Goal: Information Seeking & Learning: Compare options

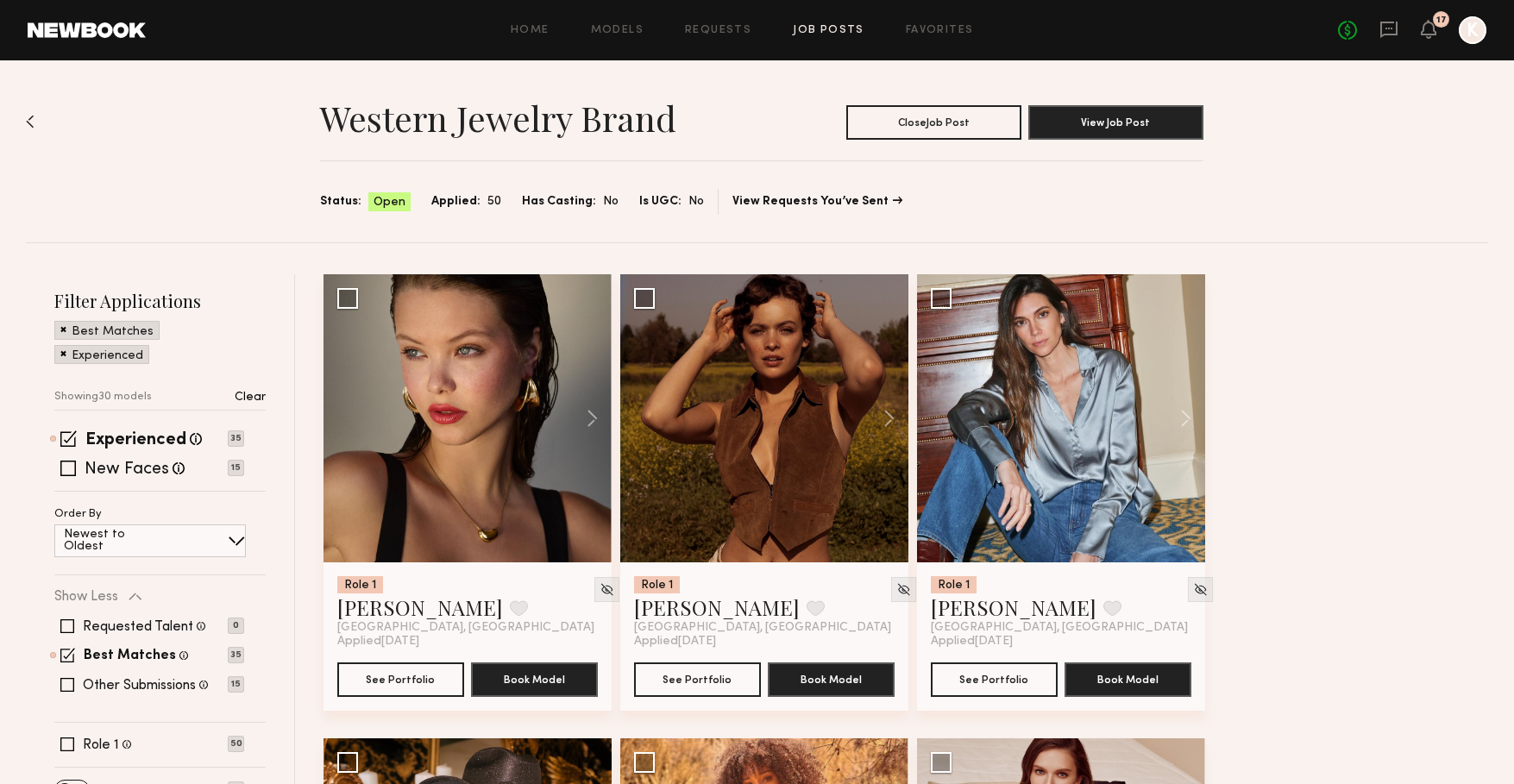
scroll to position [4134, 0]
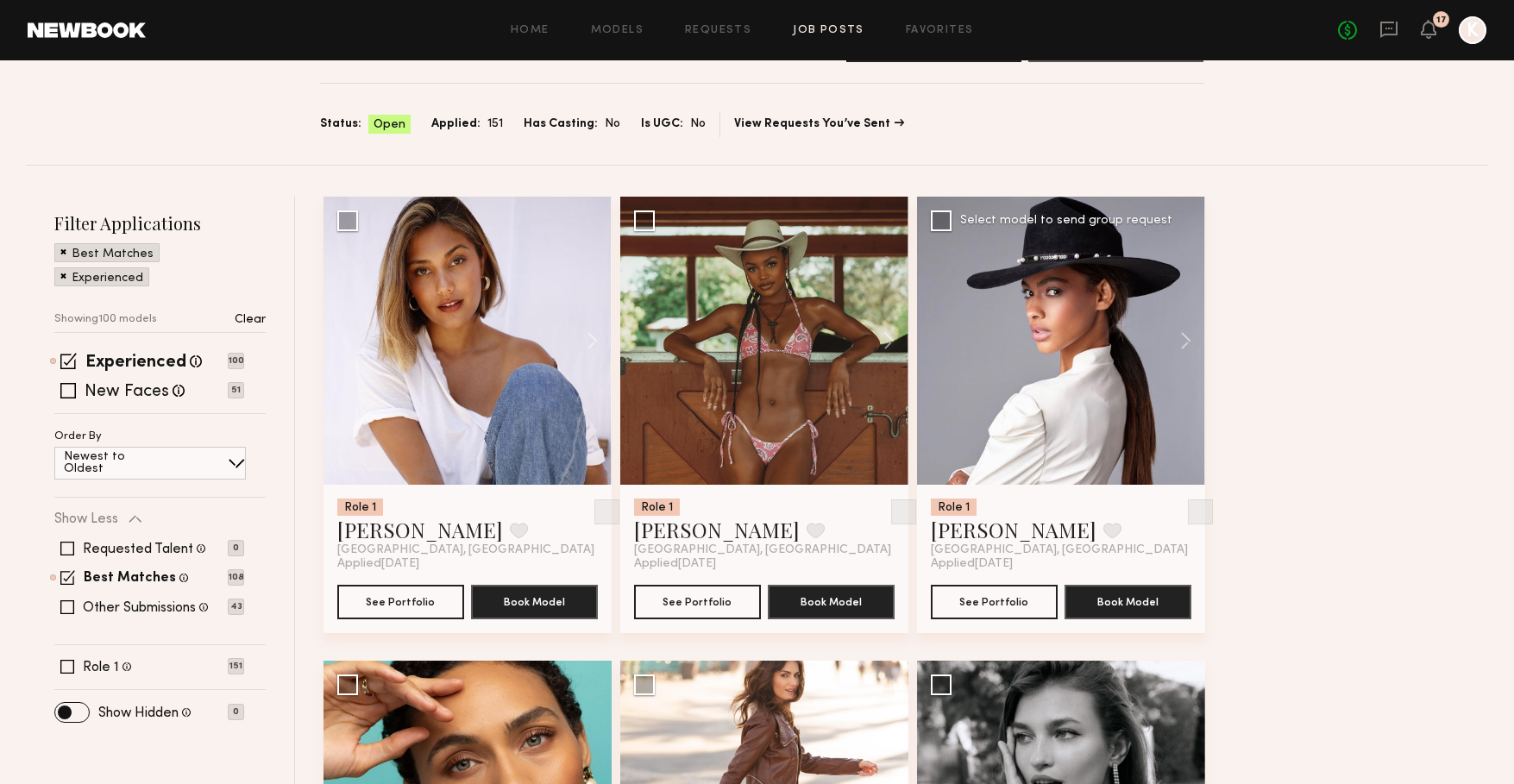
scroll to position [86, 0]
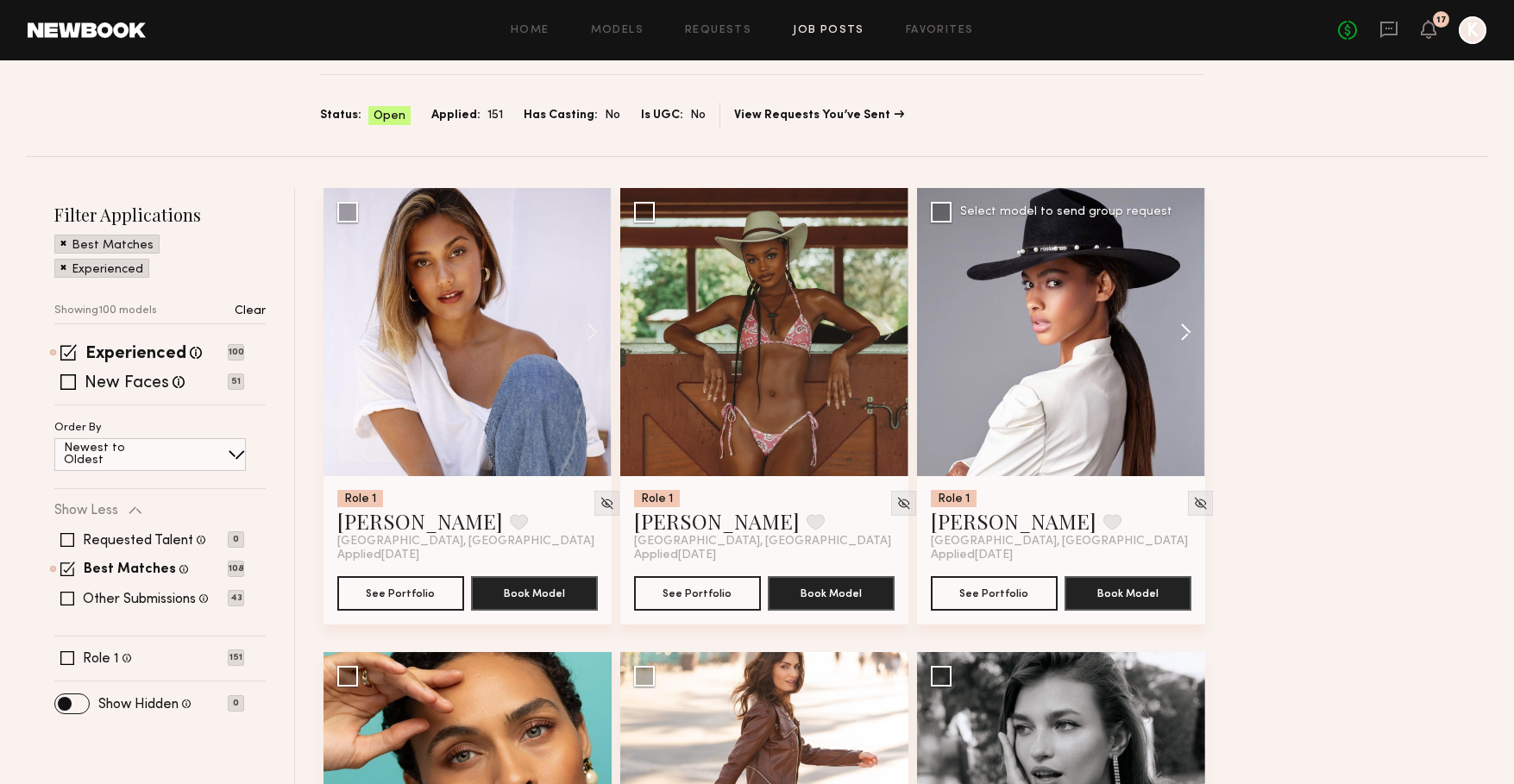
click at [1178, 327] on button at bounding box center [1177, 332] width 55 height 288
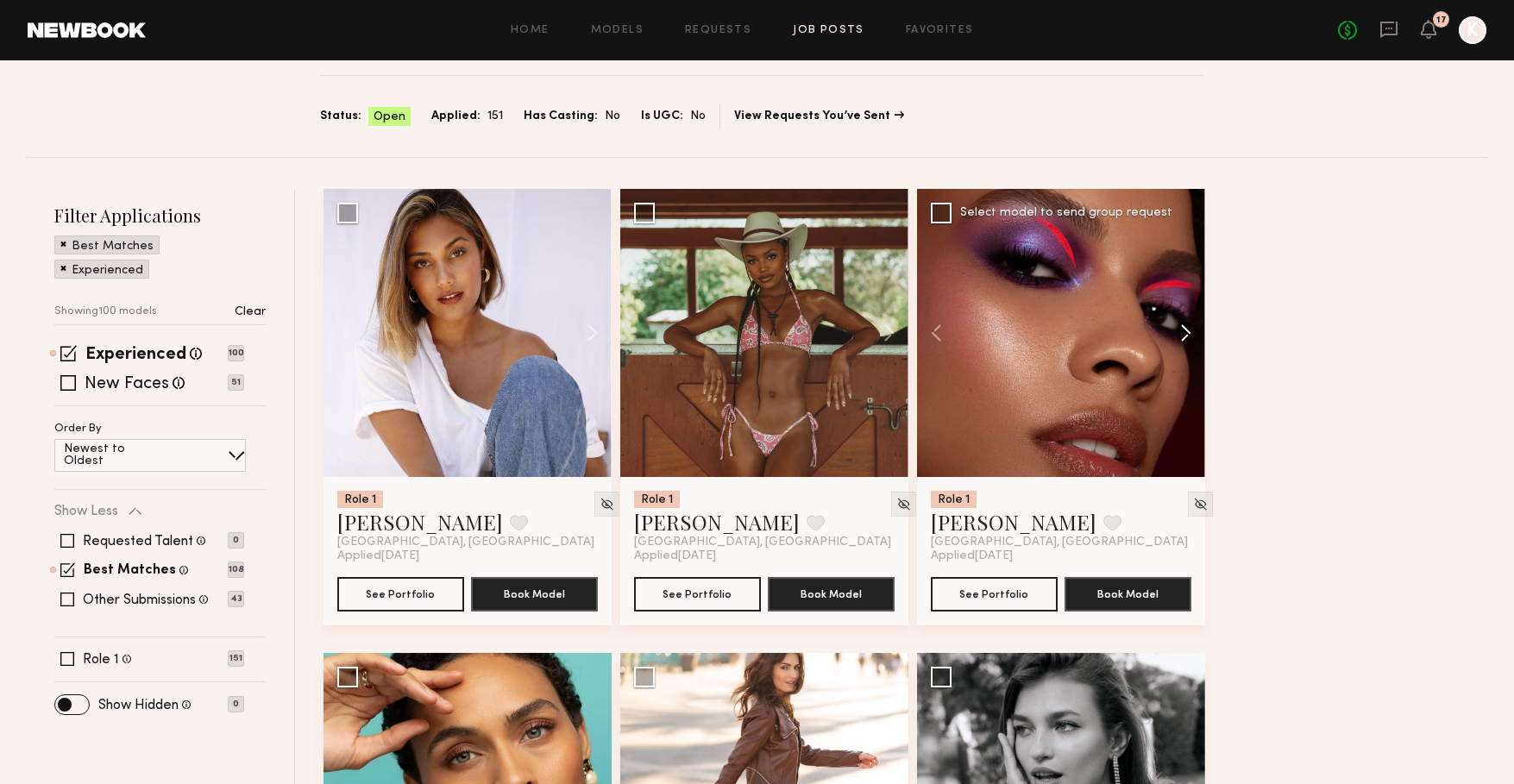
click at [1178, 327] on button at bounding box center [1177, 333] width 55 height 288
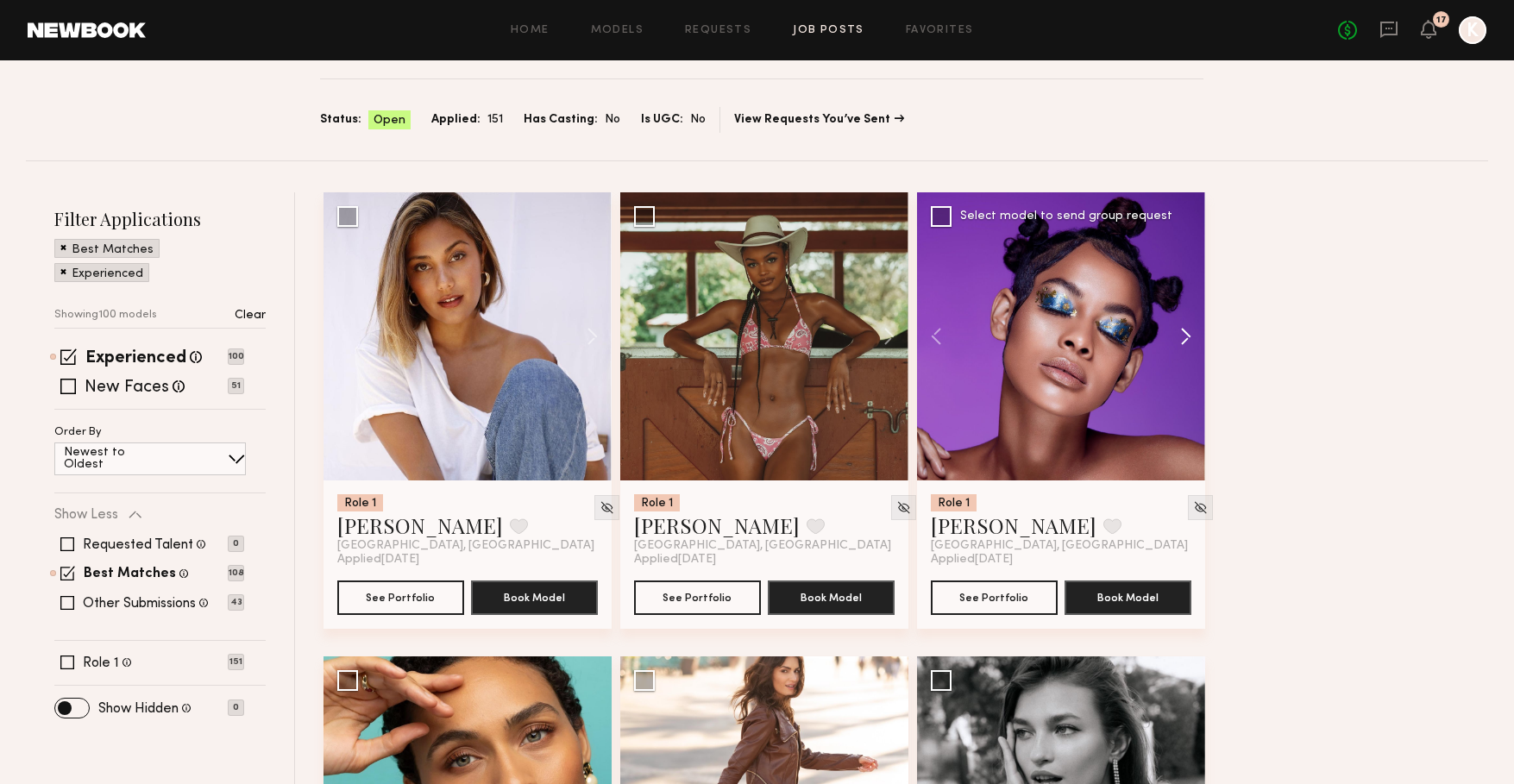
click at [1178, 327] on button at bounding box center [1177, 337] width 55 height 288
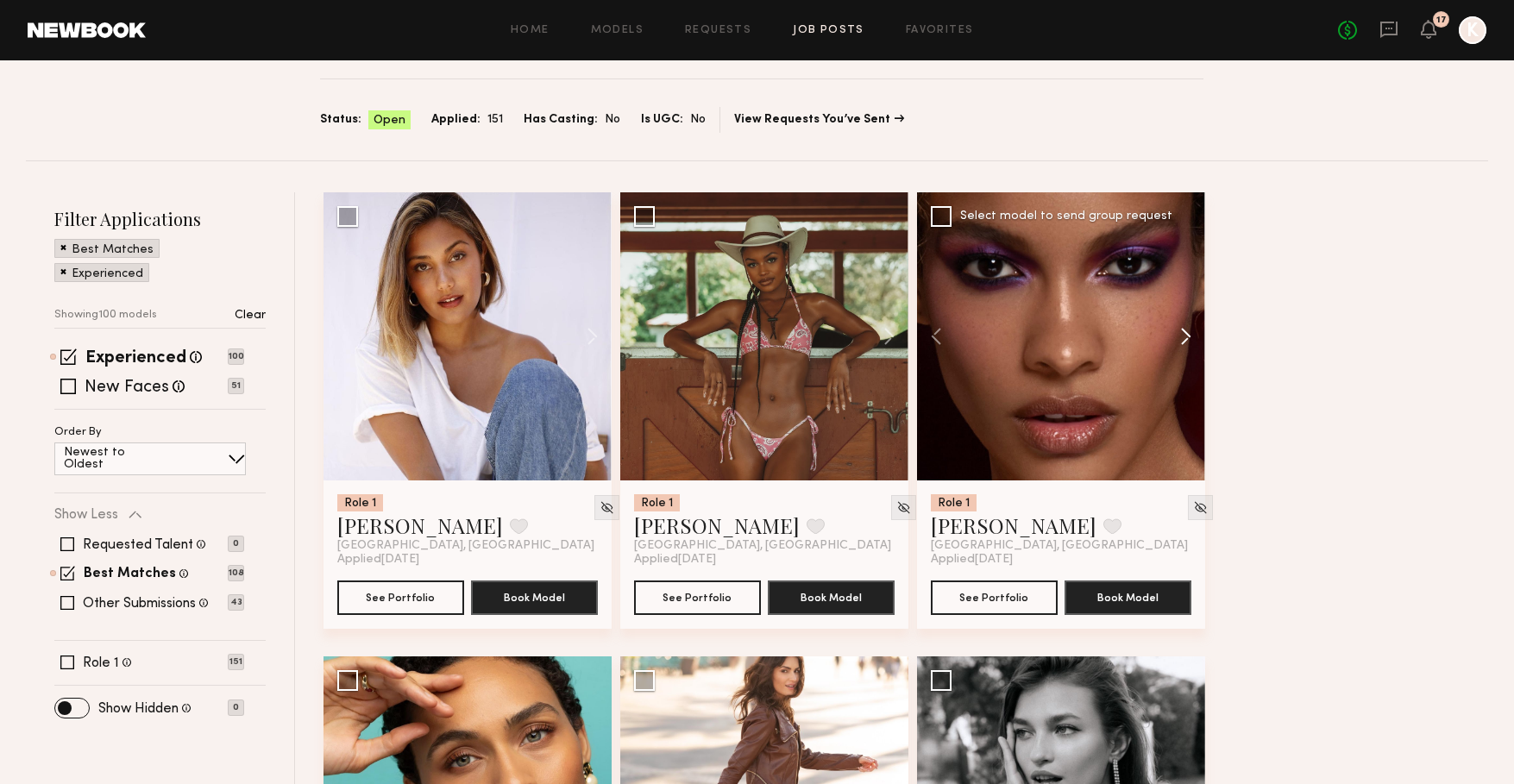
click at [1178, 327] on button at bounding box center [1177, 337] width 55 height 288
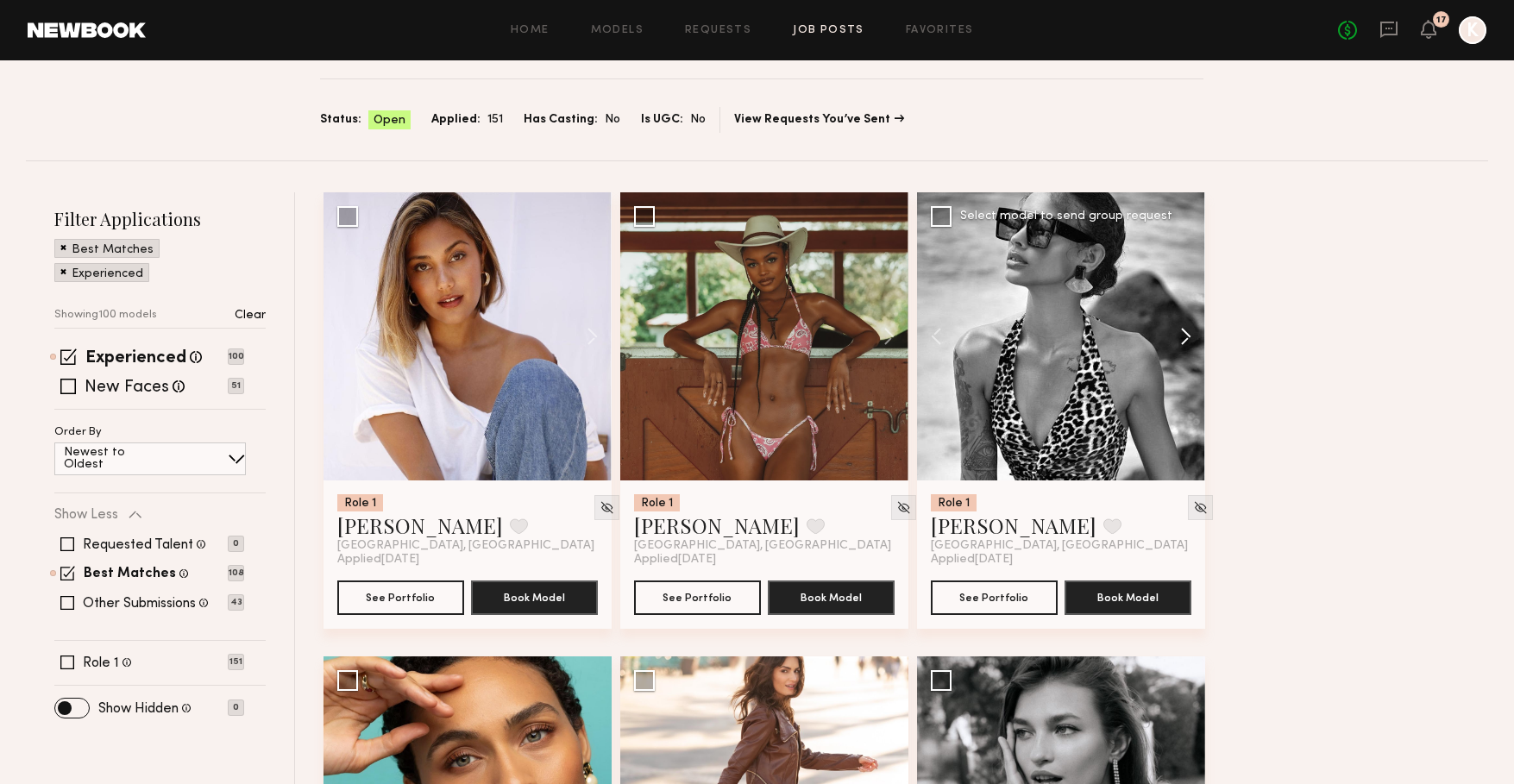
click at [1178, 327] on button at bounding box center [1177, 337] width 55 height 288
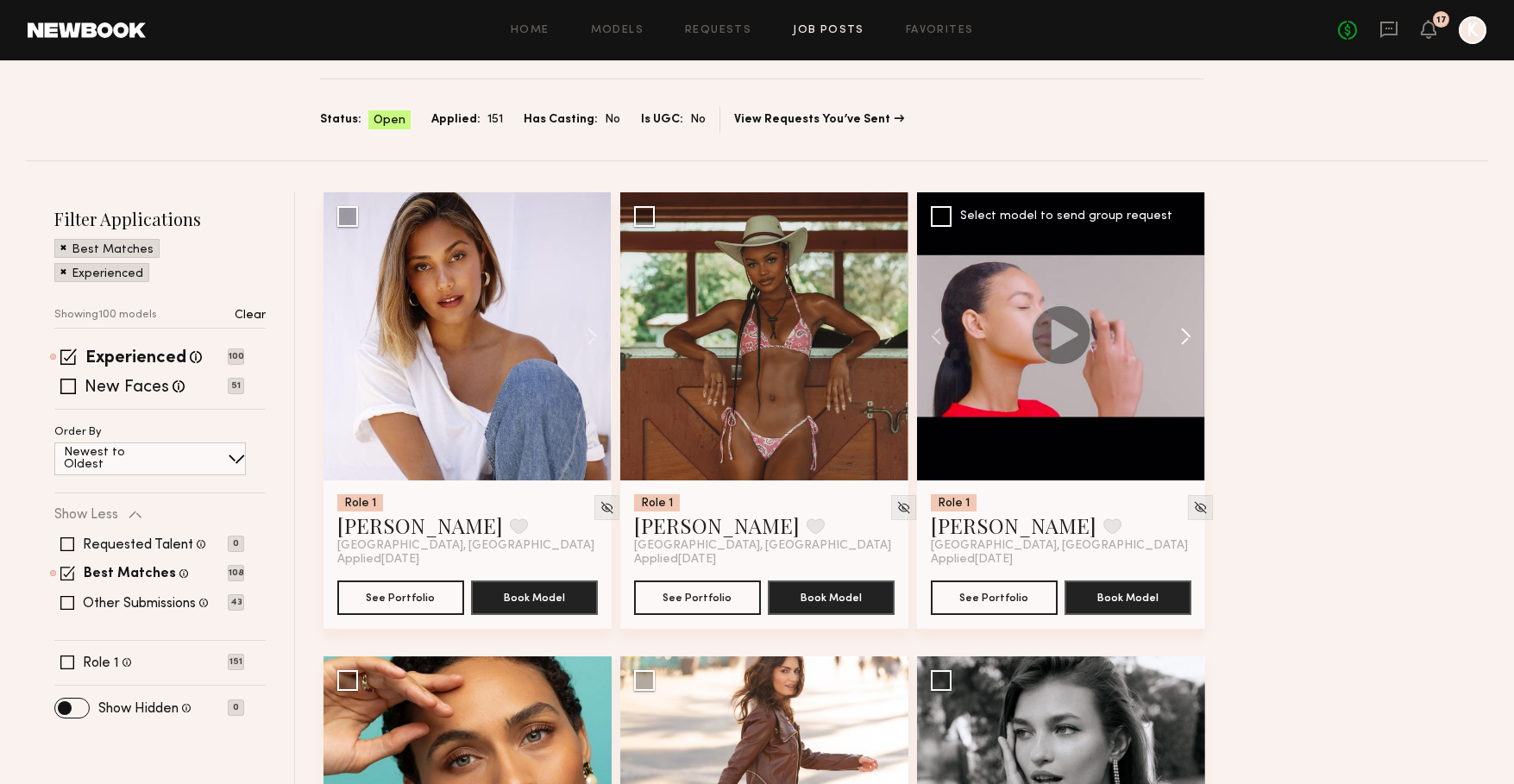
click at [1178, 327] on button at bounding box center [1177, 337] width 55 height 288
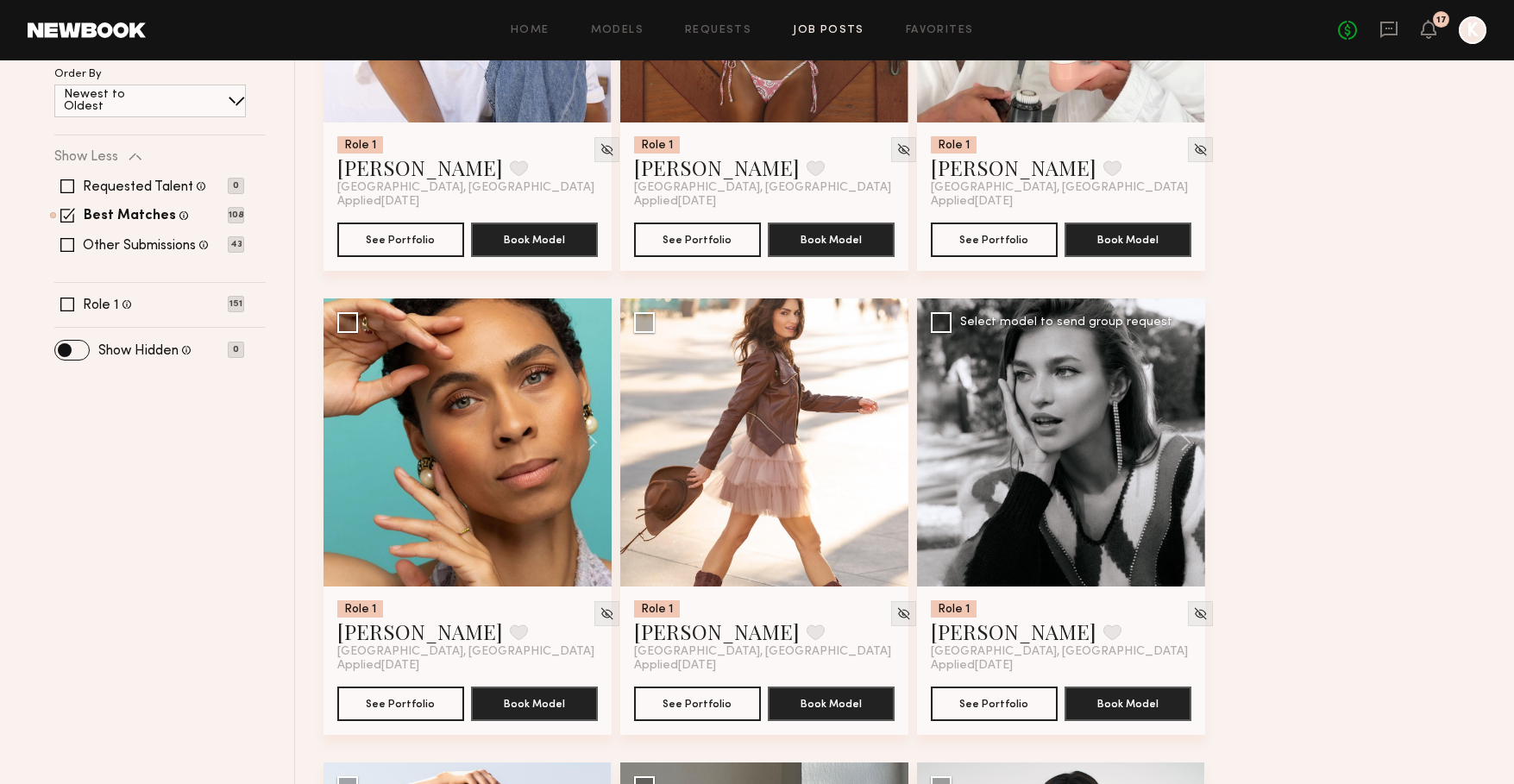
scroll to position [444, 0]
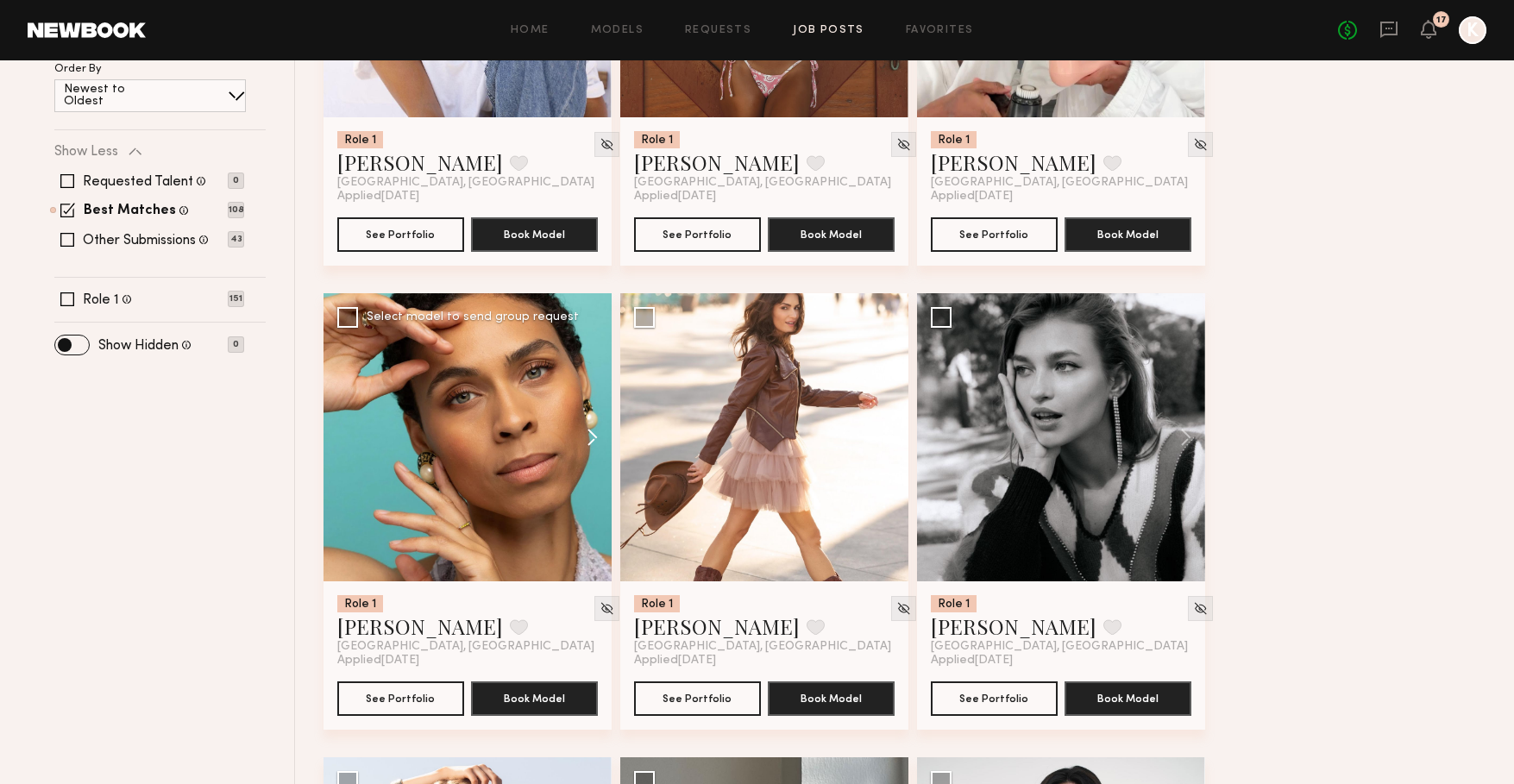
click at [587, 440] on button at bounding box center [584, 437] width 55 height 288
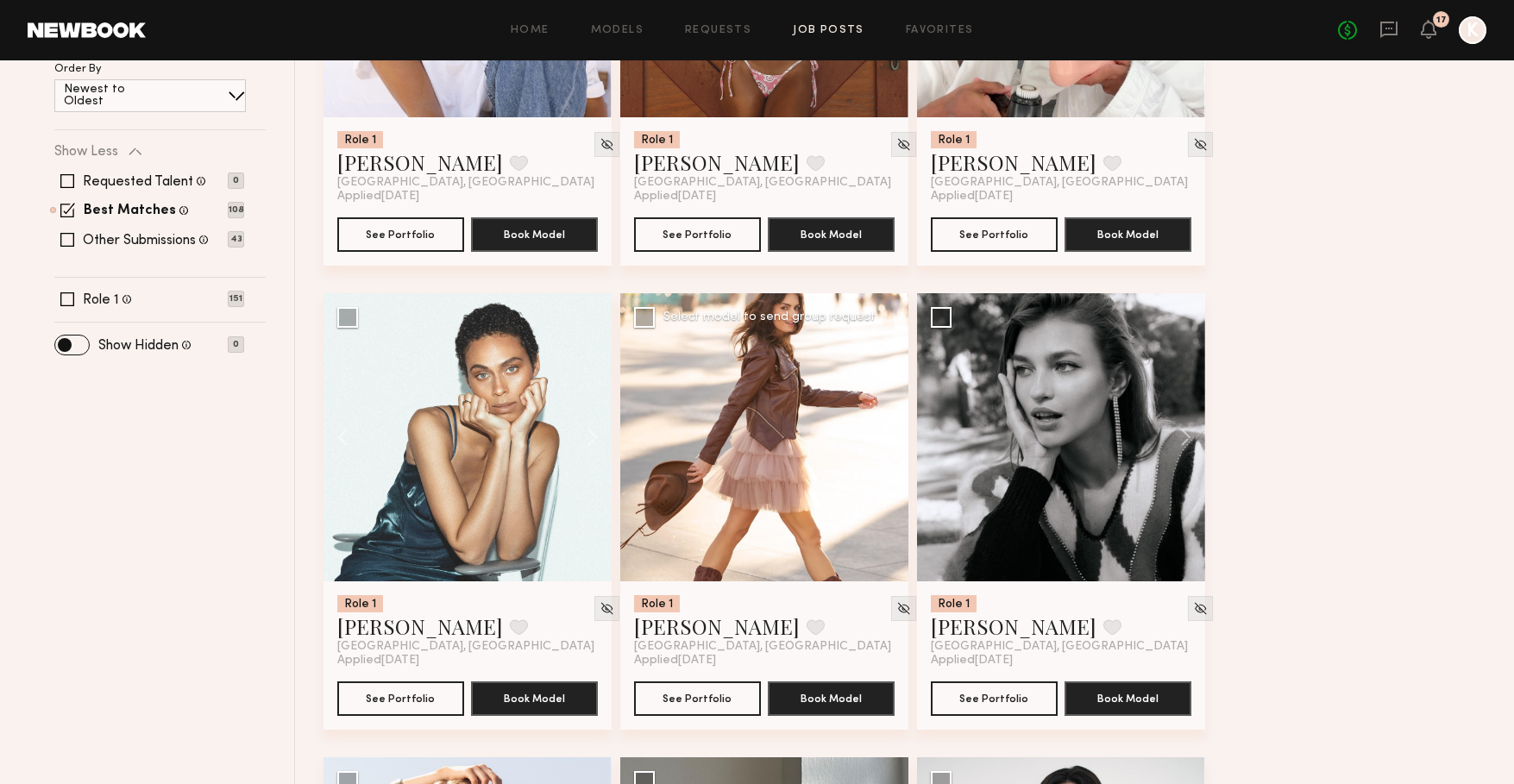
click at [891, 434] on button at bounding box center [880, 437] width 55 height 288
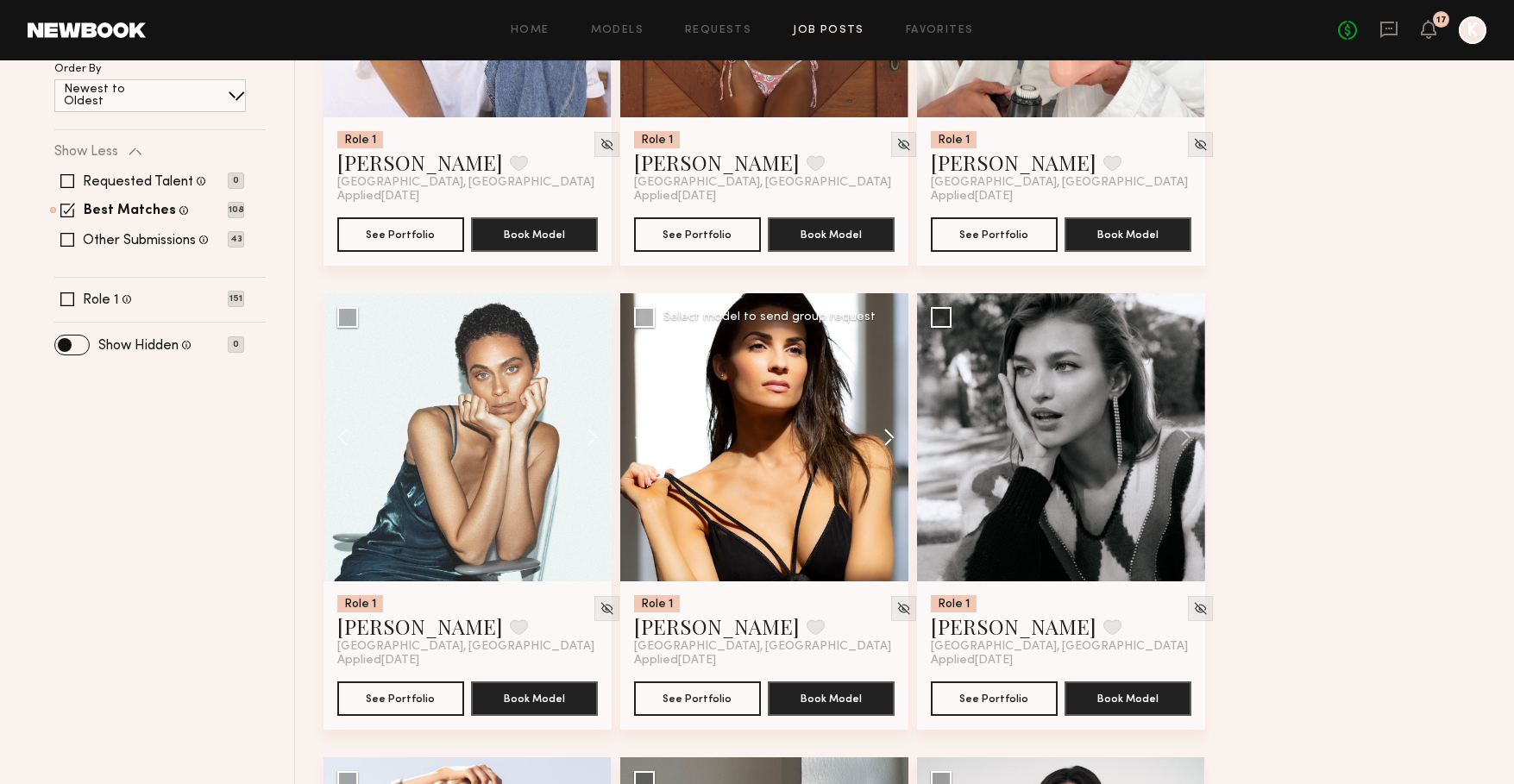
click at [891, 434] on button at bounding box center [880, 437] width 55 height 288
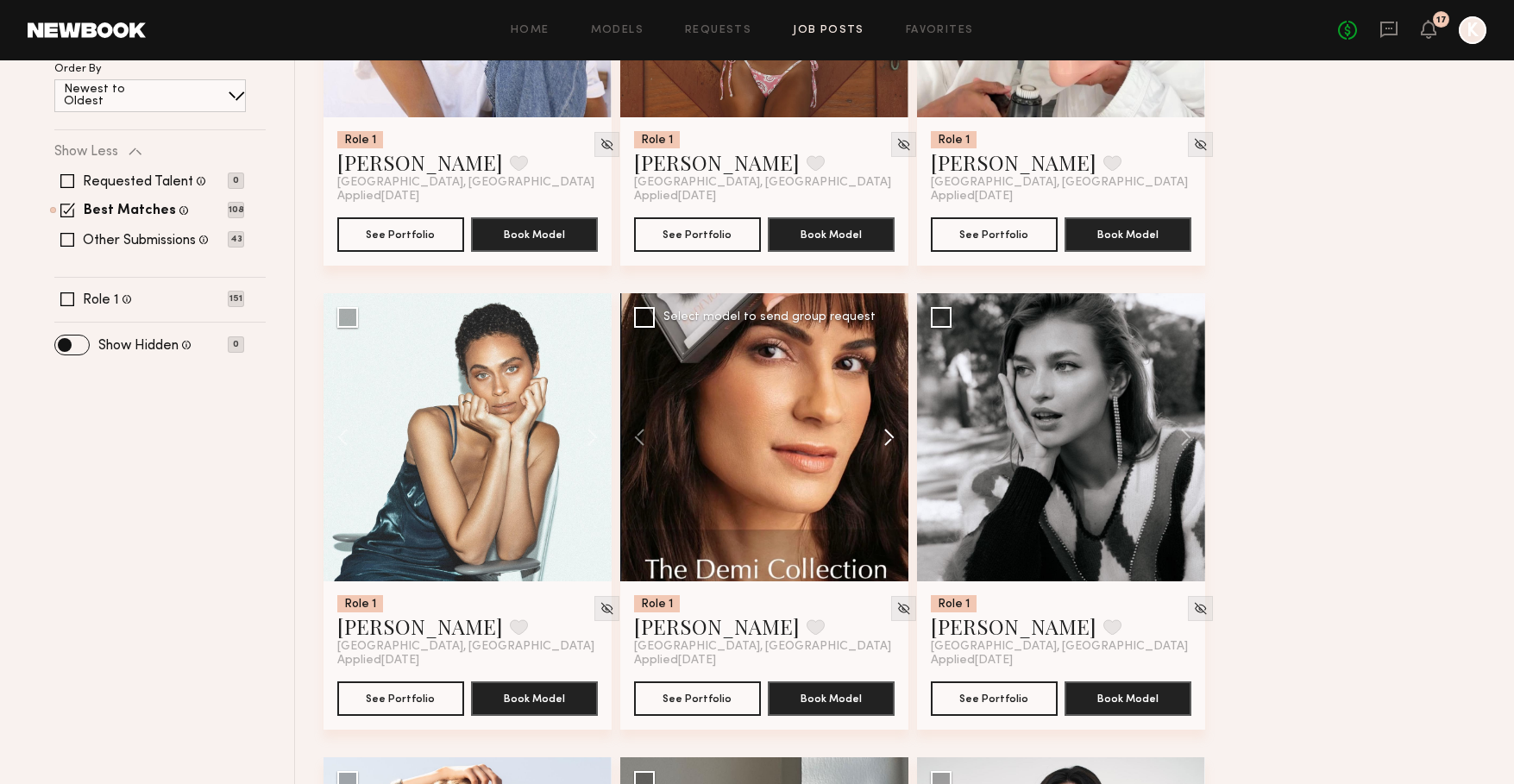
click at [891, 434] on button at bounding box center [880, 437] width 55 height 288
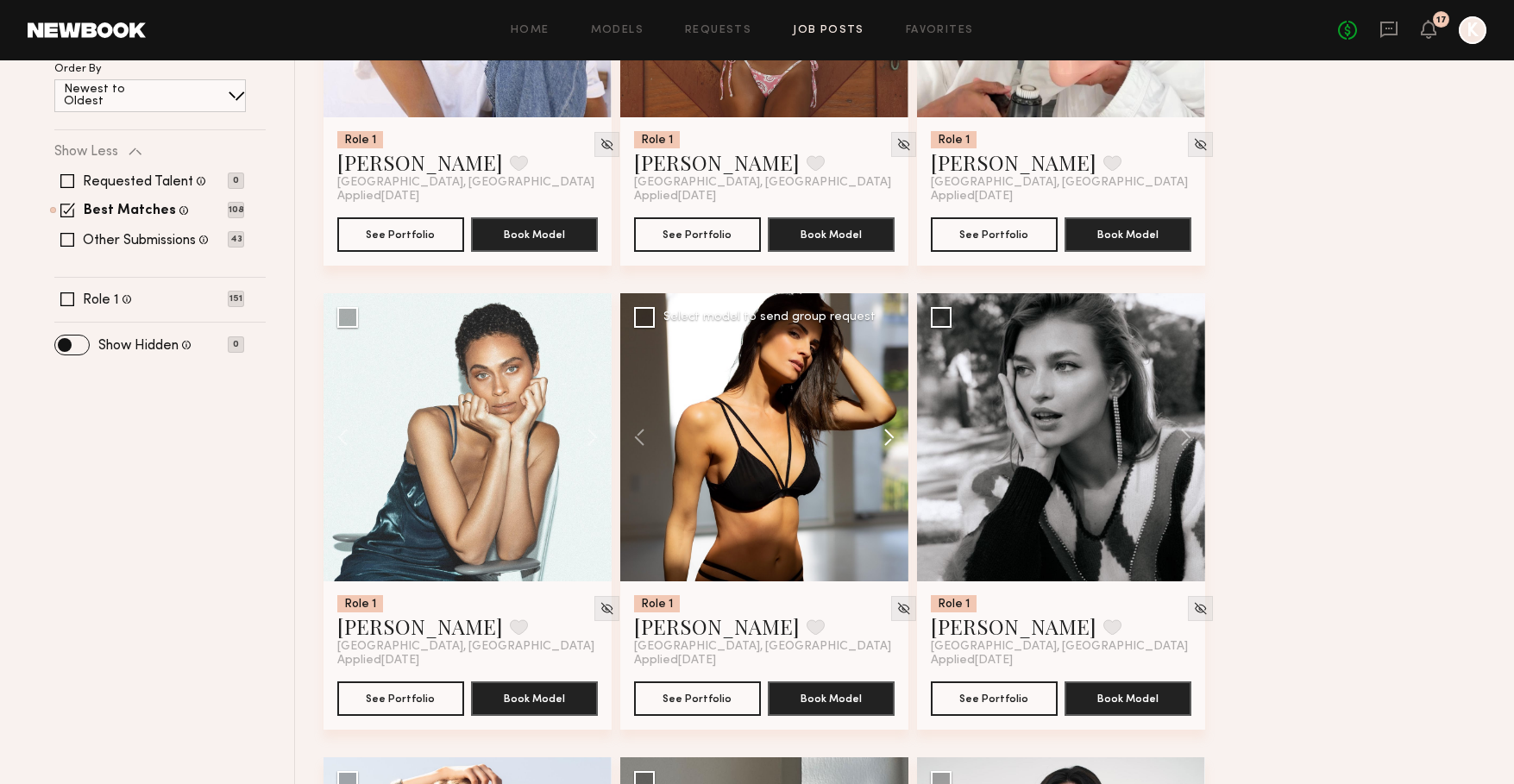
click at [891, 434] on button at bounding box center [880, 437] width 55 height 288
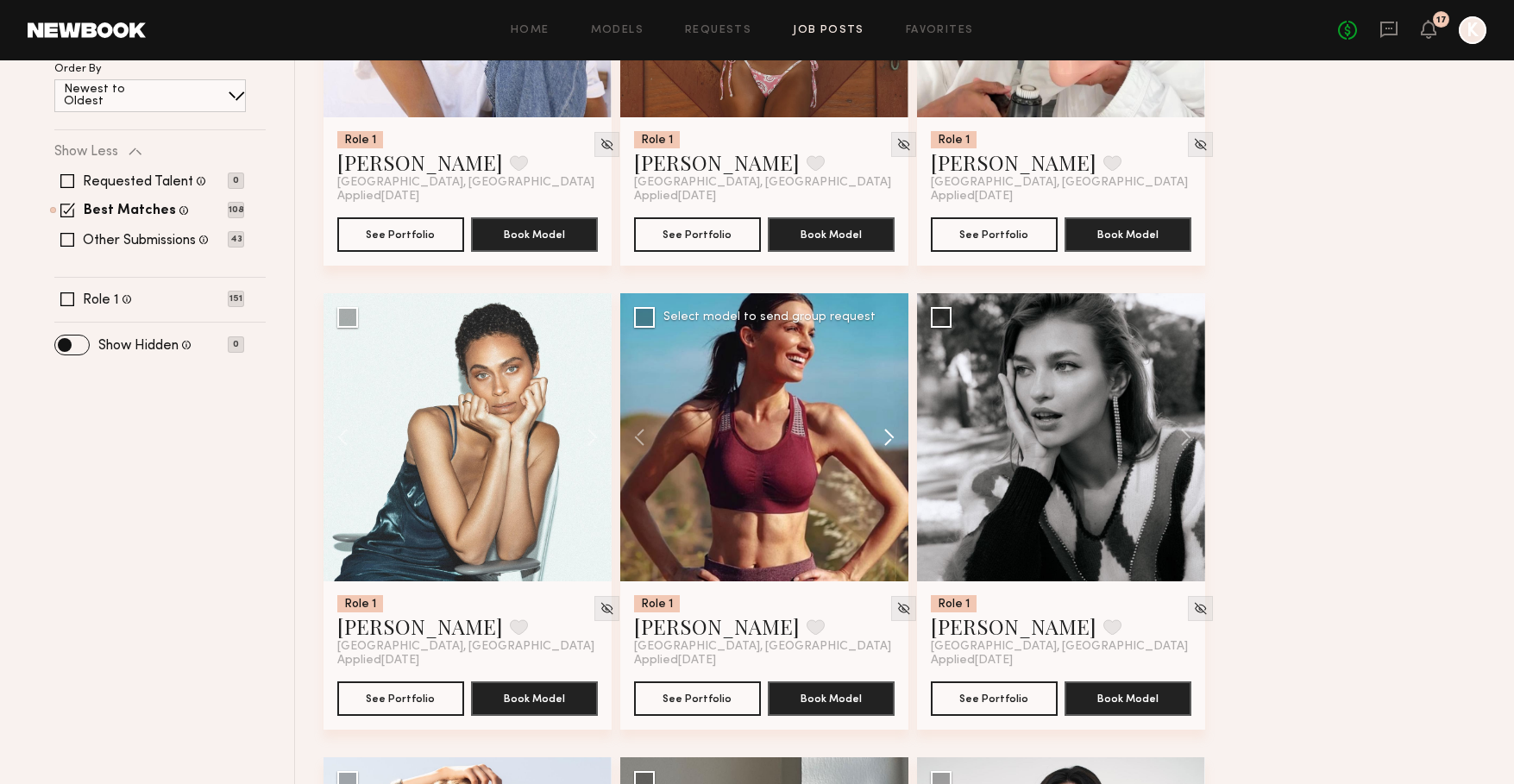
click at [891, 434] on button at bounding box center [880, 437] width 55 height 288
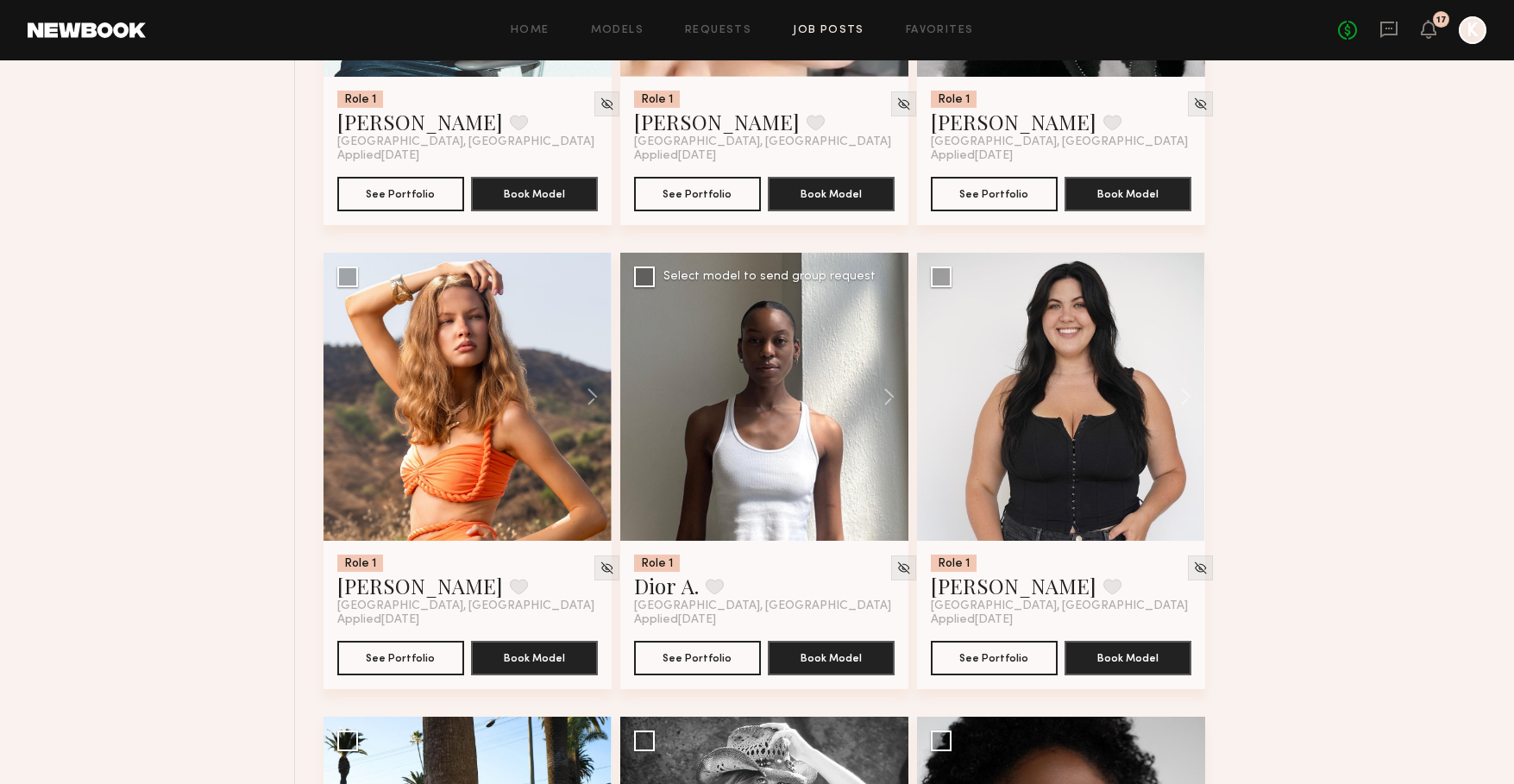
scroll to position [1422, 0]
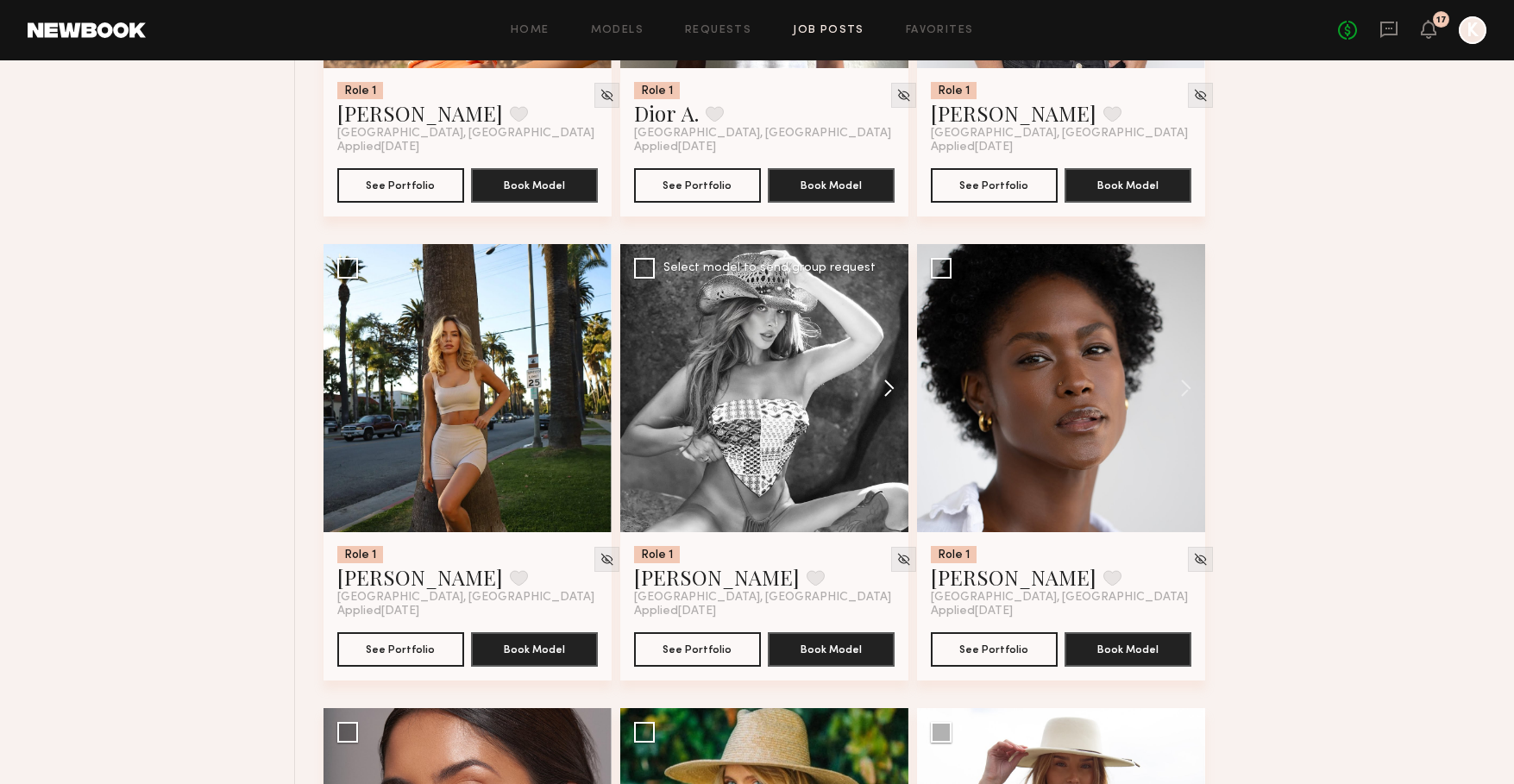
click at [893, 393] on button at bounding box center [880, 388] width 55 height 288
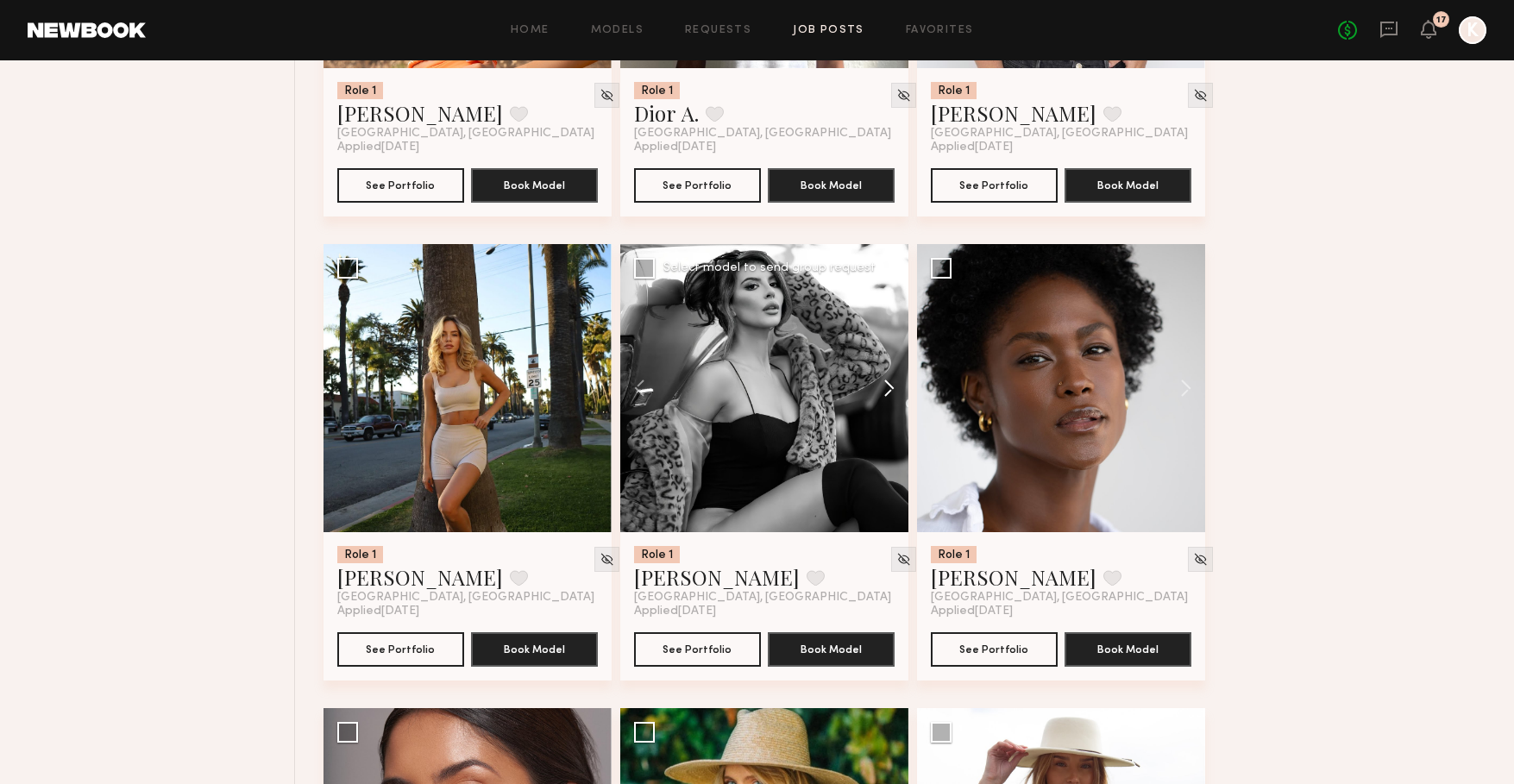
click at [893, 393] on button at bounding box center [880, 388] width 55 height 288
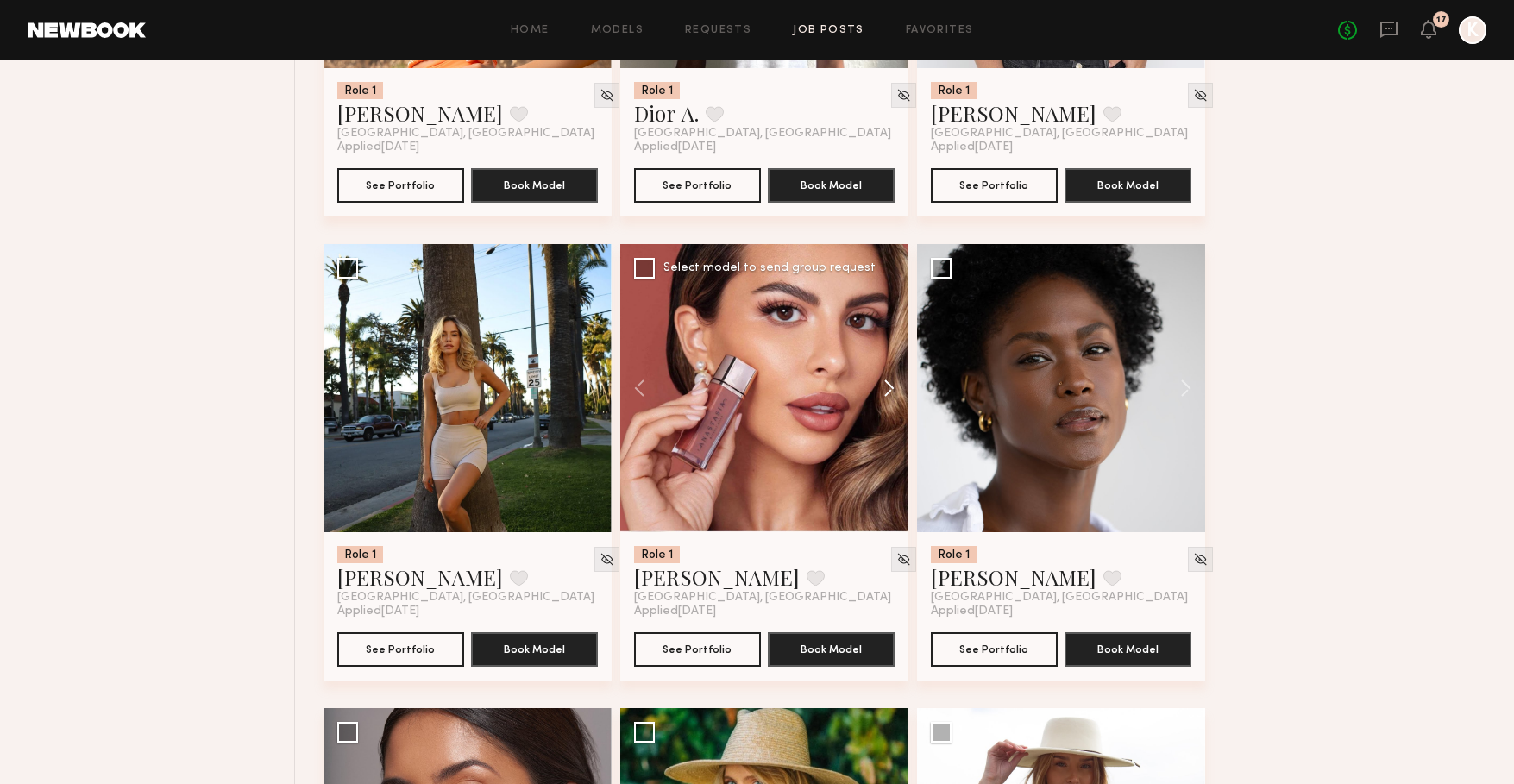
click at [893, 393] on button at bounding box center [880, 388] width 55 height 288
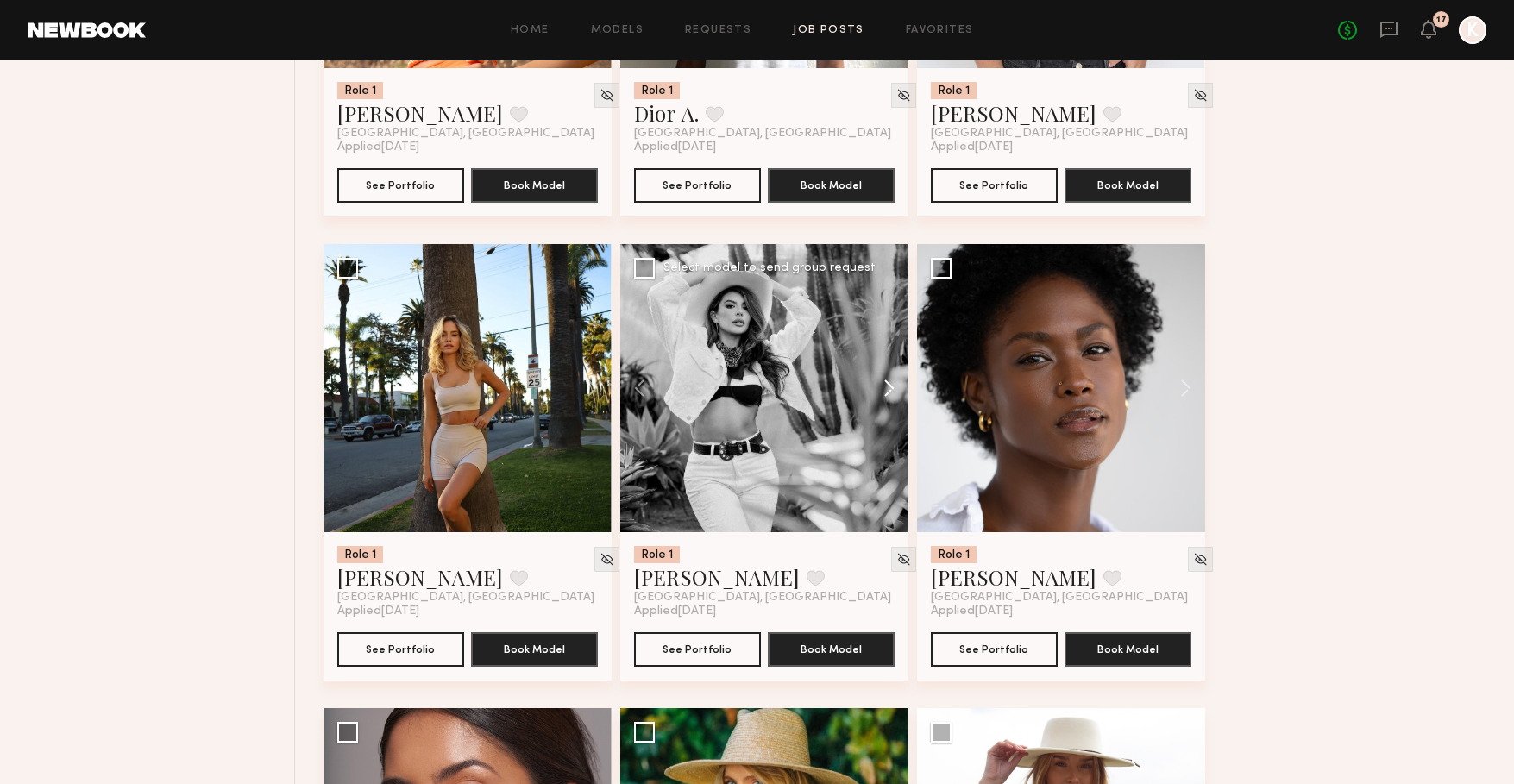
click at [893, 393] on button at bounding box center [880, 388] width 55 height 288
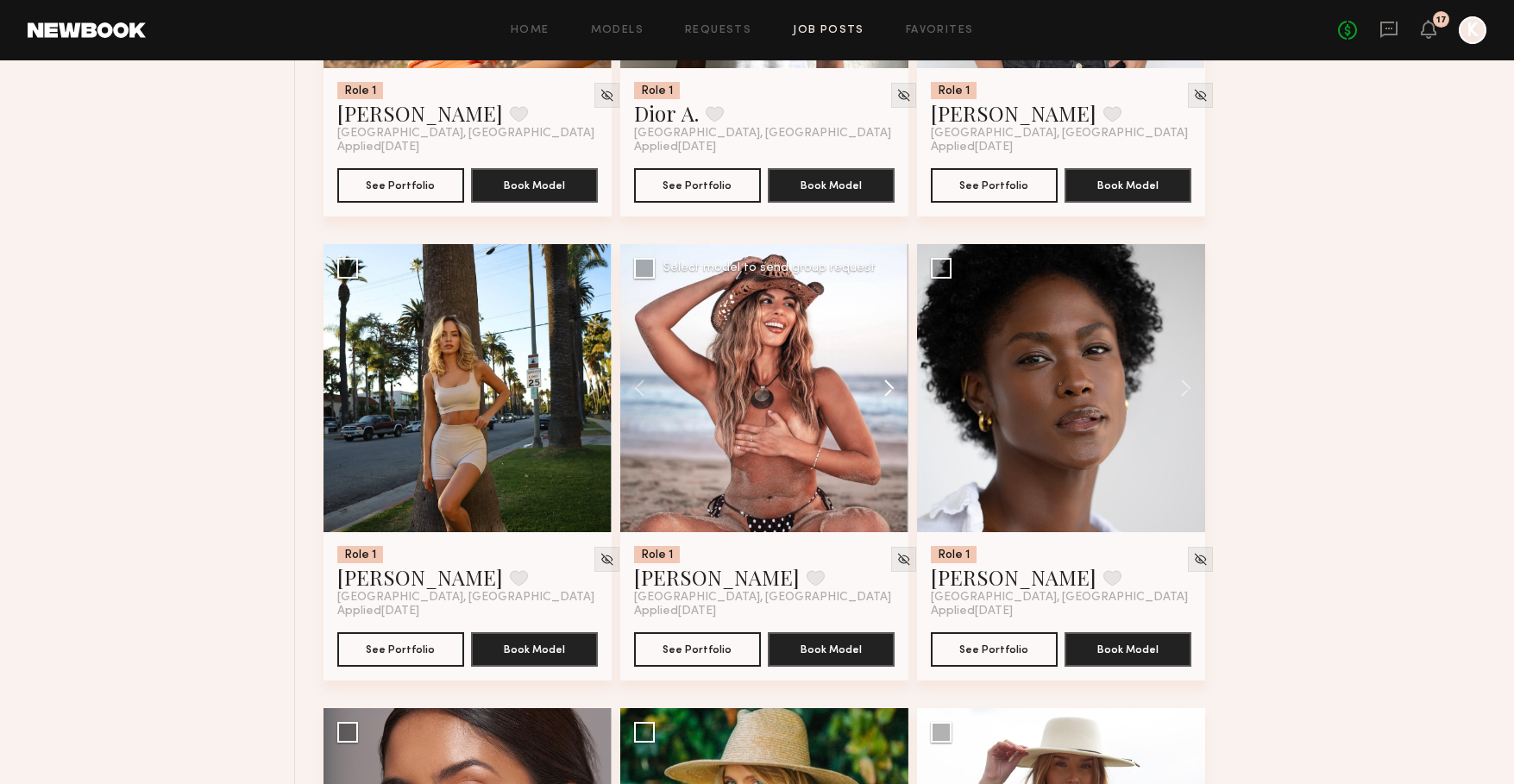
click at [893, 393] on button at bounding box center [880, 388] width 55 height 288
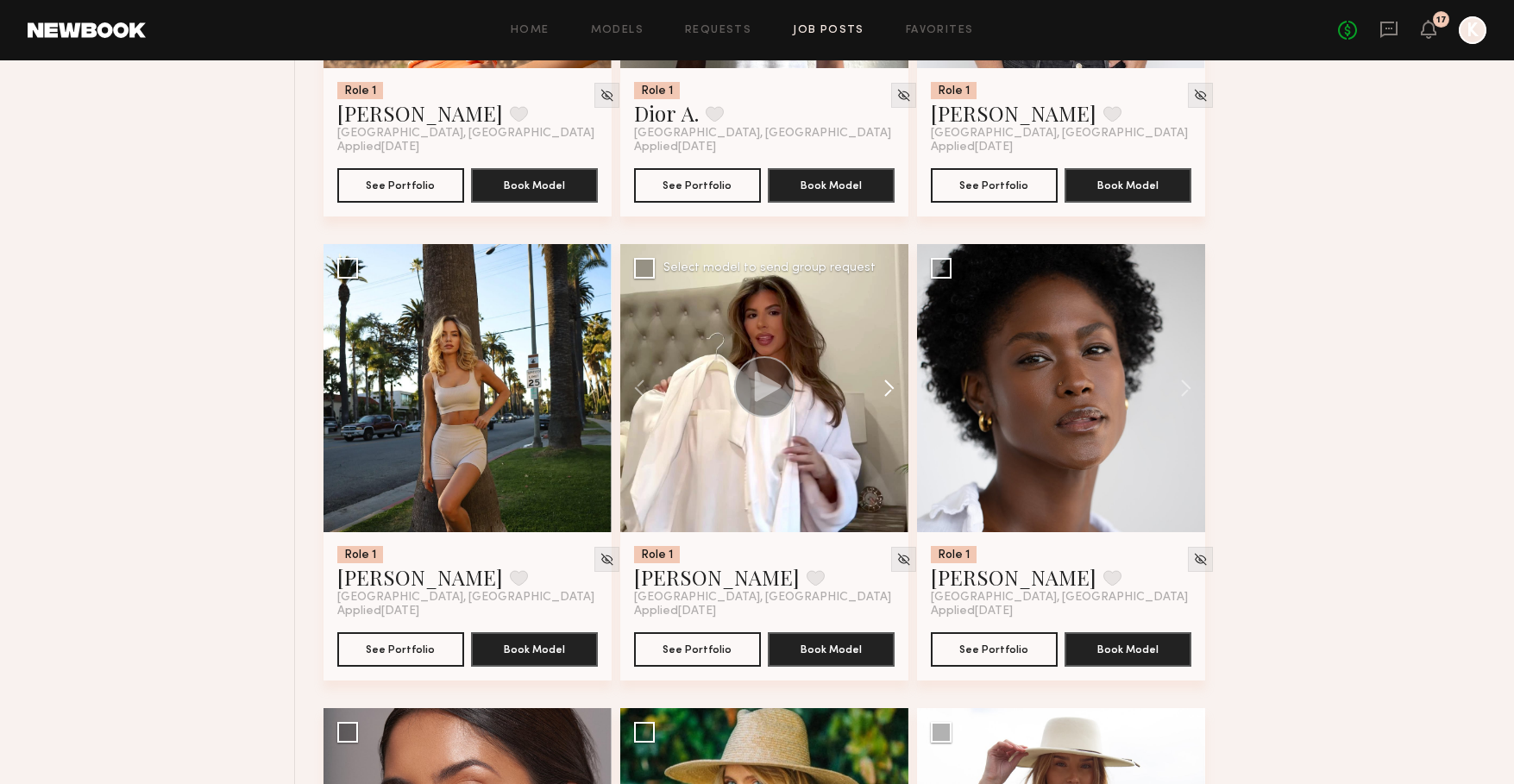
scroll to position [1423, 0]
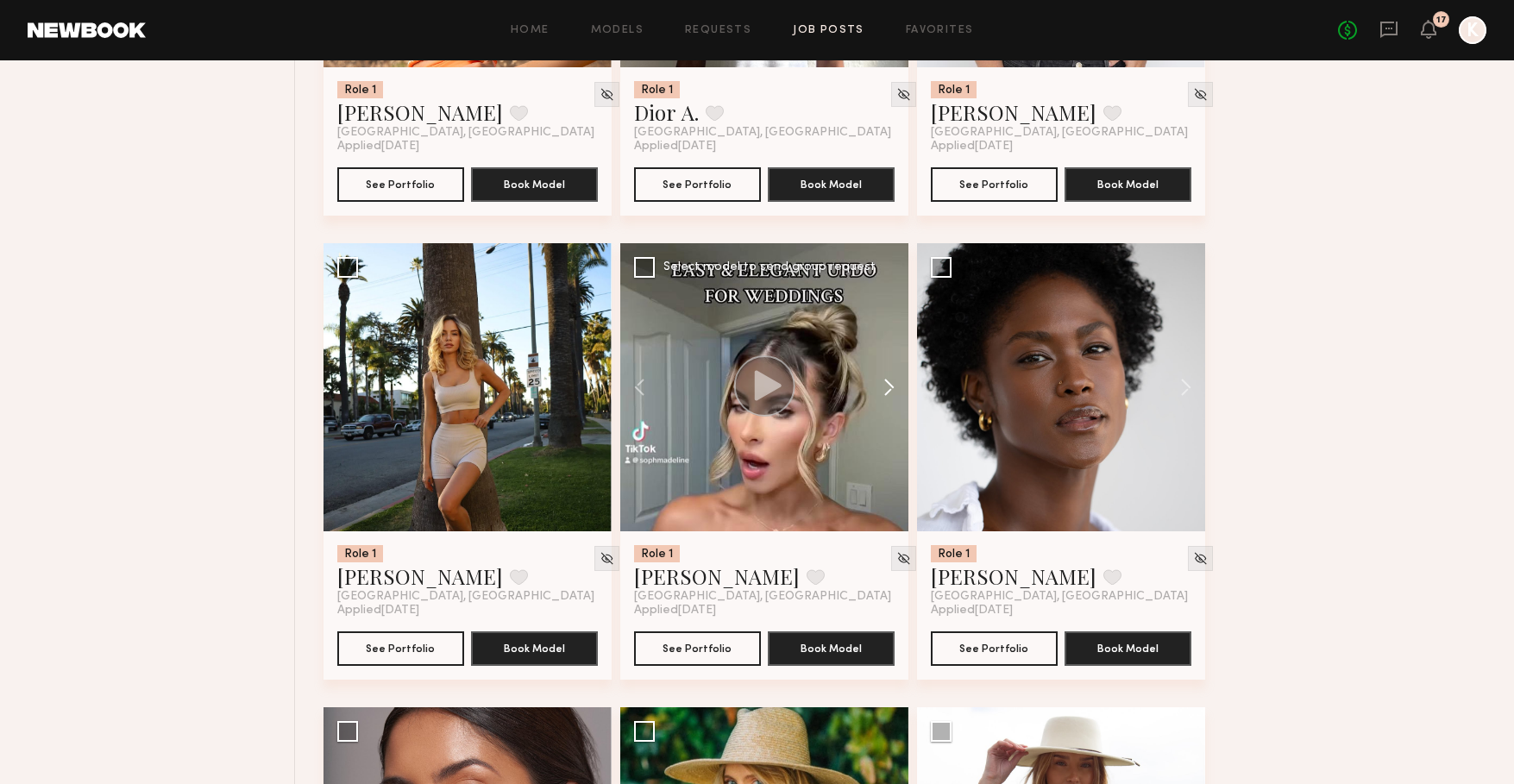
click at [893, 393] on button at bounding box center [880, 387] width 55 height 288
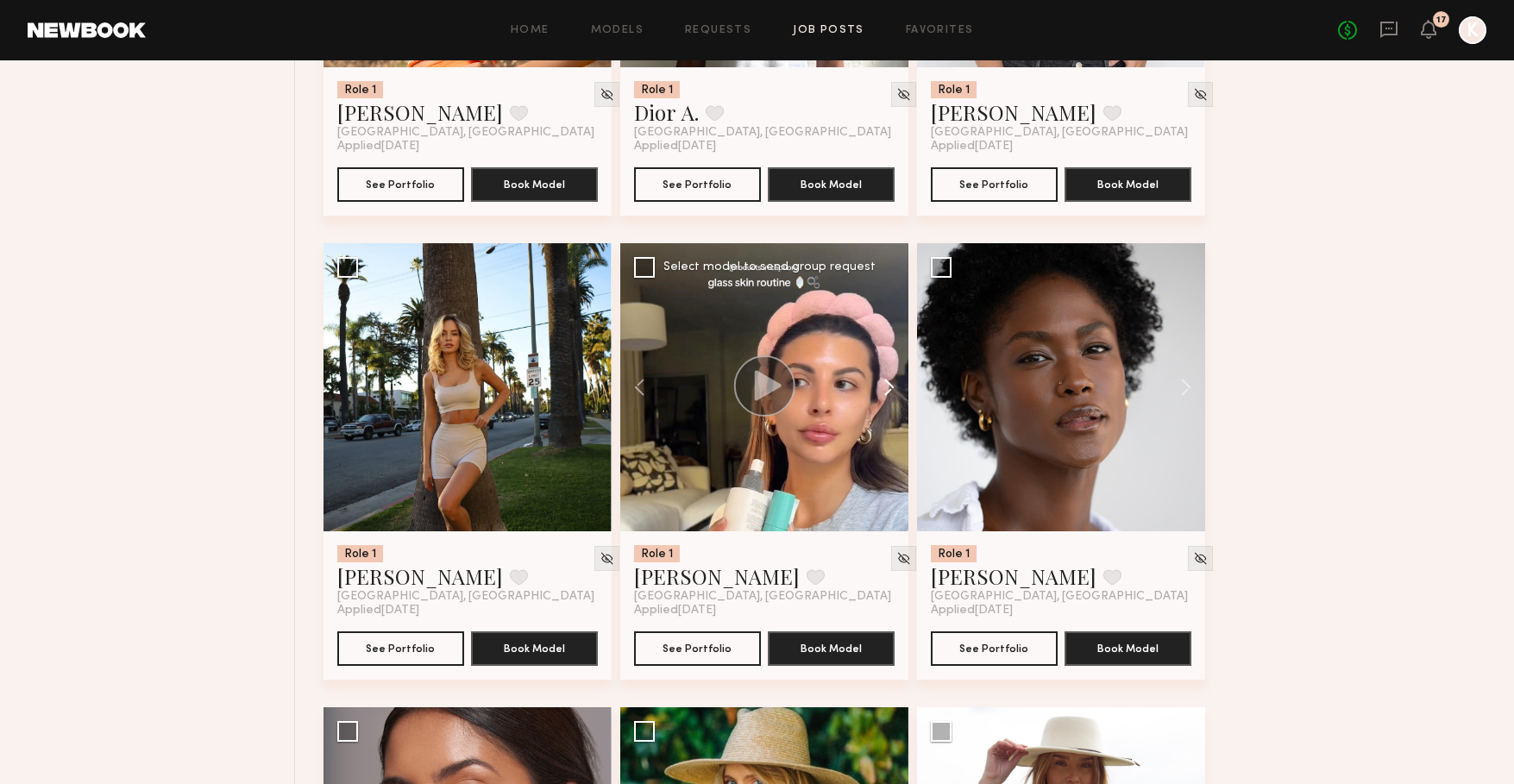
click at [893, 393] on button at bounding box center [880, 387] width 55 height 288
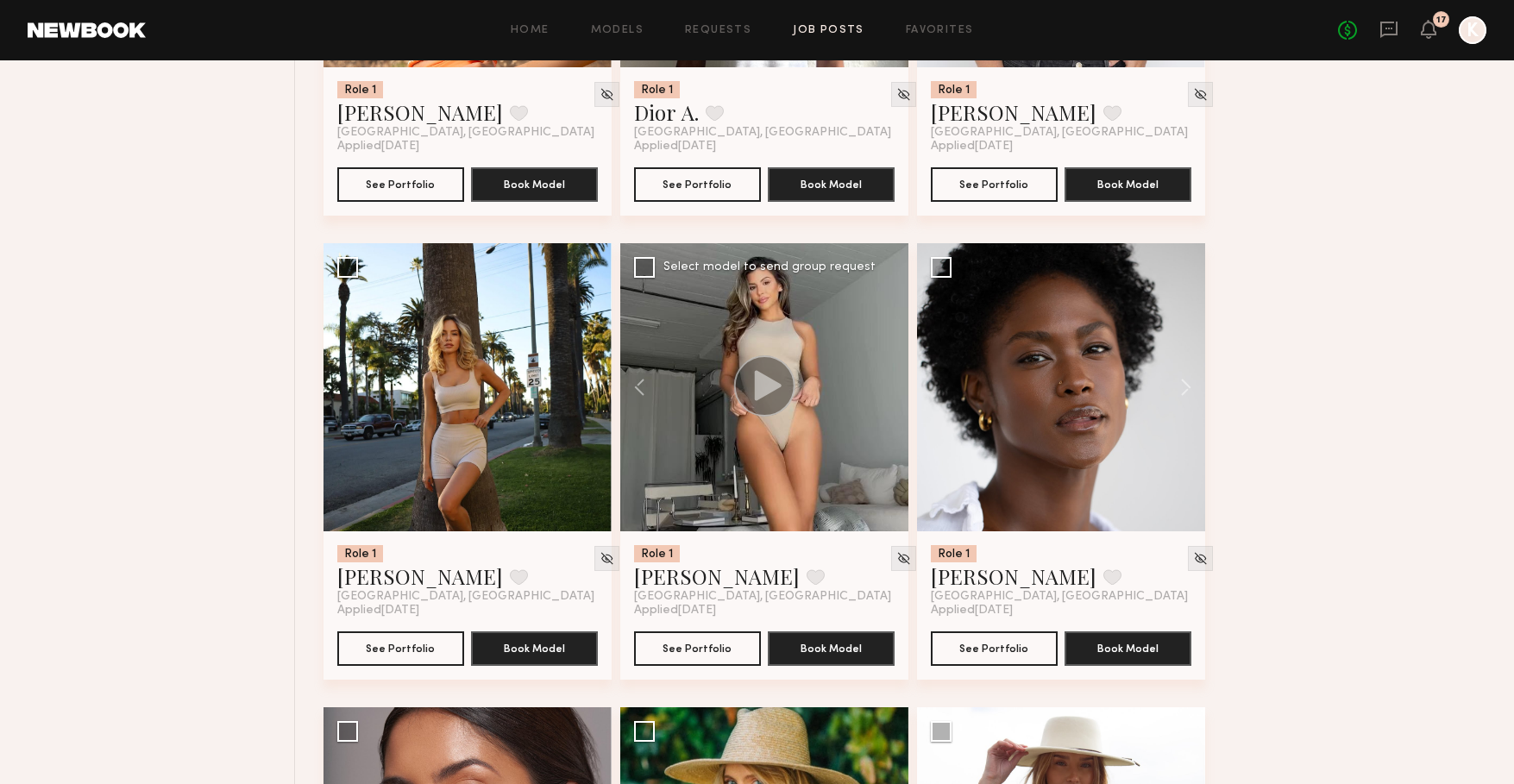
click at [893, 393] on div at bounding box center [764, 387] width 289 height 288
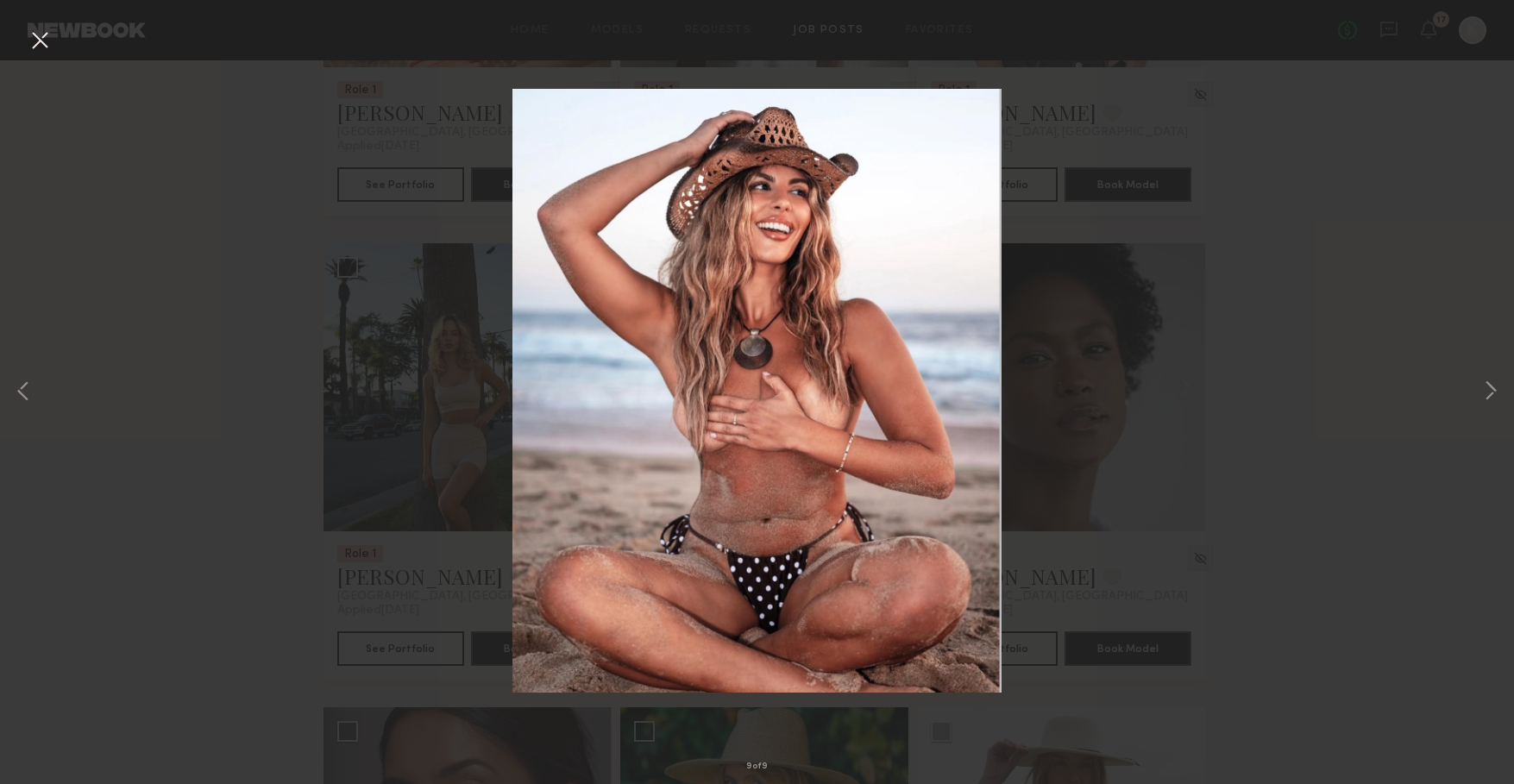
click at [1265, 458] on div "9 of 9" at bounding box center [757, 392] width 1514 height 784
drag, startPoint x: 52, startPoint y: 37, endPoint x: 61, endPoint y: 42, distance: 10.3
click at [52, 37] on button at bounding box center [39, 41] width 27 height 31
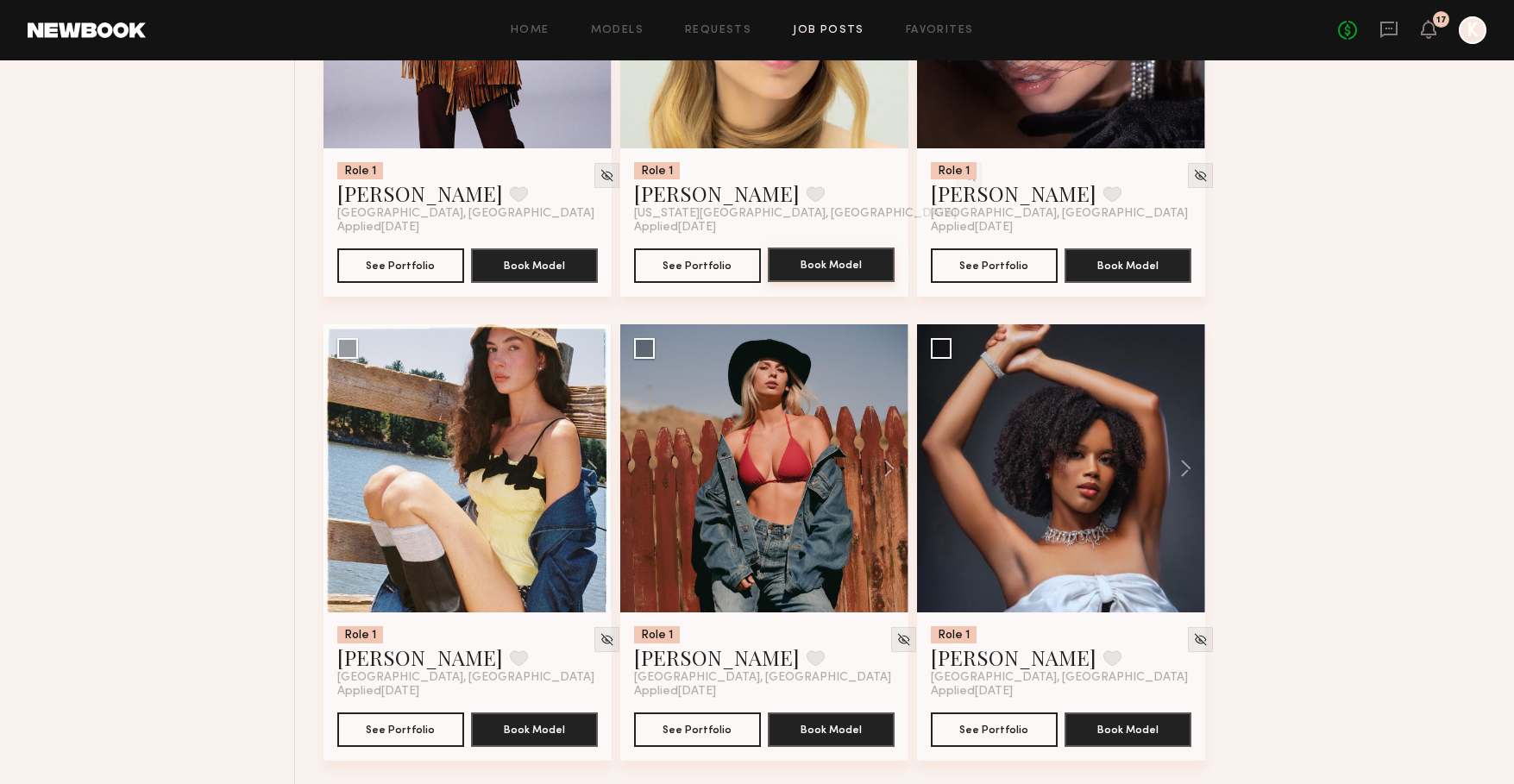
scroll to position [2817, 0]
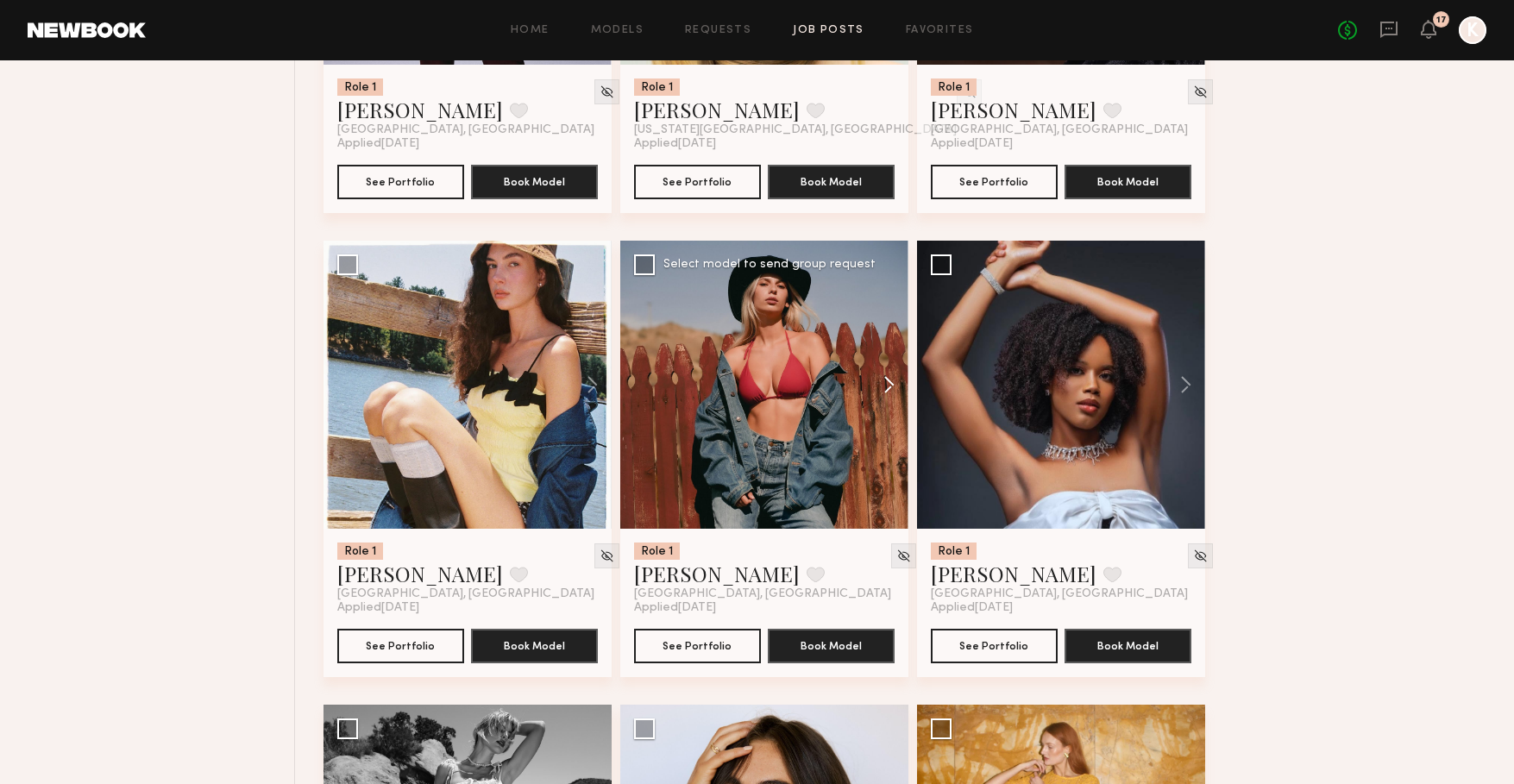
click at [897, 387] on button at bounding box center [880, 385] width 55 height 288
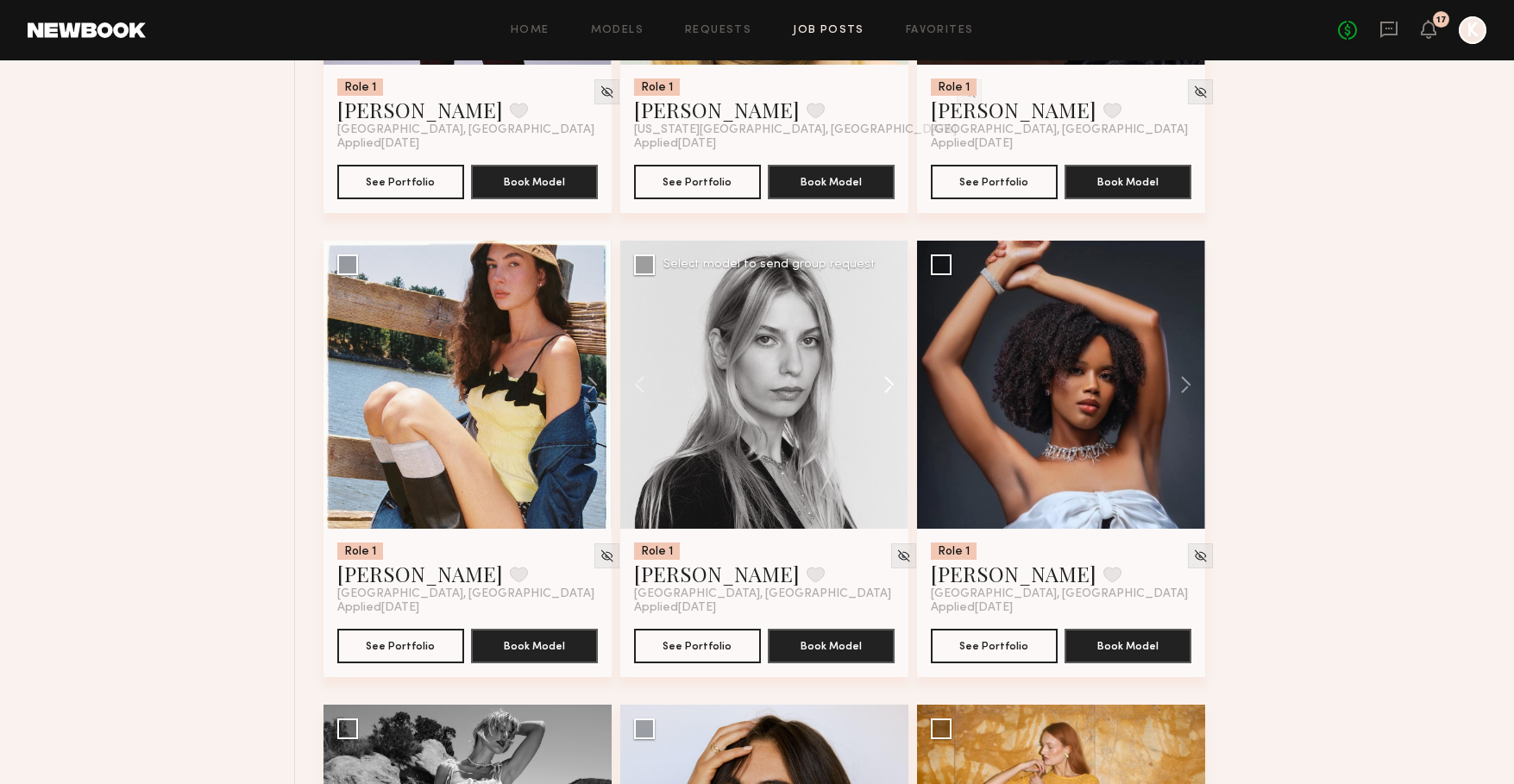
click at [897, 387] on button at bounding box center [880, 385] width 55 height 288
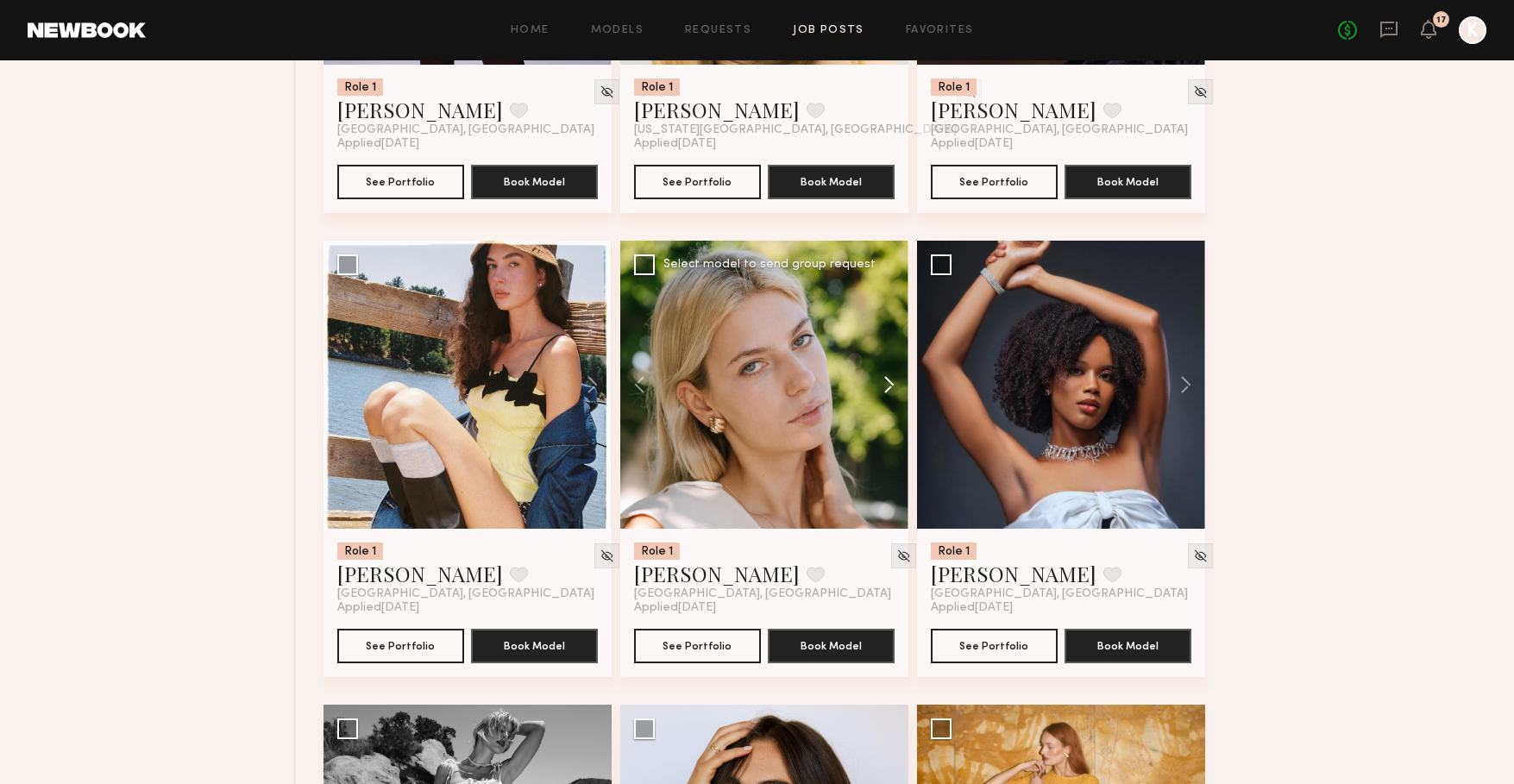
click at [897, 387] on button at bounding box center [880, 385] width 55 height 288
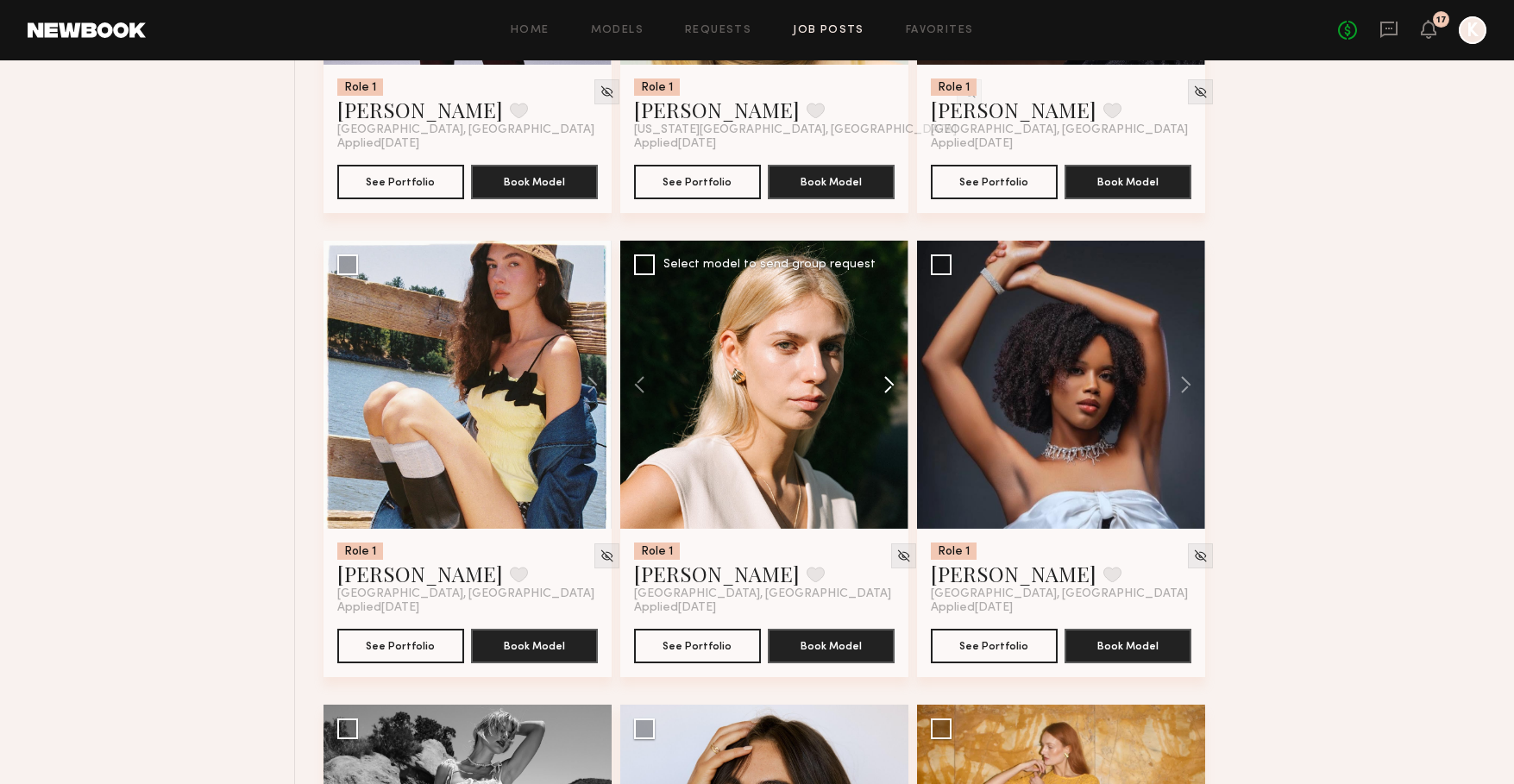
click at [897, 387] on button at bounding box center [880, 385] width 55 height 288
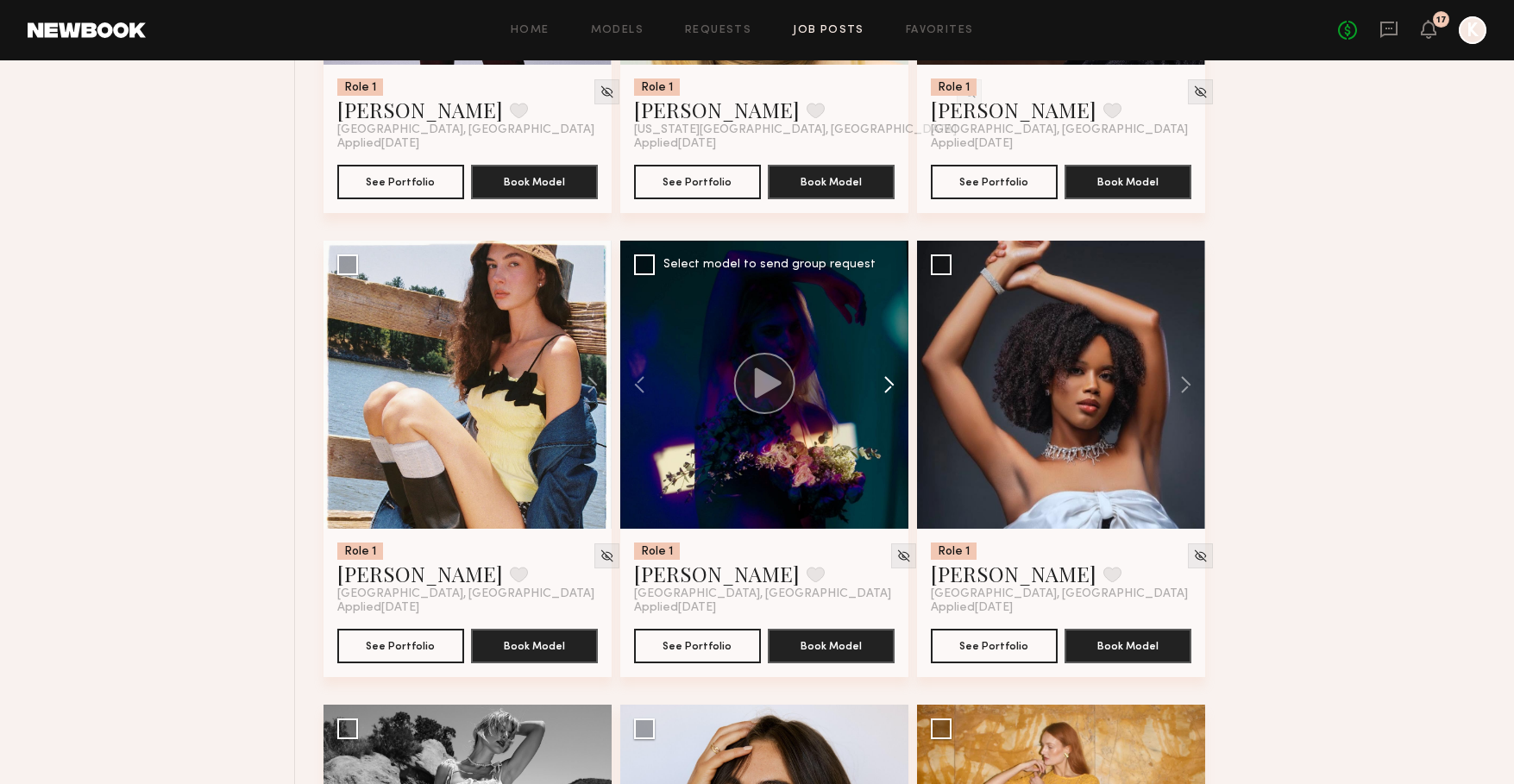
click at [897, 387] on button at bounding box center [880, 385] width 55 height 288
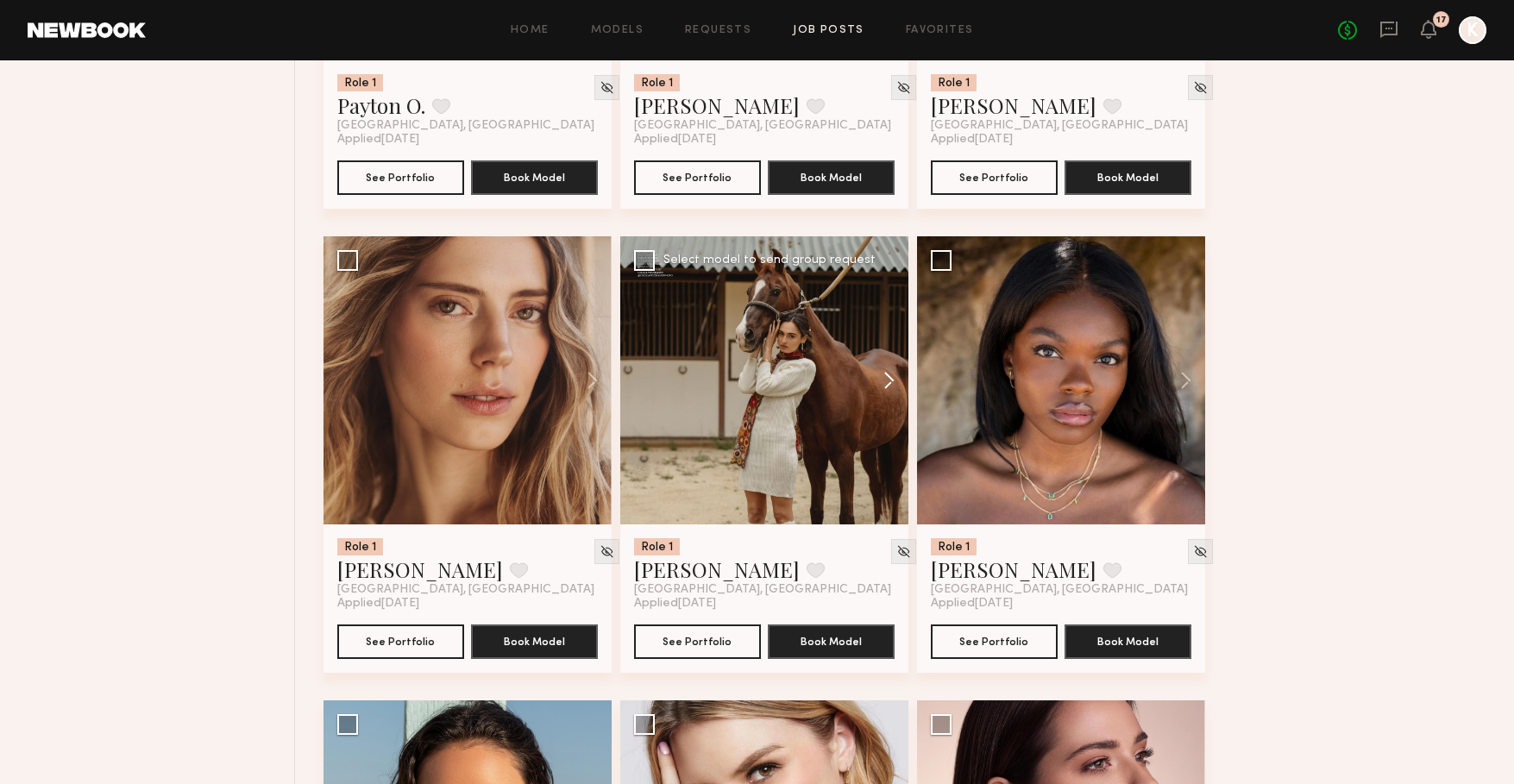
scroll to position [4678, 0]
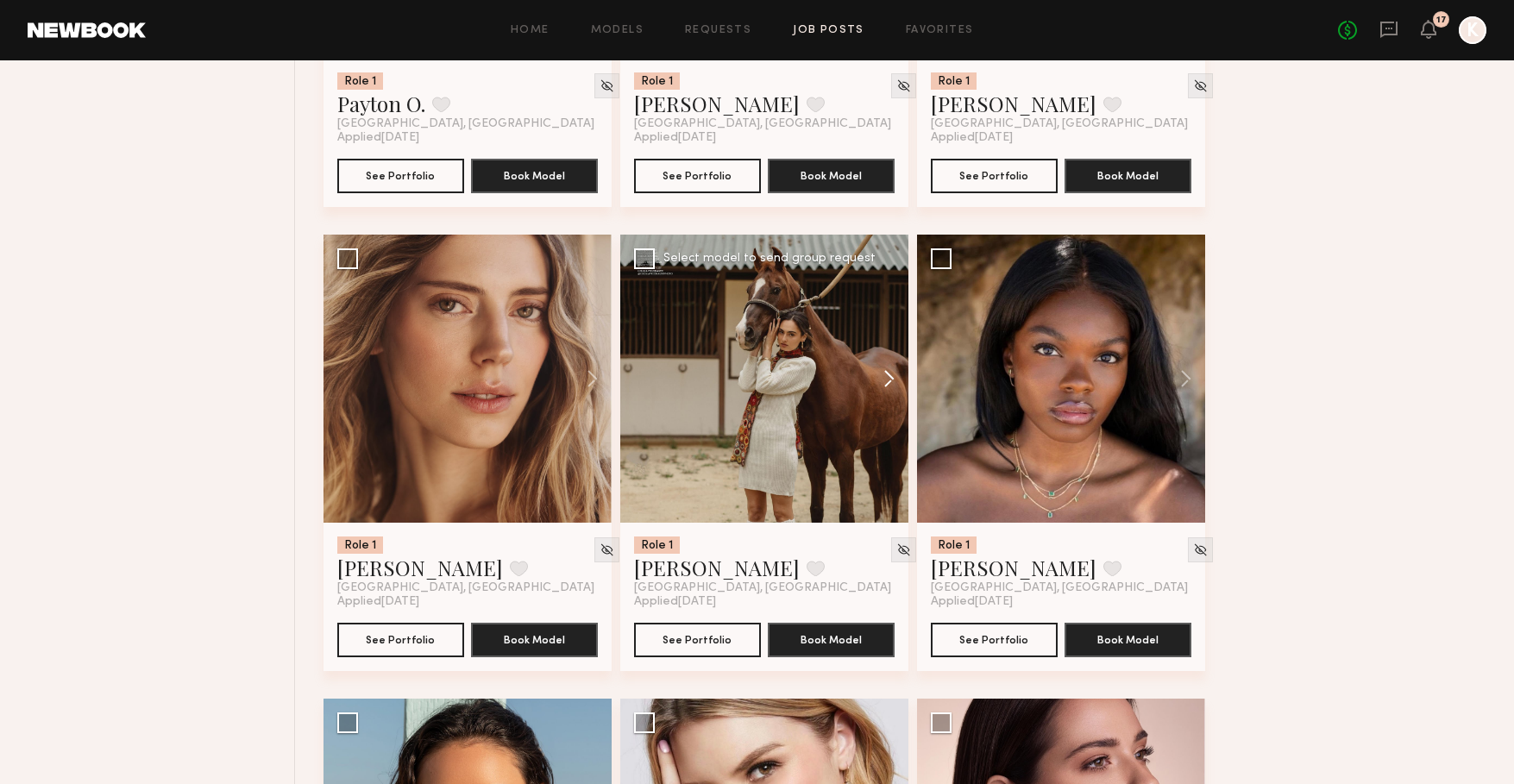
click at [887, 380] on button at bounding box center [880, 379] width 55 height 288
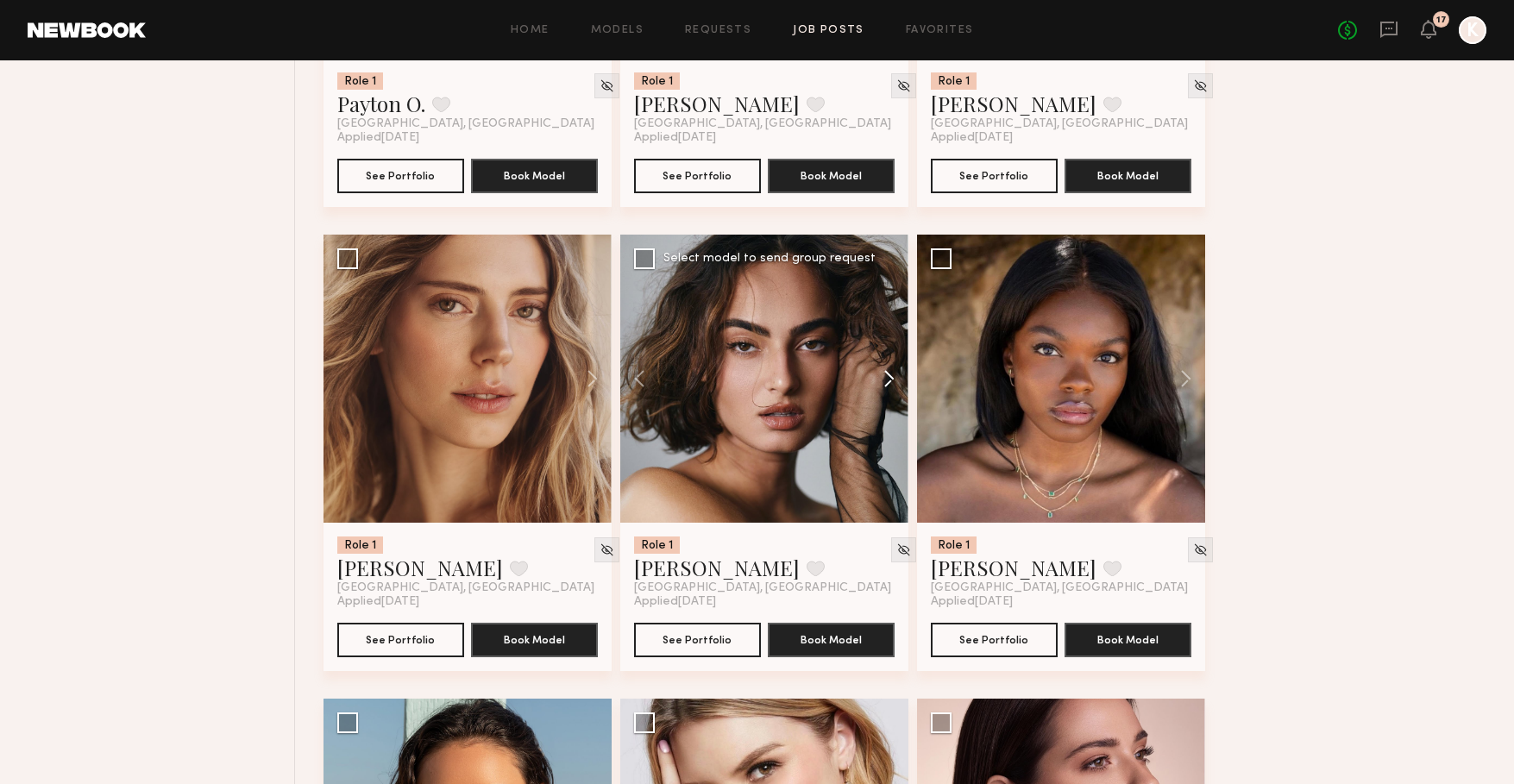
click at [887, 380] on button at bounding box center [880, 379] width 55 height 288
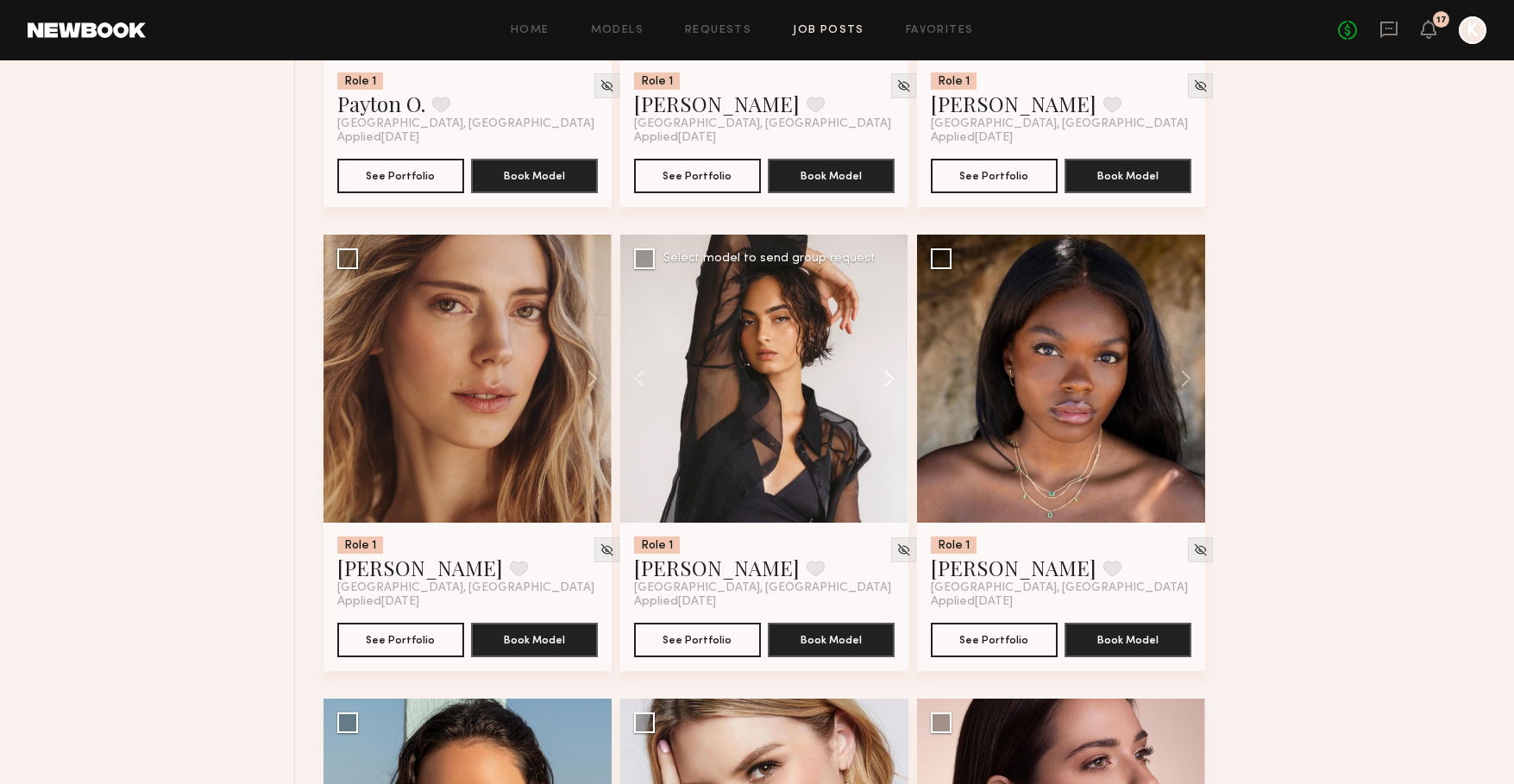
click at [887, 380] on button at bounding box center [880, 379] width 55 height 288
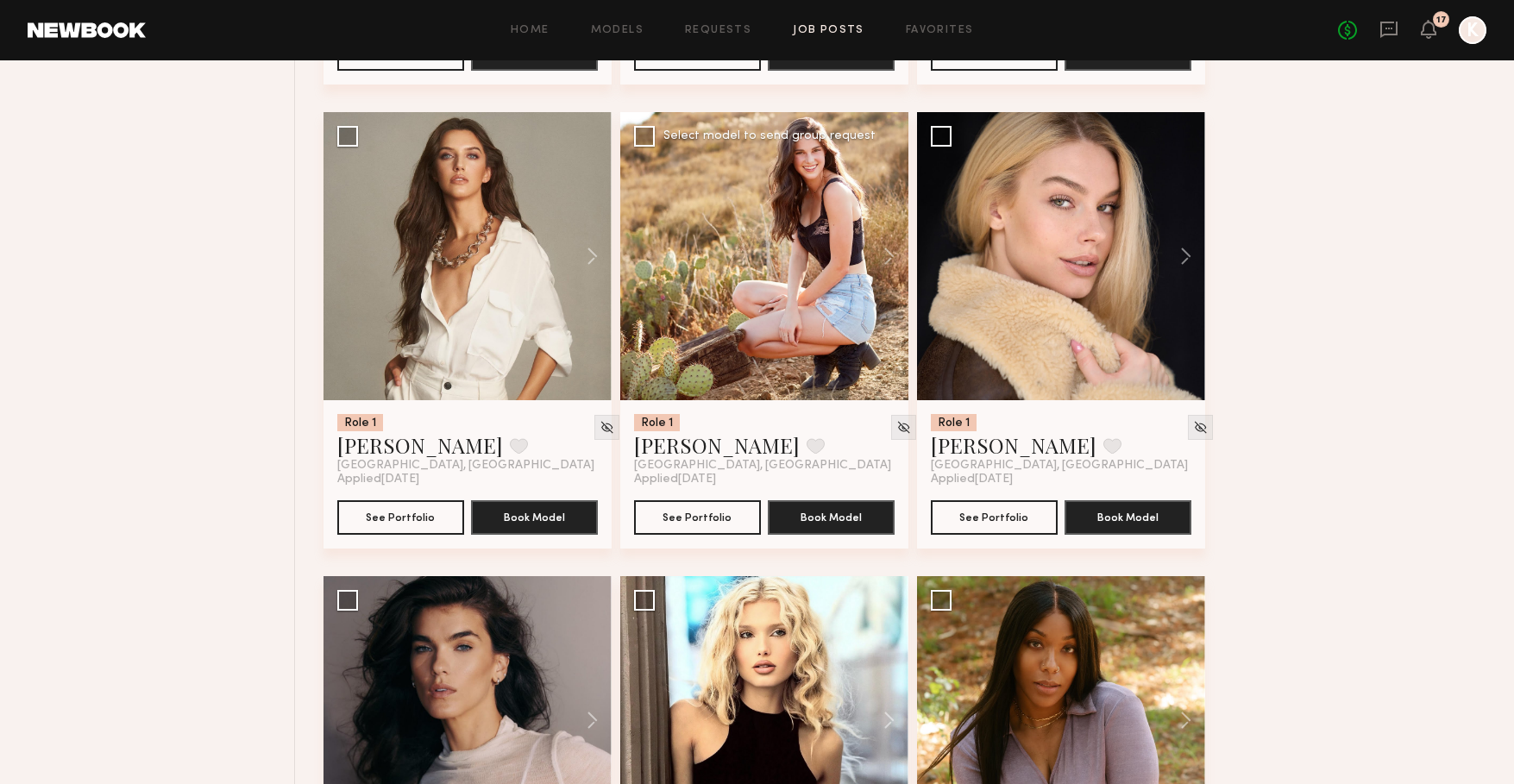
scroll to position [7583, 0]
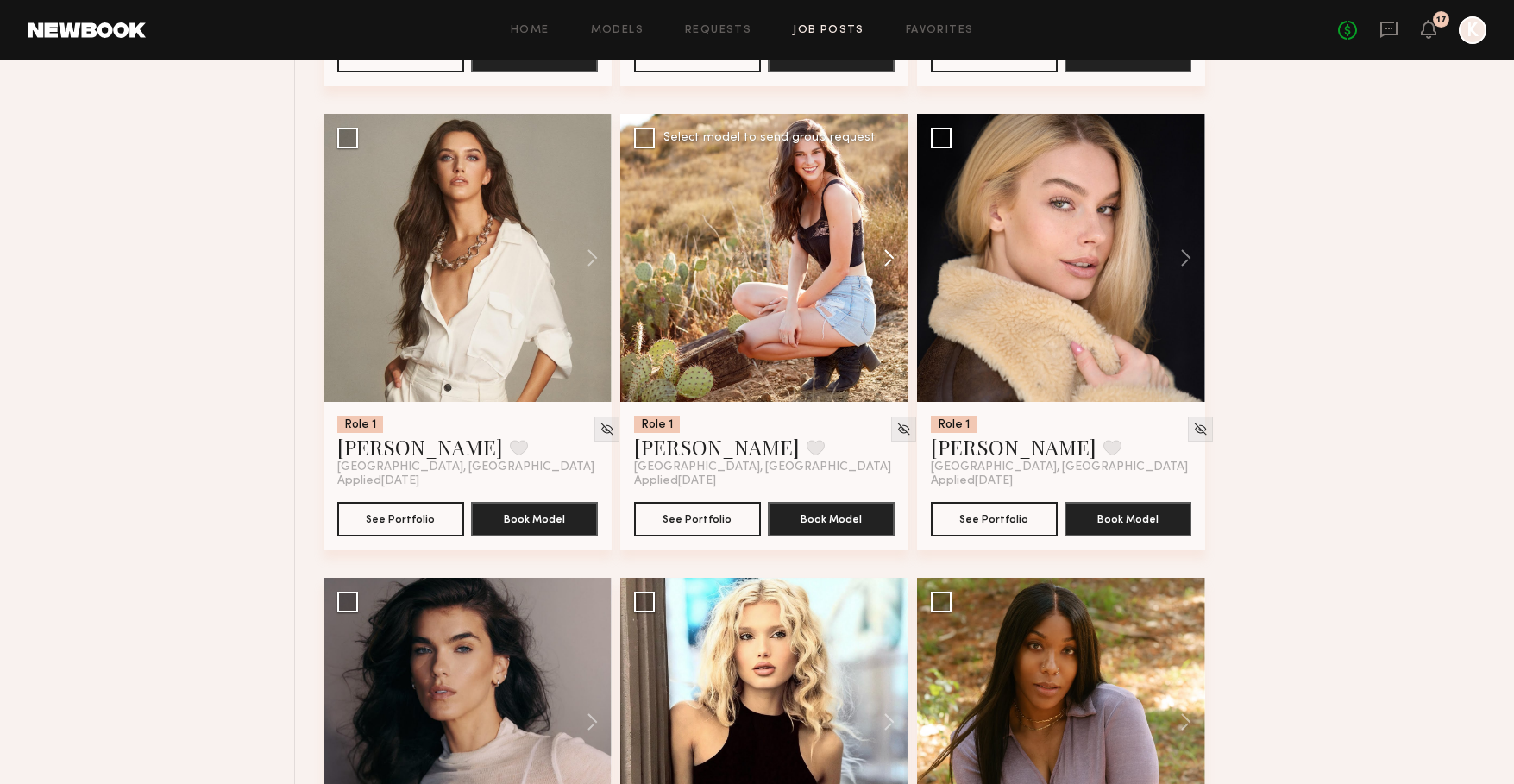
click at [881, 264] on button at bounding box center [880, 258] width 55 height 288
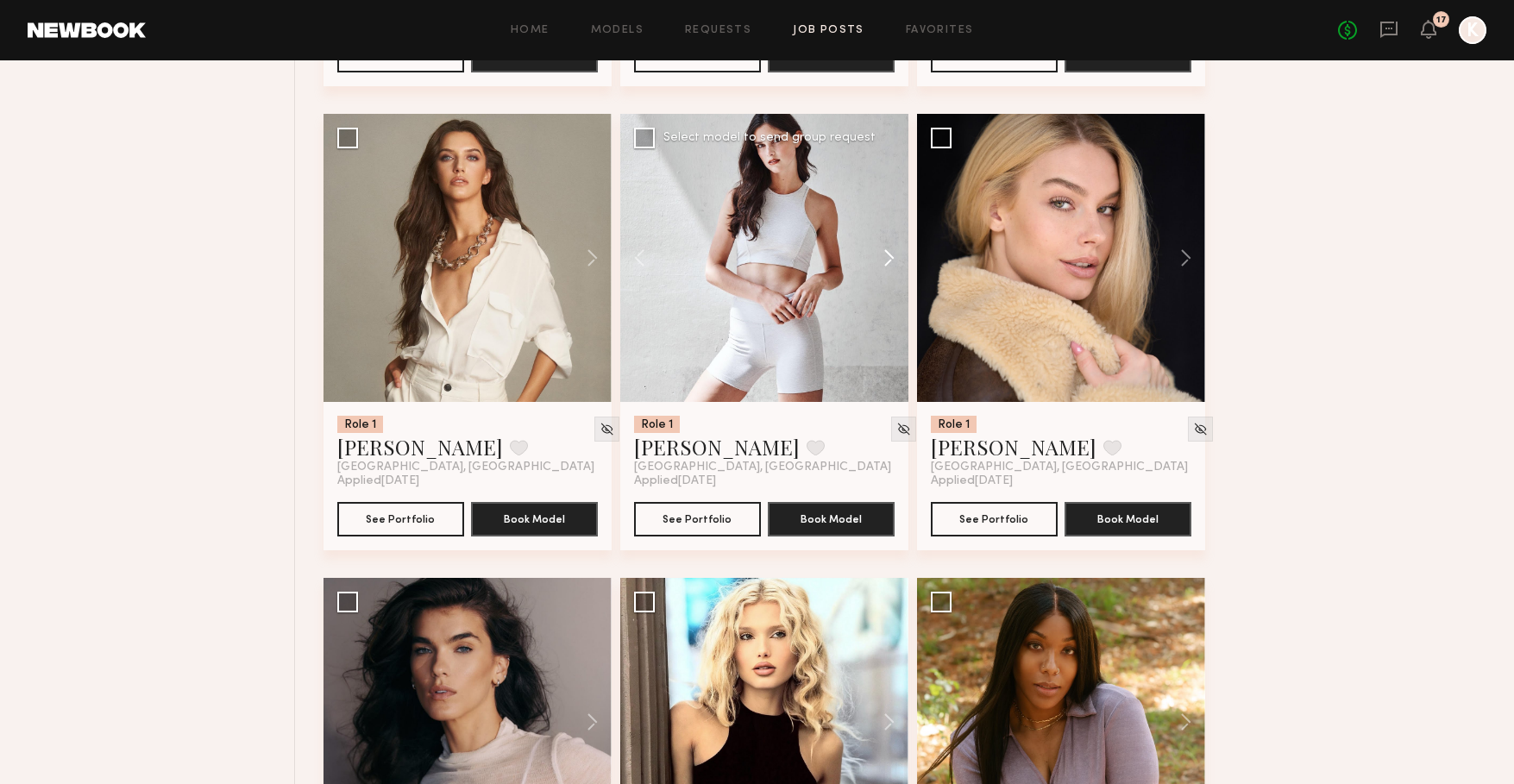
click at [881, 264] on button at bounding box center [880, 258] width 55 height 288
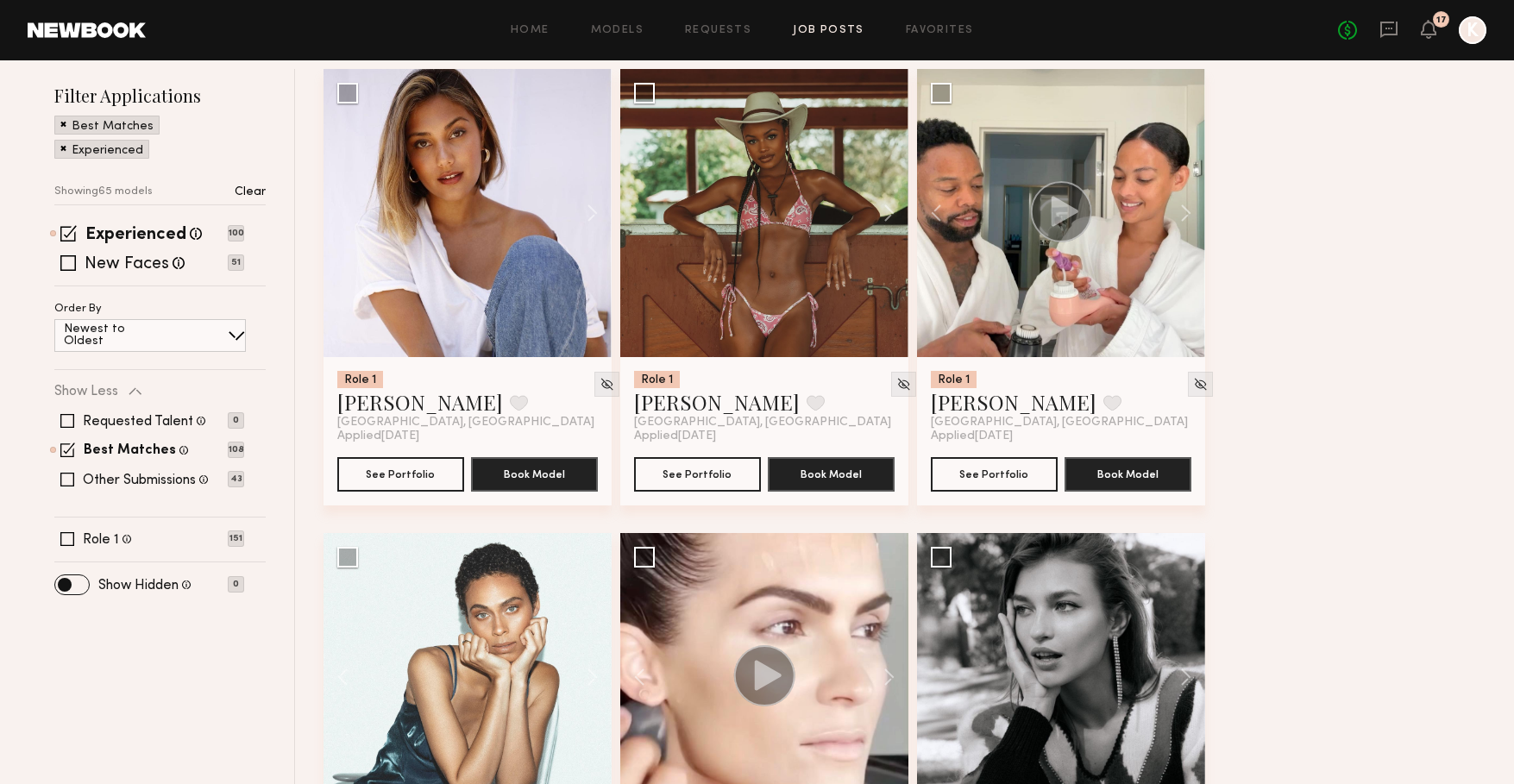
scroll to position [206, 0]
click at [70, 260] on span at bounding box center [68, 262] width 16 height 16
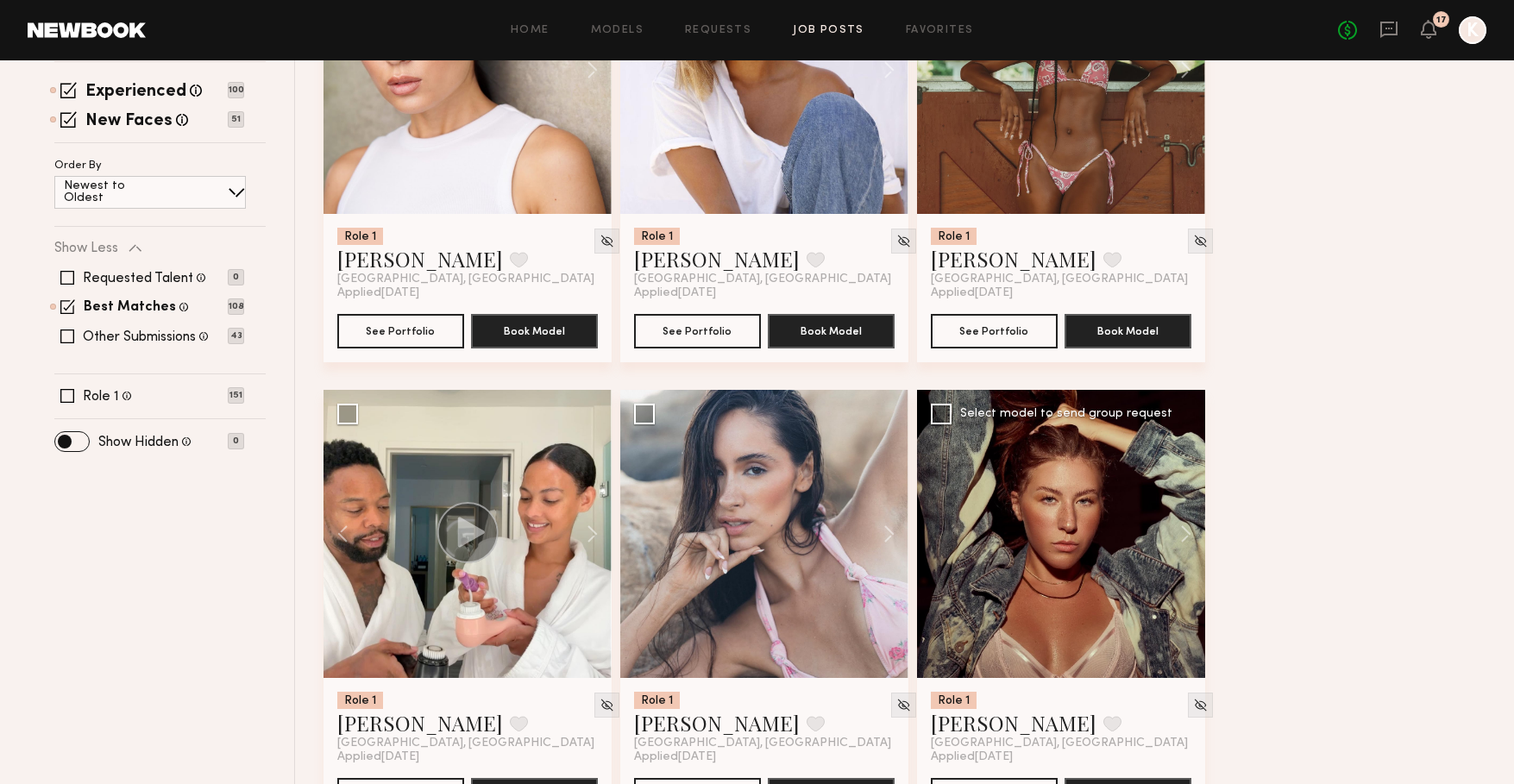
scroll to position [351, 0]
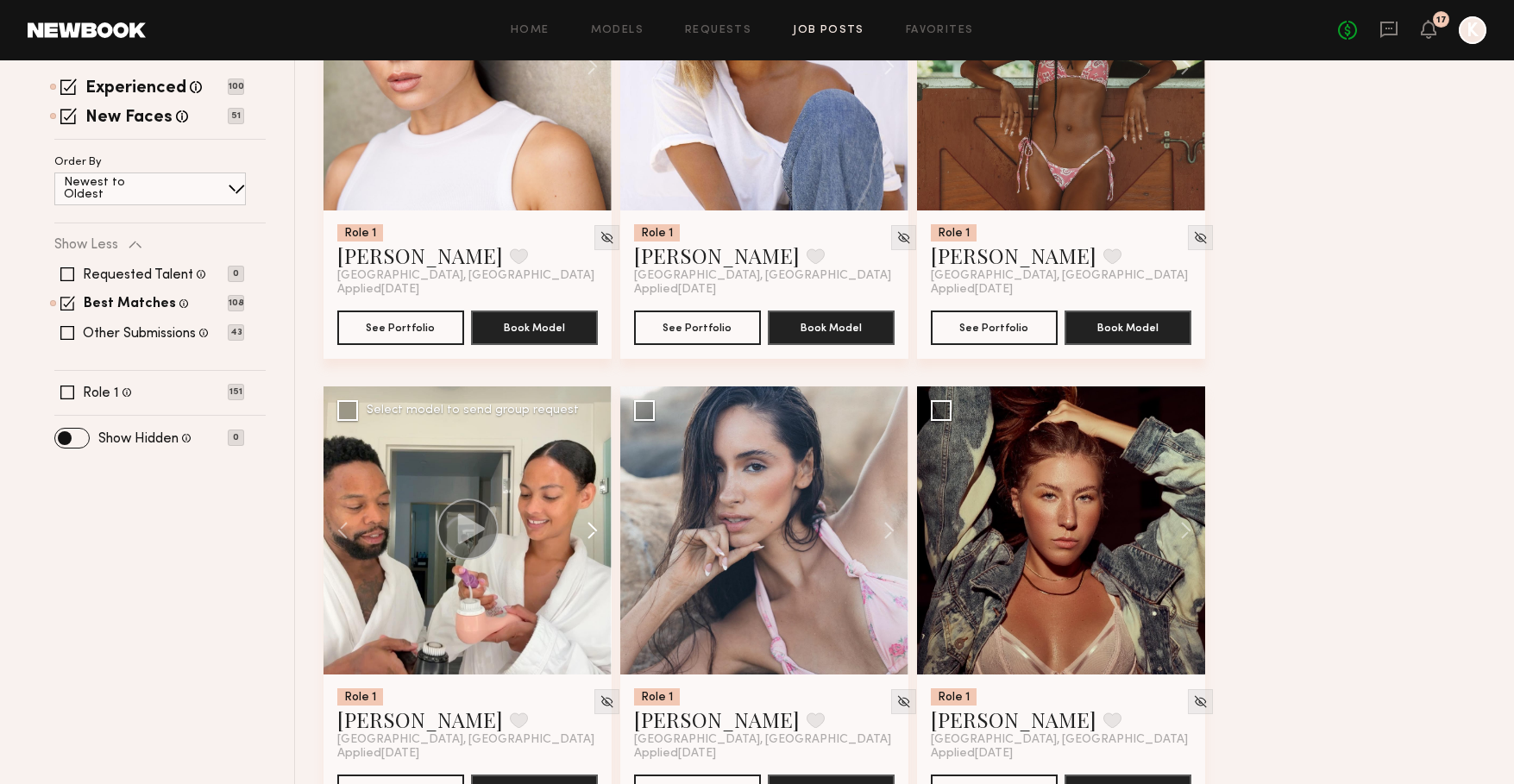
click at [589, 532] on button at bounding box center [584, 530] width 55 height 288
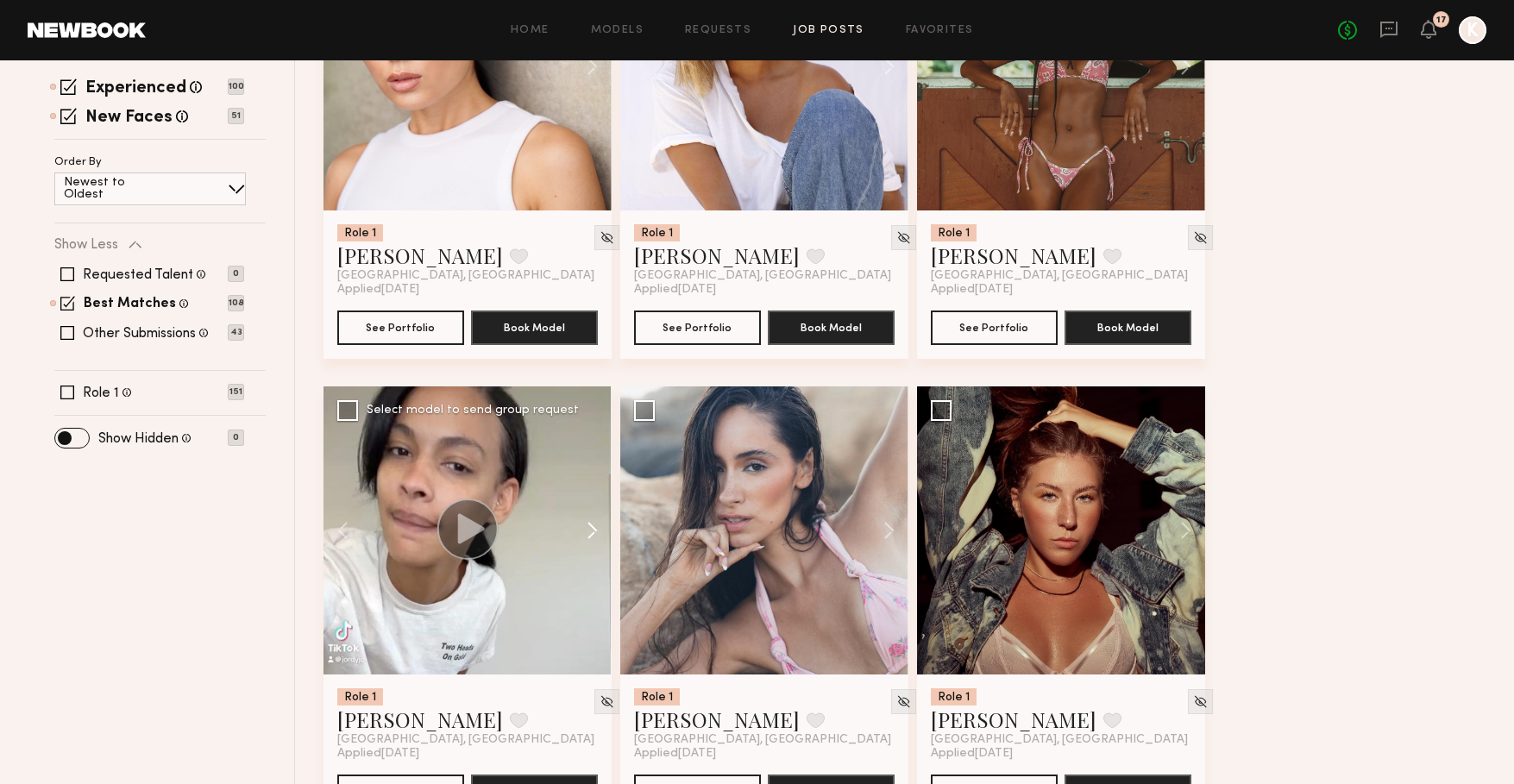
click at [589, 532] on button at bounding box center [584, 530] width 55 height 288
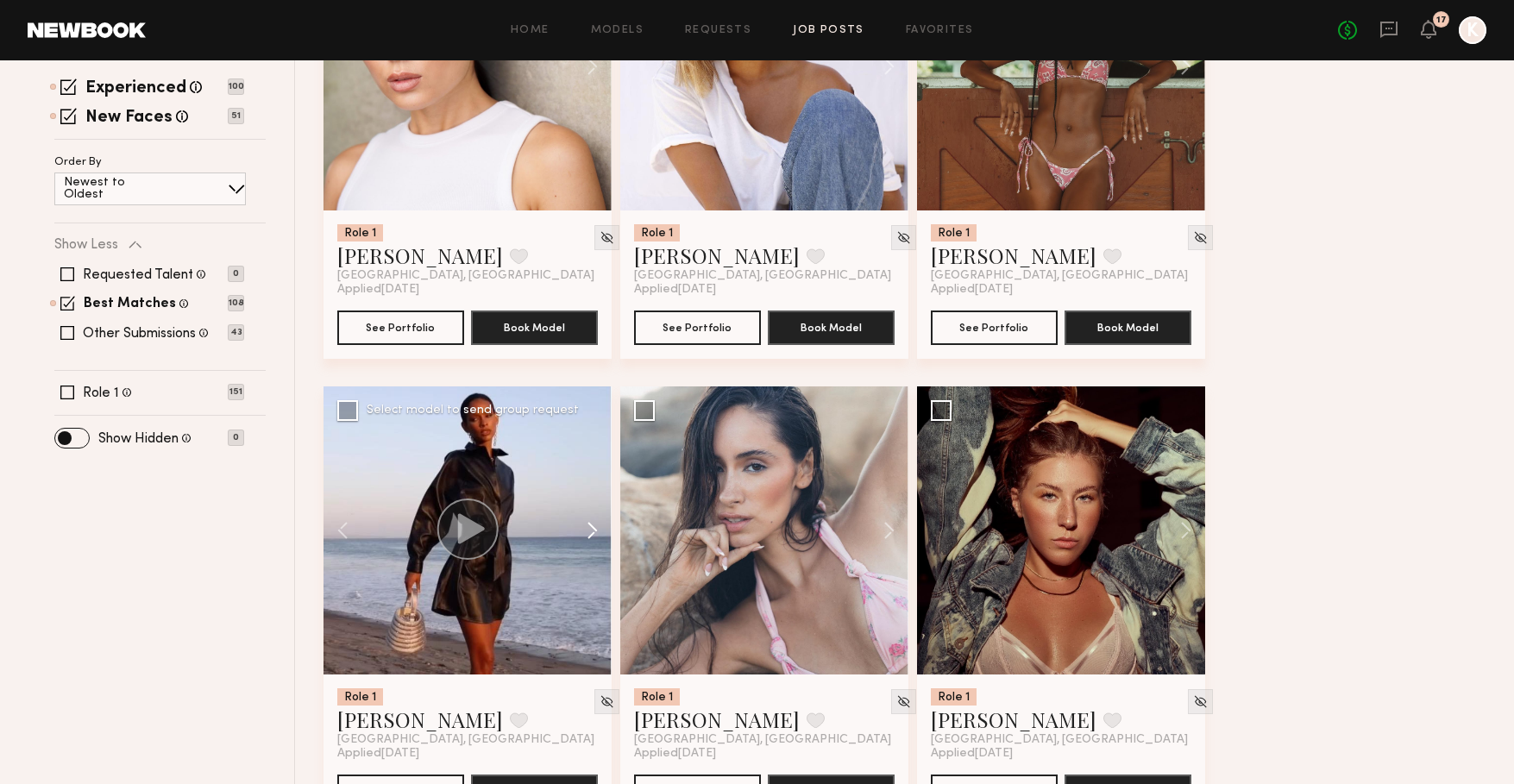
click at [589, 532] on button at bounding box center [584, 530] width 55 height 288
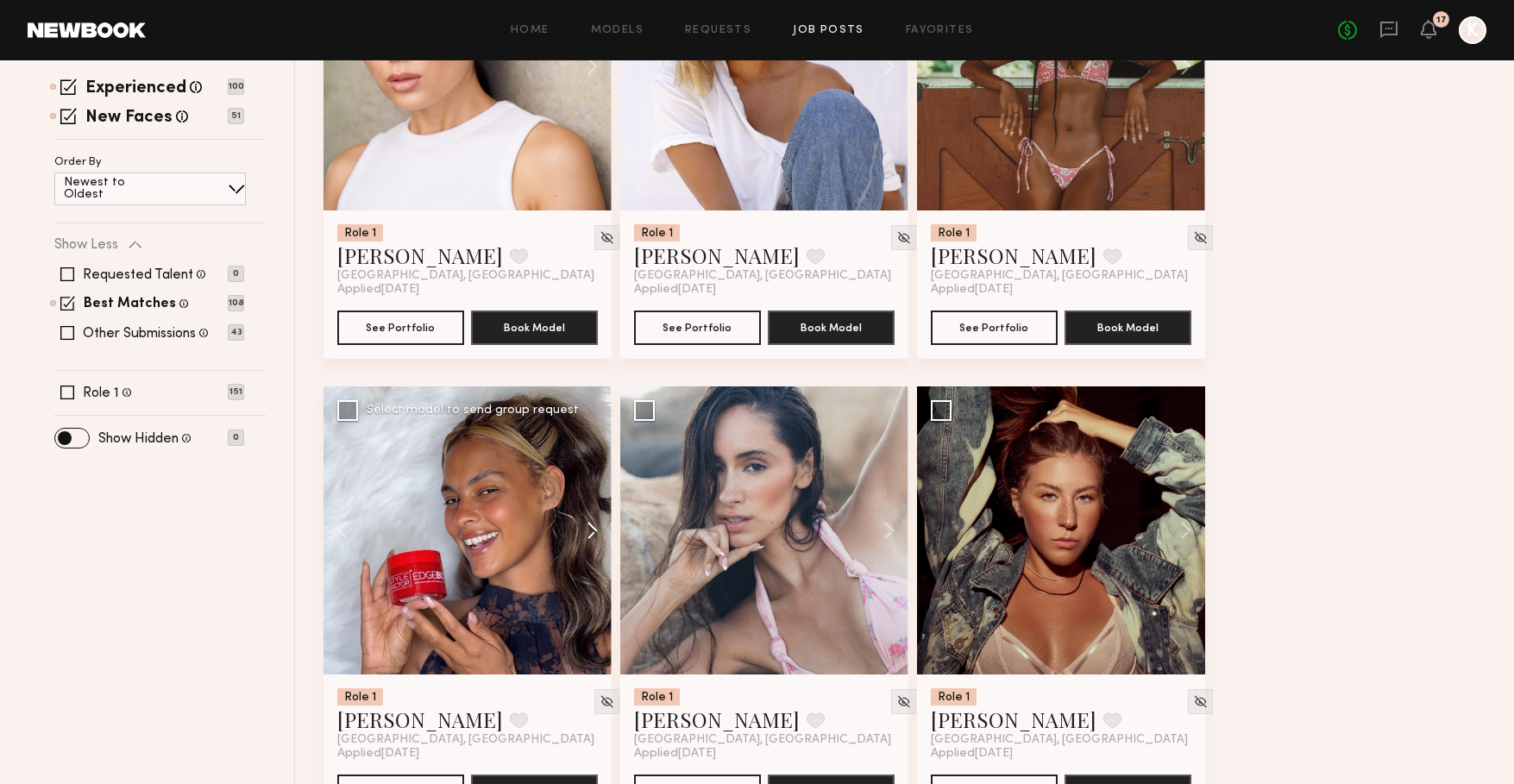
click at [590, 532] on button at bounding box center [584, 530] width 55 height 288
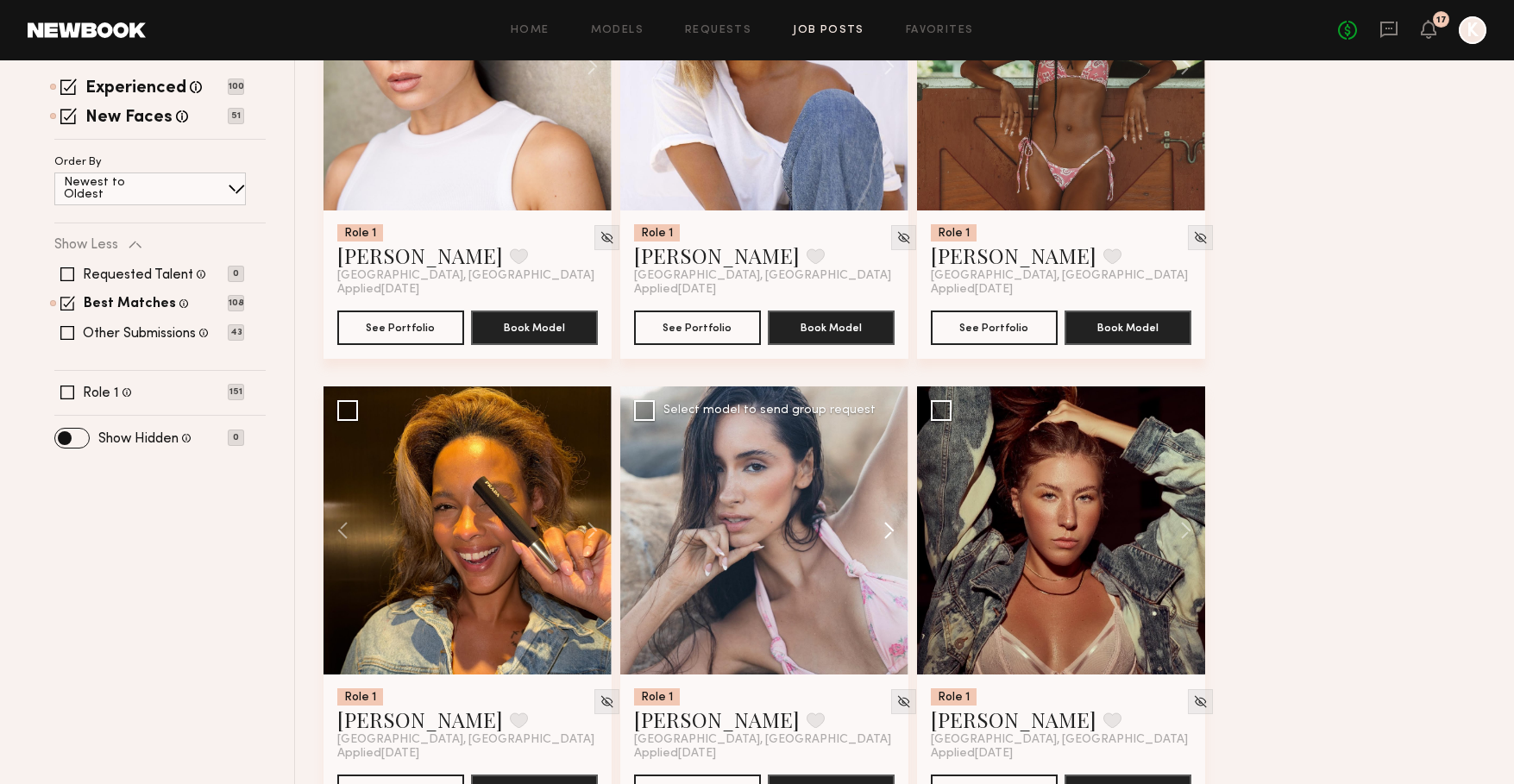
click at [889, 524] on button at bounding box center [880, 530] width 55 height 288
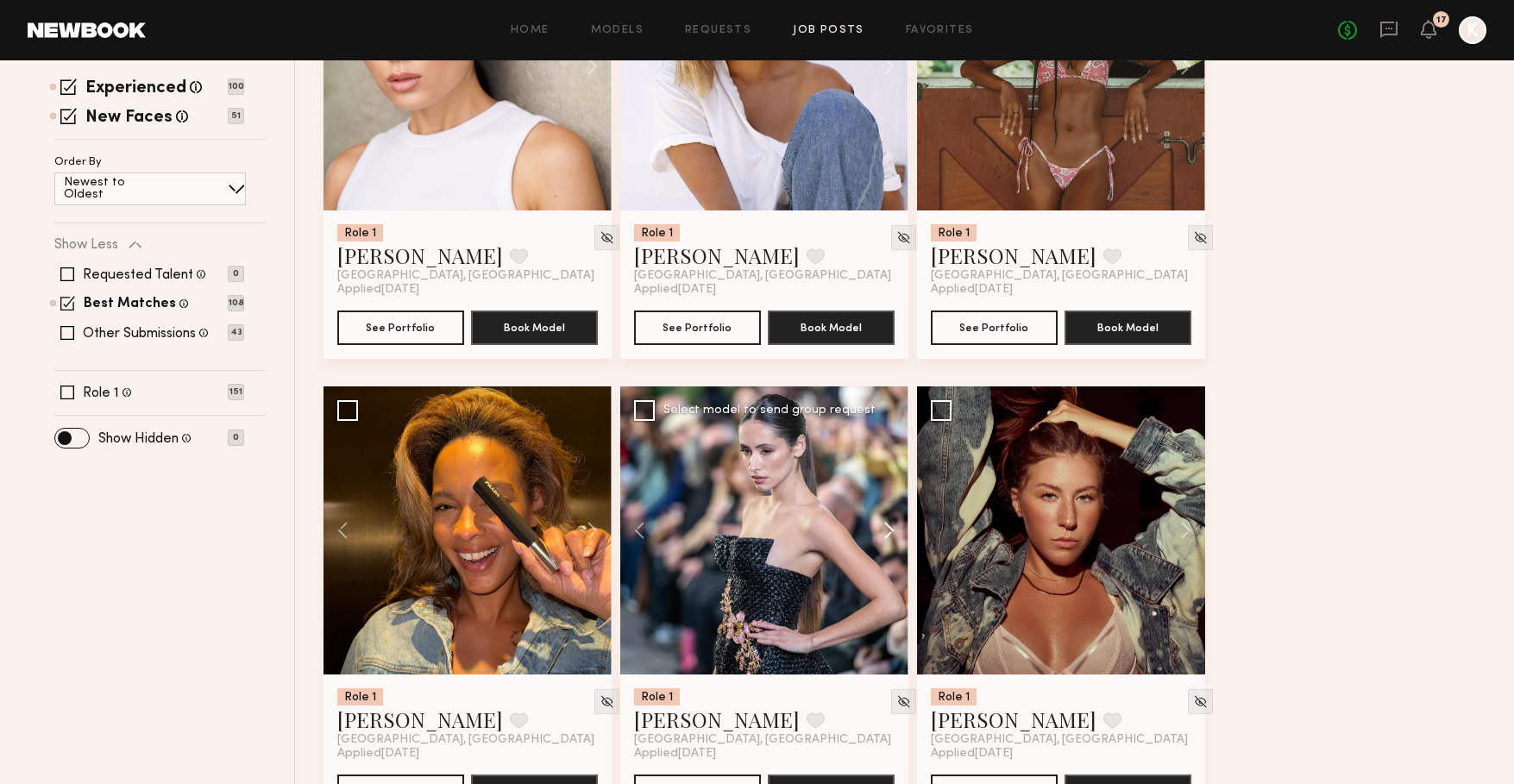
click at [889, 524] on button at bounding box center [880, 530] width 55 height 288
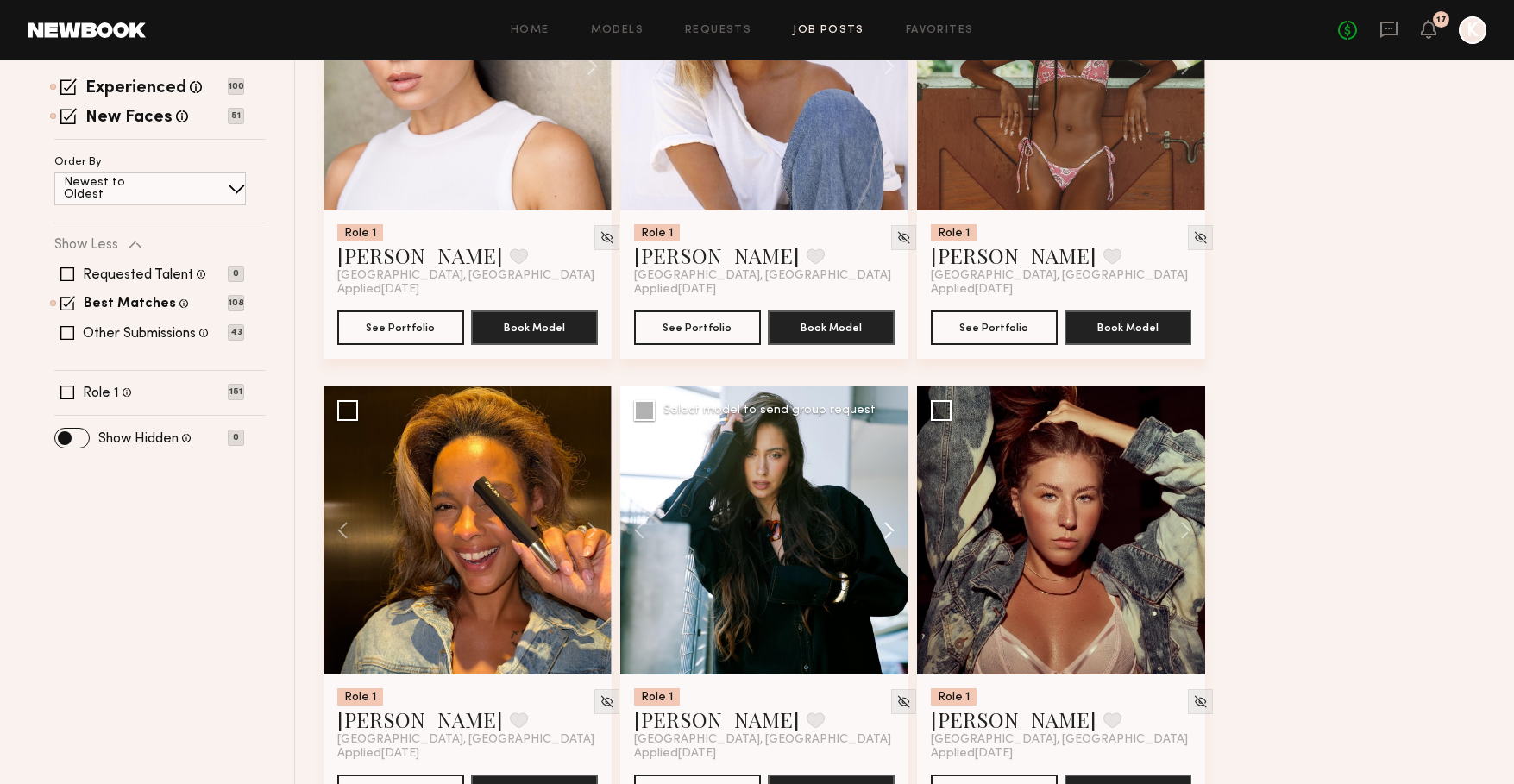
click at [889, 524] on button at bounding box center [880, 530] width 55 height 288
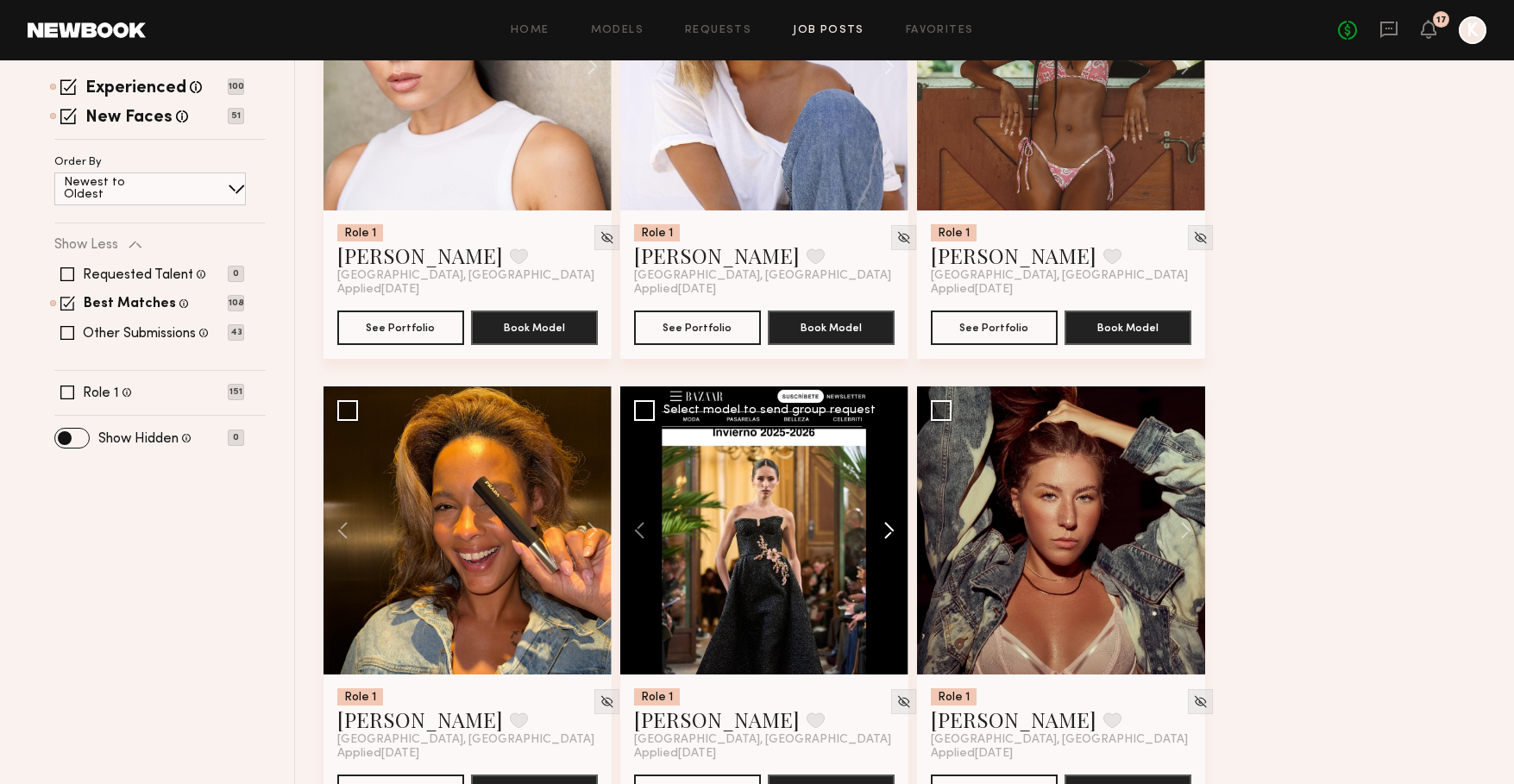
click at [889, 524] on button at bounding box center [880, 530] width 55 height 288
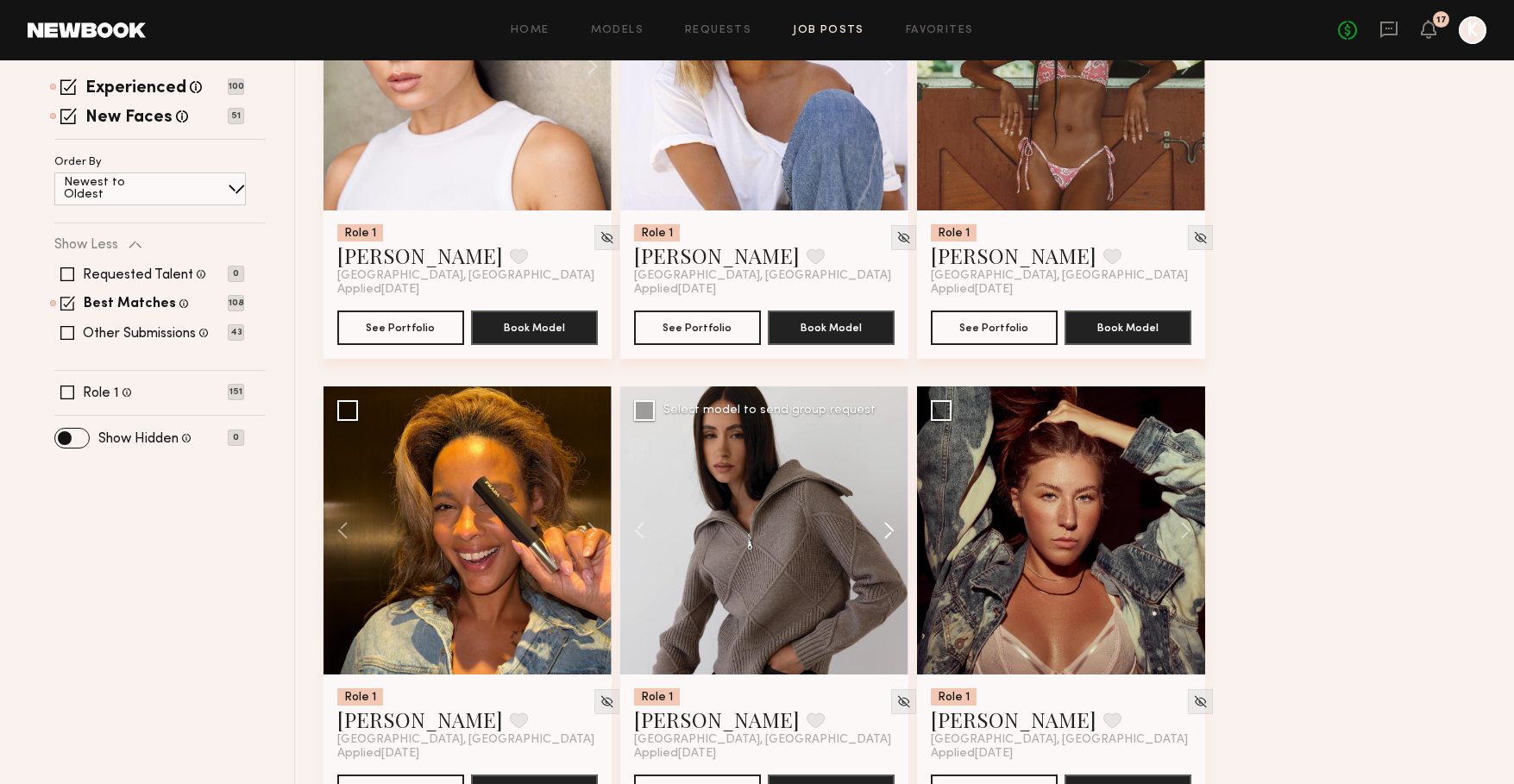
click at [889, 524] on button at bounding box center [880, 530] width 55 height 288
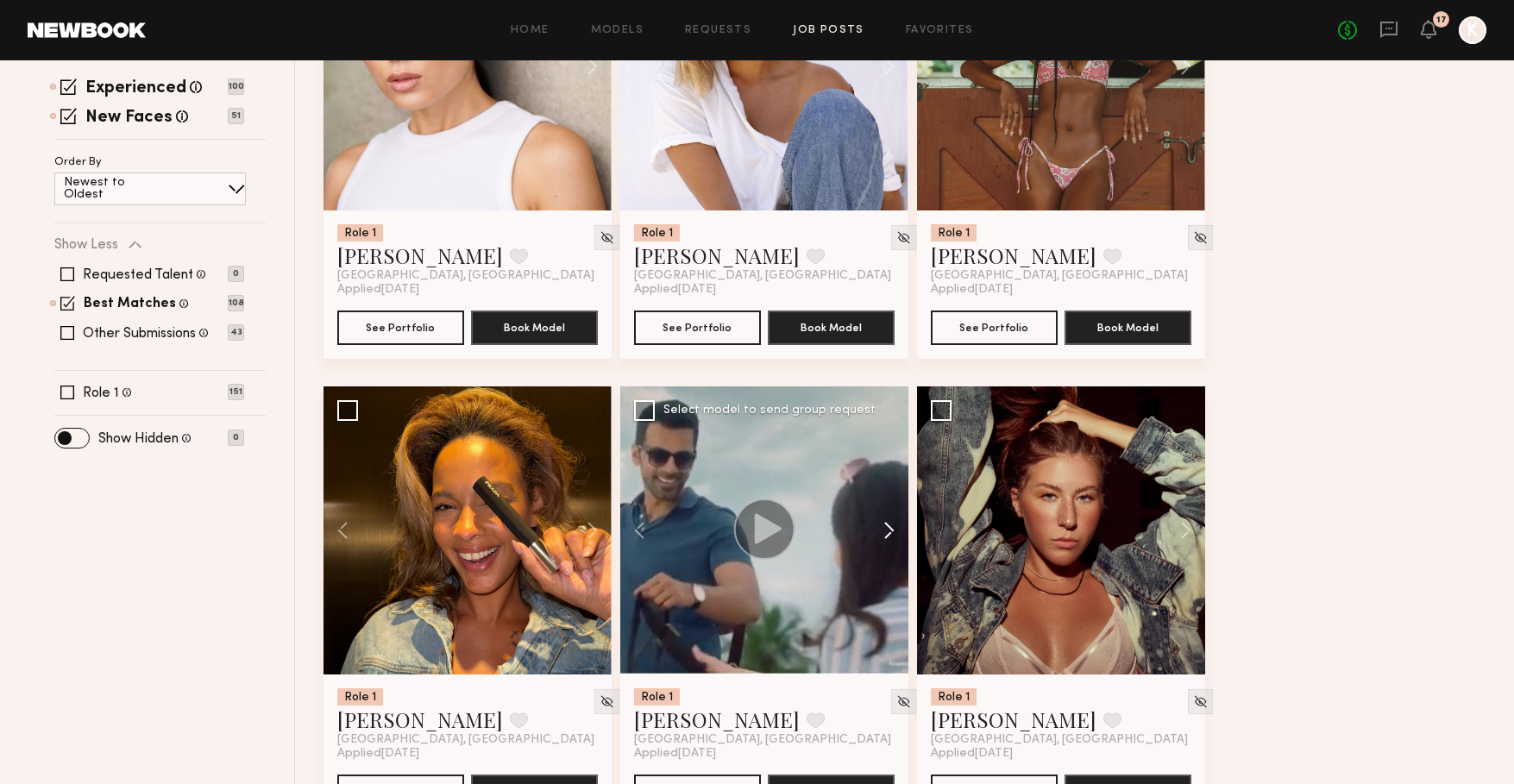
click at [889, 524] on button at bounding box center [880, 530] width 55 height 288
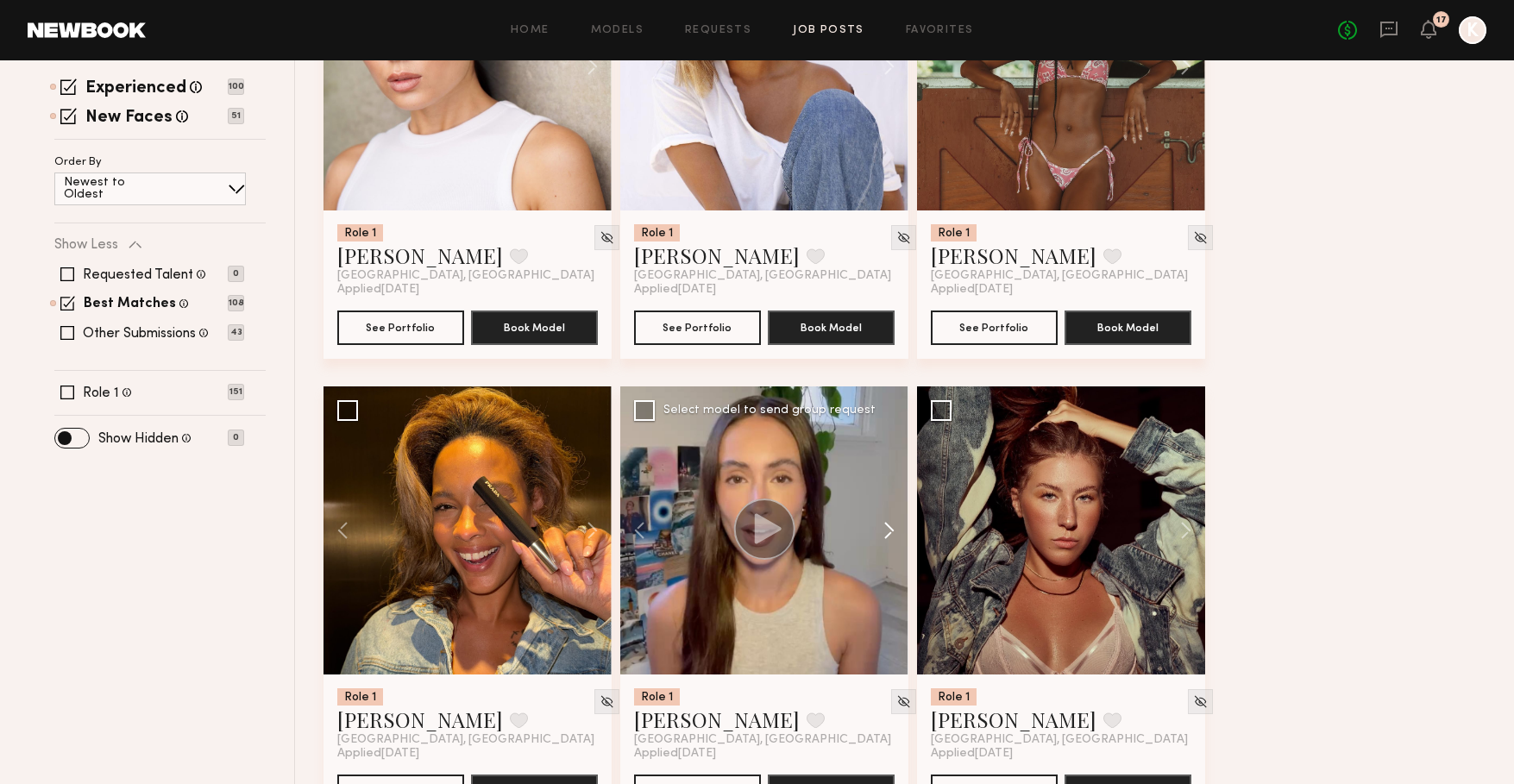
click at [889, 524] on button at bounding box center [880, 530] width 55 height 288
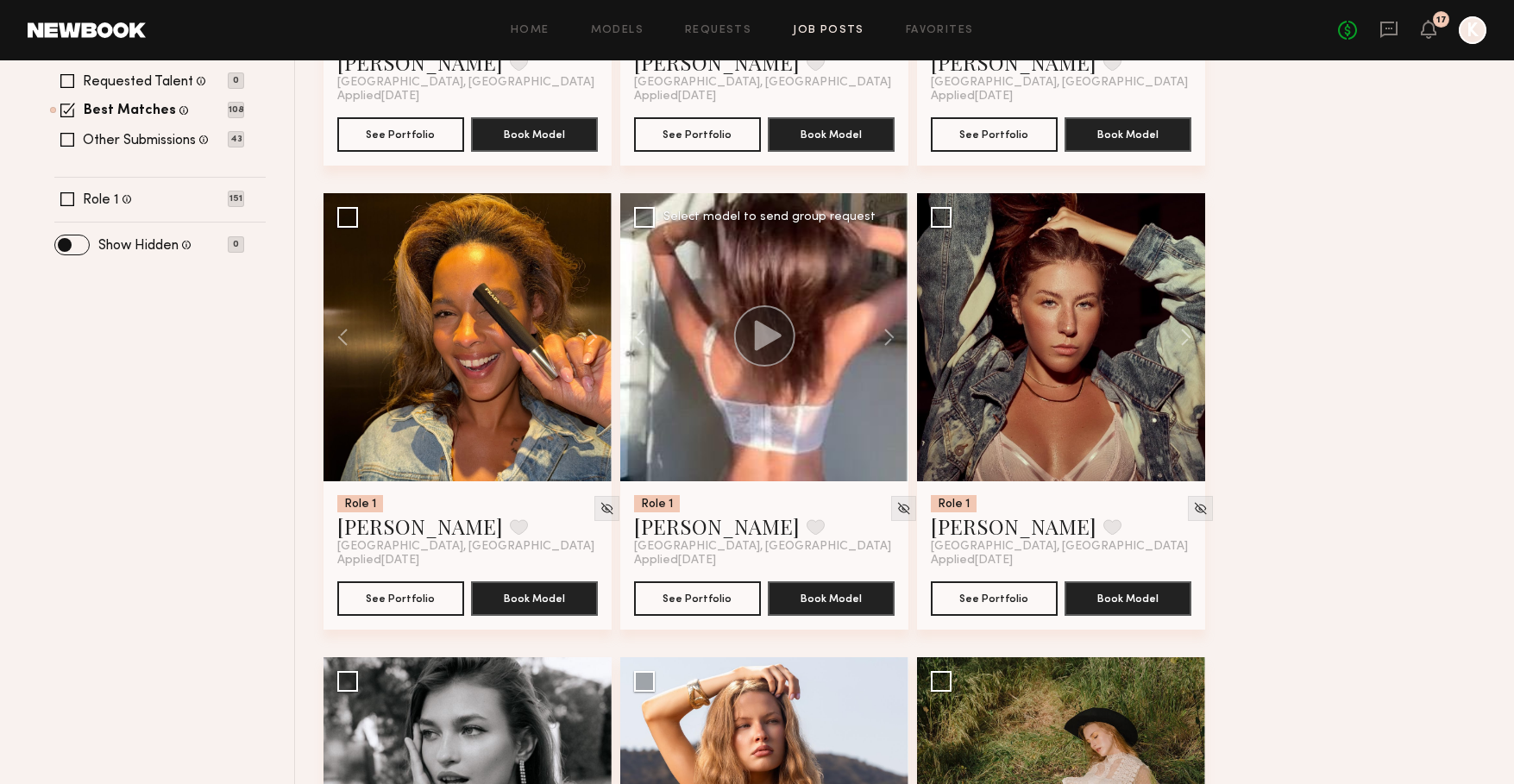
scroll to position [594, 0]
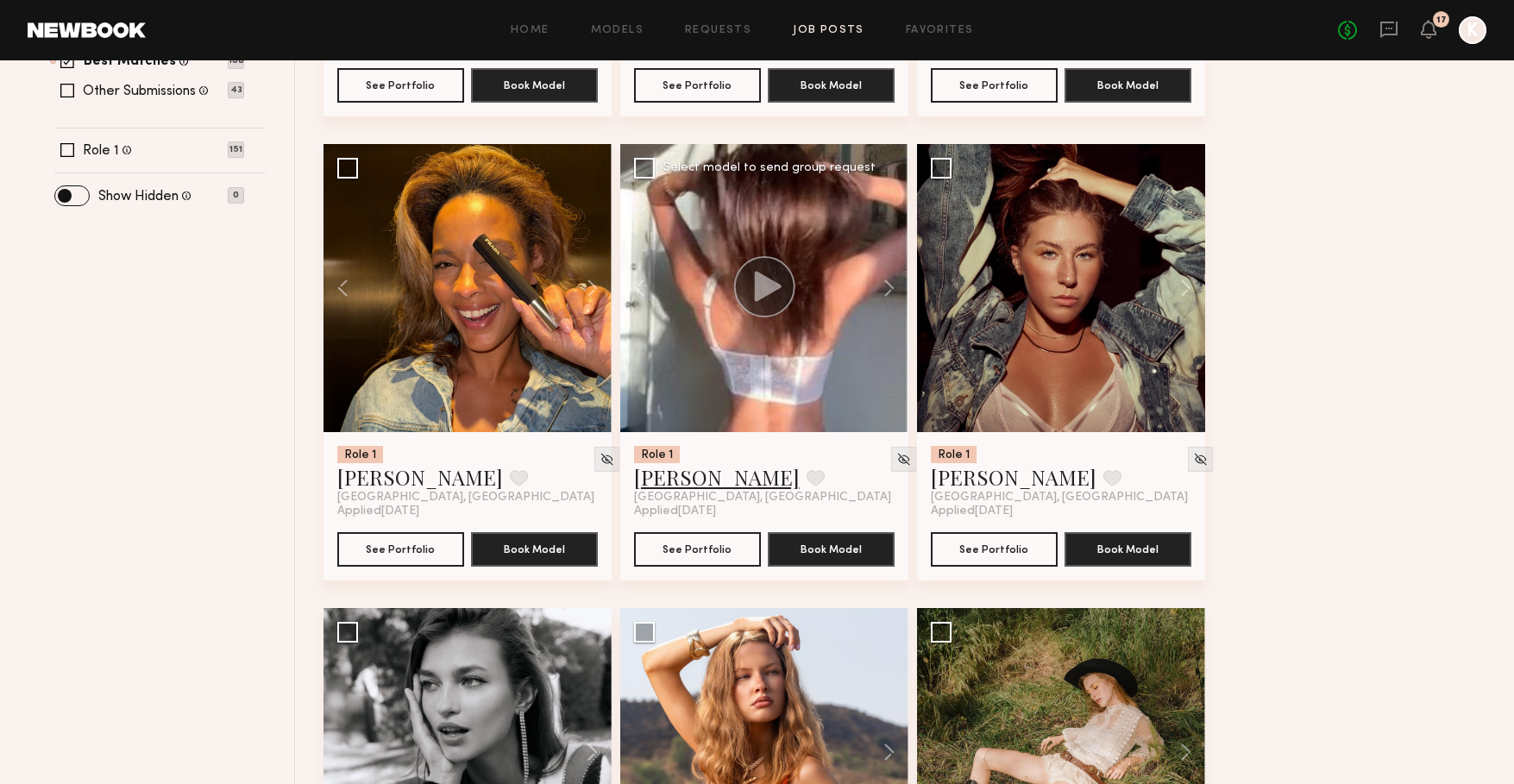
click at [688, 476] on link "Miranda J." at bounding box center [716, 476] width 165 height 27
click at [1190, 283] on button at bounding box center [1177, 288] width 55 height 288
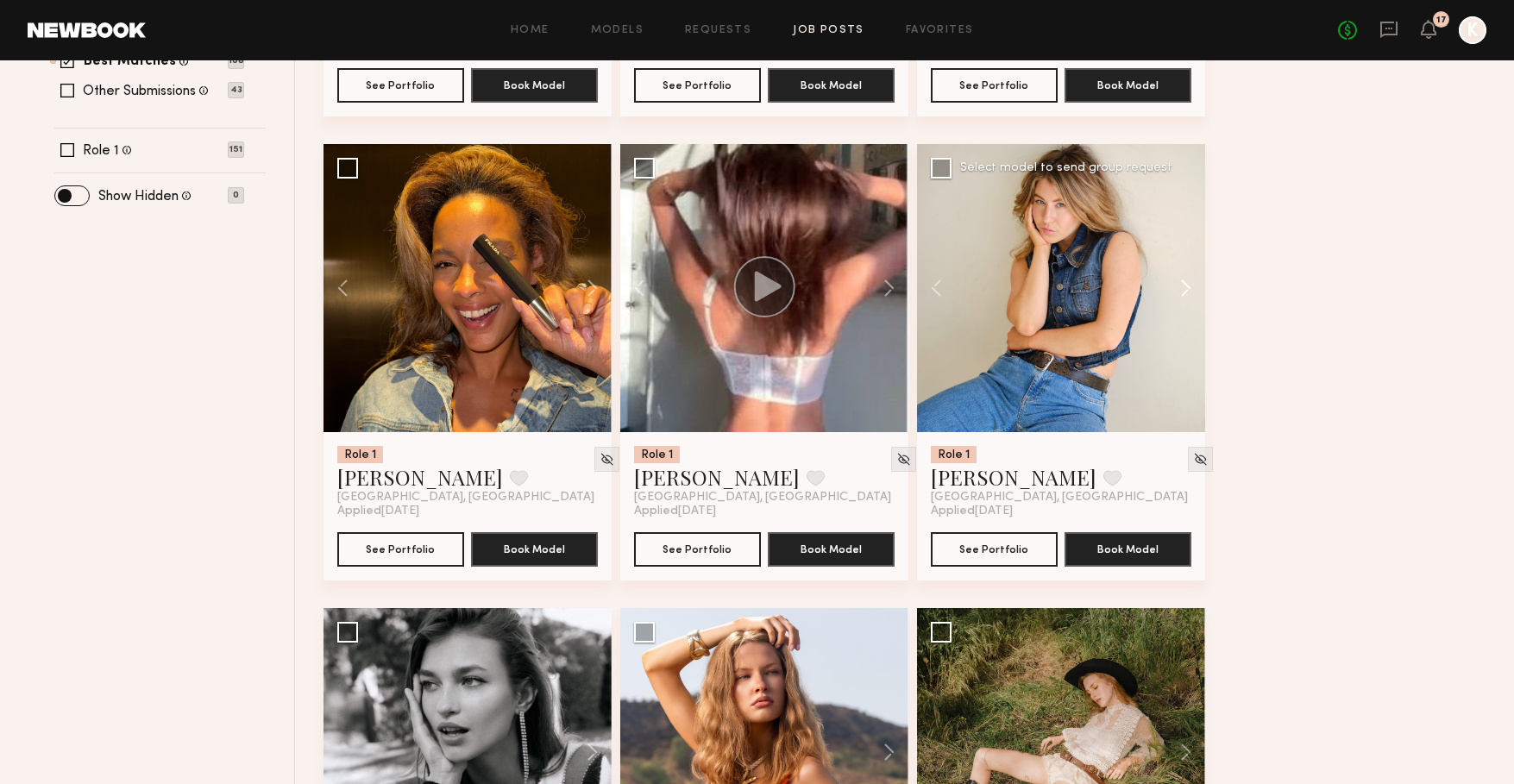
click at [1190, 283] on button at bounding box center [1177, 288] width 55 height 288
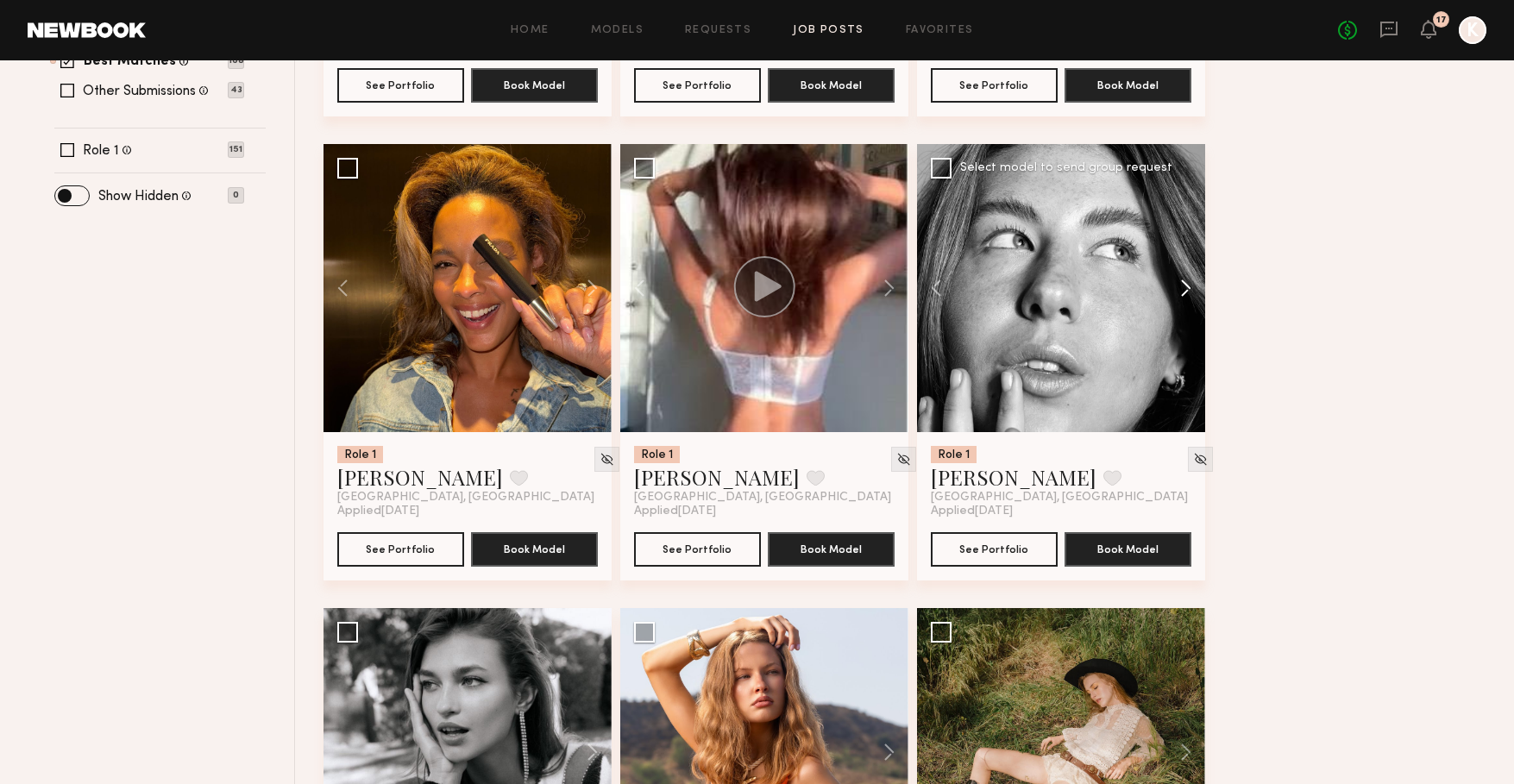
click at [1190, 283] on button at bounding box center [1177, 288] width 55 height 288
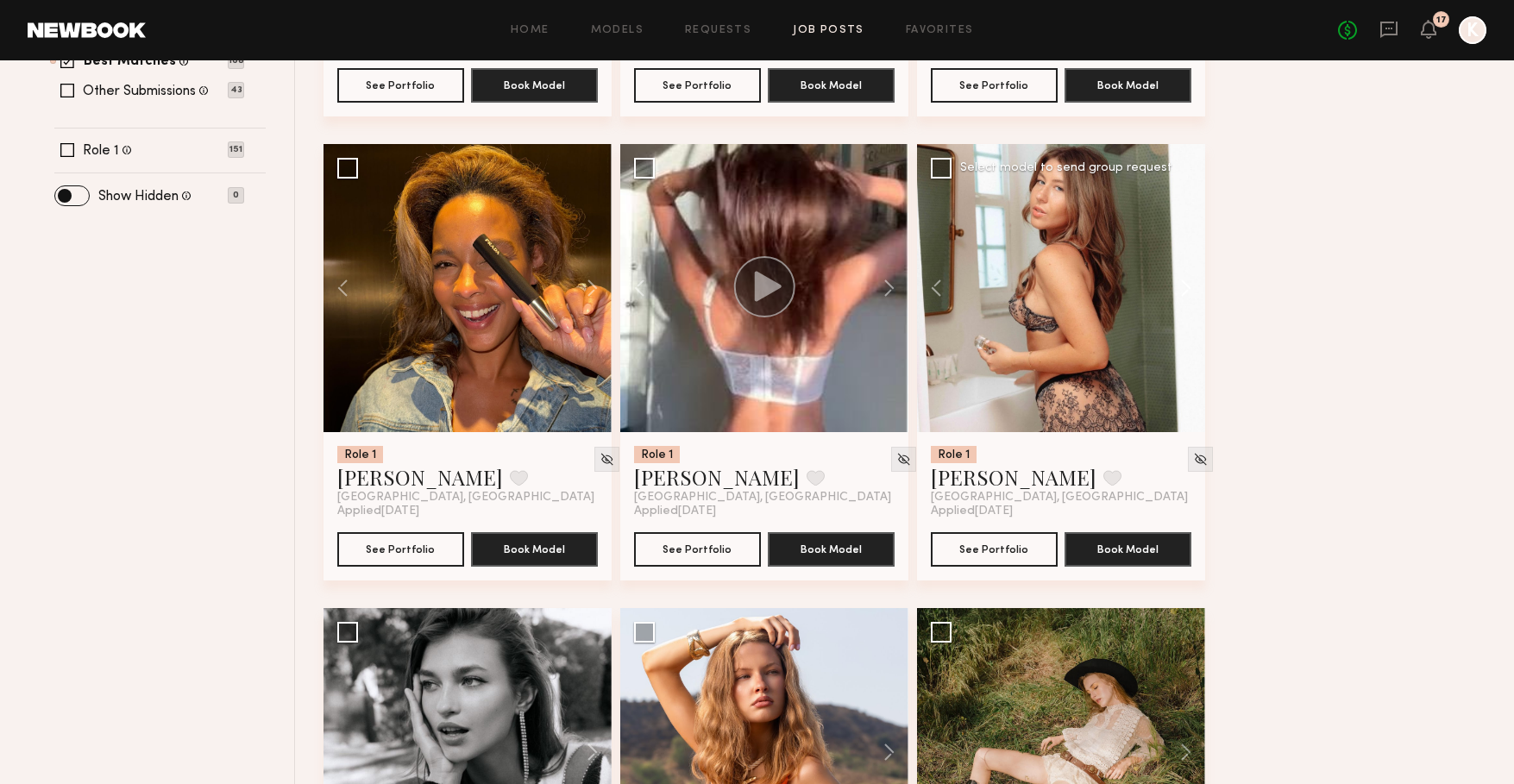
click at [1190, 283] on button at bounding box center [1177, 288] width 55 height 288
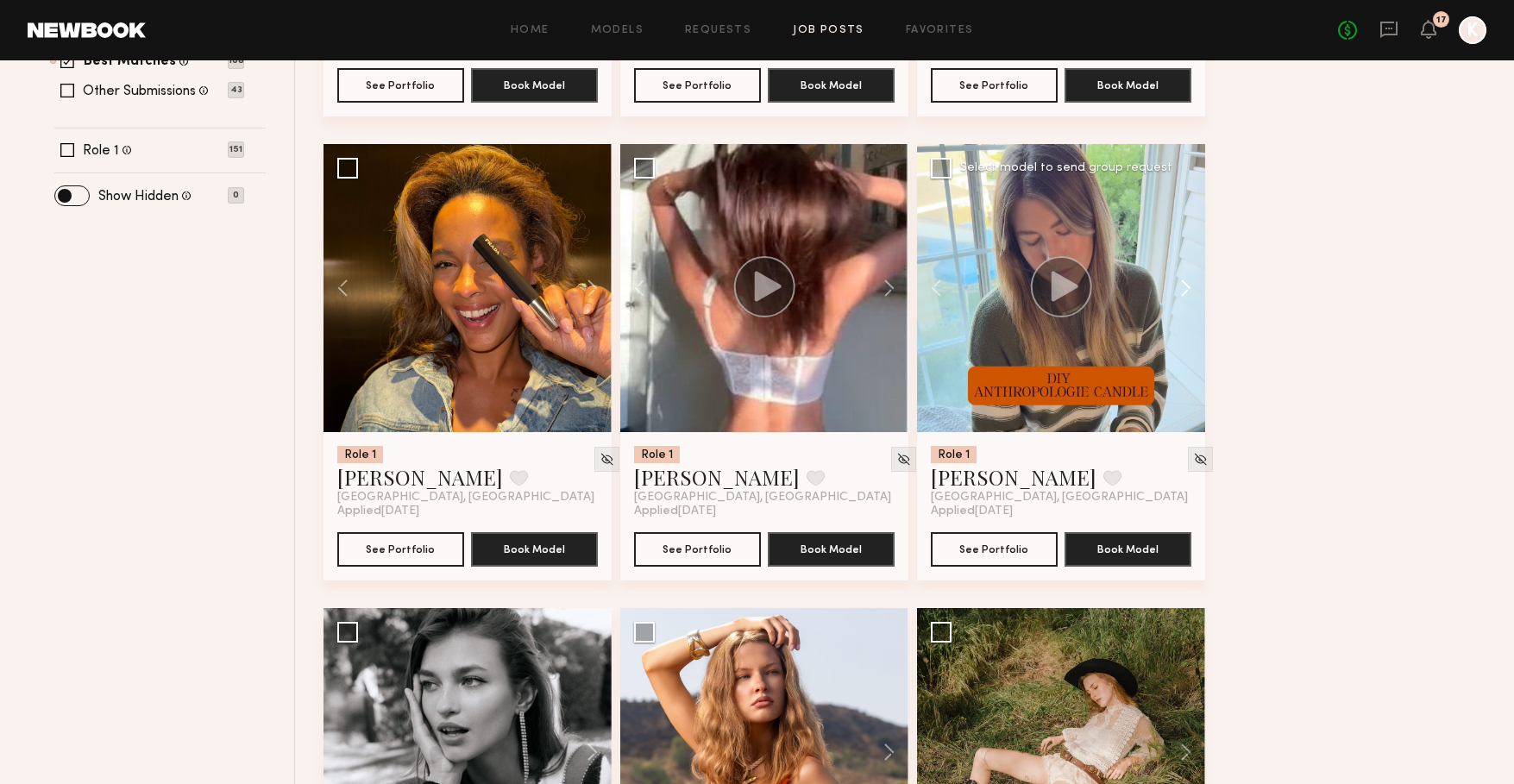
click at [1190, 283] on button at bounding box center [1177, 288] width 55 height 288
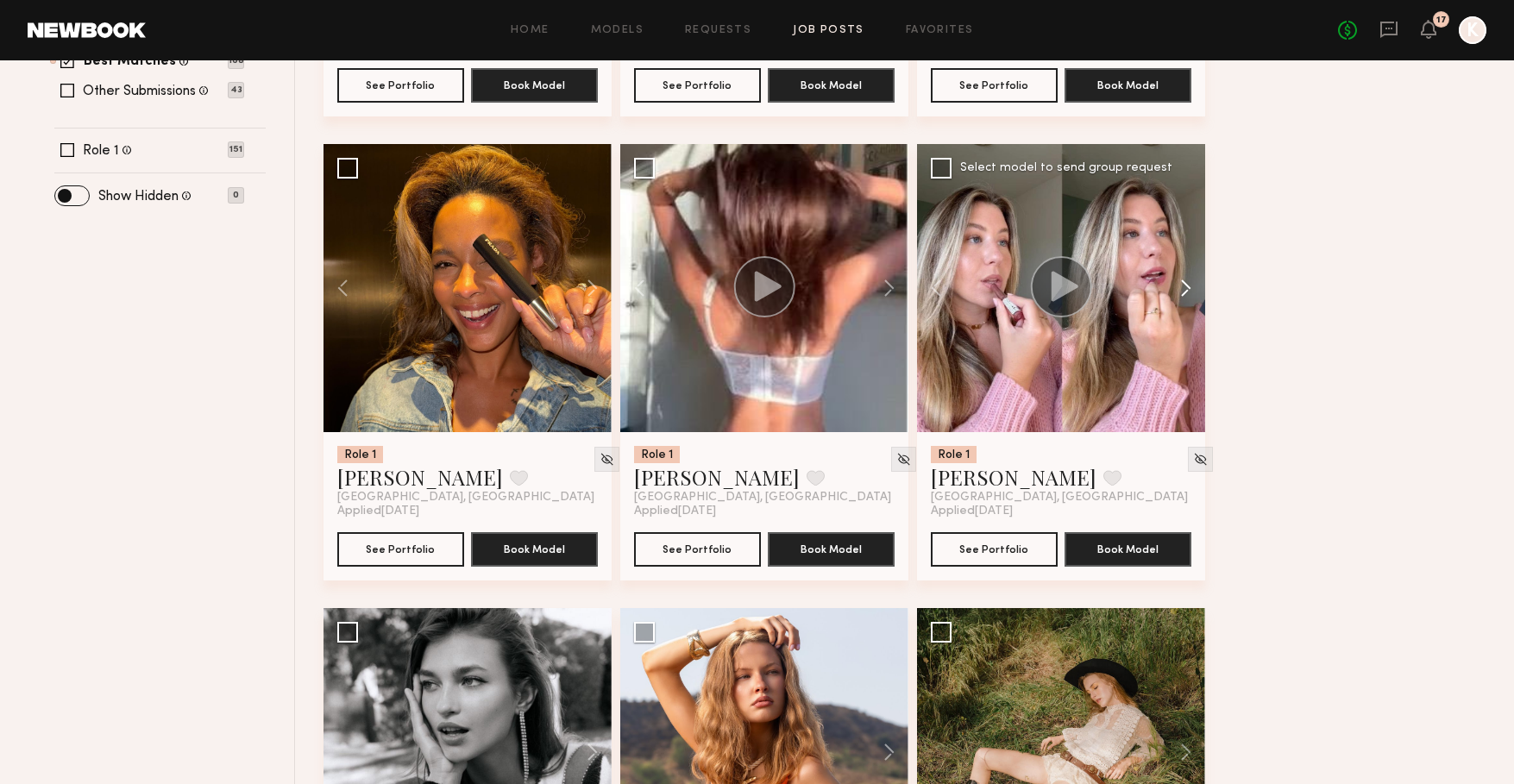
click at [1190, 283] on button at bounding box center [1177, 288] width 55 height 288
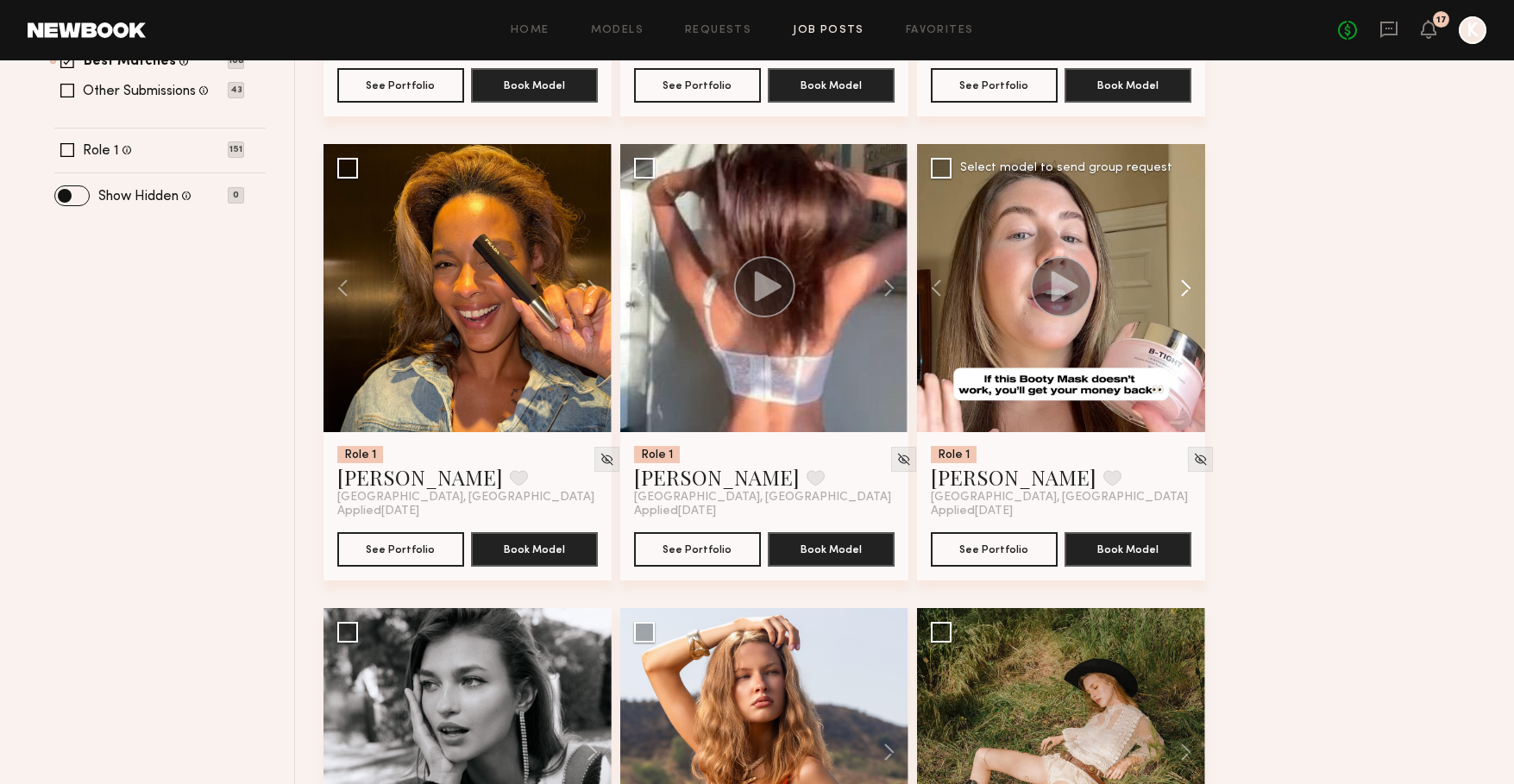
click at [1190, 283] on button at bounding box center [1177, 288] width 55 height 288
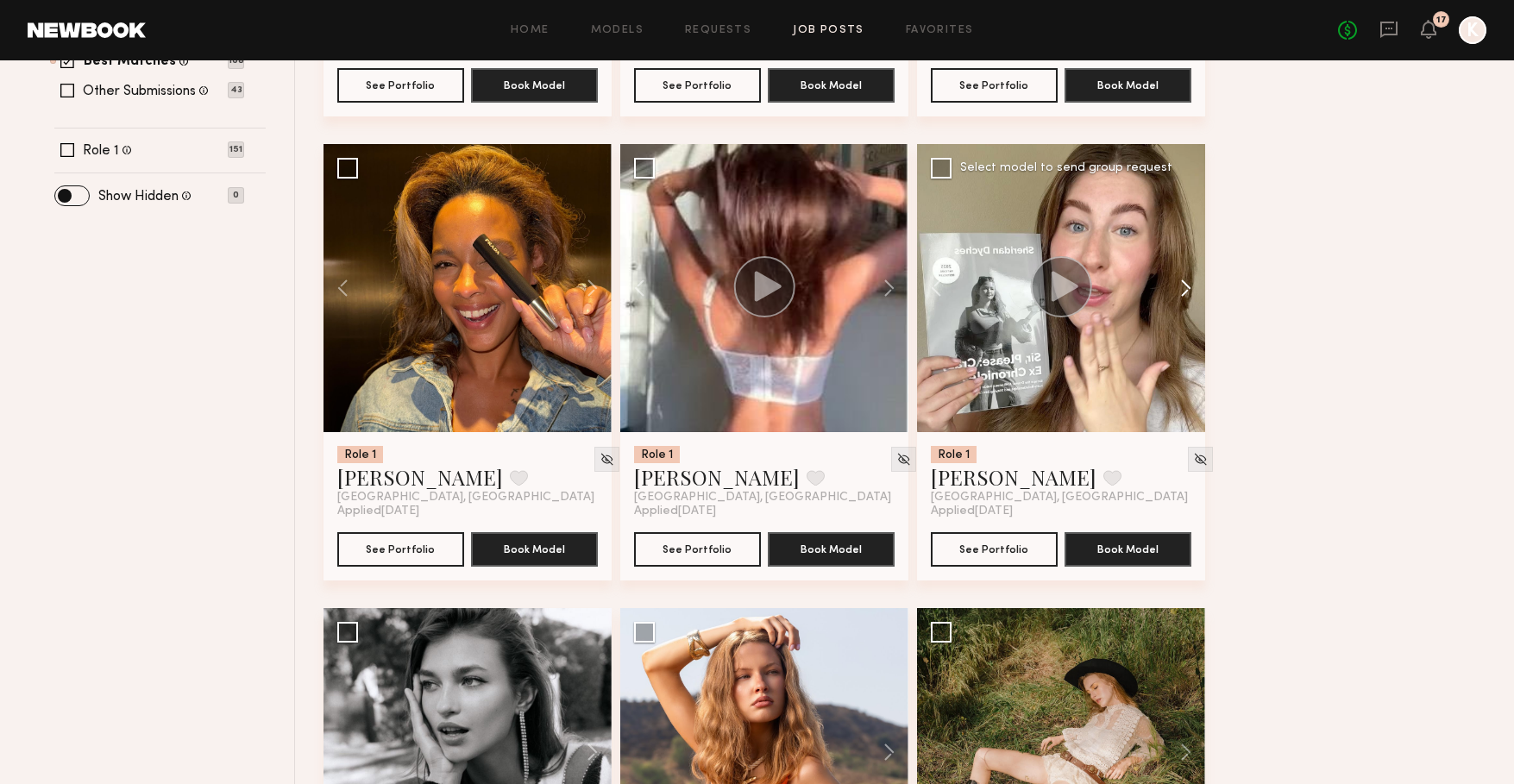
click at [1190, 283] on button at bounding box center [1177, 288] width 55 height 288
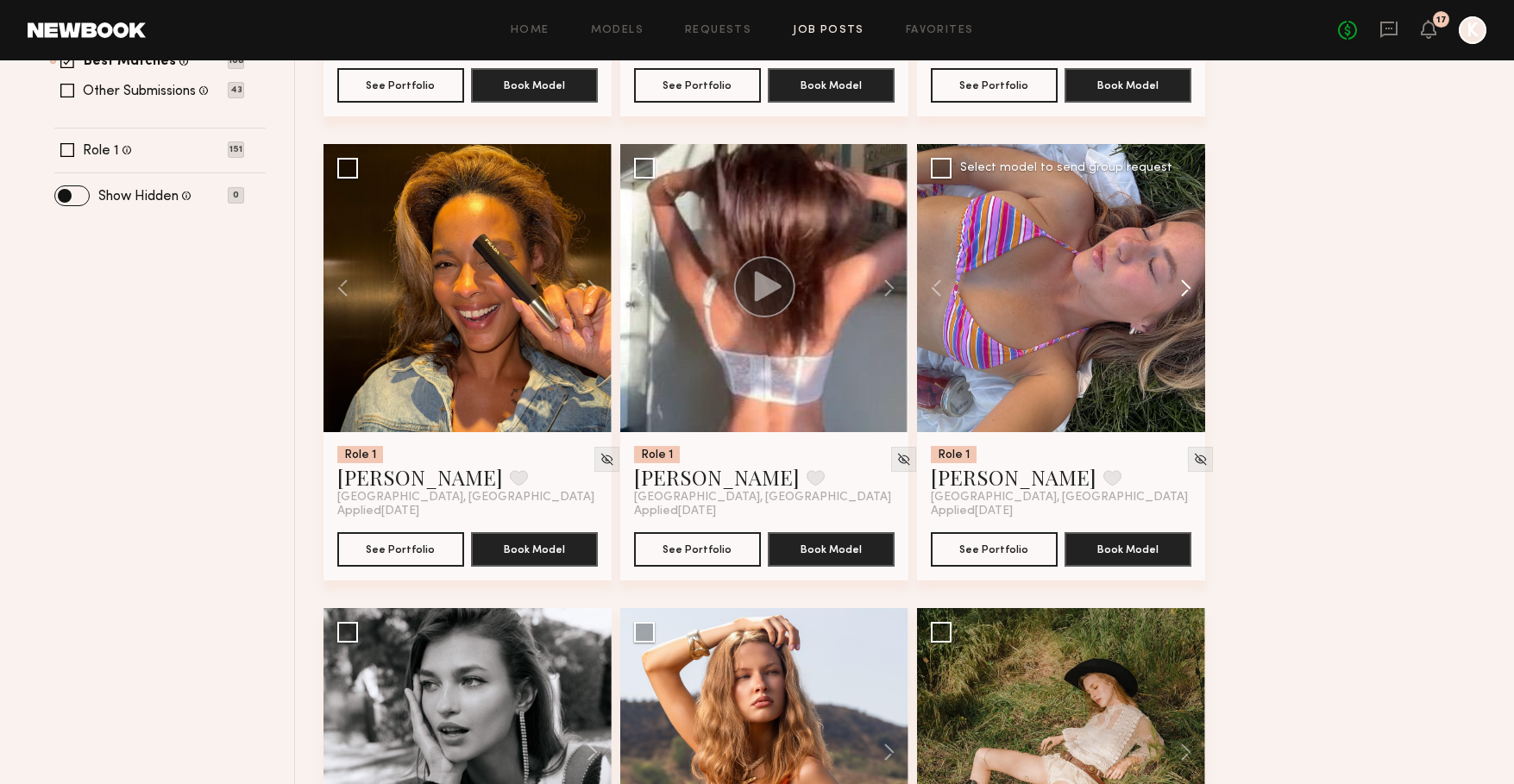
click at [1190, 283] on button at bounding box center [1177, 288] width 55 height 288
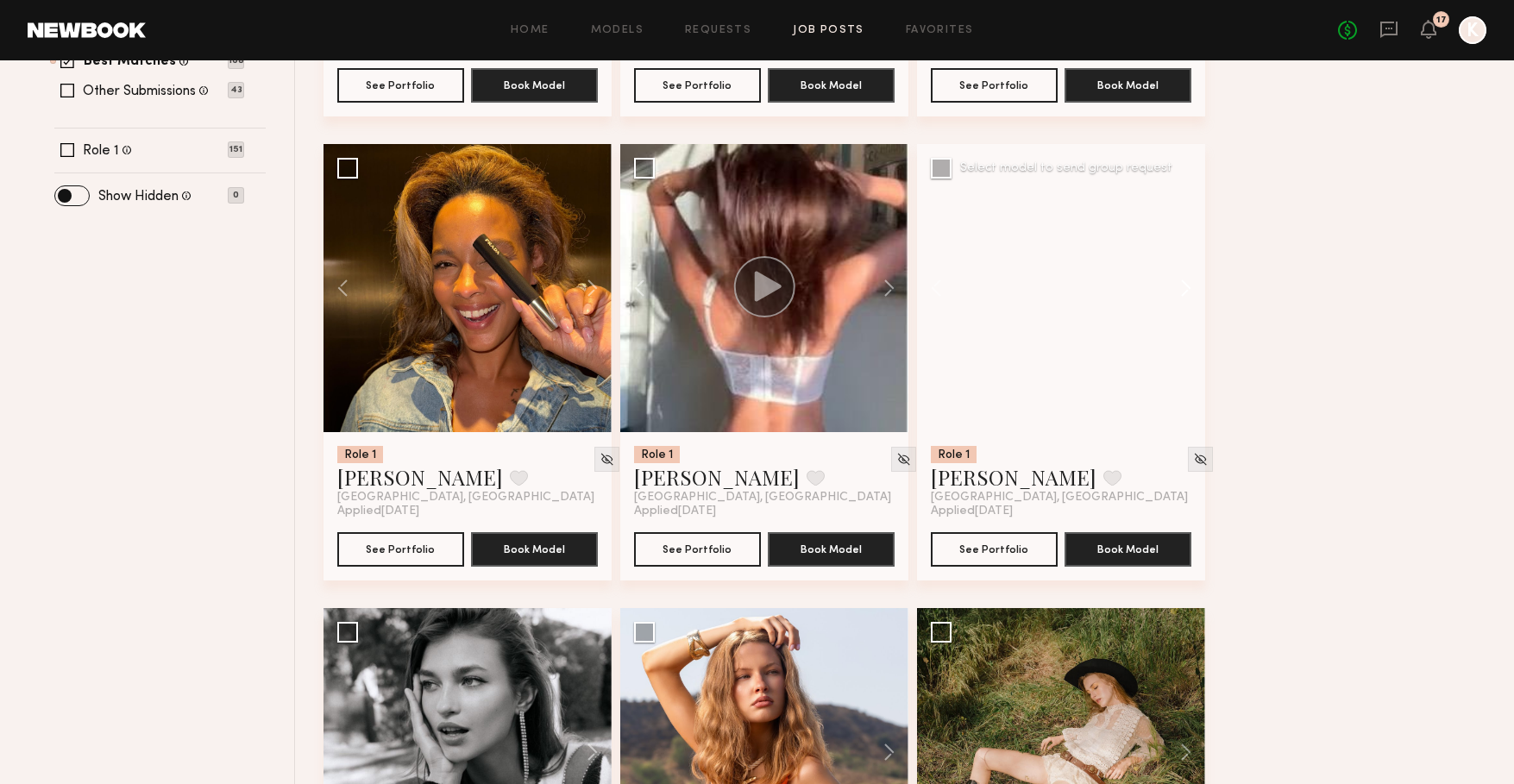
click at [1190, 283] on button at bounding box center [1177, 288] width 55 height 288
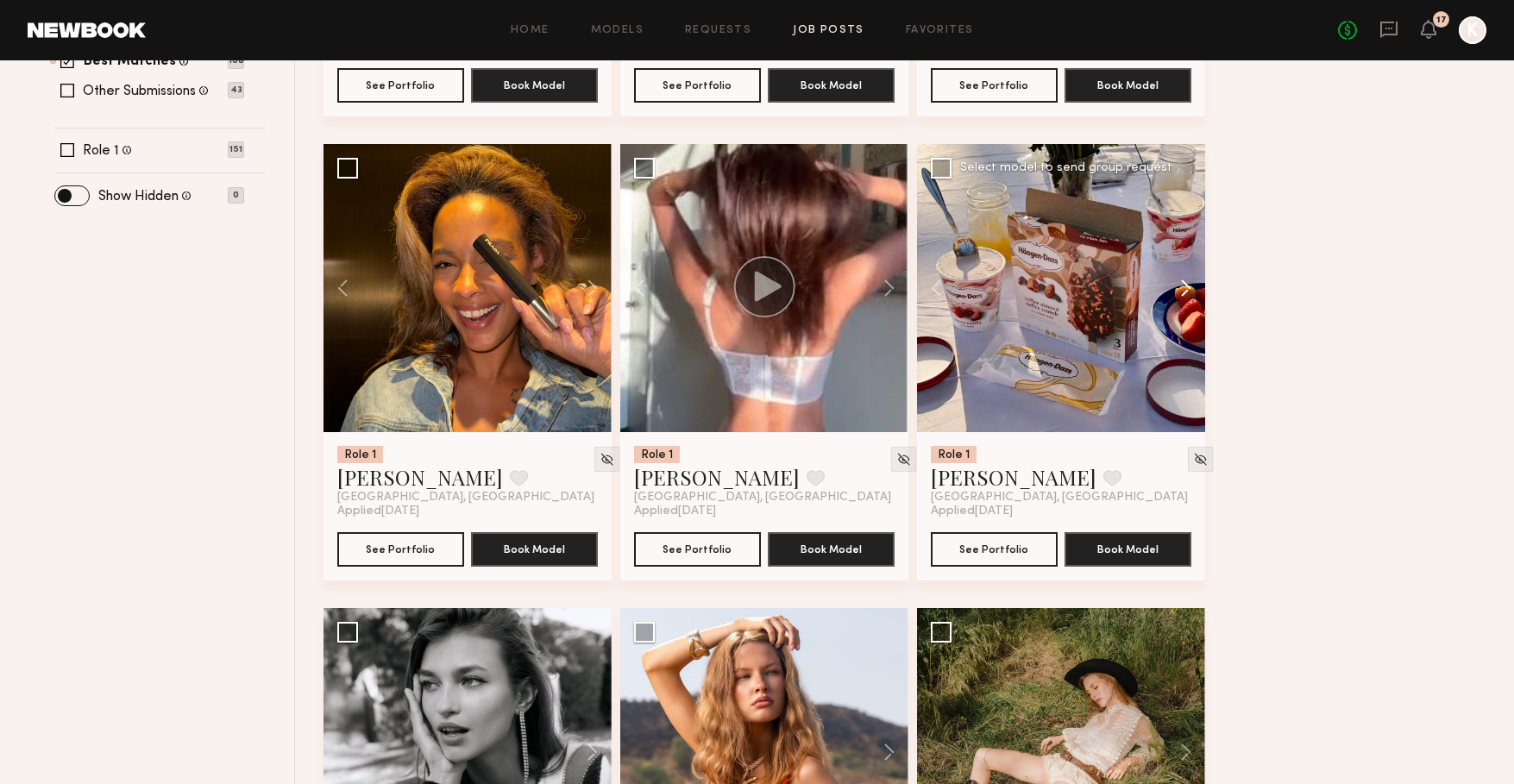
click at [1190, 283] on button at bounding box center [1177, 288] width 55 height 288
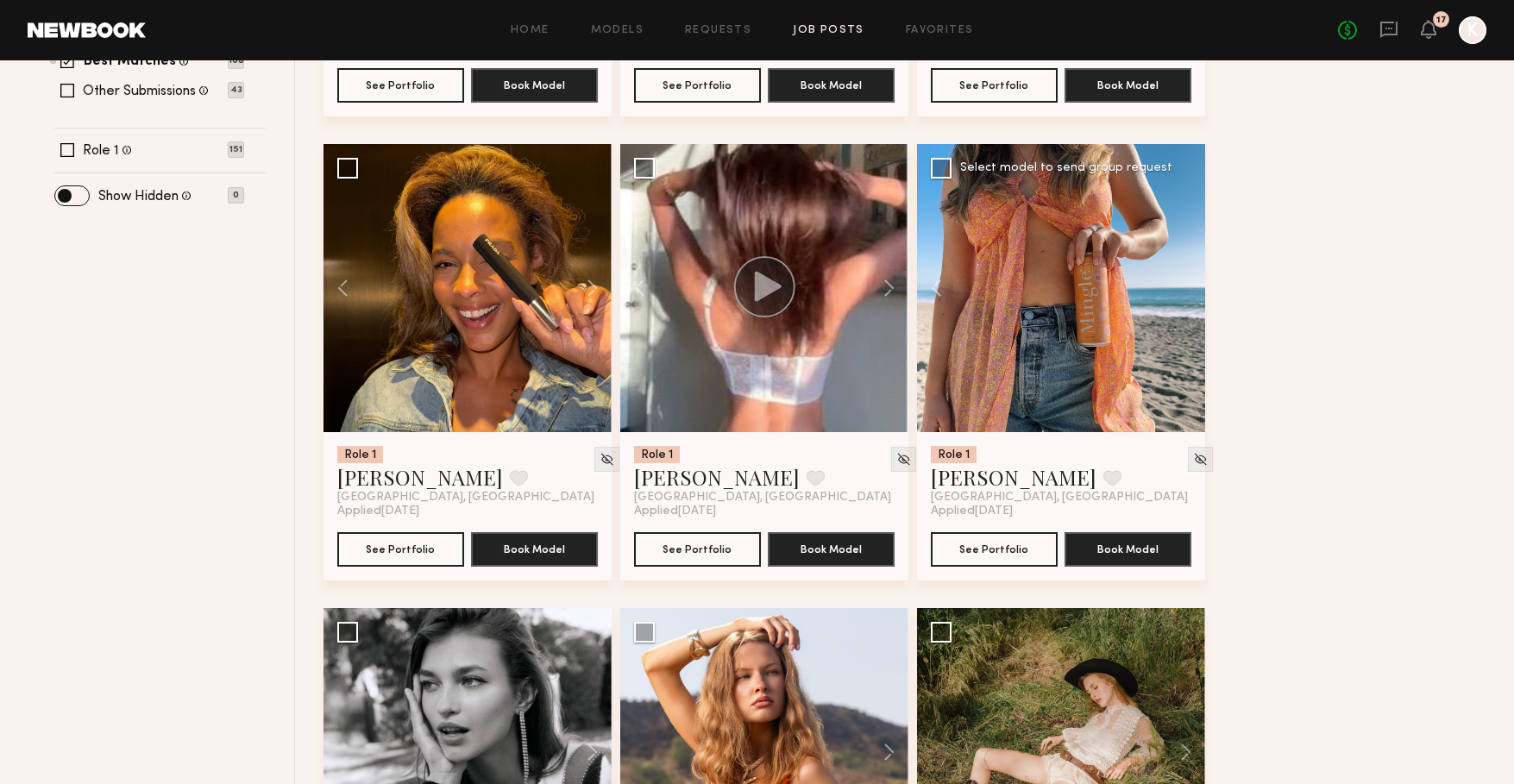
click at [1190, 283] on div at bounding box center [1061, 288] width 289 height 288
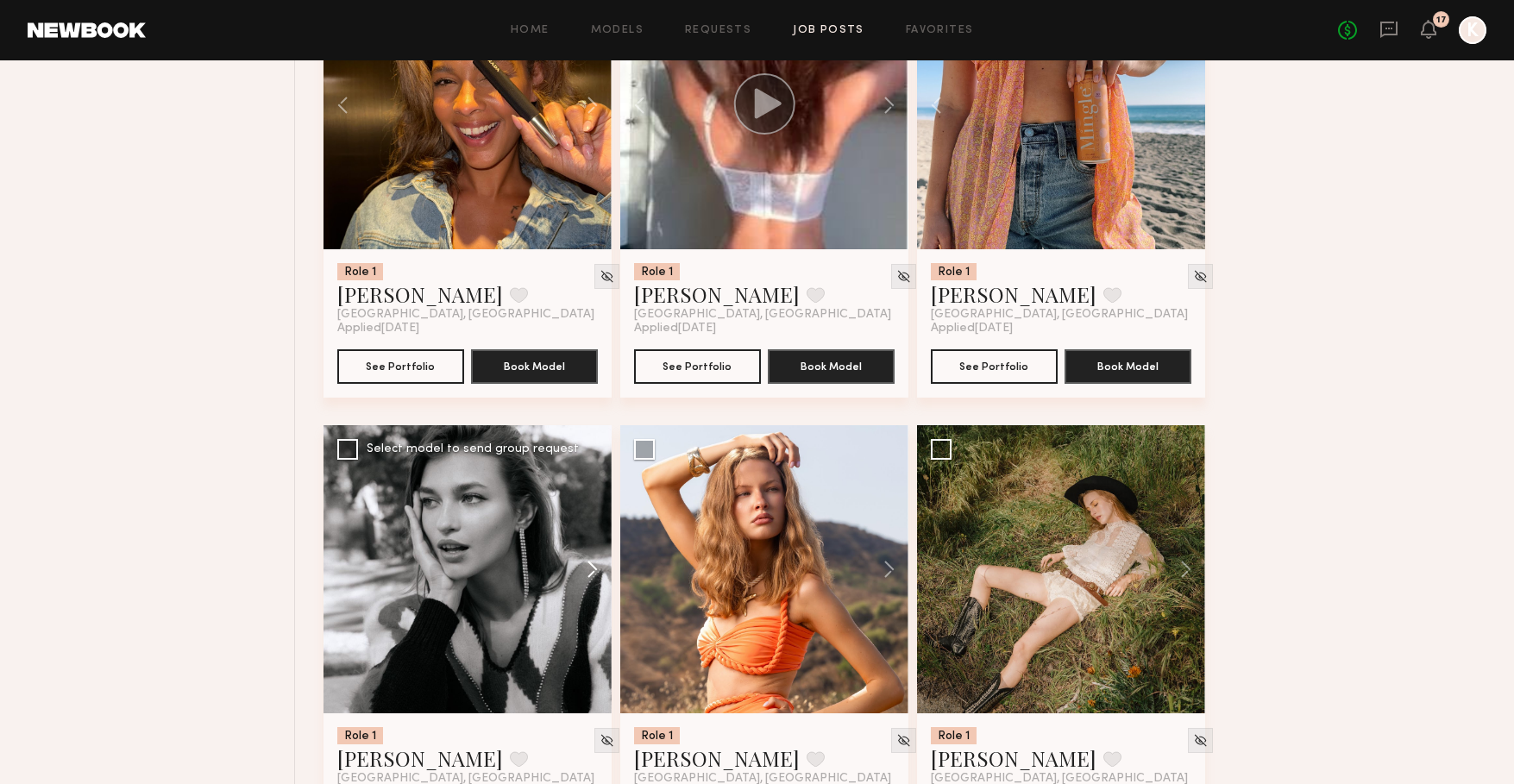
scroll to position [816, 0]
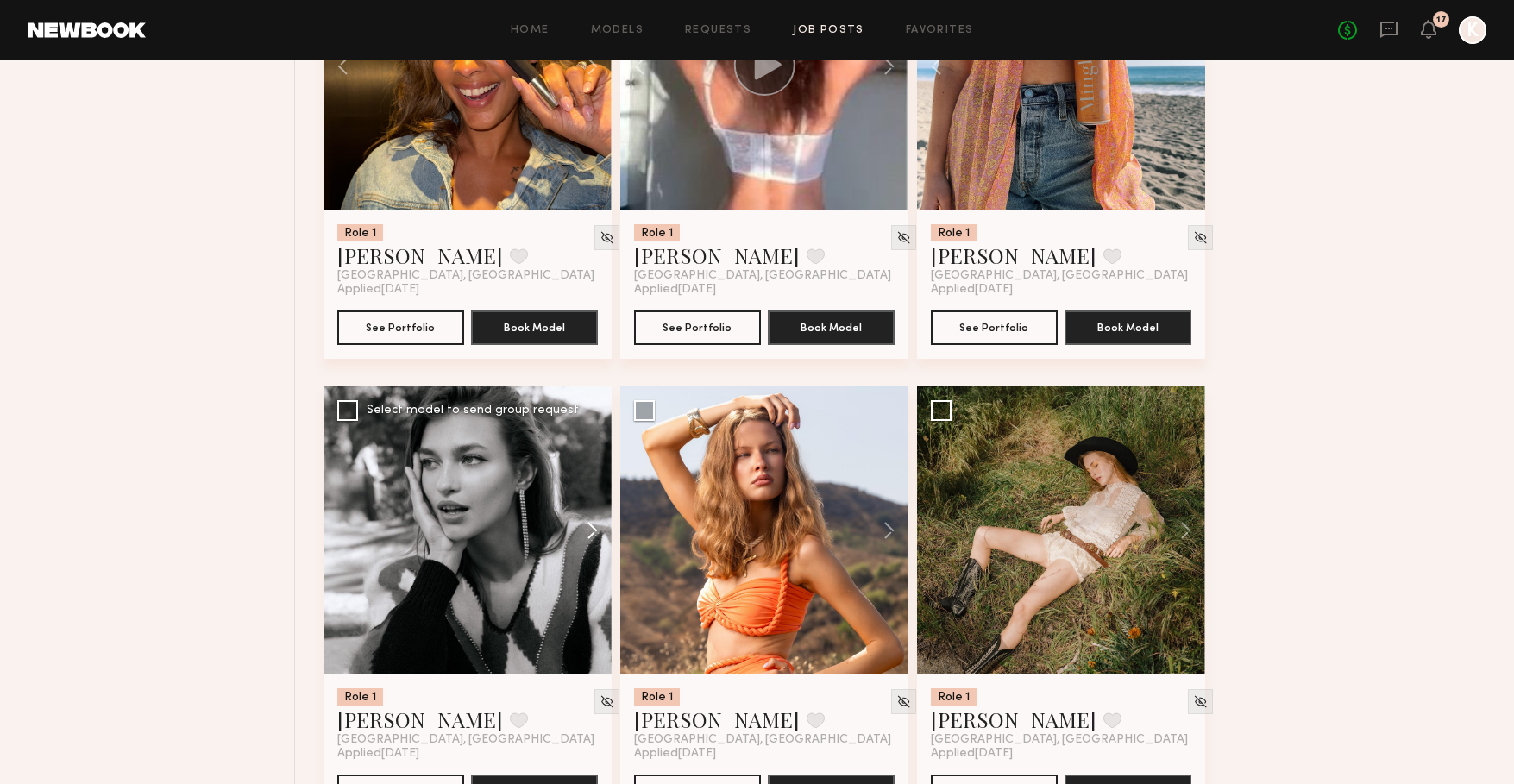
click at [591, 533] on button at bounding box center [584, 530] width 55 height 288
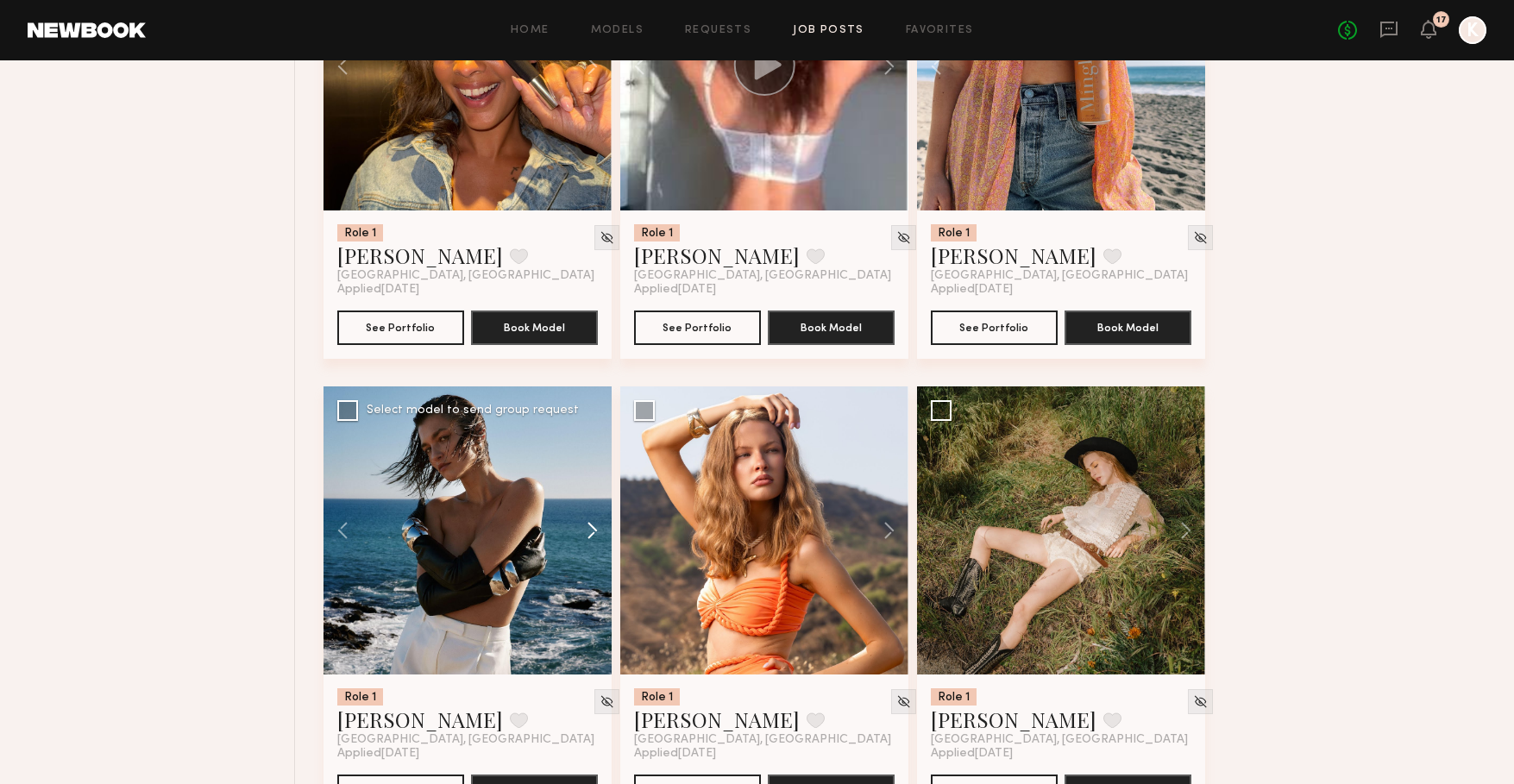
click at [591, 533] on button at bounding box center [584, 530] width 55 height 288
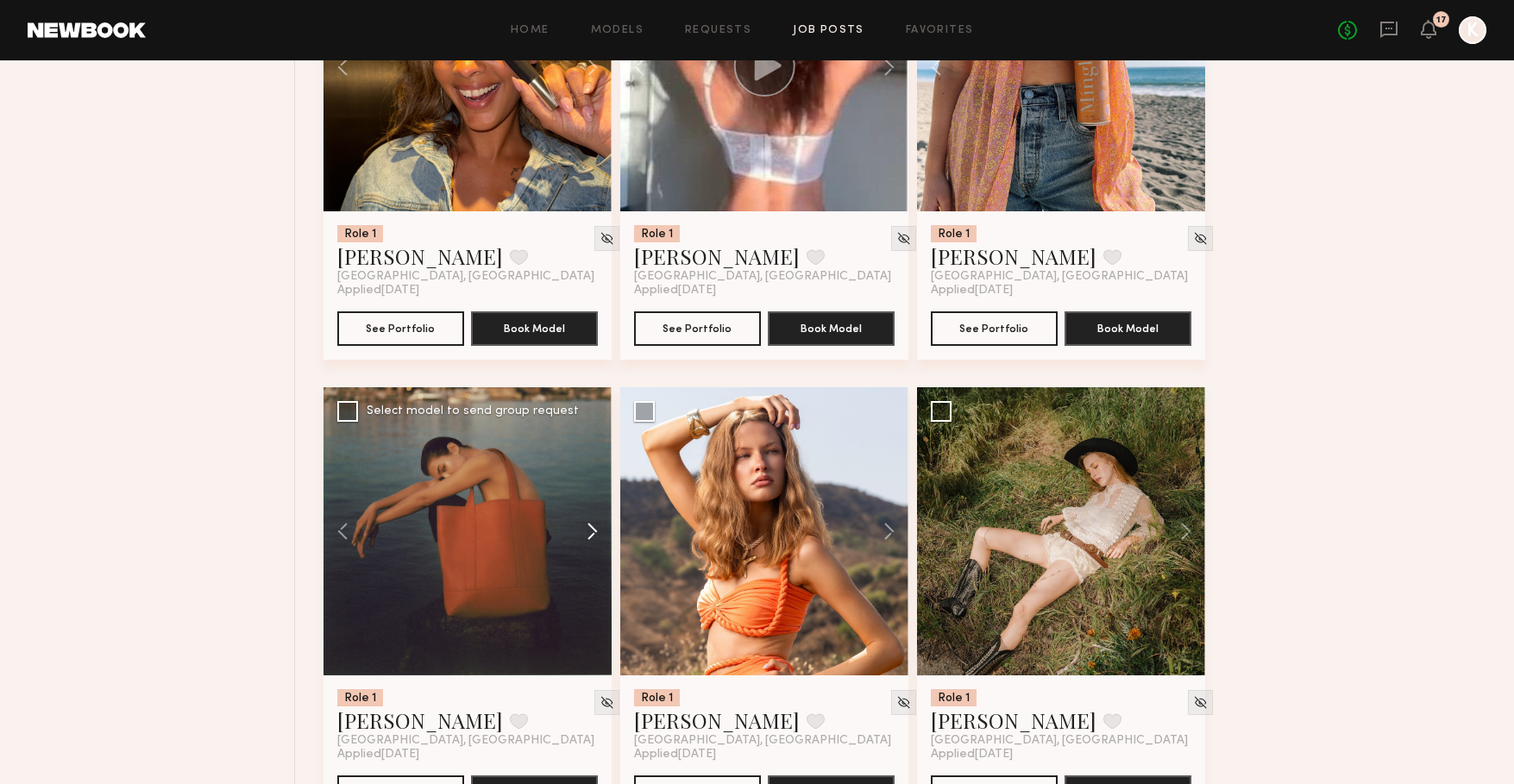
click at [591, 533] on button at bounding box center [584, 531] width 55 height 288
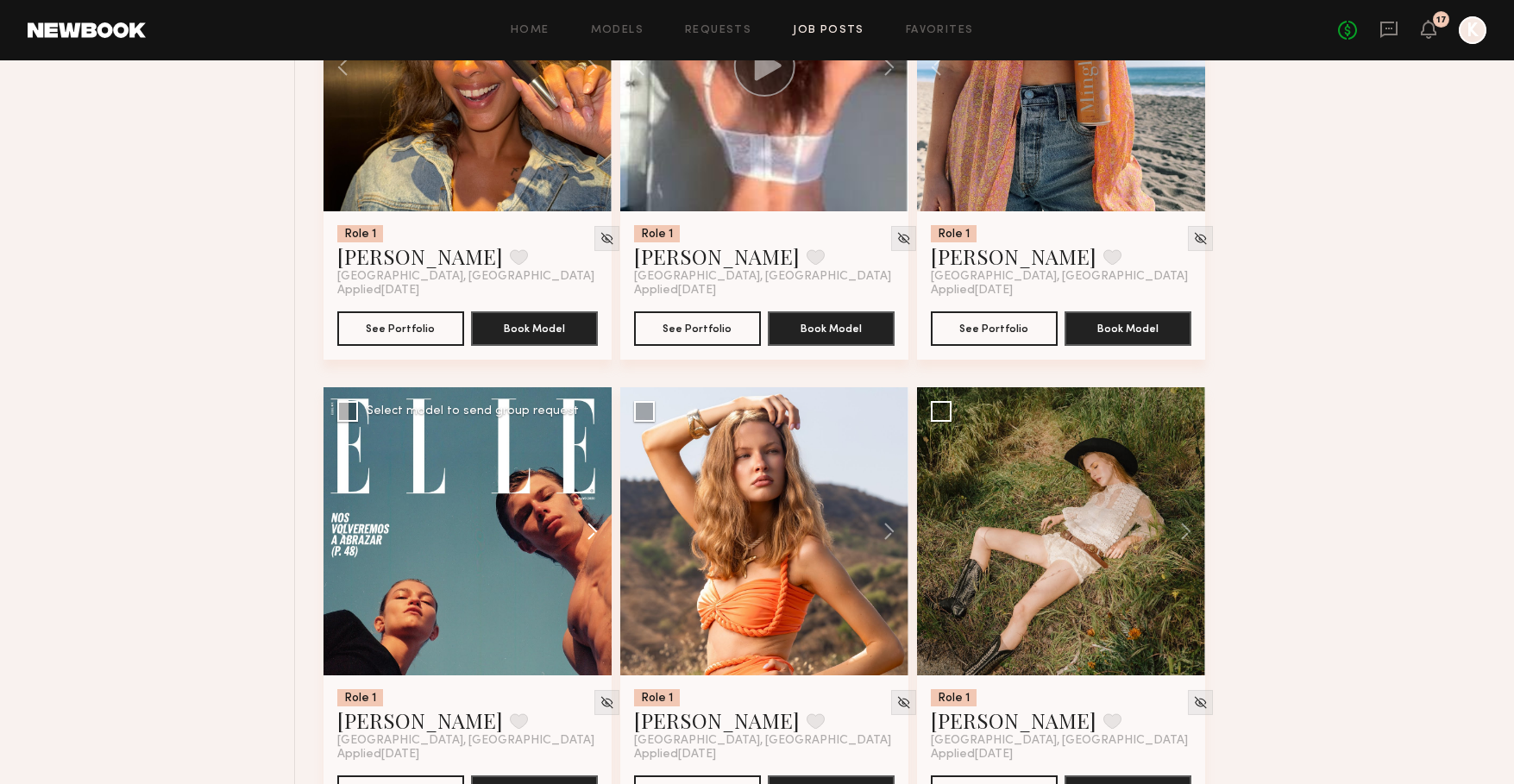
click at [591, 533] on button at bounding box center [584, 531] width 55 height 288
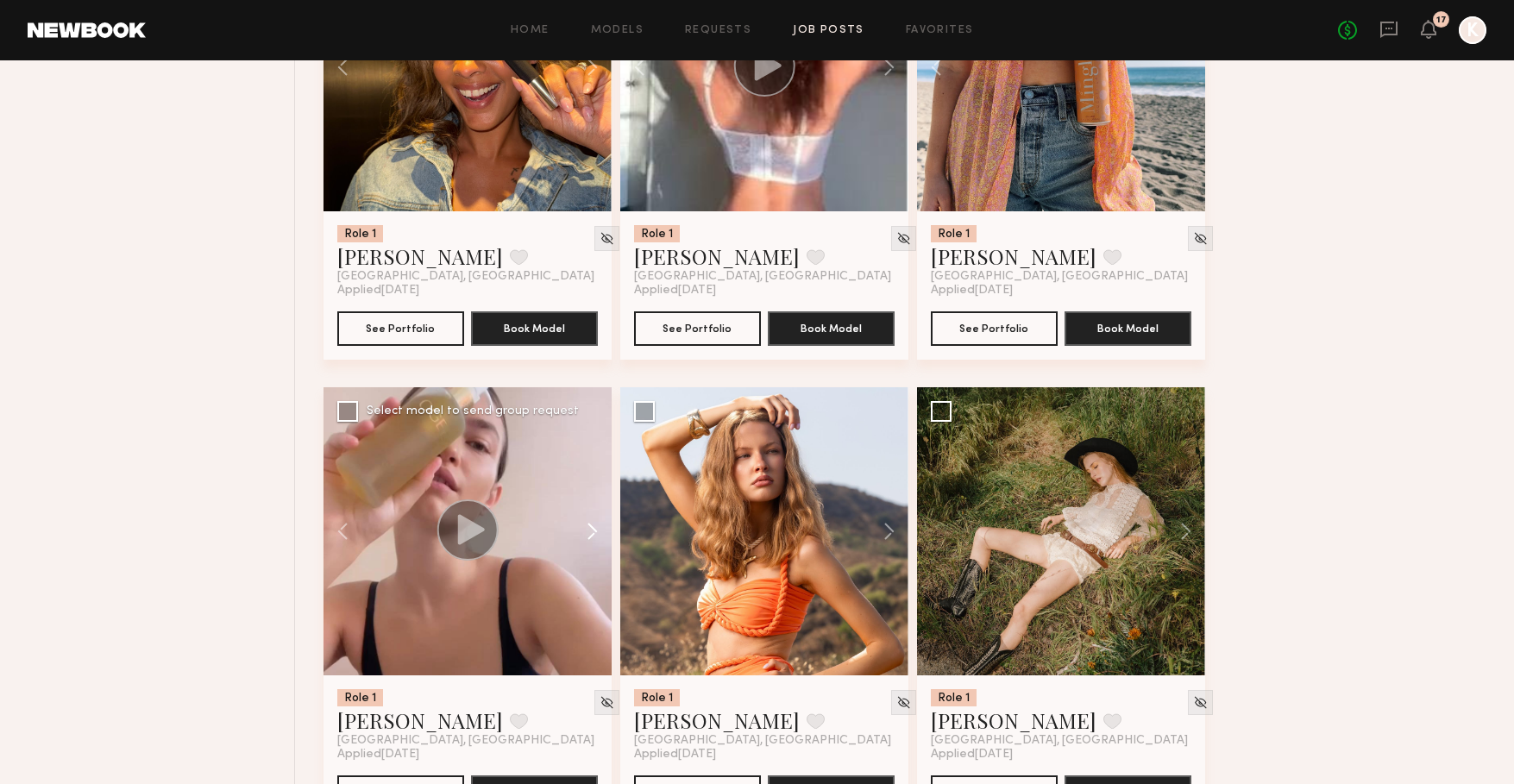
click at [591, 533] on button at bounding box center [584, 531] width 55 height 288
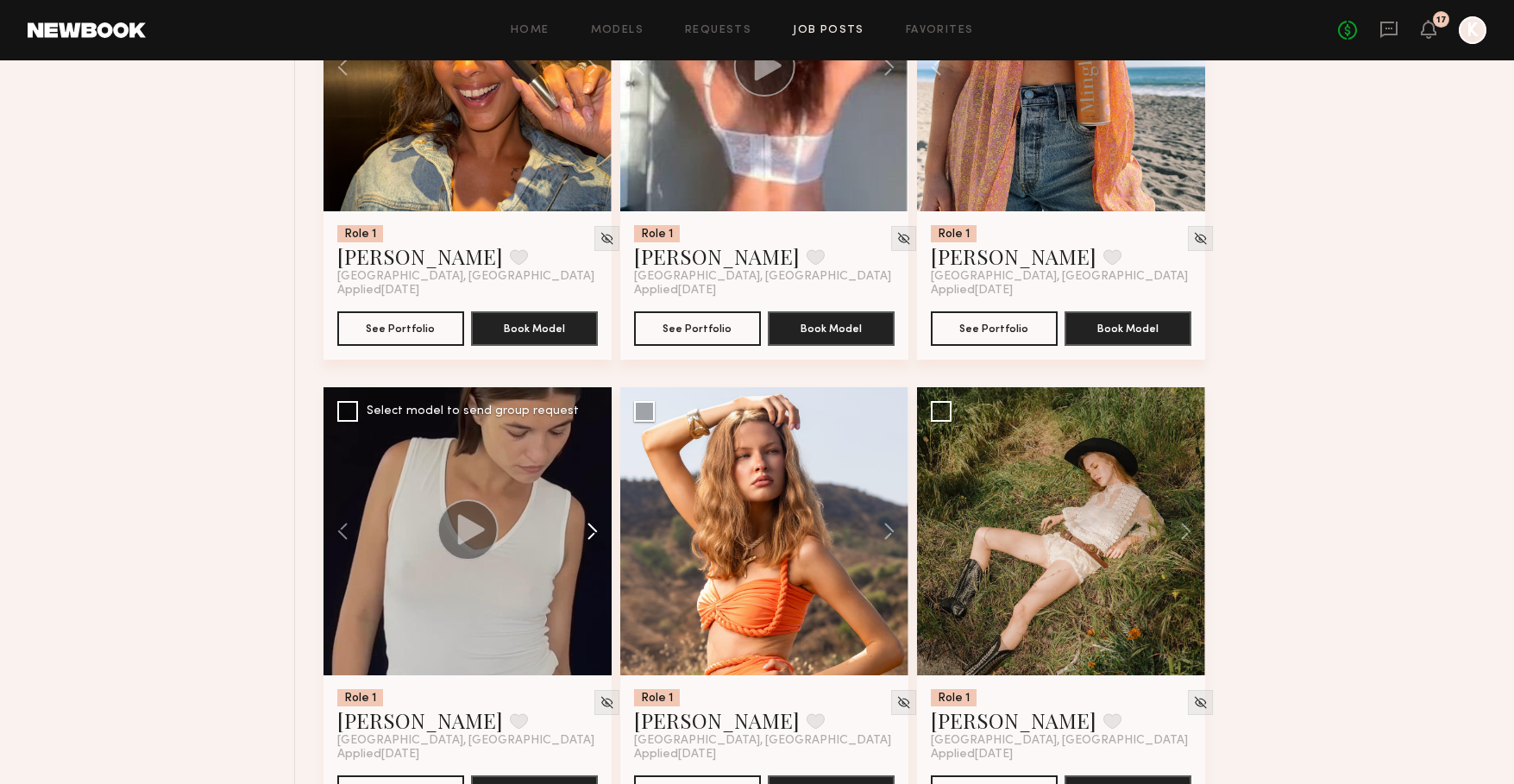
click at [591, 533] on button at bounding box center [584, 531] width 55 height 288
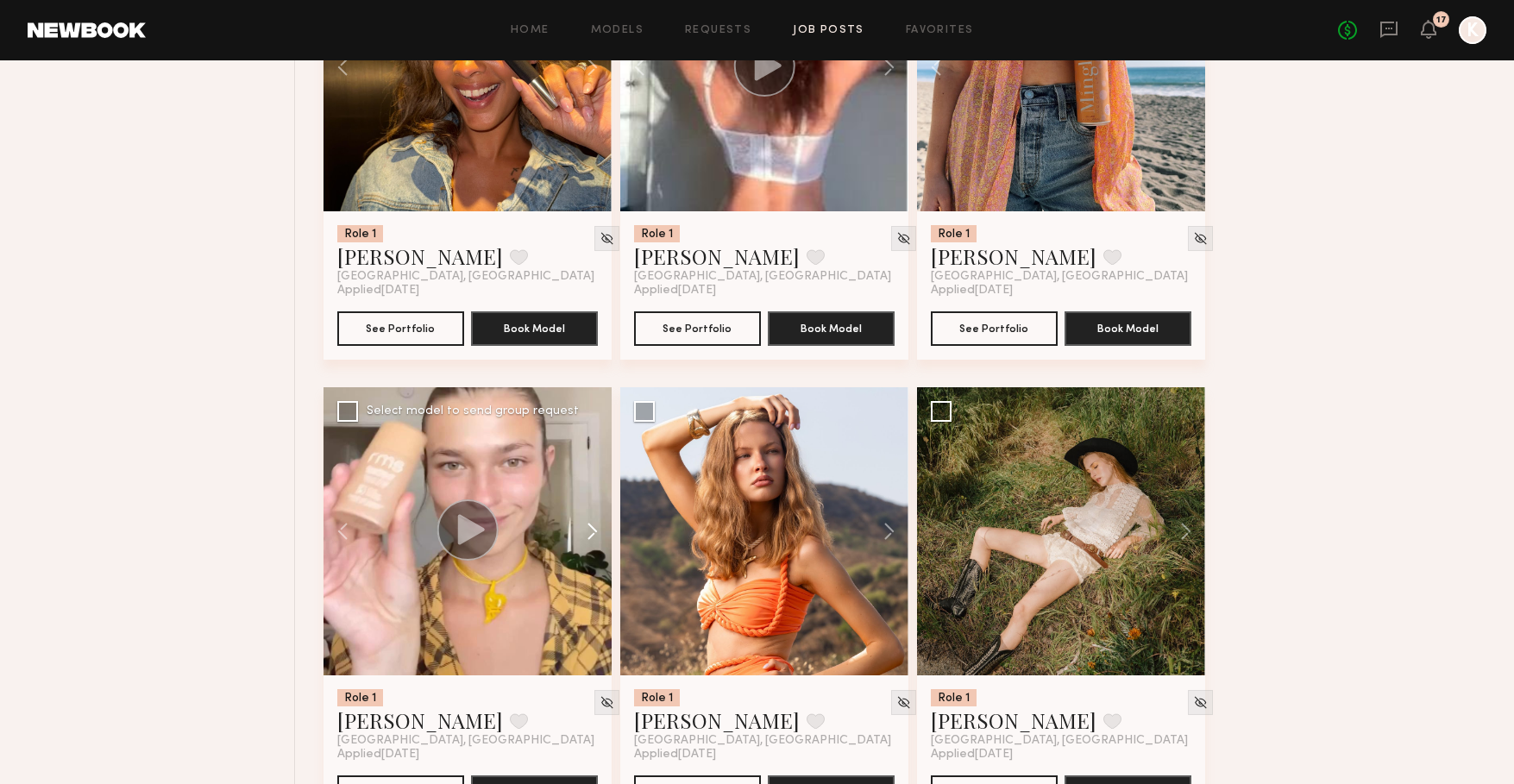
click at [591, 533] on button at bounding box center [584, 531] width 55 height 288
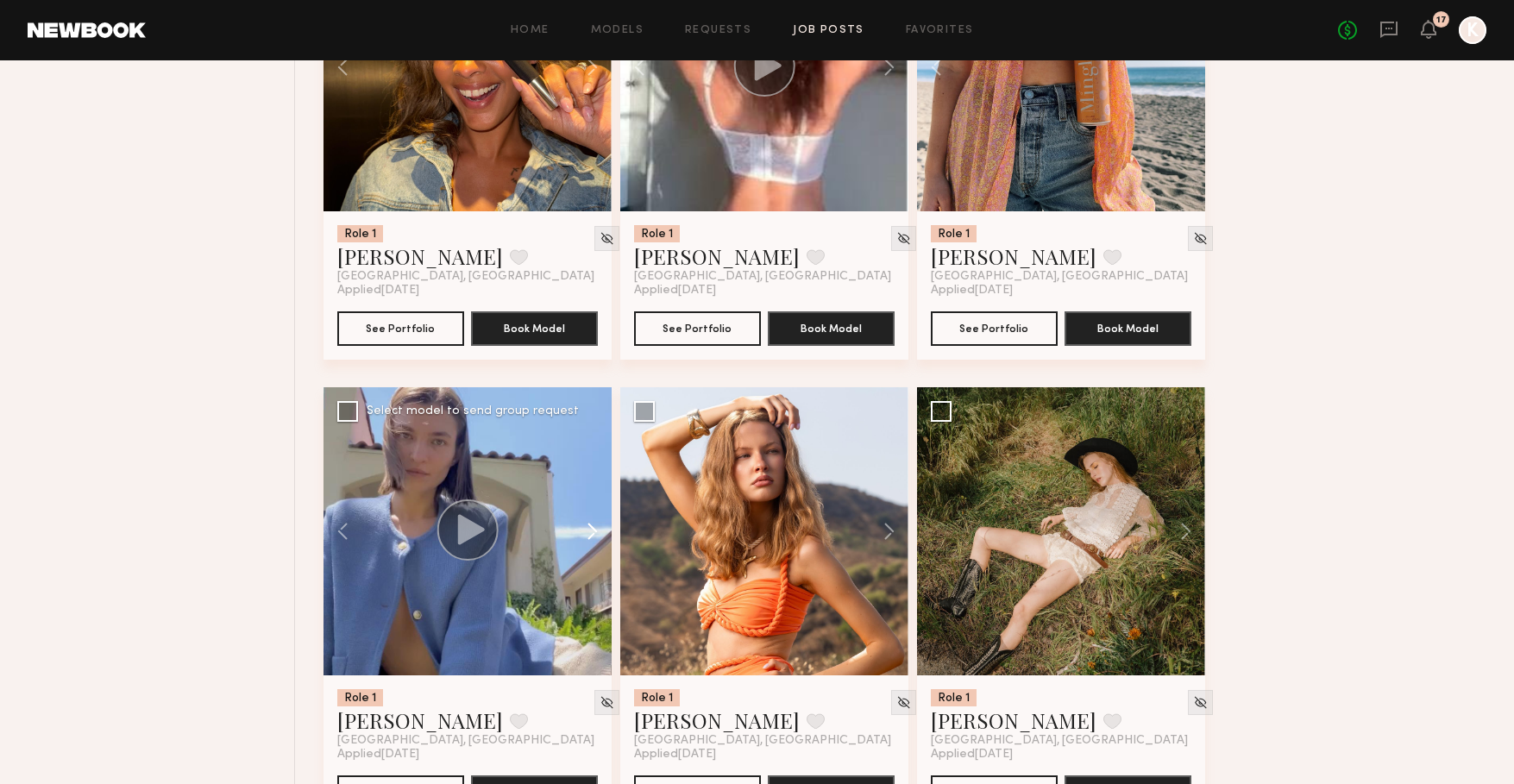
click at [591, 533] on button at bounding box center [584, 531] width 55 height 288
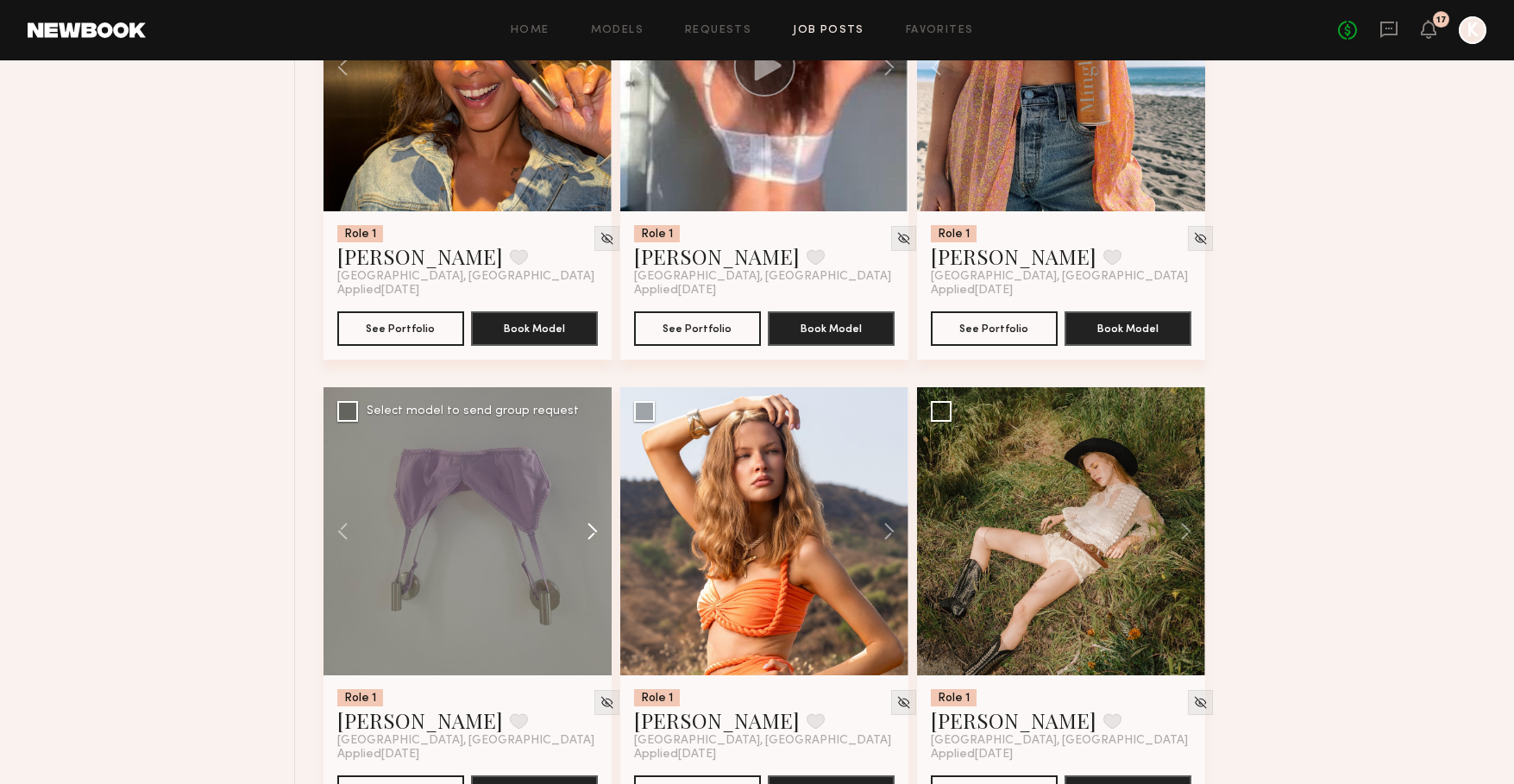
click at [591, 533] on button at bounding box center [584, 531] width 55 height 288
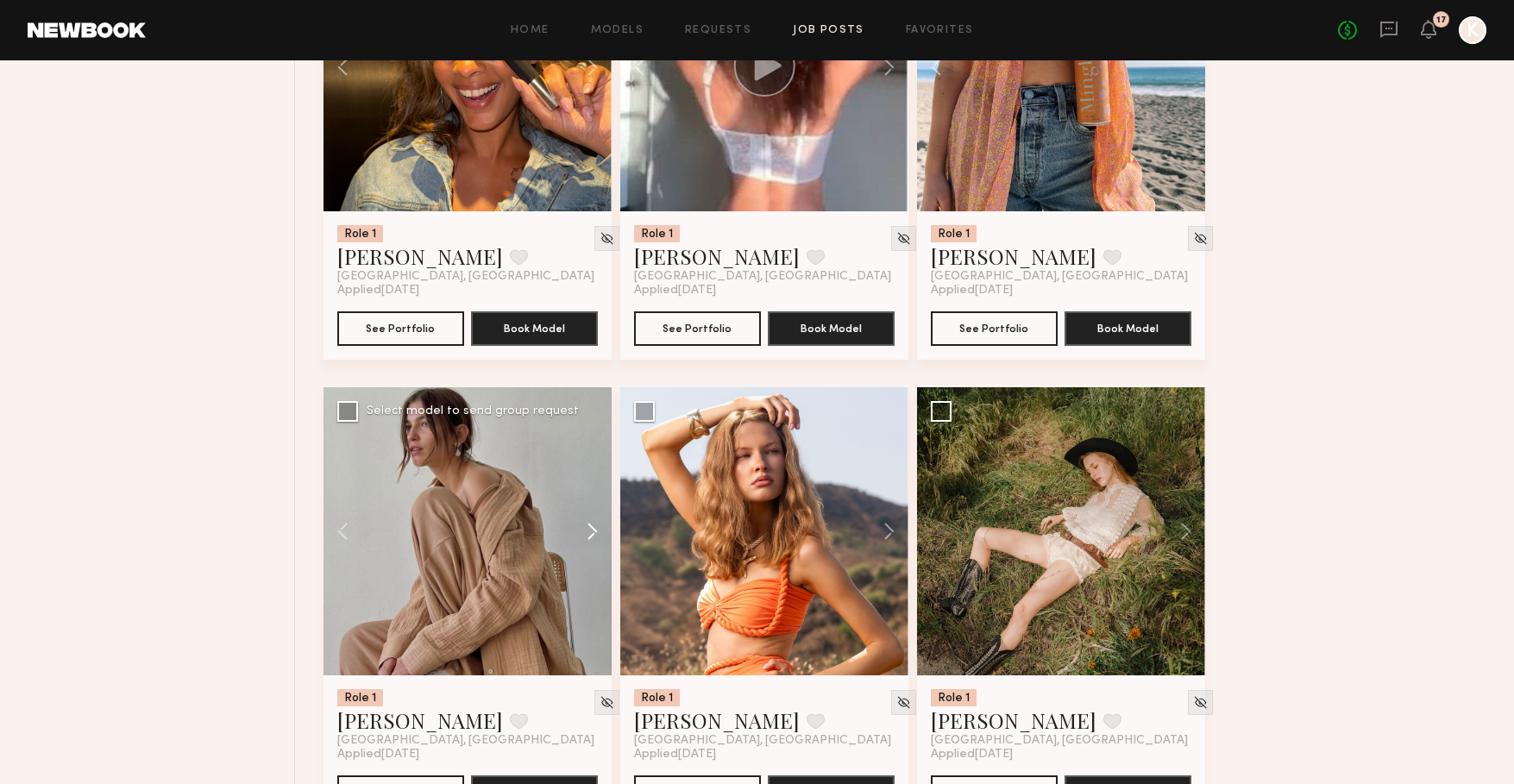
click at [591, 533] on button at bounding box center [584, 531] width 55 height 288
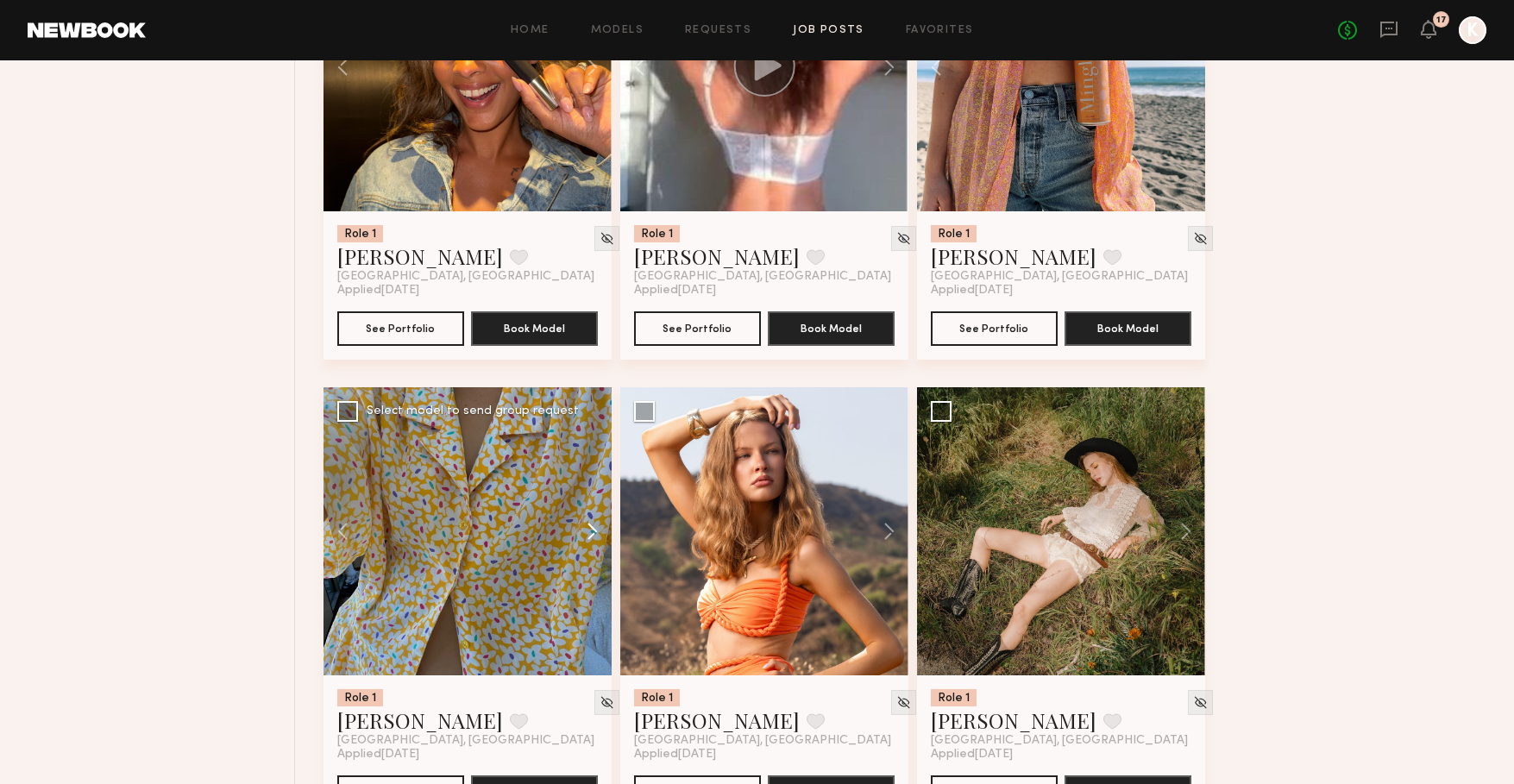
click at [591, 533] on button at bounding box center [584, 531] width 55 height 288
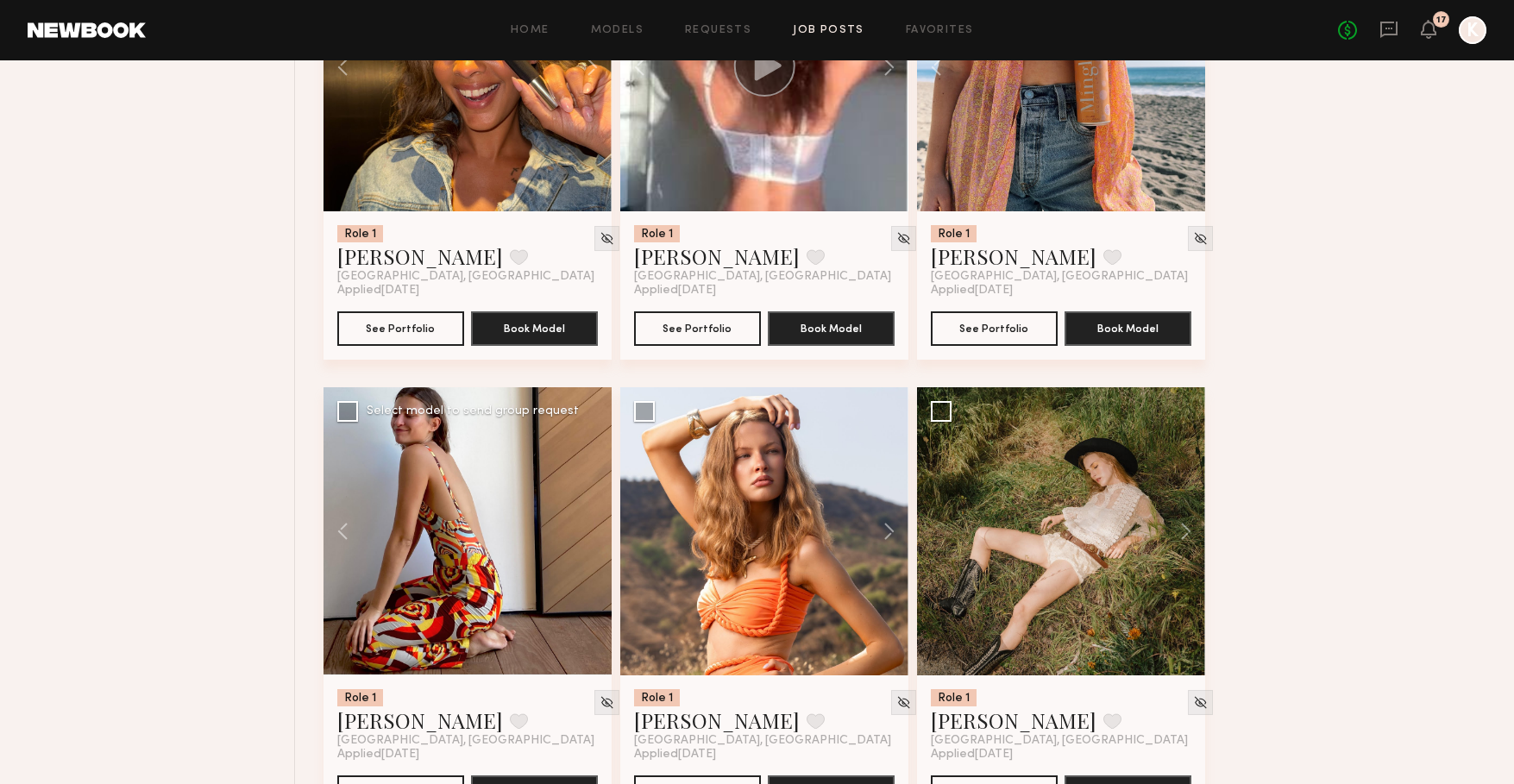
click at [591, 533] on div at bounding box center [468, 531] width 289 height 288
click at [894, 523] on button at bounding box center [880, 531] width 55 height 288
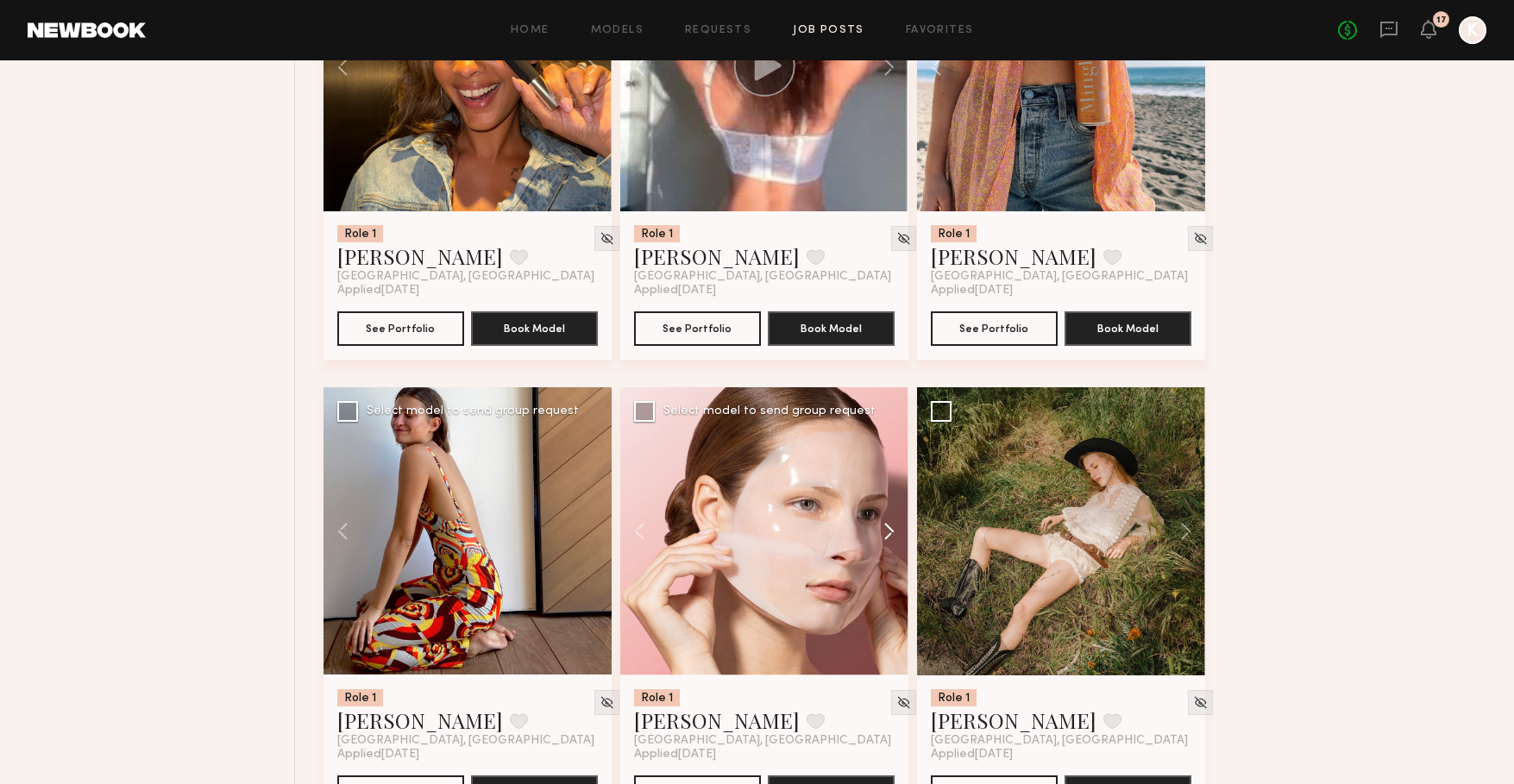
click at [890, 525] on button at bounding box center [880, 531] width 55 height 288
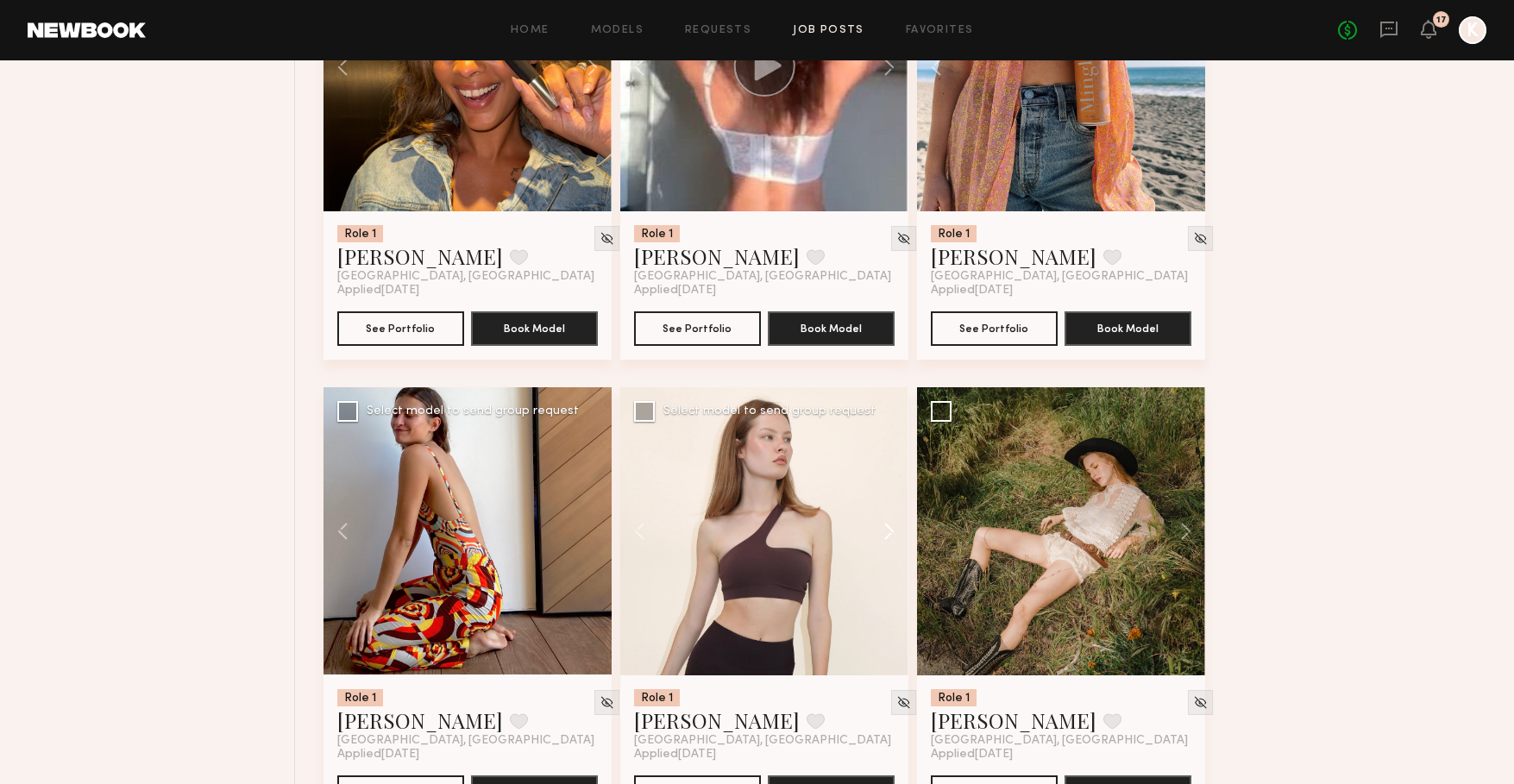
click at [890, 525] on button at bounding box center [880, 531] width 55 height 288
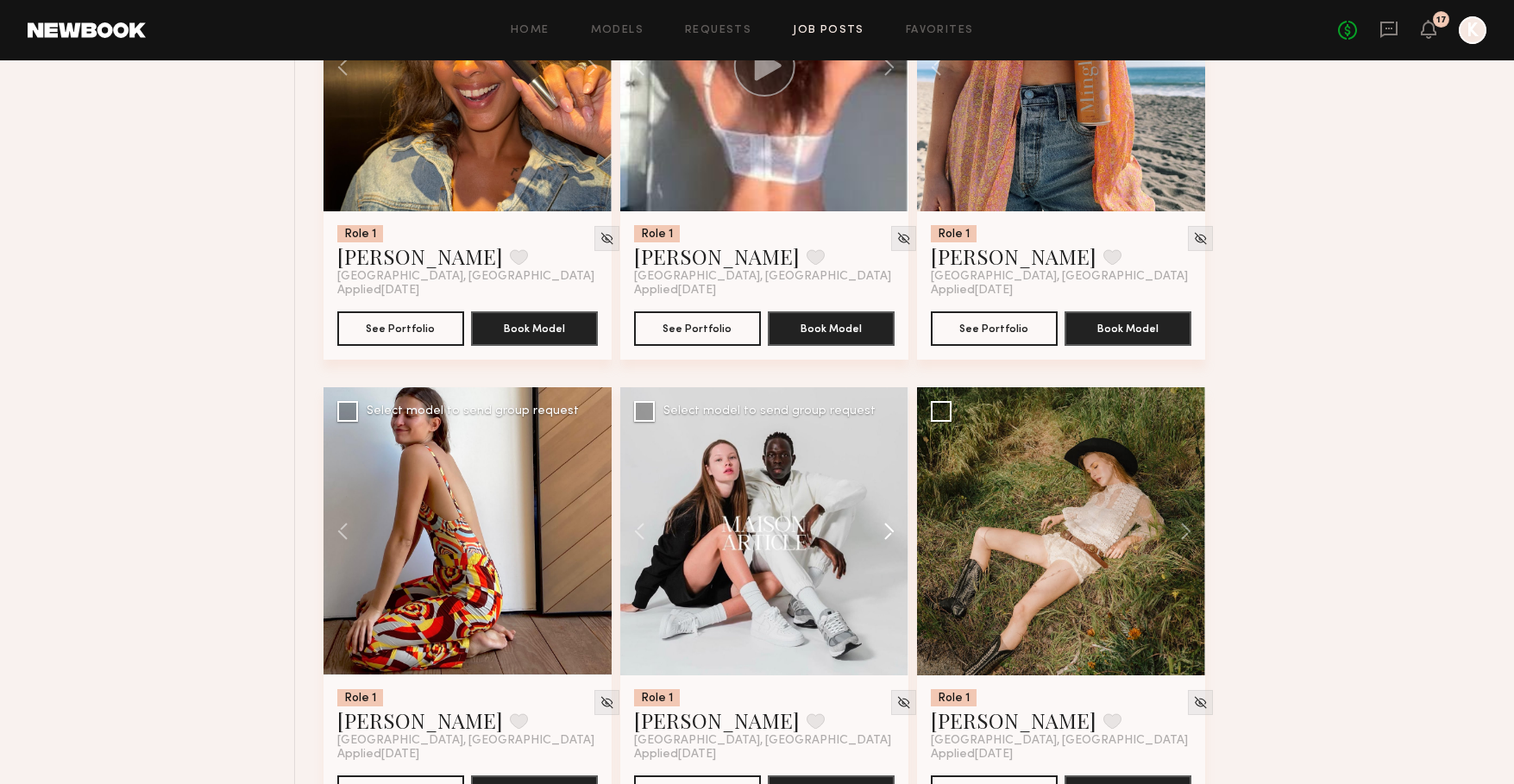
click at [890, 525] on button at bounding box center [880, 531] width 55 height 288
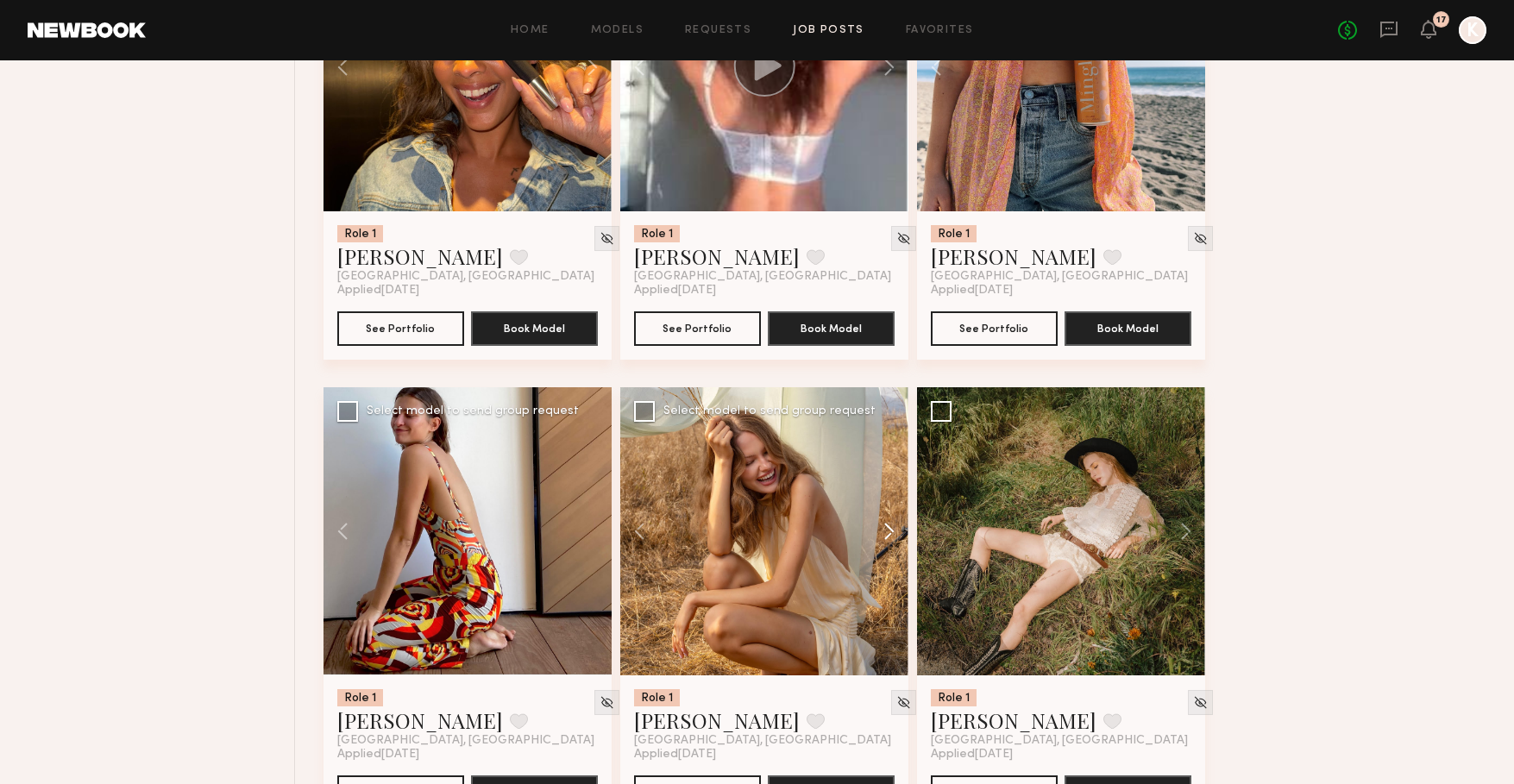
click at [890, 525] on button at bounding box center [880, 531] width 55 height 288
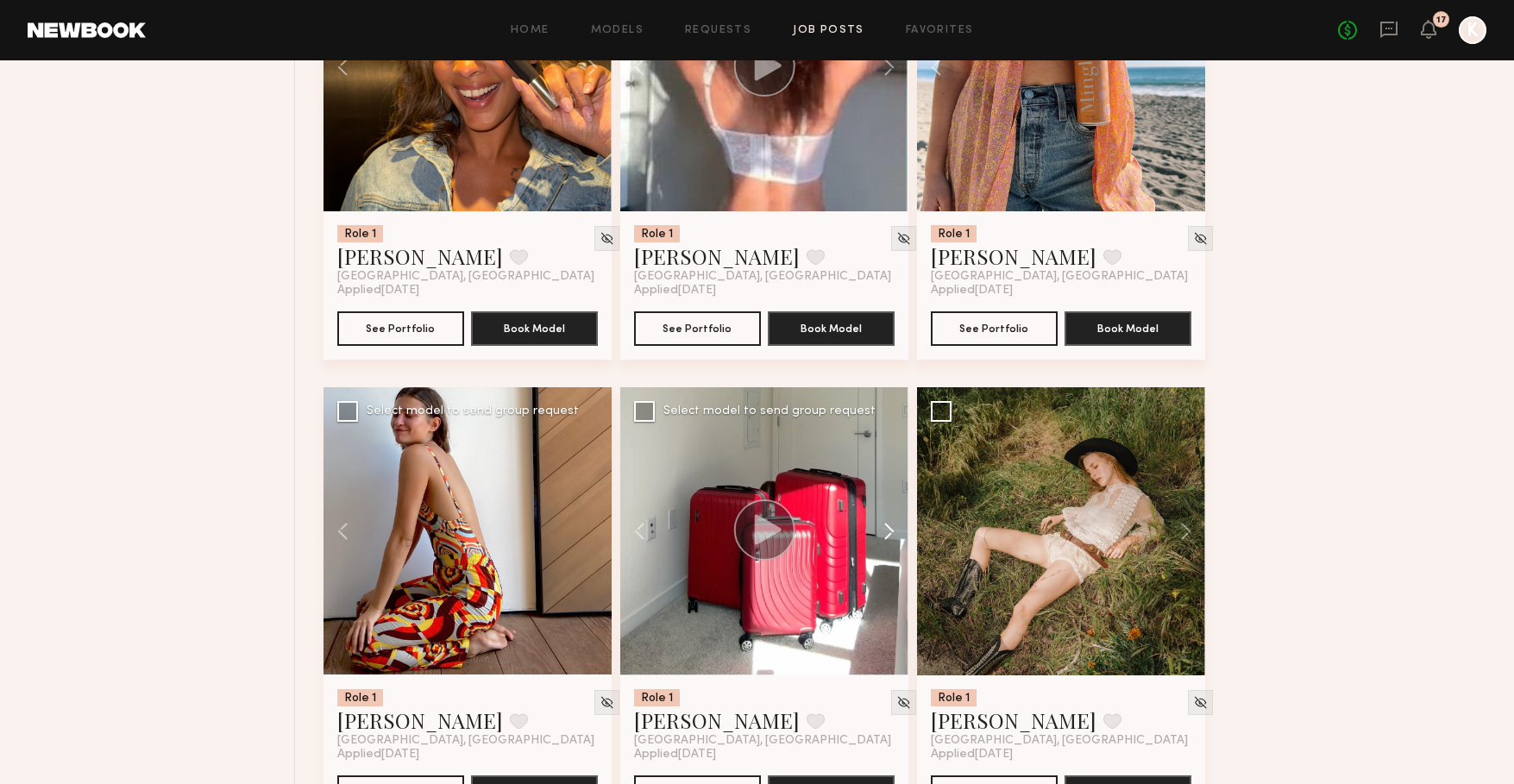
click at [890, 525] on button at bounding box center [880, 531] width 55 height 288
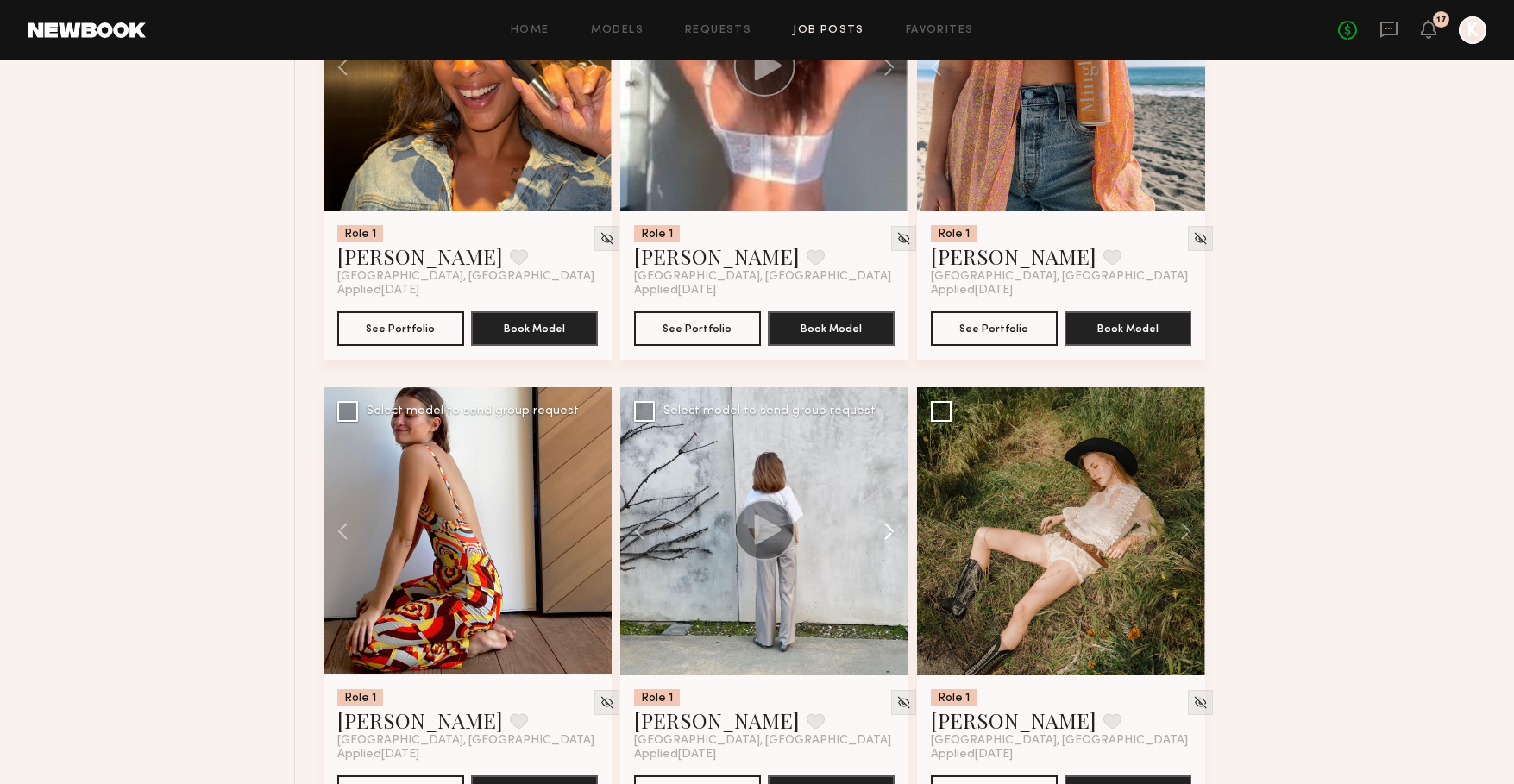
click at [890, 525] on button at bounding box center [880, 531] width 55 height 288
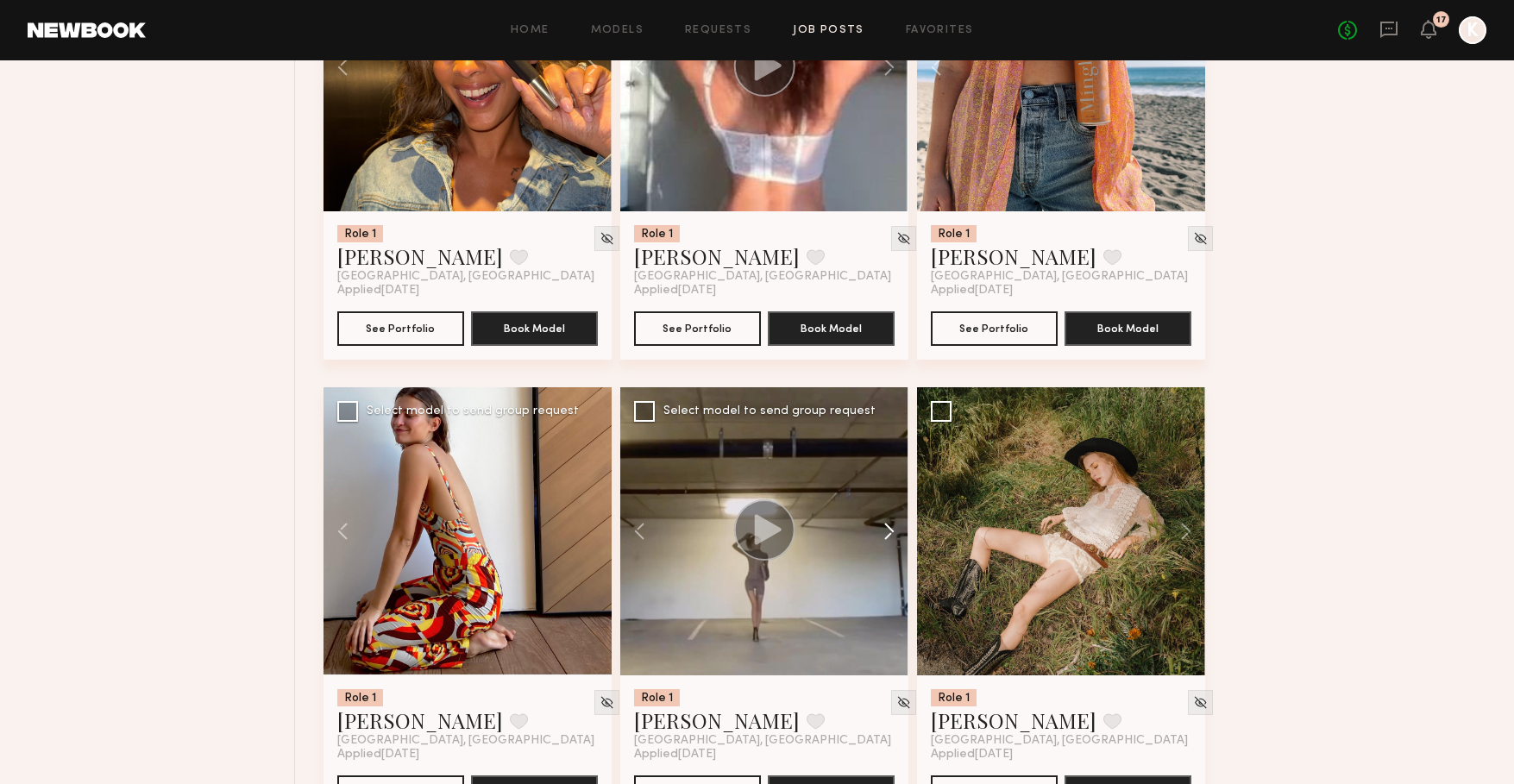
click at [890, 525] on button at bounding box center [880, 531] width 55 height 288
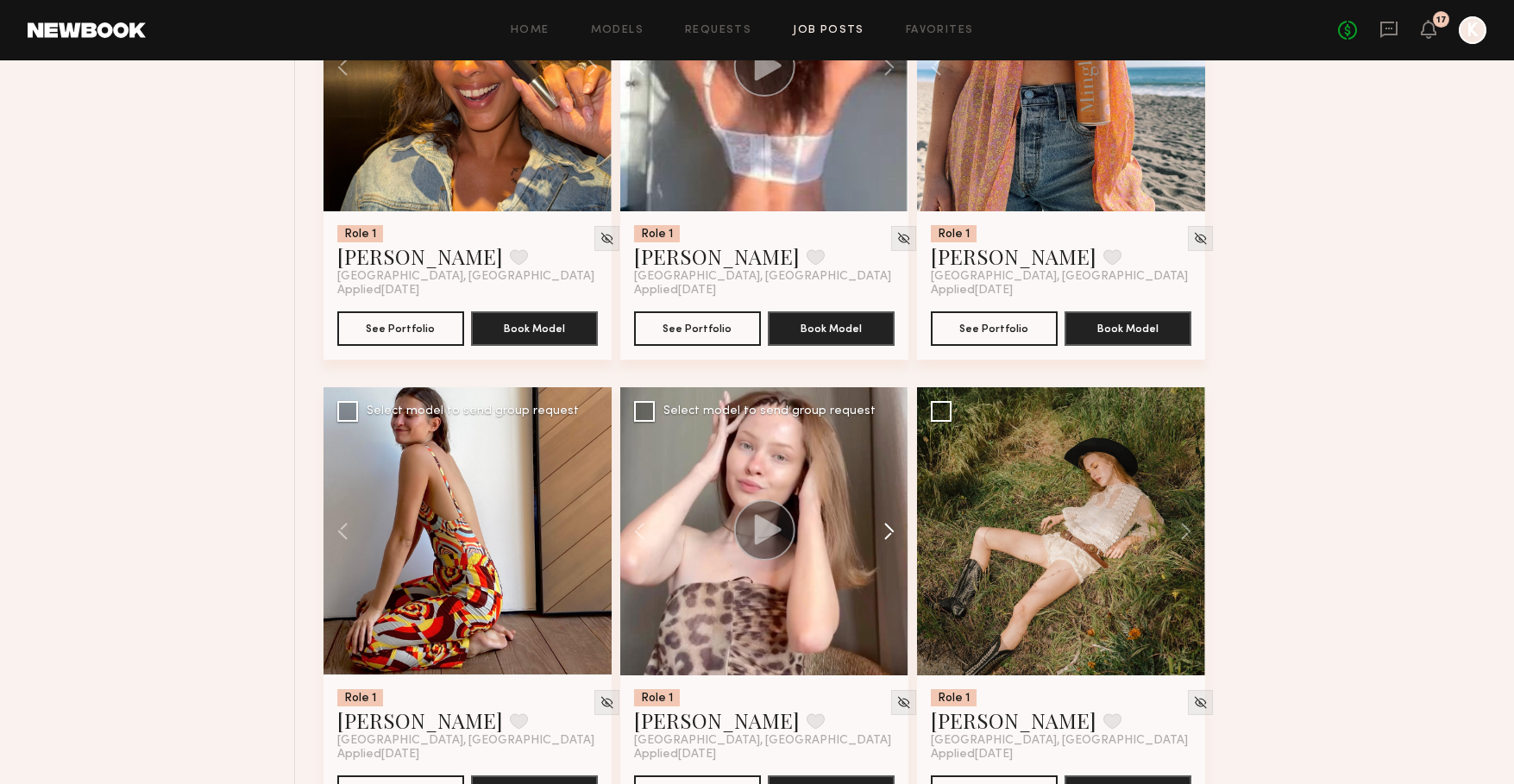
scroll to position [814, 0]
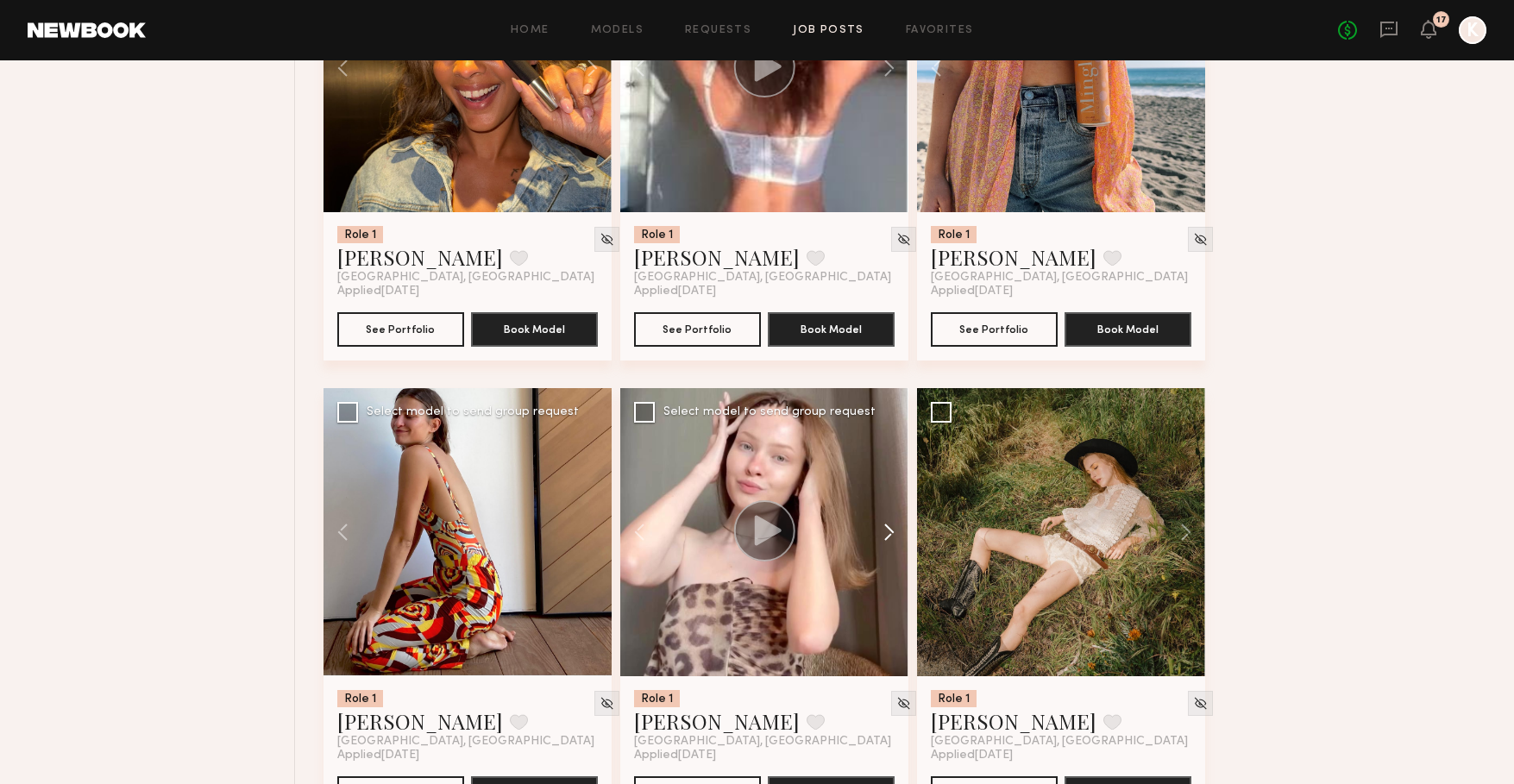
click at [890, 525] on button at bounding box center [880, 532] width 55 height 288
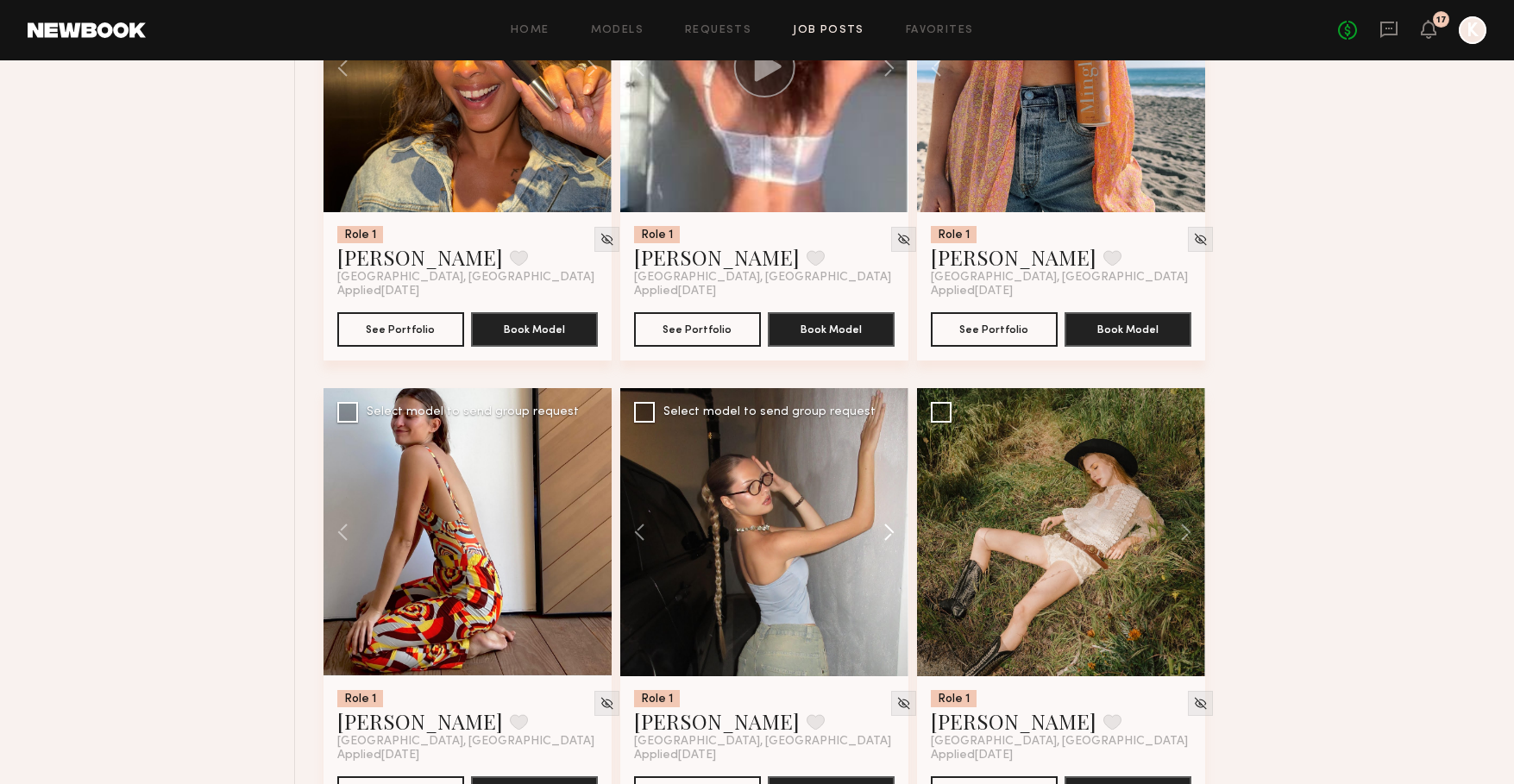
click at [890, 525] on button at bounding box center [880, 532] width 55 height 288
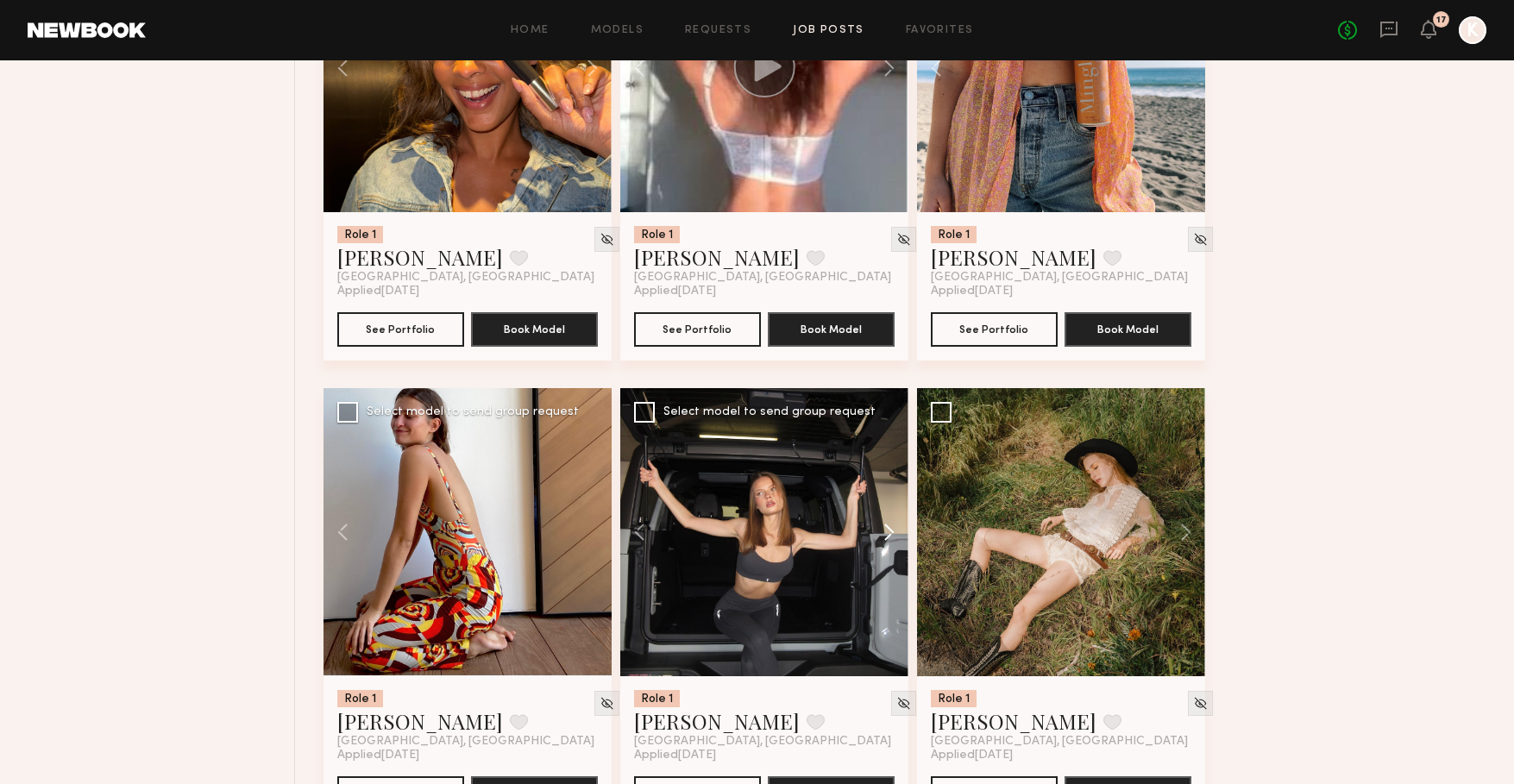
click at [890, 525] on button at bounding box center [880, 532] width 55 height 288
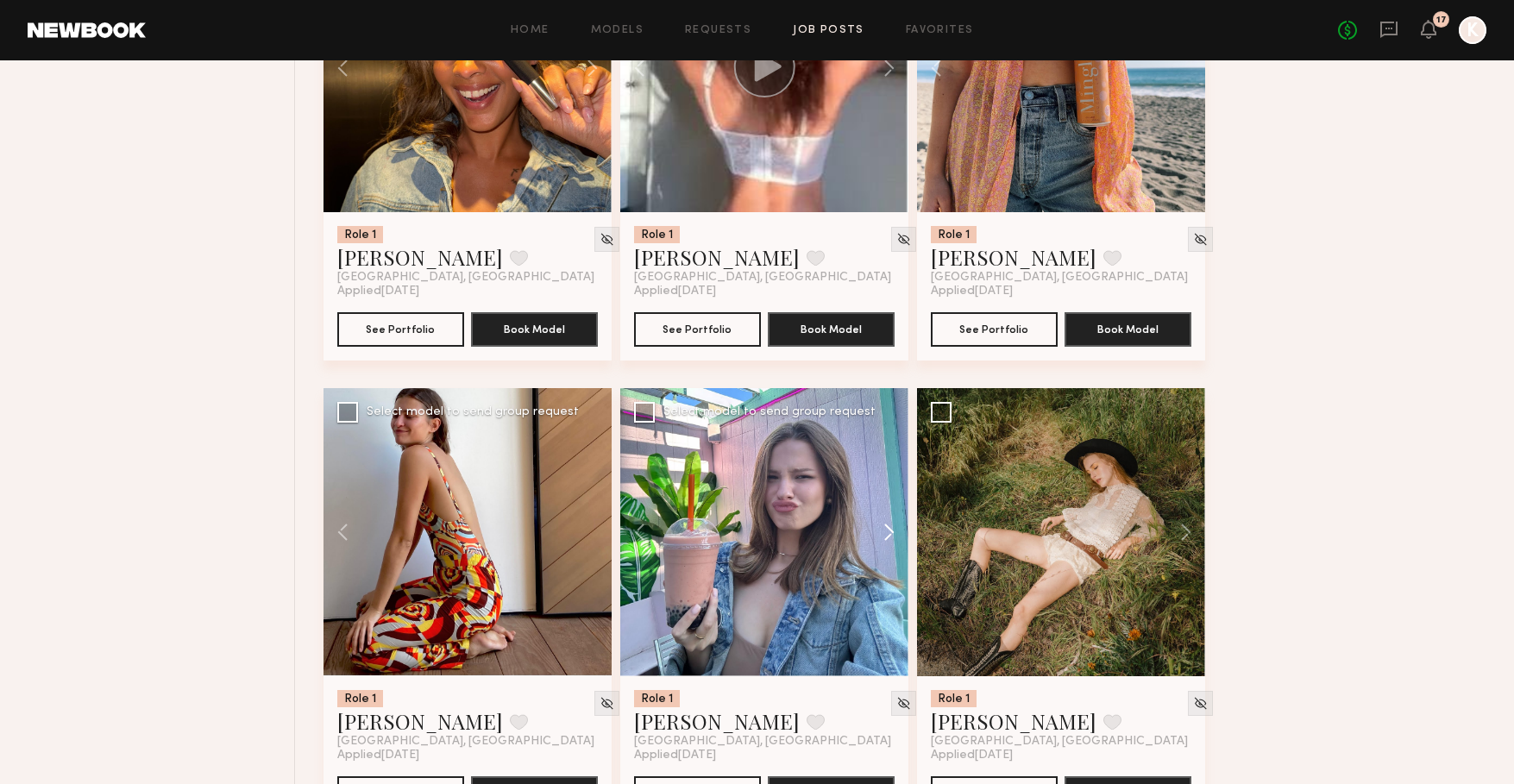
click at [890, 525] on button at bounding box center [880, 532] width 55 height 288
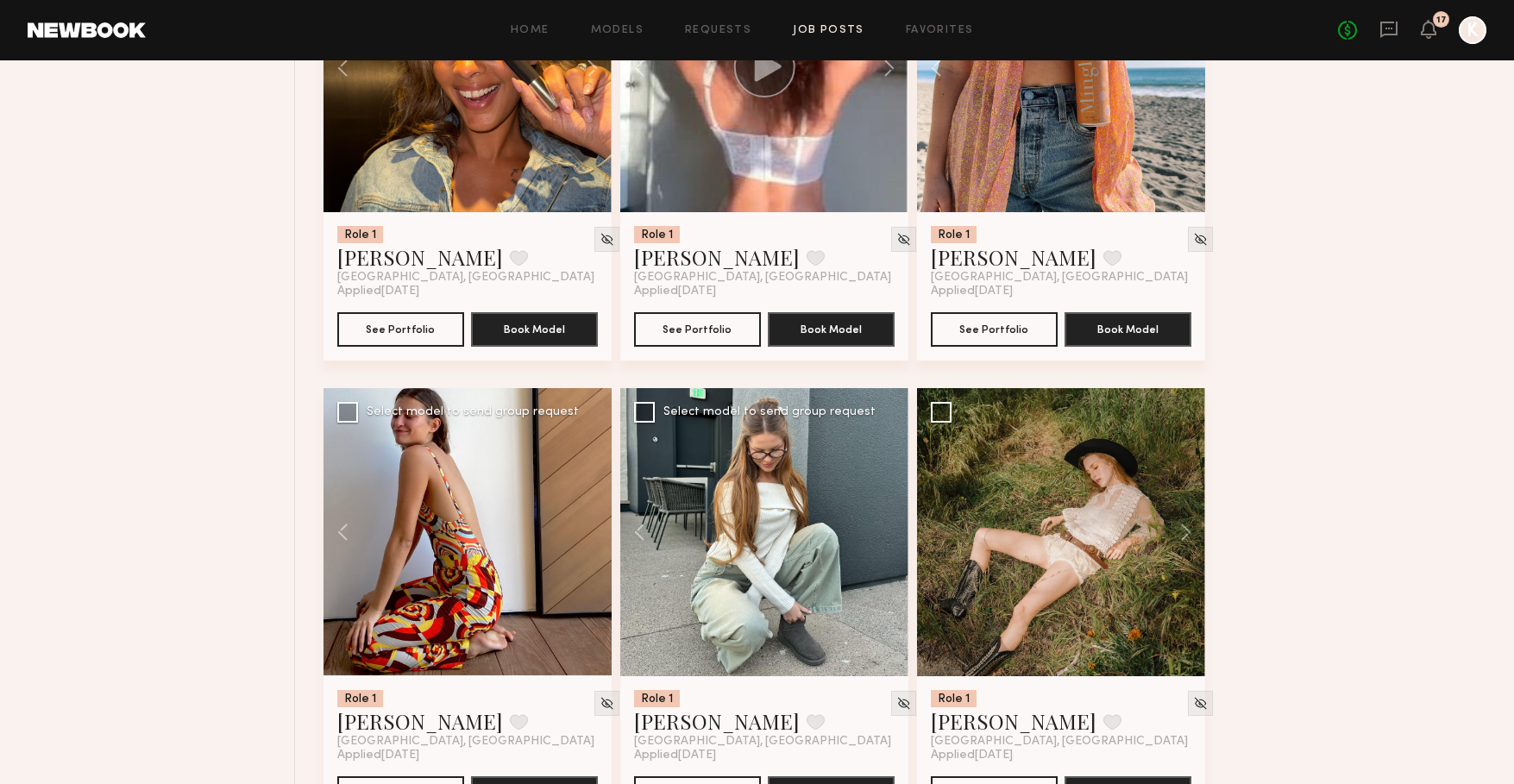
click at [890, 525] on div at bounding box center [764, 532] width 289 height 288
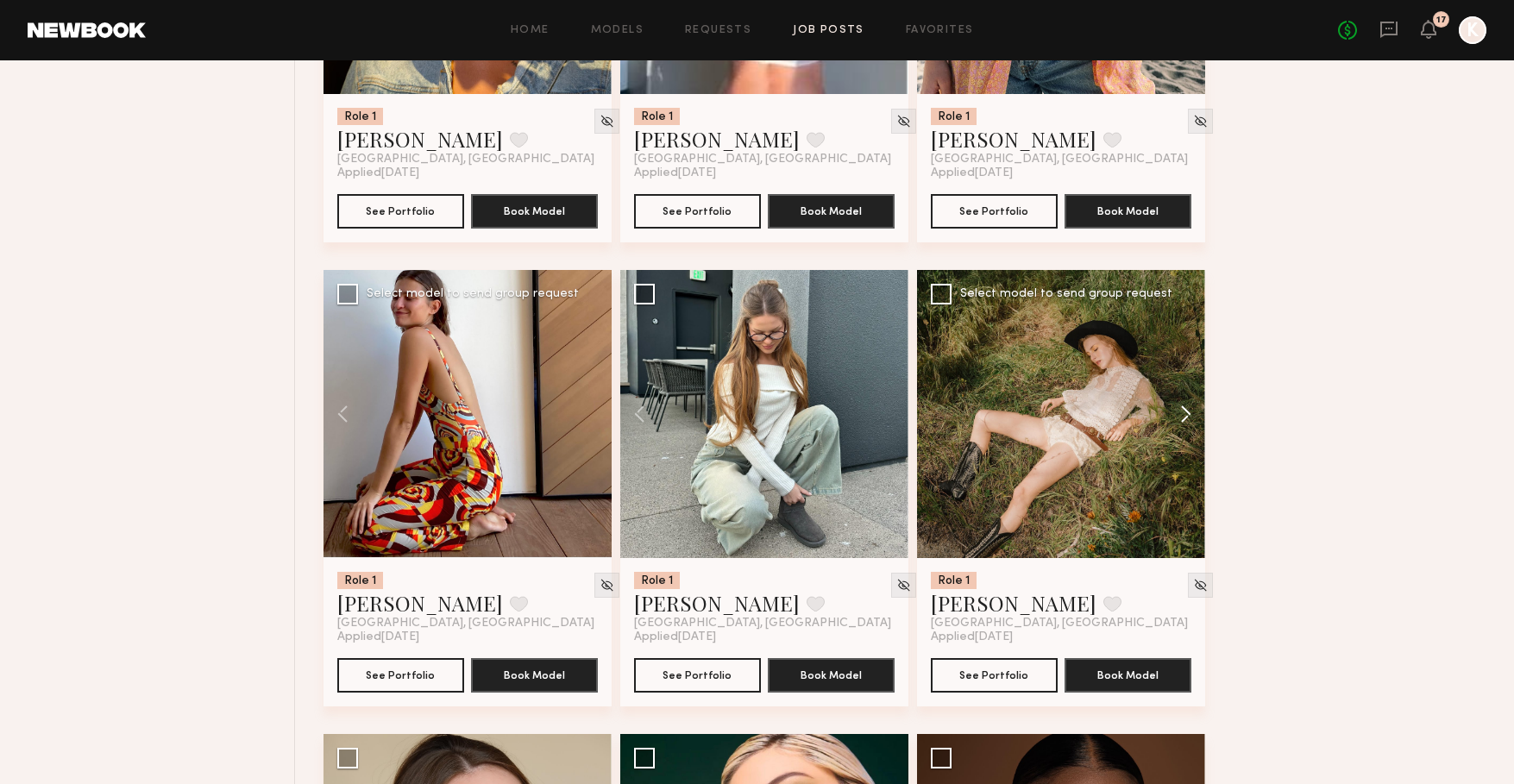
click at [1182, 407] on button at bounding box center [1177, 414] width 55 height 288
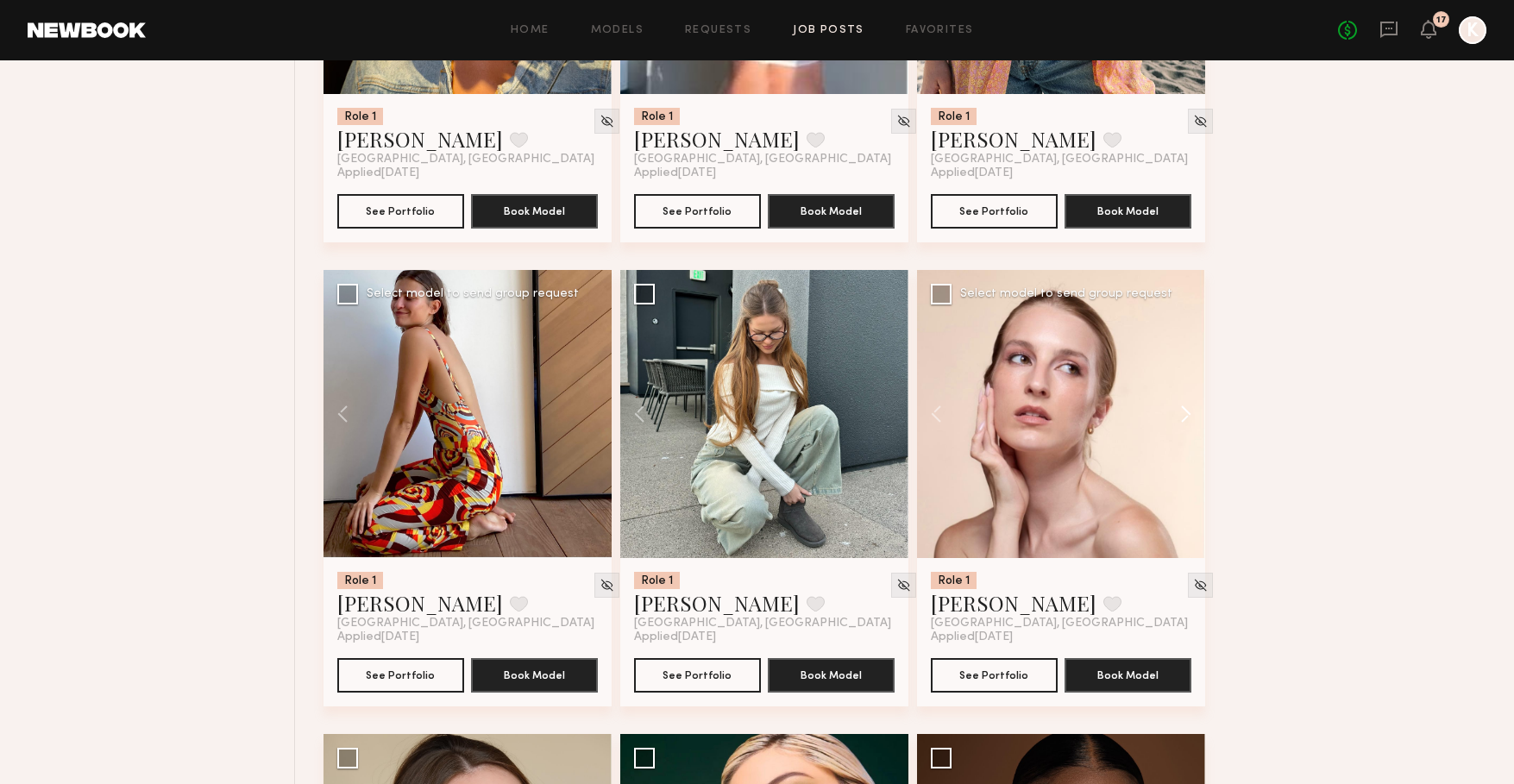
click at [1182, 407] on button at bounding box center [1177, 414] width 55 height 288
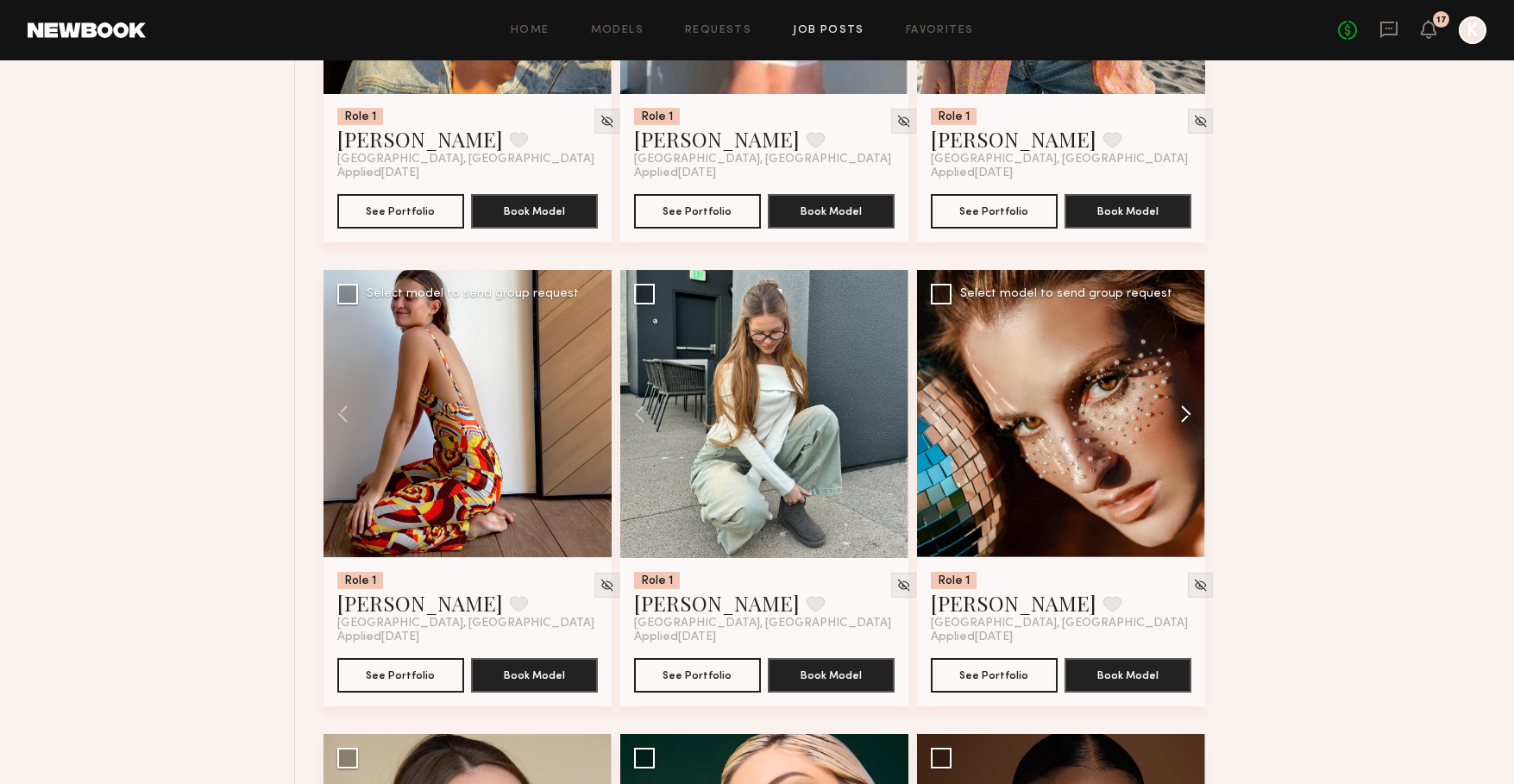
click at [1182, 407] on button at bounding box center [1177, 414] width 55 height 288
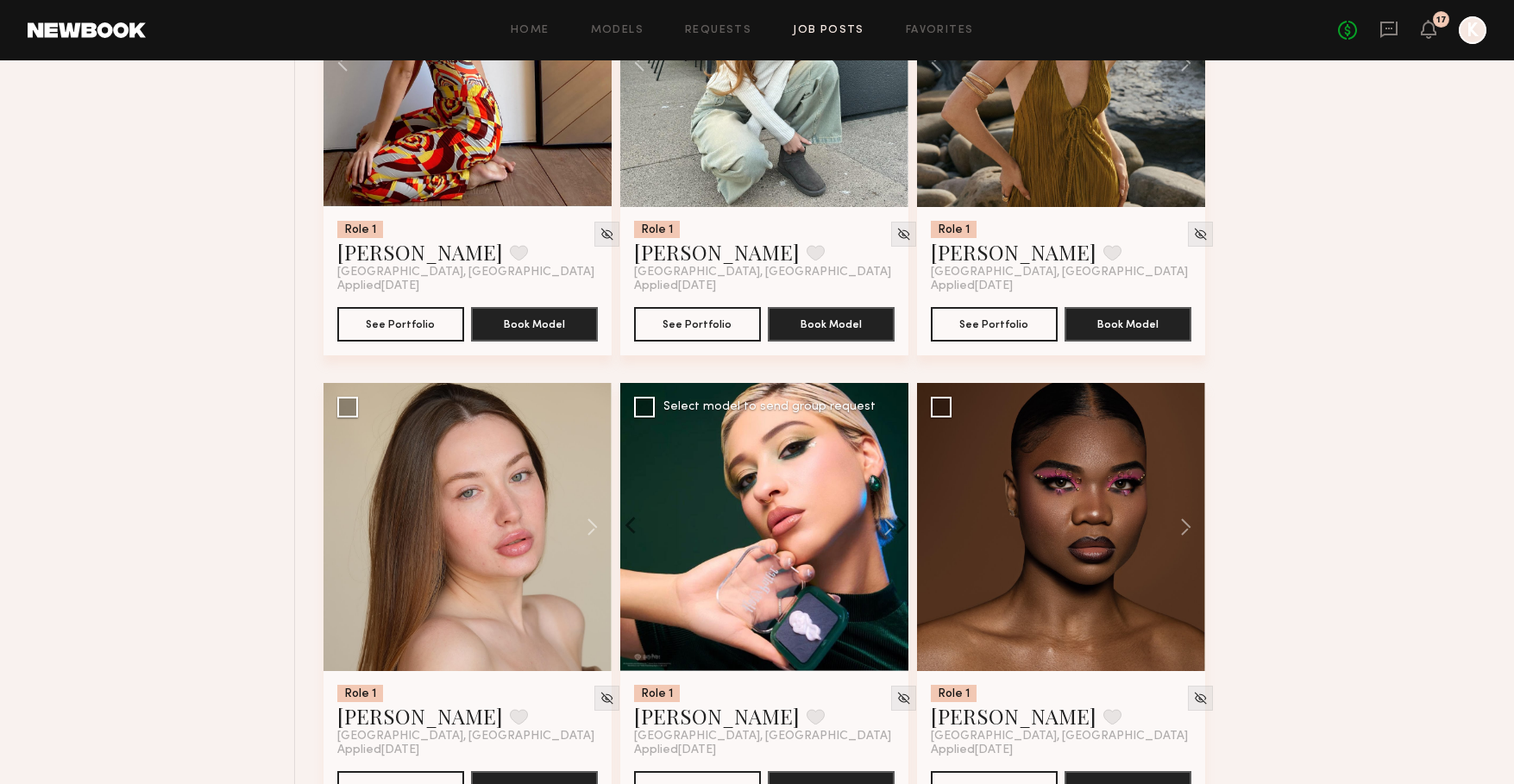
scroll to position [1296, 0]
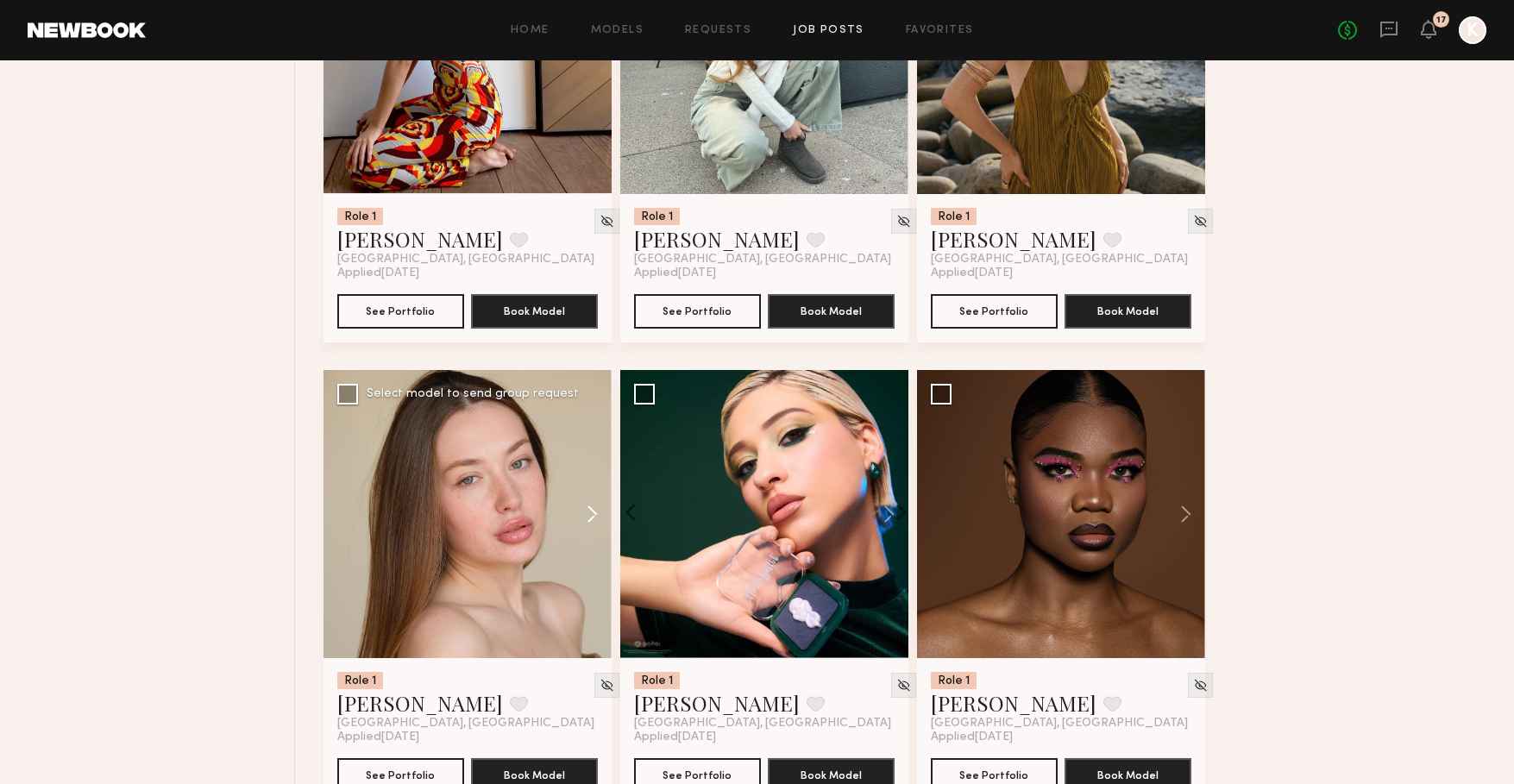
click at [592, 514] on button at bounding box center [584, 514] width 55 height 288
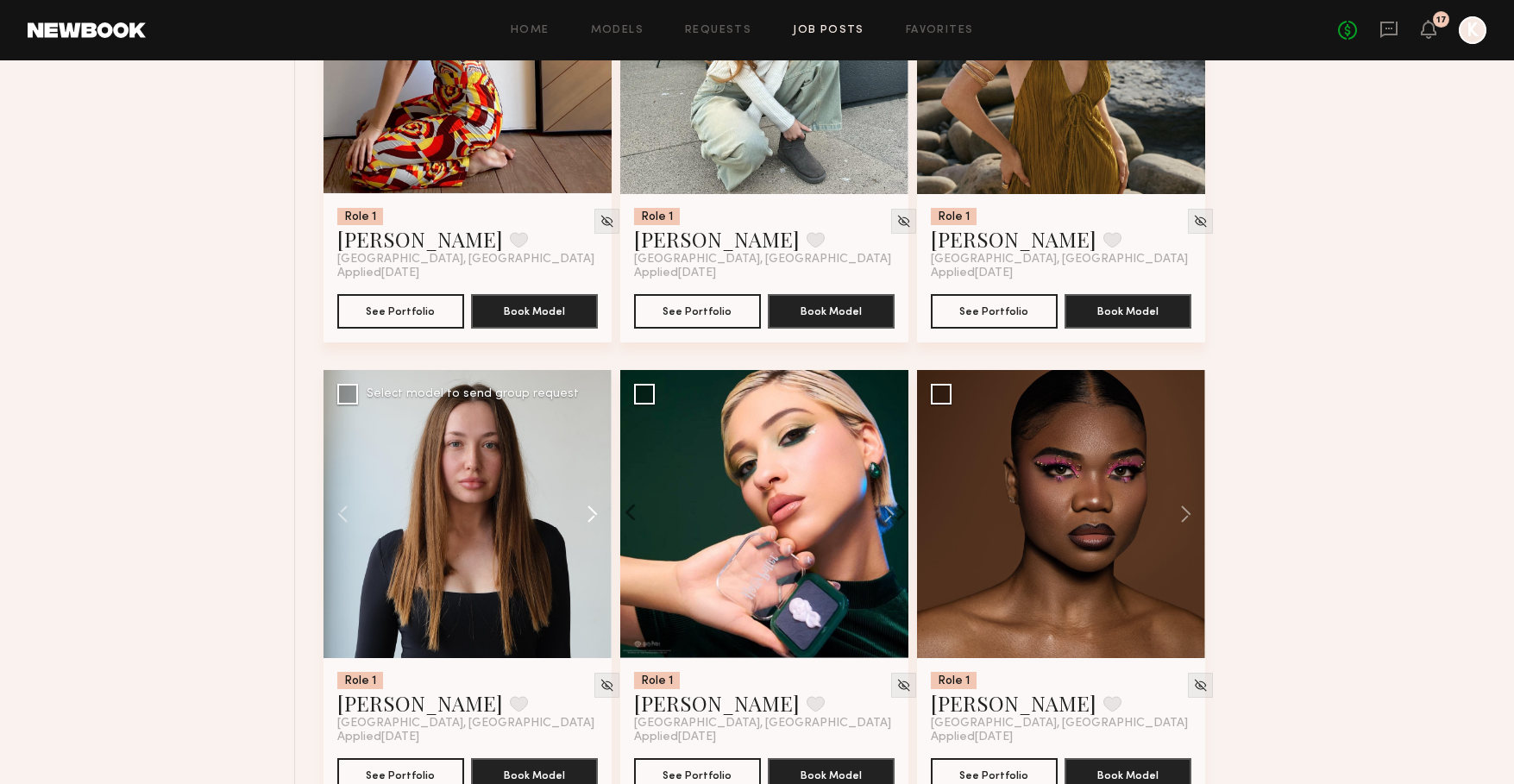
click at [592, 514] on button at bounding box center [584, 514] width 55 height 288
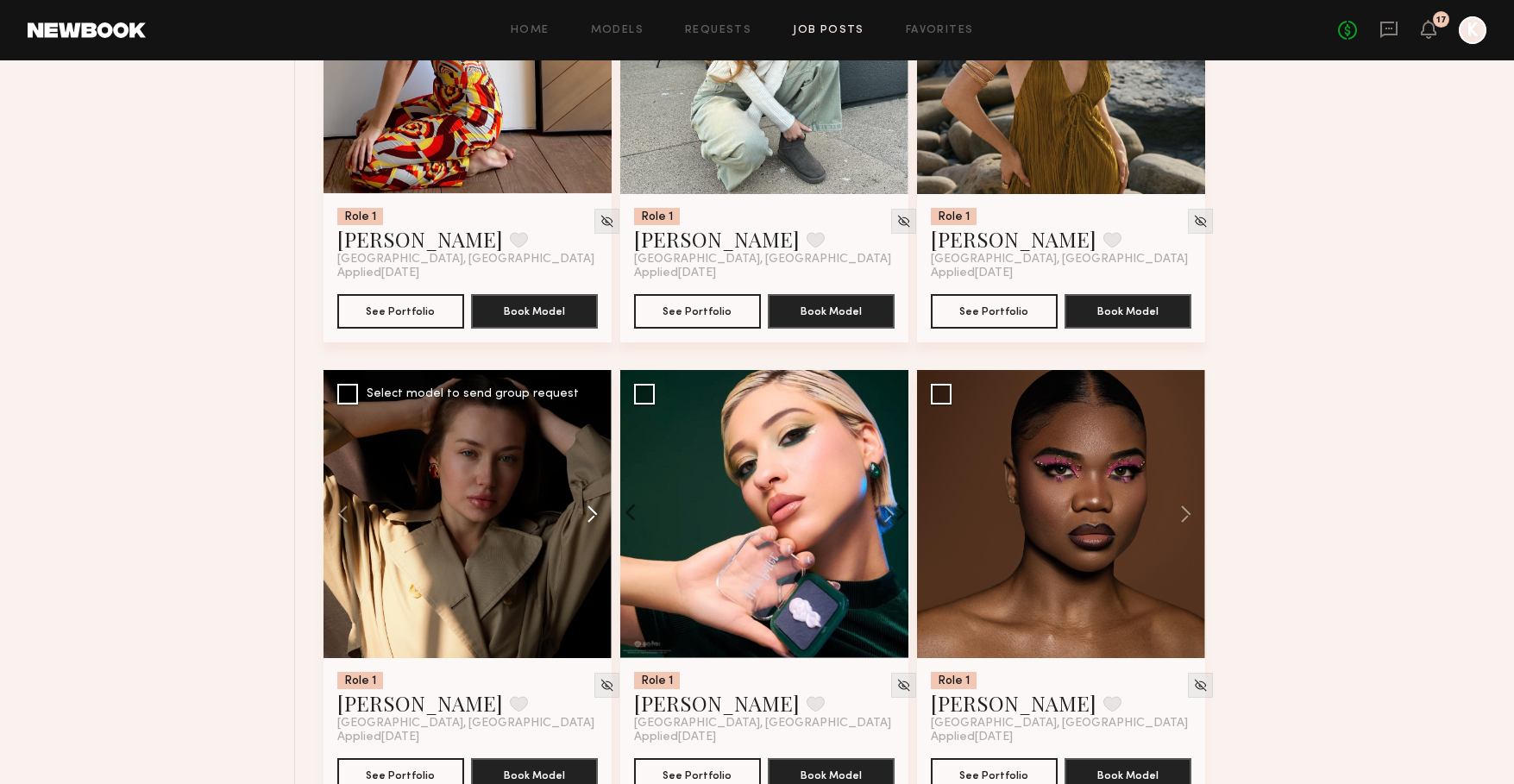
click at [592, 514] on button at bounding box center [584, 514] width 55 height 288
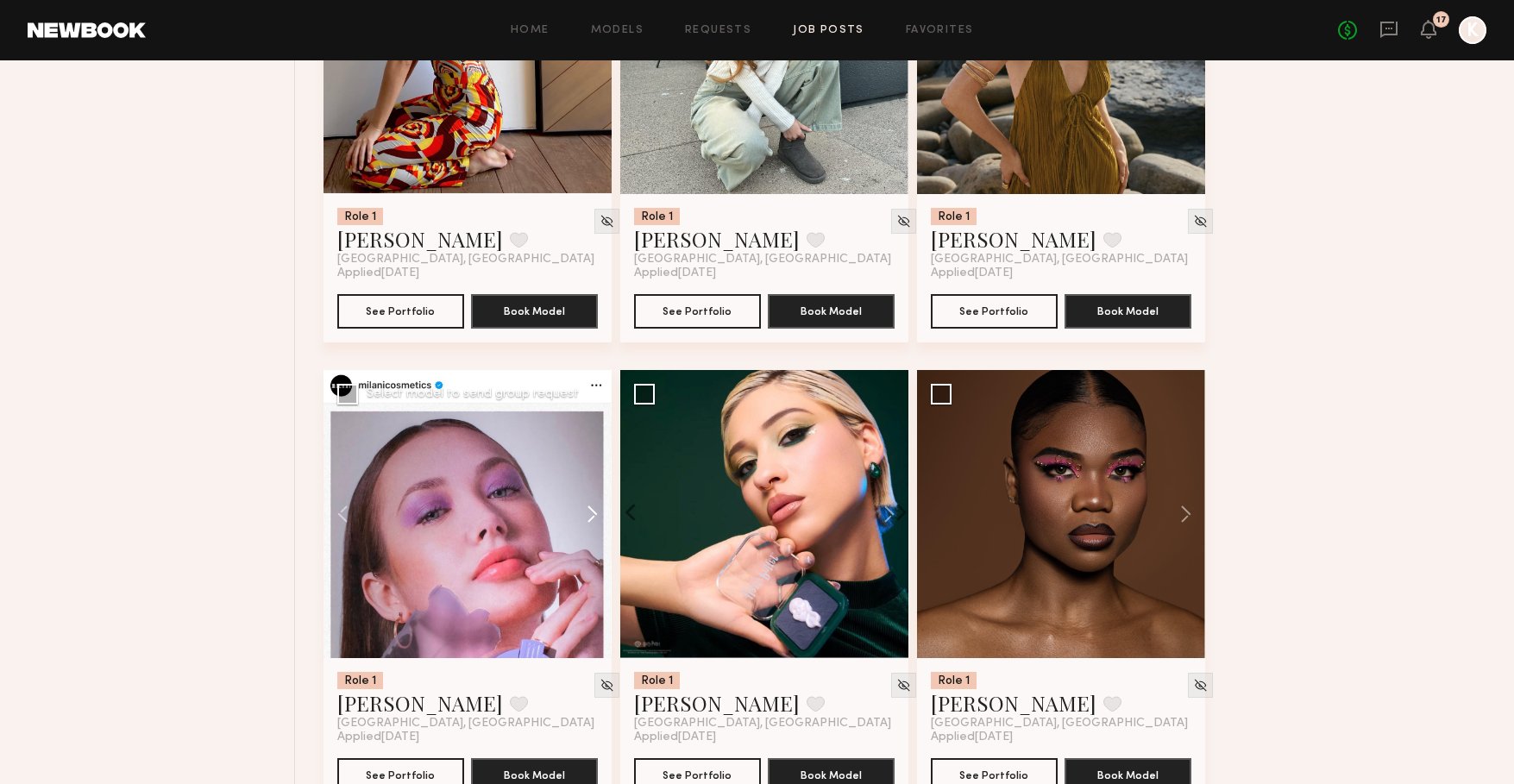
click at [592, 514] on button at bounding box center [584, 514] width 55 height 288
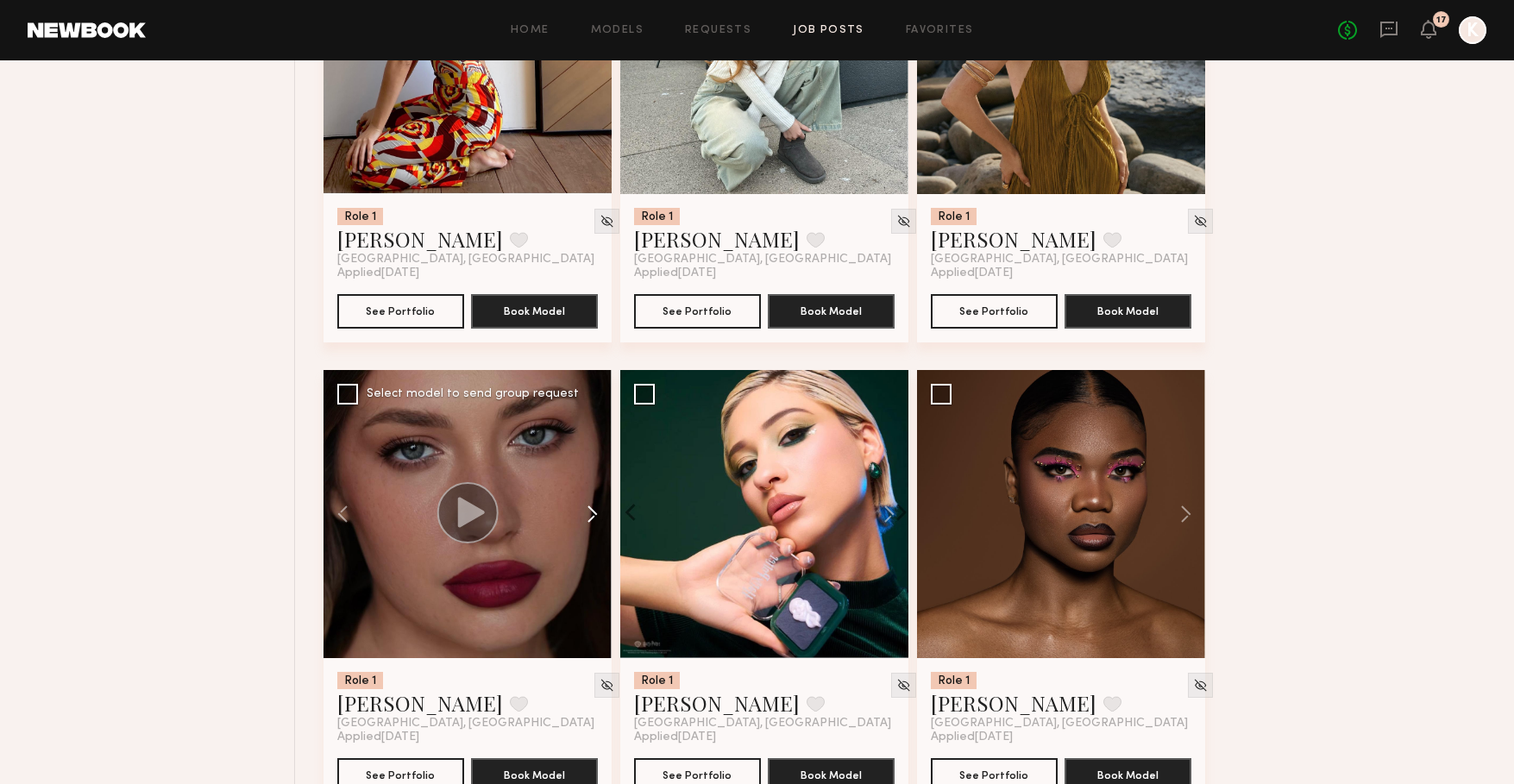
click at [592, 514] on button at bounding box center [584, 514] width 55 height 288
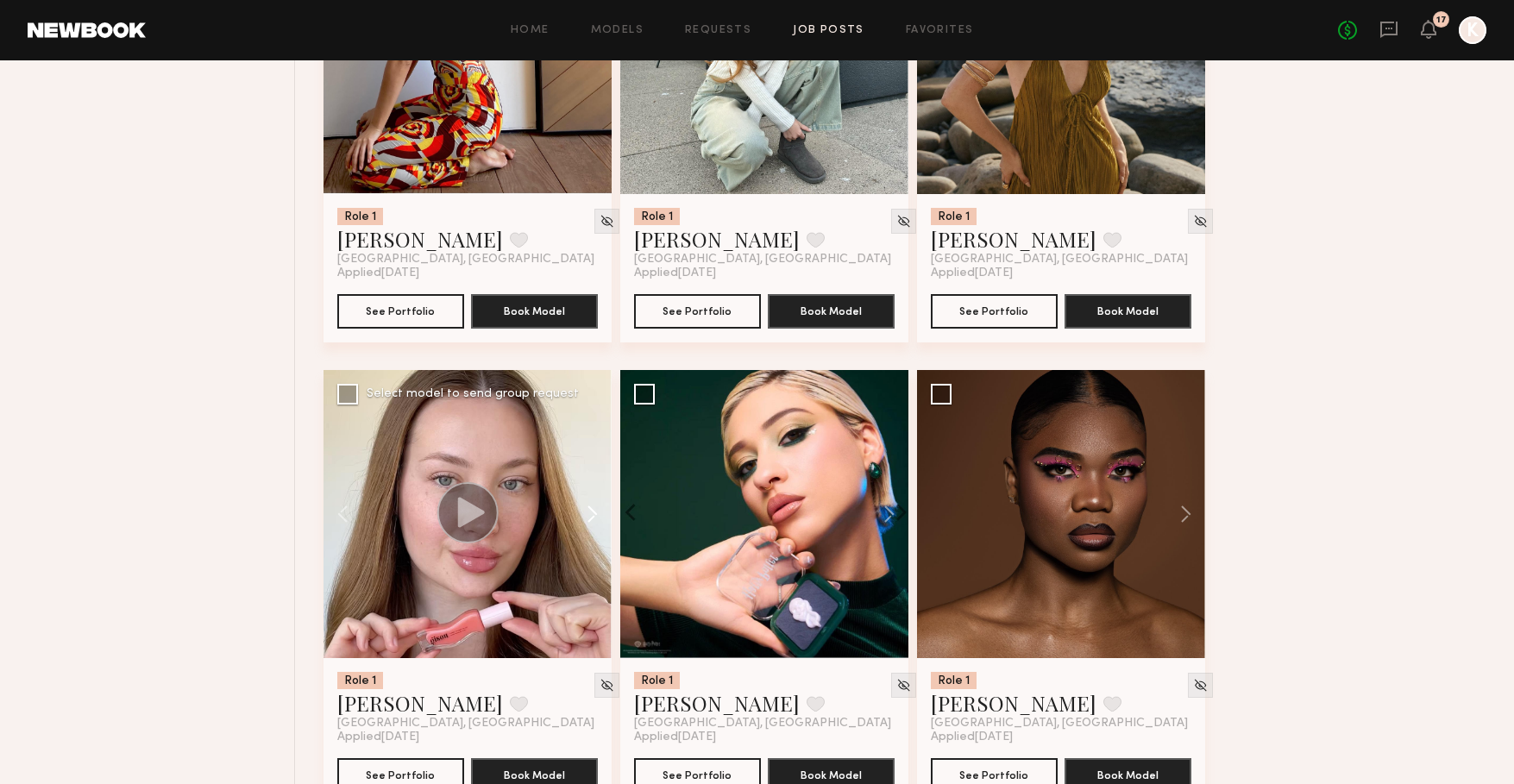
click at [592, 514] on button at bounding box center [584, 514] width 55 height 288
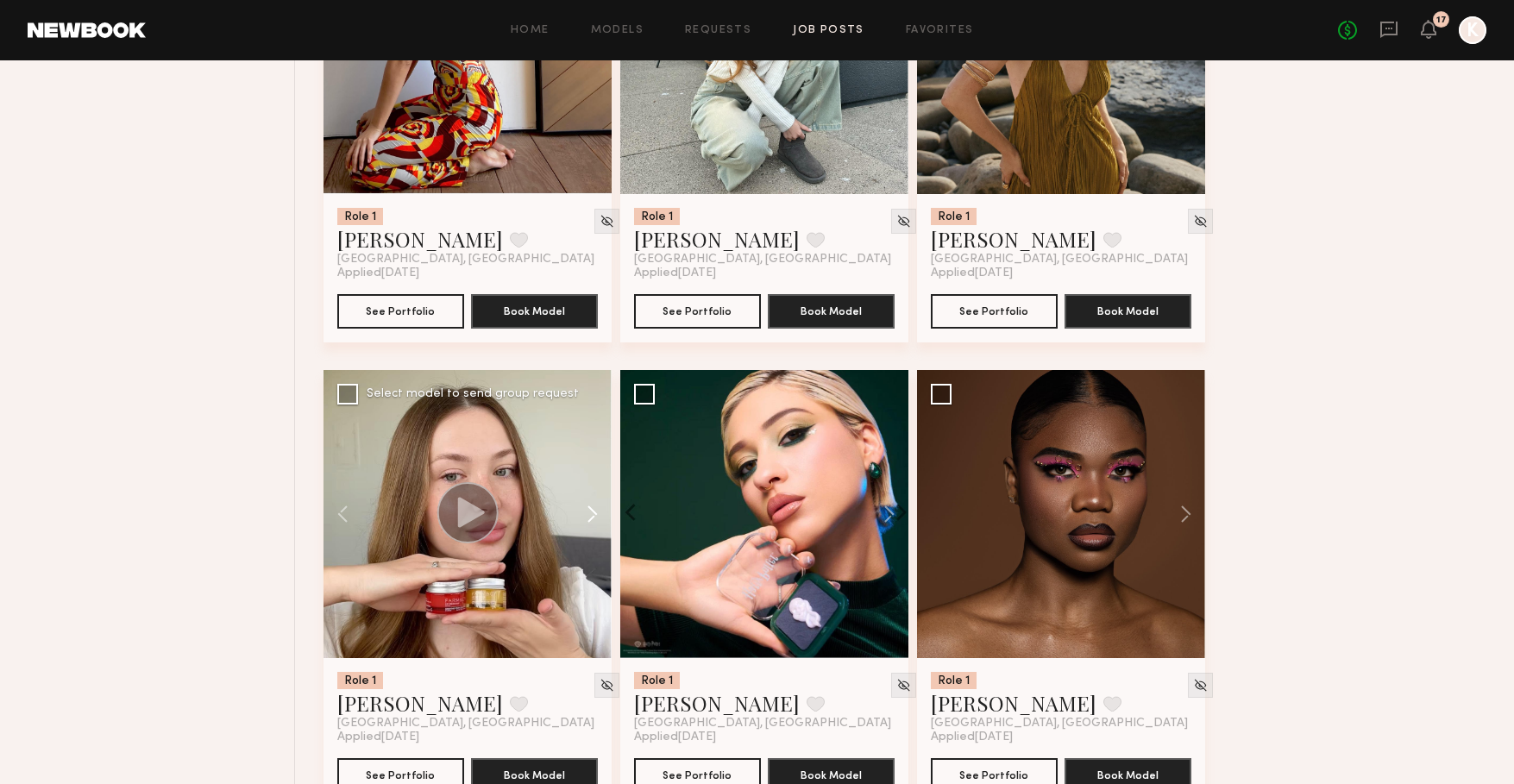
click at [592, 514] on button at bounding box center [584, 514] width 55 height 288
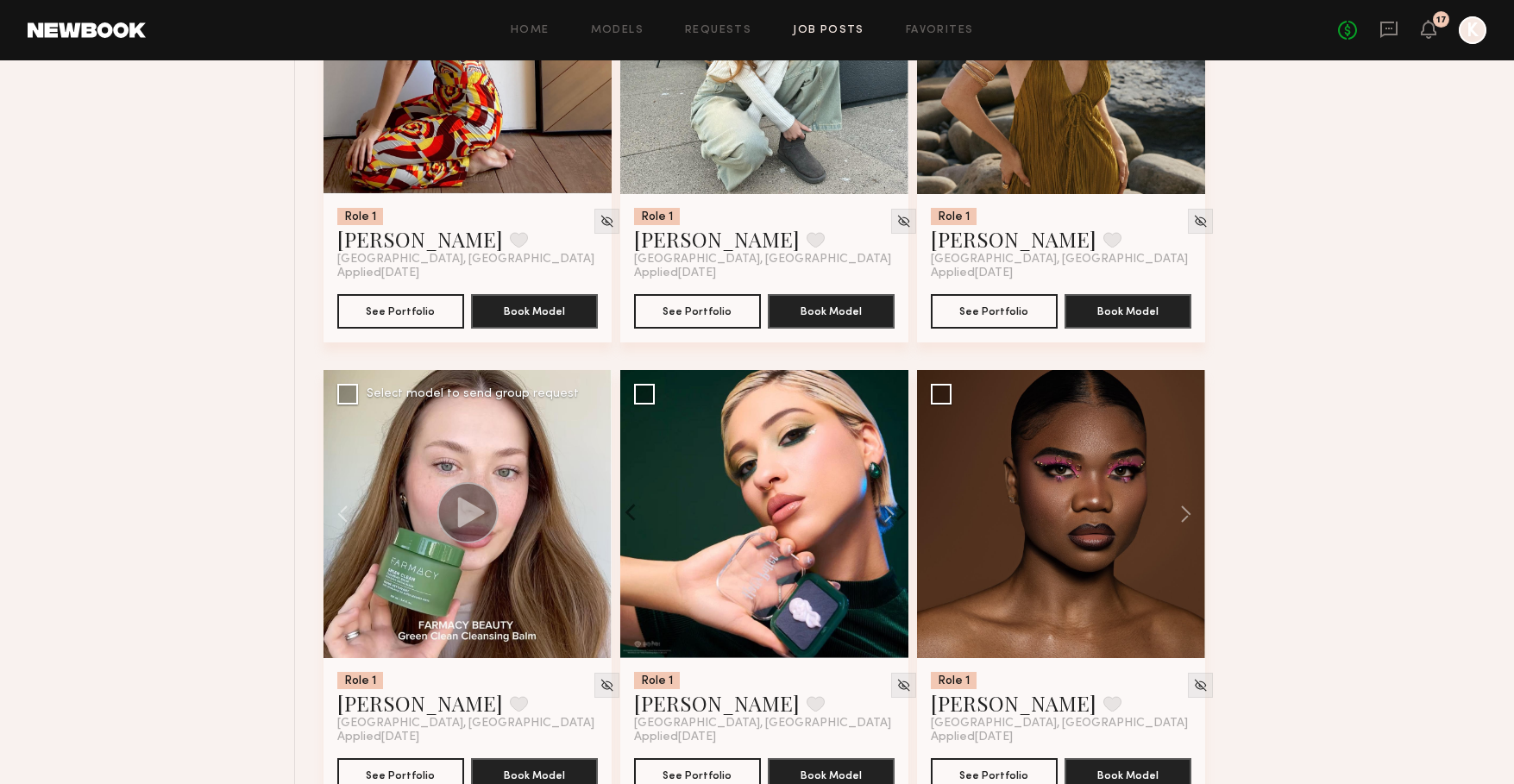
click at [592, 514] on div at bounding box center [468, 514] width 289 height 288
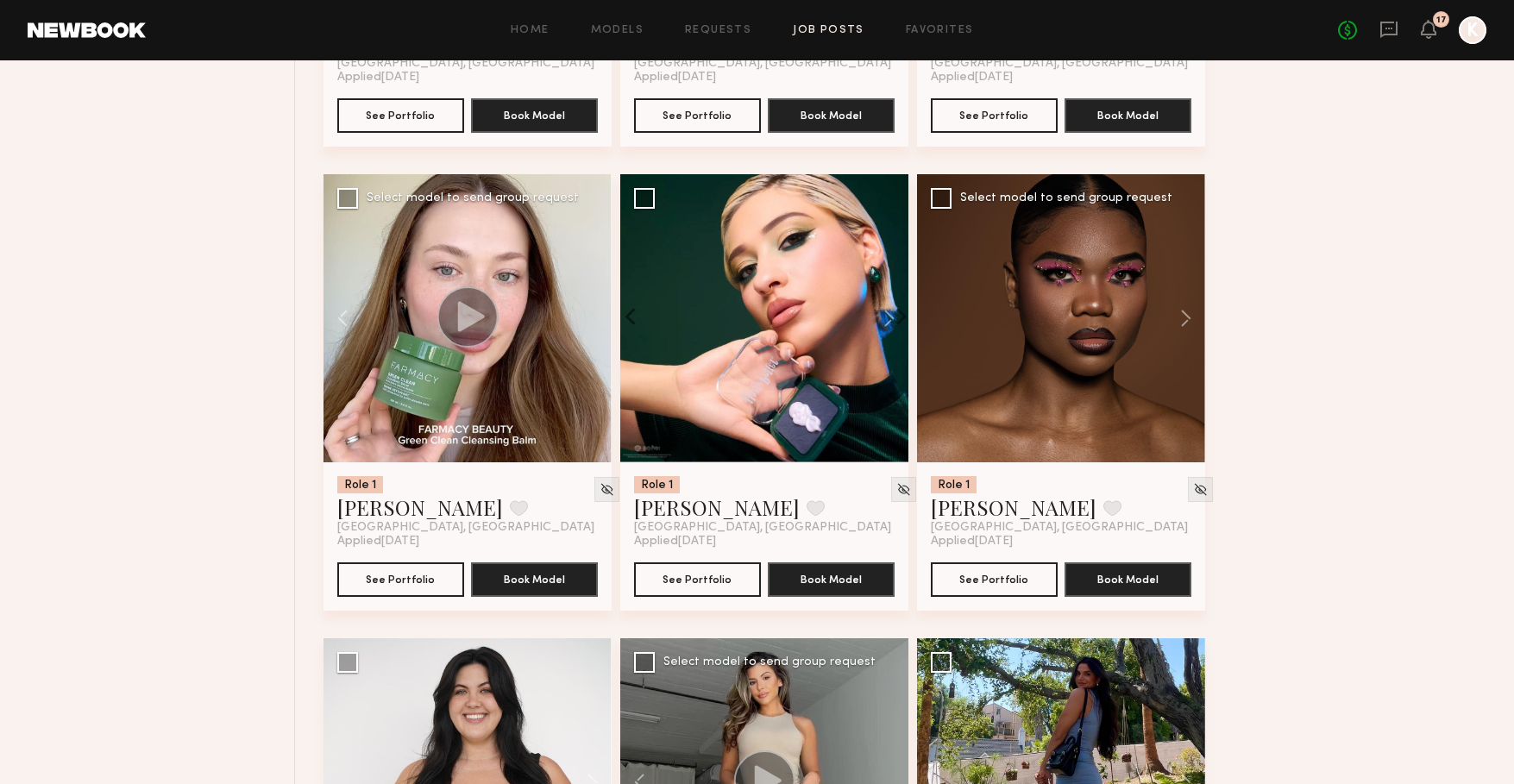
scroll to position [1492, 0]
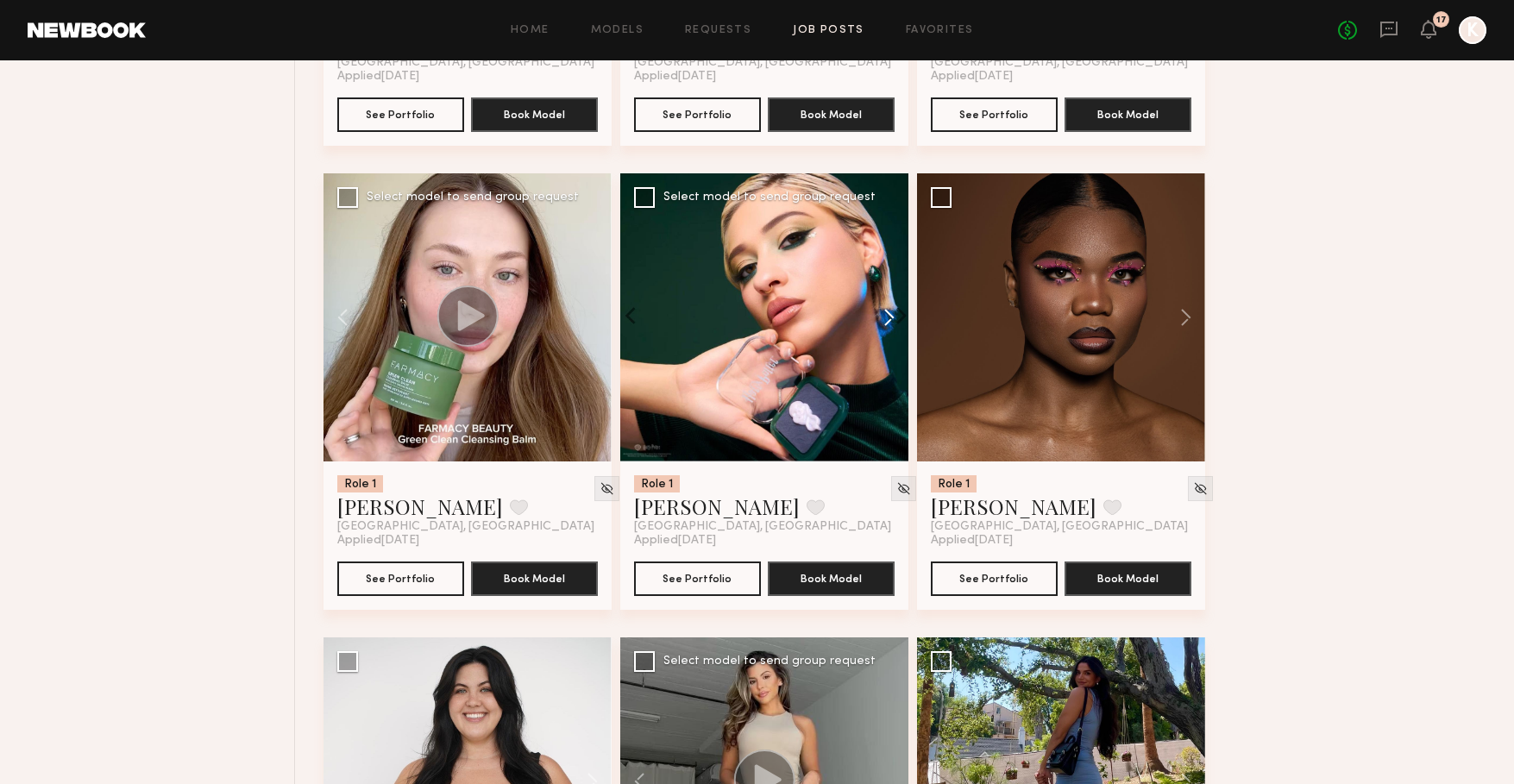
click at [887, 319] on button at bounding box center [880, 318] width 55 height 288
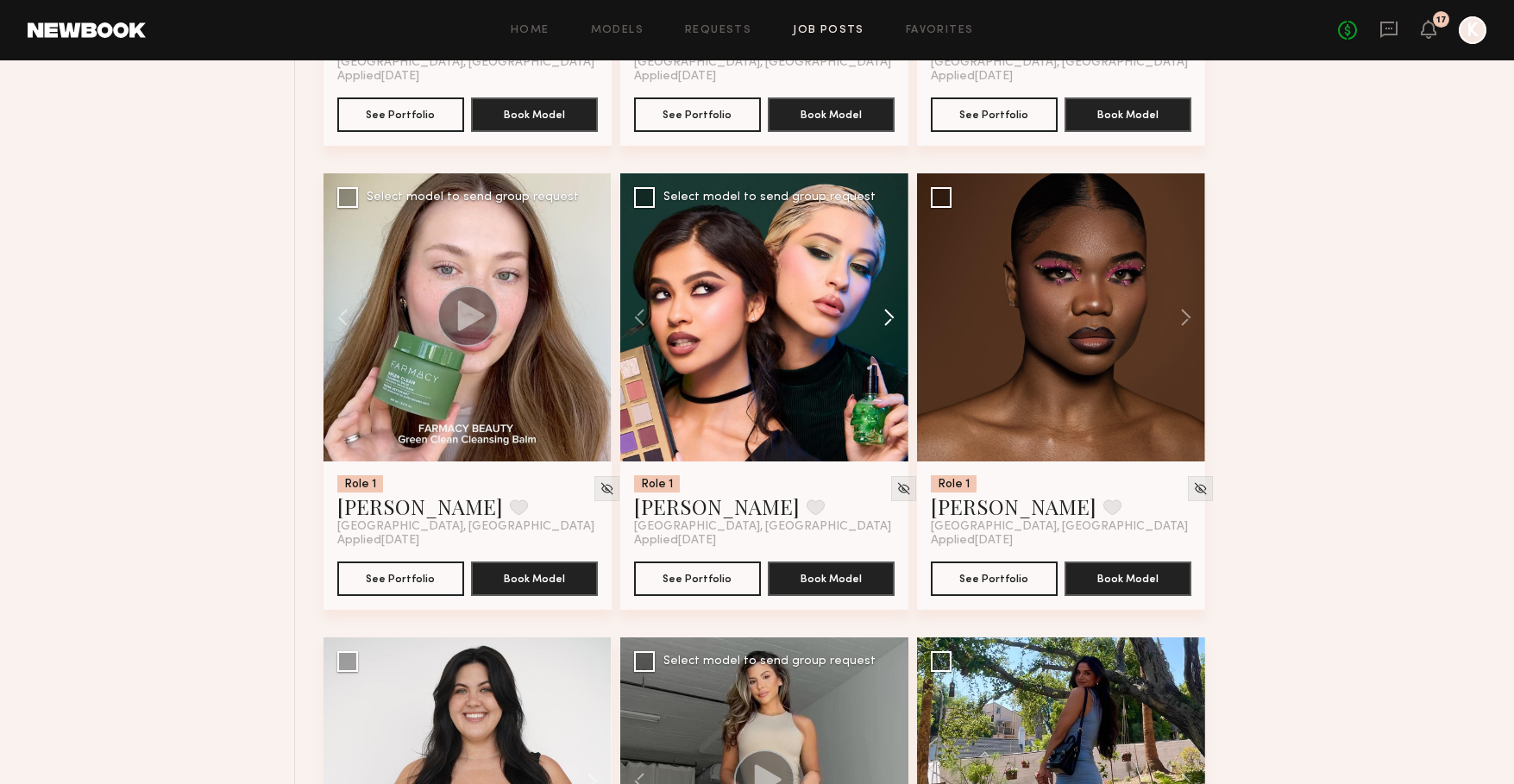
click at [887, 319] on button at bounding box center [880, 318] width 55 height 288
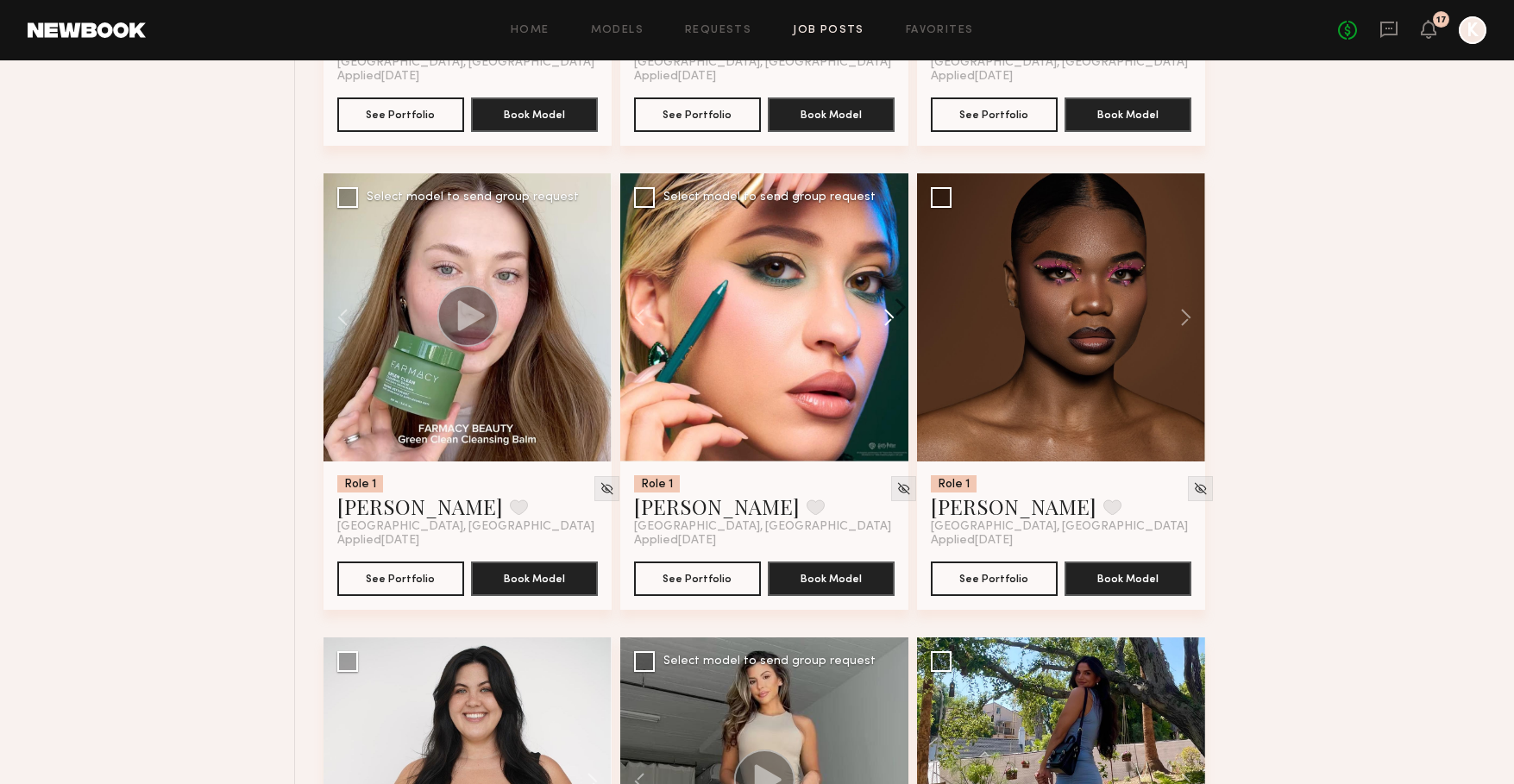
click at [887, 319] on button at bounding box center [880, 318] width 55 height 288
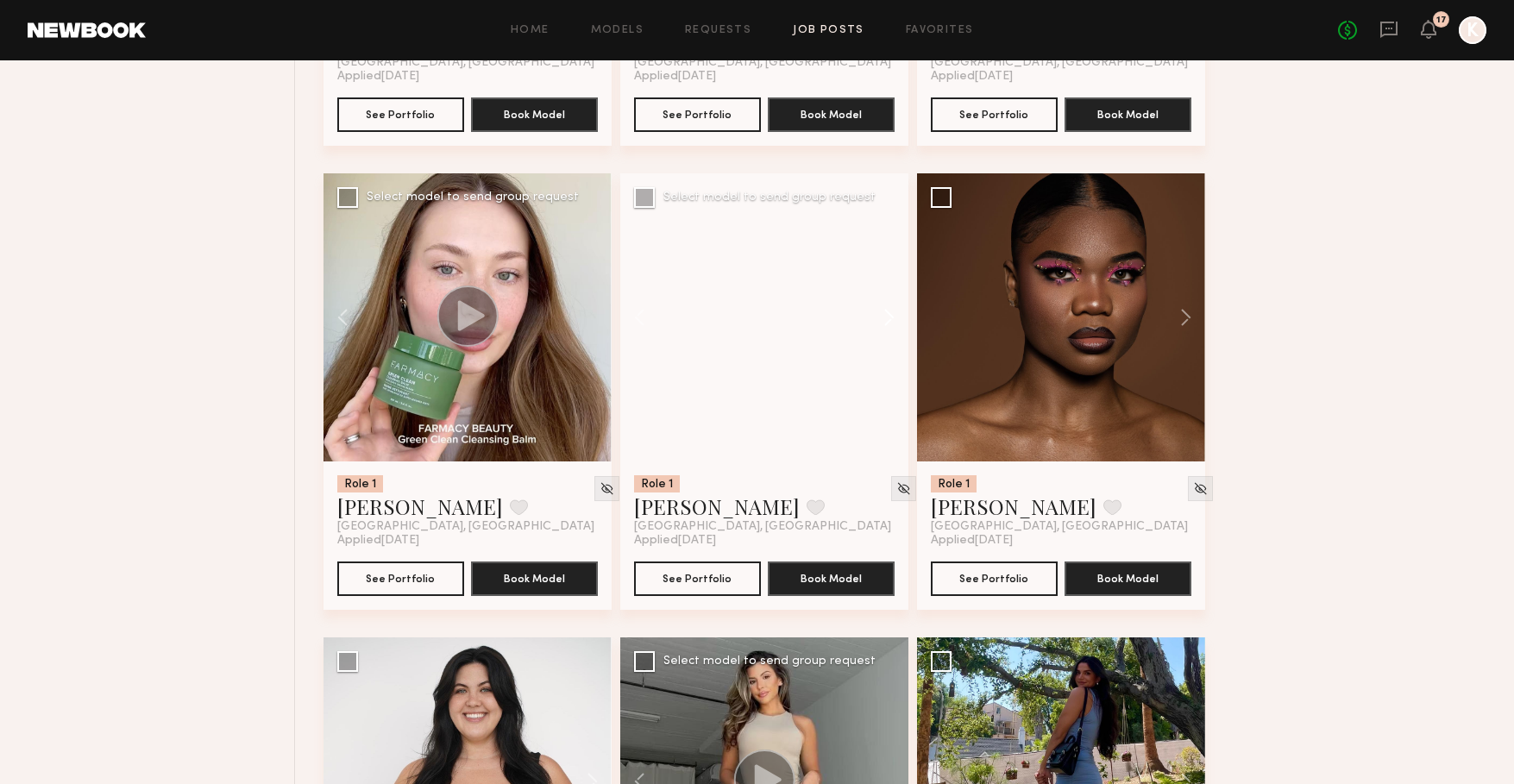
click at [887, 319] on button at bounding box center [880, 318] width 55 height 288
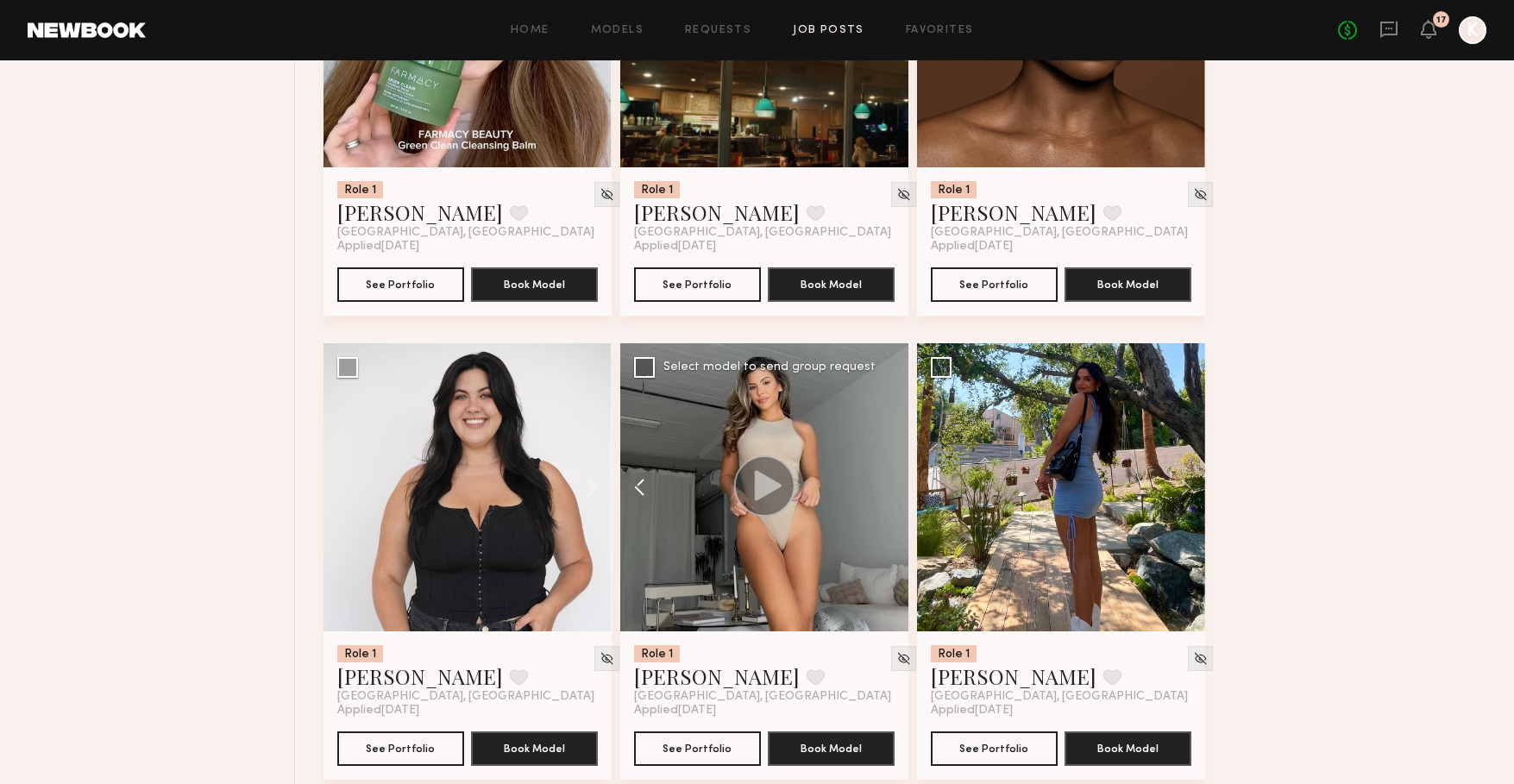
scroll to position [1809, 0]
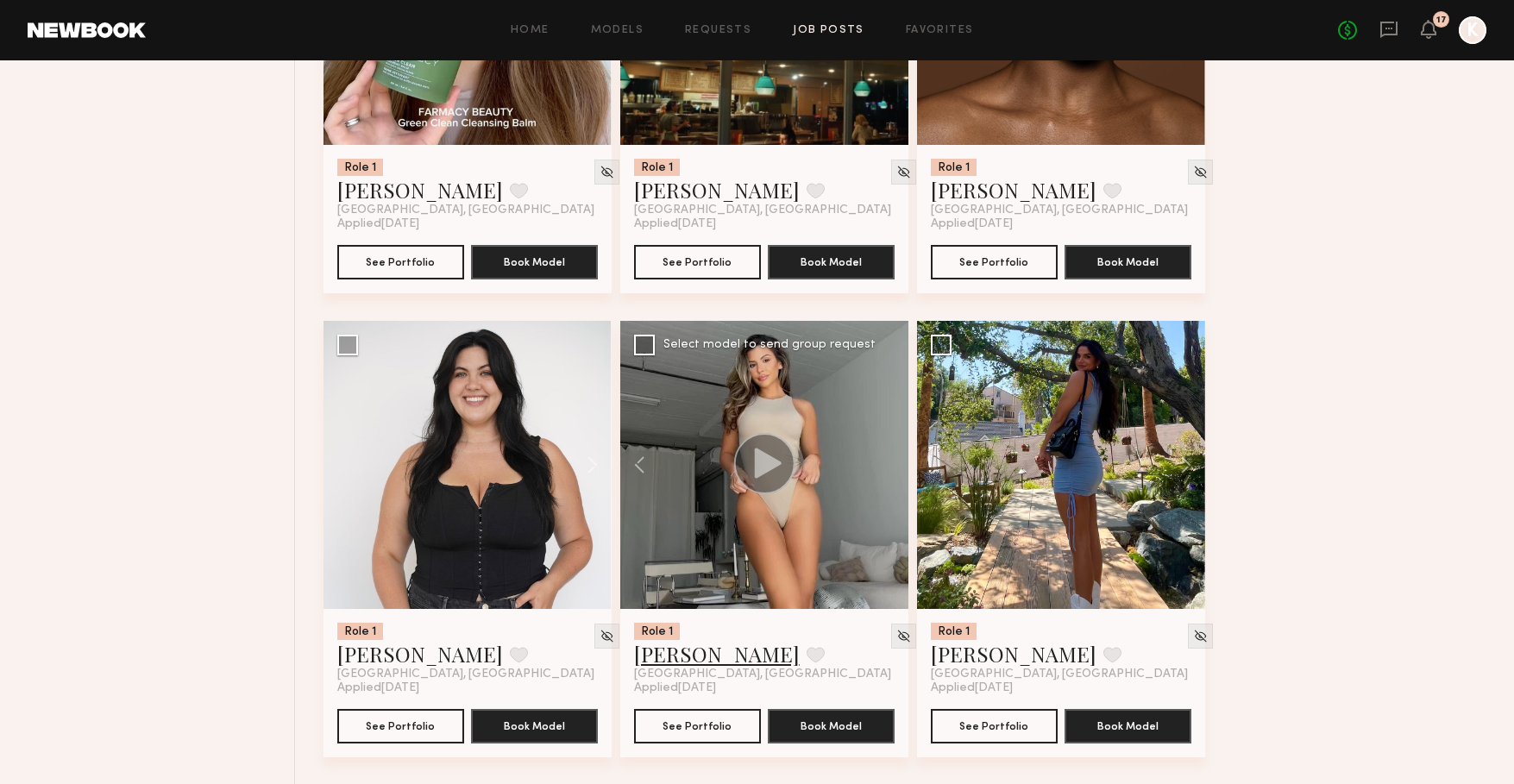
click at [677, 653] on link "Sophia R." at bounding box center [716, 653] width 165 height 27
click at [1182, 462] on button at bounding box center [1177, 465] width 55 height 288
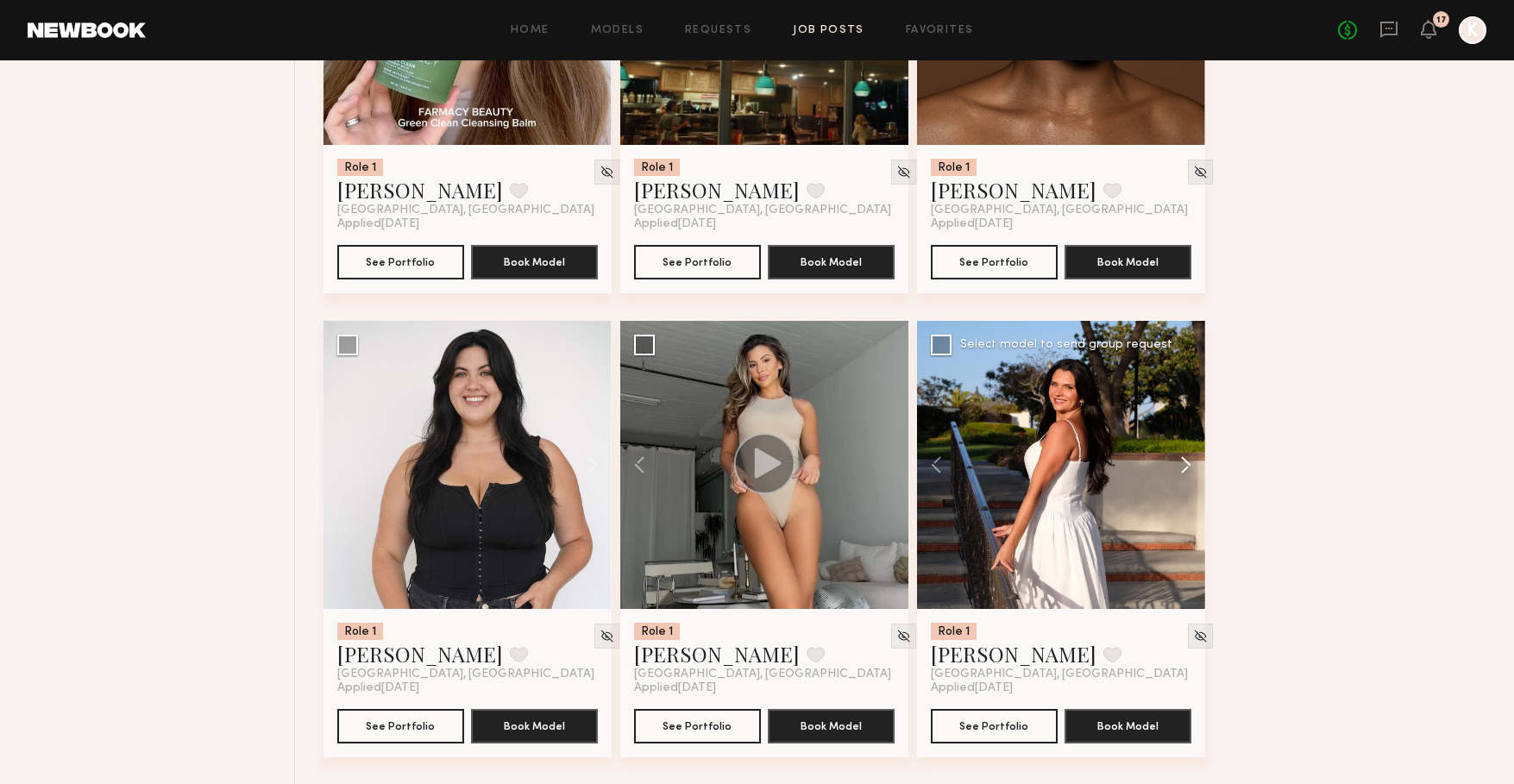
click at [1182, 462] on button at bounding box center [1177, 465] width 55 height 288
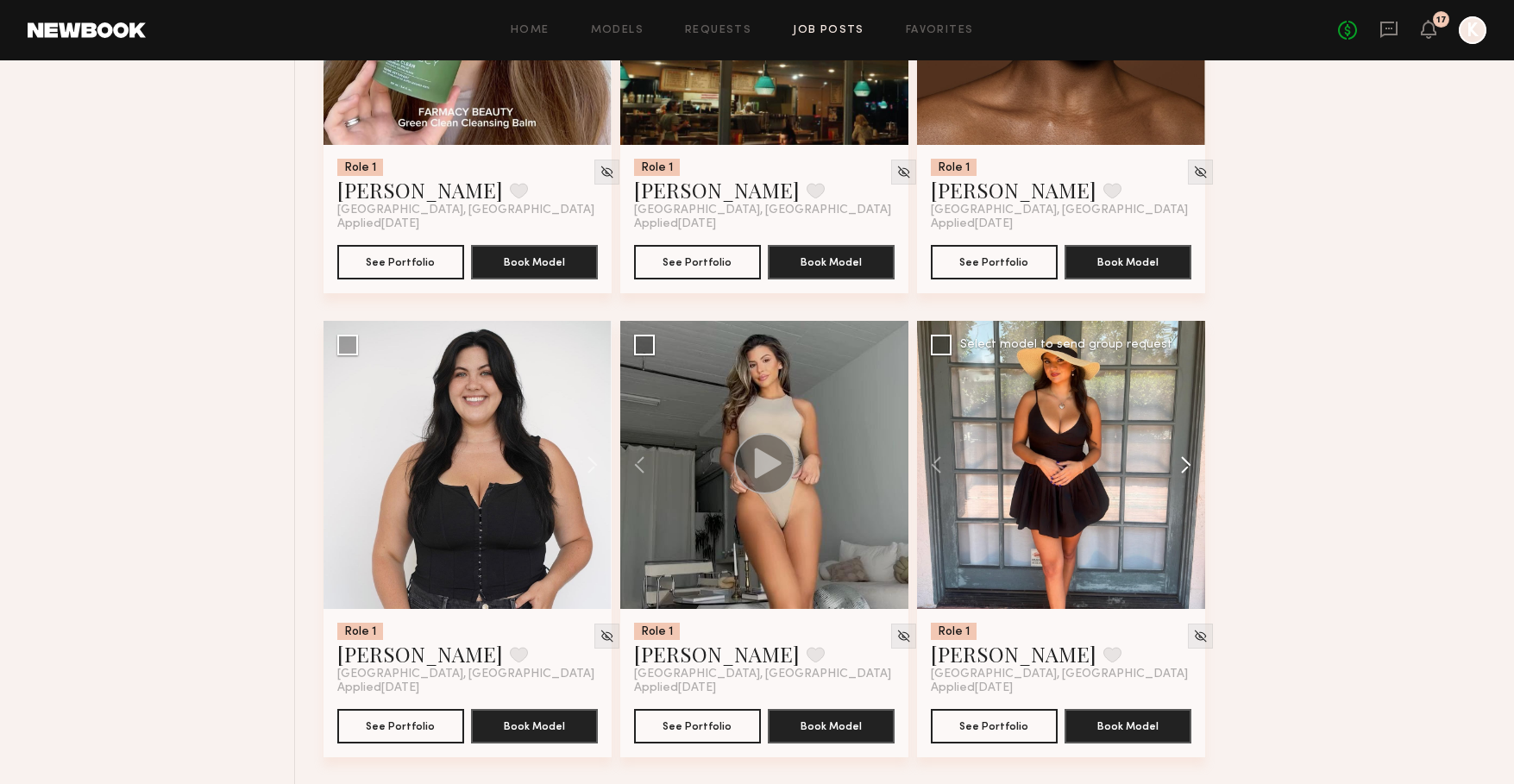
click at [1182, 462] on button at bounding box center [1177, 465] width 55 height 288
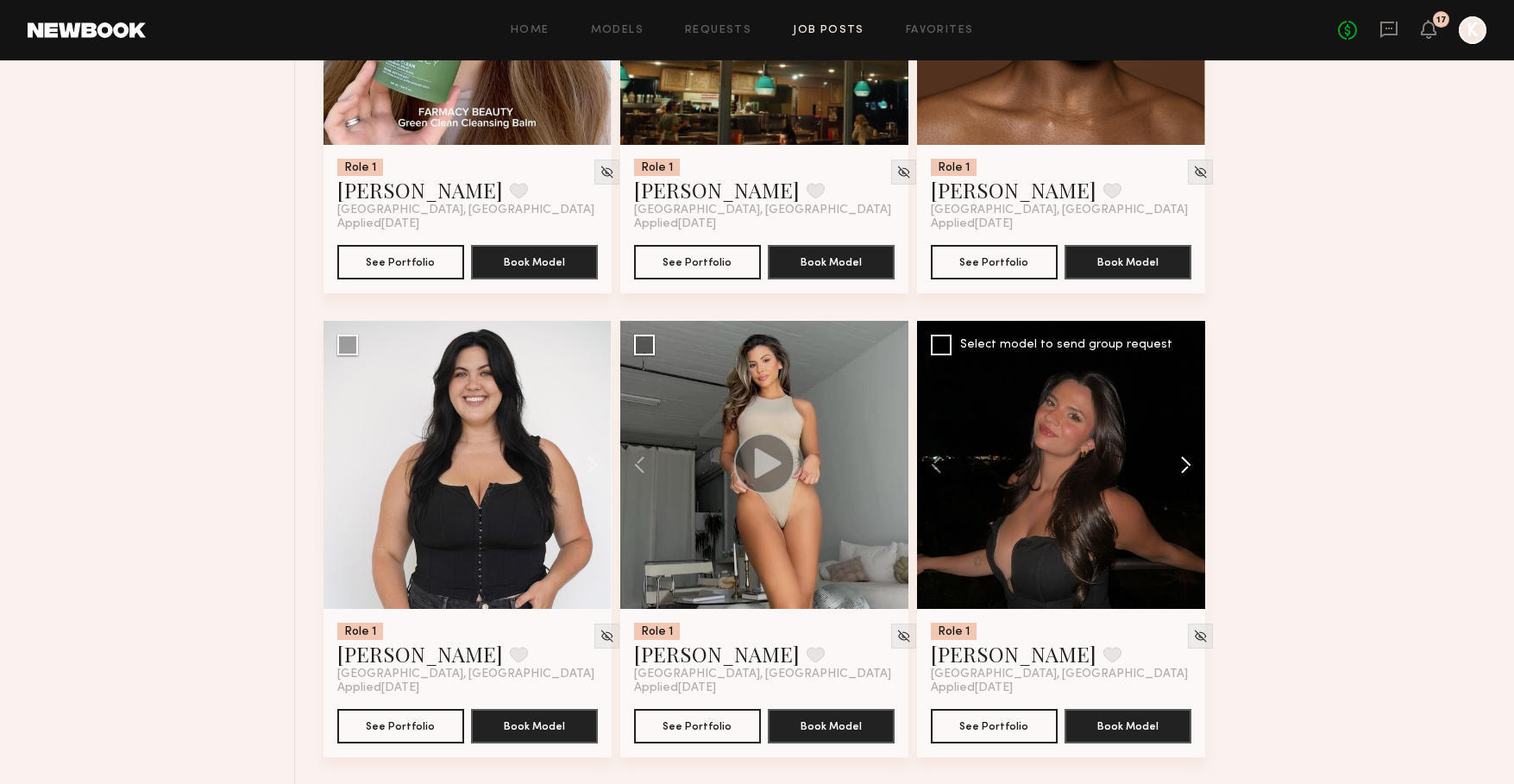
click at [1182, 462] on button at bounding box center [1177, 465] width 55 height 288
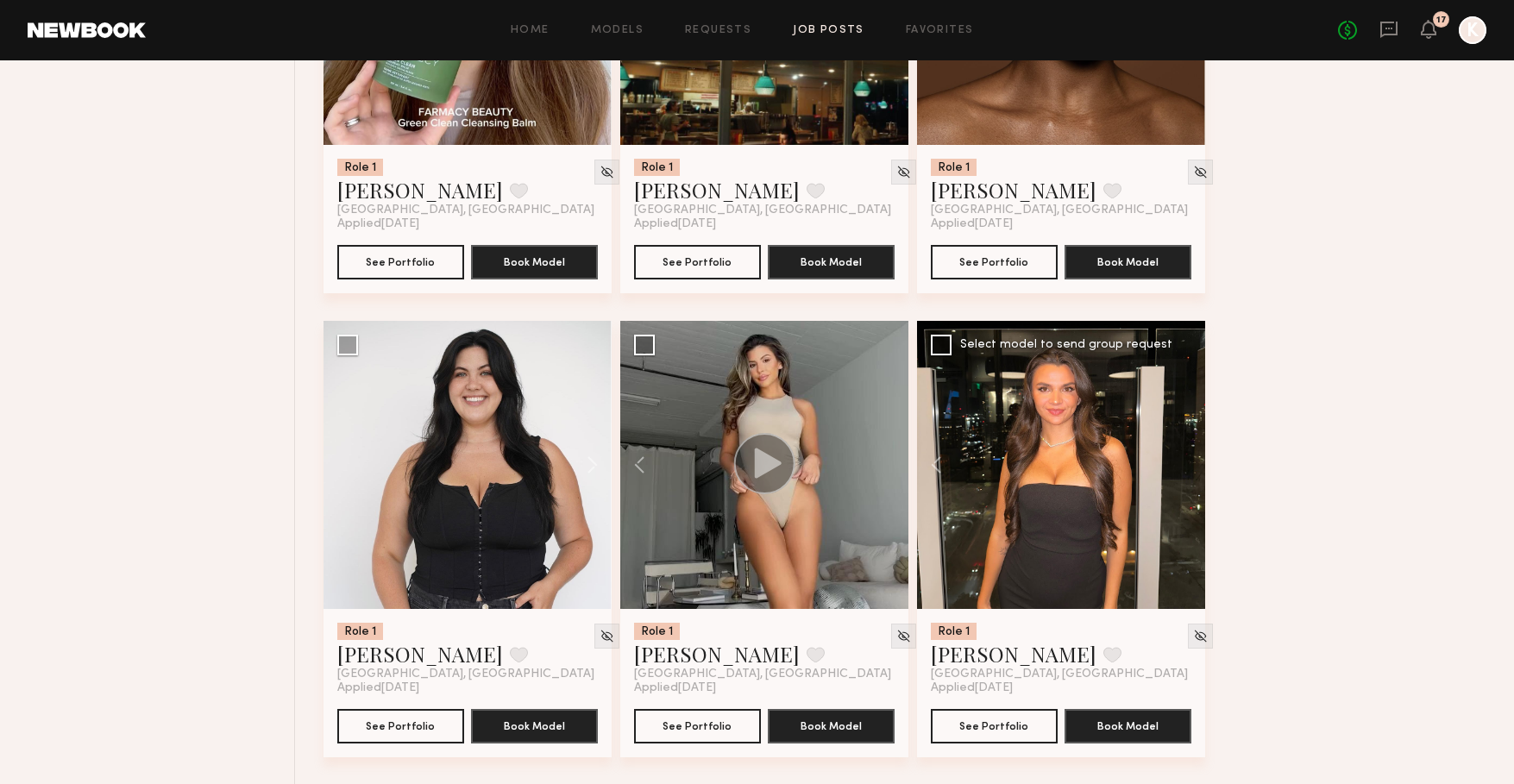
click at [1182, 462] on div at bounding box center [1061, 465] width 289 height 288
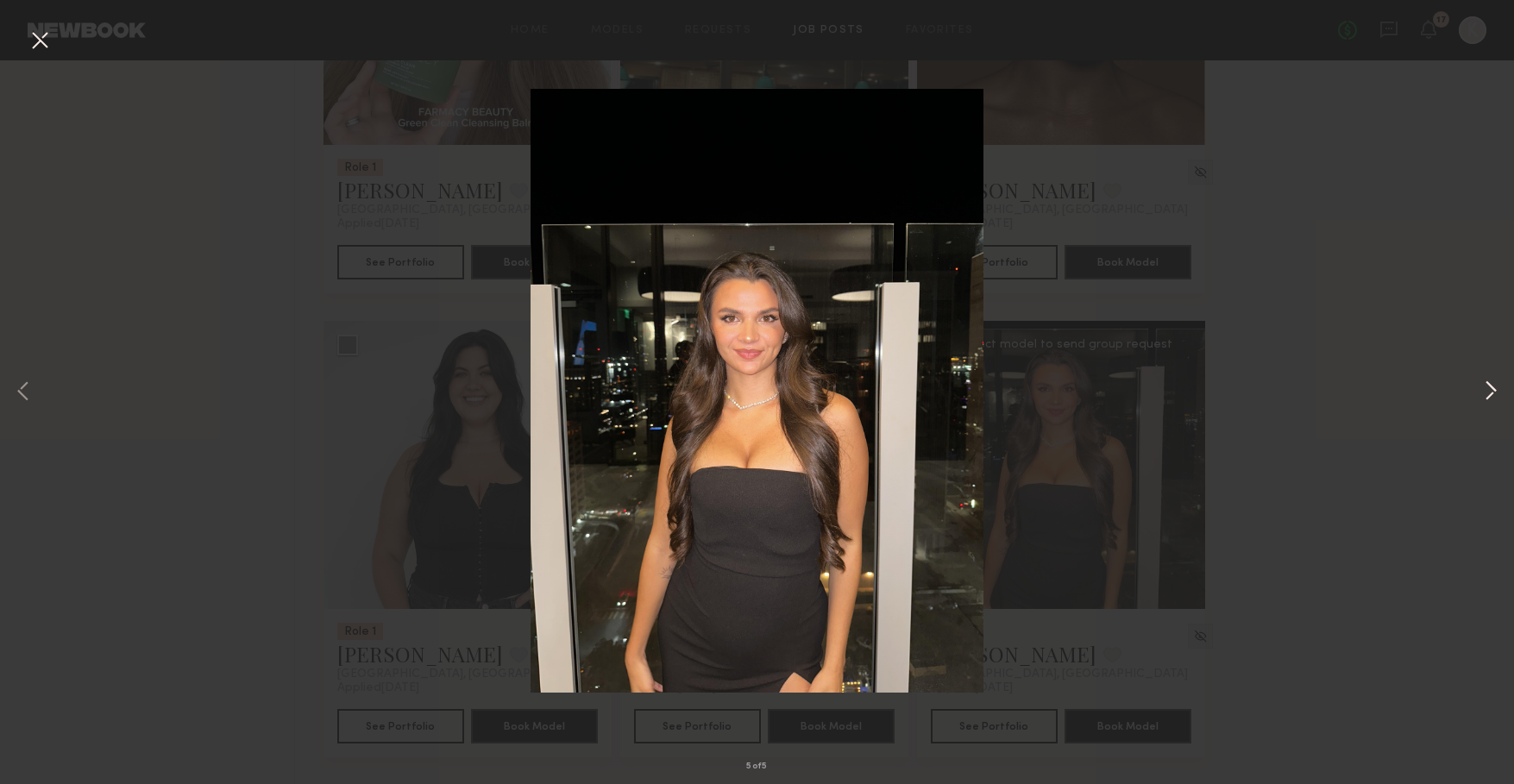
click at [1484, 387] on button at bounding box center [1490, 392] width 21 height 627
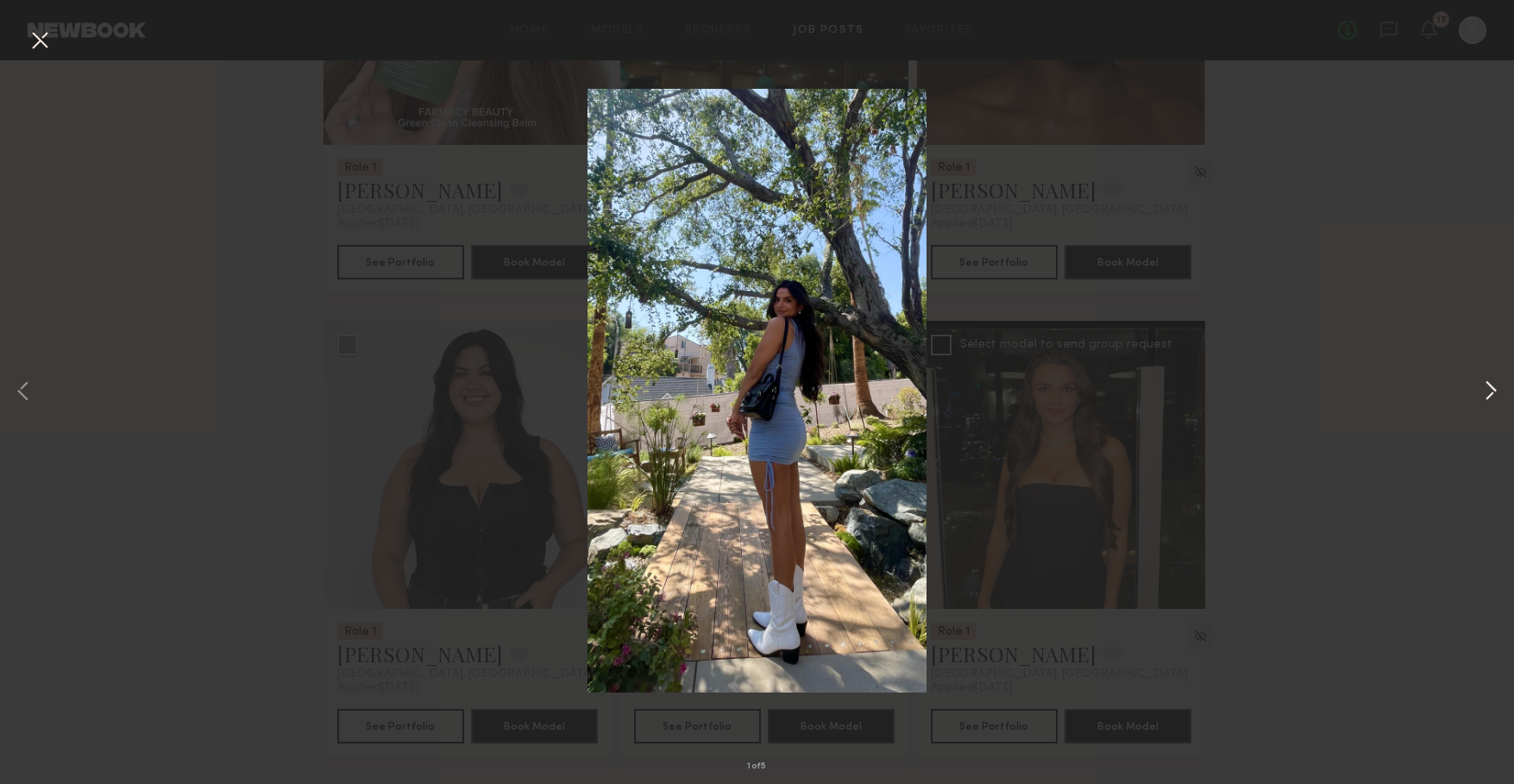
click at [1484, 387] on button at bounding box center [1490, 392] width 21 height 627
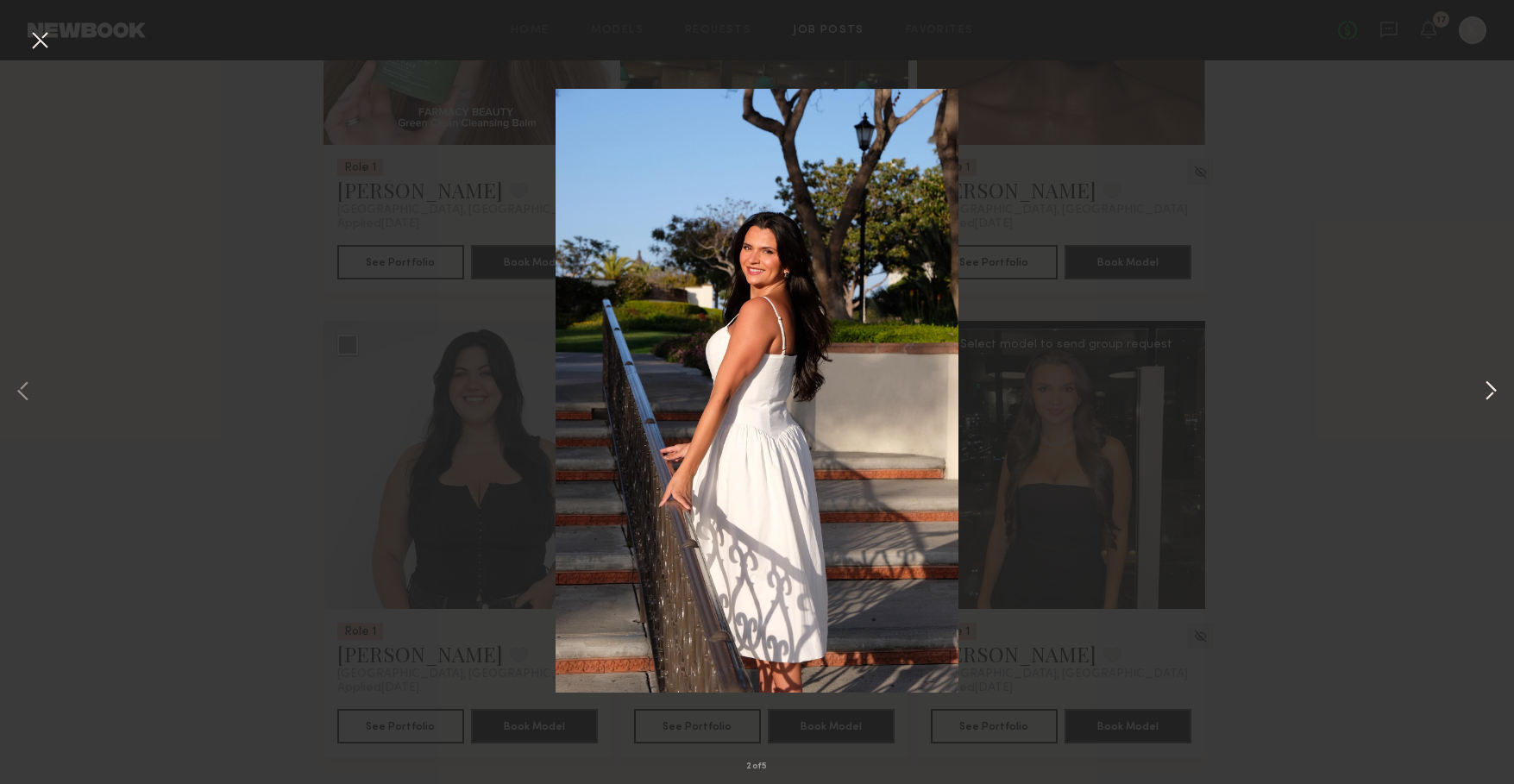
click at [1489, 386] on button at bounding box center [1490, 392] width 21 height 627
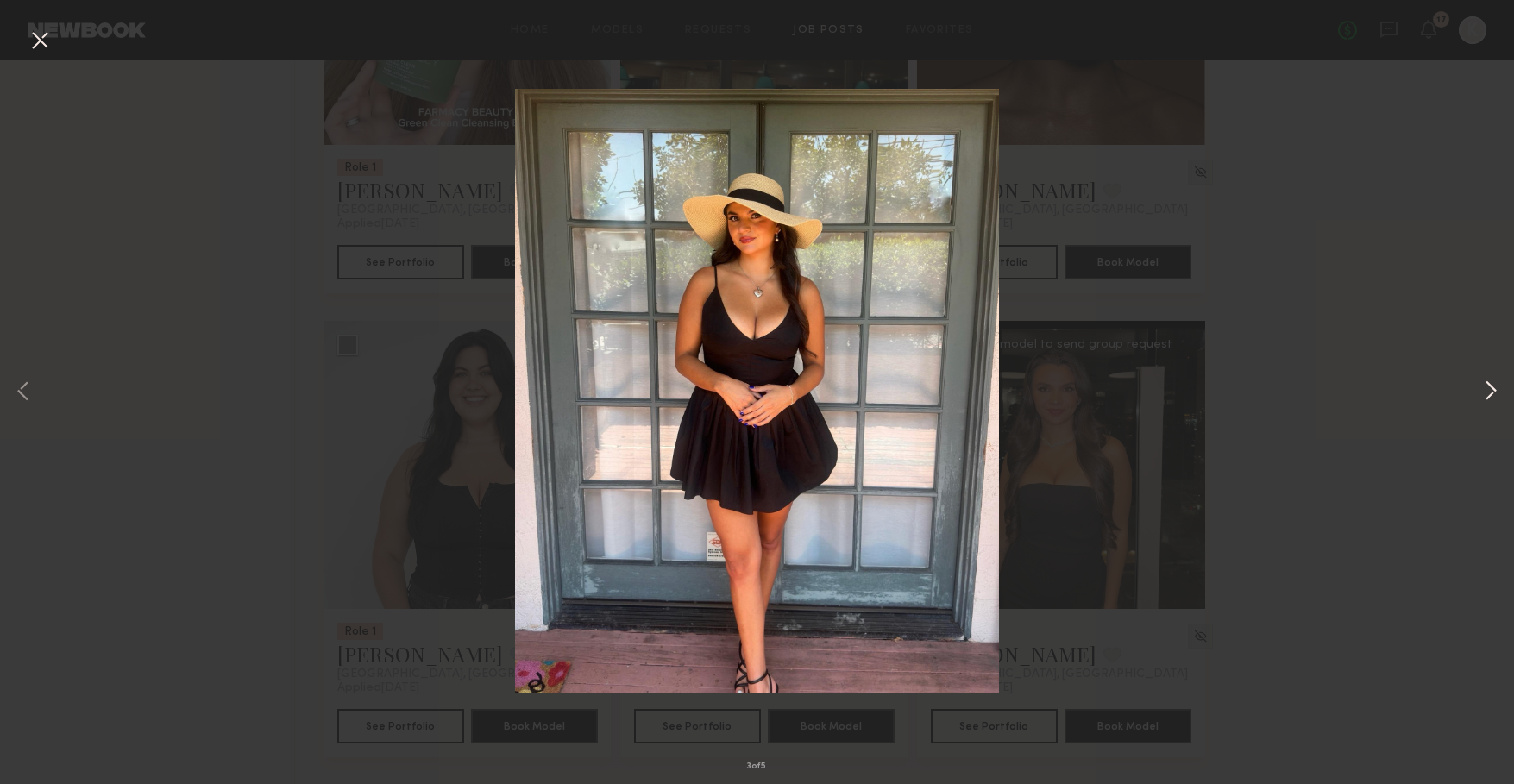
click at [1489, 386] on button at bounding box center [1490, 392] width 21 height 627
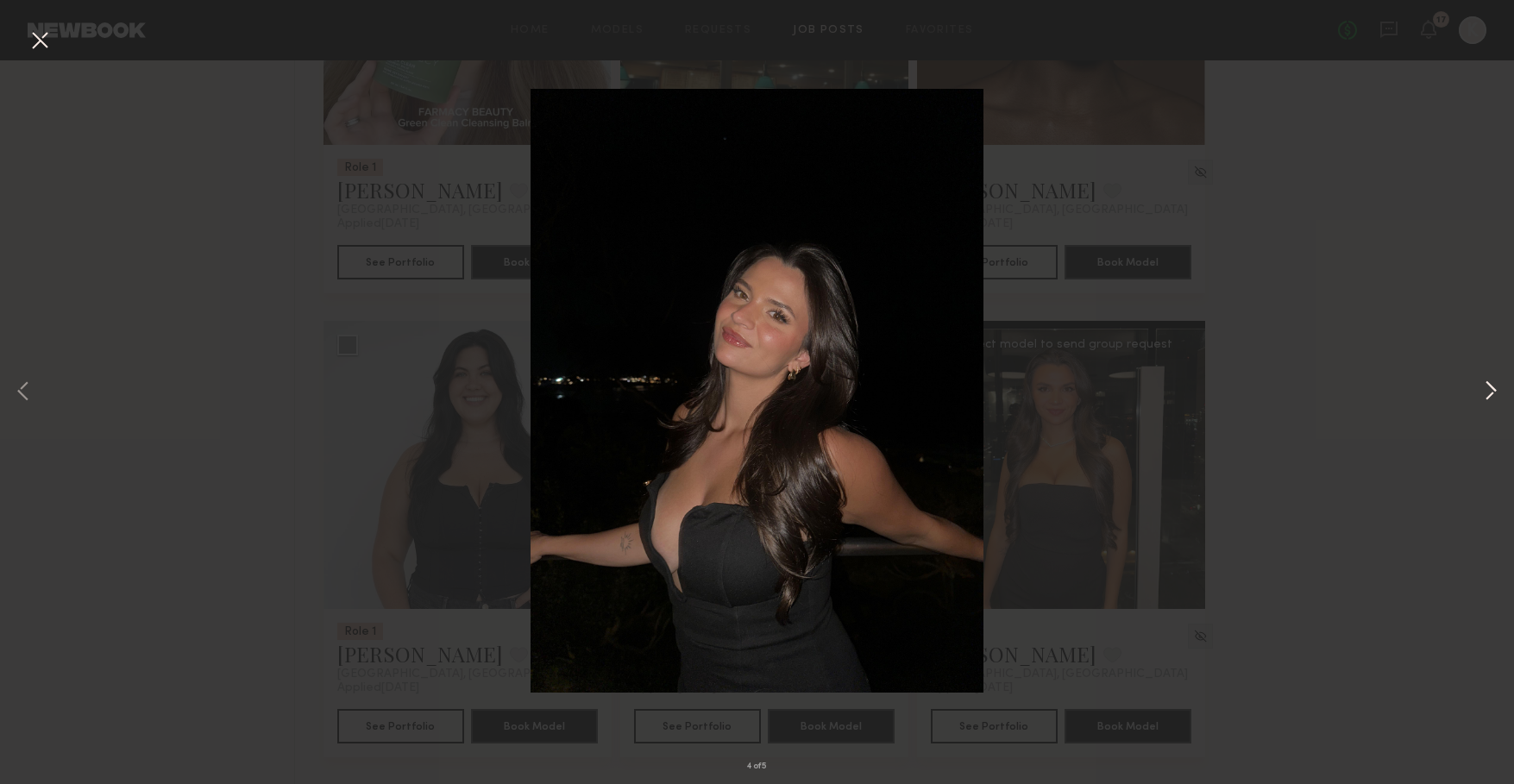
click at [1489, 386] on button at bounding box center [1490, 392] width 21 height 627
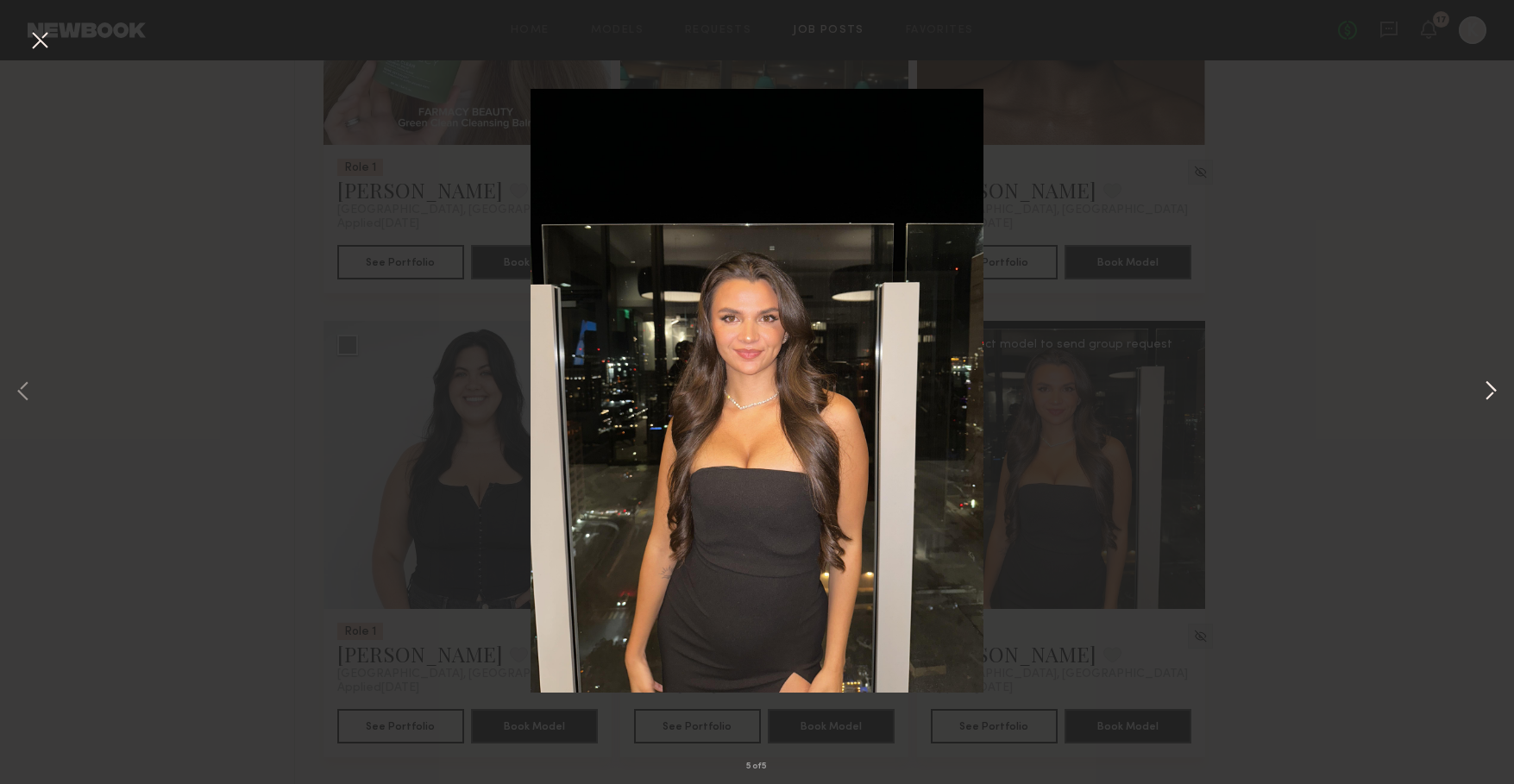
click at [1489, 386] on button at bounding box center [1490, 392] width 21 height 627
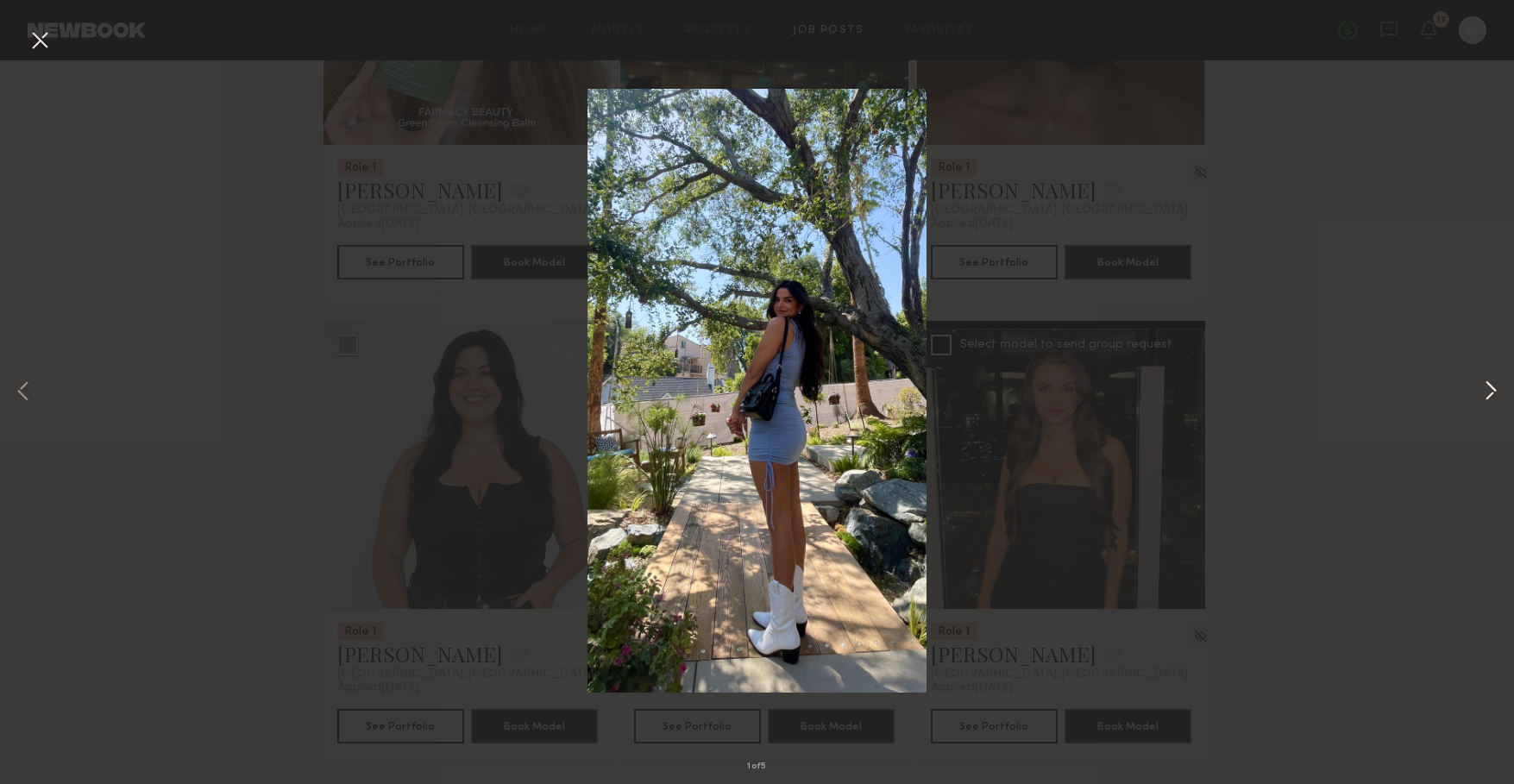
click at [1489, 386] on button at bounding box center [1490, 392] width 21 height 627
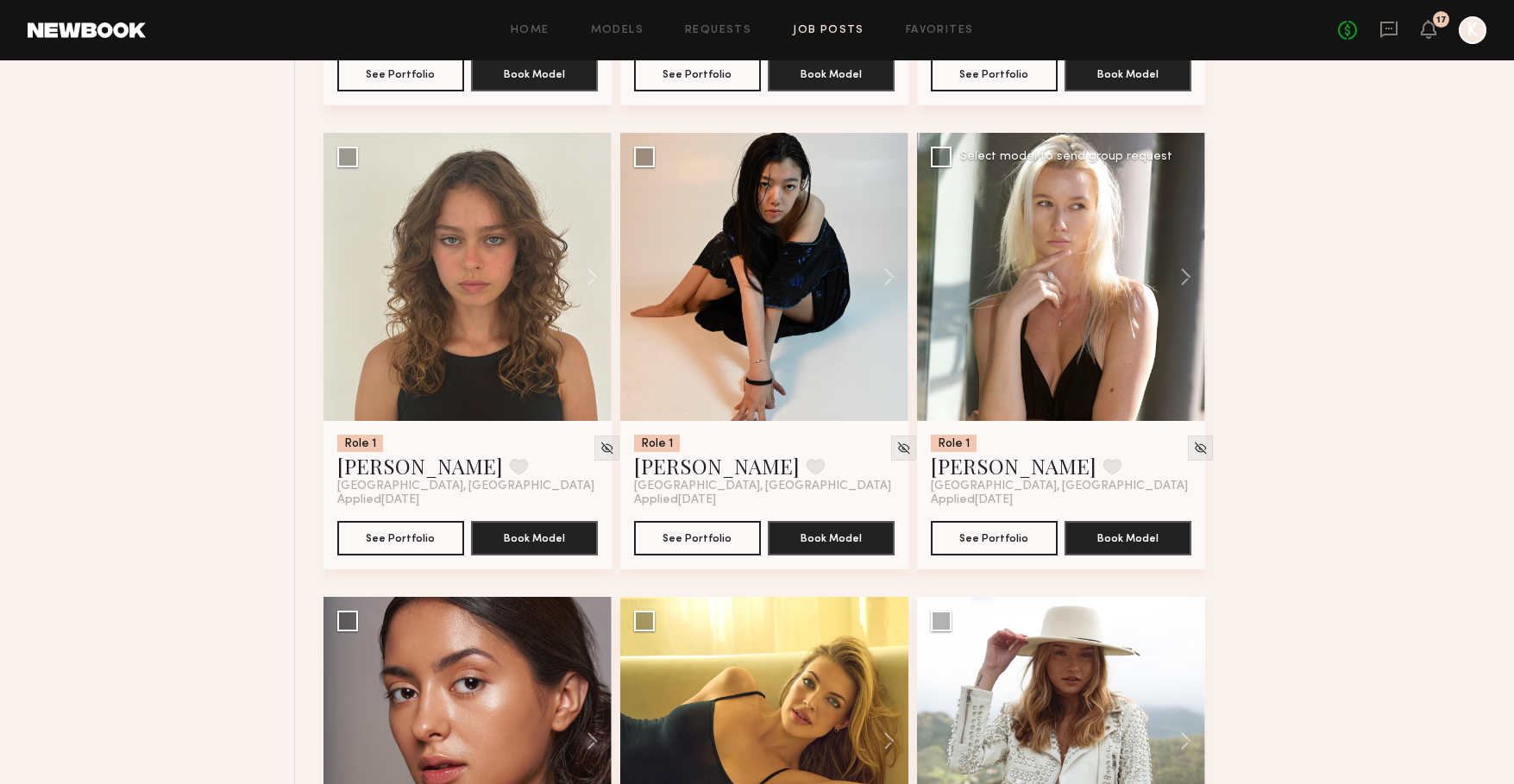
scroll to position [2460, 0]
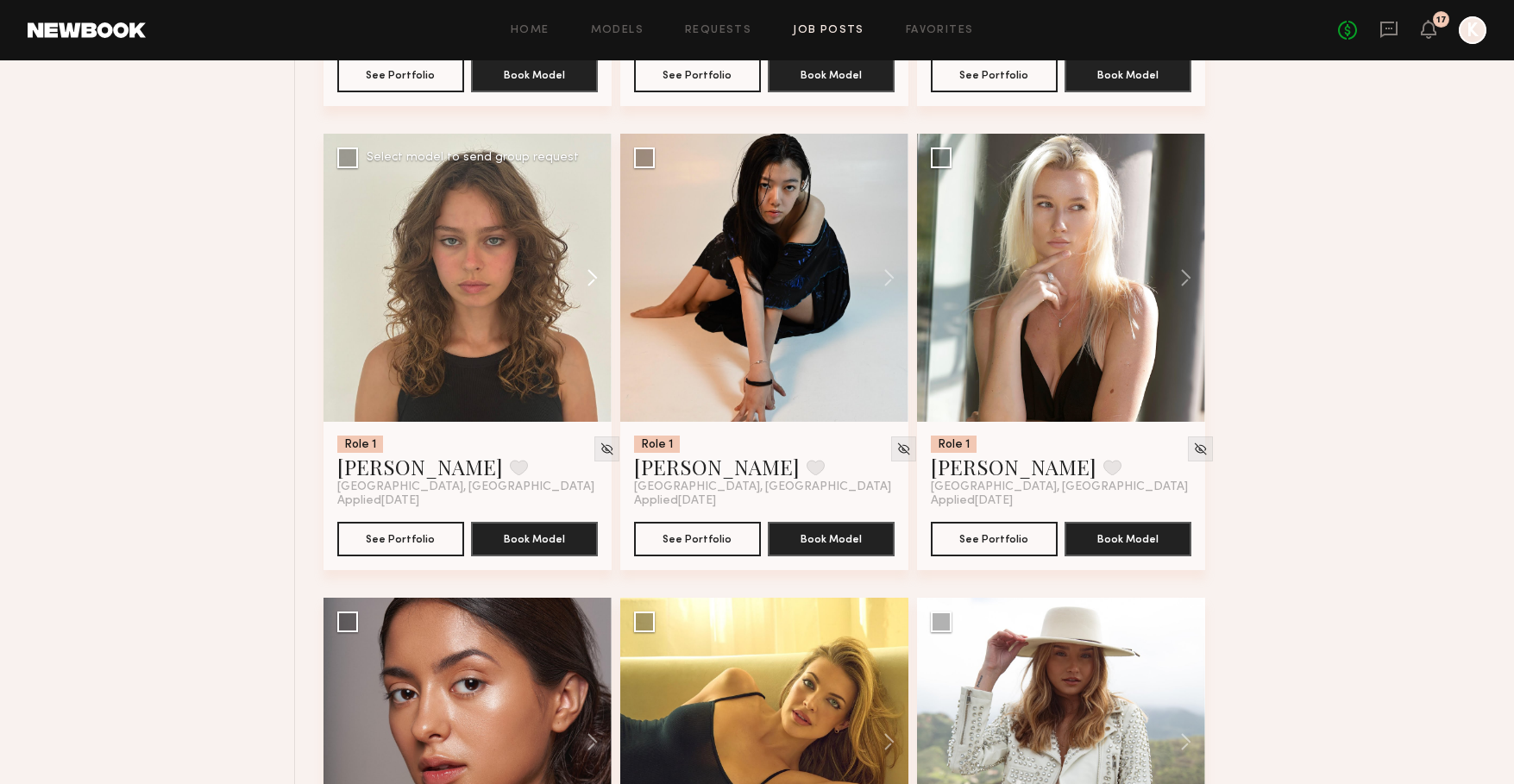
click at [593, 278] on button at bounding box center [584, 277] width 55 height 288
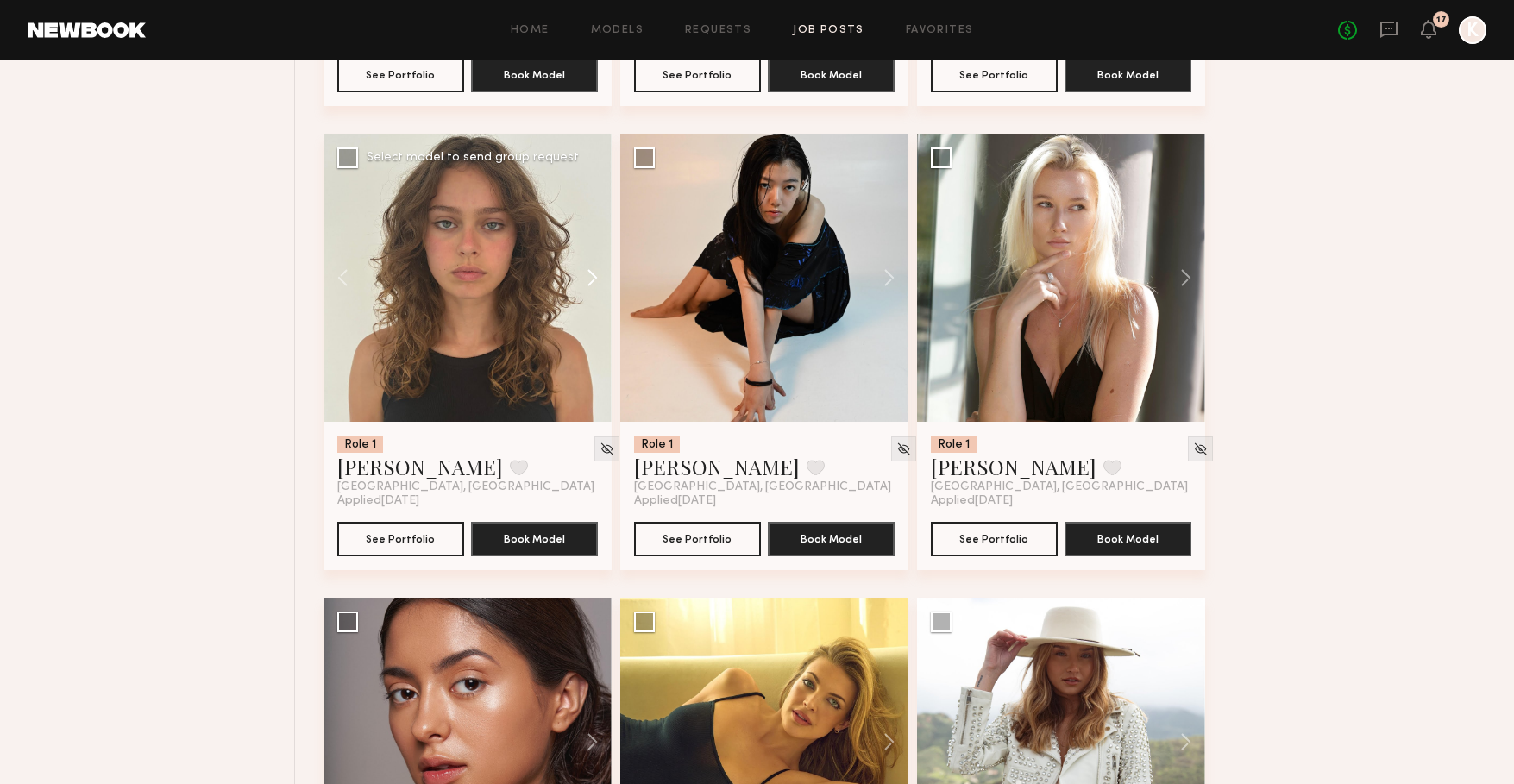
click at [593, 278] on button at bounding box center [584, 277] width 55 height 288
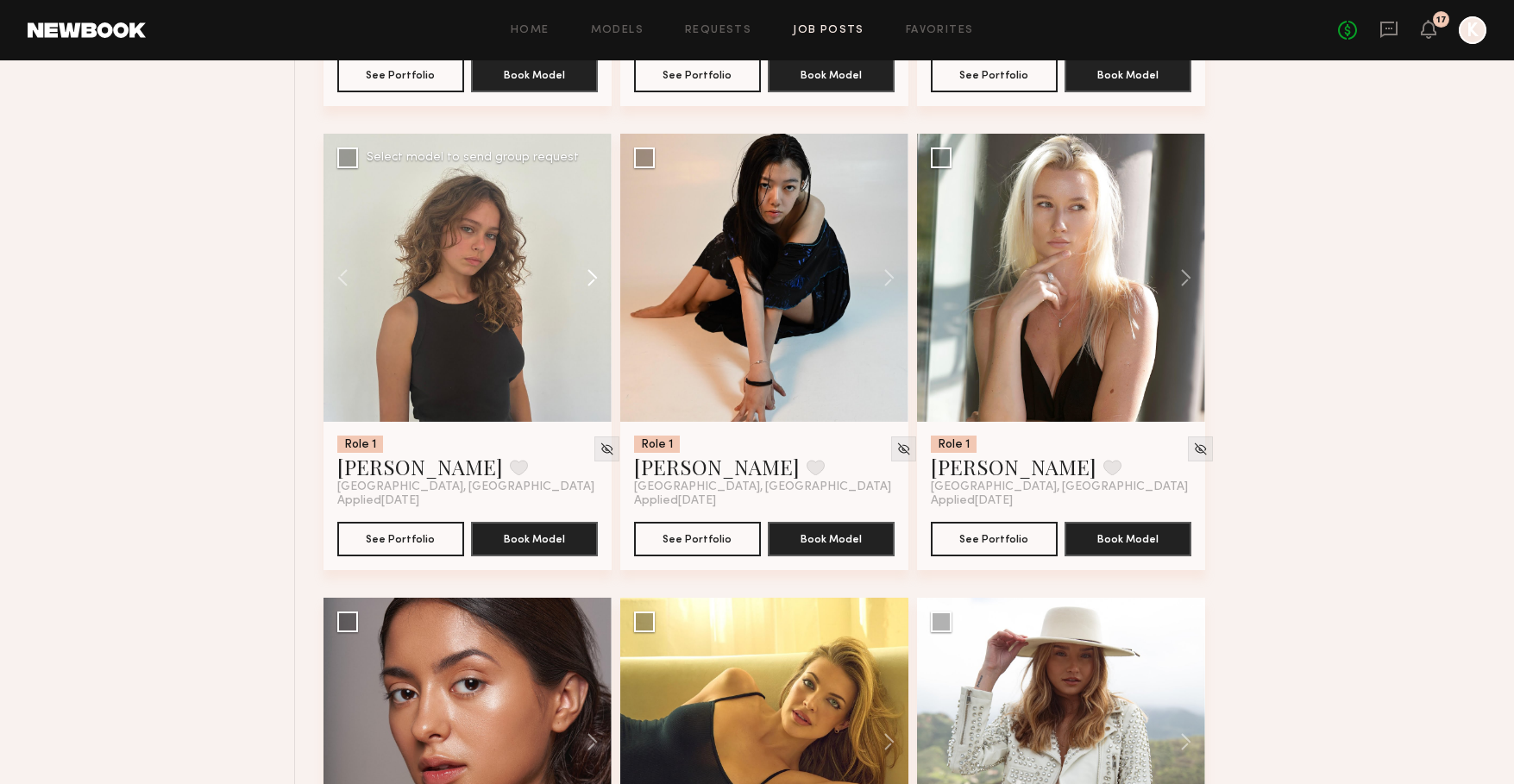
click at [593, 278] on button at bounding box center [584, 277] width 55 height 288
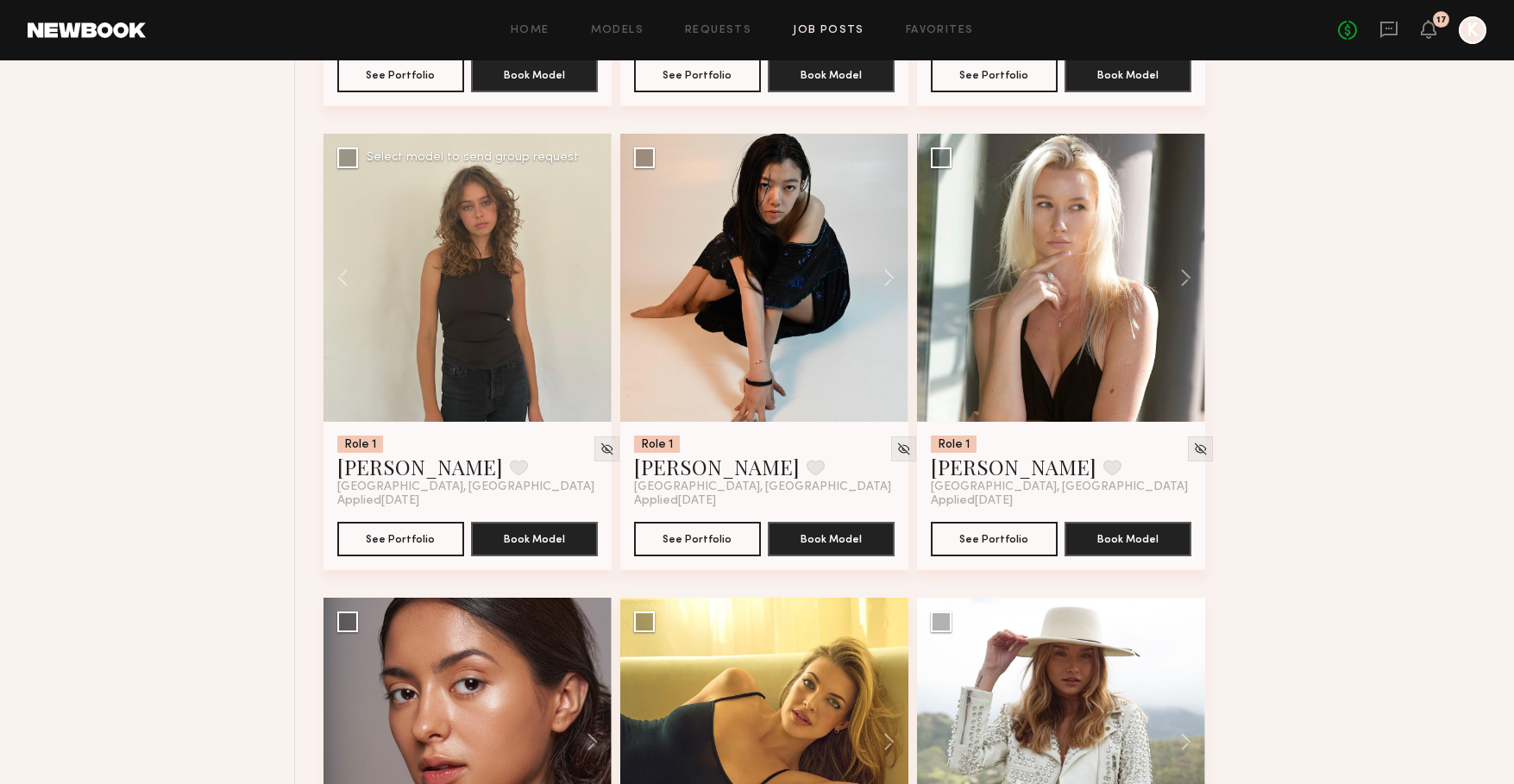
click at [593, 278] on div at bounding box center [468, 277] width 289 height 288
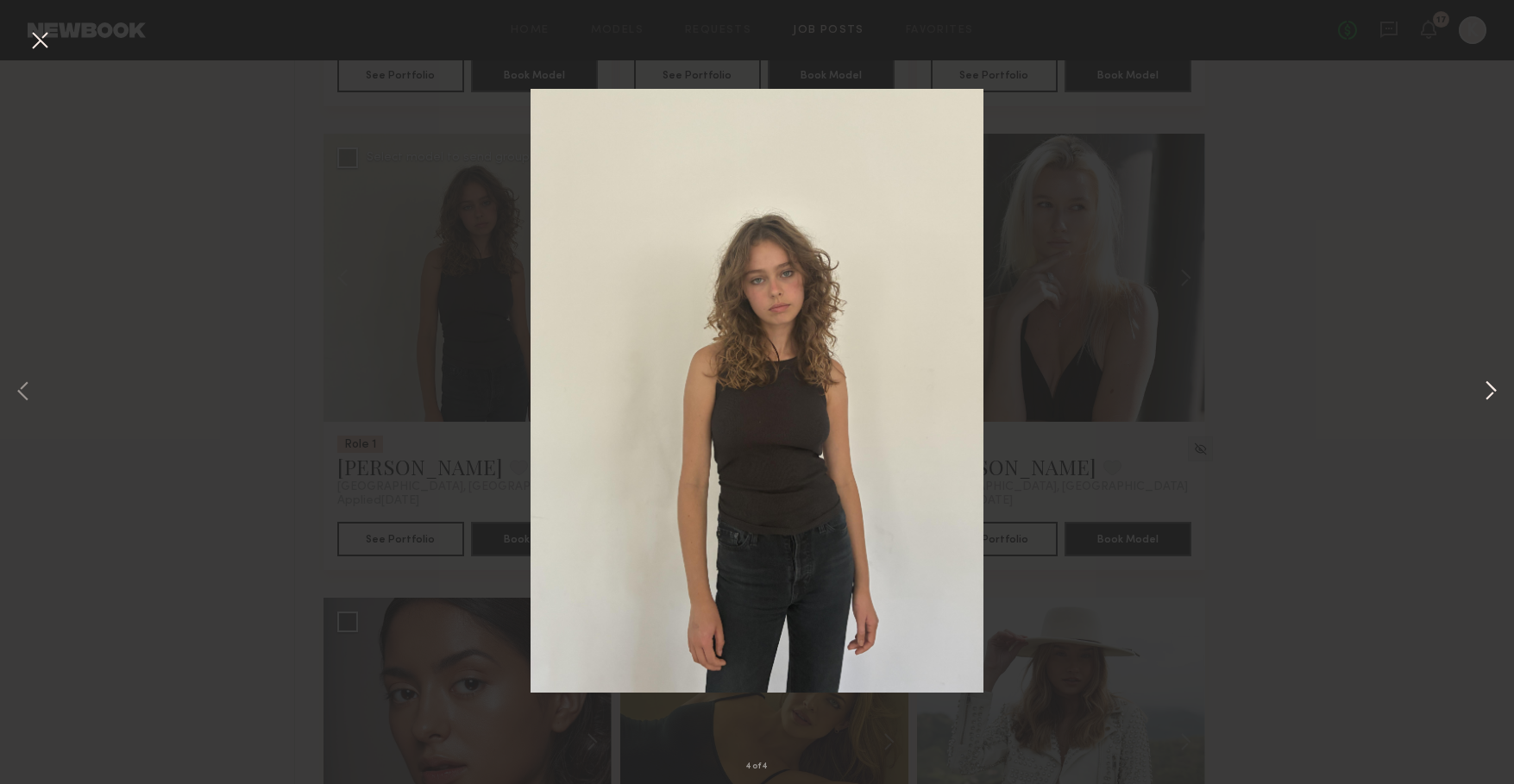
click at [1500, 384] on button at bounding box center [1490, 392] width 21 height 627
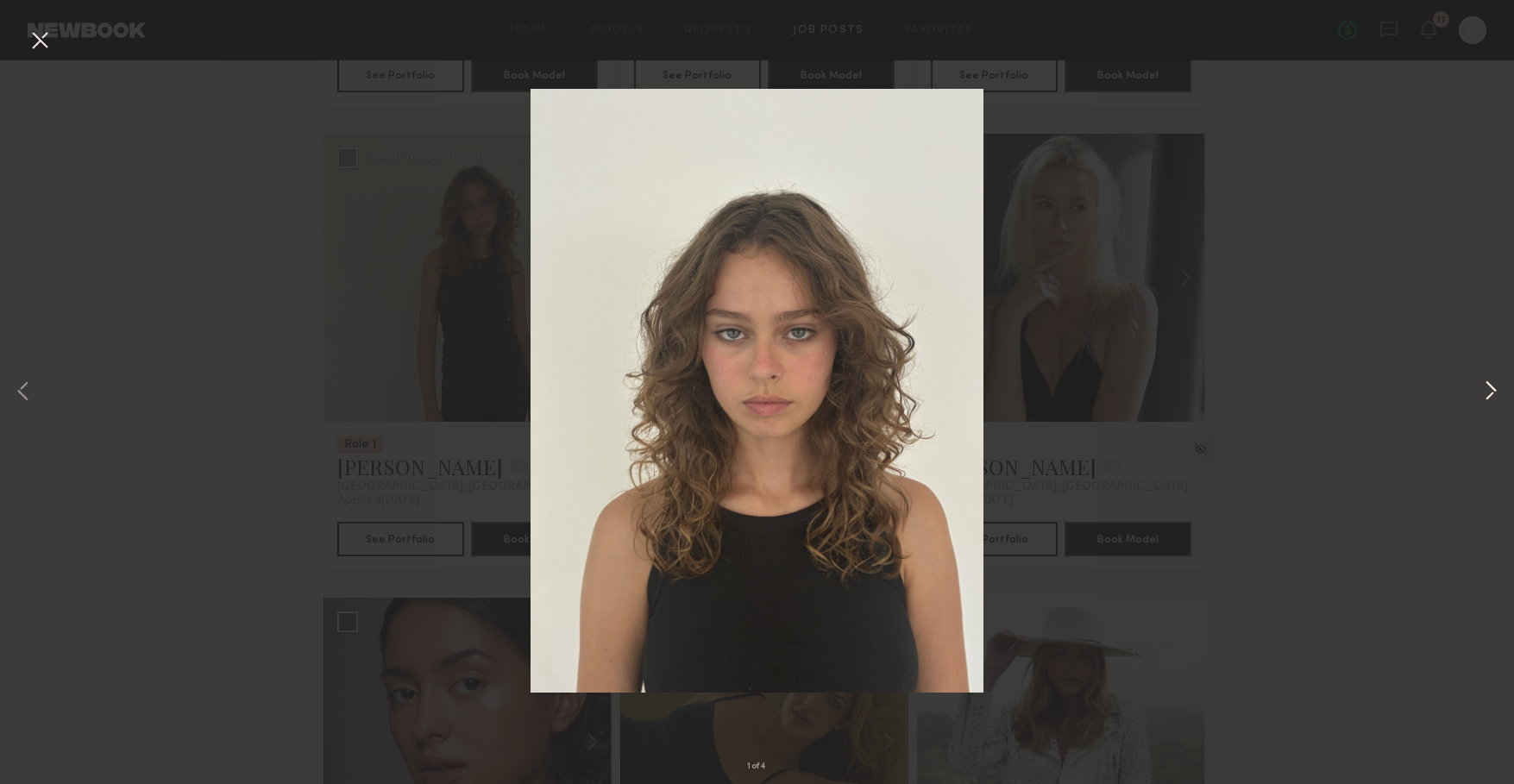
click at [1500, 384] on button at bounding box center [1490, 392] width 21 height 627
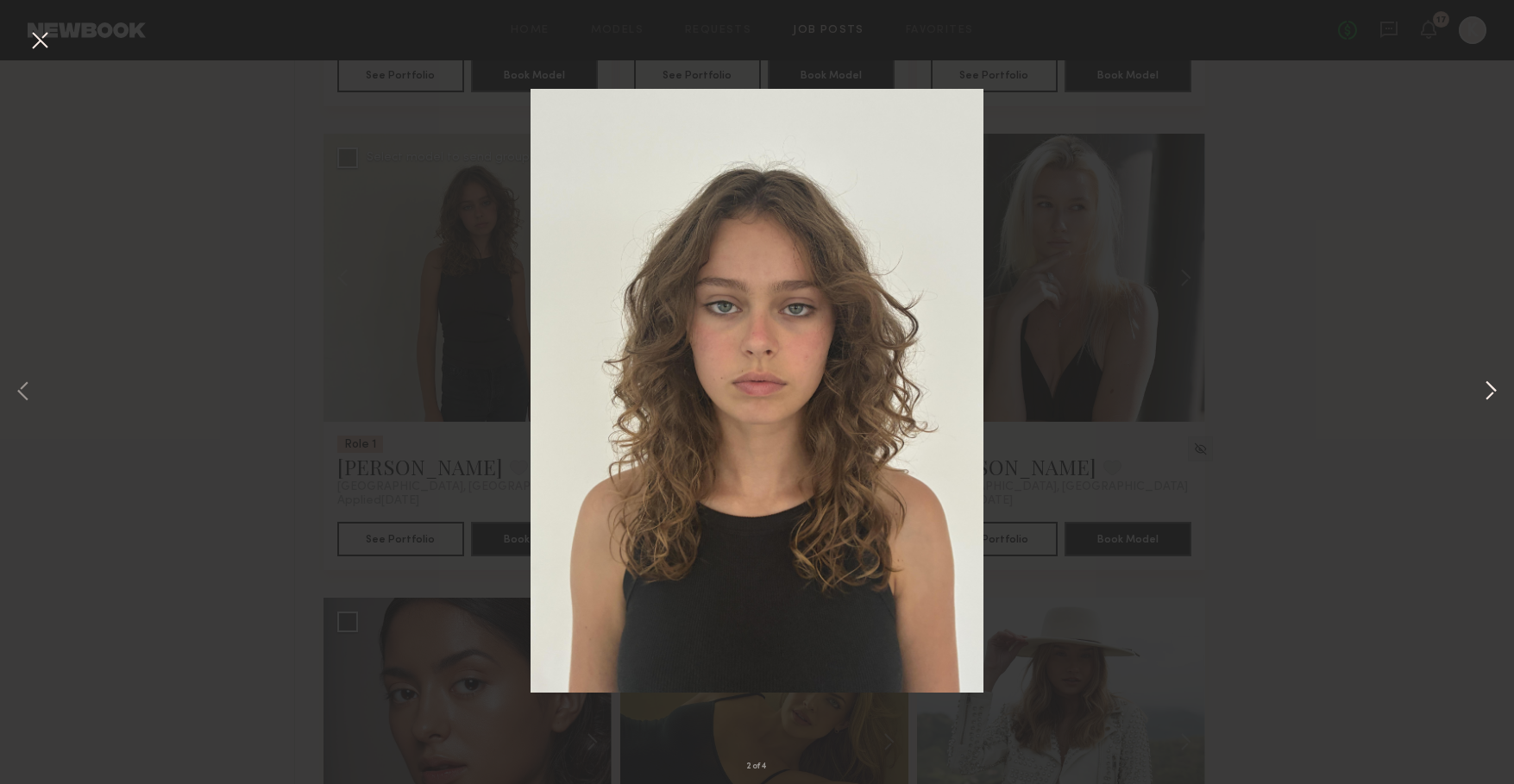
click at [1500, 384] on button at bounding box center [1490, 392] width 21 height 627
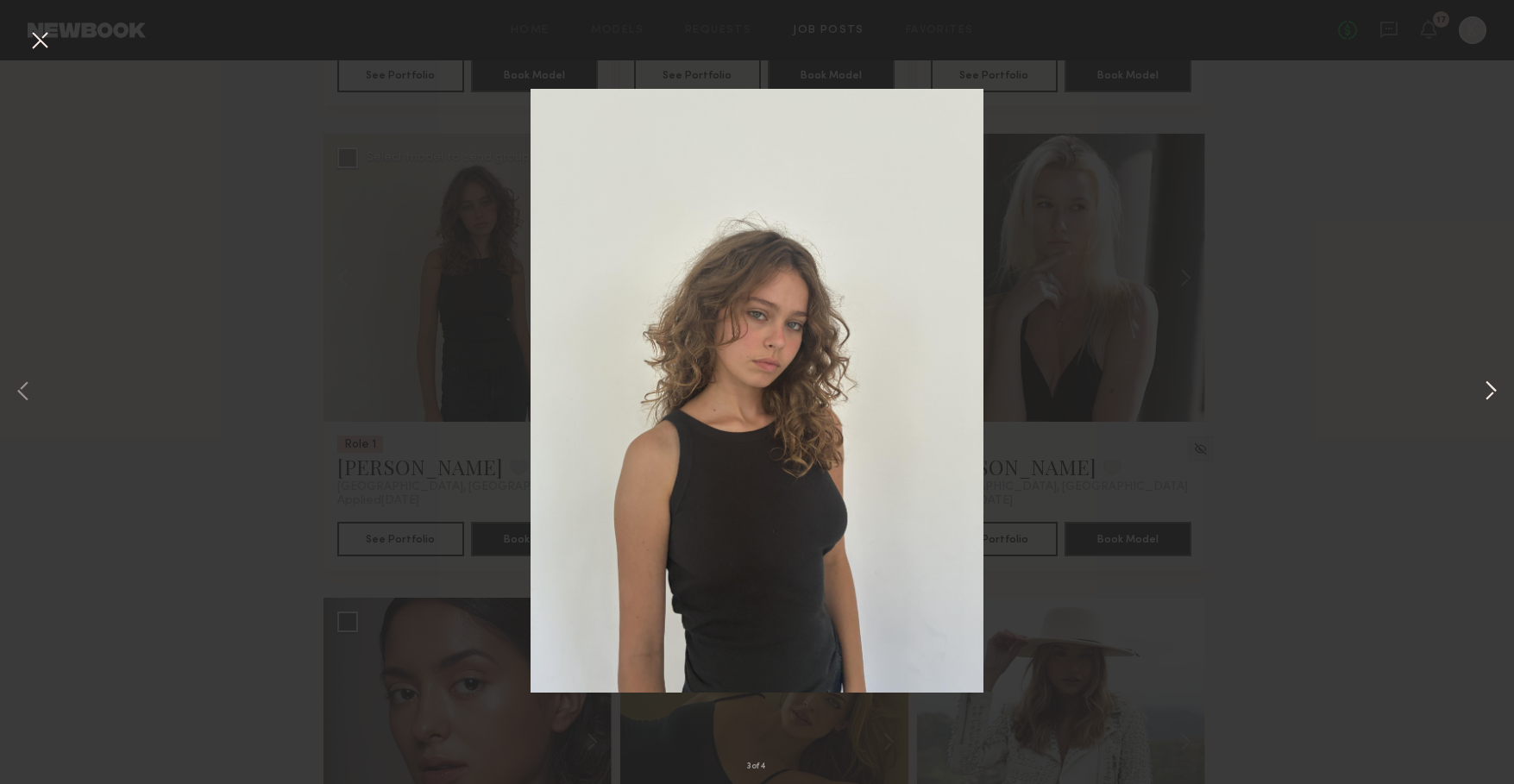
click at [1500, 384] on button at bounding box center [1490, 392] width 21 height 627
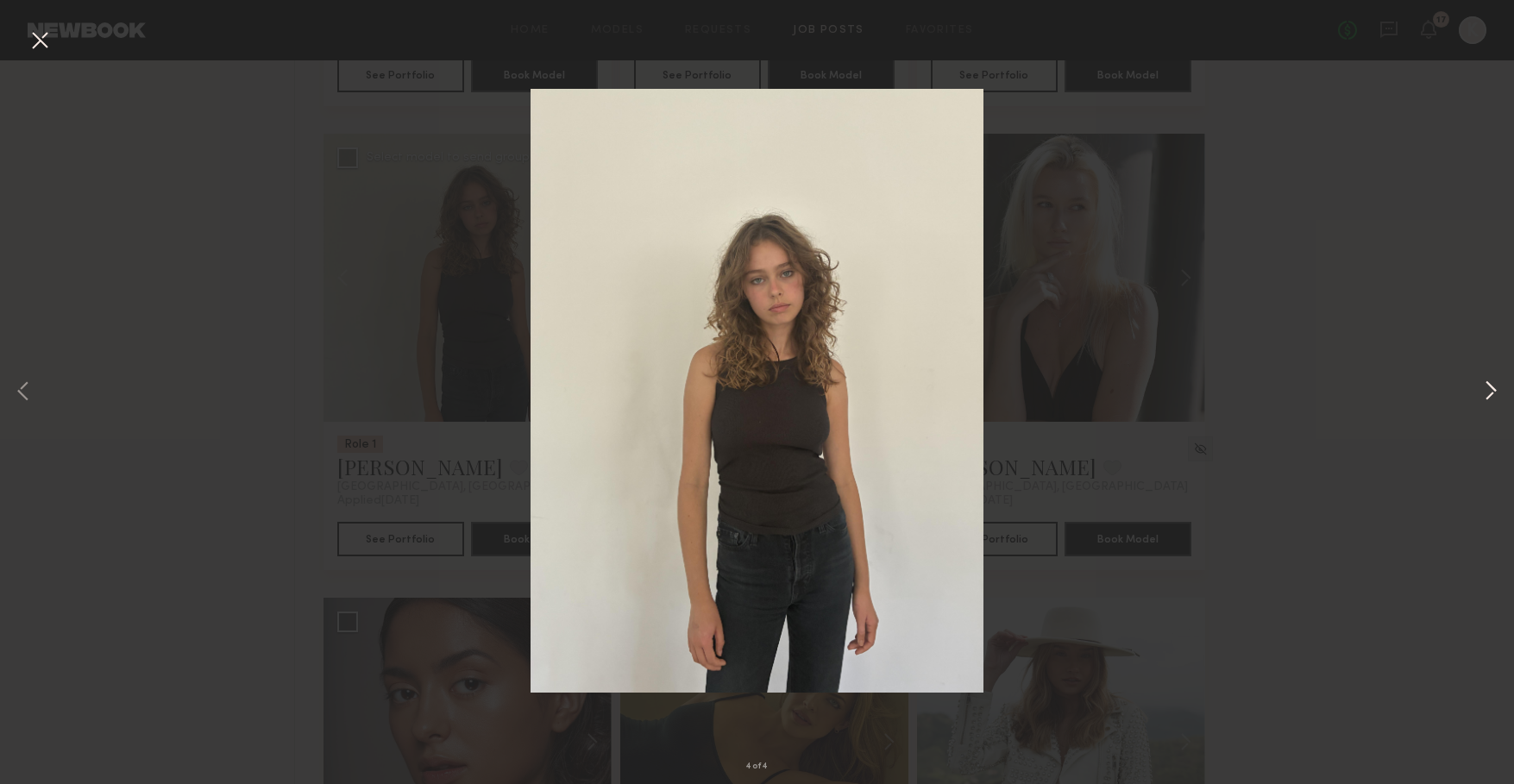
click at [1500, 384] on button at bounding box center [1490, 392] width 21 height 627
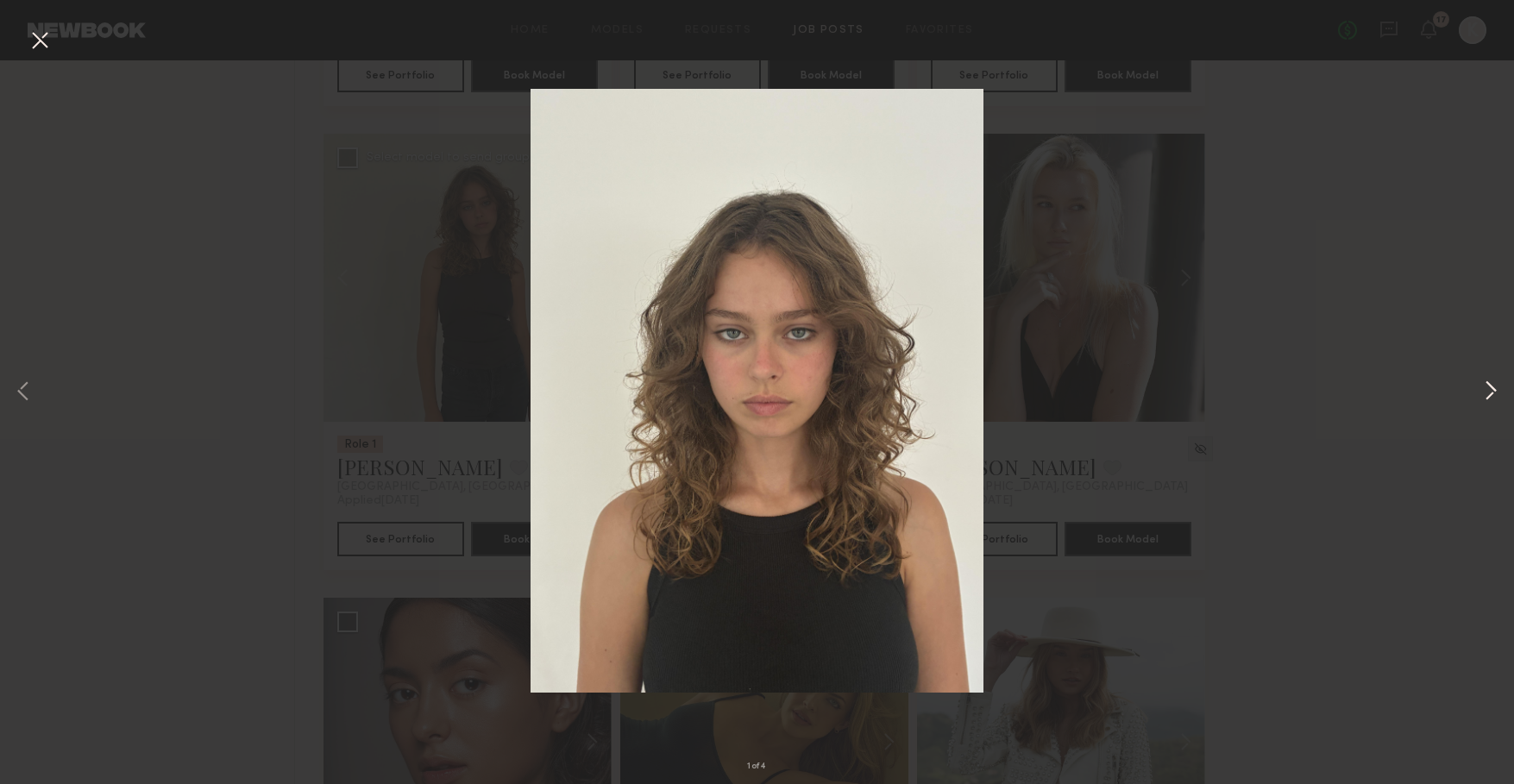
click at [1500, 384] on button at bounding box center [1490, 392] width 21 height 627
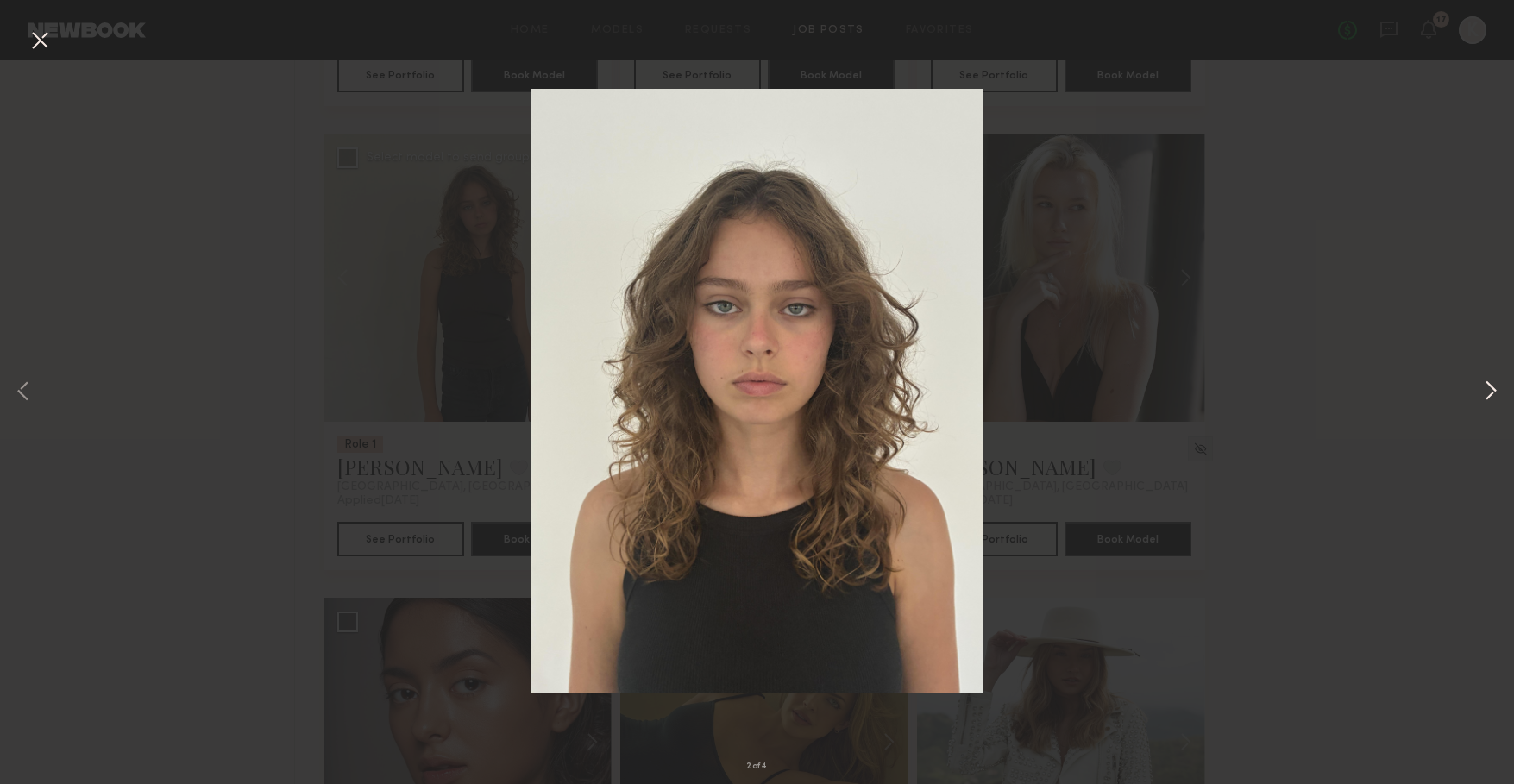
click at [1500, 384] on button at bounding box center [1490, 392] width 21 height 627
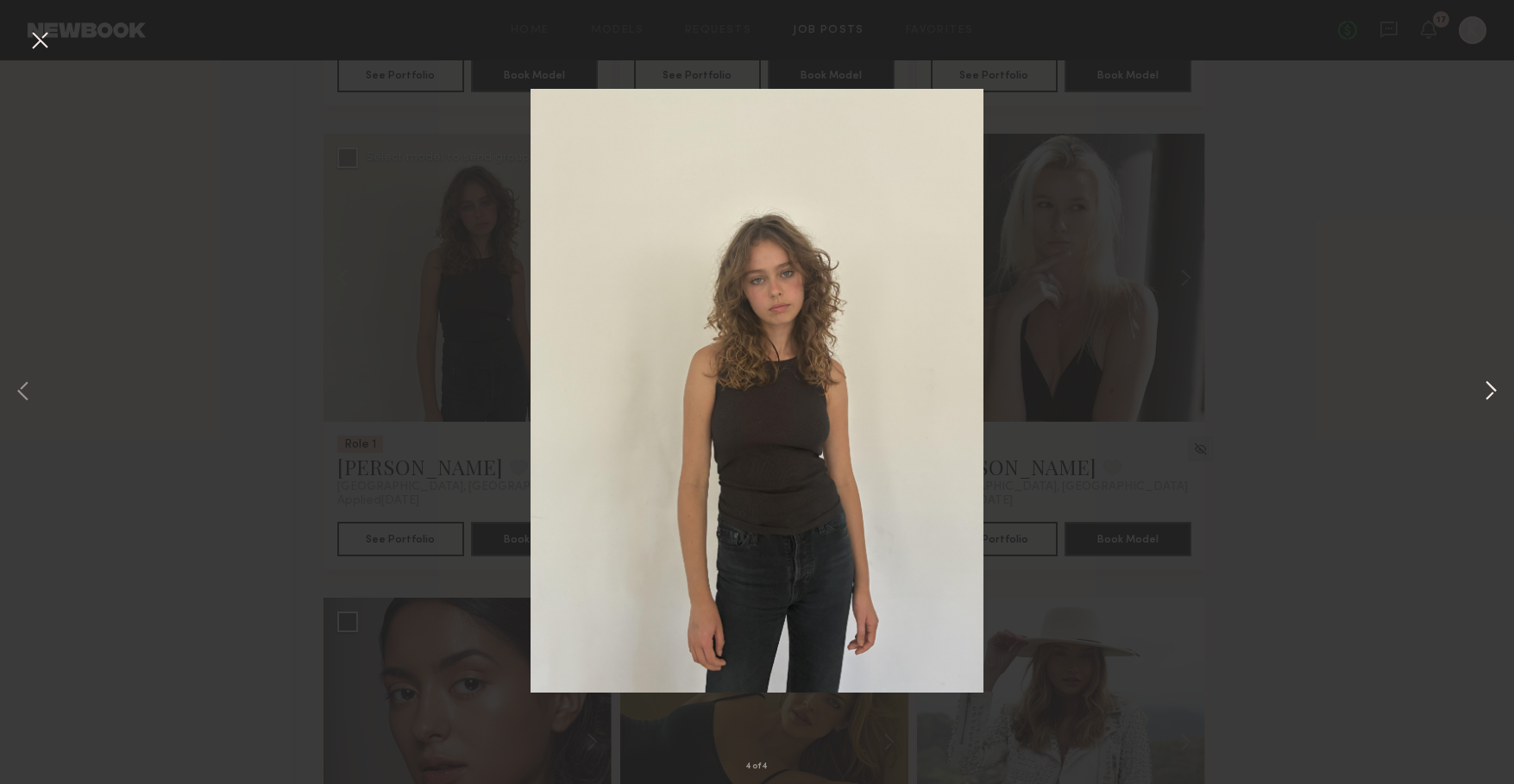
click at [1500, 384] on button at bounding box center [1490, 392] width 21 height 627
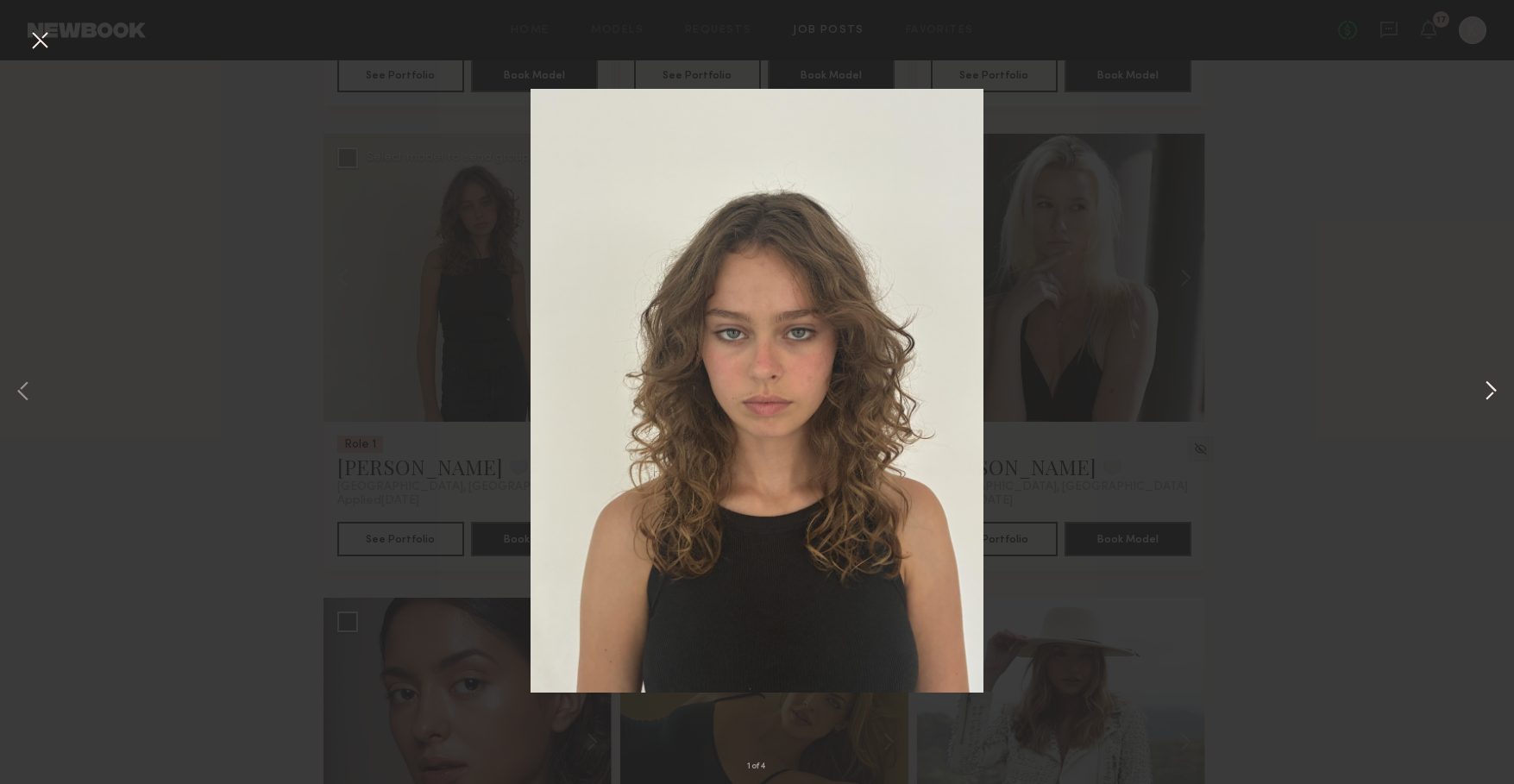
click at [1500, 384] on button at bounding box center [1490, 392] width 21 height 627
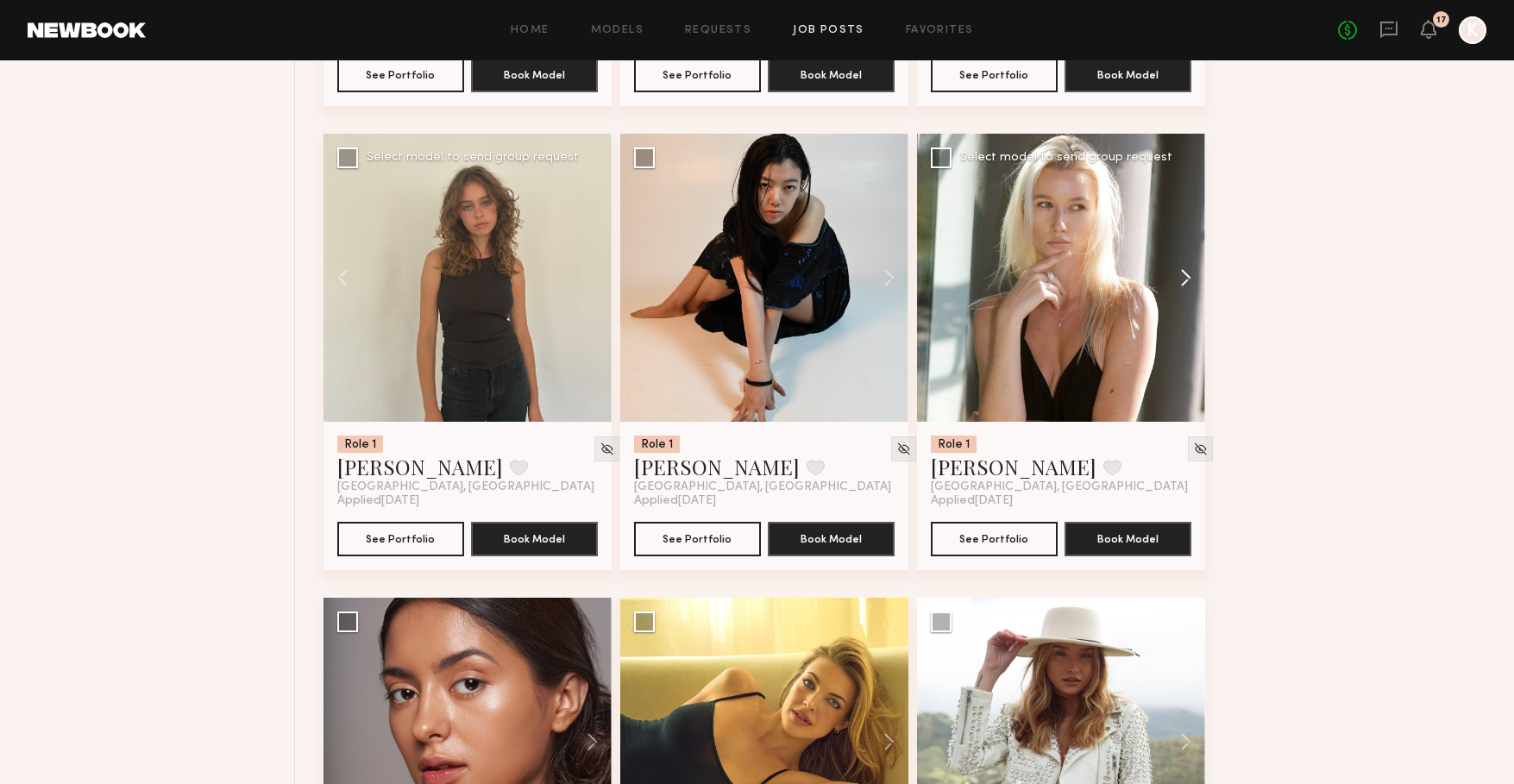
click at [1180, 279] on button at bounding box center [1177, 277] width 55 height 288
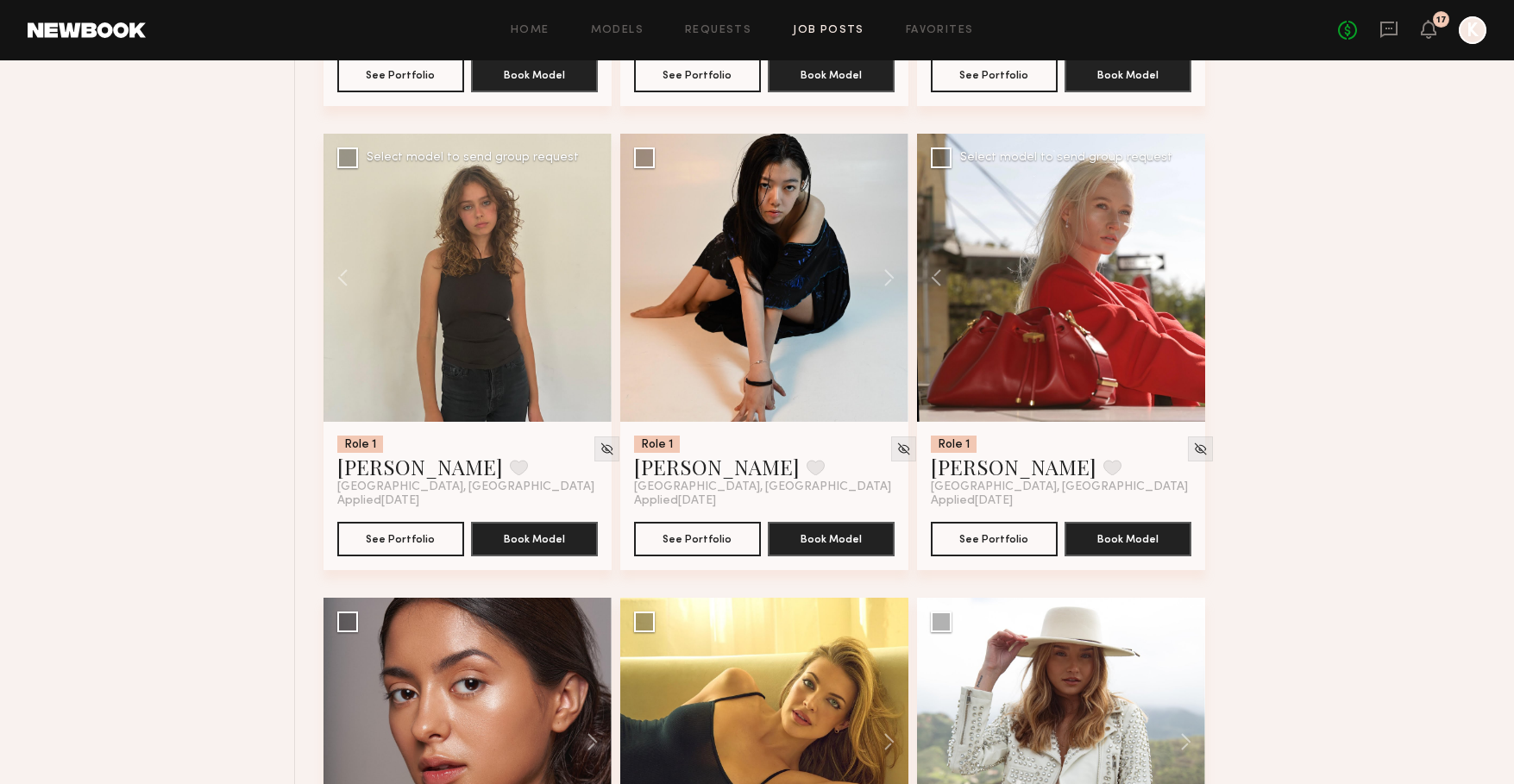
click at [1180, 279] on button at bounding box center [1177, 277] width 55 height 288
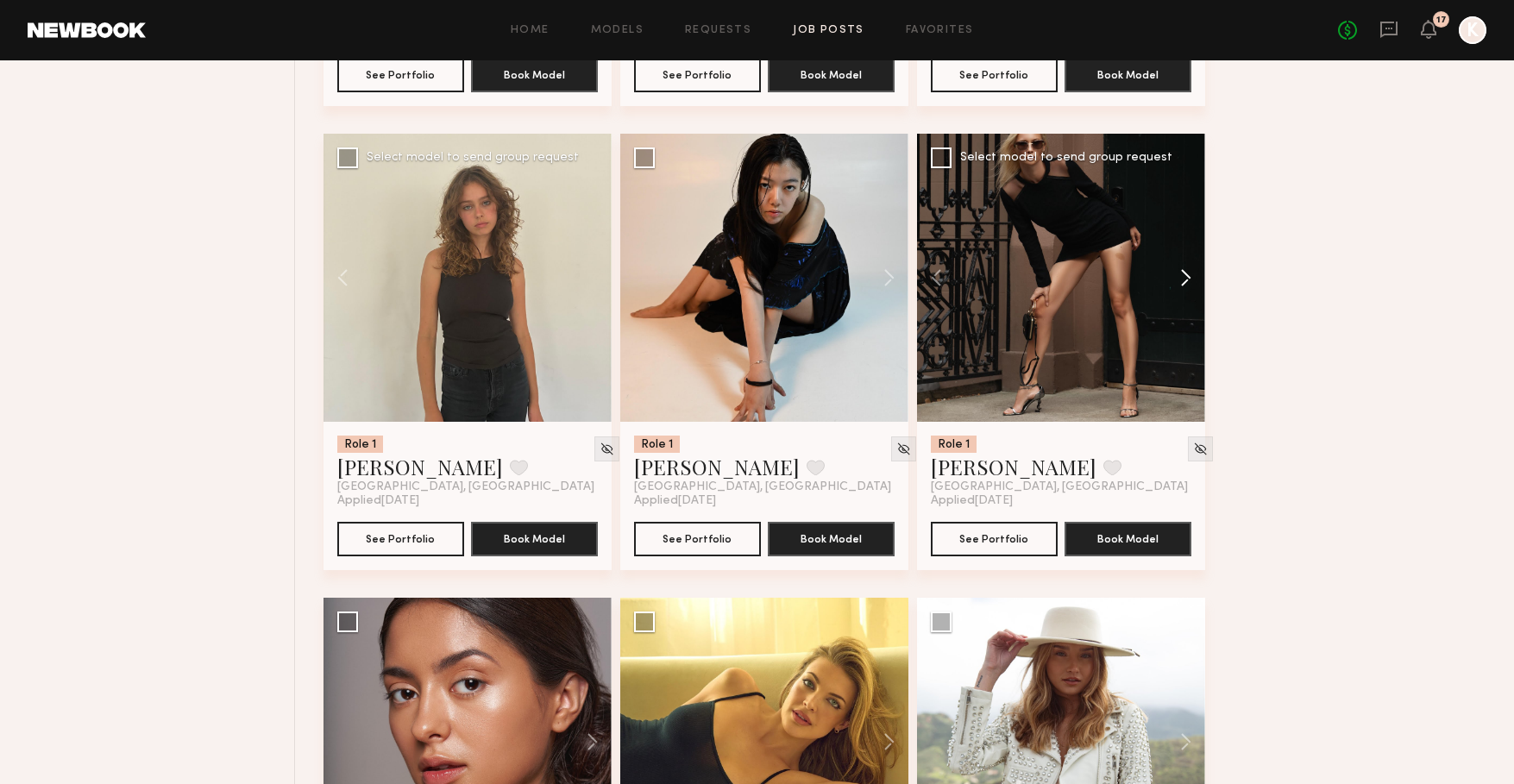
click at [1180, 279] on button at bounding box center [1177, 277] width 55 height 288
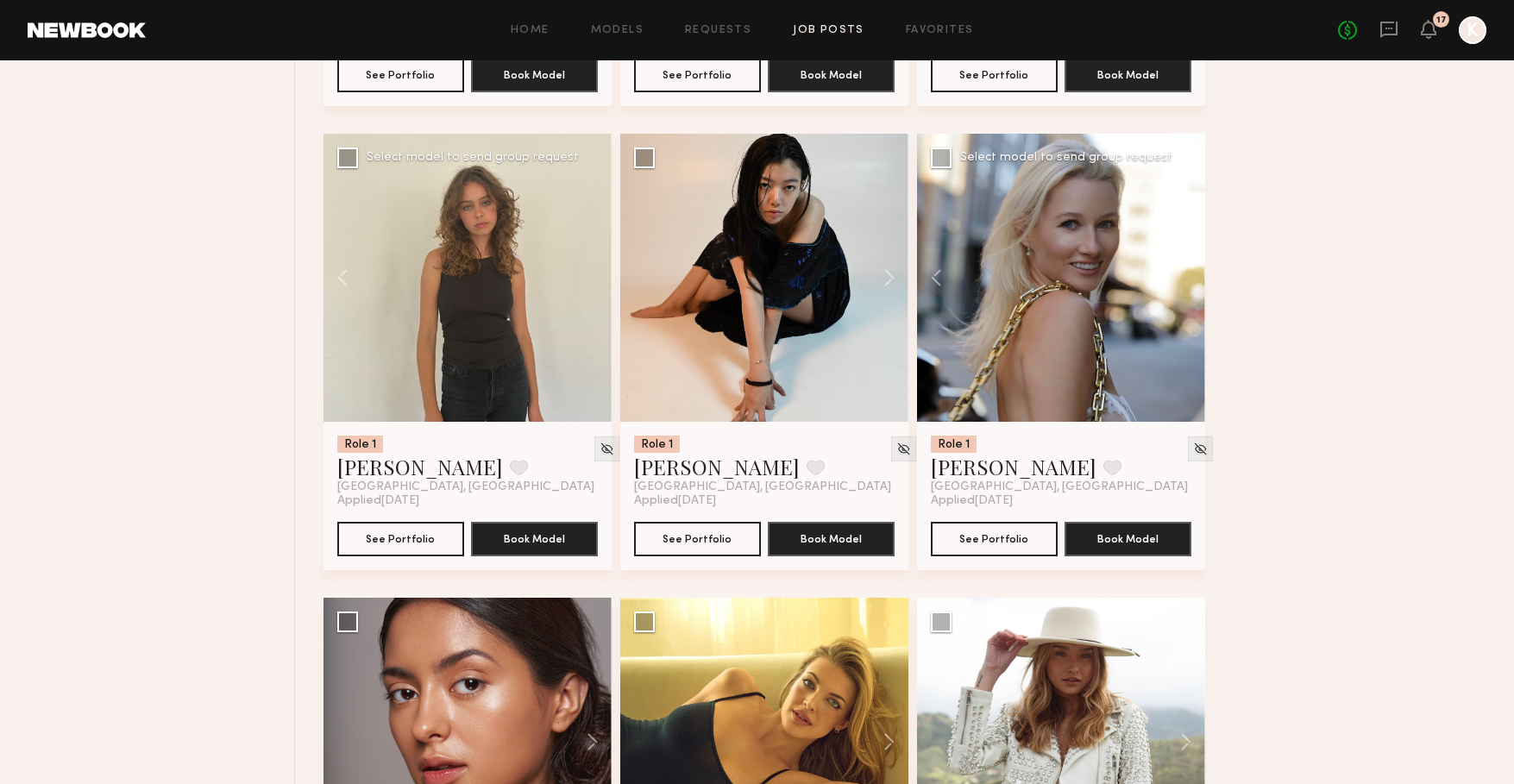
click at [1180, 279] on div at bounding box center [1061, 277] width 289 height 288
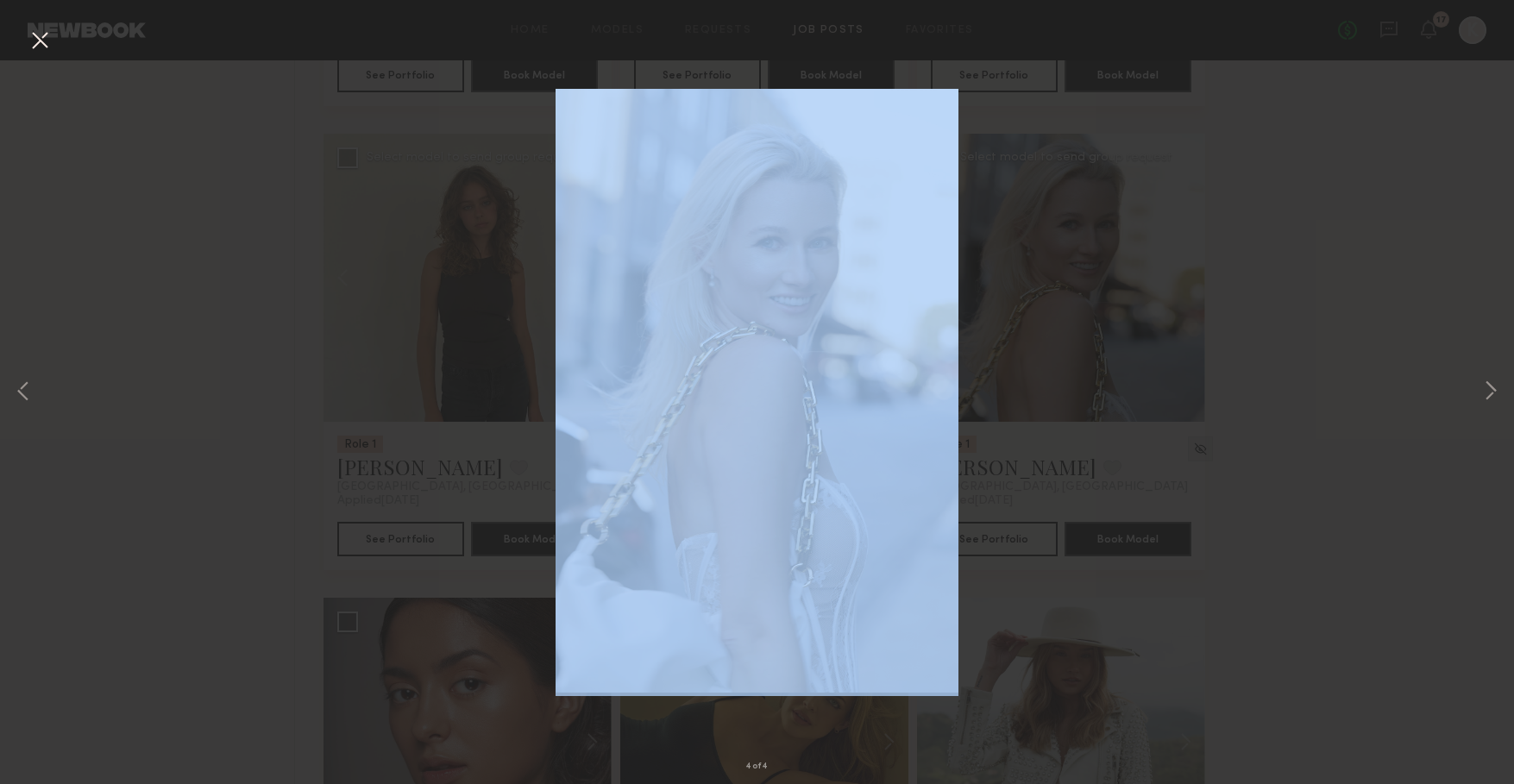
click at [1180, 279] on div "4 of 4" at bounding box center [757, 392] width 1514 height 784
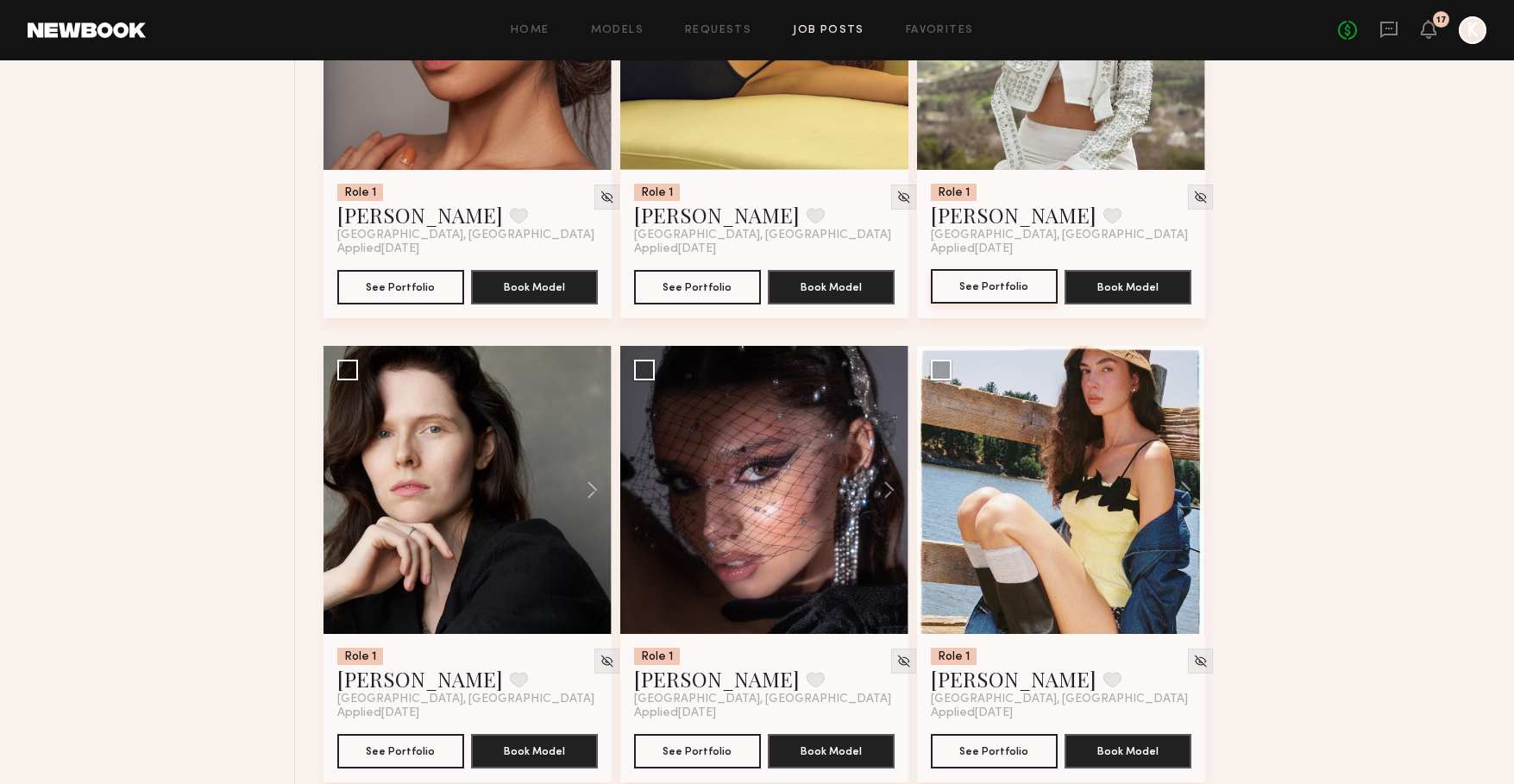
scroll to position [3250, 0]
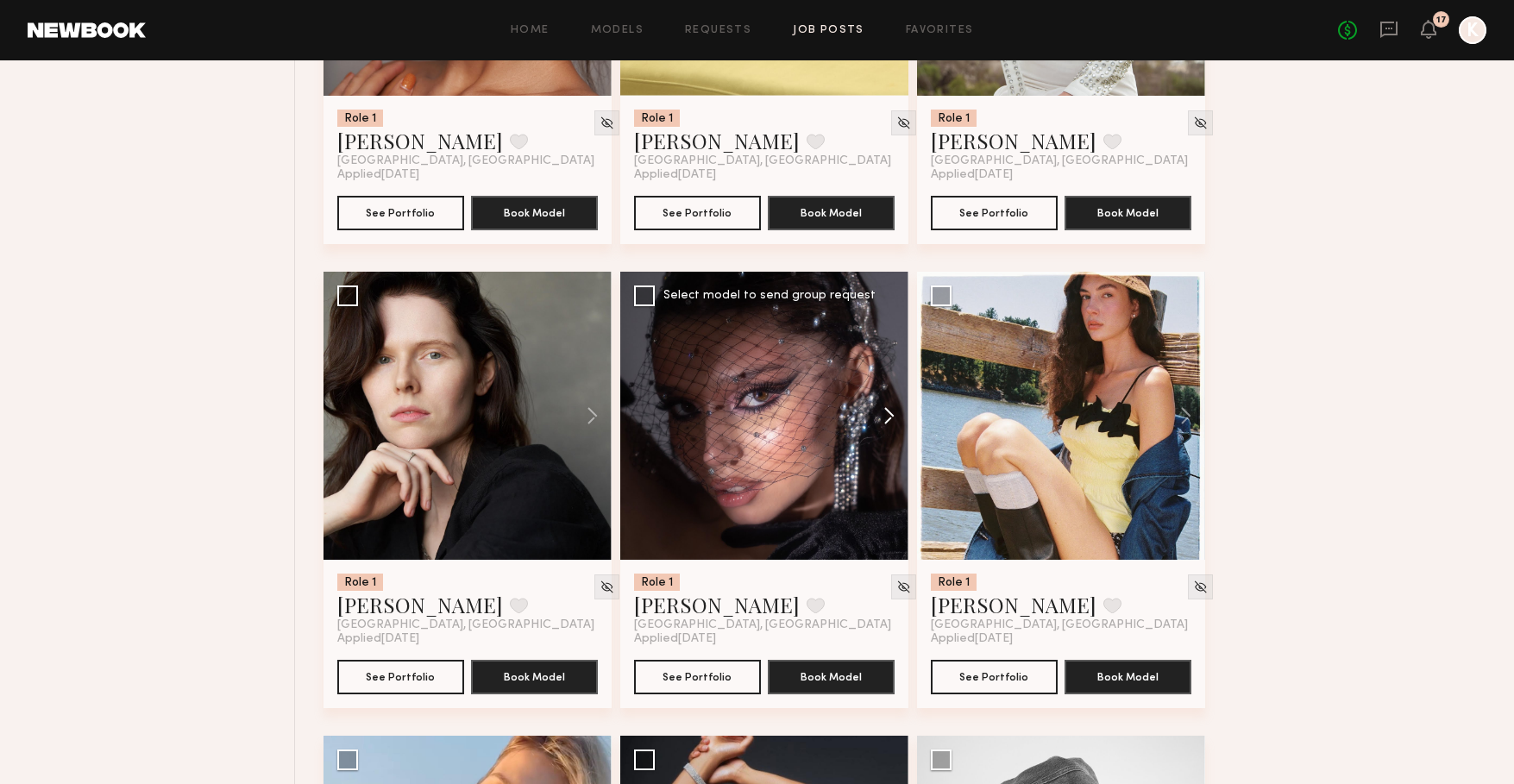
click at [886, 413] on button at bounding box center [880, 416] width 55 height 288
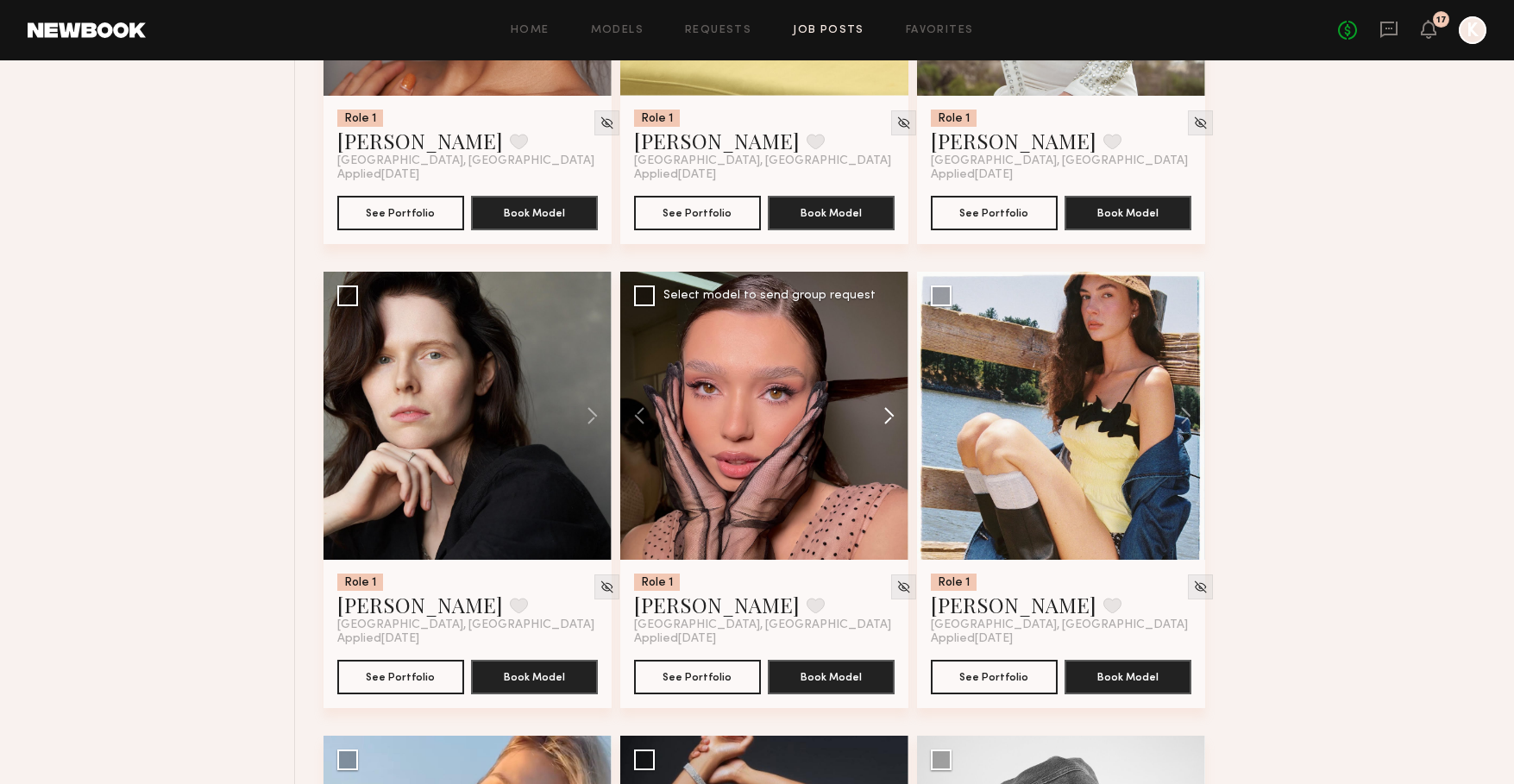
click at [886, 413] on button at bounding box center [880, 416] width 55 height 288
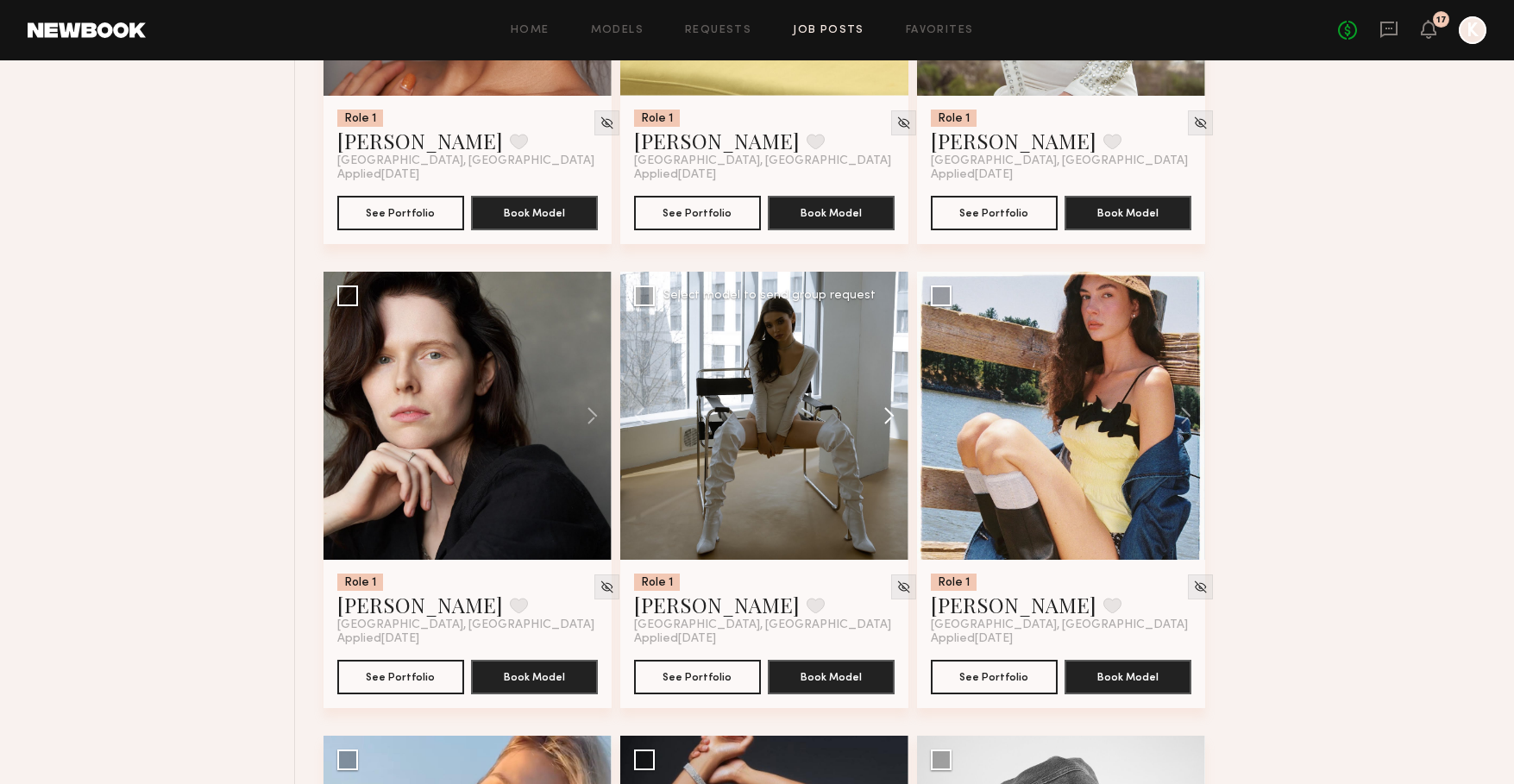
click at [886, 413] on button at bounding box center [880, 416] width 55 height 288
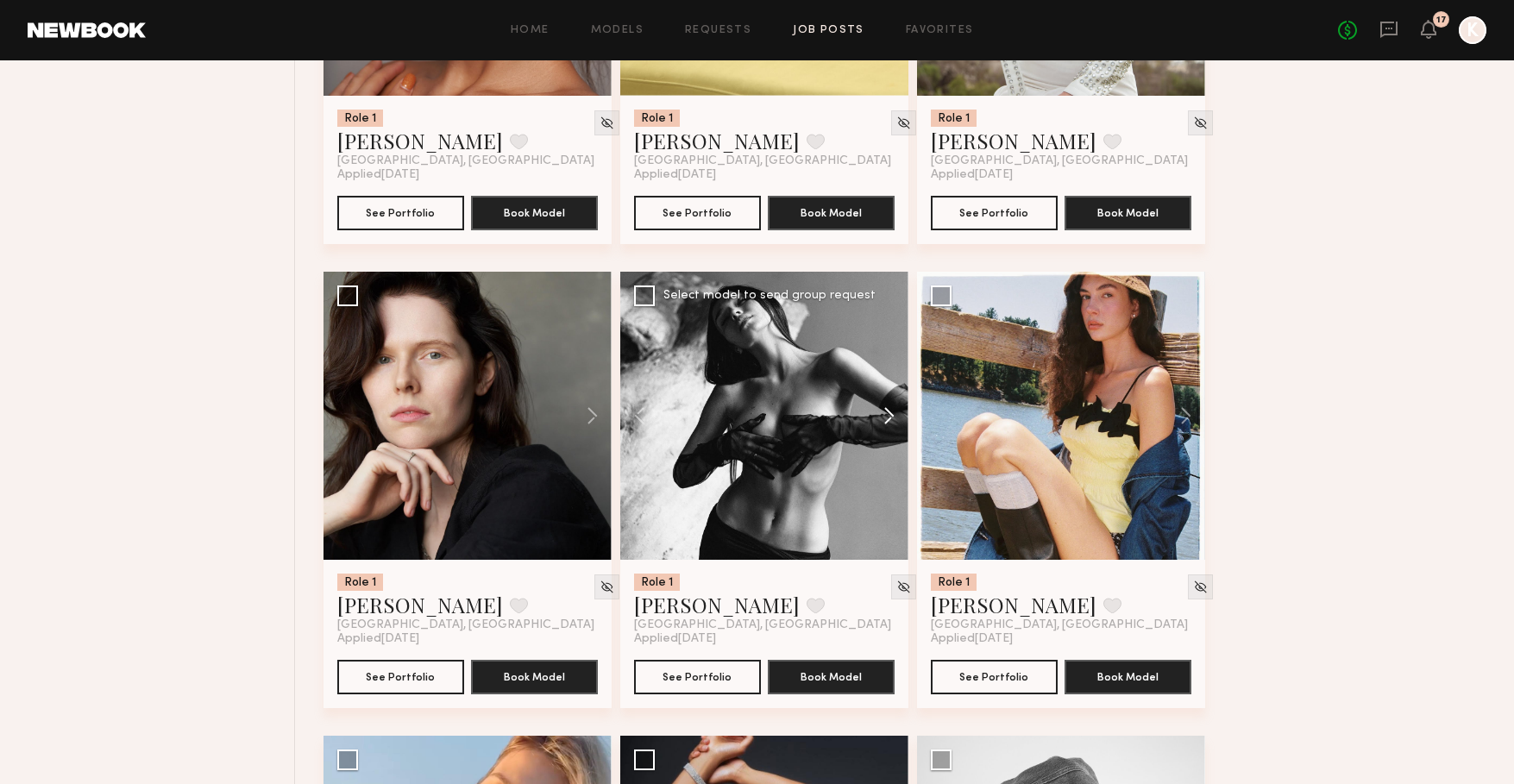
click at [886, 413] on button at bounding box center [880, 416] width 55 height 288
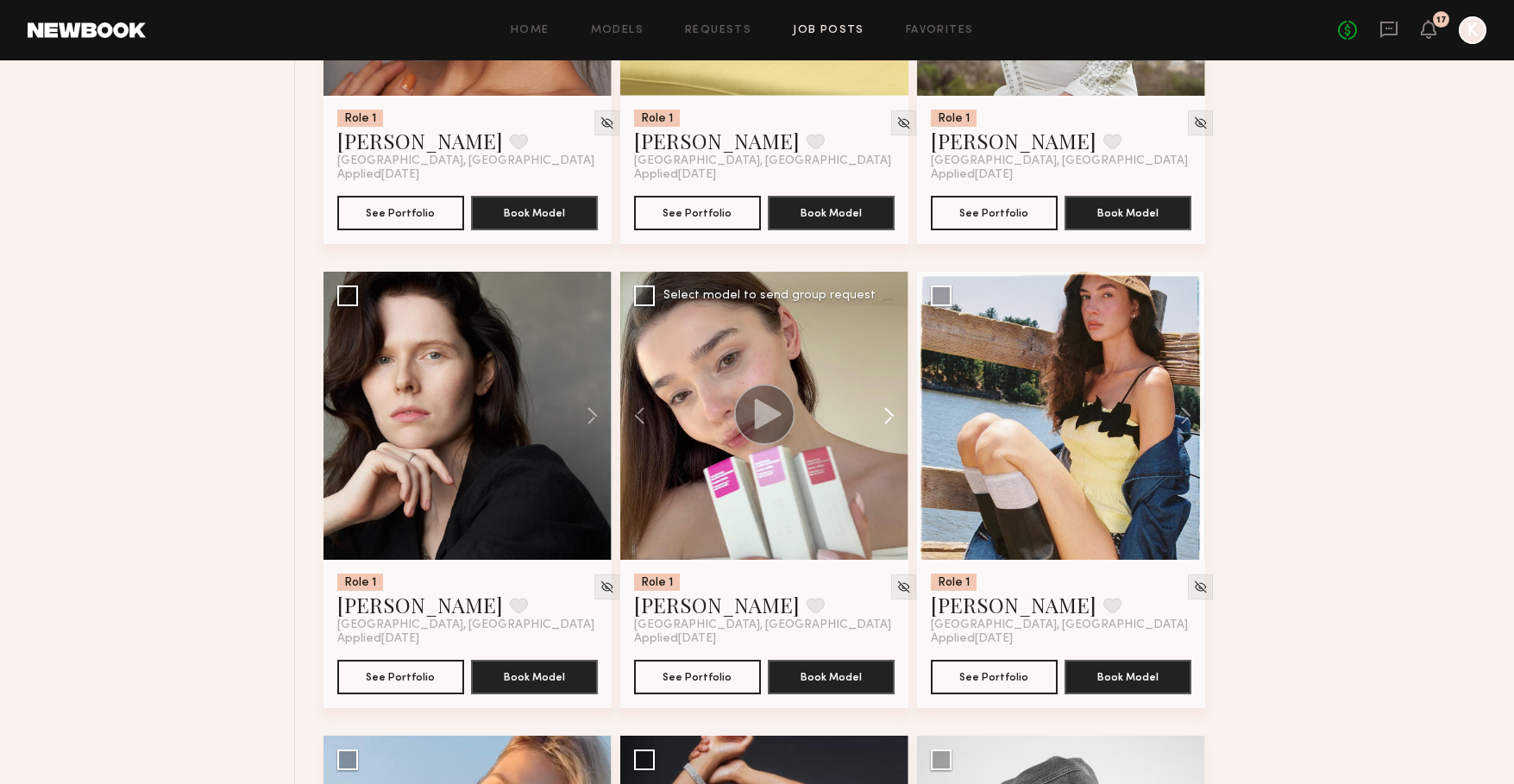
click at [886, 413] on button at bounding box center [880, 416] width 55 height 288
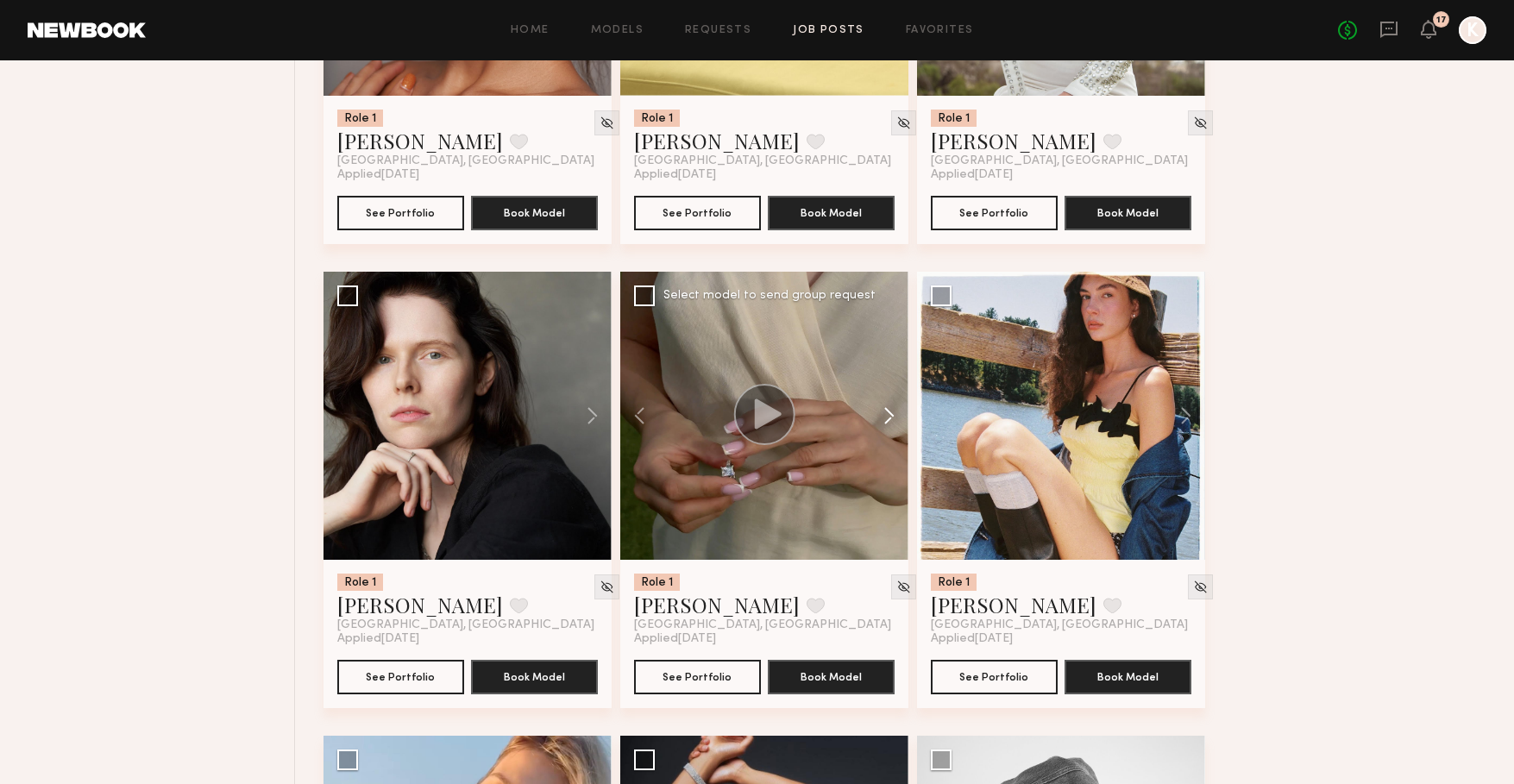
click at [886, 413] on button at bounding box center [880, 416] width 55 height 288
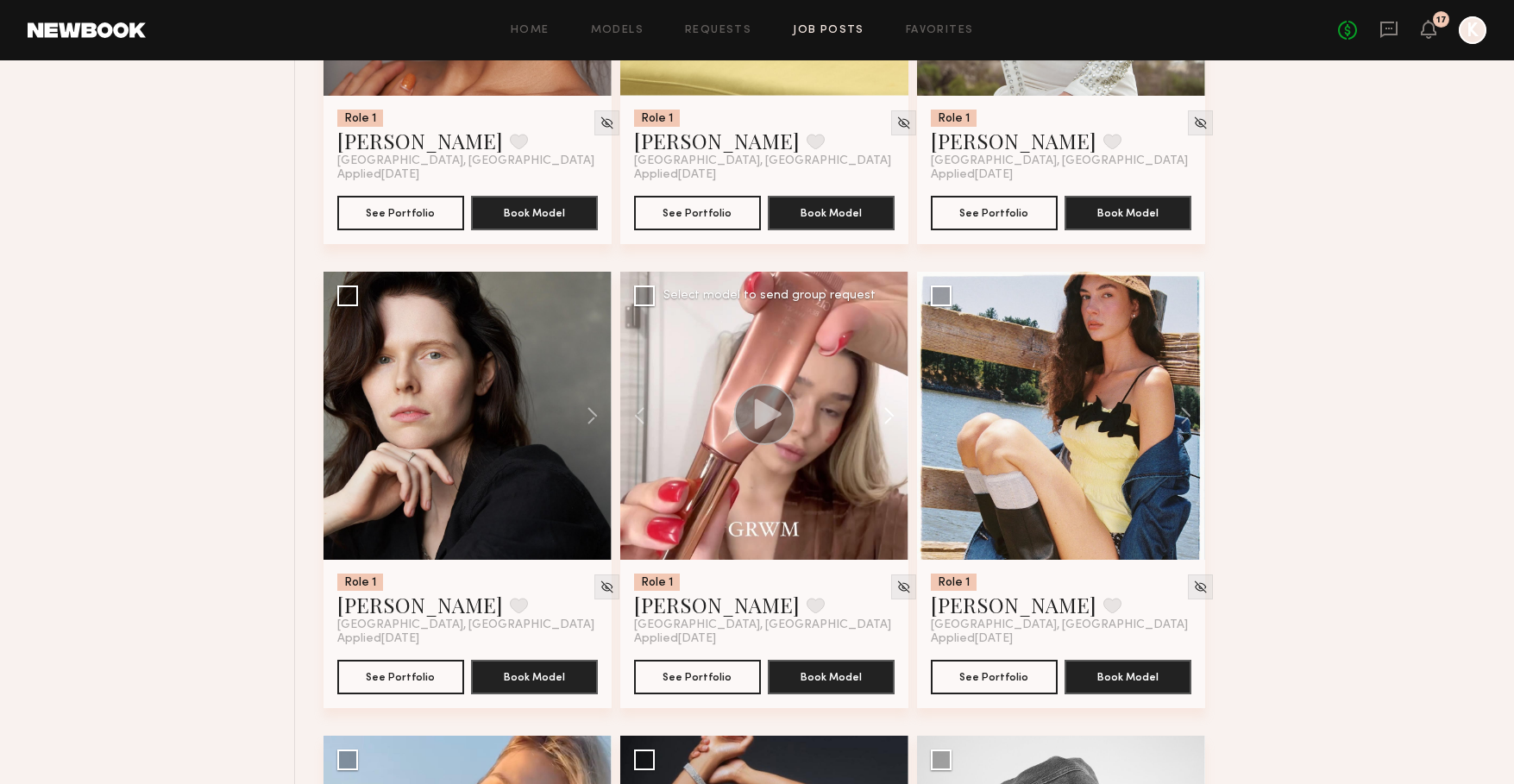
click at [886, 413] on button at bounding box center [880, 416] width 55 height 288
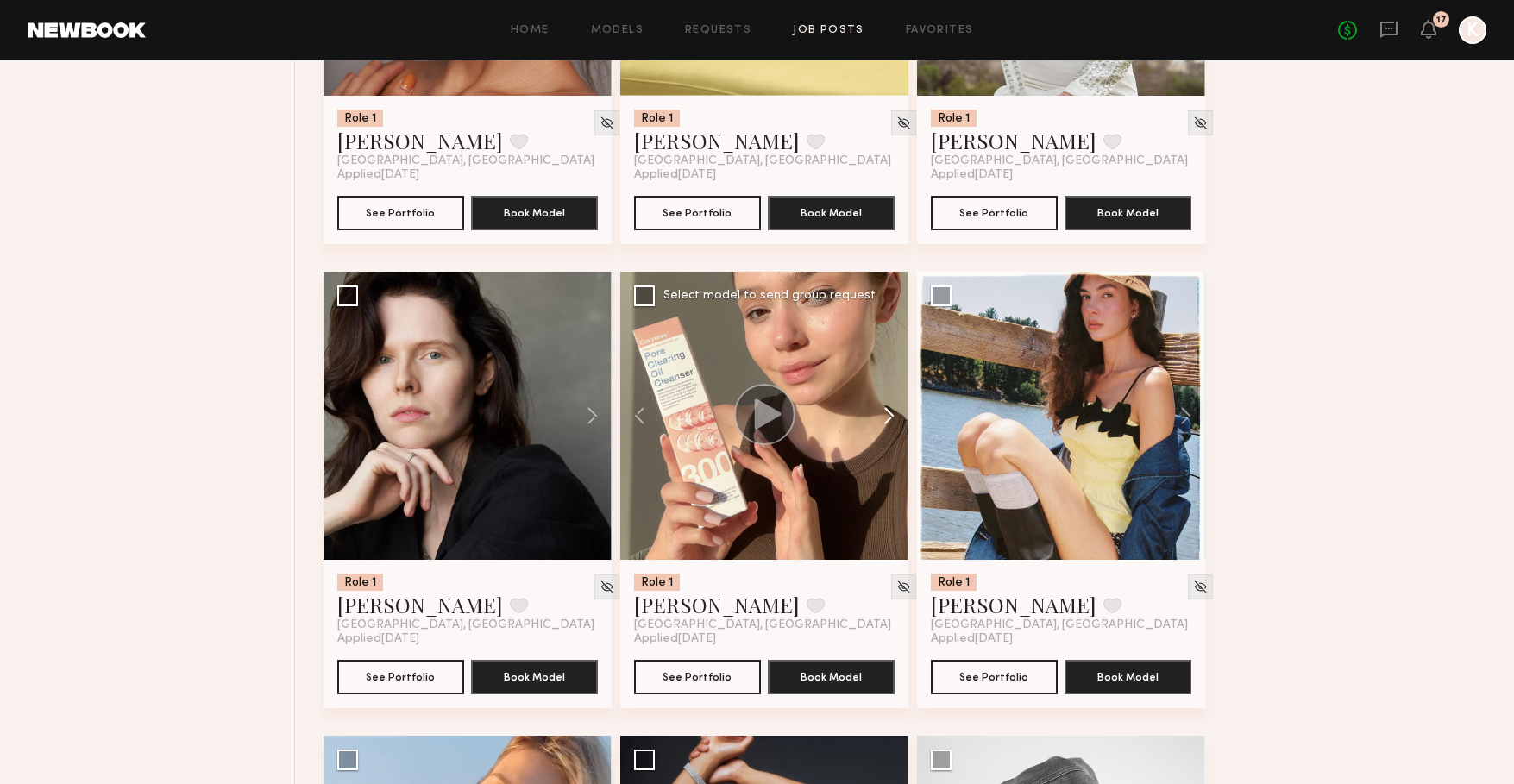
click at [886, 413] on button at bounding box center [880, 416] width 55 height 288
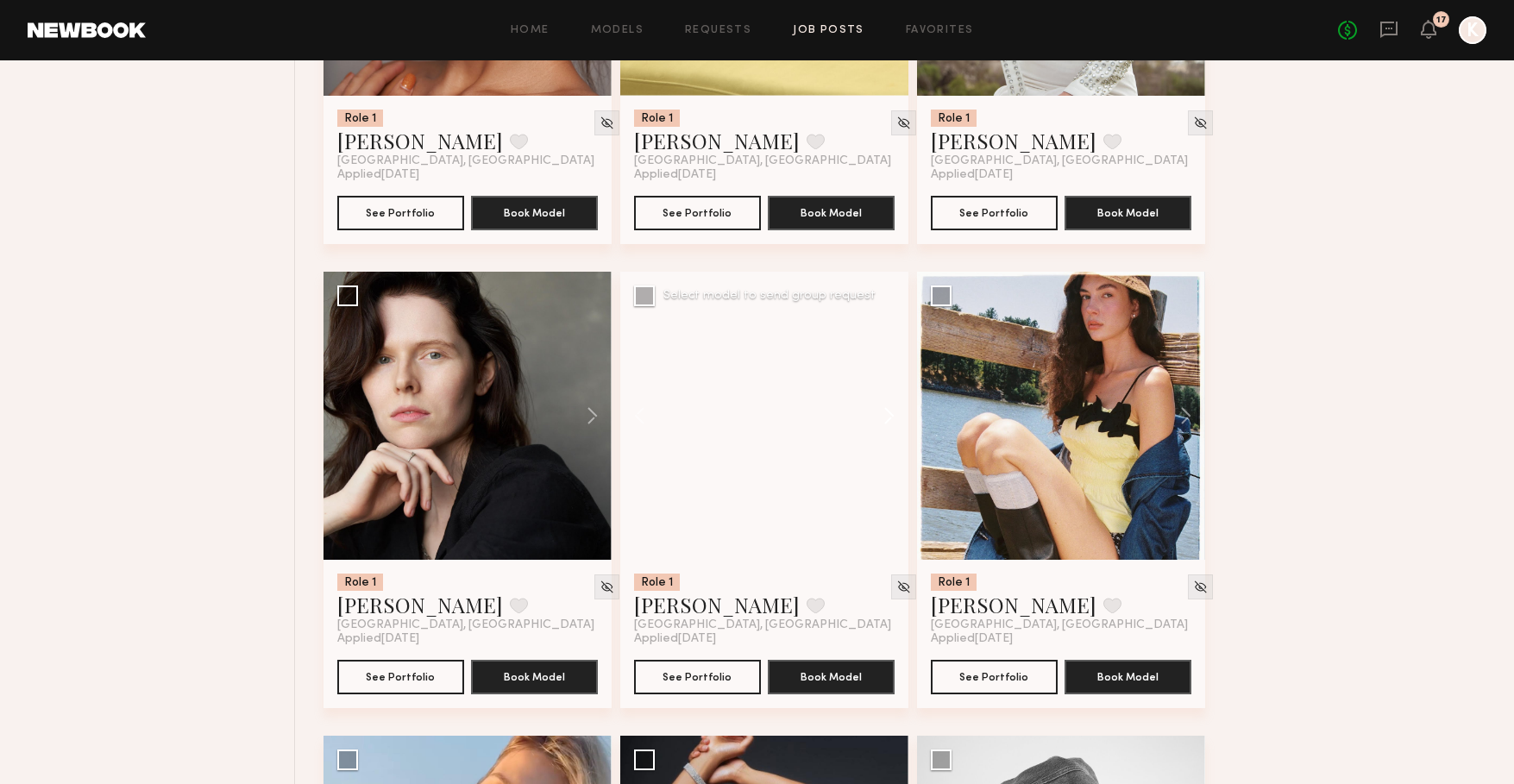
click at [886, 413] on button at bounding box center [880, 416] width 55 height 288
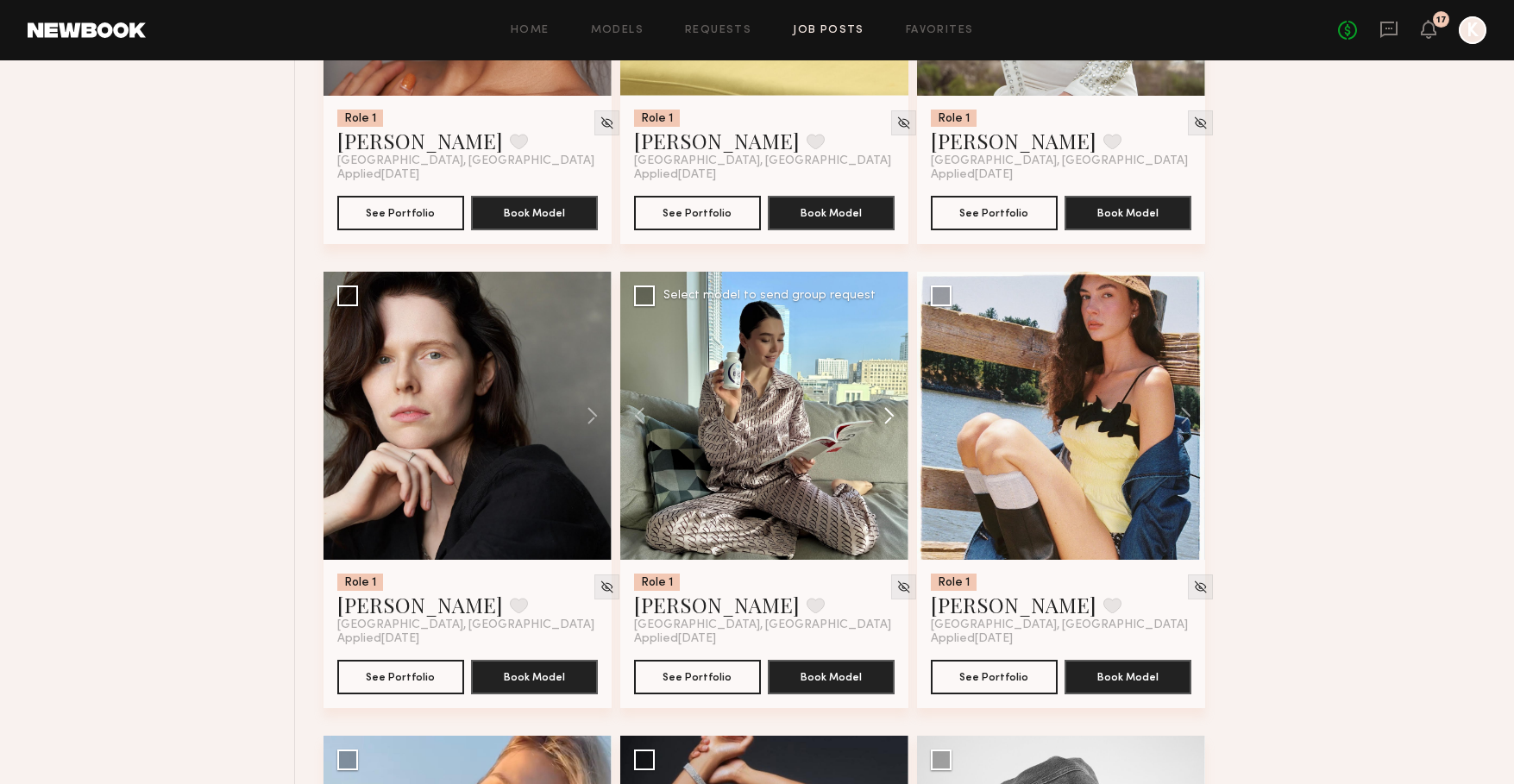
click at [886, 413] on button at bounding box center [880, 416] width 55 height 288
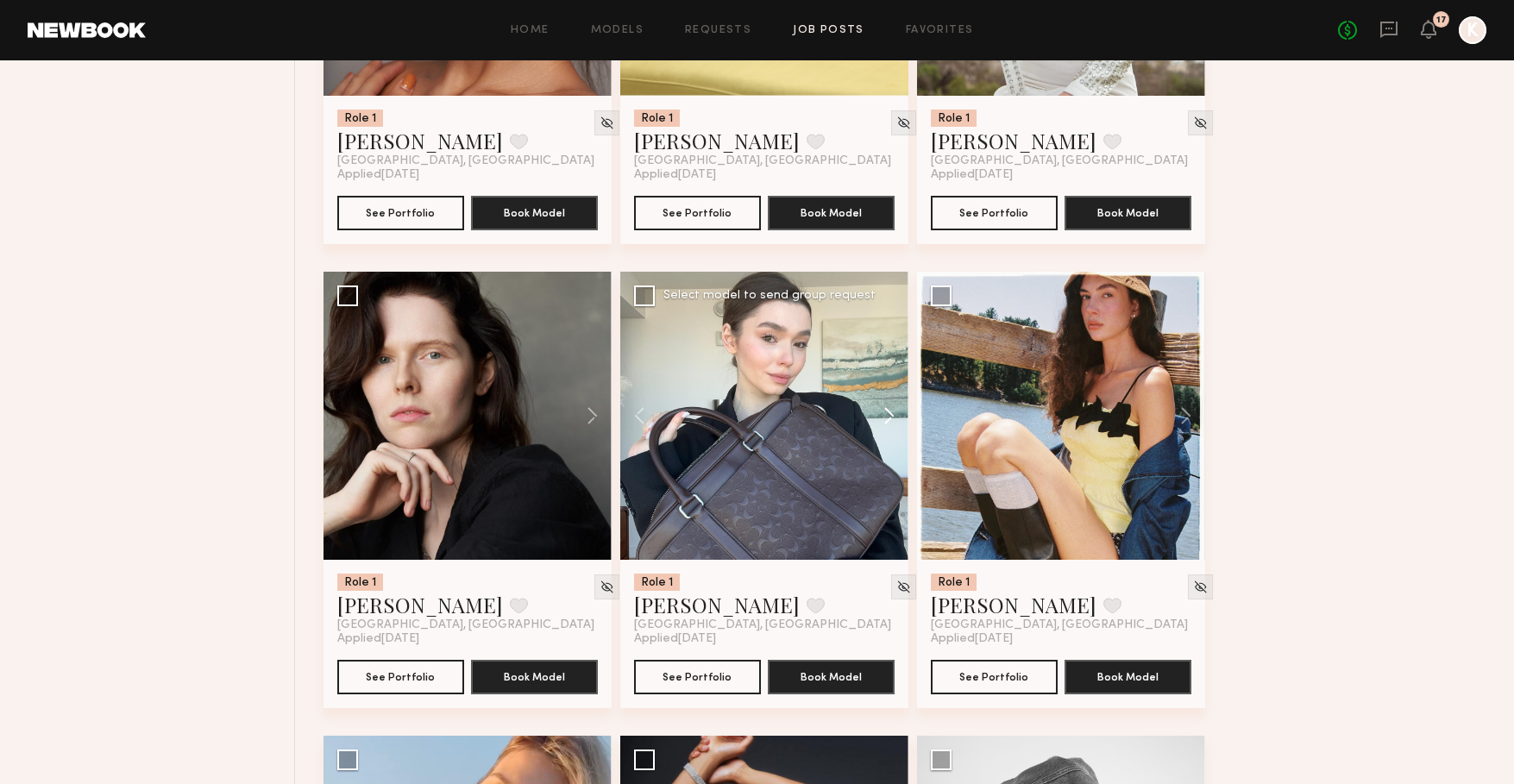
click at [886, 413] on button at bounding box center [880, 416] width 55 height 288
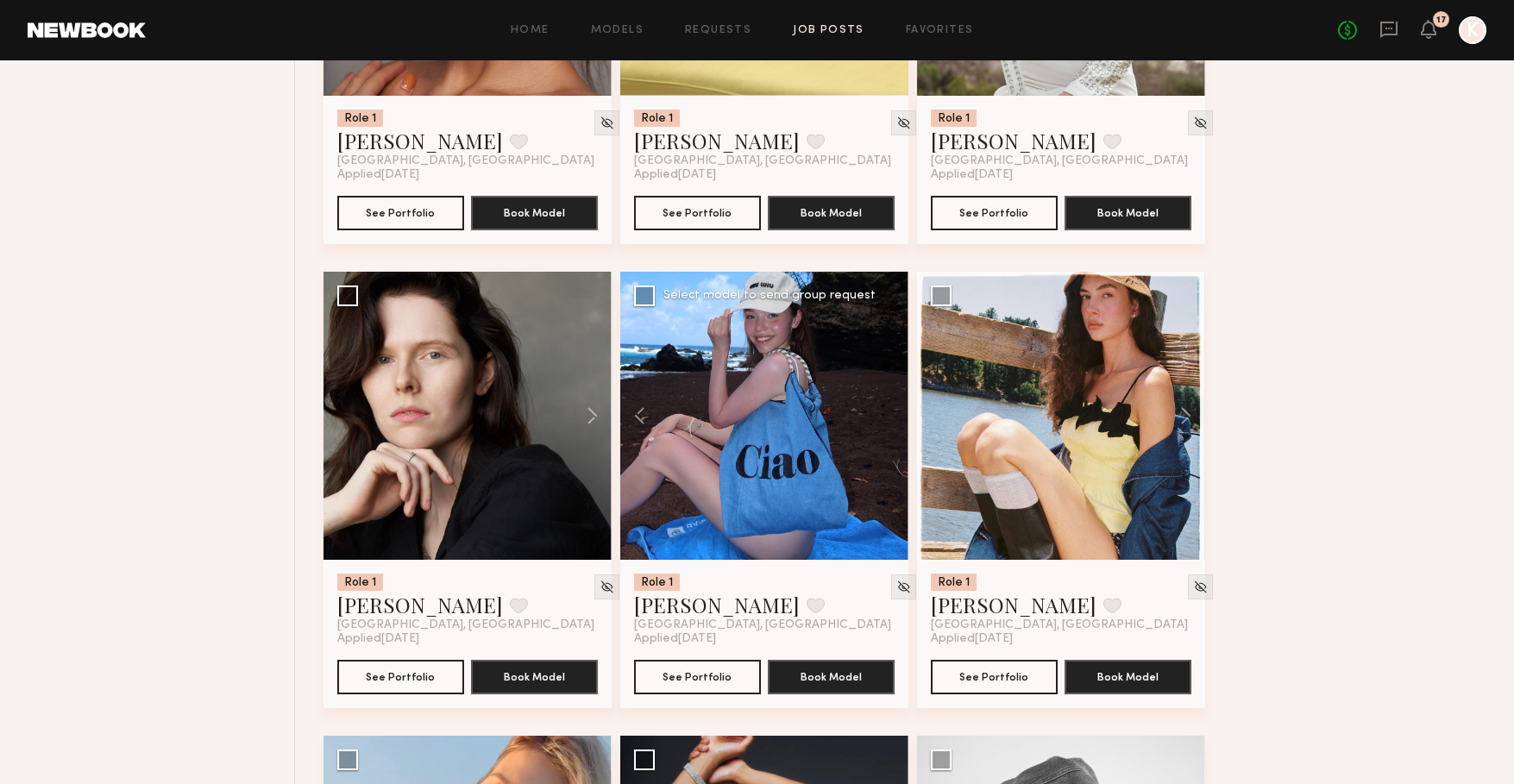
click at [886, 413] on div at bounding box center [764, 416] width 289 height 288
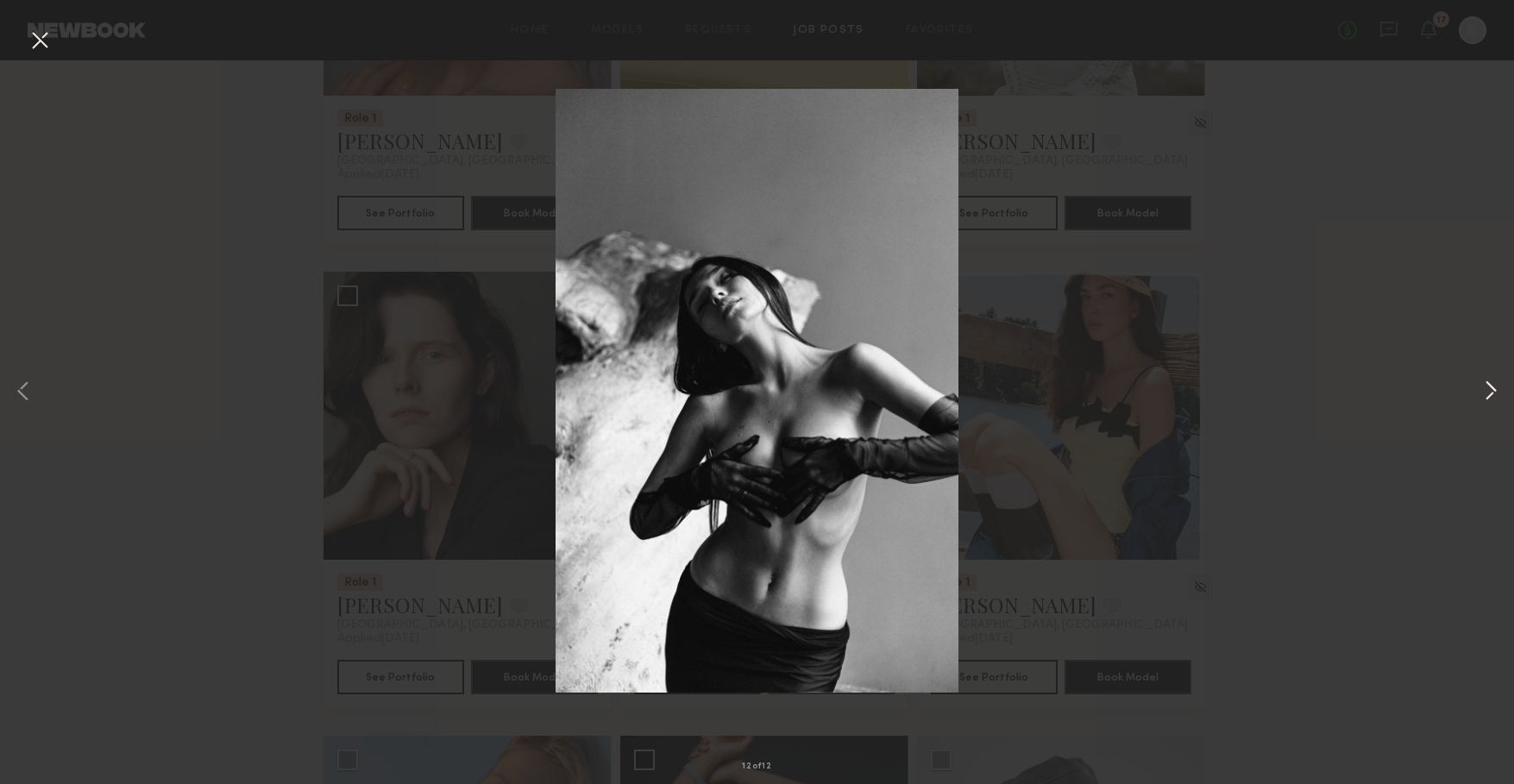
click at [1494, 388] on button at bounding box center [1490, 392] width 21 height 627
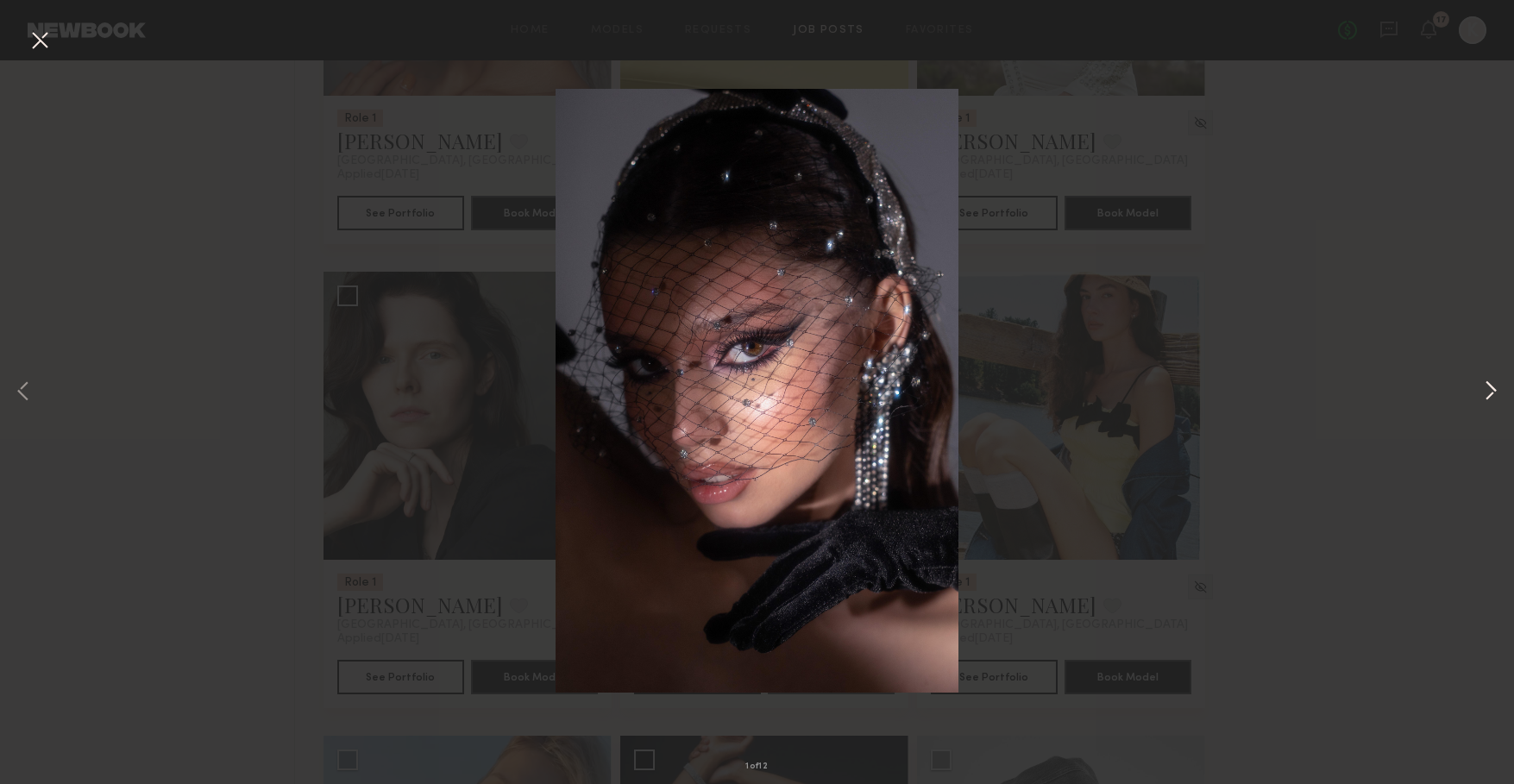
click at [1494, 388] on button at bounding box center [1490, 392] width 21 height 627
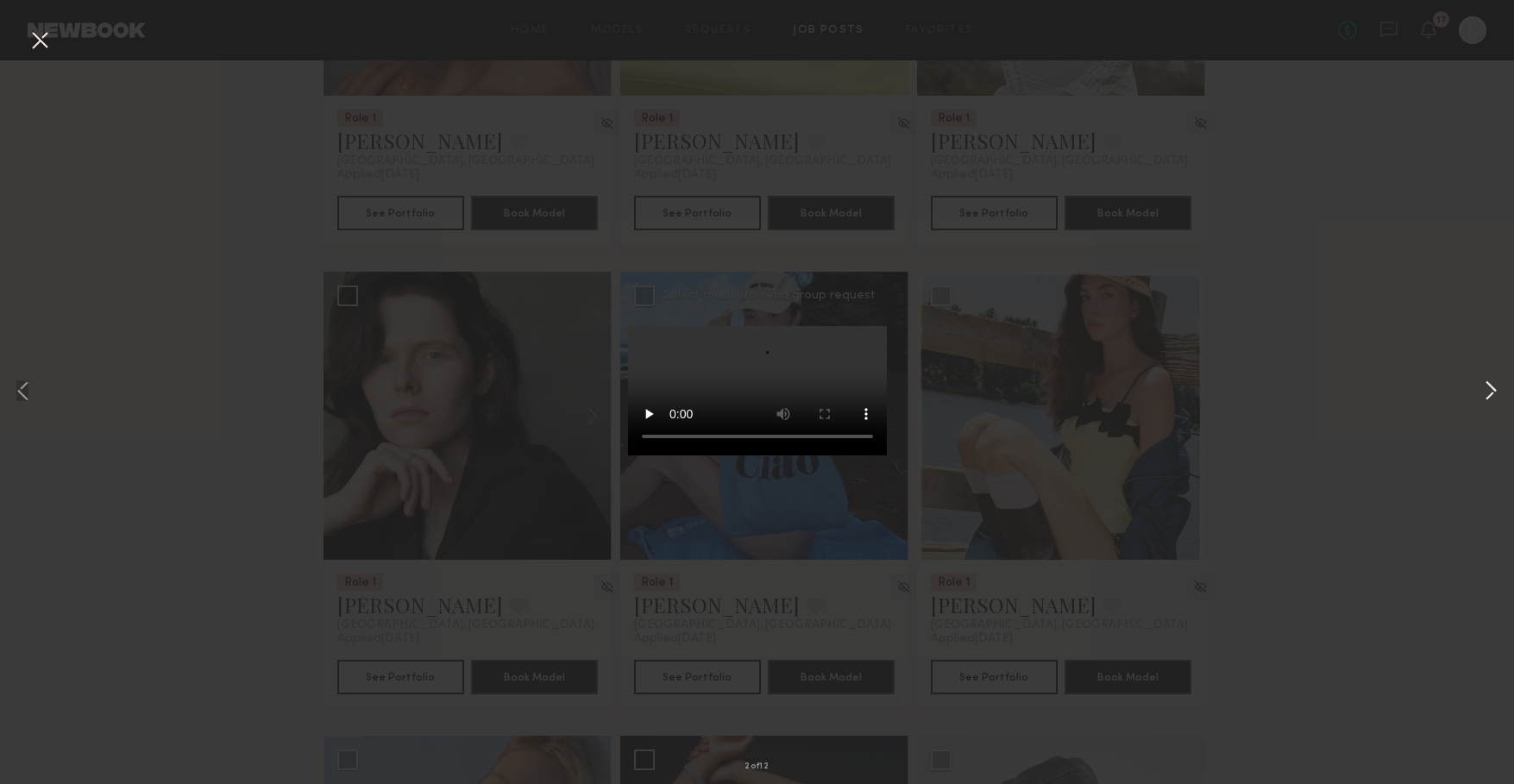
click at [1494, 388] on button at bounding box center [1490, 392] width 21 height 627
click at [1357, 427] on div "3 of 12" at bounding box center [757, 392] width 1514 height 784
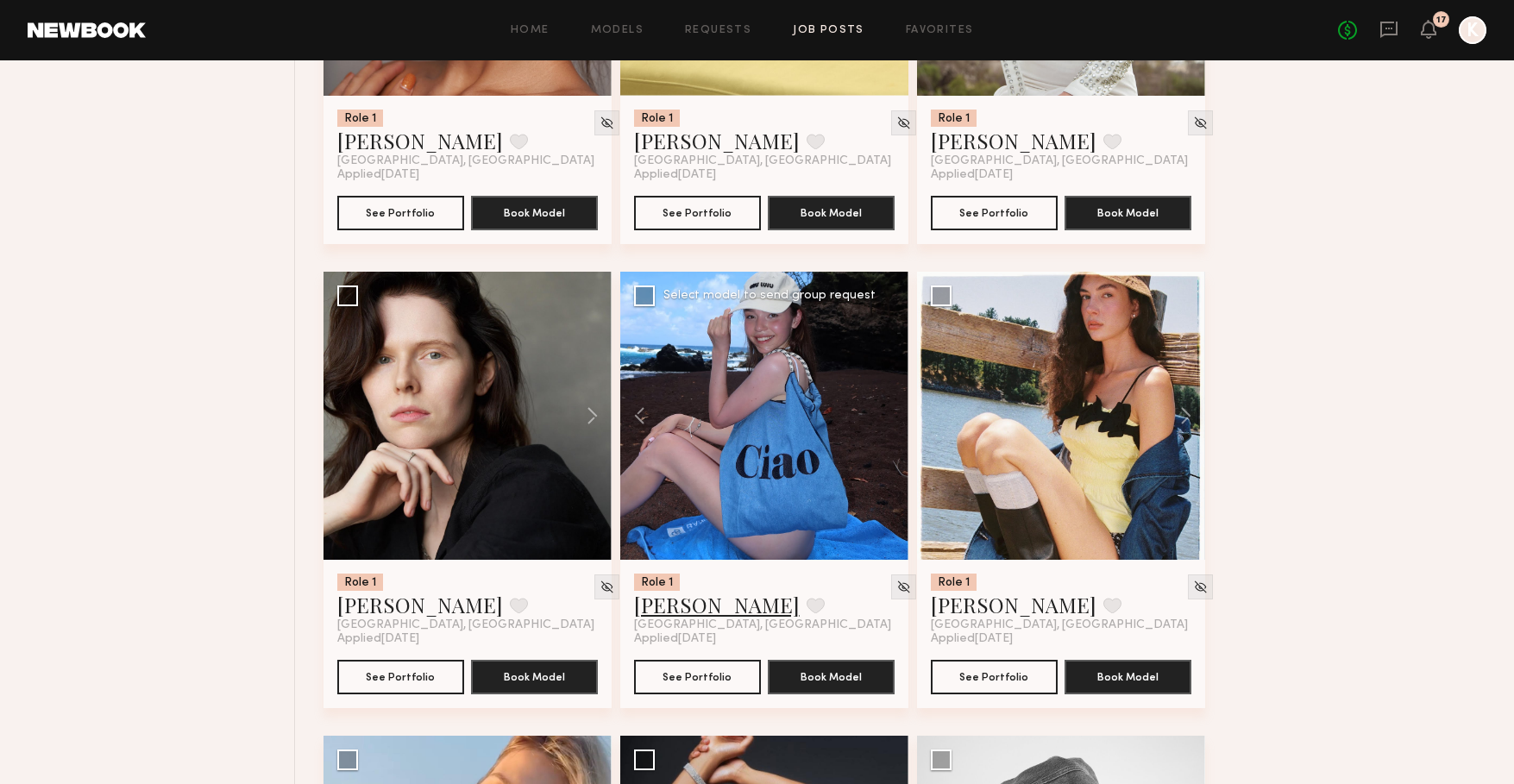
click at [706, 606] on link "[PERSON_NAME]" at bounding box center [716, 604] width 165 height 27
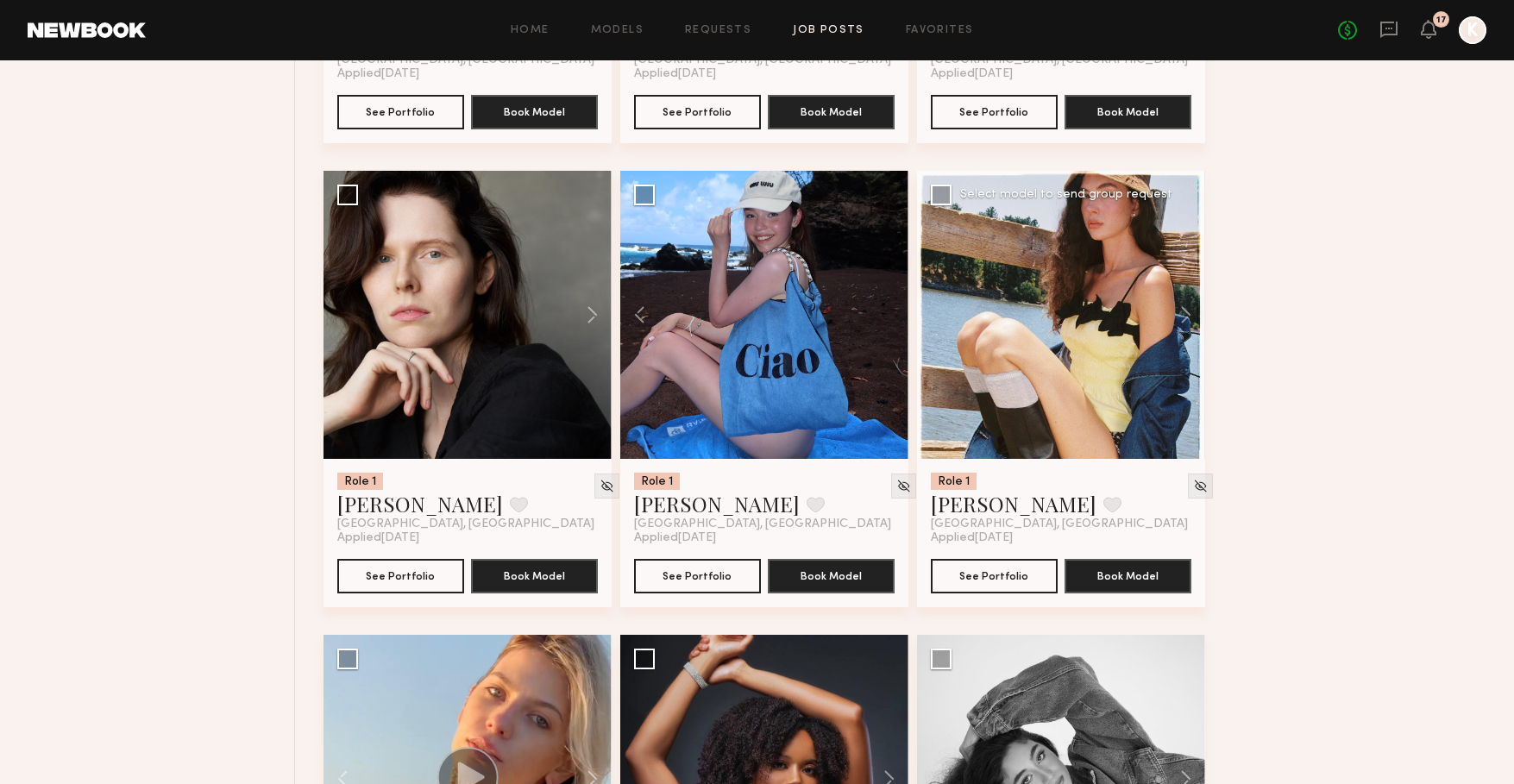
scroll to position [3348, 0]
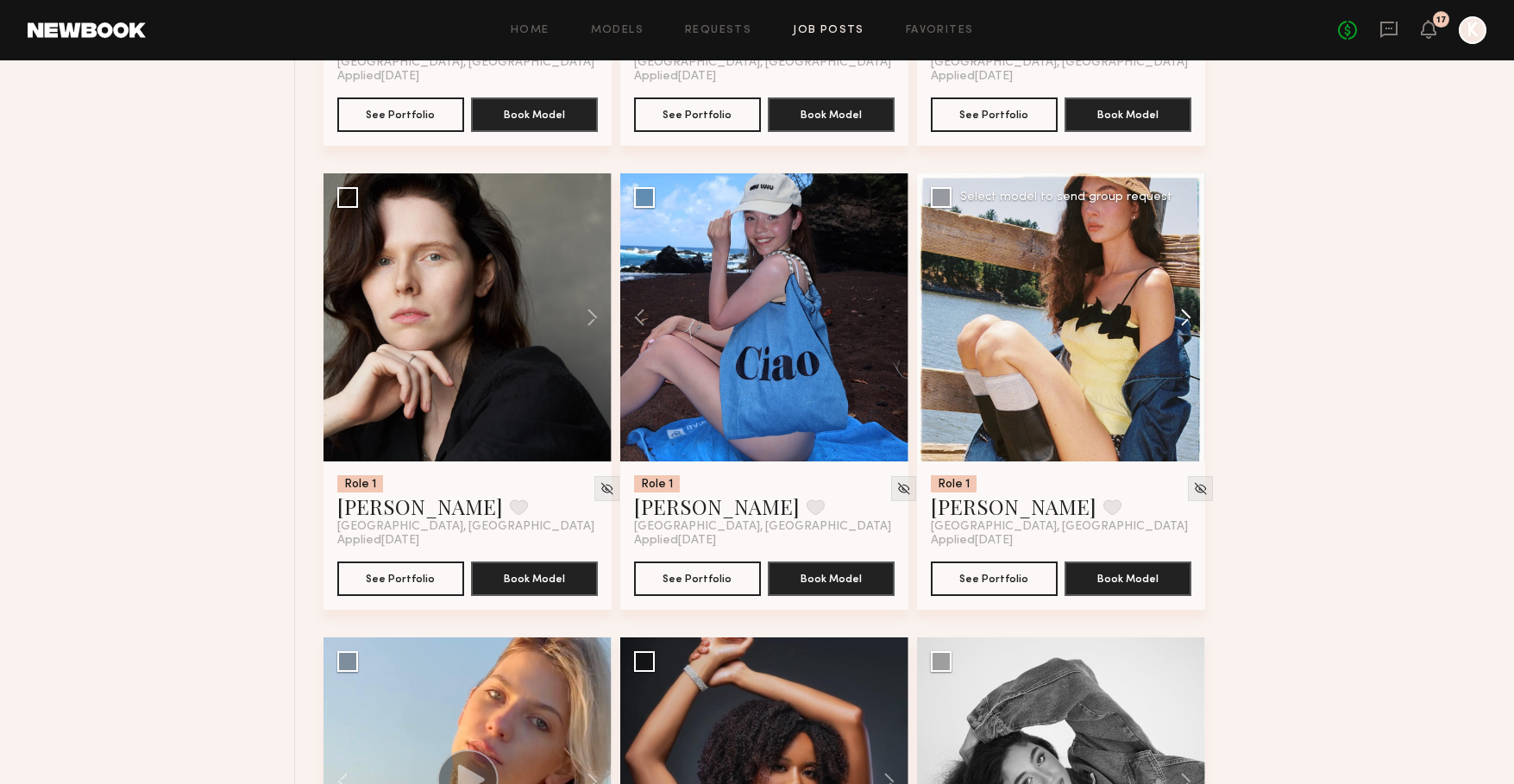
click at [1183, 314] on button at bounding box center [1177, 318] width 55 height 288
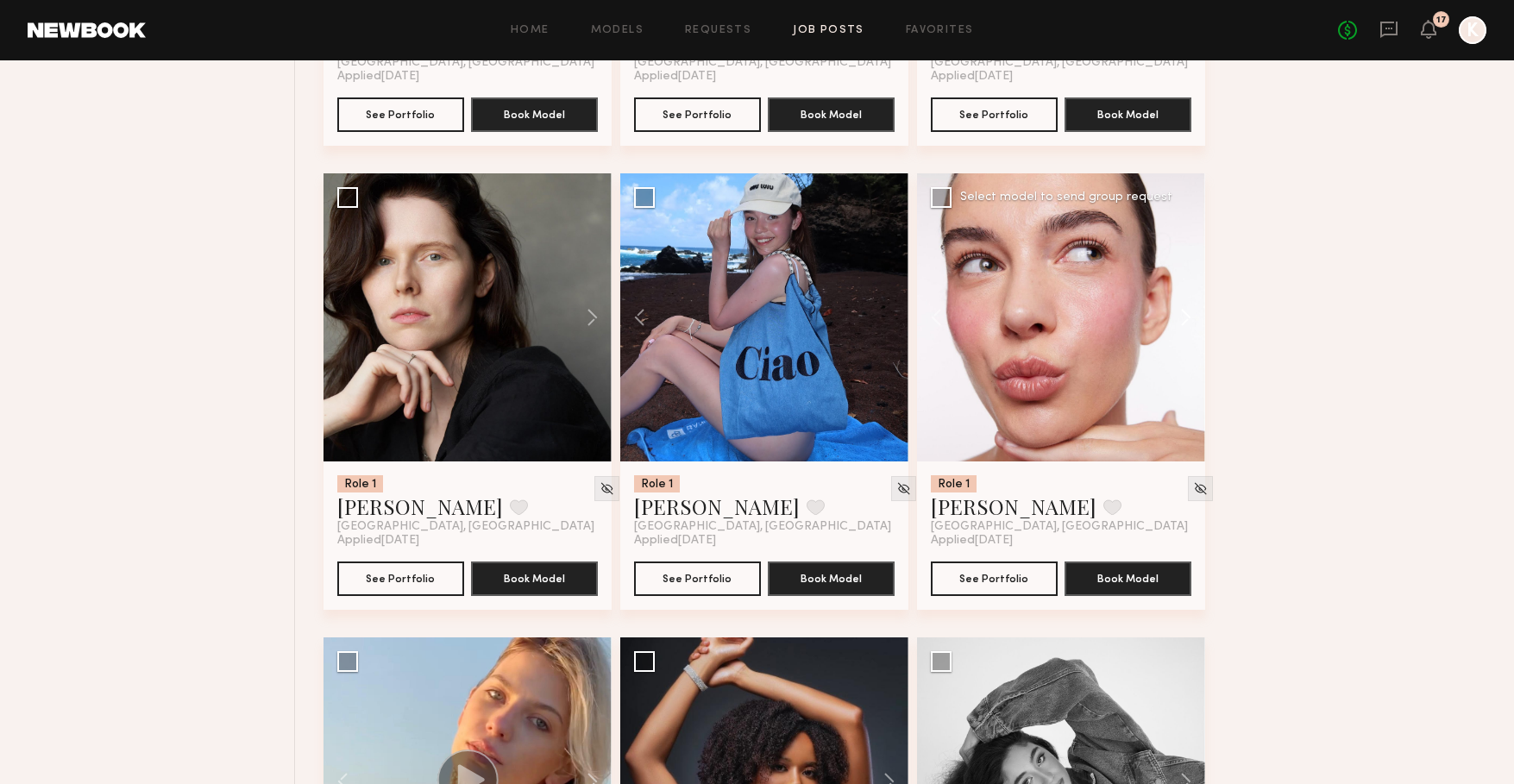
click at [1183, 314] on button at bounding box center [1177, 318] width 55 height 288
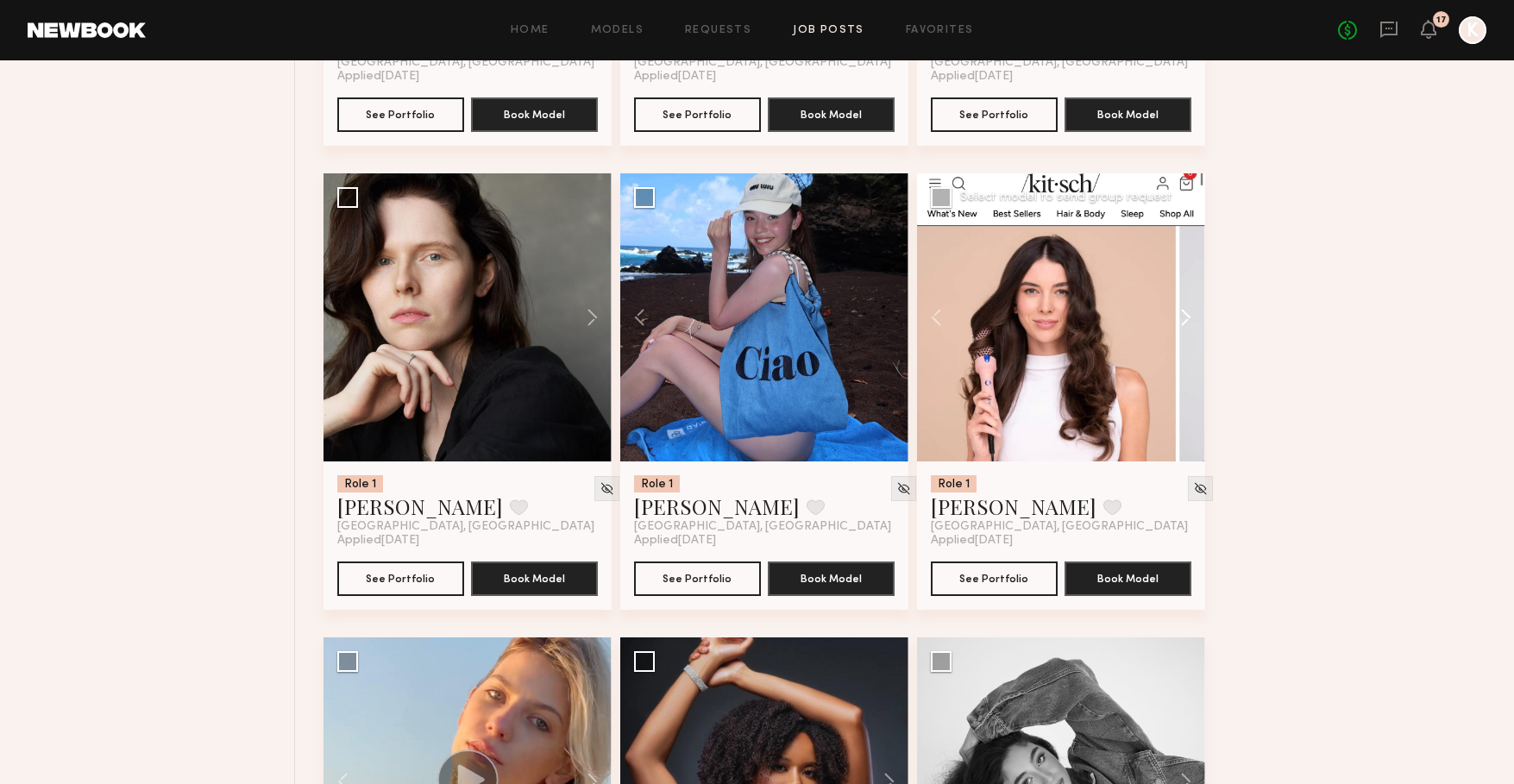
click at [1183, 314] on button at bounding box center [1177, 318] width 55 height 288
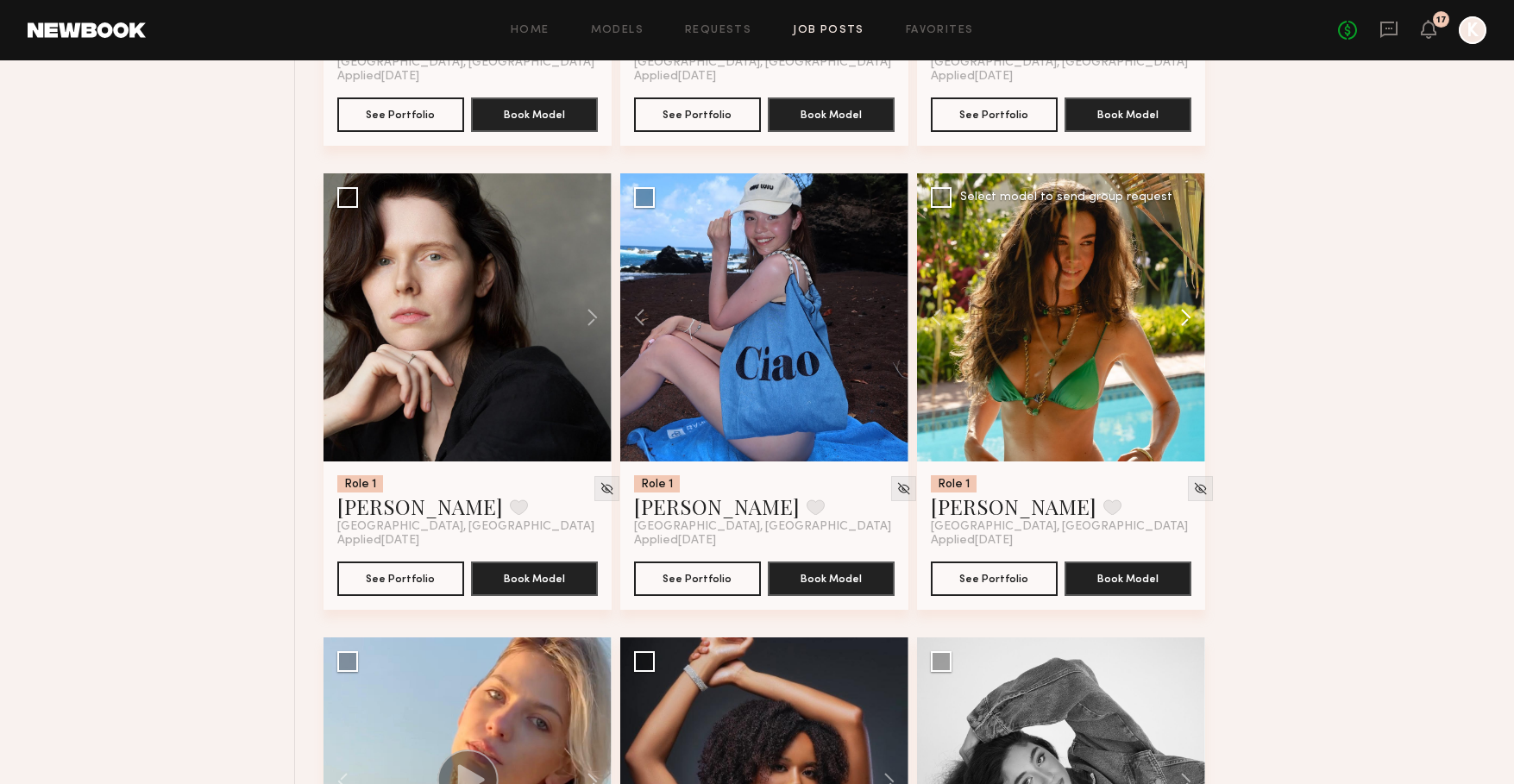
click at [1183, 314] on button at bounding box center [1177, 318] width 55 height 288
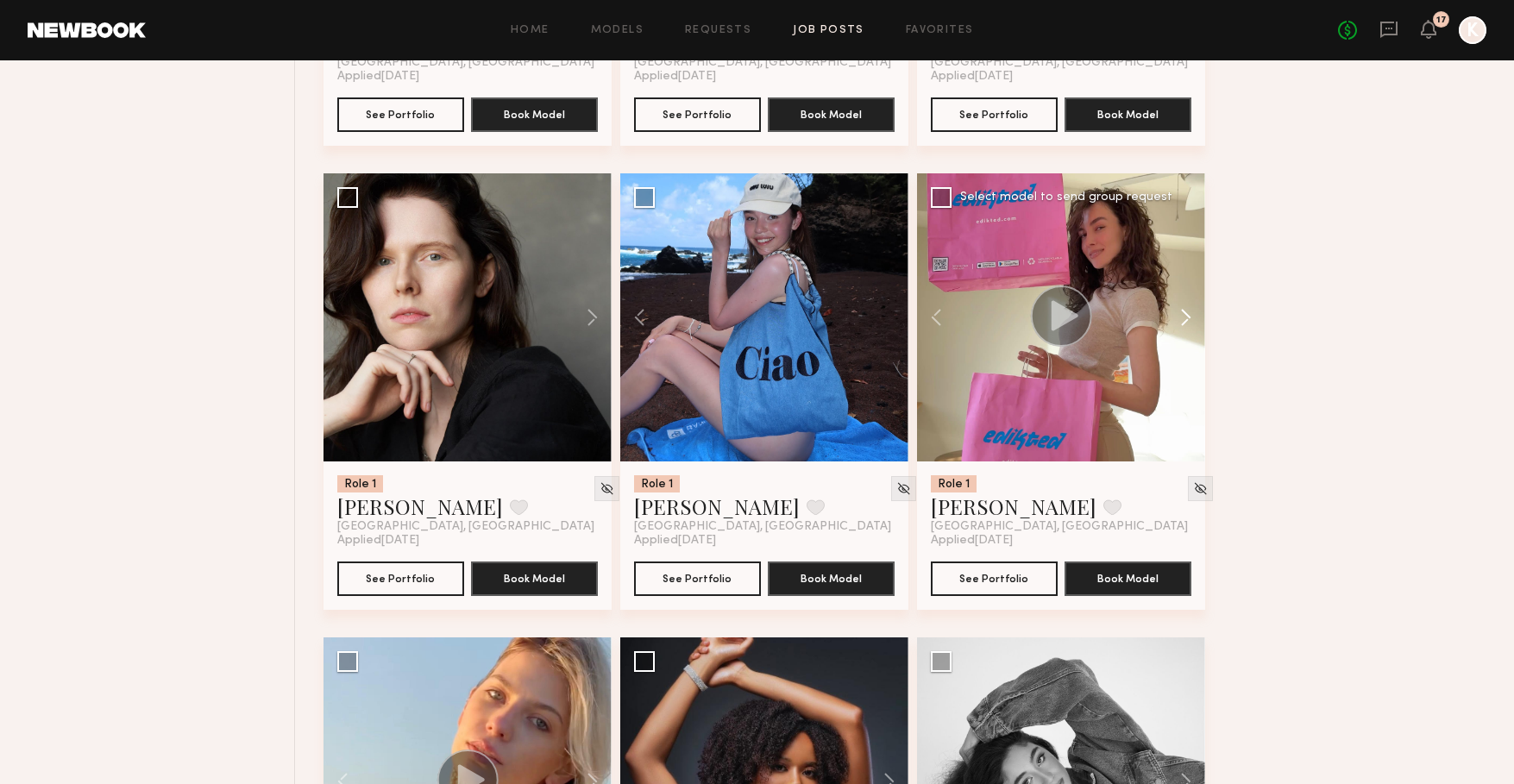
click at [1183, 314] on button at bounding box center [1177, 318] width 55 height 288
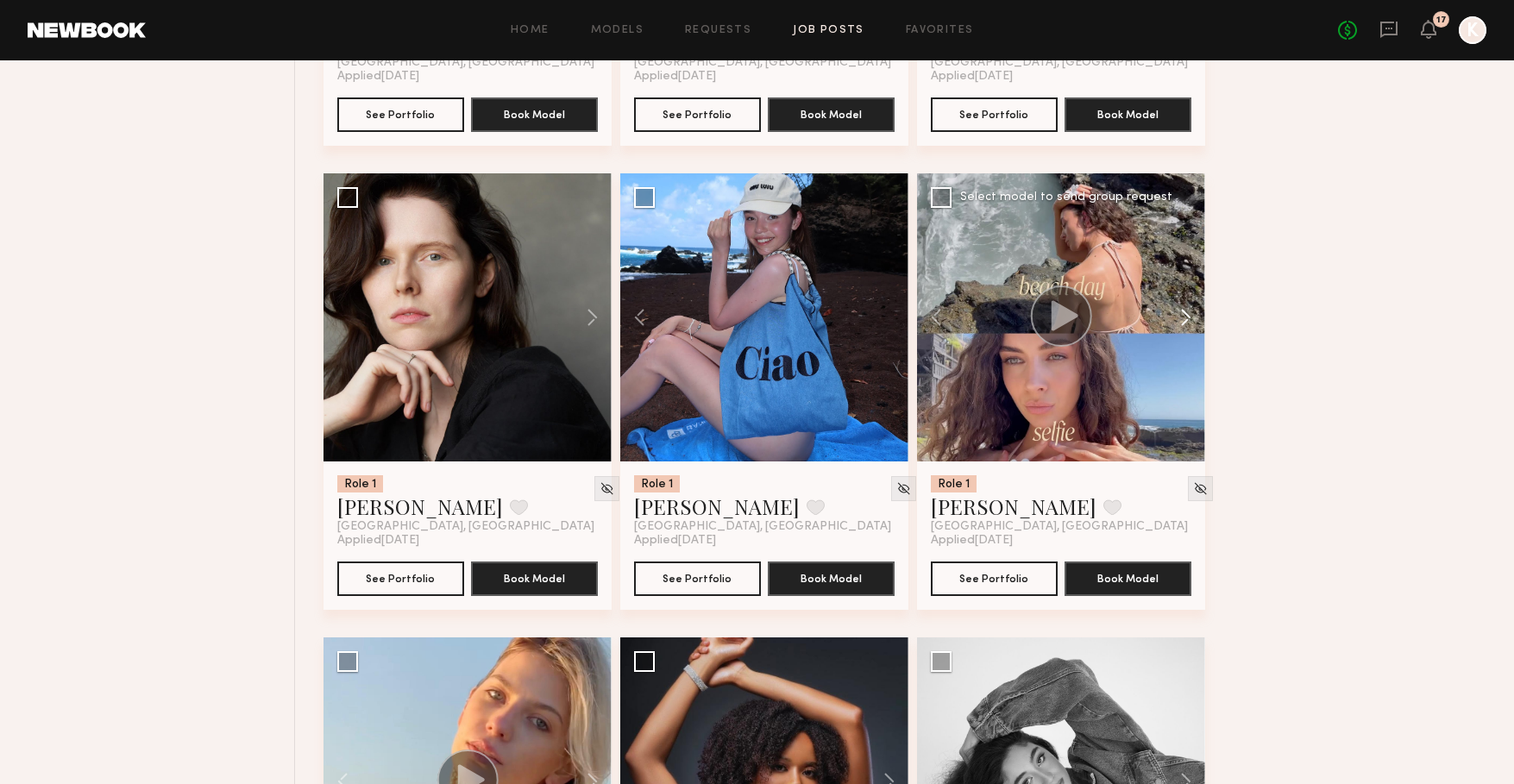
click at [1183, 314] on button at bounding box center [1177, 318] width 55 height 288
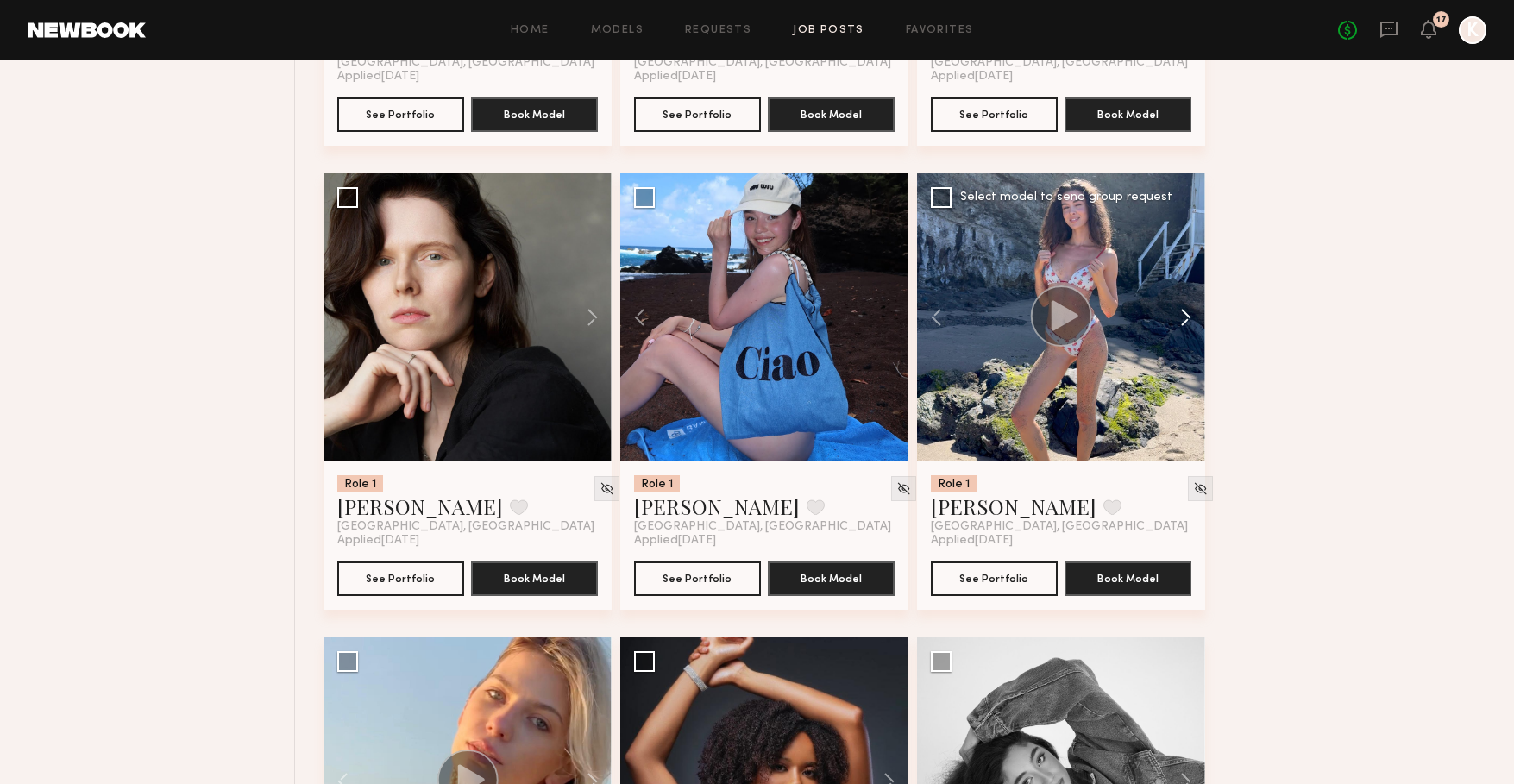
click at [1183, 314] on button at bounding box center [1177, 318] width 55 height 288
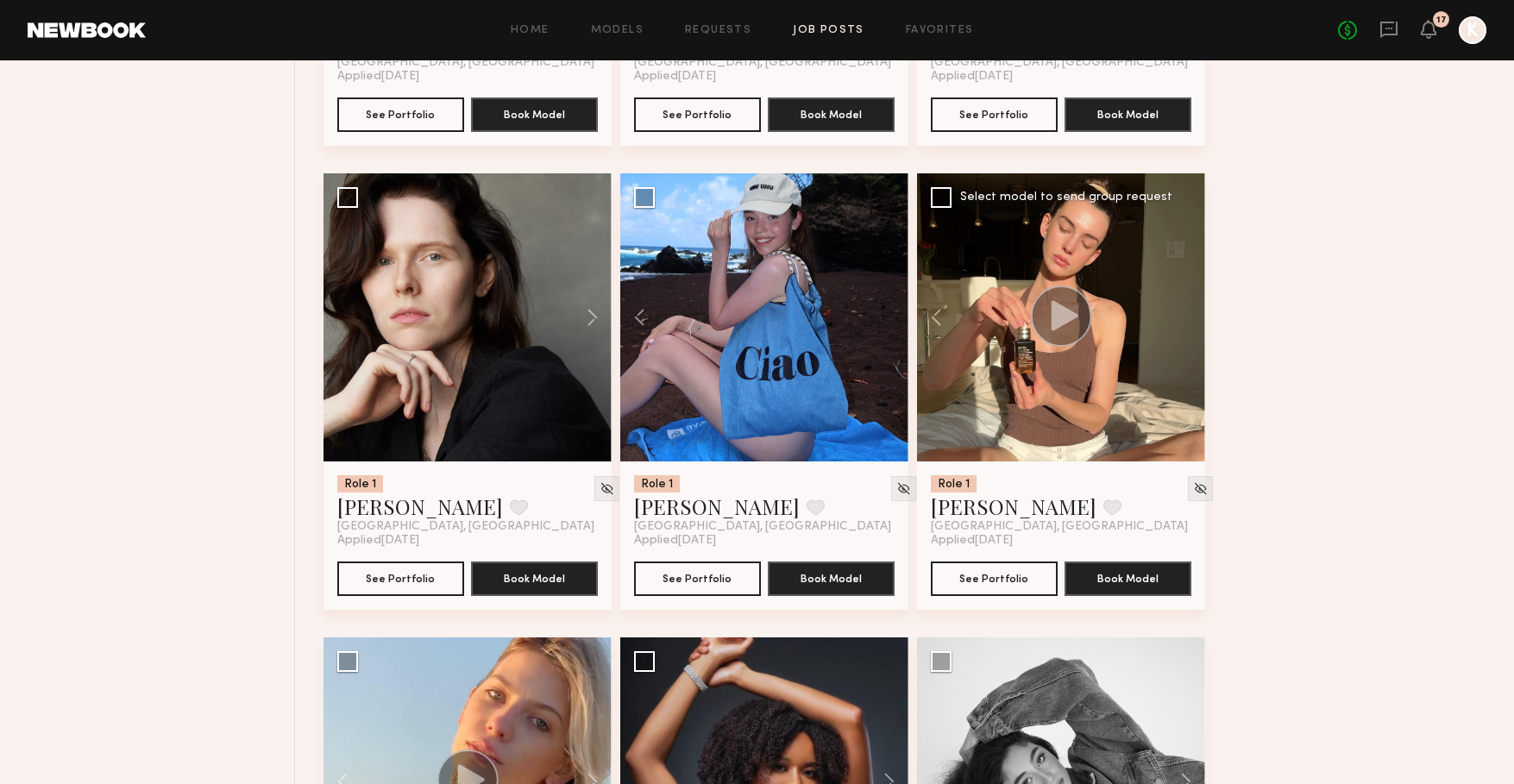
click at [1183, 314] on div at bounding box center [1061, 318] width 289 height 288
click at [957, 508] on link "[PERSON_NAME]" at bounding box center [1013, 506] width 165 height 27
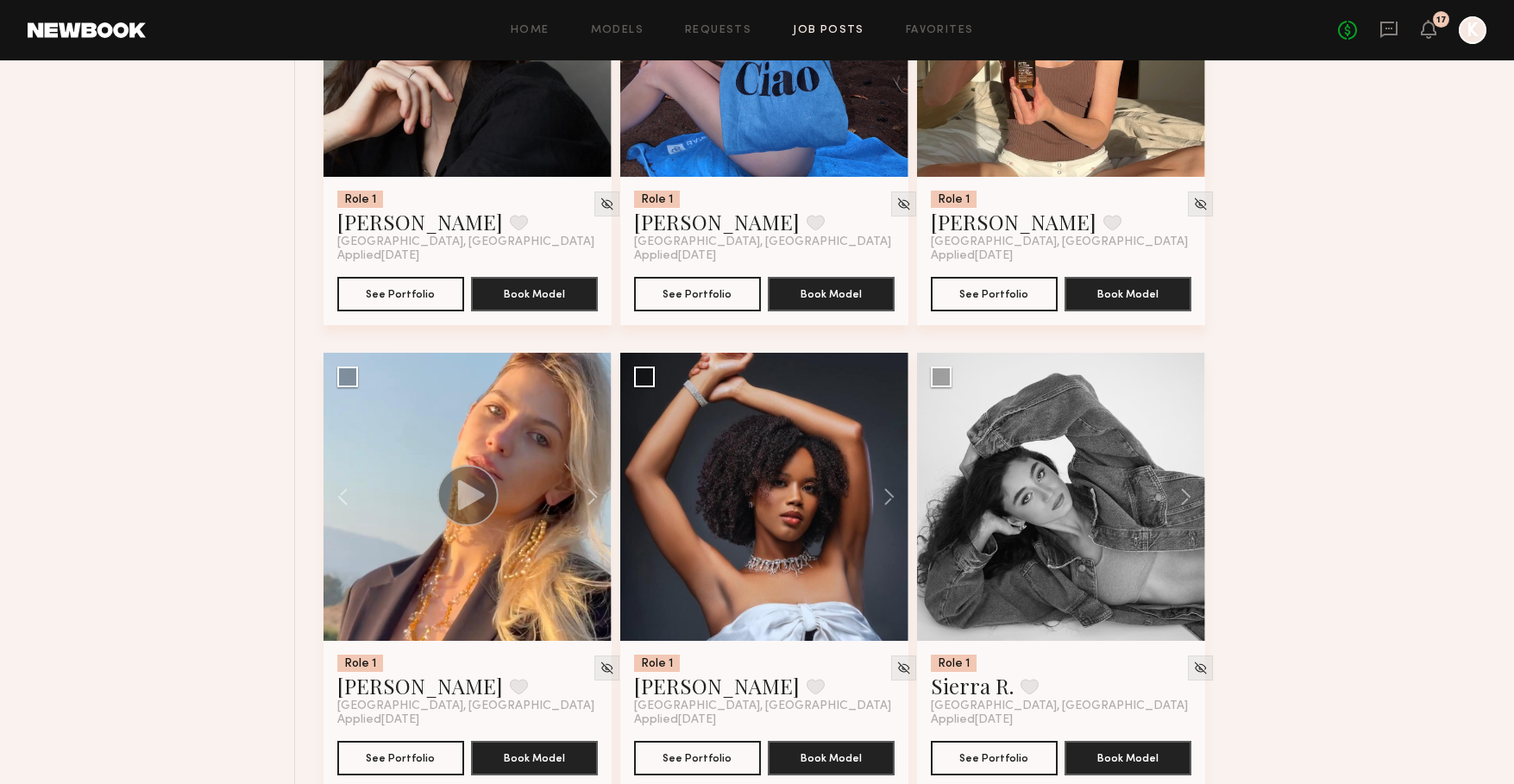
scroll to position [3634, 0]
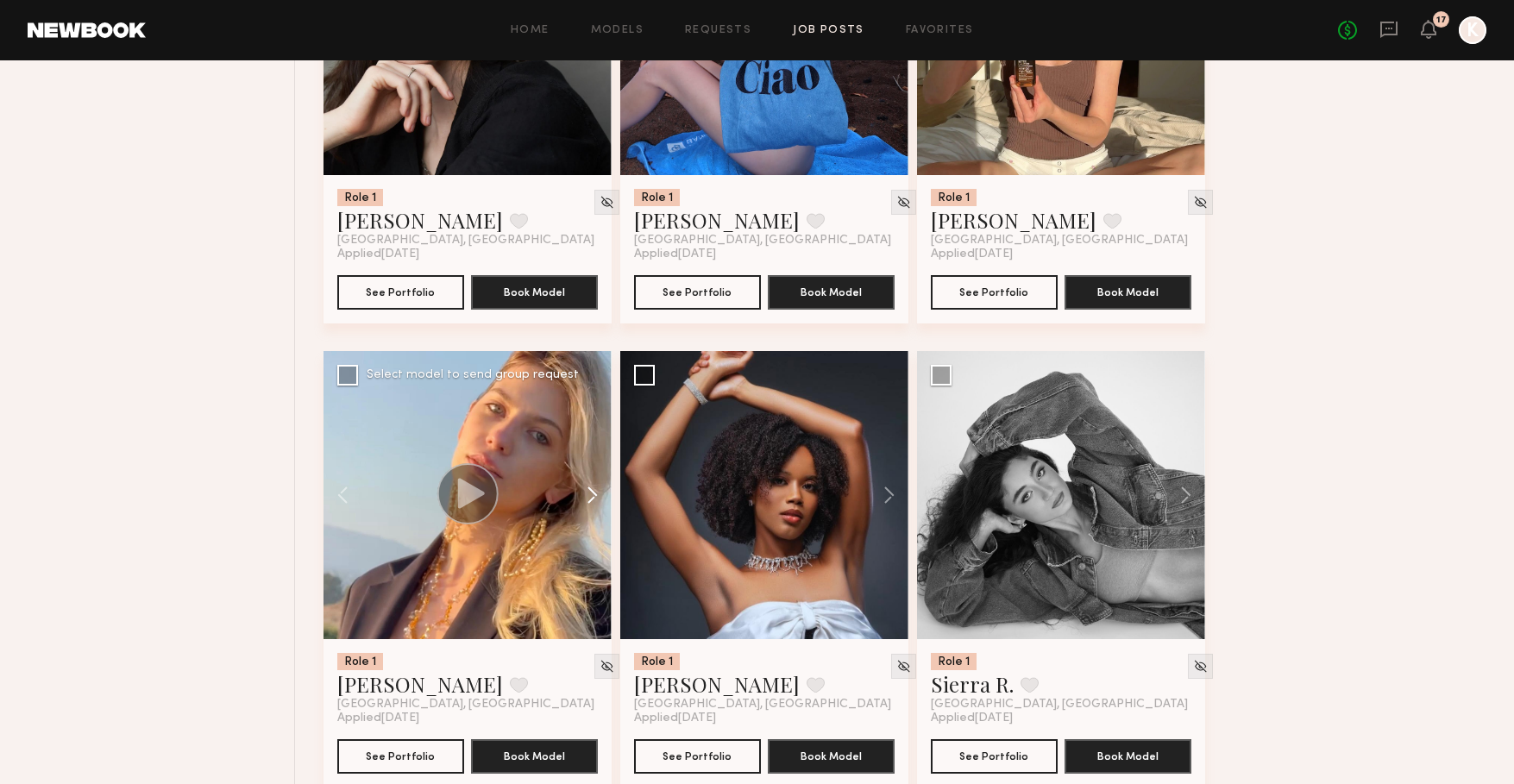
click at [576, 478] on button at bounding box center [584, 495] width 55 height 288
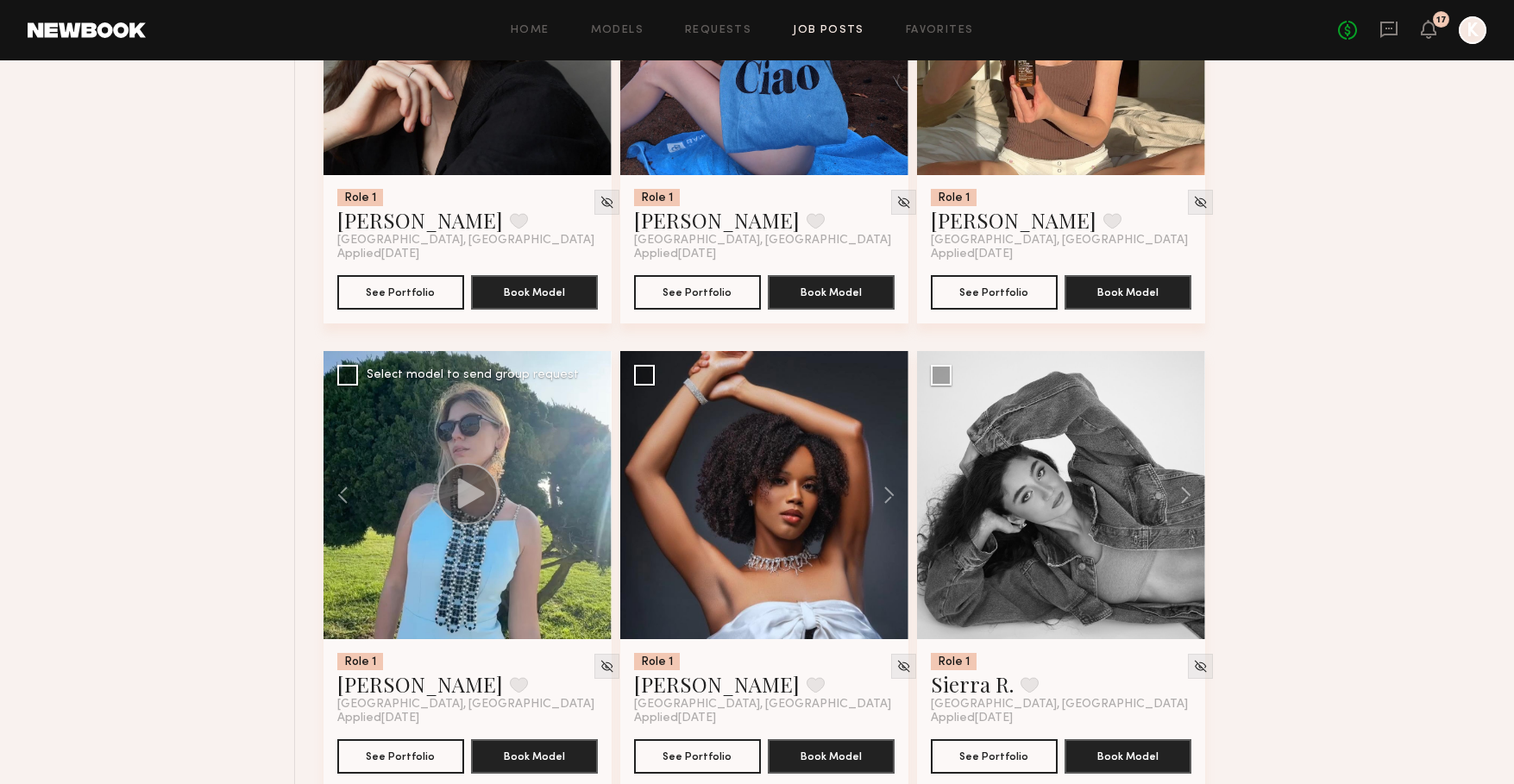
click at [576, 478] on div at bounding box center [468, 495] width 289 height 288
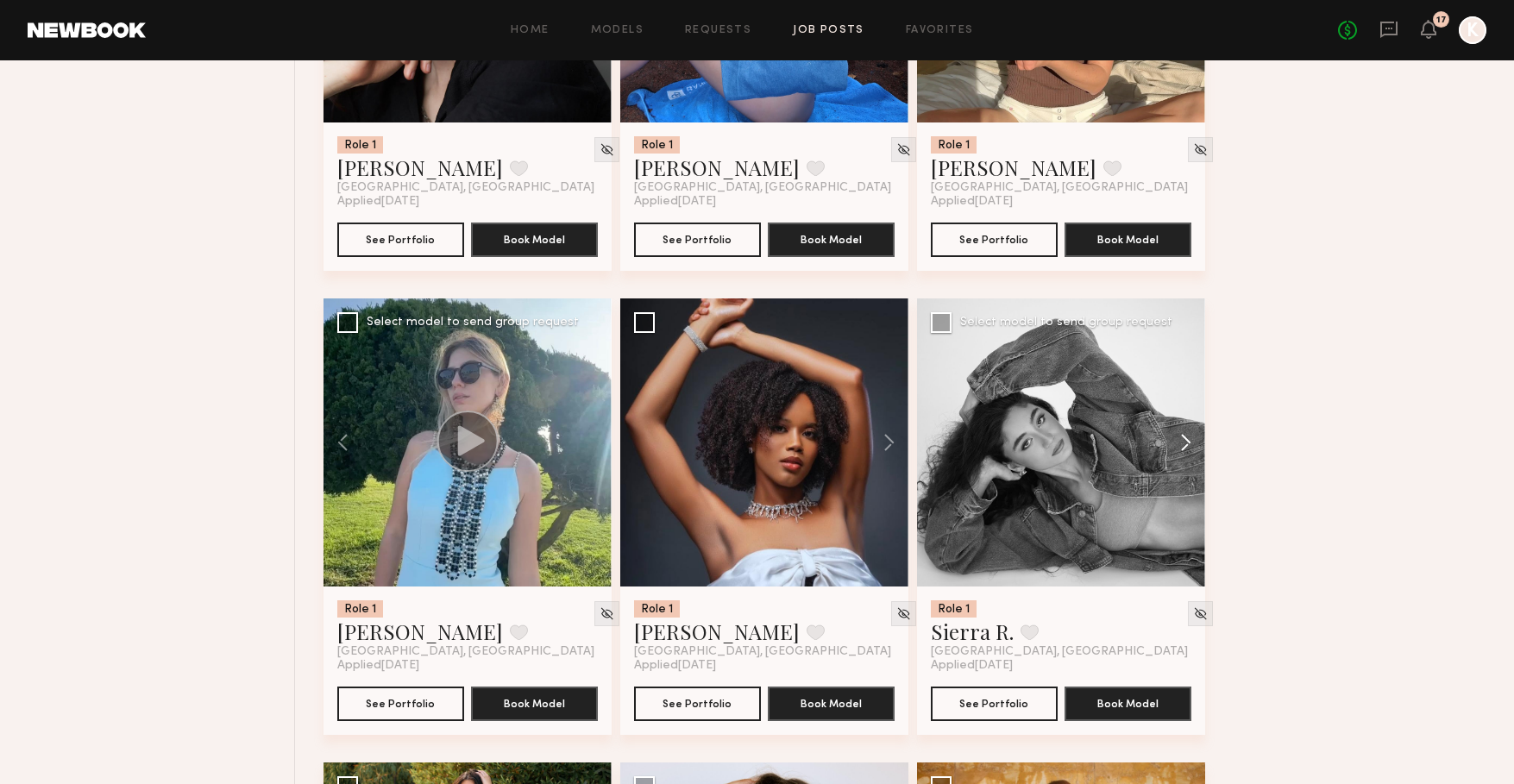
scroll to position [3695, 0]
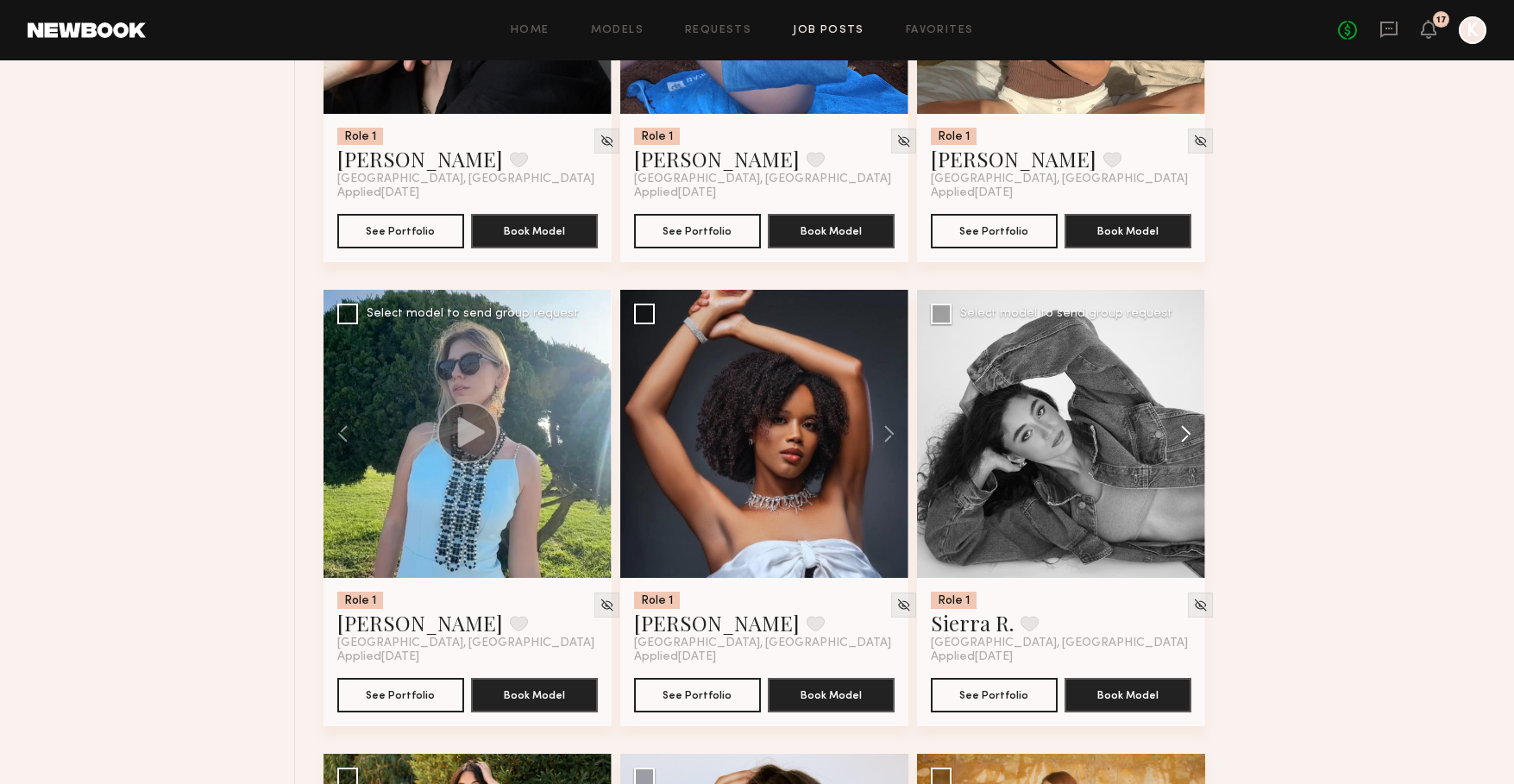
click at [1185, 439] on button at bounding box center [1177, 434] width 55 height 288
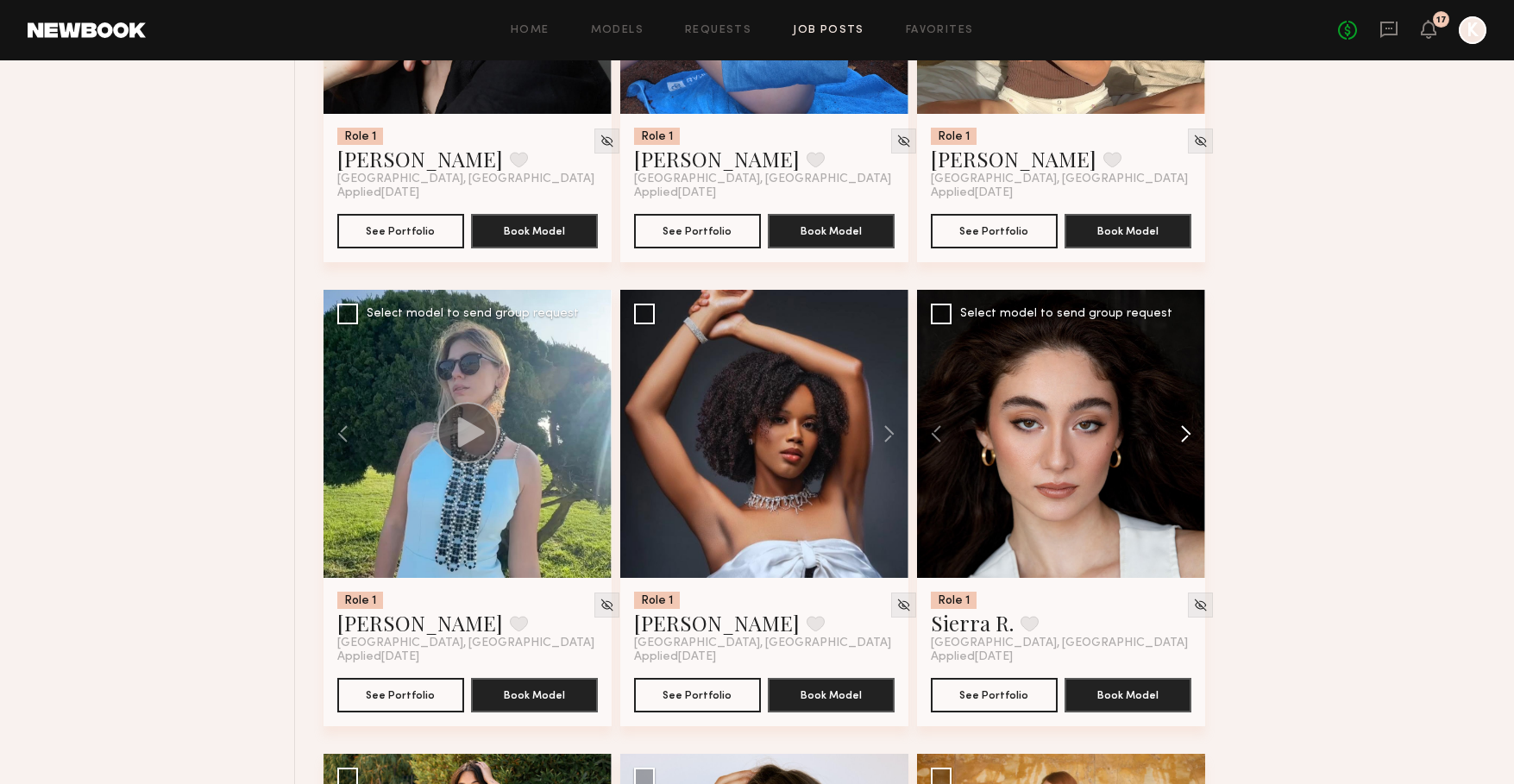
click at [1185, 439] on button at bounding box center [1177, 434] width 55 height 288
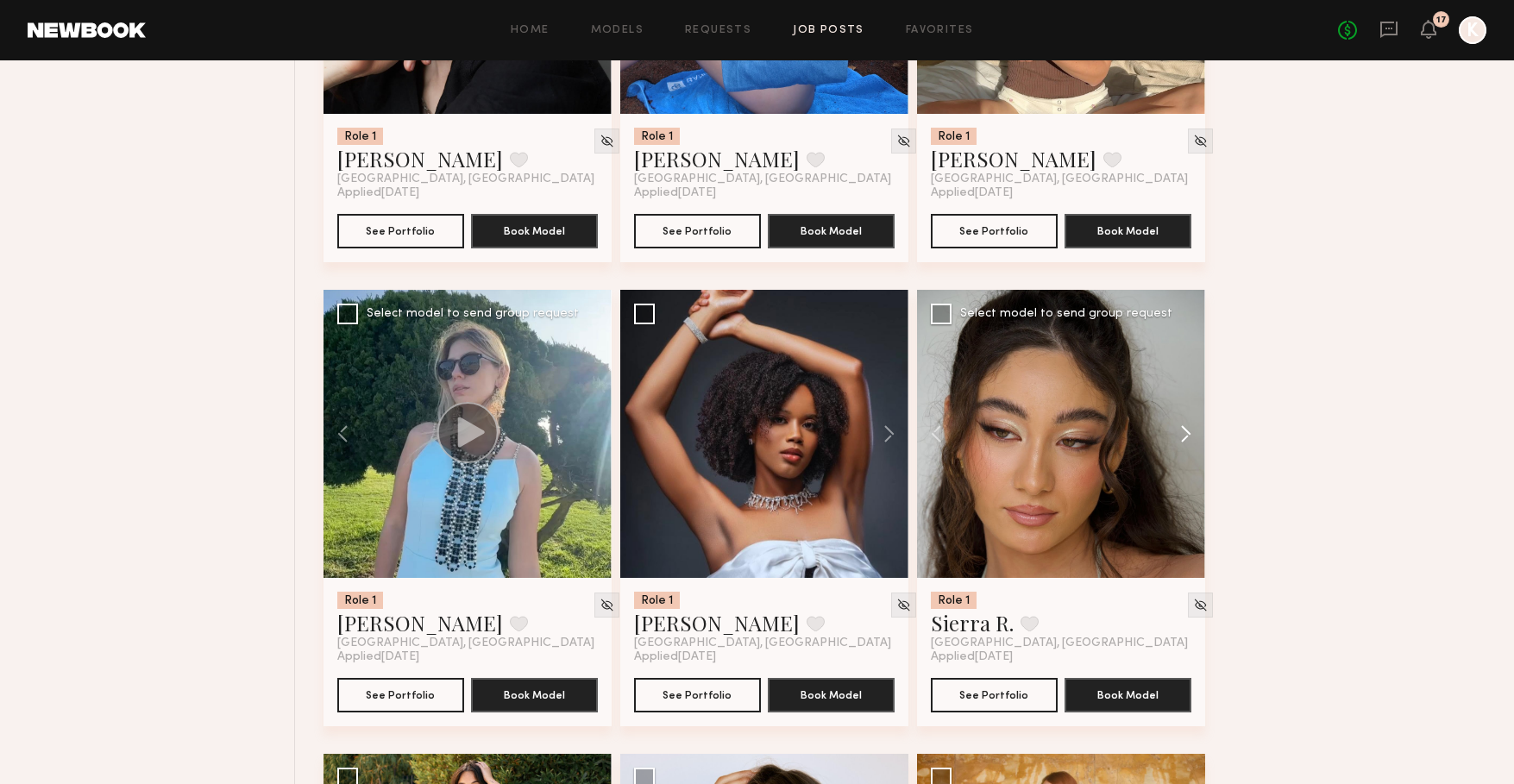
click at [1185, 439] on button at bounding box center [1177, 434] width 55 height 288
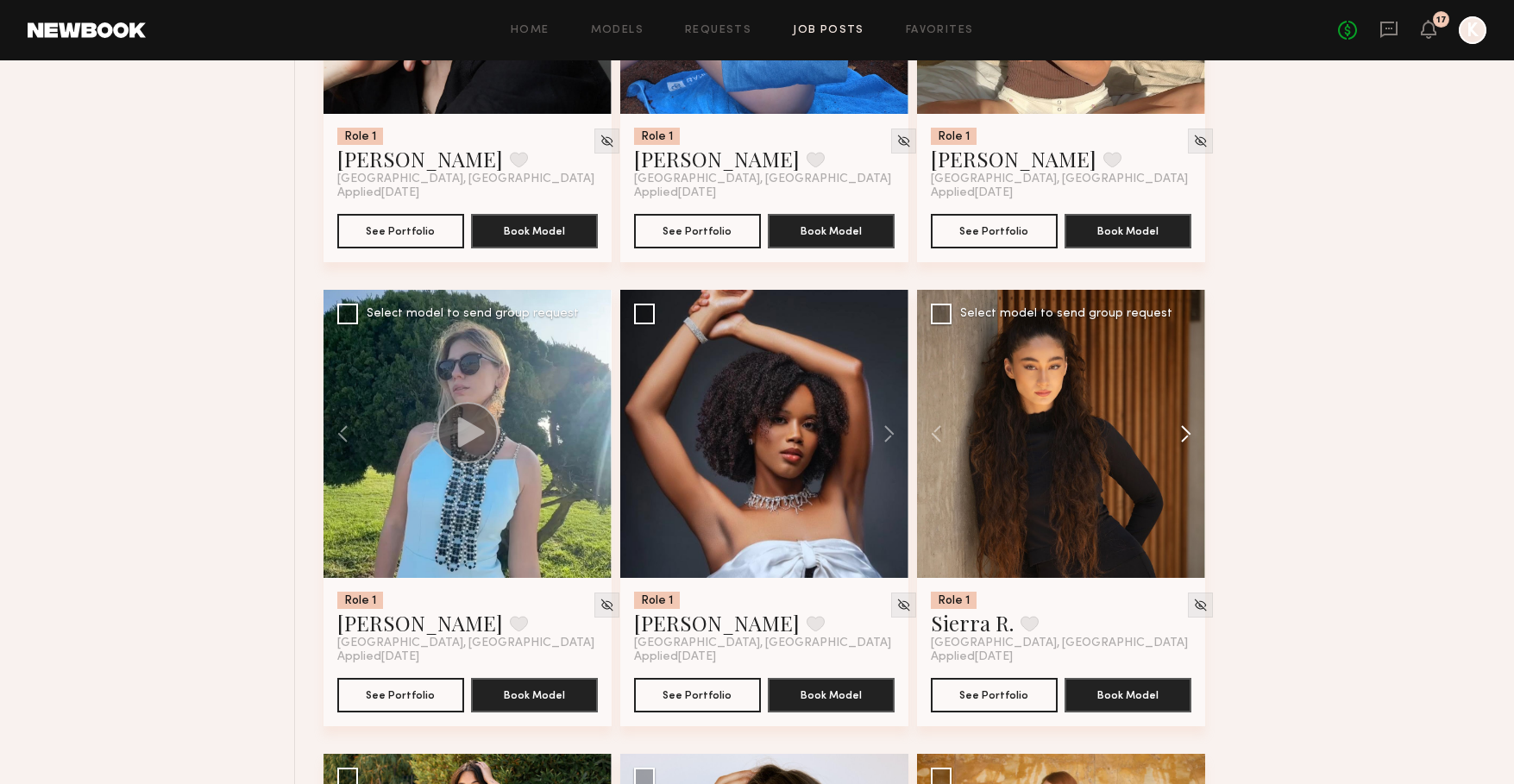
click at [1185, 439] on button at bounding box center [1177, 434] width 55 height 288
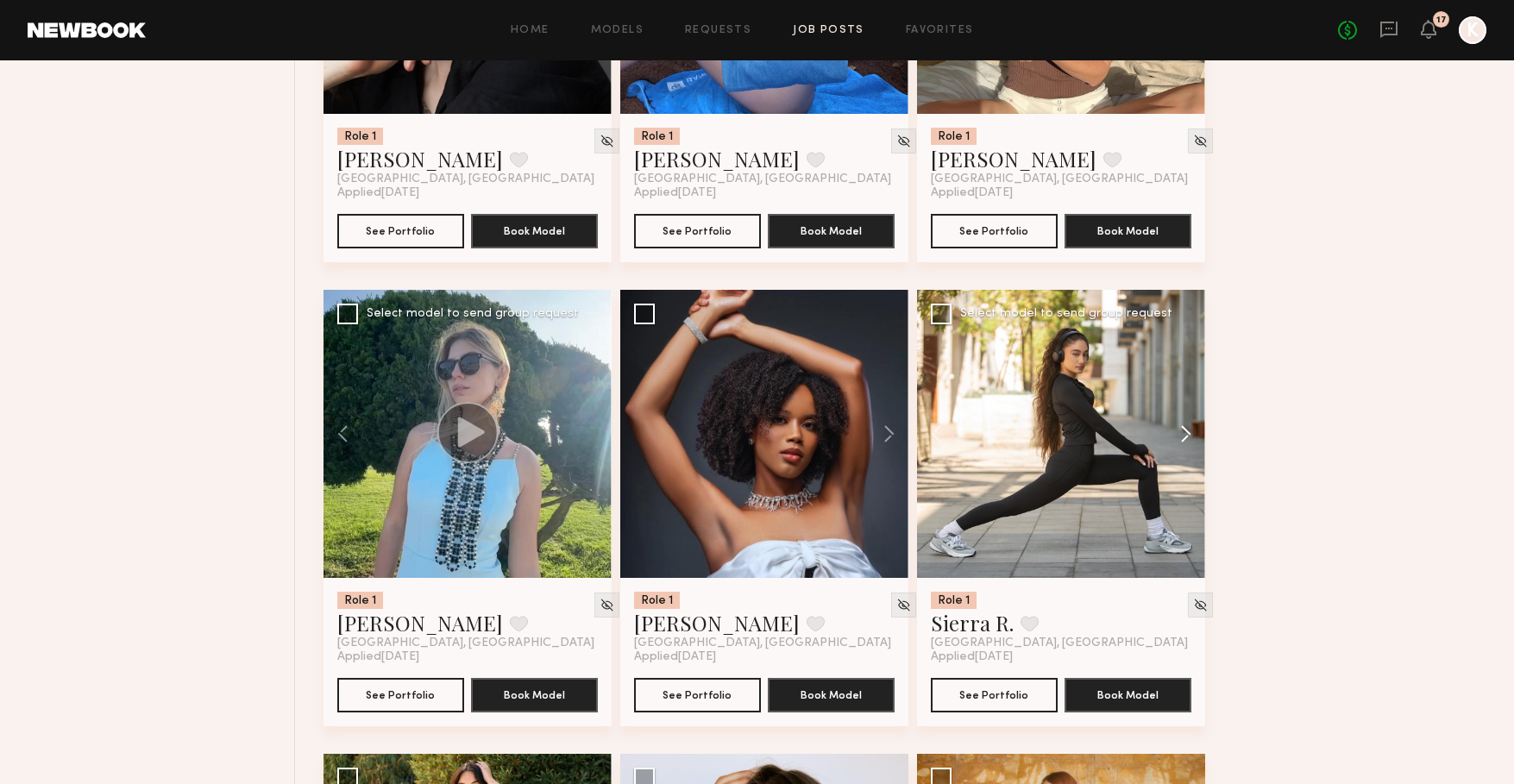
click at [1185, 439] on button at bounding box center [1177, 434] width 55 height 288
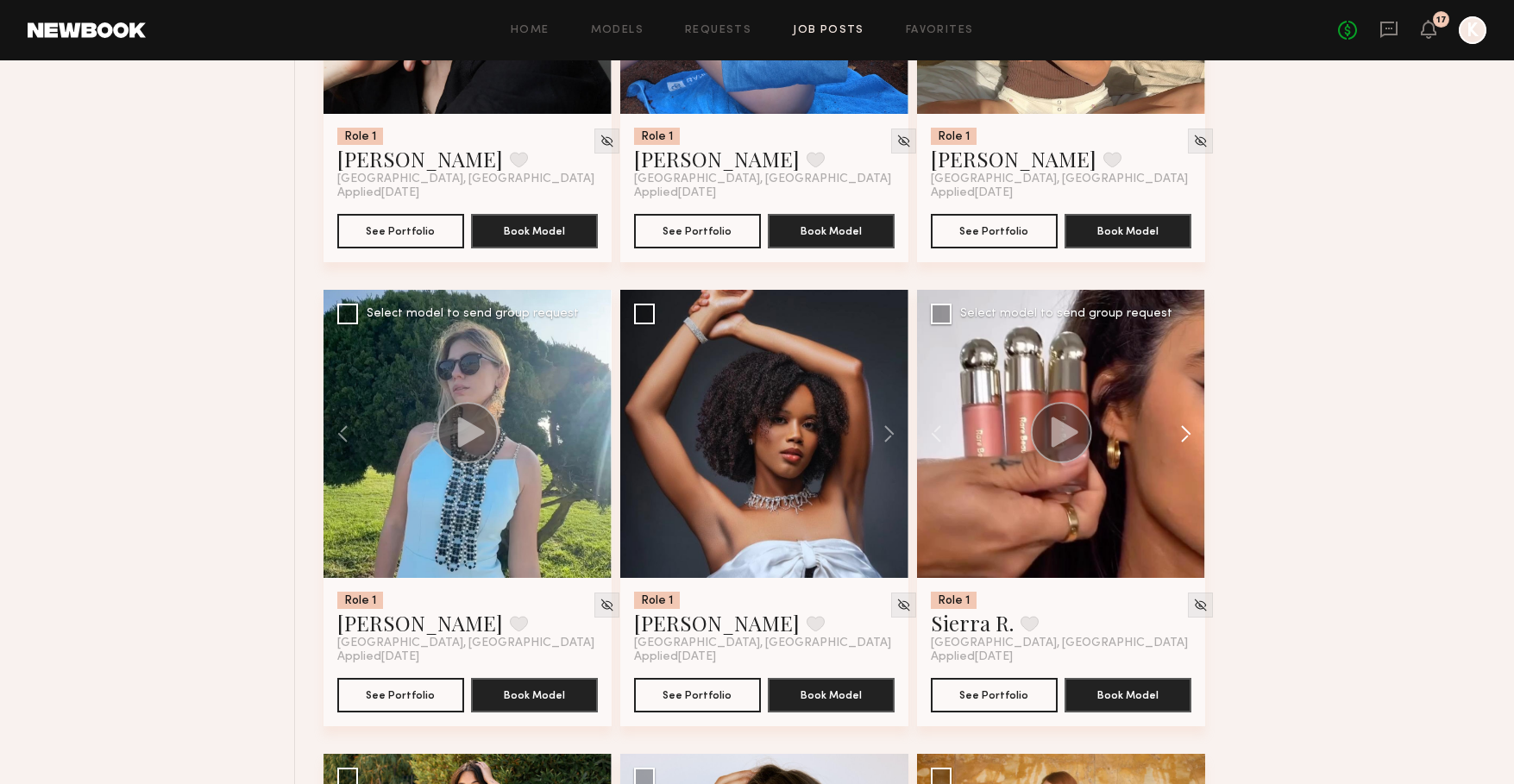
click at [1185, 439] on button at bounding box center [1177, 434] width 55 height 288
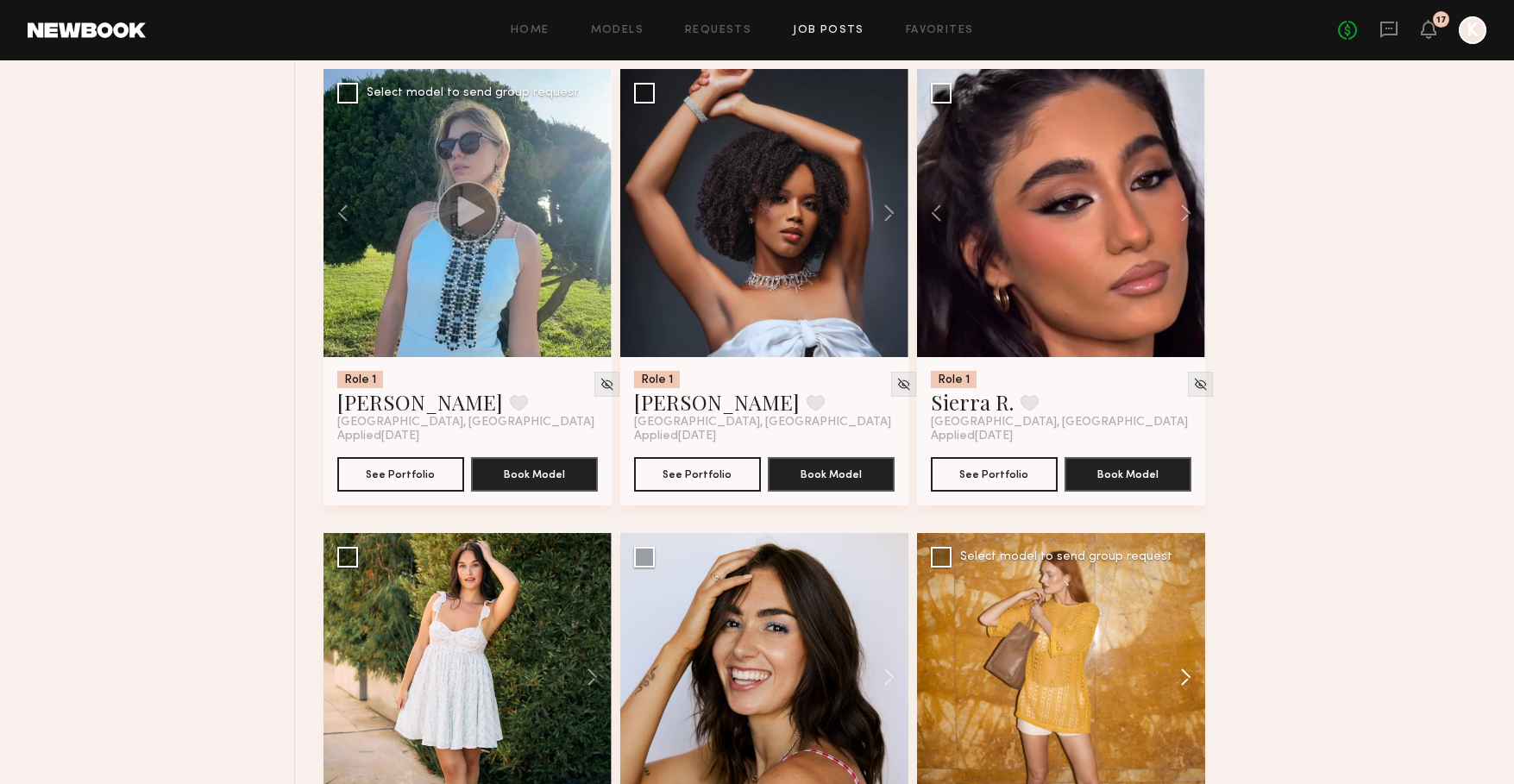
scroll to position [4173, 0]
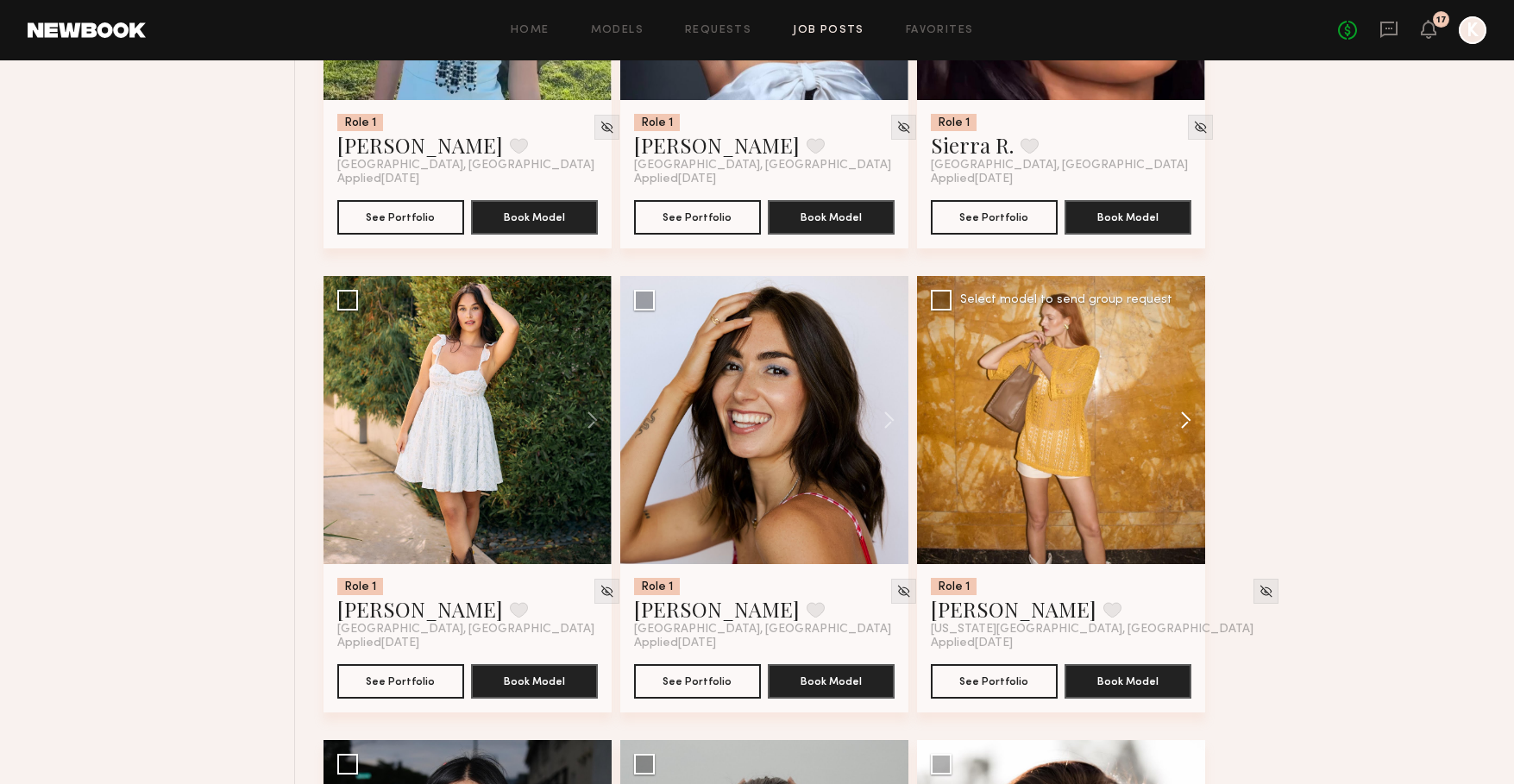
click at [1187, 419] on button at bounding box center [1177, 420] width 55 height 288
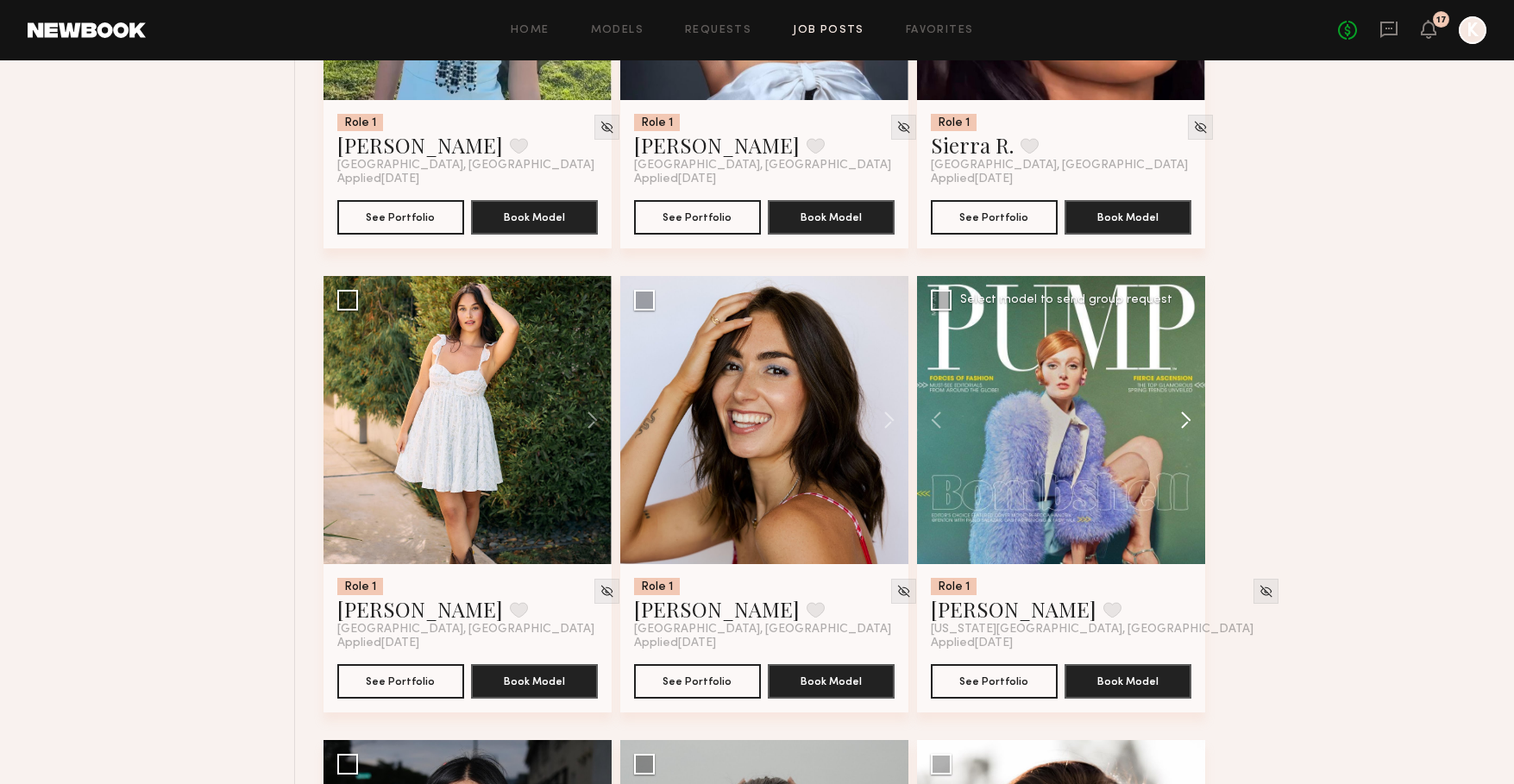
click at [1187, 419] on button at bounding box center [1177, 420] width 55 height 288
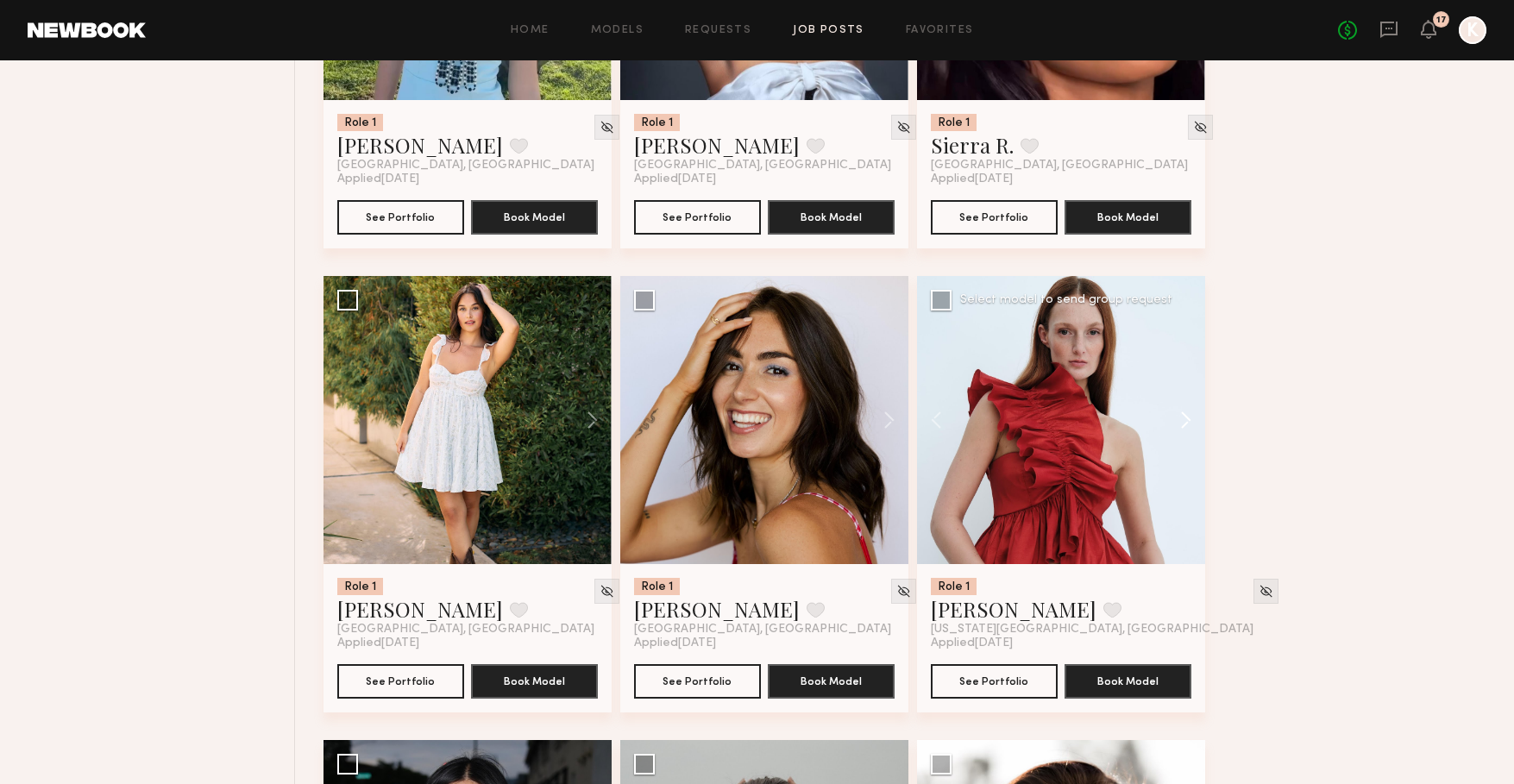
click at [1187, 419] on button at bounding box center [1177, 420] width 55 height 288
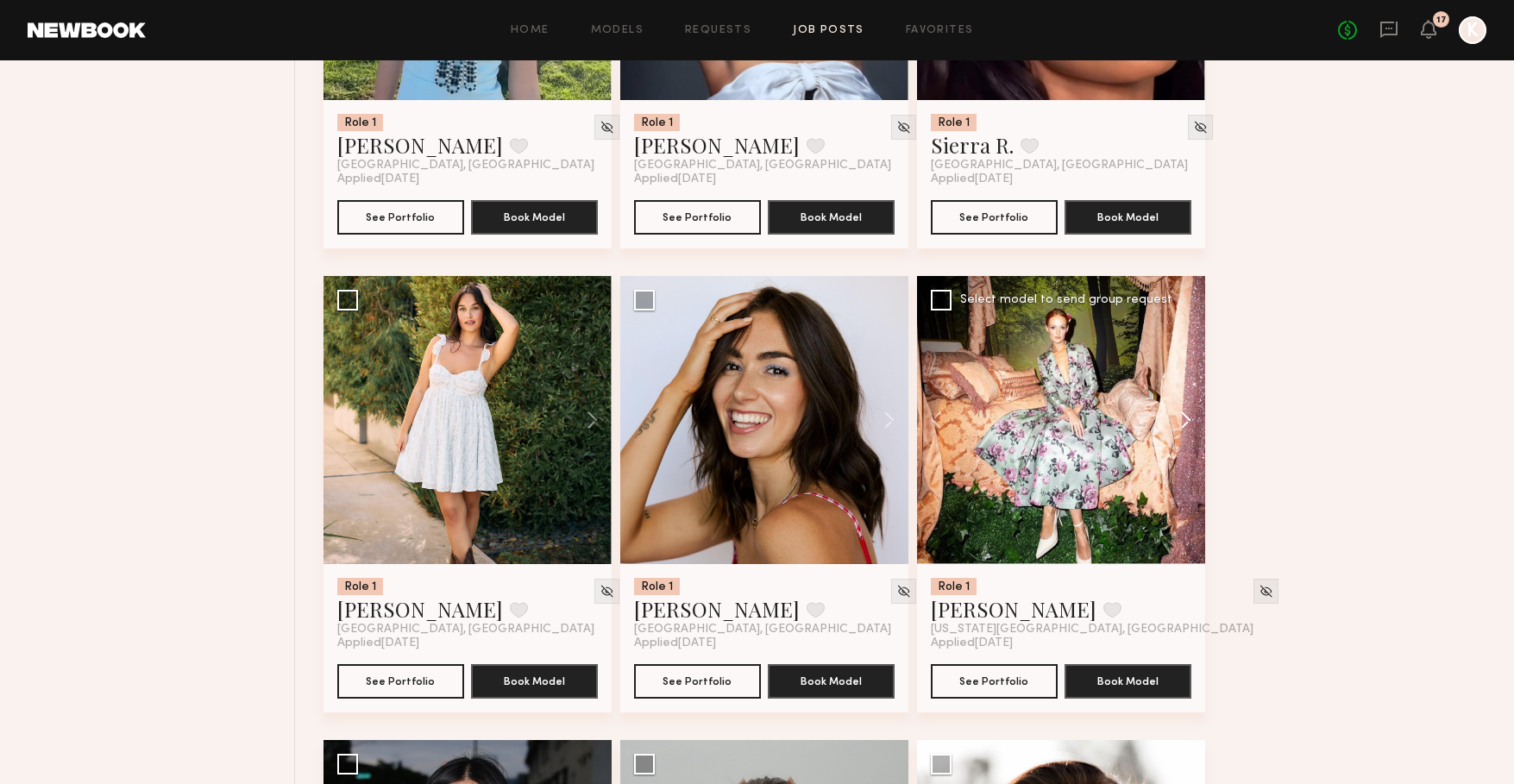
click at [1188, 419] on button at bounding box center [1177, 420] width 55 height 288
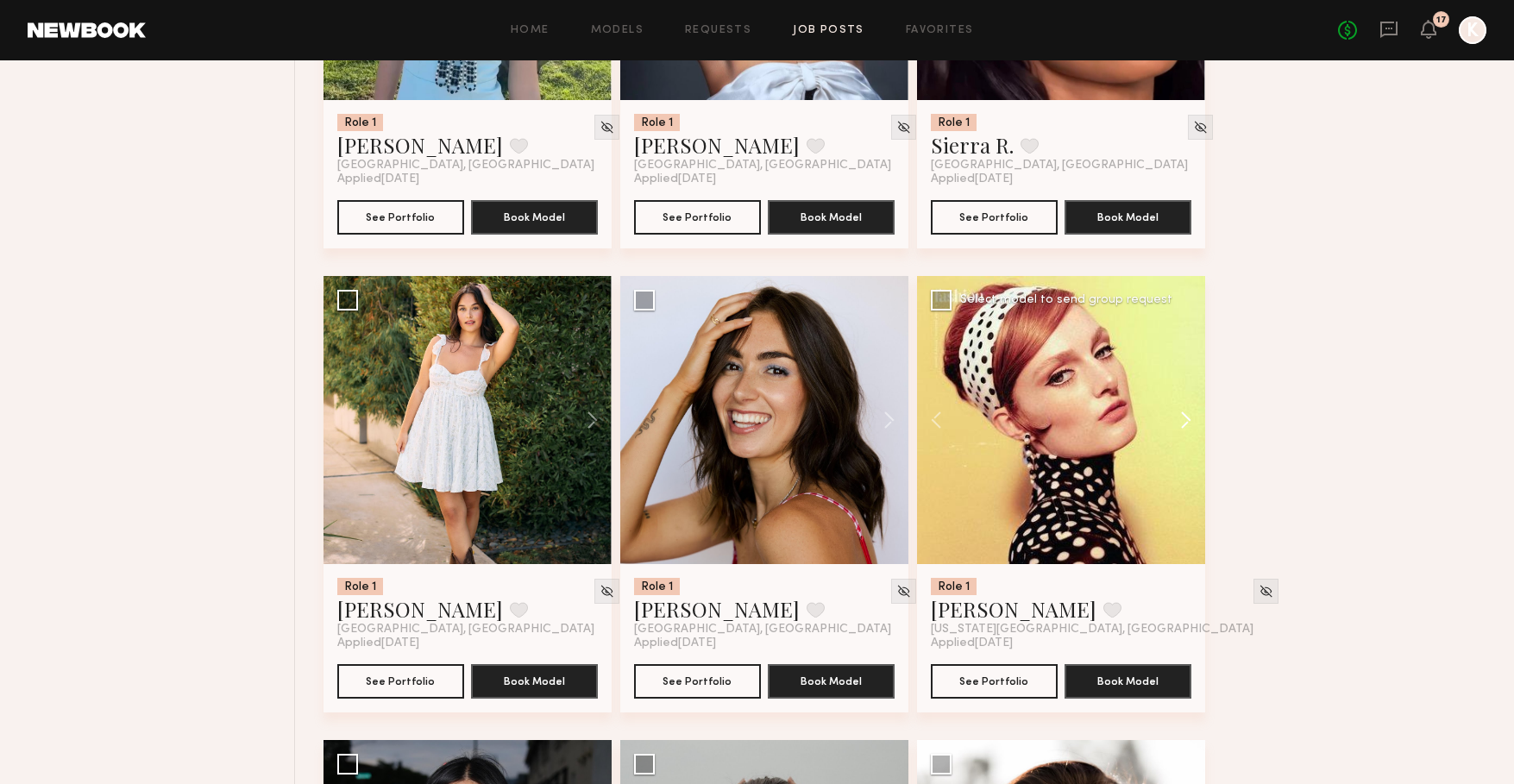
click at [1188, 419] on button at bounding box center [1177, 420] width 55 height 288
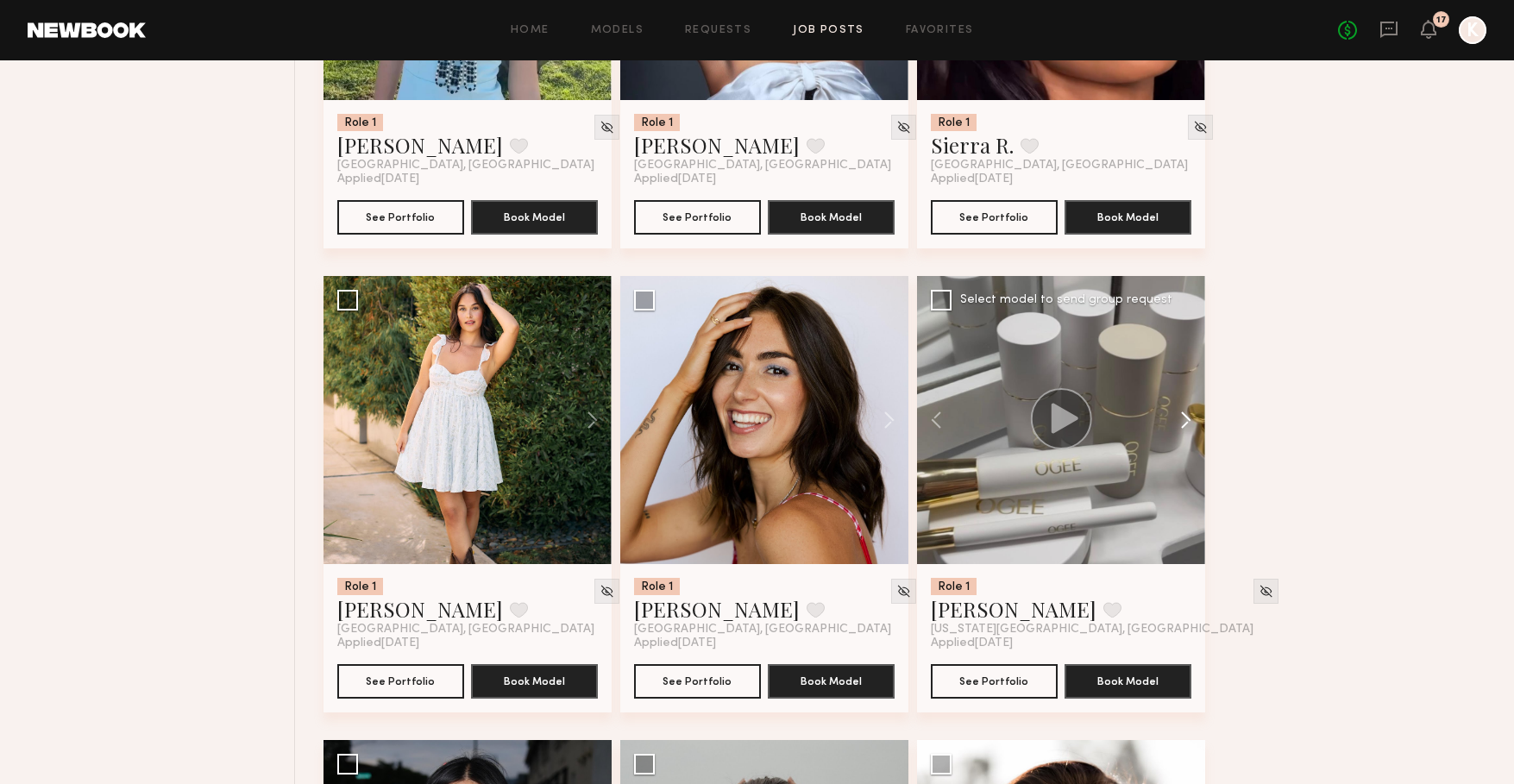
click at [1188, 419] on button at bounding box center [1177, 420] width 55 height 288
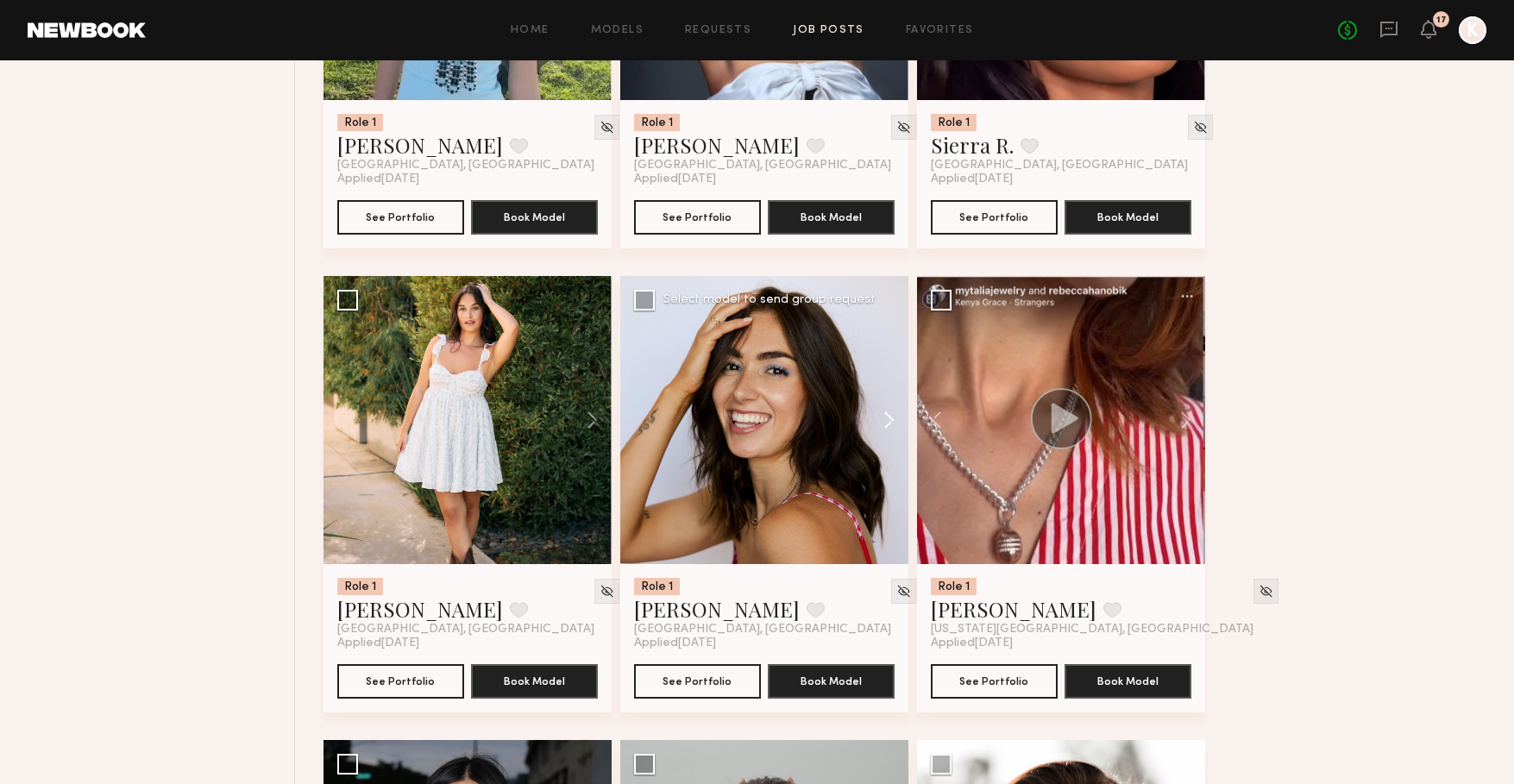
click at [893, 423] on button at bounding box center [880, 420] width 55 height 288
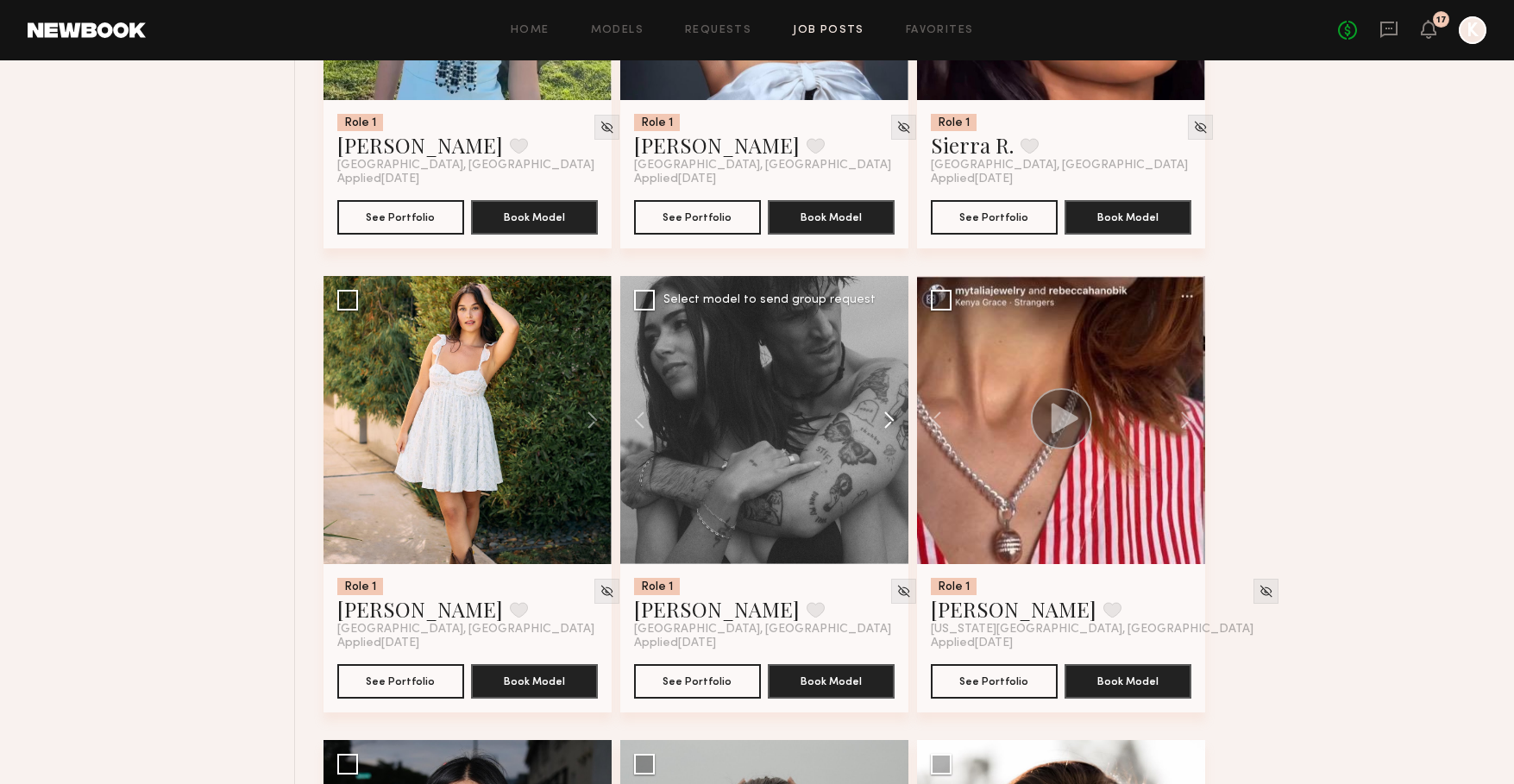
click at [893, 423] on button at bounding box center [880, 420] width 55 height 288
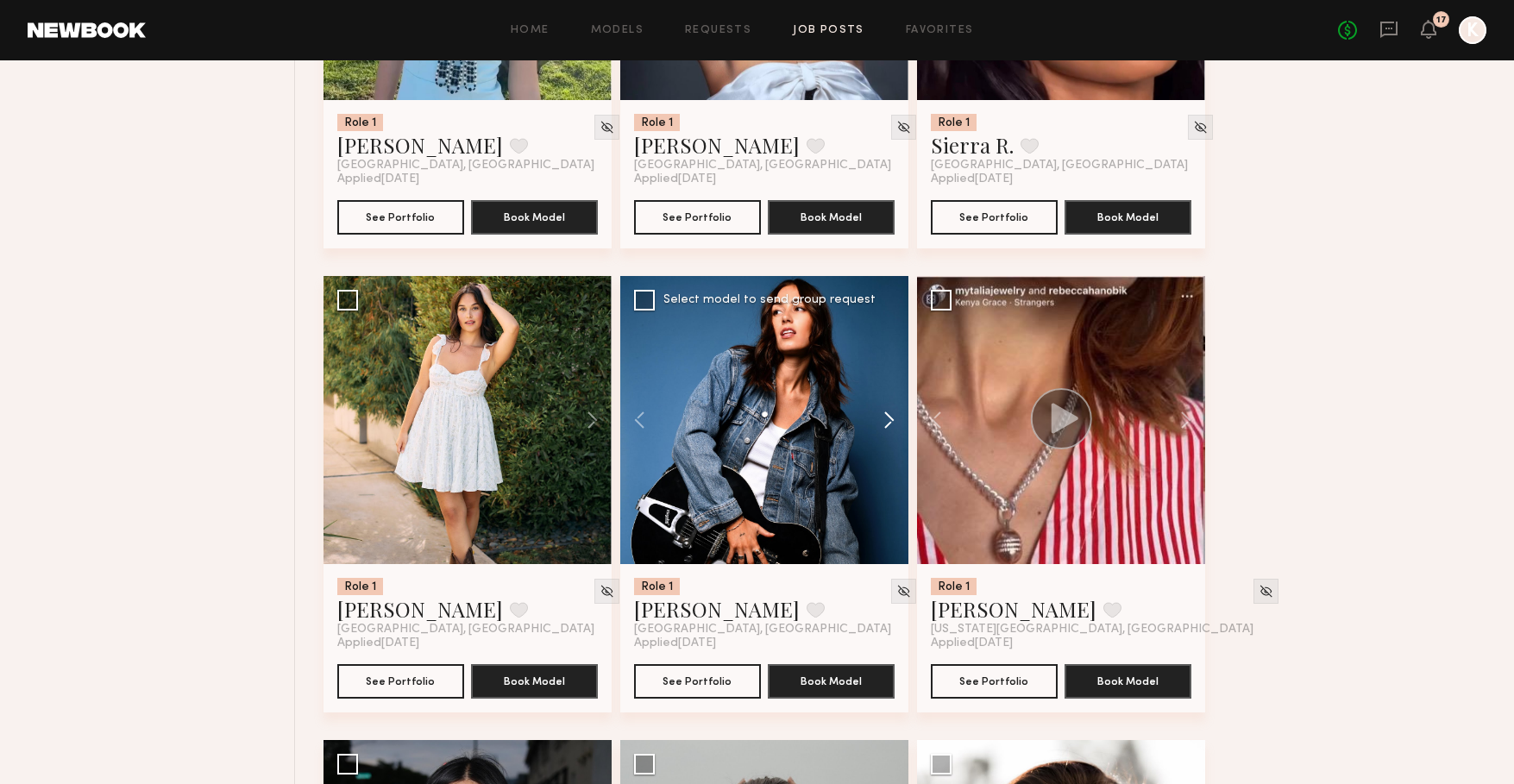
click at [893, 423] on button at bounding box center [880, 420] width 55 height 288
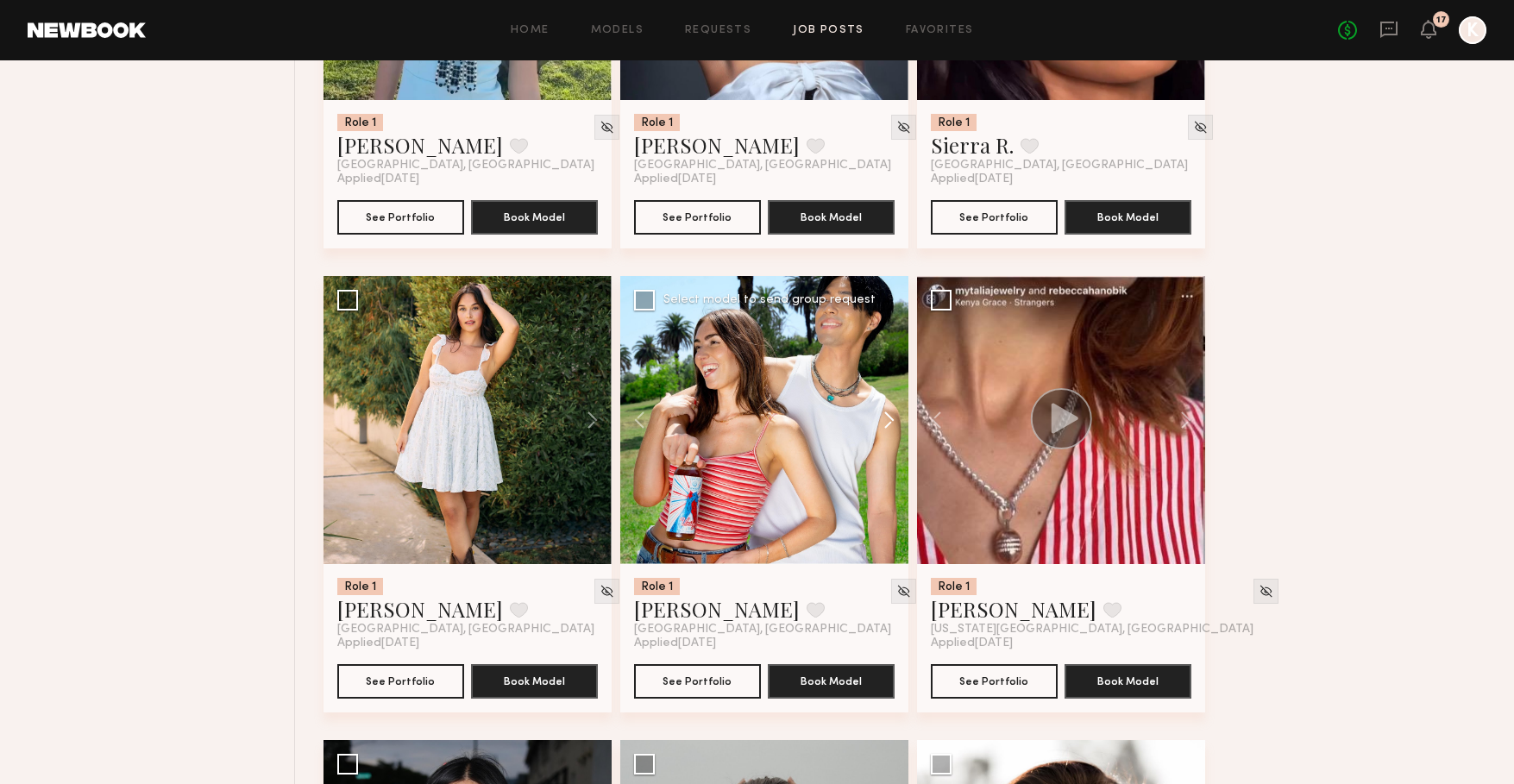
click at [893, 423] on button at bounding box center [880, 420] width 55 height 288
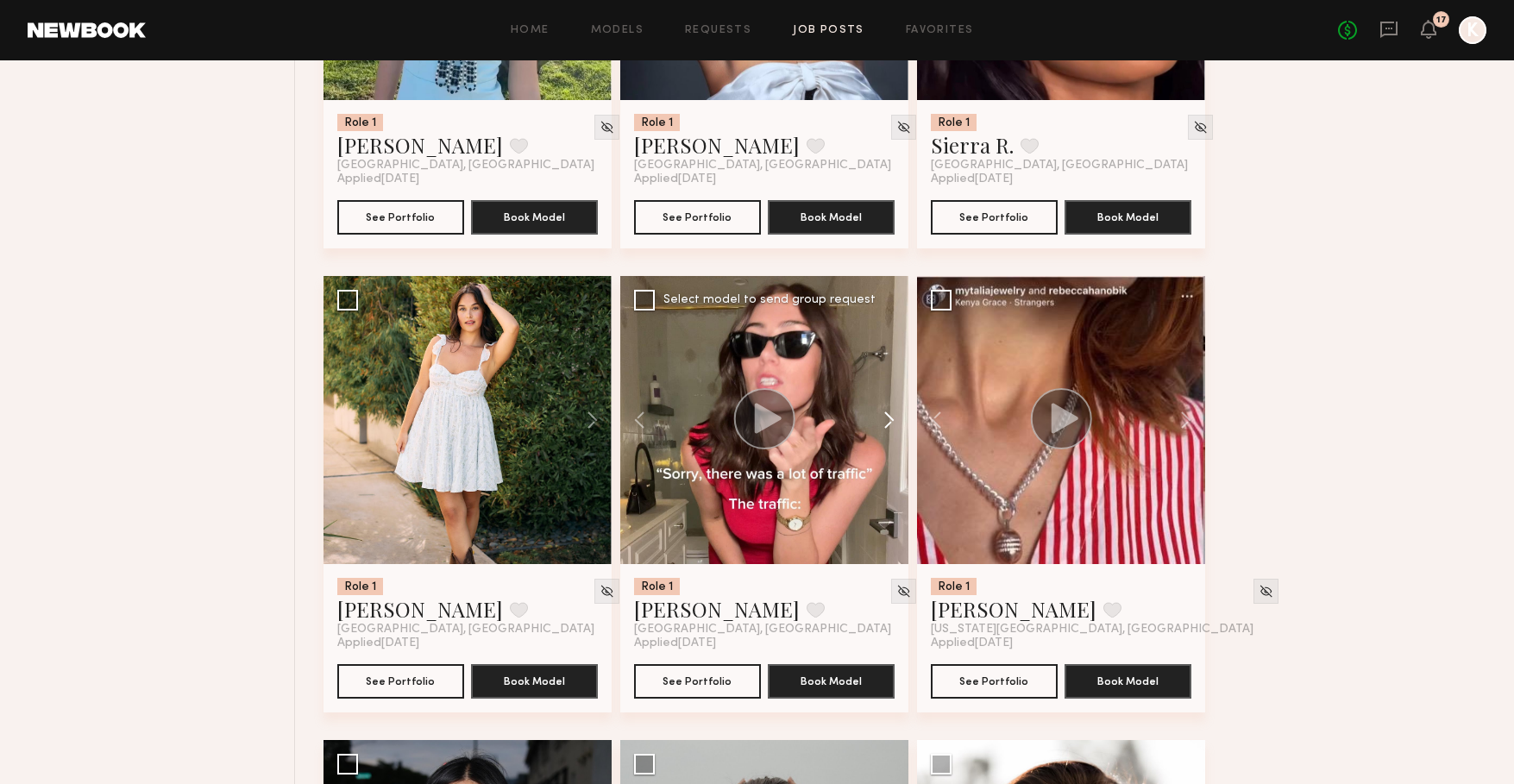
click at [893, 423] on button at bounding box center [880, 420] width 55 height 288
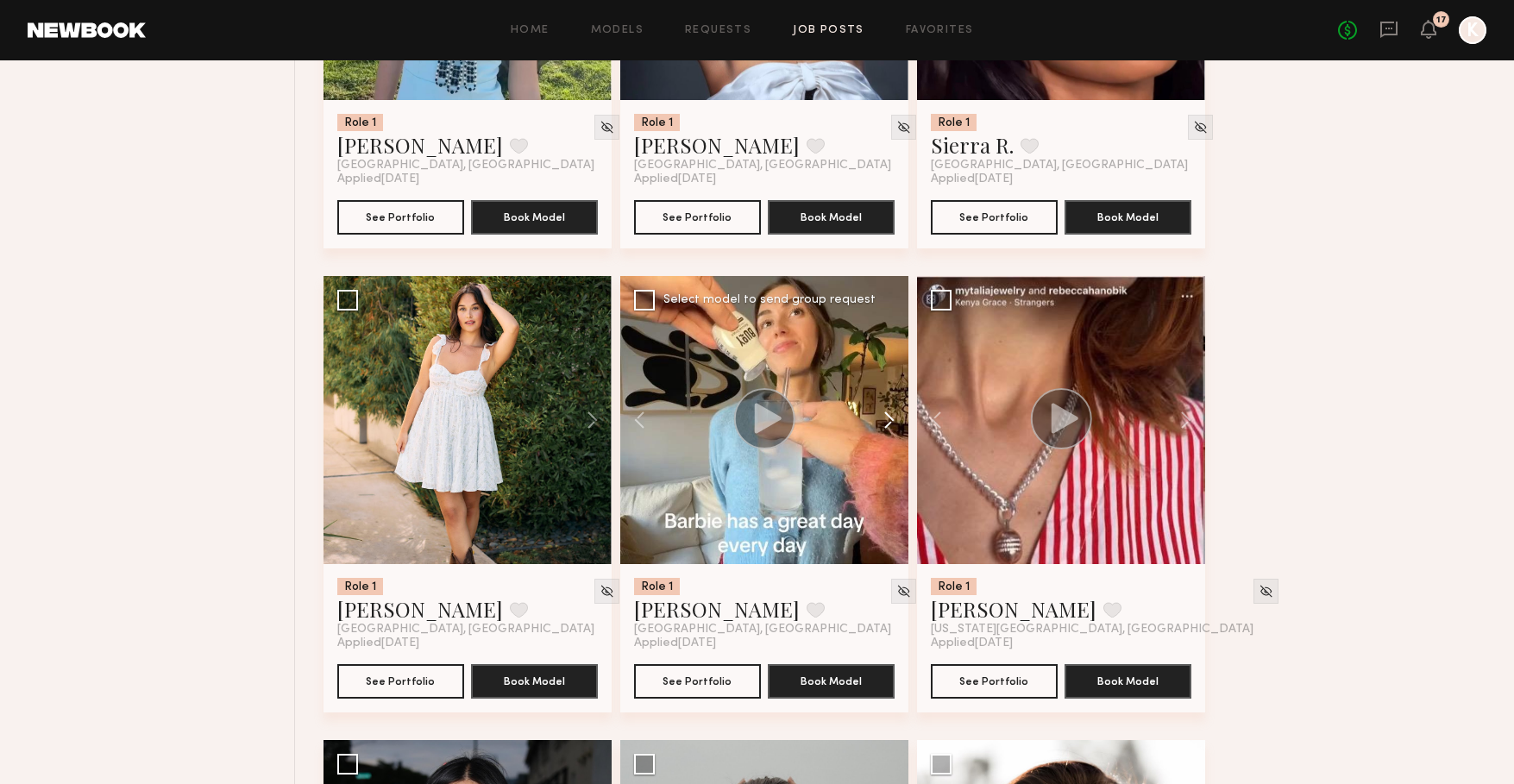
click at [893, 423] on button at bounding box center [880, 420] width 55 height 288
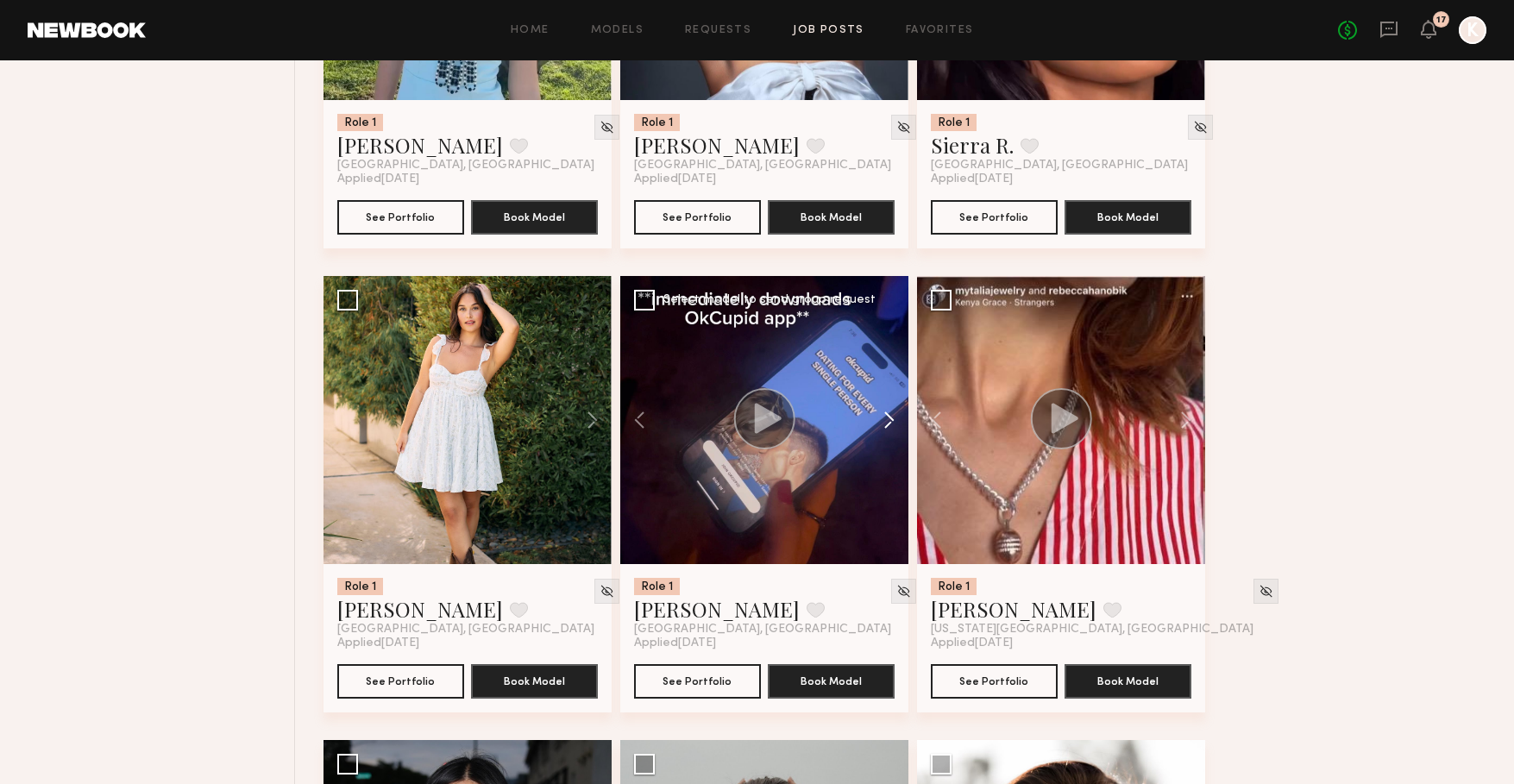
click at [893, 423] on button at bounding box center [880, 420] width 55 height 288
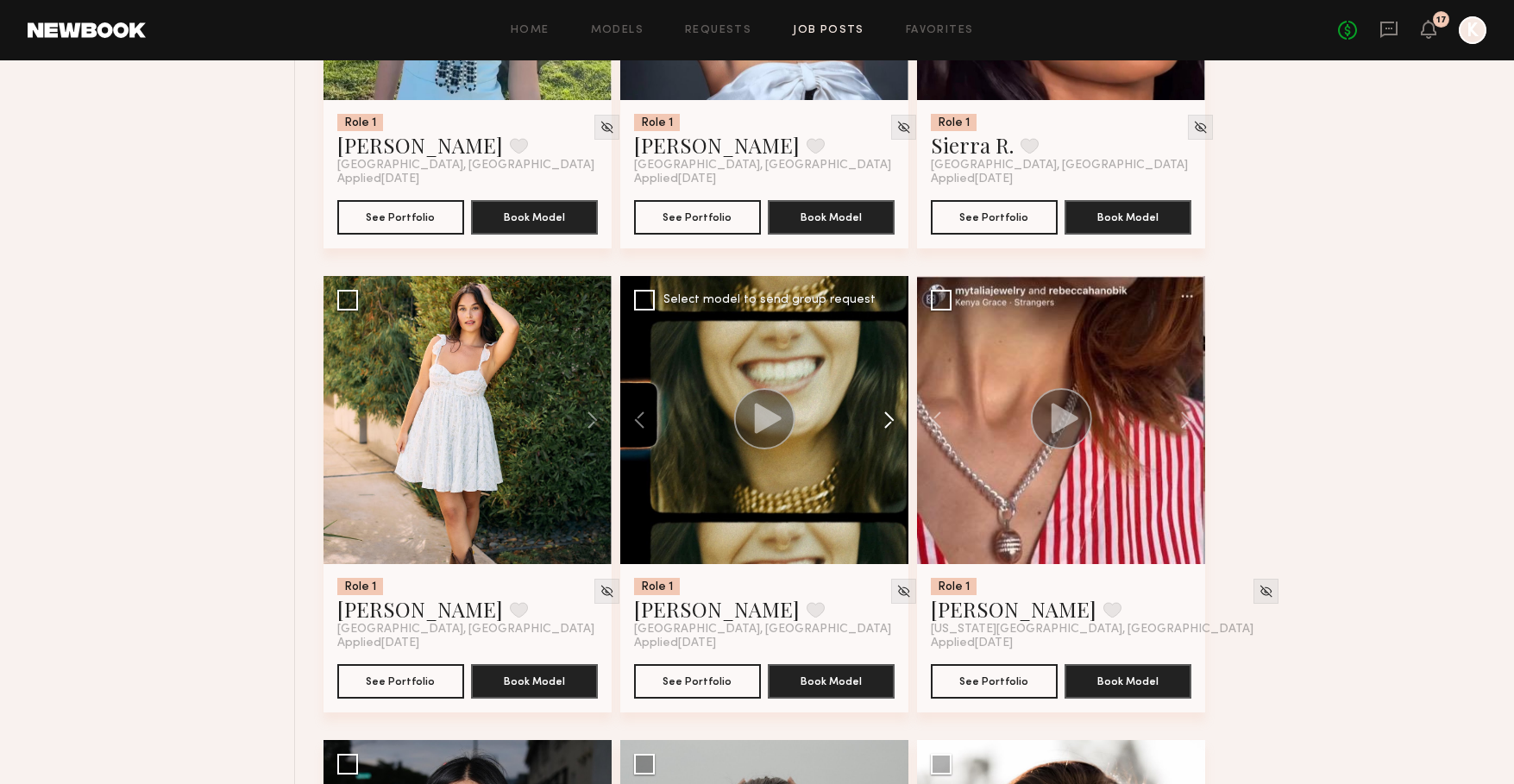
click at [893, 423] on button at bounding box center [880, 420] width 55 height 288
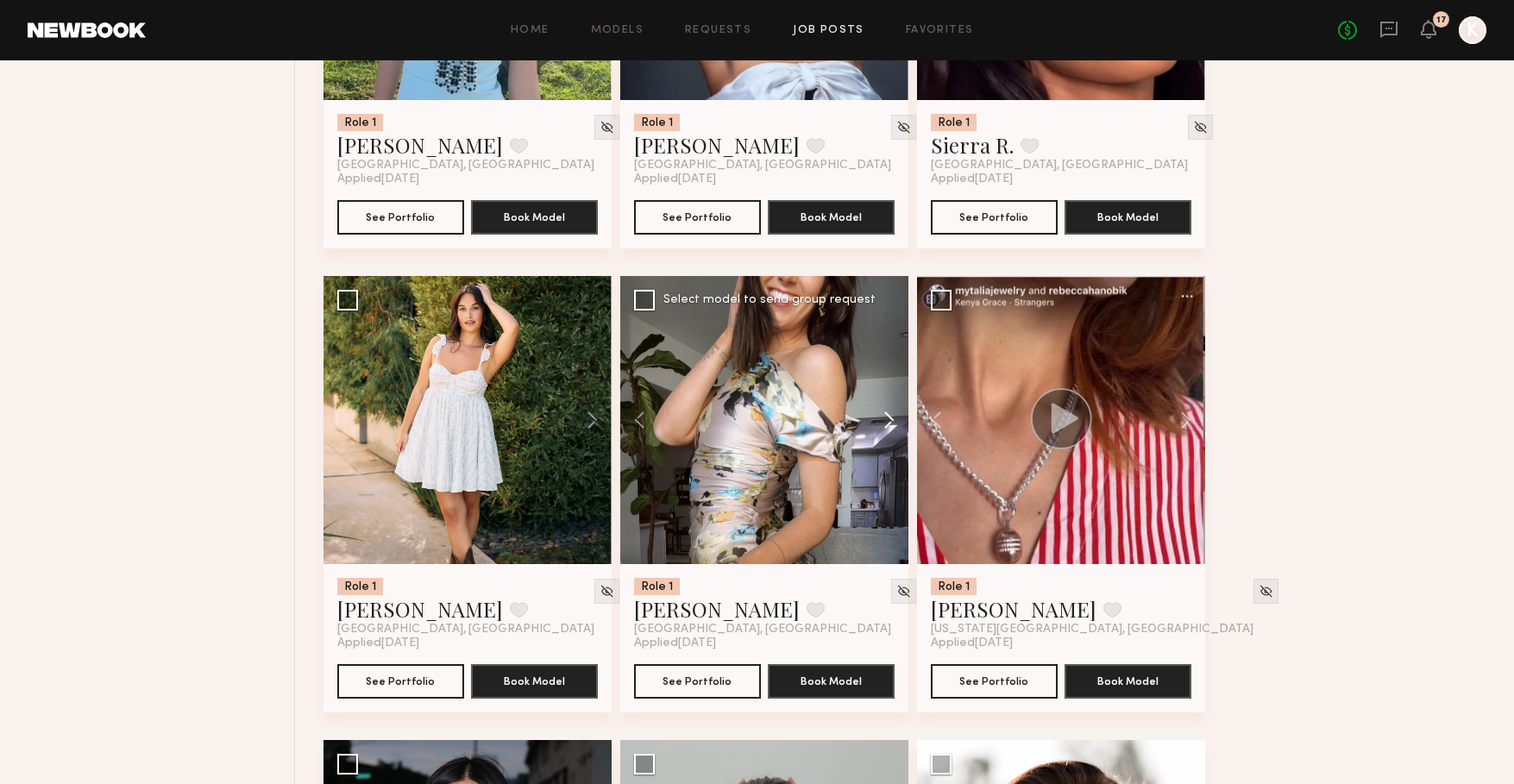
click at [893, 423] on button at bounding box center [880, 420] width 55 height 288
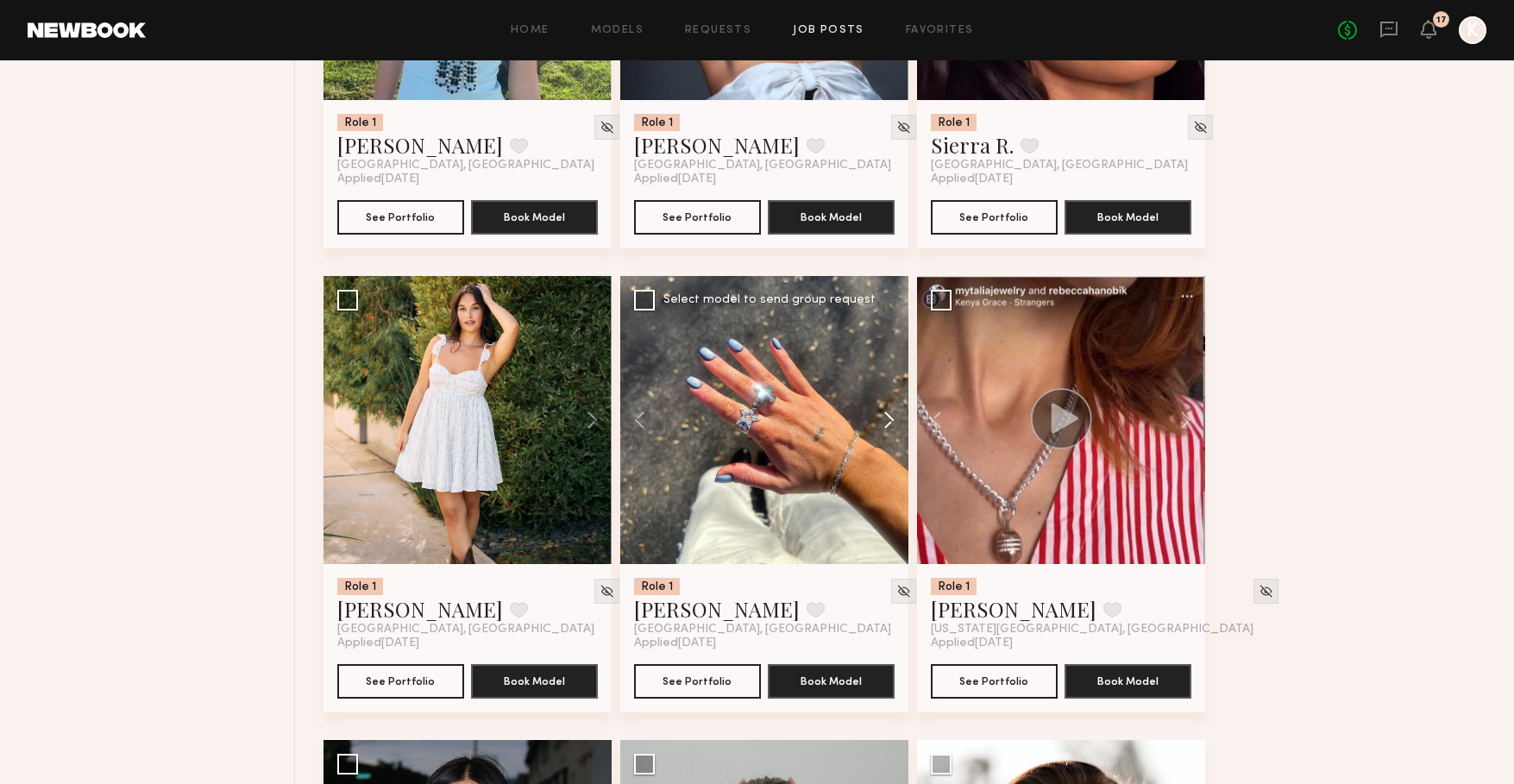
click at [893, 423] on button at bounding box center [880, 420] width 55 height 288
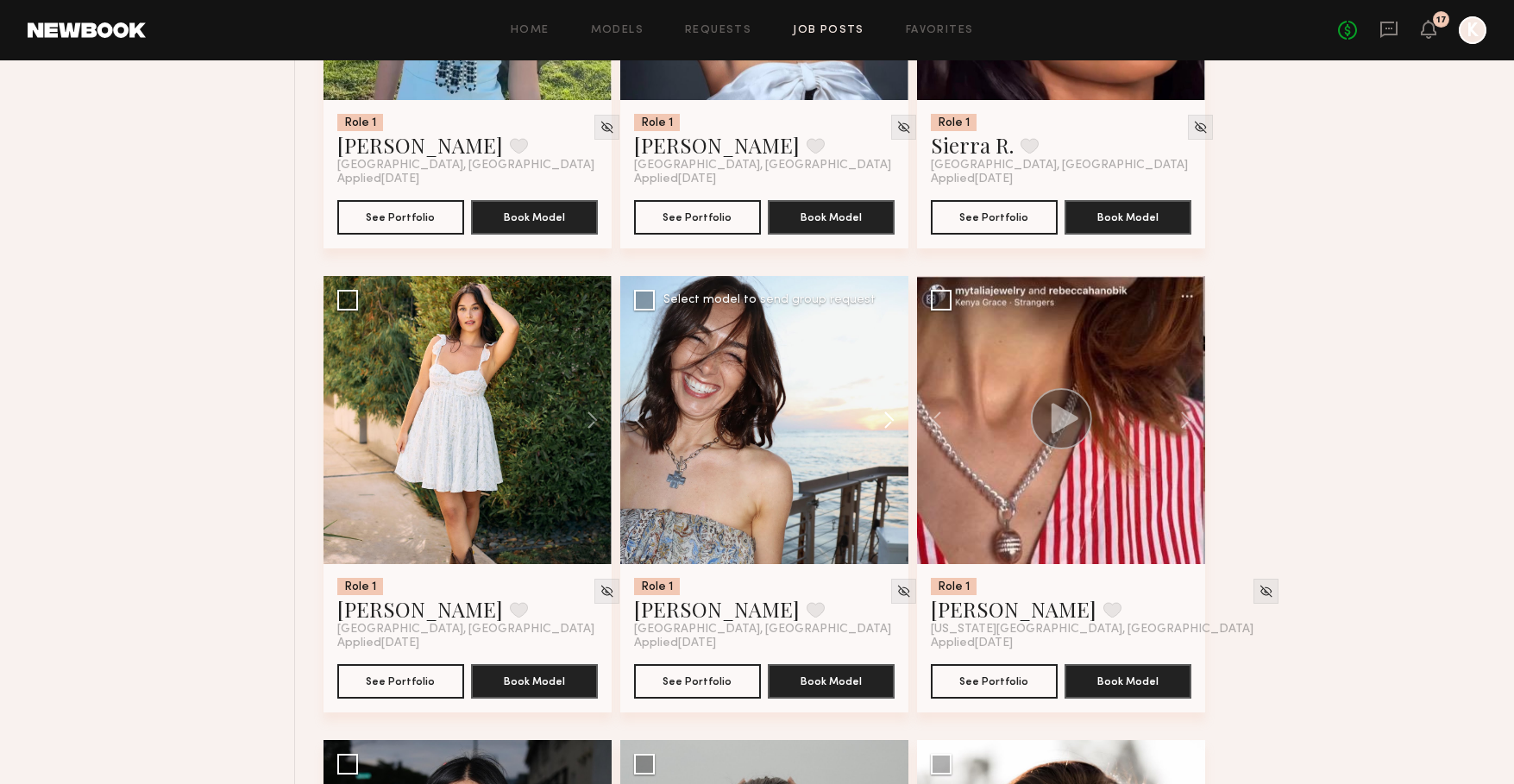
click at [893, 423] on button at bounding box center [880, 420] width 55 height 288
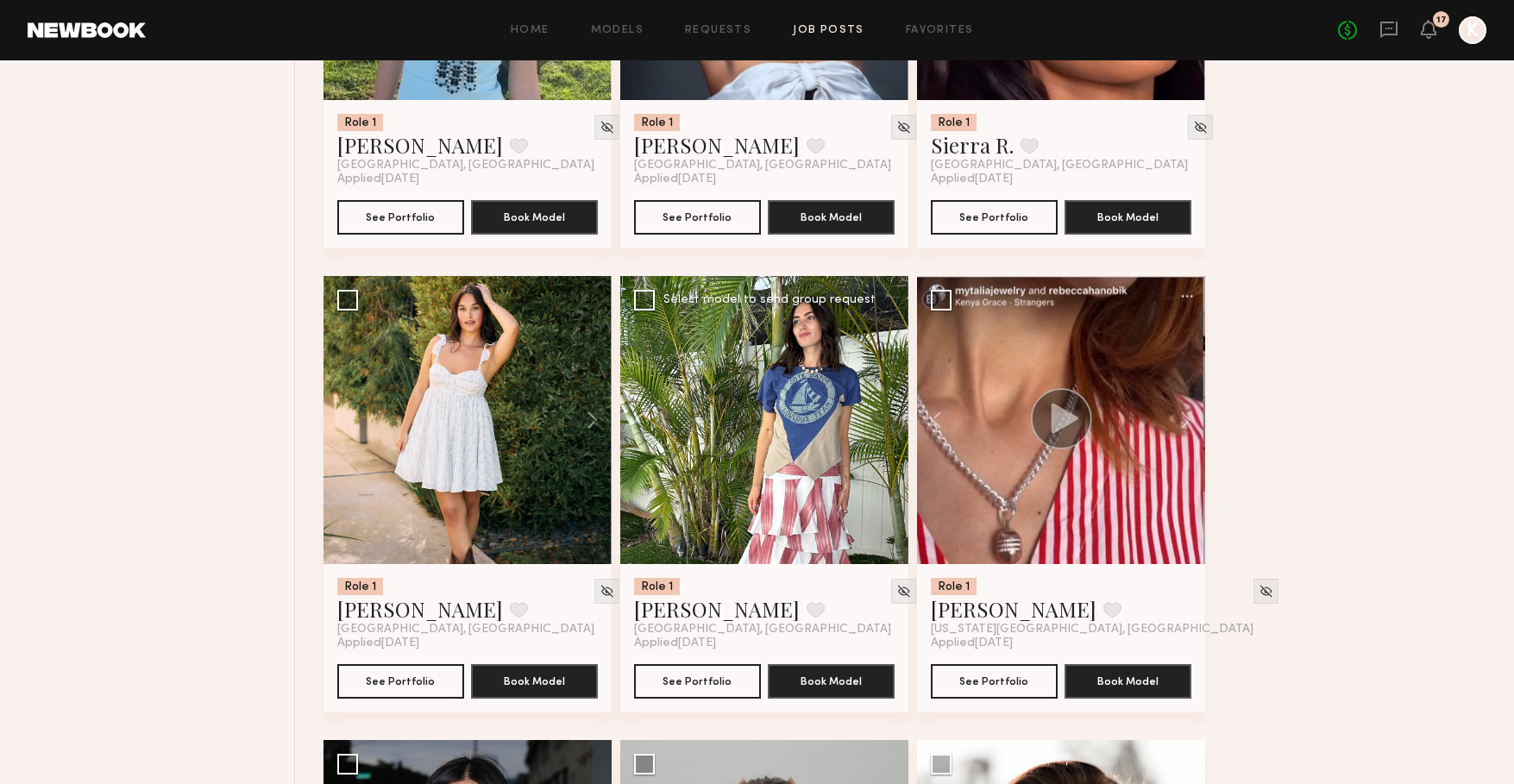
click at [893, 423] on div at bounding box center [764, 420] width 289 height 288
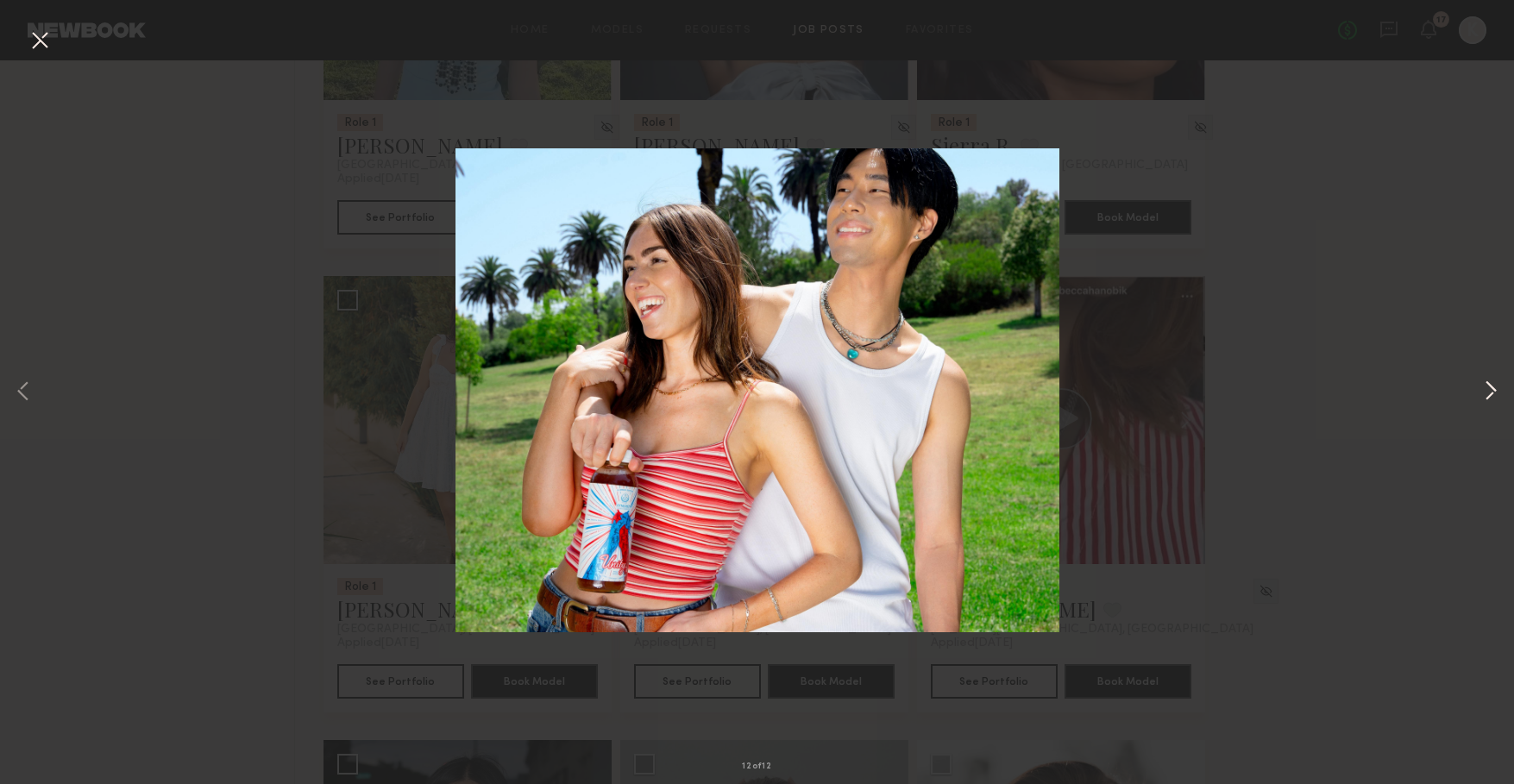
click at [1498, 386] on button at bounding box center [1490, 392] width 21 height 627
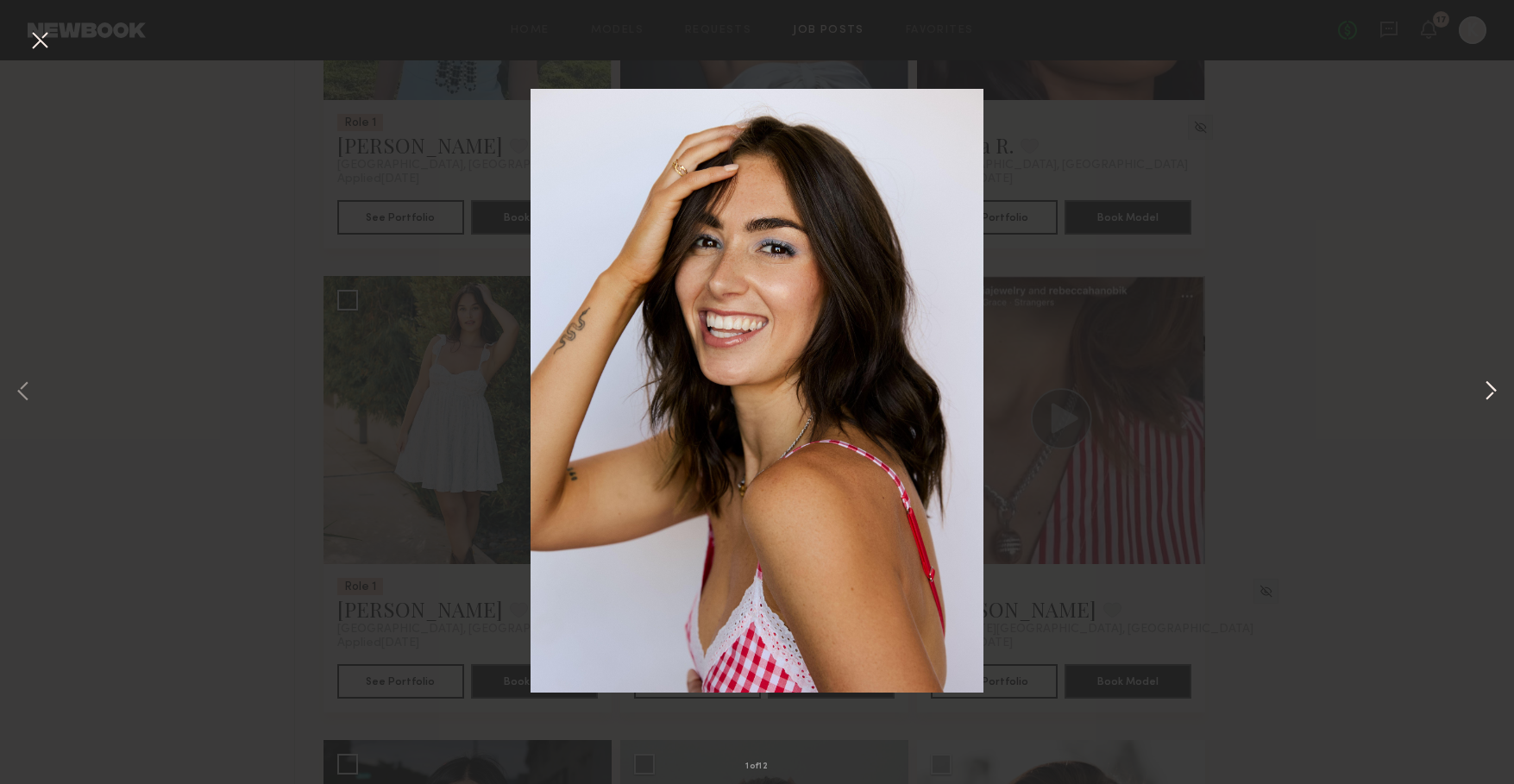
click at [1498, 386] on button at bounding box center [1490, 392] width 21 height 627
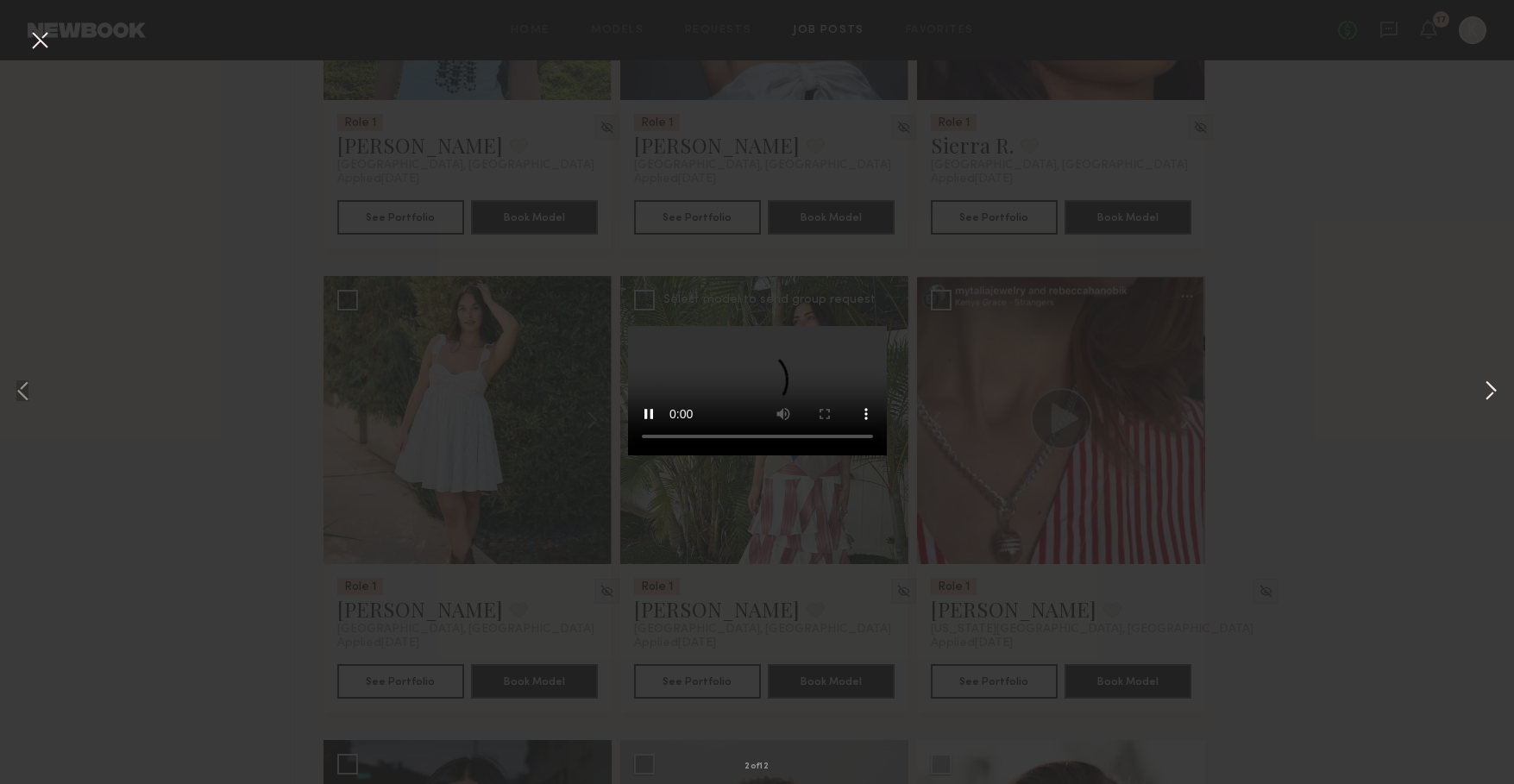
click at [1498, 386] on button at bounding box center [1490, 392] width 21 height 627
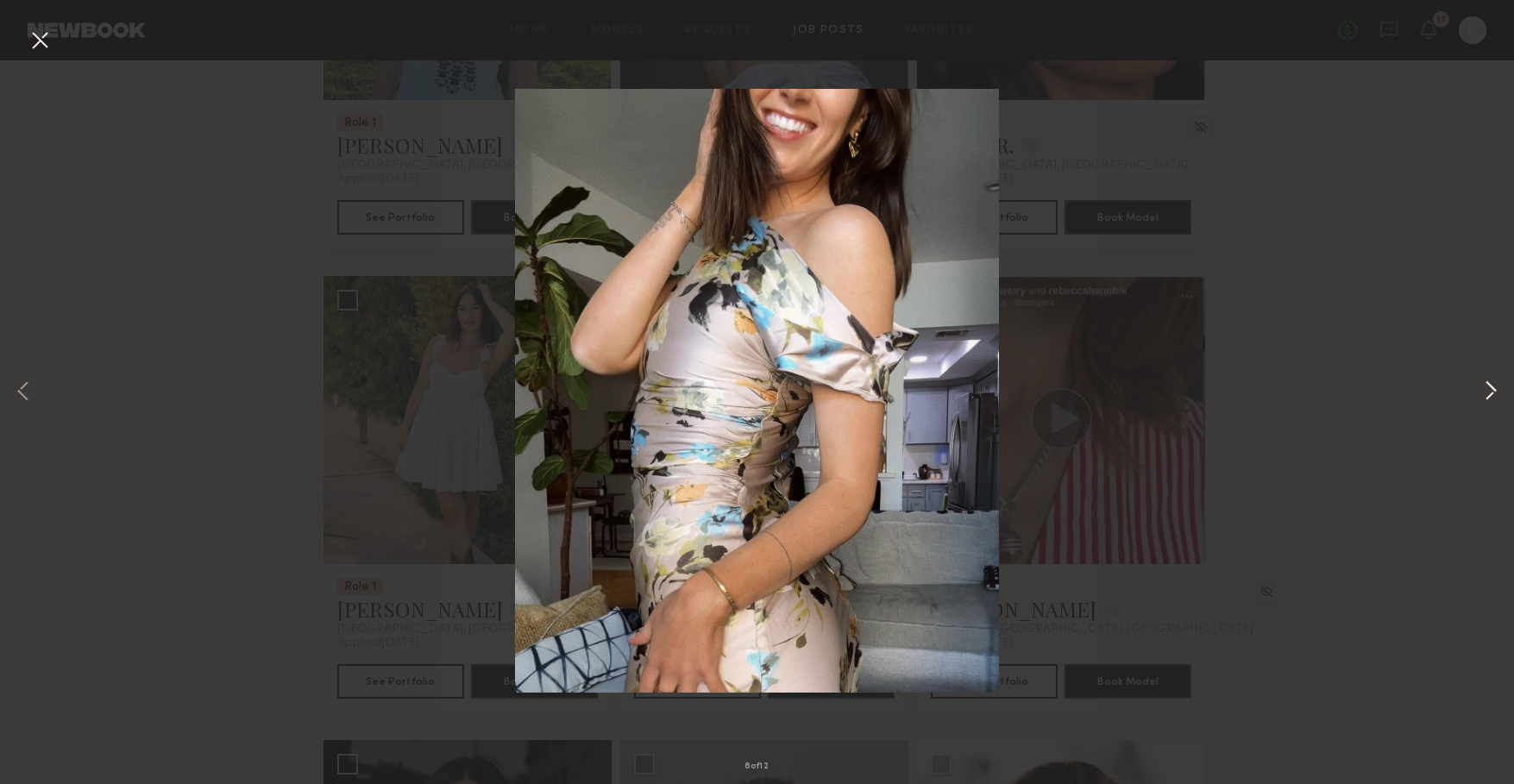
click at [1498, 386] on button at bounding box center [1490, 392] width 21 height 627
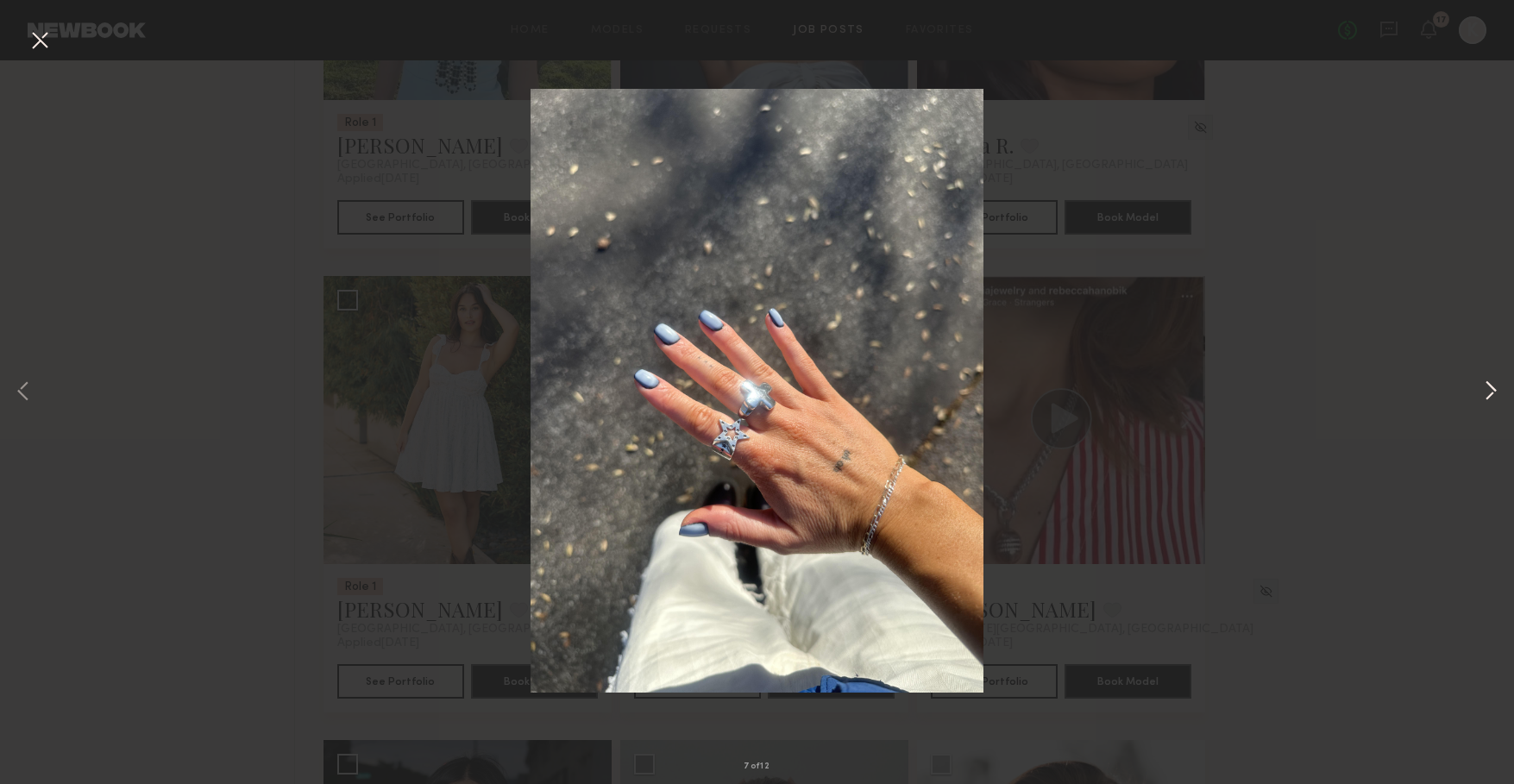
click at [1492, 392] on button at bounding box center [1490, 392] width 21 height 627
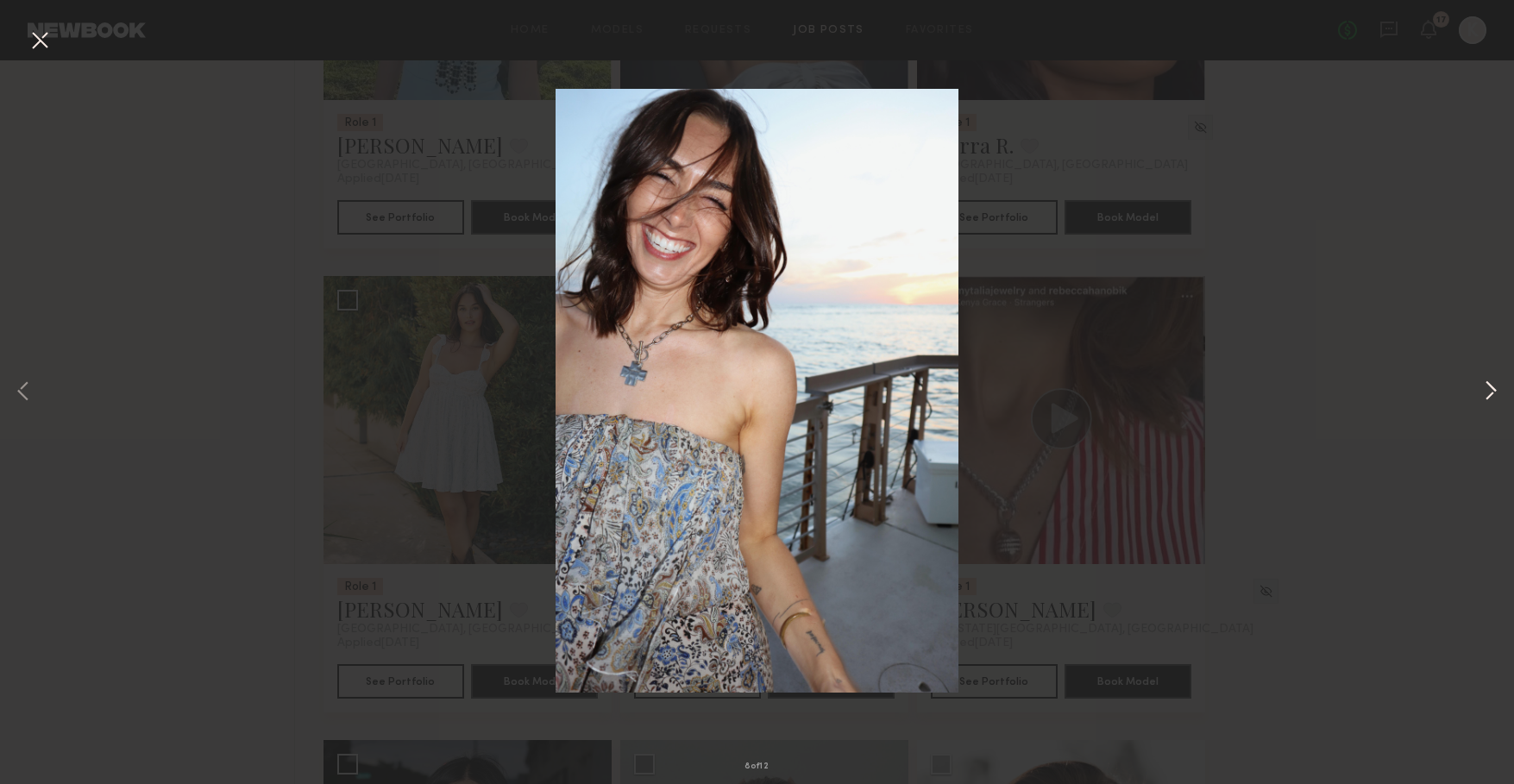
click at [1490, 392] on button at bounding box center [1490, 392] width 21 height 627
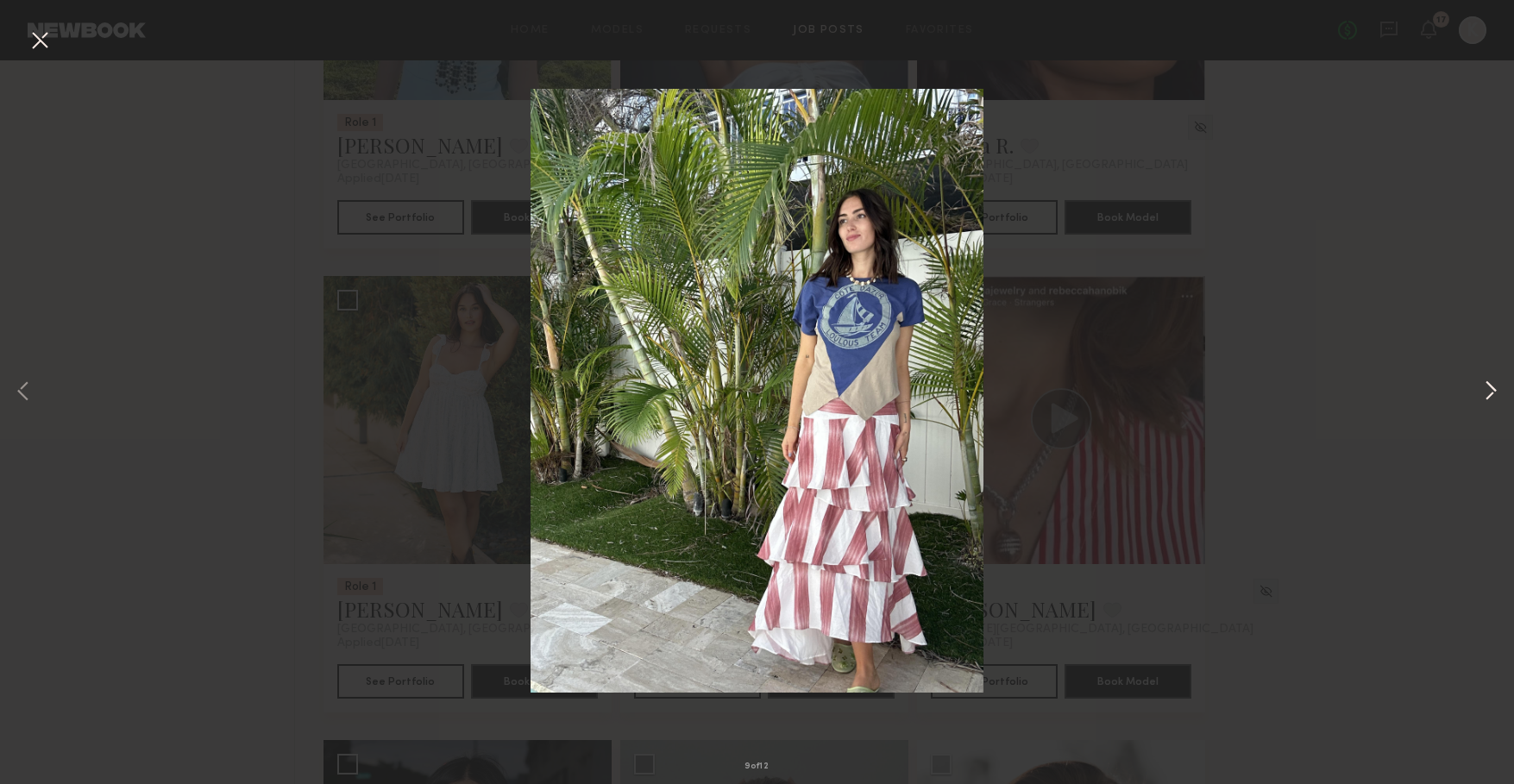
click at [1490, 392] on button at bounding box center [1490, 392] width 21 height 627
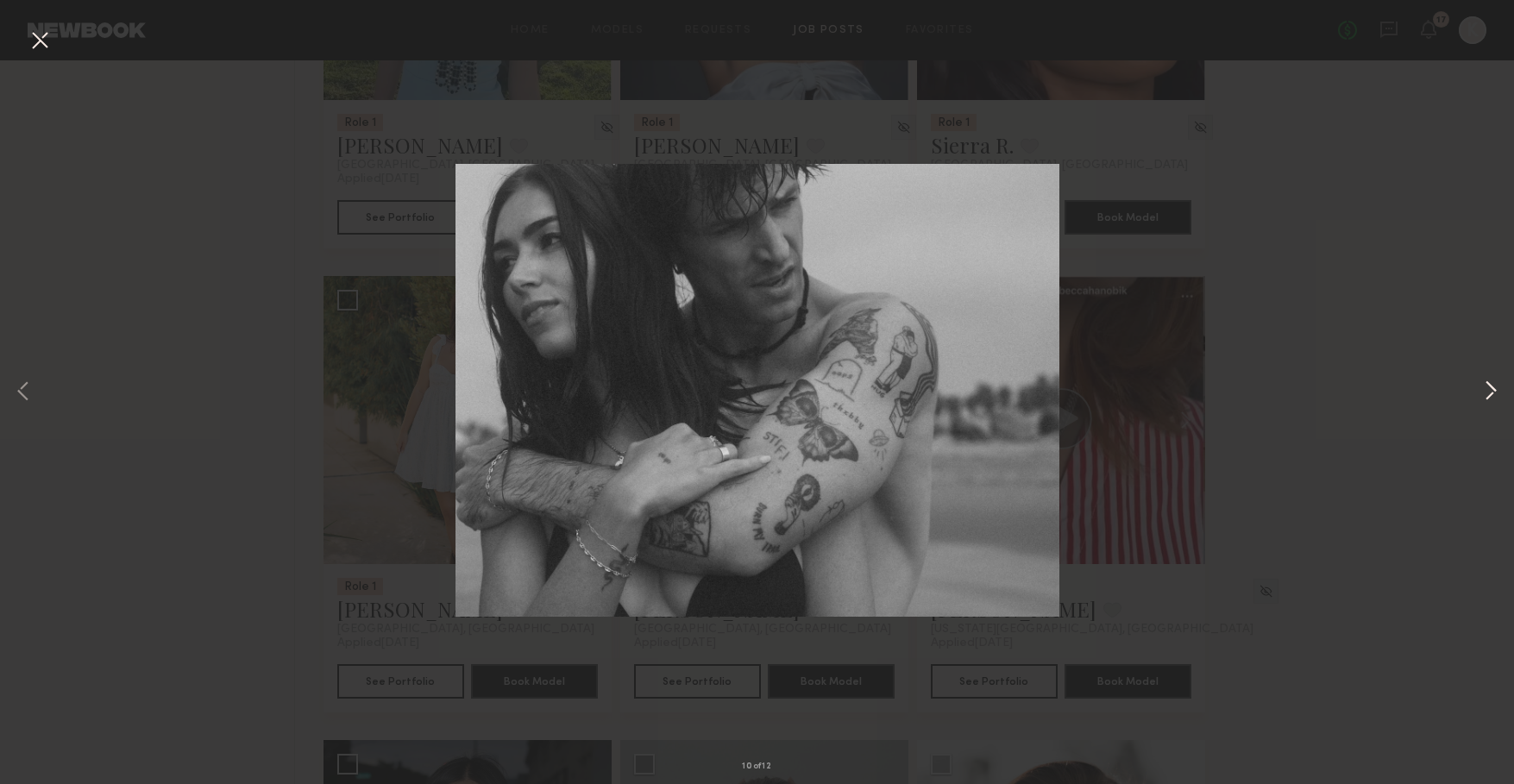
click at [1490, 392] on button at bounding box center [1490, 392] width 21 height 627
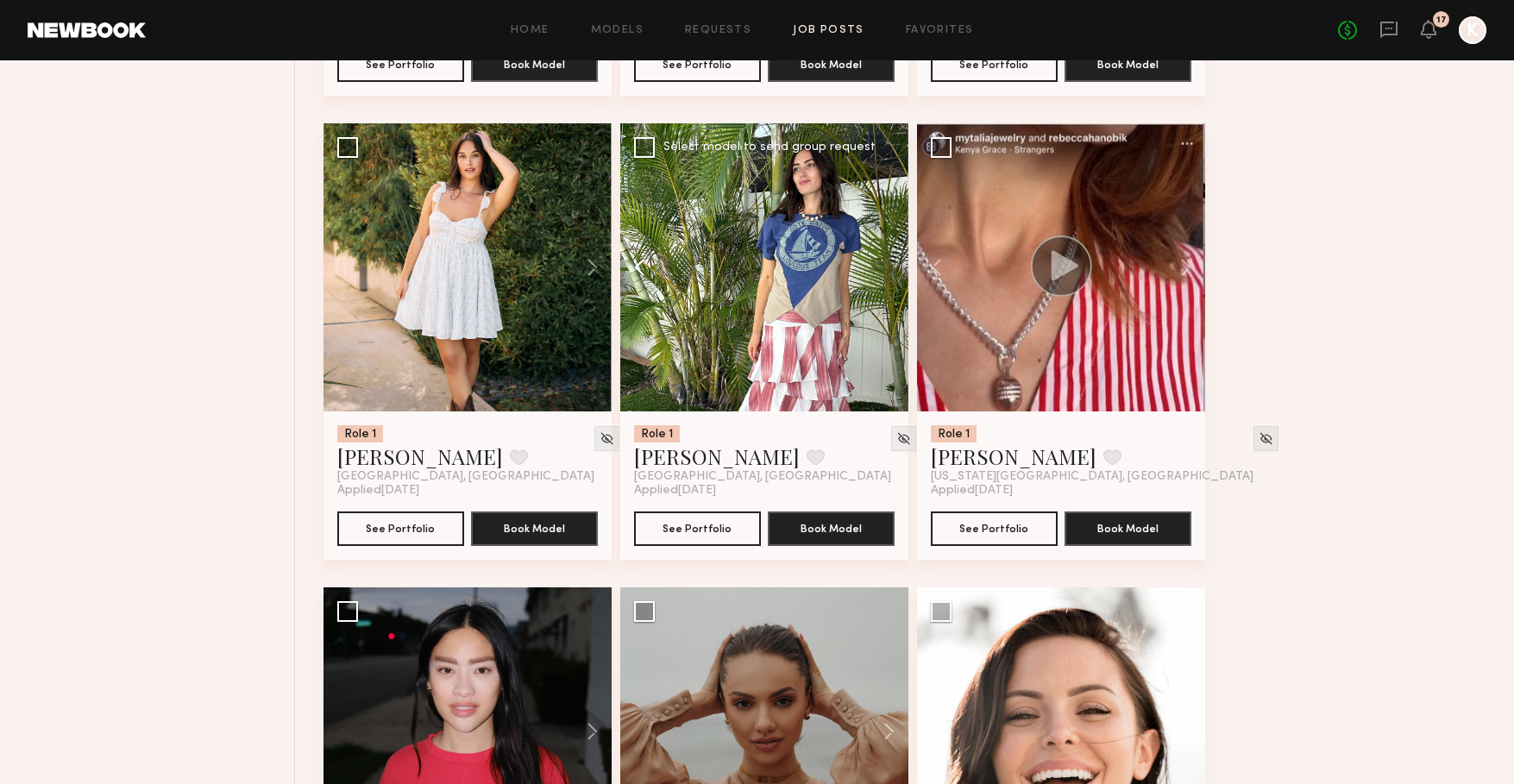
scroll to position [4360, 0]
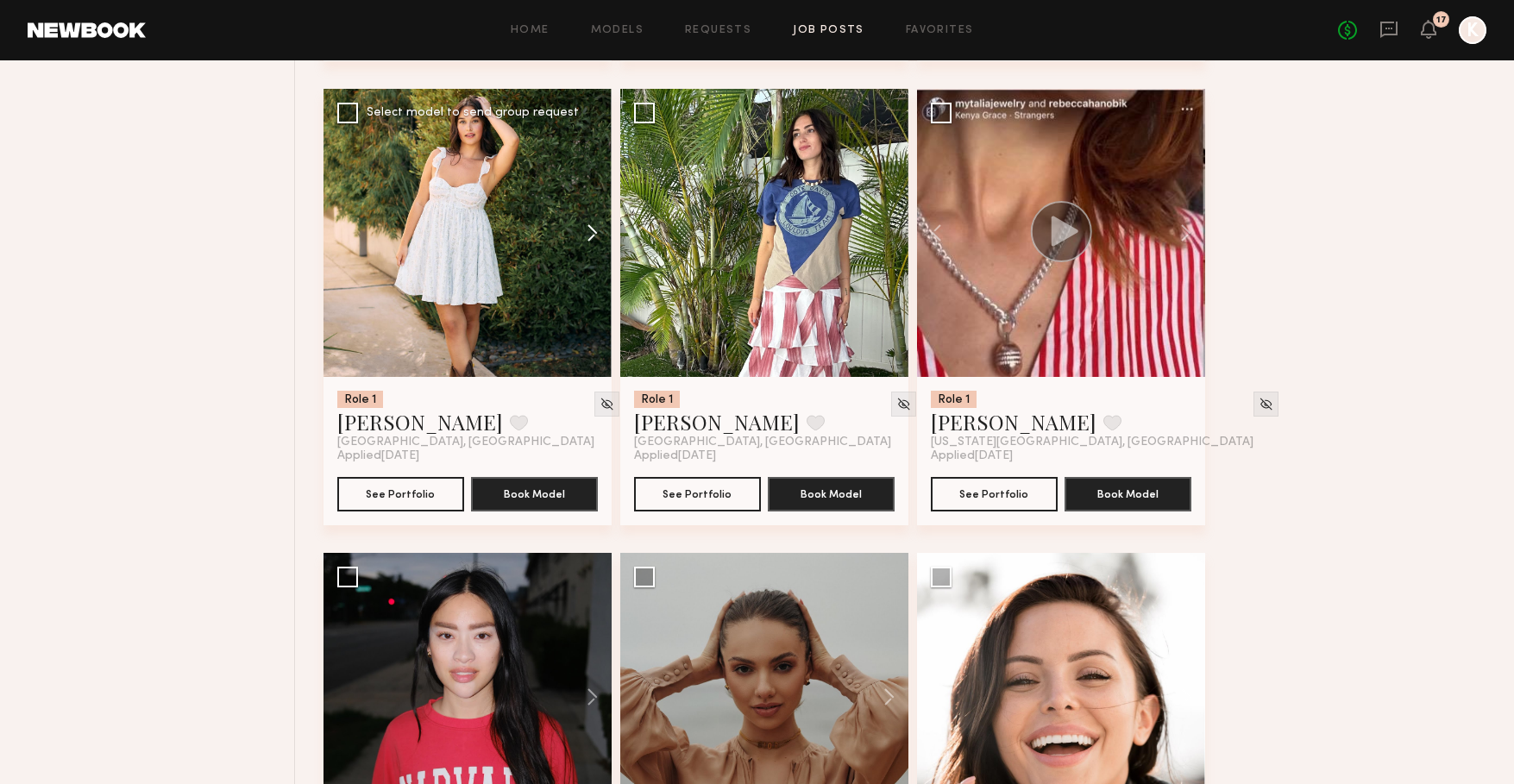
click at [591, 228] on button at bounding box center [584, 233] width 55 height 288
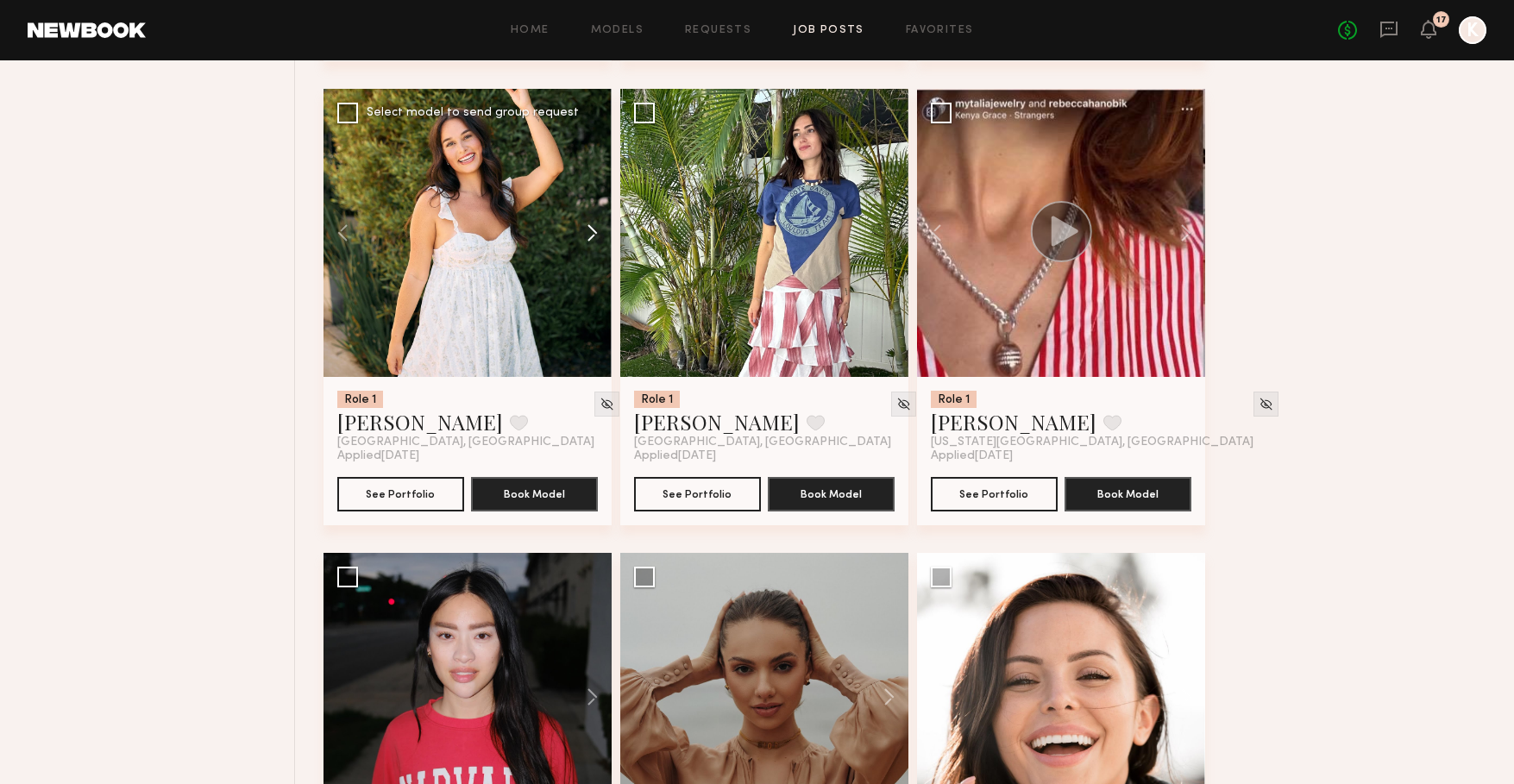
click at [591, 228] on button at bounding box center [584, 233] width 55 height 288
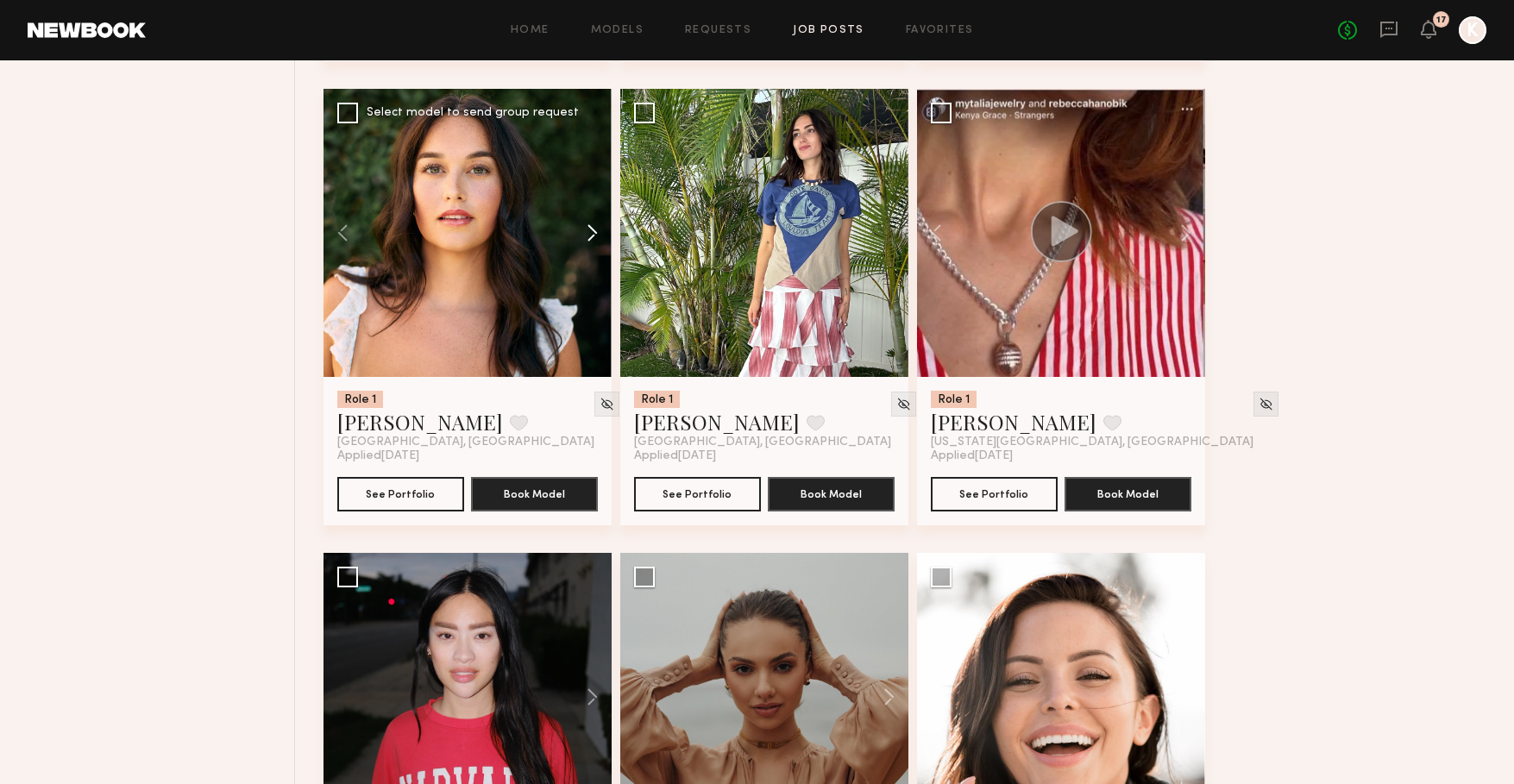
click at [591, 228] on button at bounding box center [584, 233] width 55 height 288
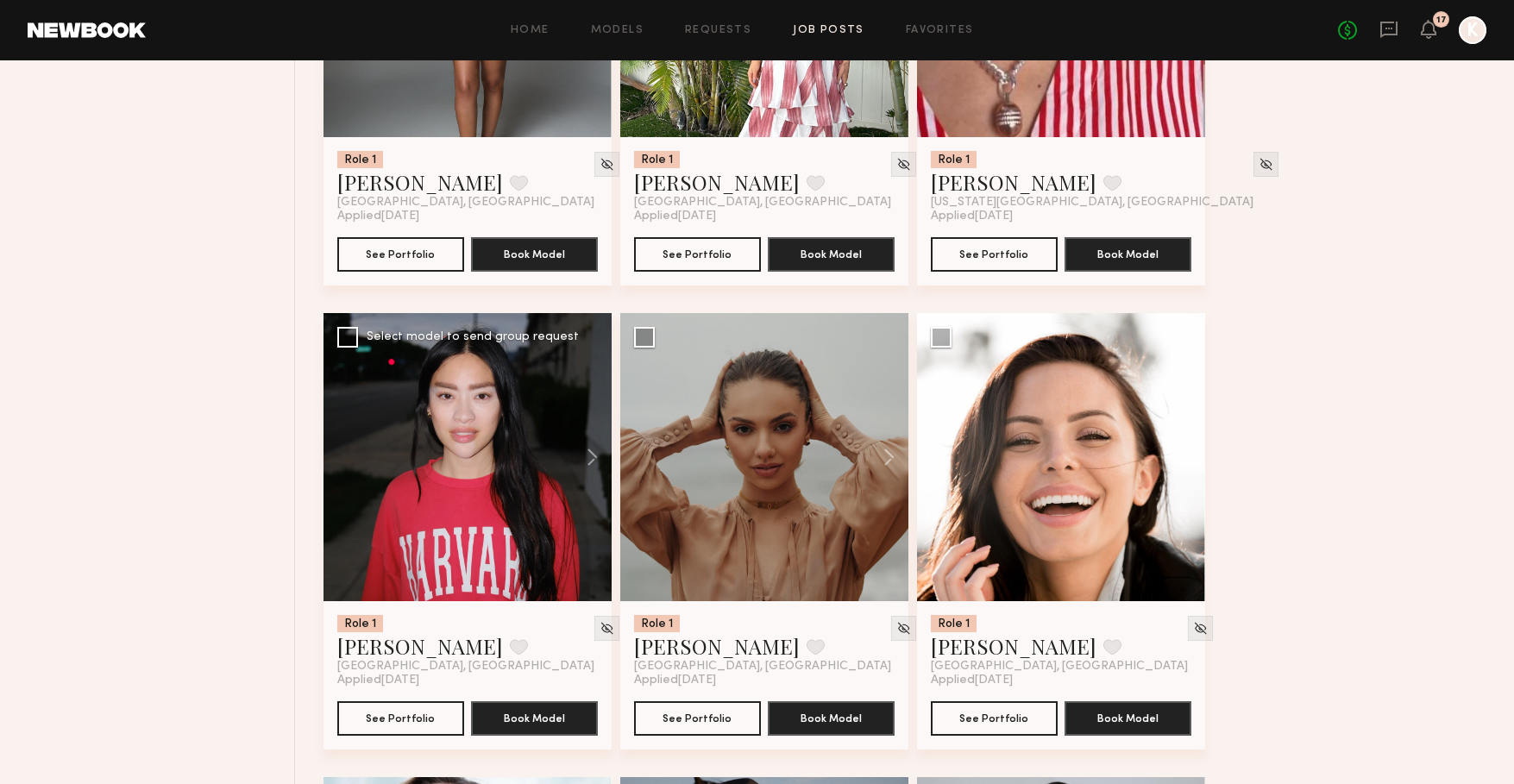
scroll to position [4608, 0]
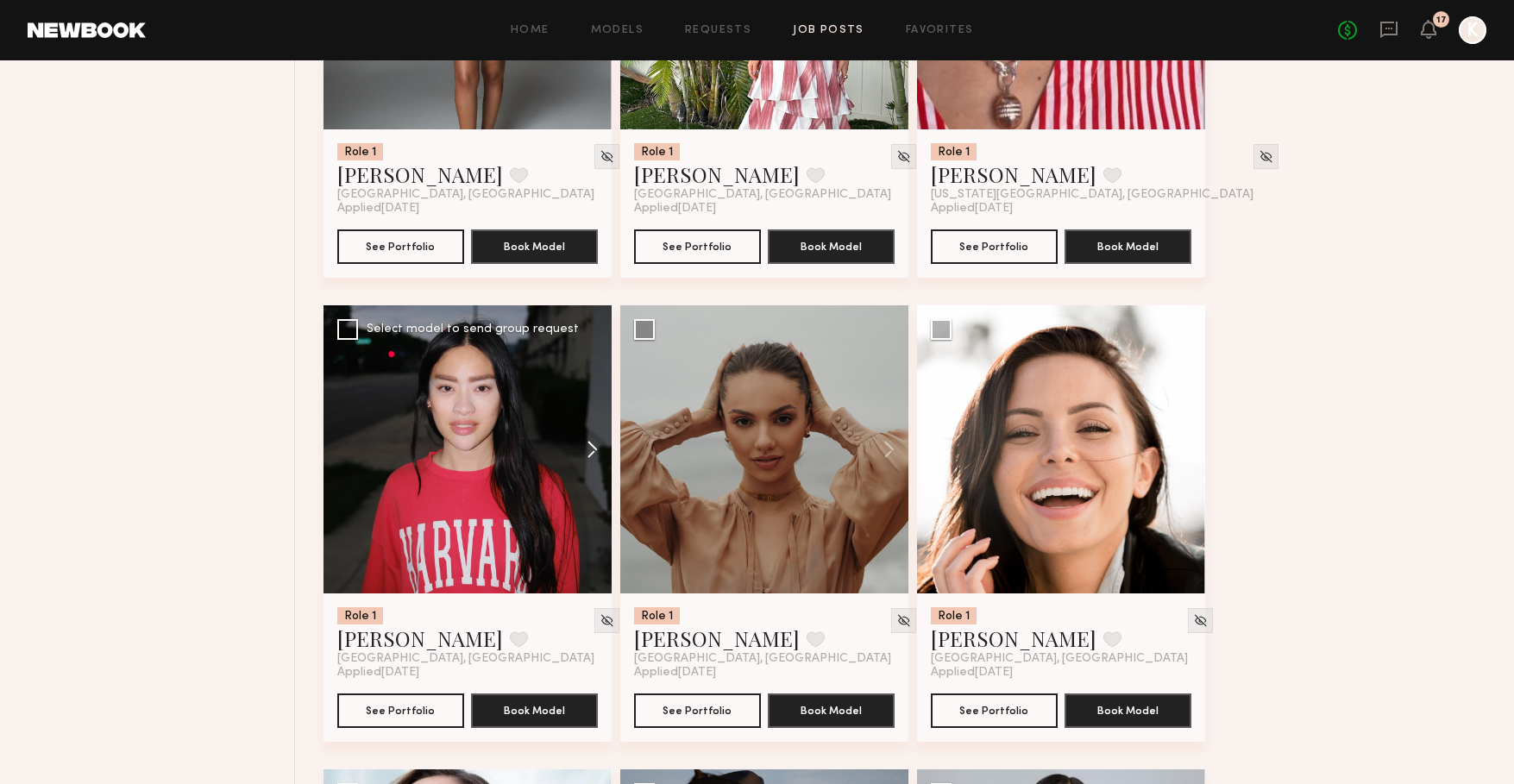
click at [592, 453] on button at bounding box center [584, 449] width 55 height 288
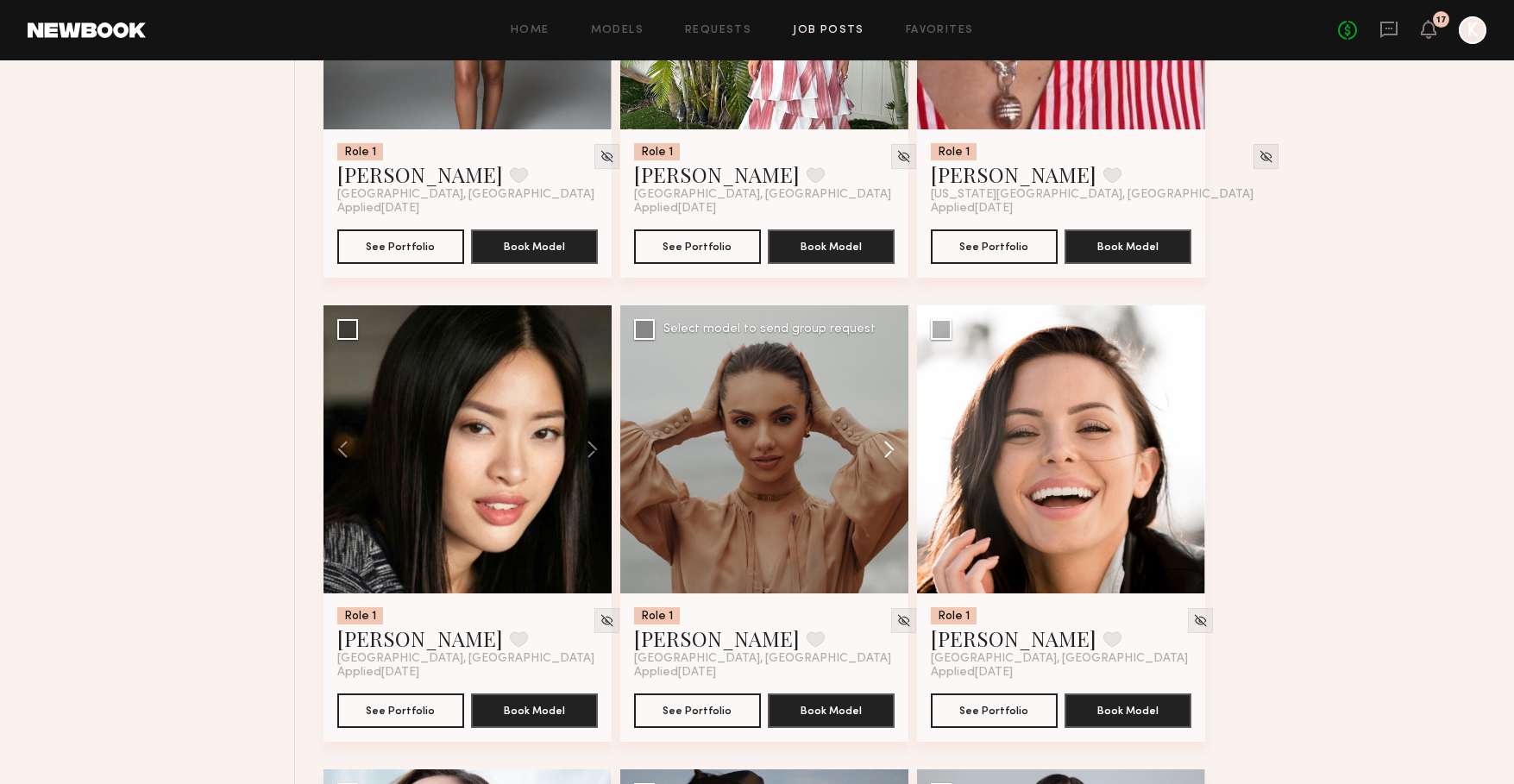
click at [885, 451] on button at bounding box center [880, 449] width 55 height 288
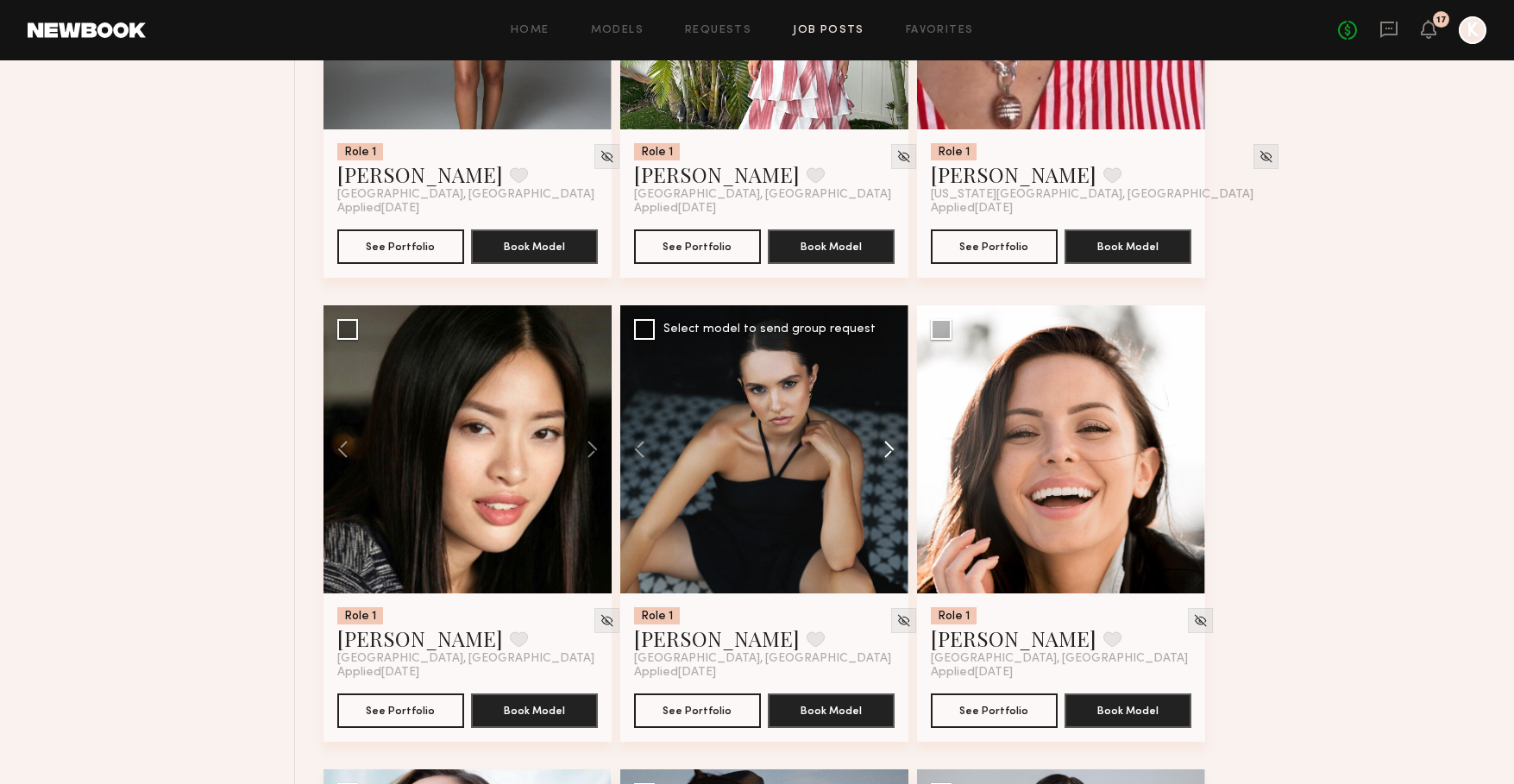
click at [885, 451] on button at bounding box center [880, 449] width 55 height 288
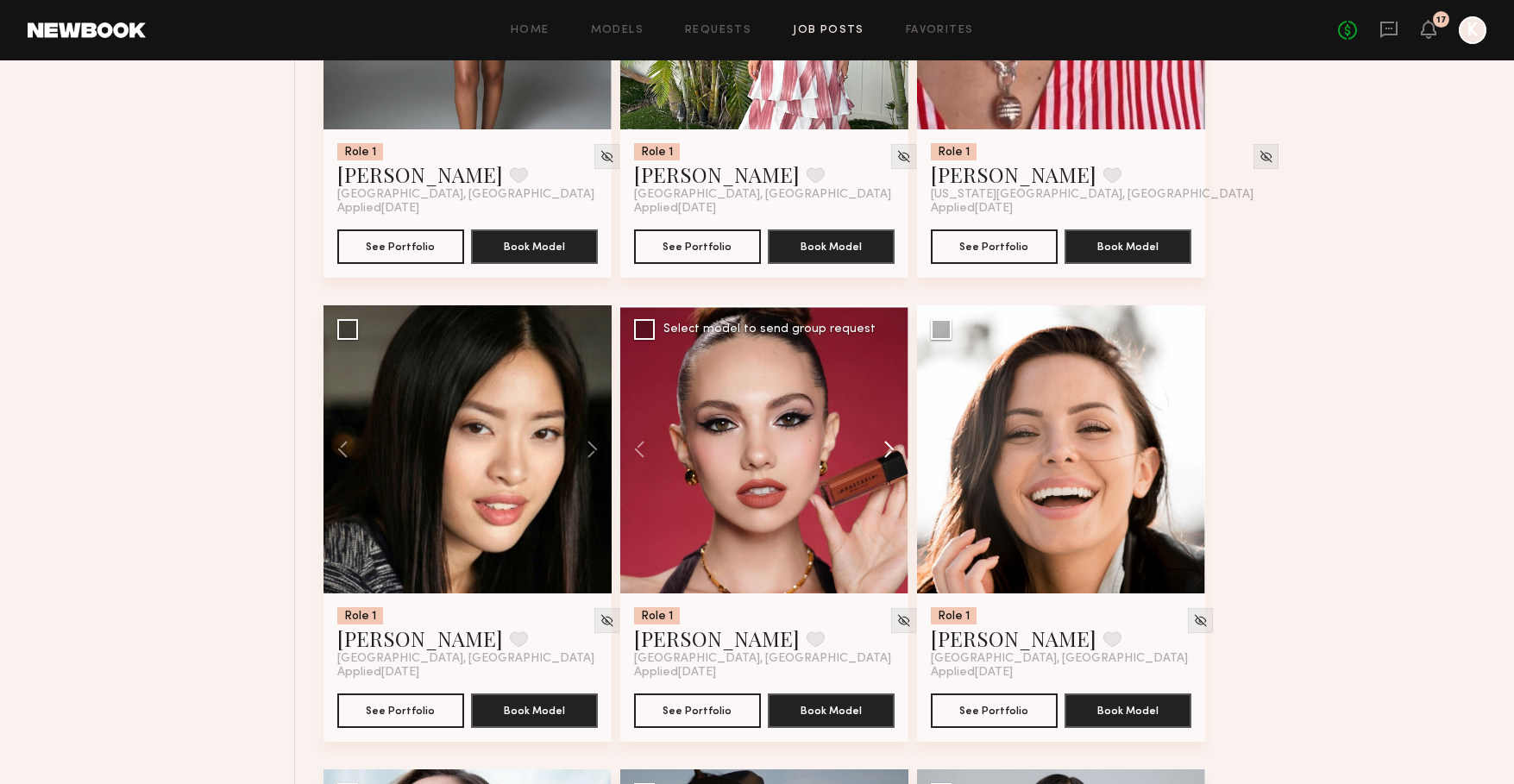
click at [885, 451] on button at bounding box center [880, 449] width 55 height 288
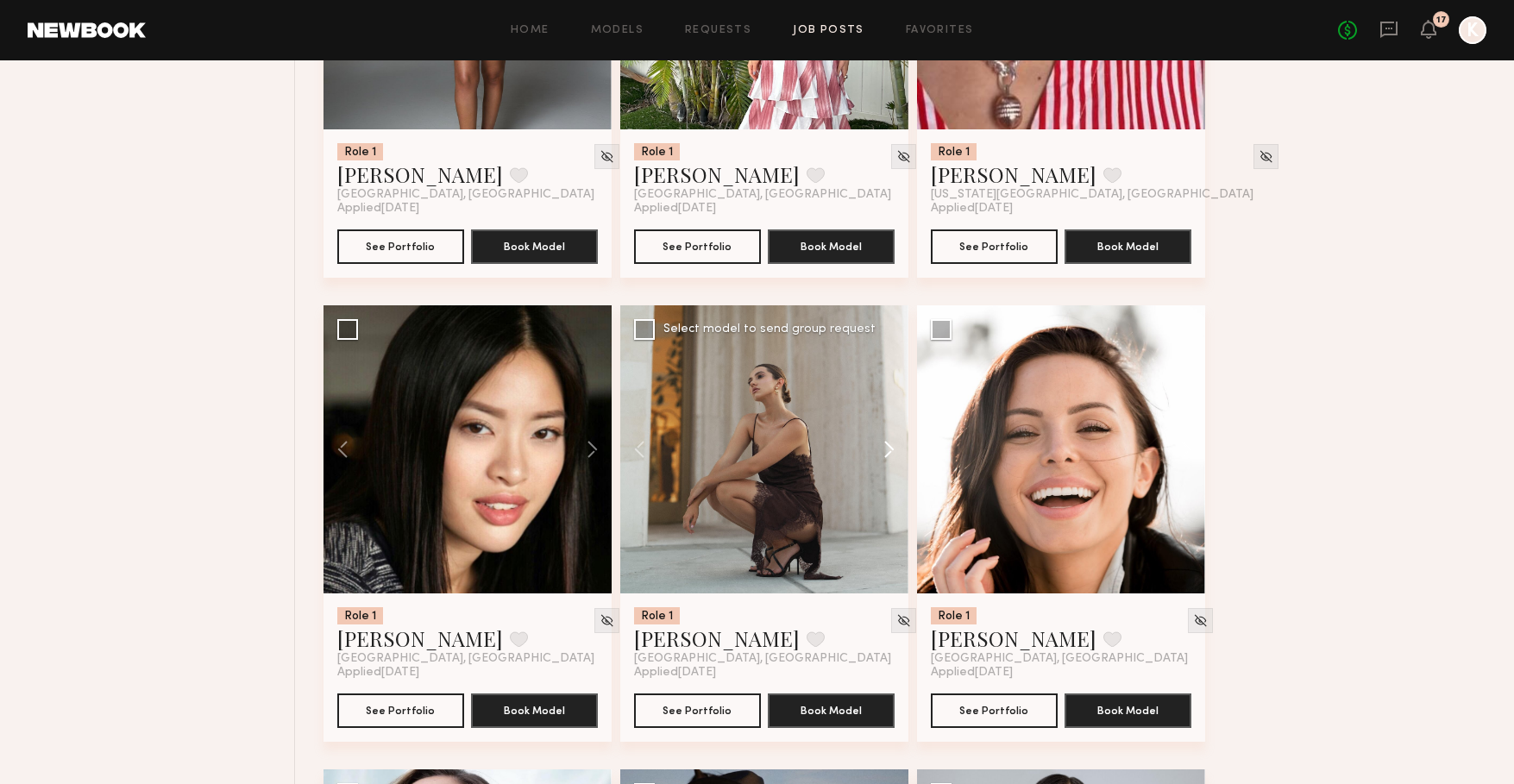
click at [885, 451] on button at bounding box center [880, 449] width 55 height 288
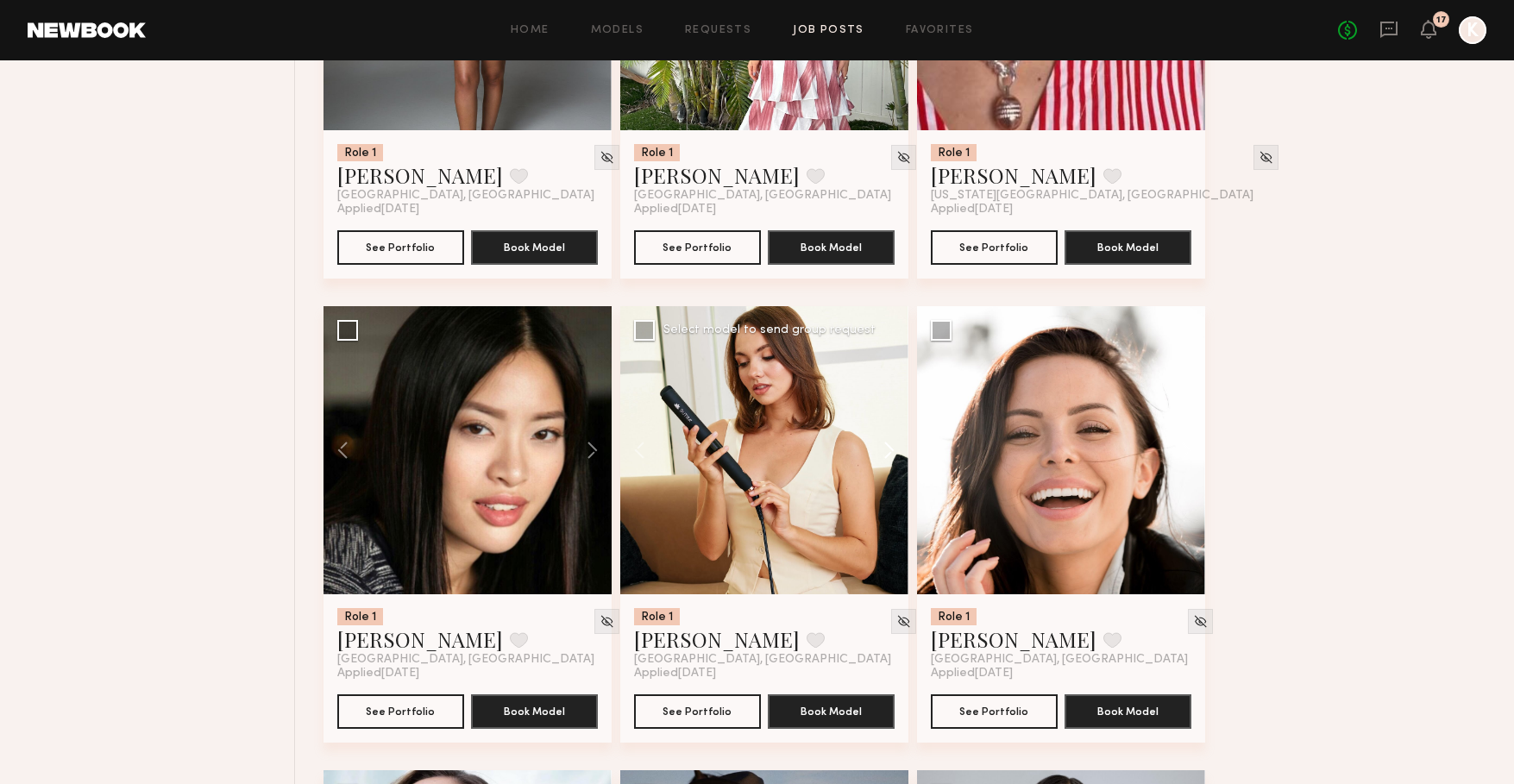
click at [885, 451] on button at bounding box center [880, 450] width 55 height 288
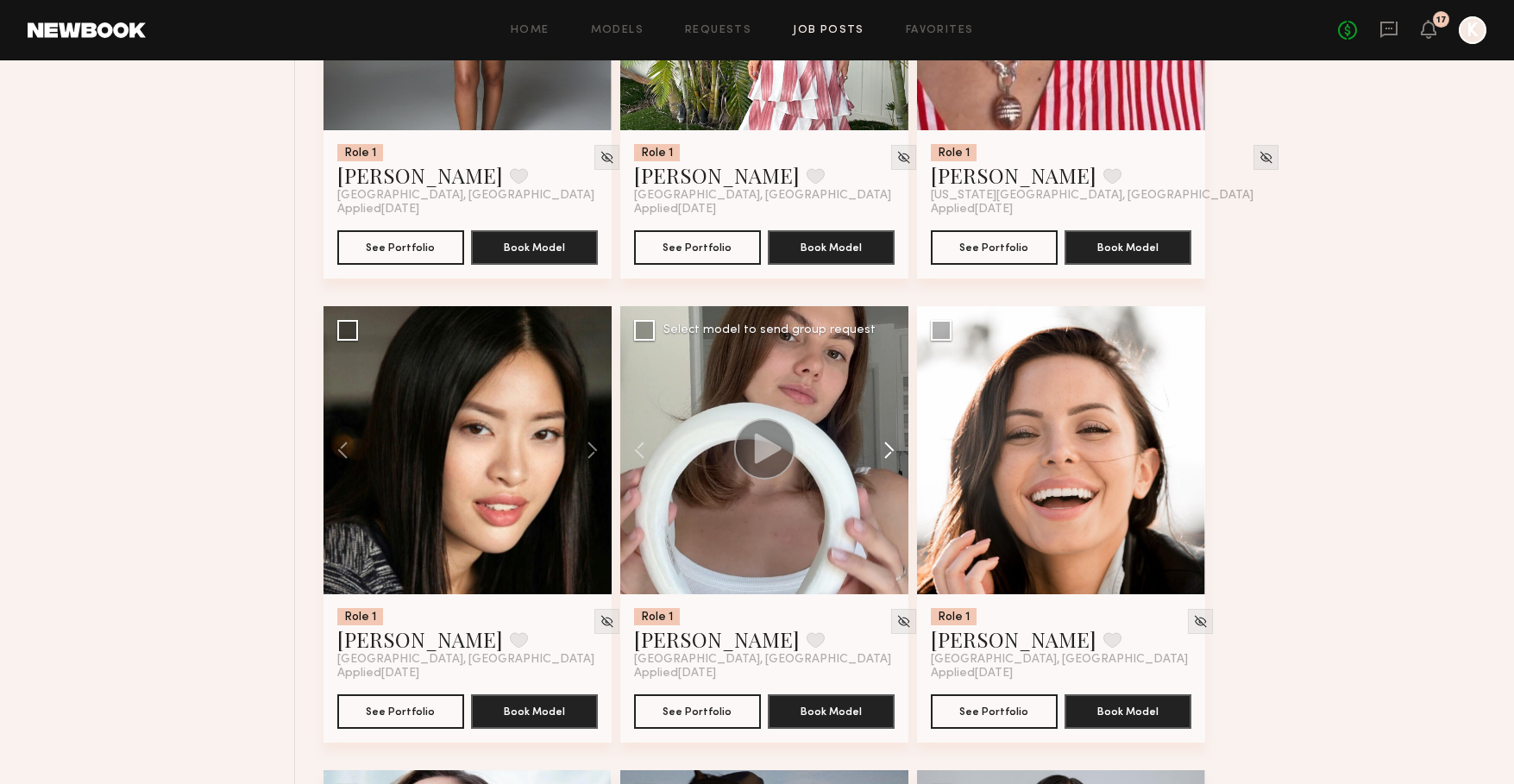
click at [885, 451] on button at bounding box center [880, 450] width 55 height 288
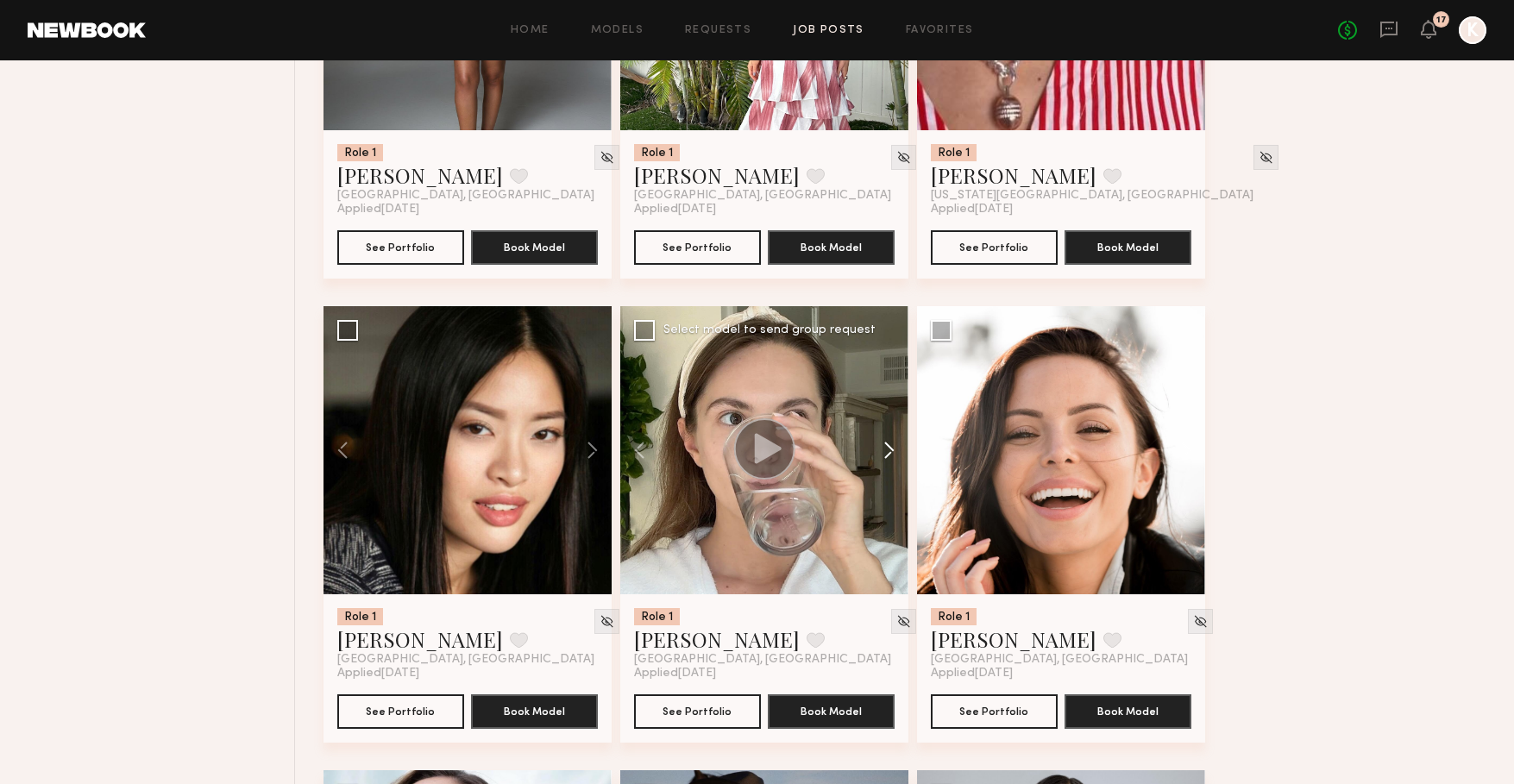
click at [885, 451] on button at bounding box center [880, 450] width 55 height 288
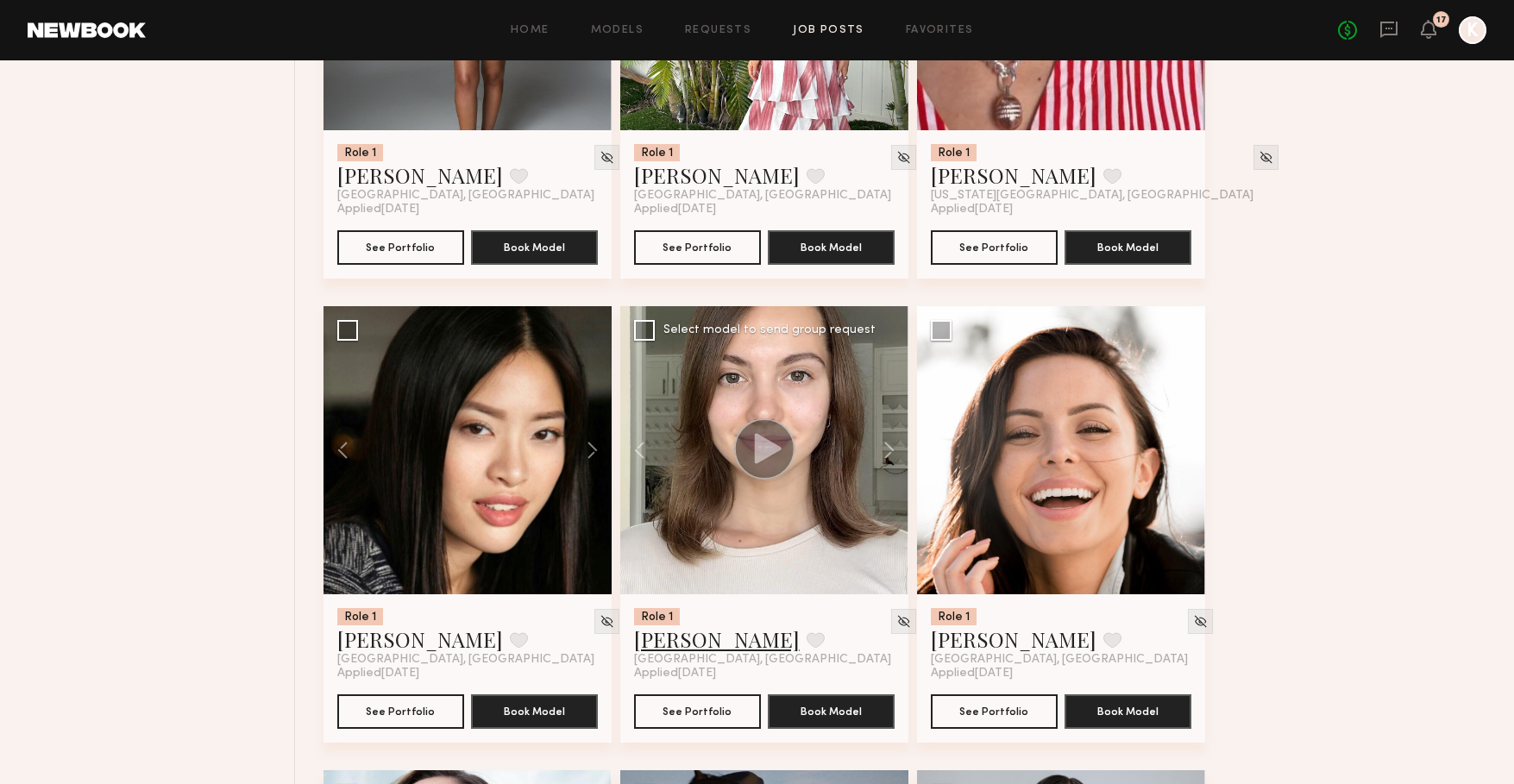
click at [660, 644] on link "Sasha S." at bounding box center [716, 639] width 165 height 27
click at [987, 645] on link "[PERSON_NAME]" at bounding box center [1013, 639] width 165 height 27
click at [1187, 452] on button at bounding box center [1177, 450] width 55 height 288
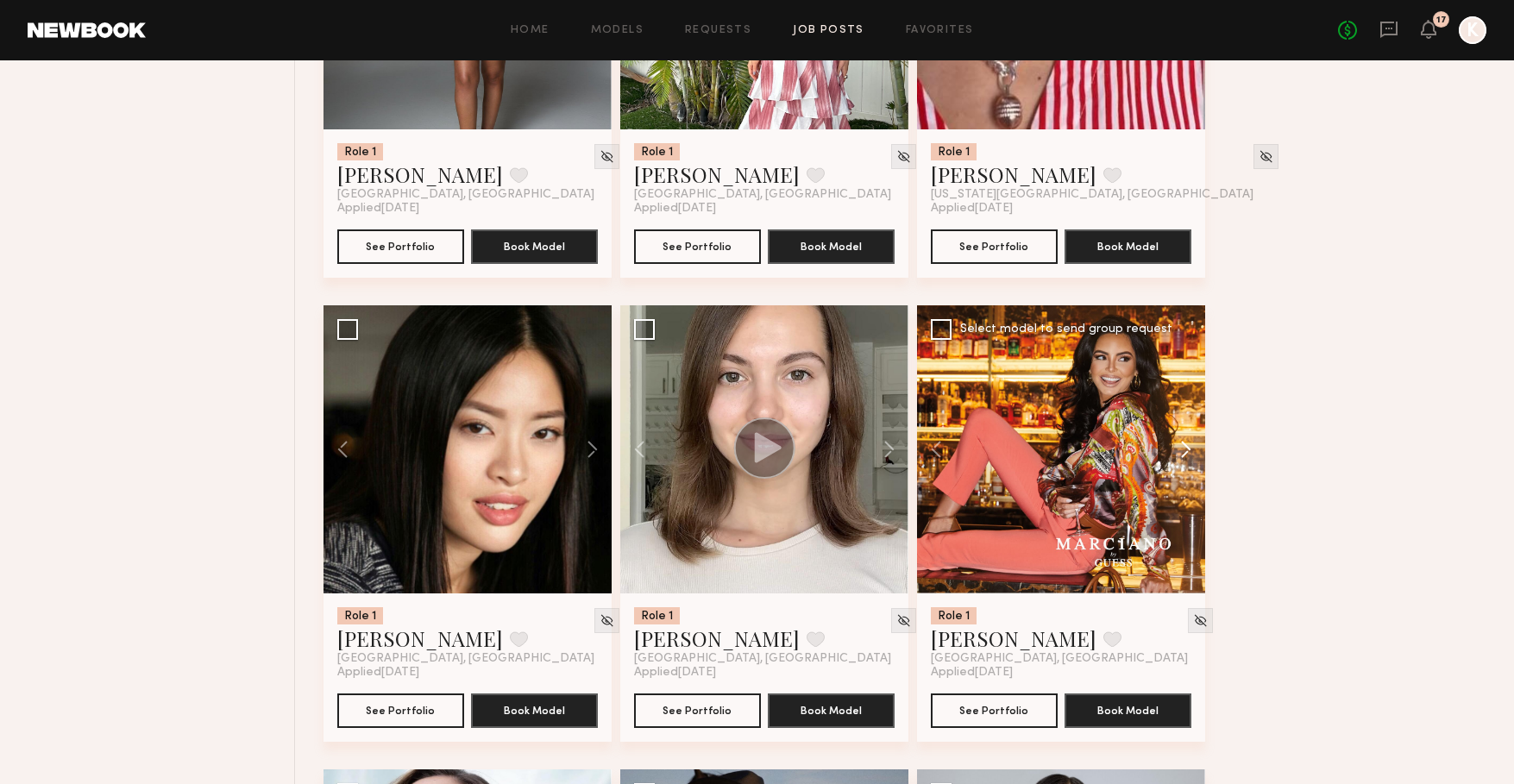
click at [1187, 452] on button at bounding box center [1177, 449] width 55 height 288
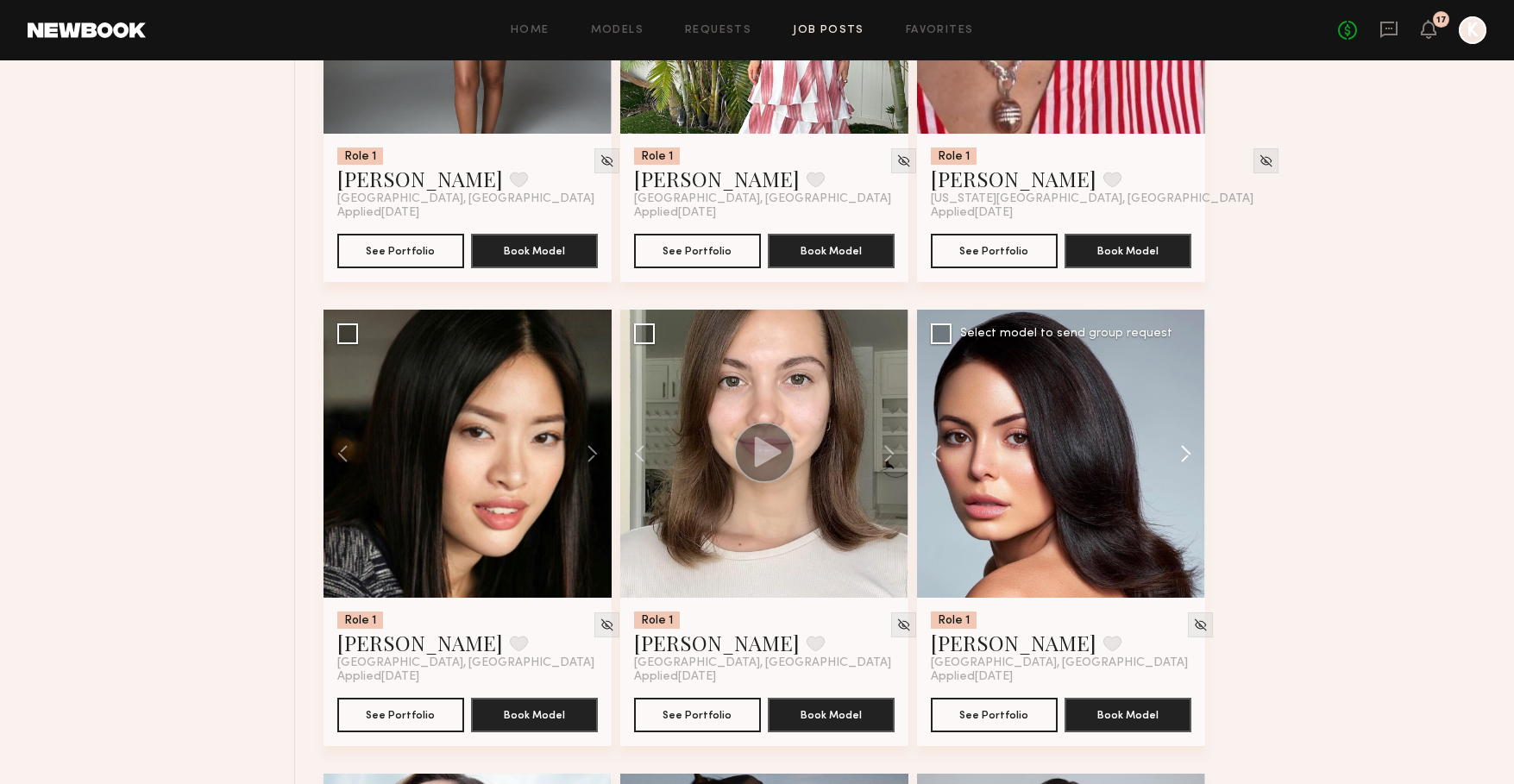
click at [1187, 452] on button at bounding box center [1177, 454] width 55 height 288
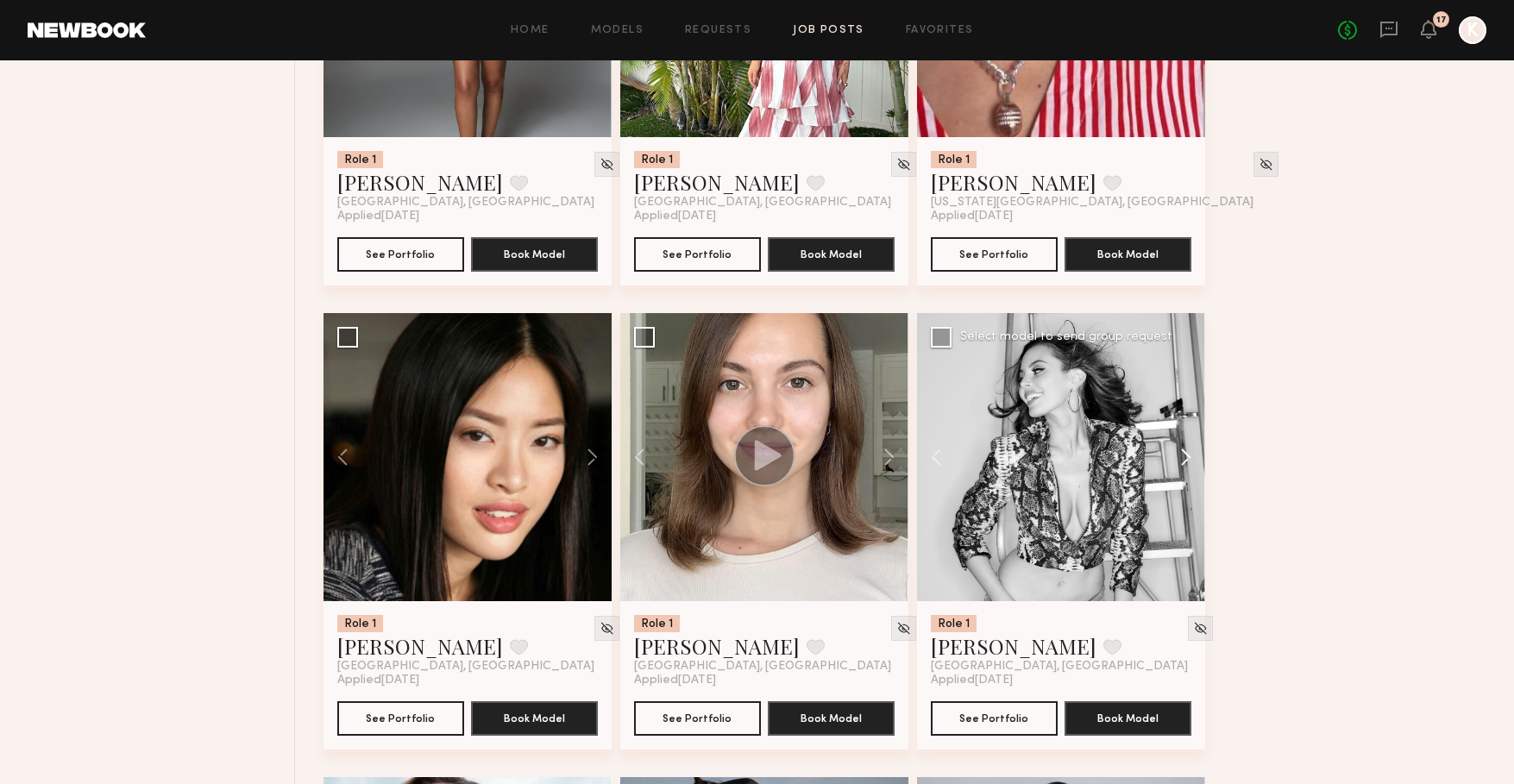
click at [1187, 452] on button at bounding box center [1177, 457] width 55 height 288
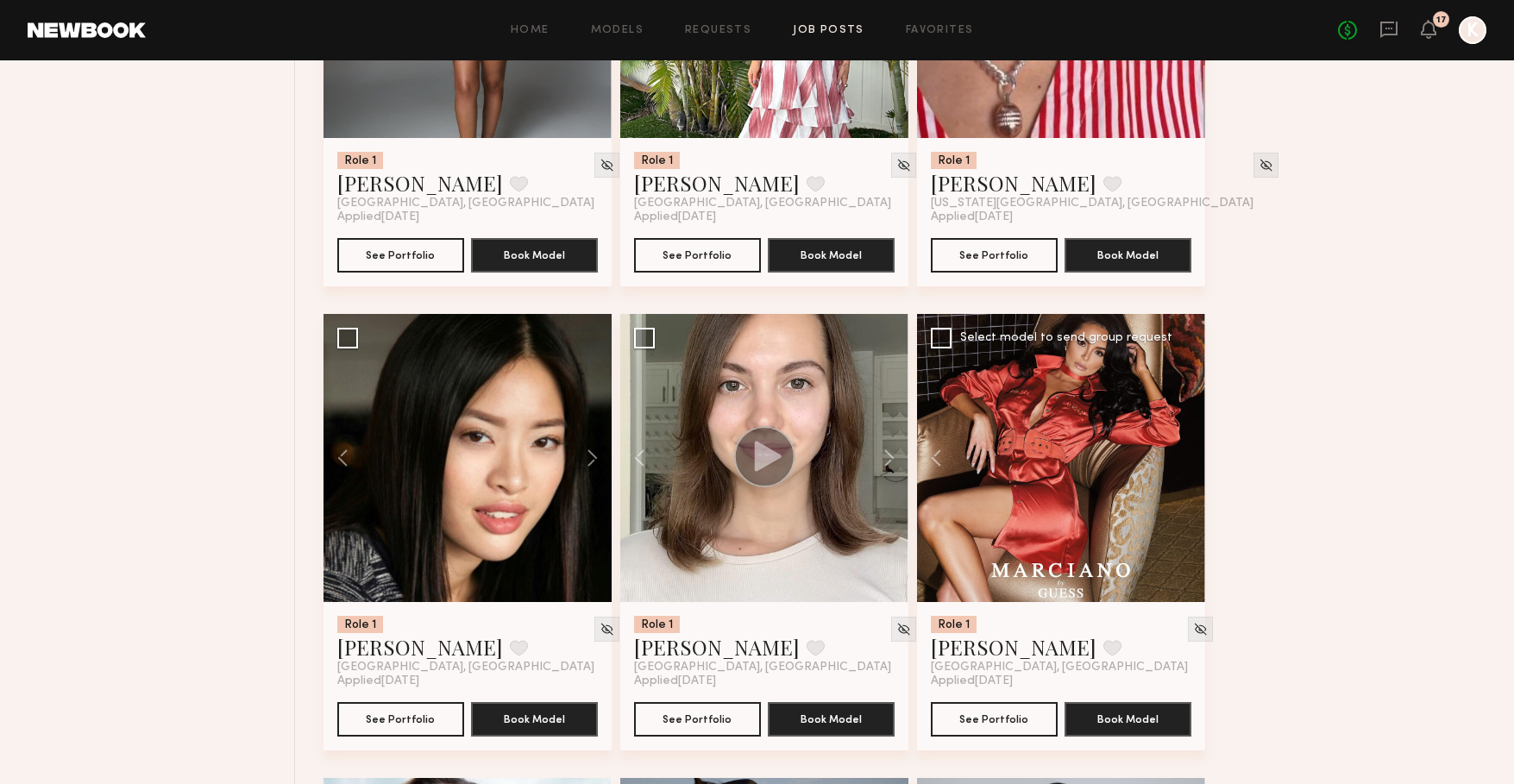
scroll to position [4595, 0]
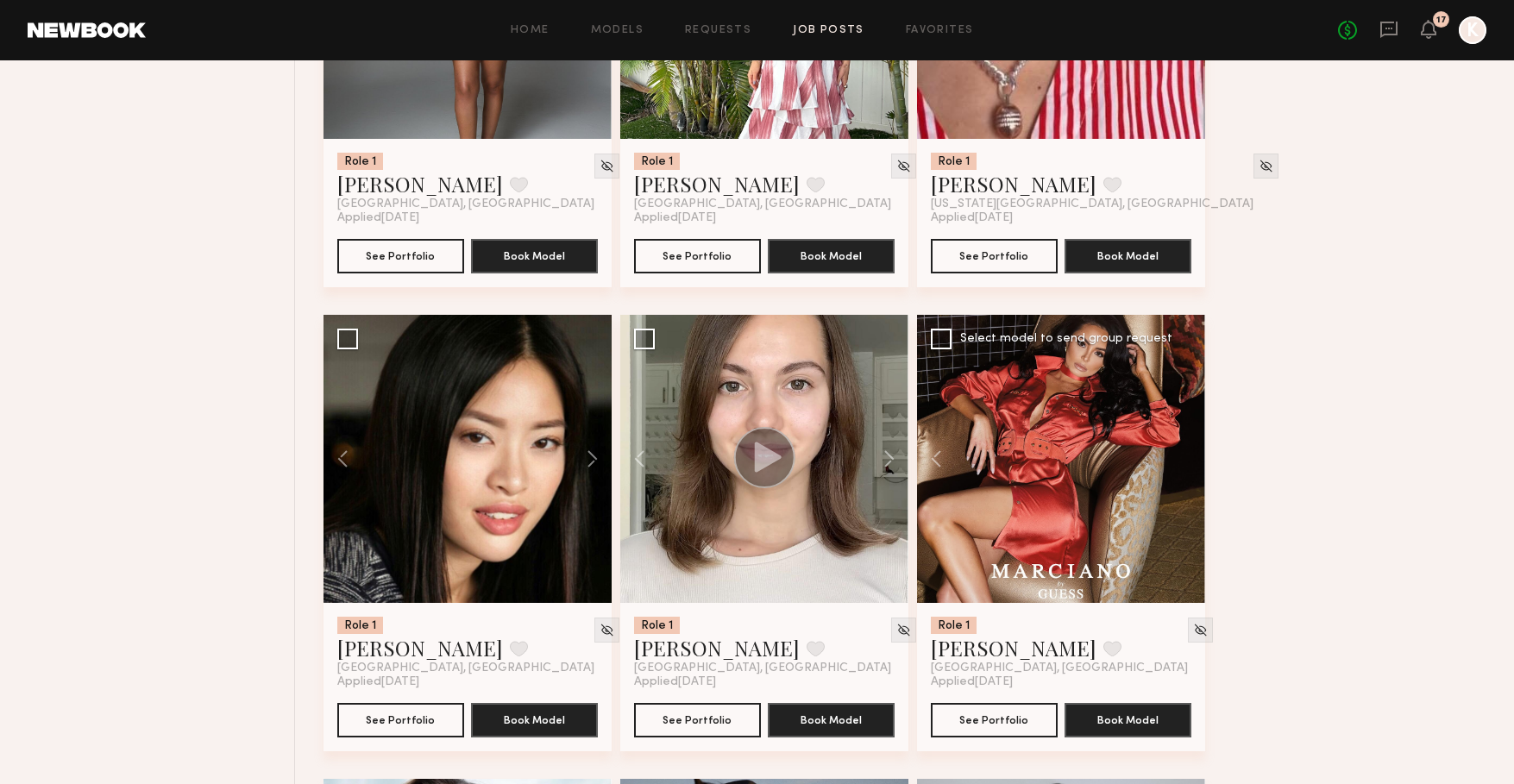
click at [1187, 452] on div at bounding box center [1061, 459] width 289 height 288
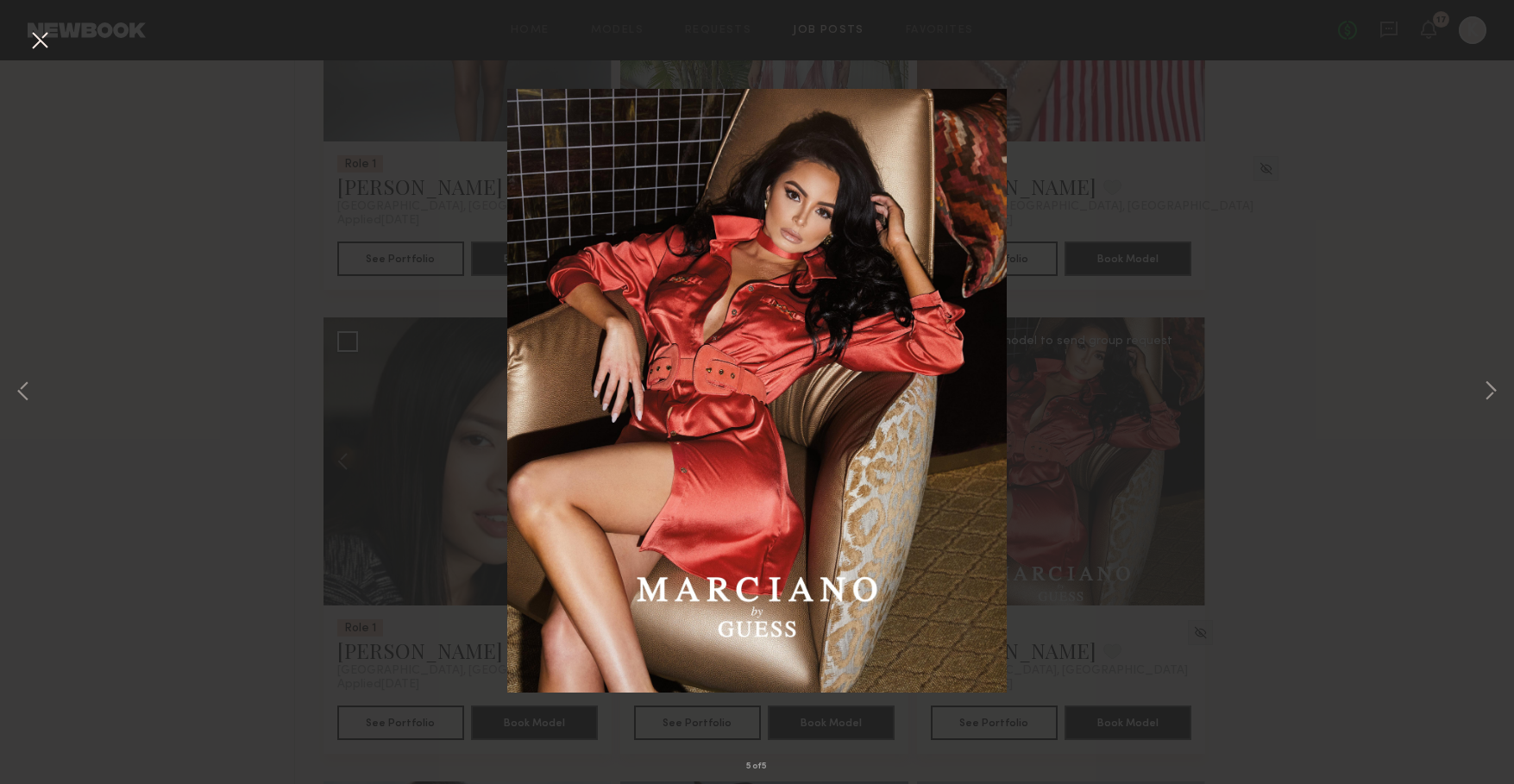
click at [1376, 425] on div "5 of 5" at bounding box center [757, 392] width 1514 height 784
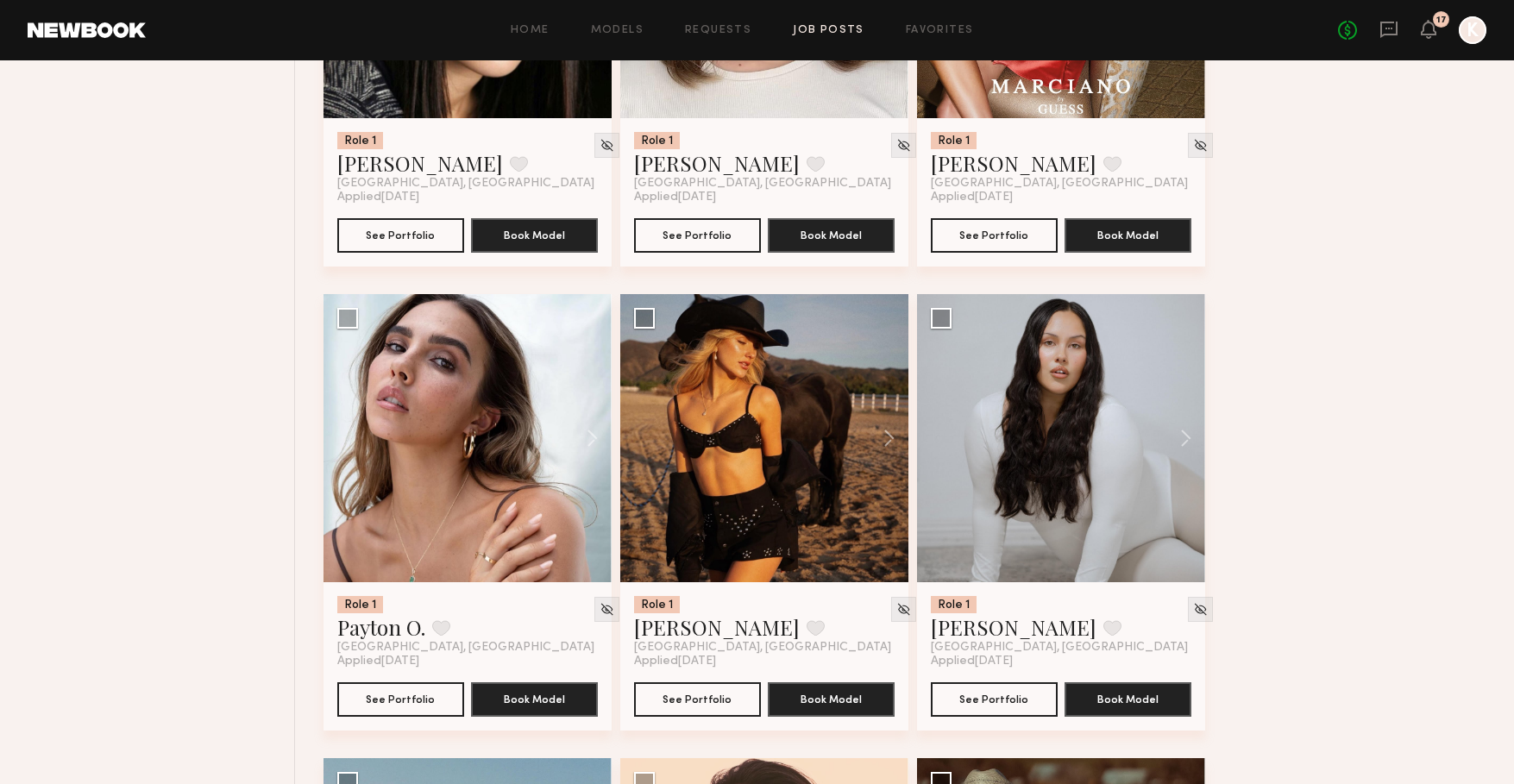
scroll to position [5085, 0]
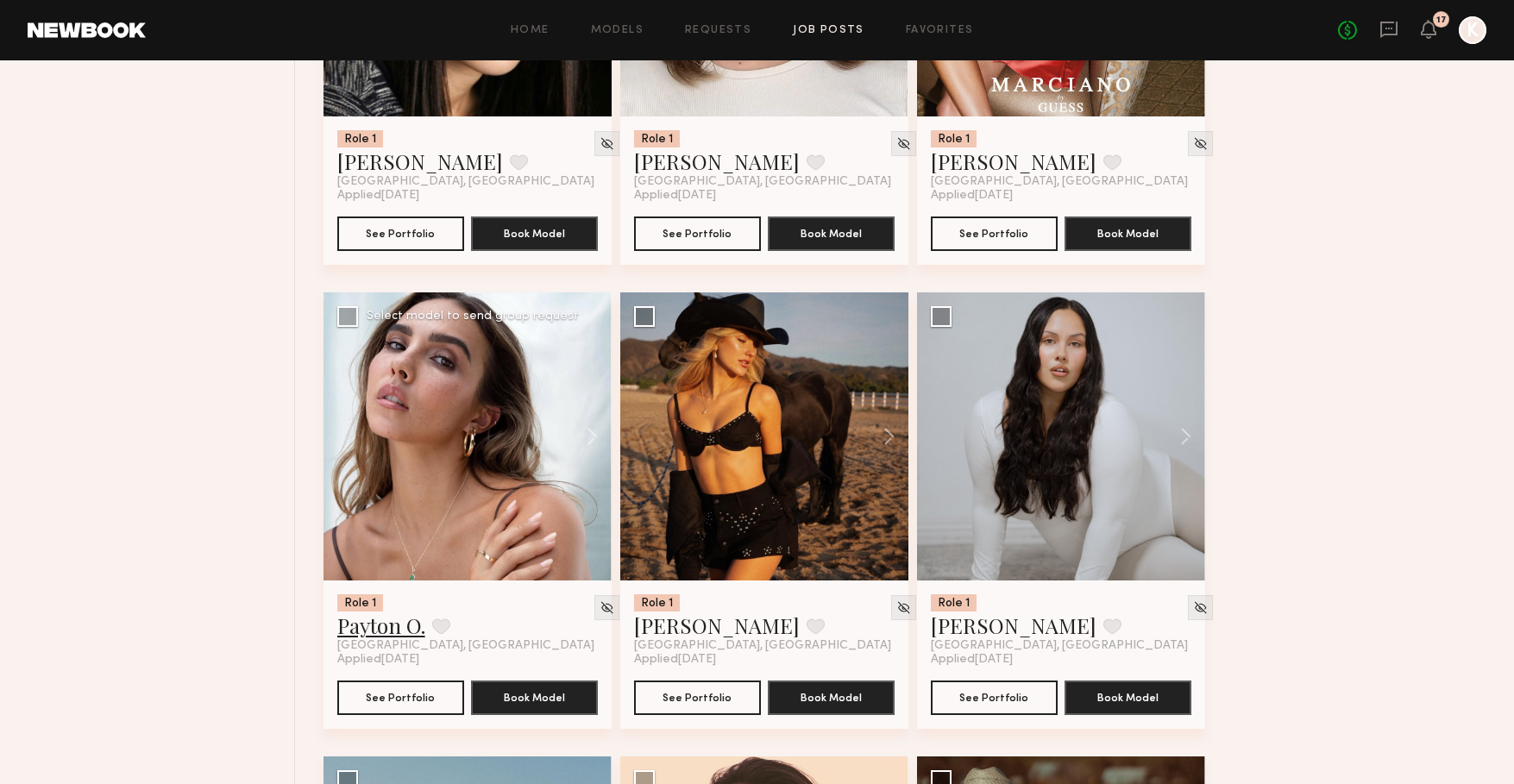
click at [394, 627] on link "Payton O." at bounding box center [381, 625] width 88 height 27
click at [678, 630] on link "Beata J." at bounding box center [716, 625] width 165 height 27
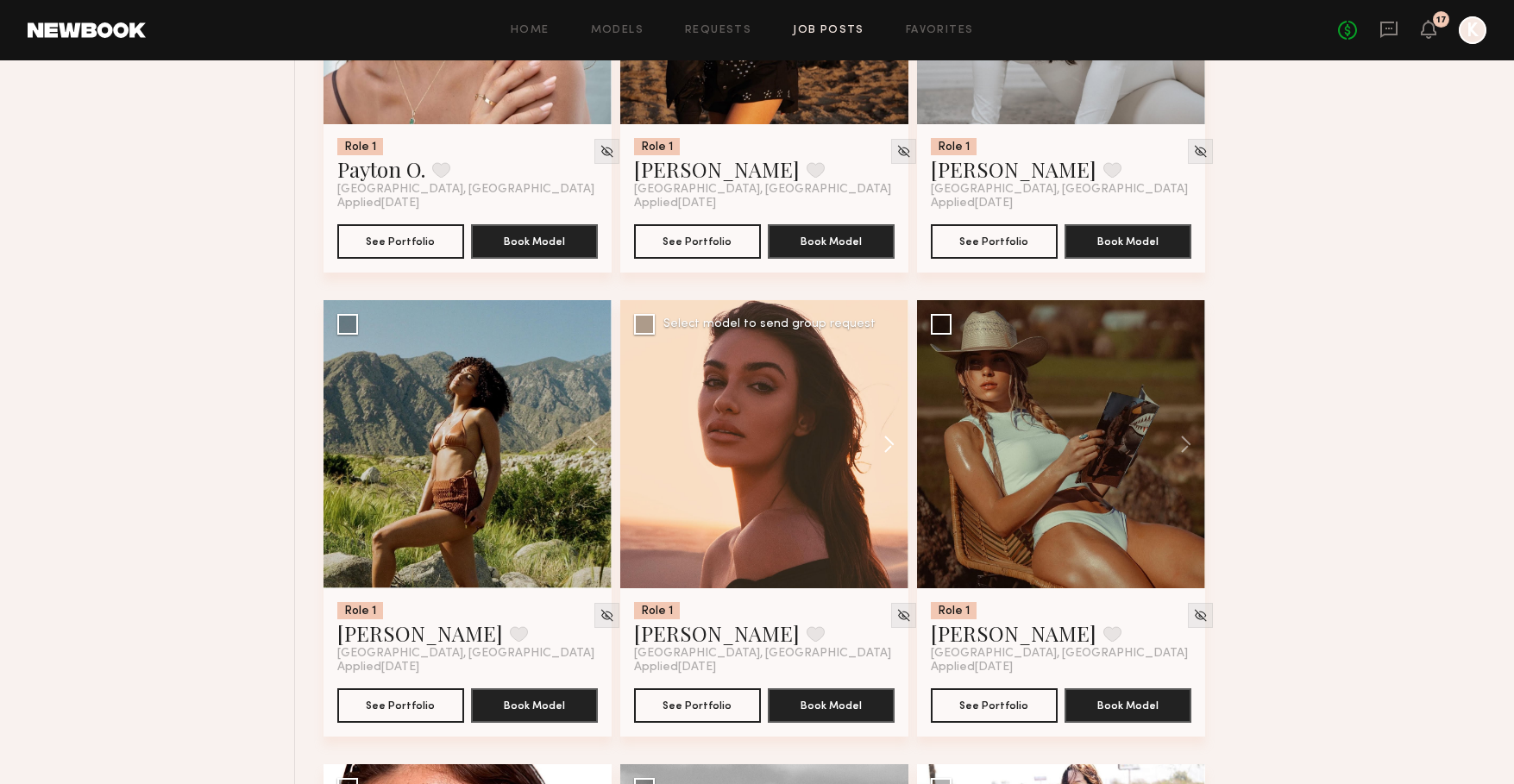
scroll to position [5571, 0]
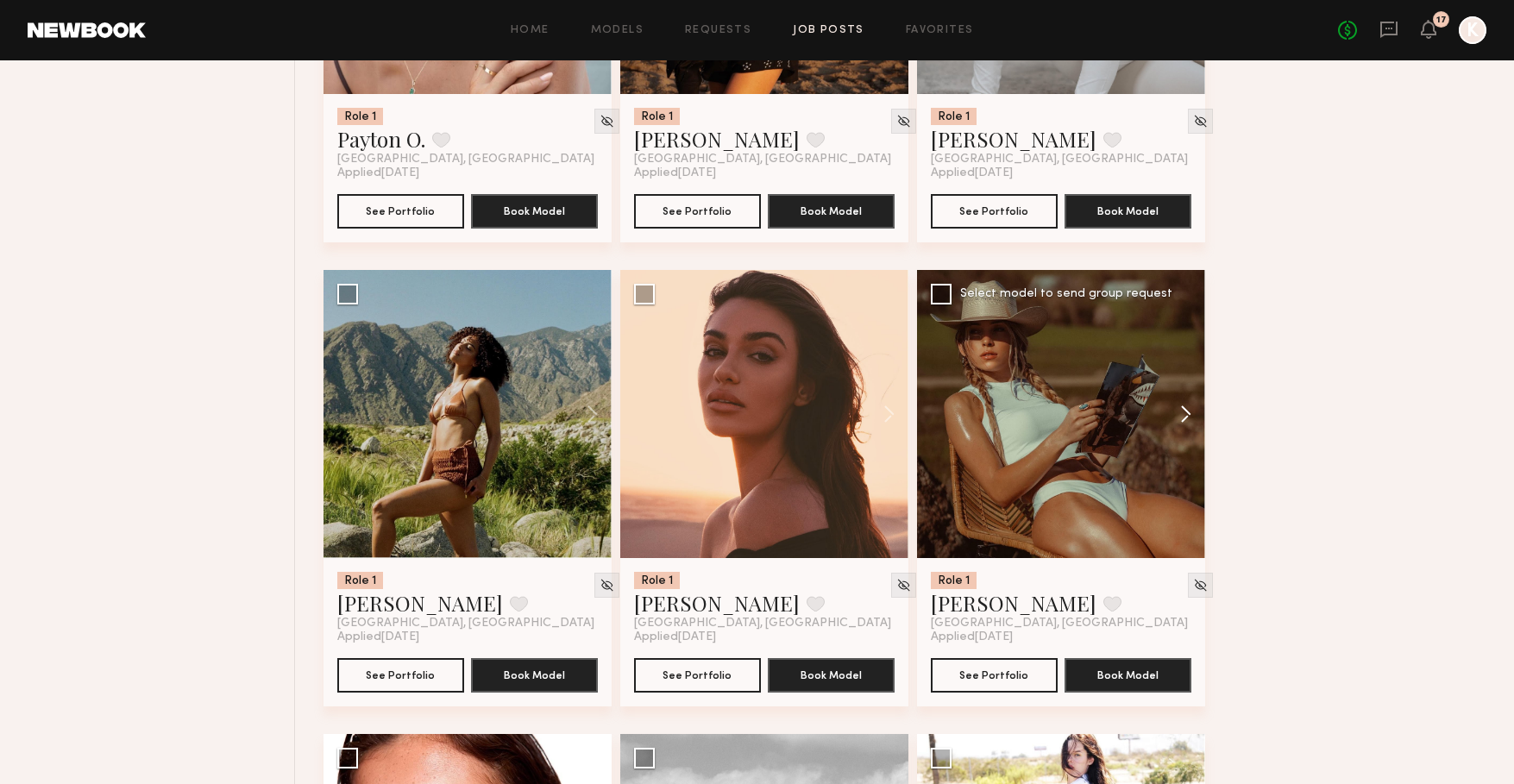
click at [1181, 414] on button at bounding box center [1177, 414] width 55 height 288
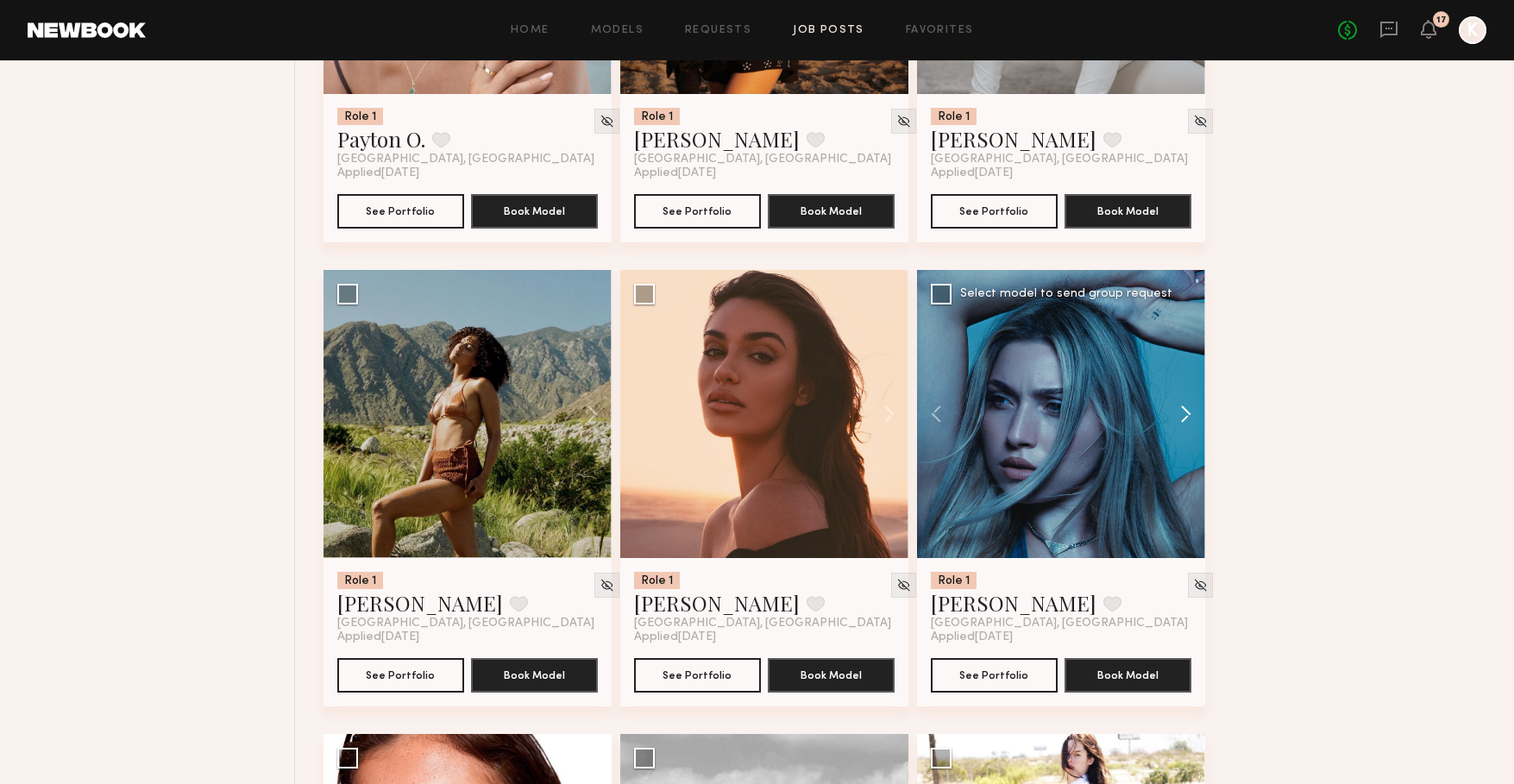
click at [1181, 414] on button at bounding box center [1177, 414] width 55 height 288
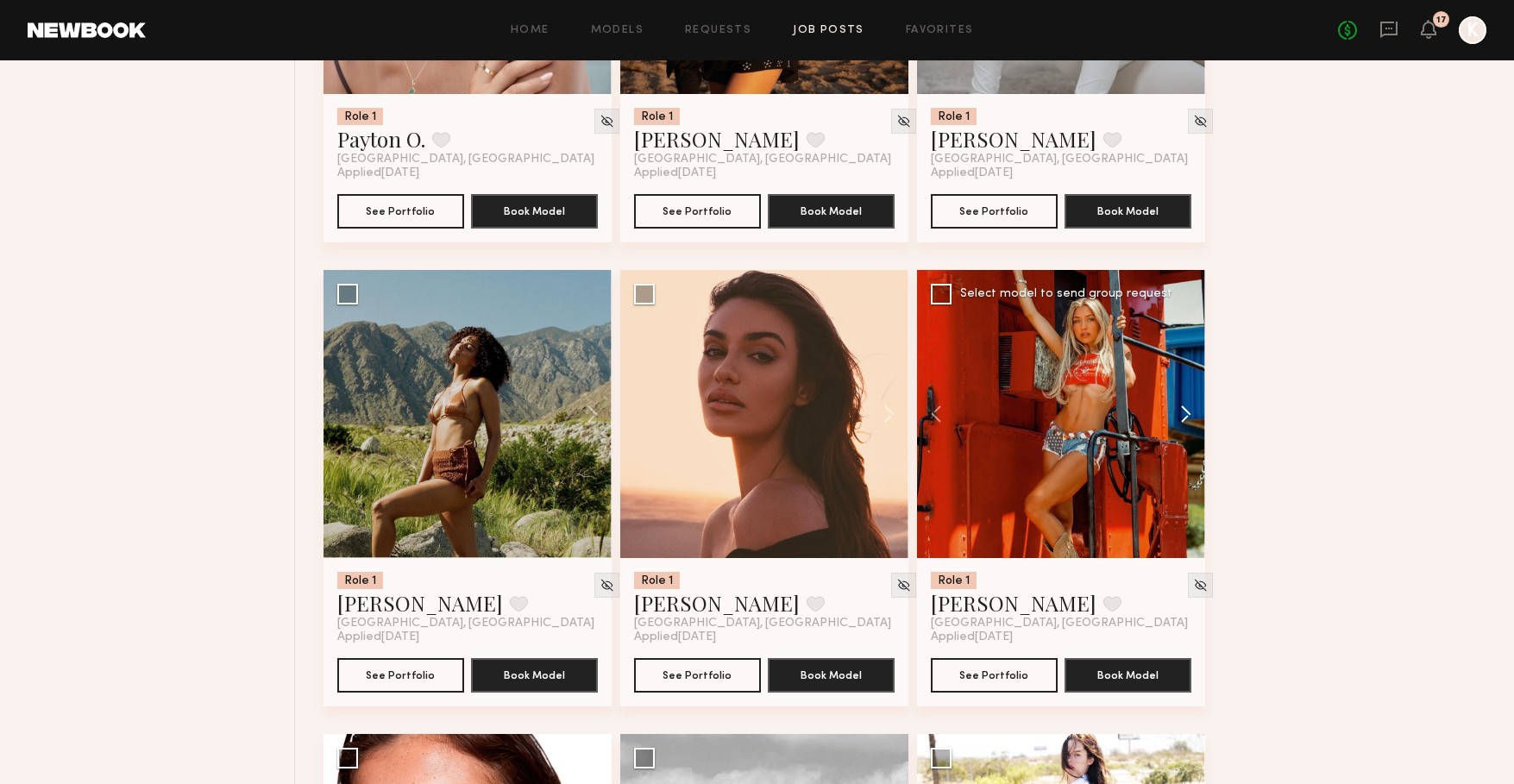
click at [1181, 414] on button at bounding box center [1177, 414] width 55 height 288
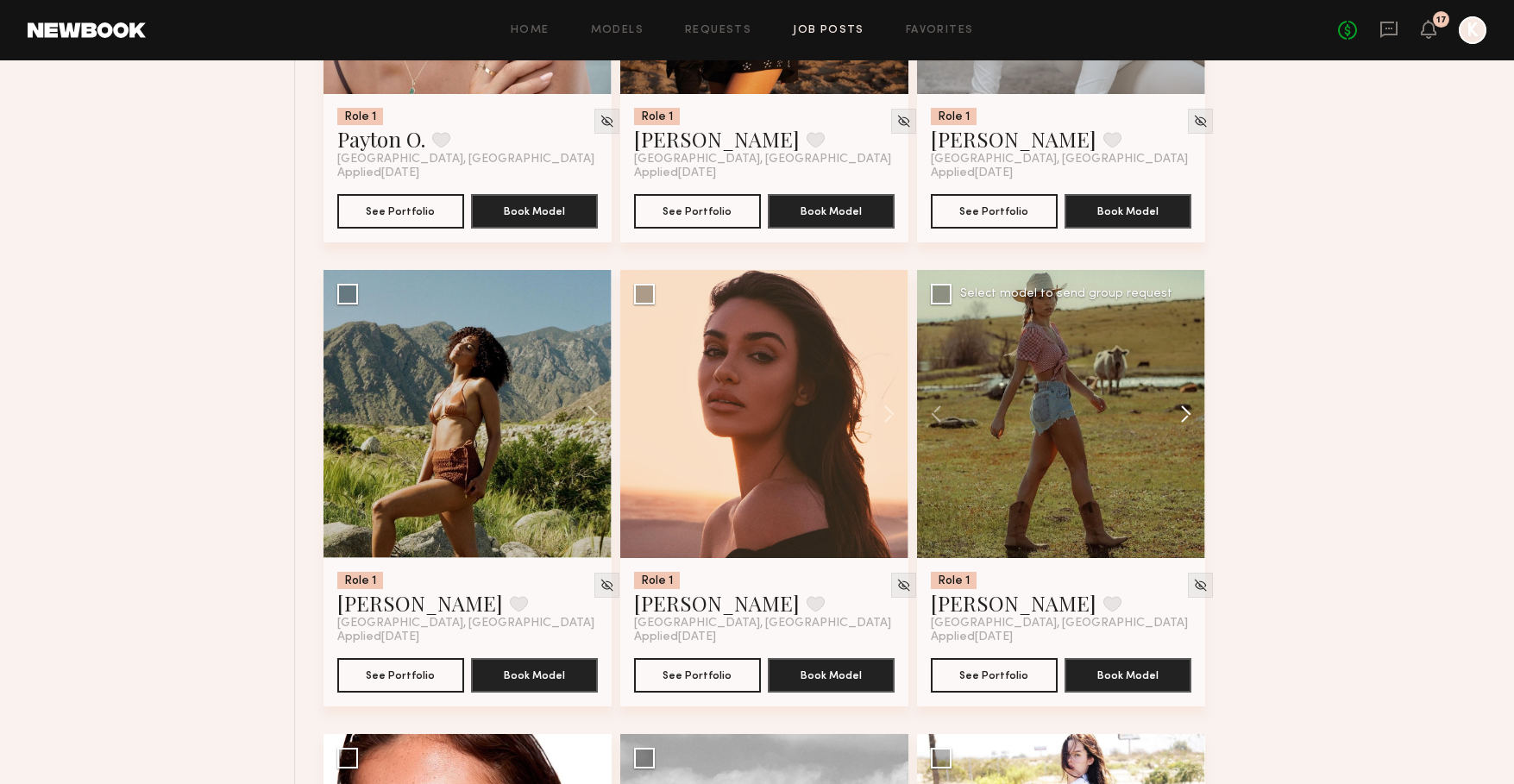
click at [1181, 414] on button at bounding box center [1177, 414] width 55 height 288
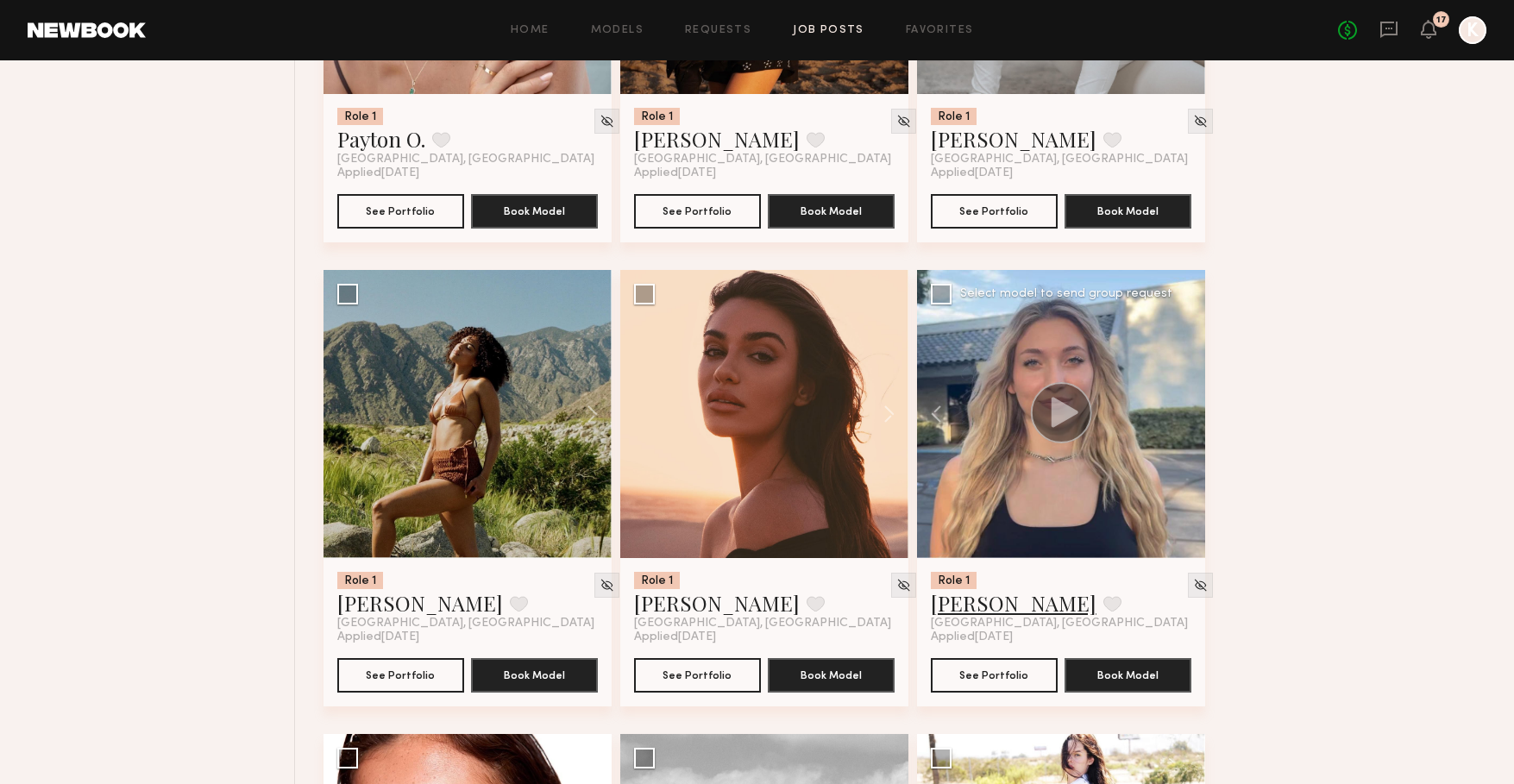
click at [980, 602] on link "Sage S." at bounding box center [1013, 602] width 165 height 27
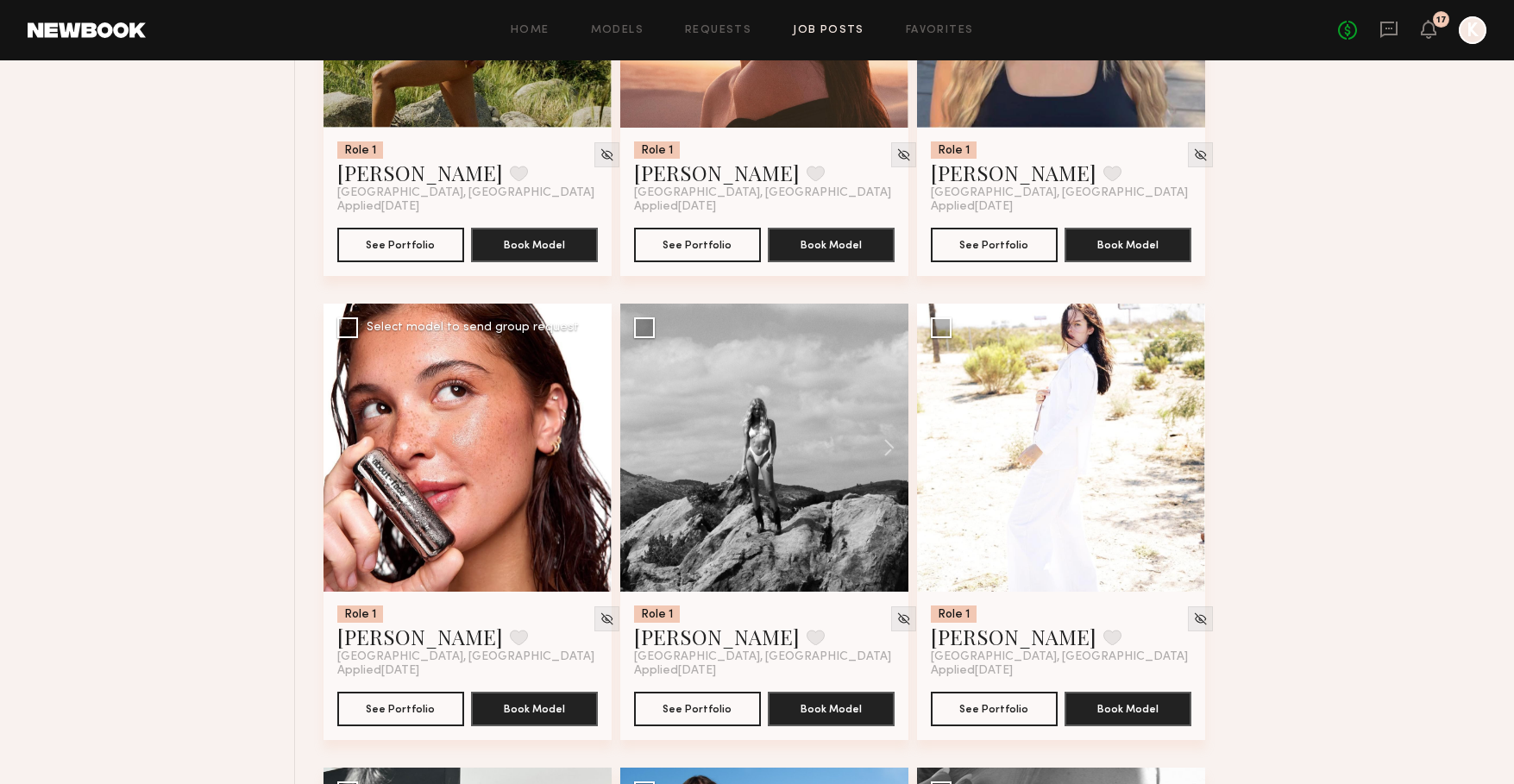
scroll to position [6002, 0]
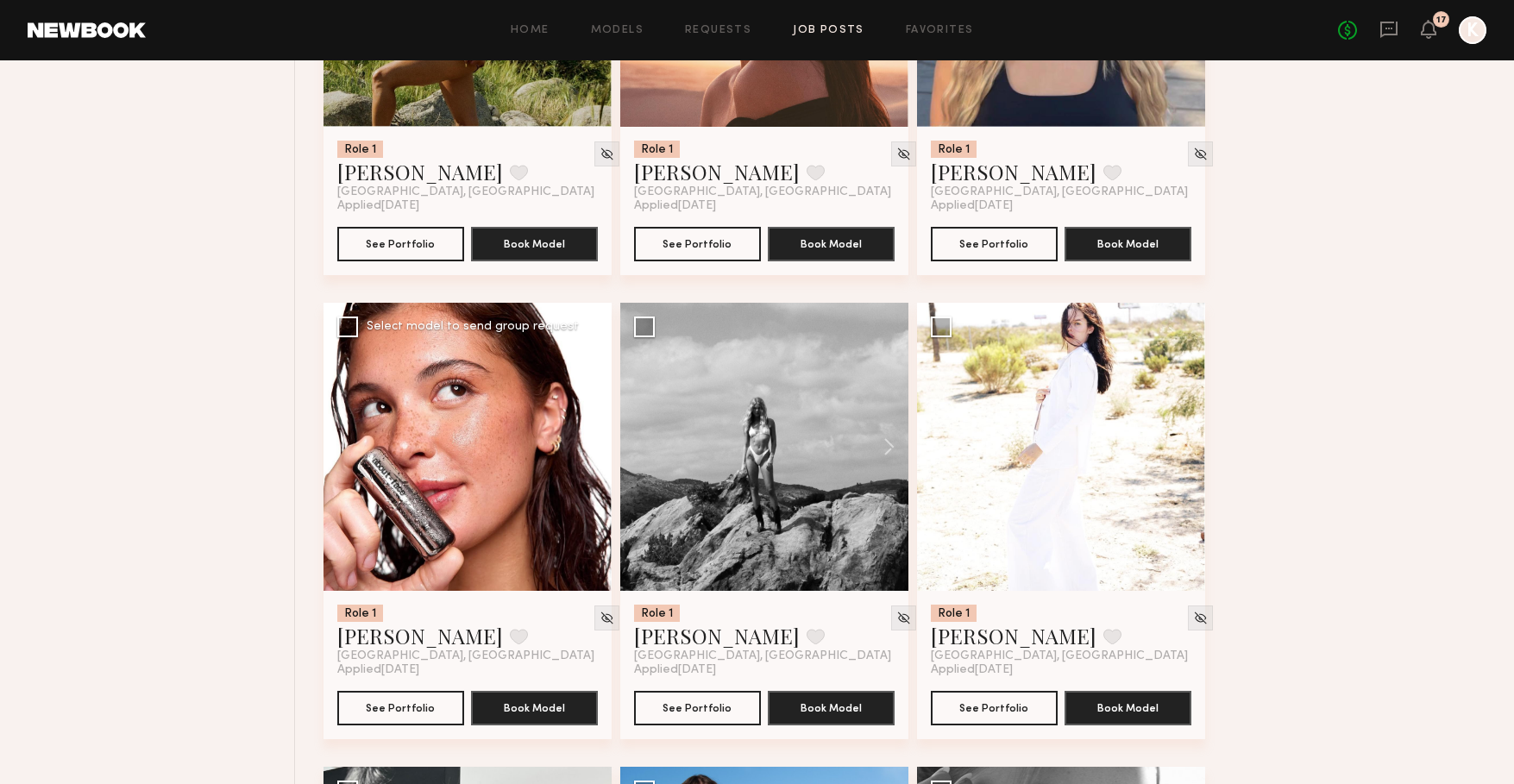
click at [589, 450] on button at bounding box center [584, 447] width 55 height 288
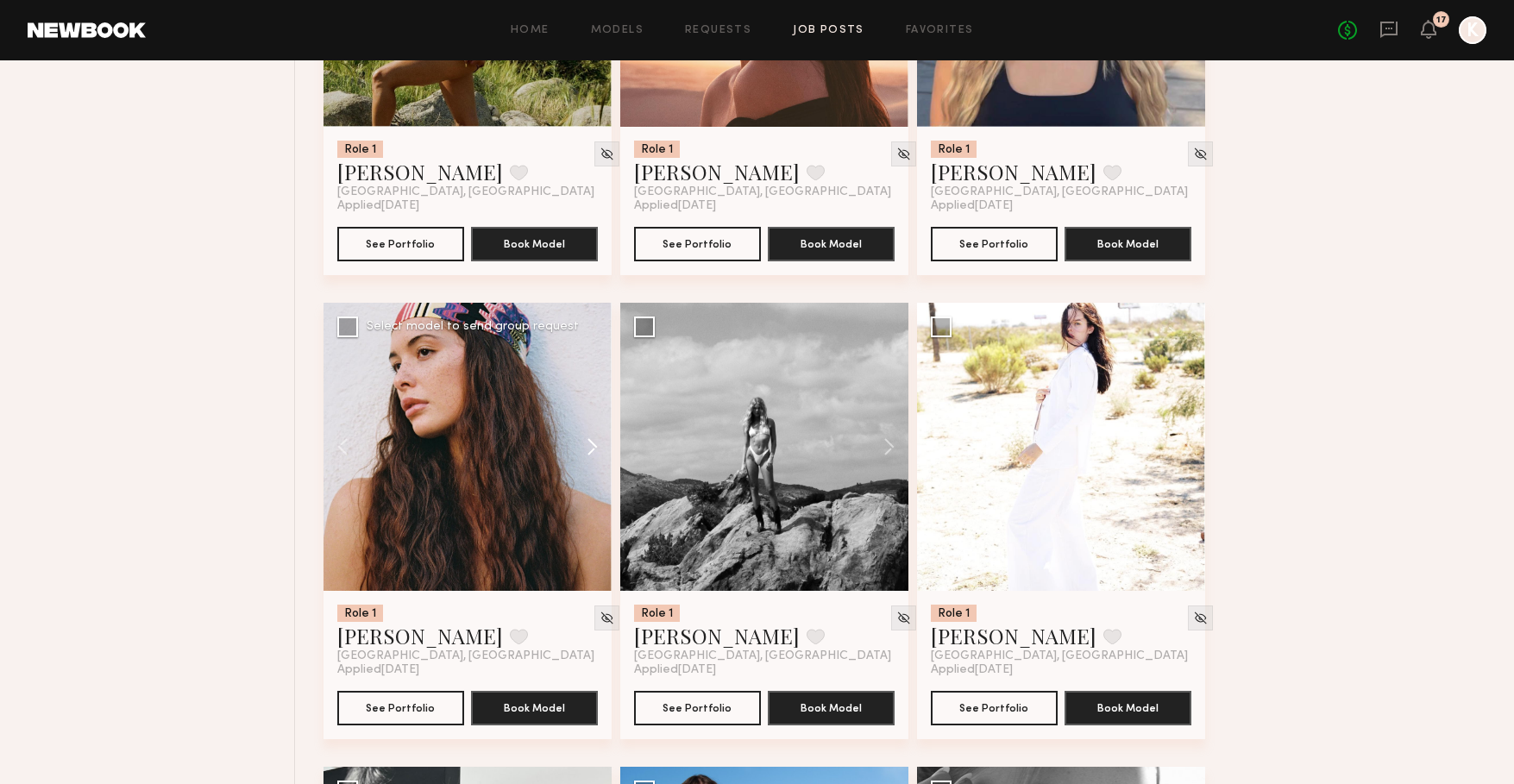
click at [589, 450] on button at bounding box center [584, 447] width 55 height 288
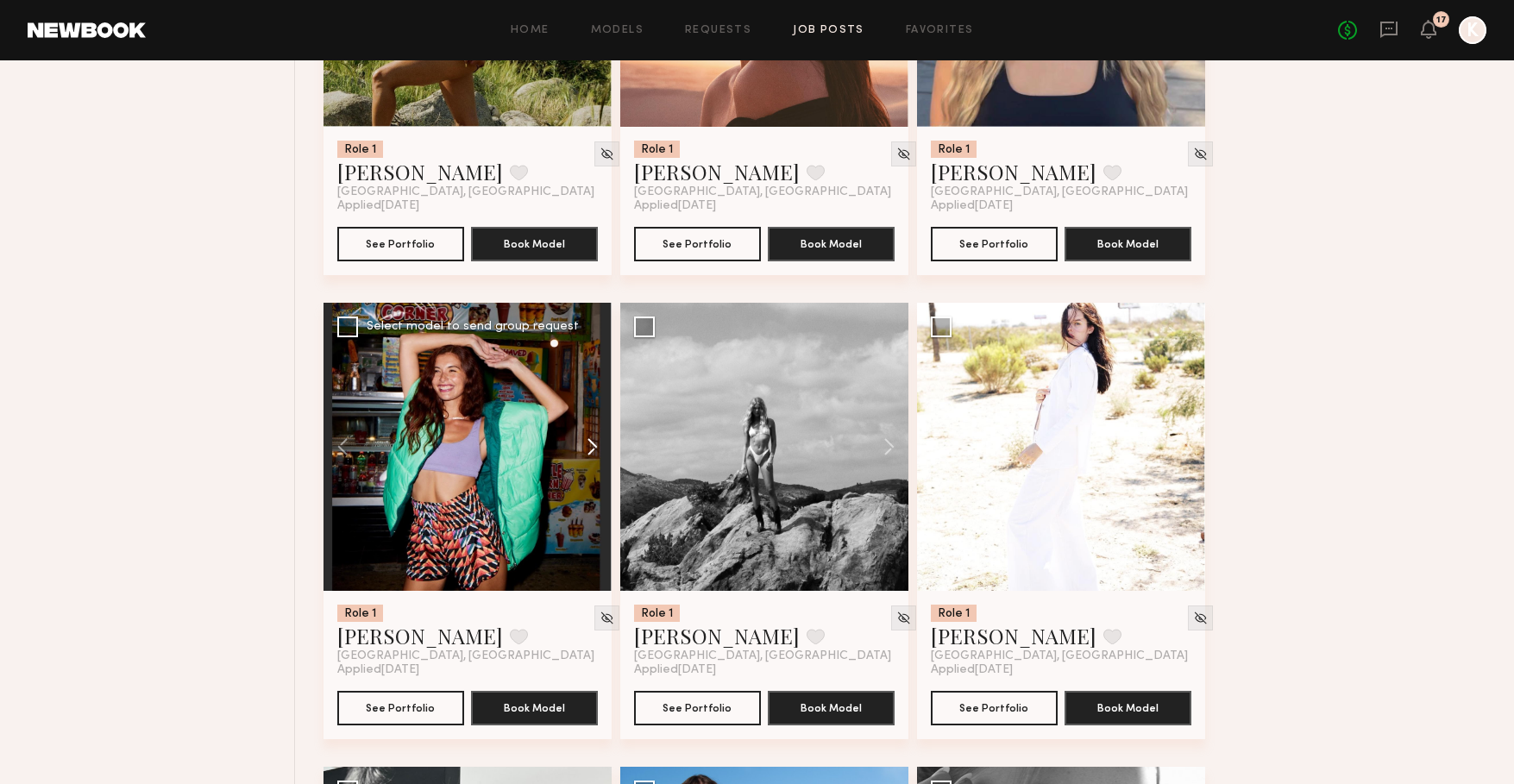
click at [589, 450] on button at bounding box center [584, 447] width 55 height 288
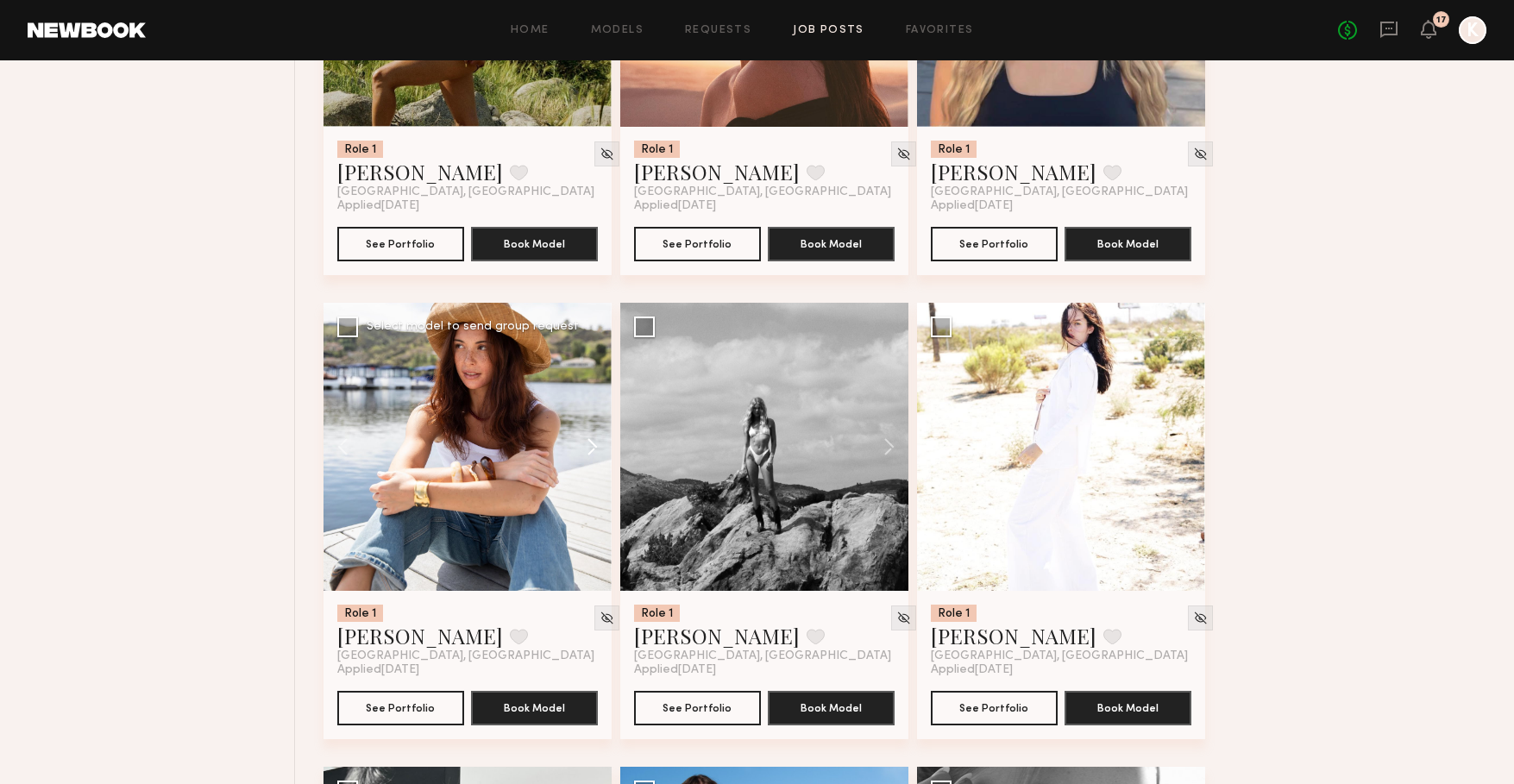
click at [589, 450] on button at bounding box center [584, 447] width 55 height 288
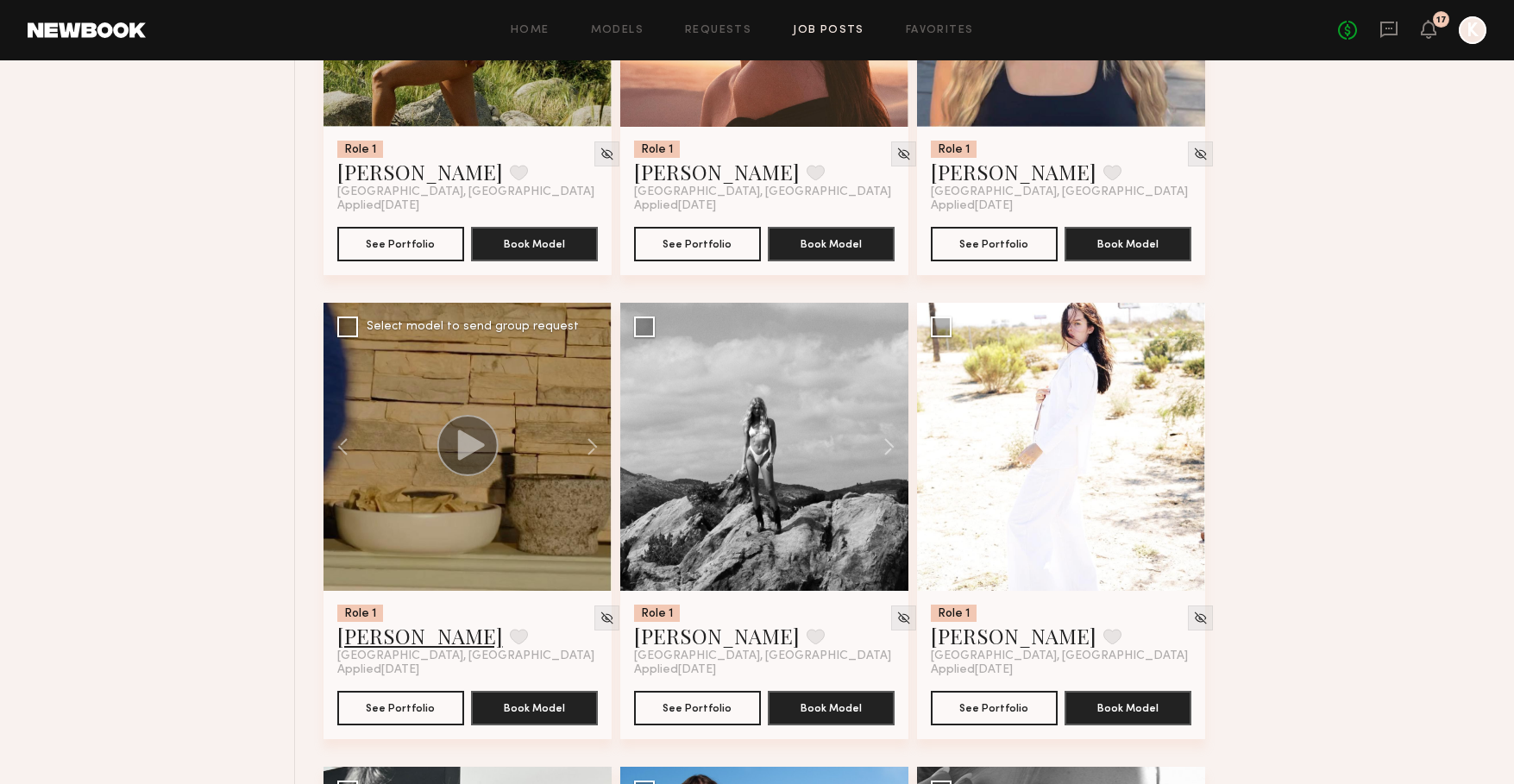
click at [399, 646] on link "[PERSON_NAME]" at bounding box center [419, 635] width 165 height 27
click at [894, 444] on button at bounding box center [880, 447] width 55 height 288
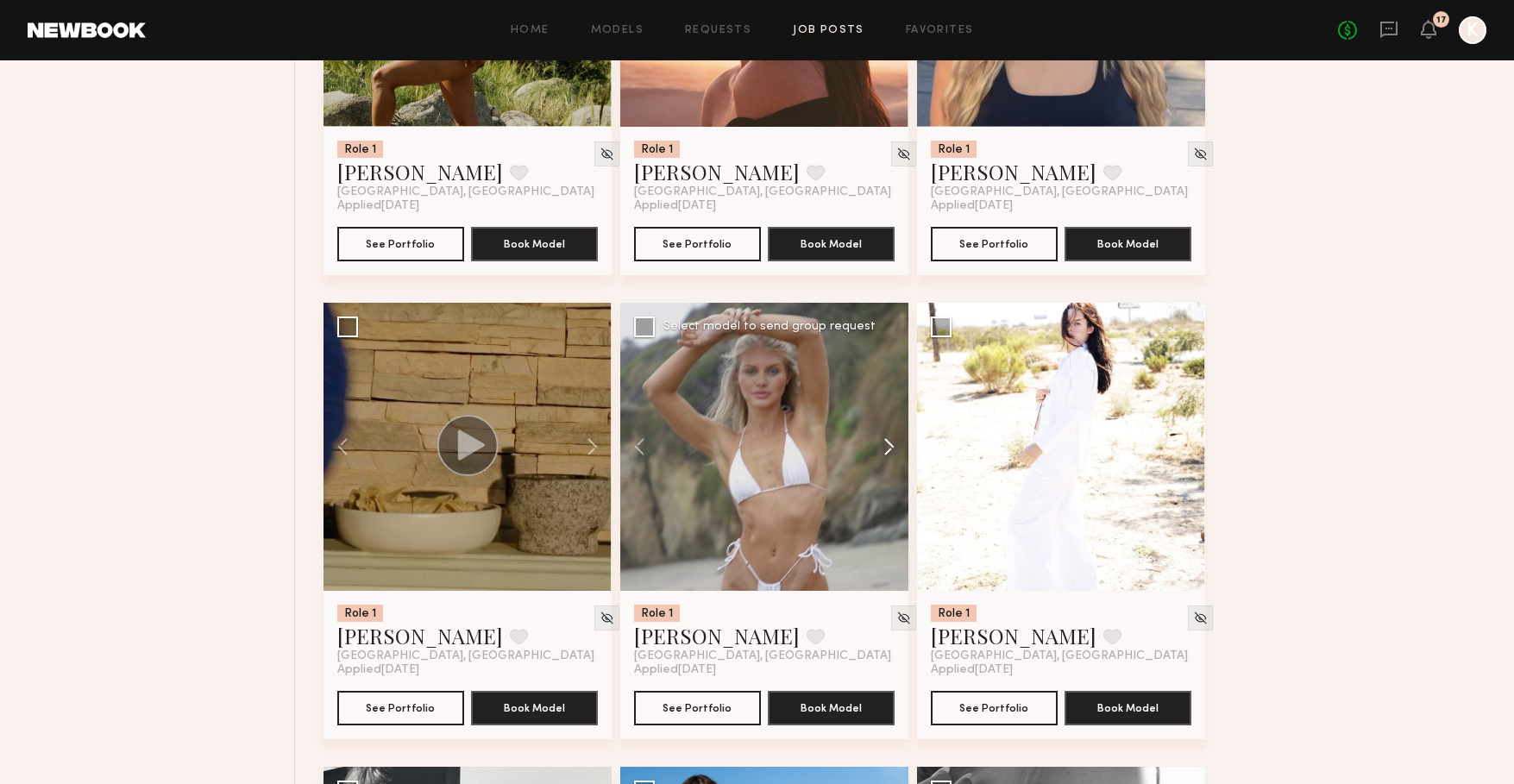
click at [894, 444] on button at bounding box center [880, 447] width 55 height 288
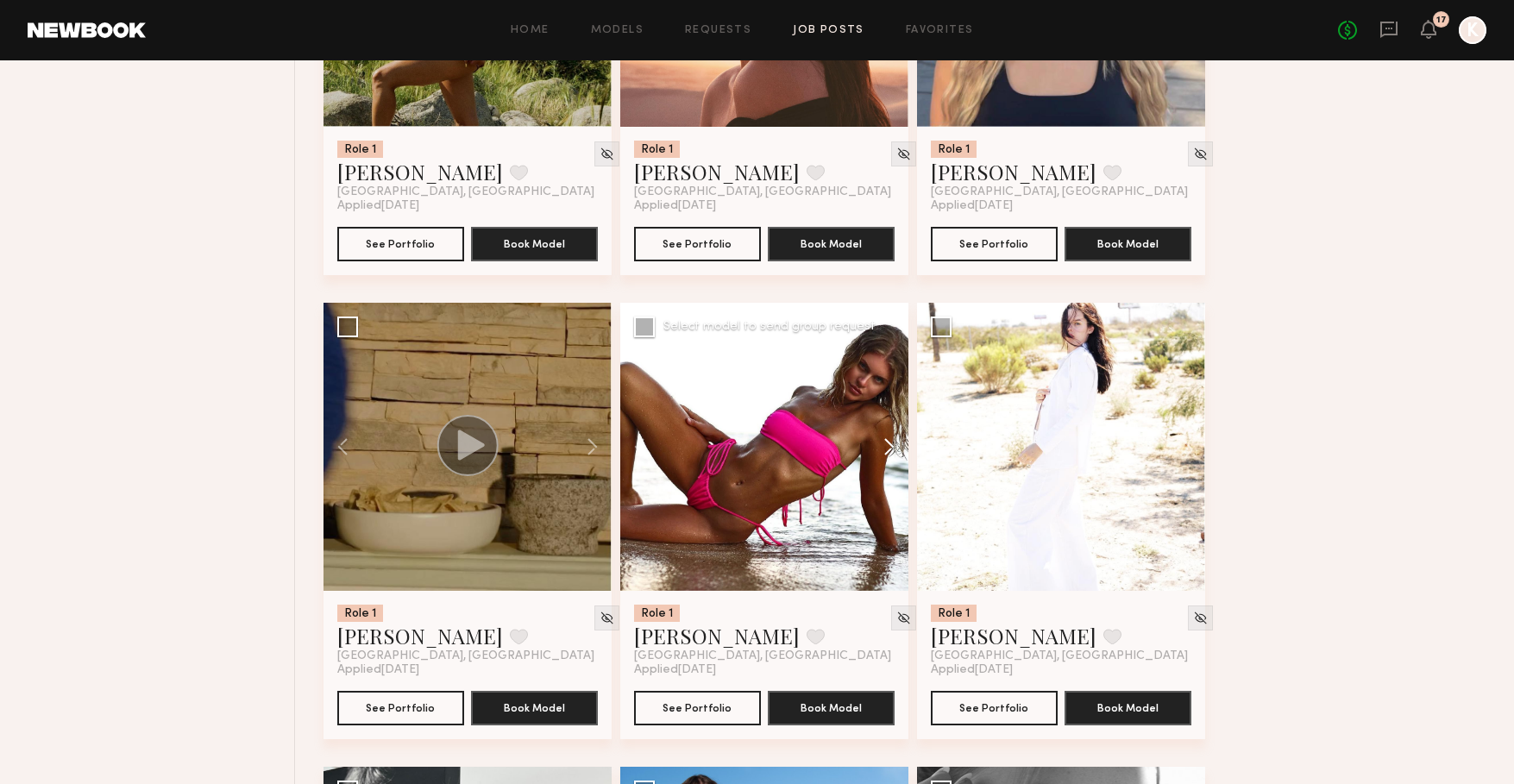
click at [894, 444] on button at bounding box center [880, 447] width 55 height 288
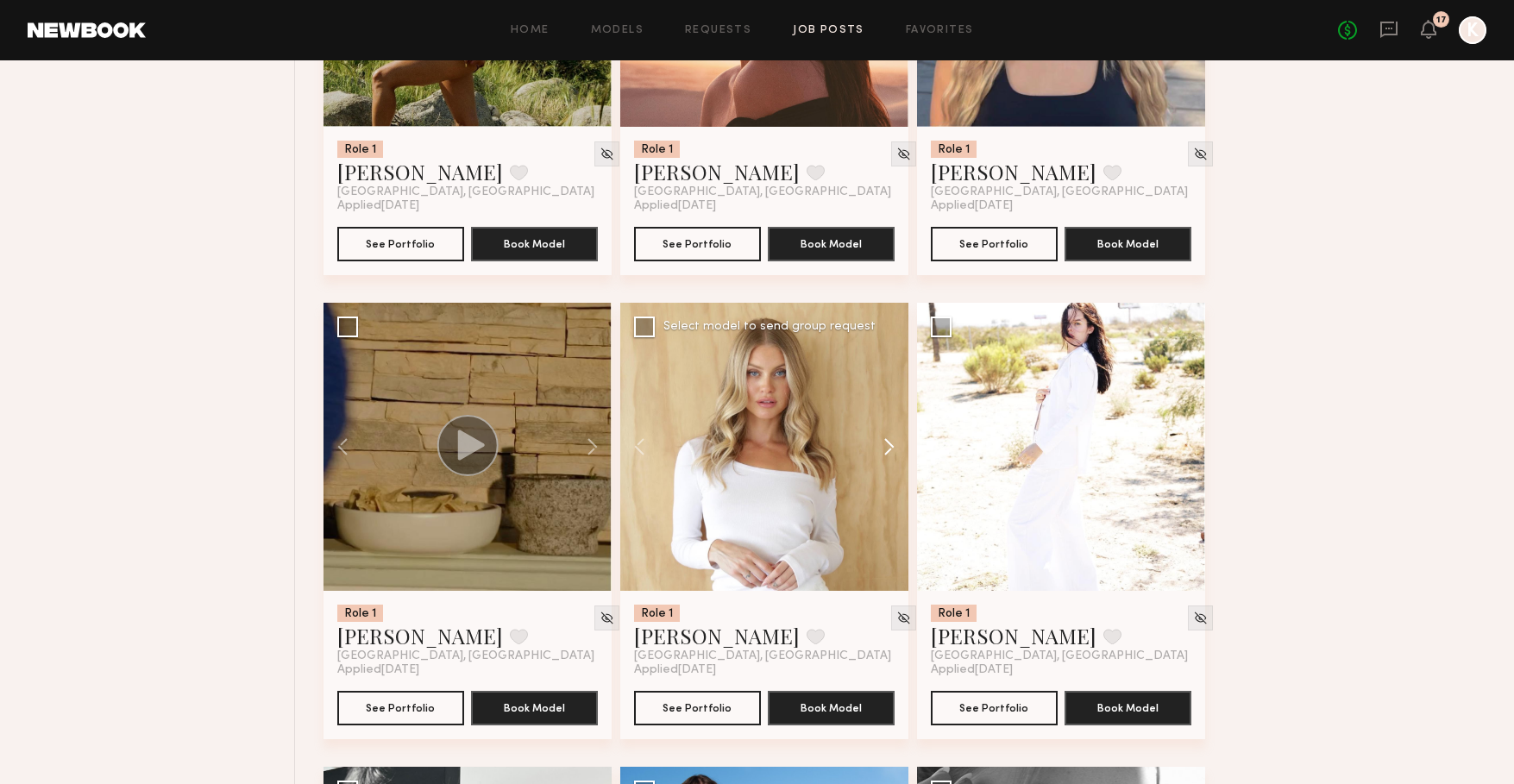
click at [894, 444] on button at bounding box center [880, 447] width 55 height 288
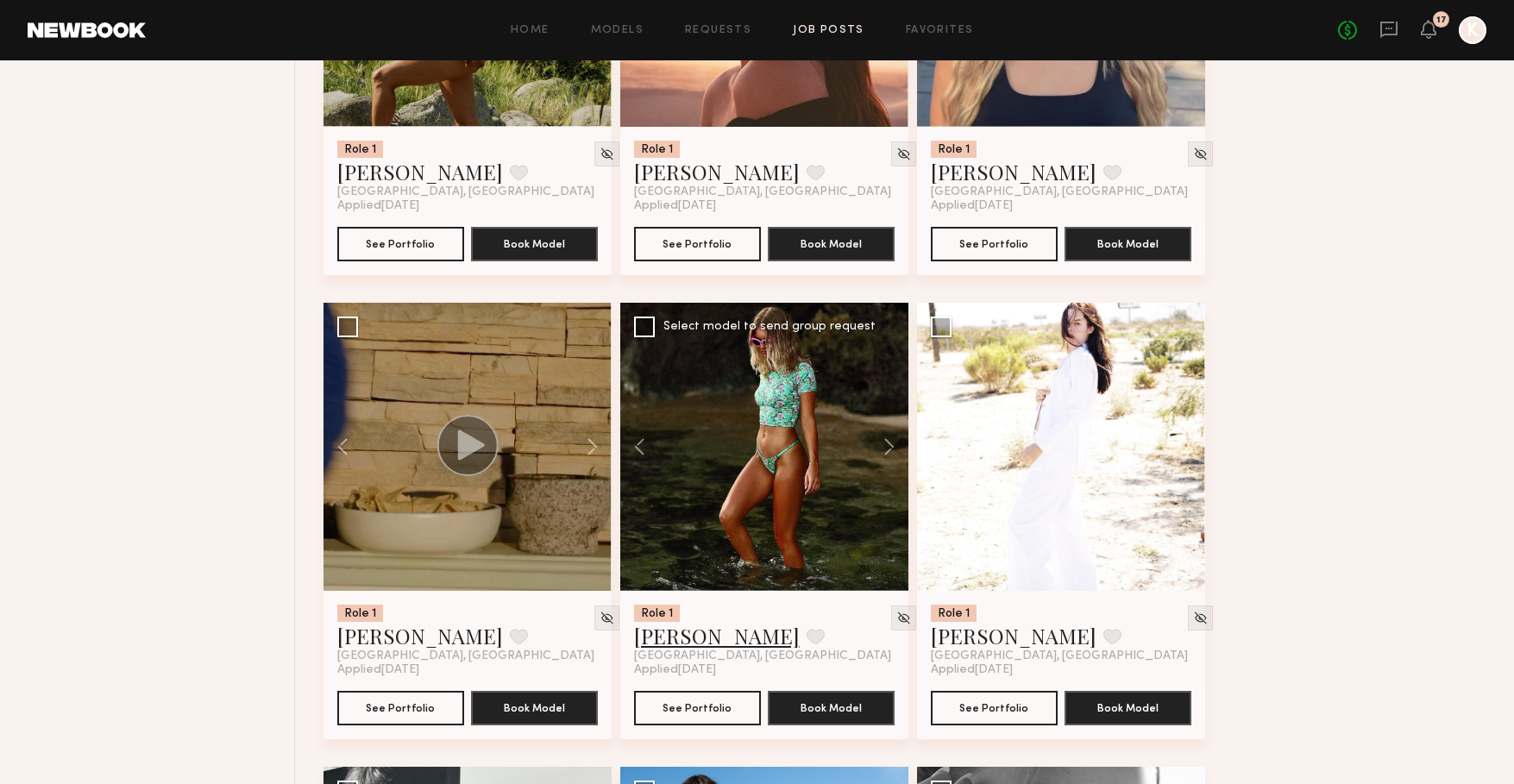
drag, startPoint x: 694, startPoint y: 645, endPoint x: 716, endPoint y: 634, distance: 24.6
click at [694, 645] on link "[PERSON_NAME]" at bounding box center [716, 635] width 165 height 27
click at [1181, 450] on button at bounding box center [1177, 447] width 55 height 288
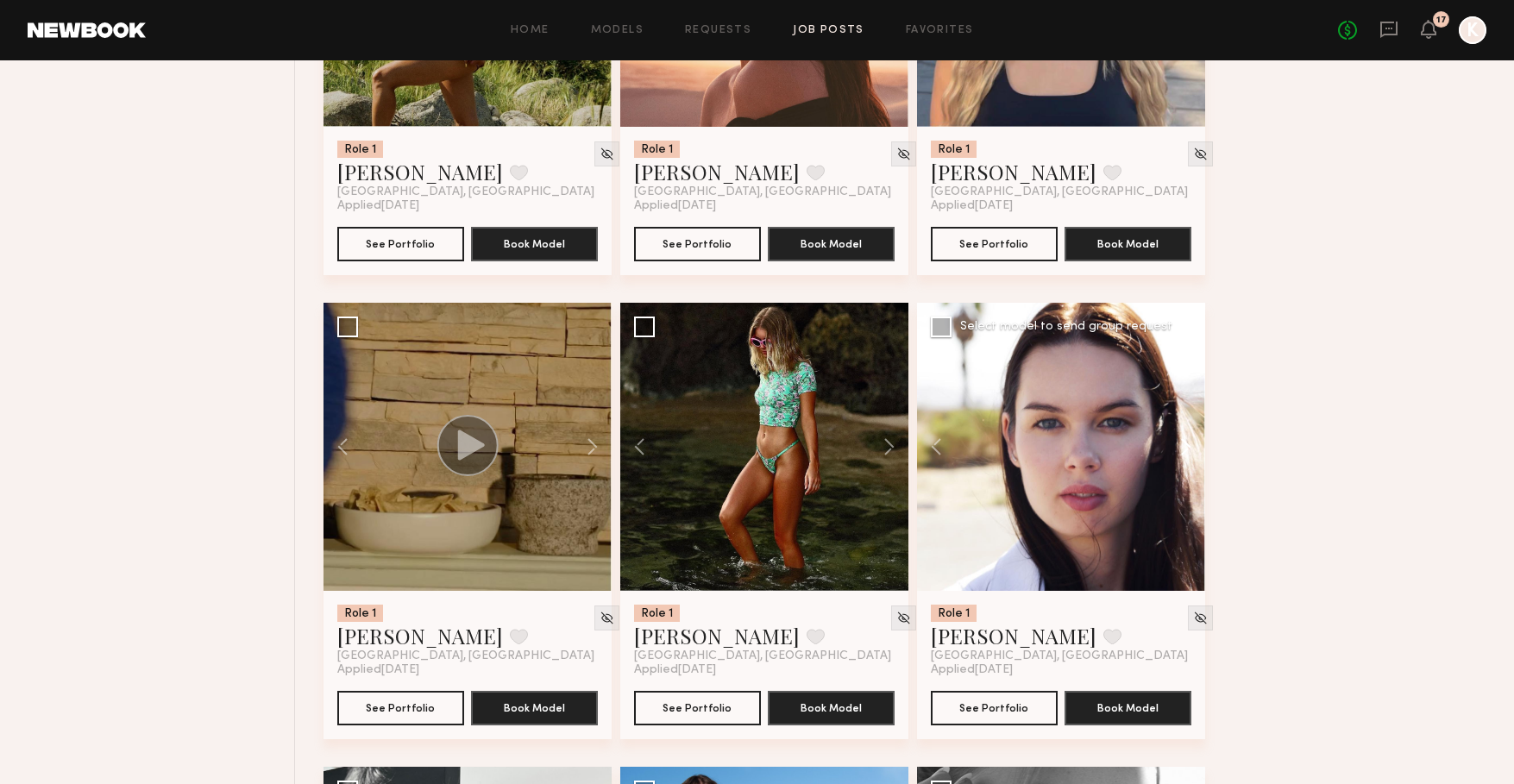
click at [1181, 450] on button at bounding box center [1177, 447] width 55 height 288
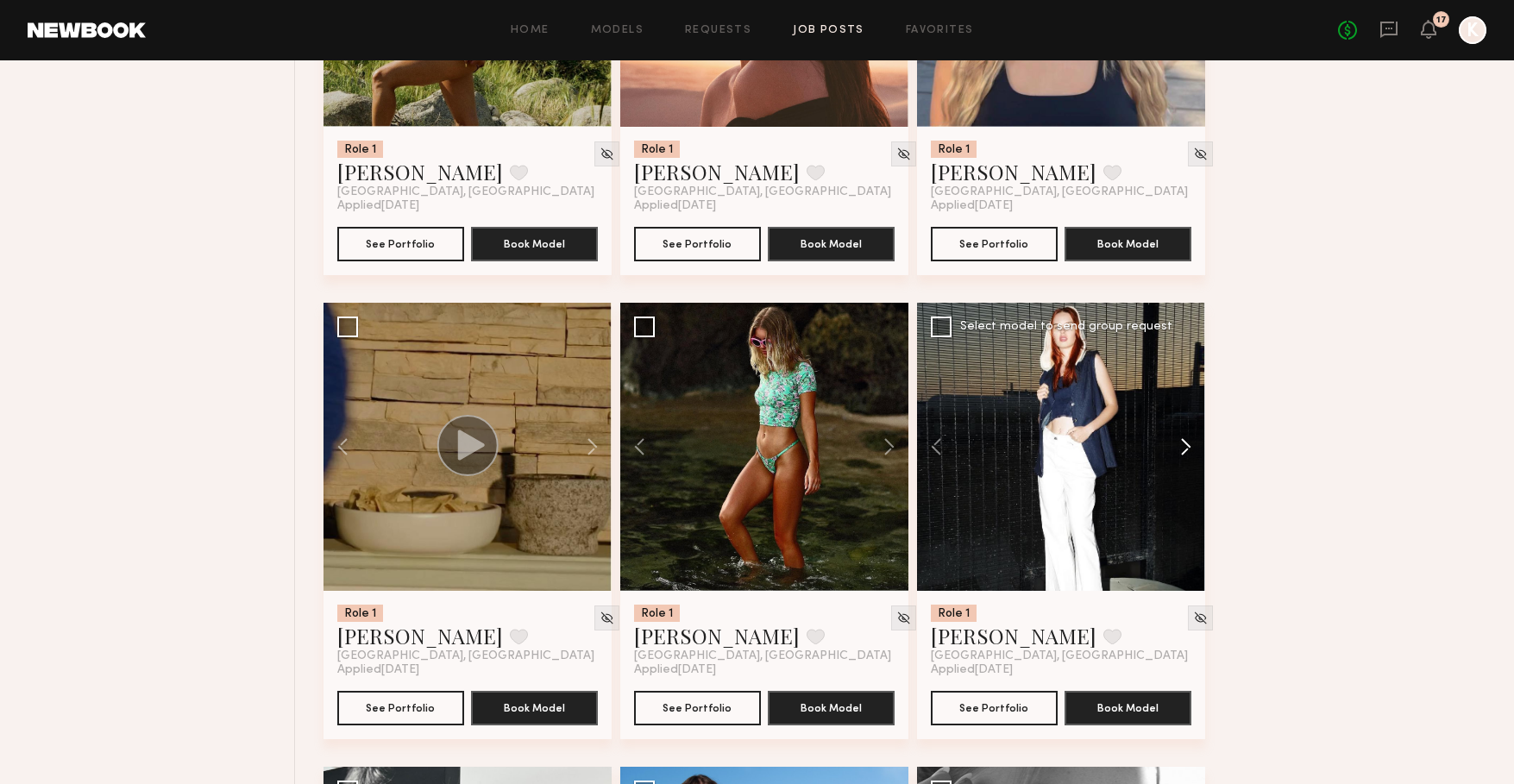
click at [1181, 450] on button at bounding box center [1177, 447] width 55 height 288
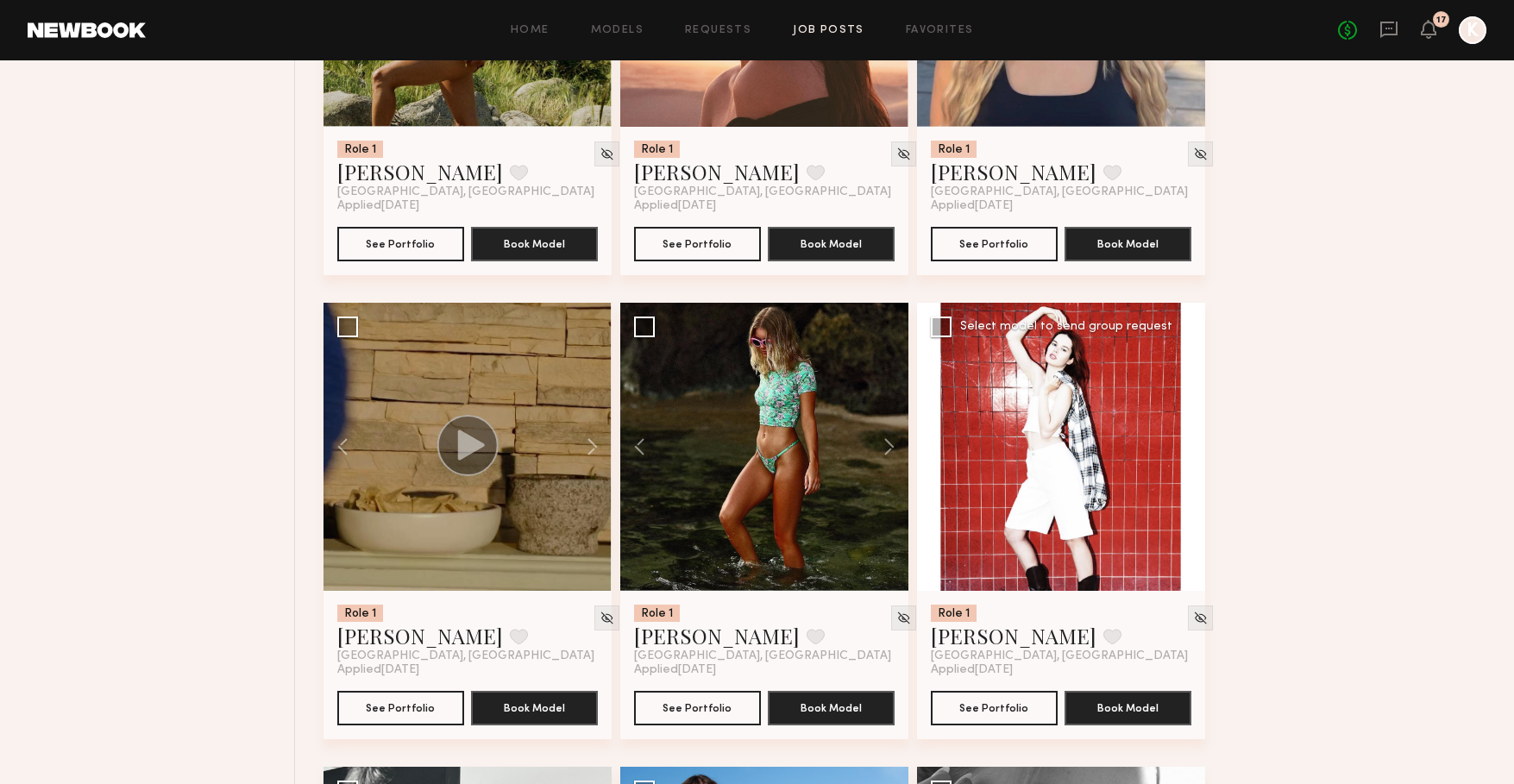
click at [1181, 450] on button at bounding box center [1177, 447] width 55 height 288
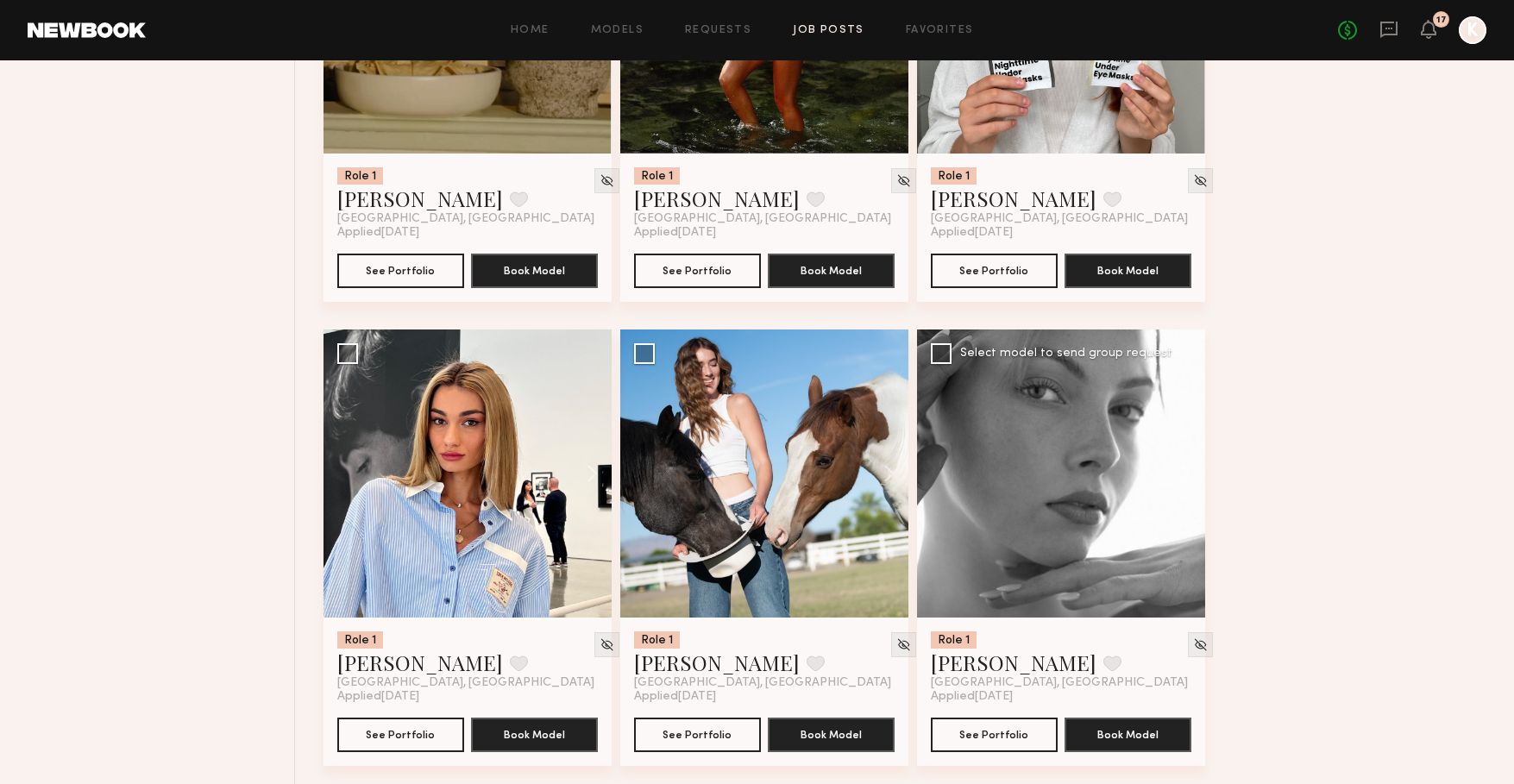
scroll to position [6458, 0]
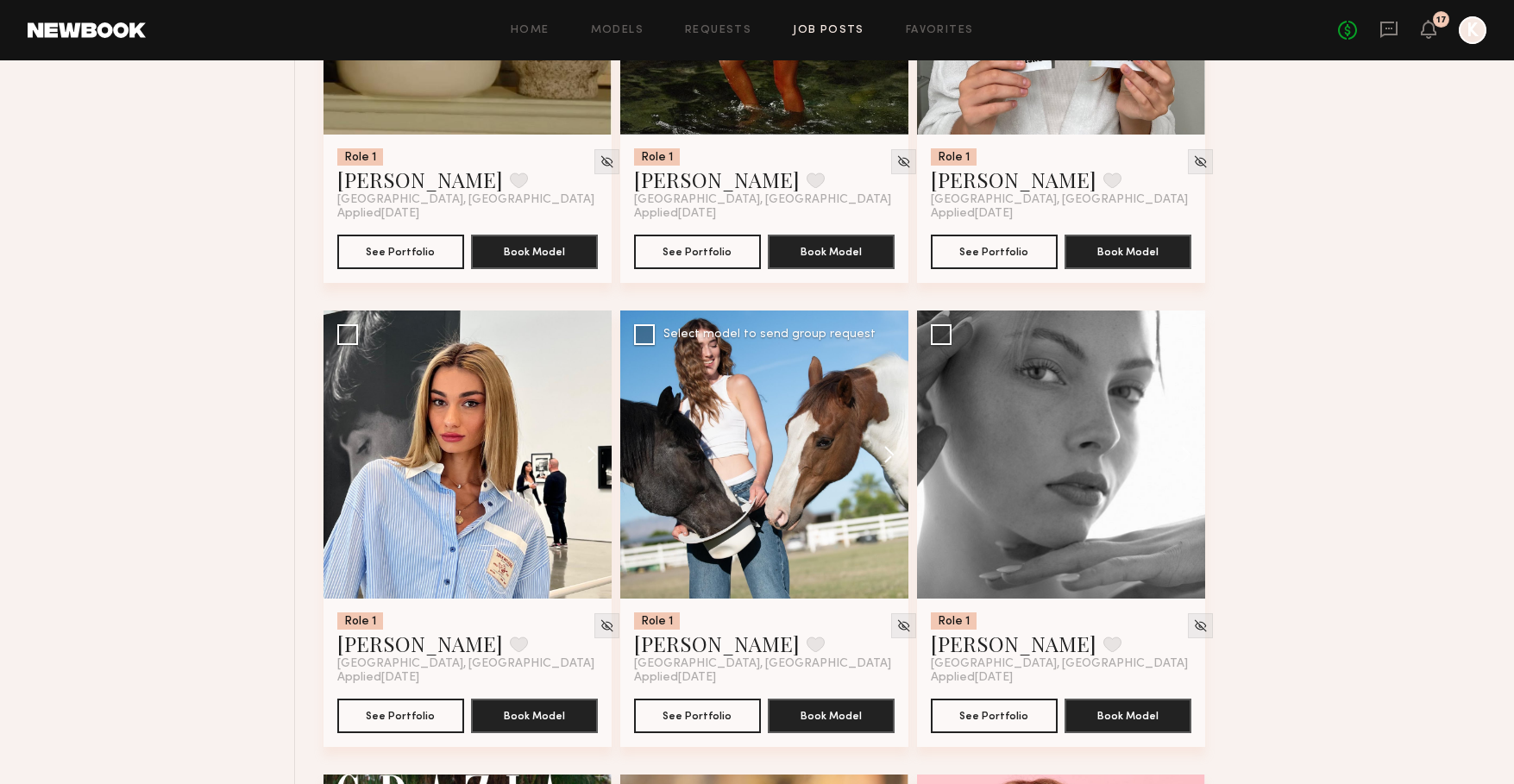
click at [892, 460] on button at bounding box center [880, 455] width 55 height 288
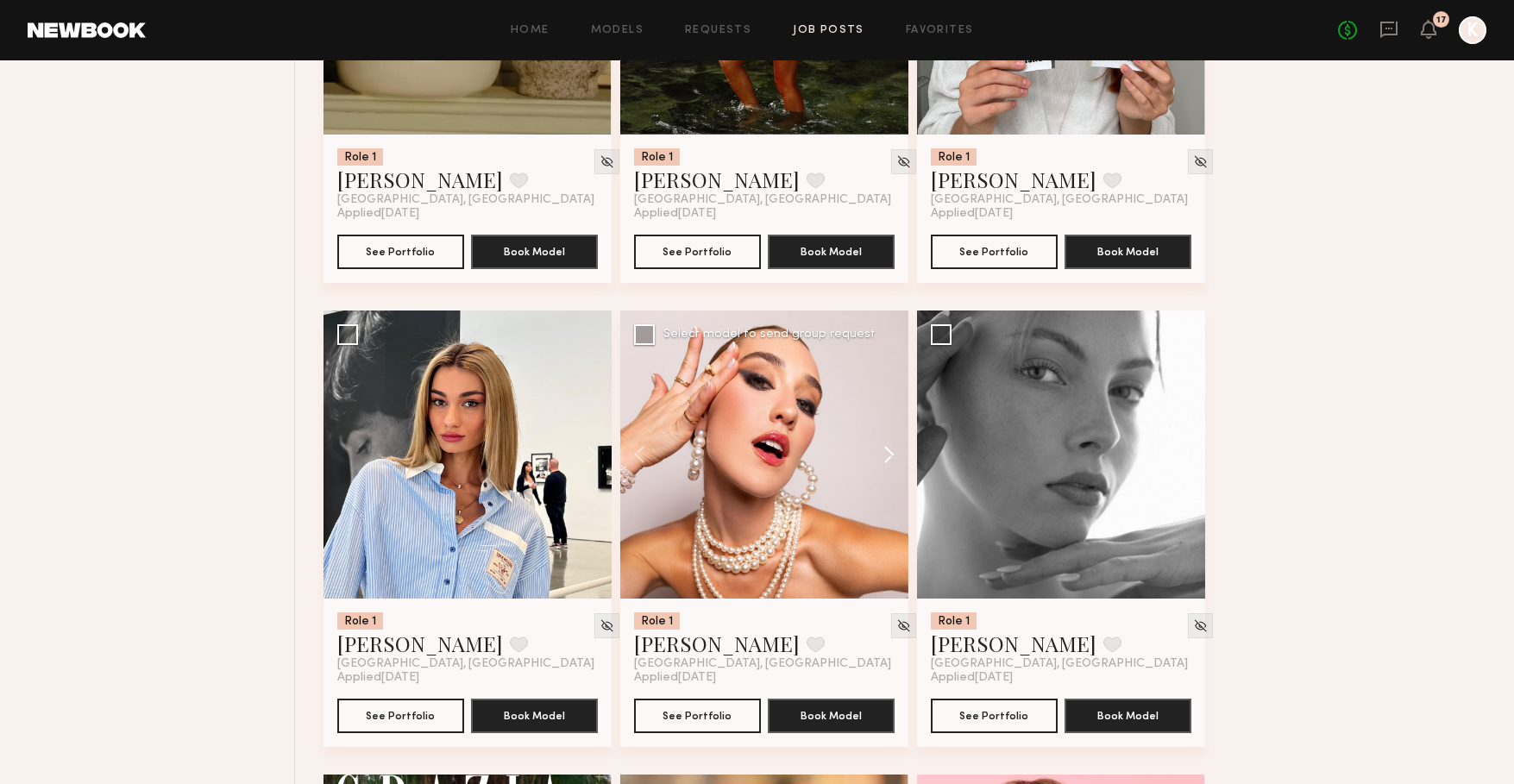
click at [892, 460] on button at bounding box center [880, 455] width 55 height 288
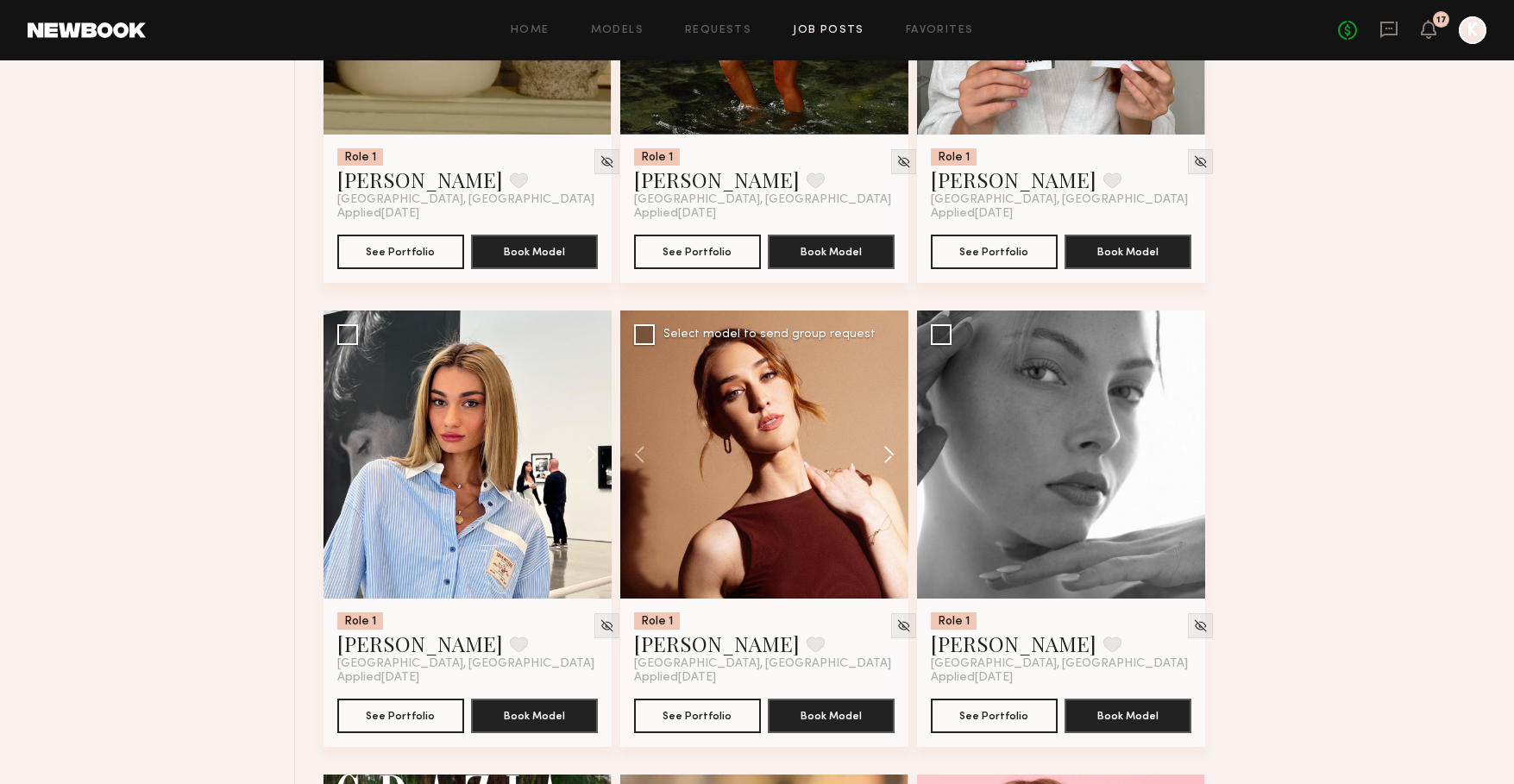
click at [892, 460] on button at bounding box center [880, 455] width 55 height 288
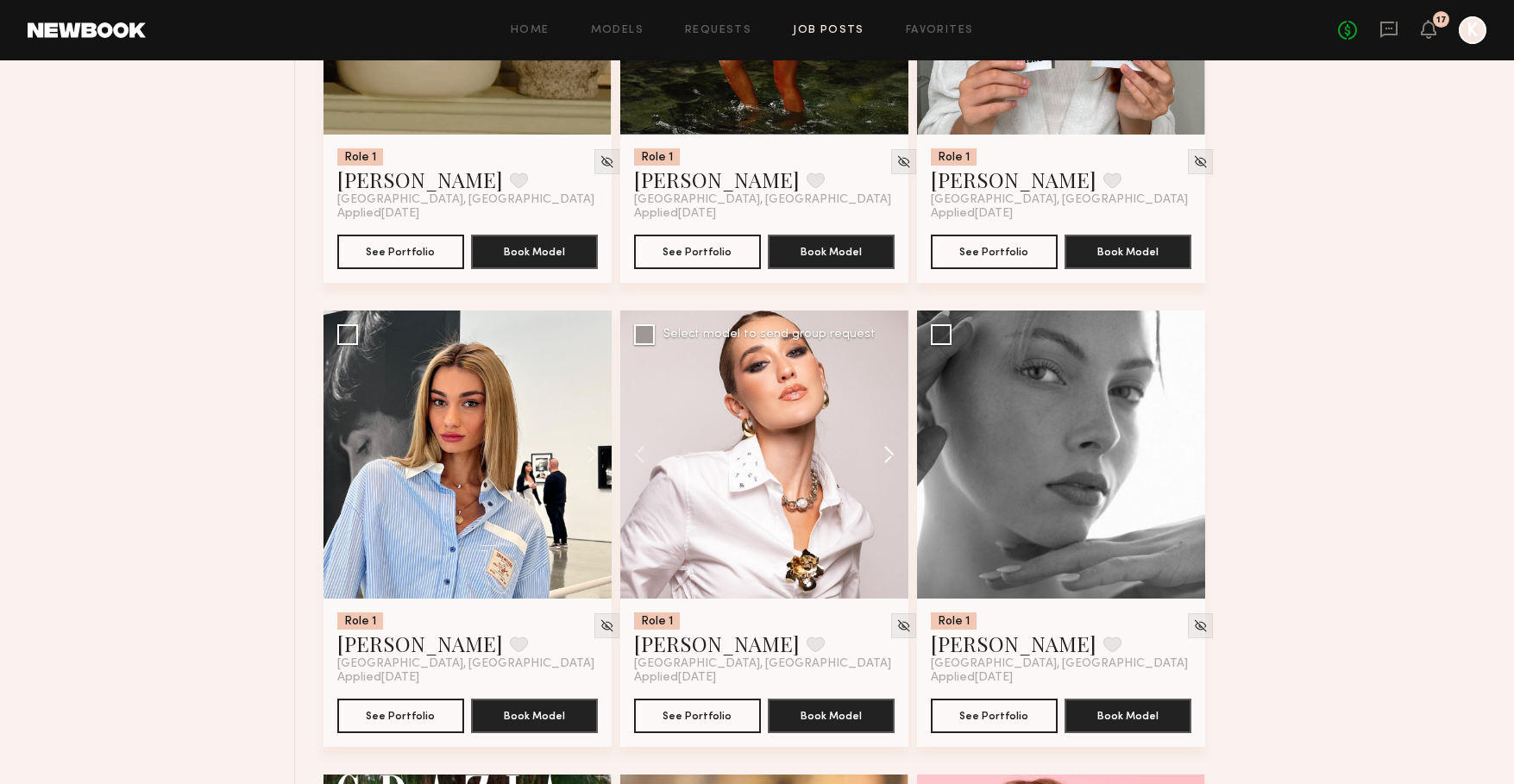
click at [892, 460] on button at bounding box center [880, 455] width 55 height 288
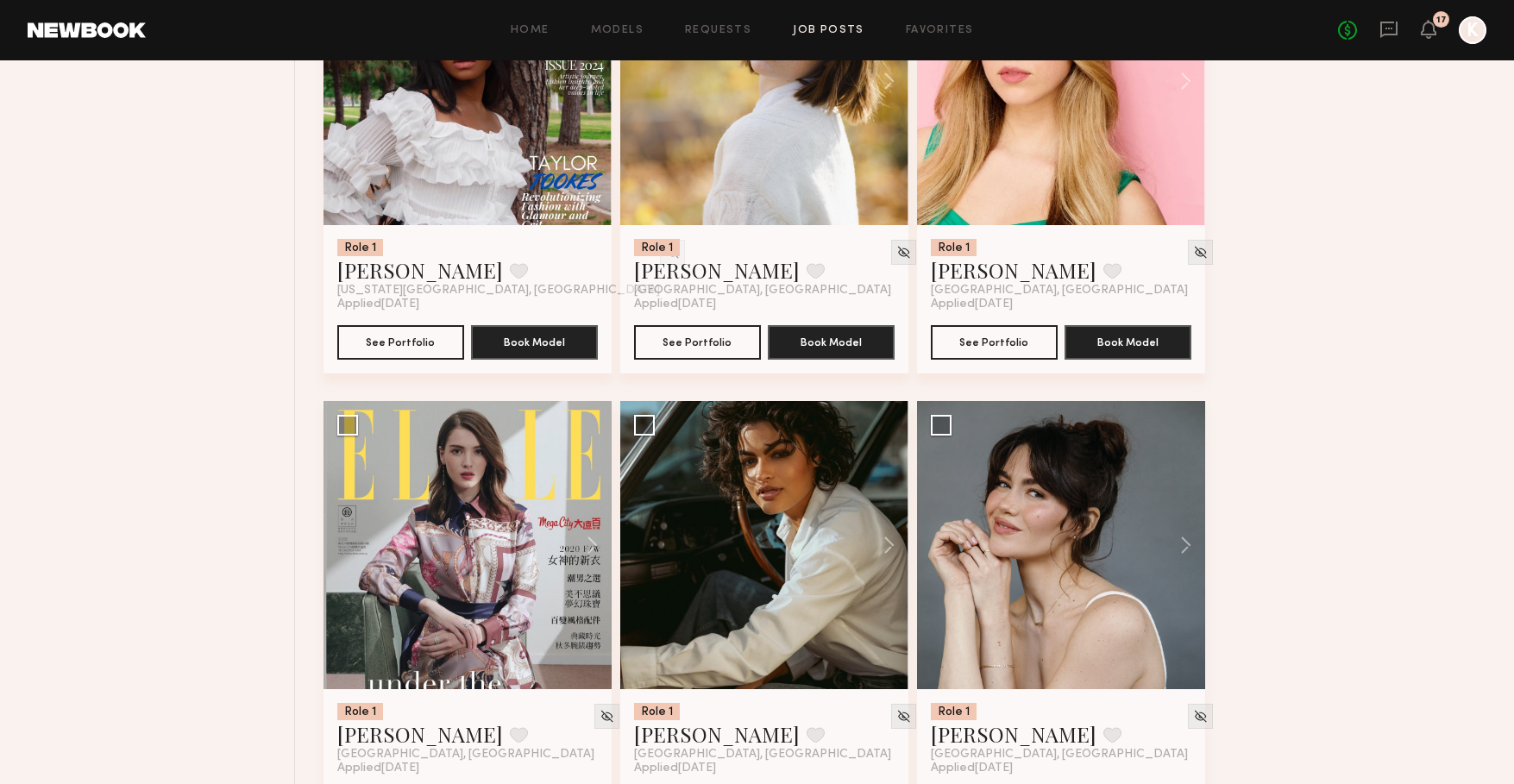
scroll to position [7300, 0]
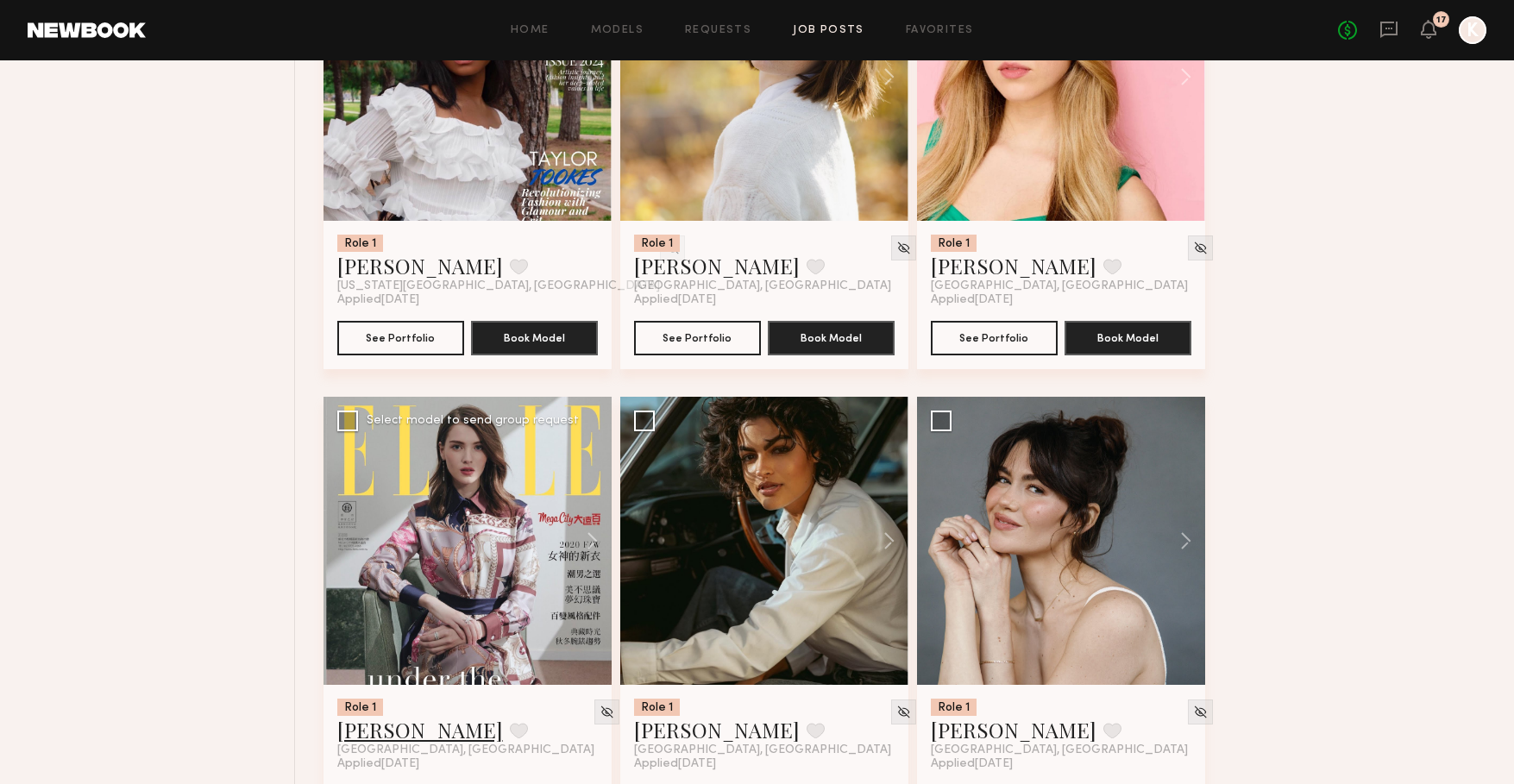
click at [368, 734] on link "[PERSON_NAME]" at bounding box center [419, 729] width 165 height 27
click at [954, 737] on link "Anna M." at bounding box center [1013, 729] width 165 height 27
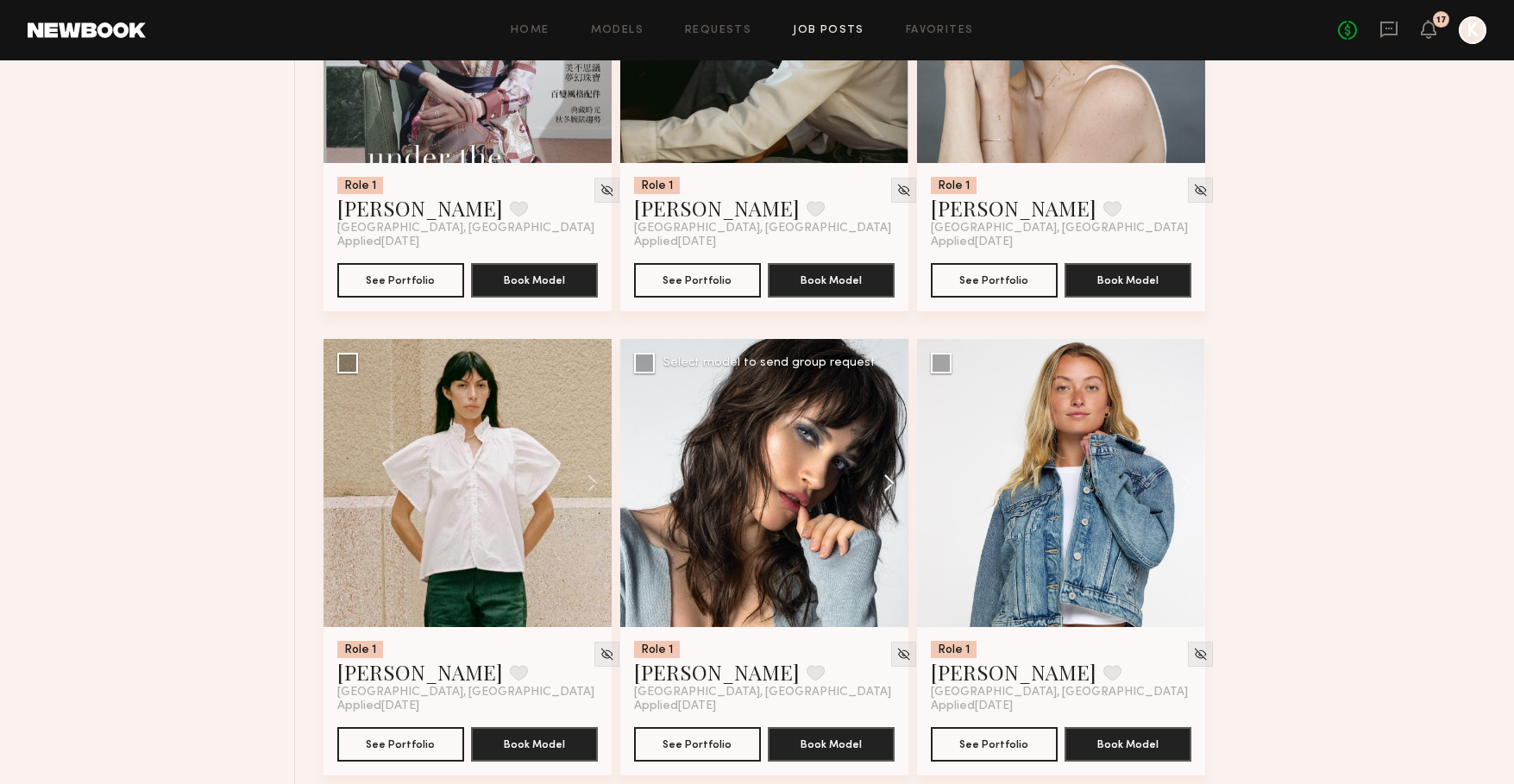
scroll to position [7823, 0]
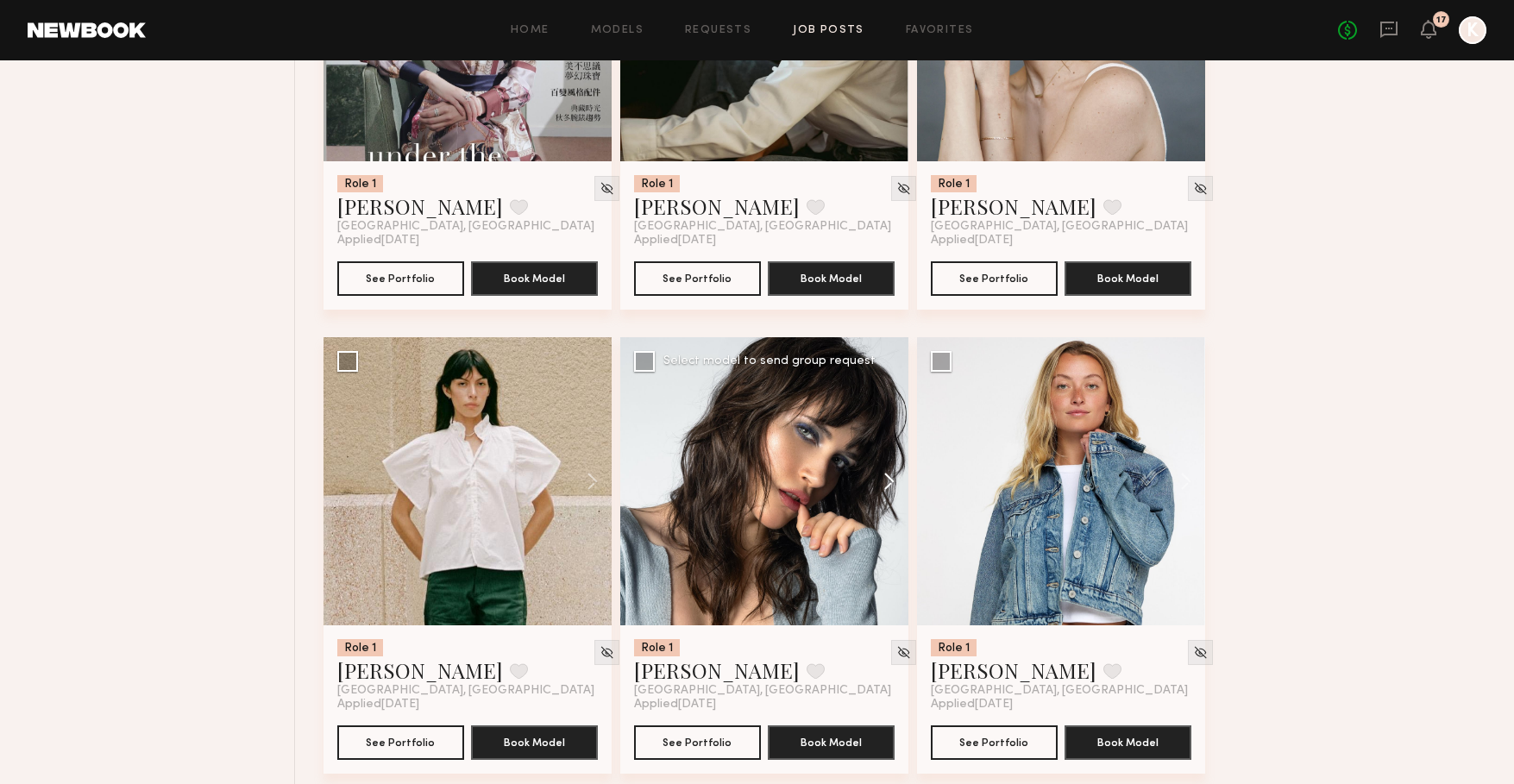
click at [884, 476] on button at bounding box center [880, 481] width 55 height 288
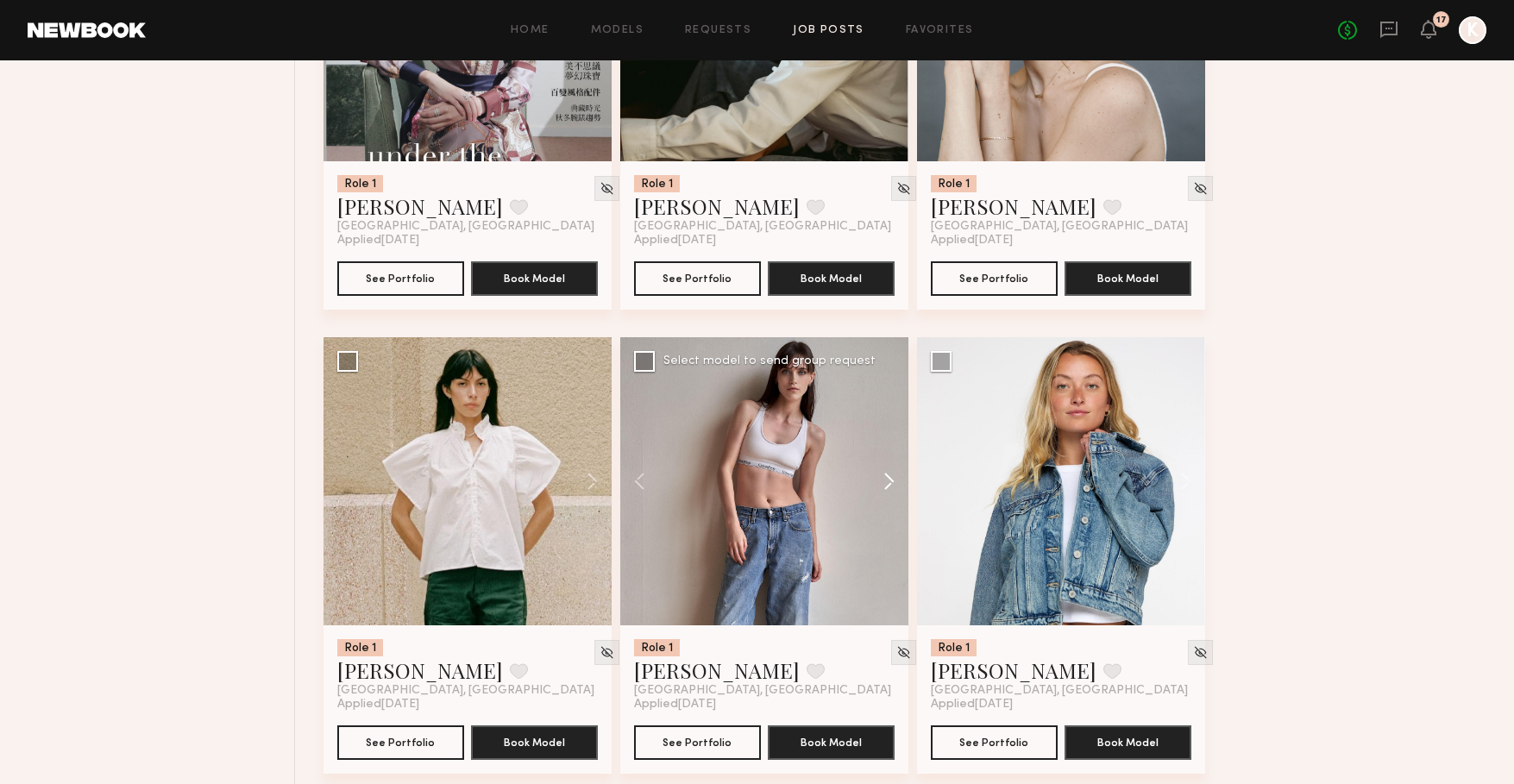
click at [884, 476] on button at bounding box center [880, 481] width 55 height 288
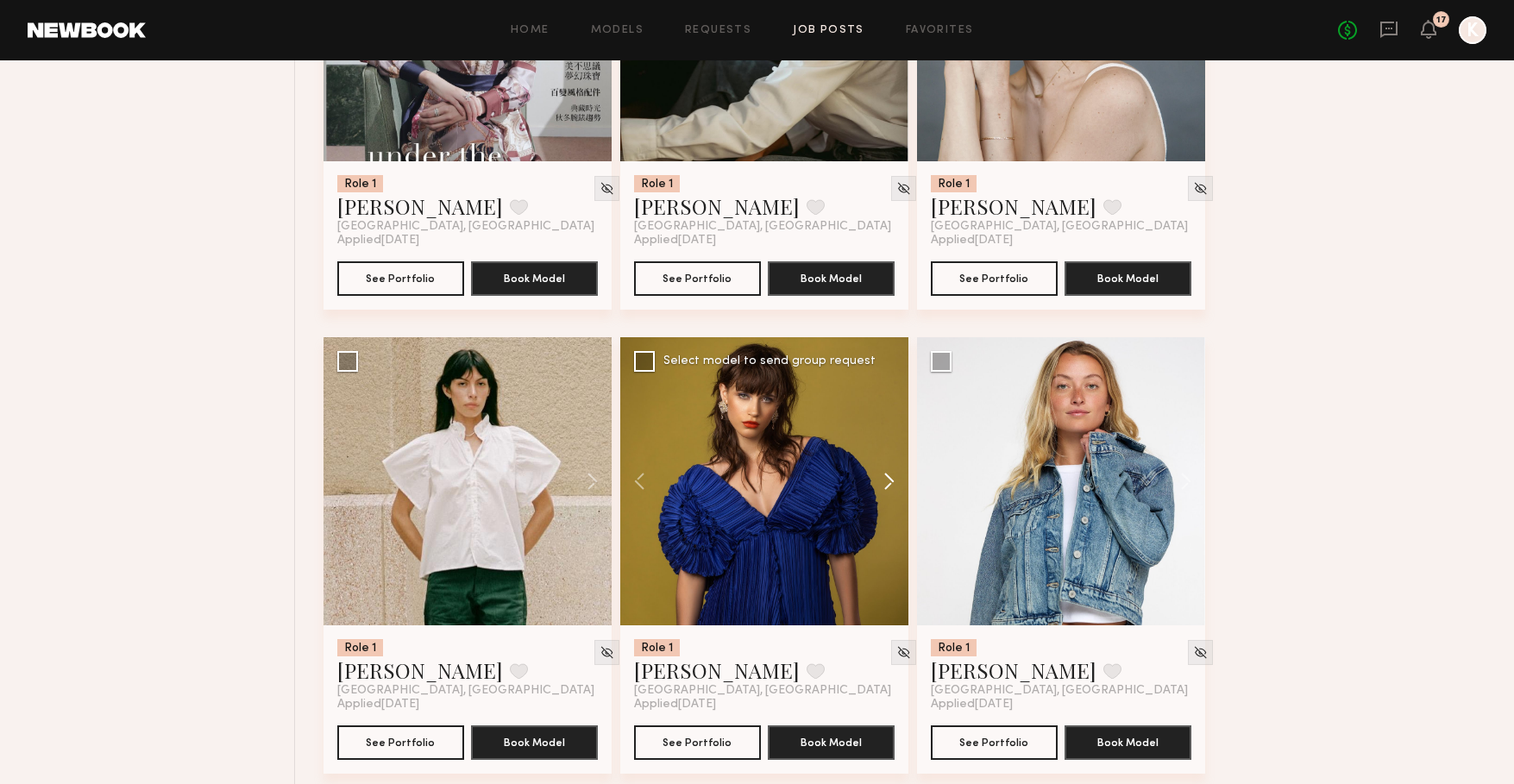
click at [884, 476] on button at bounding box center [880, 481] width 55 height 288
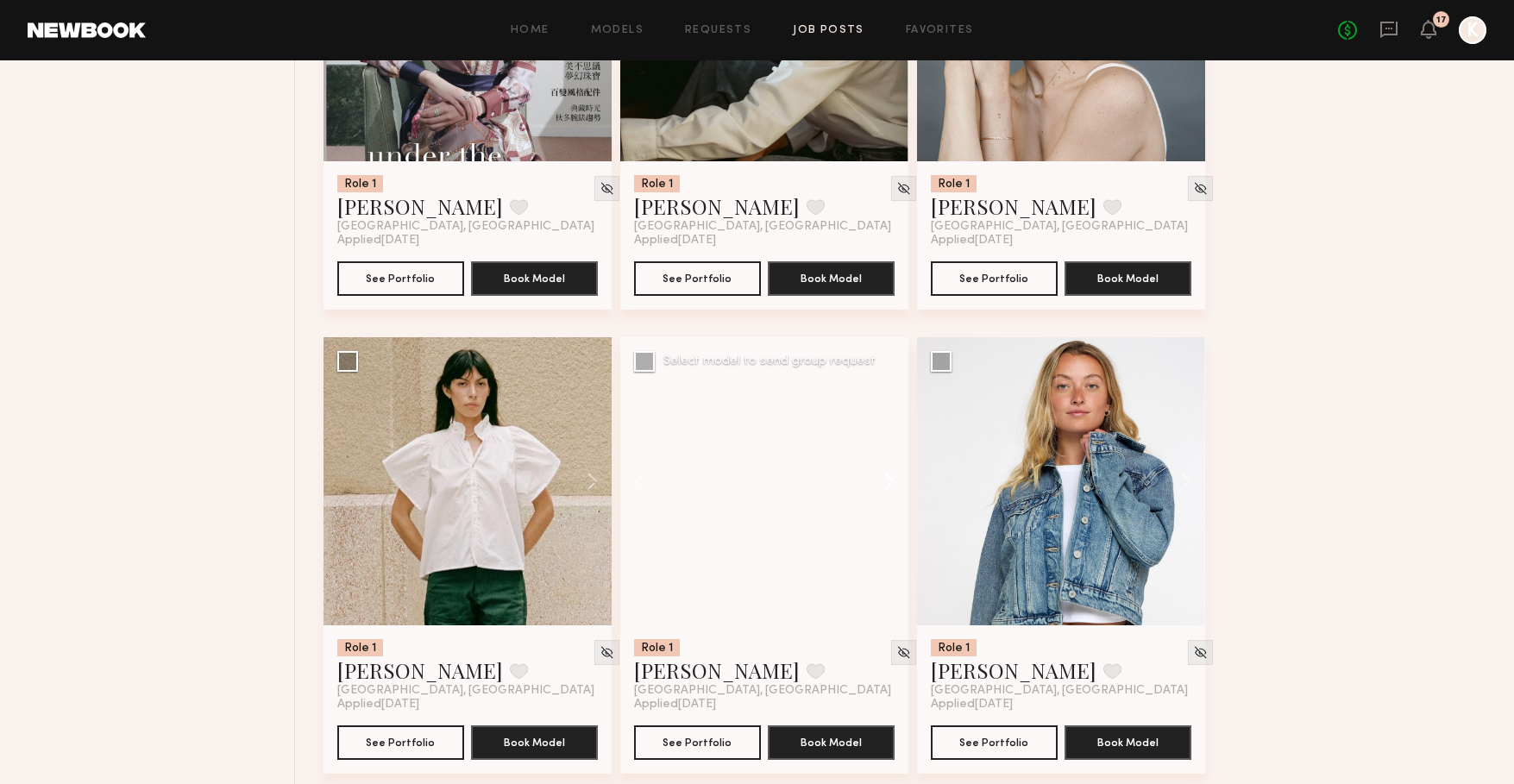
click at [884, 476] on button at bounding box center [880, 481] width 55 height 288
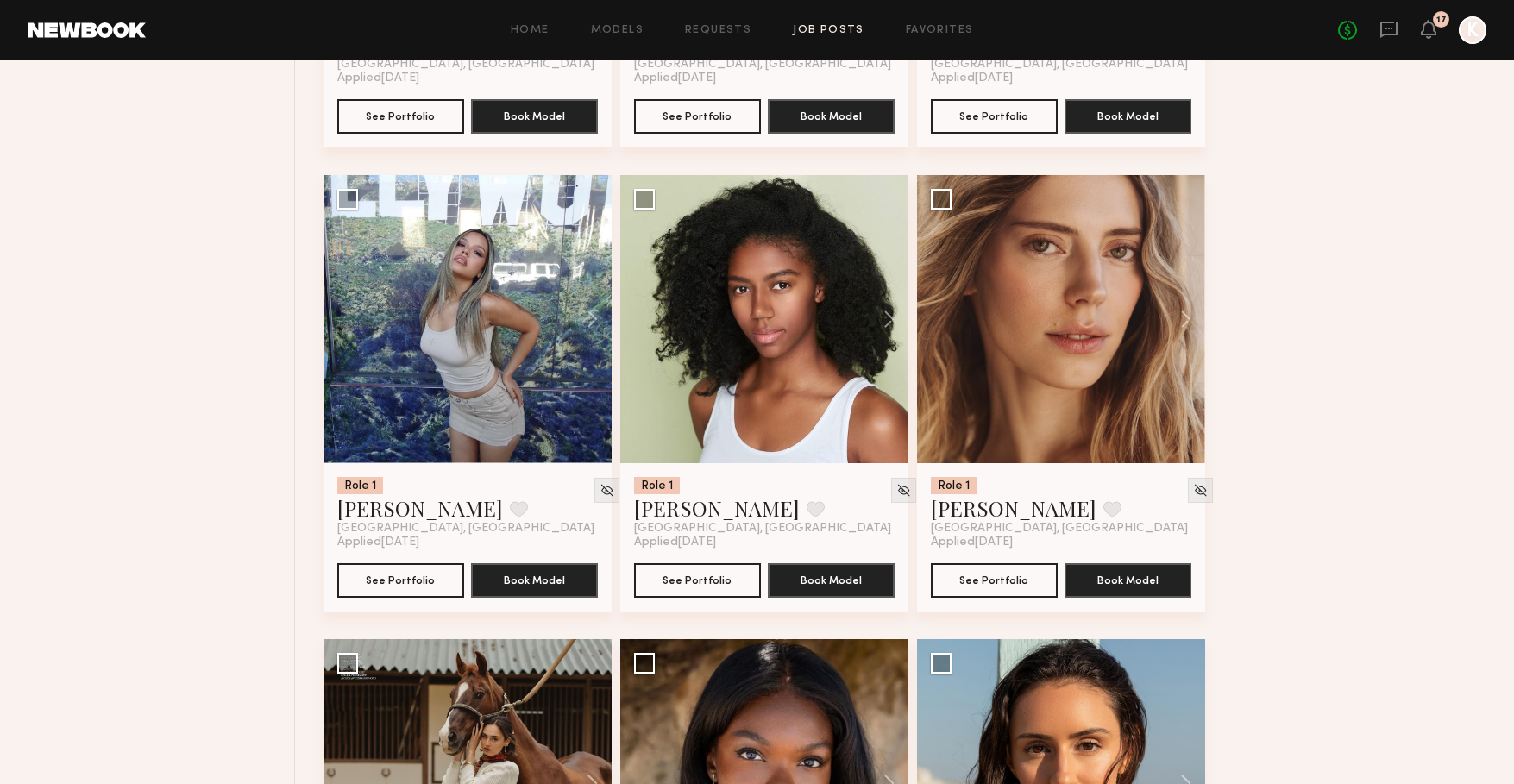
scroll to position [8412, 0]
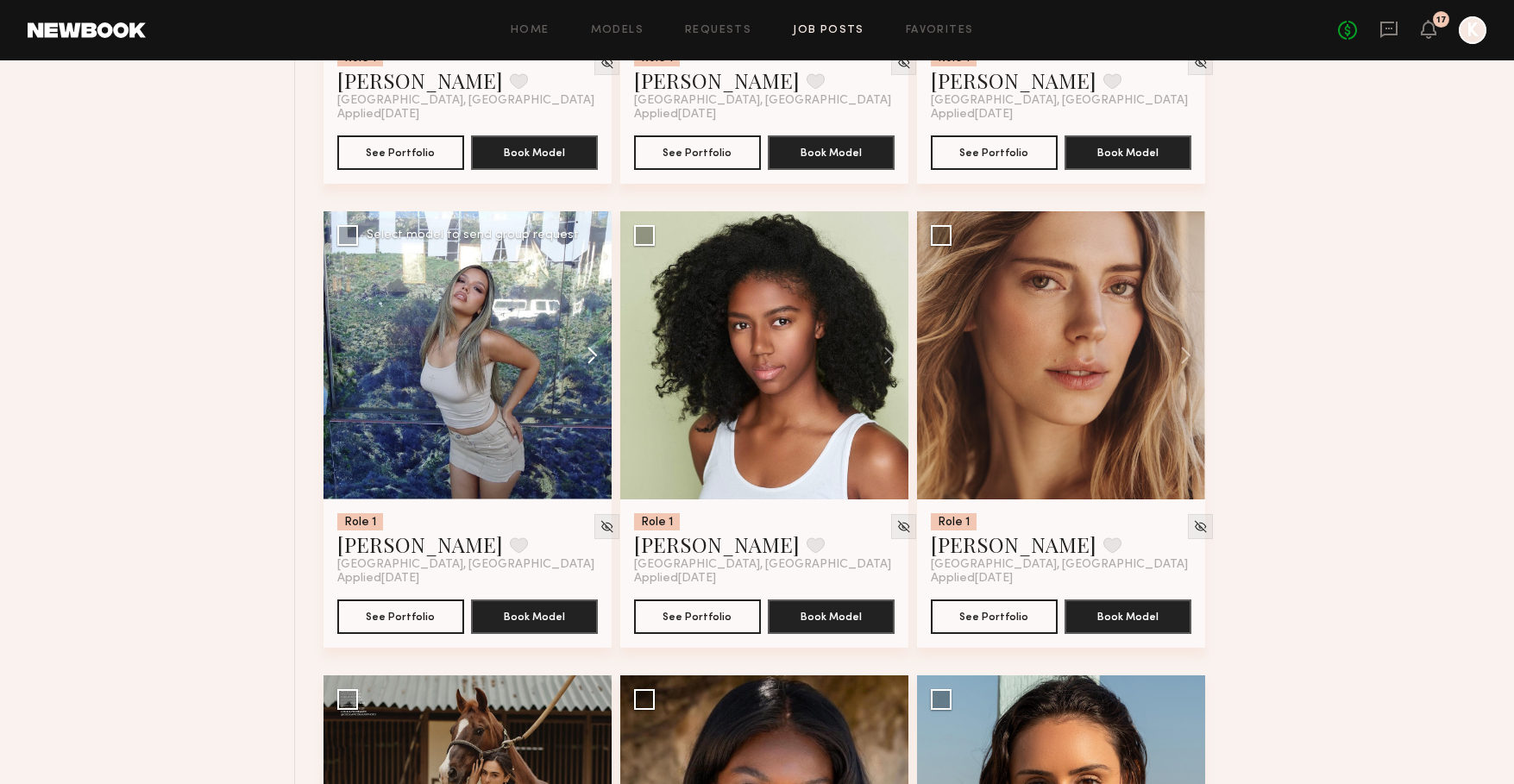
click at [586, 355] on button at bounding box center [584, 355] width 55 height 288
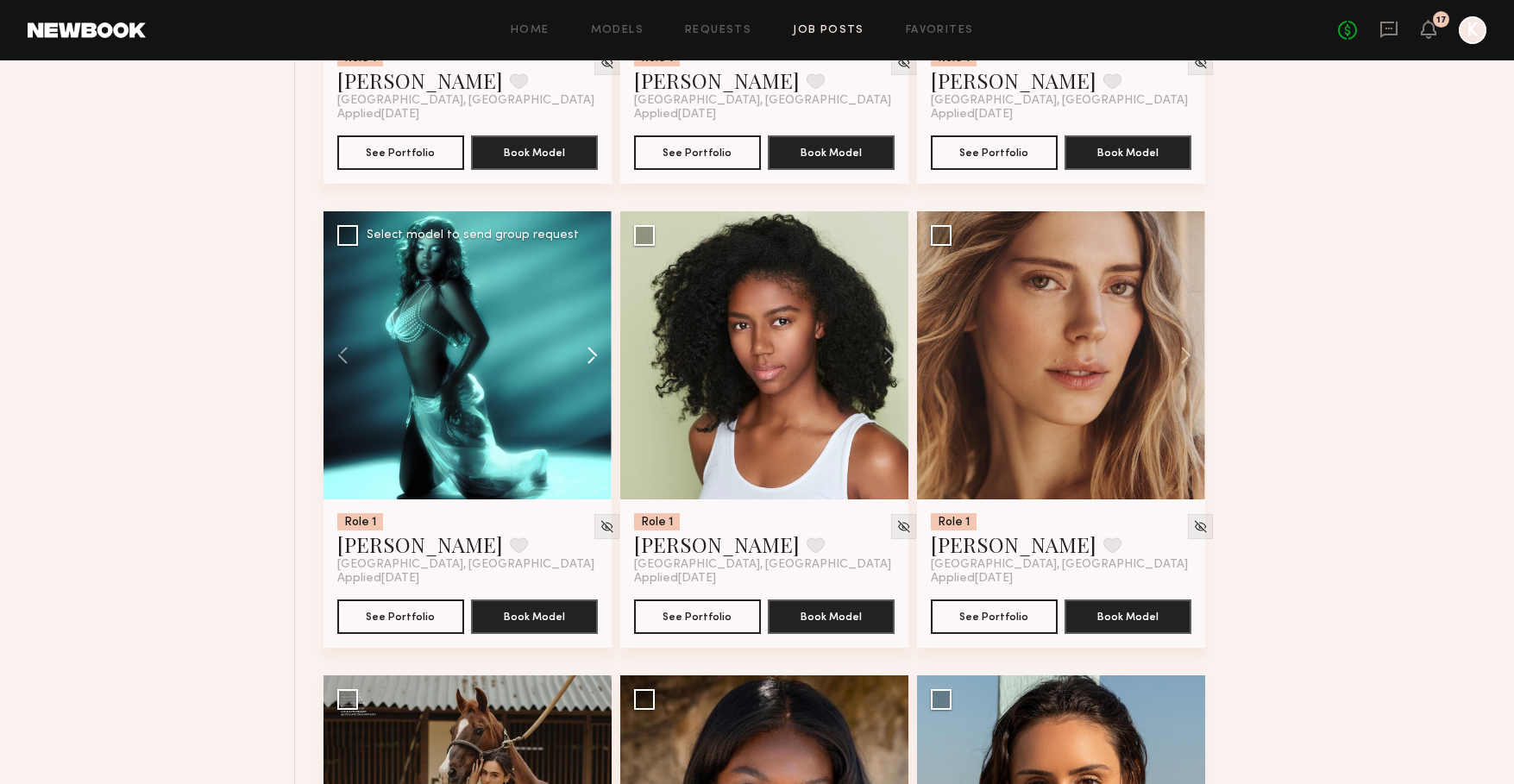
click at [586, 355] on button at bounding box center [584, 355] width 55 height 288
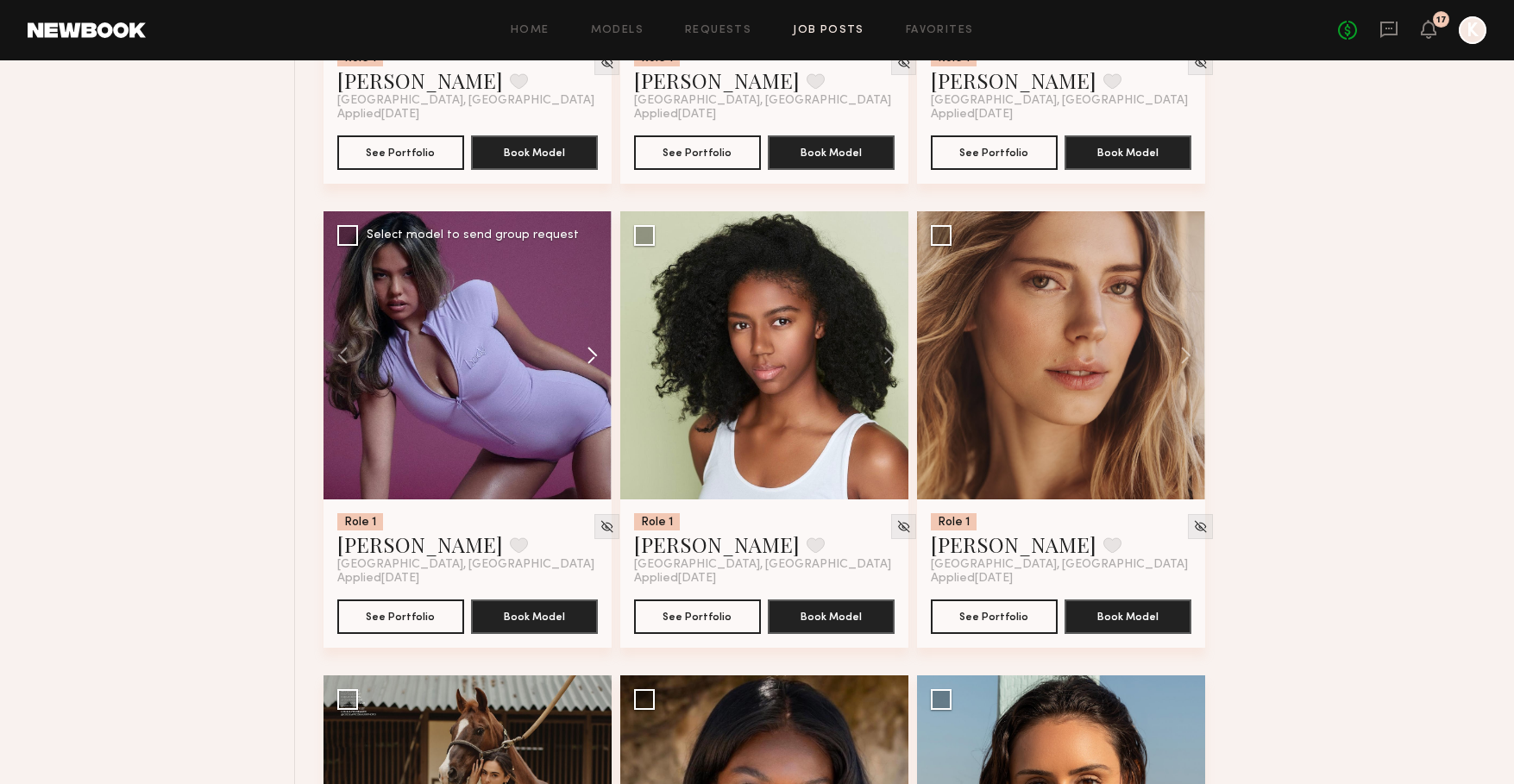
click at [586, 355] on button at bounding box center [584, 355] width 55 height 288
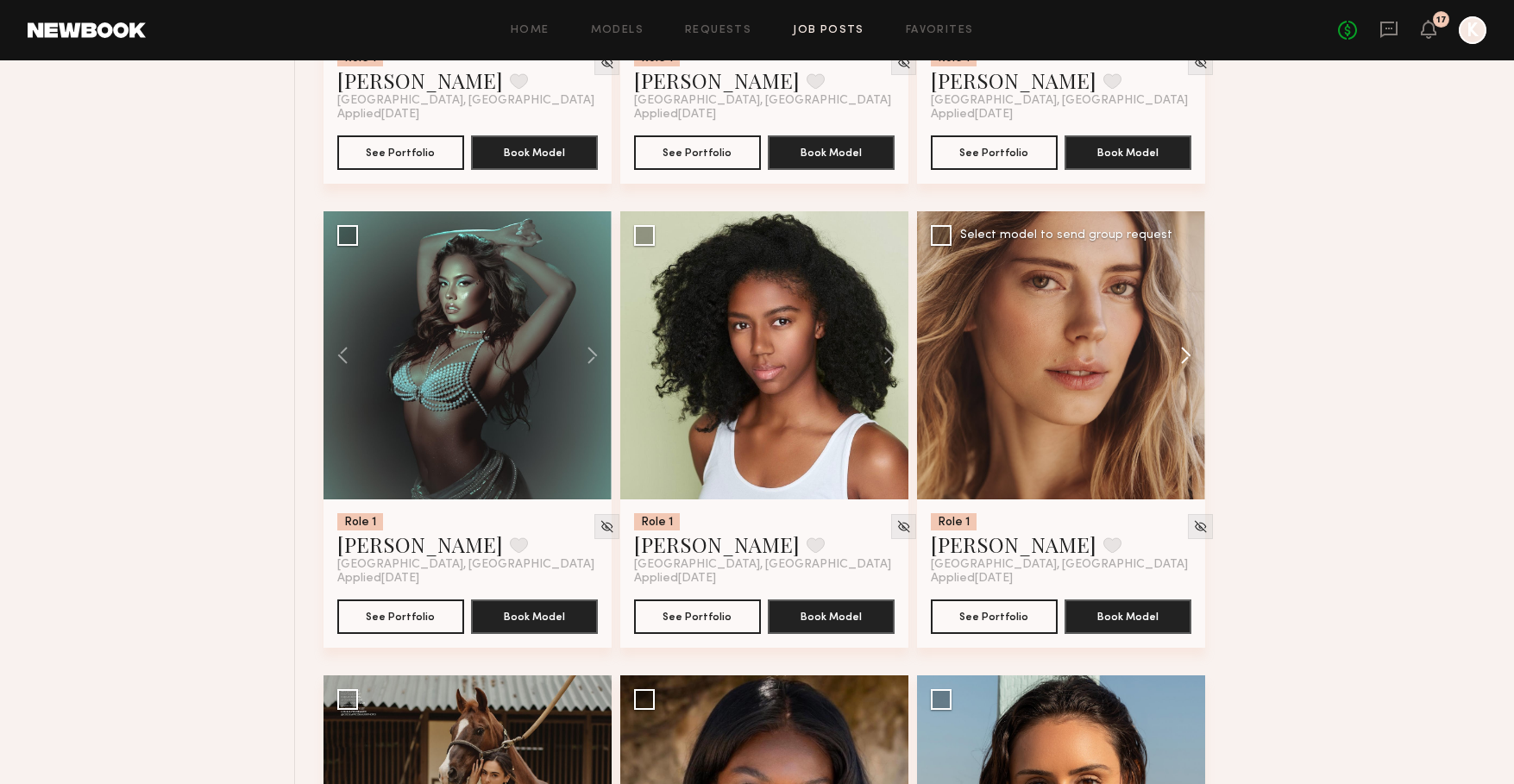
click at [1182, 367] on button at bounding box center [1177, 355] width 55 height 288
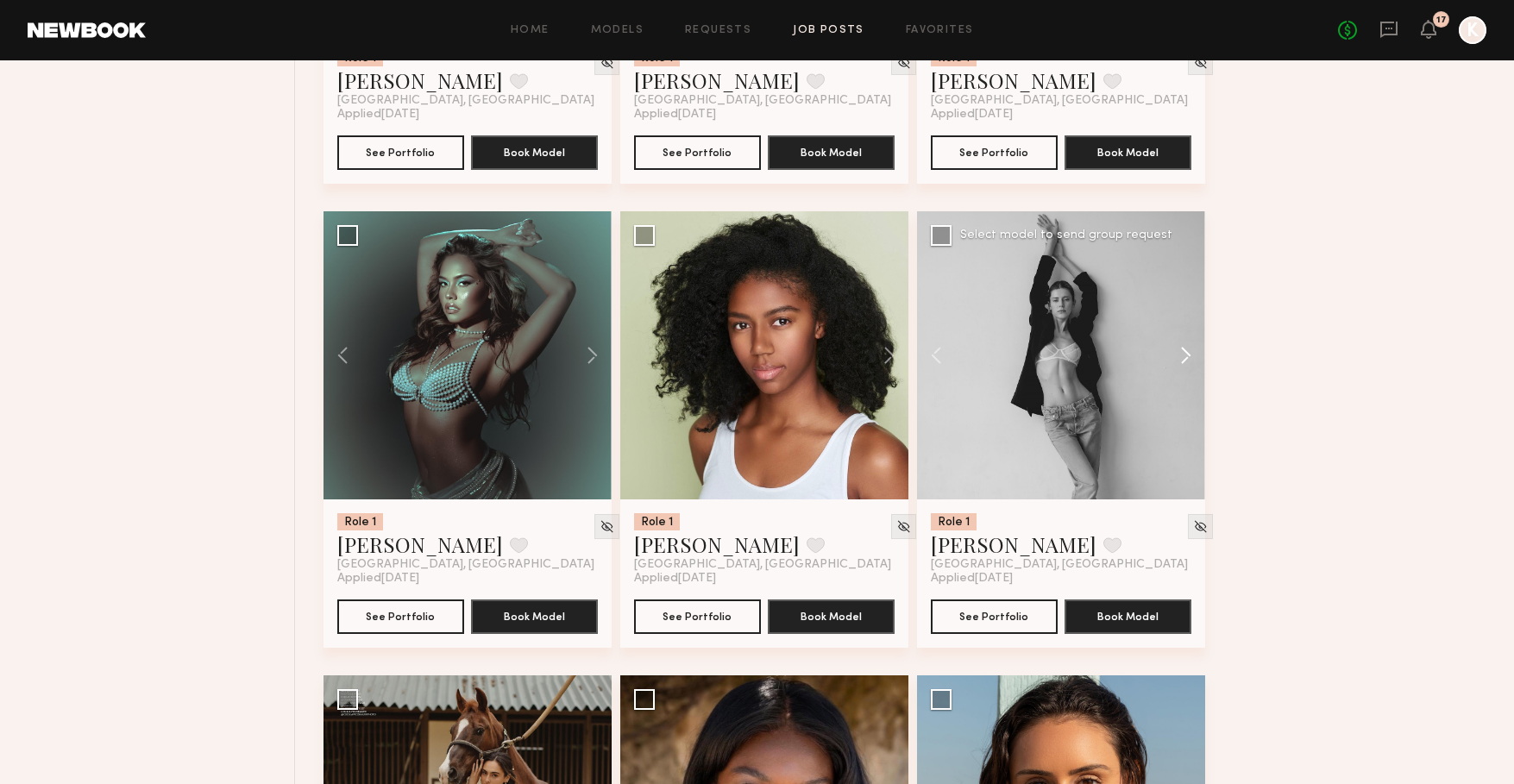
click at [1182, 367] on button at bounding box center [1177, 355] width 55 height 288
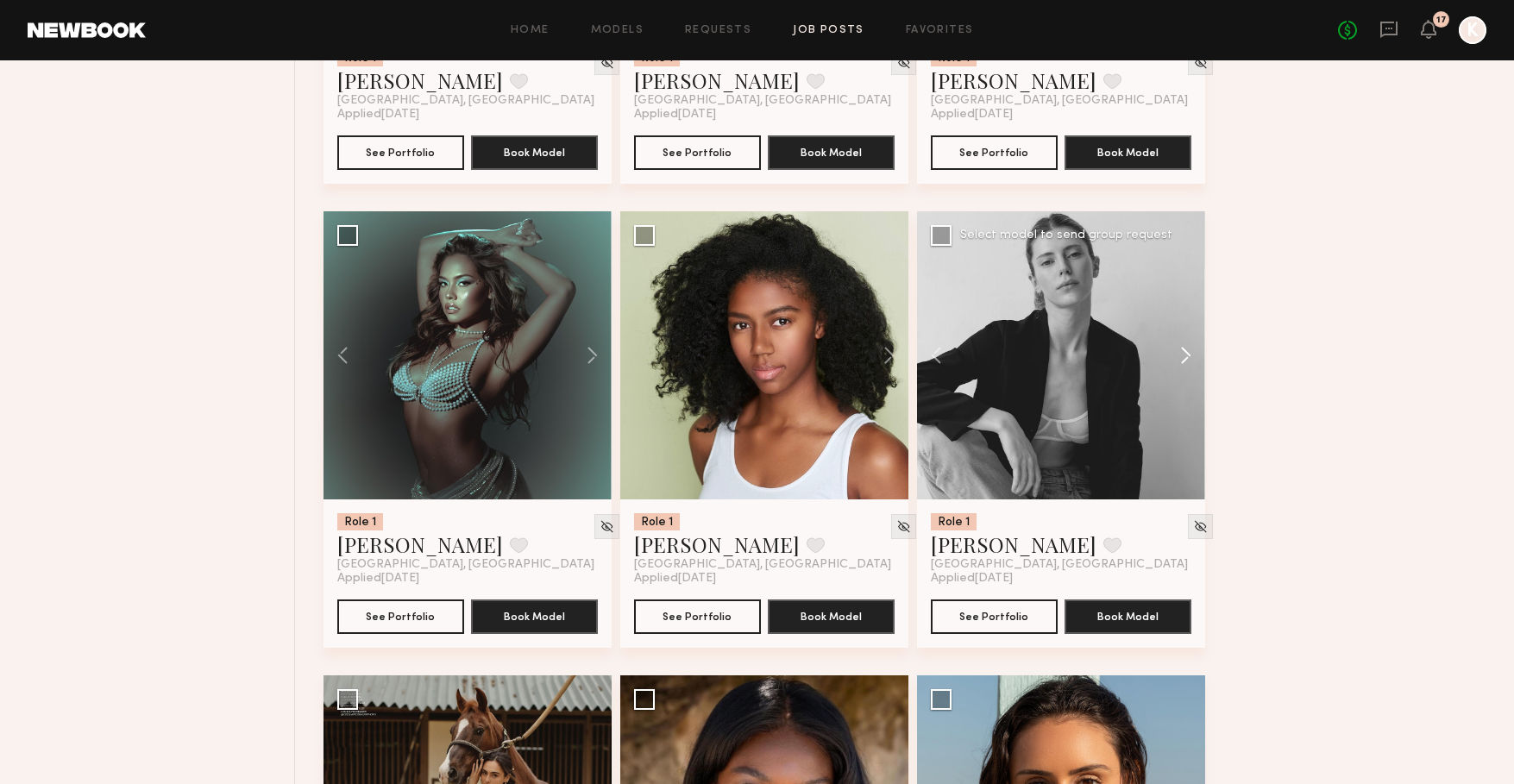
click at [1182, 367] on button at bounding box center [1177, 355] width 55 height 288
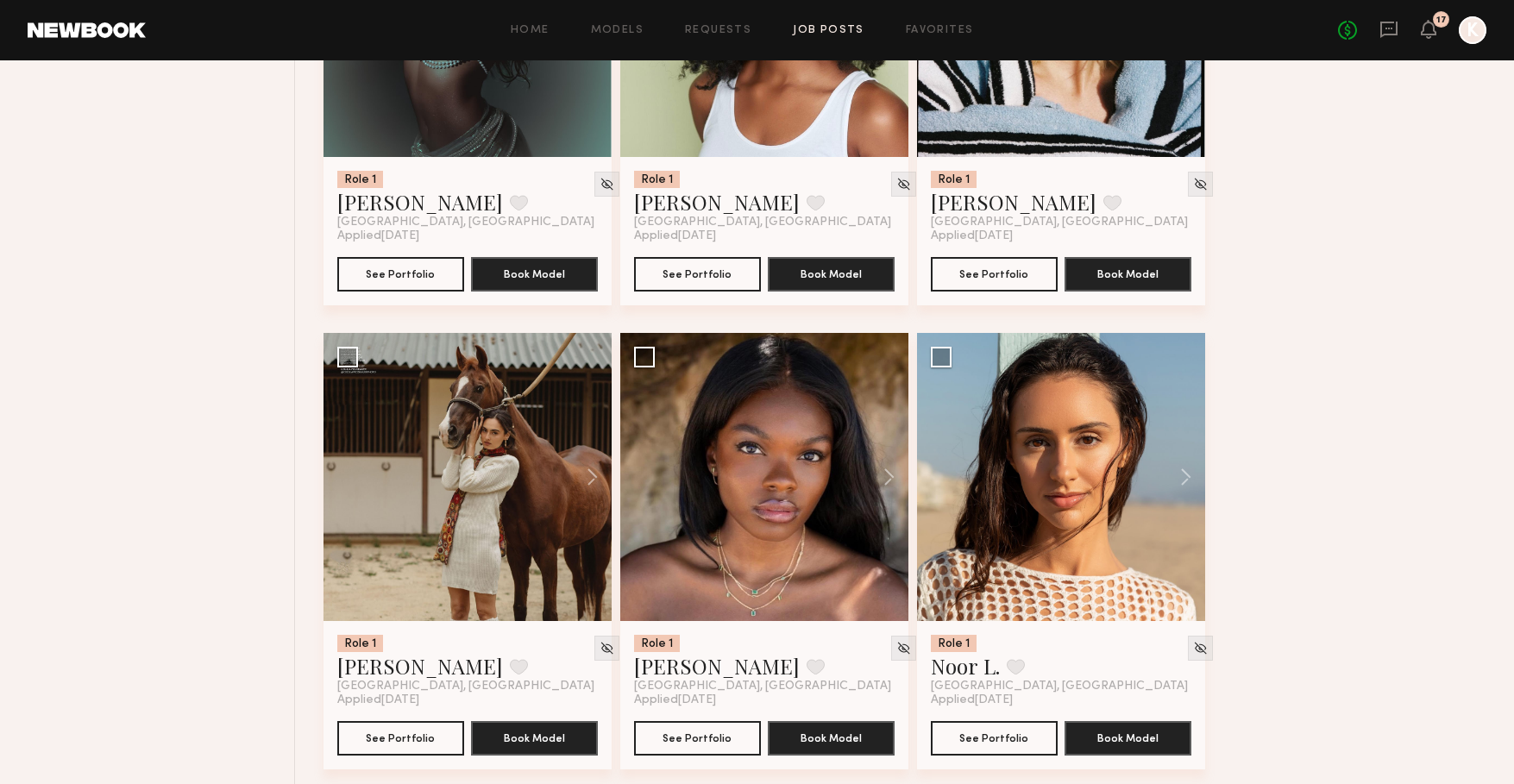
scroll to position [8762, 0]
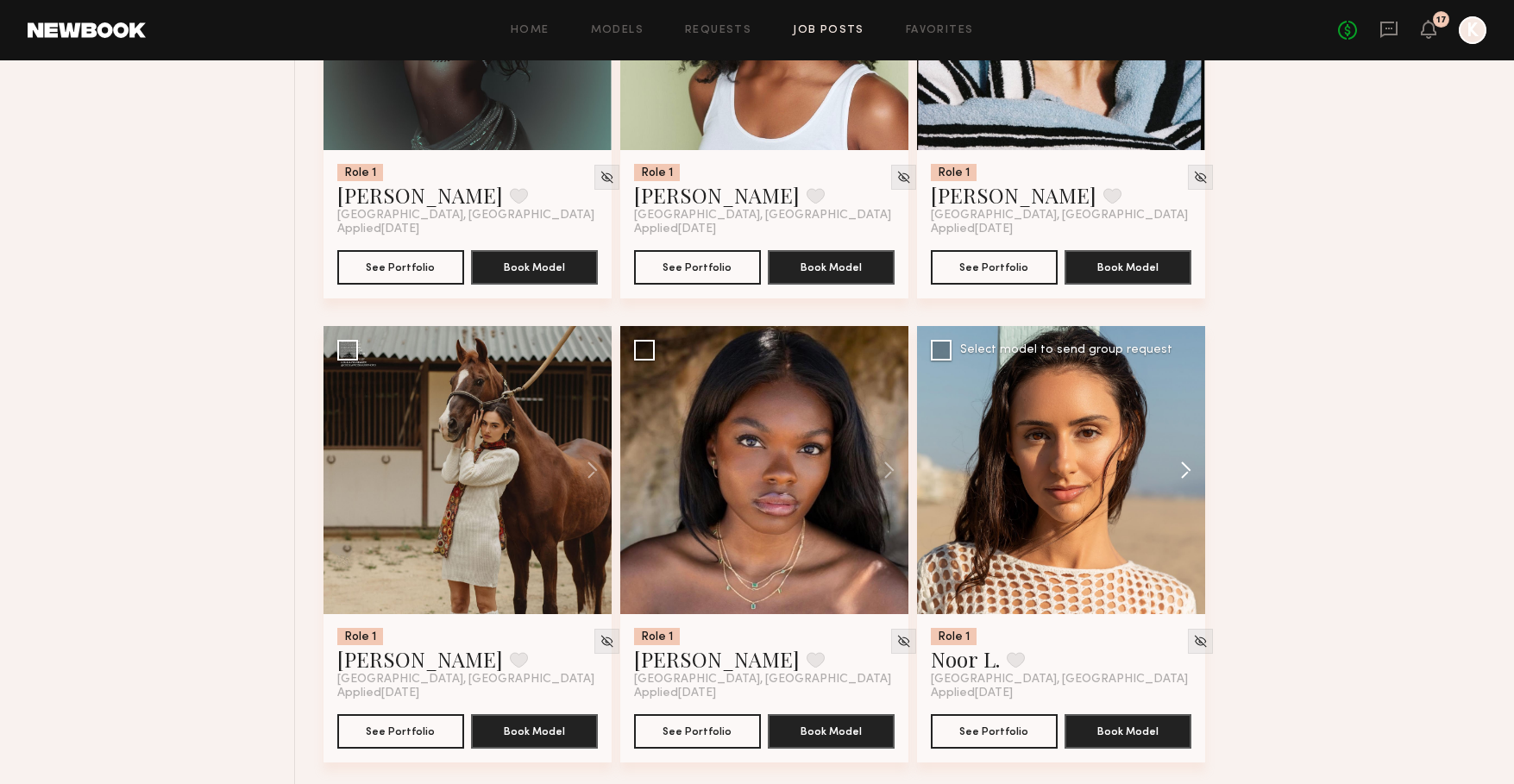
click at [1188, 480] on button at bounding box center [1177, 470] width 55 height 288
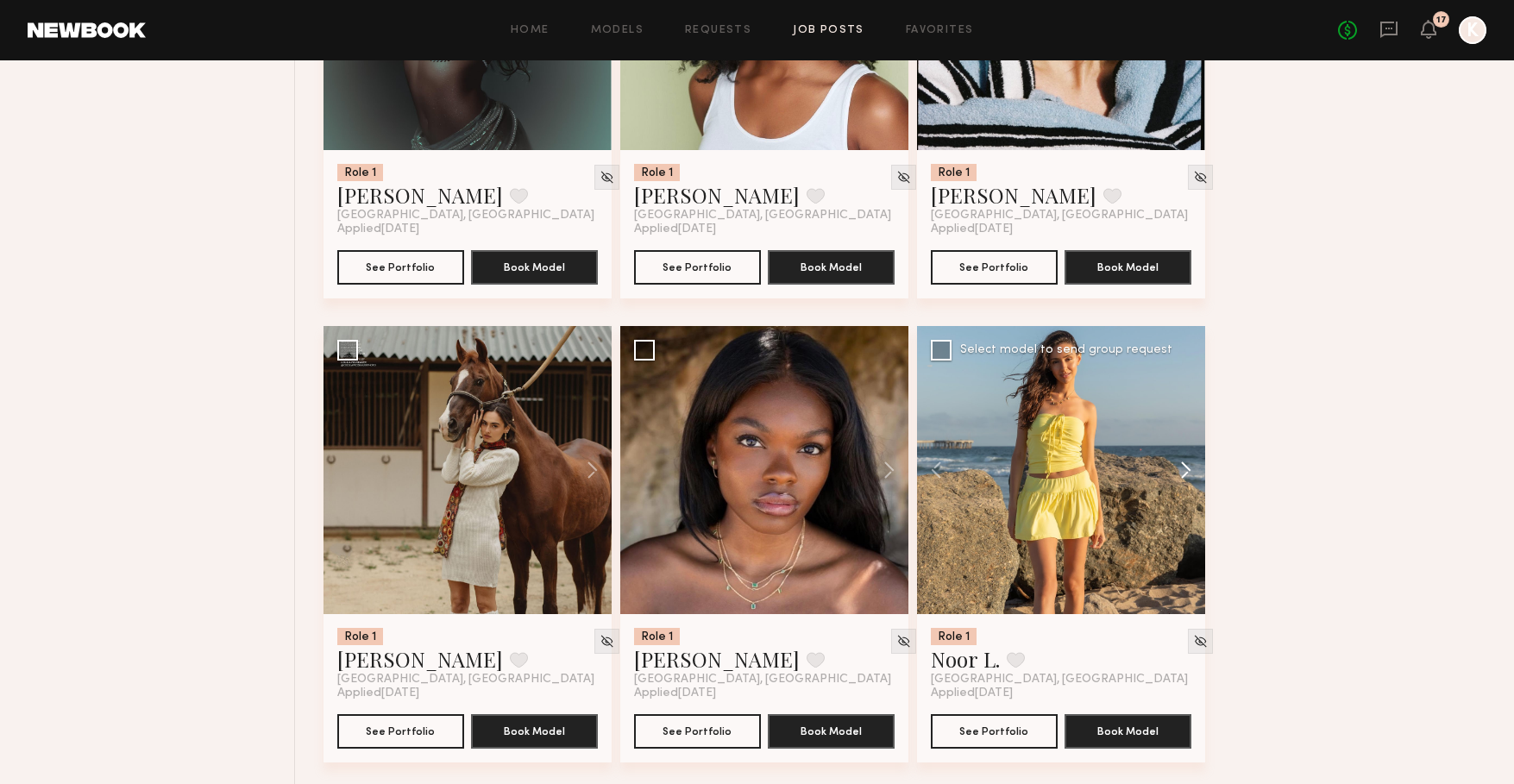
click at [1188, 480] on button at bounding box center [1177, 470] width 55 height 288
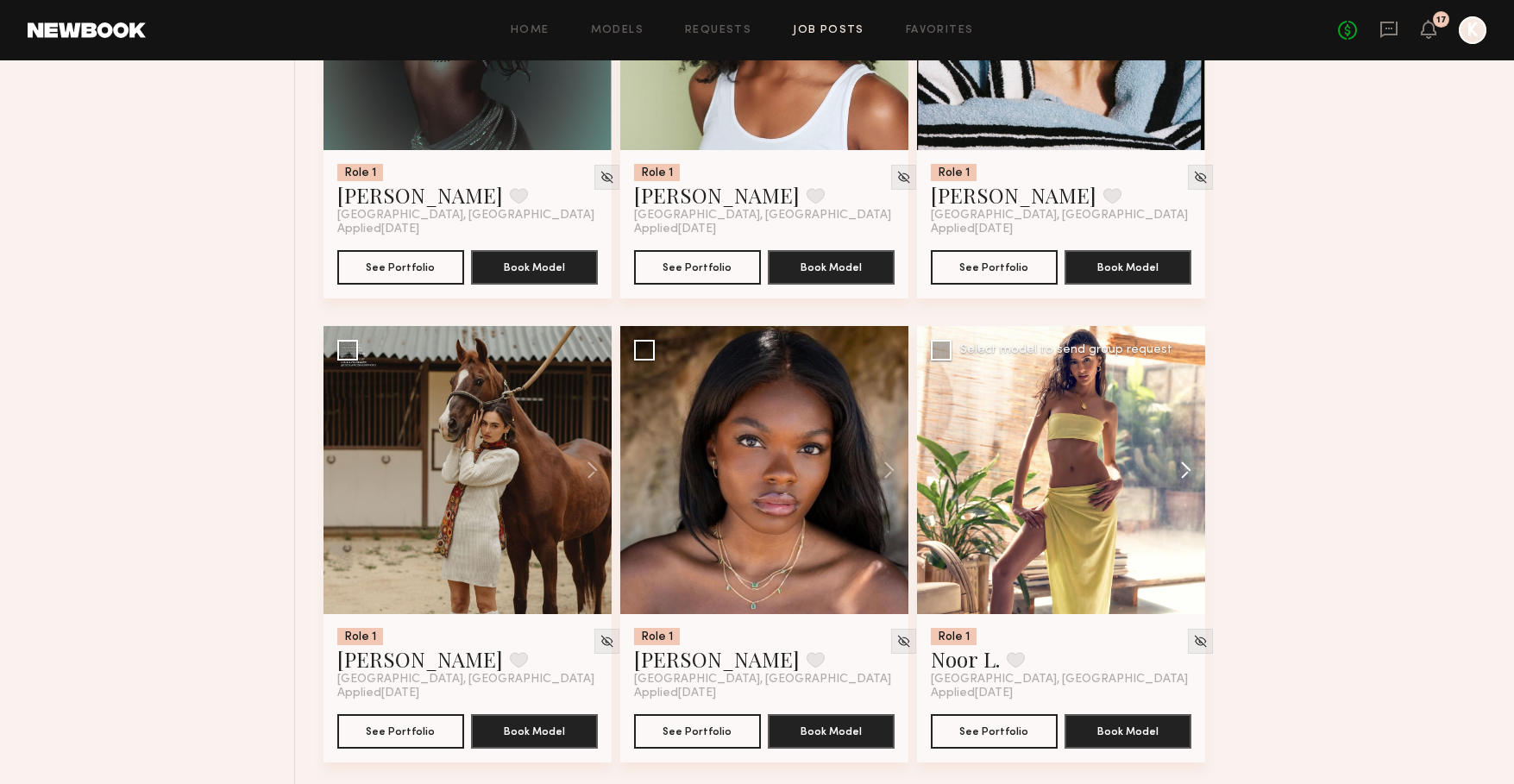
click at [1188, 480] on button at bounding box center [1177, 470] width 55 height 288
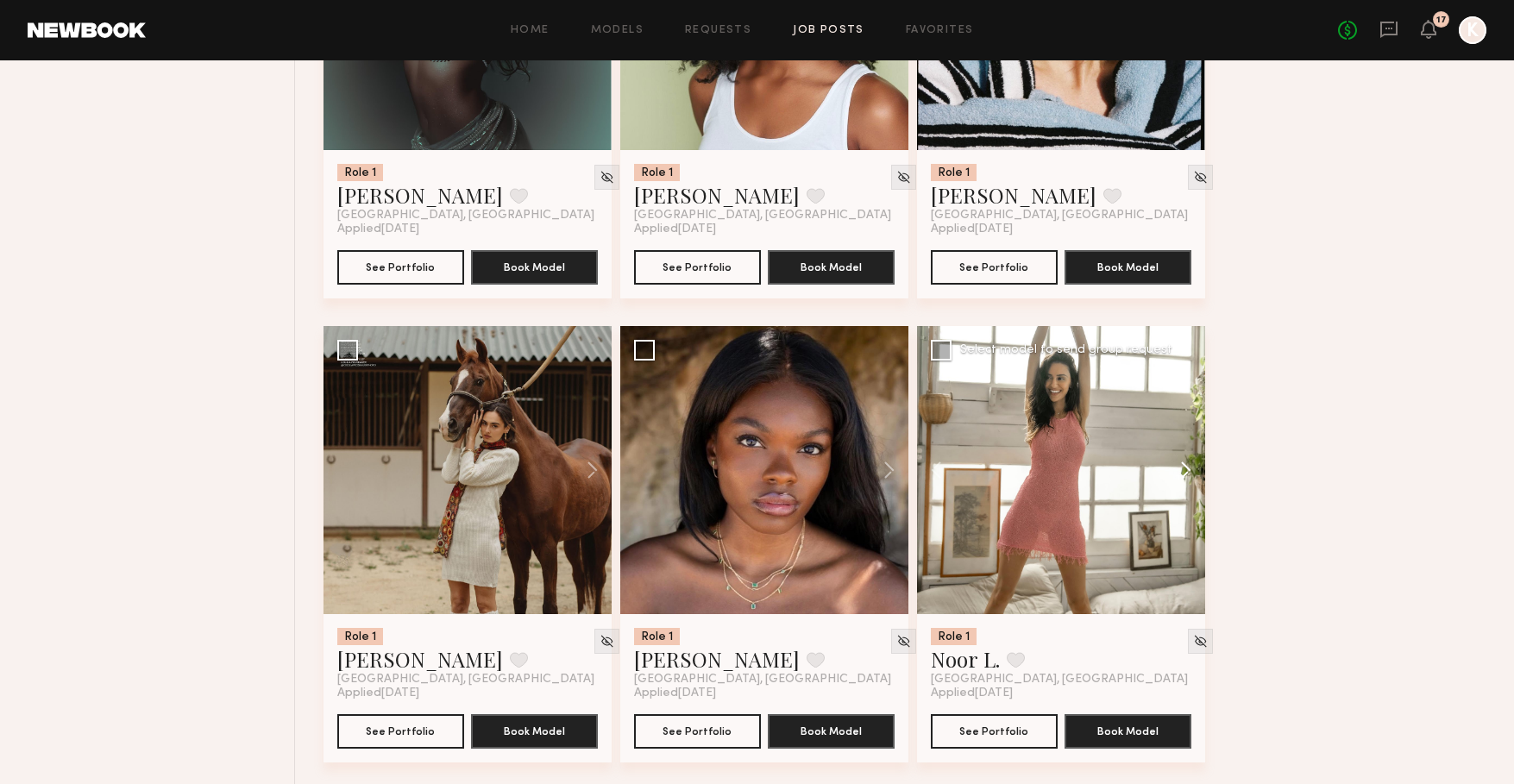
click at [1188, 480] on button at bounding box center [1177, 470] width 55 height 288
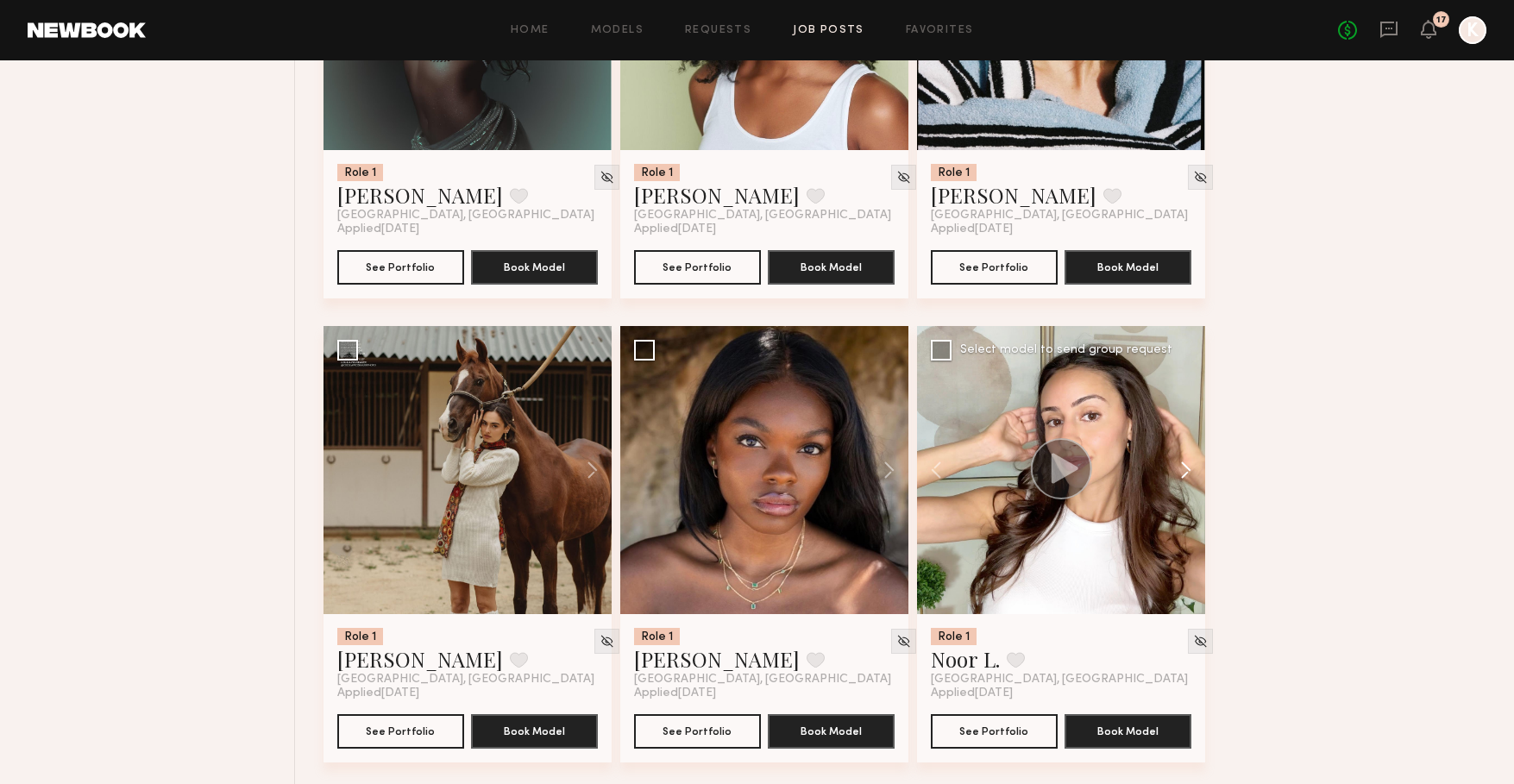
click at [1188, 480] on button at bounding box center [1177, 470] width 55 height 288
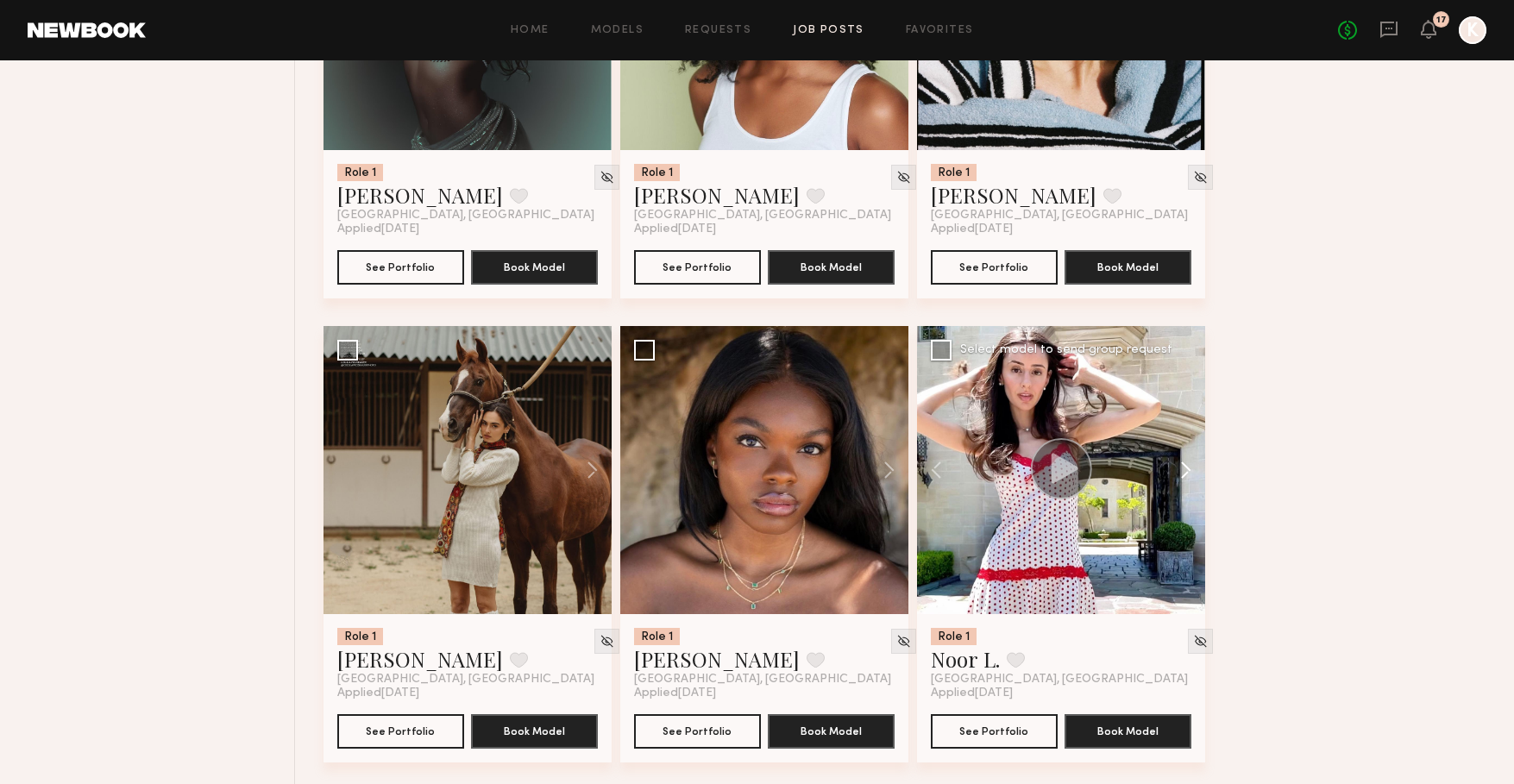
click at [1188, 480] on button at bounding box center [1177, 470] width 55 height 288
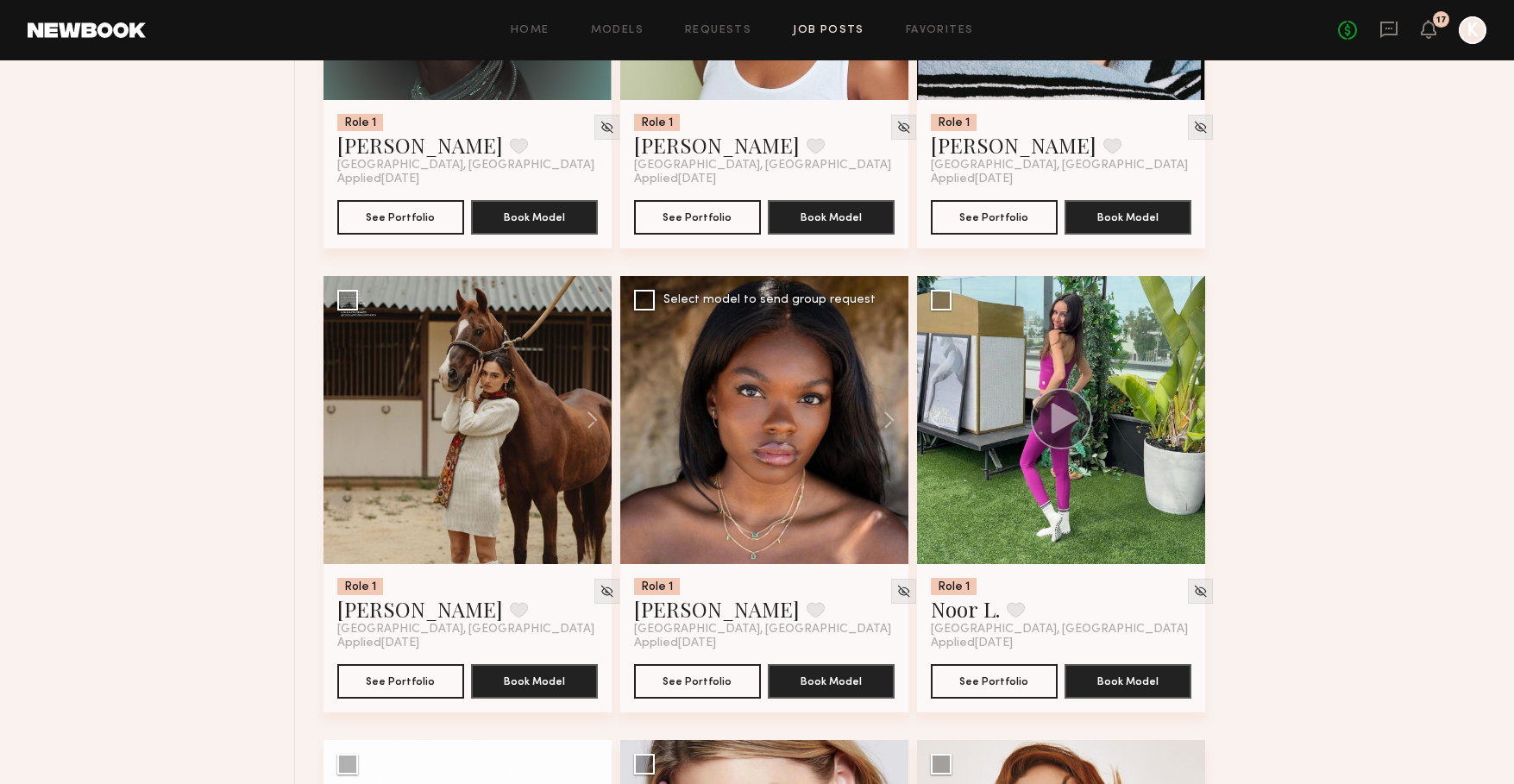
scroll to position [8819, 0]
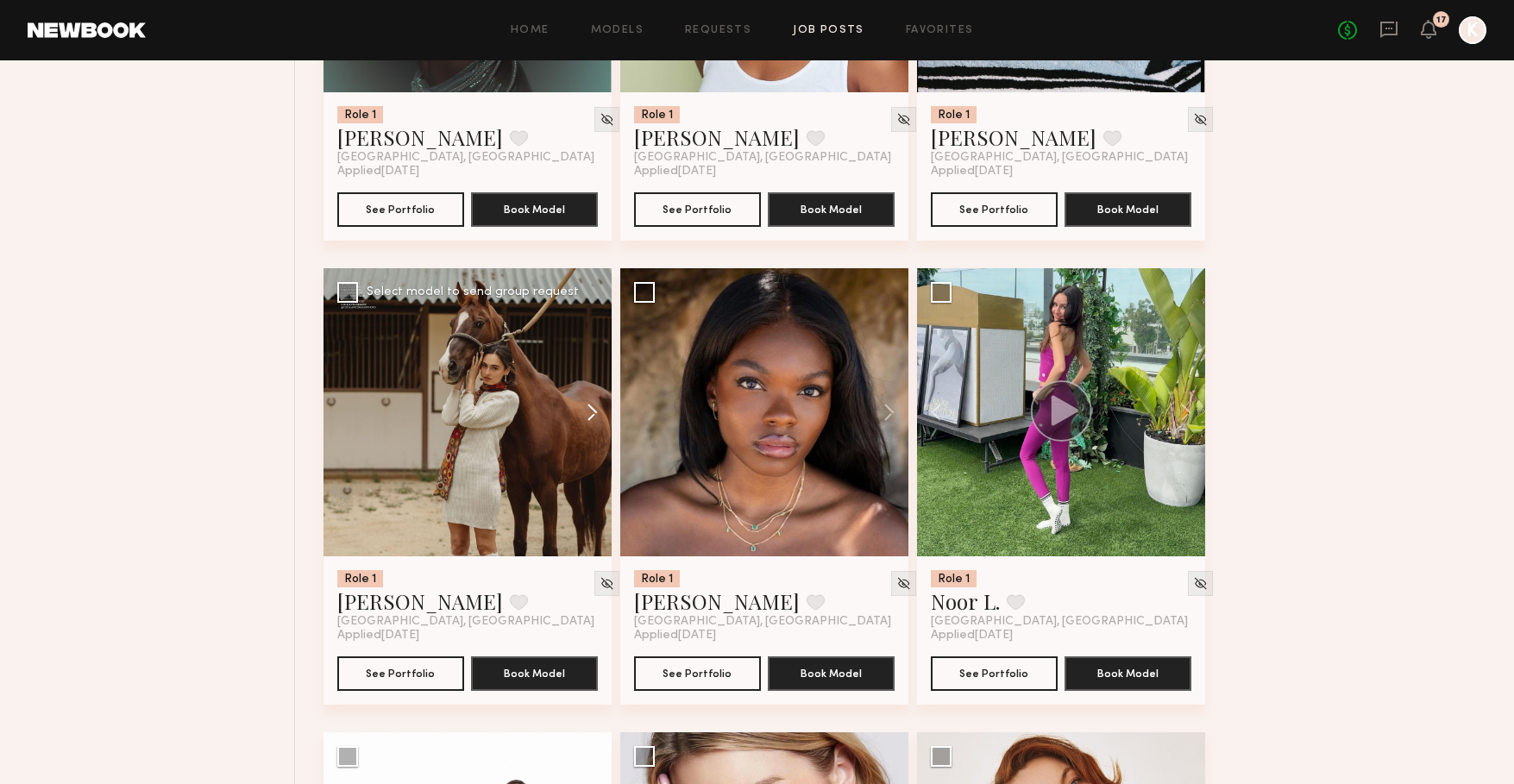
click at [591, 417] on button at bounding box center [584, 413] width 55 height 288
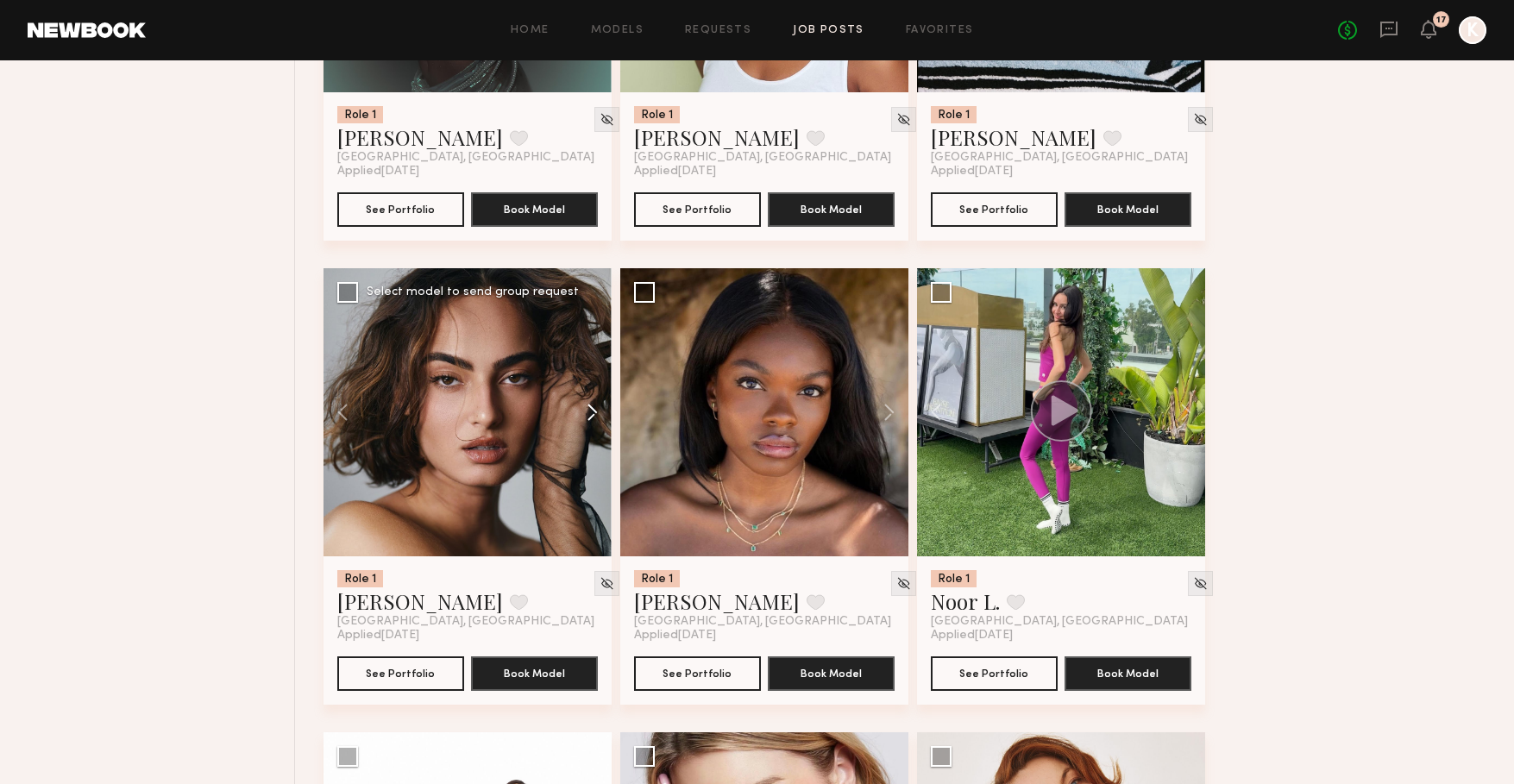
click at [591, 417] on button at bounding box center [584, 413] width 55 height 288
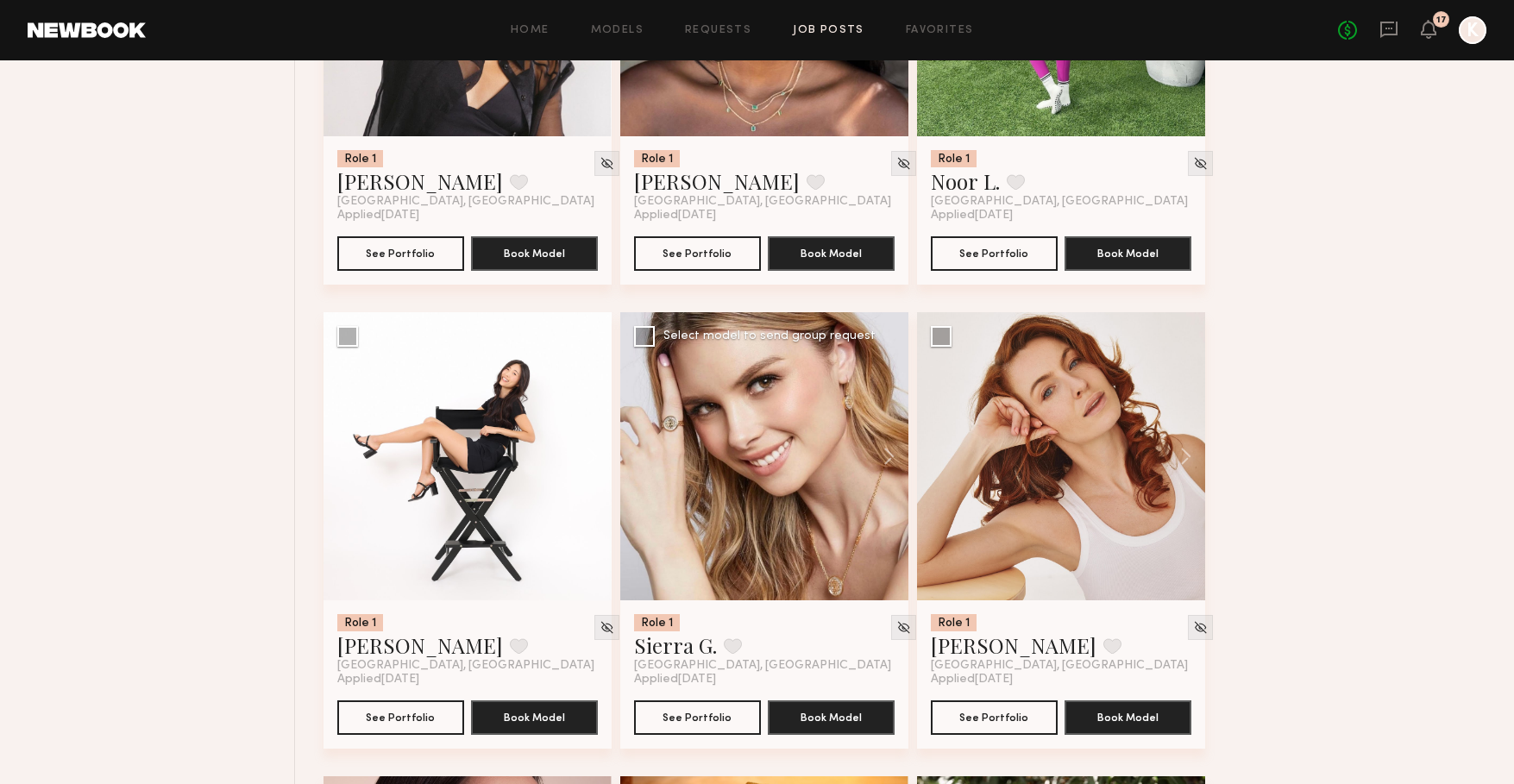
scroll to position [9246, 0]
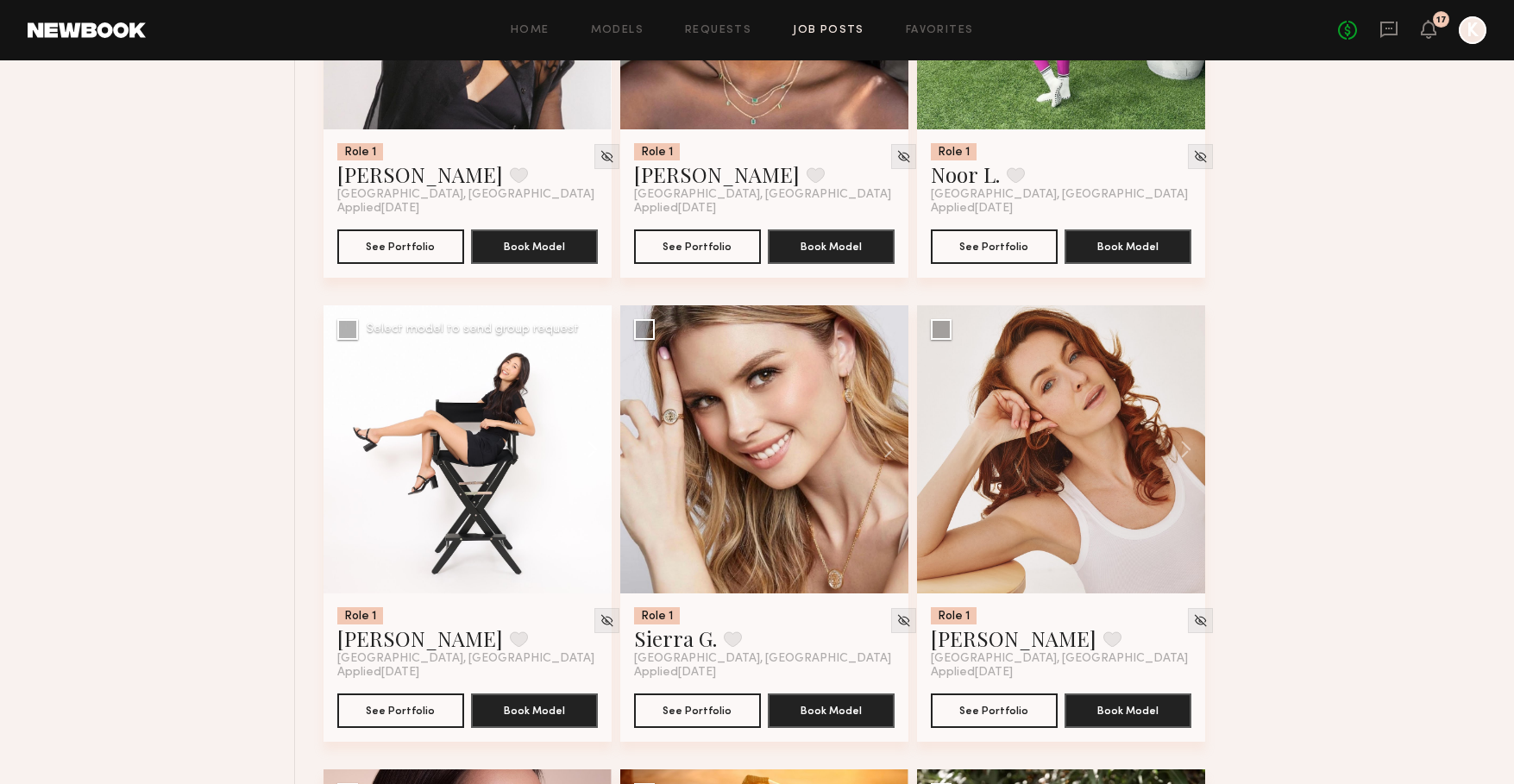
click at [588, 461] on button at bounding box center [584, 449] width 55 height 288
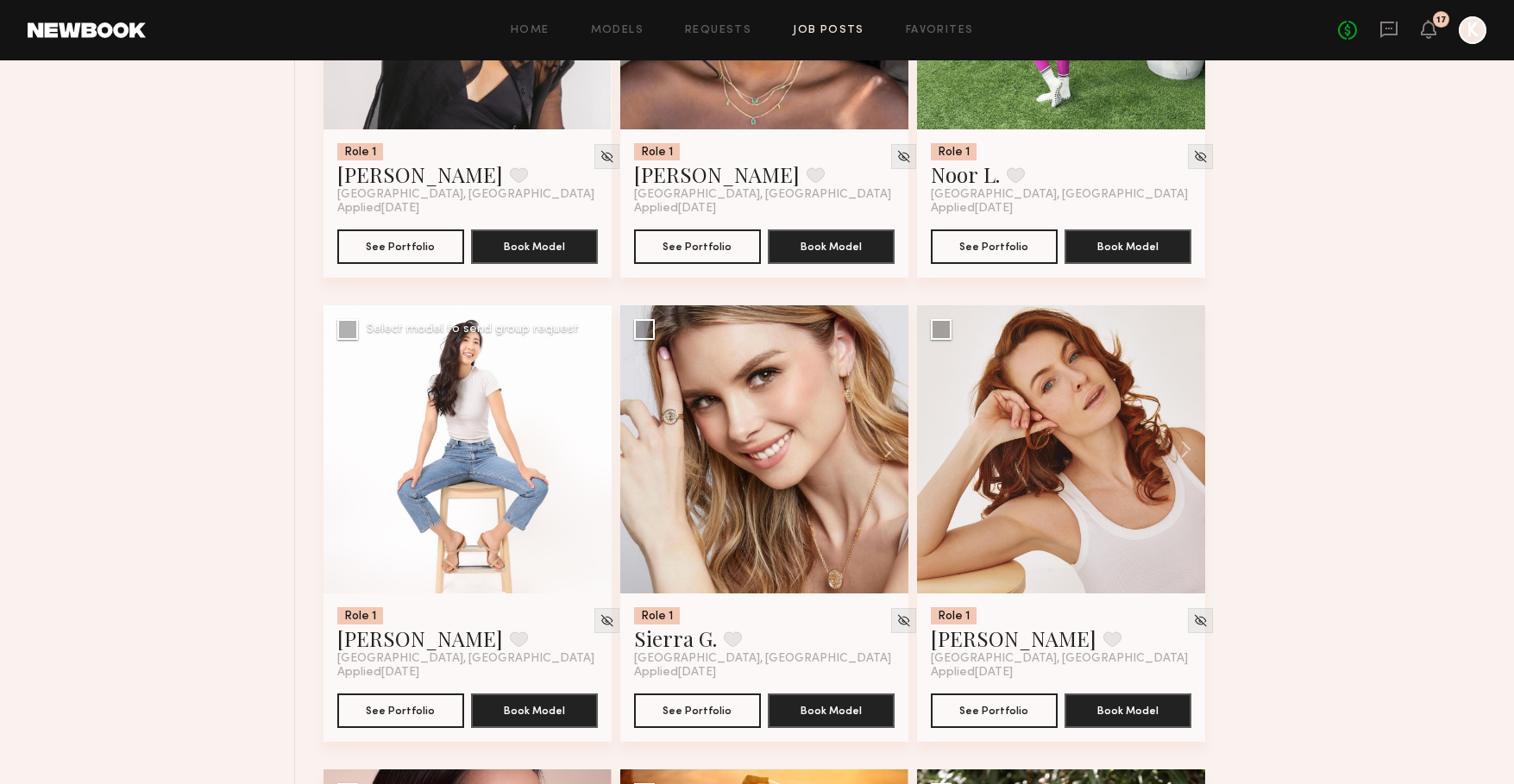
click at [588, 461] on button at bounding box center [584, 449] width 55 height 288
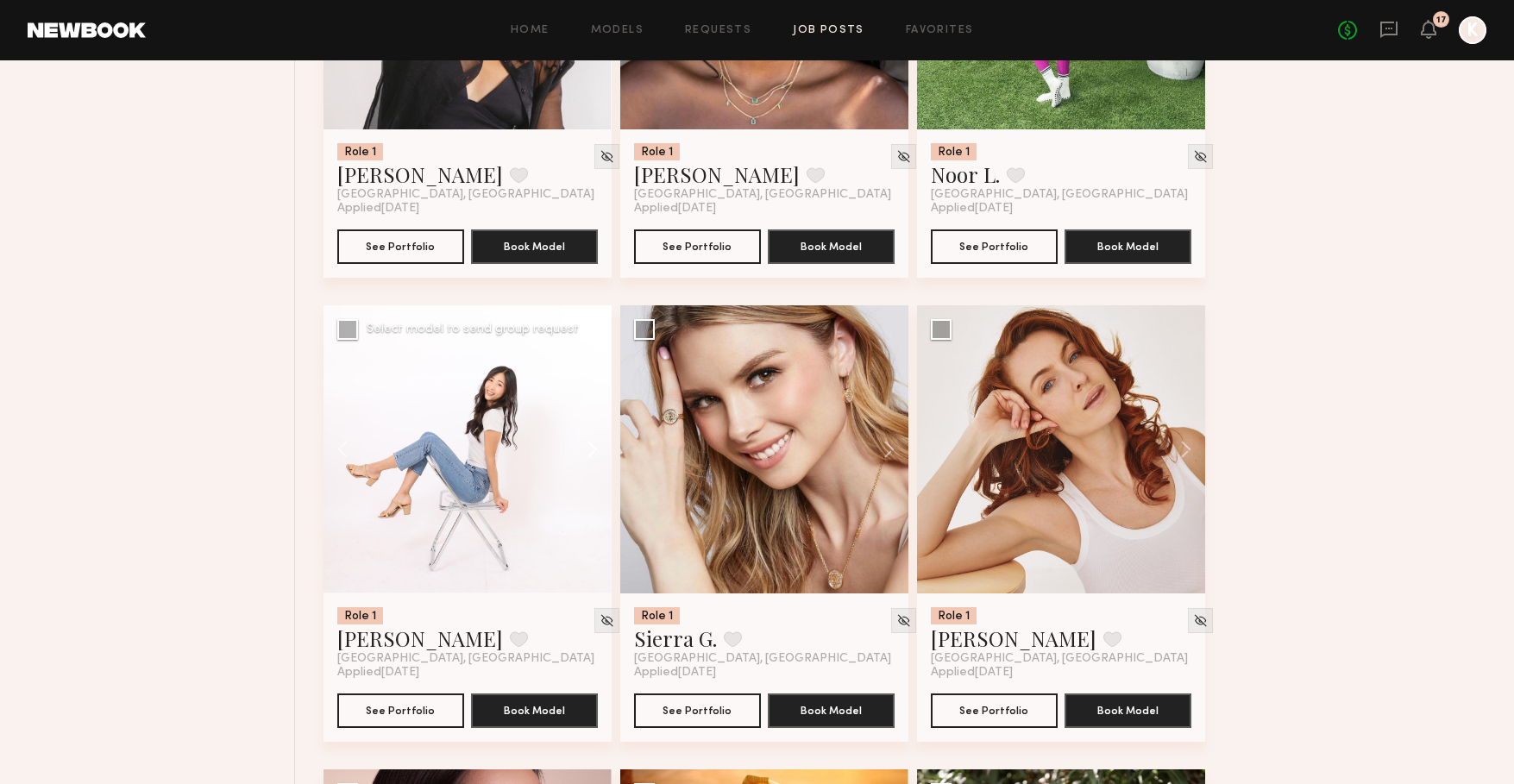
click at [588, 461] on button at bounding box center [584, 449] width 55 height 288
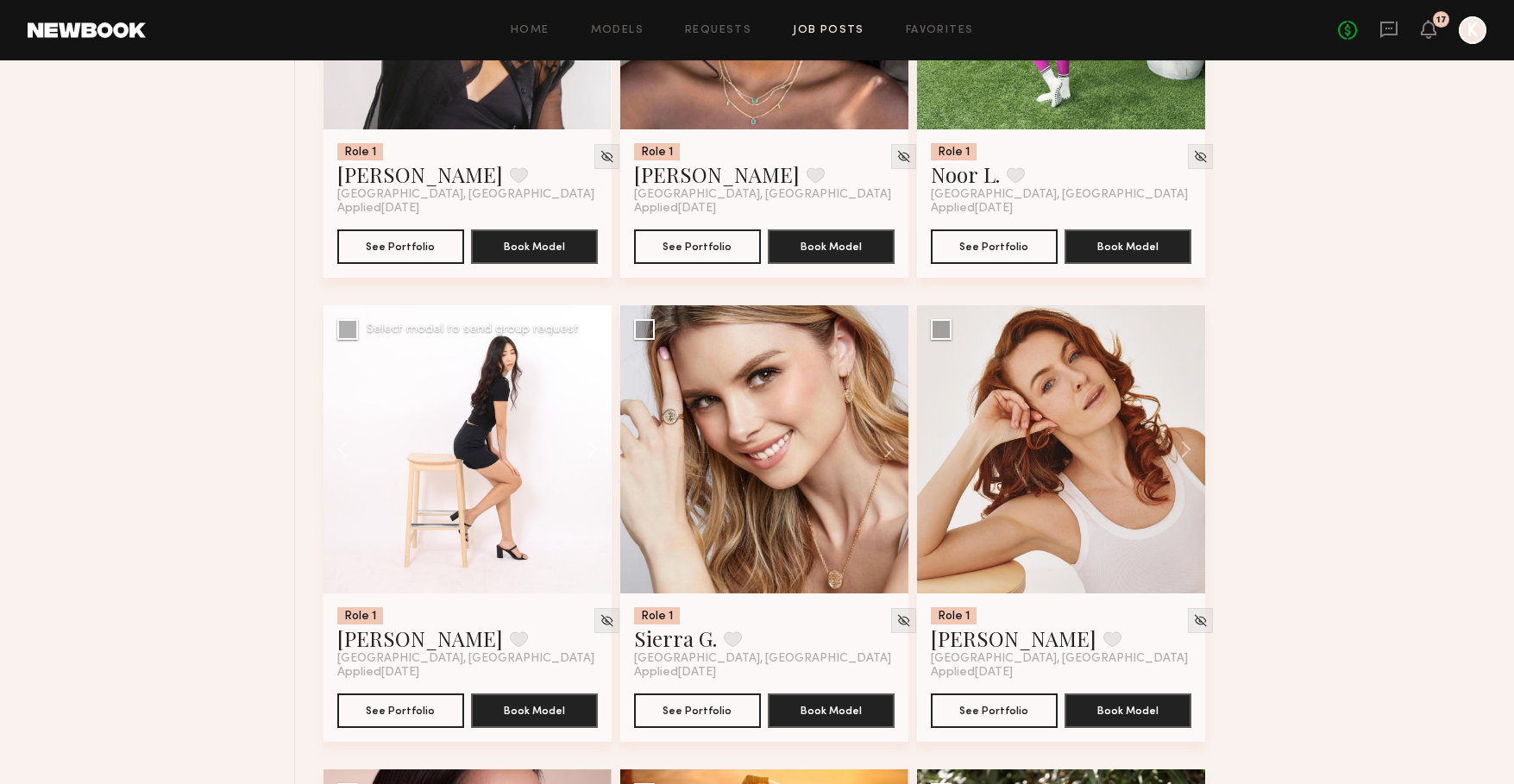
click at [588, 461] on button at bounding box center [584, 449] width 55 height 288
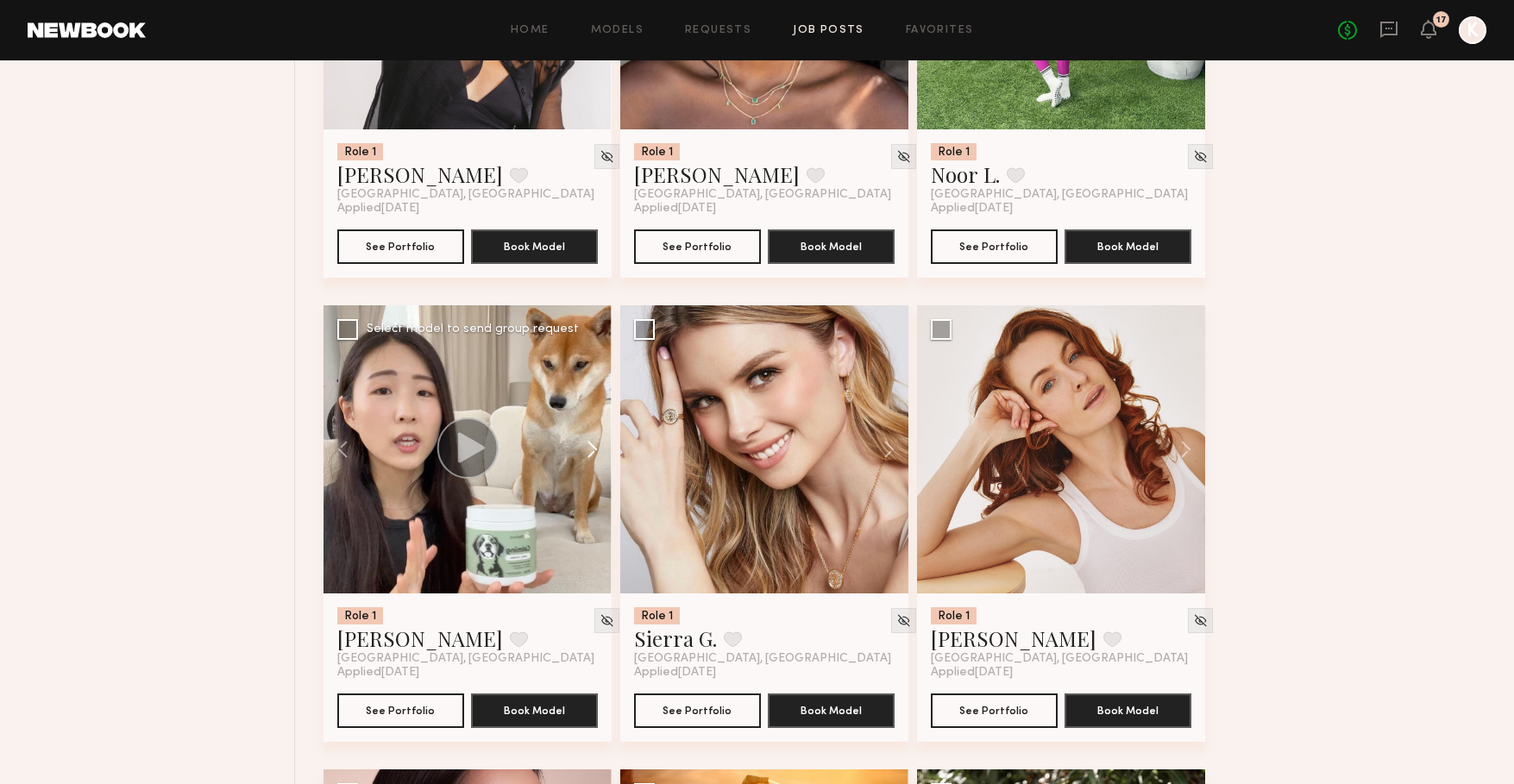
click at [588, 461] on button at bounding box center [584, 449] width 55 height 288
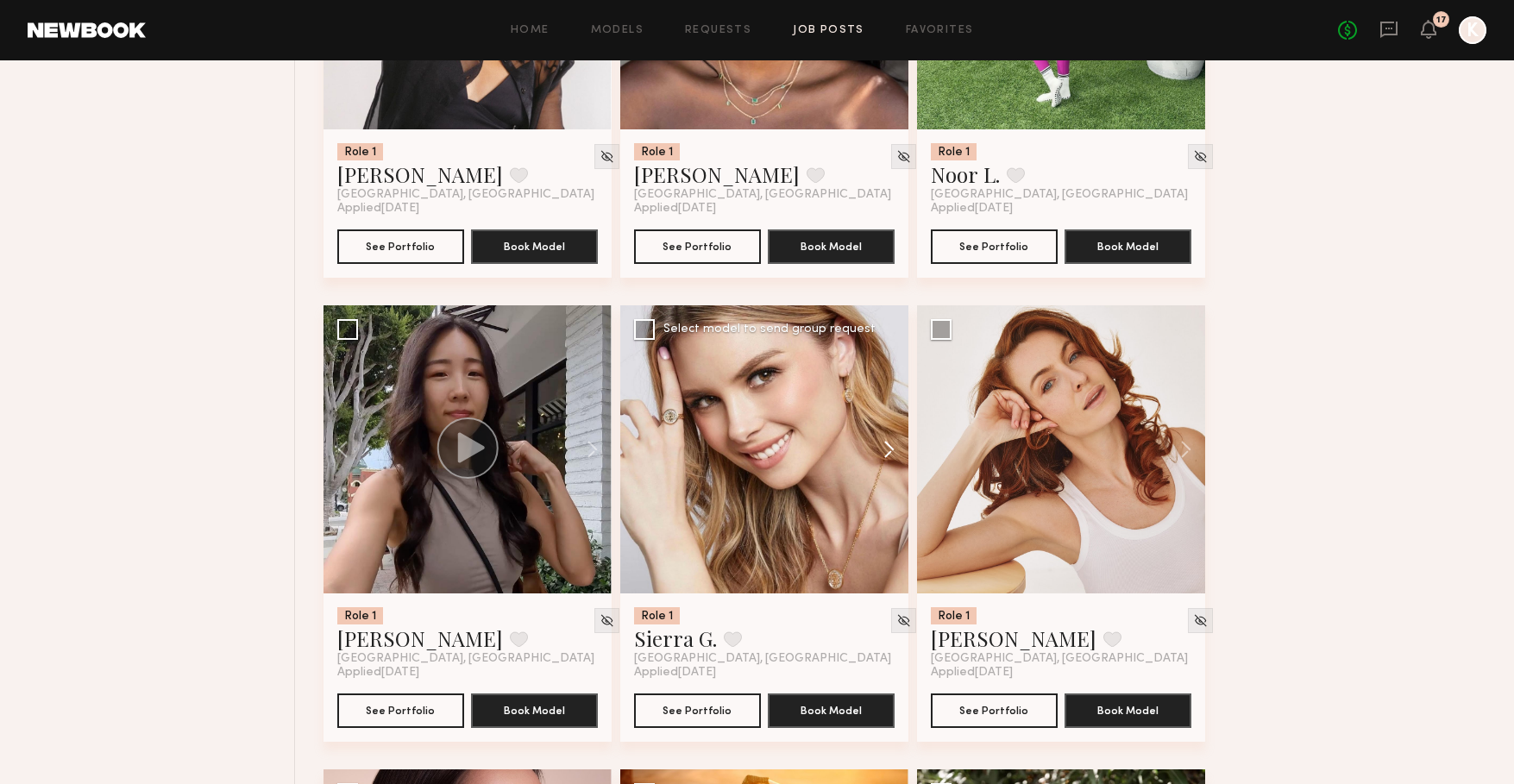
click at [888, 455] on button at bounding box center [880, 449] width 55 height 288
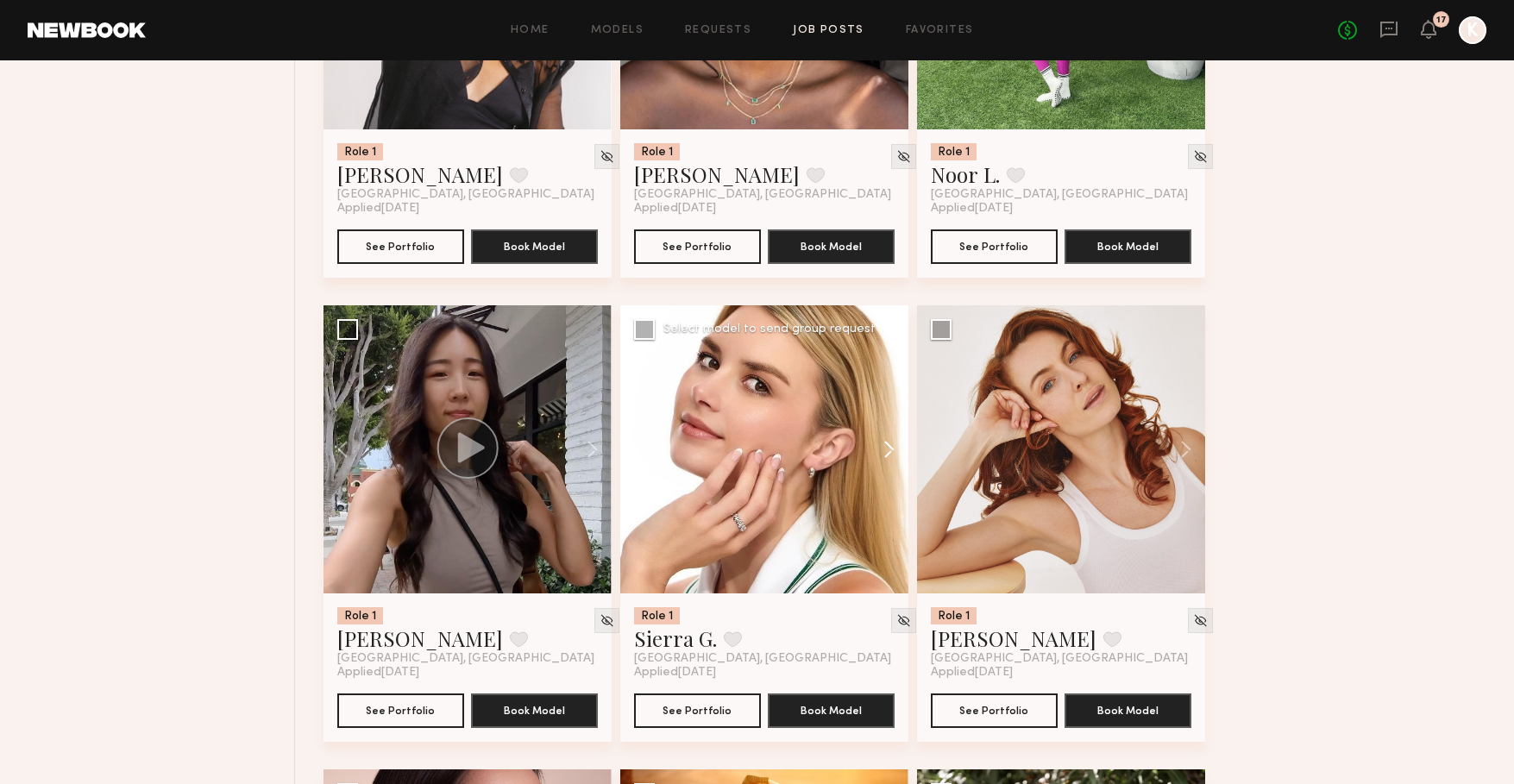
click at [888, 455] on button at bounding box center [880, 449] width 55 height 288
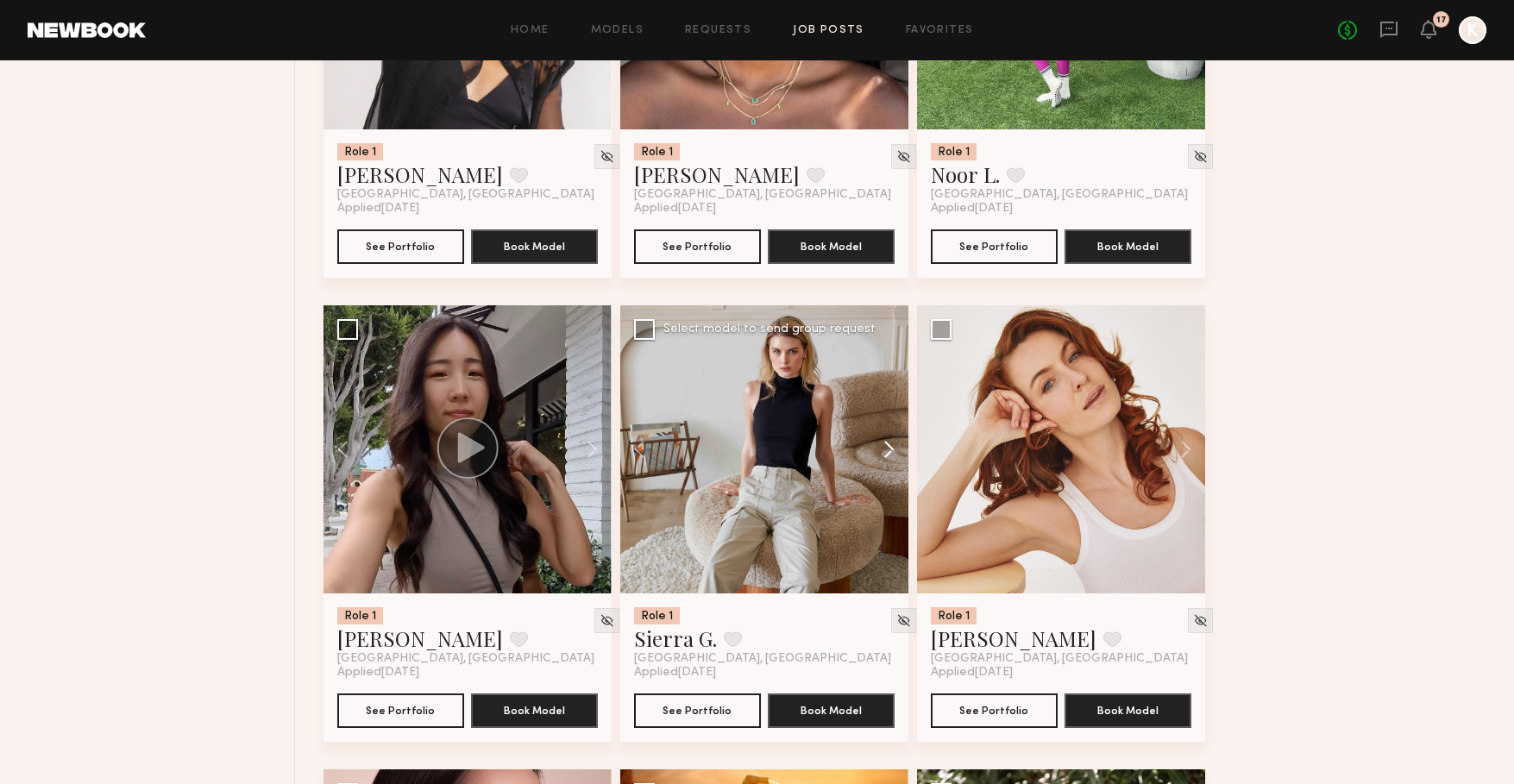
click at [888, 455] on button at bounding box center [880, 449] width 55 height 288
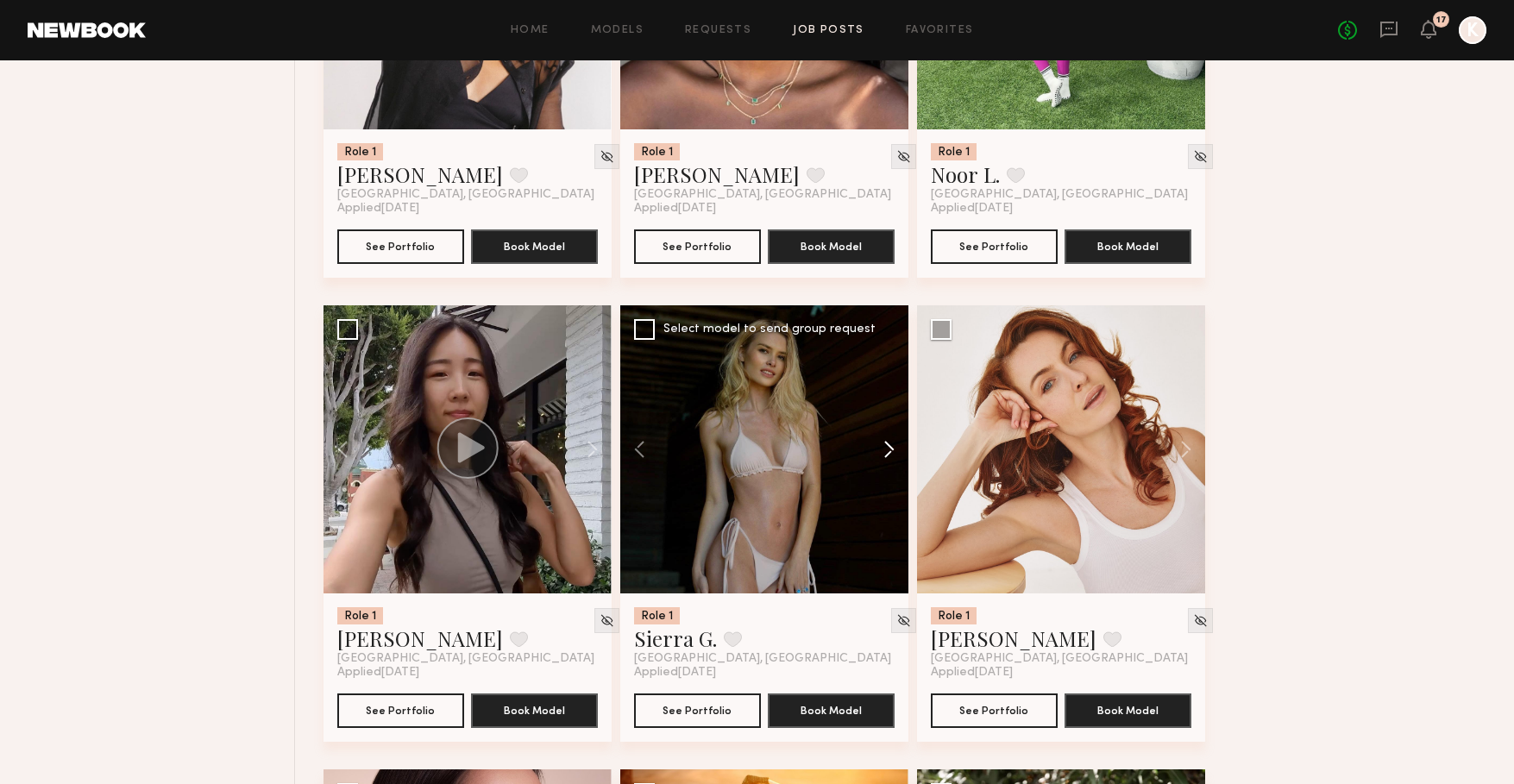
click at [888, 455] on button at bounding box center [880, 449] width 55 height 288
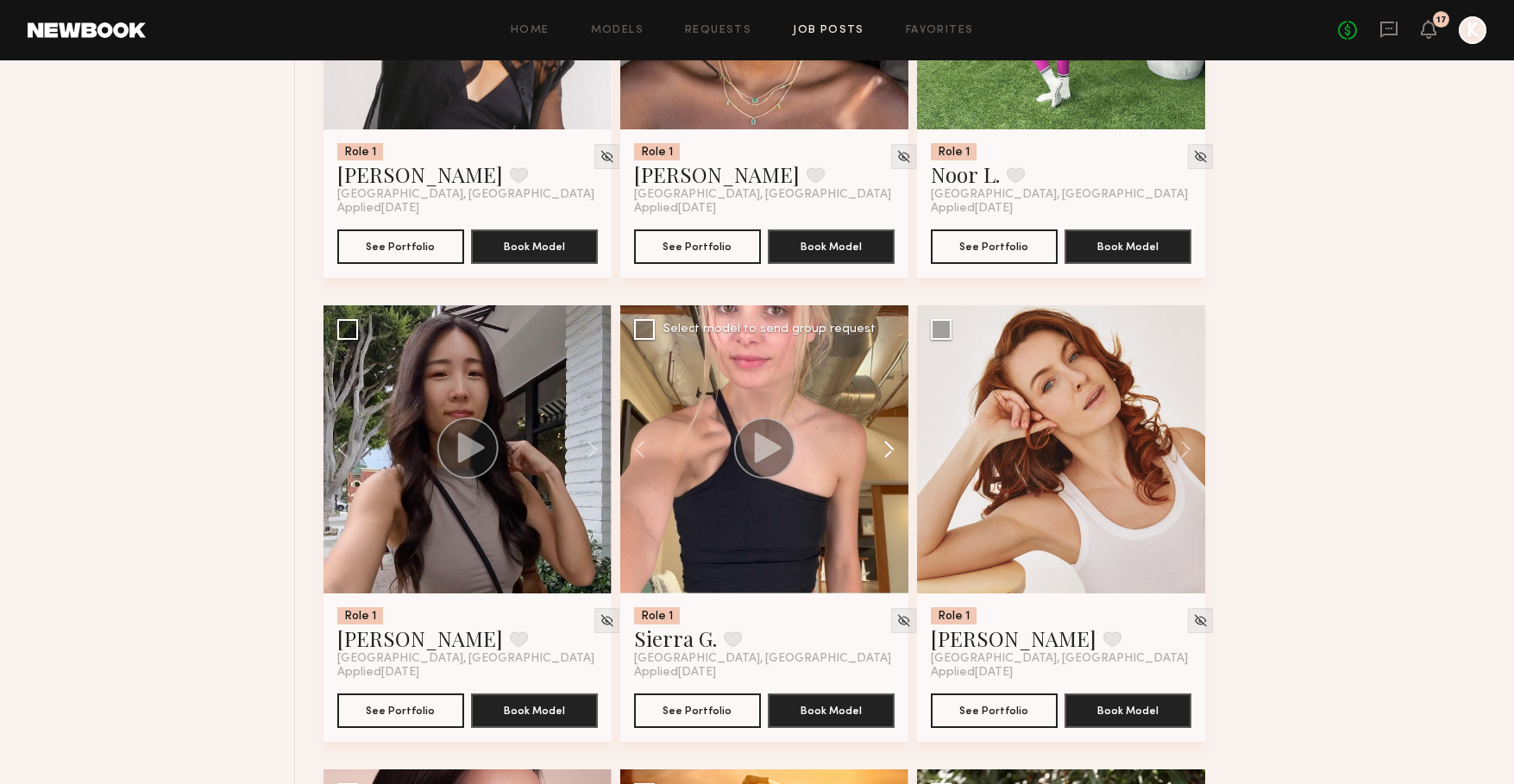
click at [888, 455] on button at bounding box center [880, 449] width 55 height 288
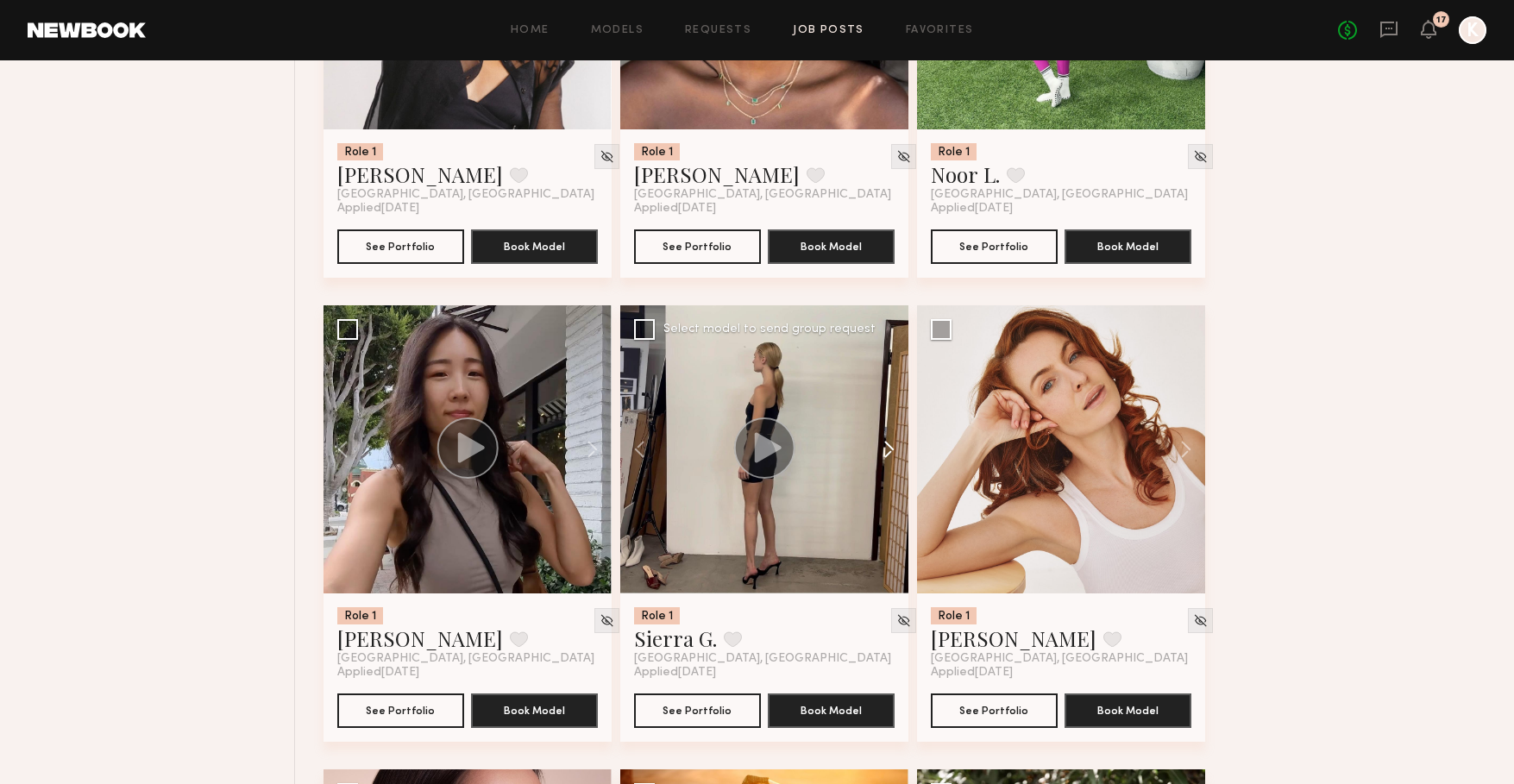
click at [888, 455] on button at bounding box center [880, 449] width 55 height 288
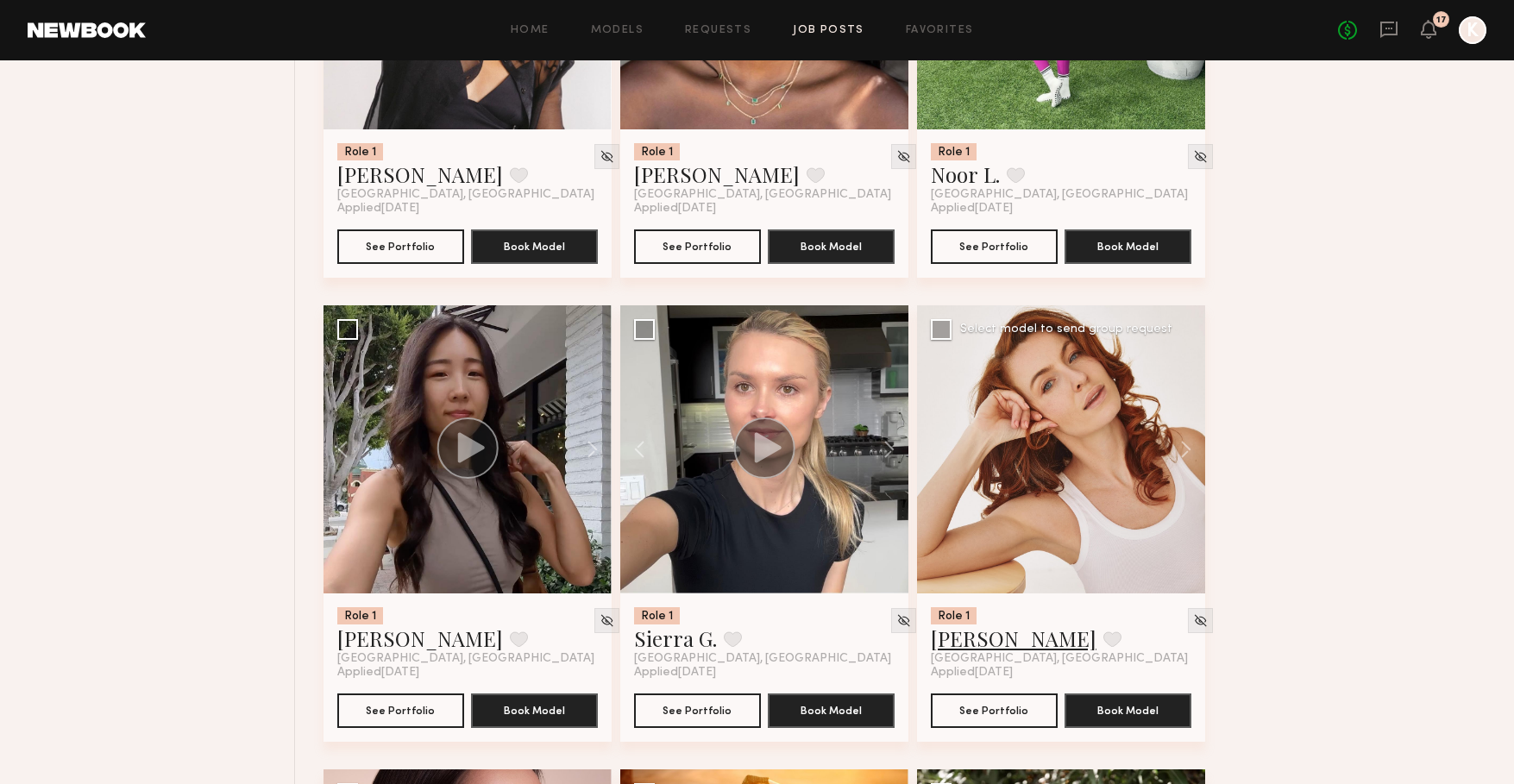
click at [975, 652] on link "Sara R." at bounding box center [1013, 638] width 165 height 27
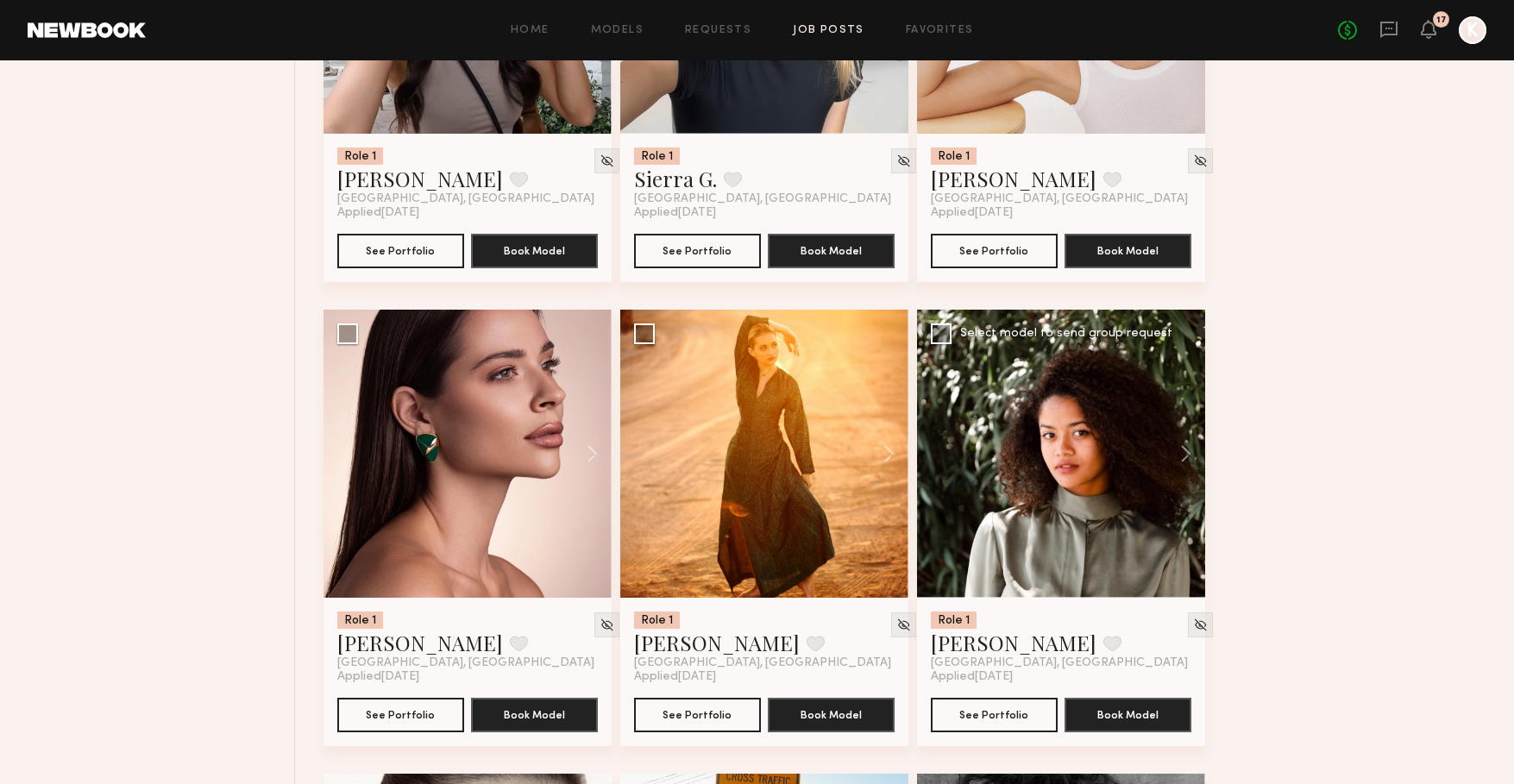
scroll to position [9730, 0]
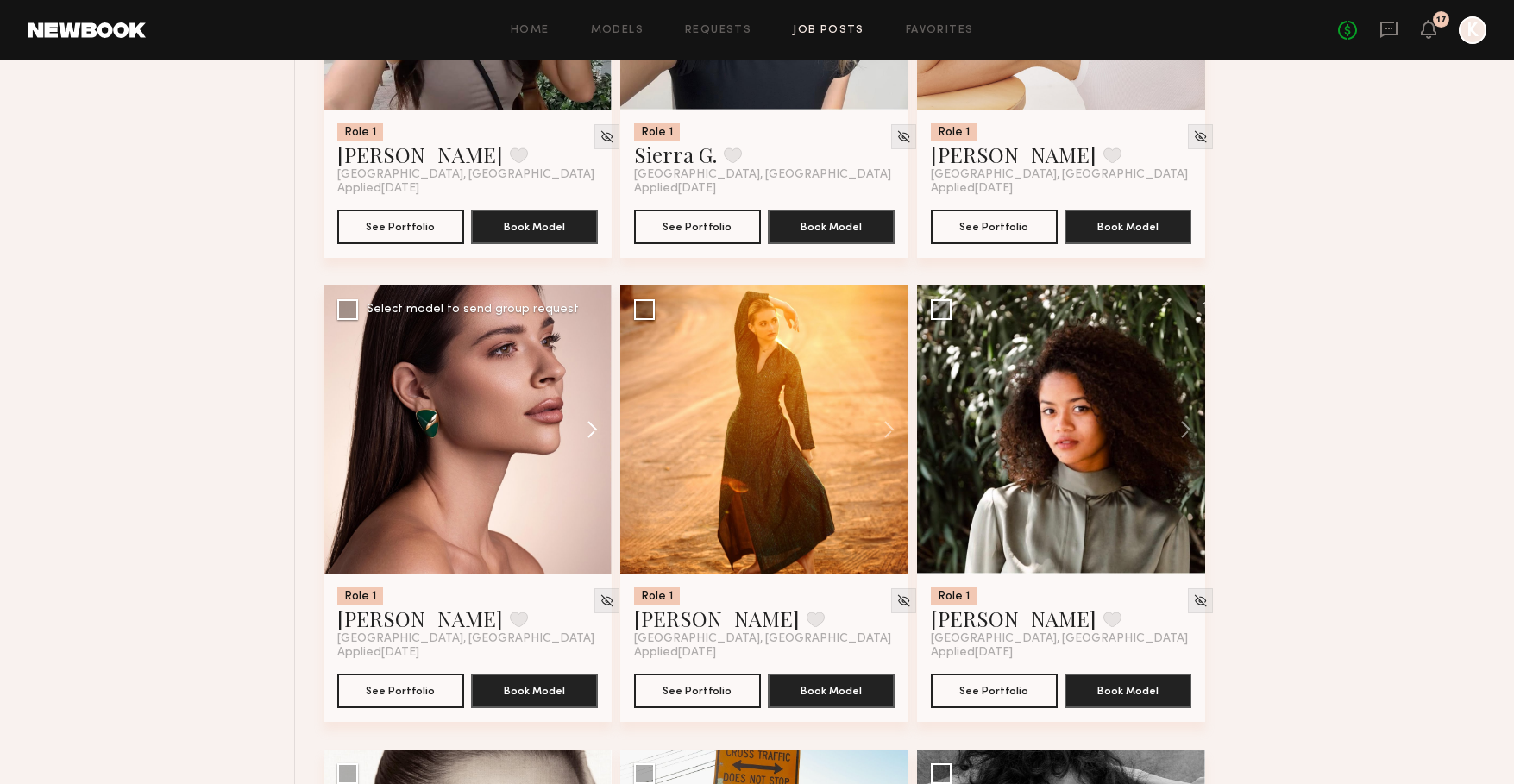
click at [591, 435] on button at bounding box center [584, 430] width 55 height 288
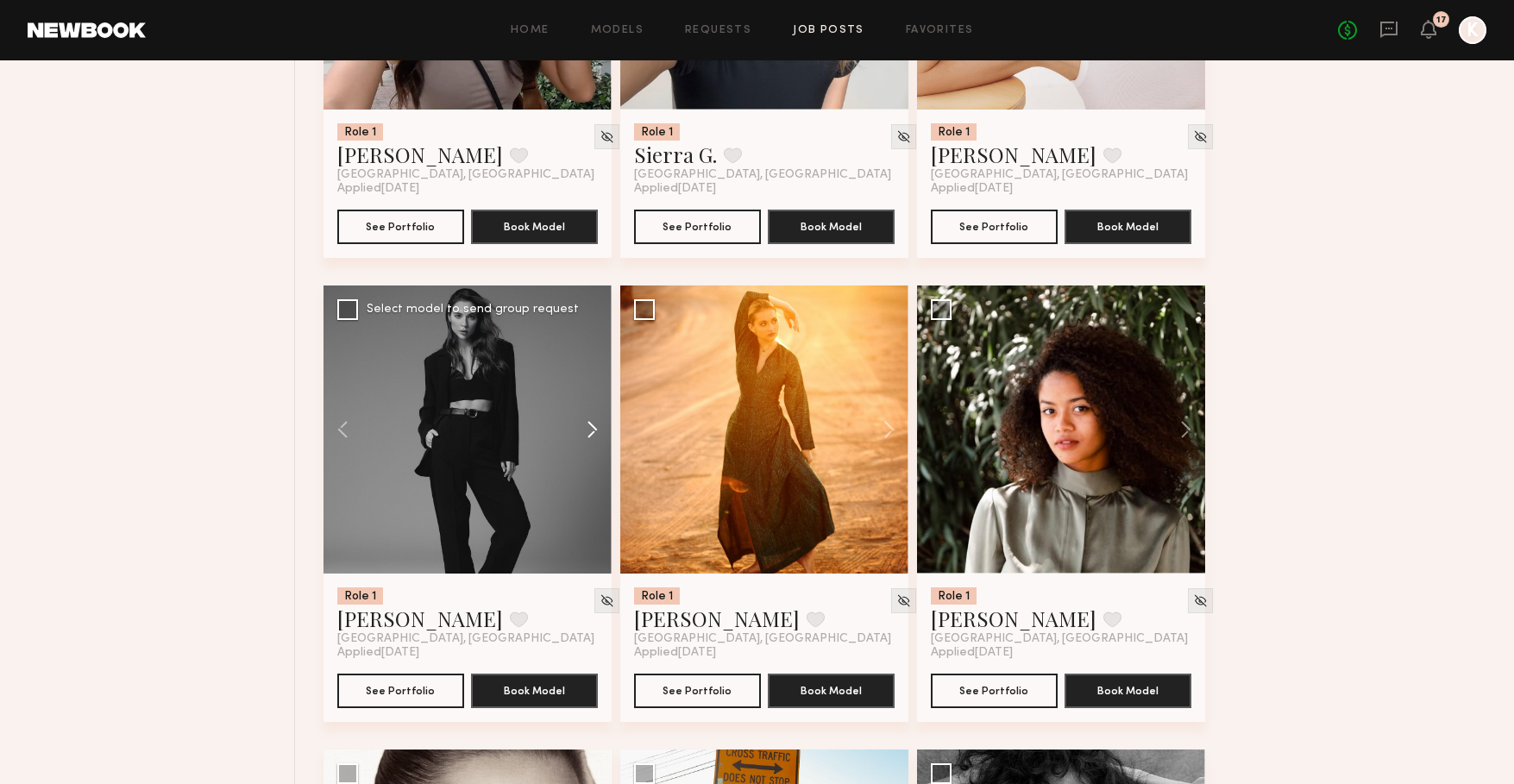
click at [591, 435] on button at bounding box center [584, 430] width 55 height 288
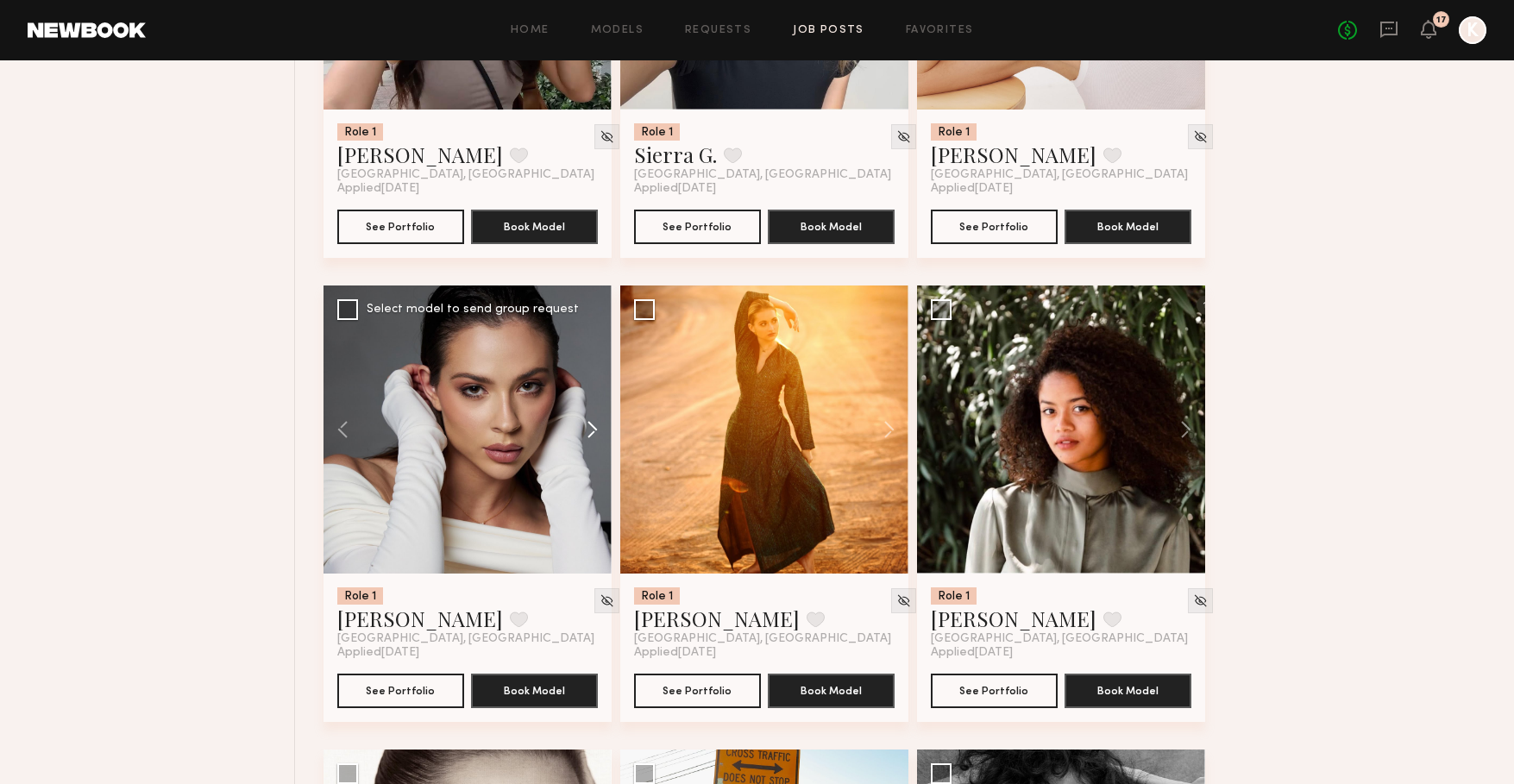
click at [591, 435] on button at bounding box center [584, 430] width 55 height 288
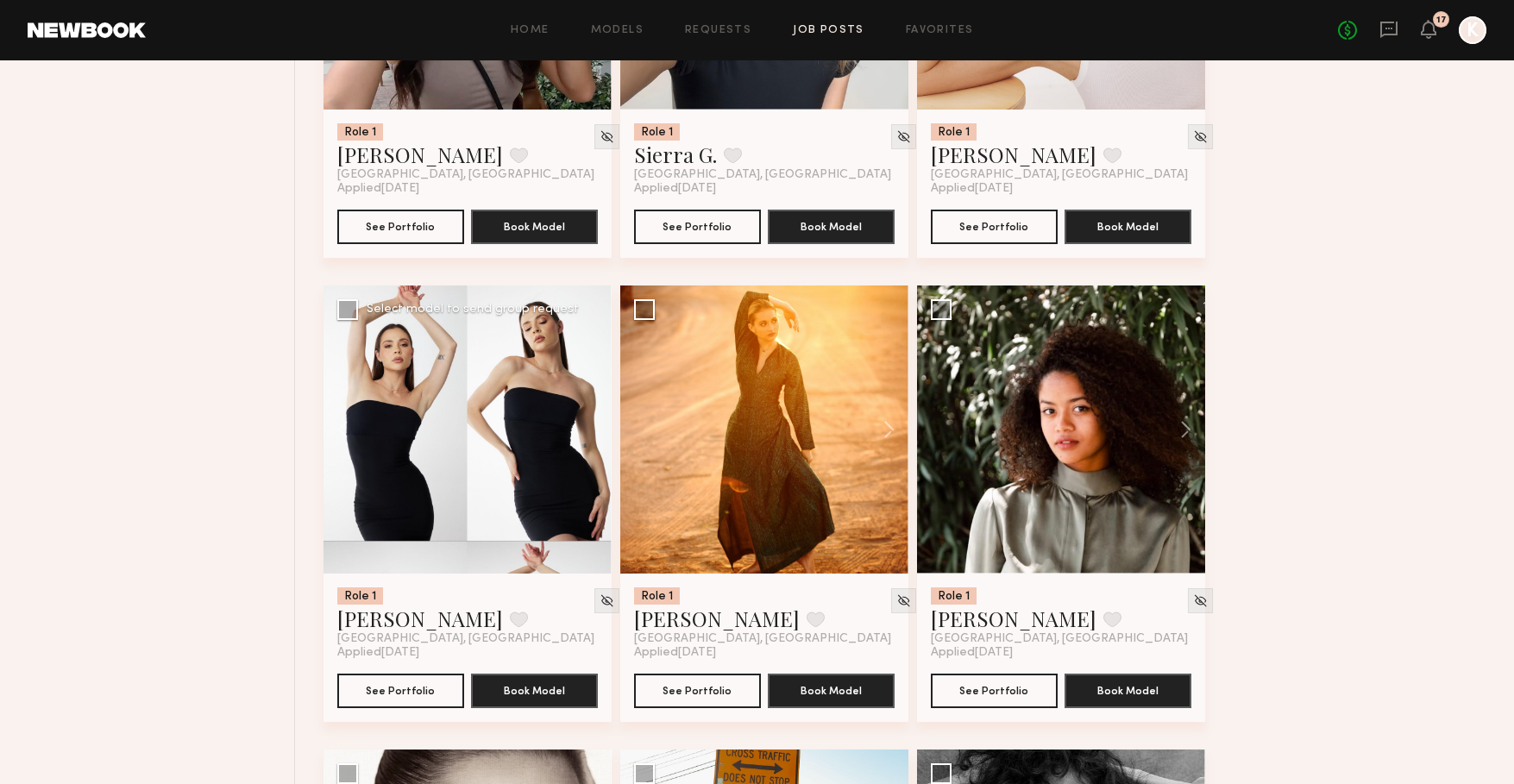
click at [591, 435] on div at bounding box center [468, 430] width 289 height 288
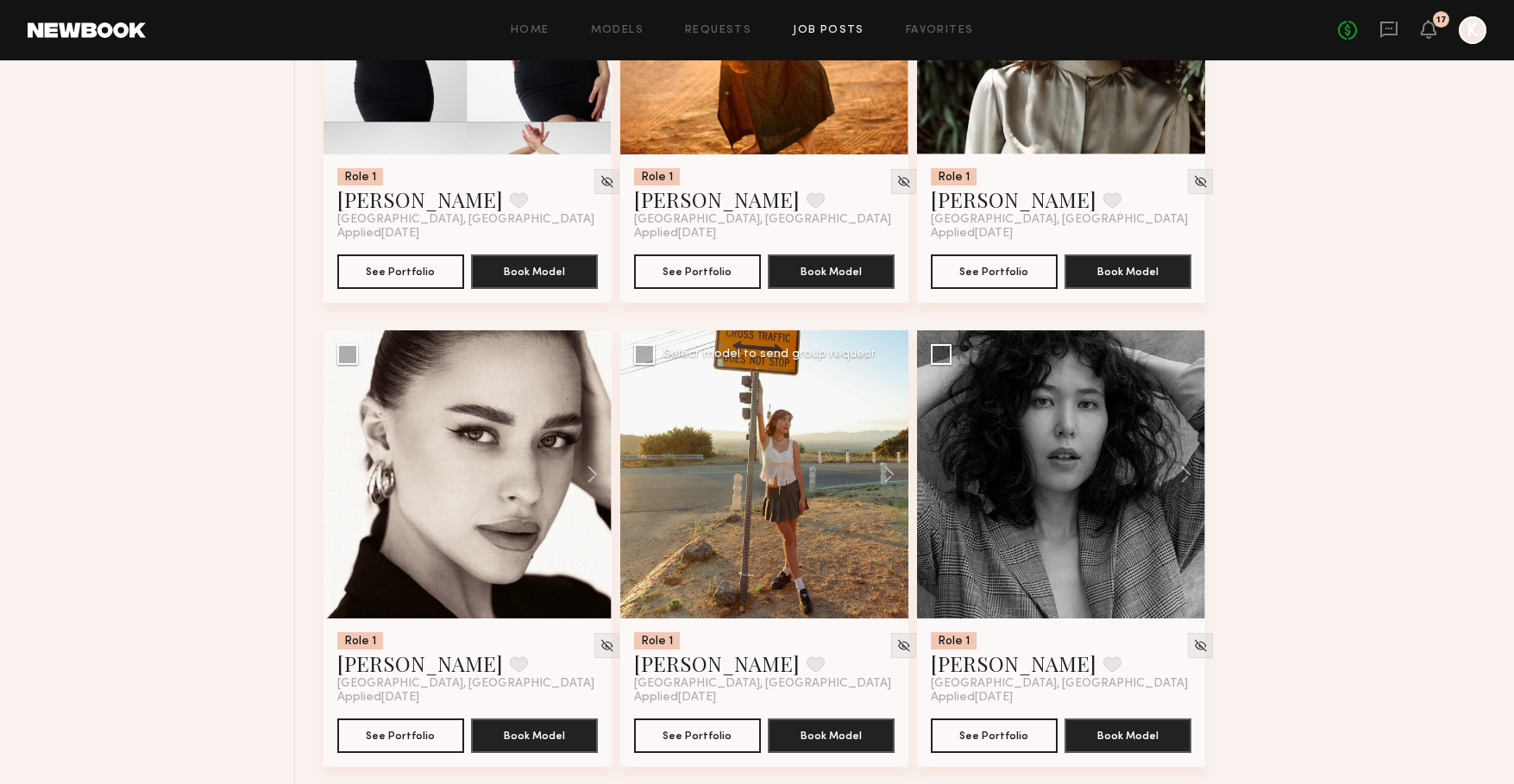
scroll to position [10180, 0]
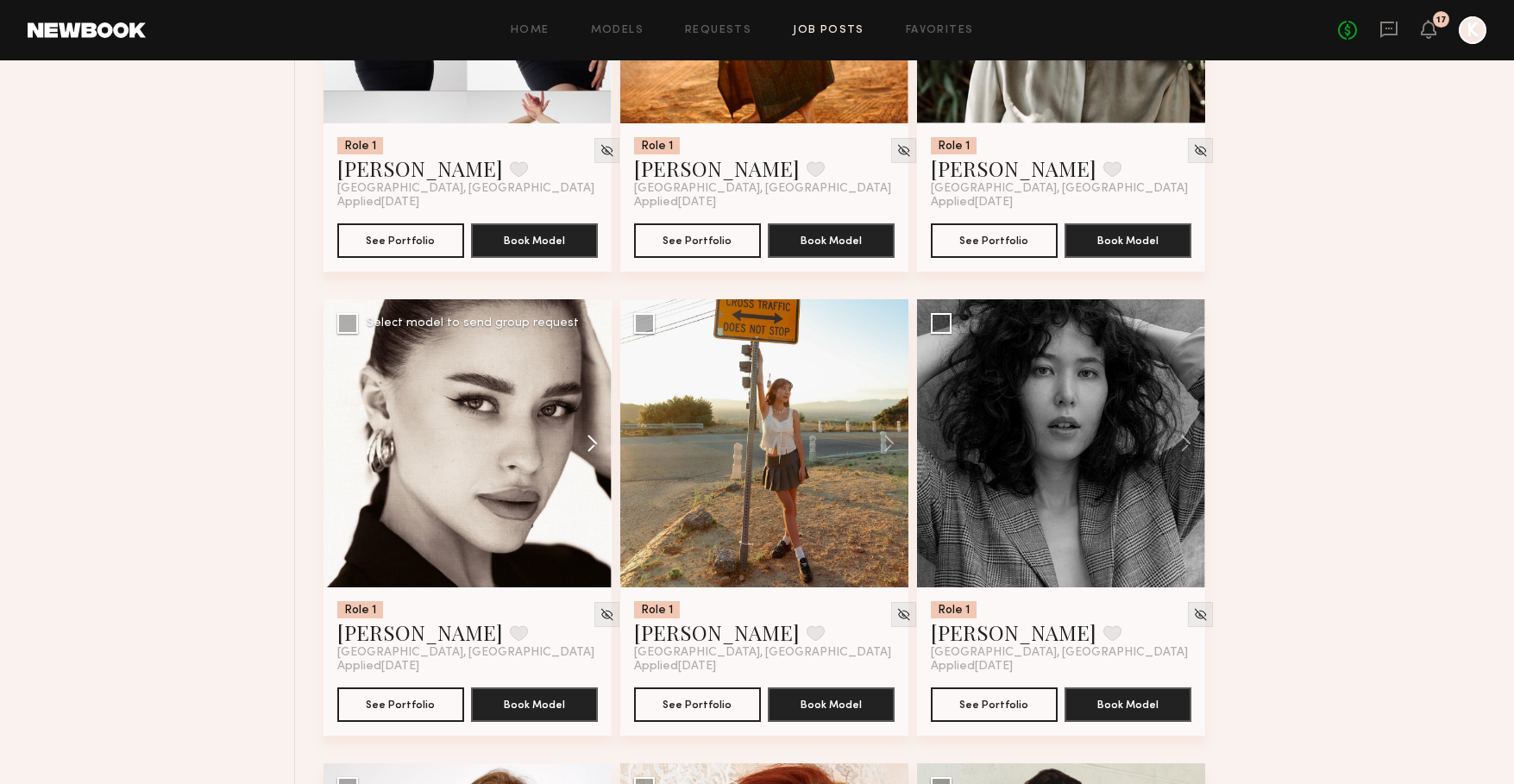
click at [598, 458] on button at bounding box center [584, 444] width 55 height 288
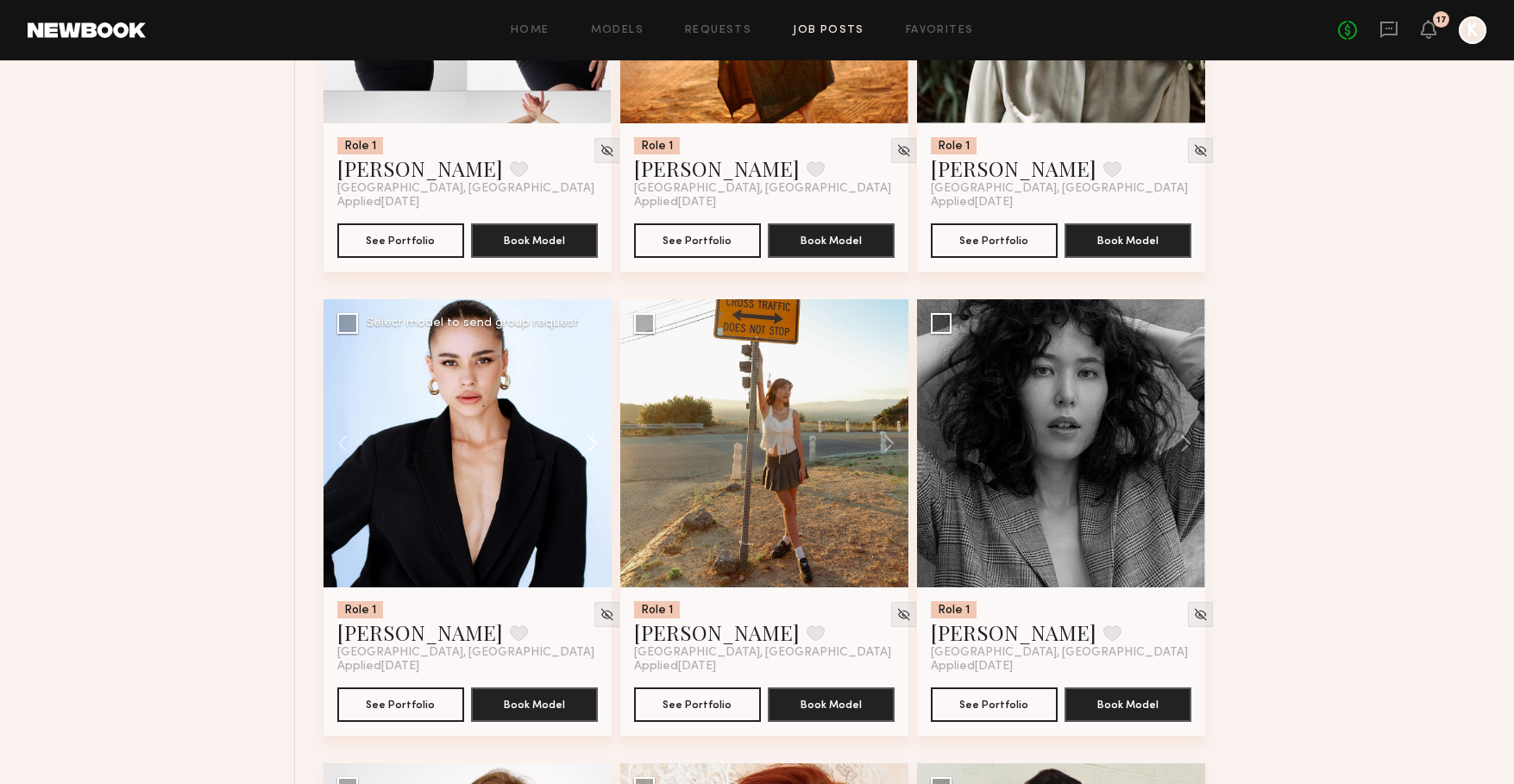
click at [598, 458] on button at bounding box center [584, 444] width 55 height 288
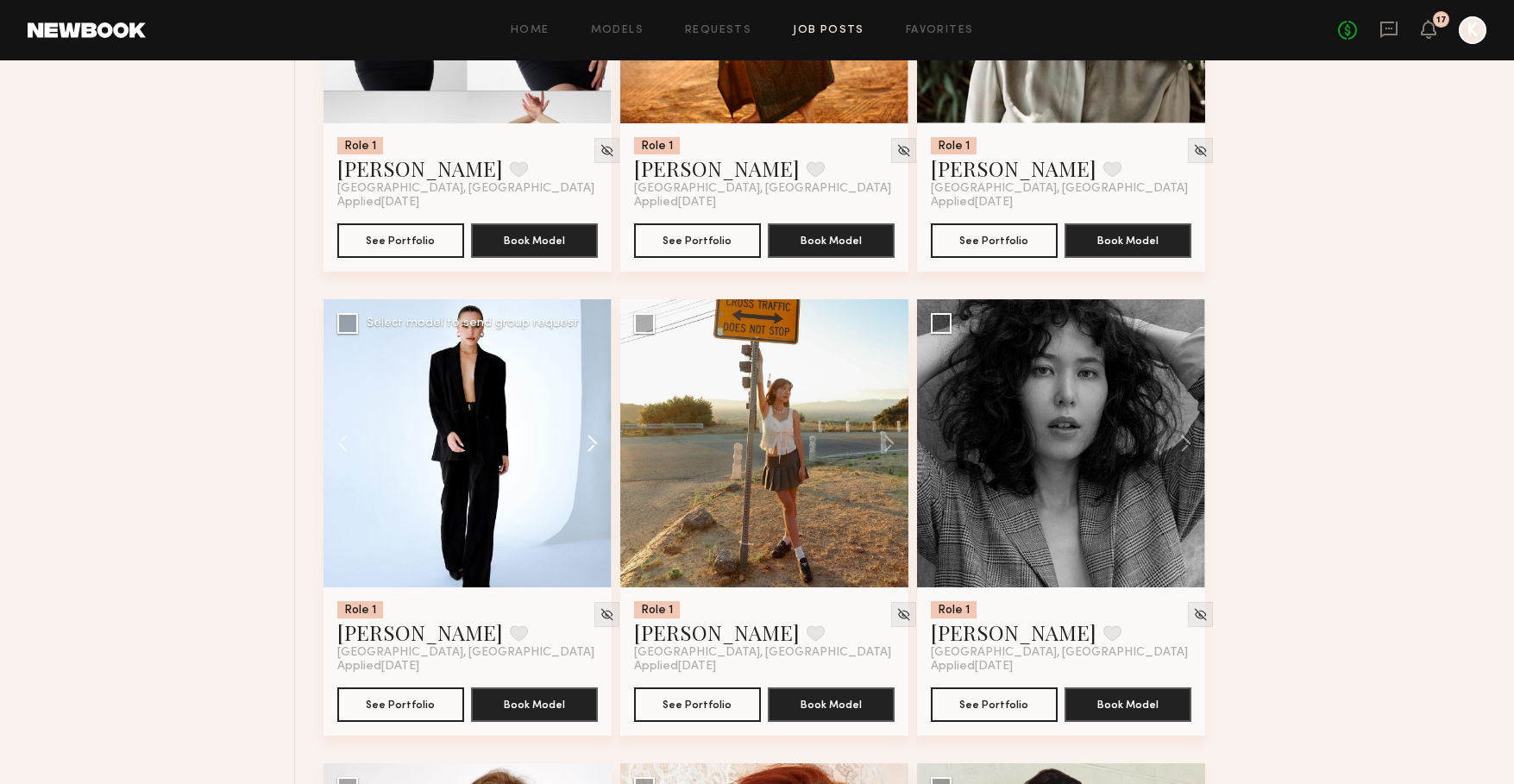
click at [598, 458] on button at bounding box center [584, 444] width 55 height 288
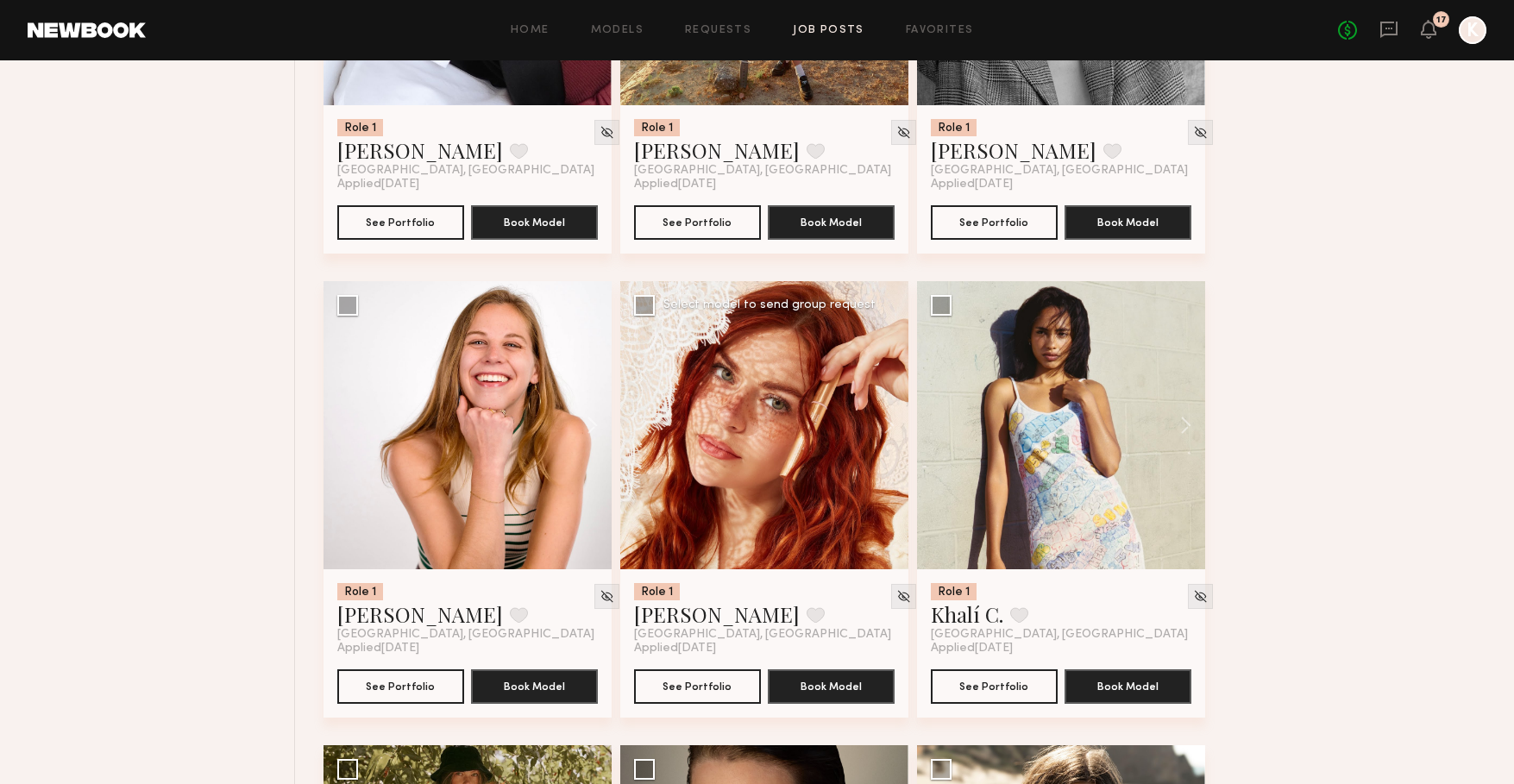
scroll to position [10663, 0]
click at [666, 627] on link "Polly R." at bounding box center [716, 613] width 165 height 27
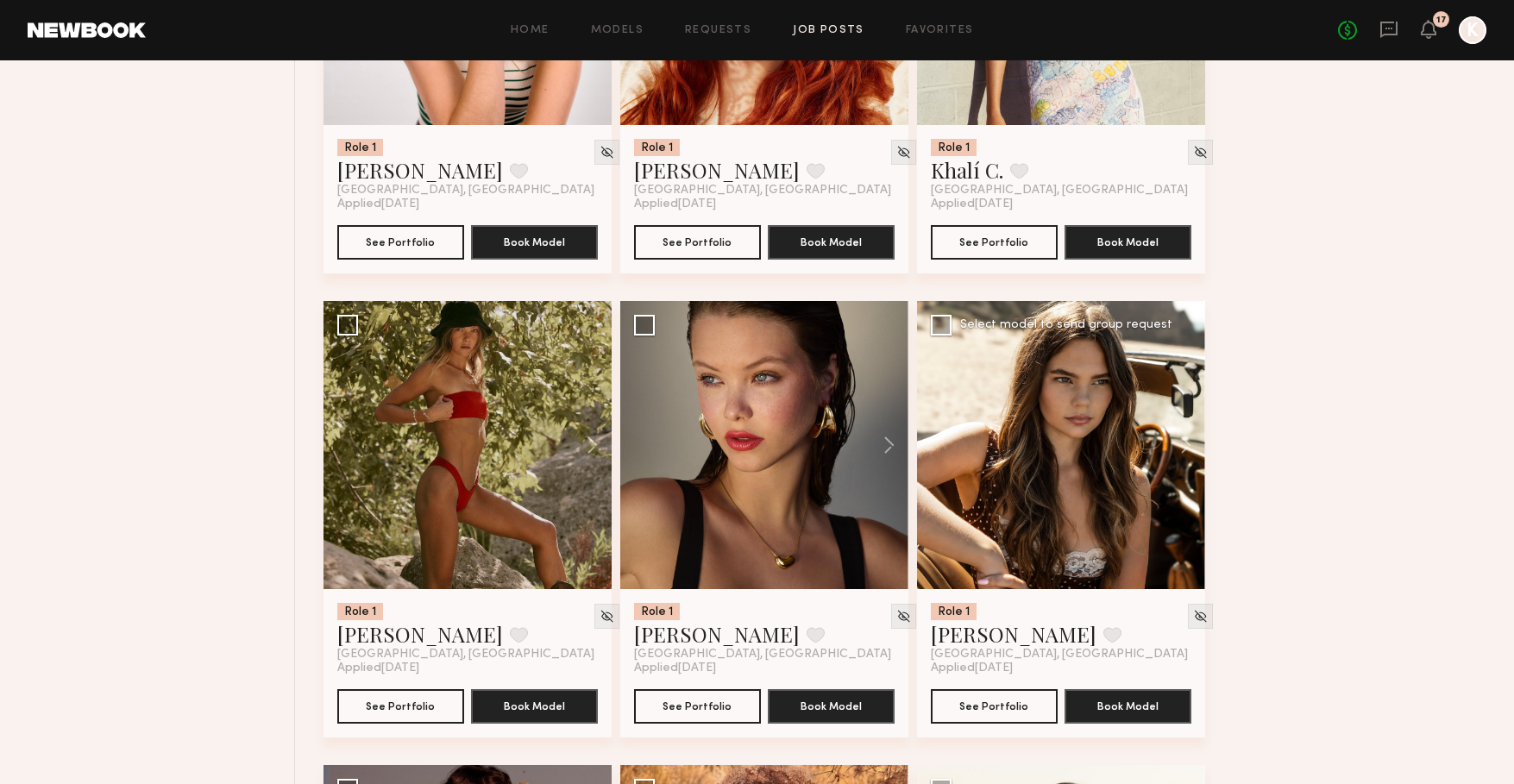
scroll to position [11108, 0]
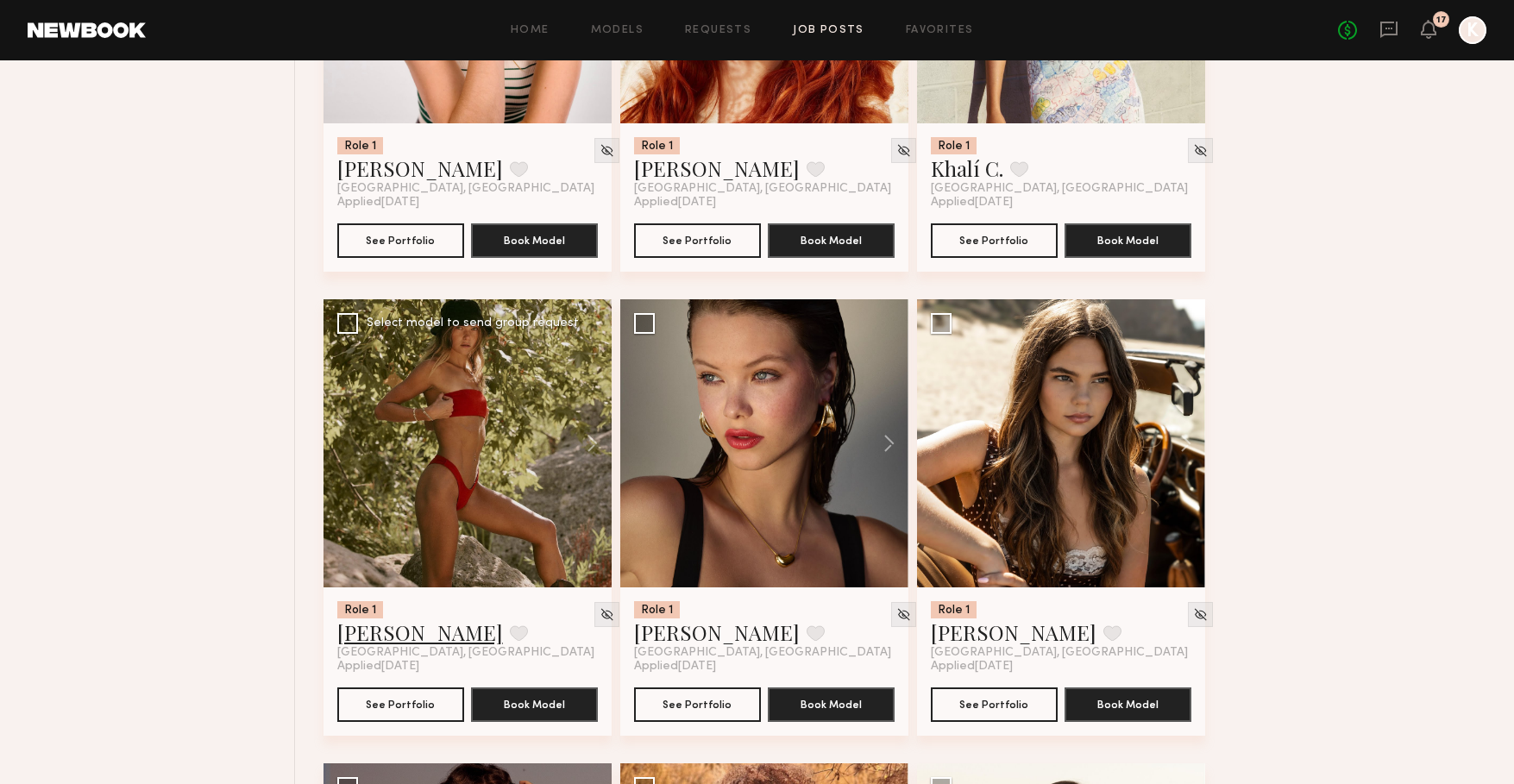
click at [373, 646] on link "zane m." at bounding box center [419, 632] width 165 height 27
click at [979, 644] on link "Grace W." at bounding box center [1013, 632] width 165 height 27
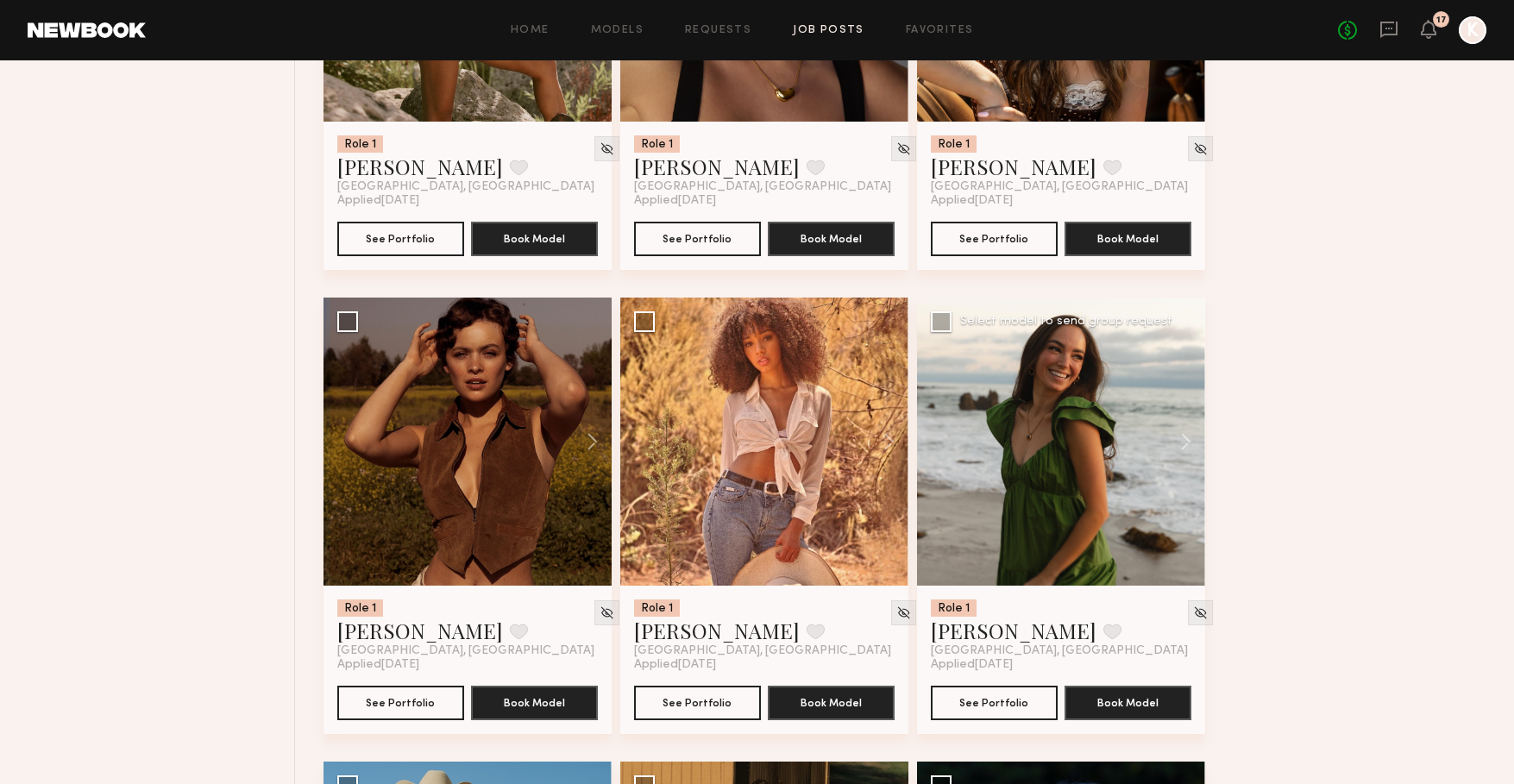
scroll to position [11577, 0]
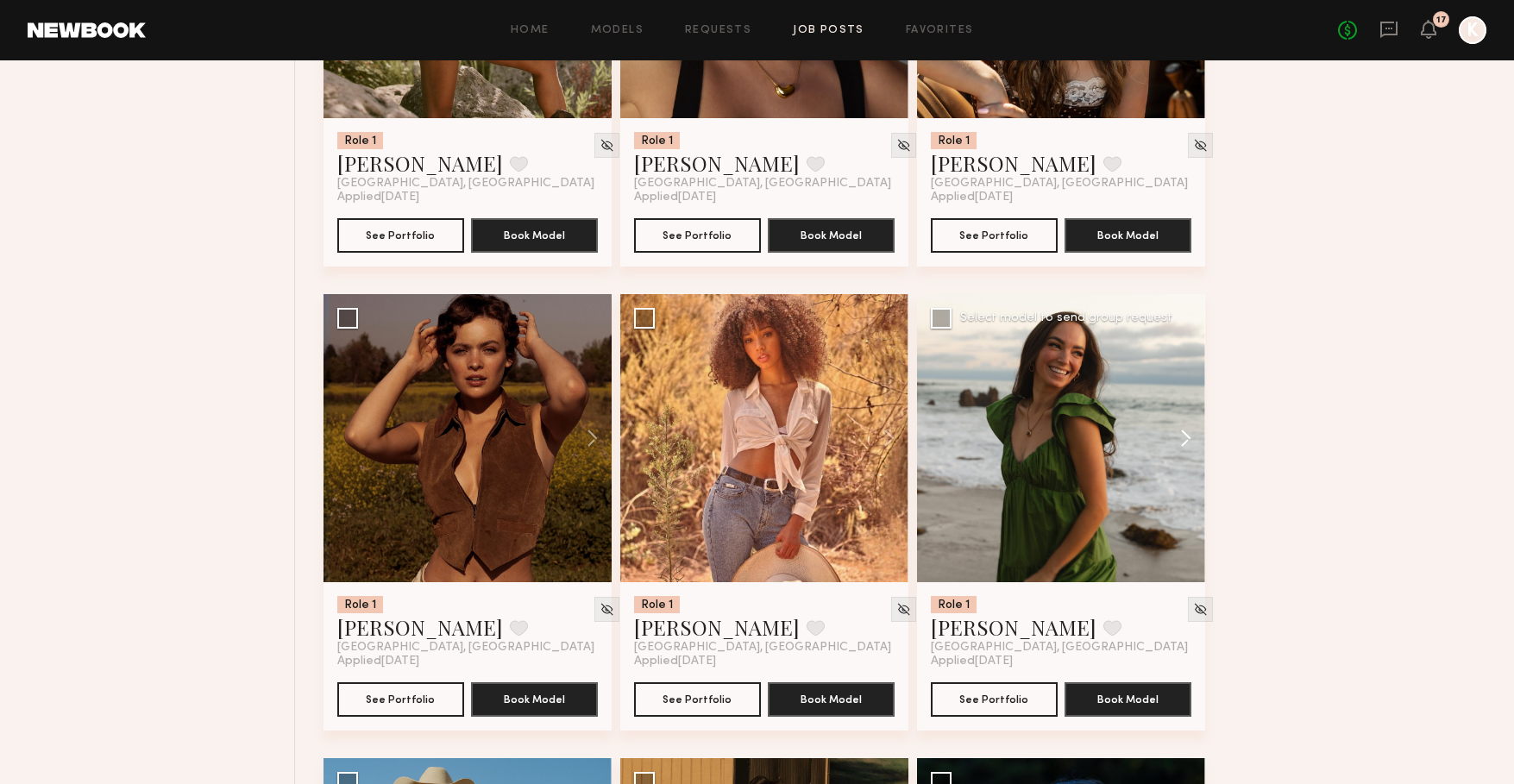
click at [1181, 444] on button at bounding box center [1177, 438] width 55 height 288
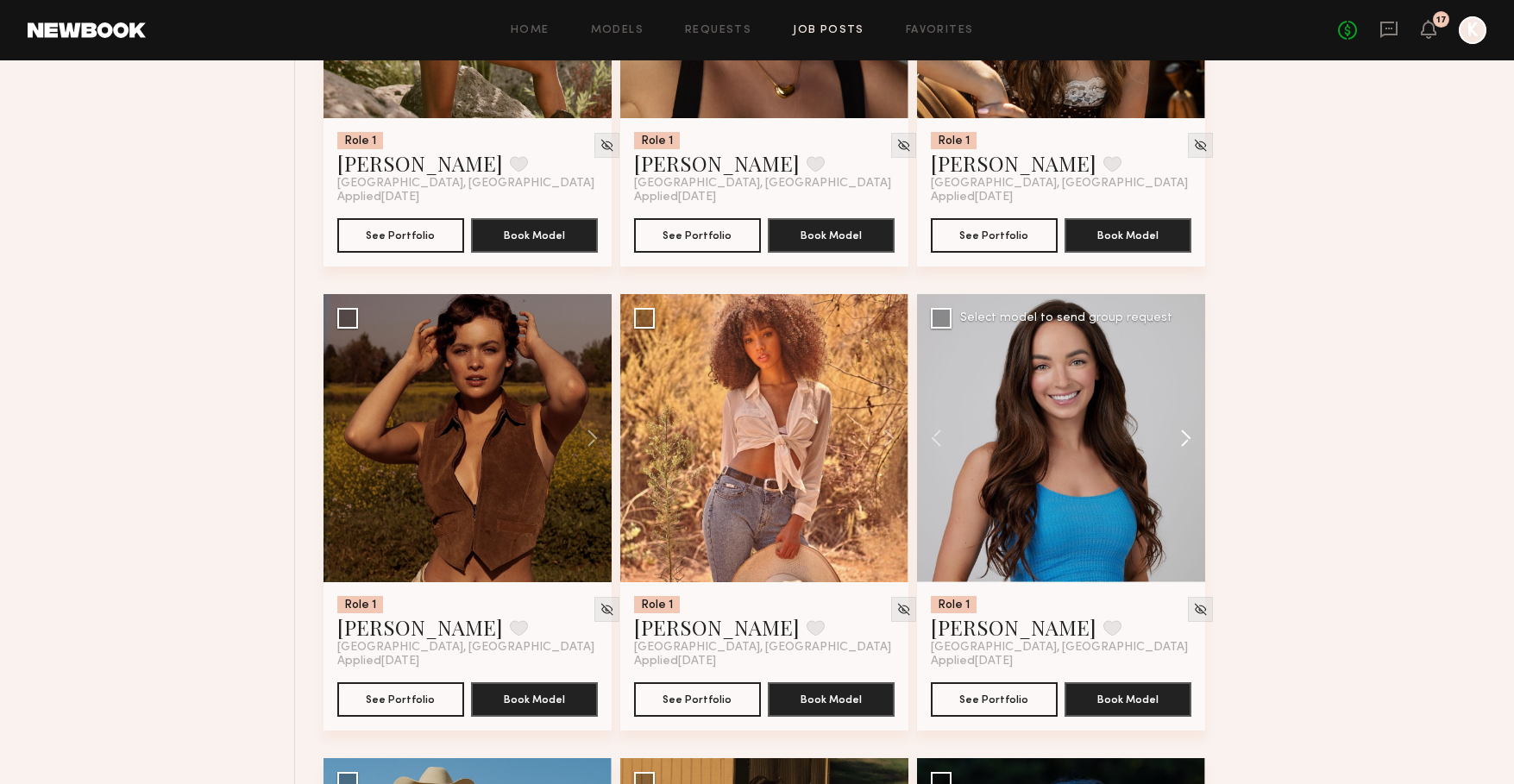
click at [1181, 444] on button at bounding box center [1177, 438] width 55 height 288
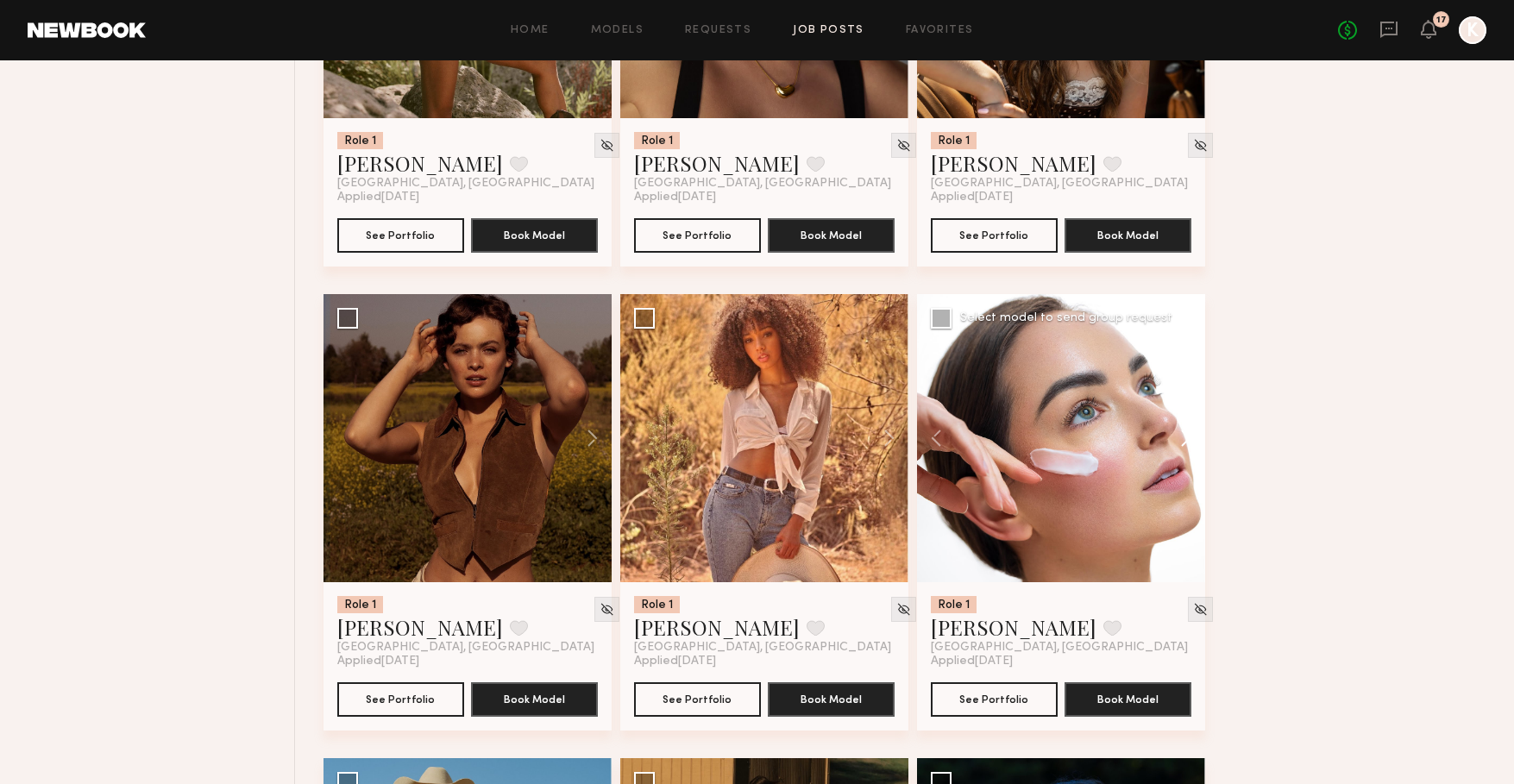
click at [1181, 444] on button at bounding box center [1177, 438] width 55 height 288
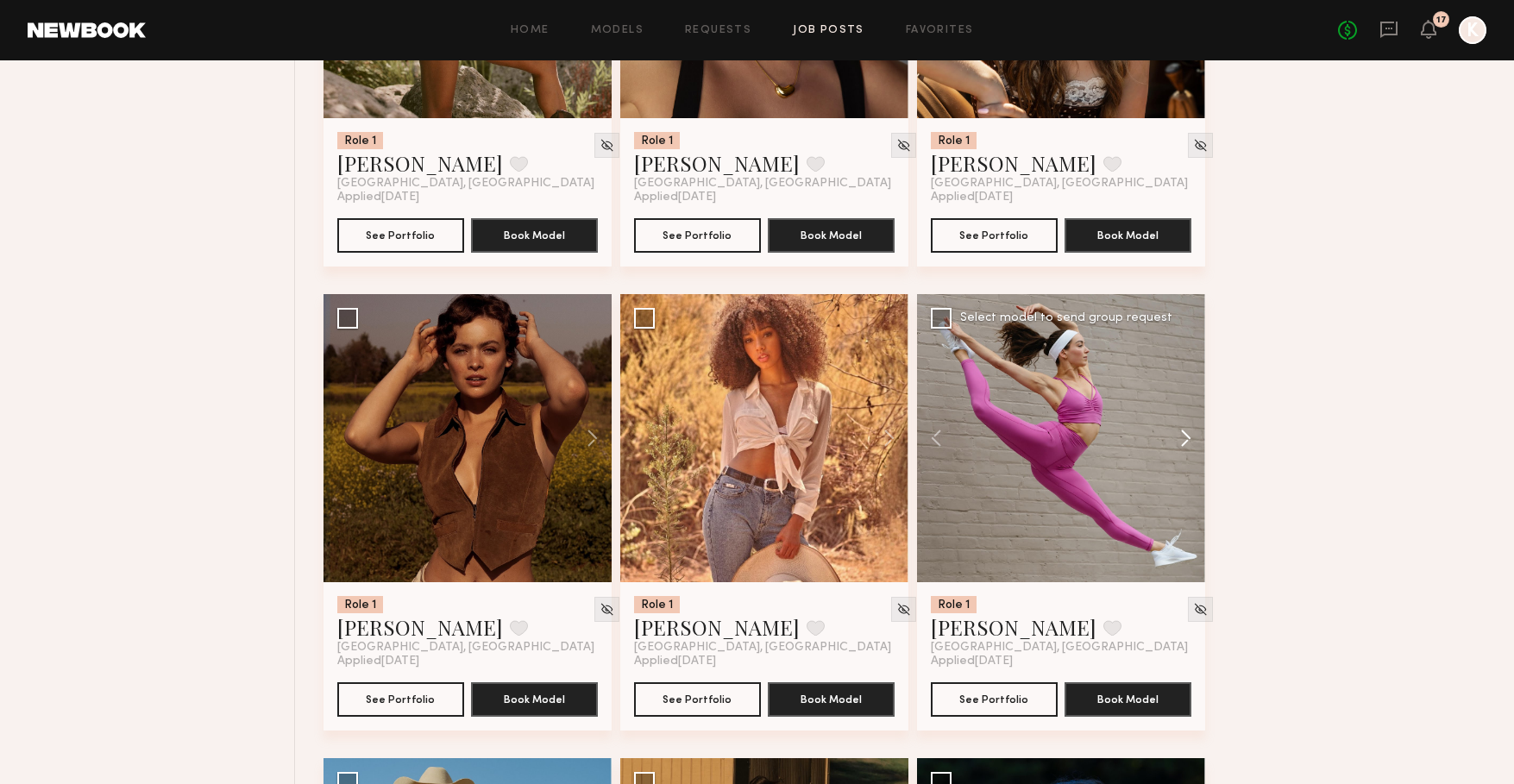
click at [1181, 444] on button at bounding box center [1177, 438] width 55 height 288
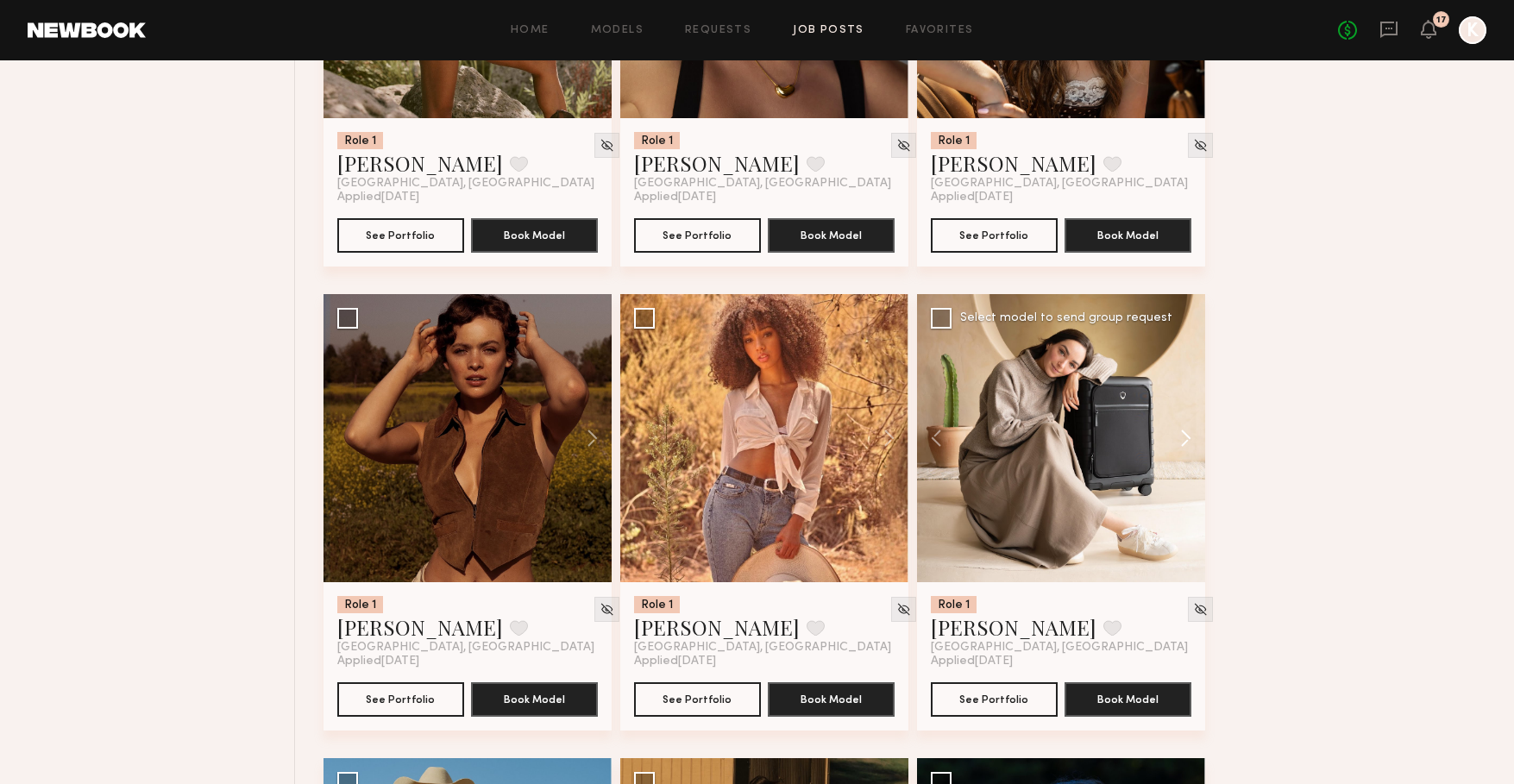
click at [1181, 444] on button at bounding box center [1177, 438] width 55 height 288
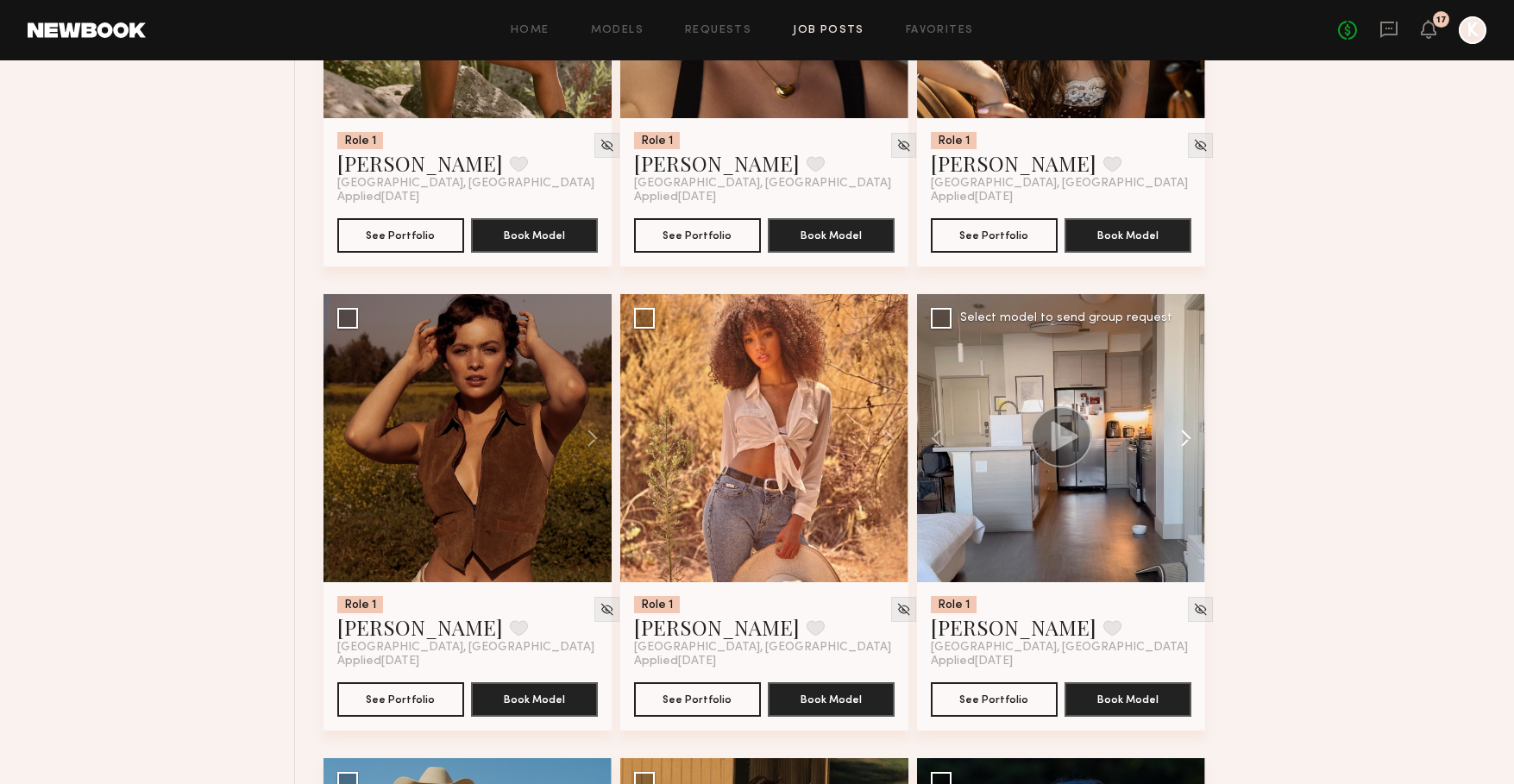
click at [1181, 444] on button at bounding box center [1177, 438] width 55 height 288
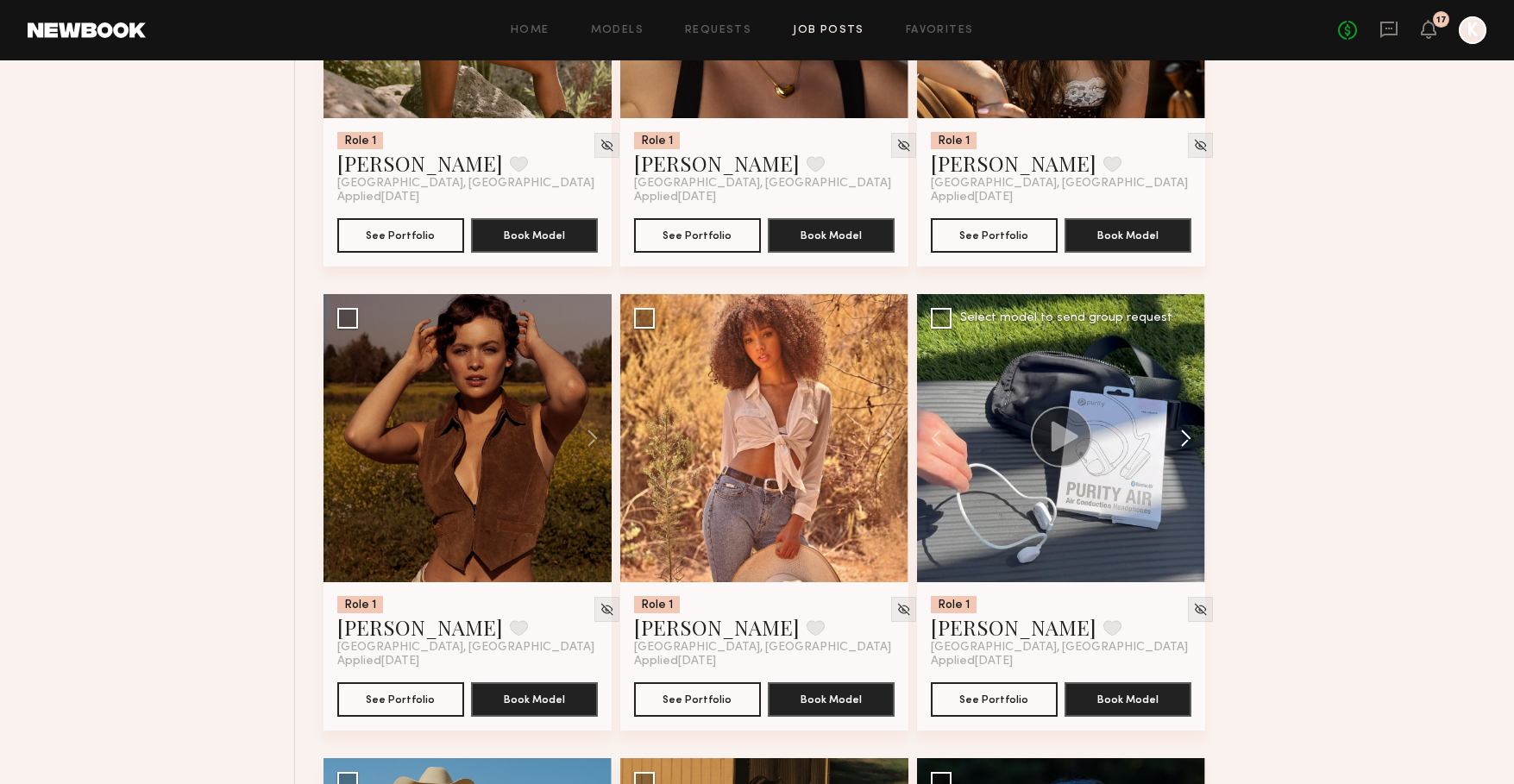
click at [1181, 444] on button at bounding box center [1177, 438] width 55 height 288
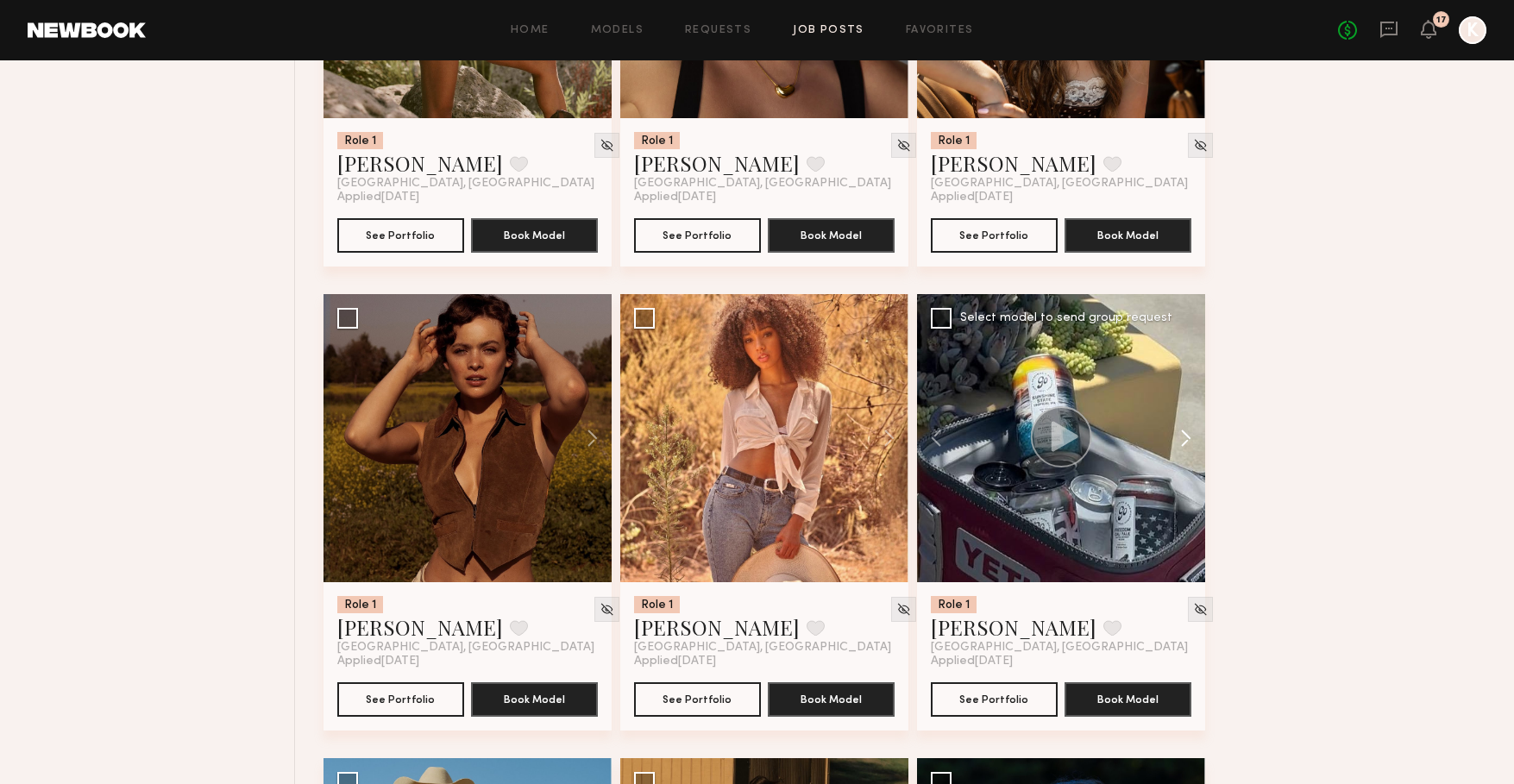
click at [1181, 444] on button at bounding box center [1177, 438] width 55 height 288
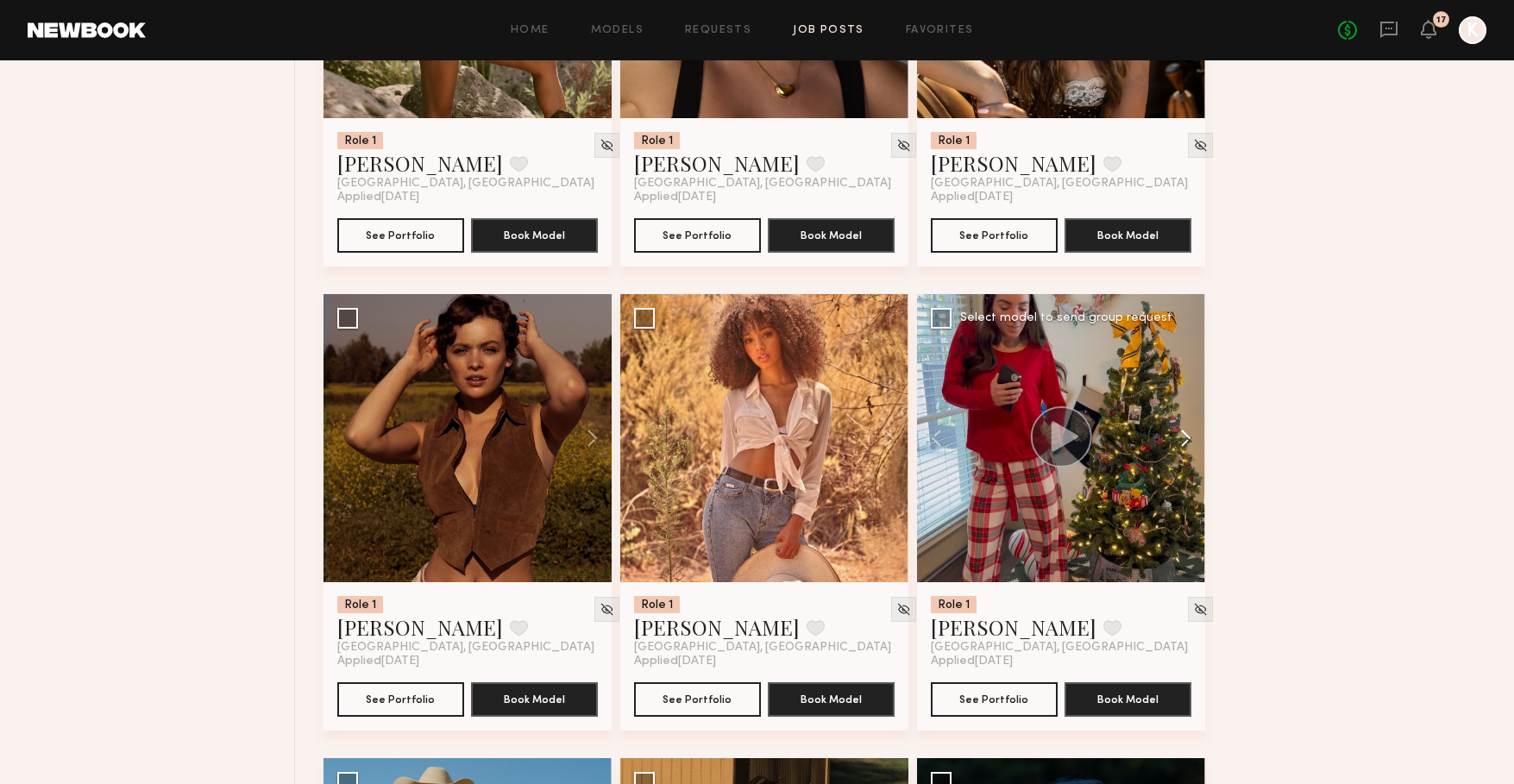
click at [1181, 444] on button at bounding box center [1177, 438] width 55 height 288
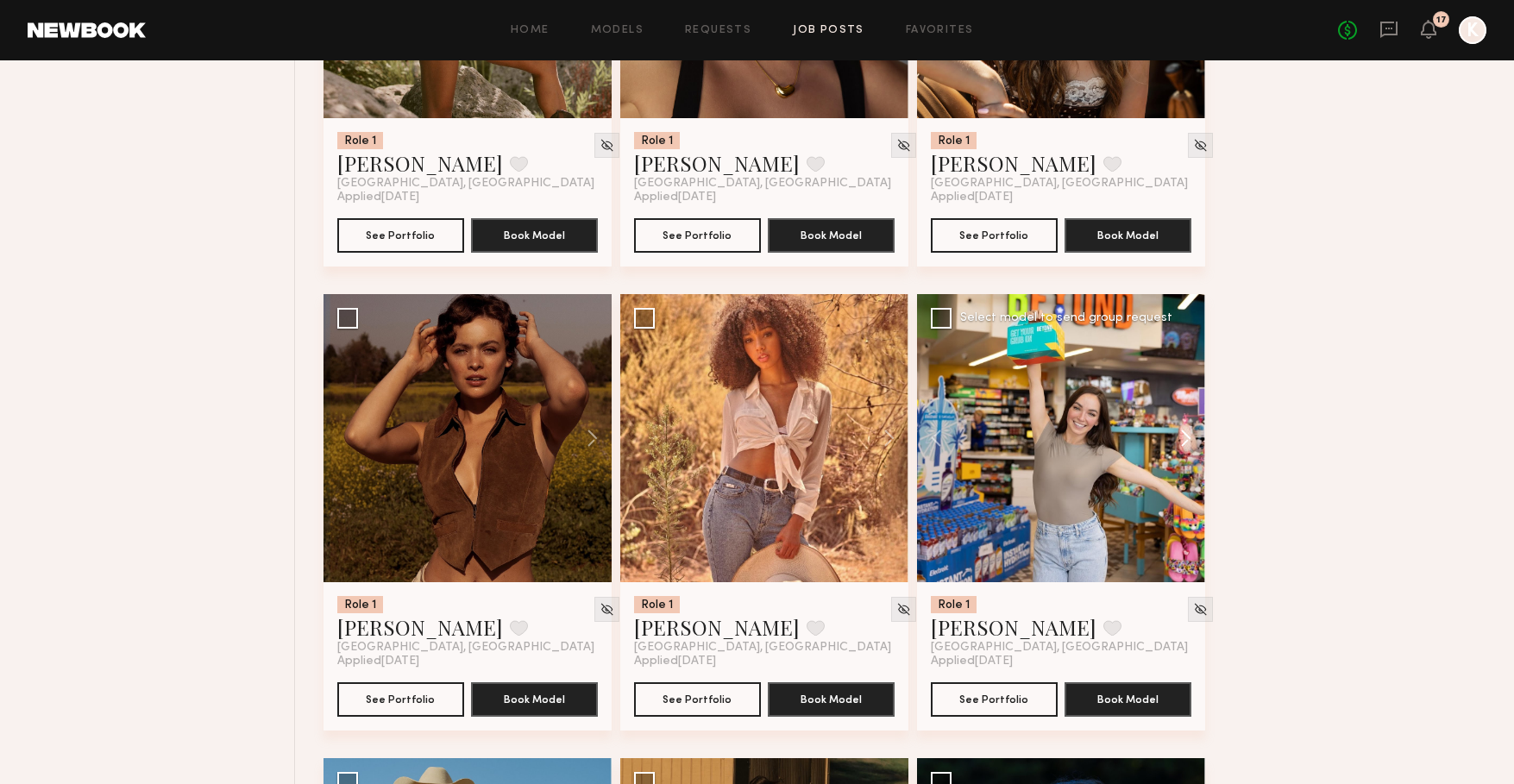
click at [1181, 444] on button at bounding box center [1177, 438] width 55 height 288
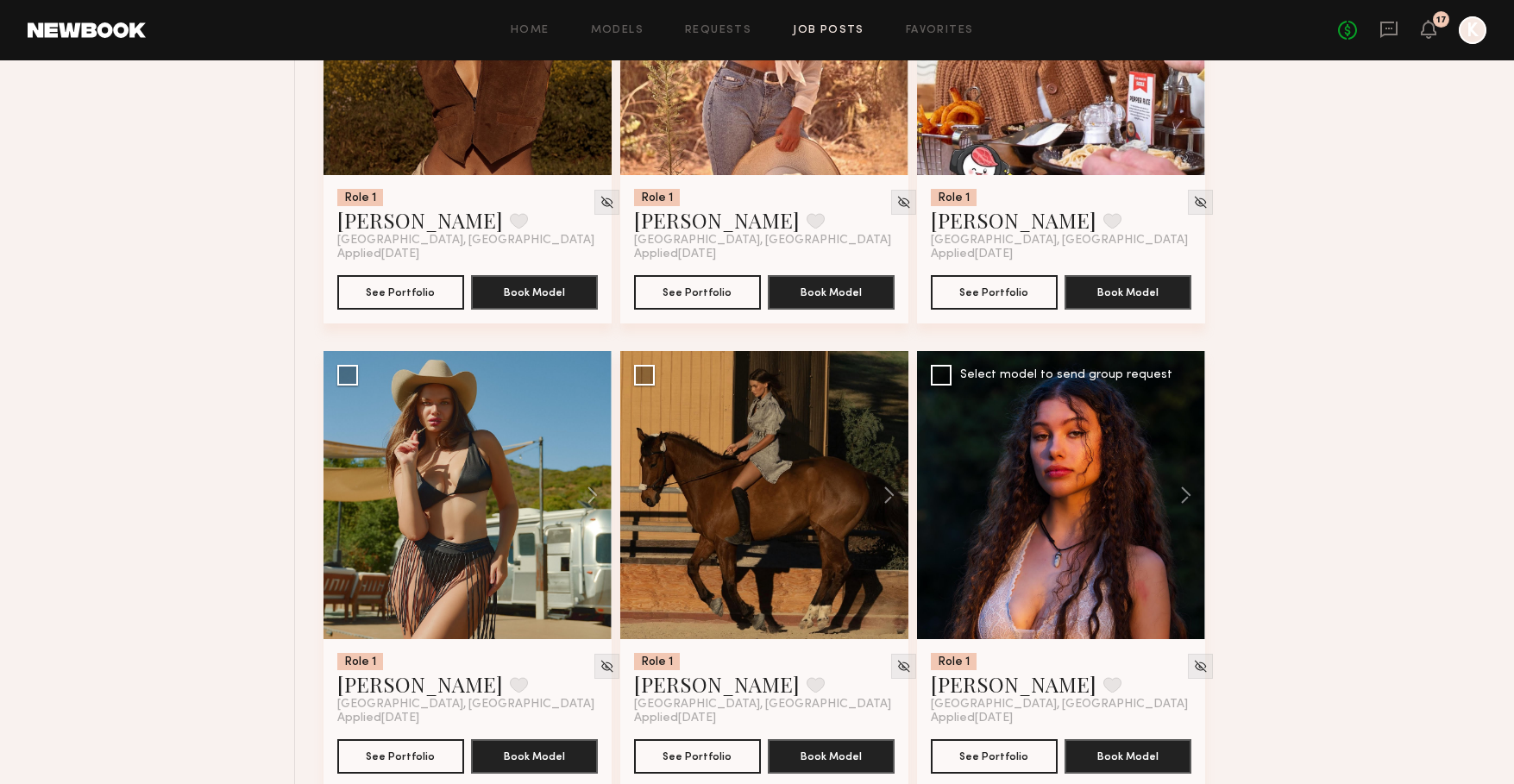
scroll to position [12026, 0]
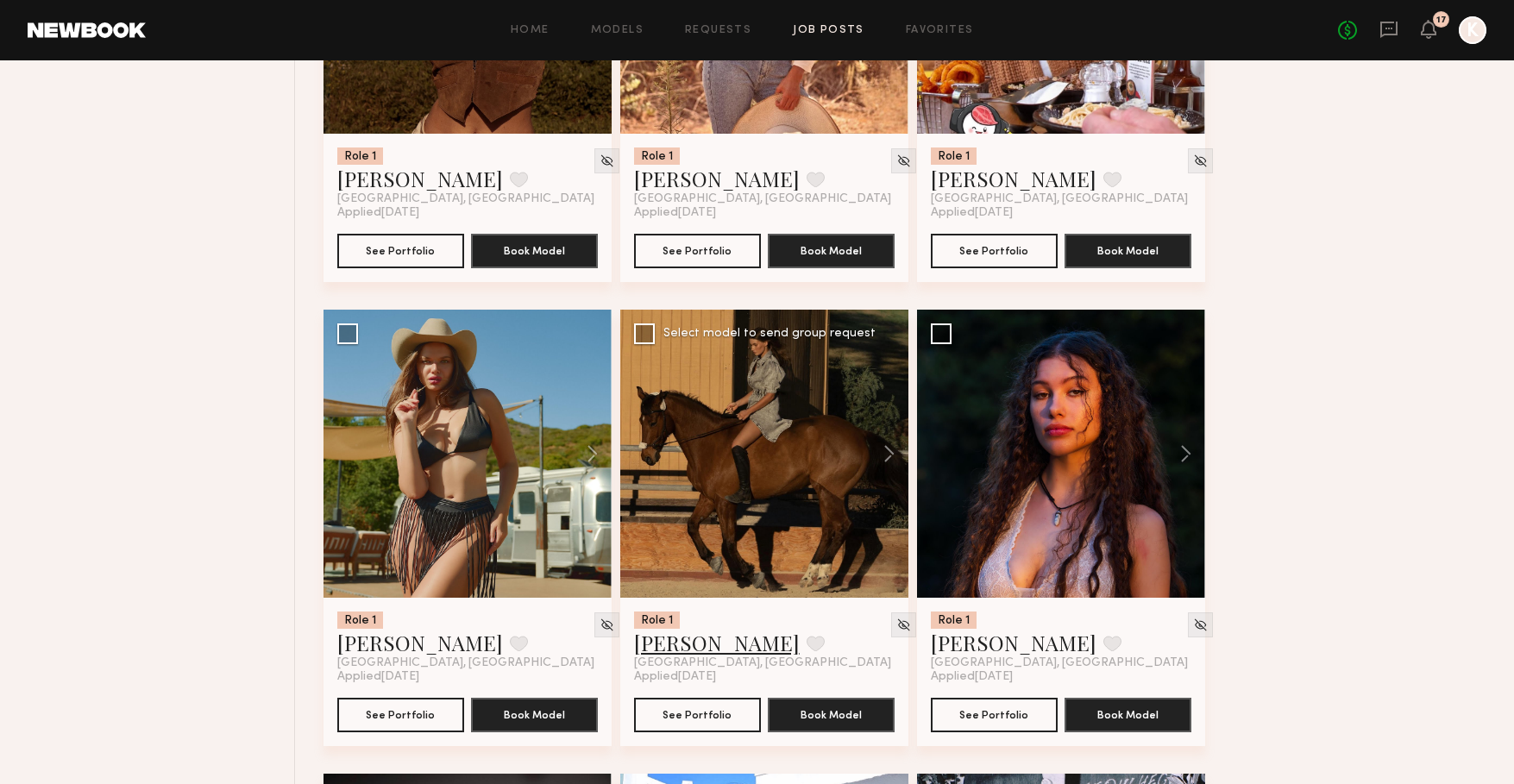
click at [718, 656] on link "Chelsey M." at bounding box center [716, 643] width 165 height 27
click at [930, 656] on link "Mia B." at bounding box center [1013, 643] width 165 height 27
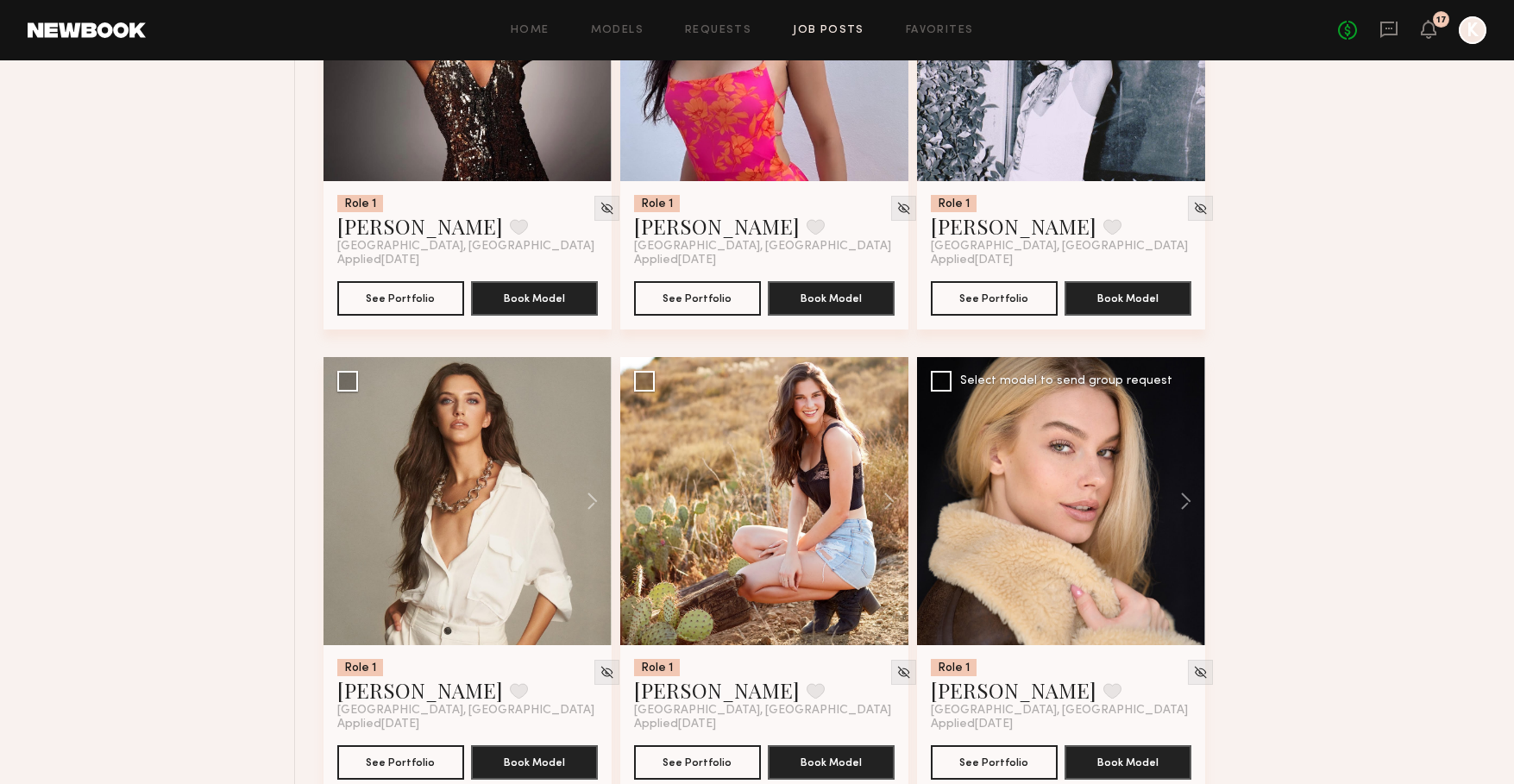
scroll to position [12935, 0]
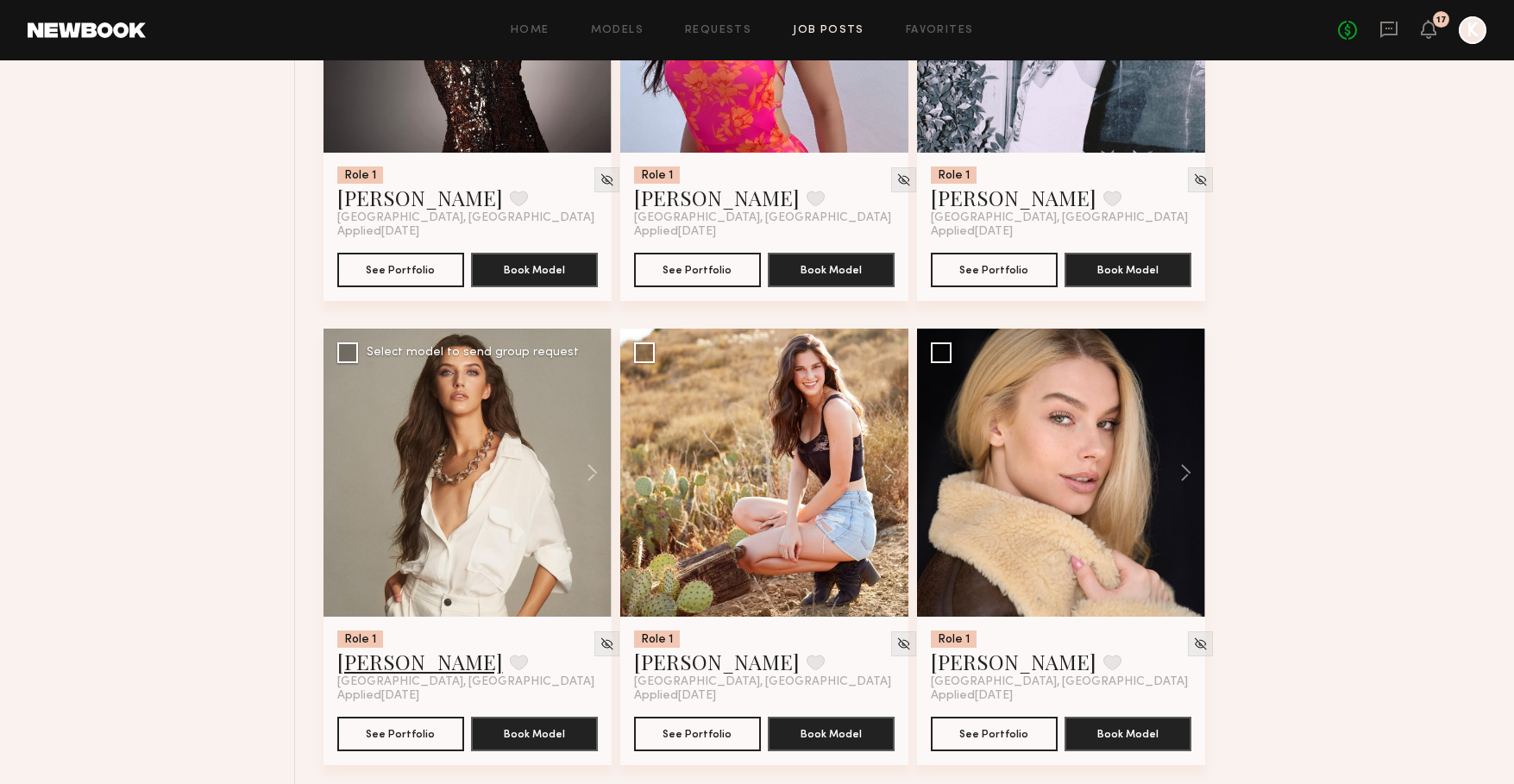
click at [354, 671] on link "Caroline K." at bounding box center [419, 661] width 165 height 27
click at [888, 485] on button at bounding box center [880, 473] width 55 height 288
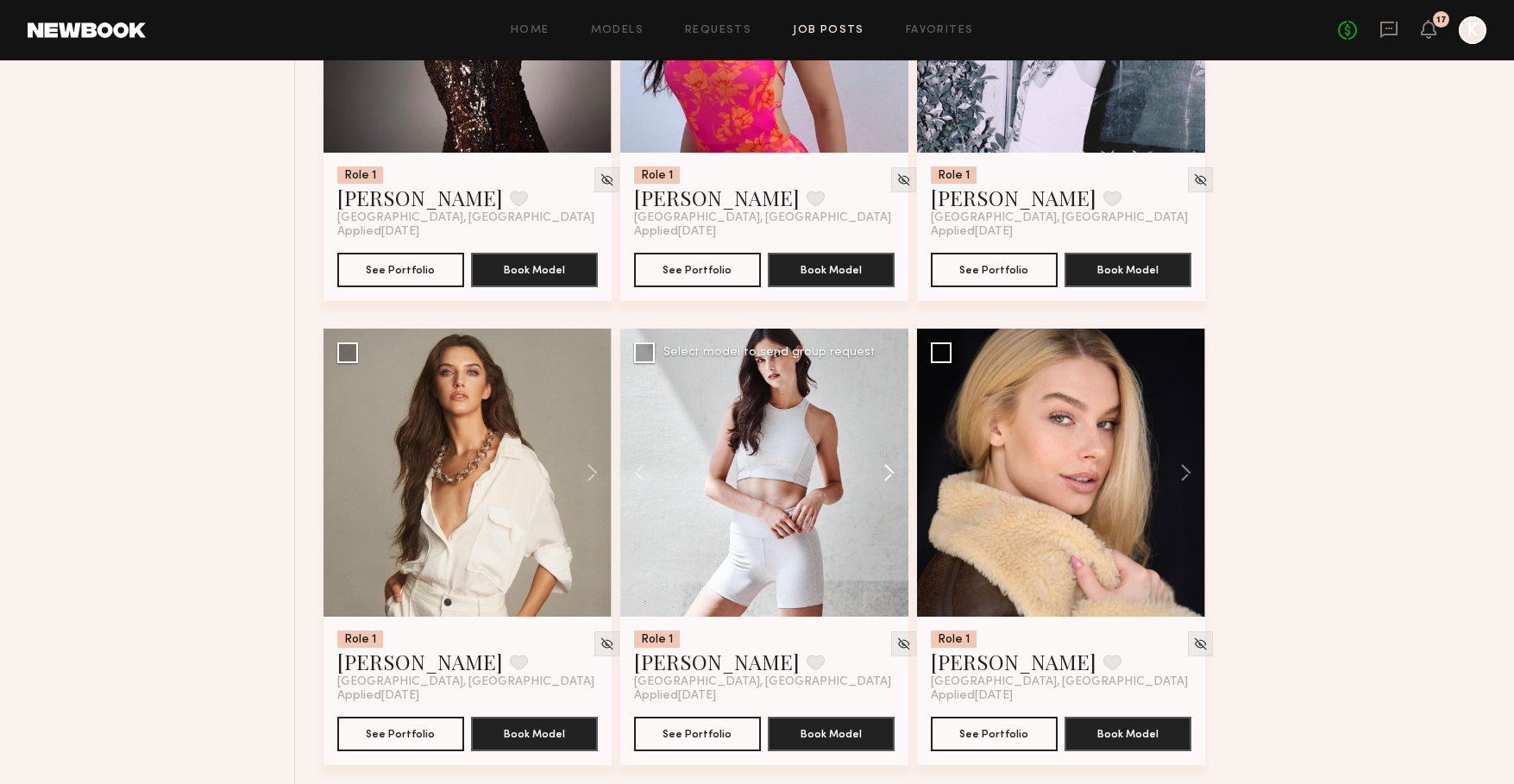
click at [888, 485] on button at bounding box center [880, 473] width 55 height 288
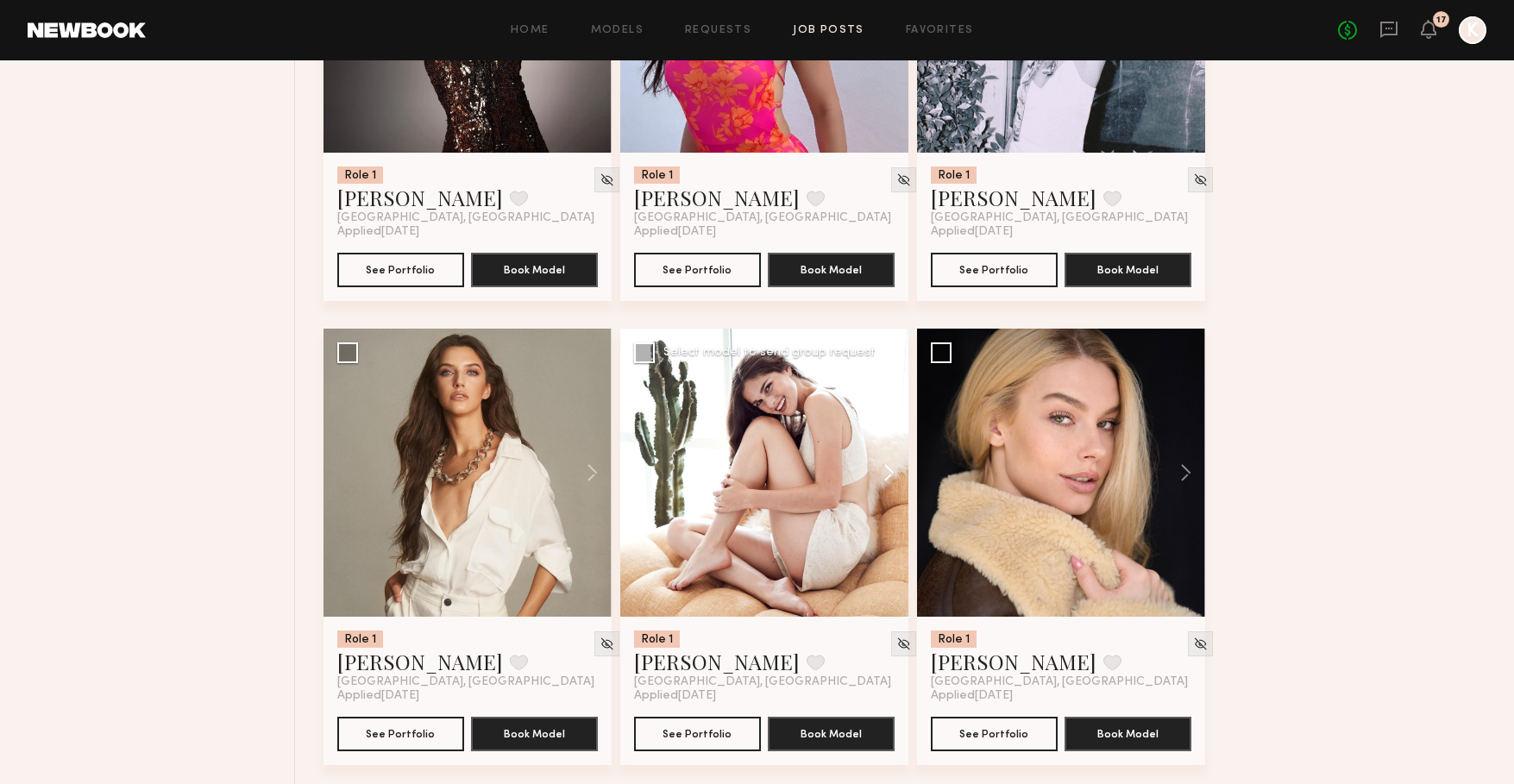
click at [888, 485] on button at bounding box center [880, 473] width 55 height 288
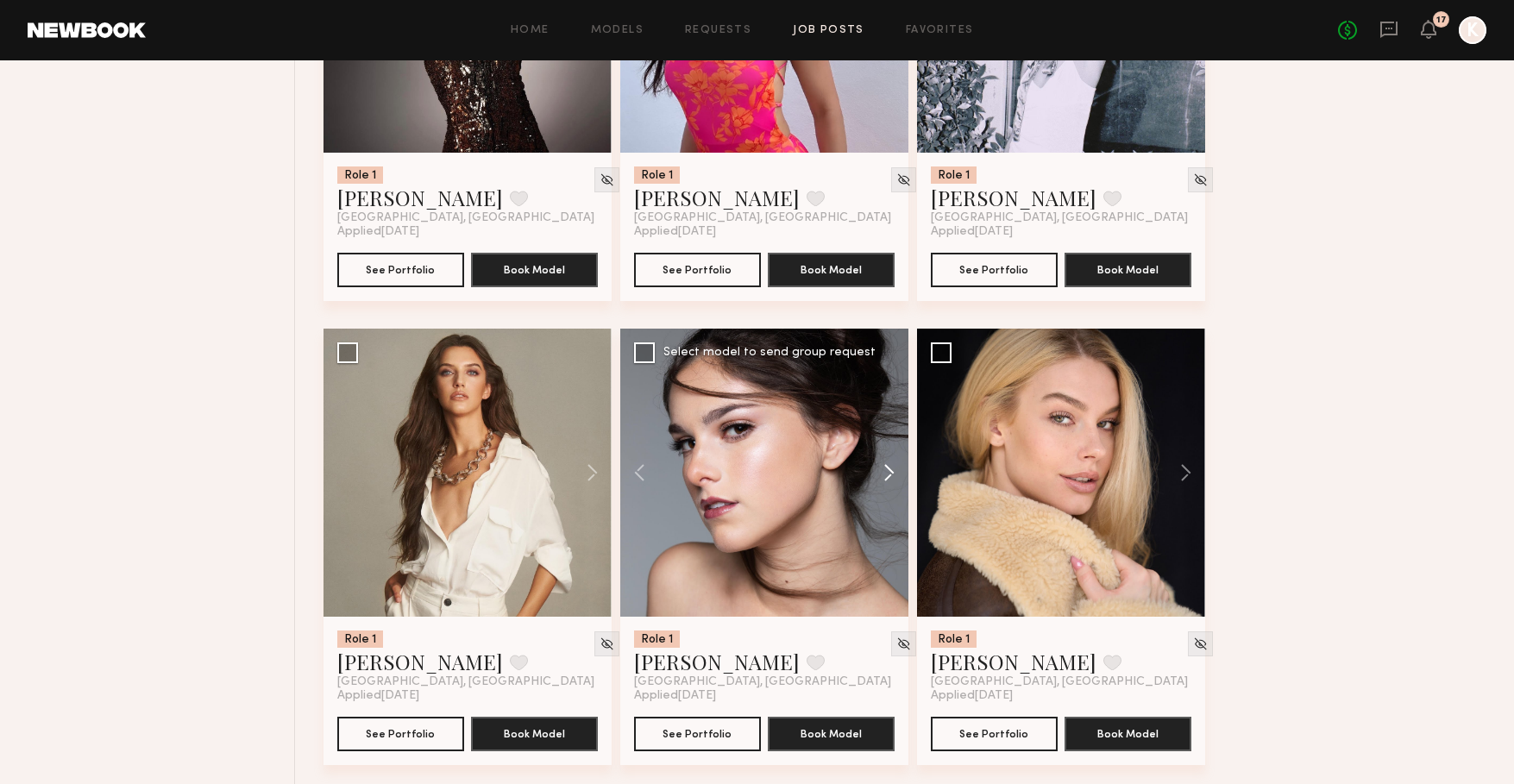
click at [888, 485] on button at bounding box center [880, 473] width 55 height 288
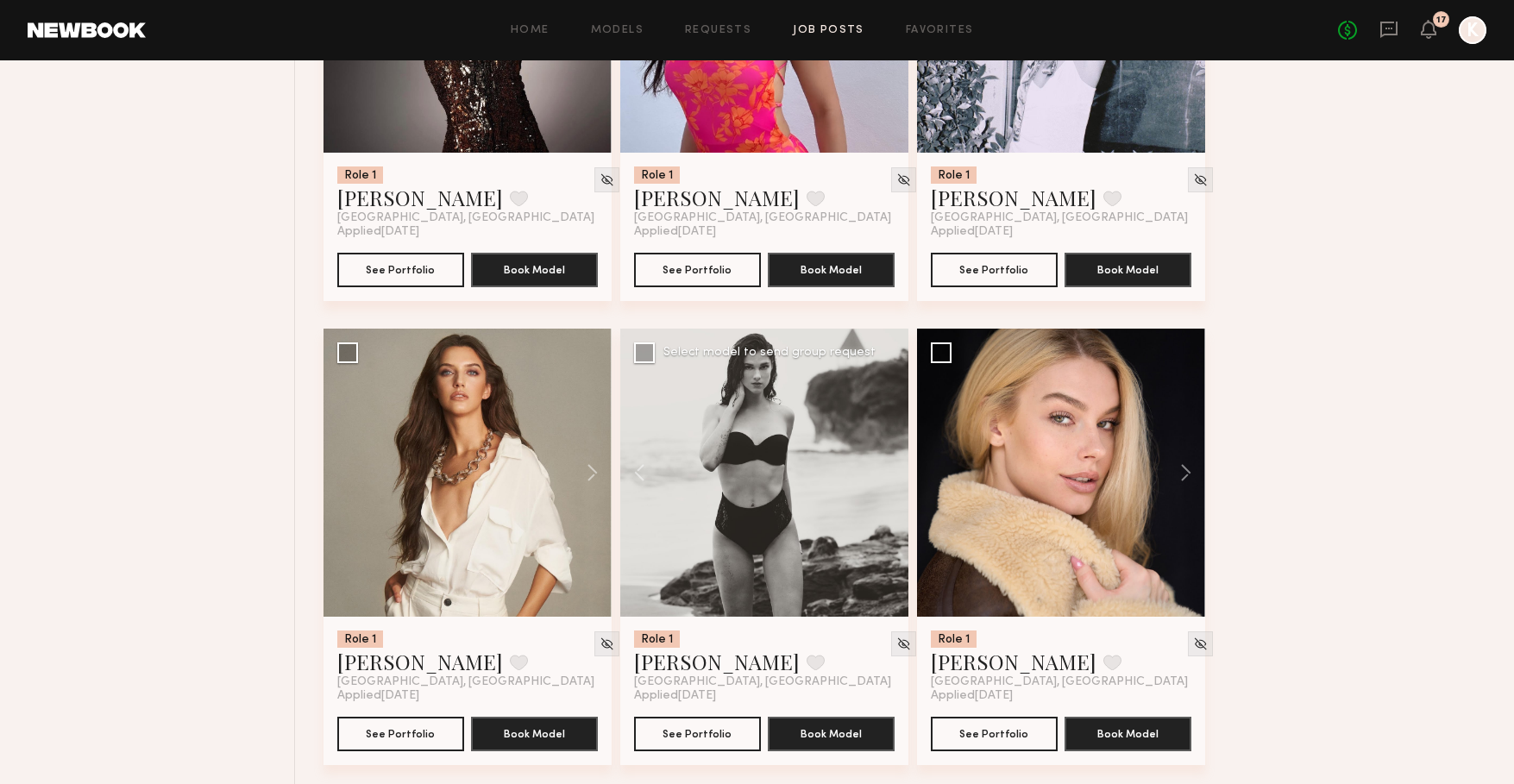
click at [888, 485] on div at bounding box center [764, 473] width 289 height 288
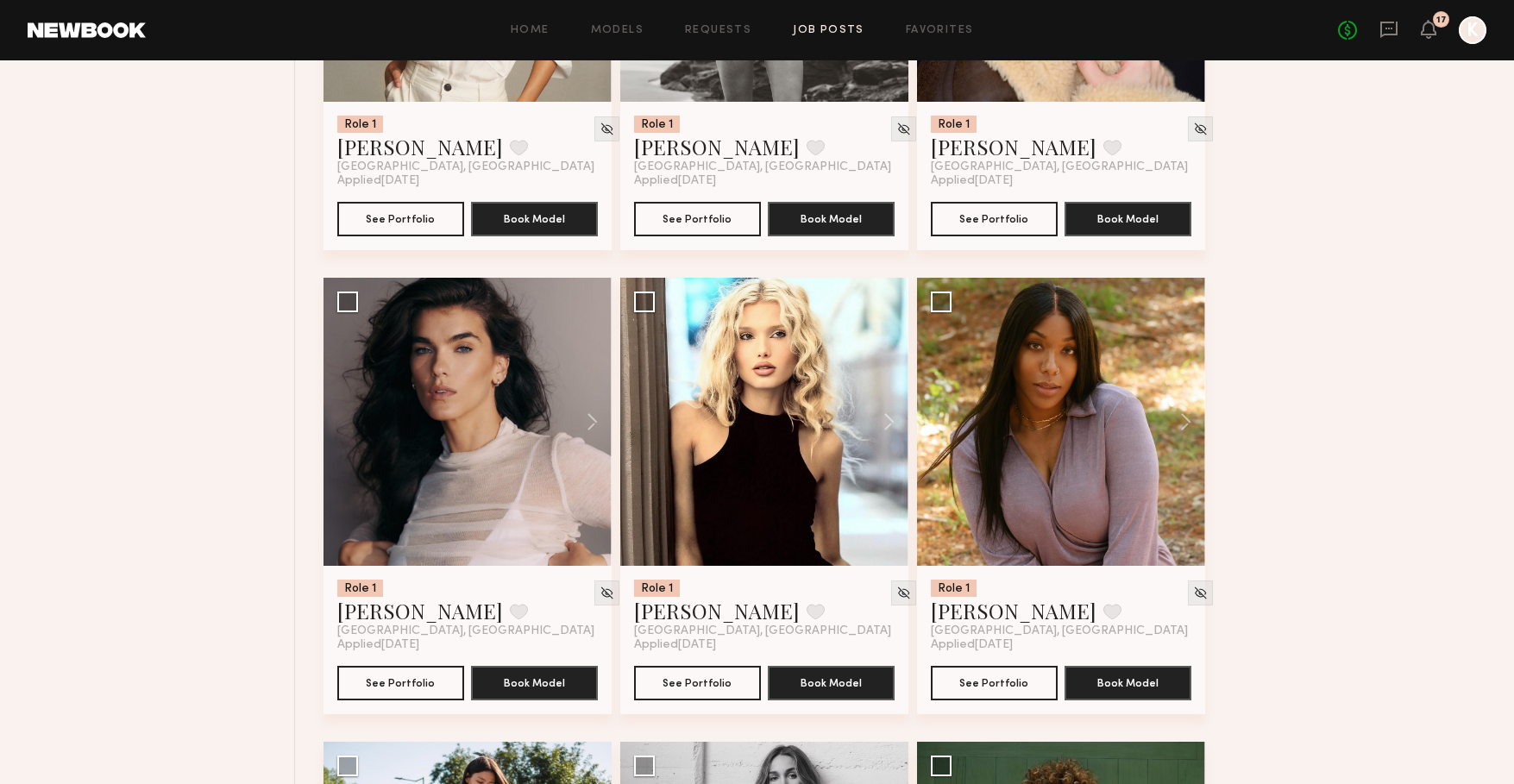
scroll to position [13451, 0]
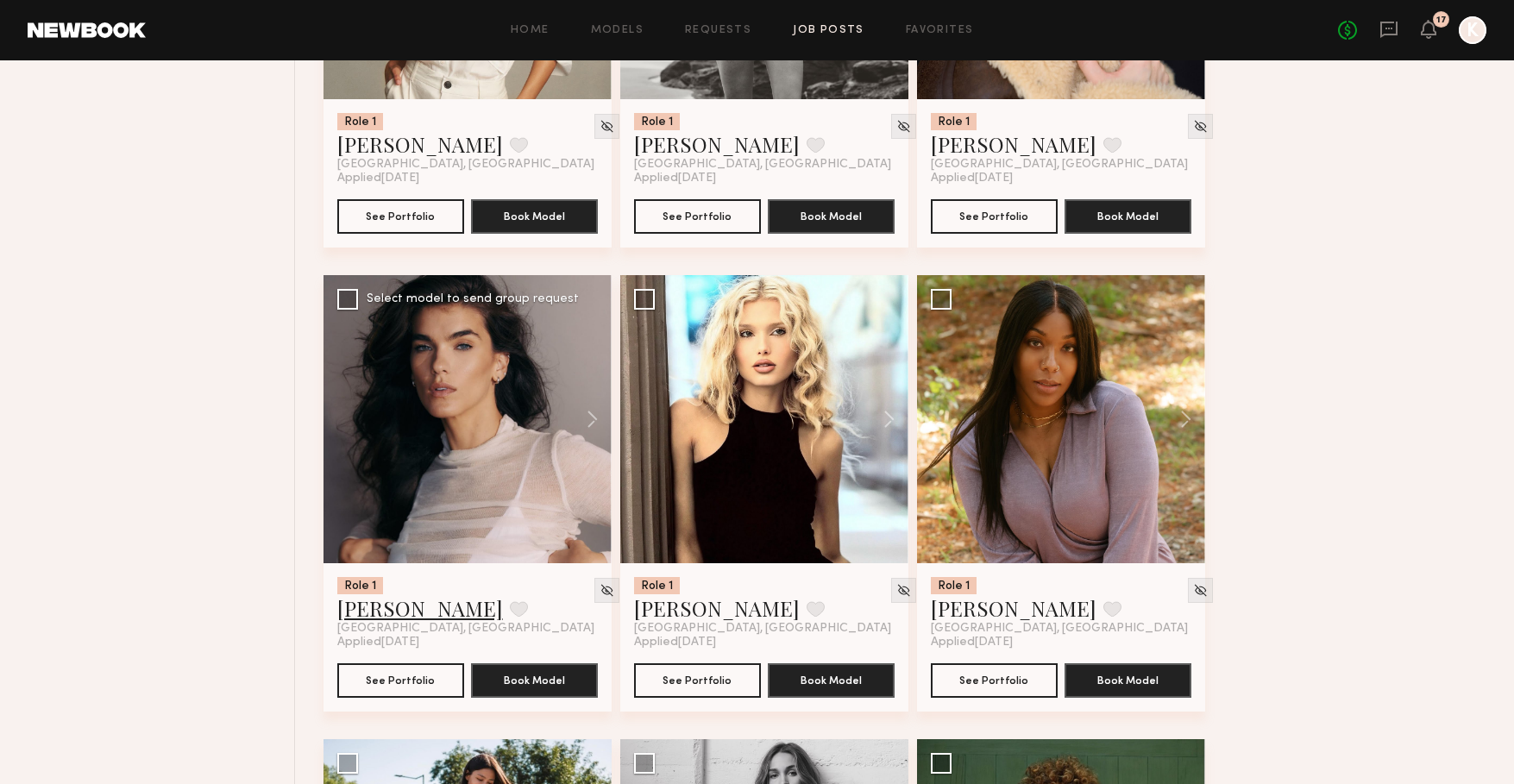
click at [403, 622] on link "Summerlyn C." at bounding box center [419, 608] width 165 height 27
click at [657, 622] on link "Bianca A." at bounding box center [716, 608] width 165 height 27
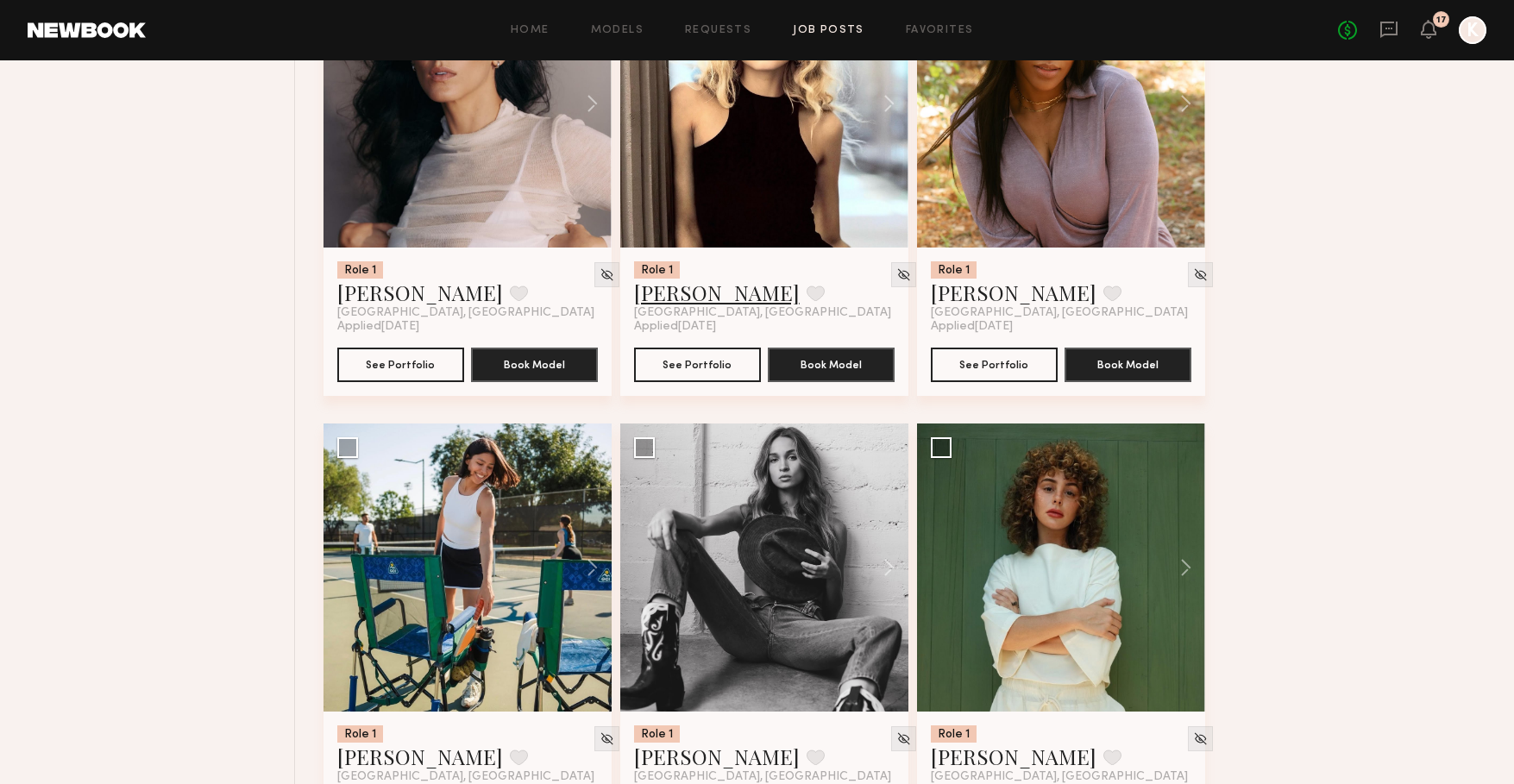
scroll to position [14023, 0]
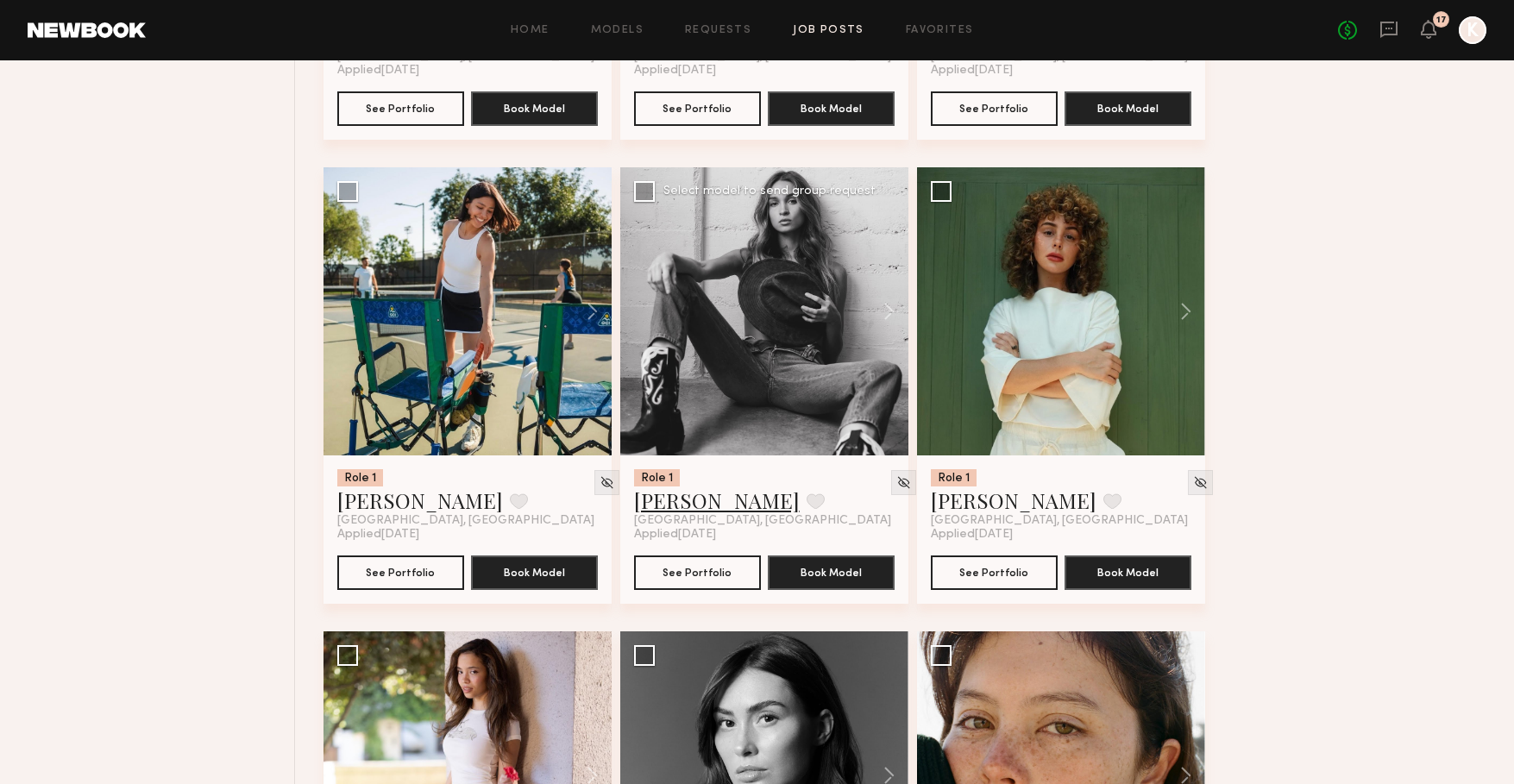
click at [663, 514] on link "Chloe C." at bounding box center [716, 500] width 165 height 27
click at [969, 514] on link "Alyssa D." at bounding box center [1013, 500] width 165 height 27
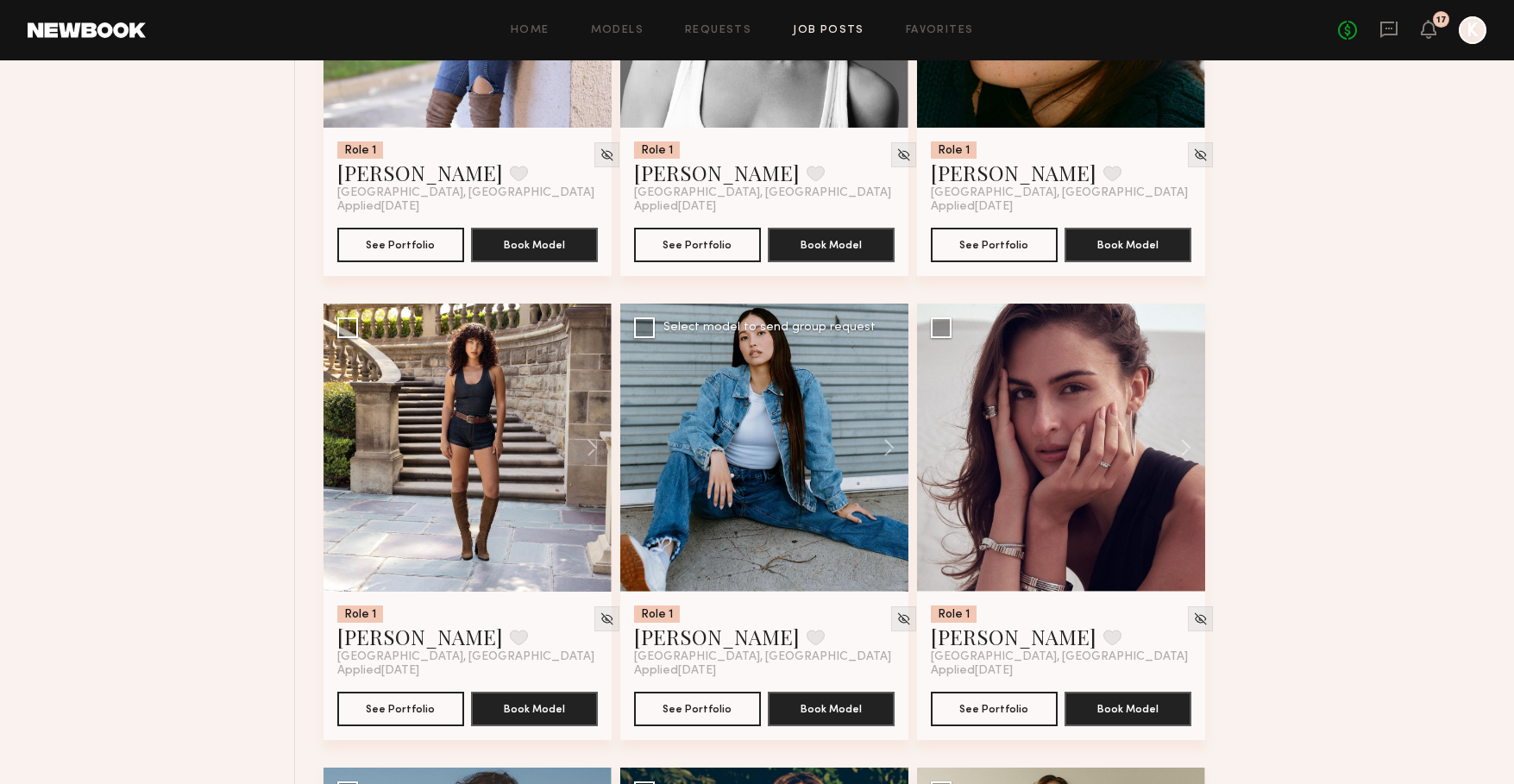
scroll to position [14836, 0]
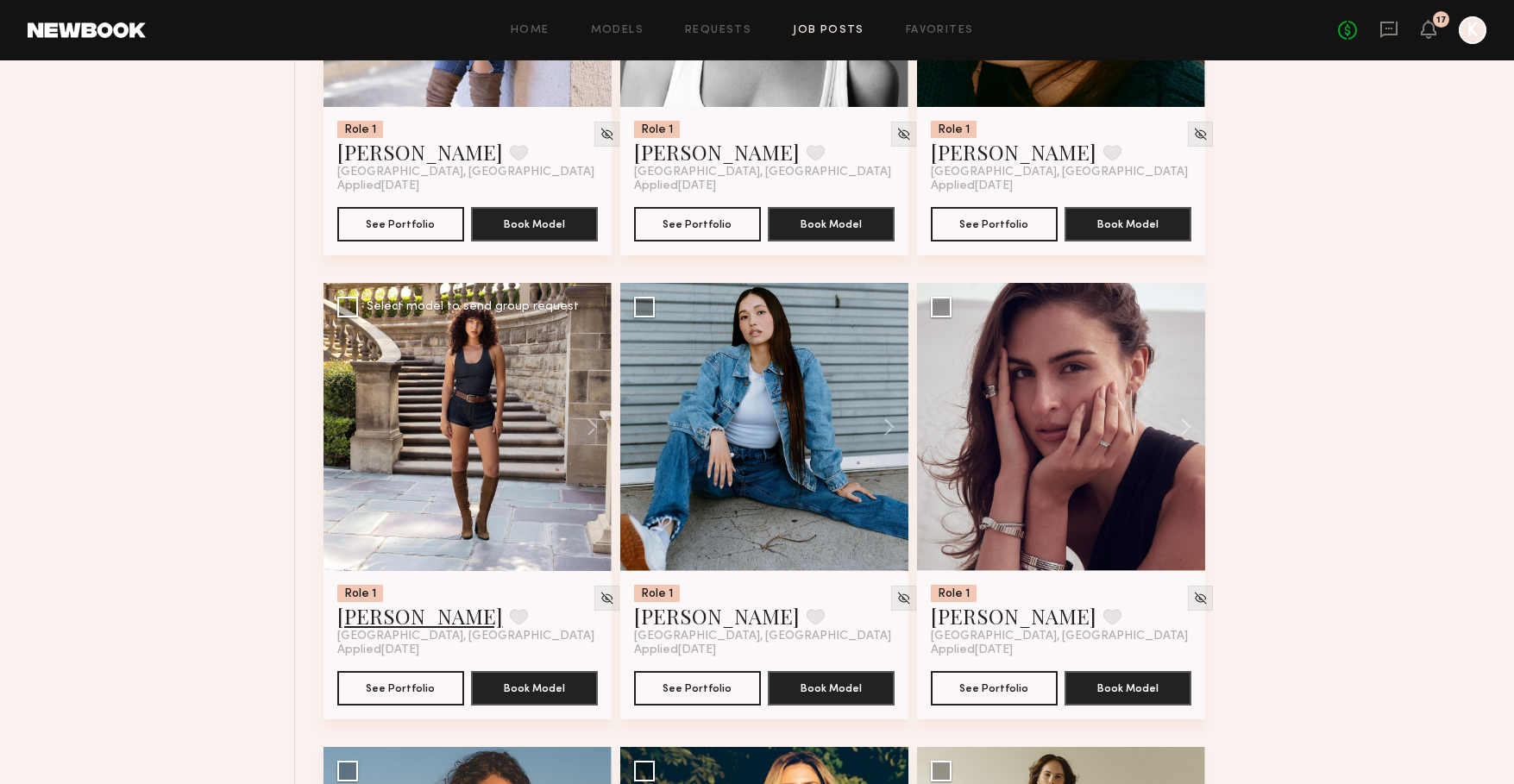
click at [378, 630] on link "Emely M." at bounding box center [419, 615] width 165 height 27
click at [973, 630] on link "Leah M." at bounding box center [1013, 615] width 165 height 27
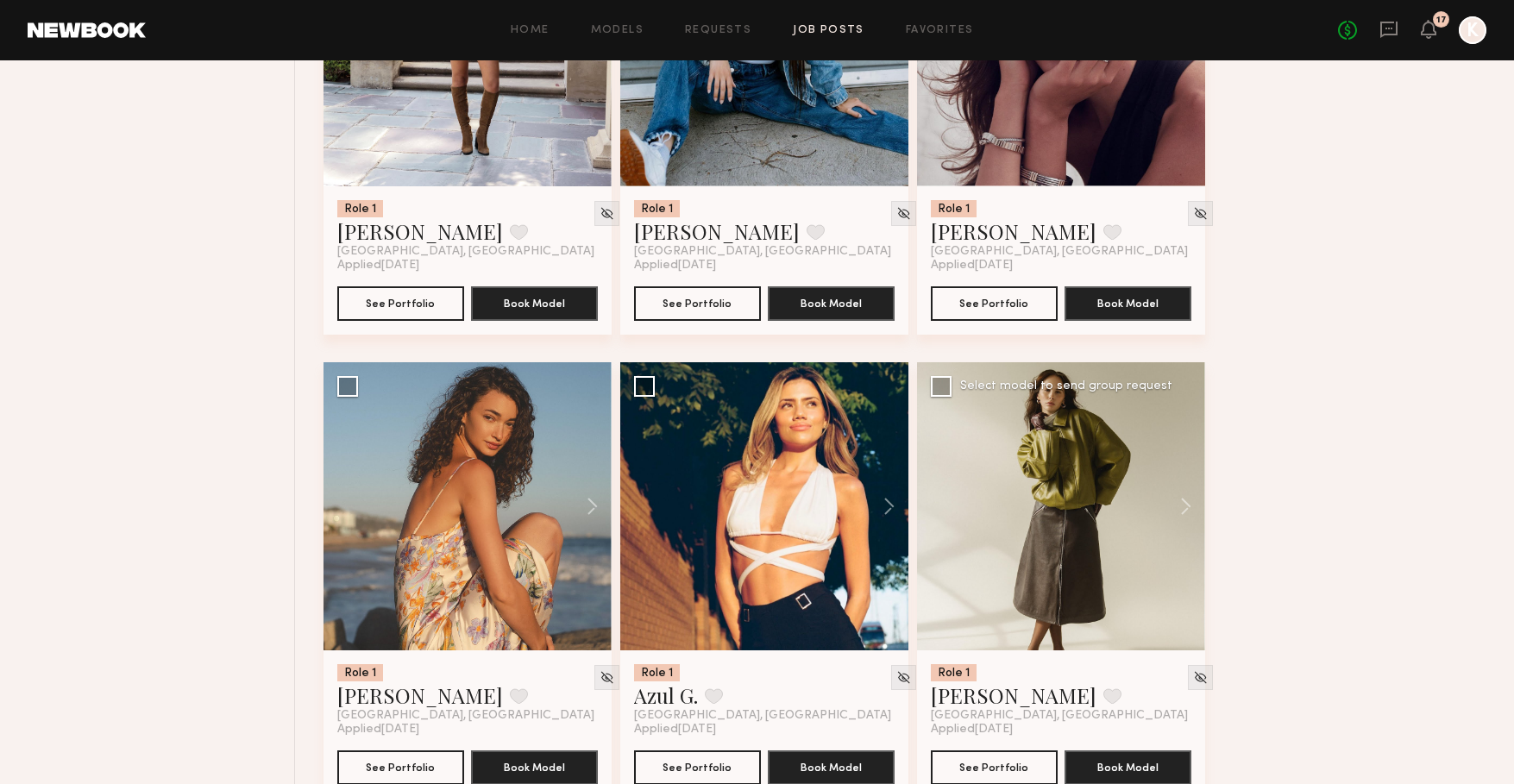
scroll to position [15224, 0]
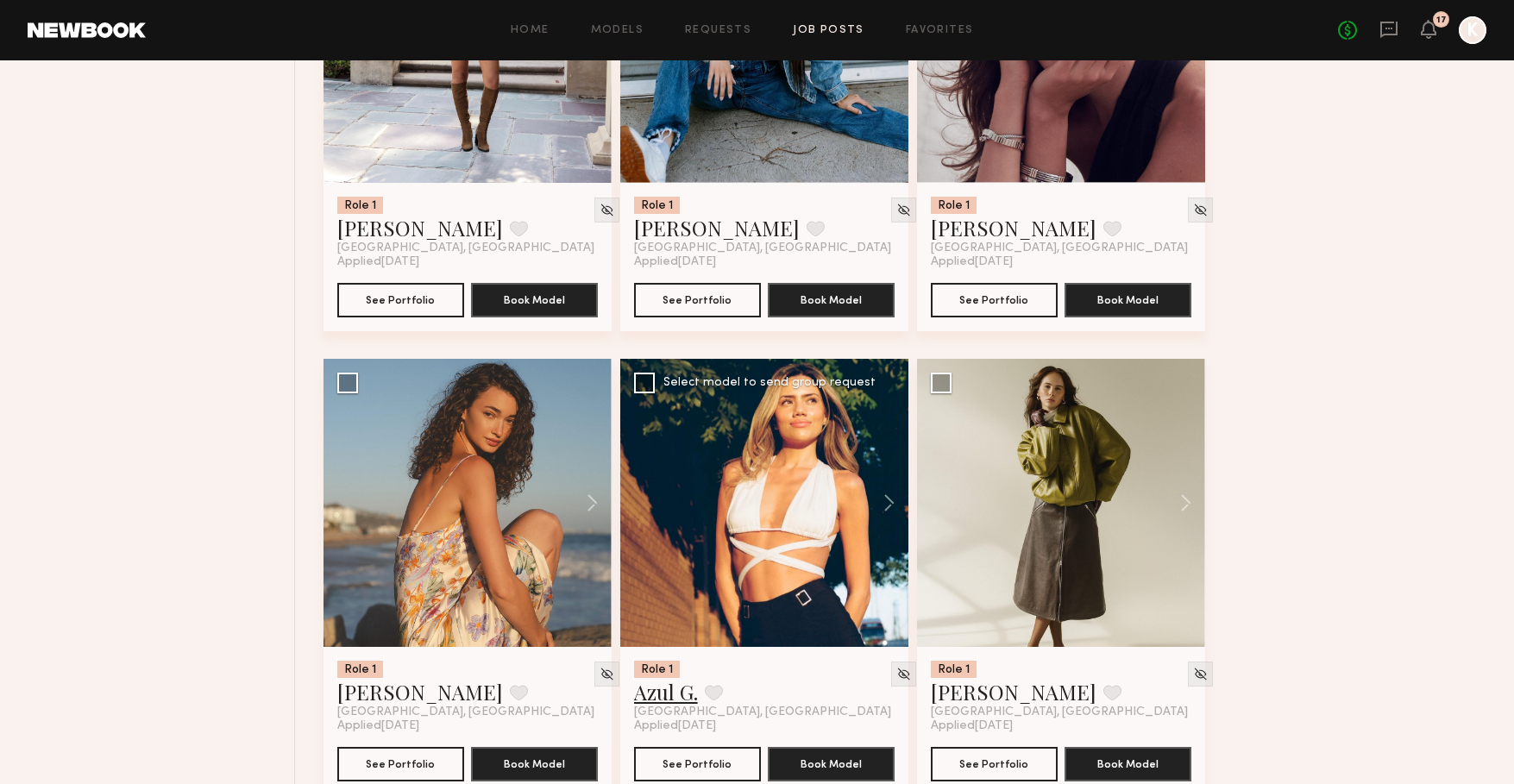
drag, startPoint x: 659, startPoint y: 704, endPoint x: 687, endPoint y: 693, distance: 30.1
click at [659, 704] on link "Azul G." at bounding box center [666, 692] width 64 height 27
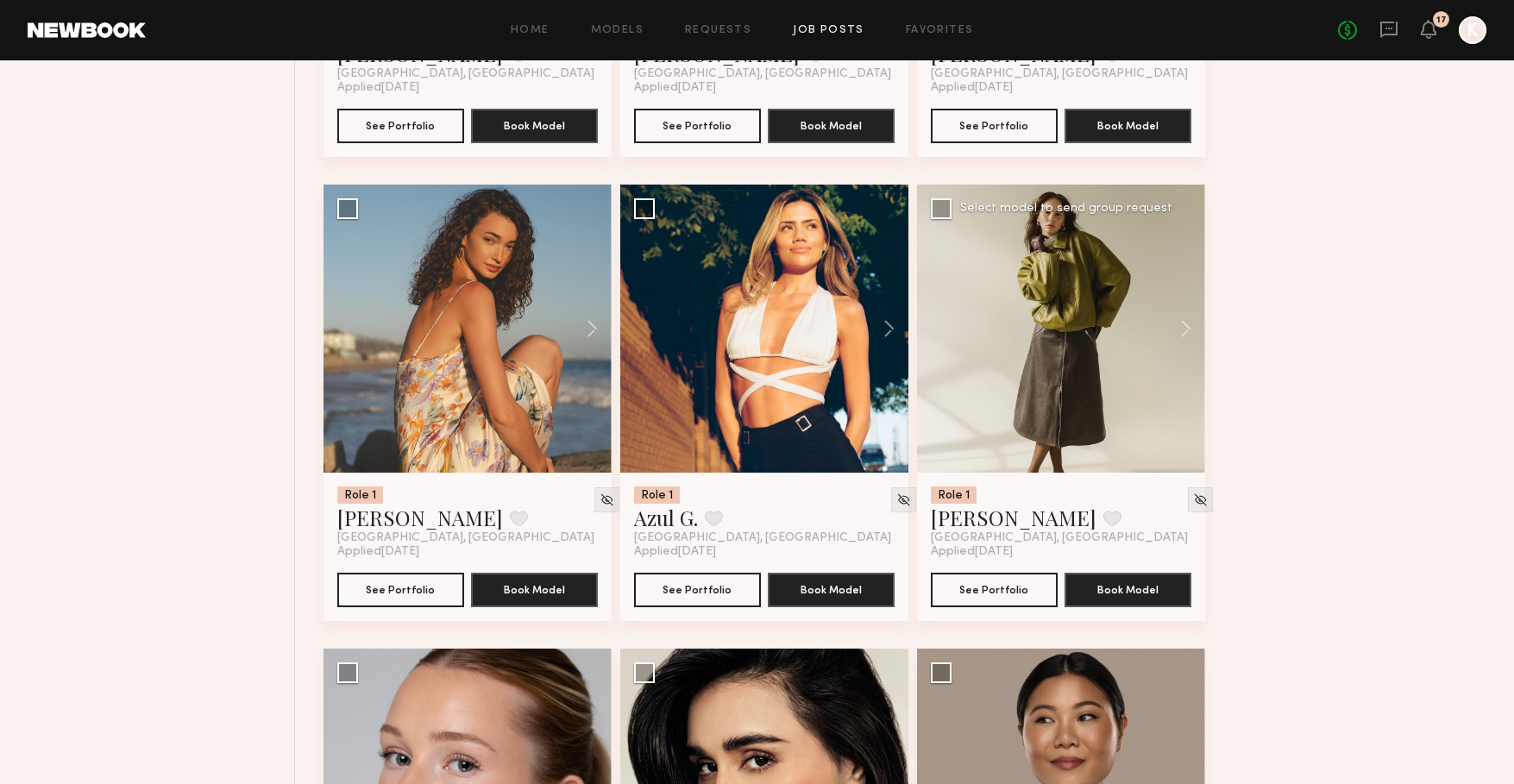
scroll to position [15403, 0]
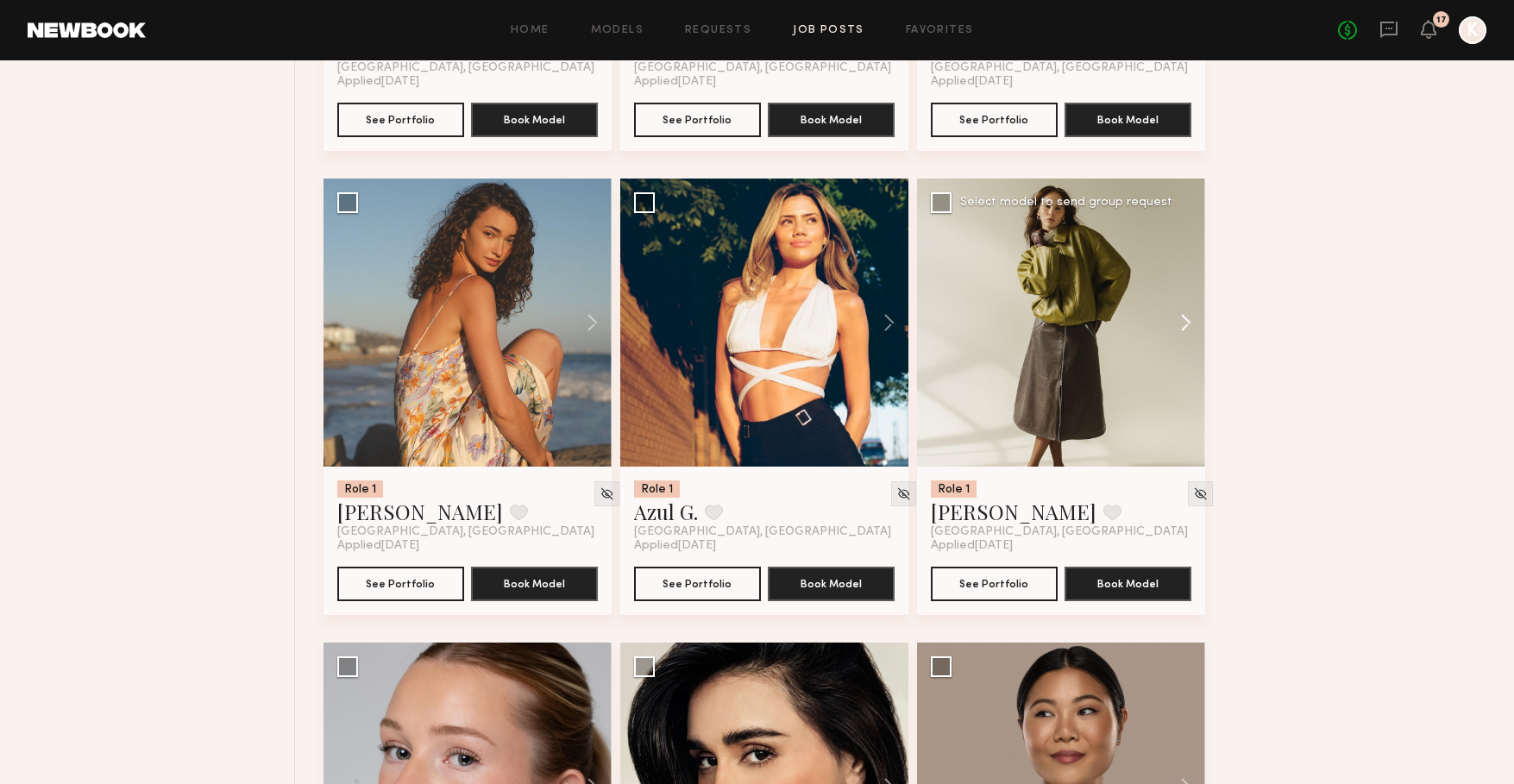
click at [1182, 333] on button at bounding box center [1177, 323] width 55 height 288
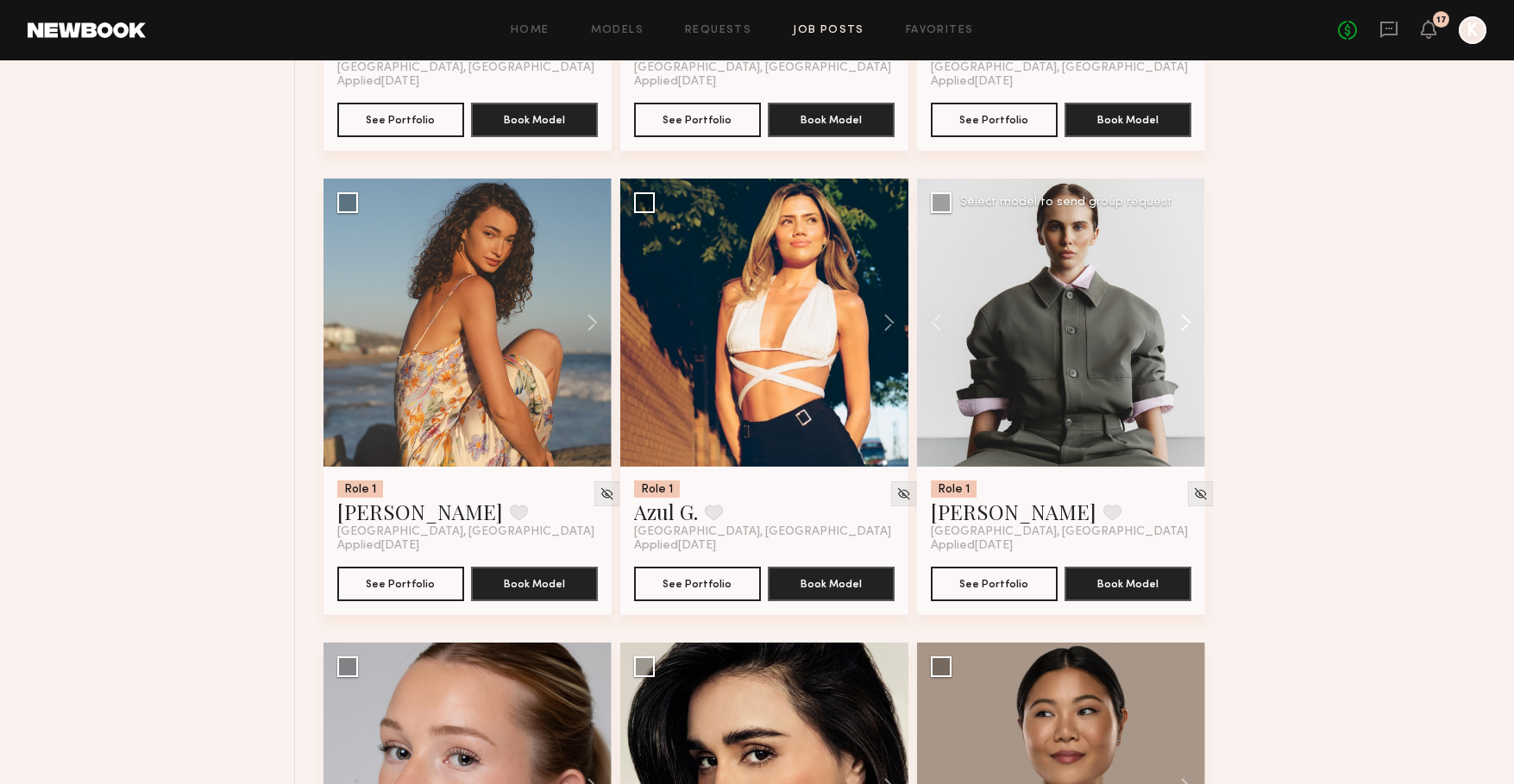
click at [1182, 333] on button at bounding box center [1177, 323] width 55 height 288
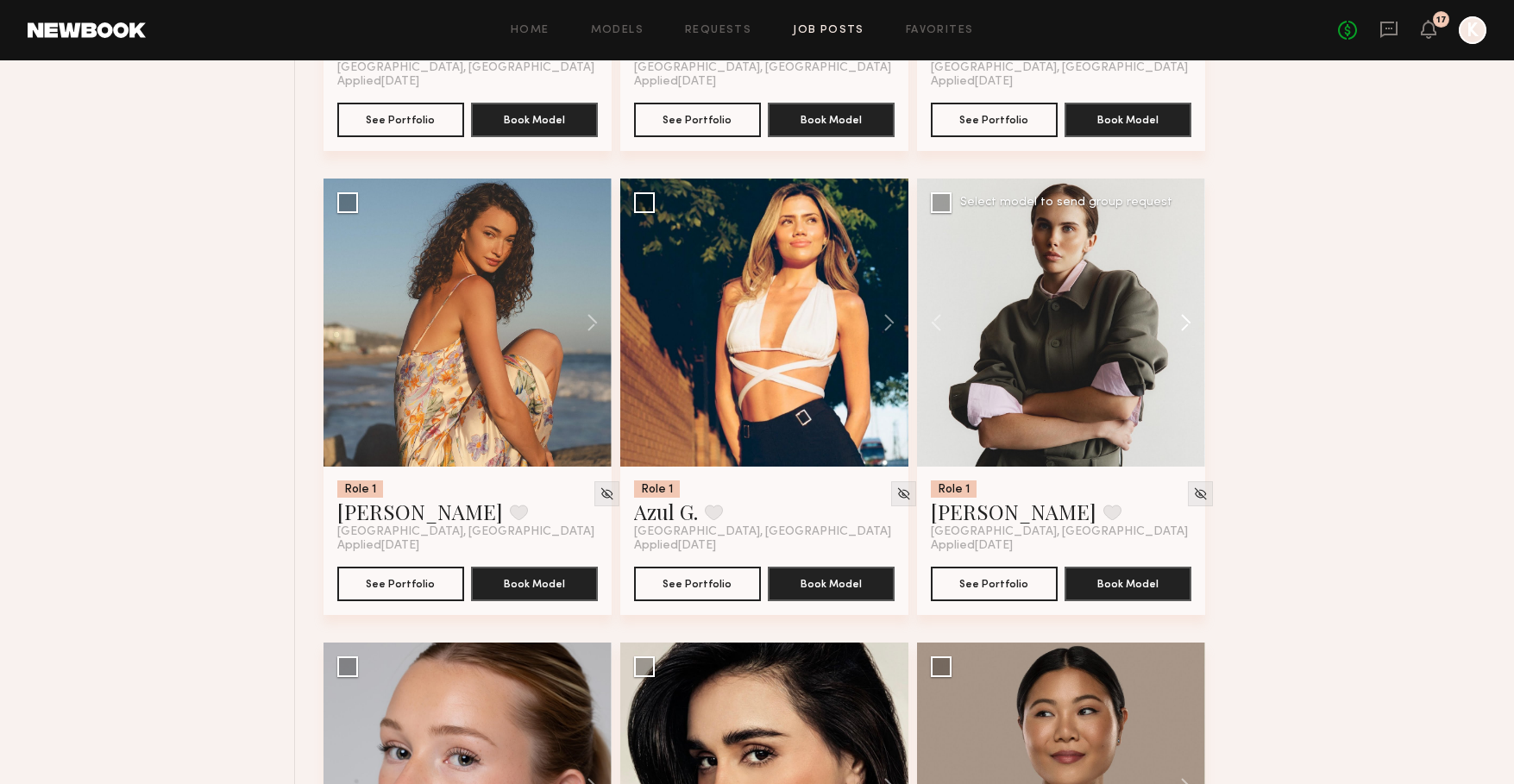
click at [1182, 333] on button at bounding box center [1177, 323] width 55 height 288
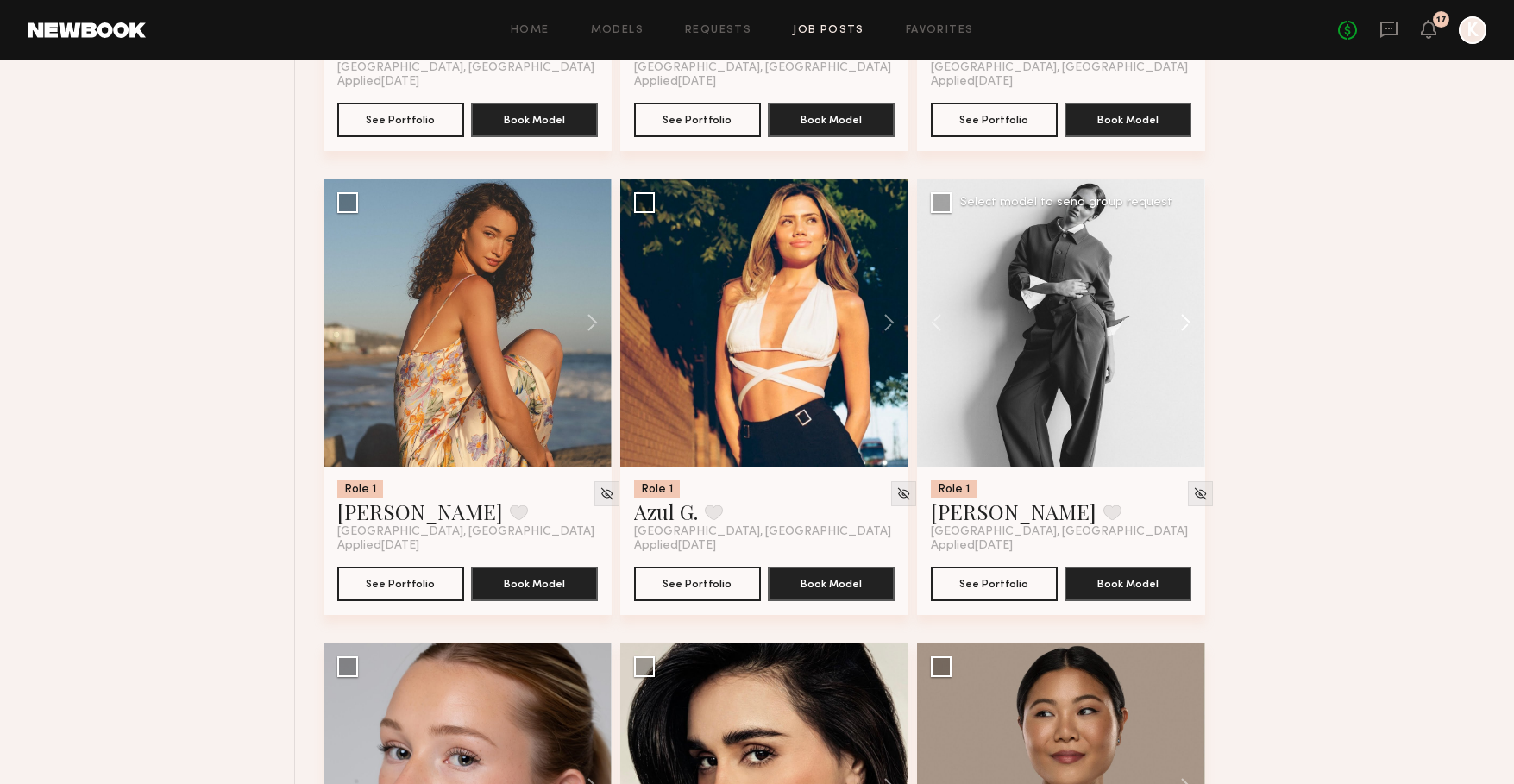
click at [1182, 333] on button at bounding box center [1177, 323] width 55 height 288
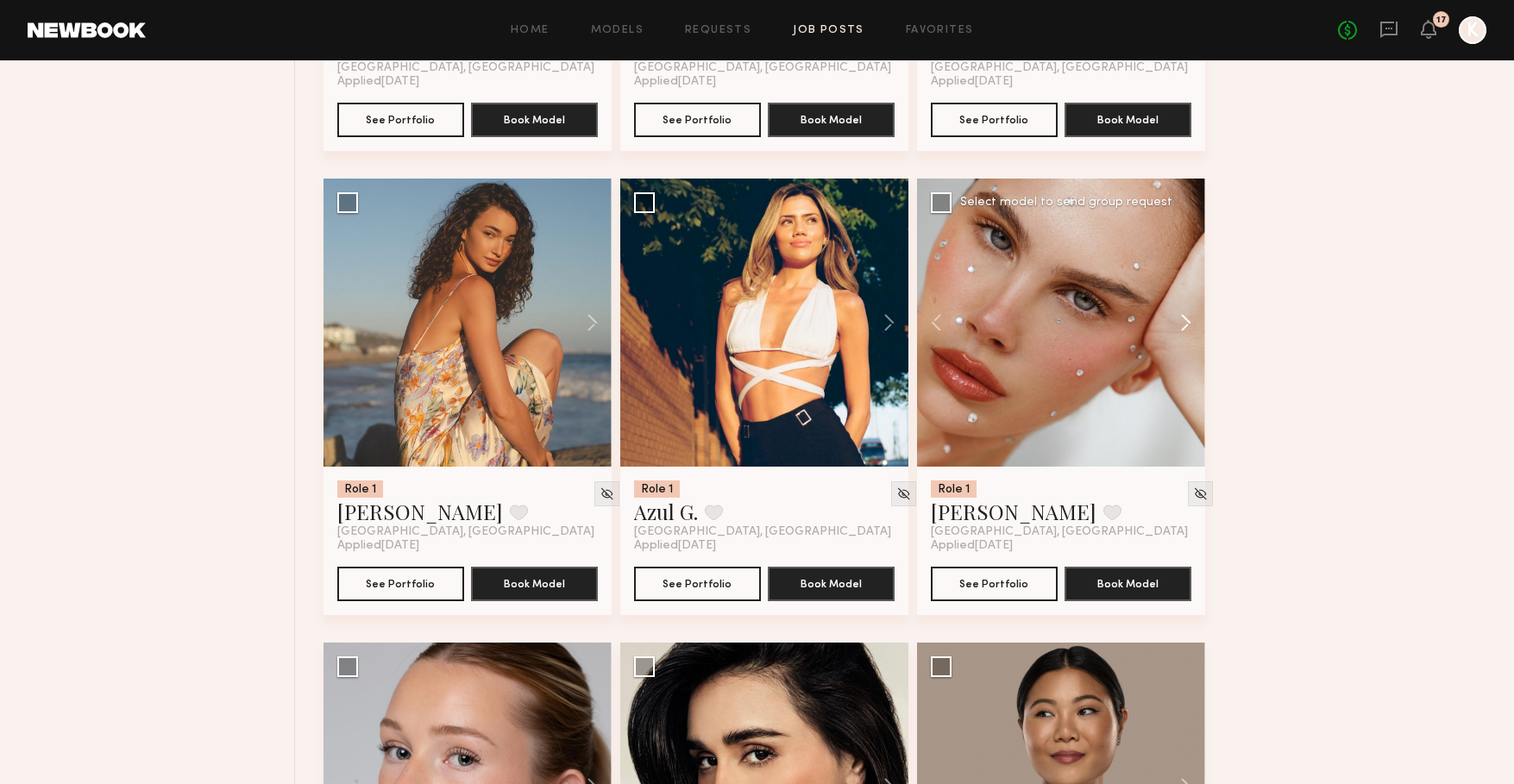
click at [1182, 333] on button at bounding box center [1177, 323] width 55 height 288
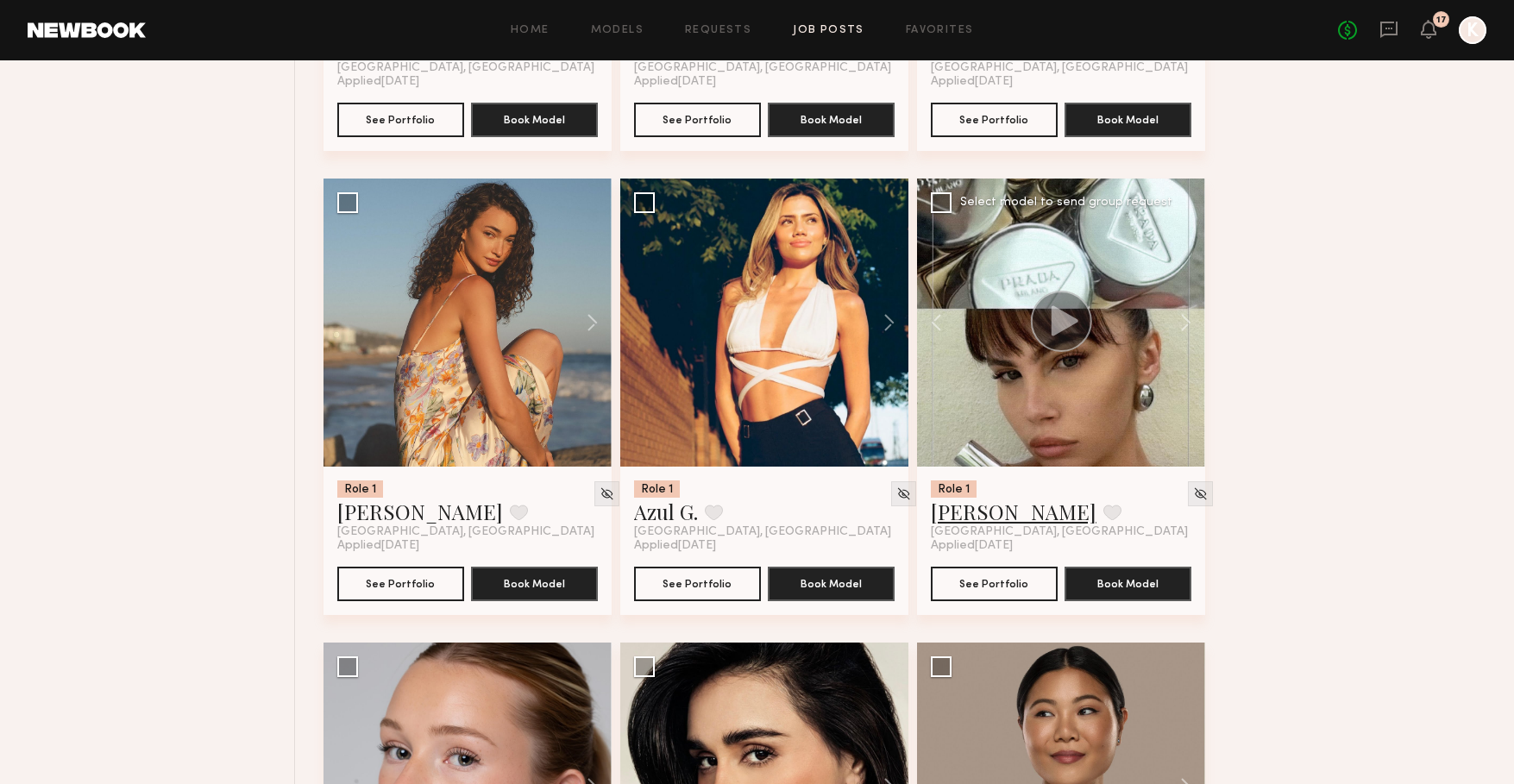
click at [962, 525] on link "Kirra W." at bounding box center [1013, 511] width 165 height 27
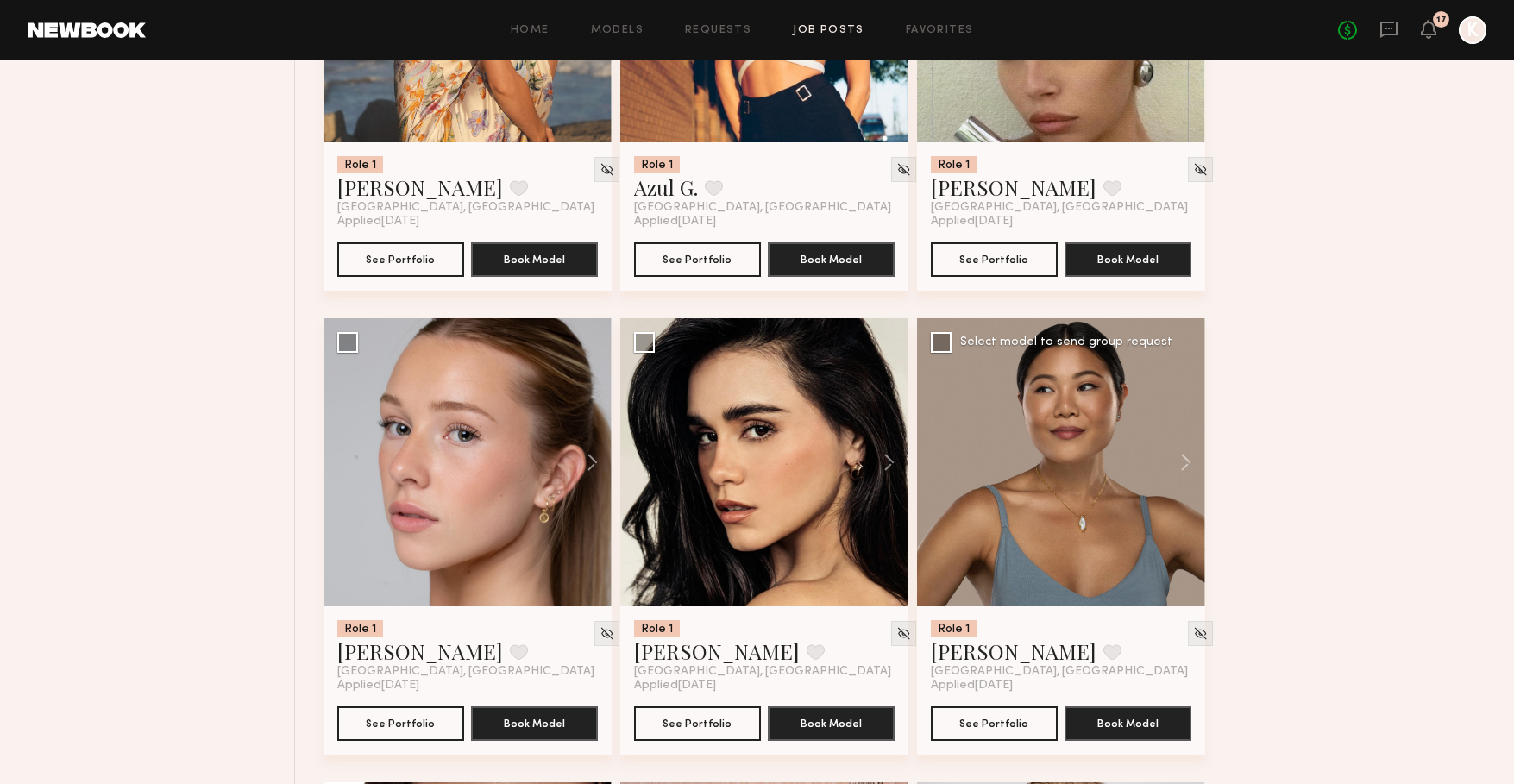
scroll to position [15737, 0]
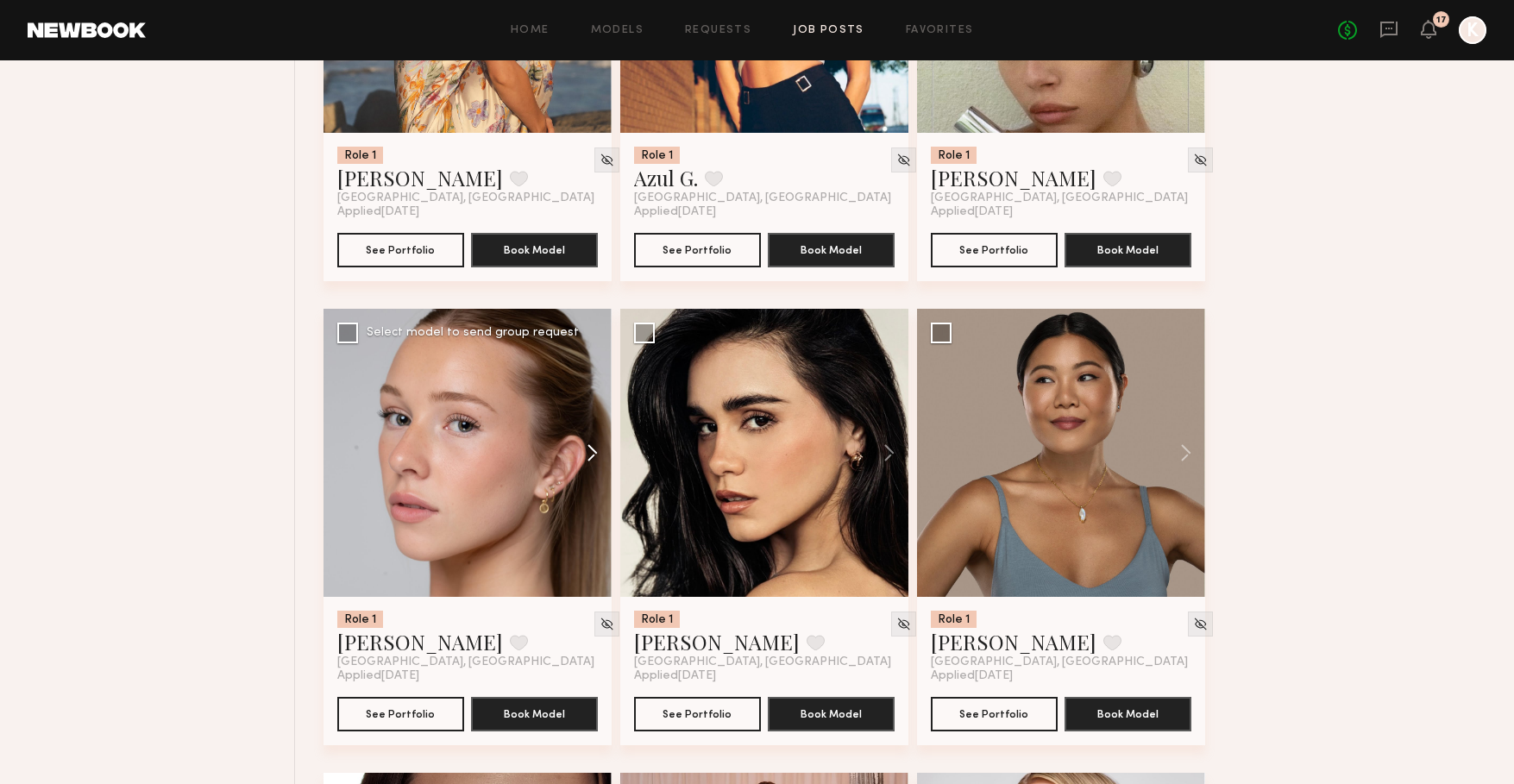
click at [597, 465] on button at bounding box center [584, 453] width 55 height 288
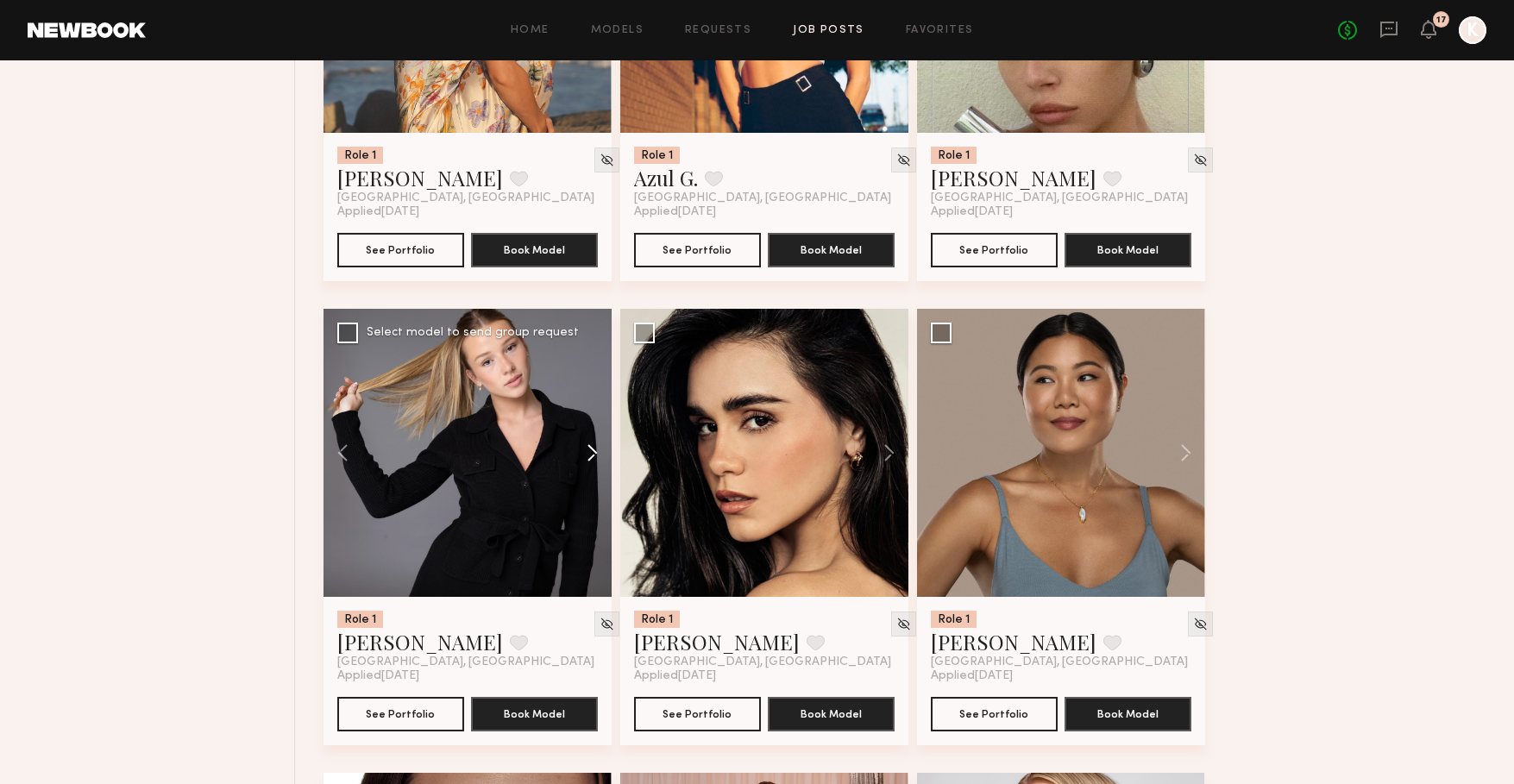
click at [597, 465] on button at bounding box center [584, 453] width 55 height 288
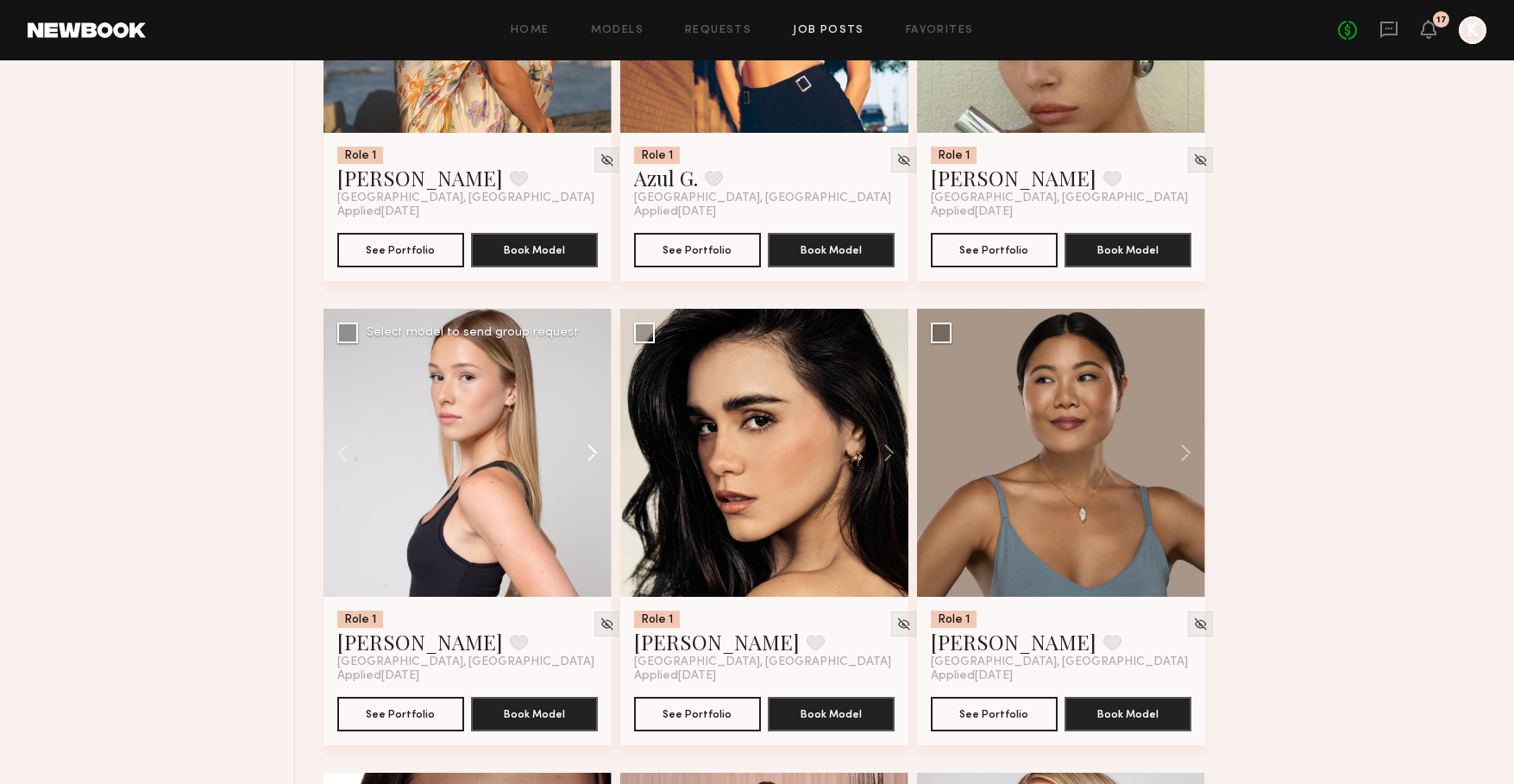
click at [597, 465] on button at bounding box center [584, 453] width 55 height 288
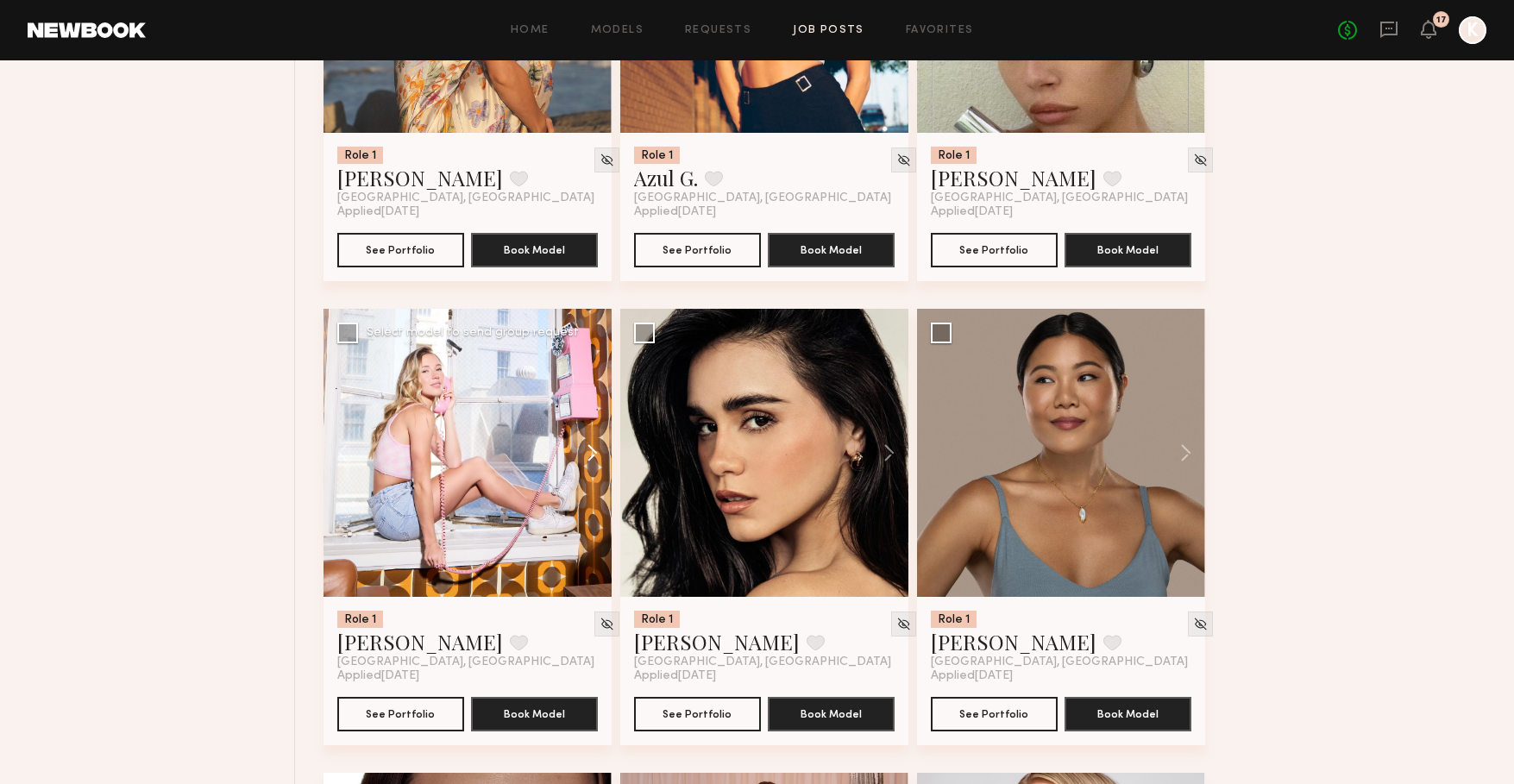
click at [597, 465] on button at bounding box center [584, 453] width 55 height 288
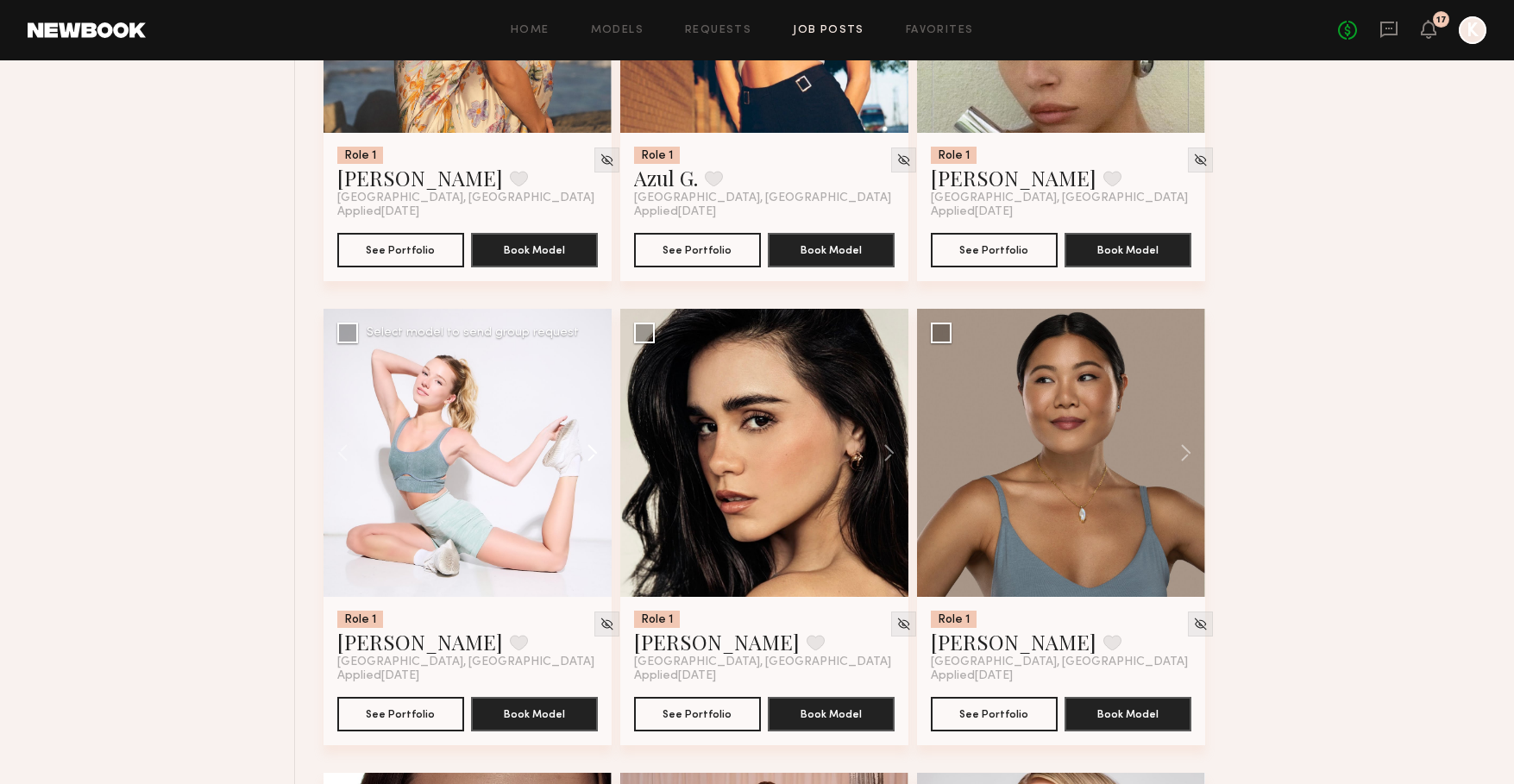
click at [597, 465] on button at bounding box center [584, 453] width 55 height 288
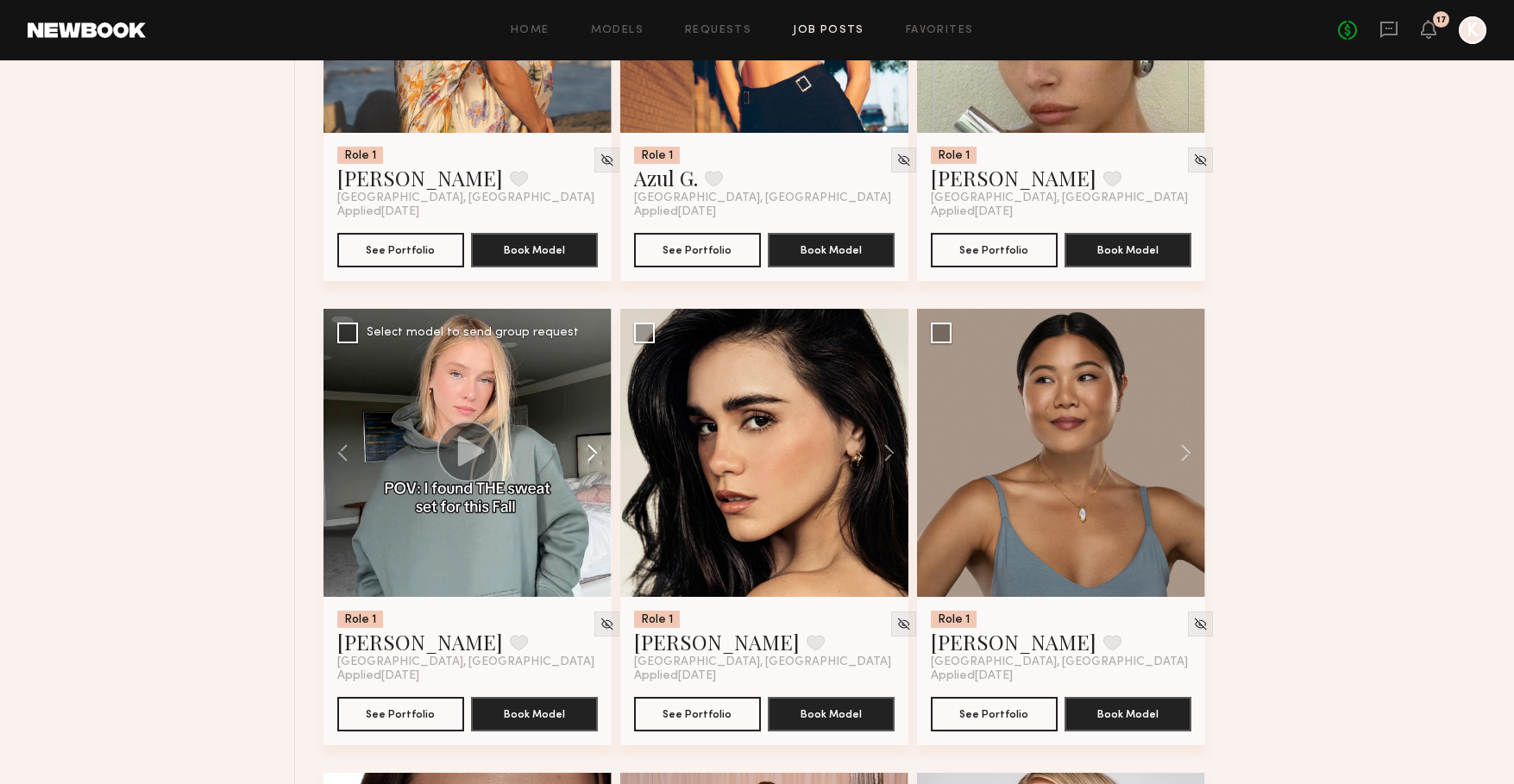
click at [597, 465] on button at bounding box center [584, 453] width 55 height 288
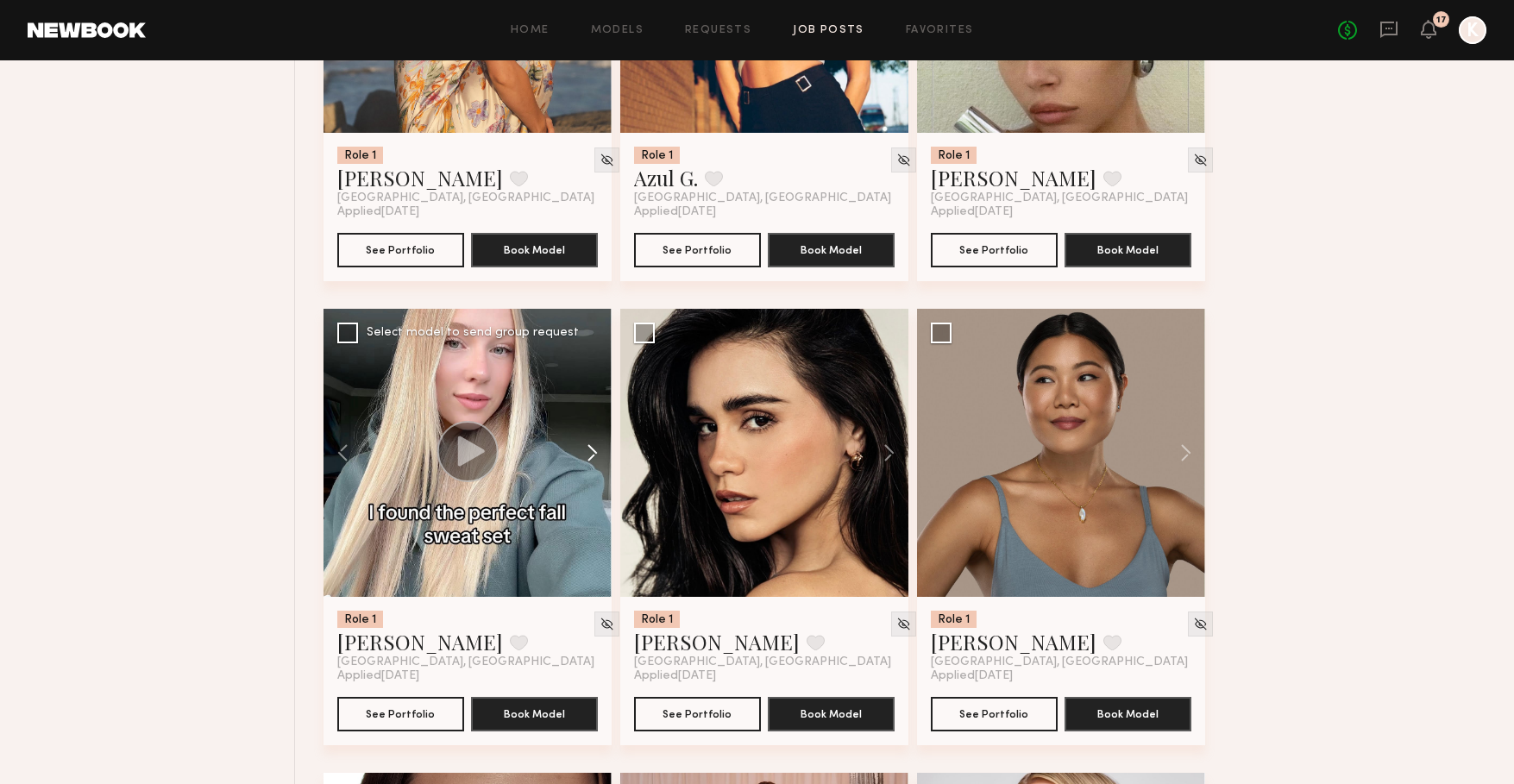
click at [597, 465] on button at bounding box center [584, 453] width 55 height 288
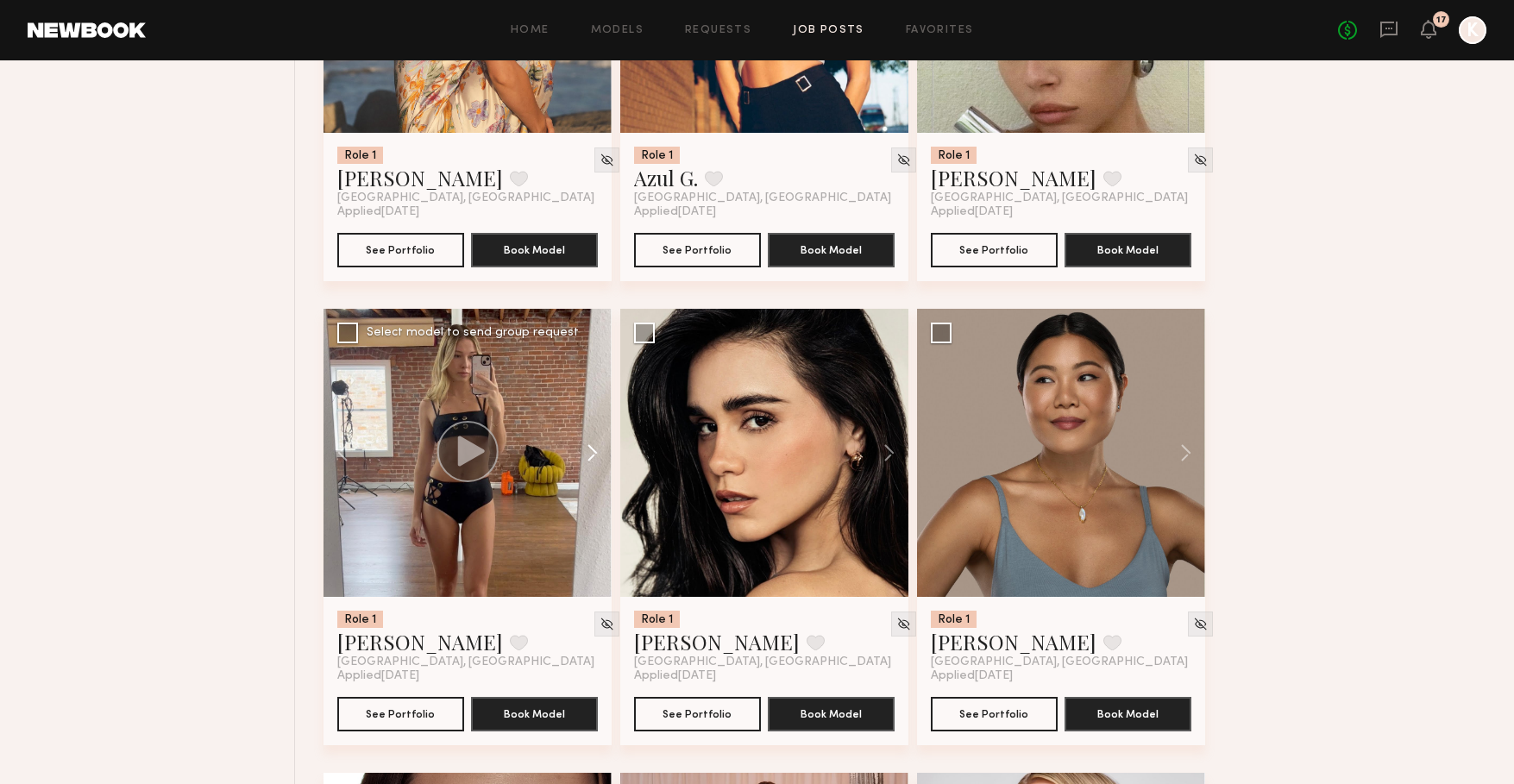
click at [597, 465] on button at bounding box center [584, 453] width 55 height 288
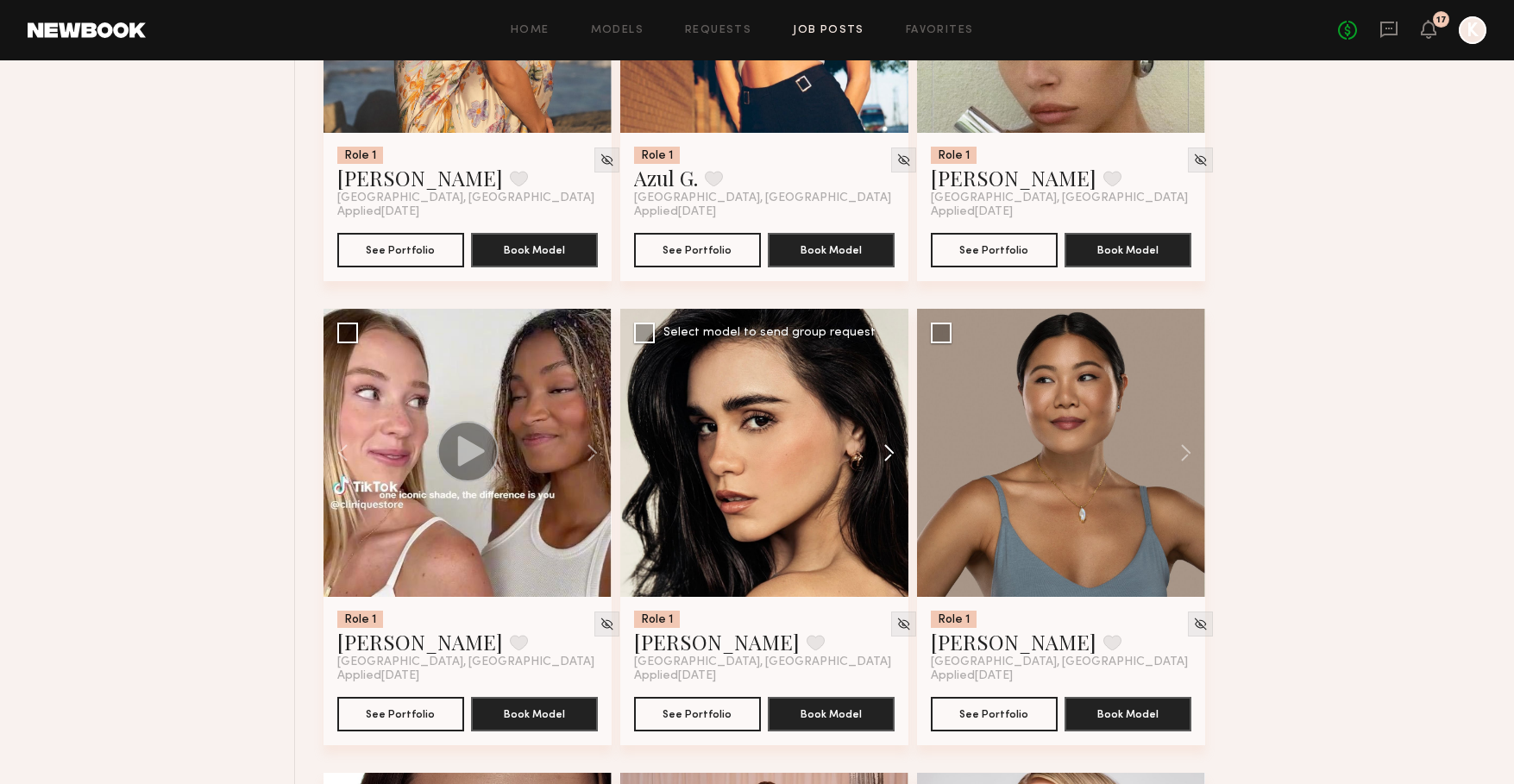
click at [891, 462] on button at bounding box center [880, 453] width 55 height 288
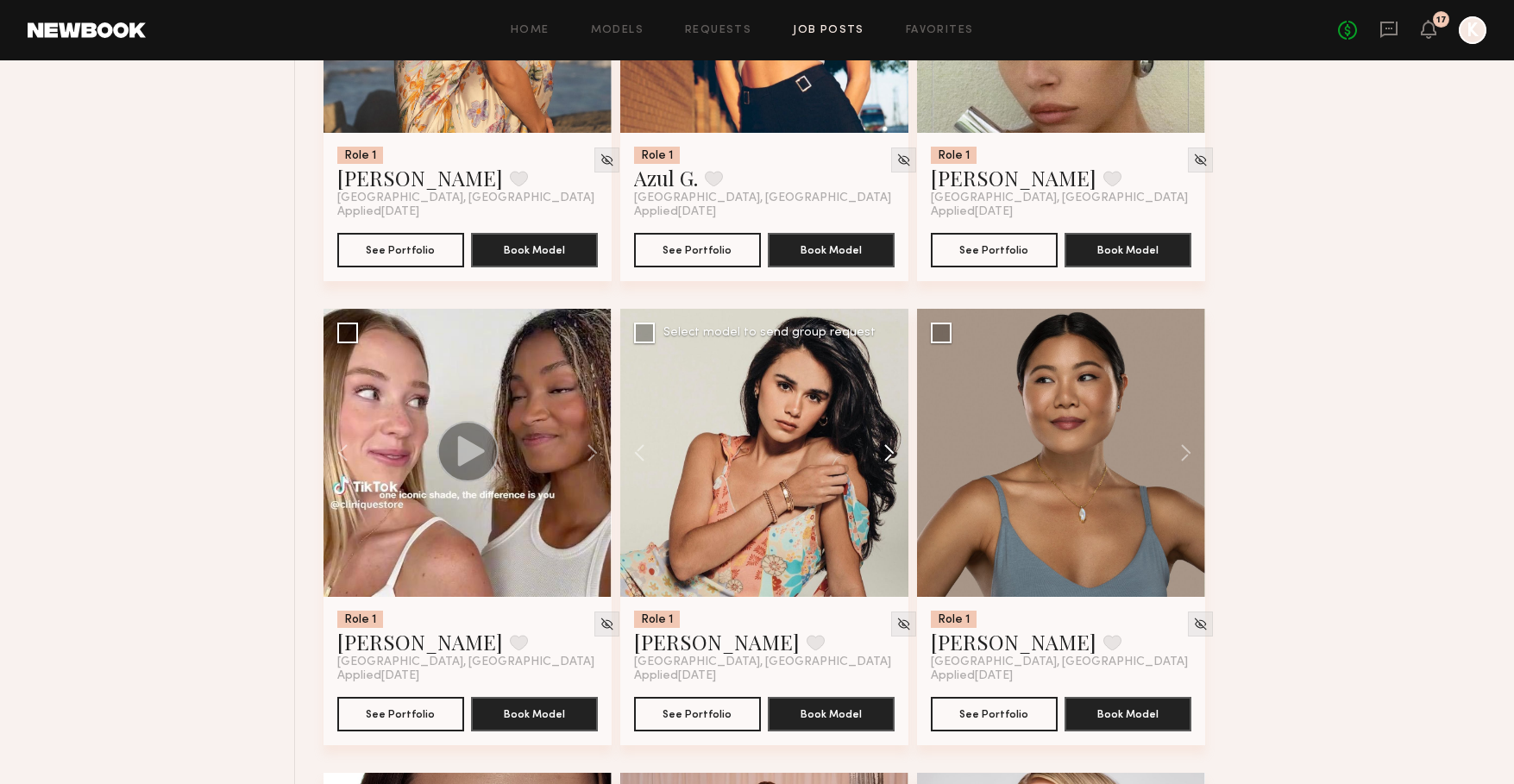
click at [891, 462] on button at bounding box center [880, 453] width 55 height 288
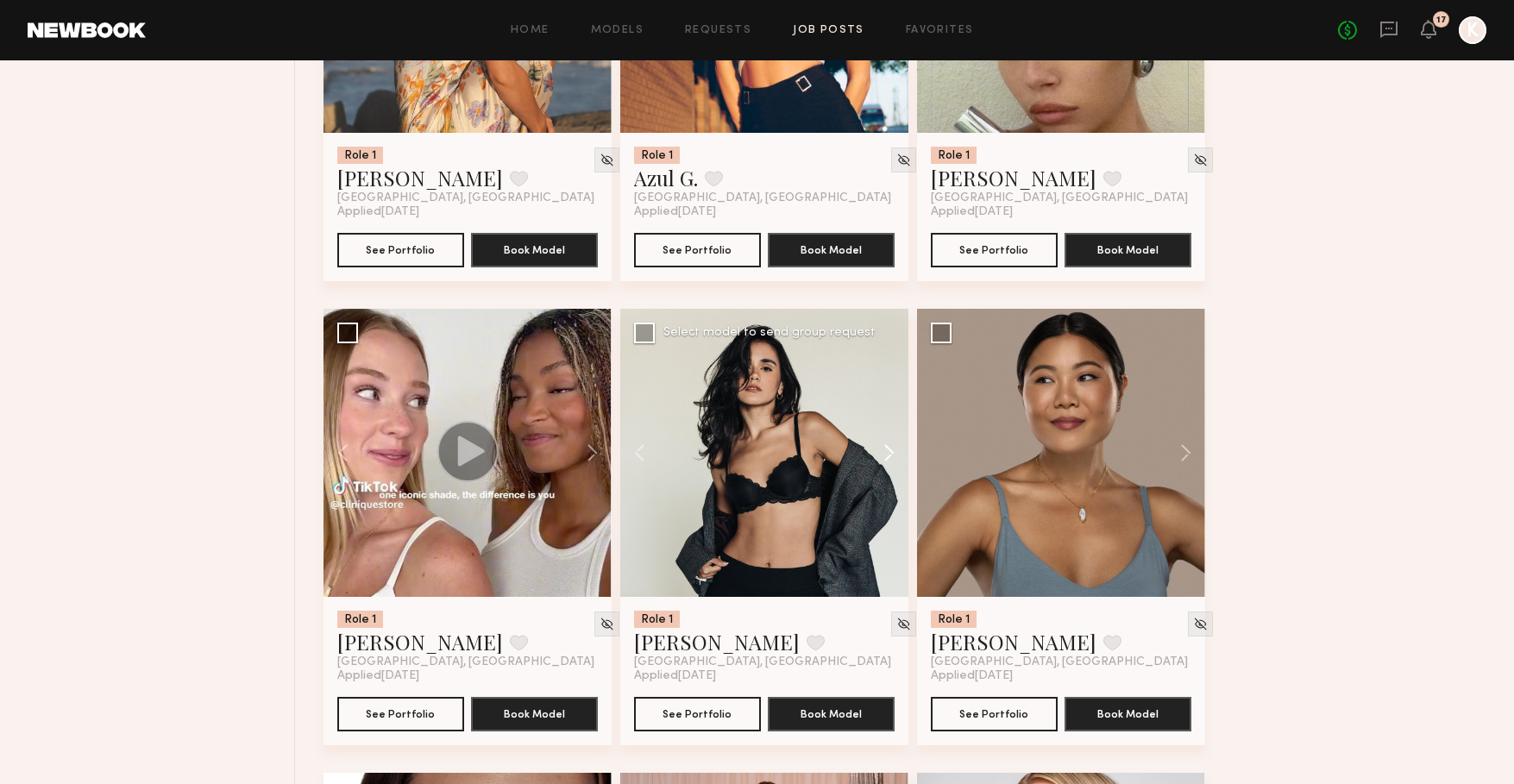
click at [891, 462] on button at bounding box center [880, 453] width 55 height 288
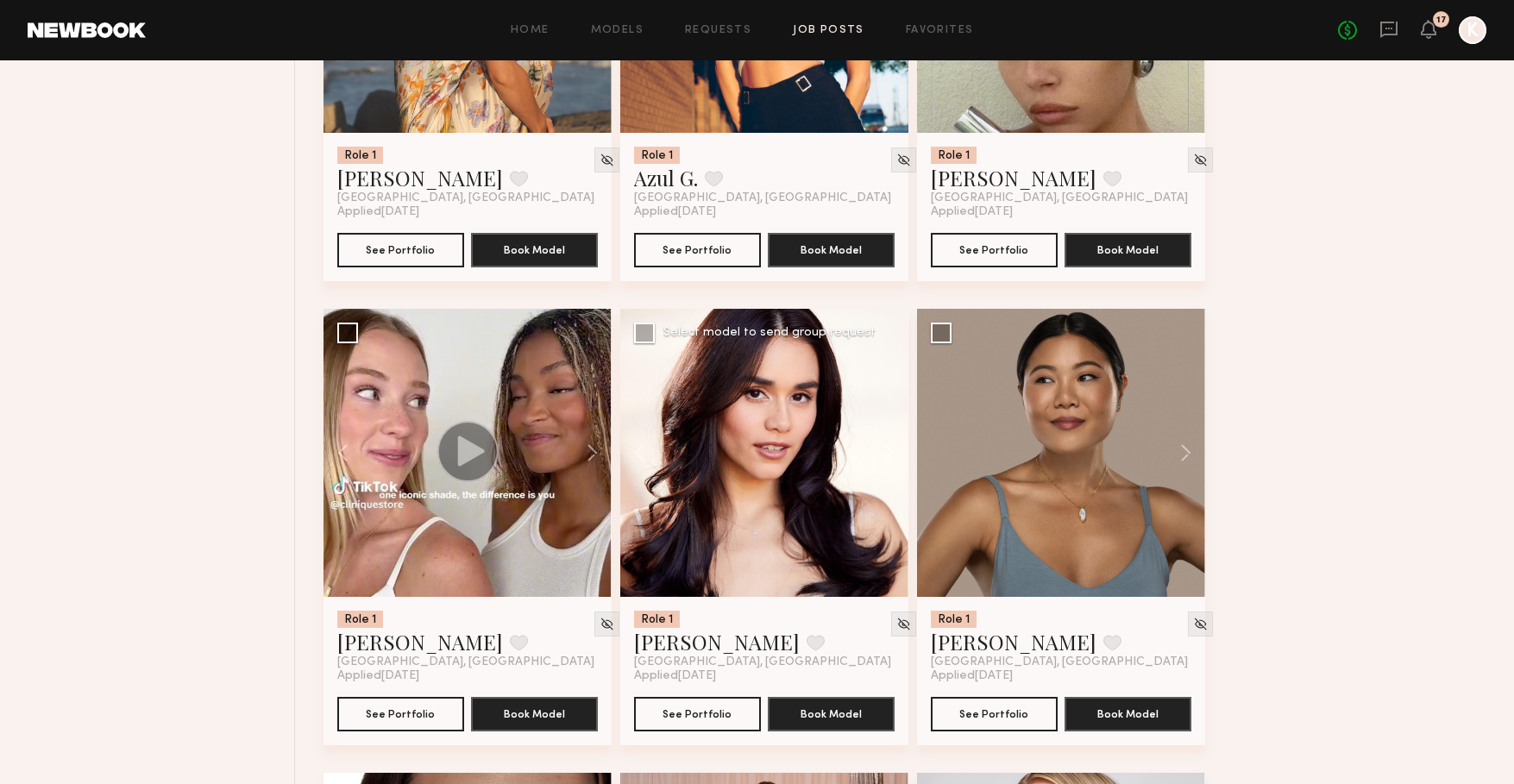
click at [891, 462] on button at bounding box center [880, 453] width 55 height 288
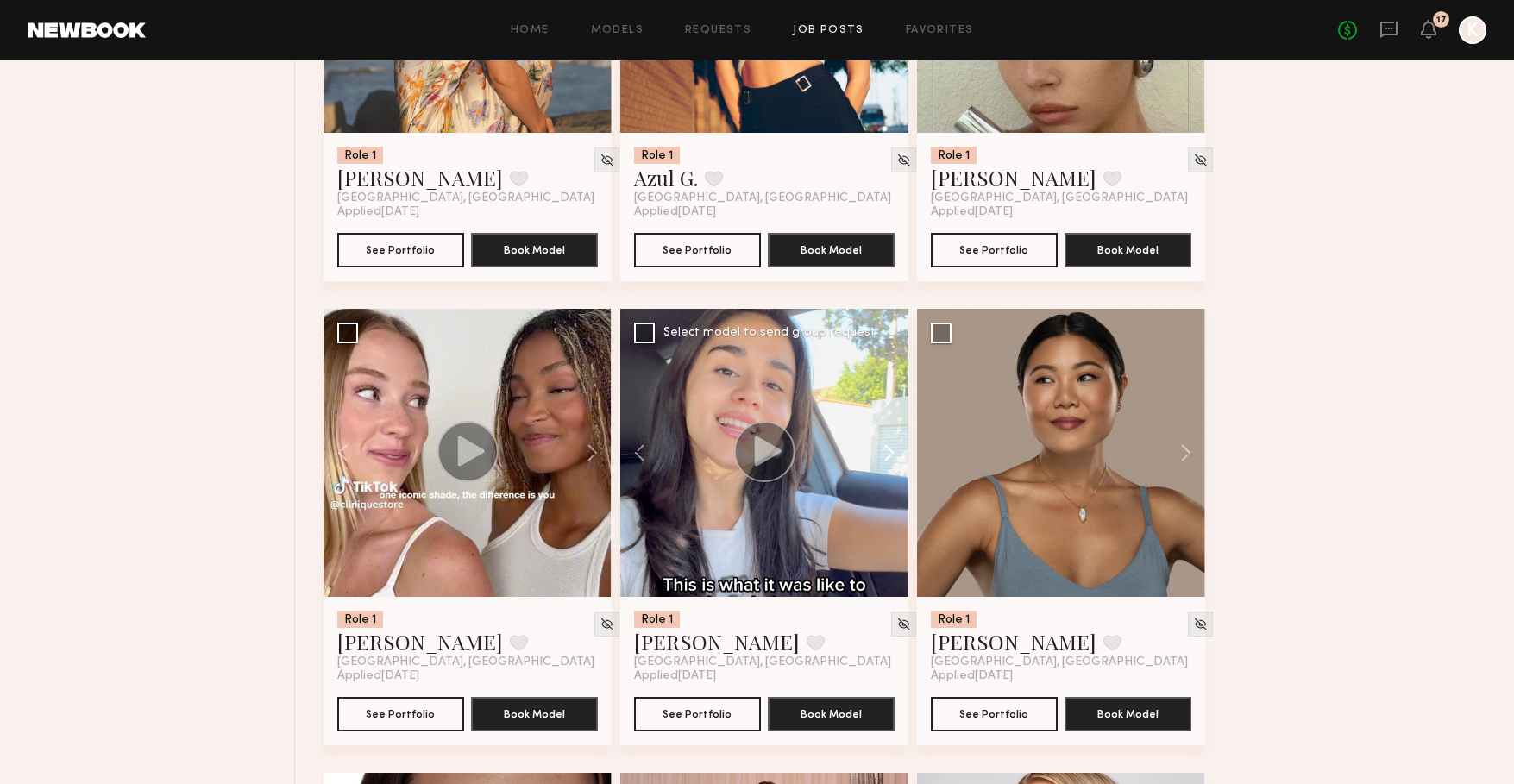
click at [891, 462] on button at bounding box center [880, 453] width 55 height 288
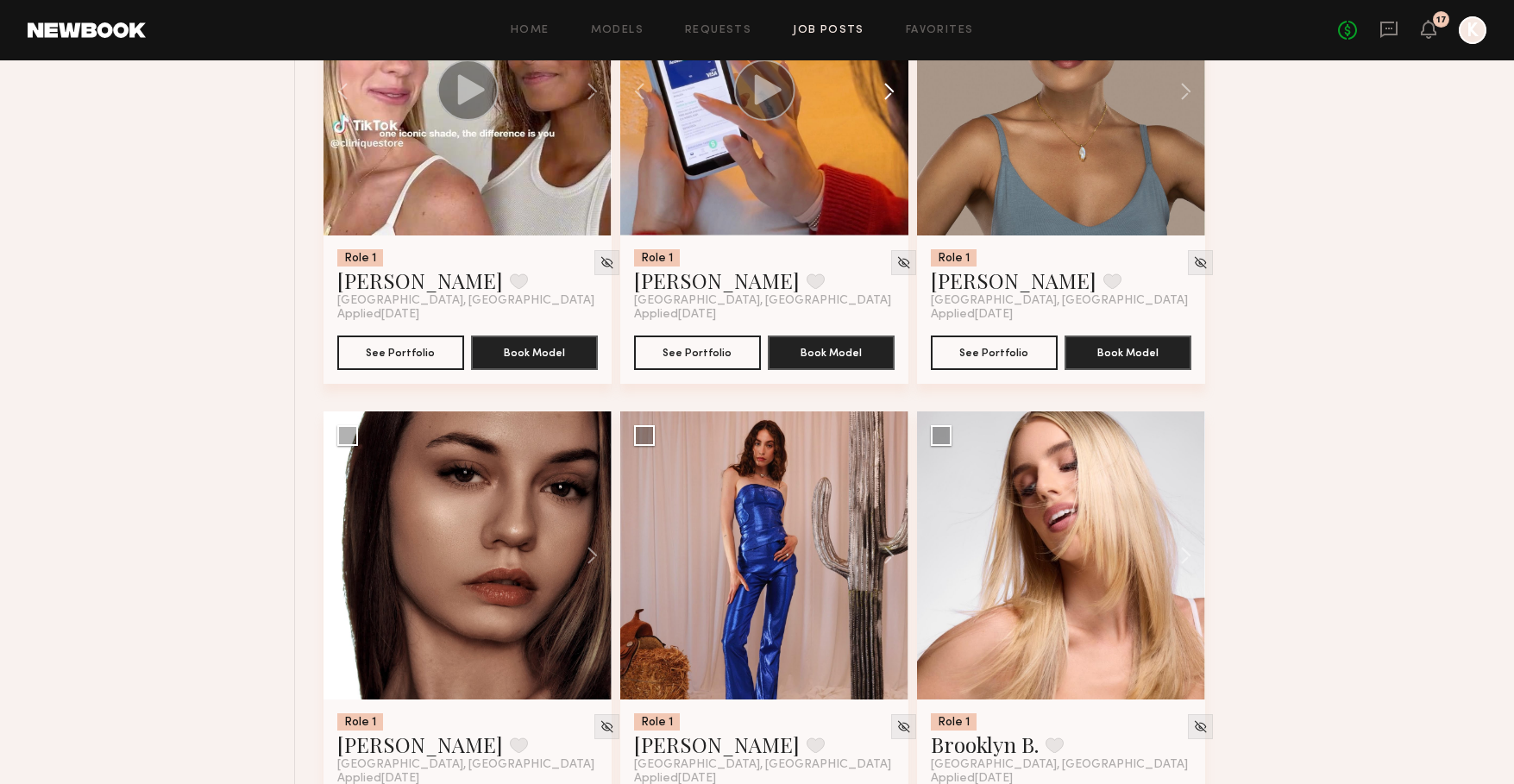
scroll to position [16191, 0]
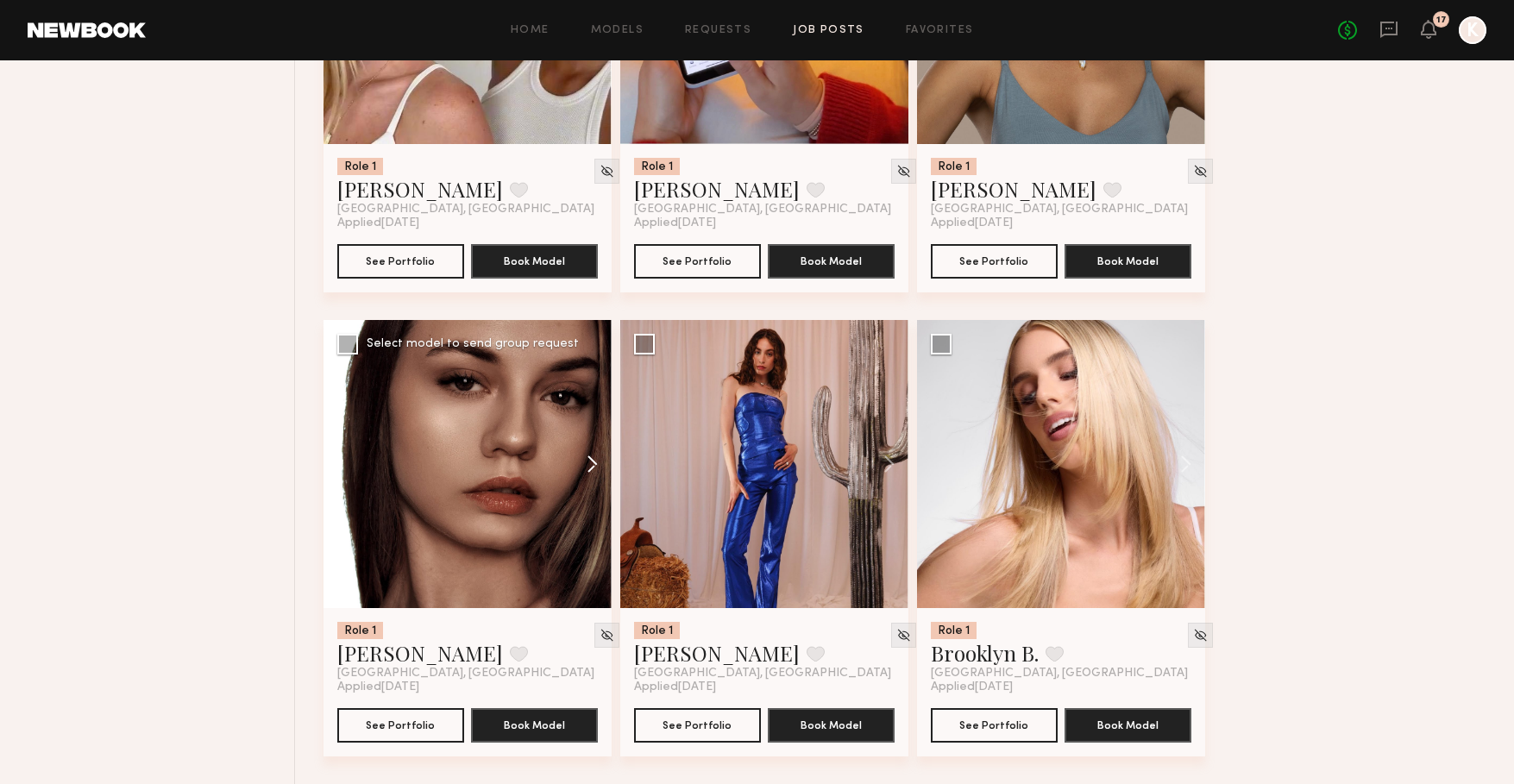
click at [591, 477] on button at bounding box center [584, 464] width 55 height 288
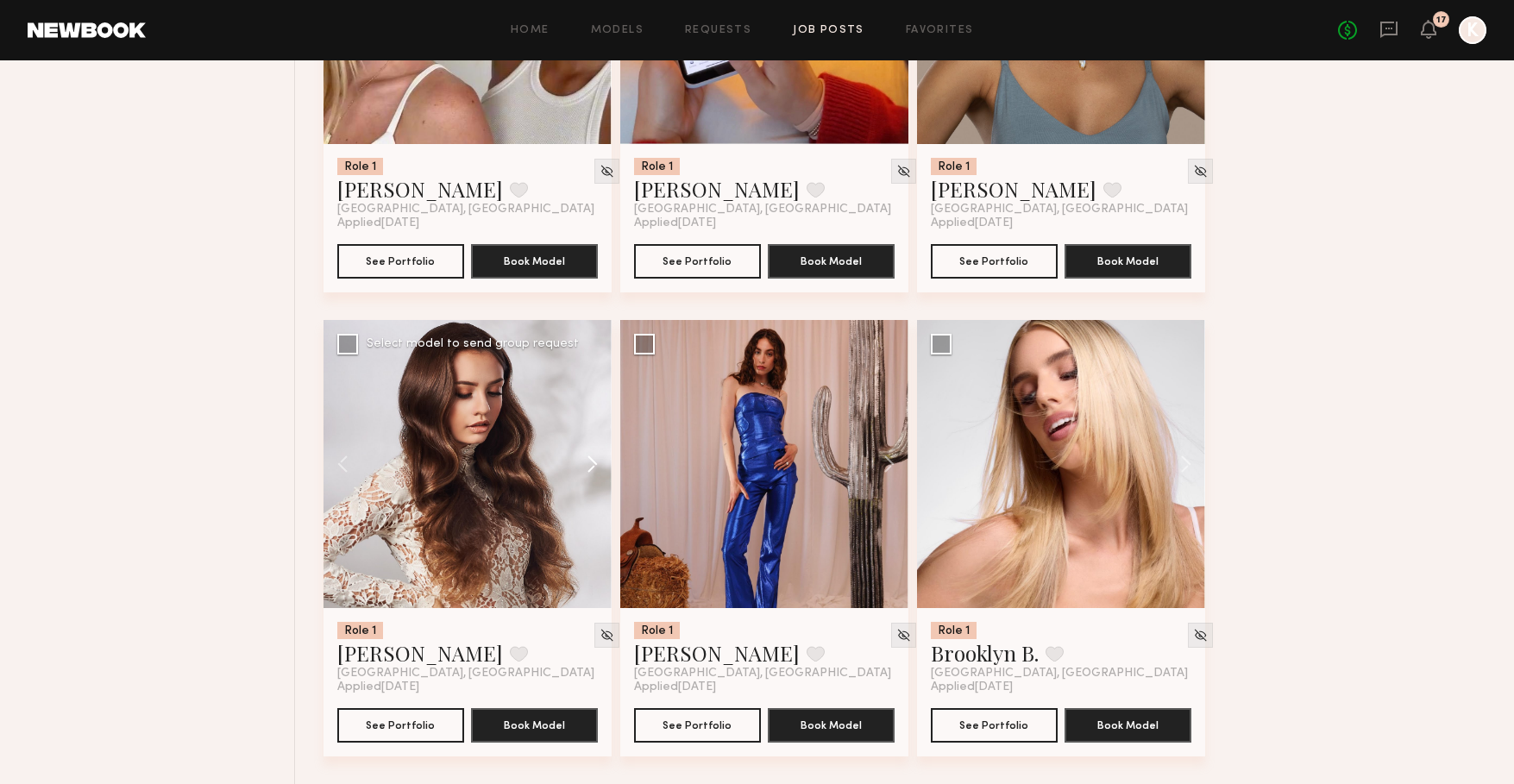
click at [591, 477] on button at bounding box center [584, 464] width 55 height 288
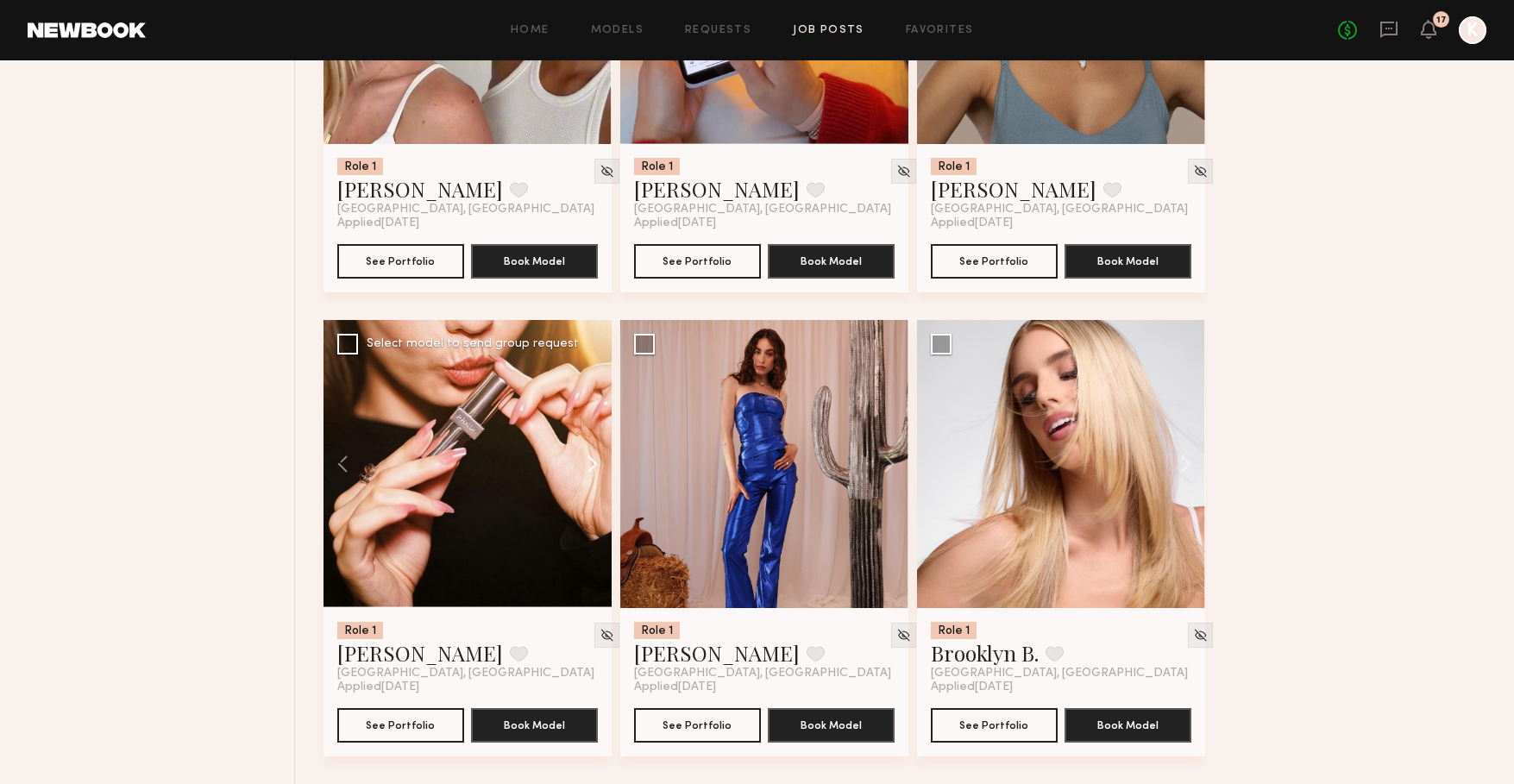
click at [591, 477] on button at bounding box center [584, 464] width 55 height 288
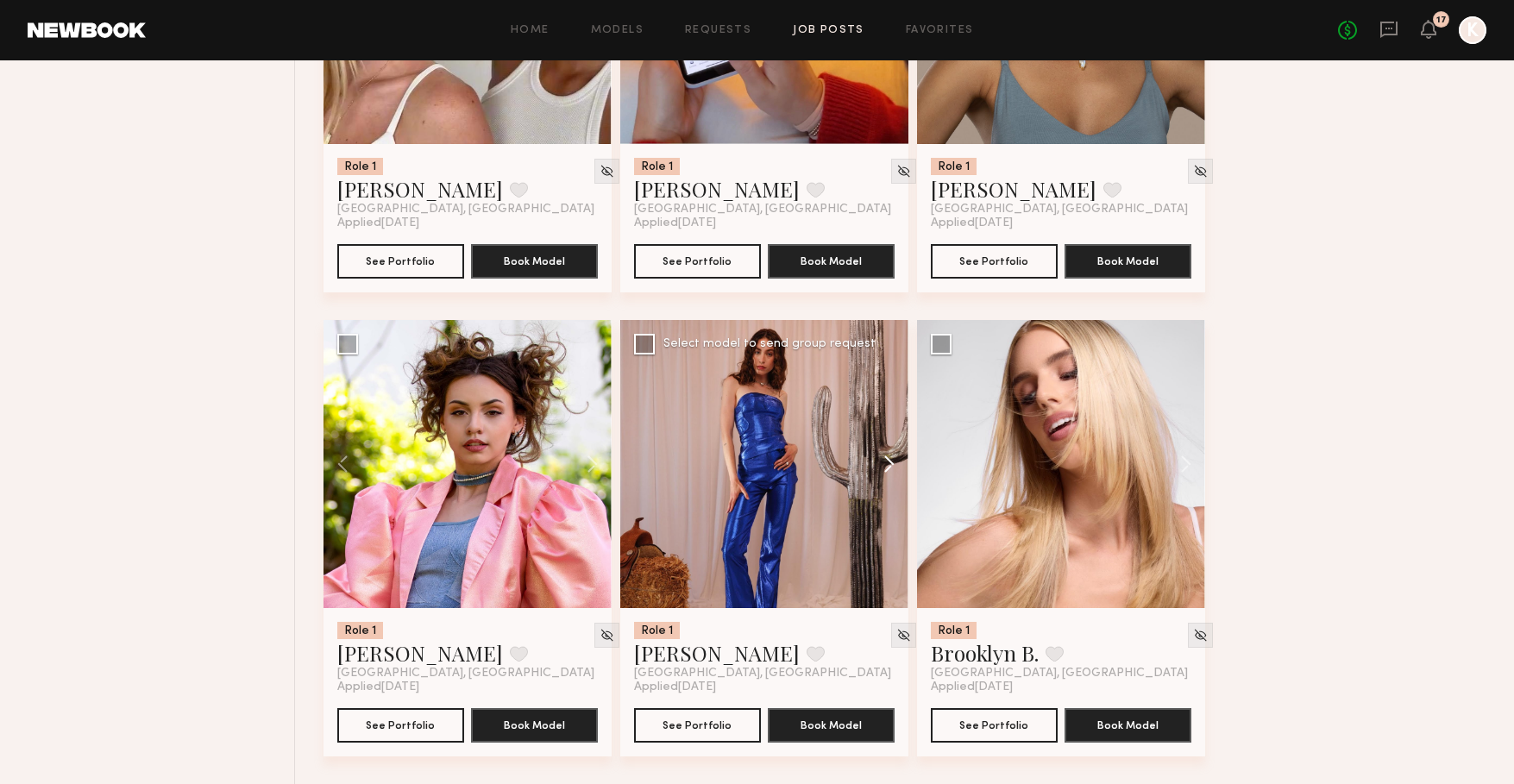
click at [880, 471] on button at bounding box center [880, 464] width 55 height 288
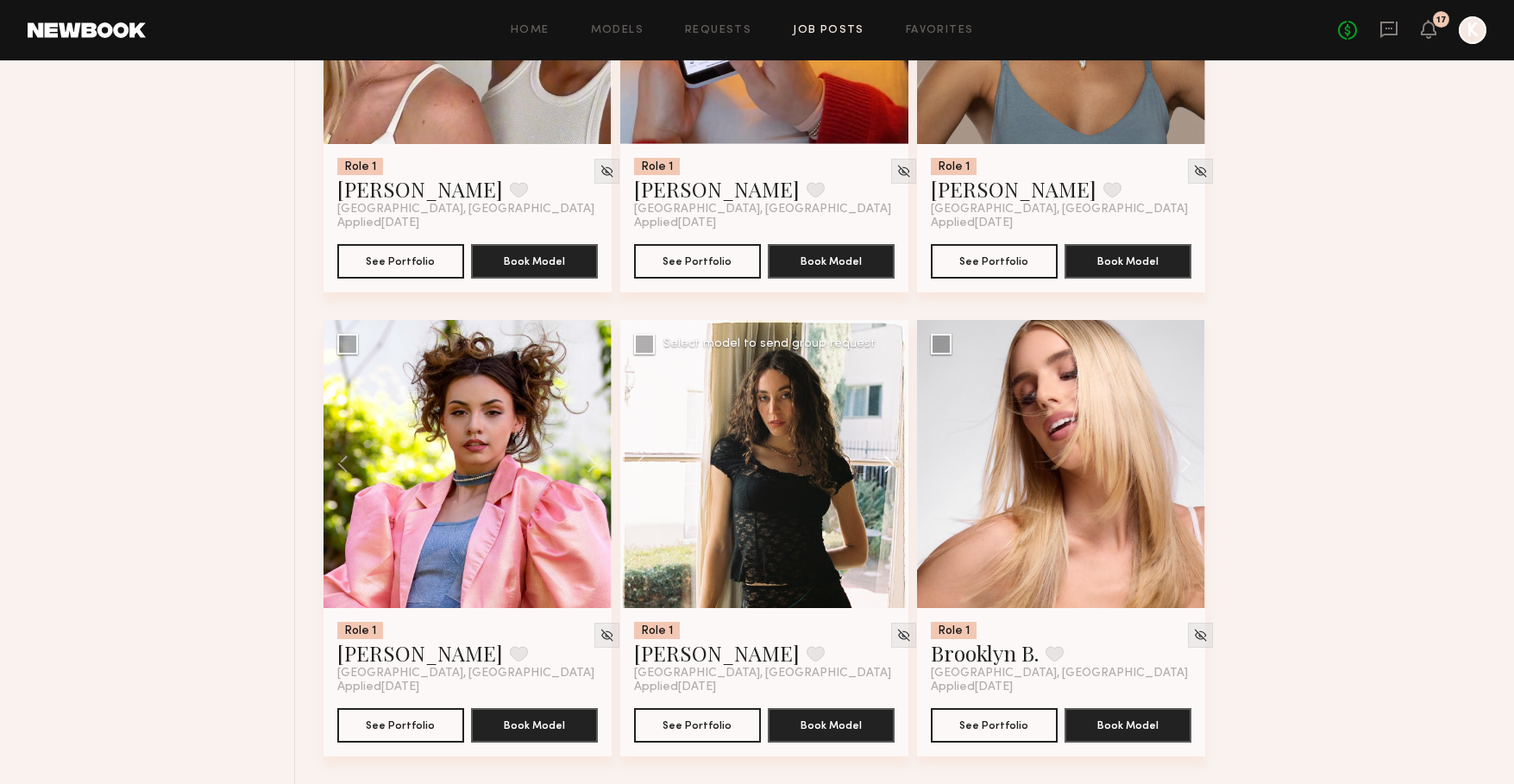
click at [880, 471] on button at bounding box center [880, 464] width 55 height 288
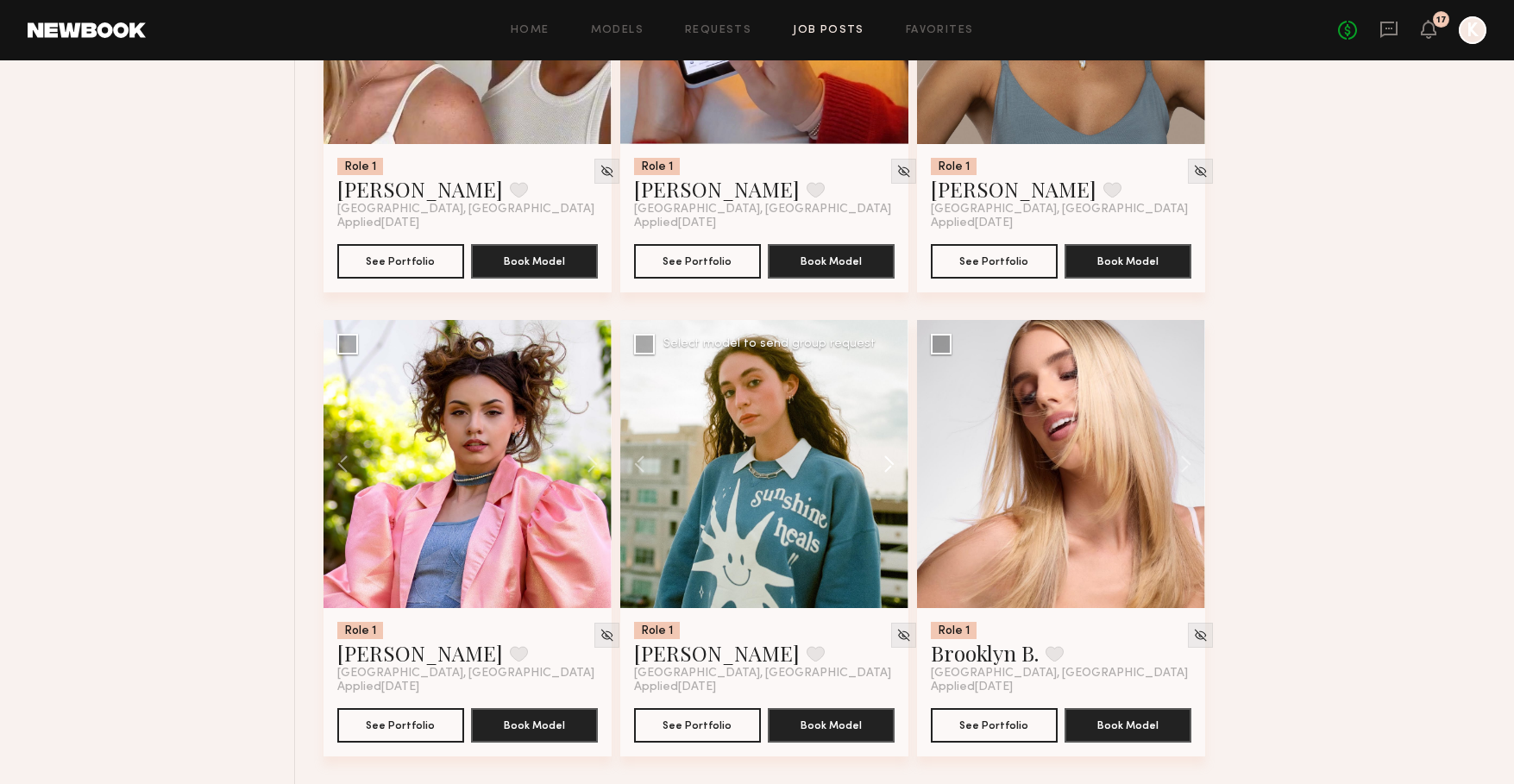
click at [880, 471] on button at bounding box center [880, 464] width 55 height 288
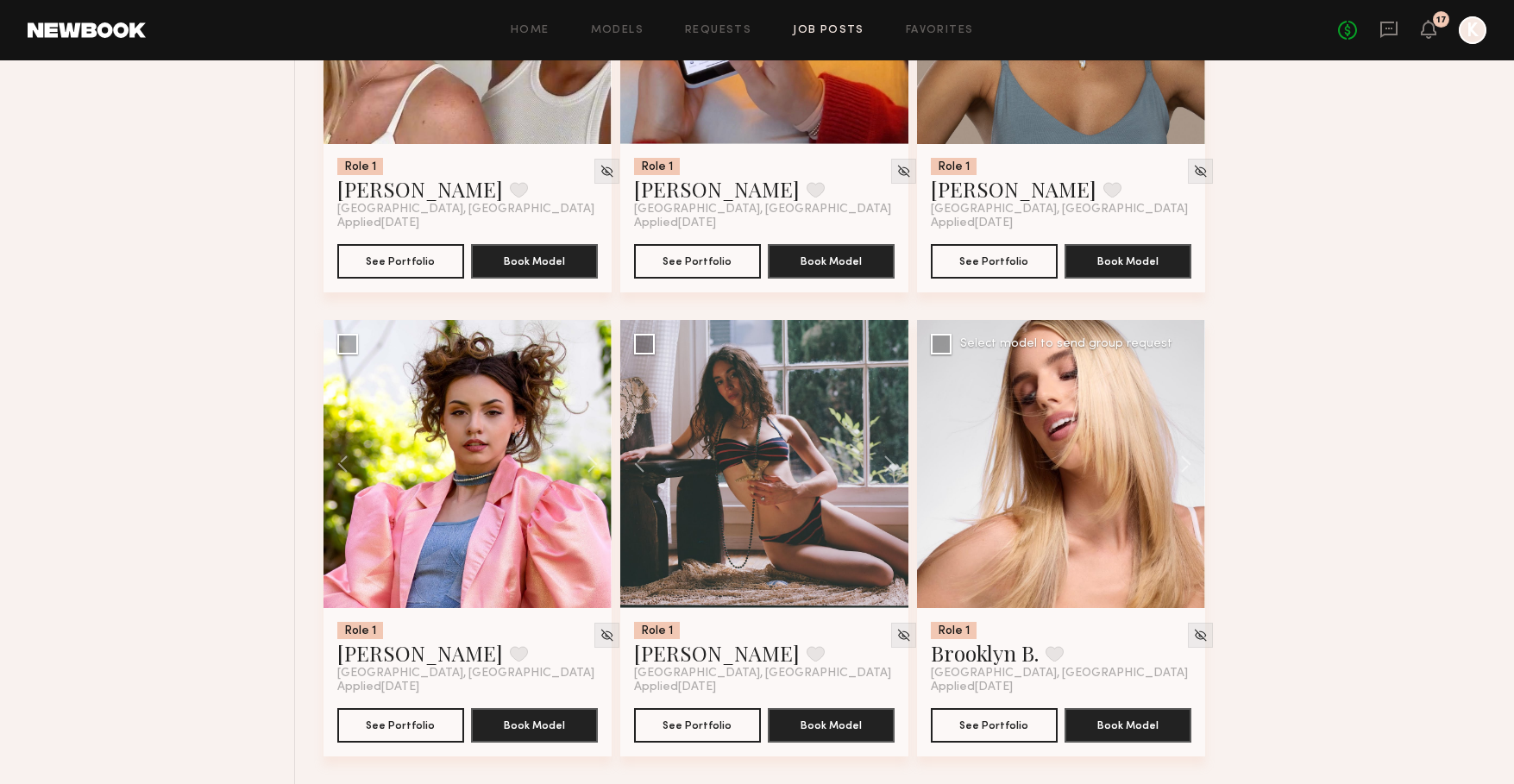
scroll to position [16206, 0]
click at [1186, 455] on button at bounding box center [1177, 464] width 55 height 288
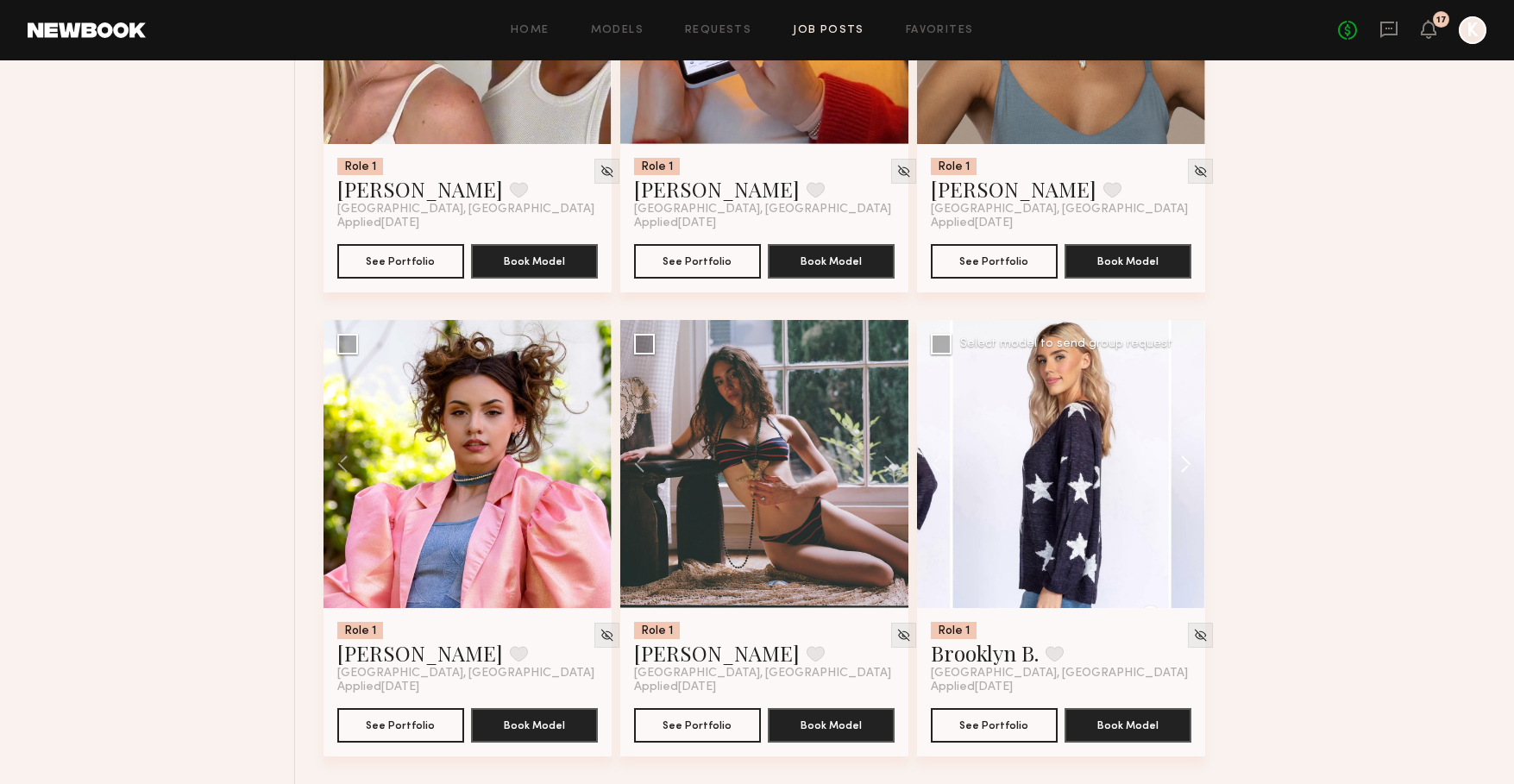
click at [1186, 455] on button at bounding box center [1177, 464] width 55 height 288
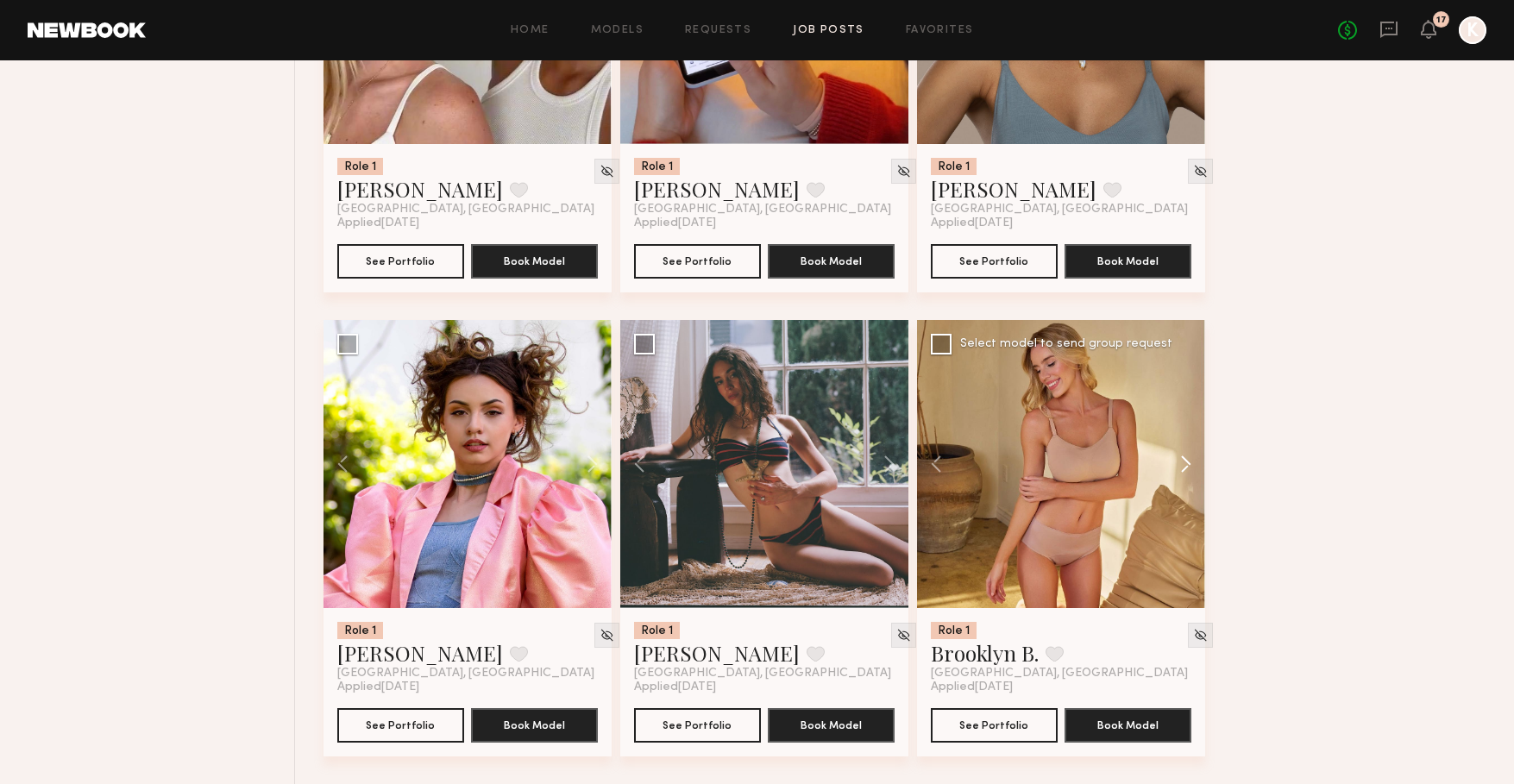
click at [1186, 455] on button at bounding box center [1177, 464] width 55 height 288
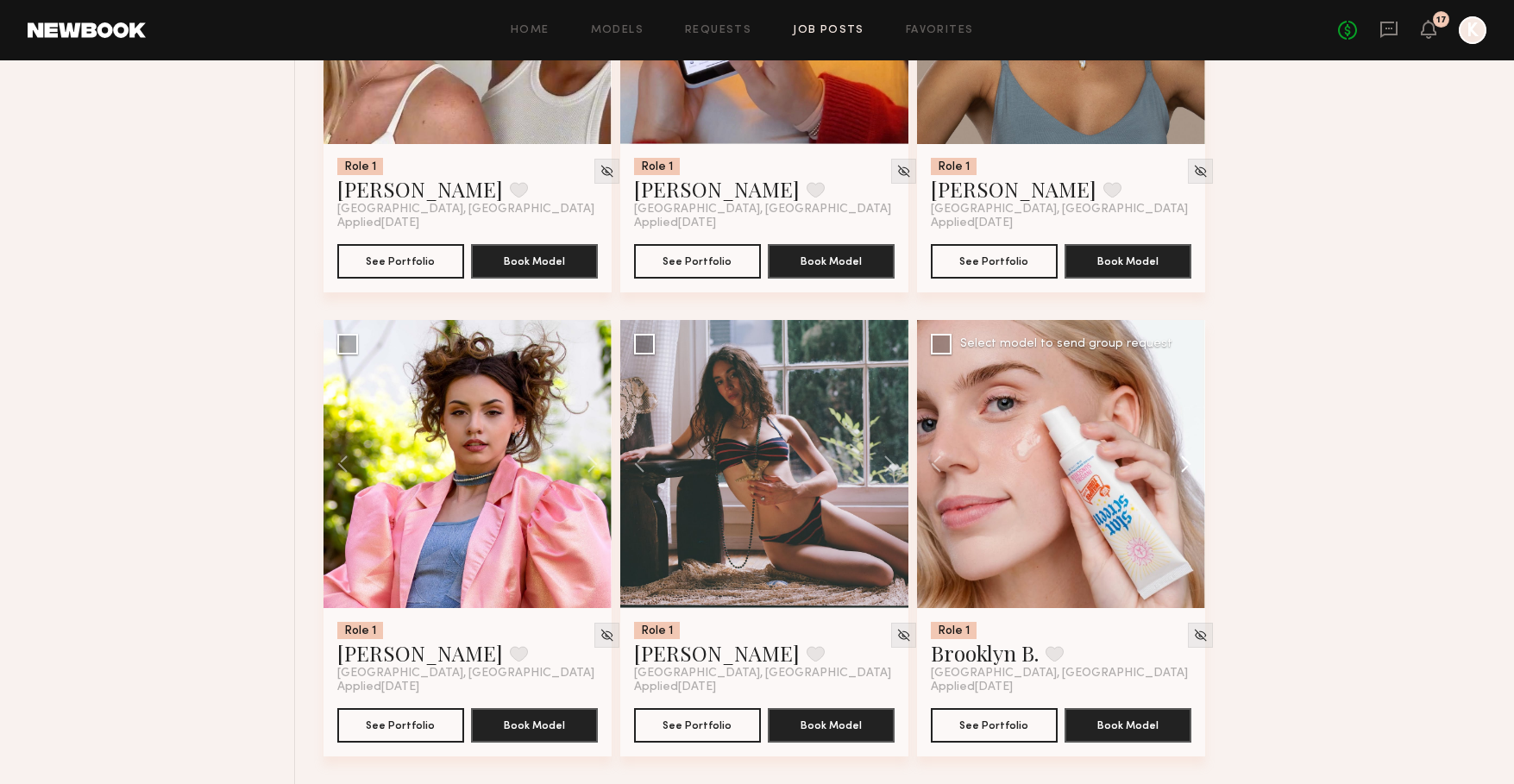
click at [1186, 455] on button at bounding box center [1177, 464] width 55 height 288
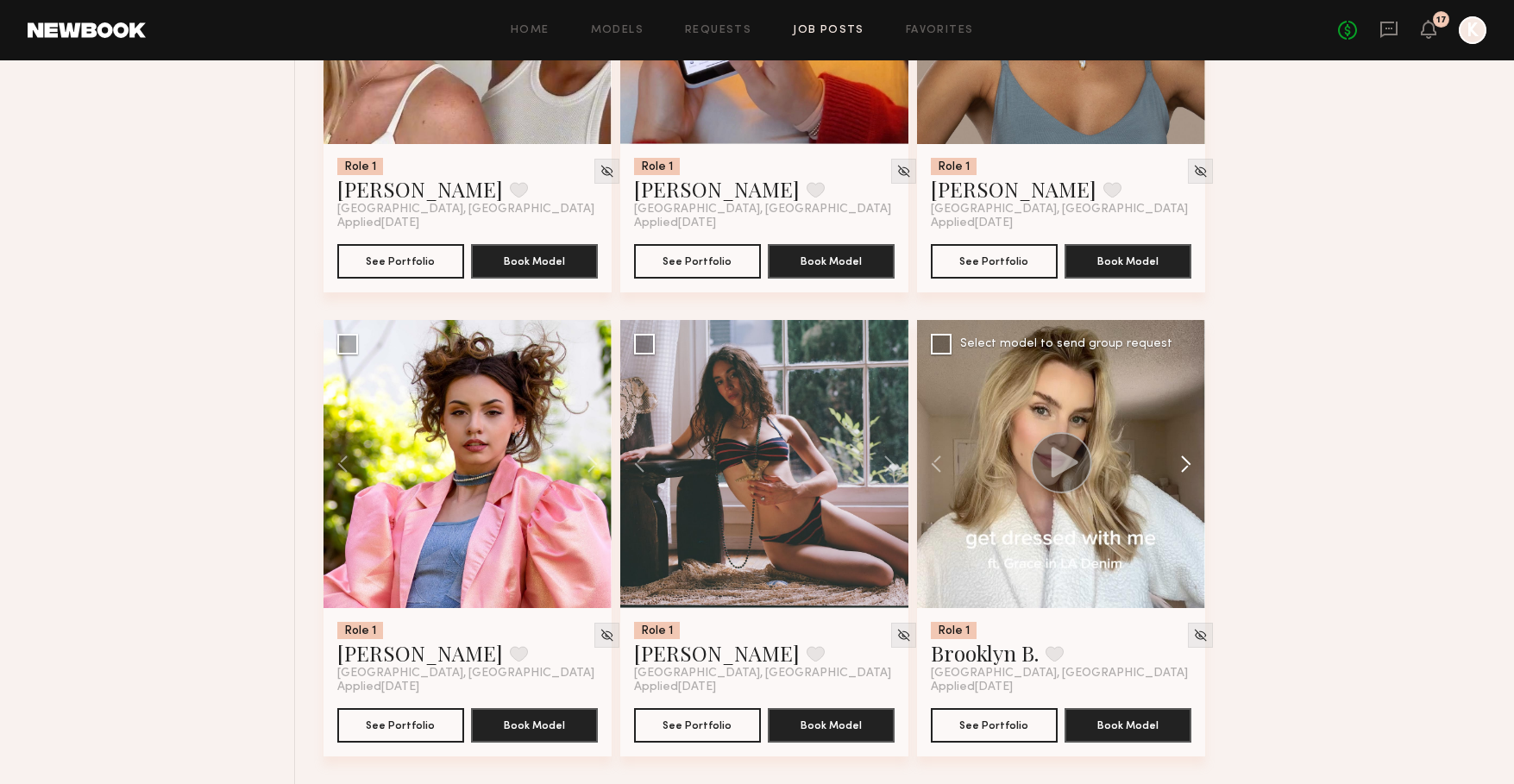
click at [1186, 455] on button at bounding box center [1177, 464] width 55 height 288
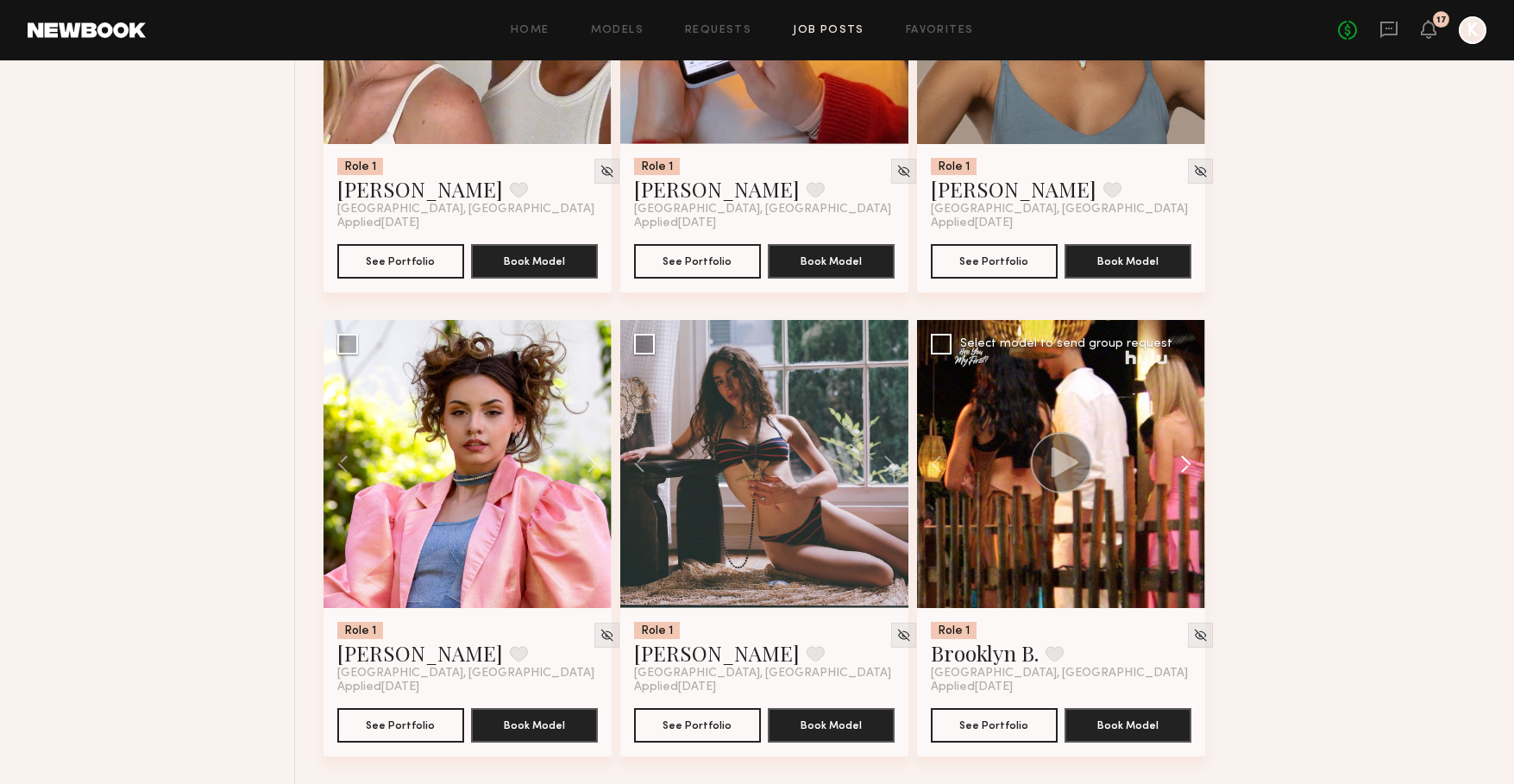
click at [1183, 464] on button at bounding box center [1177, 464] width 55 height 288
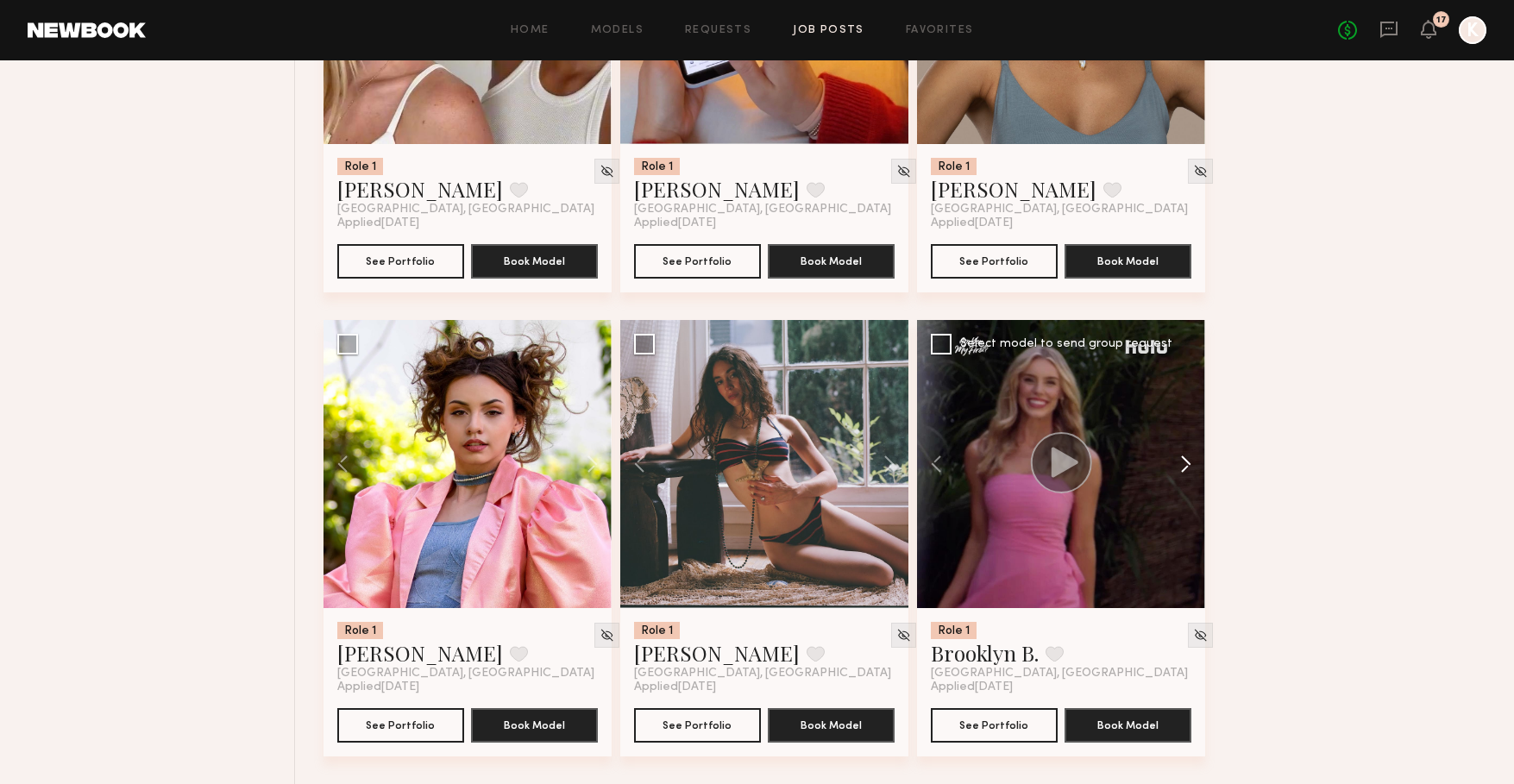
click at [1183, 464] on button at bounding box center [1177, 464] width 55 height 288
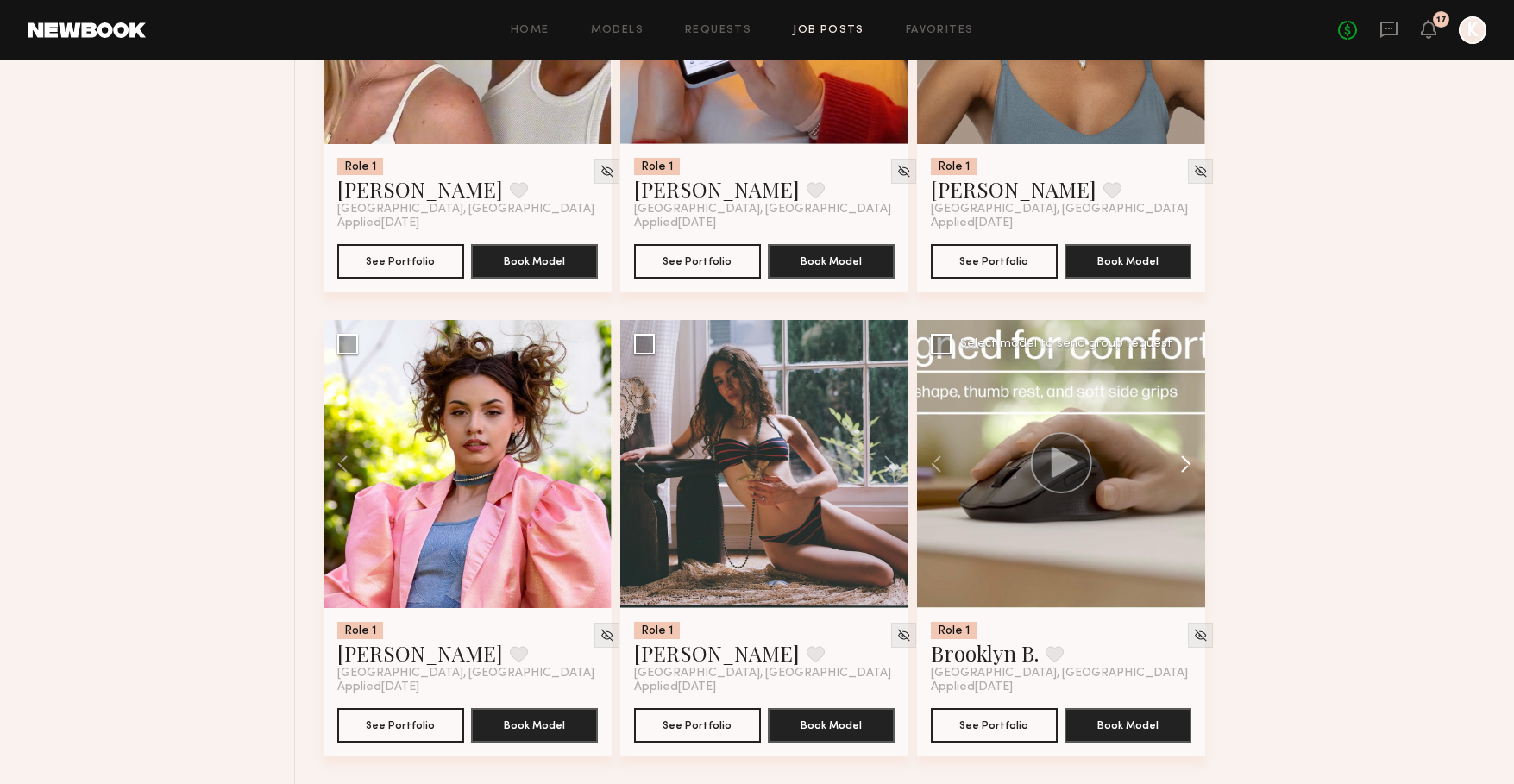
click at [1183, 464] on button at bounding box center [1177, 464] width 55 height 288
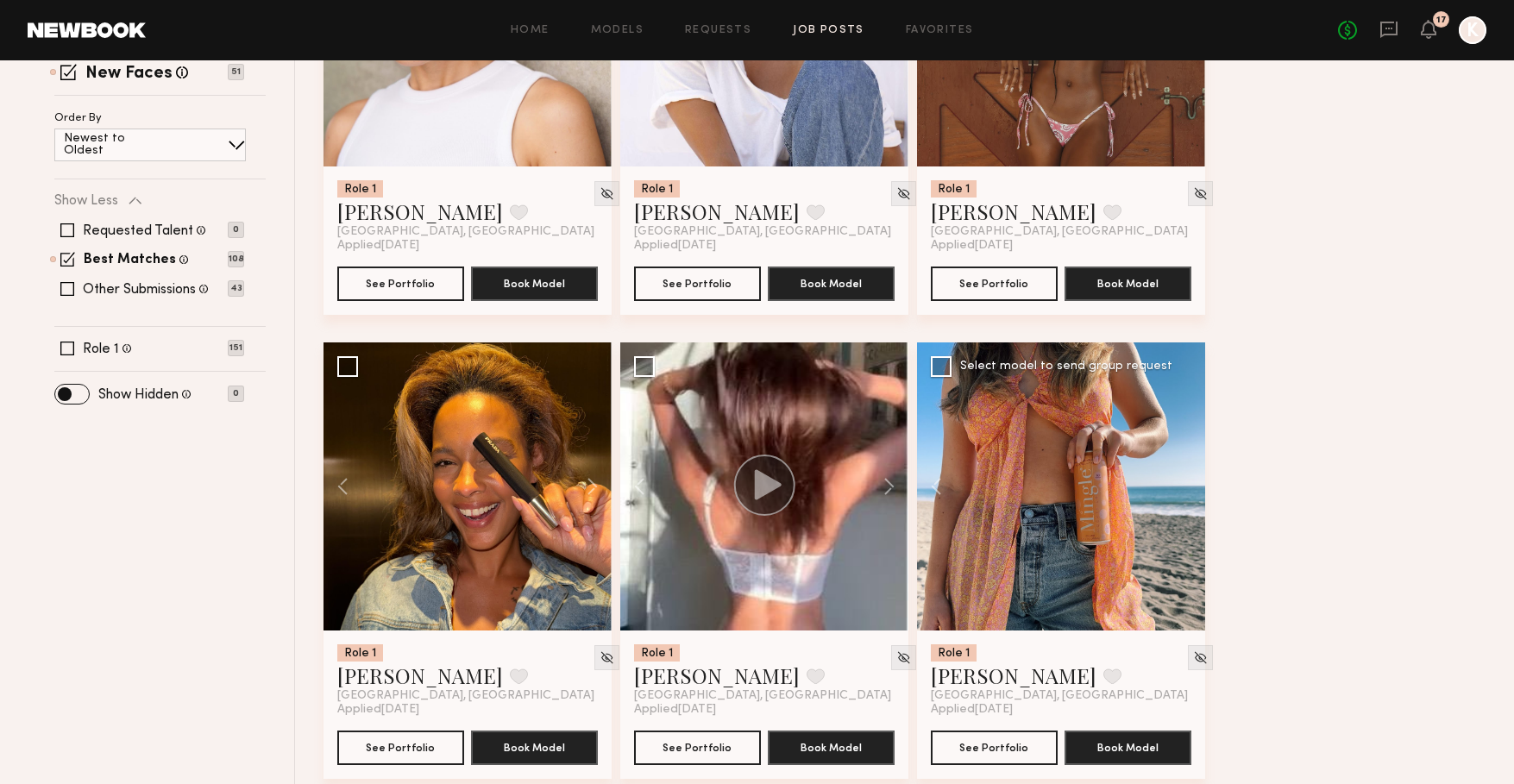
scroll to position [398, 0]
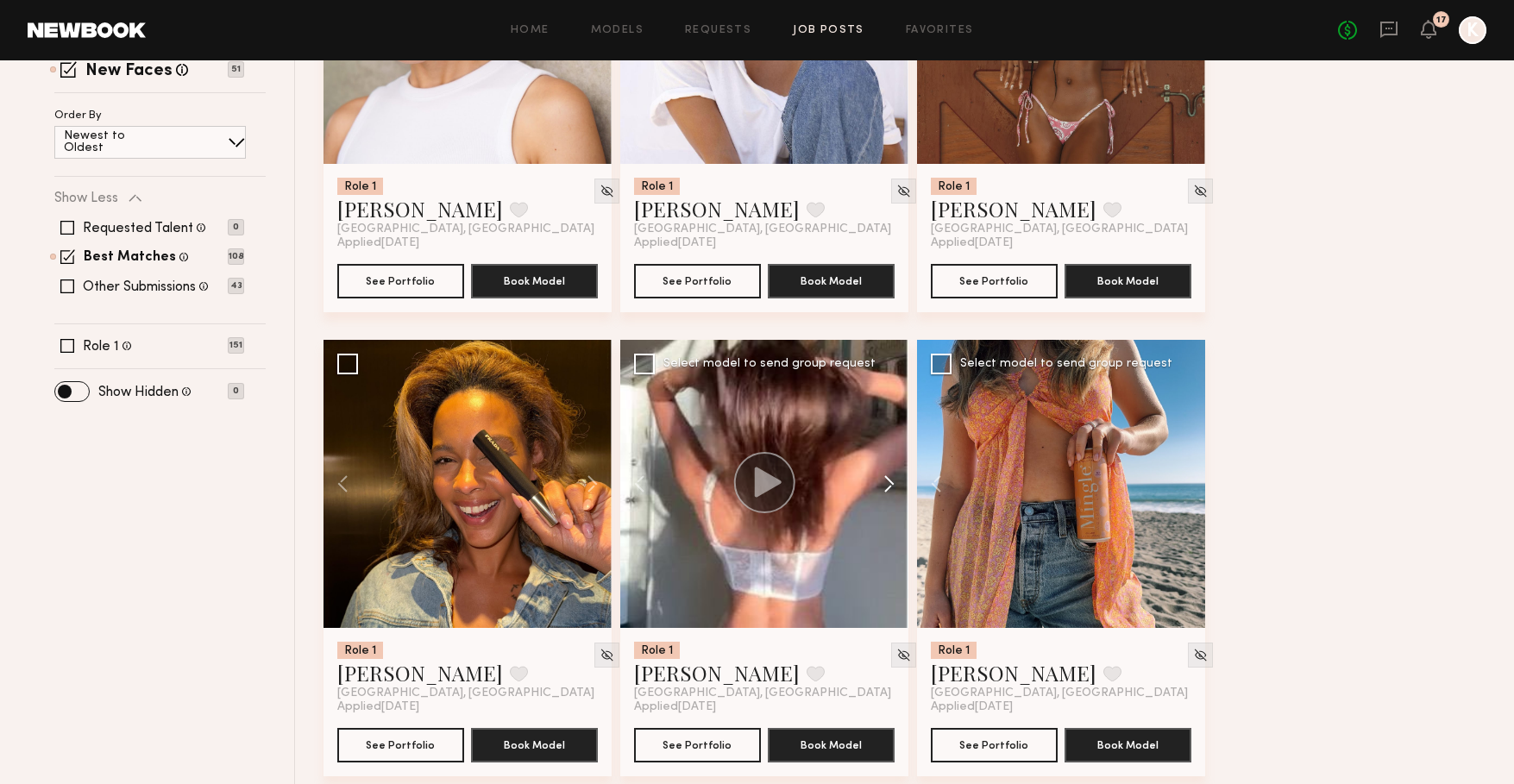
click at [891, 479] on button at bounding box center [880, 484] width 55 height 288
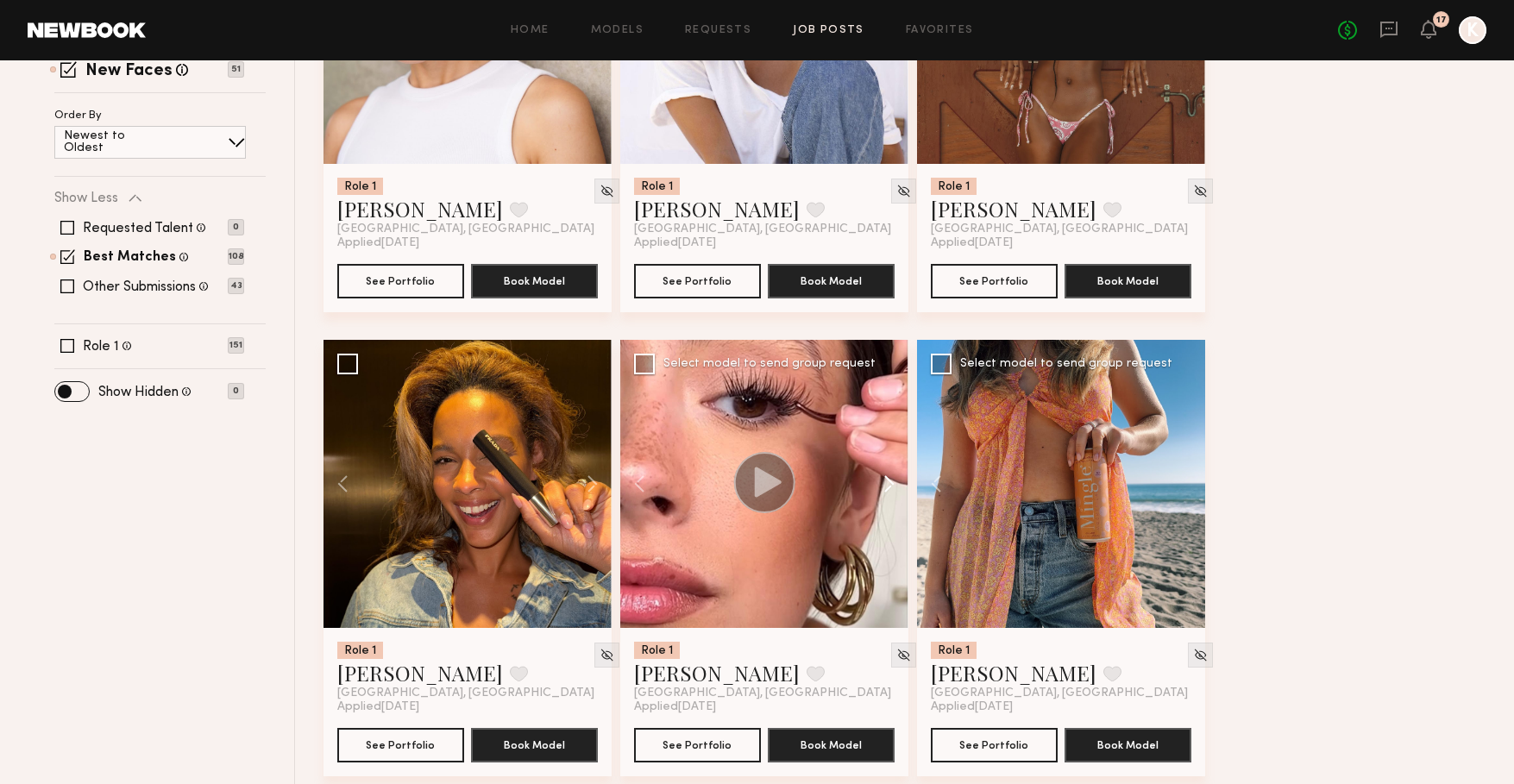
click at [891, 479] on button at bounding box center [880, 484] width 55 height 288
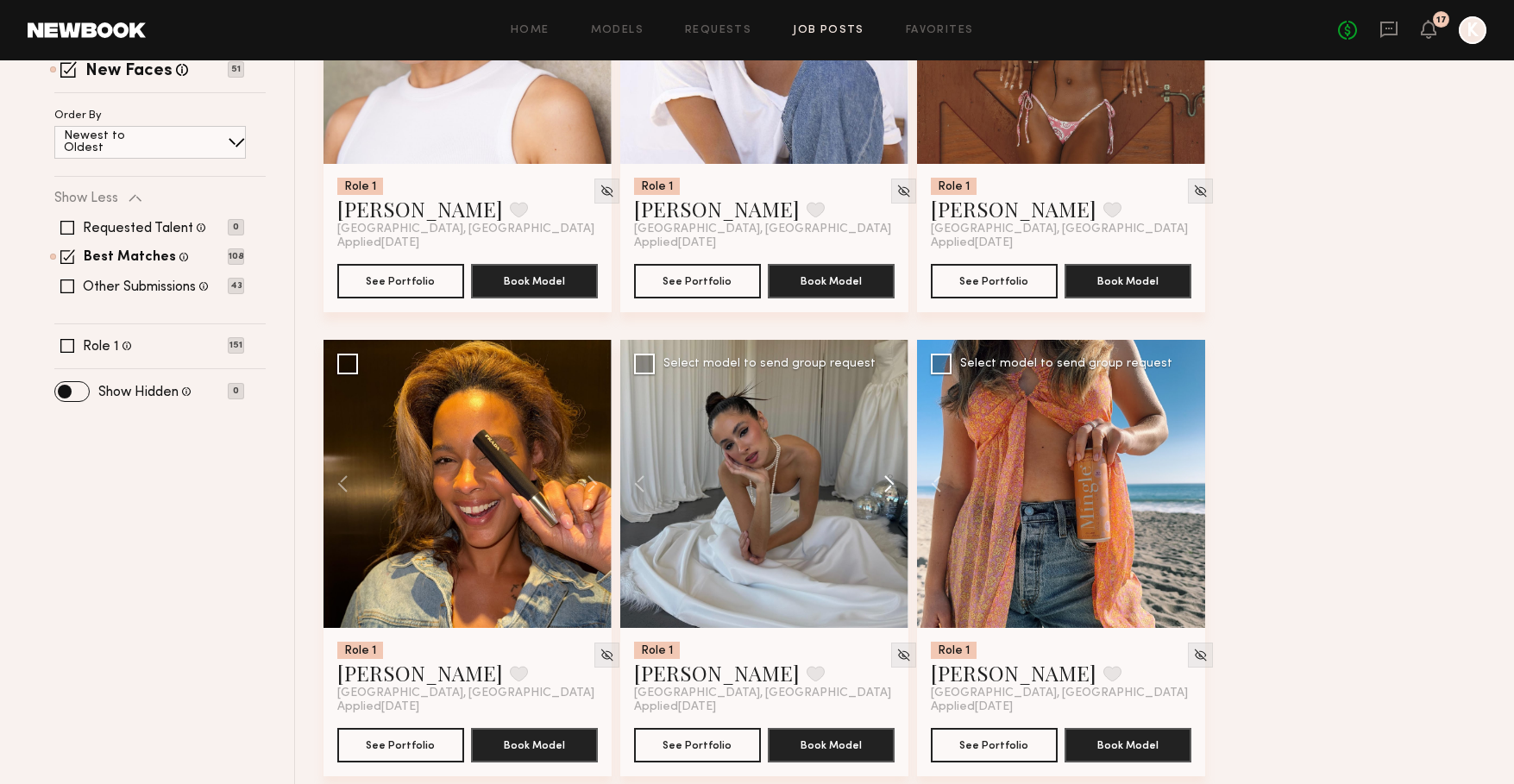
click at [891, 479] on button at bounding box center [880, 484] width 55 height 288
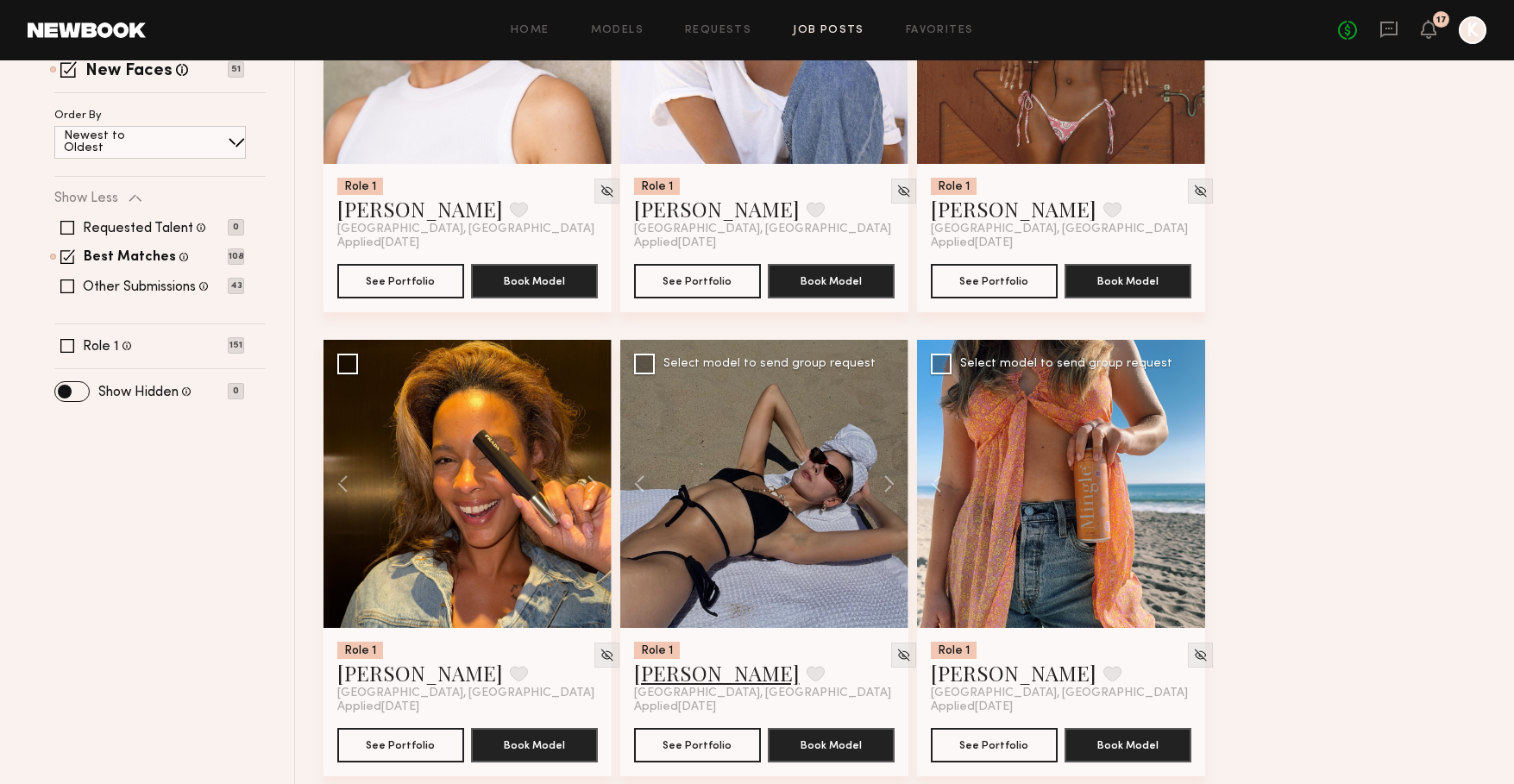
click at [689, 678] on link "[PERSON_NAME]" at bounding box center [716, 673] width 165 height 27
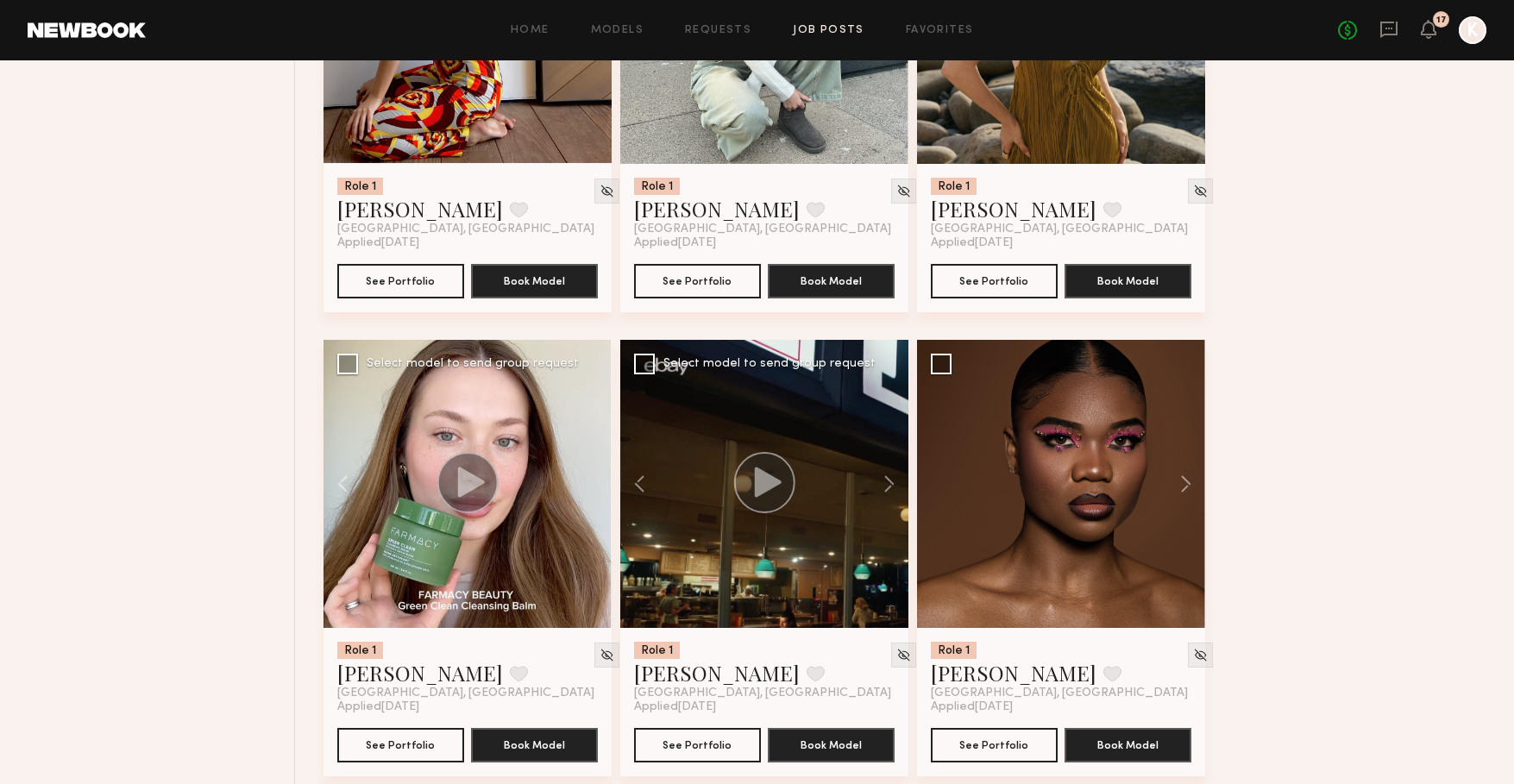
scroll to position [1327, 0]
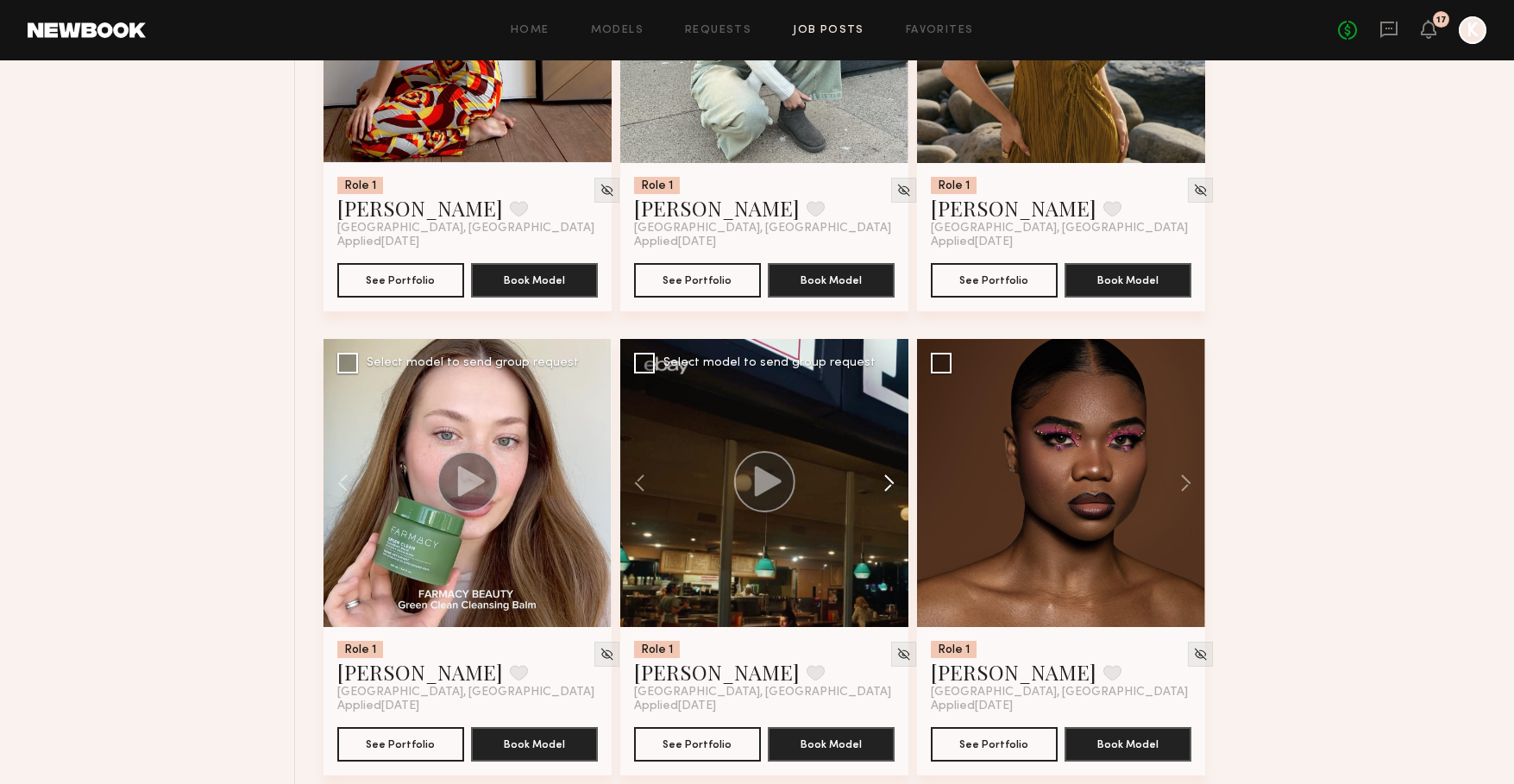
click at [890, 483] on button at bounding box center [880, 483] width 55 height 288
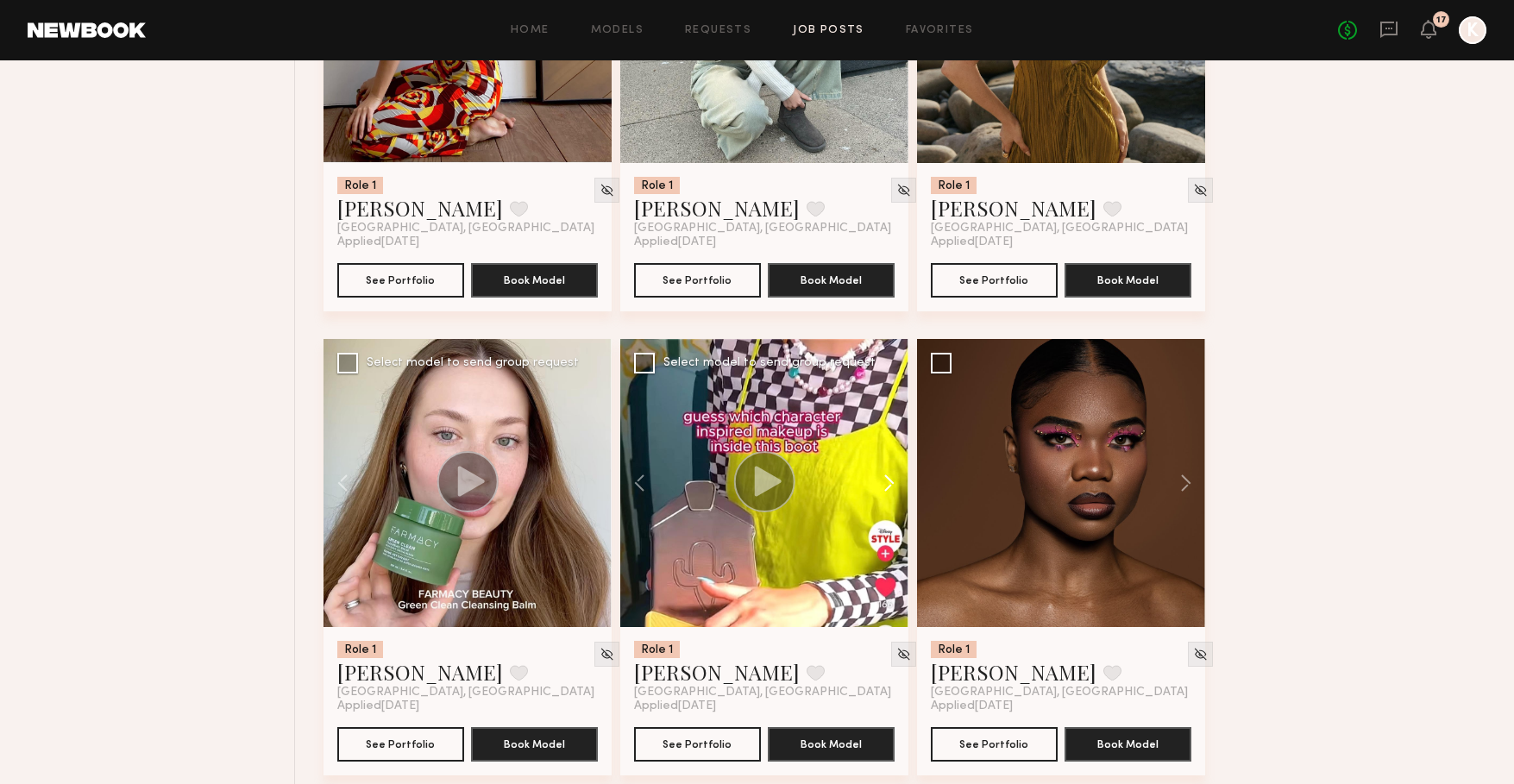
click at [890, 483] on button at bounding box center [880, 483] width 55 height 288
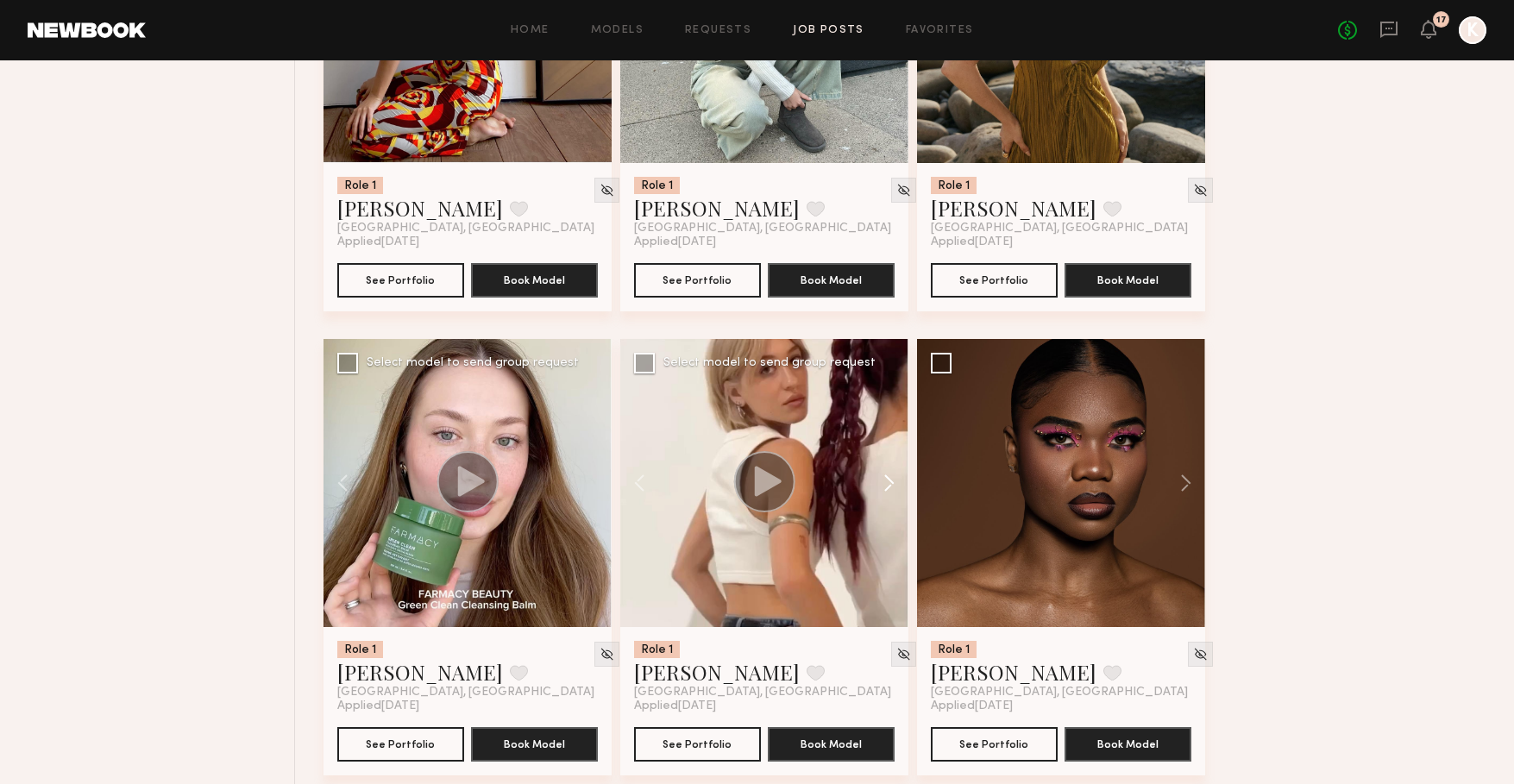
click at [890, 483] on button at bounding box center [880, 483] width 55 height 288
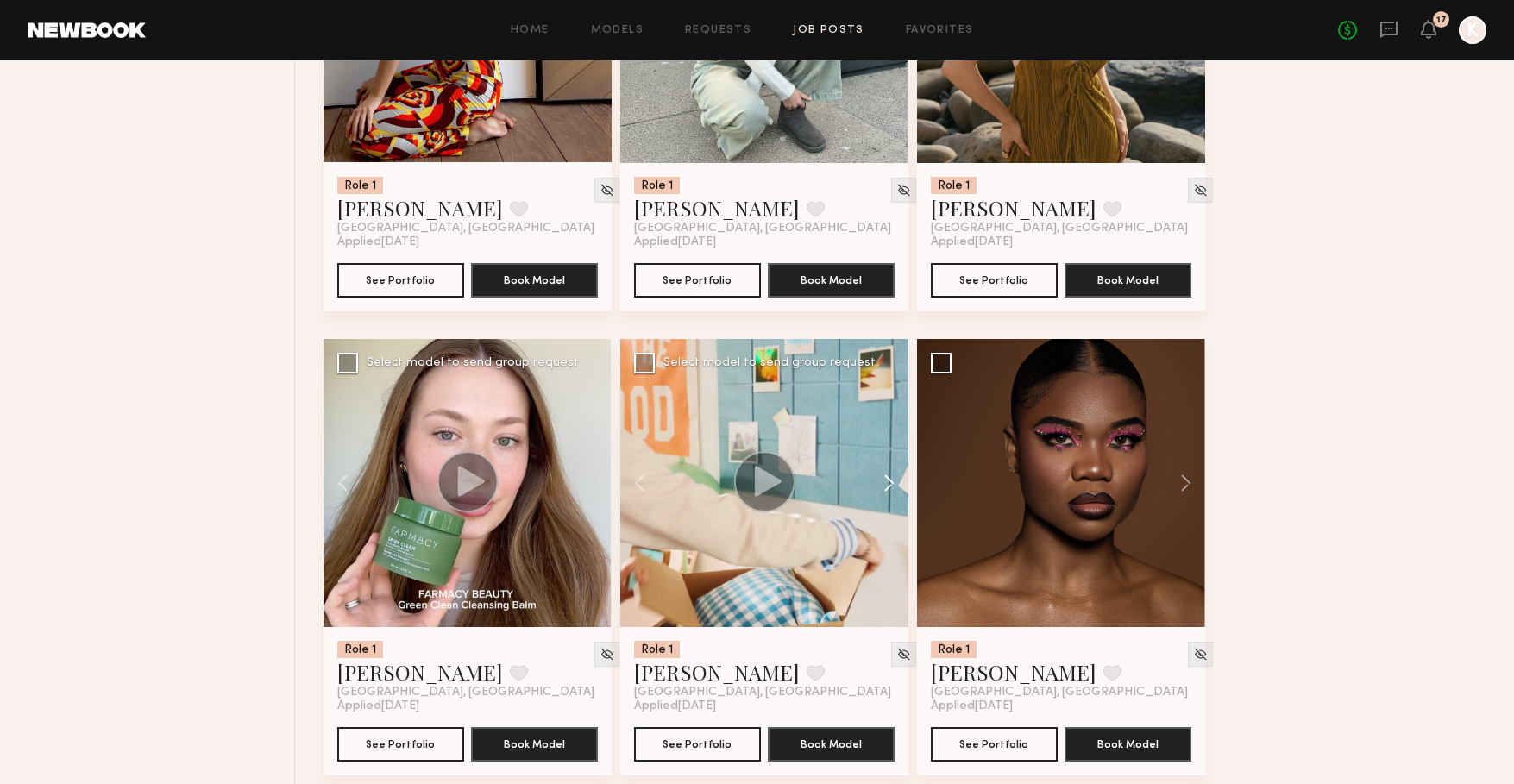
click at [890, 483] on button at bounding box center [880, 483] width 55 height 288
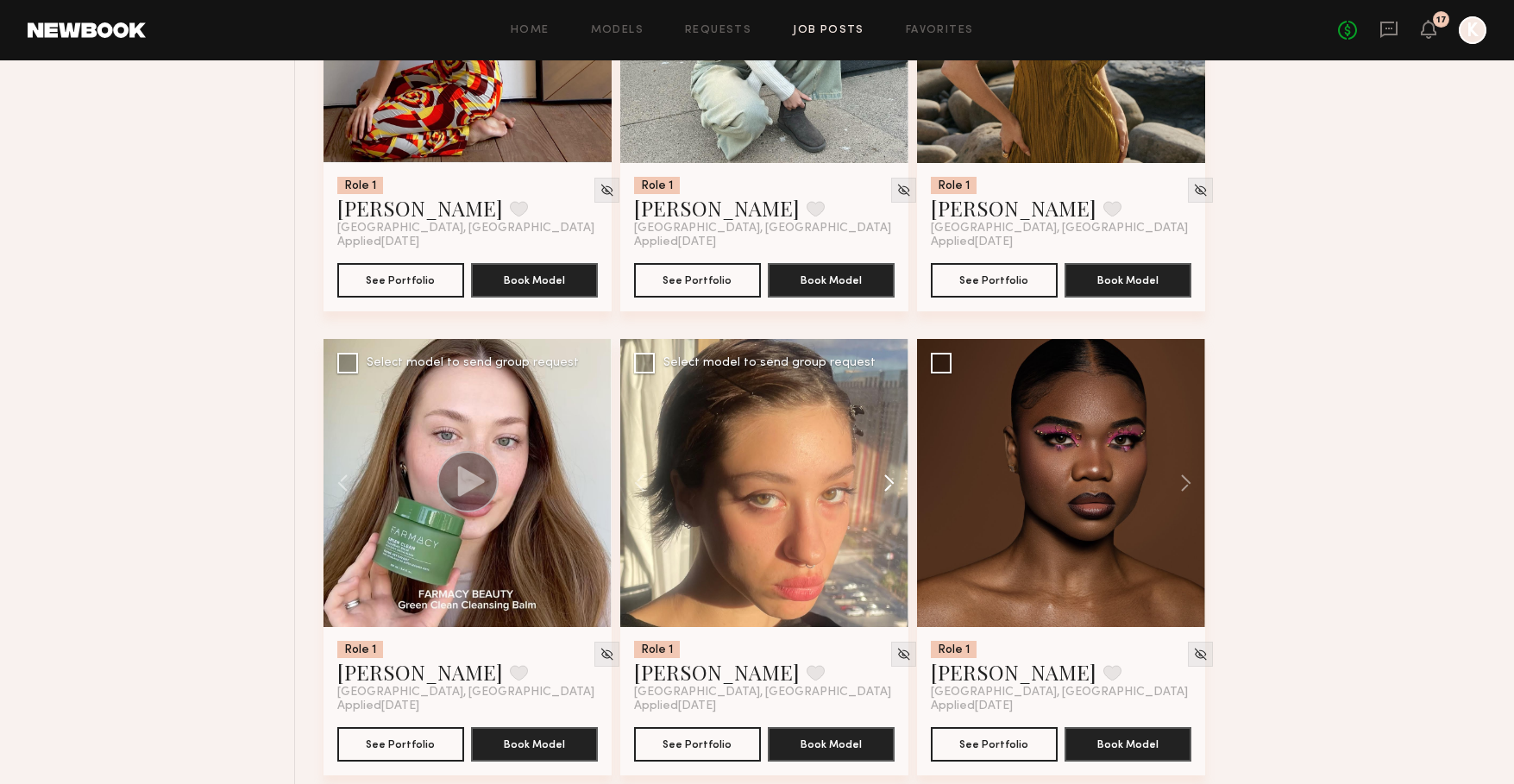
click at [890, 483] on button at bounding box center [880, 483] width 55 height 288
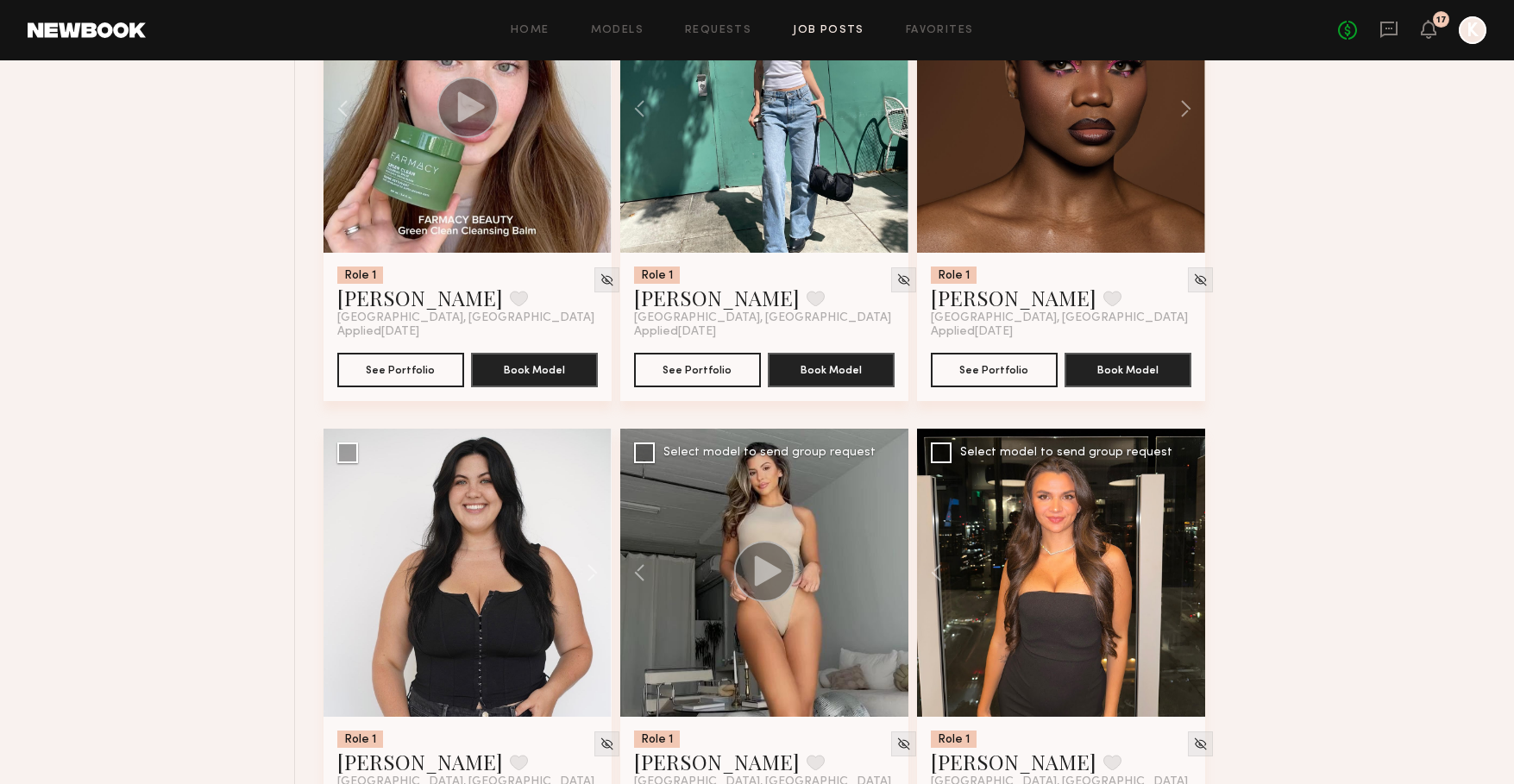
scroll to position [1816, 0]
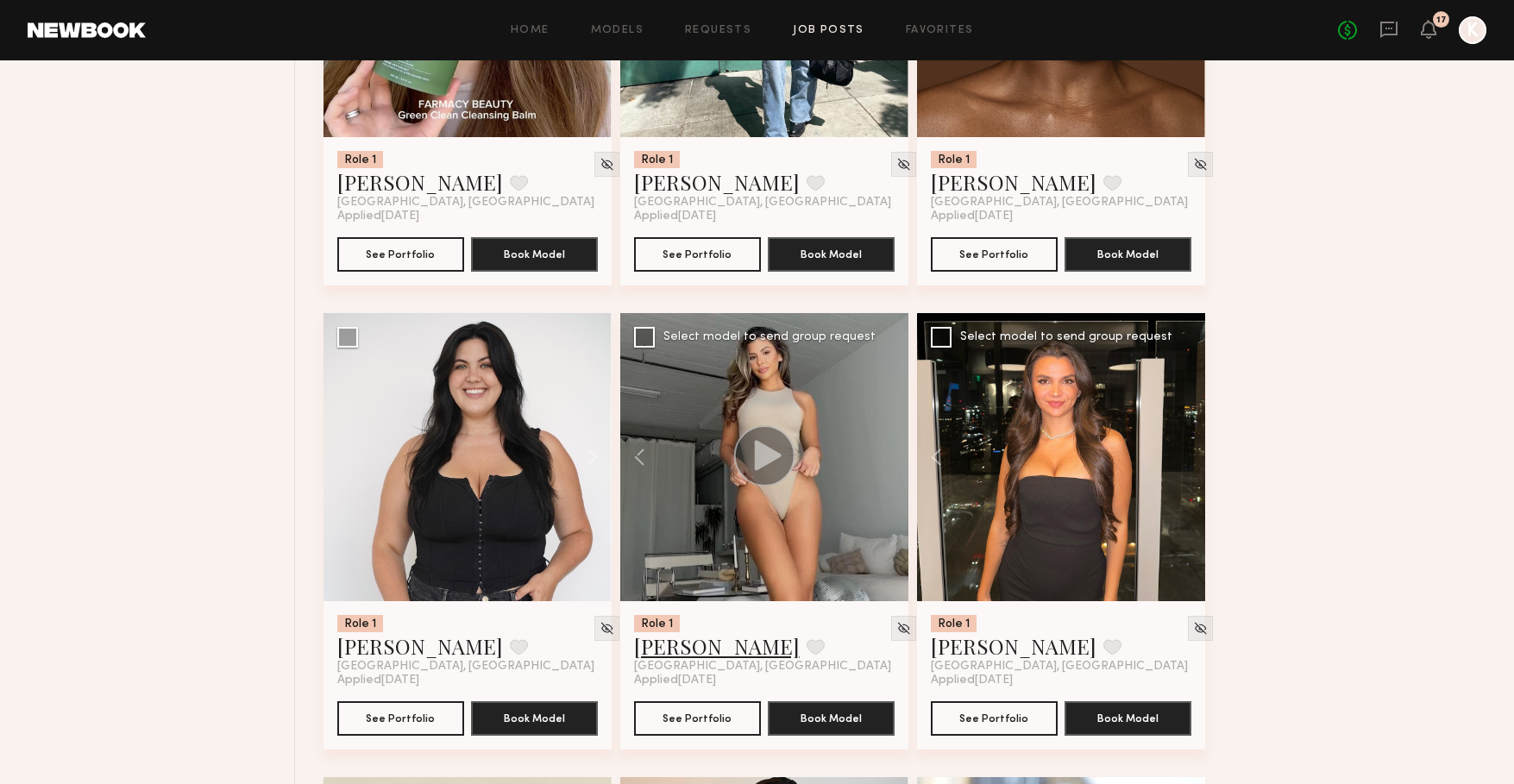
click at [680, 643] on link "[PERSON_NAME]" at bounding box center [716, 645] width 165 height 27
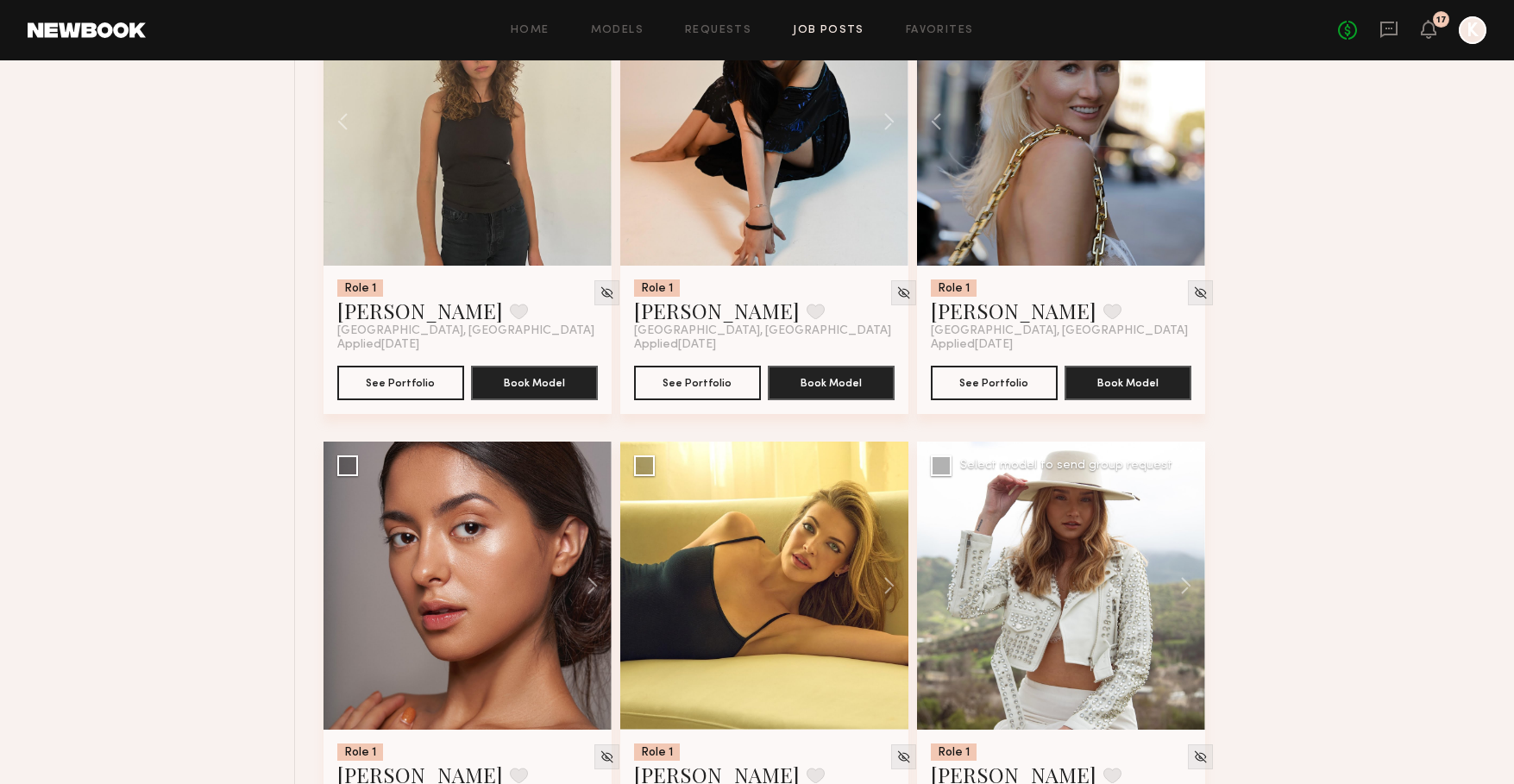
scroll to position [2653, 0]
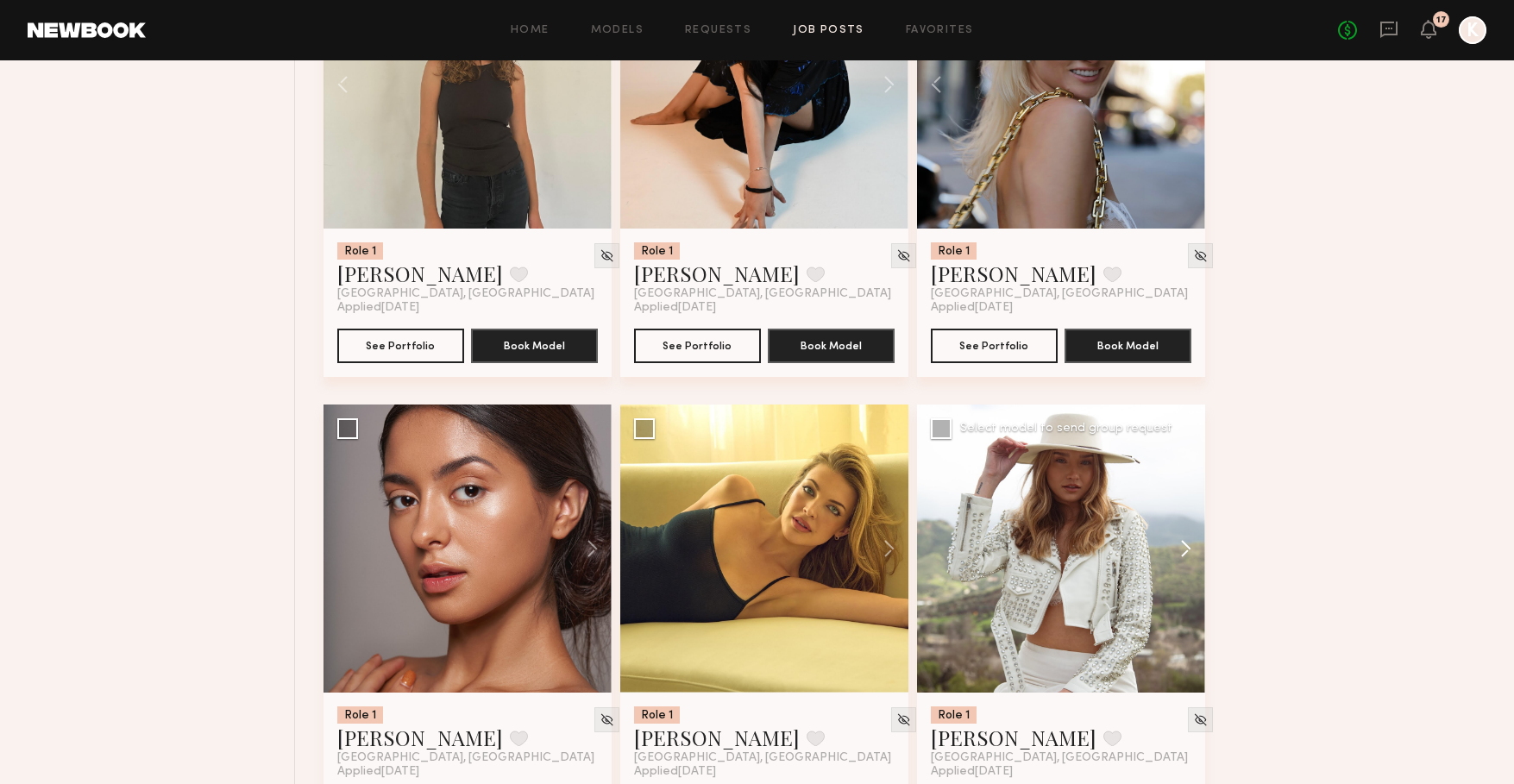
click at [1182, 551] on button at bounding box center [1177, 549] width 55 height 288
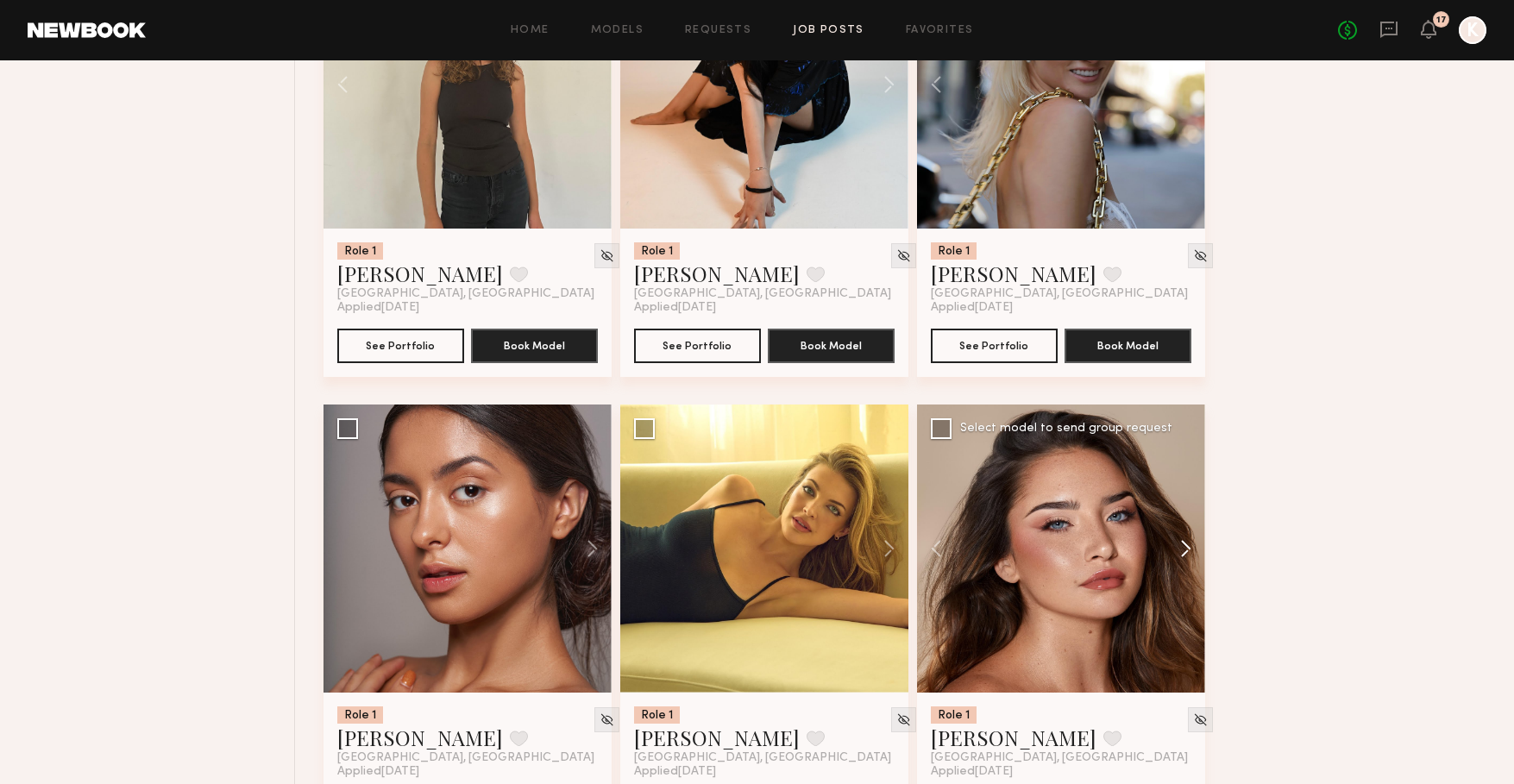
click at [1182, 551] on button at bounding box center [1177, 549] width 55 height 288
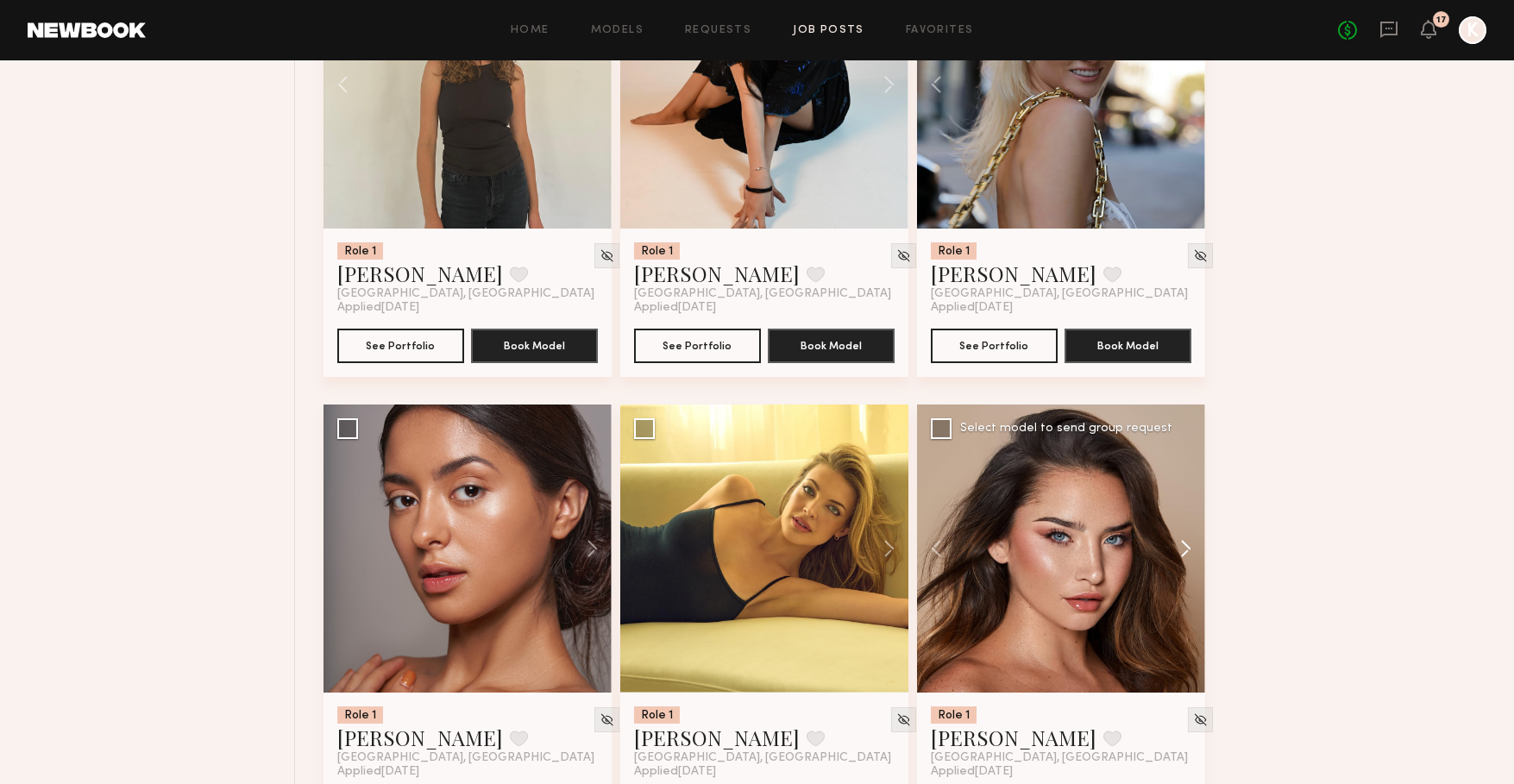
click at [1182, 551] on button at bounding box center [1177, 549] width 55 height 288
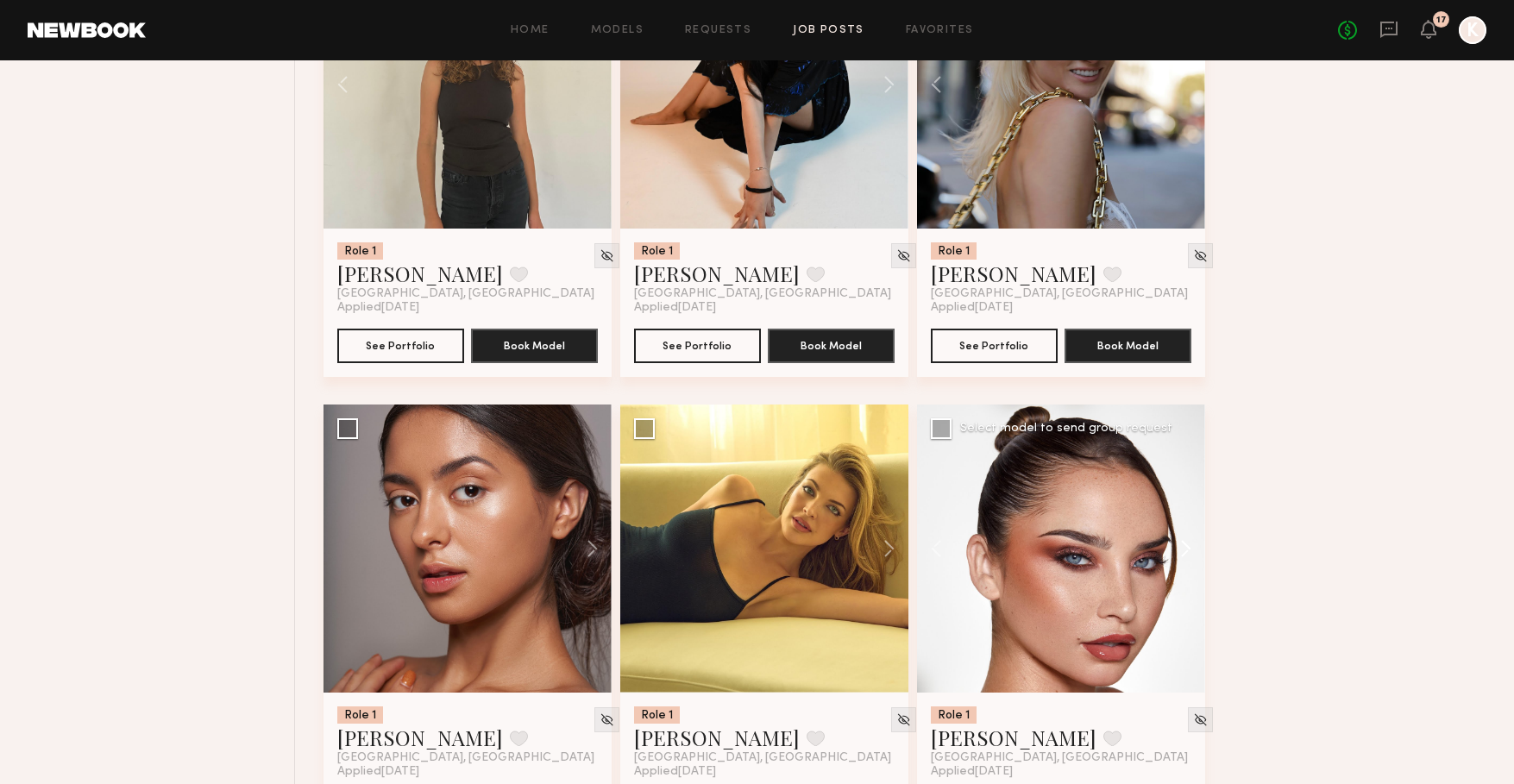
click at [1182, 551] on button at bounding box center [1177, 549] width 55 height 288
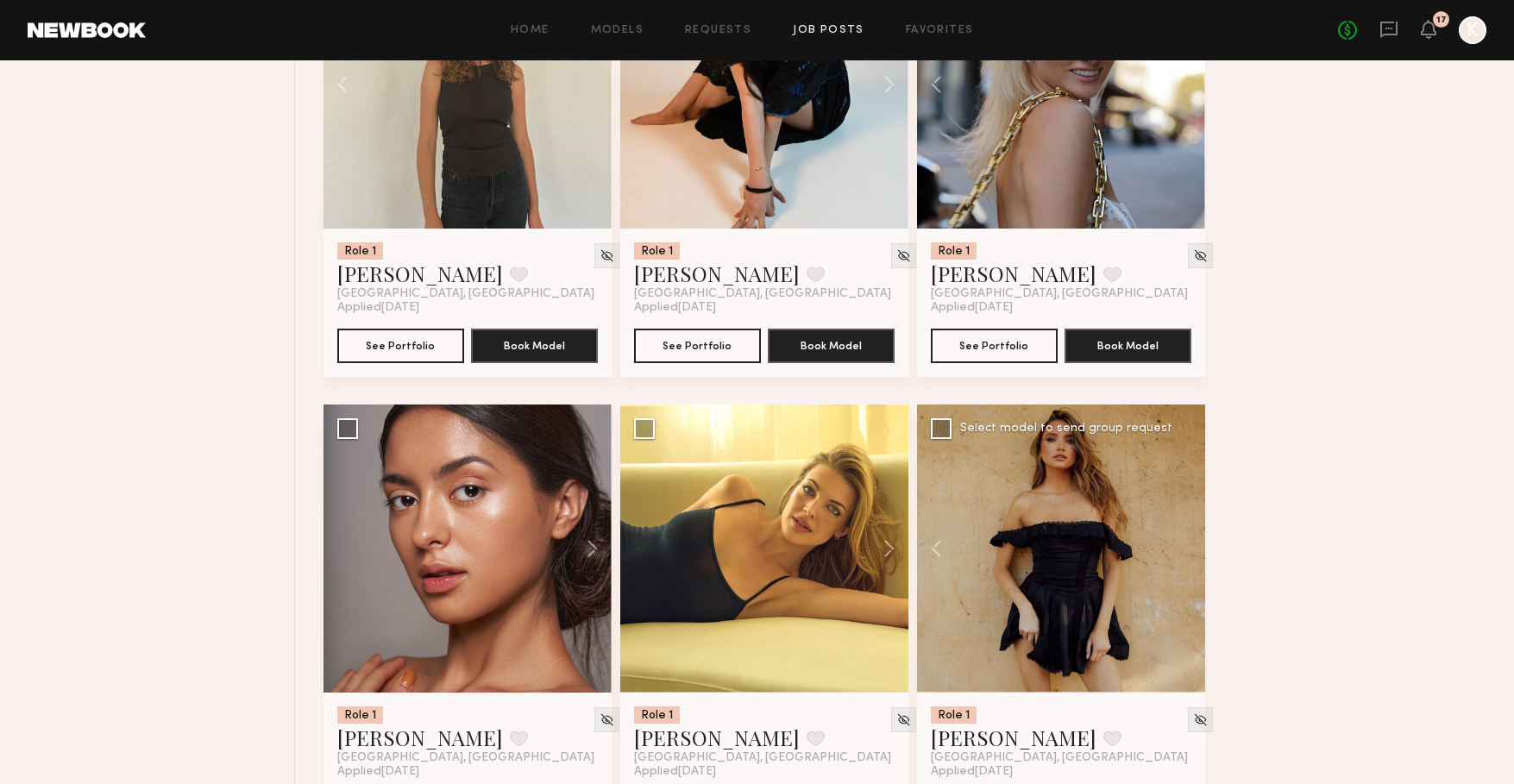
click at [1182, 551] on div at bounding box center [1061, 549] width 289 height 288
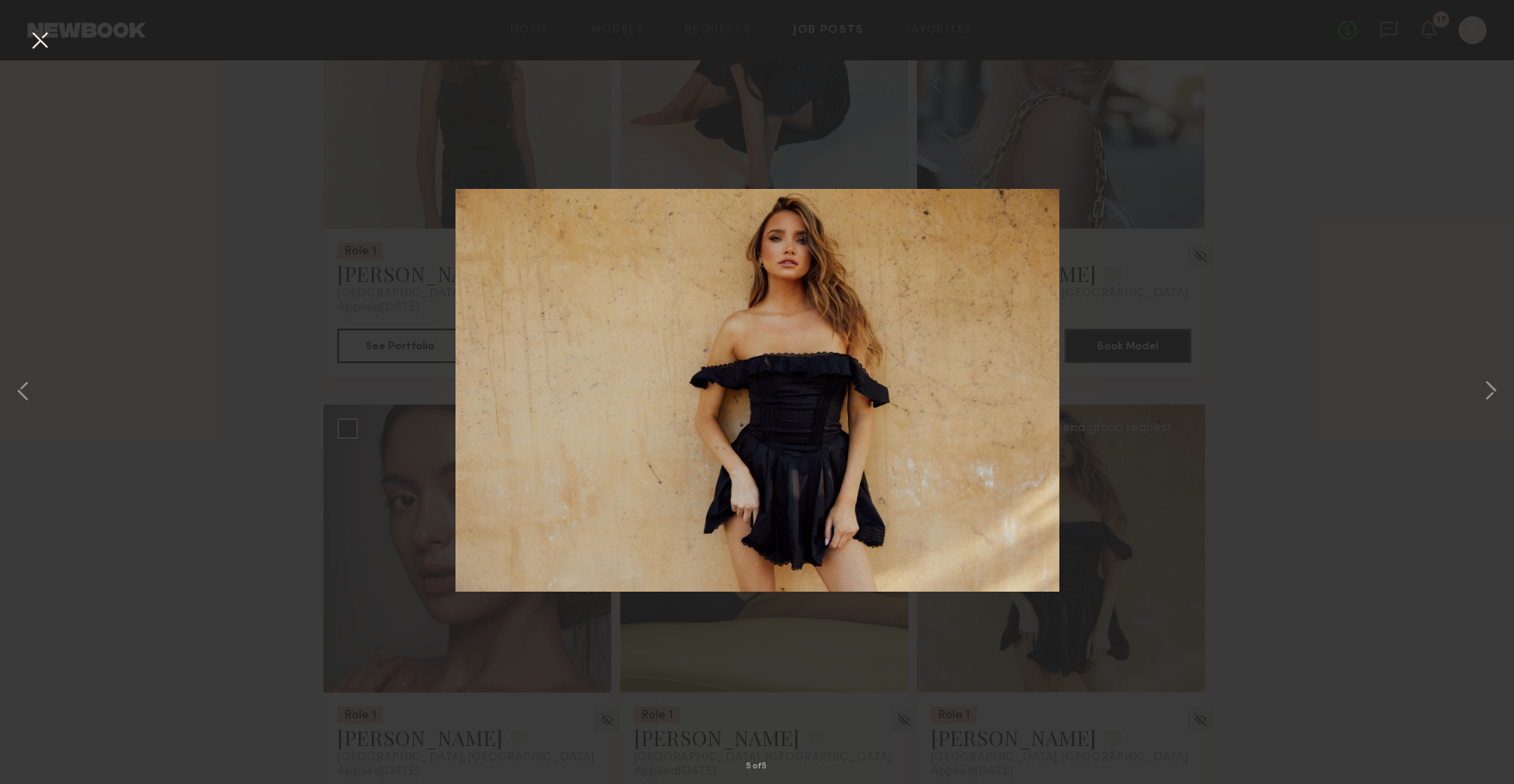
click at [1427, 419] on div "5 of 5" at bounding box center [757, 392] width 1514 height 784
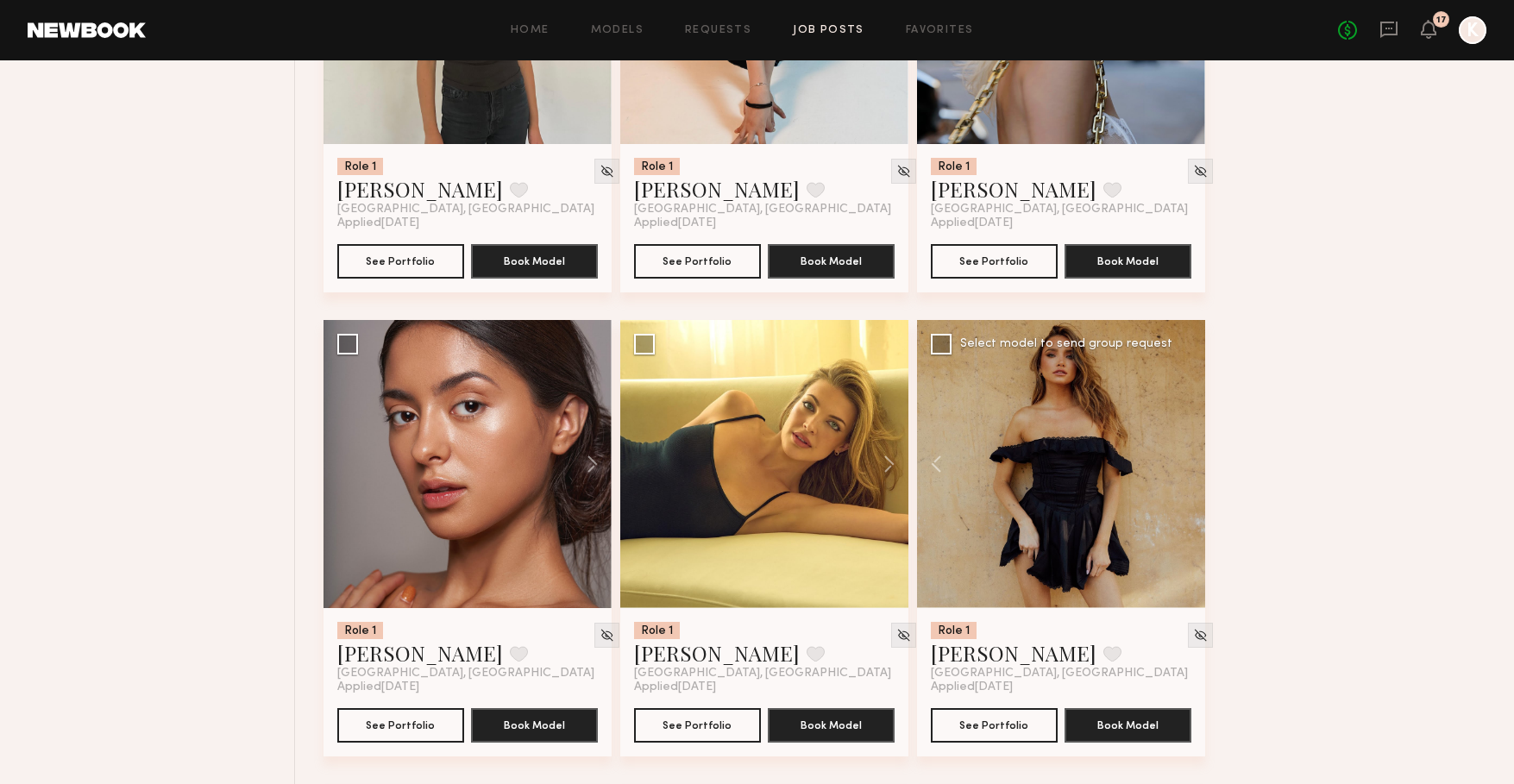
scroll to position [2815, 0]
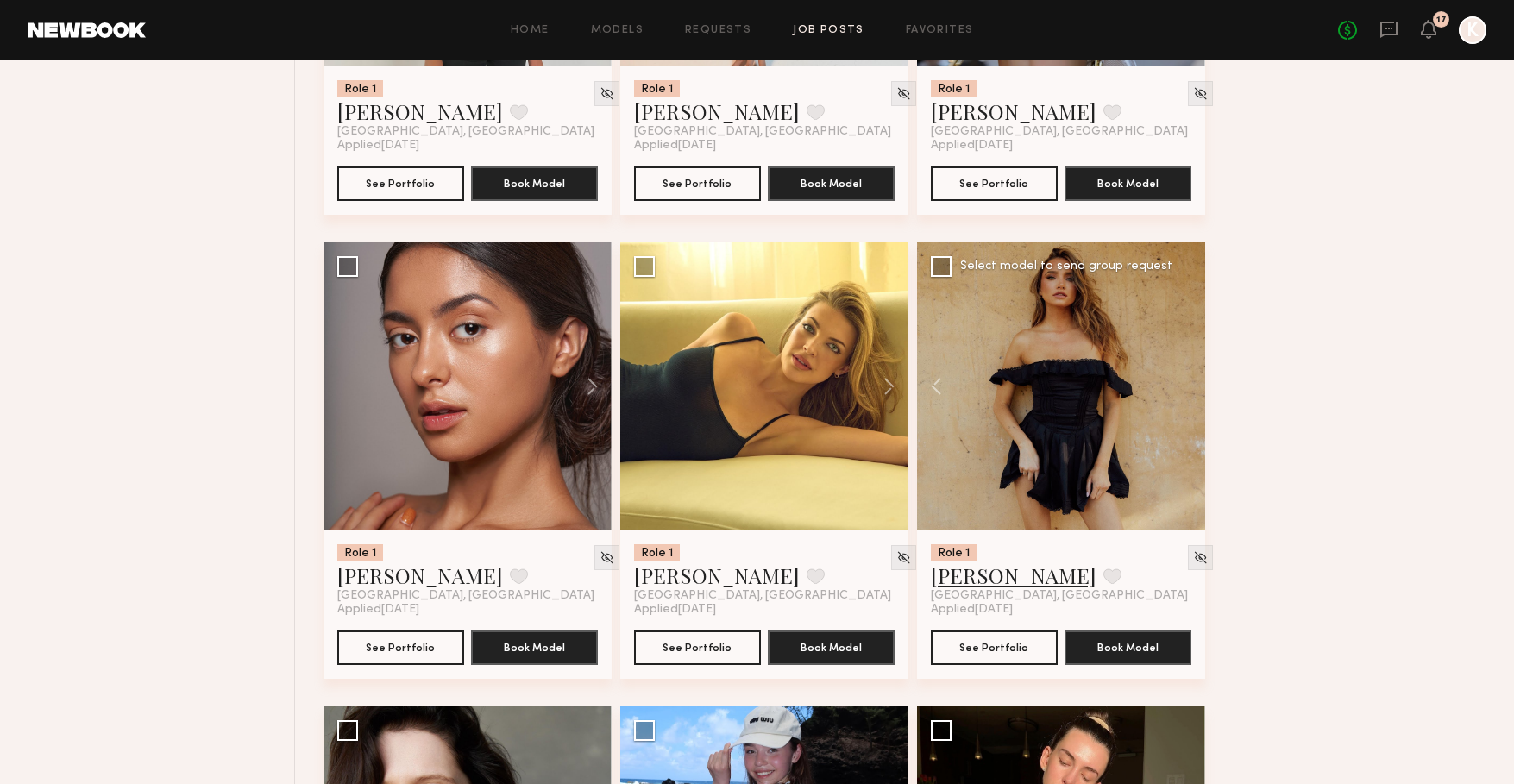
click at [992, 578] on link "[PERSON_NAME]" at bounding box center [1013, 575] width 165 height 27
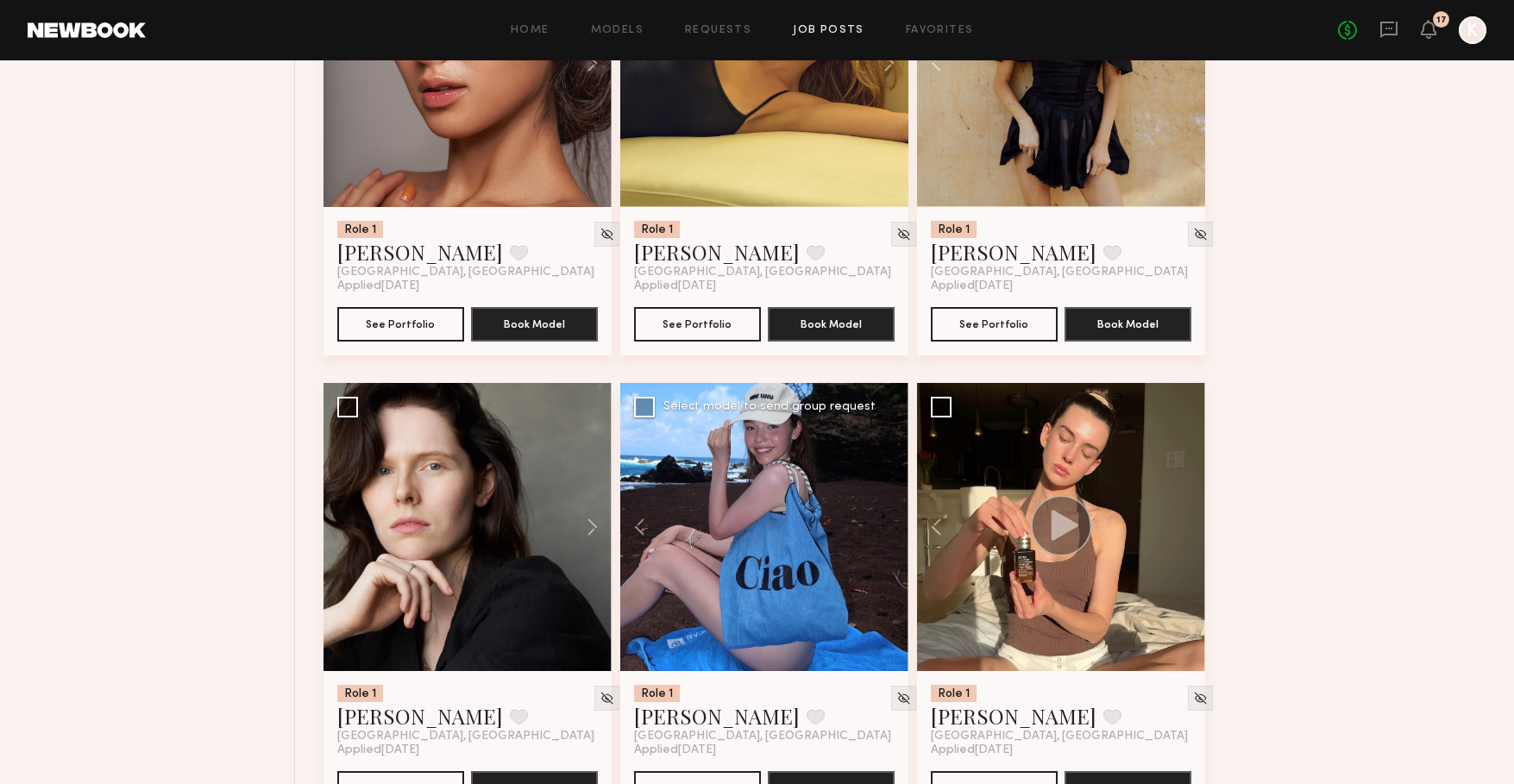
scroll to position [3240, 0]
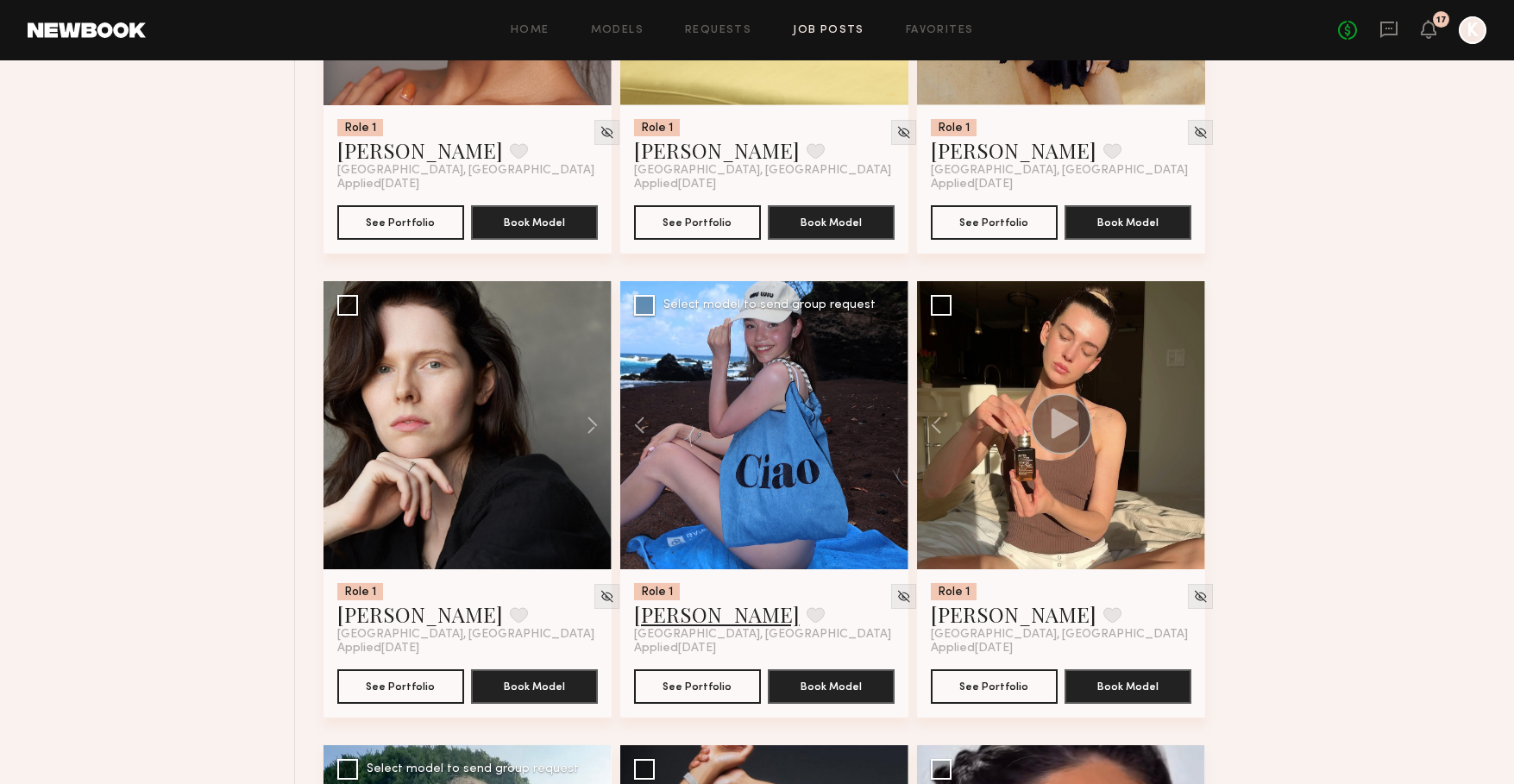
click at [682, 616] on link "[PERSON_NAME]" at bounding box center [716, 614] width 165 height 27
click at [940, 424] on button at bounding box center [944, 425] width 55 height 288
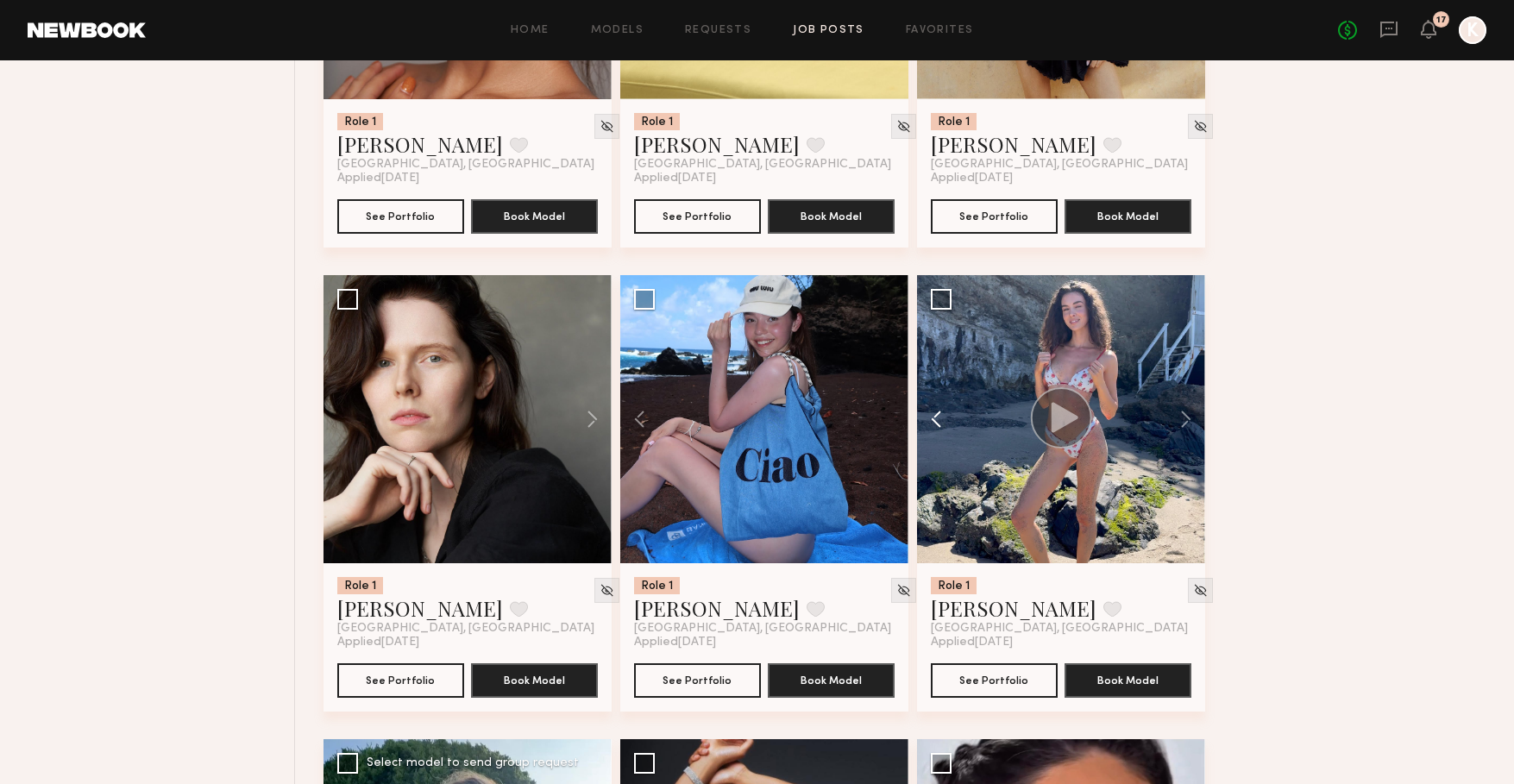
click at [935, 424] on button at bounding box center [944, 419] width 55 height 288
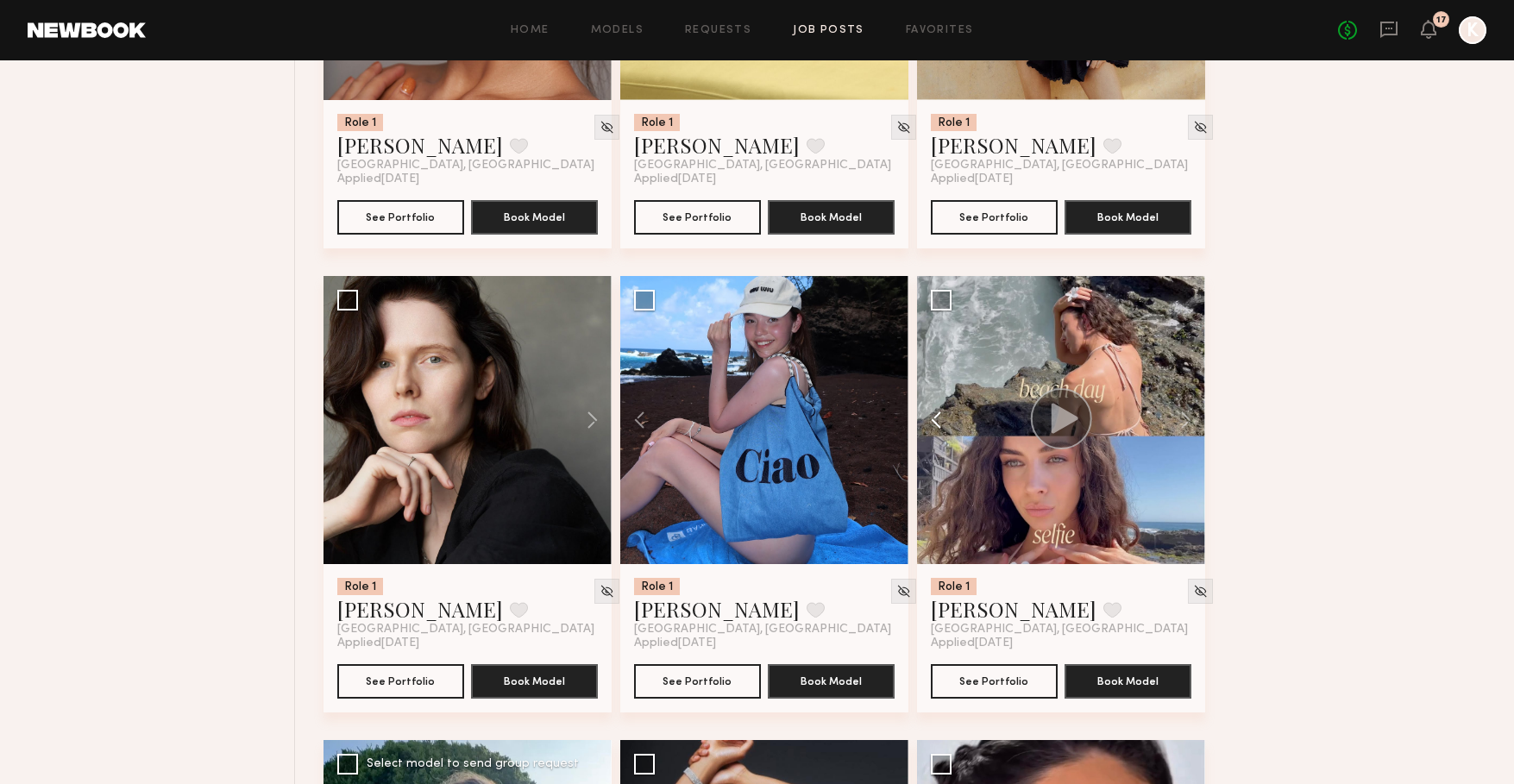
scroll to position [3250, 0]
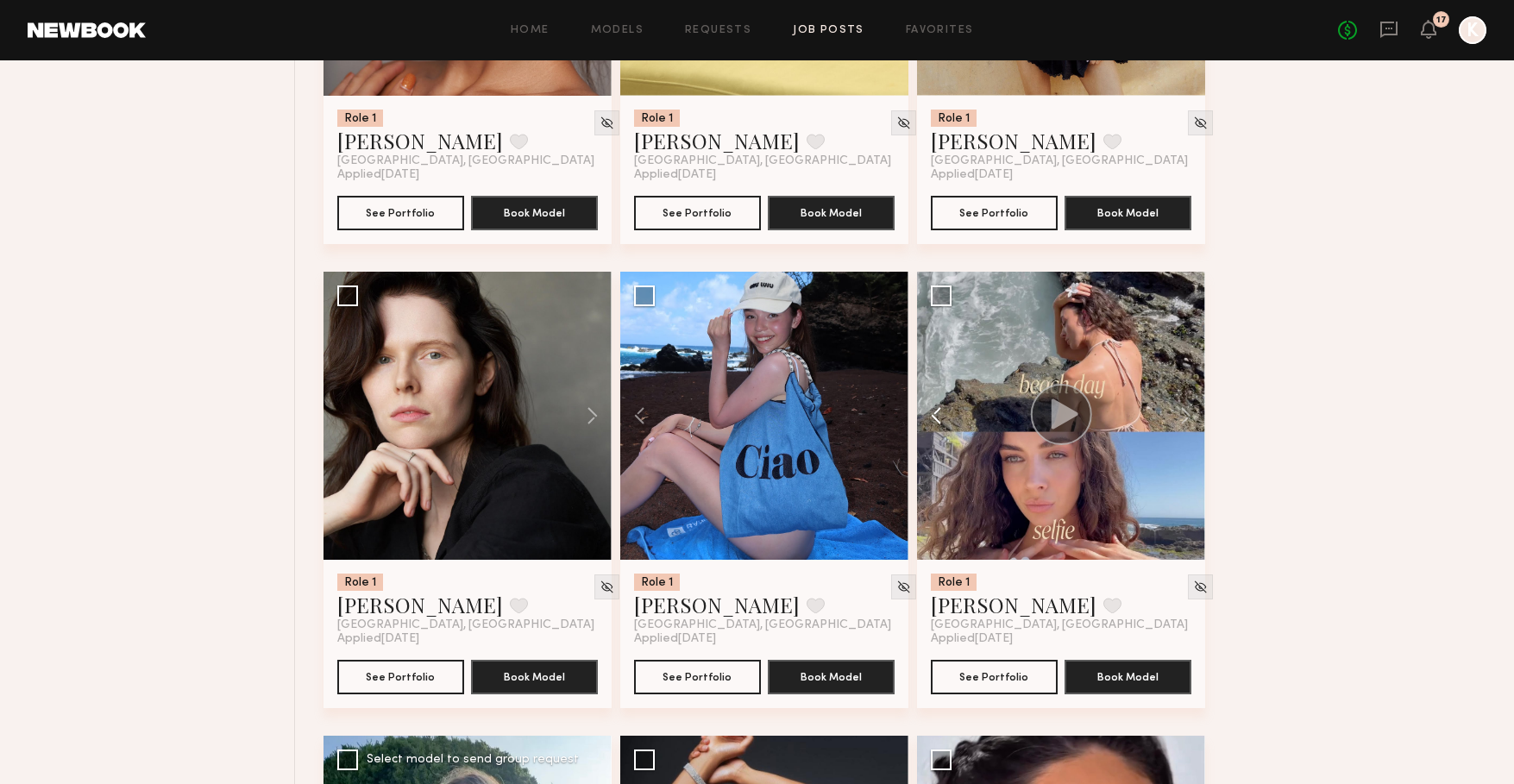
click at [935, 424] on button at bounding box center [944, 416] width 55 height 288
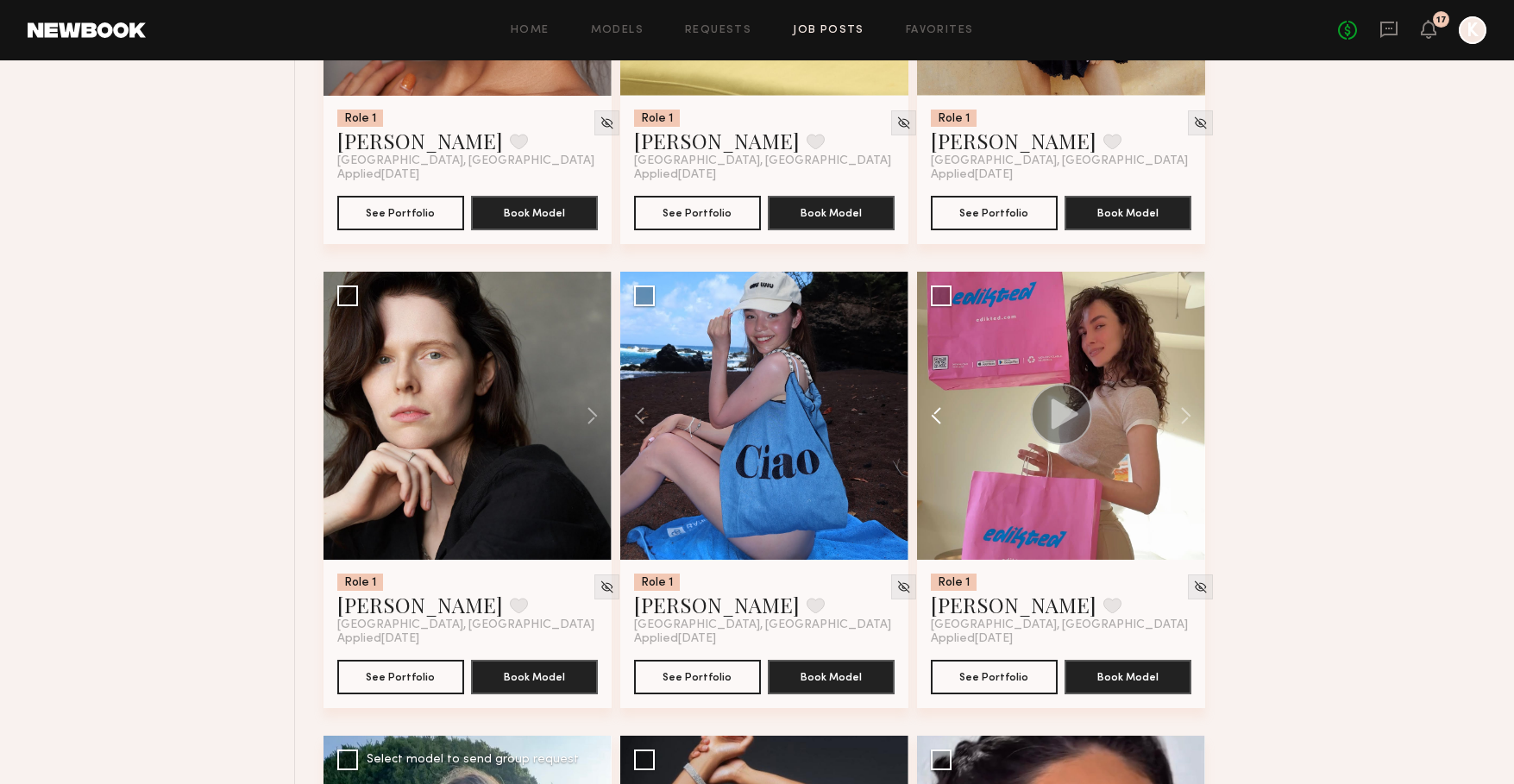
click at [935, 424] on button at bounding box center [944, 416] width 55 height 288
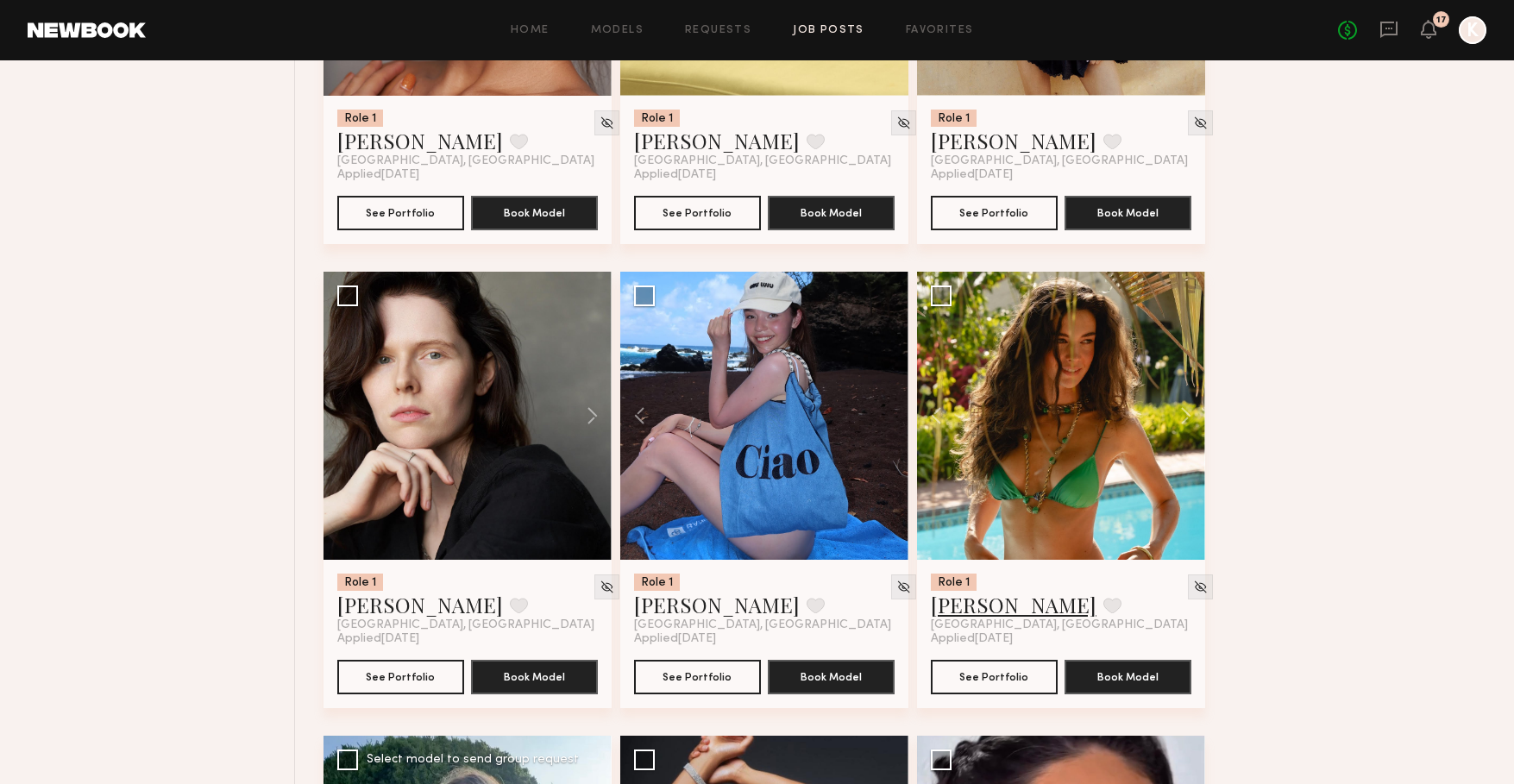
click at [970, 609] on link "[PERSON_NAME]" at bounding box center [1013, 604] width 165 height 27
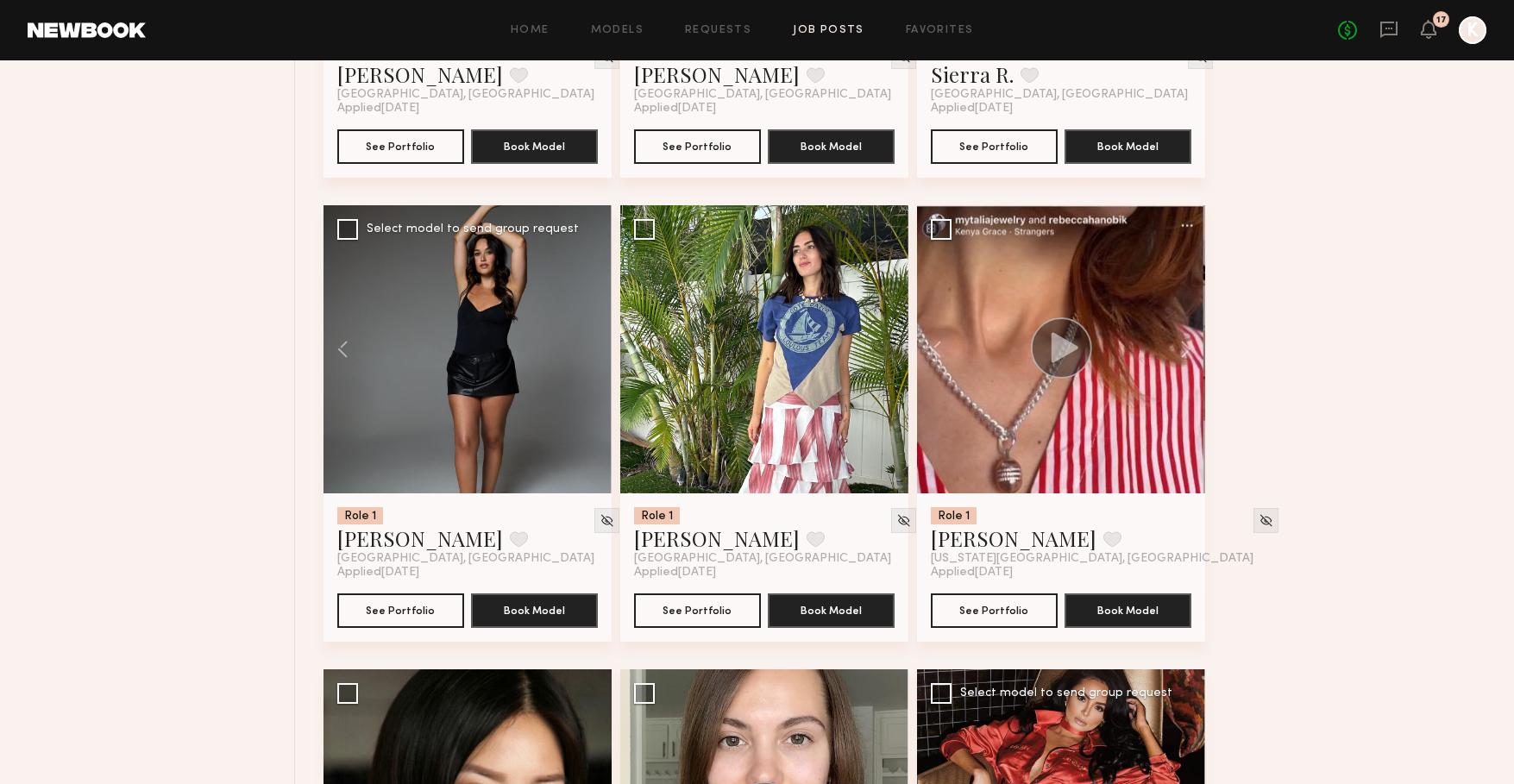
scroll to position [4251, 0]
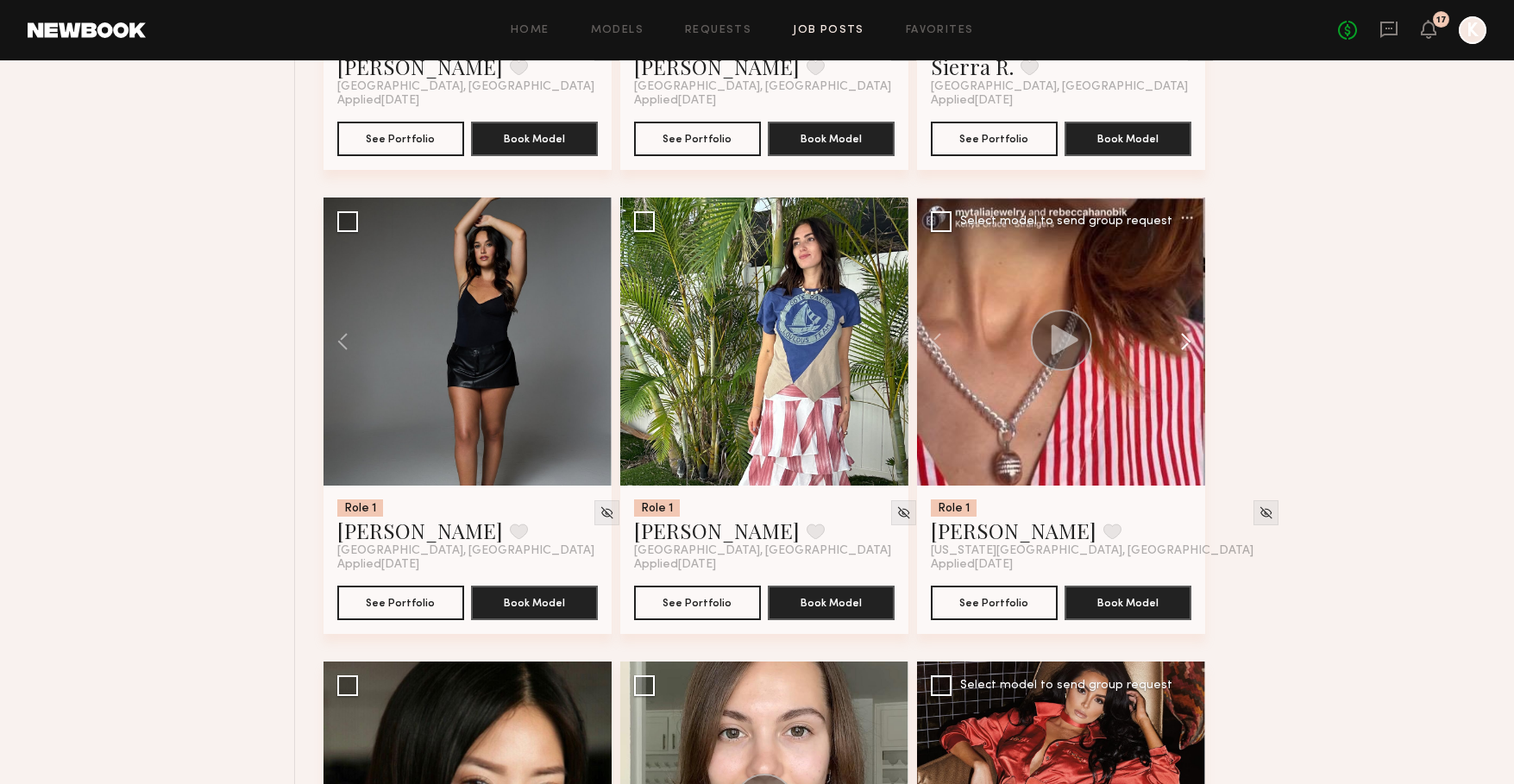
click at [1192, 338] on button at bounding box center [1177, 341] width 55 height 288
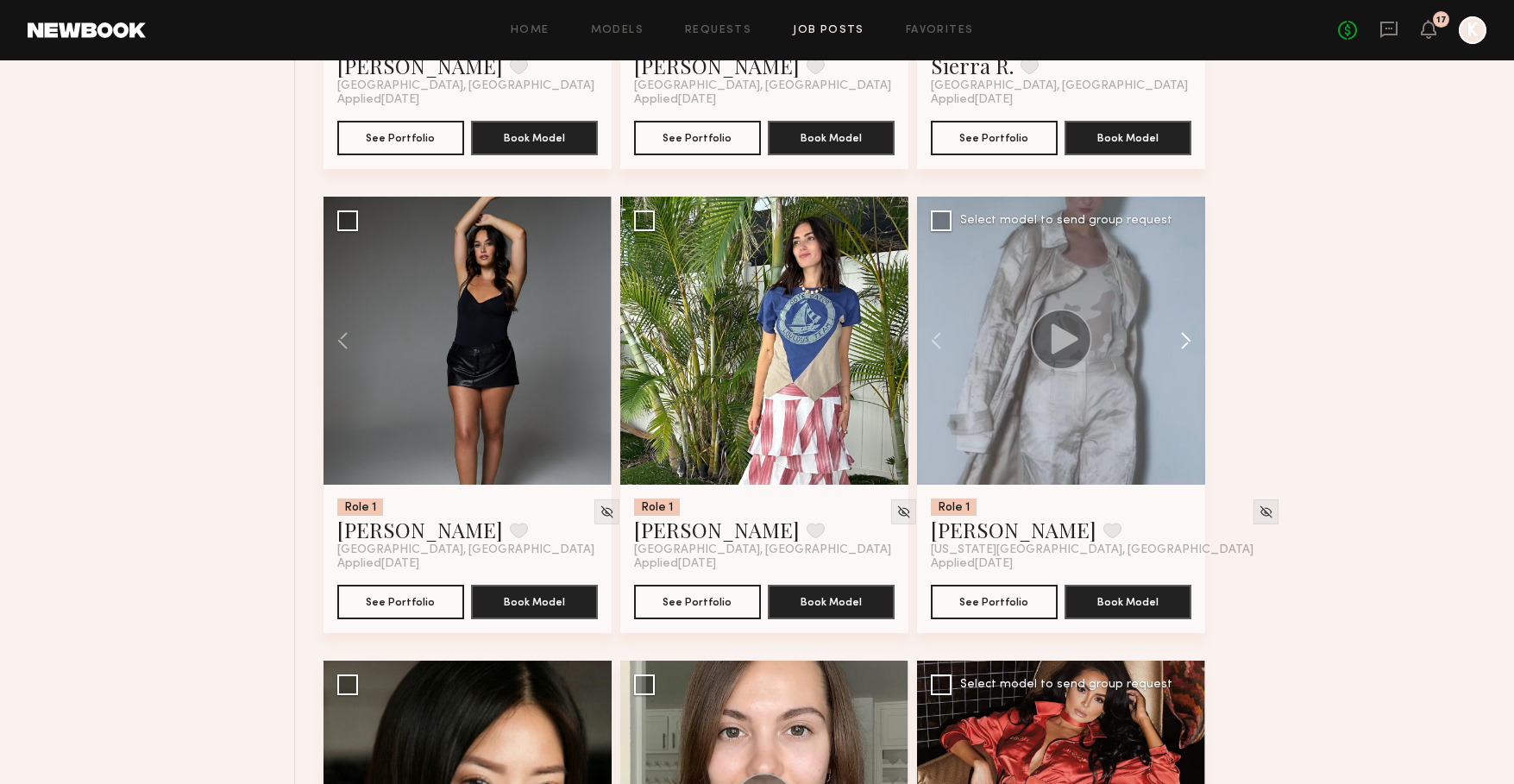
click at [1192, 338] on button at bounding box center [1177, 340] width 55 height 288
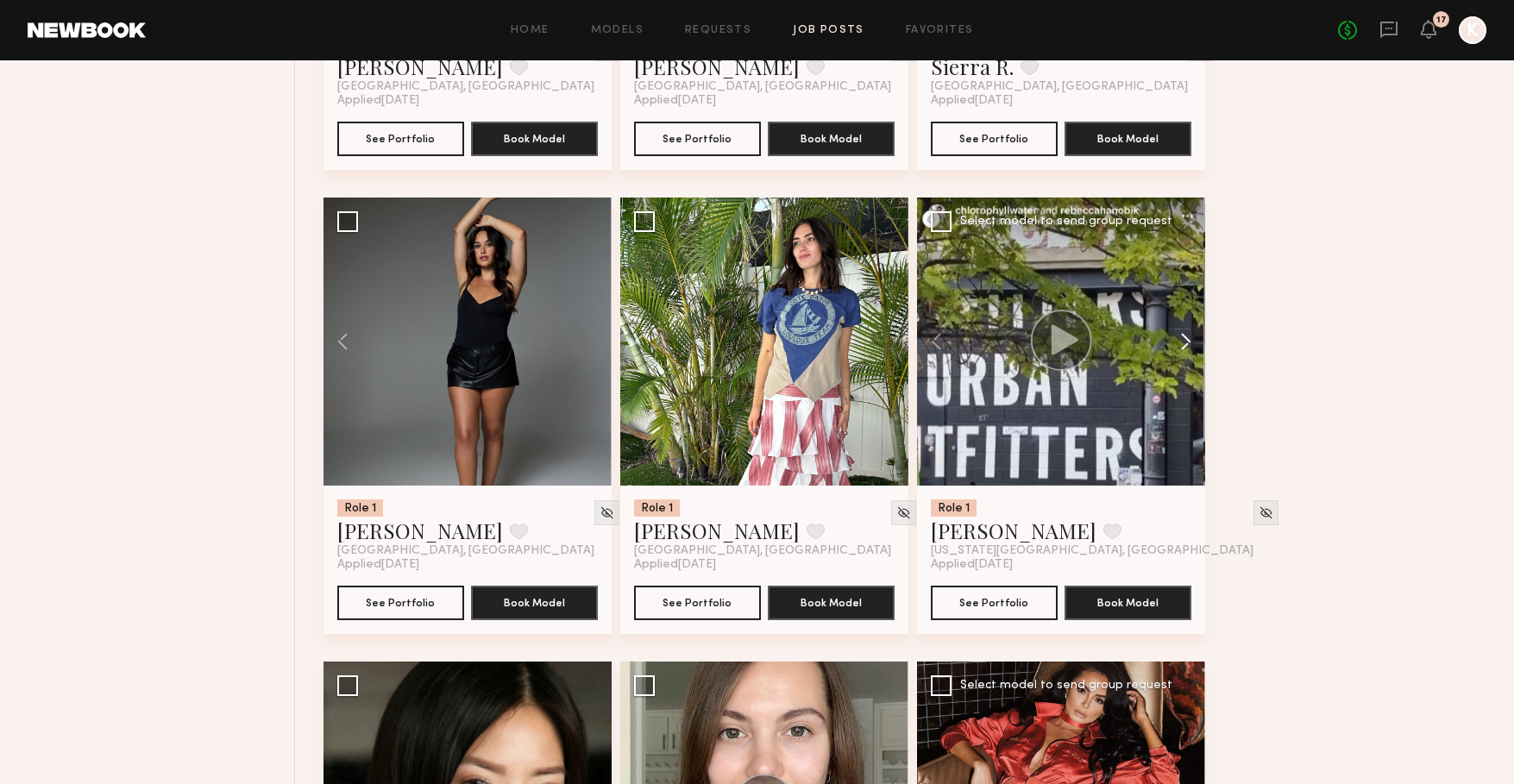
click at [1192, 338] on button at bounding box center [1177, 341] width 55 height 288
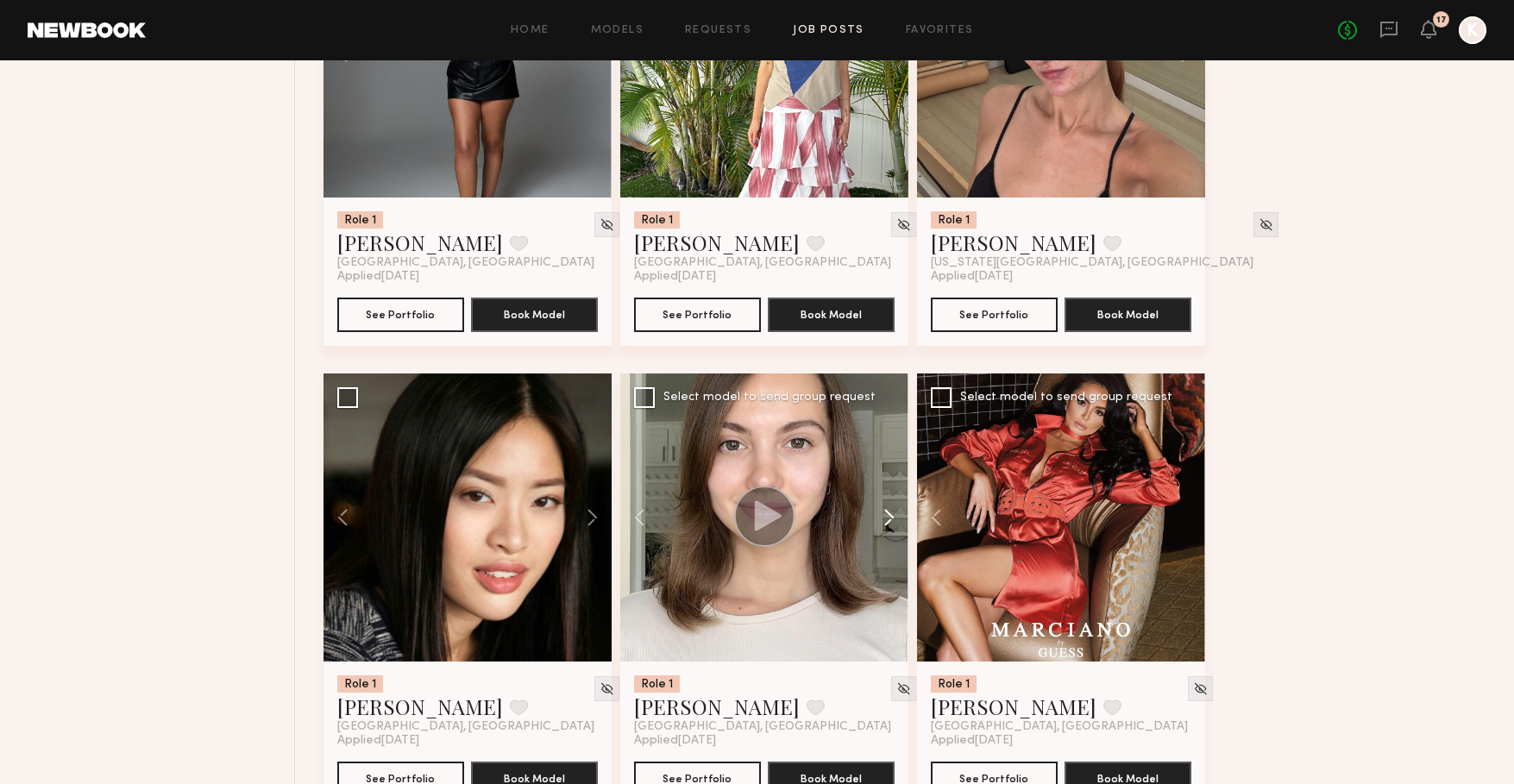
scroll to position [4549, 0]
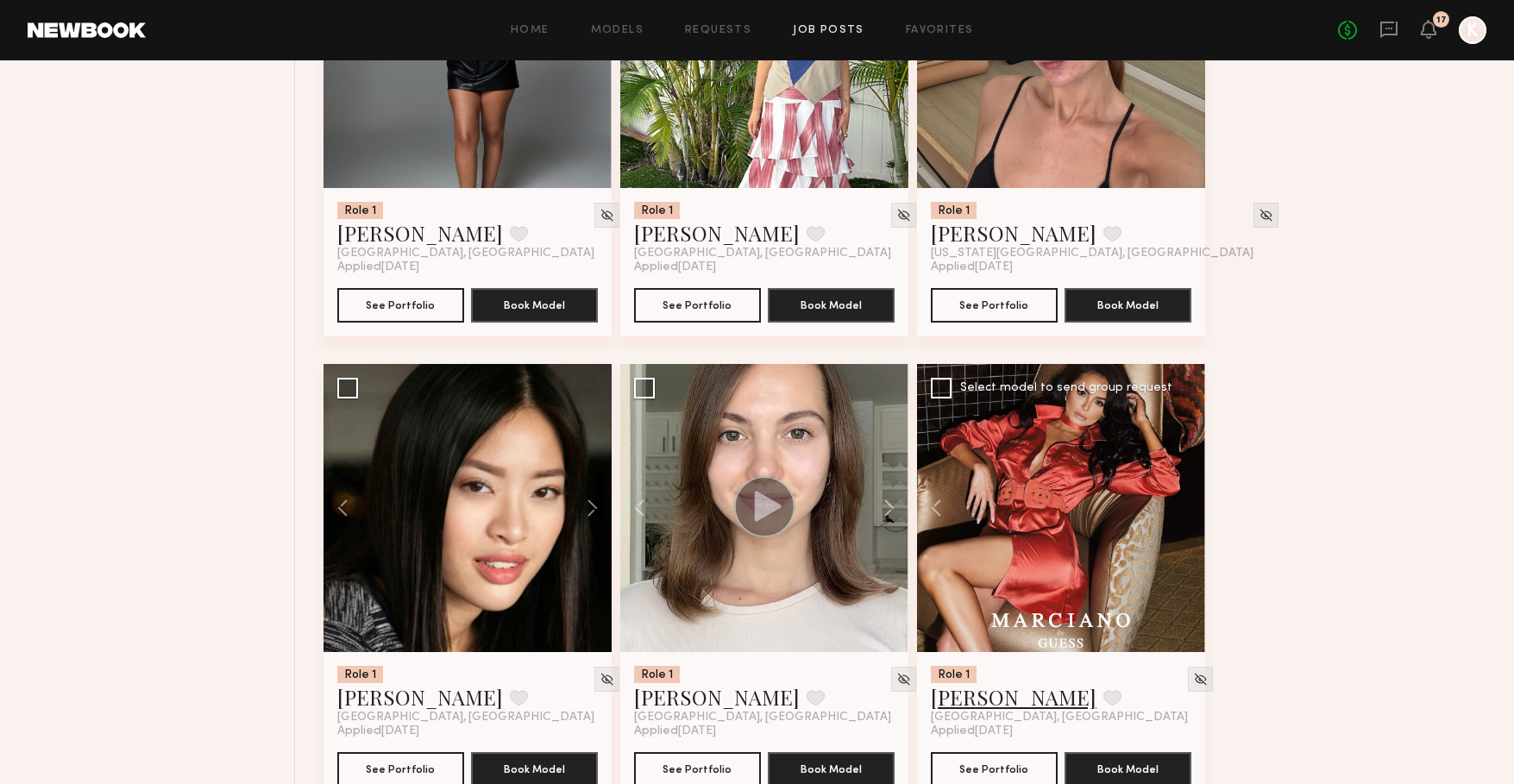
click at [991, 703] on link "[PERSON_NAME]" at bounding box center [1013, 696] width 165 height 27
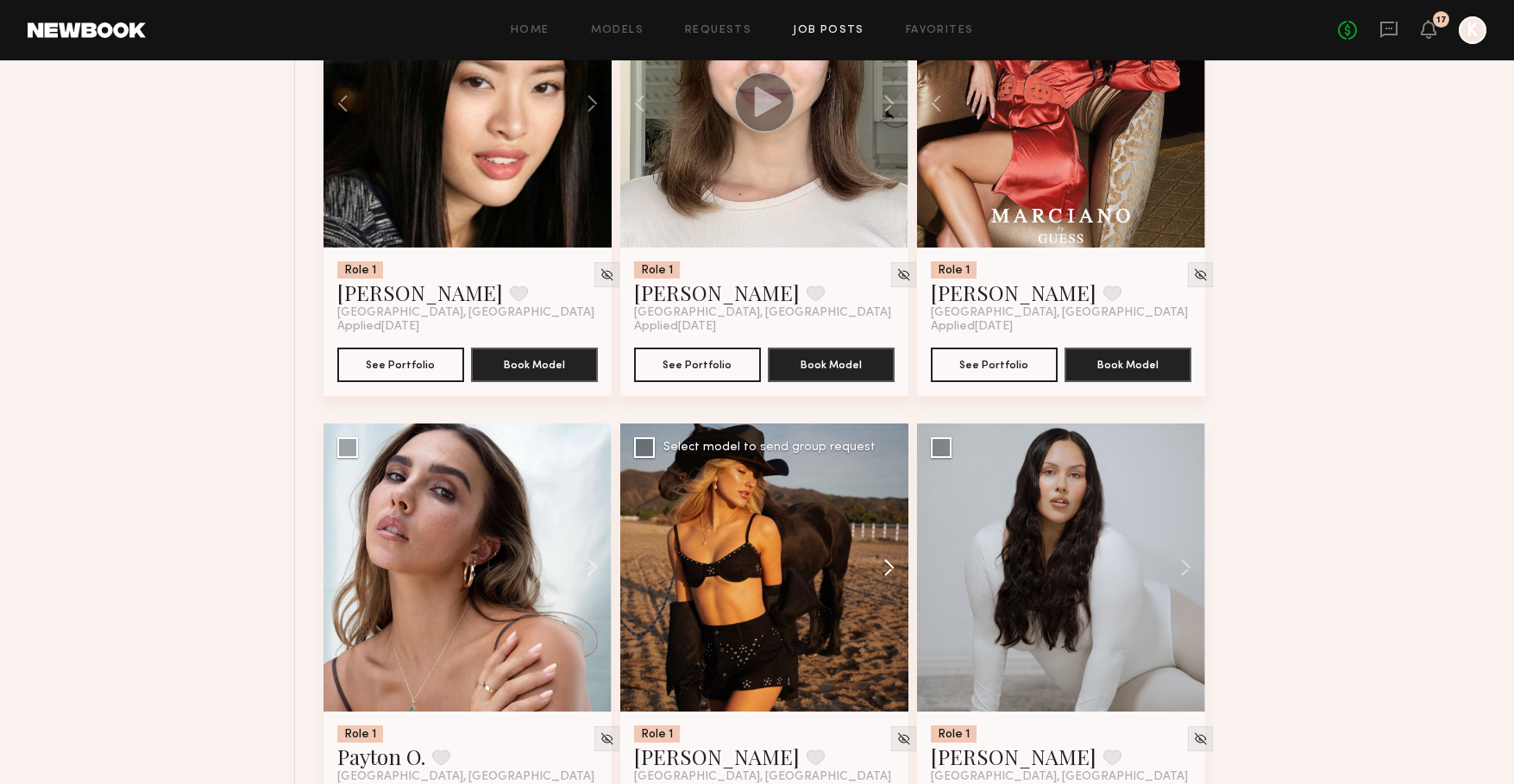
scroll to position [4971, 0]
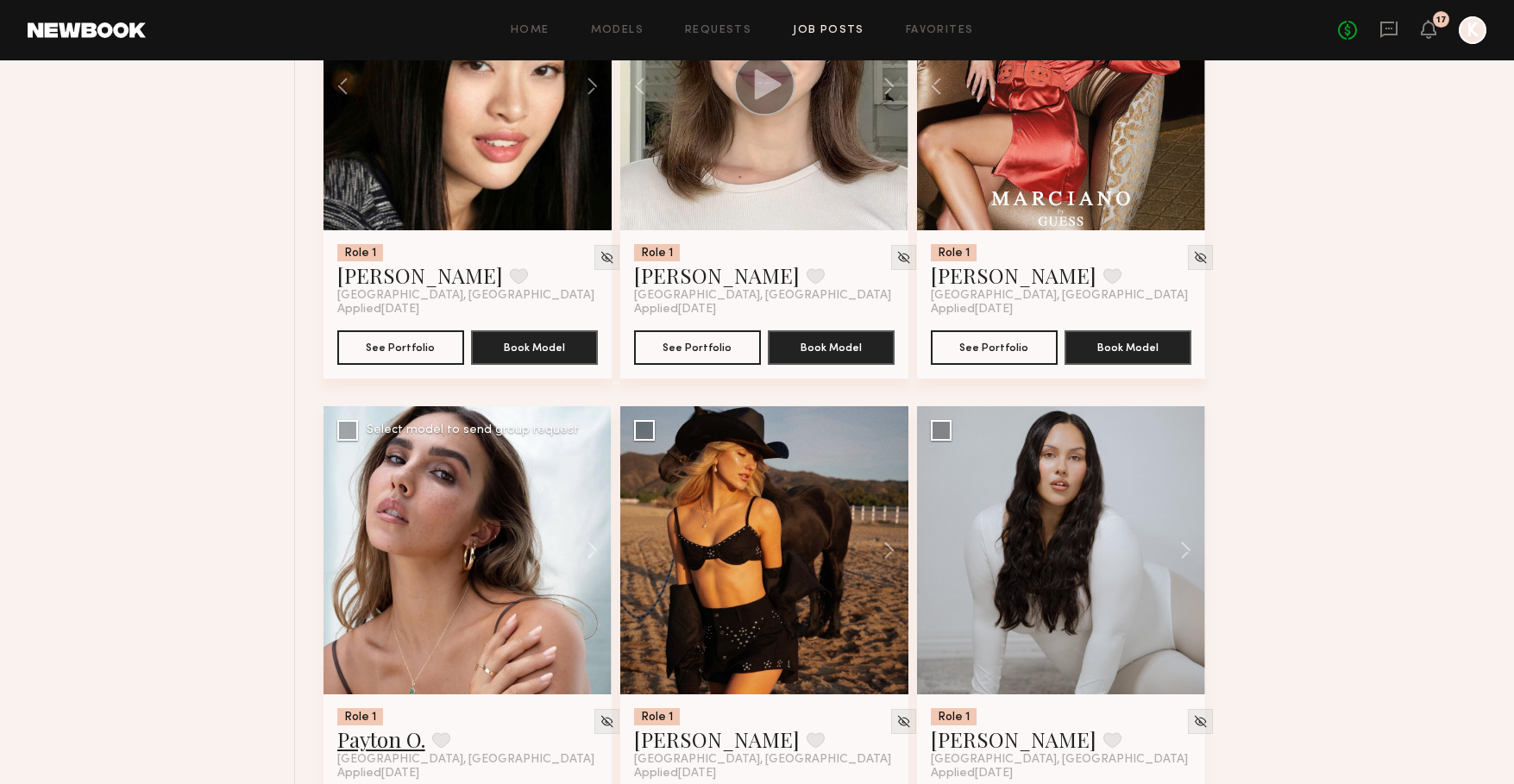
click at [365, 750] on link "Payton O." at bounding box center [381, 738] width 88 height 27
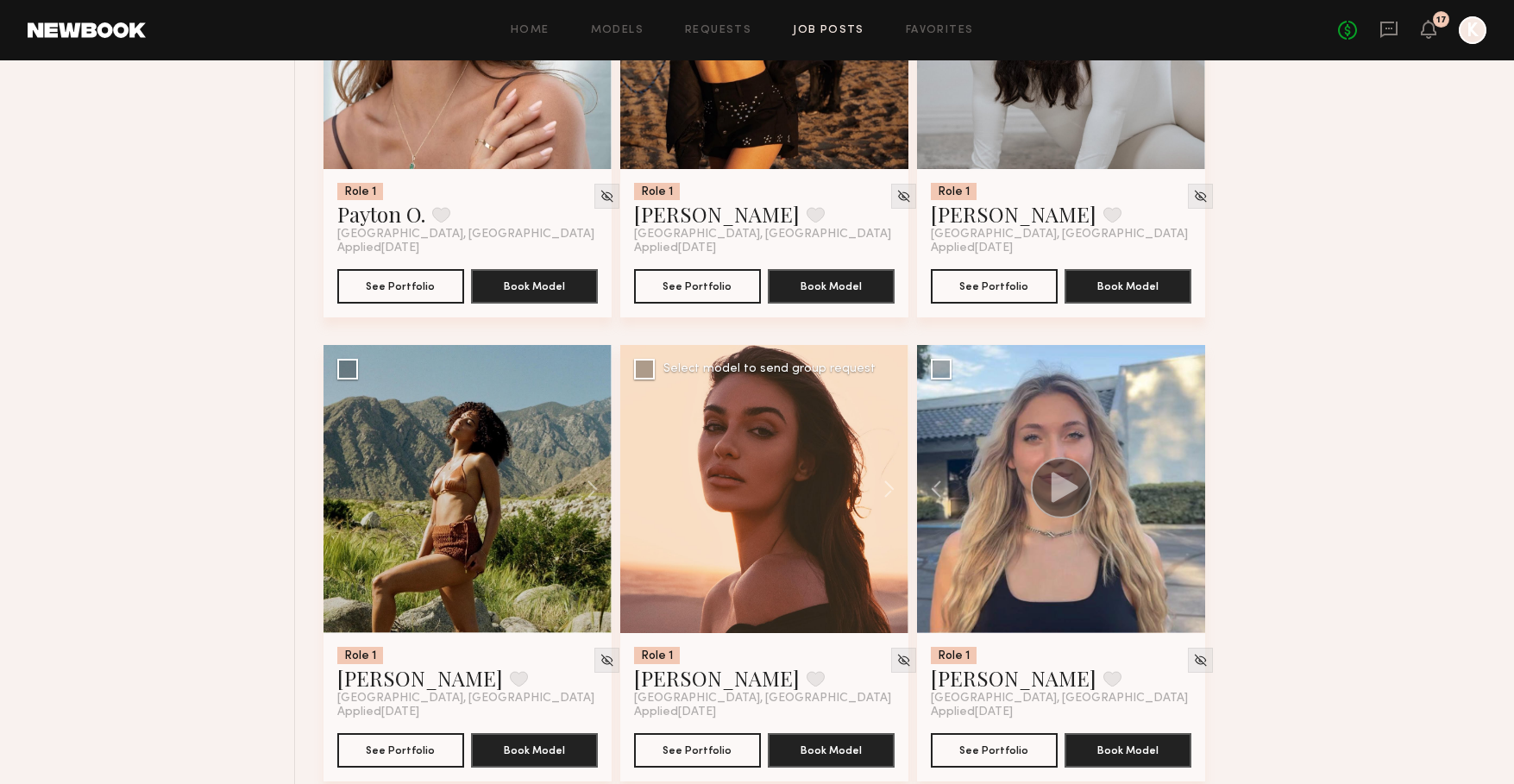
scroll to position [5496, 0]
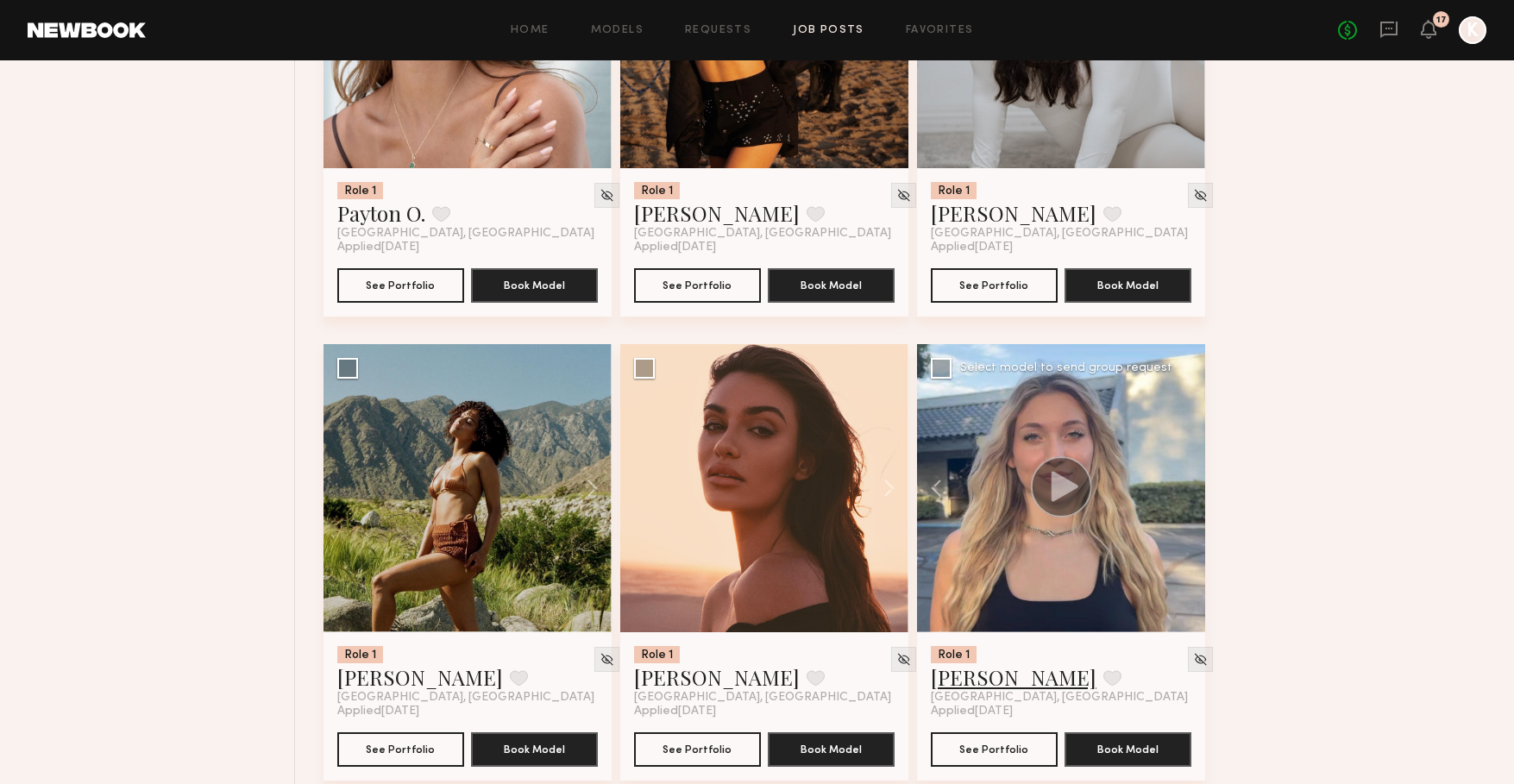
click at [981, 684] on link "Sage S." at bounding box center [1013, 676] width 165 height 27
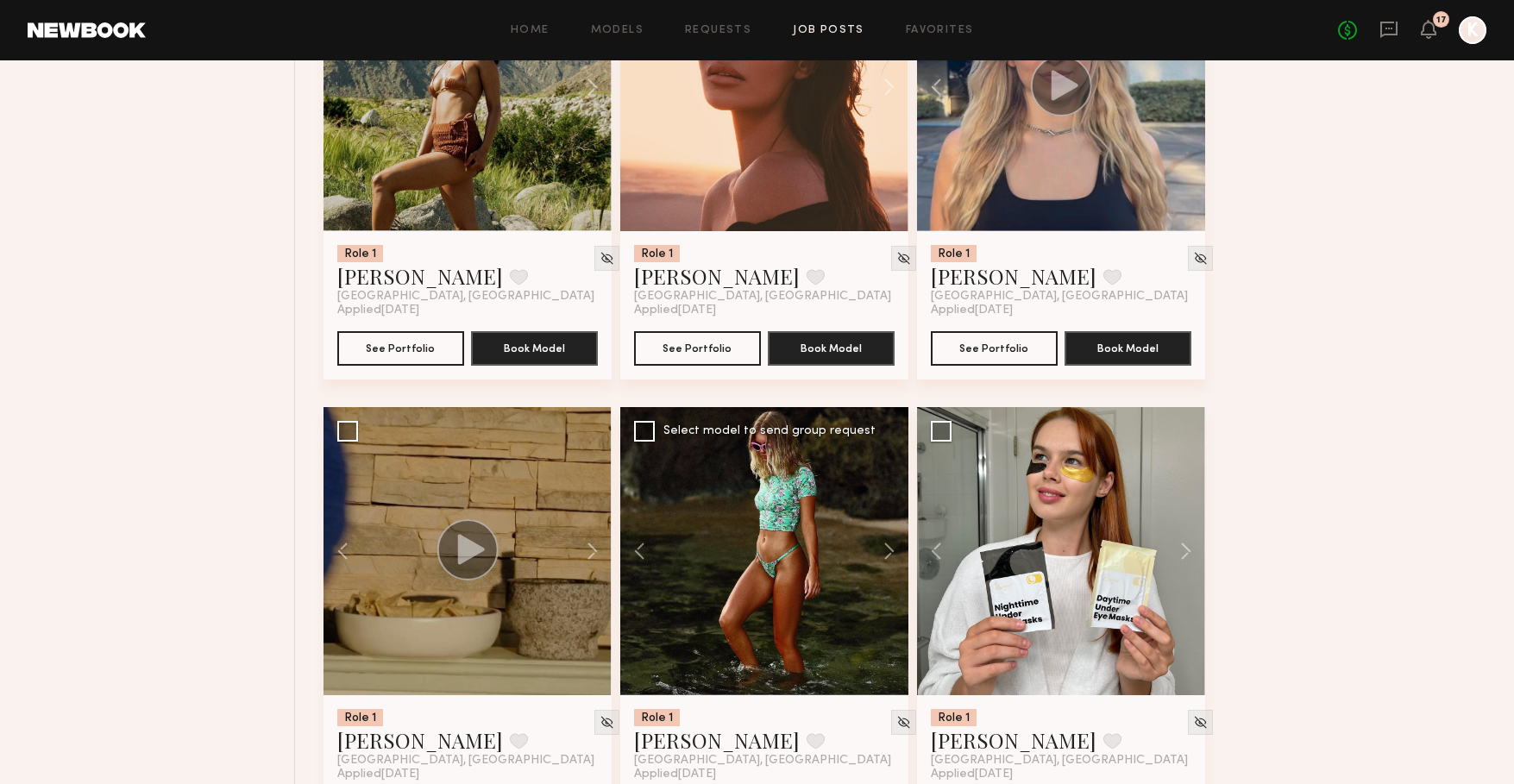
scroll to position [5918, 0]
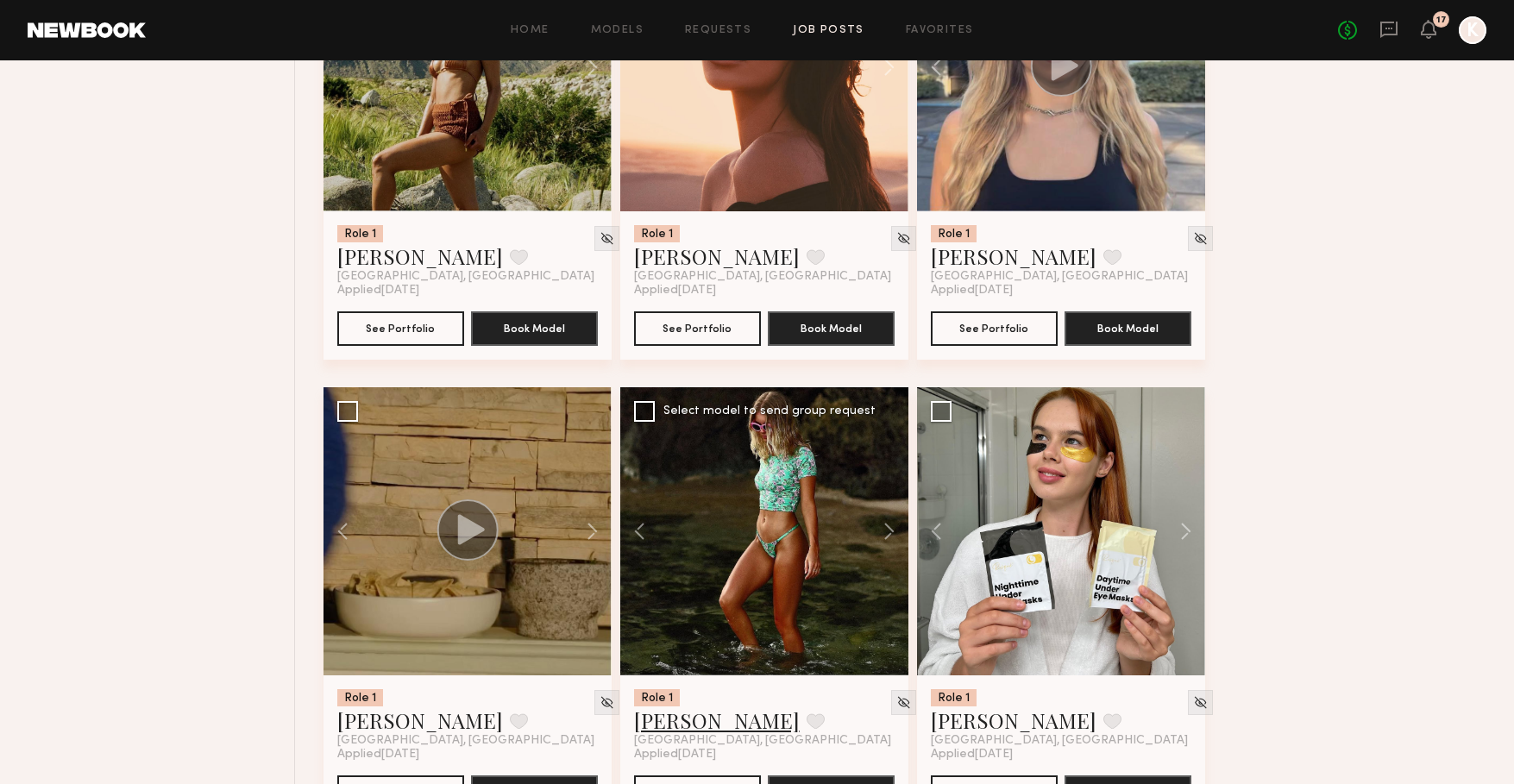
click at [665, 726] on link "[PERSON_NAME]" at bounding box center [716, 720] width 165 height 27
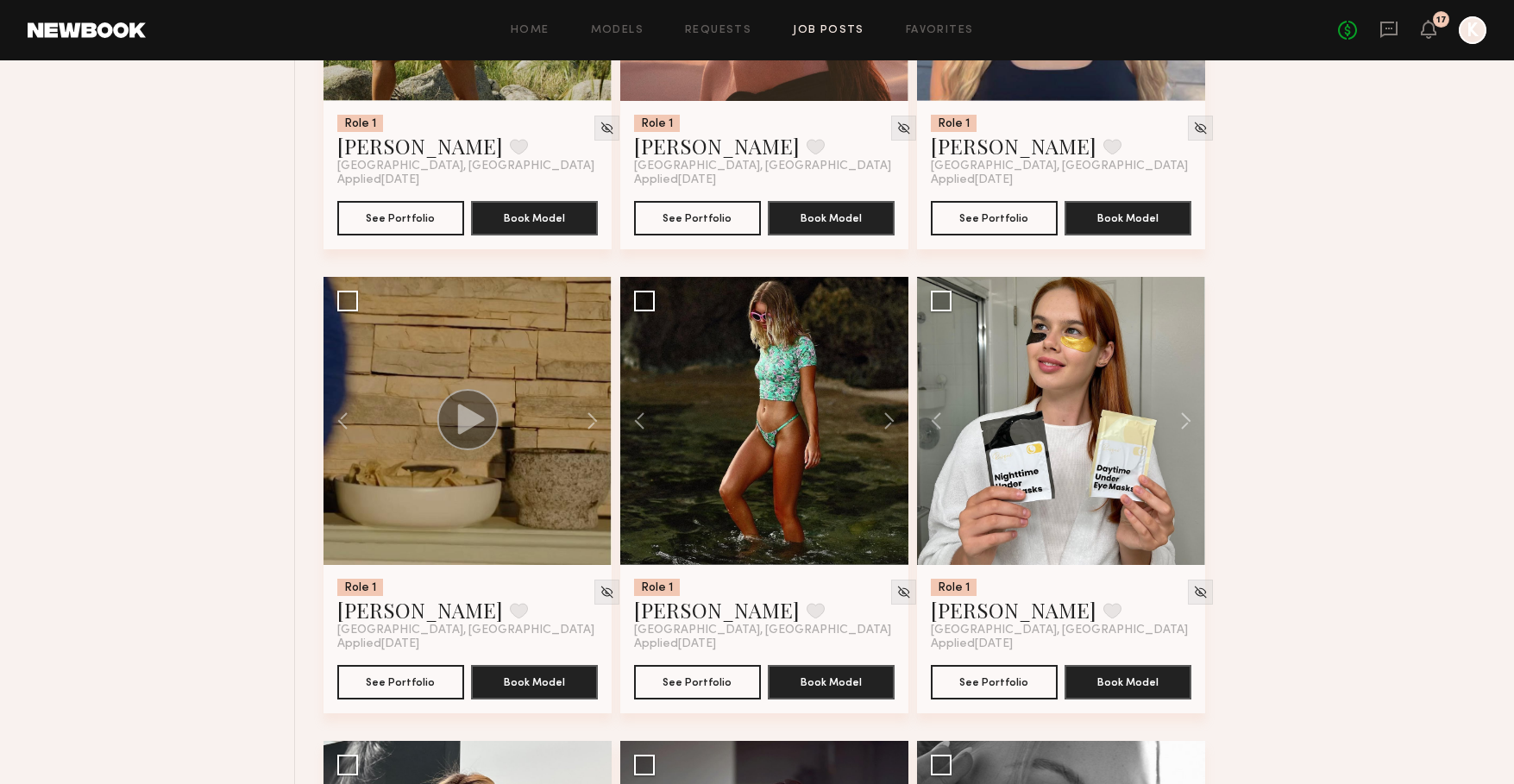
scroll to position [6037, 0]
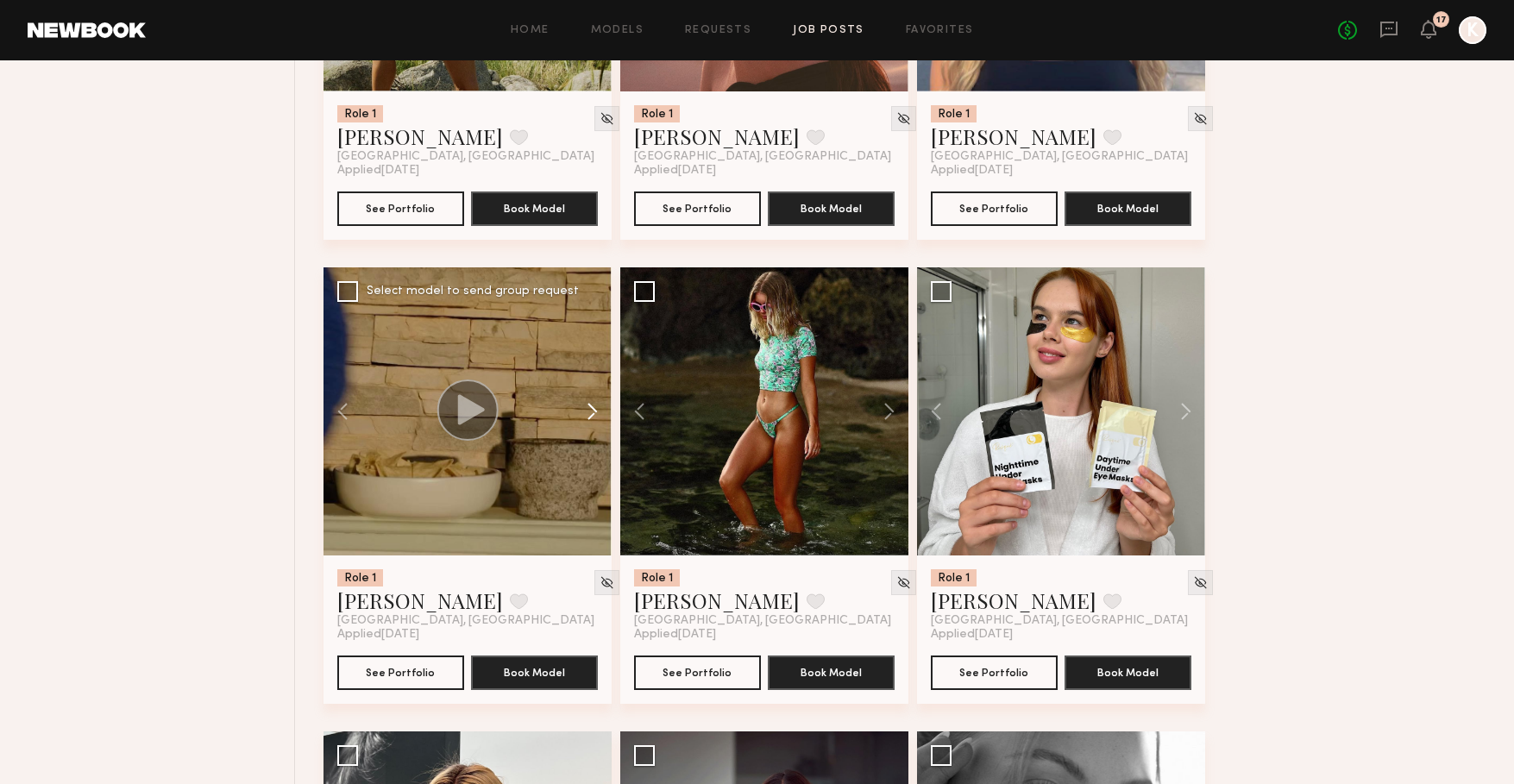
click at [594, 423] on button at bounding box center [584, 412] width 55 height 288
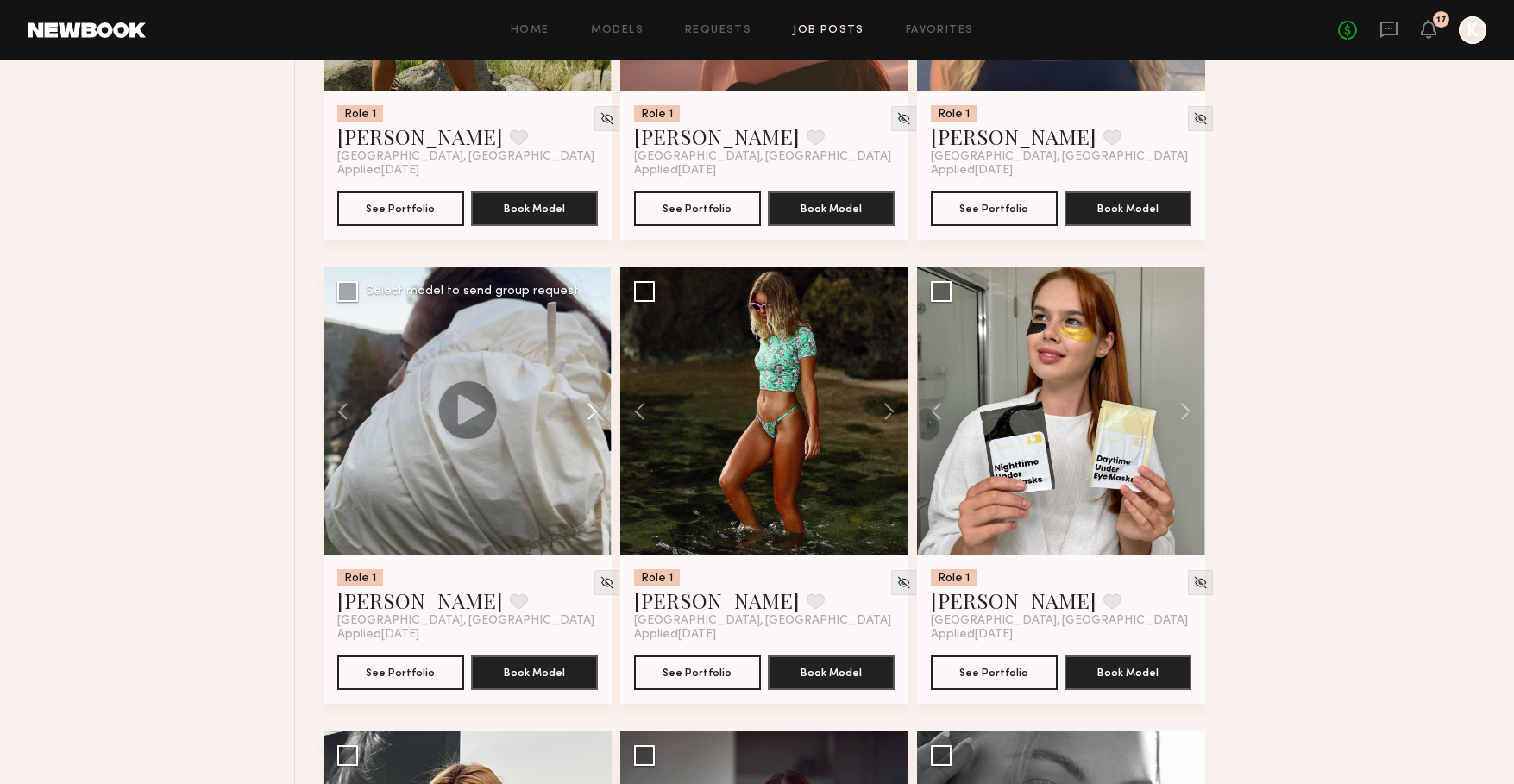
click at [594, 423] on button at bounding box center [584, 412] width 55 height 288
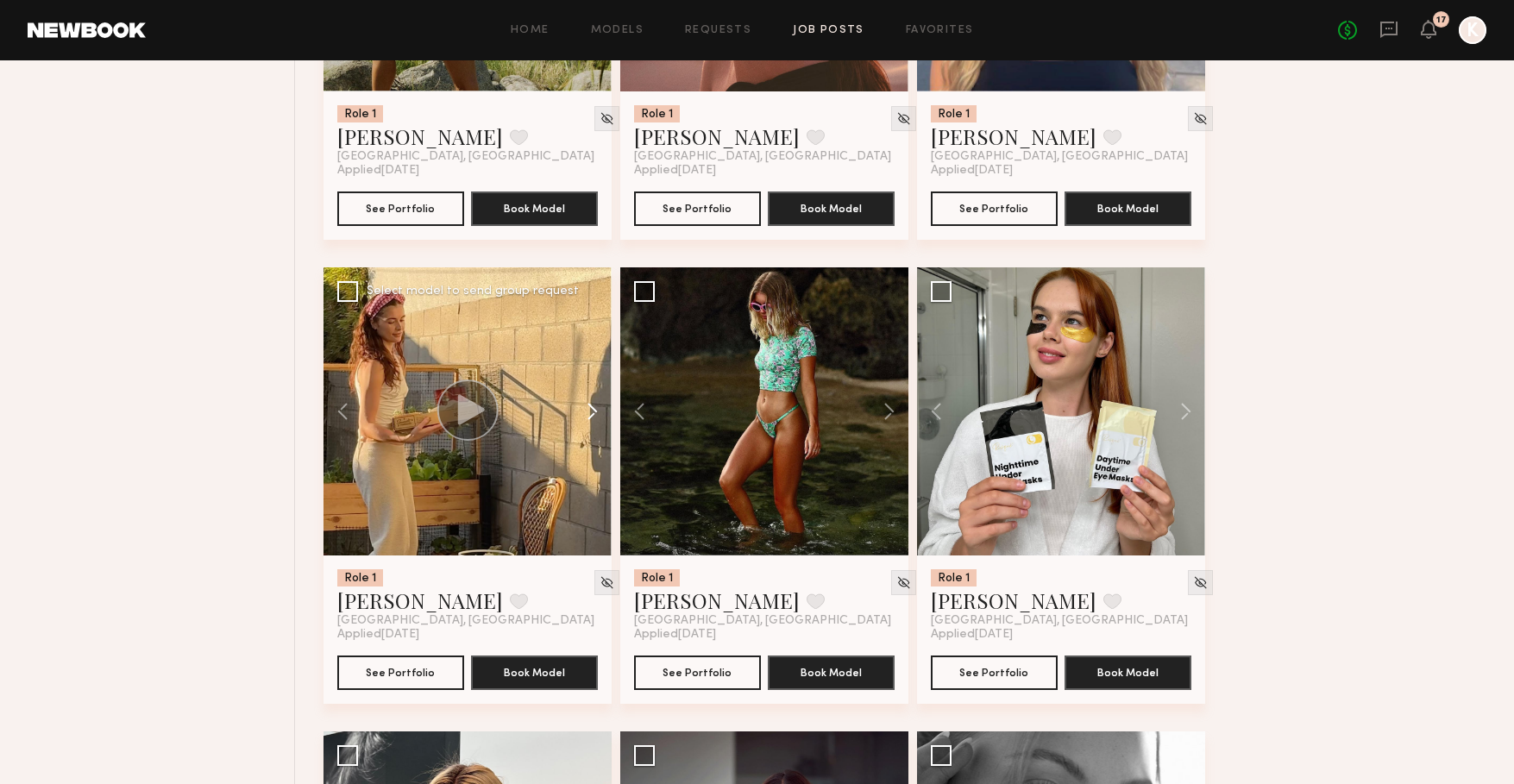
click at [594, 423] on button at bounding box center [584, 412] width 55 height 288
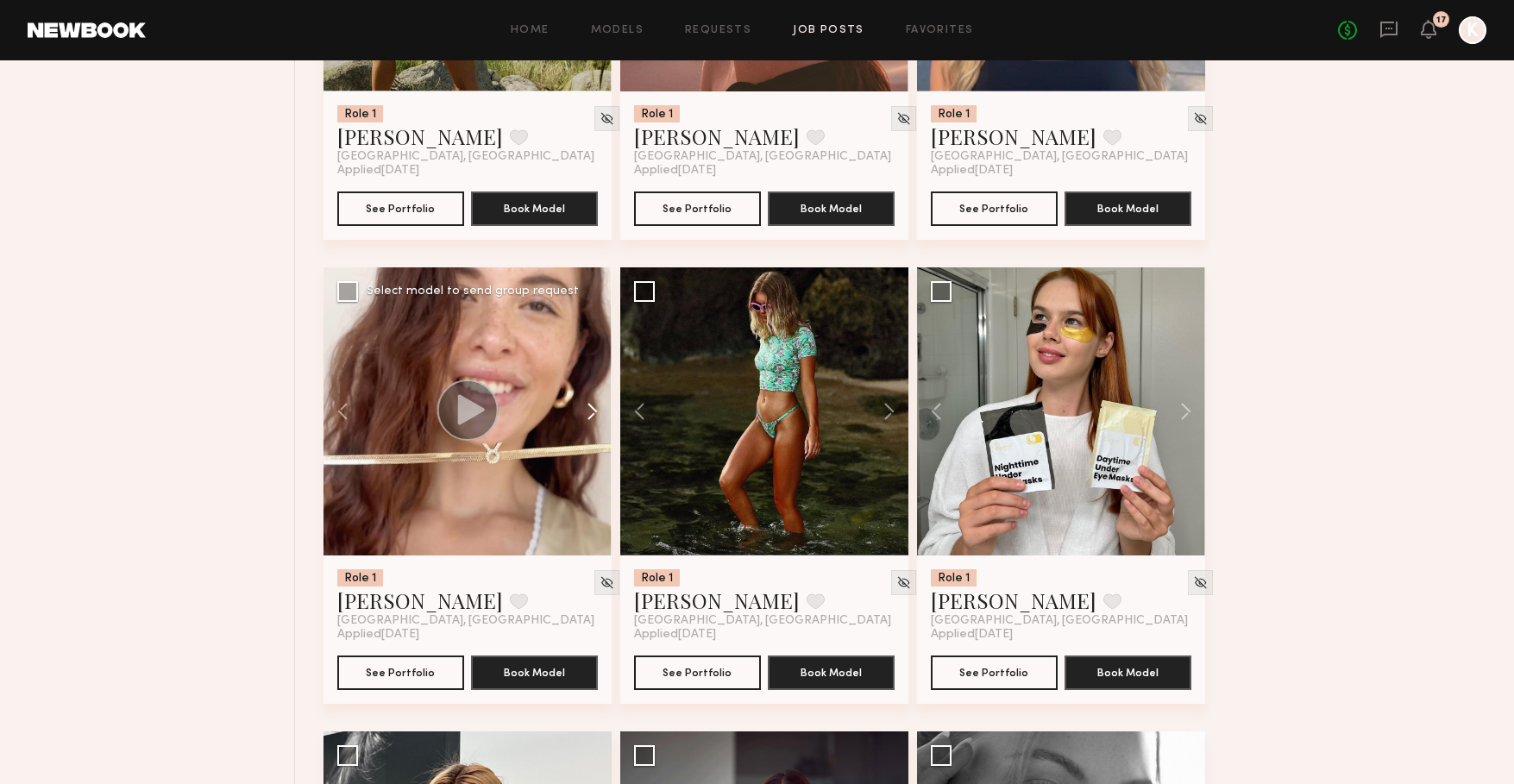
click at [594, 423] on button at bounding box center [584, 412] width 55 height 288
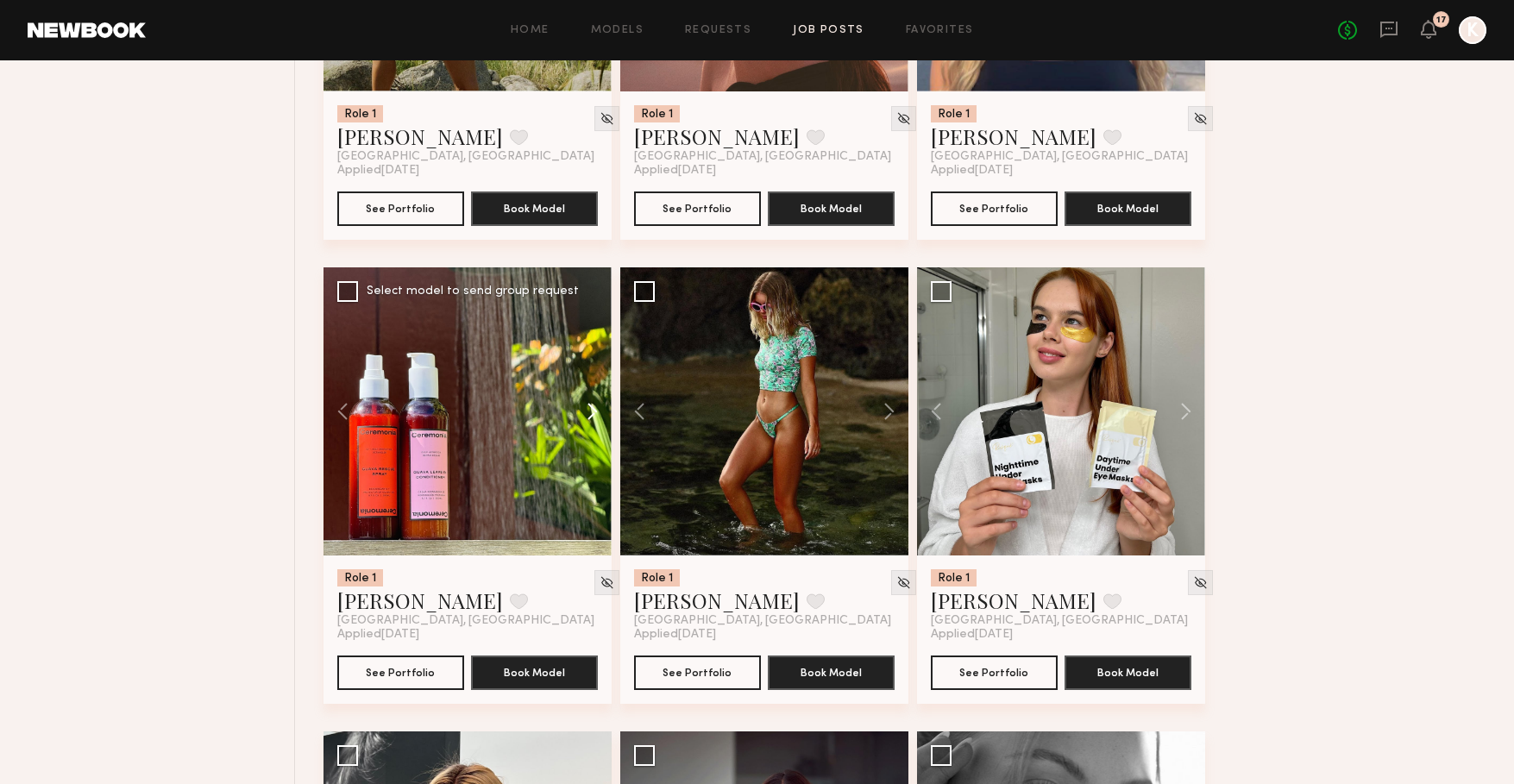
click at [594, 423] on button at bounding box center [584, 412] width 55 height 288
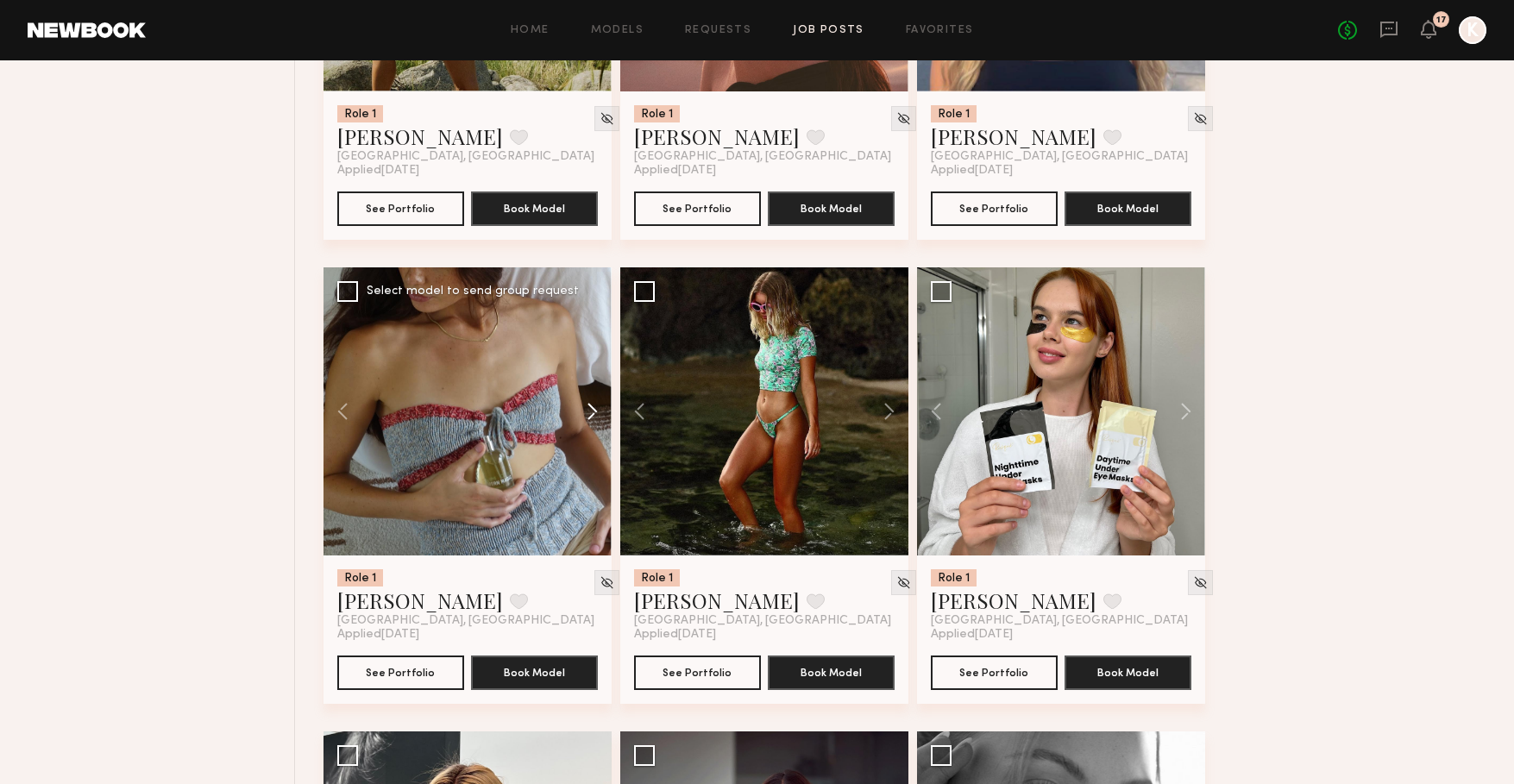
click at [594, 423] on button at bounding box center [584, 412] width 55 height 288
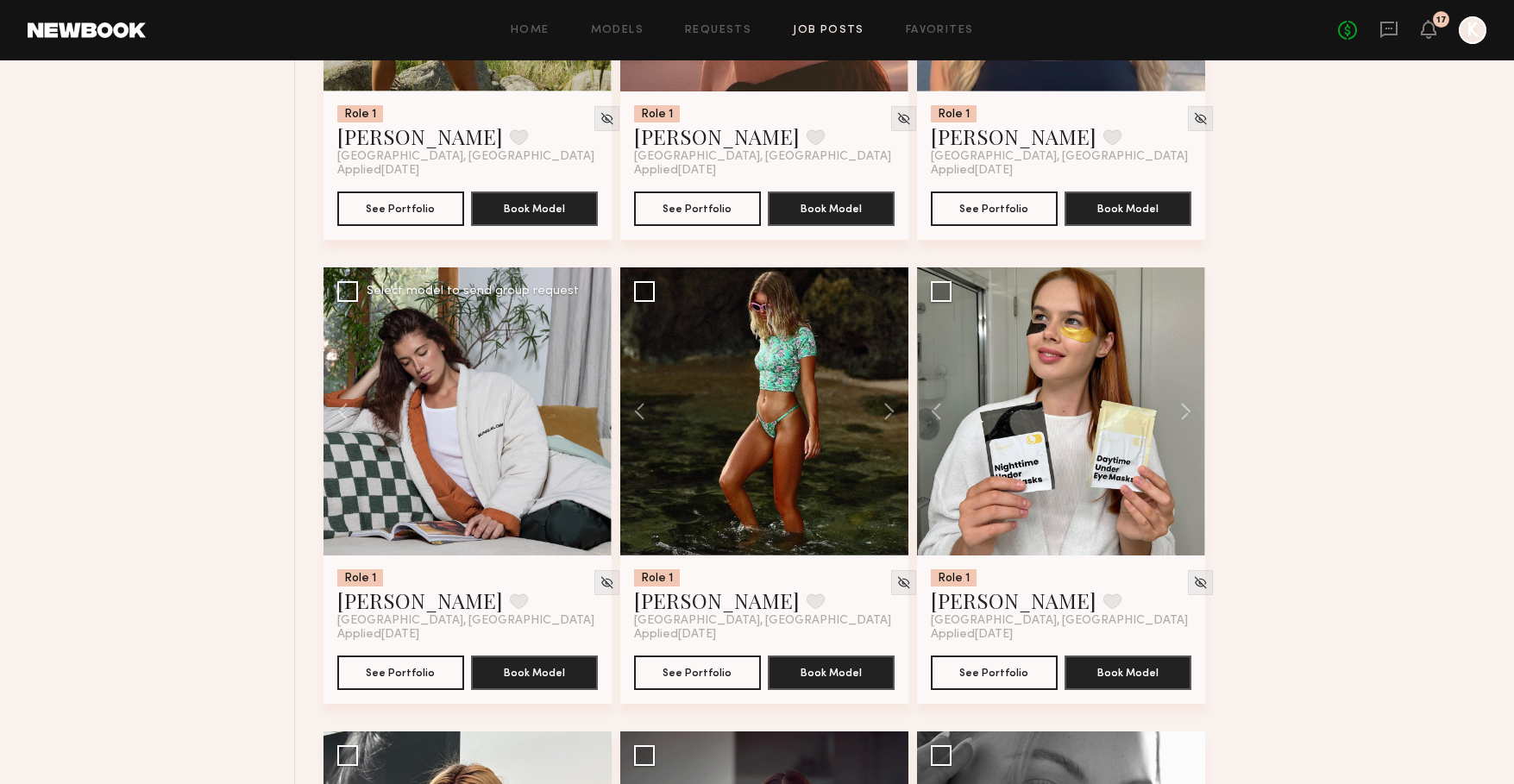
click at [594, 423] on div at bounding box center [468, 412] width 289 height 288
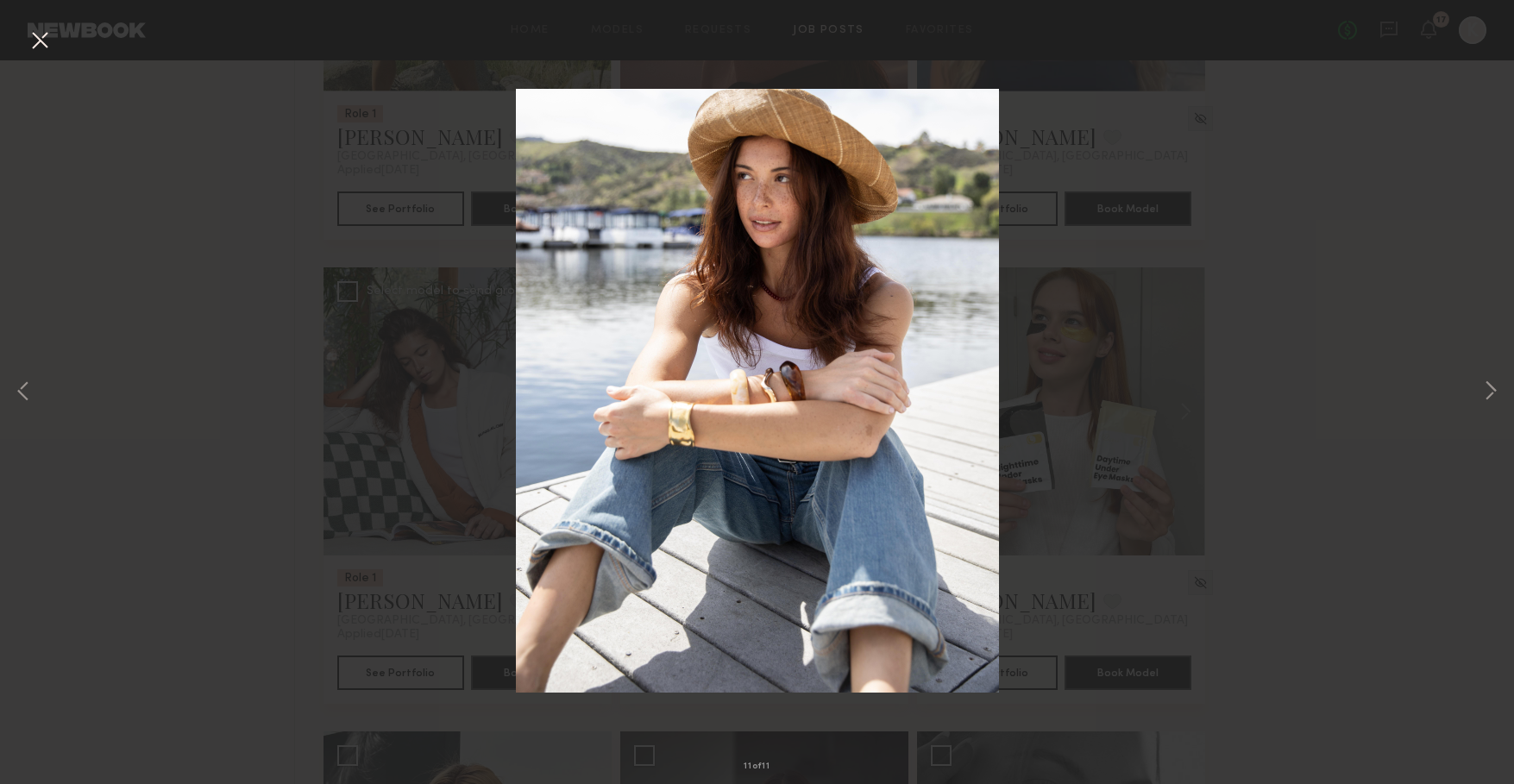
click at [410, 592] on div "11 of 11" at bounding box center [757, 392] width 1514 height 784
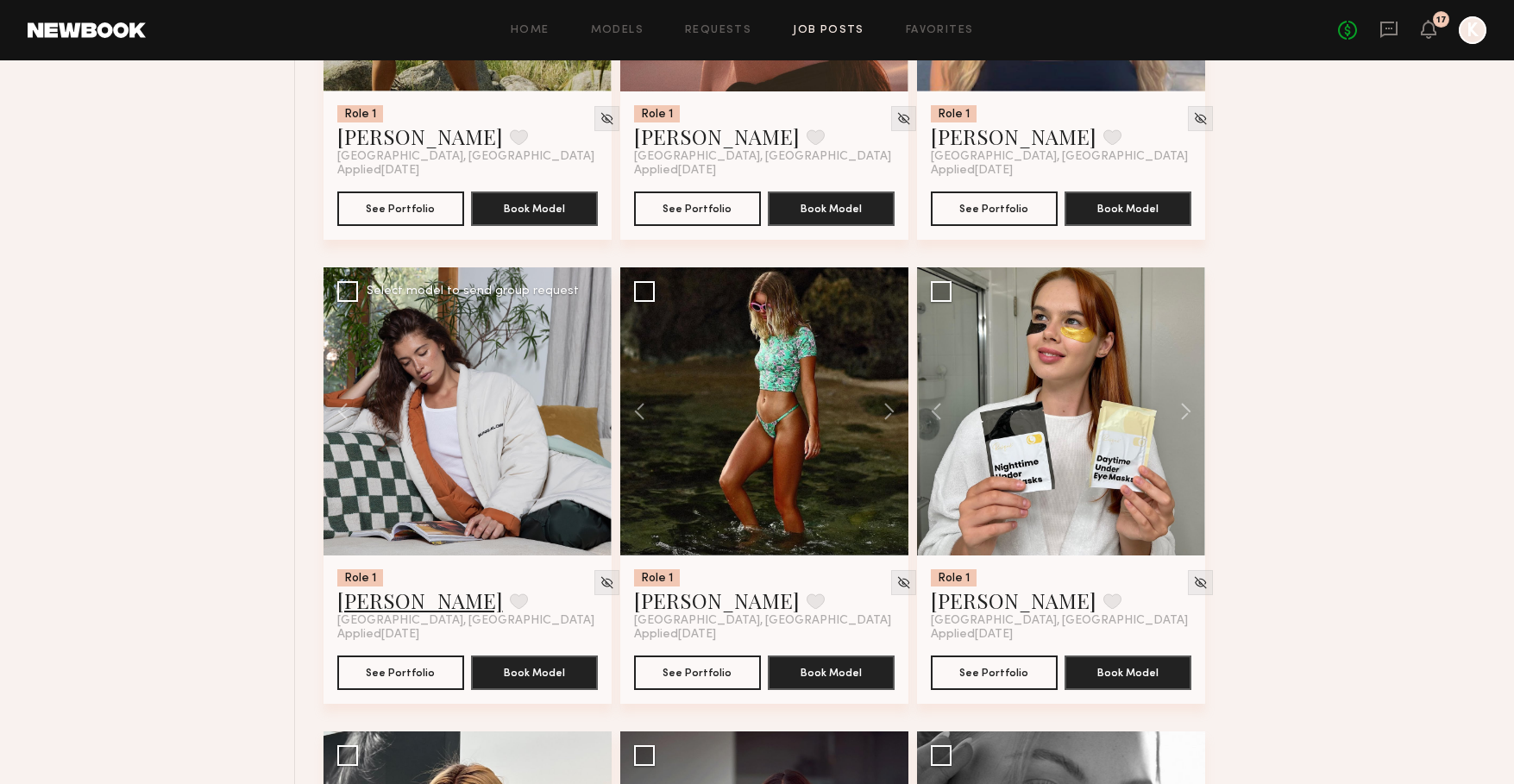
click at [406, 612] on link "[PERSON_NAME]" at bounding box center [419, 600] width 165 height 27
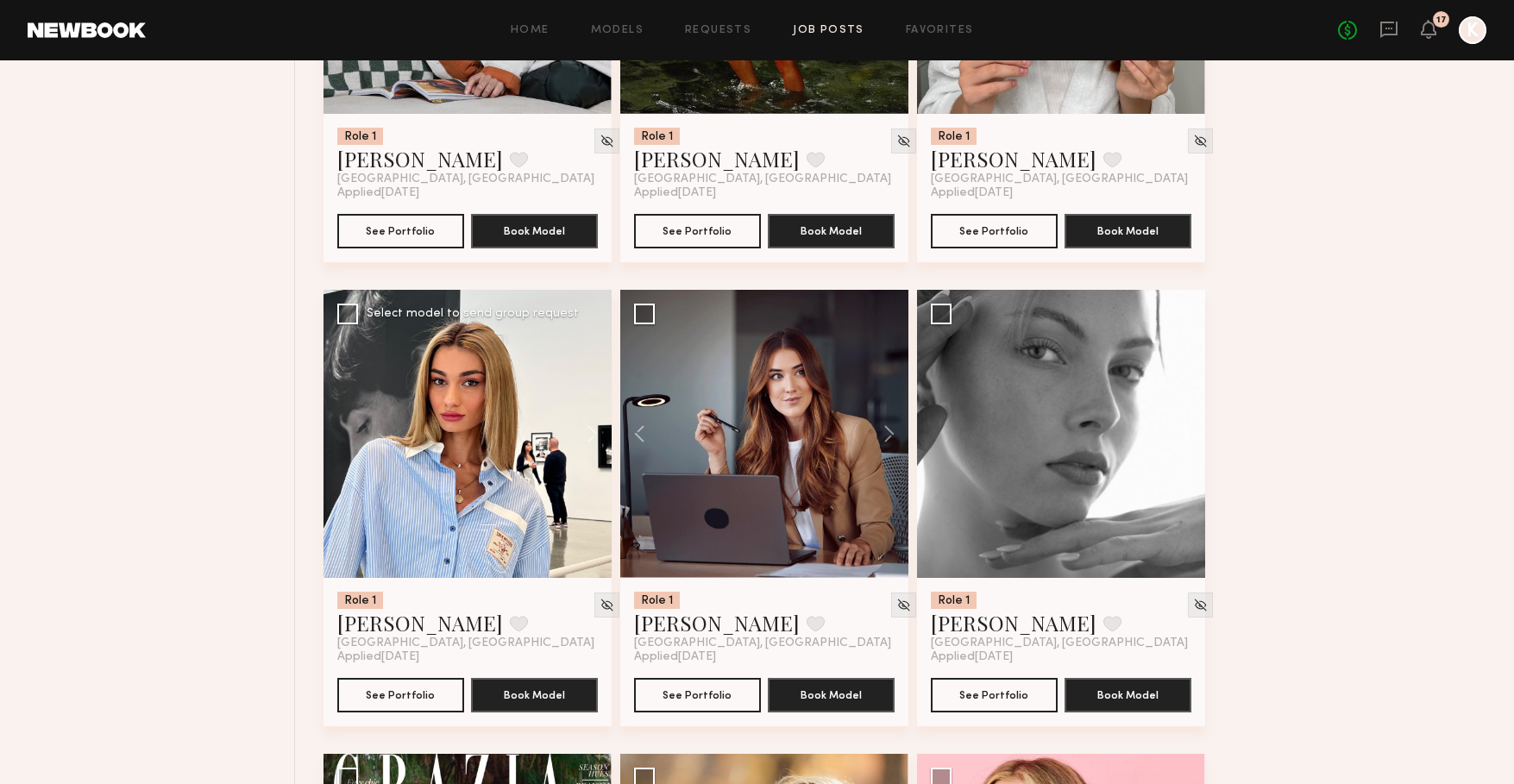
scroll to position [6510, 0]
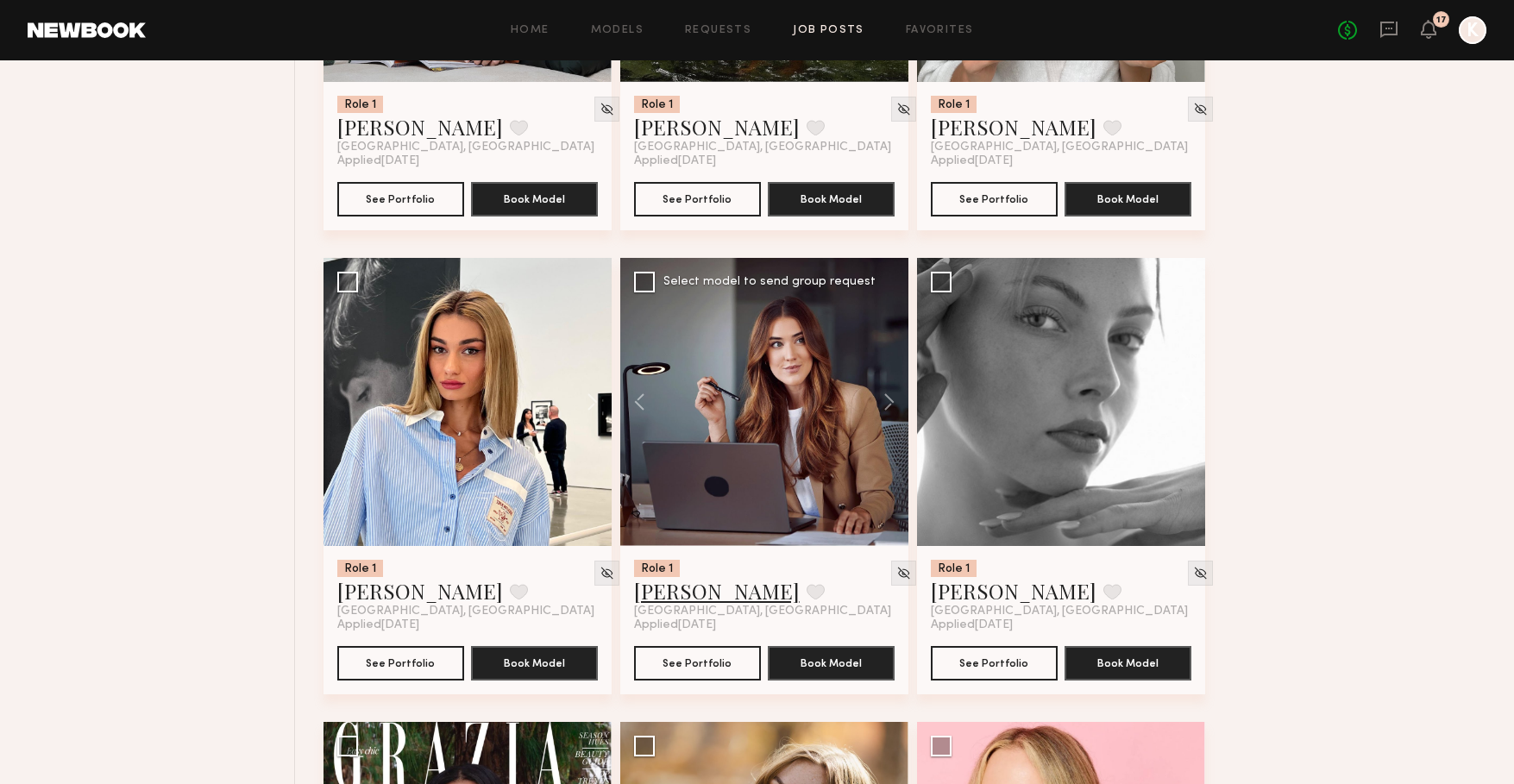
click at [669, 599] on link "[PERSON_NAME]" at bounding box center [716, 591] width 165 height 27
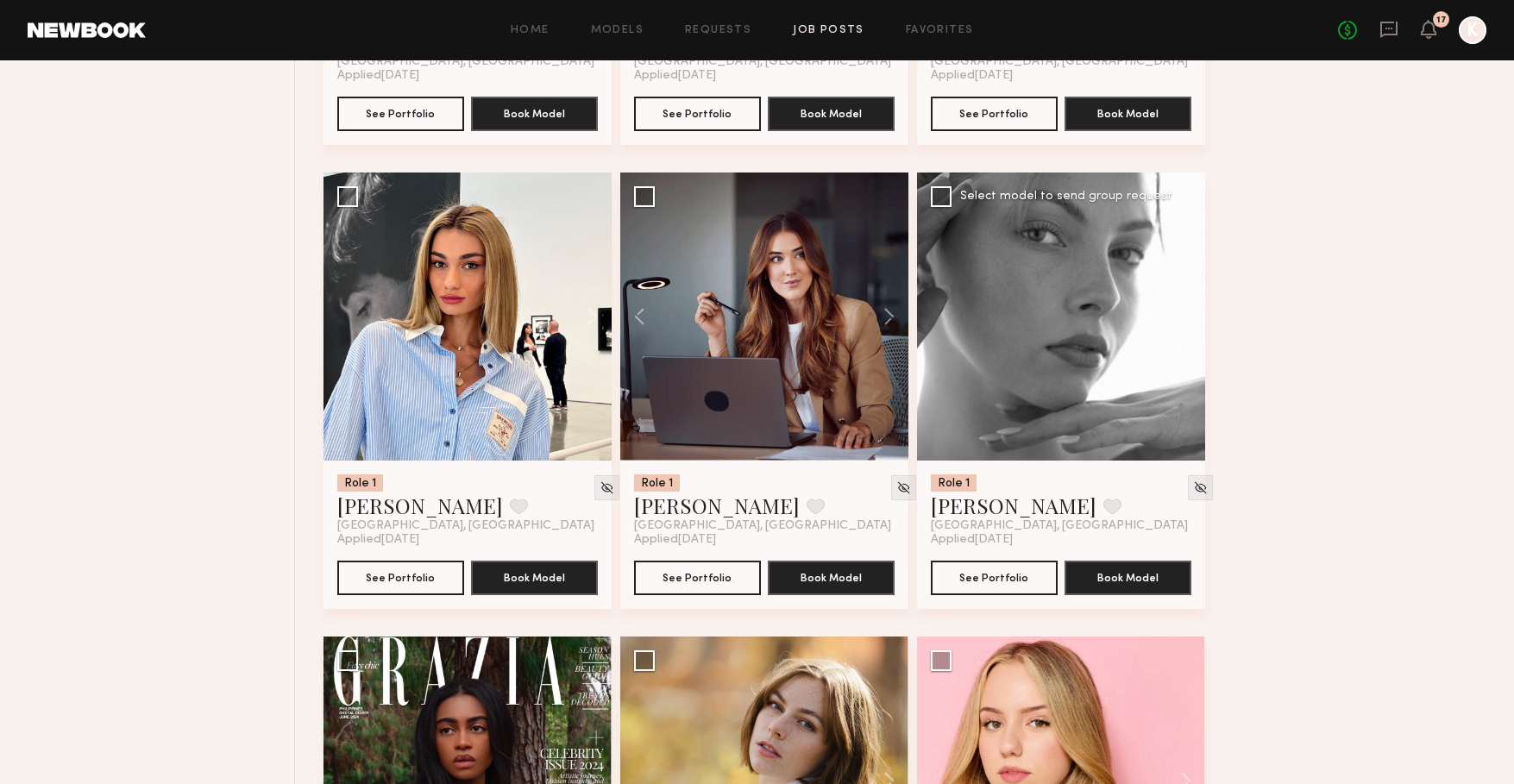
scroll to position [6601, 0]
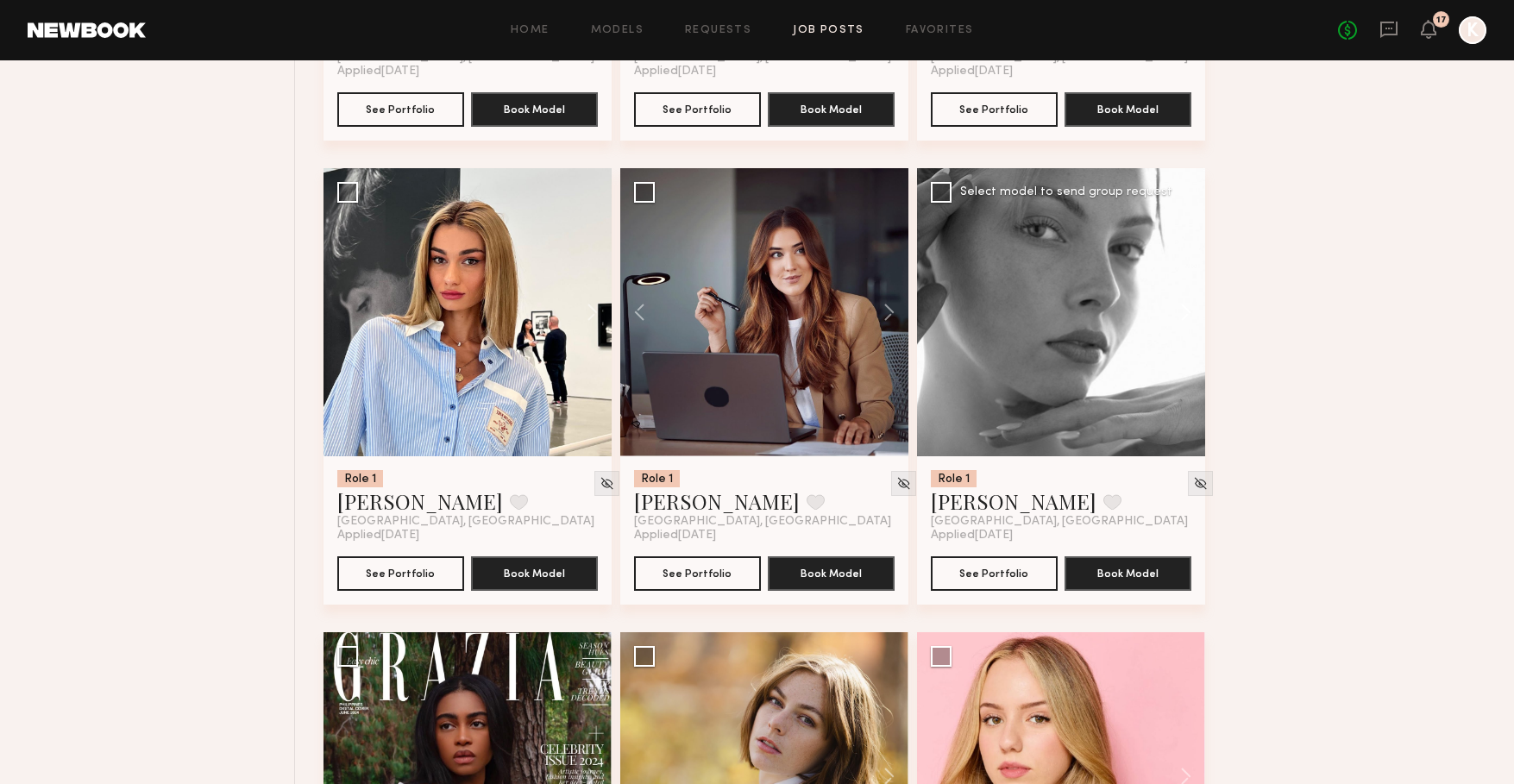
click at [1183, 314] on button at bounding box center [1177, 312] width 55 height 288
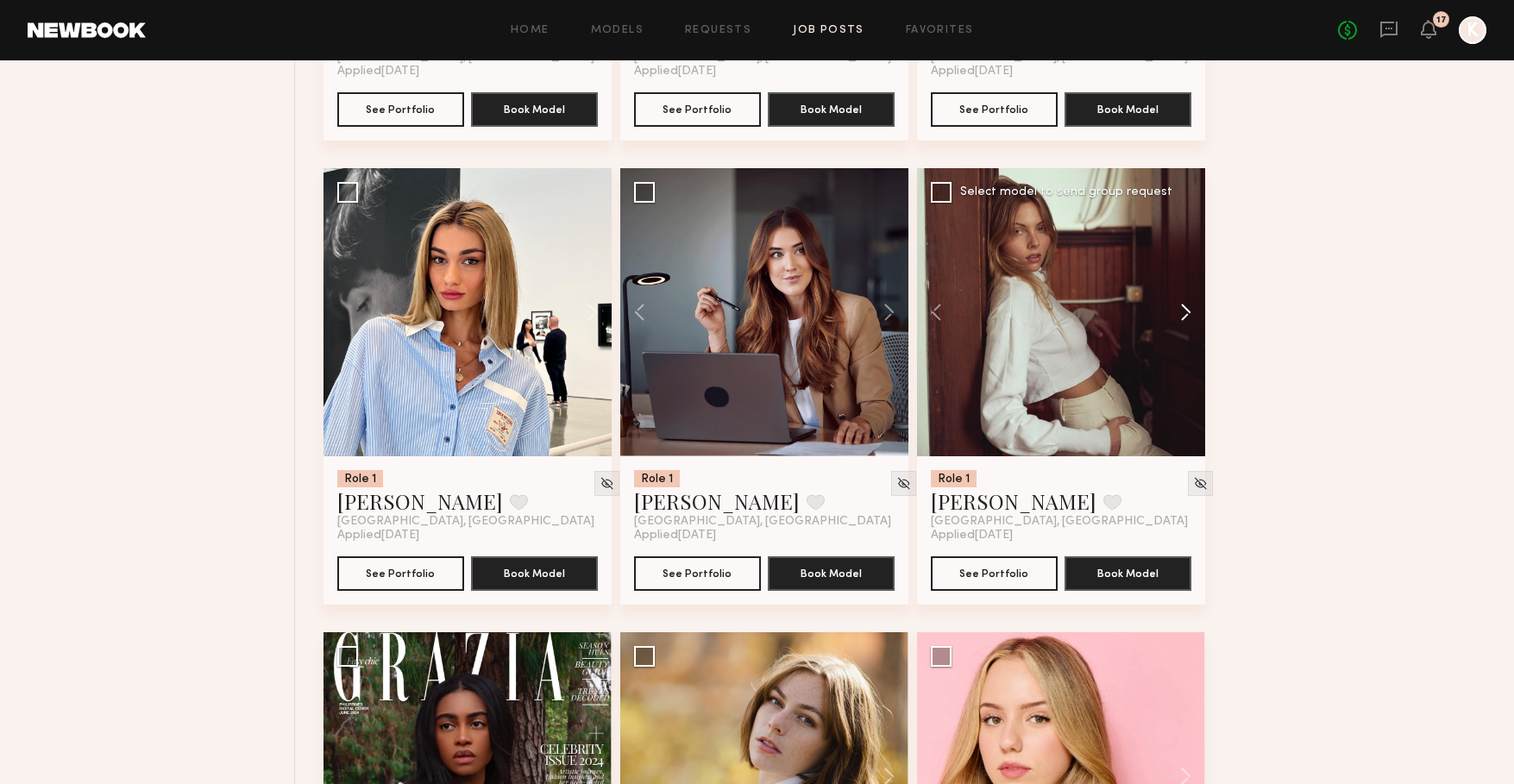
click at [1183, 314] on button at bounding box center [1177, 312] width 55 height 288
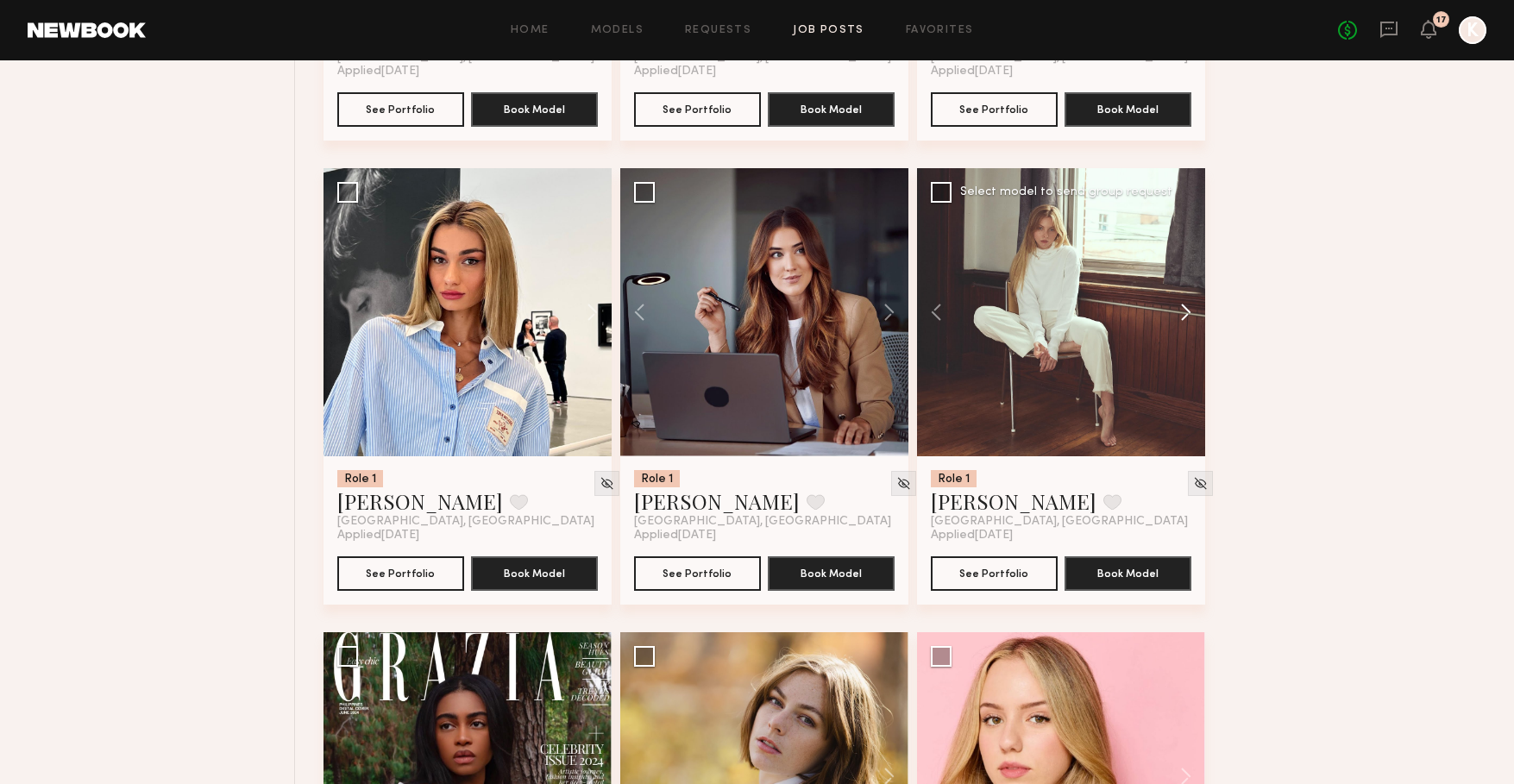
click at [1183, 314] on button at bounding box center [1177, 312] width 55 height 288
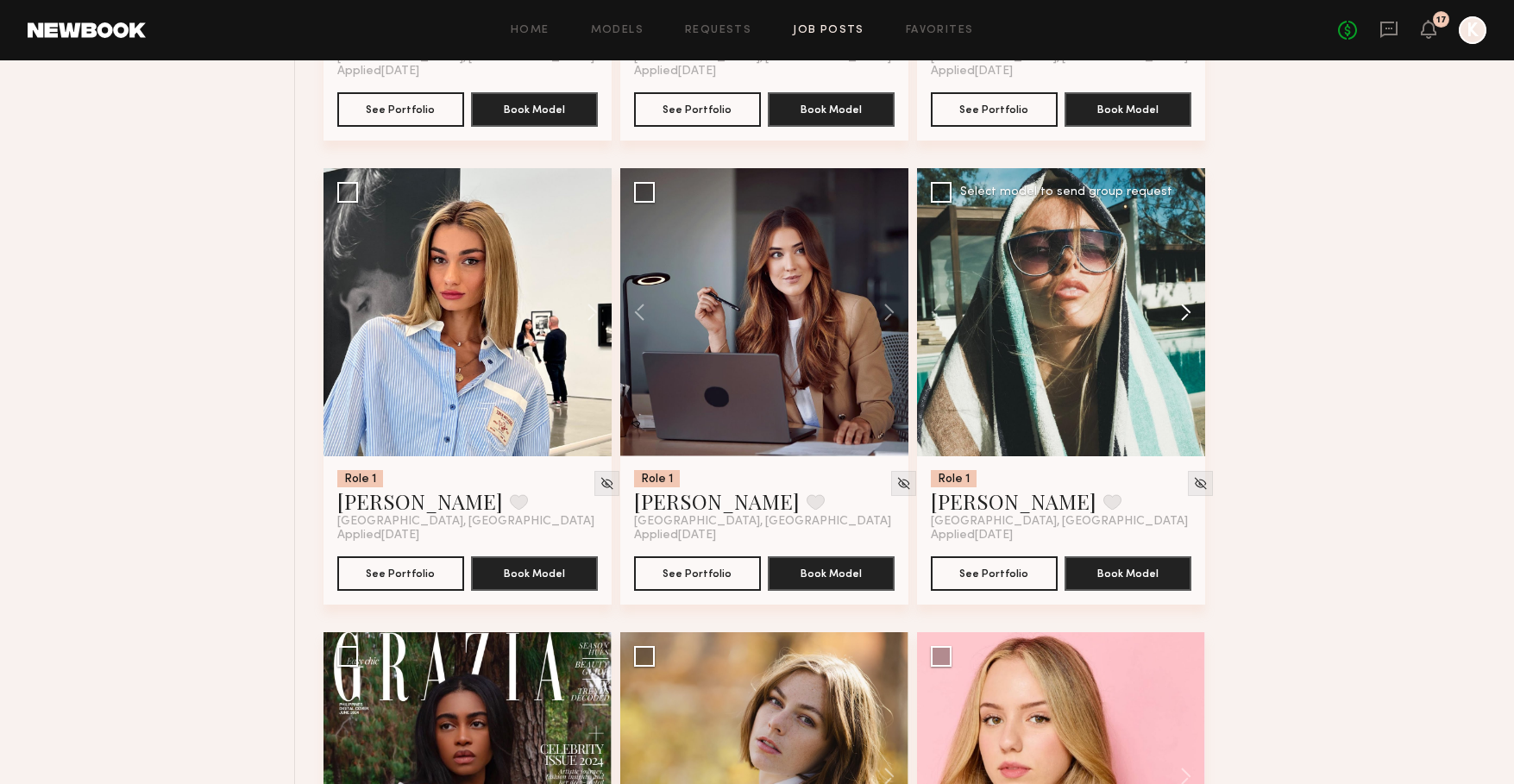
click at [1183, 314] on button at bounding box center [1177, 312] width 55 height 288
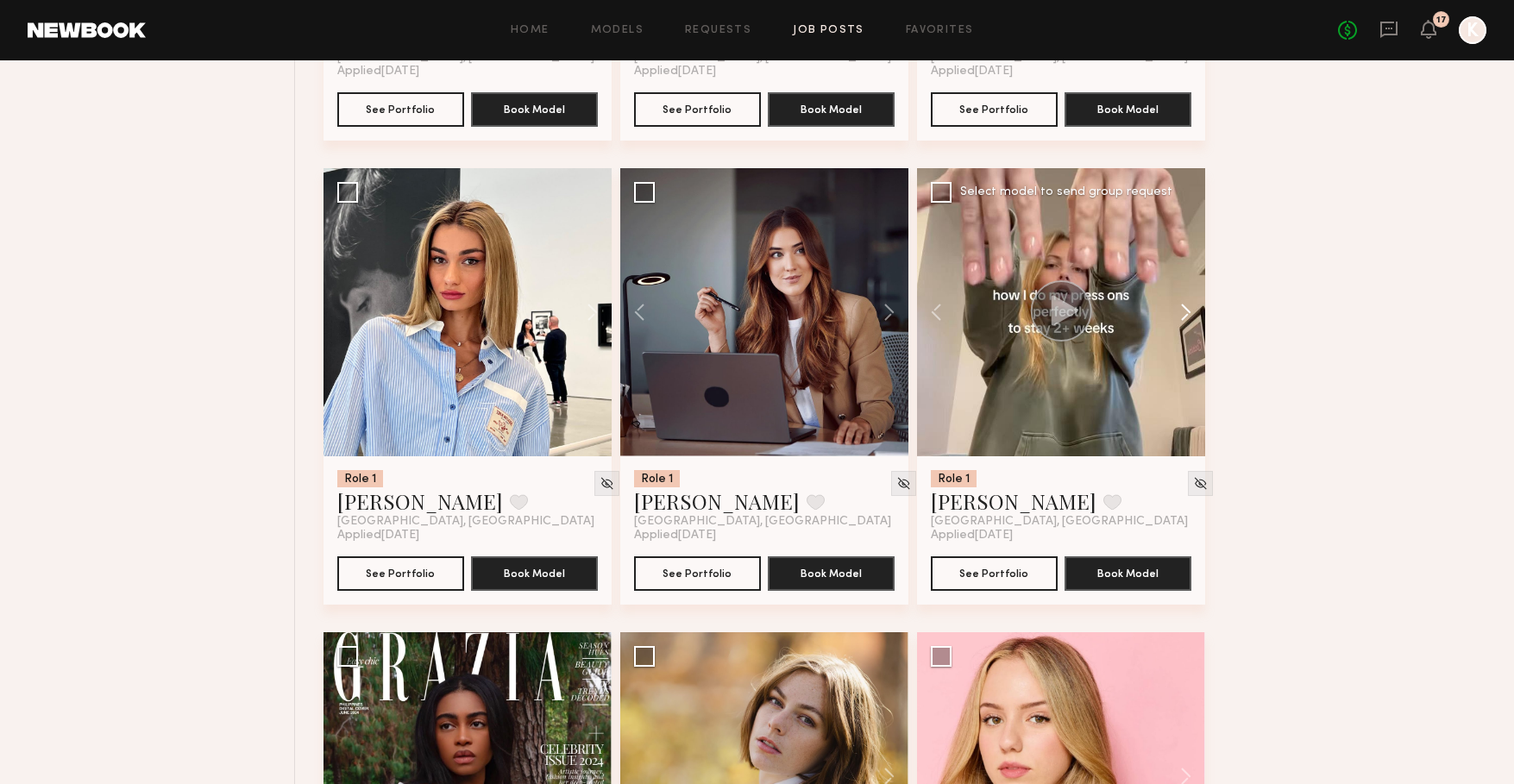
click at [1183, 314] on button at bounding box center [1177, 312] width 55 height 288
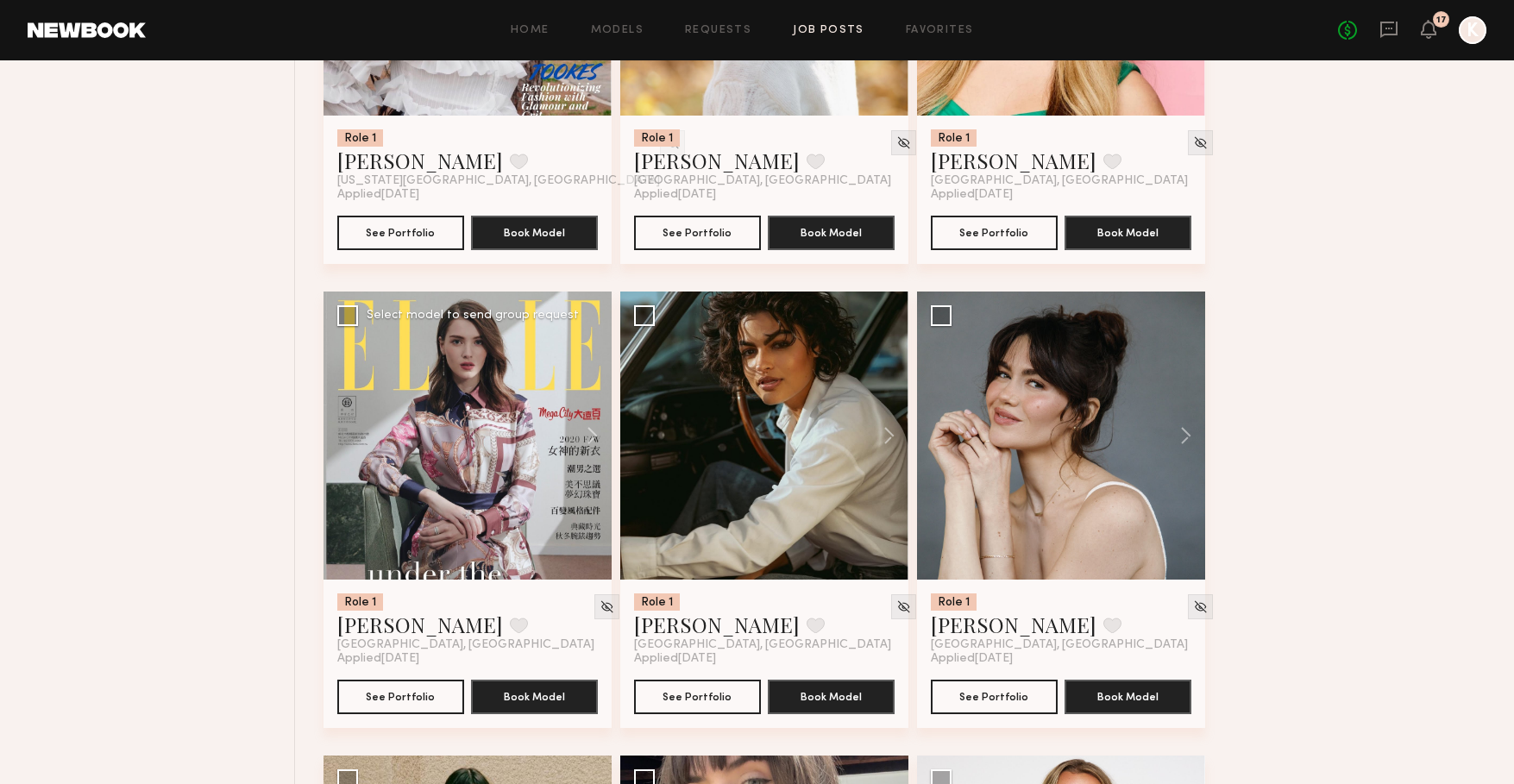
scroll to position [7406, 0]
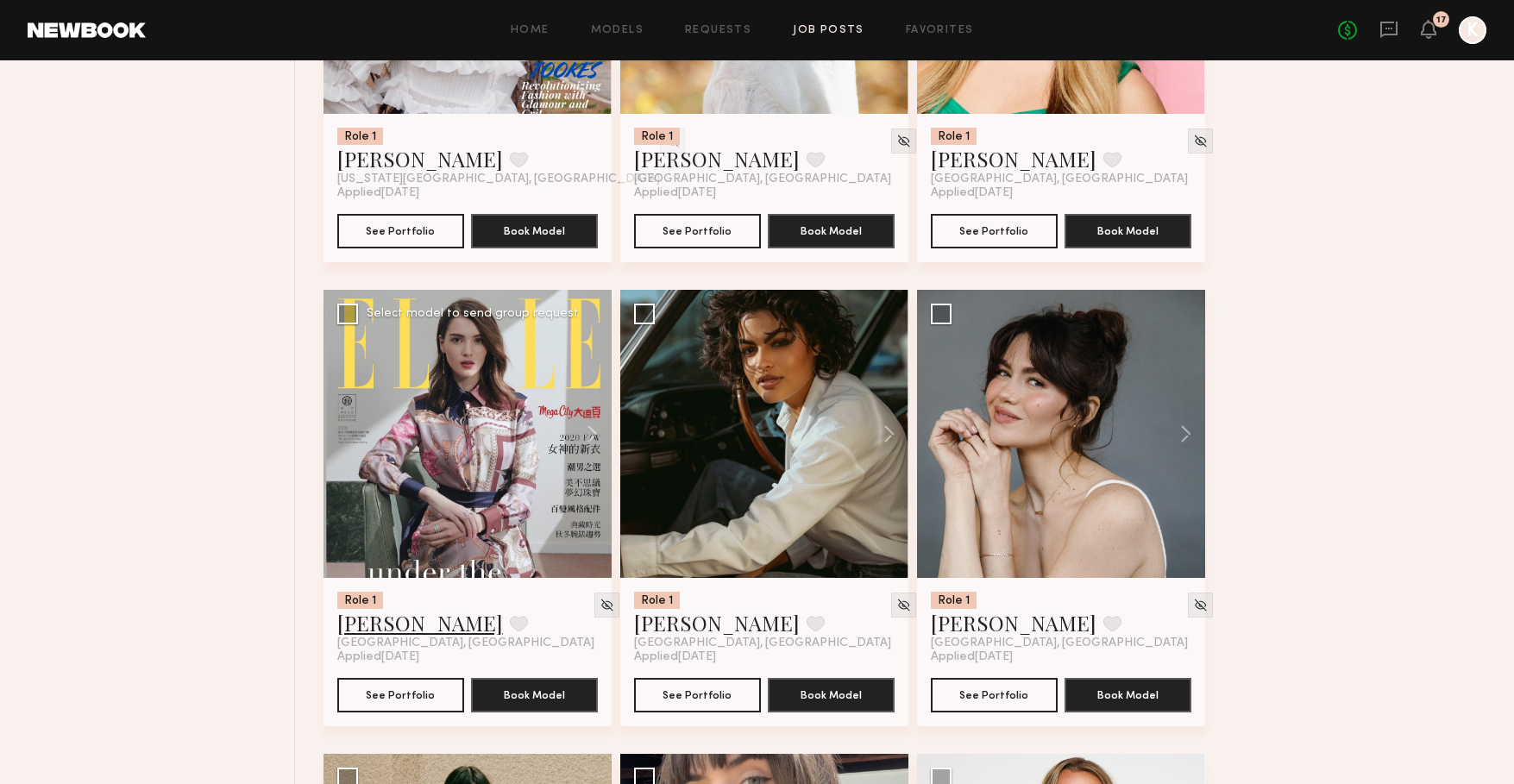
click at [384, 631] on link "[PERSON_NAME]" at bounding box center [419, 622] width 165 height 27
click at [955, 631] on link "Anna M." at bounding box center [1013, 622] width 165 height 27
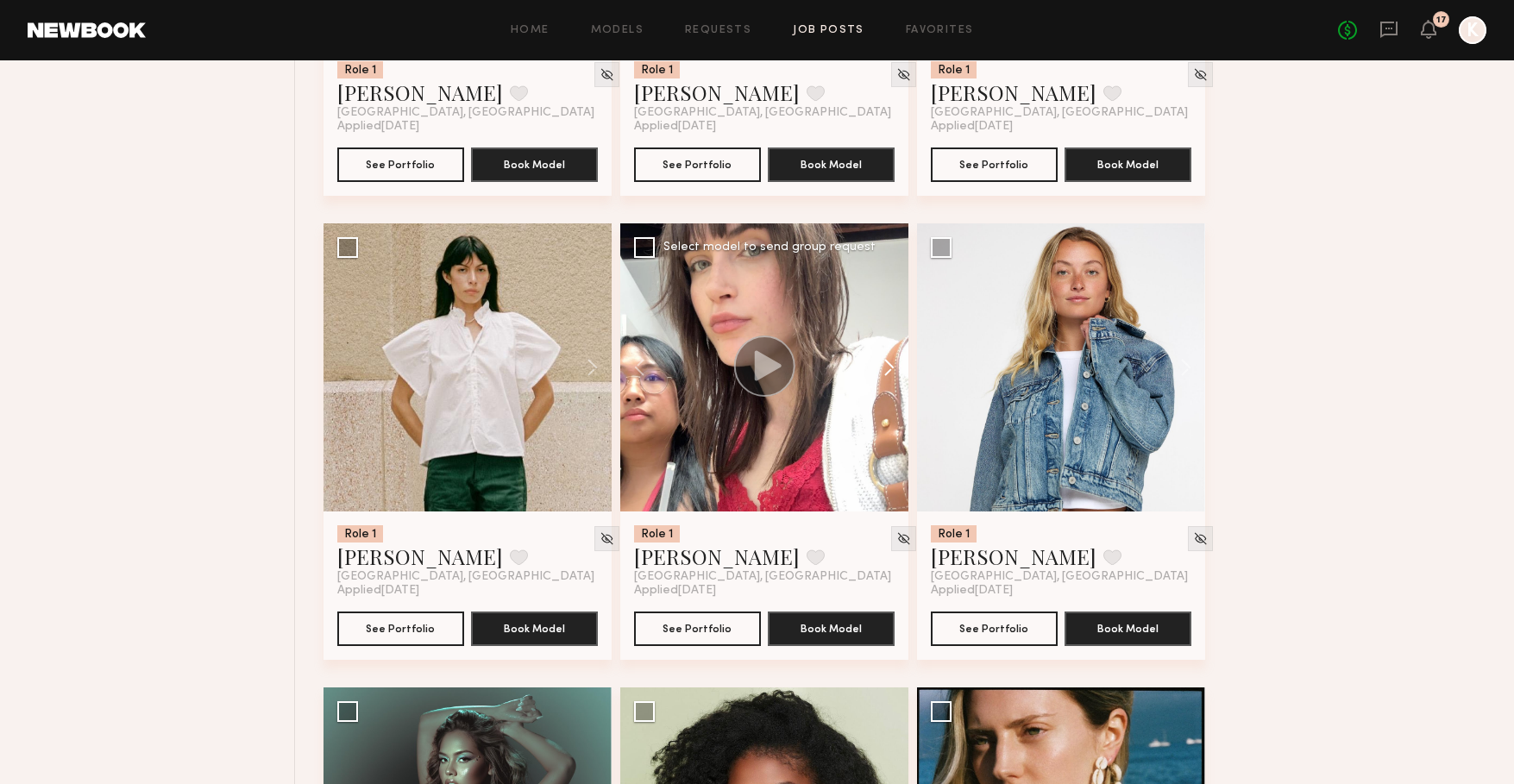
scroll to position [7956, 0]
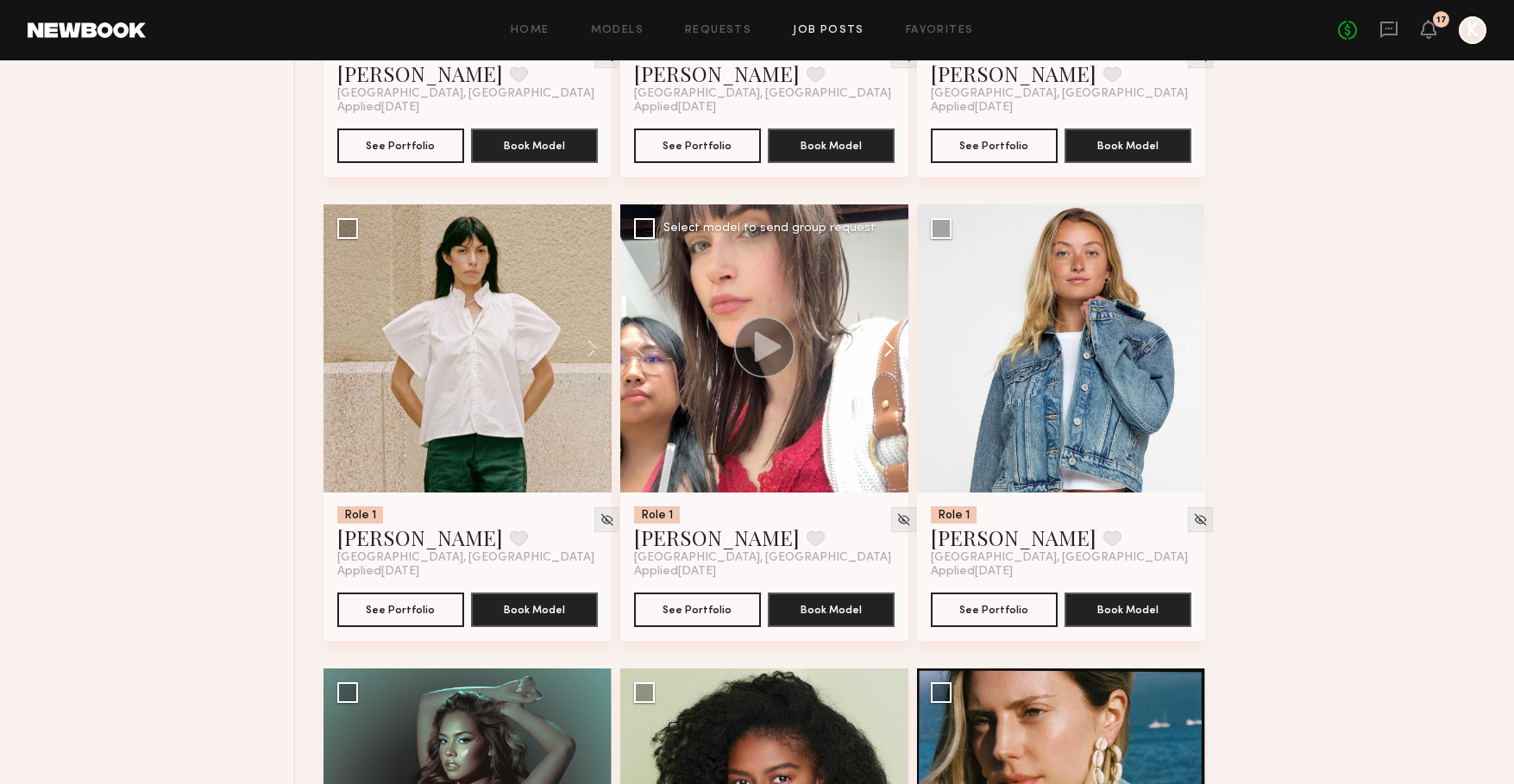
click at [880, 351] on button at bounding box center [880, 349] width 55 height 288
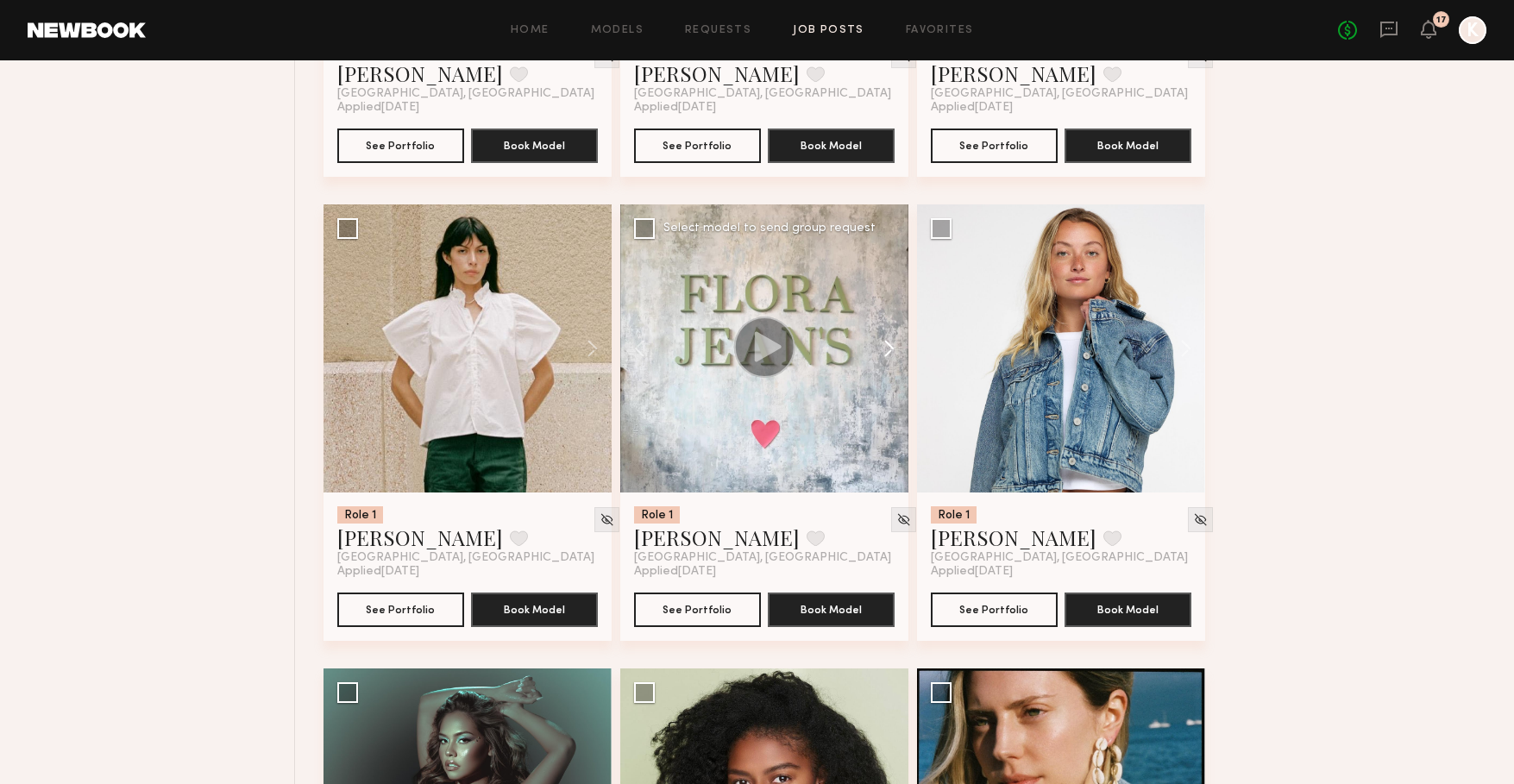
click at [880, 351] on button at bounding box center [880, 349] width 55 height 288
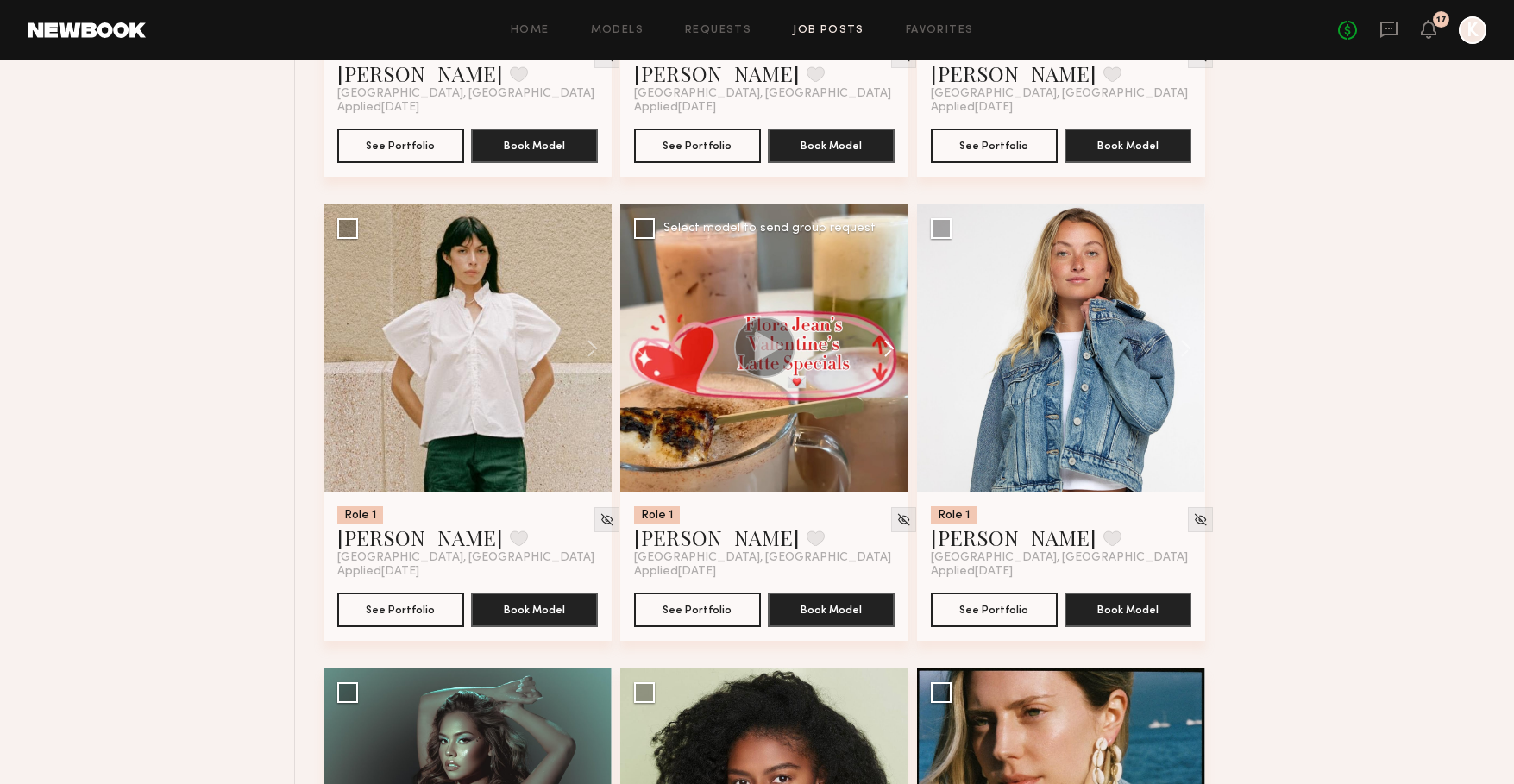
click at [880, 351] on button at bounding box center [880, 349] width 55 height 288
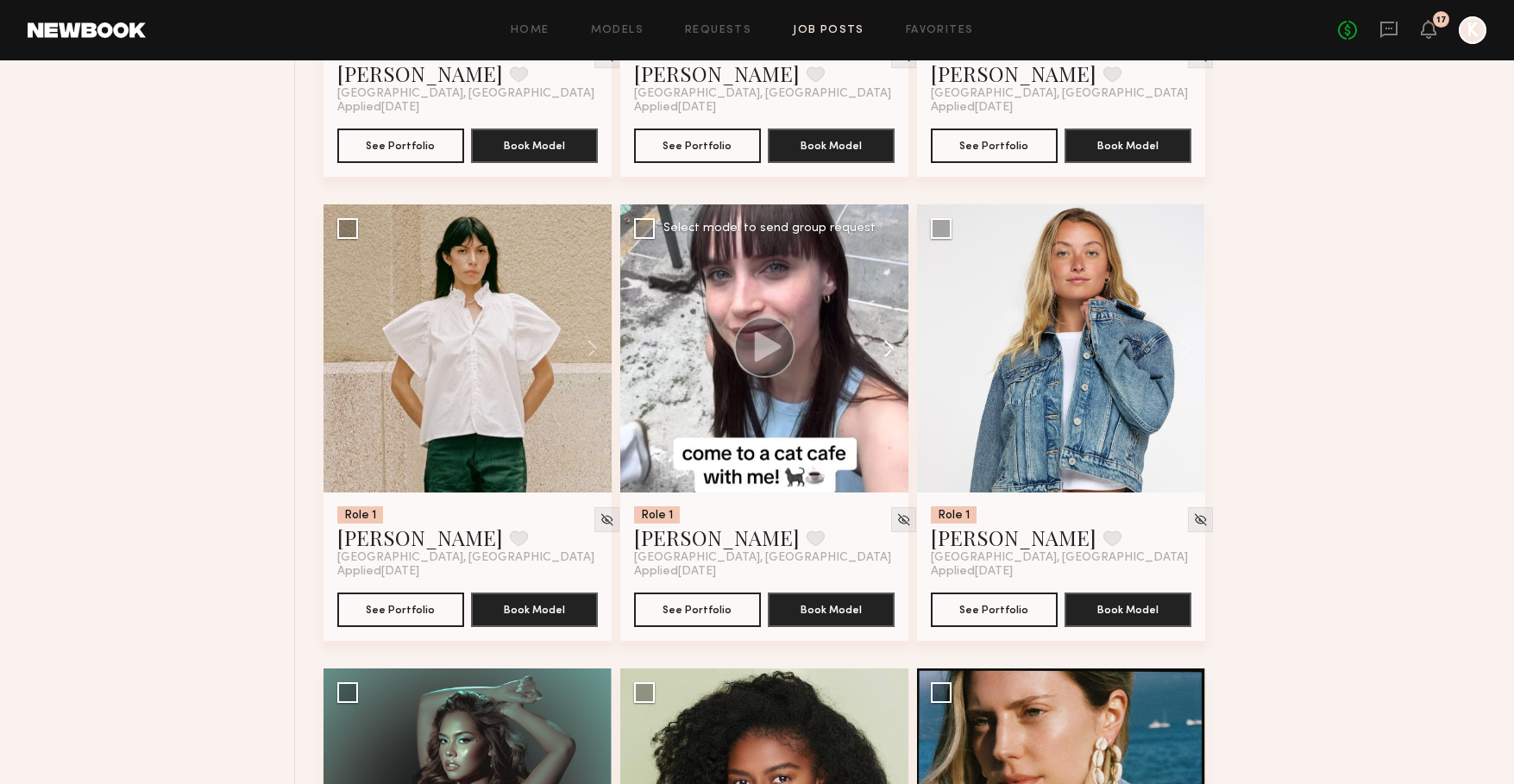
click at [880, 351] on button at bounding box center [880, 349] width 55 height 288
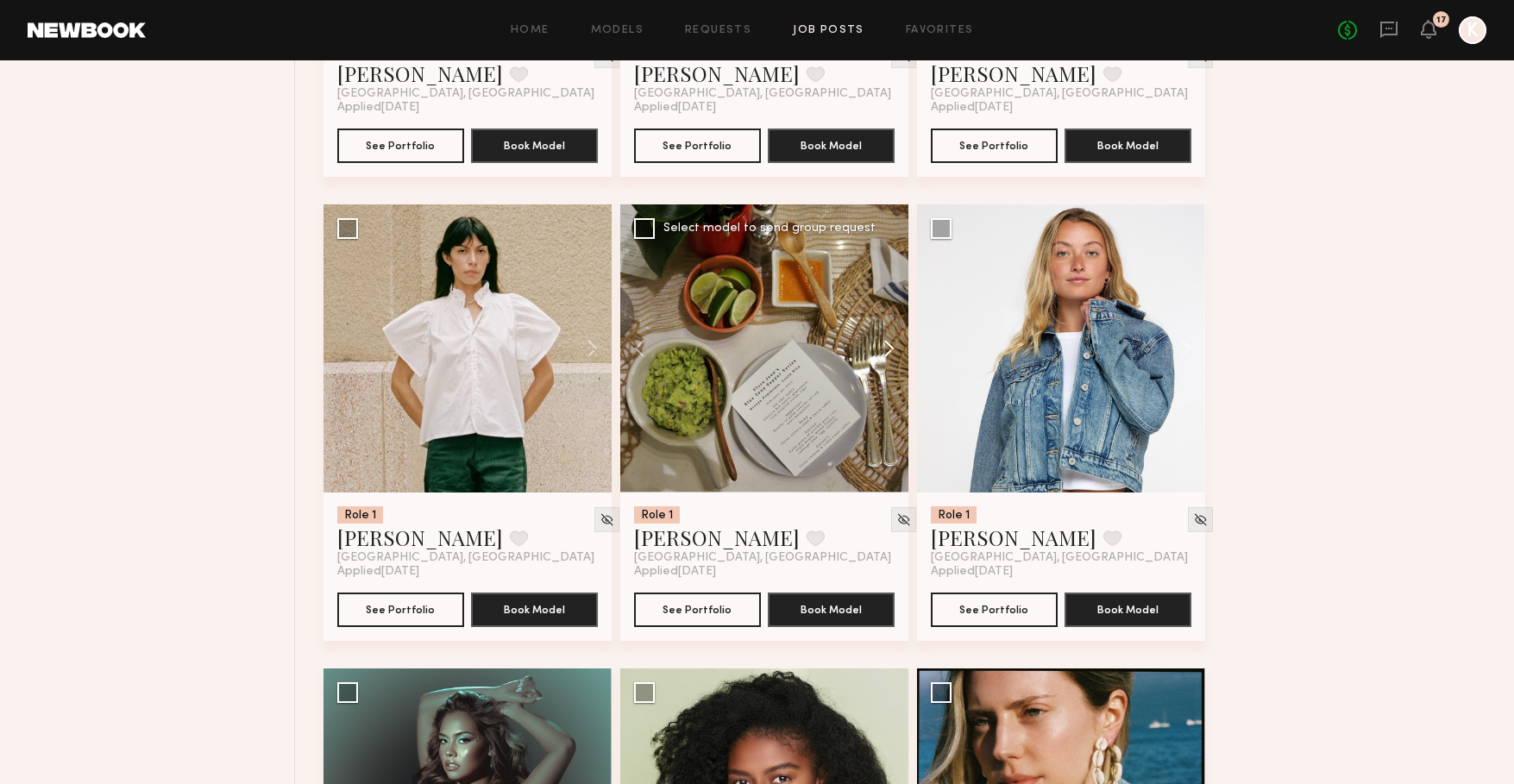
click at [884, 356] on button at bounding box center [880, 349] width 55 height 288
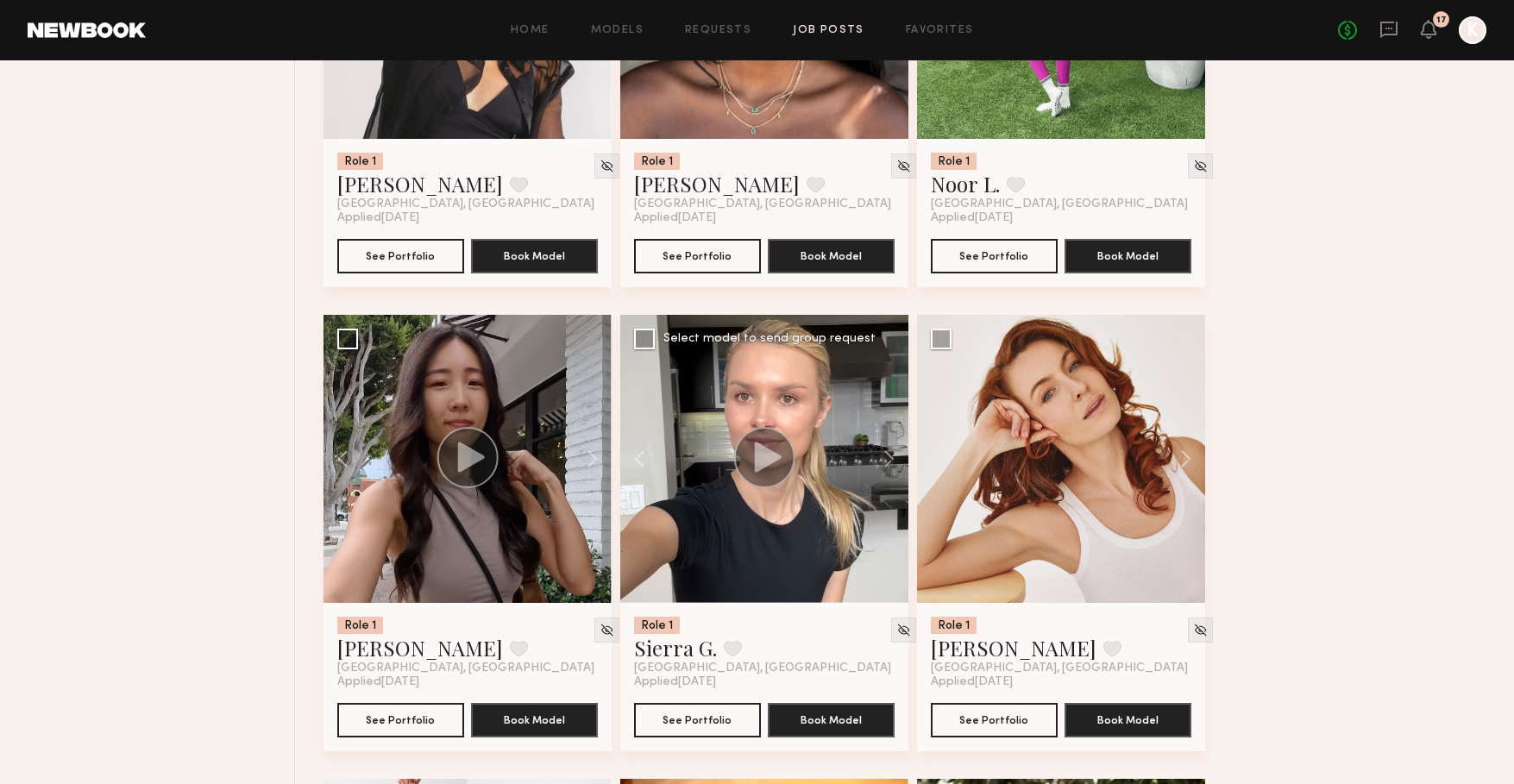
scroll to position [9256, 0]
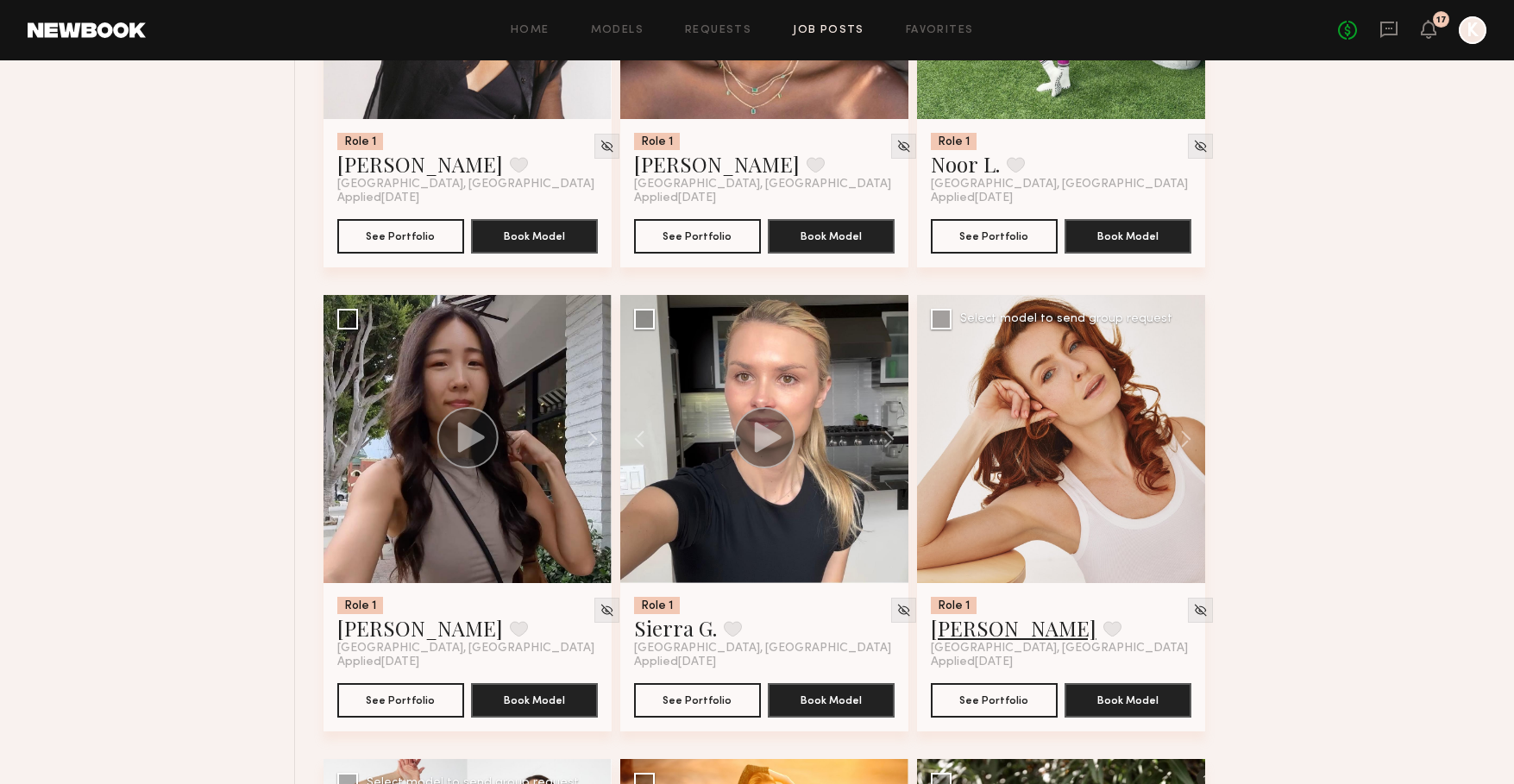
click at [950, 637] on link "Sara R." at bounding box center [1013, 628] width 165 height 27
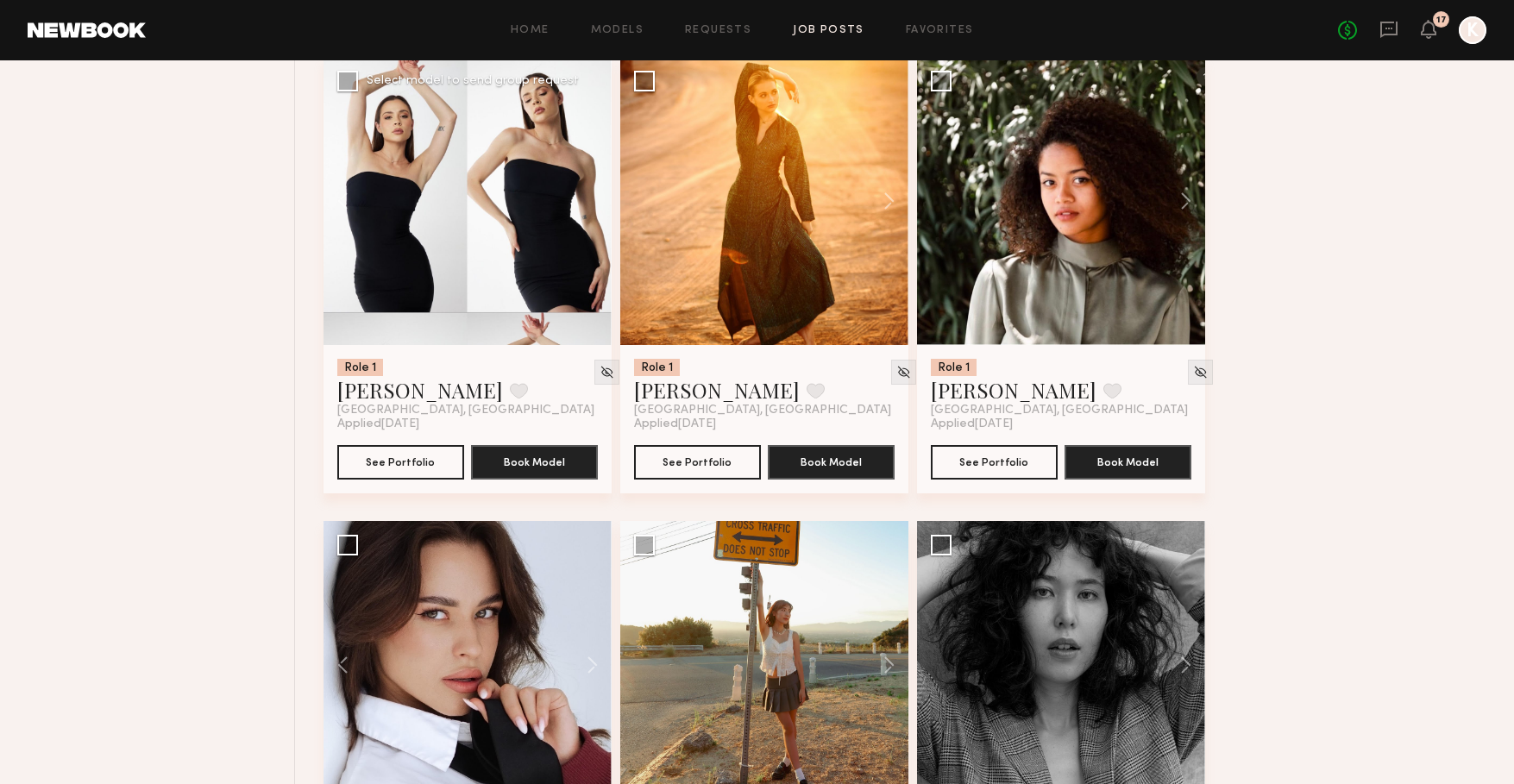
scroll to position [9962, 0]
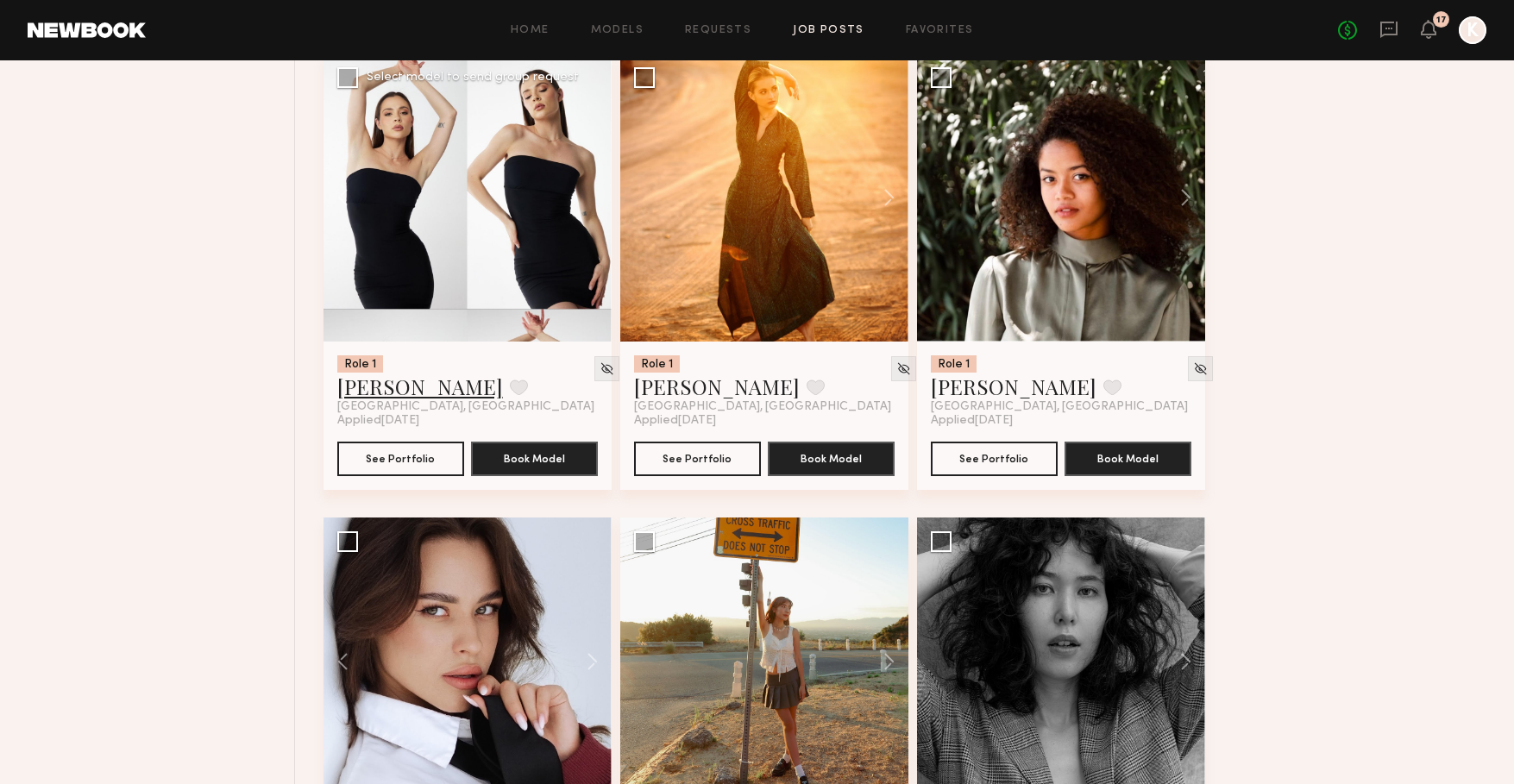
click at [424, 398] on link "Anastasia M." at bounding box center [419, 386] width 165 height 27
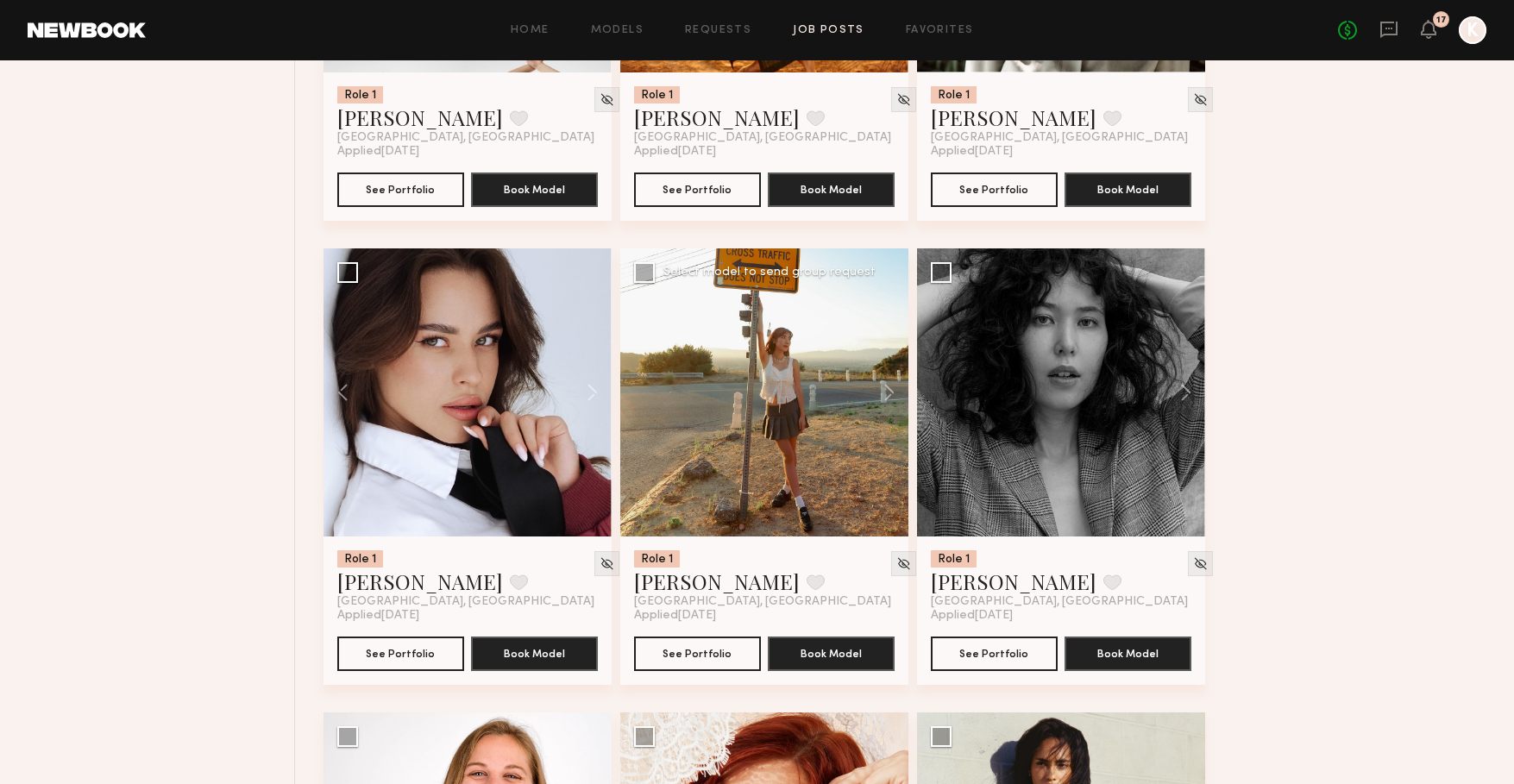
scroll to position [10243, 0]
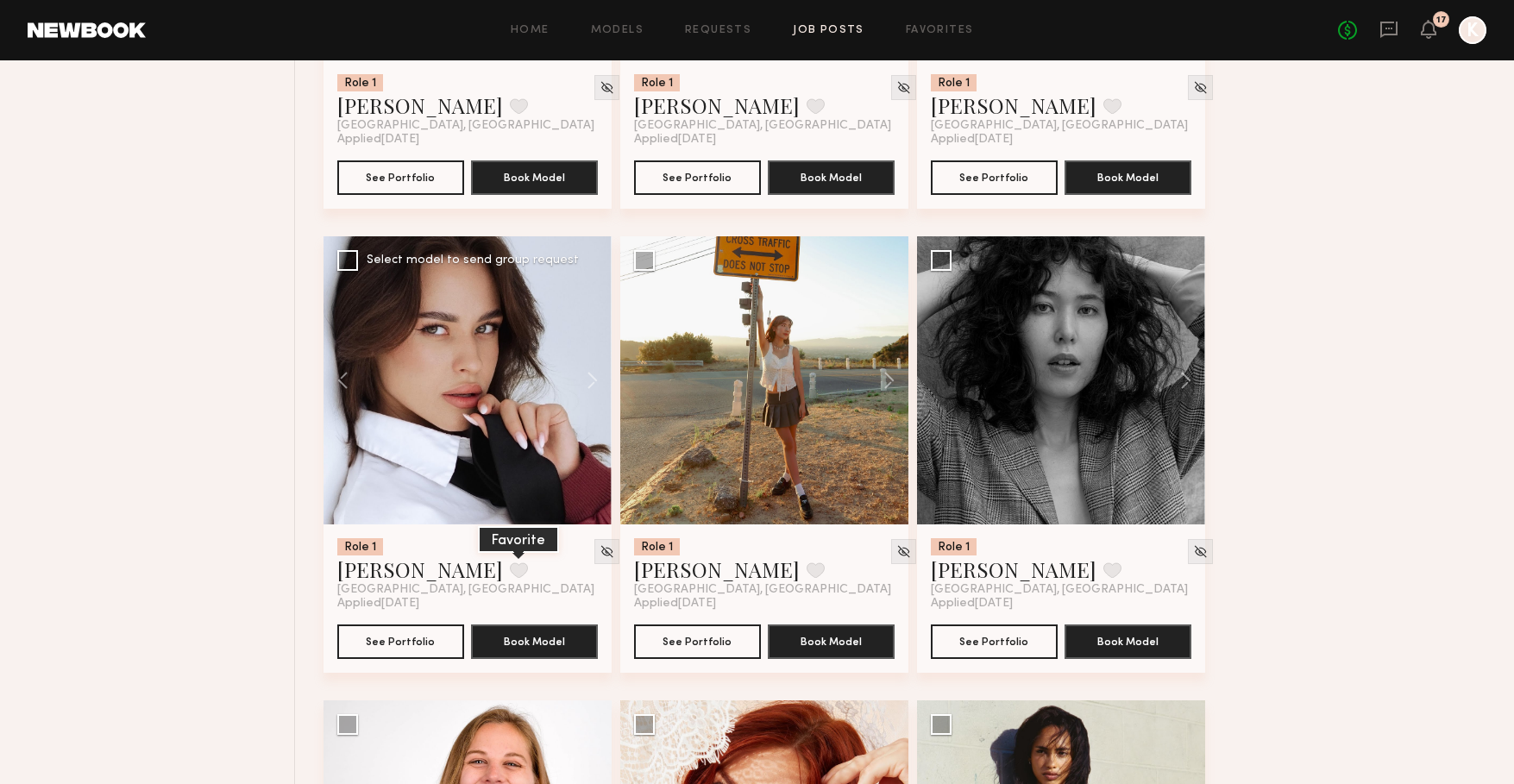
drag, startPoint x: 384, startPoint y: 583, endPoint x: 426, endPoint y: 573, distance: 43.2
click at [384, 583] on link "Elena O." at bounding box center [419, 569] width 165 height 27
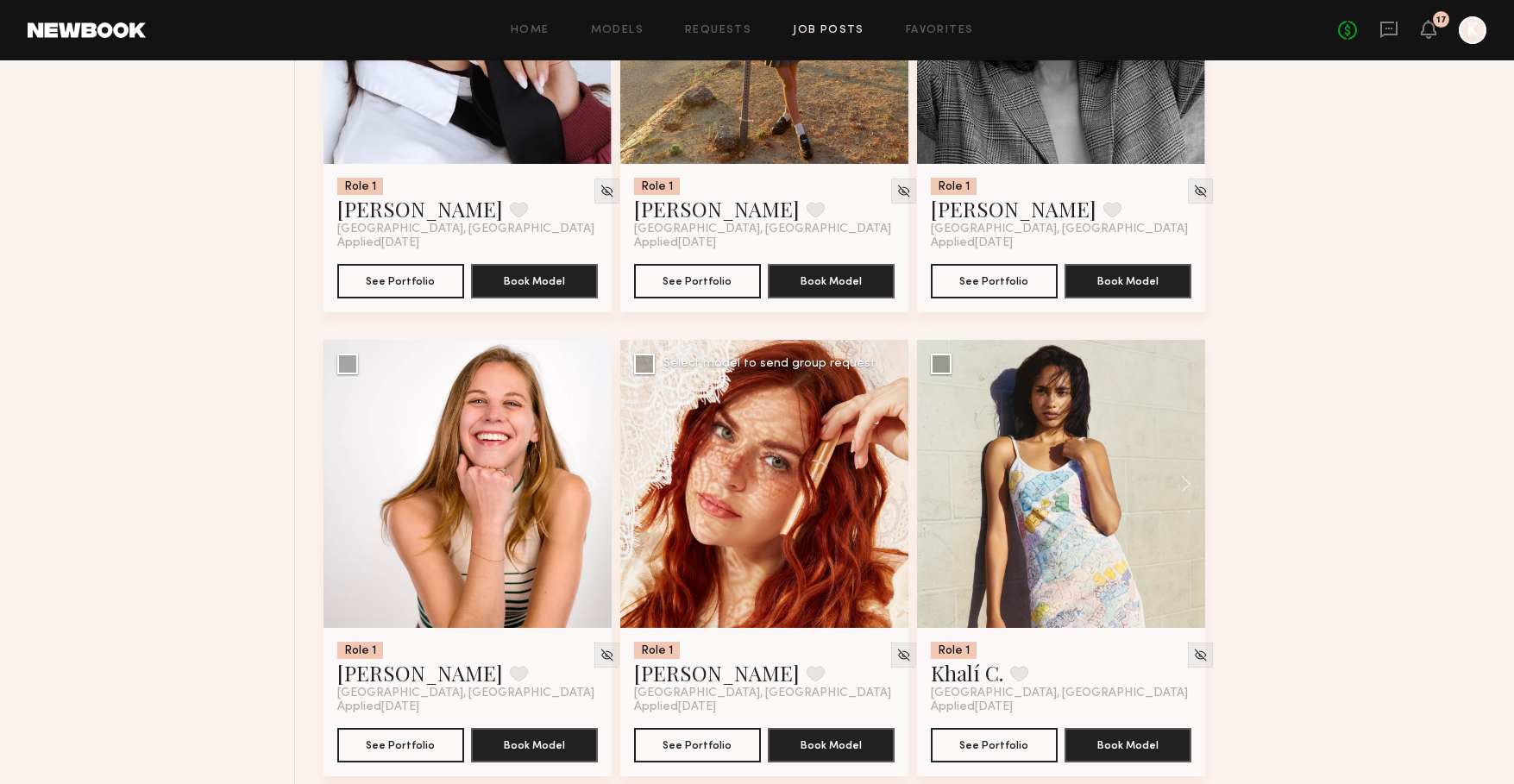
scroll to position [10614, 0]
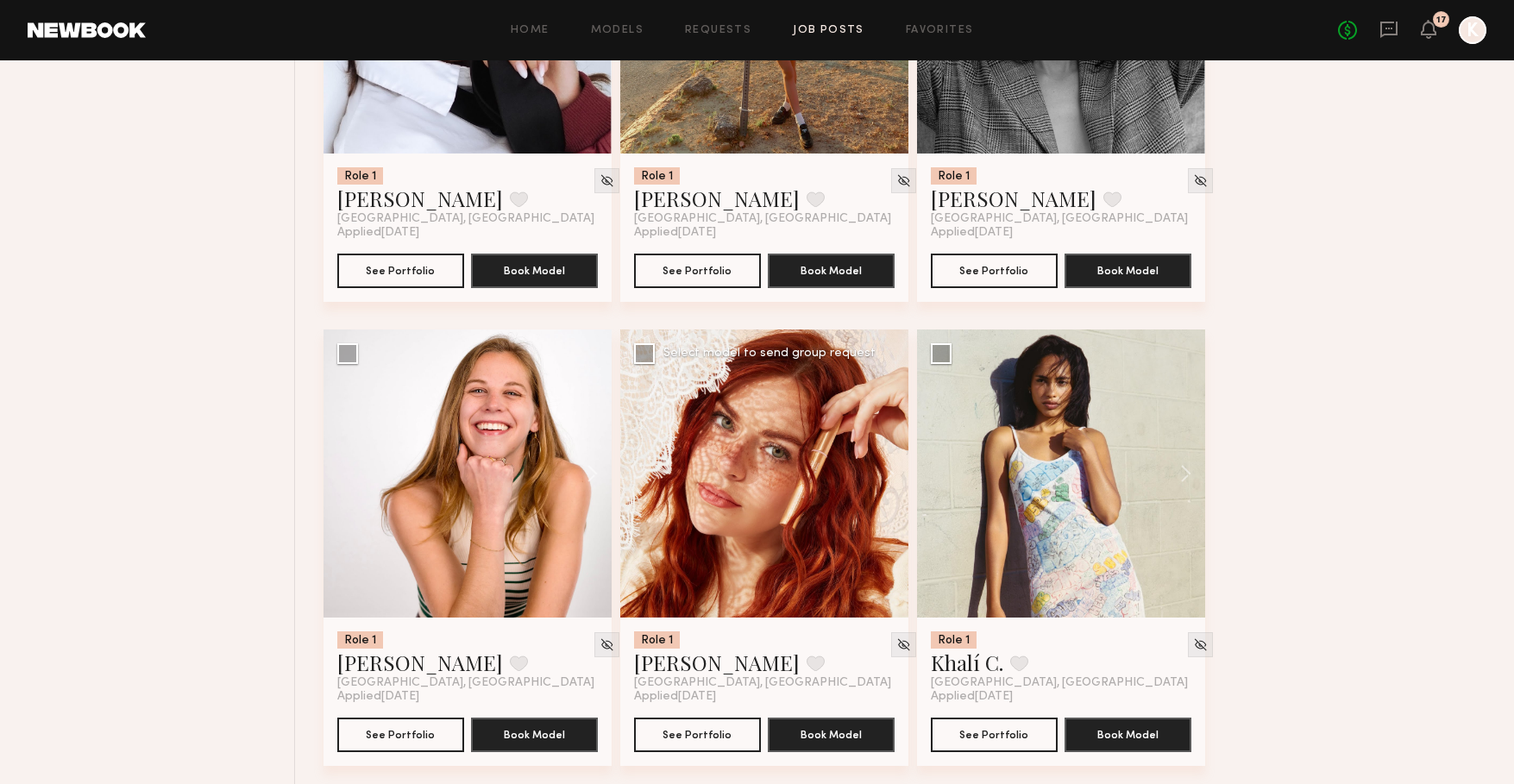
drag, startPoint x: 660, startPoint y: 673, endPoint x: 752, endPoint y: 638, distance: 98.4
click at [660, 673] on link "Polly R." at bounding box center [716, 662] width 165 height 27
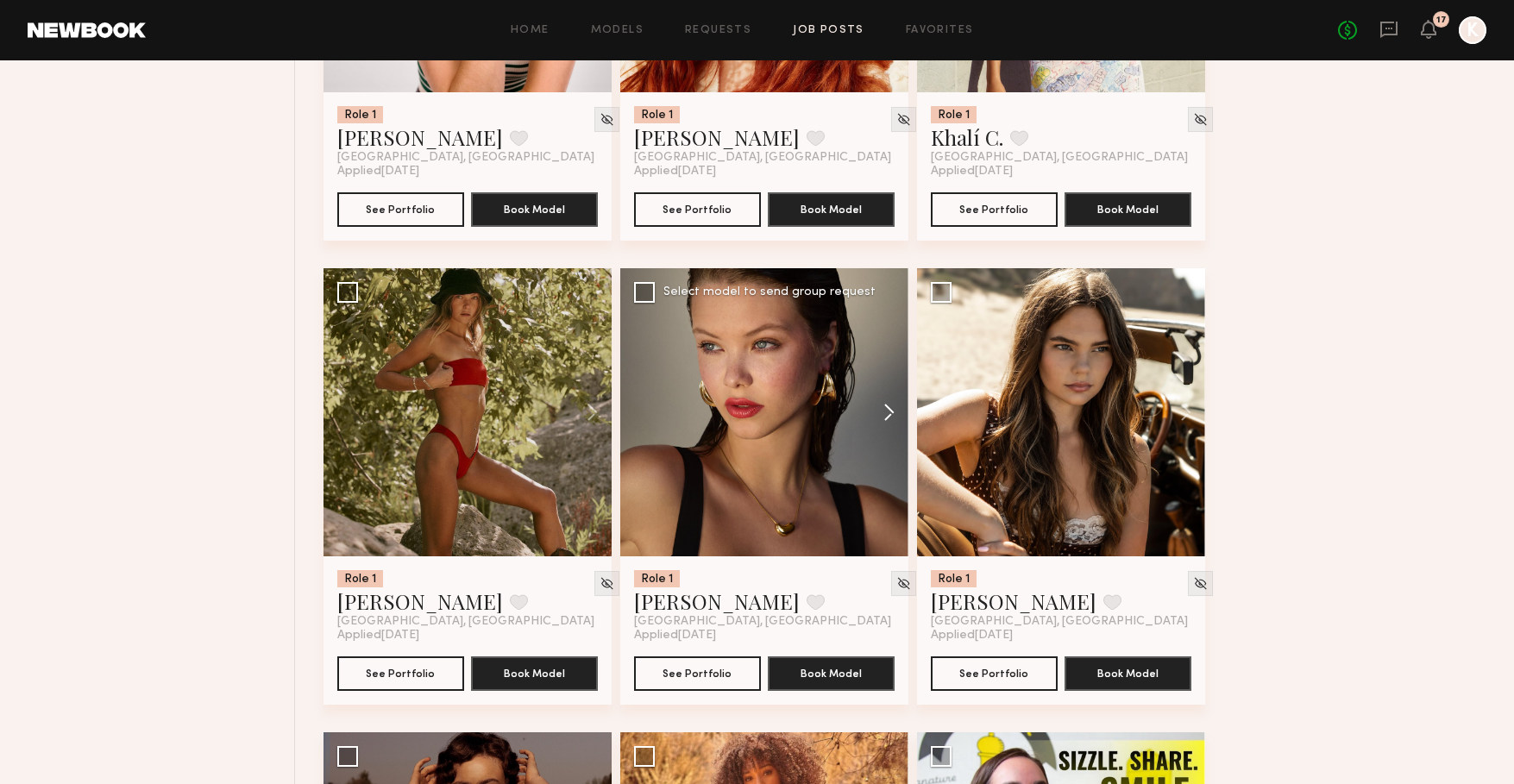
scroll to position [11141, 0]
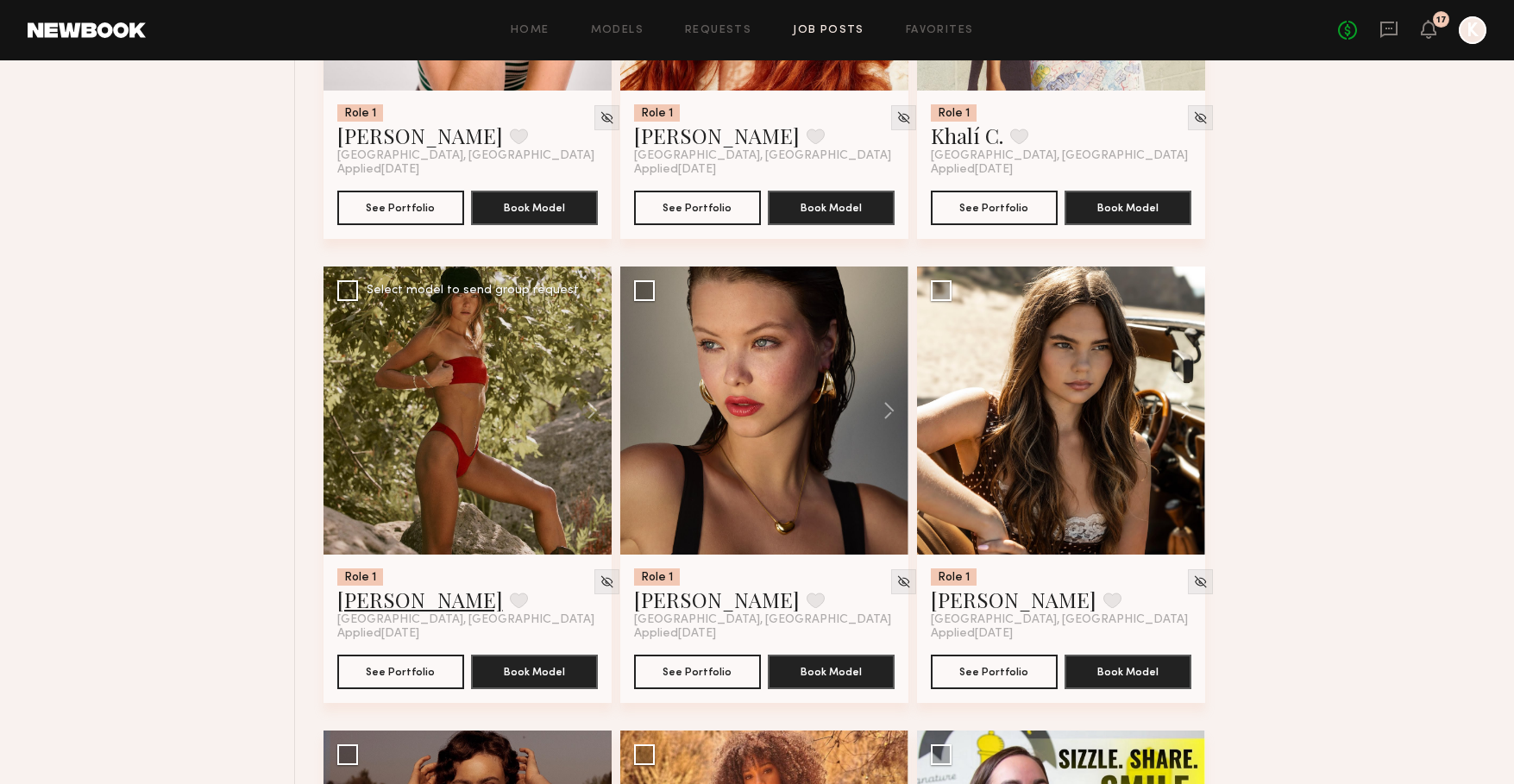
click at [373, 609] on link "zane m." at bounding box center [419, 599] width 165 height 27
click at [946, 604] on link "Grace W." at bounding box center [1013, 599] width 165 height 27
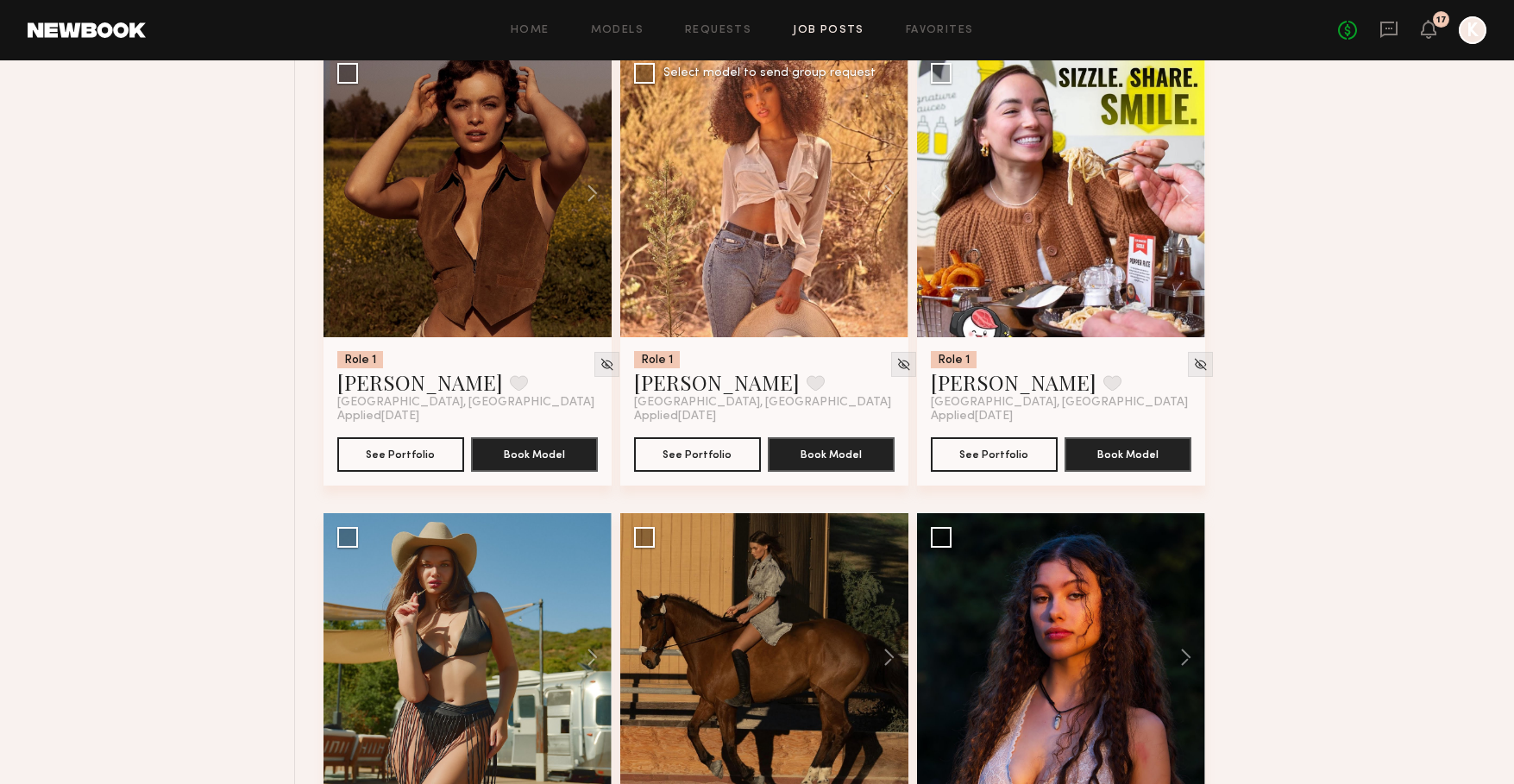
scroll to position [11824, 0]
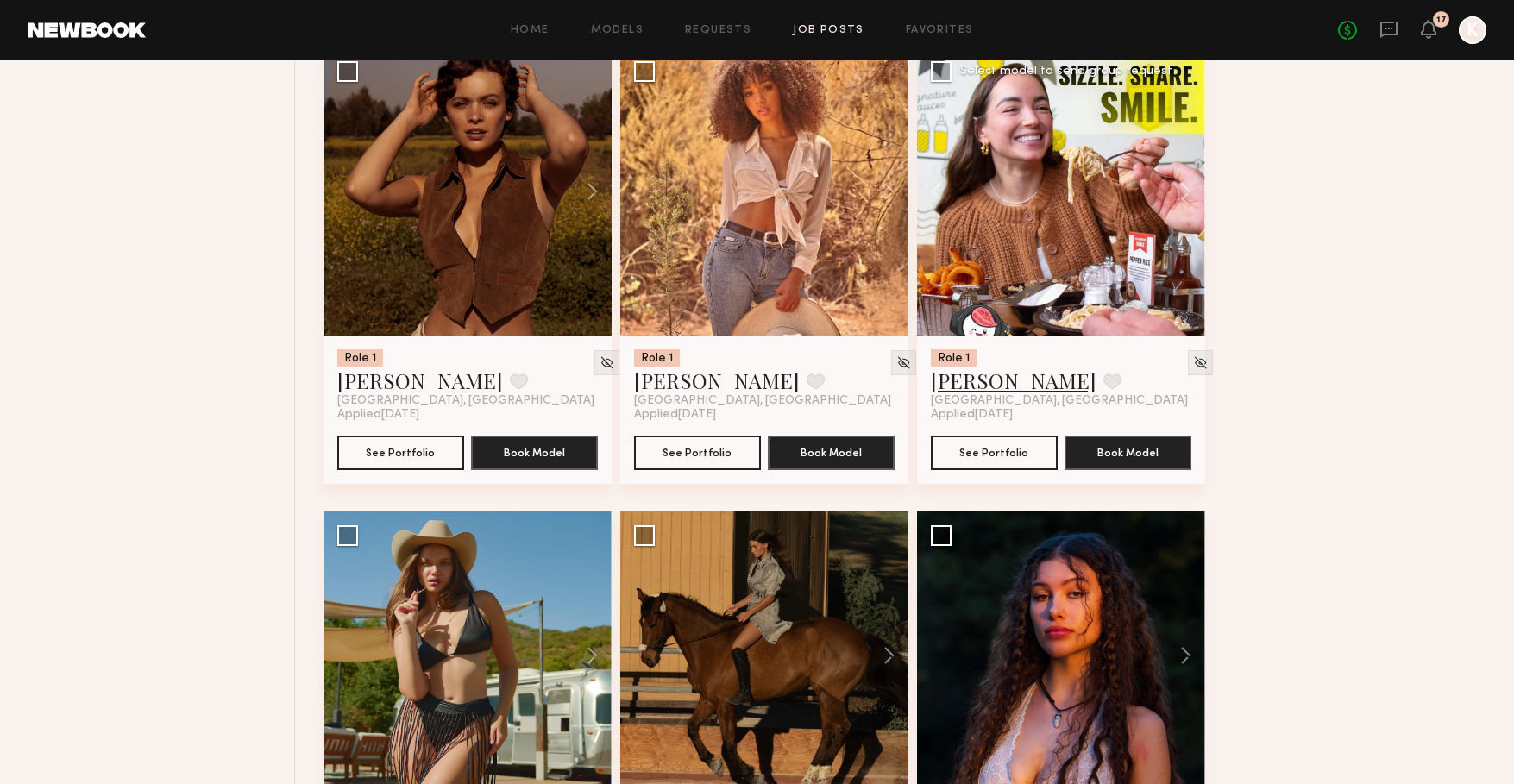
click at [948, 383] on link "Kayla M." at bounding box center [1013, 380] width 165 height 27
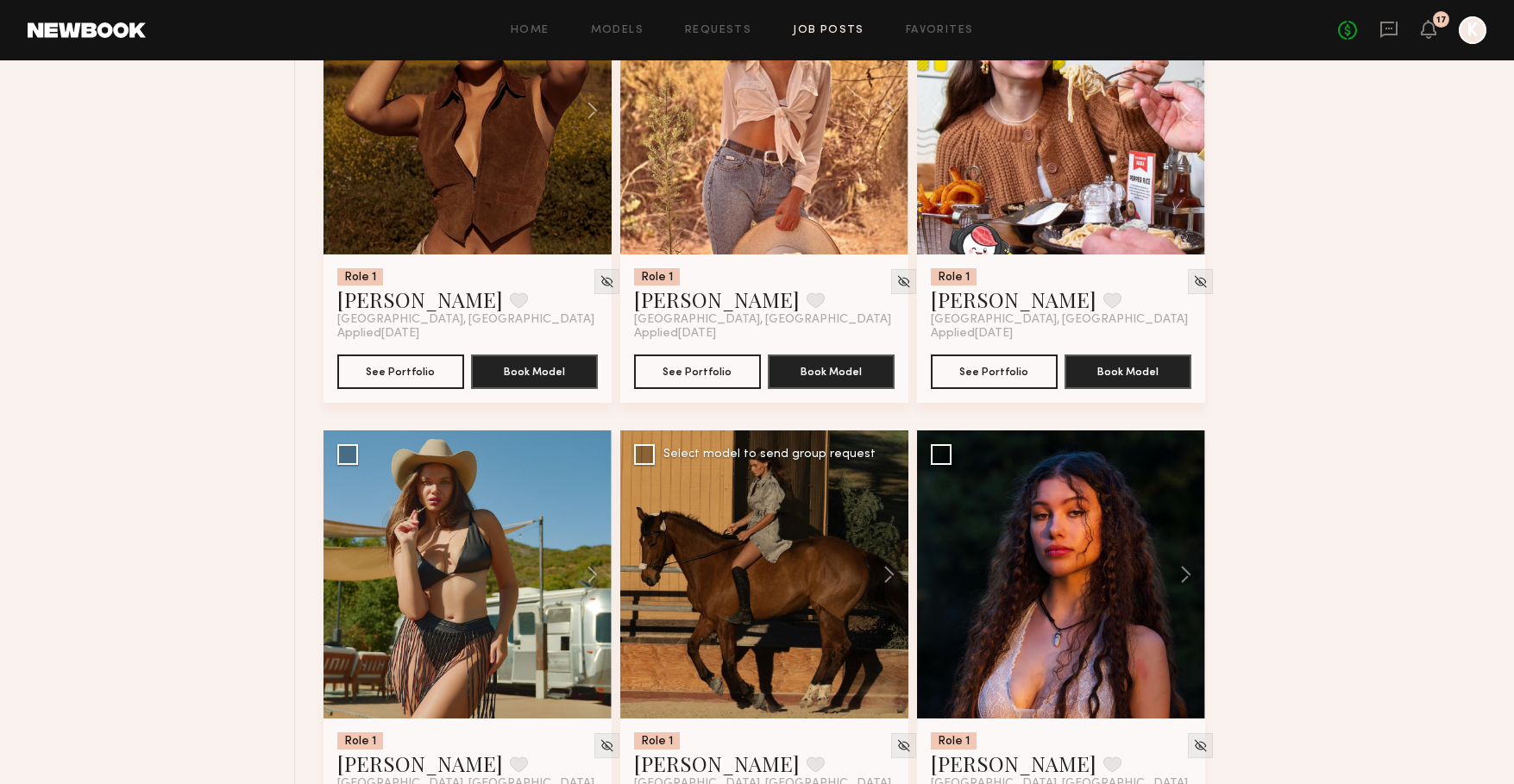
scroll to position [11963, 0]
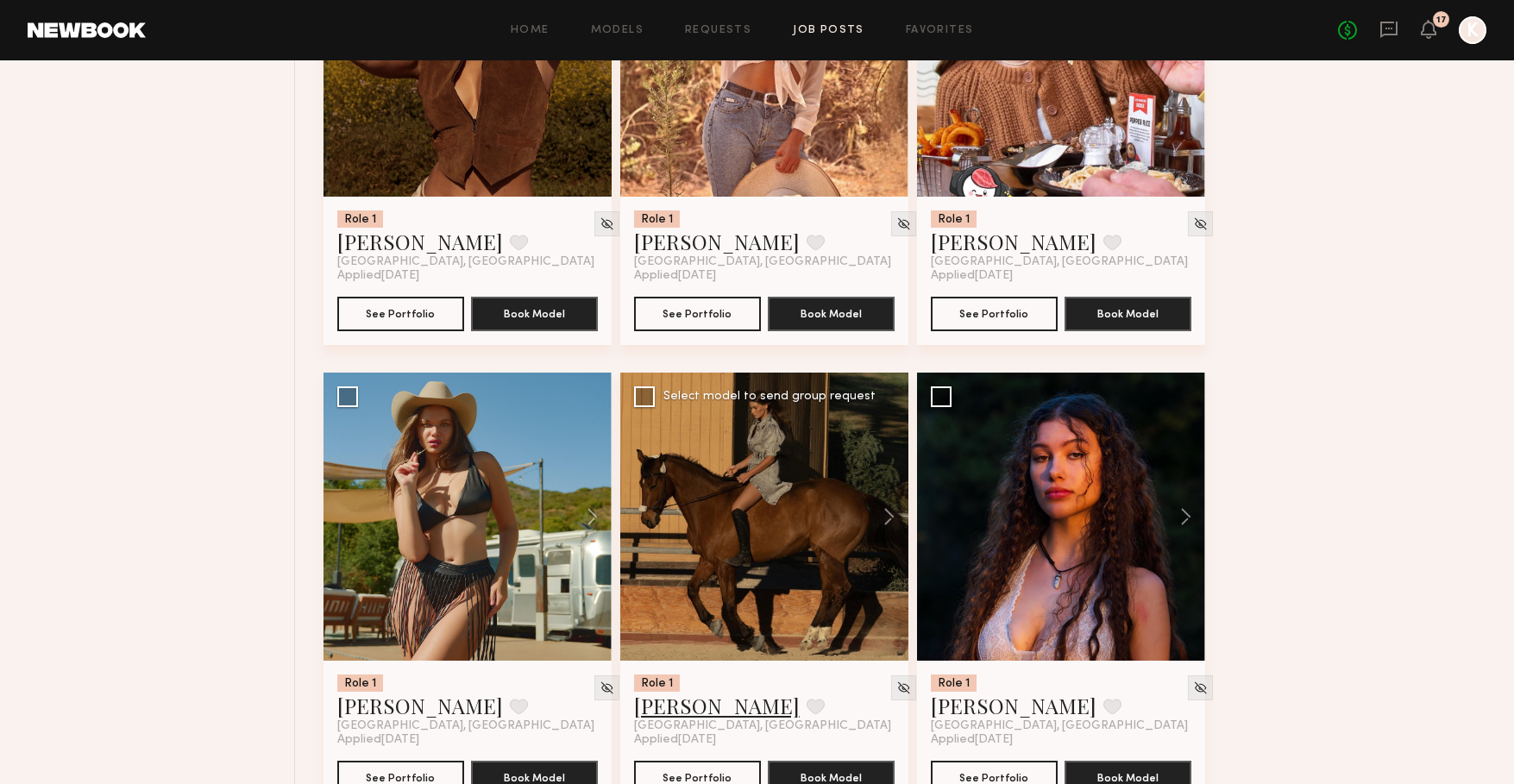
click at [690, 715] on link "Chelsey M." at bounding box center [716, 706] width 165 height 27
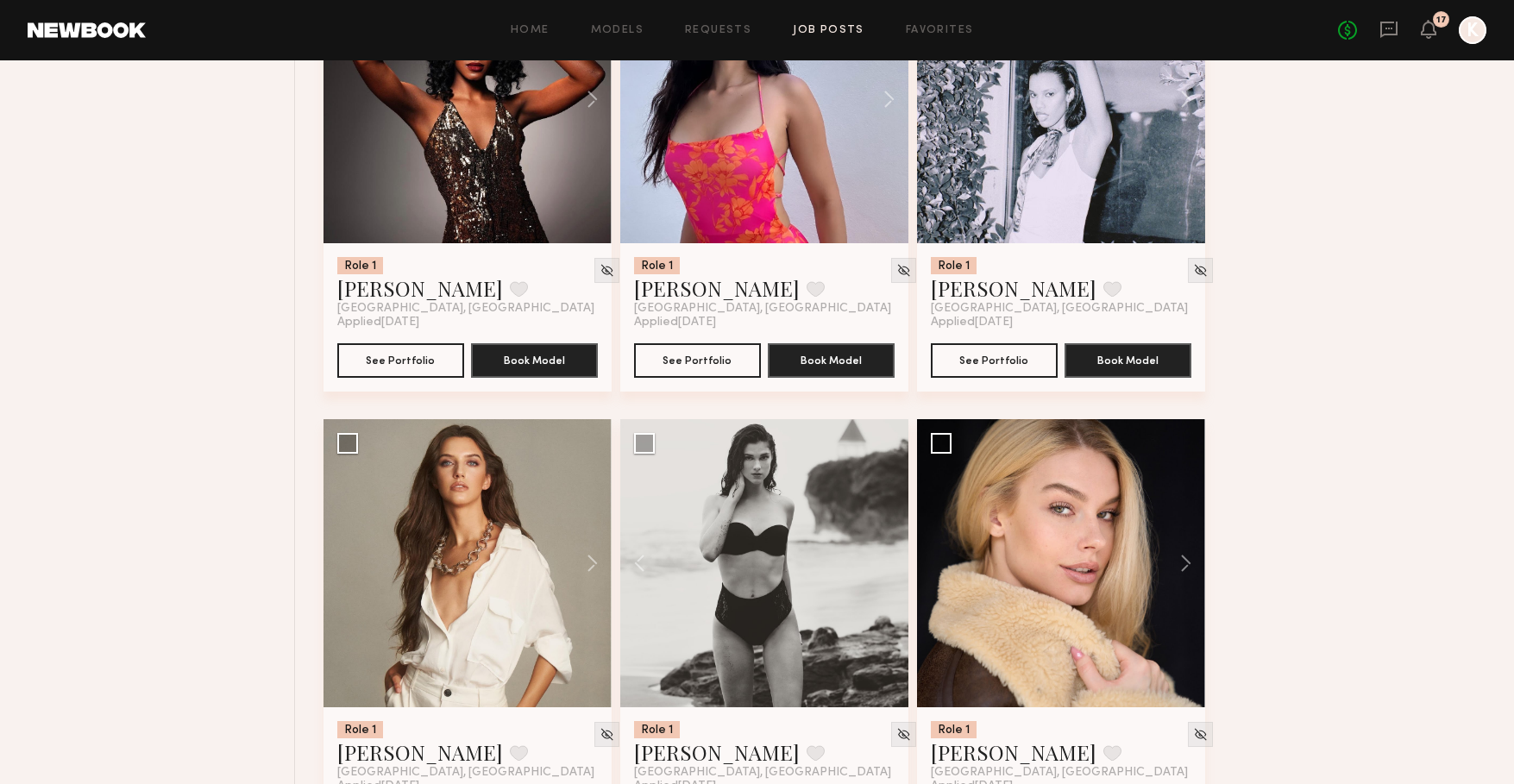
scroll to position [12873, 0]
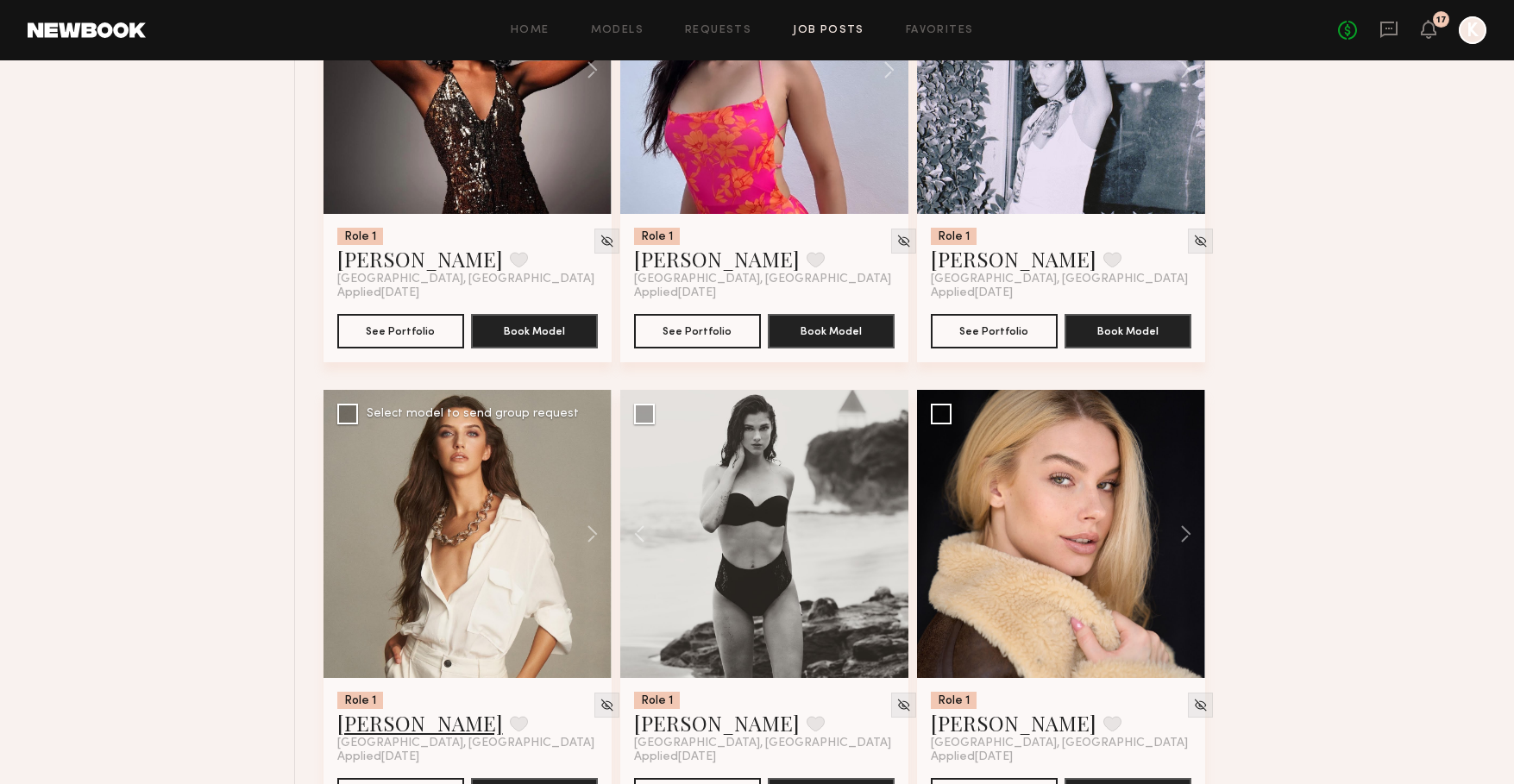
drag, startPoint x: 400, startPoint y: 743, endPoint x: 411, endPoint y: 741, distance: 11.2
click at [399, 737] on link "Caroline K." at bounding box center [419, 723] width 165 height 27
drag, startPoint x: 675, startPoint y: 733, endPoint x: 789, endPoint y: 707, distance: 116.9
click at [675, 733] on link "Ashley E." at bounding box center [716, 723] width 165 height 27
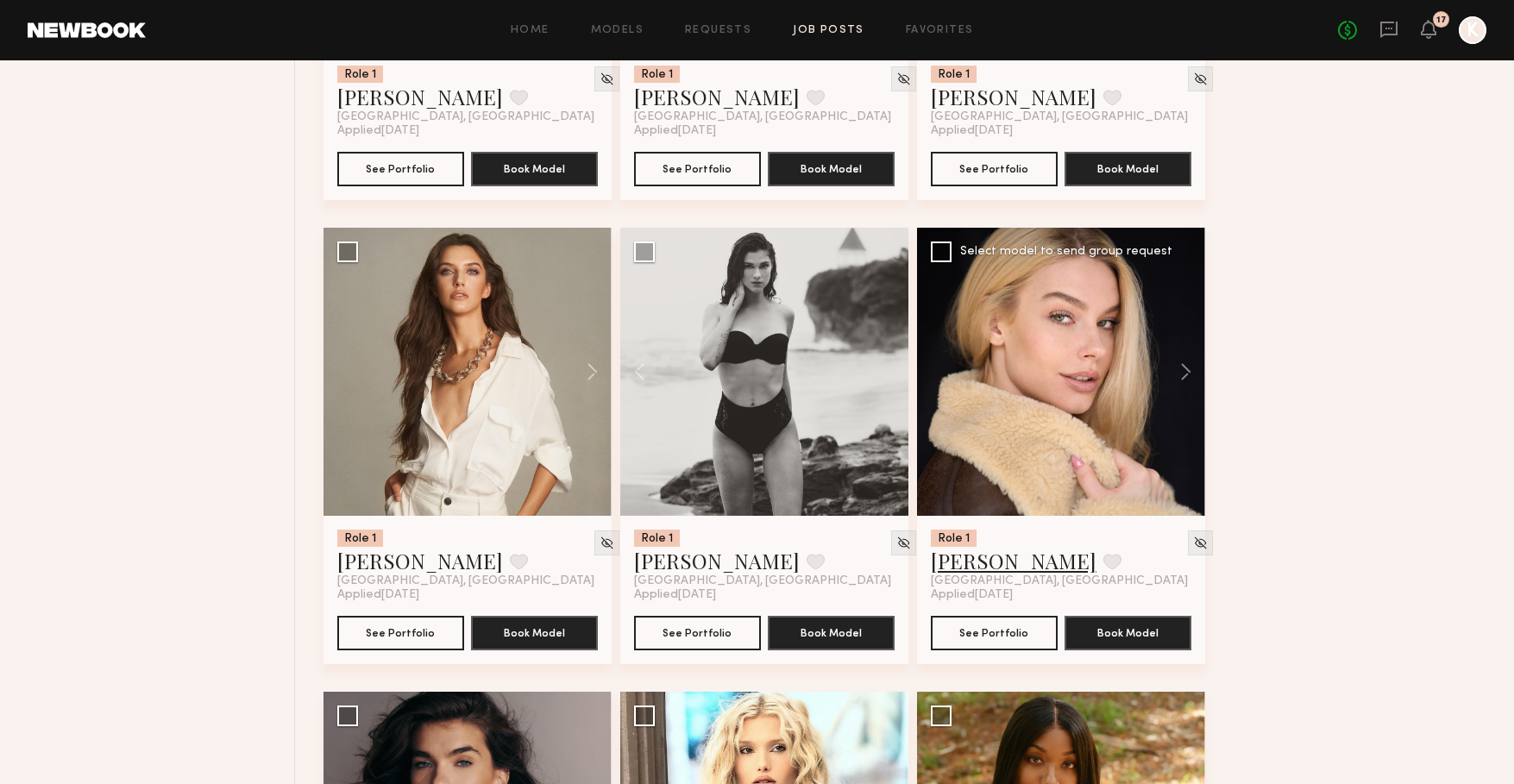
click at [973, 572] on link "Alena P." at bounding box center [1013, 560] width 165 height 27
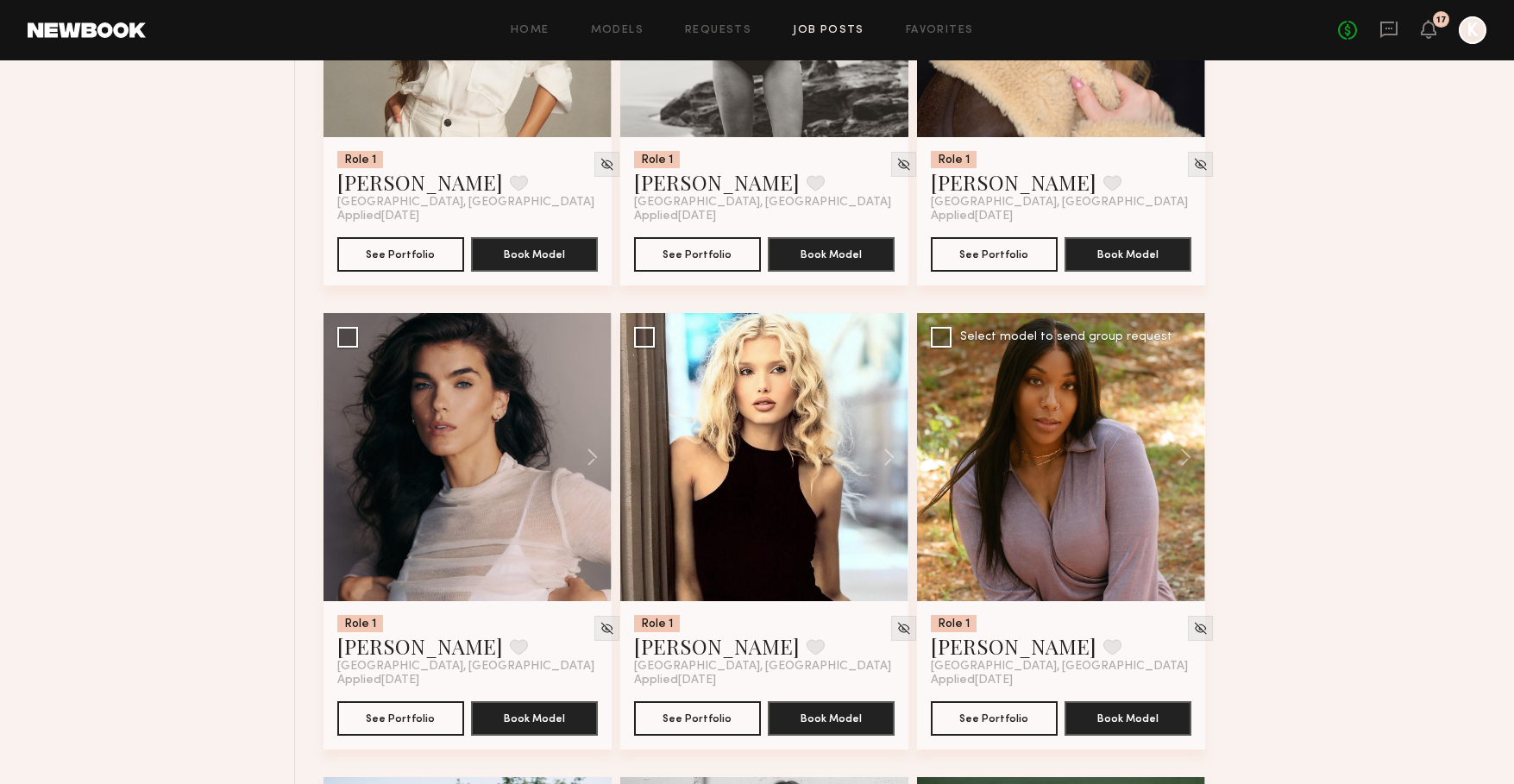
scroll to position [13463, 0]
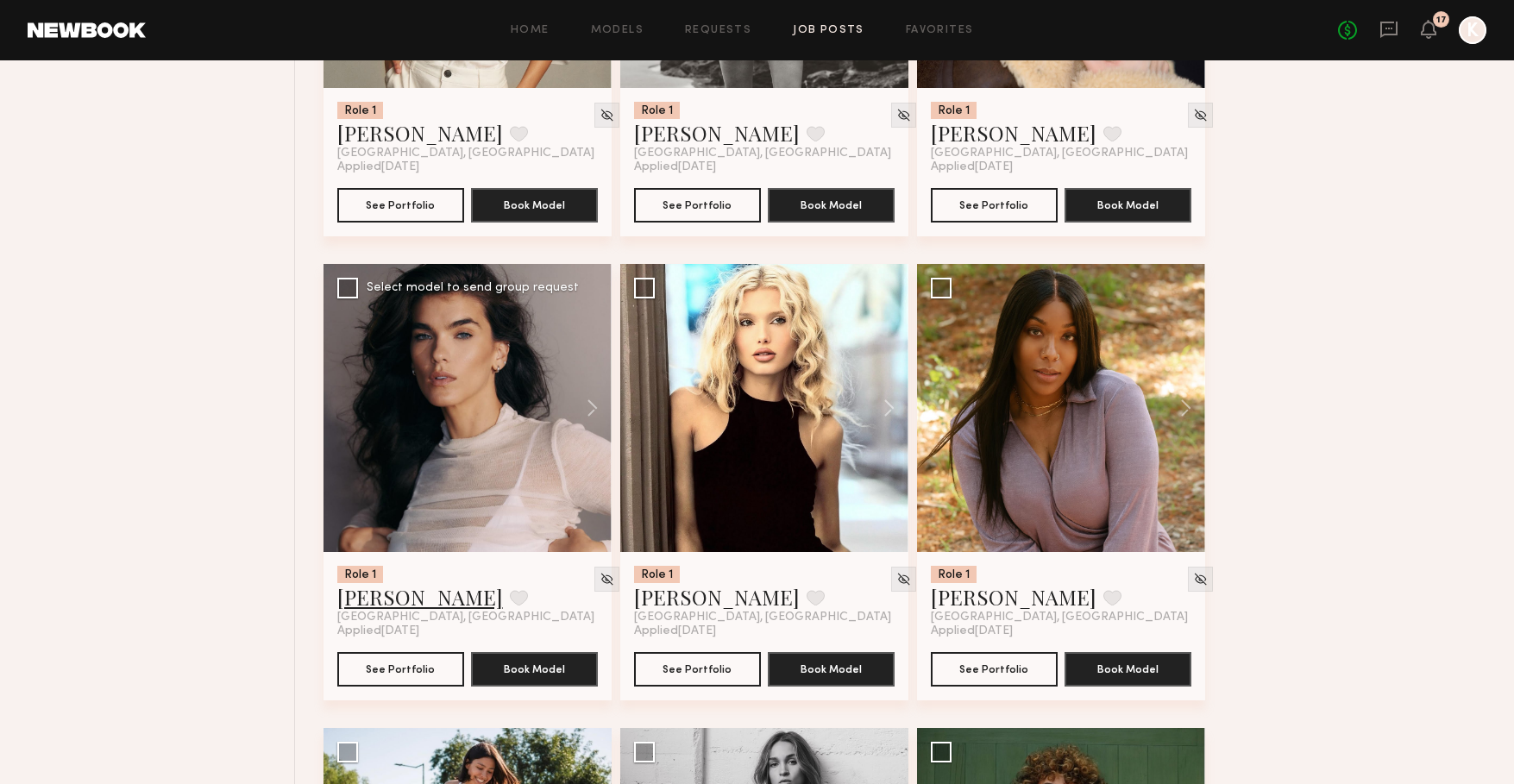
click at [438, 609] on link "Summerlyn C." at bounding box center [419, 597] width 165 height 27
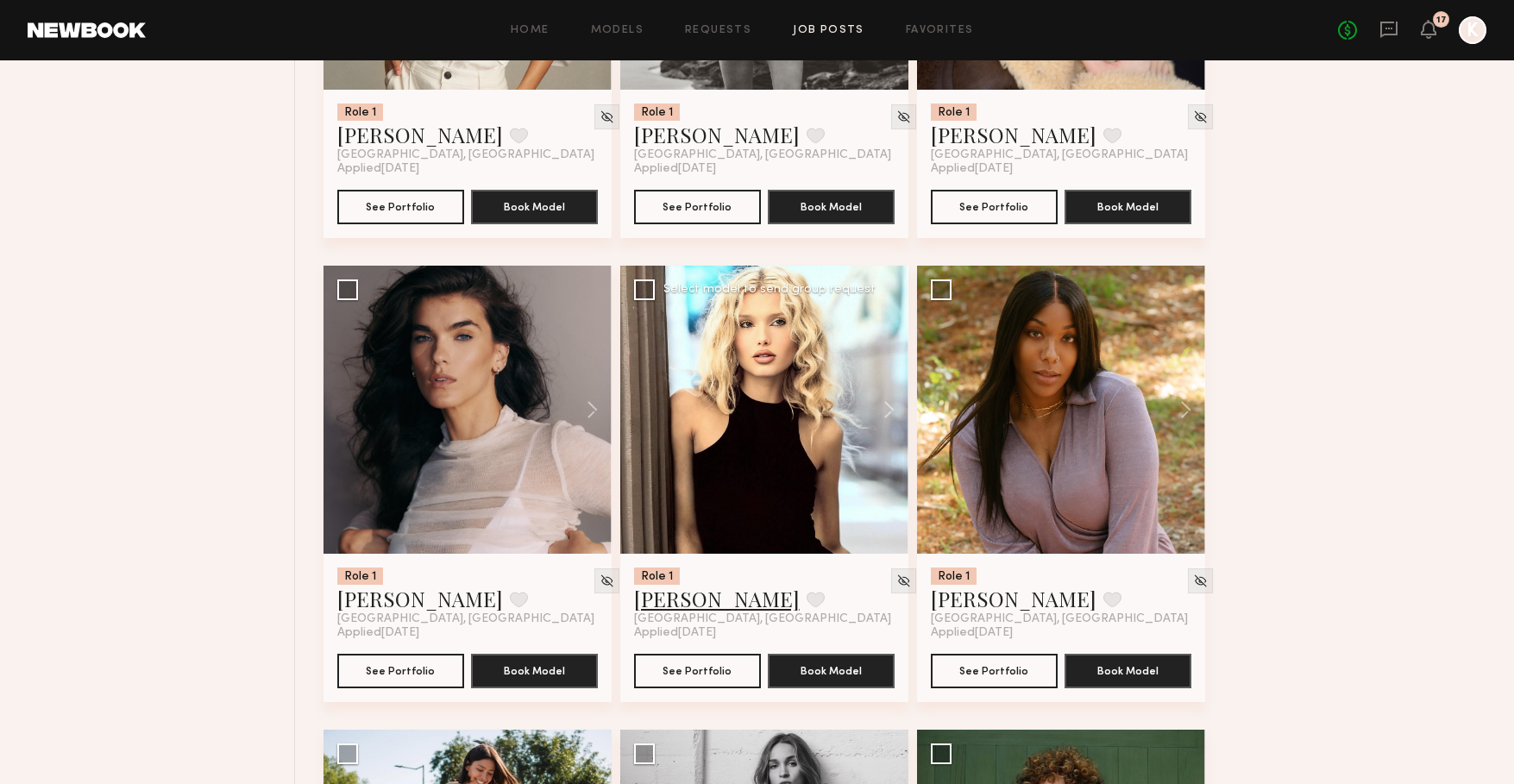
click at [699, 612] on link "Bianca A." at bounding box center [716, 599] width 165 height 27
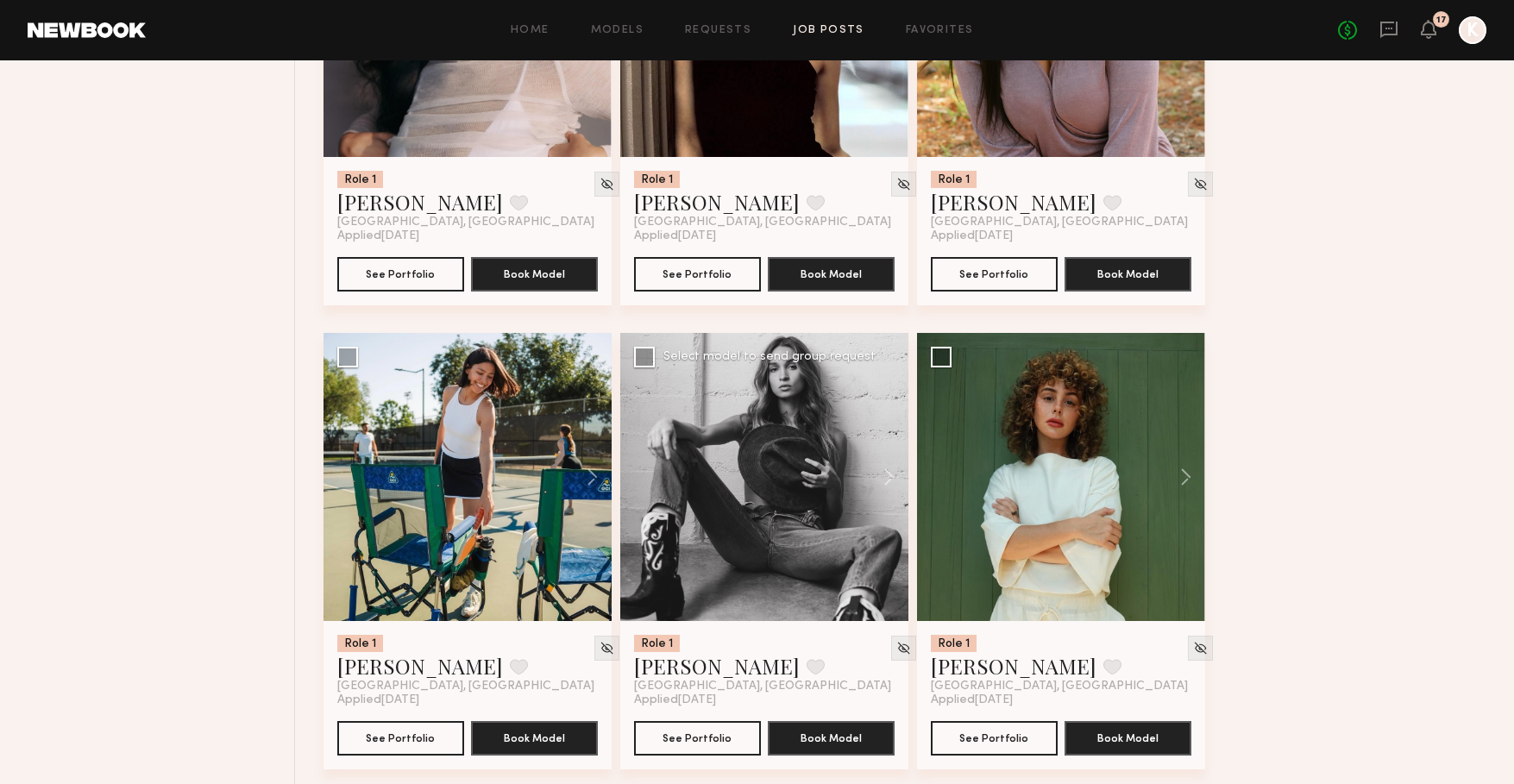
scroll to position [13873, 0]
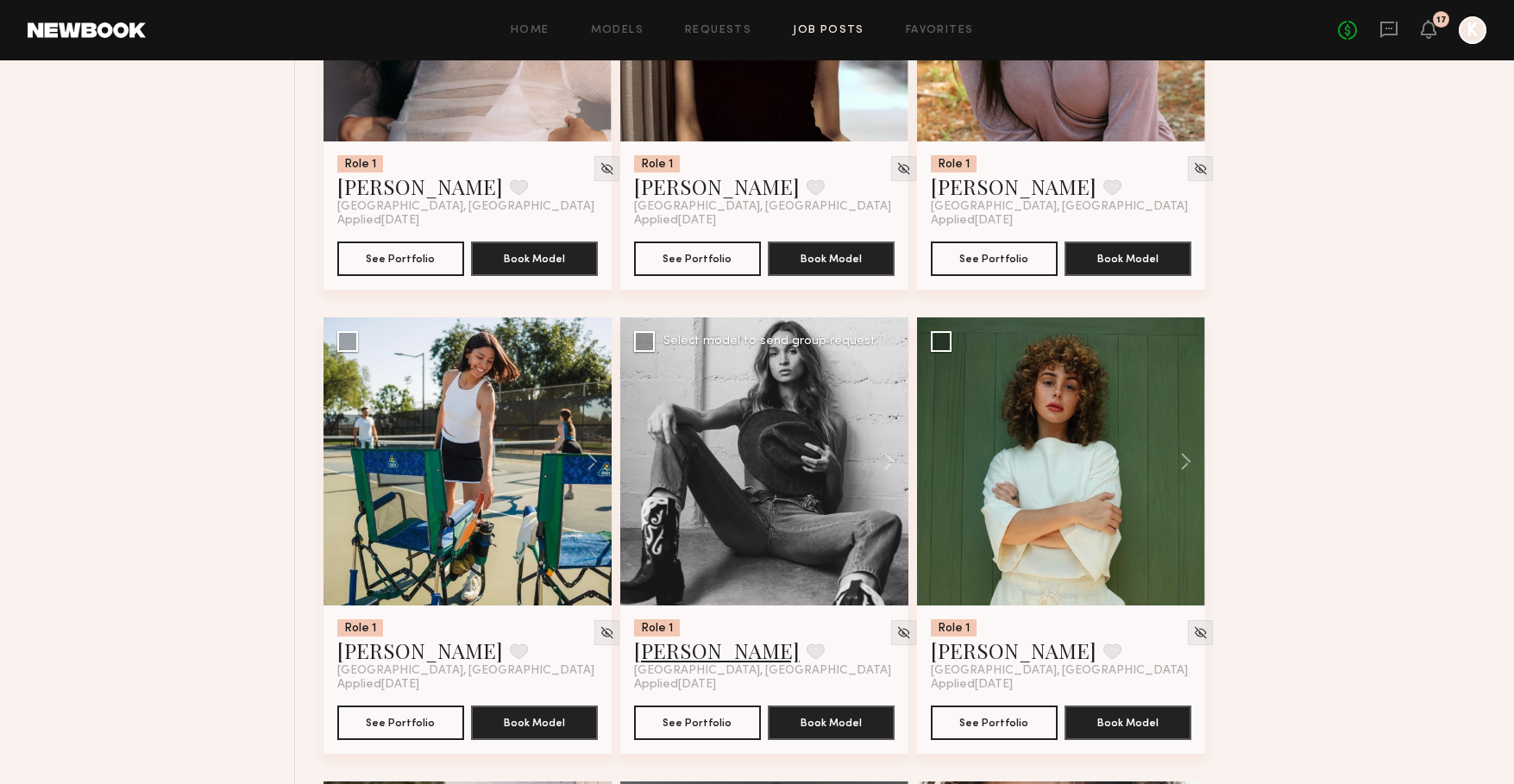
click at [654, 658] on link "Chloe C." at bounding box center [716, 650] width 165 height 27
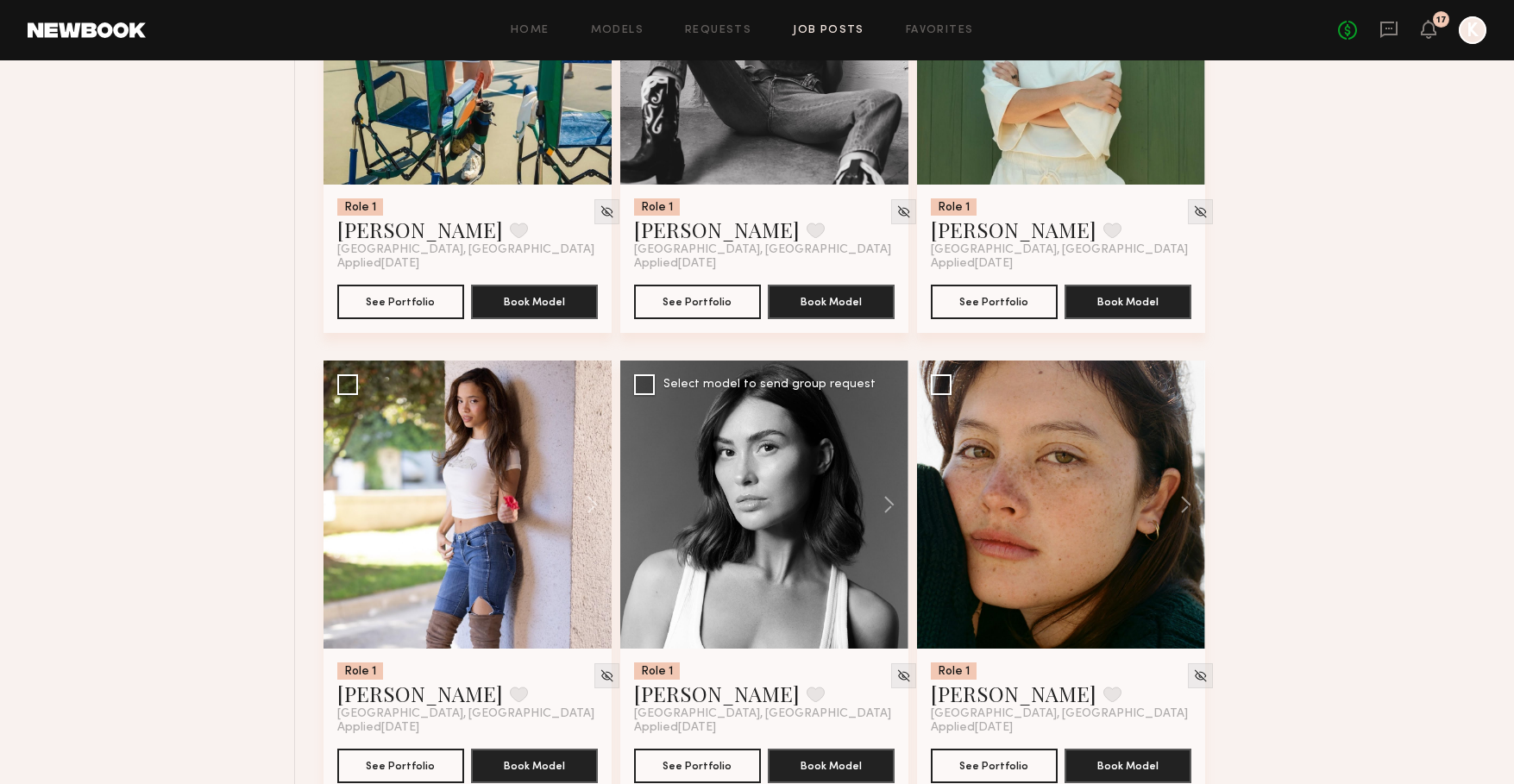
scroll to position [14297, 0]
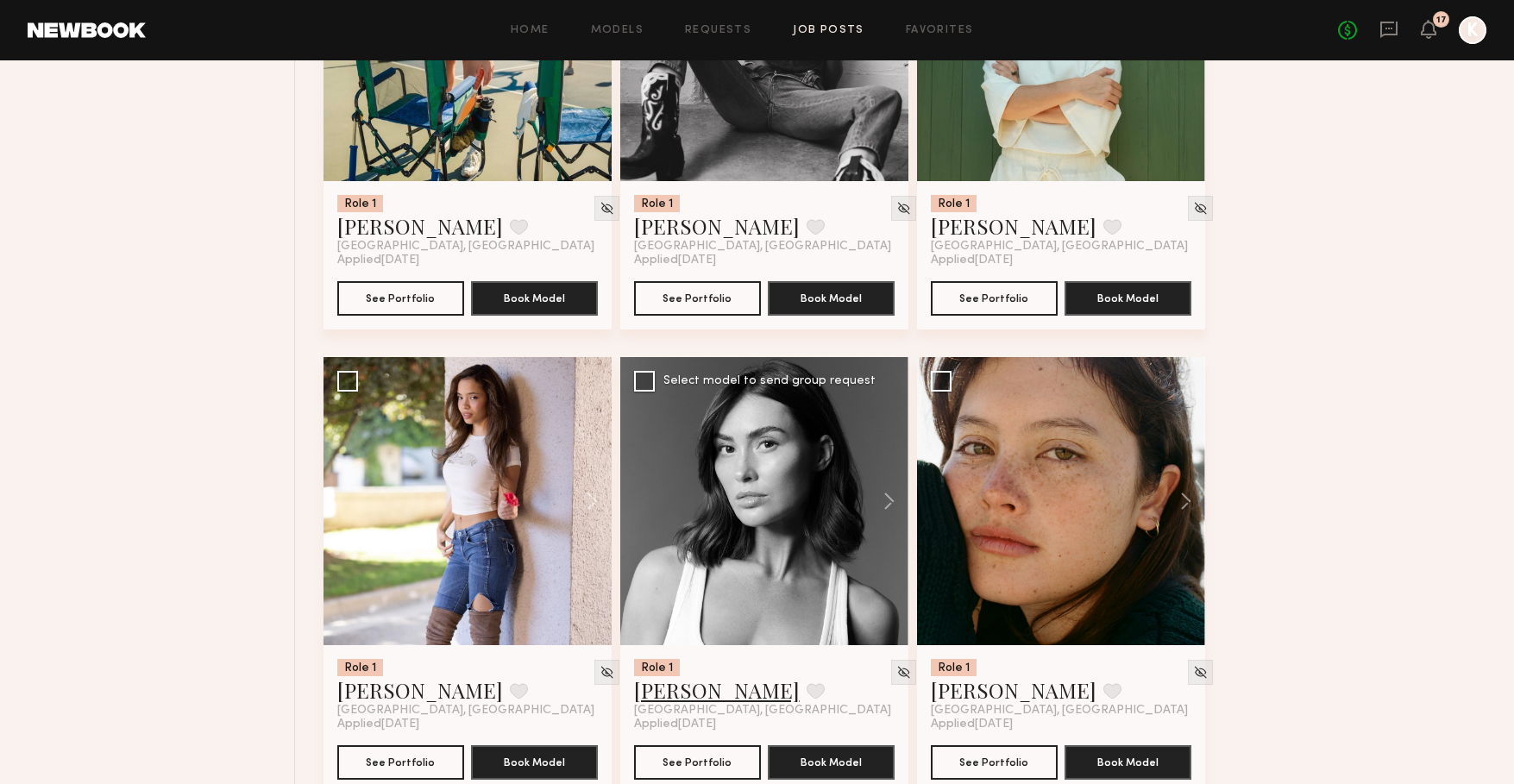
click at [658, 698] on link "Louise M." at bounding box center [716, 690] width 165 height 27
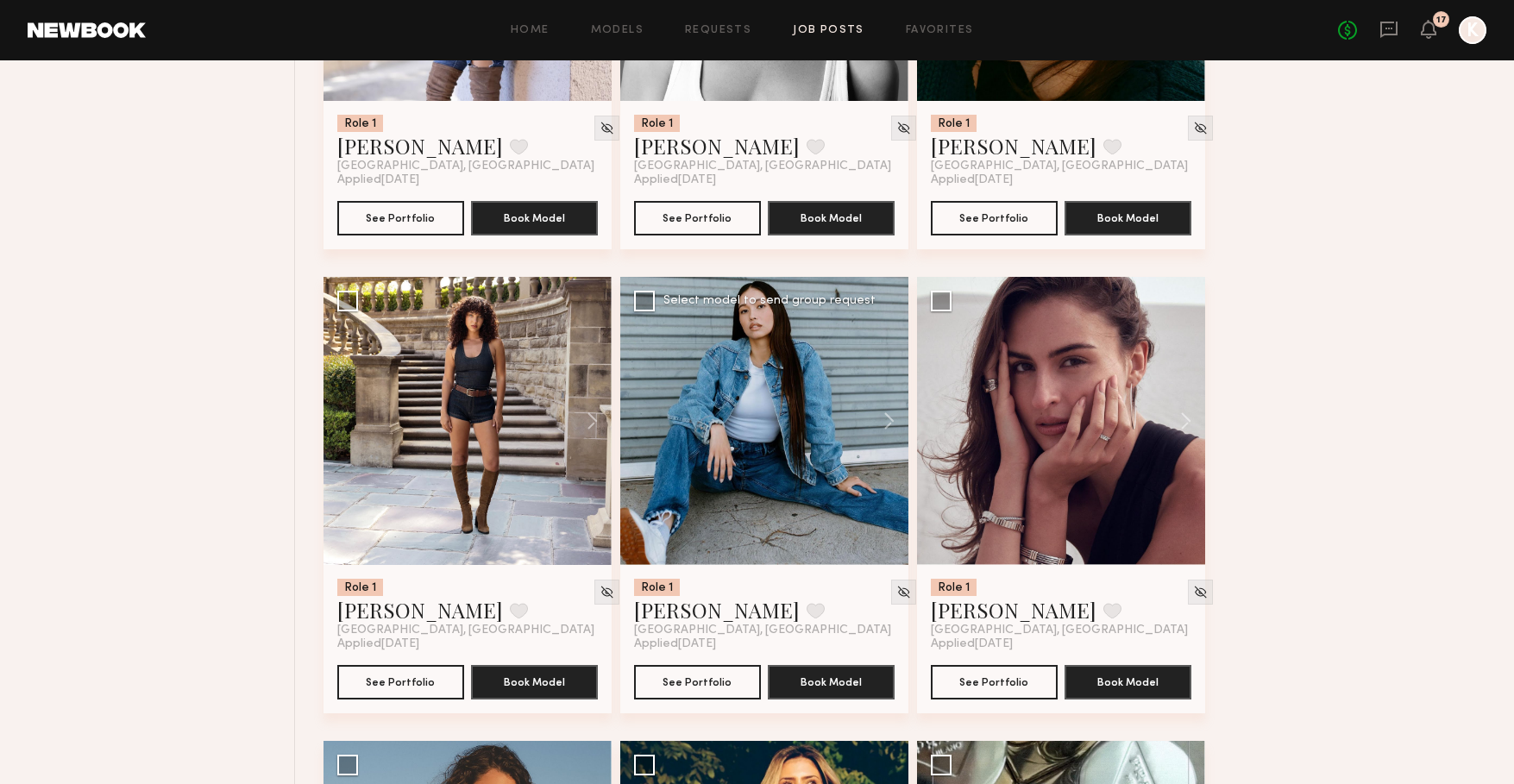
scroll to position [14859, 0]
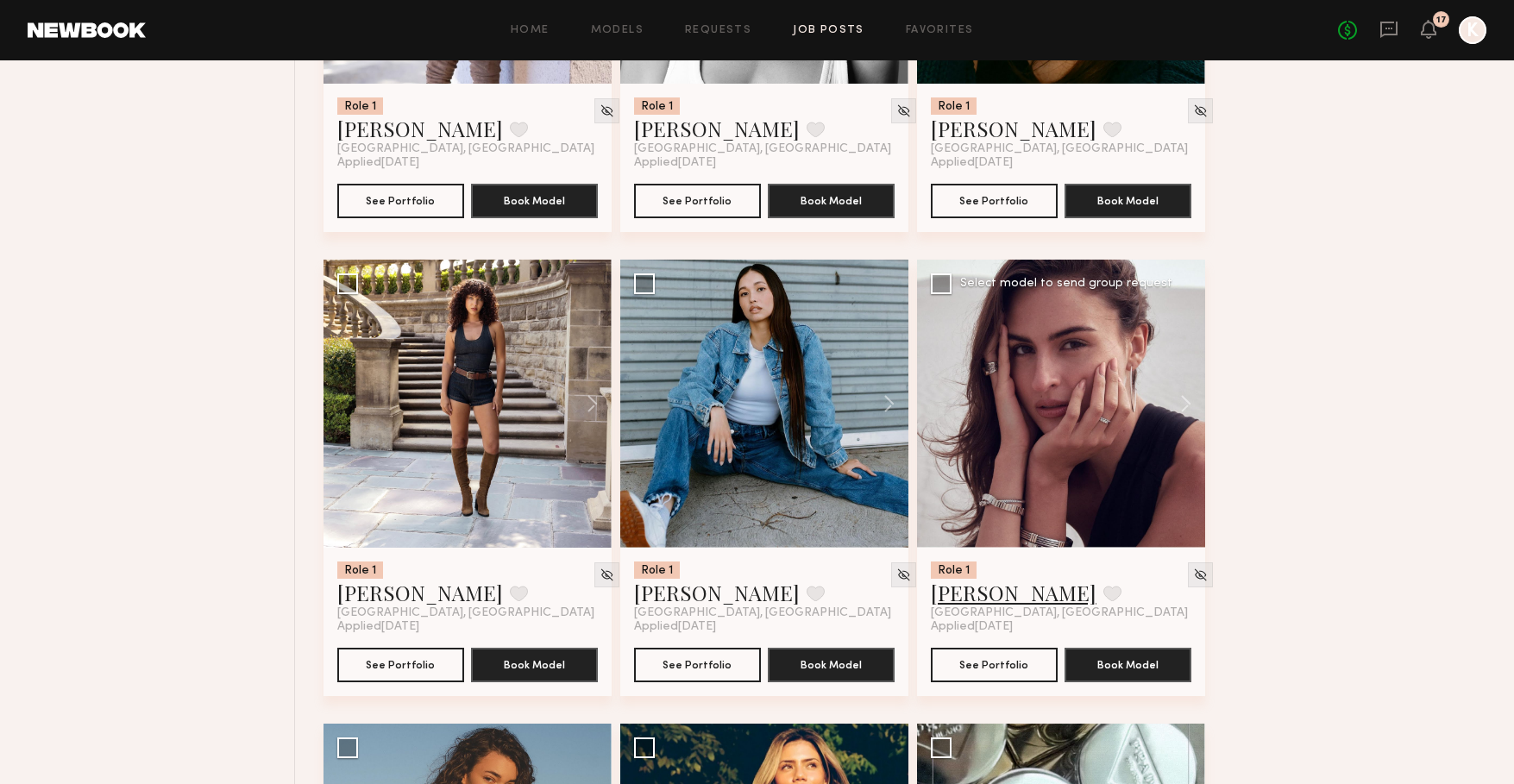
click at [973, 606] on link "Leah M." at bounding box center [1013, 592] width 165 height 27
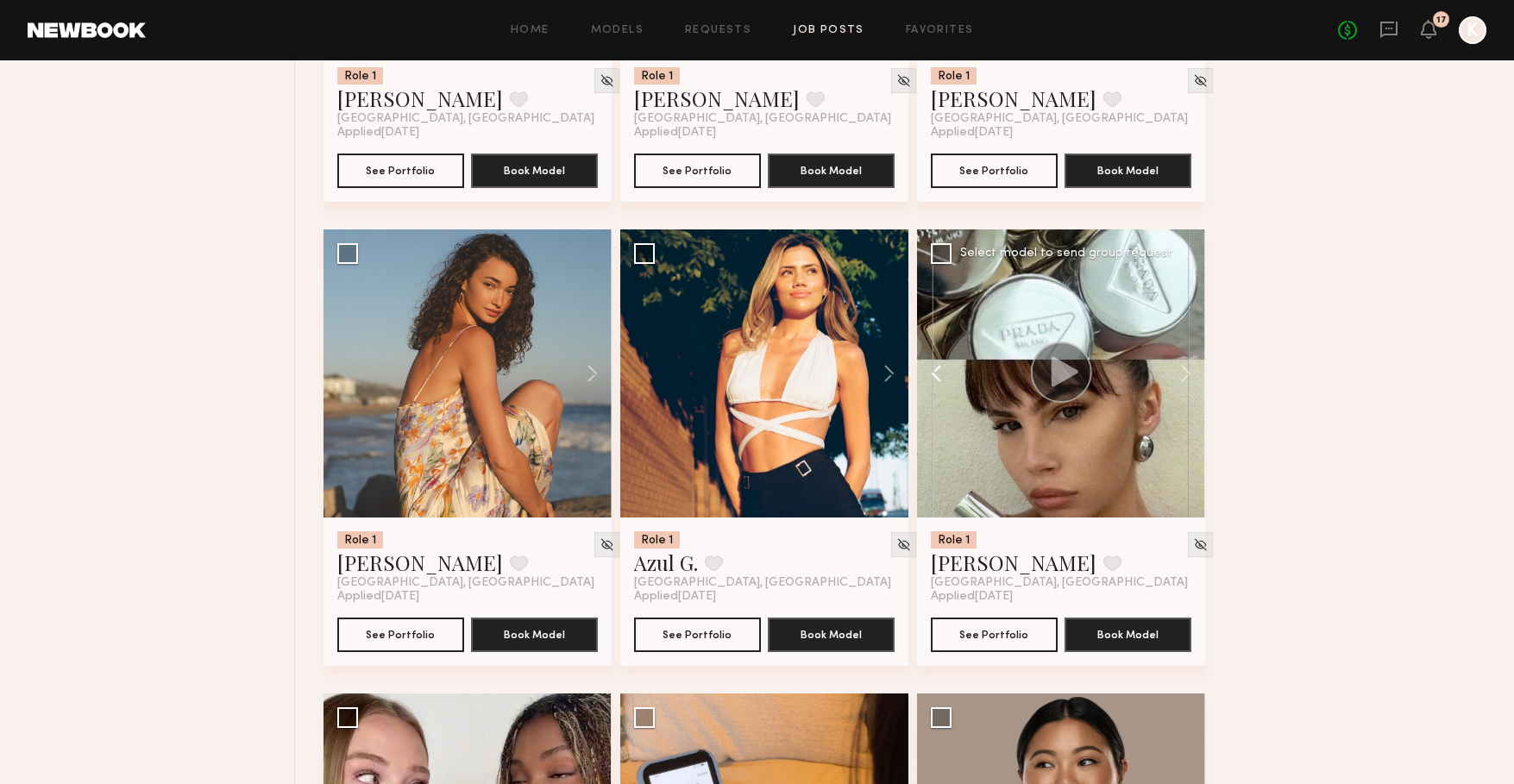
scroll to position [15406, 0]
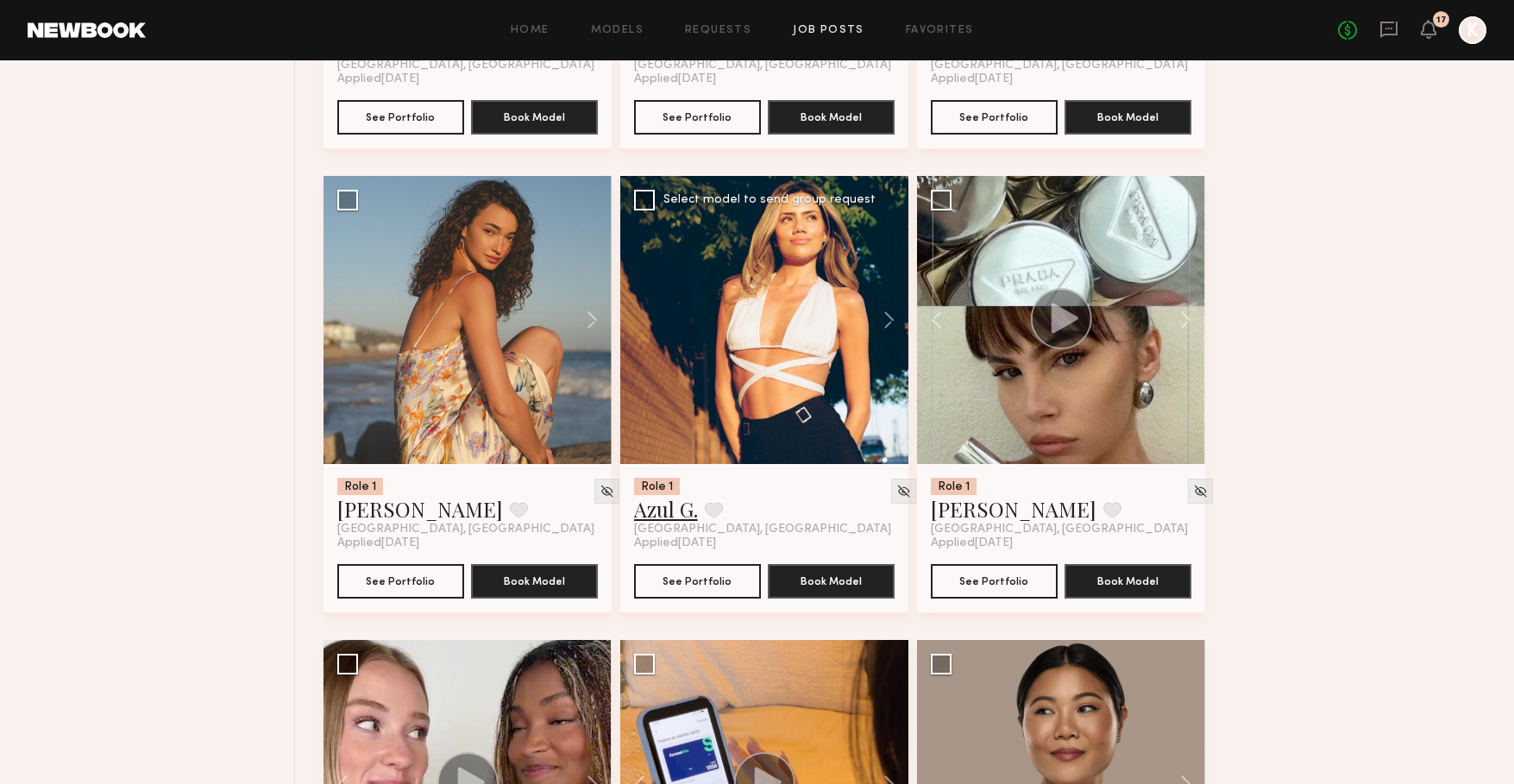
click at [668, 522] on link "Azul G." at bounding box center [666, 508] width 64 height 27
click at [991, 522] on link "Kirra W." at bounding box center [1013, 508] width 165 height 27
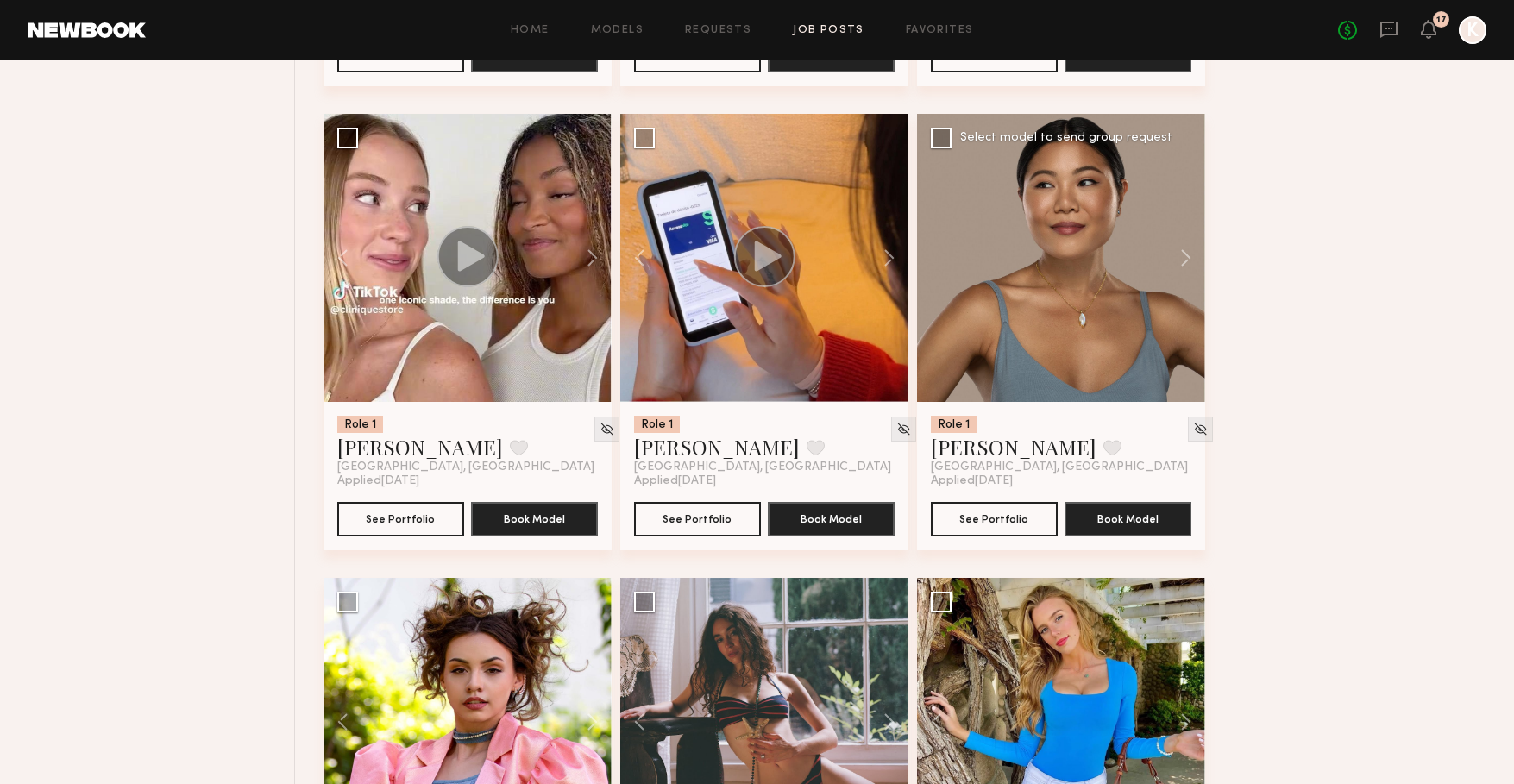
scroll to position [16145, 0]
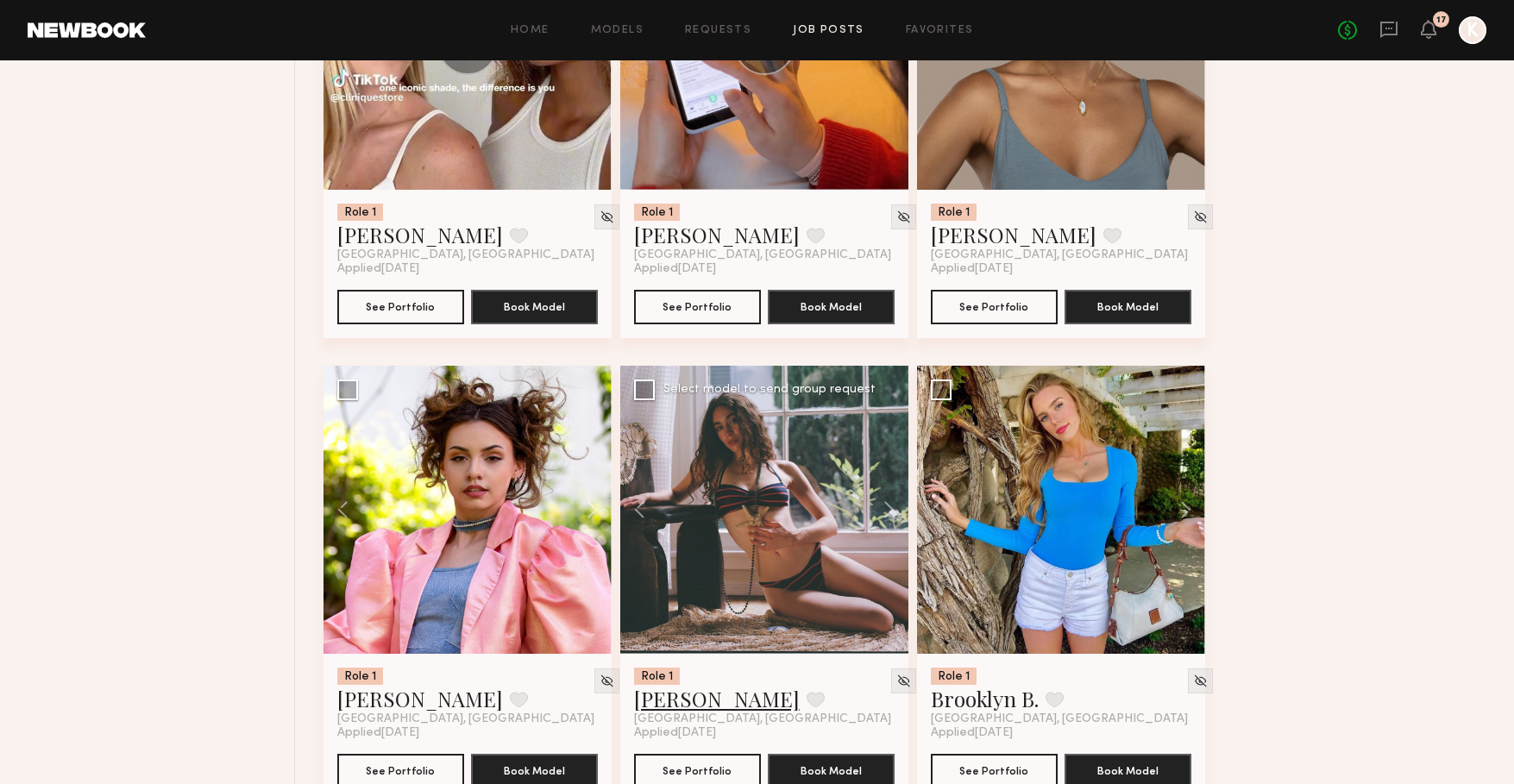
click at [690, 712] on link "Callandra H." at bounding box center [716, 698] width 165 height 27
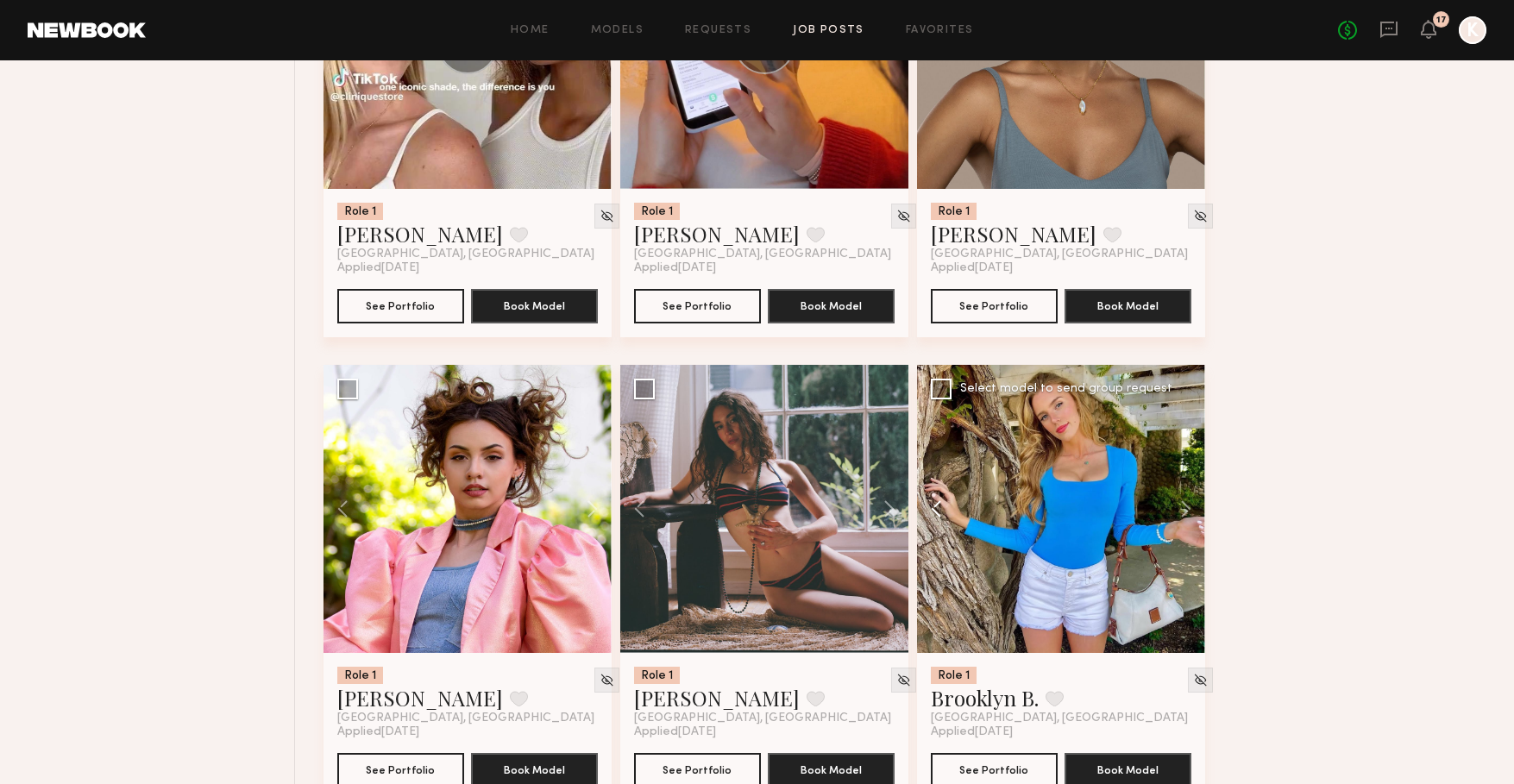
scroll to position [16206, 0]
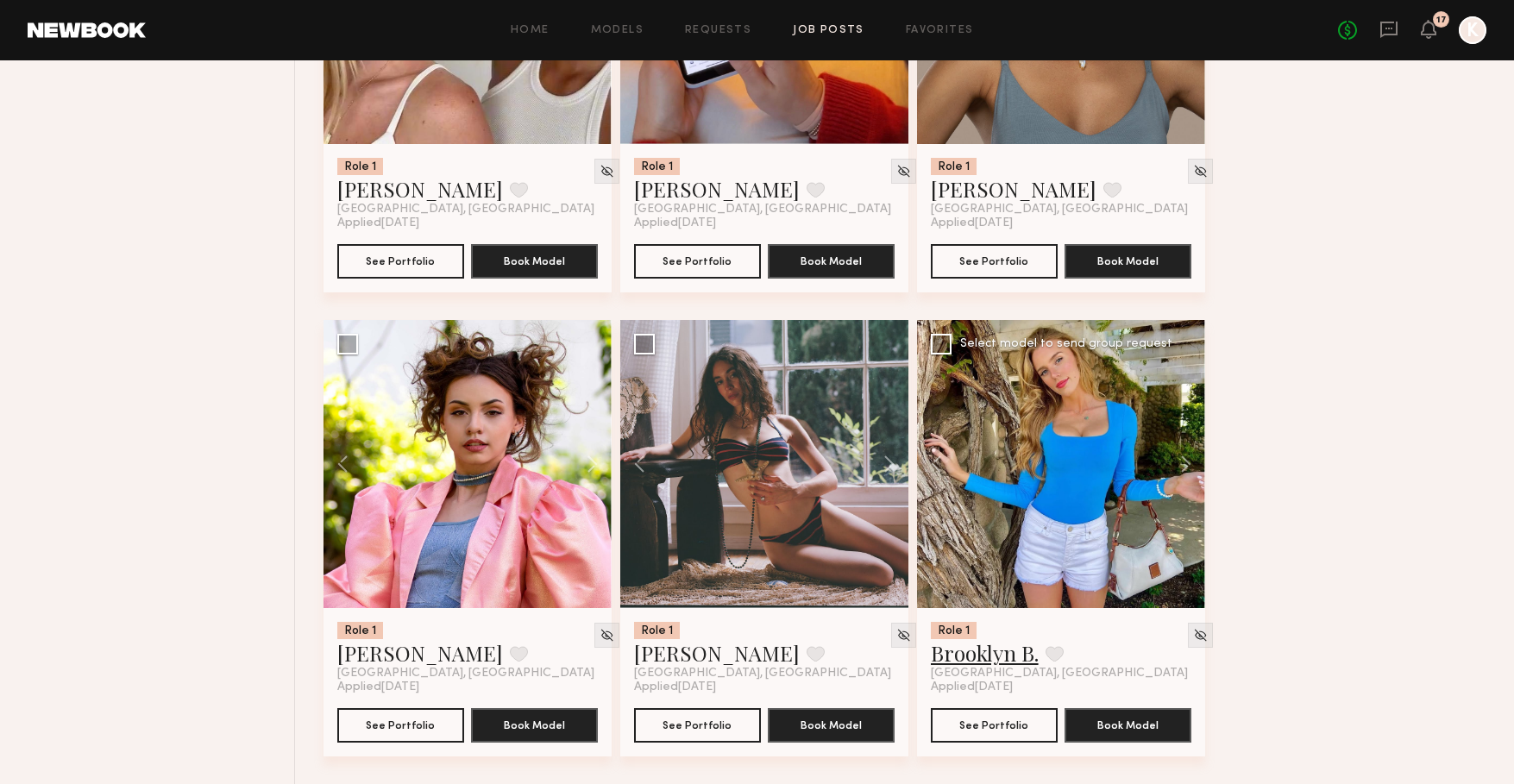
click at [984, 647] on link "Brooklyn B." at bounding box center [984, 653] width 108 height 27
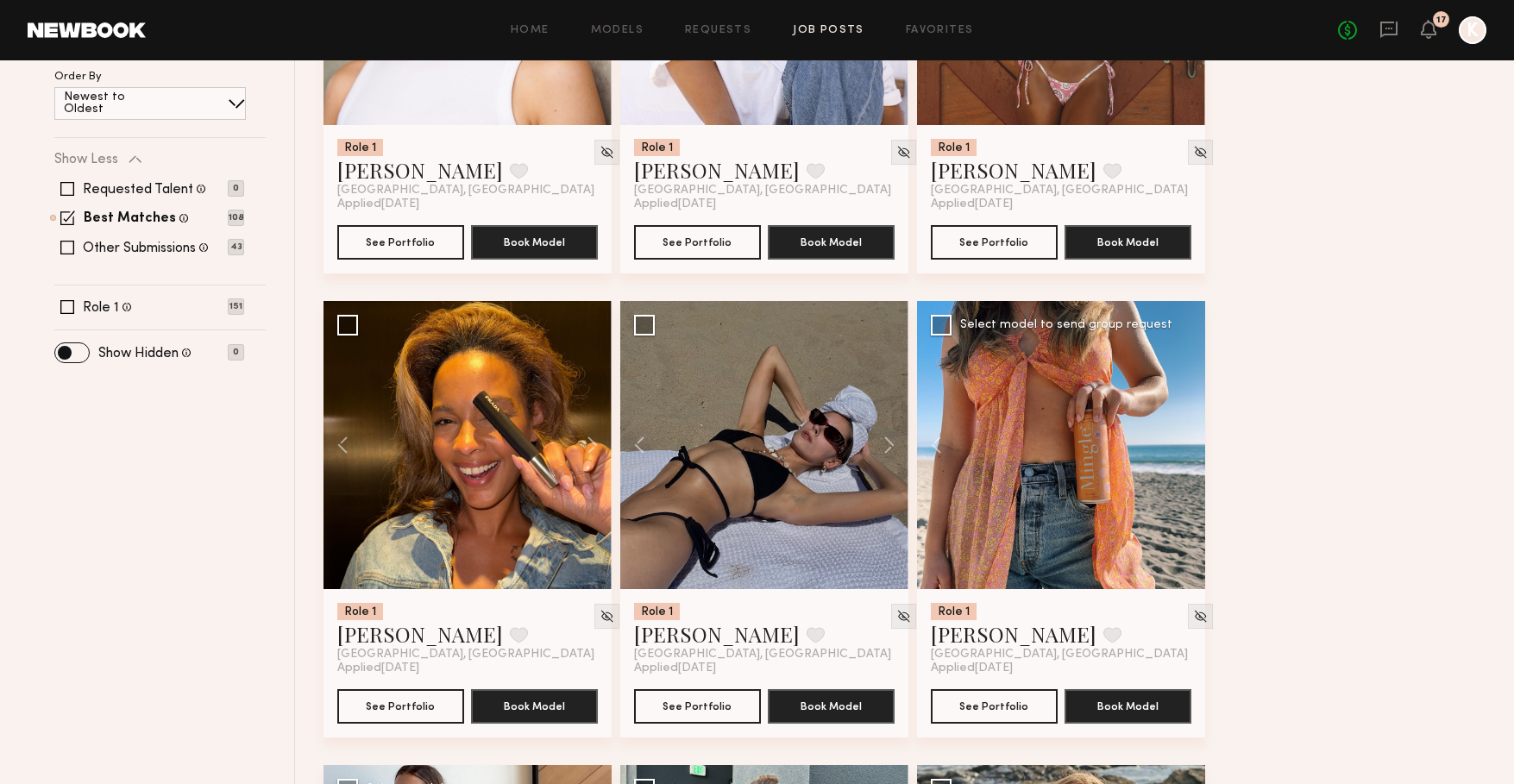
scroll to position [0, 0]
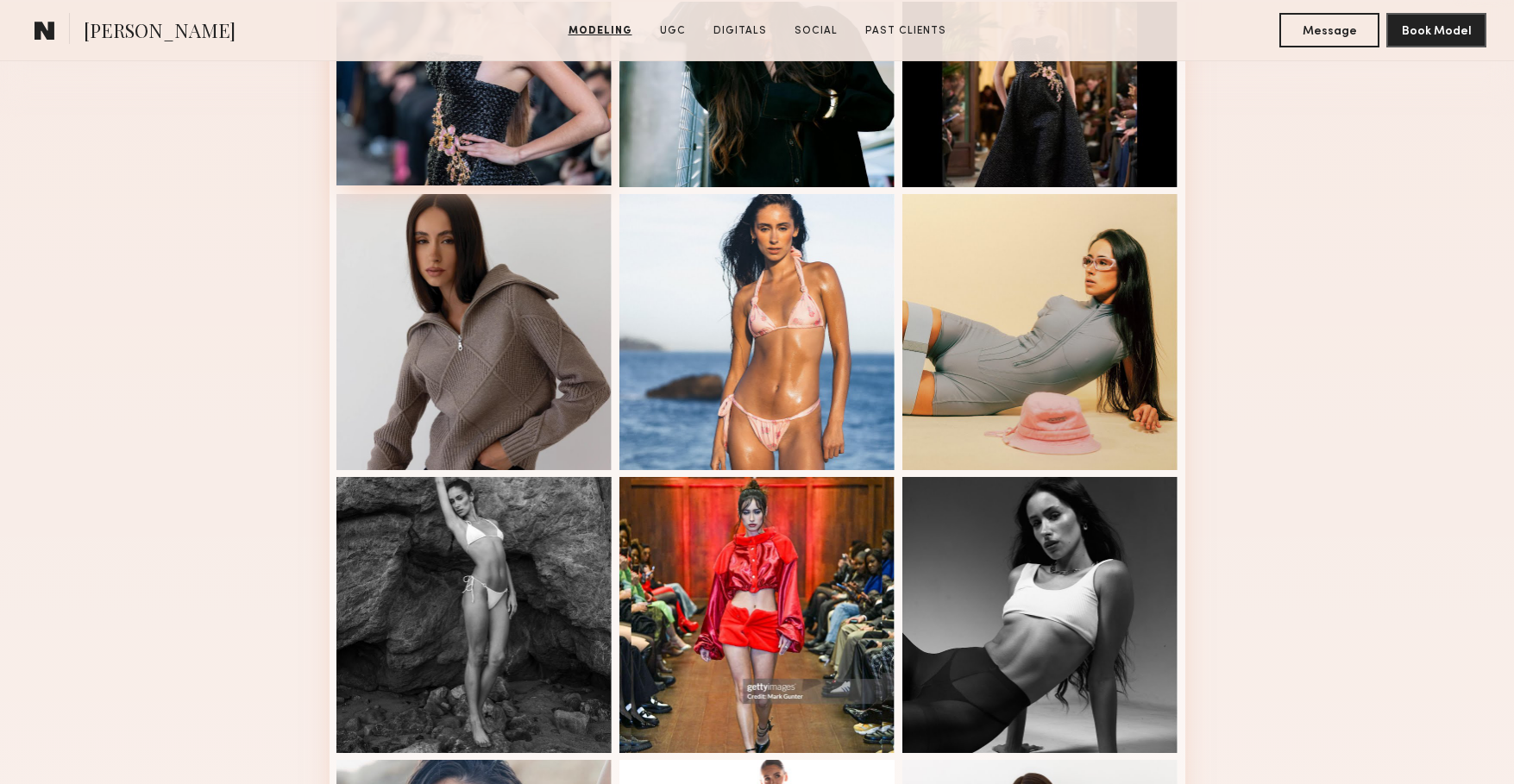
scroll to position [601, 0]
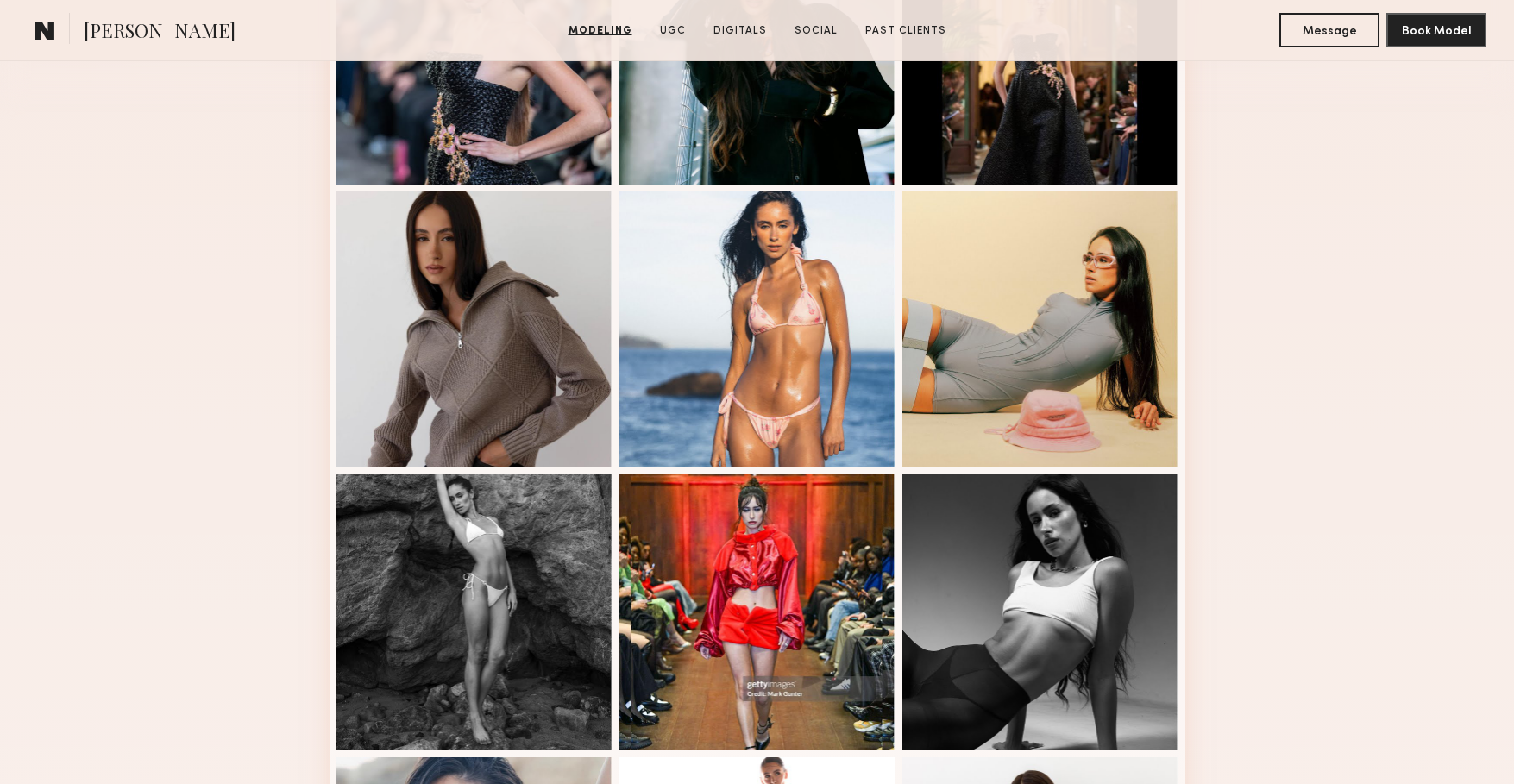
drag, startPoint x: 475, startPoint y: 334, endPoint x: 103, endPoint y: 308, distance: 372.9
click at [92, 309] on div "Modeling Portfolio View More" at bounding box center [757, 465] width 1514 height 1343
click at [427, 296] on div at bounding box center [474, 328] width 276 height 276
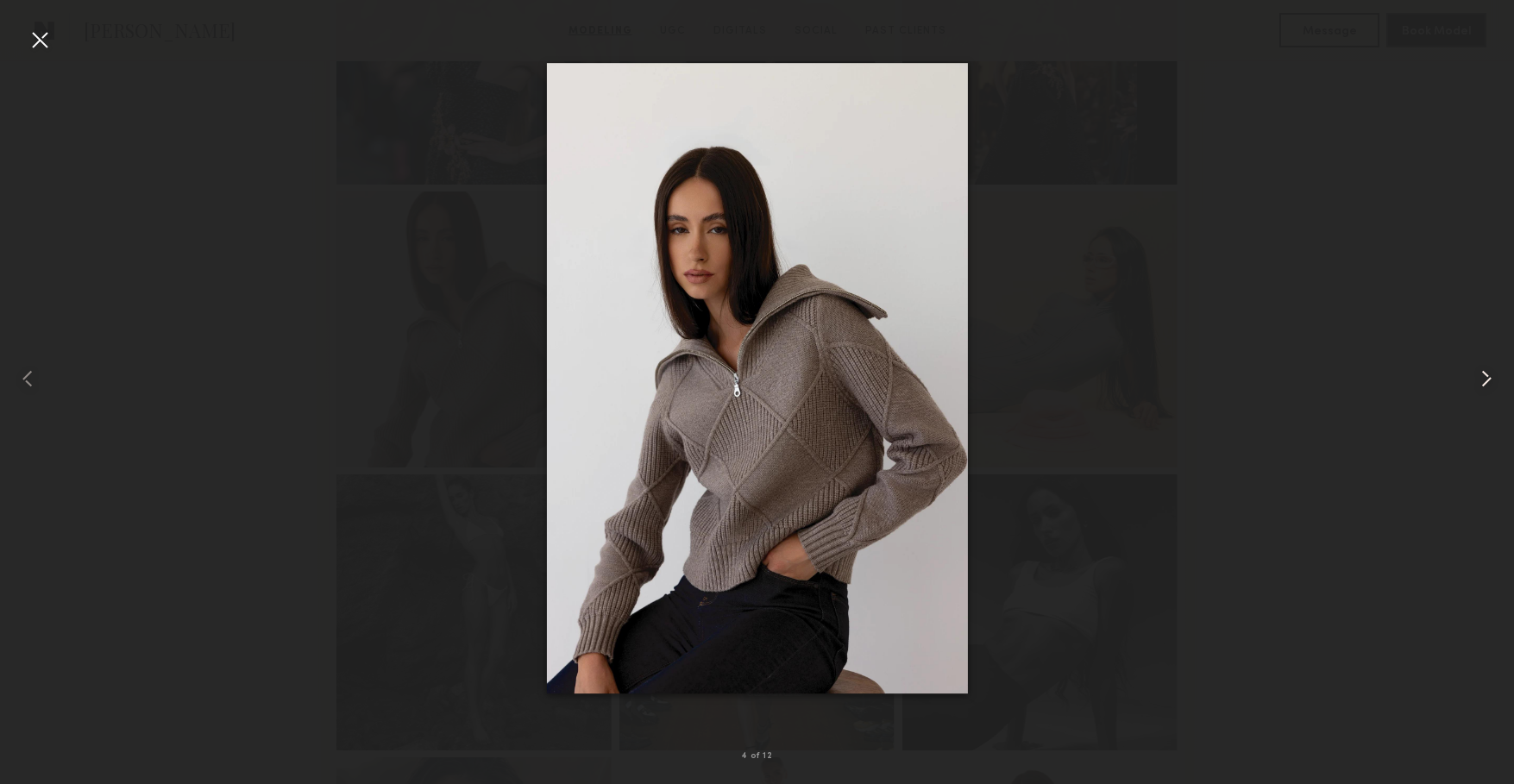
click at [1457, 273] on div at bounding box center [1484, 378] width 60 height 701
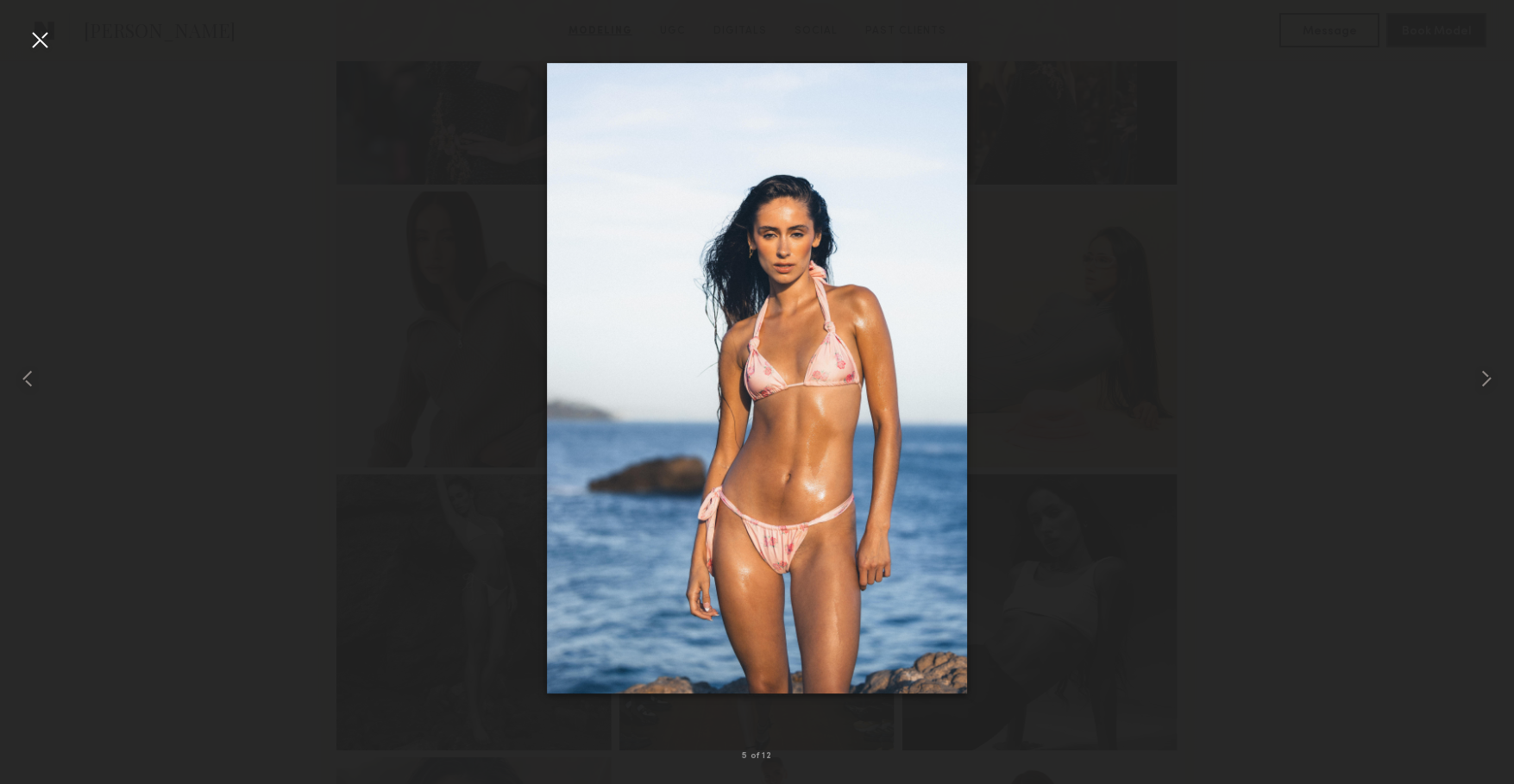
click at [1285, 195] on div at bounding box center [757, 378] width 1514 height 701
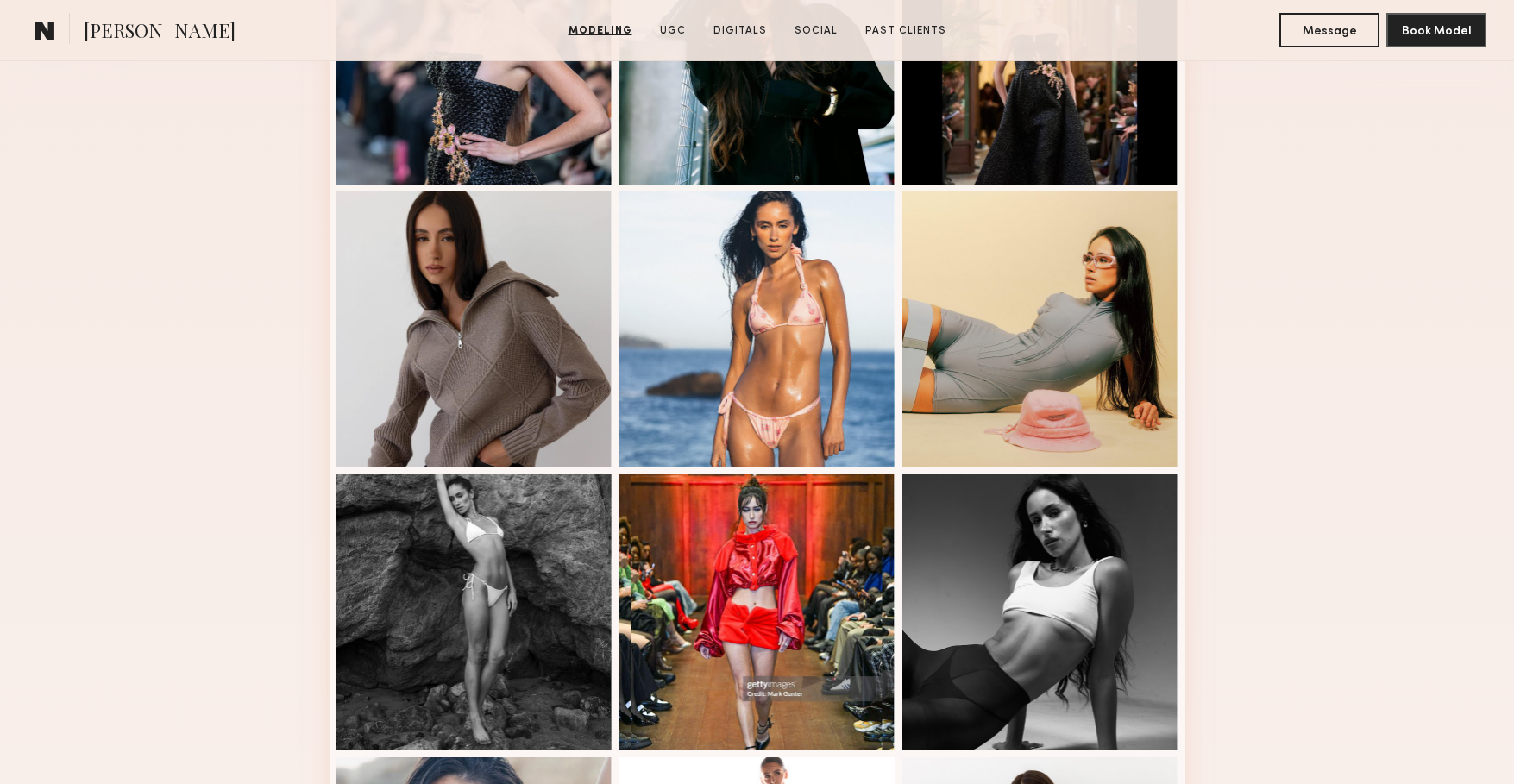
scroll to position [0, 0]
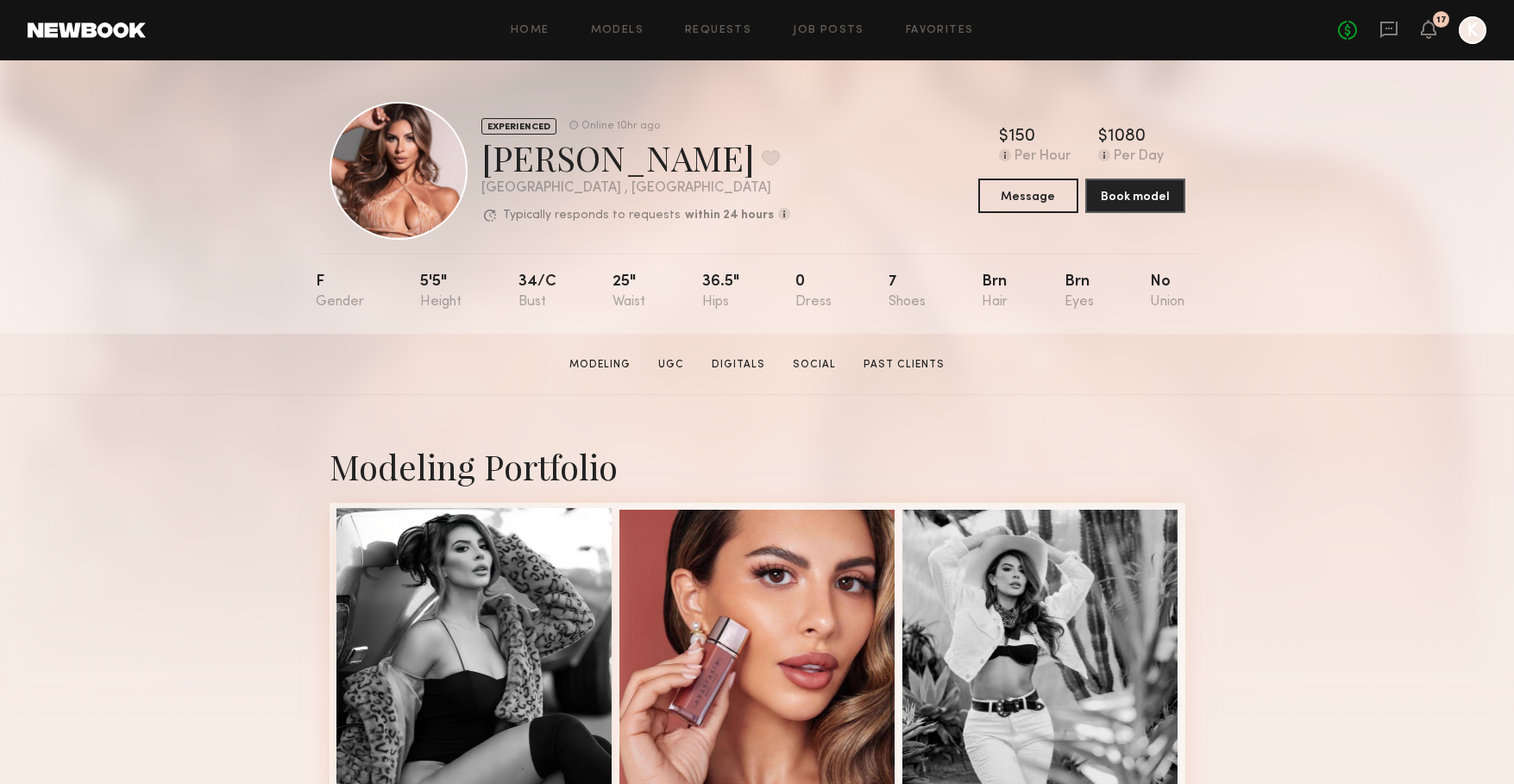
click at [598, 541] on div at bounding box center [474, 645] width 276 height 276
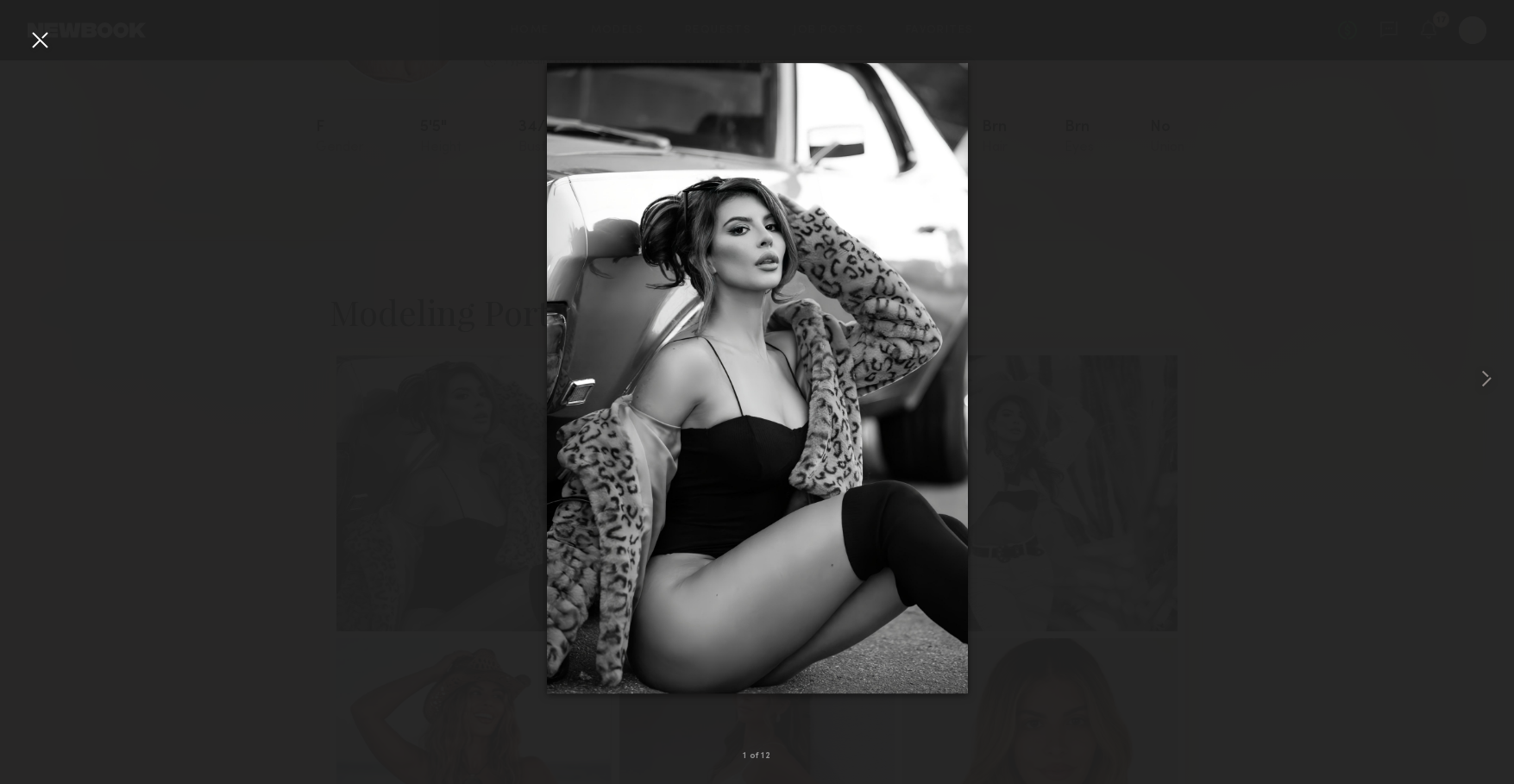
scroll to position [155, 0]
click at [308, 472] on div at bounding box center [757, 378] width 1514 height 701
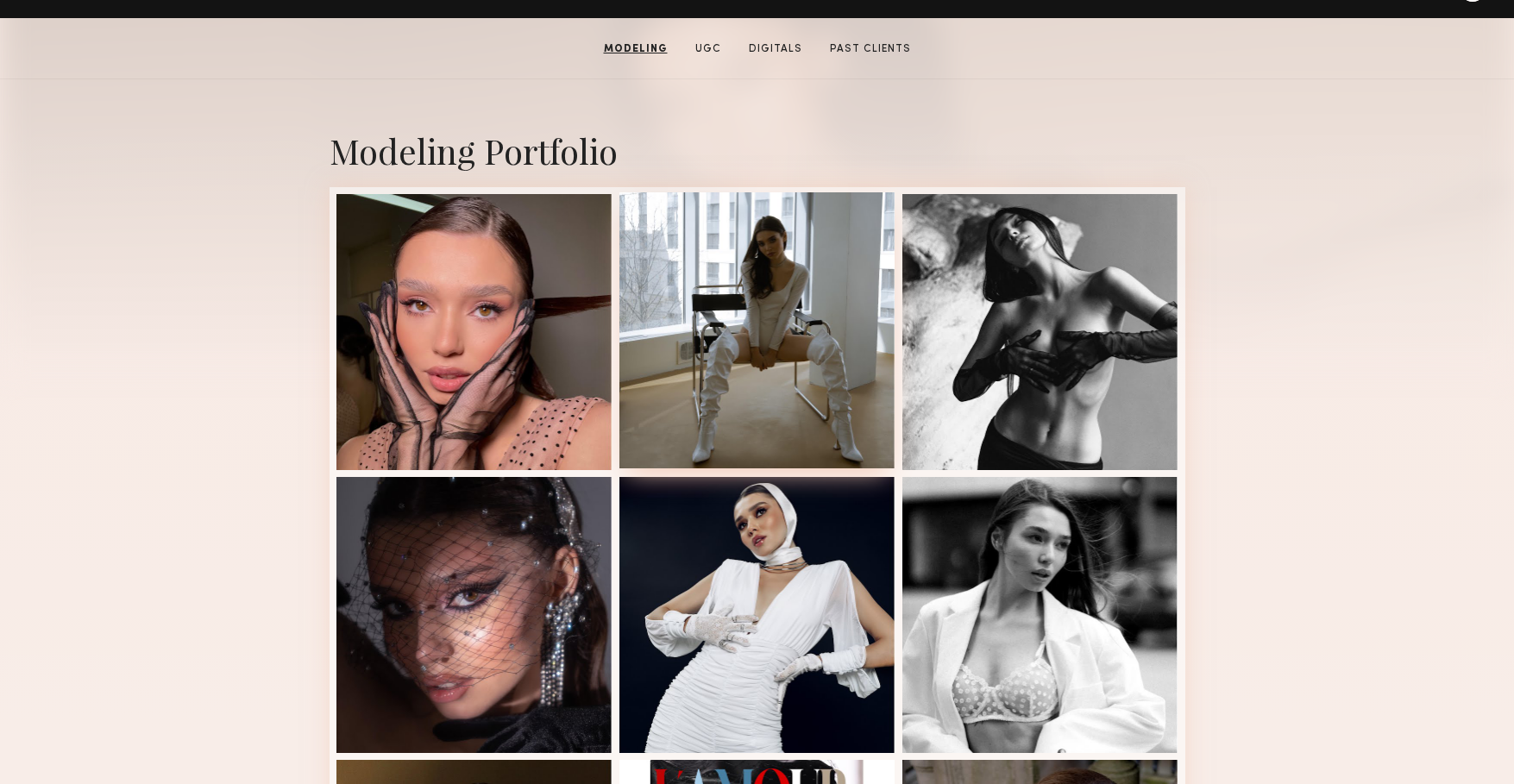
scroll to position [324, 0]
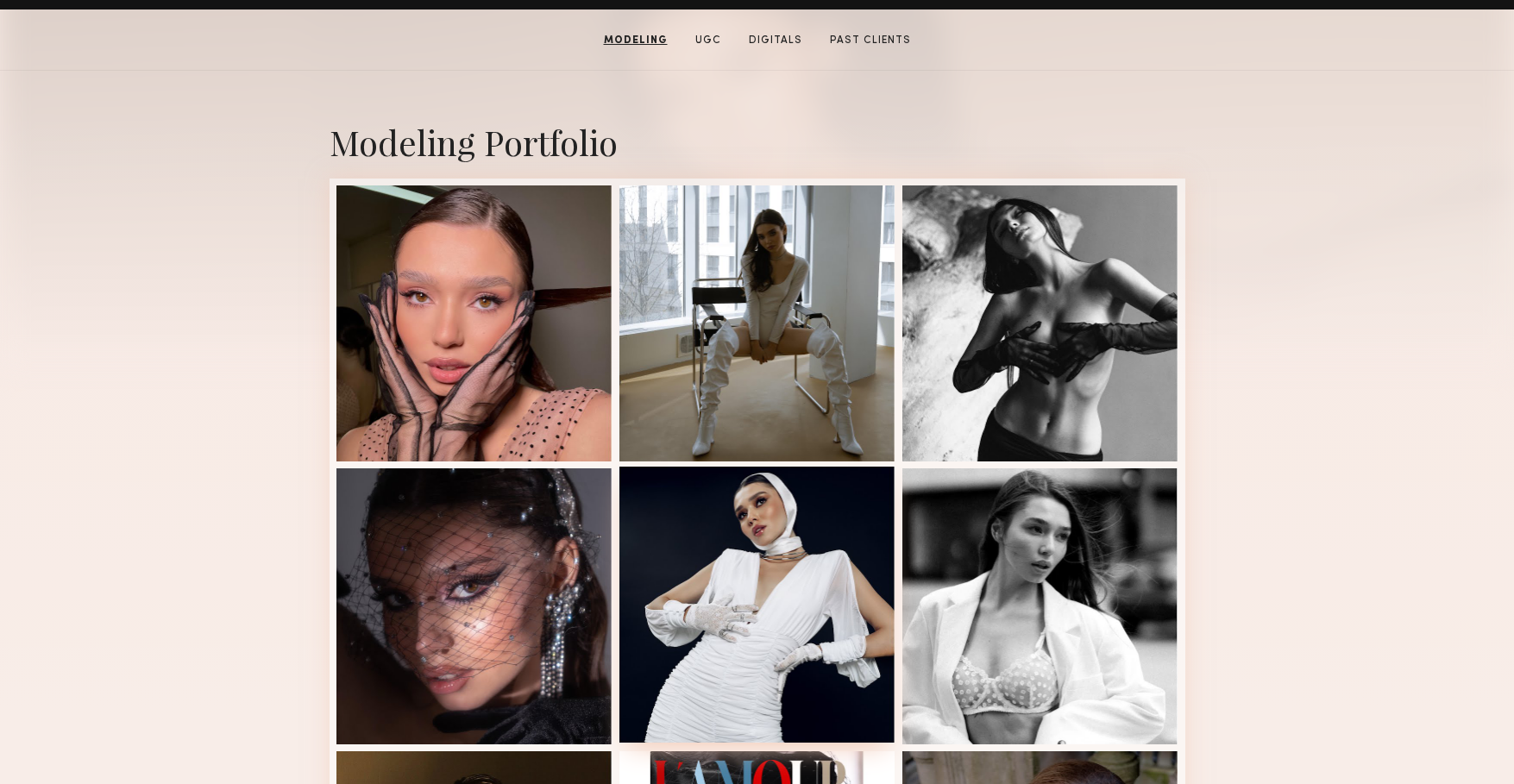
click at [728, 528] on div at bounding box center [757, 604] width 276 height 276
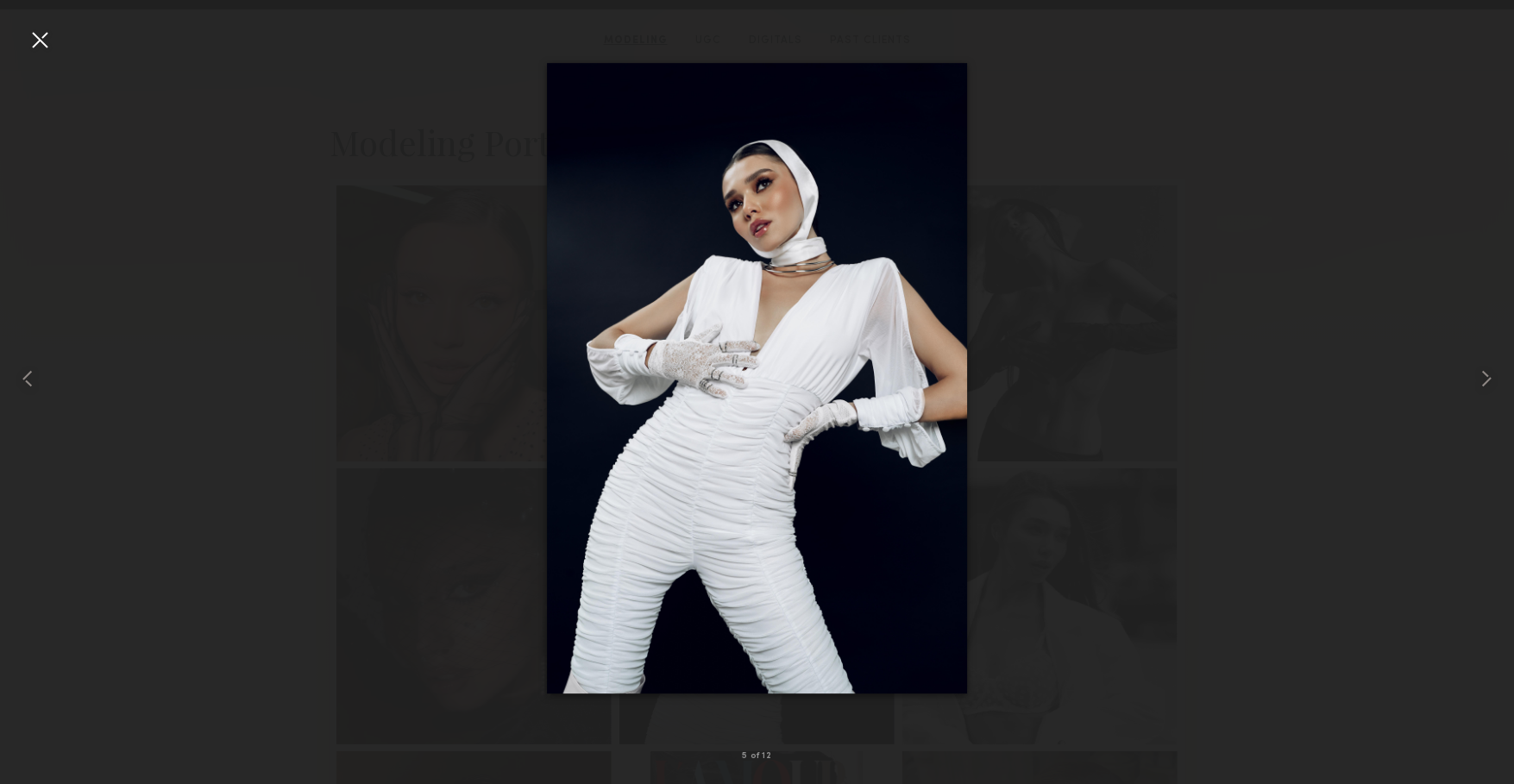
click at [247, 259] on div at bounding box center [757, 378] width 1514 height 701
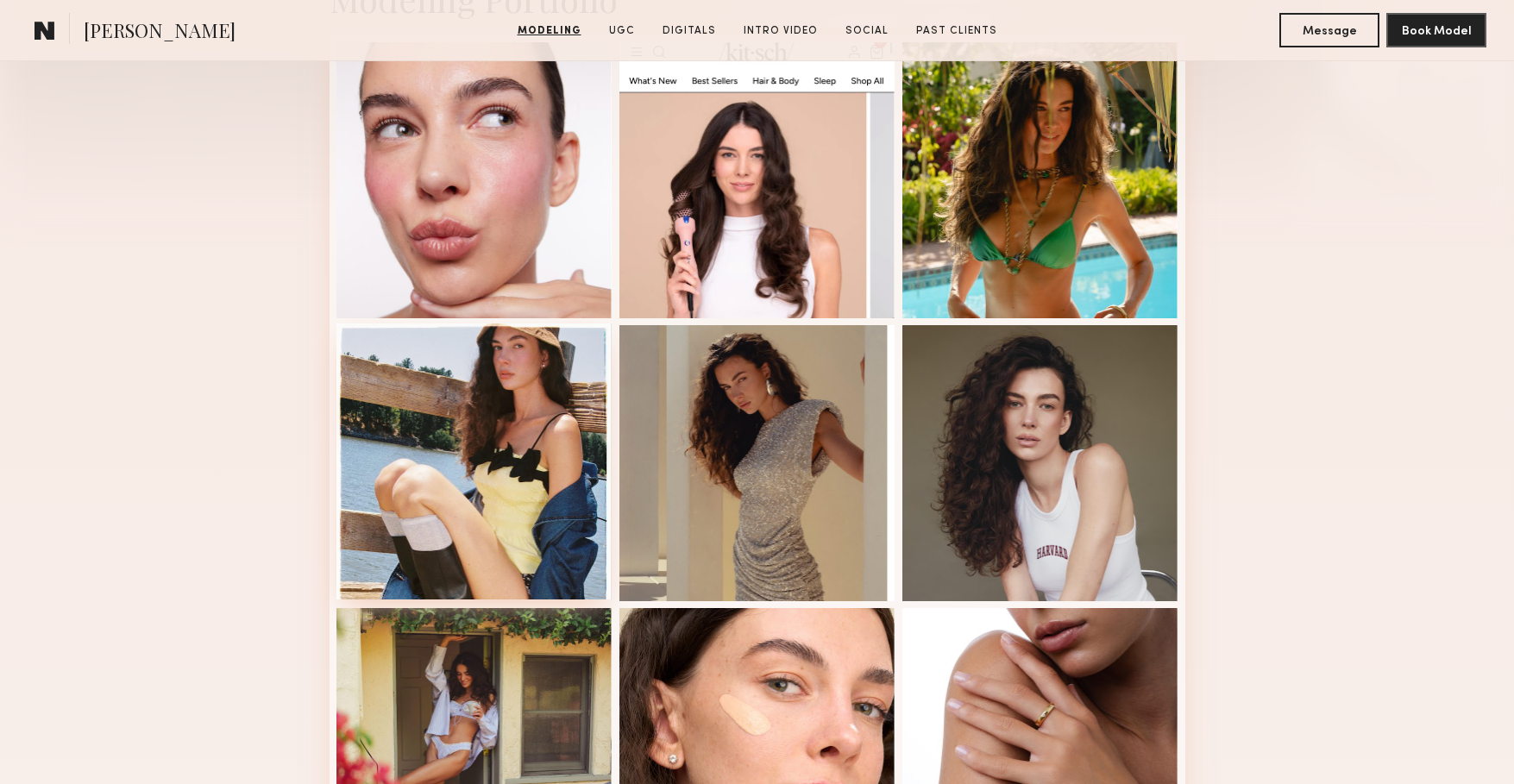
scroll to position [531, 0]
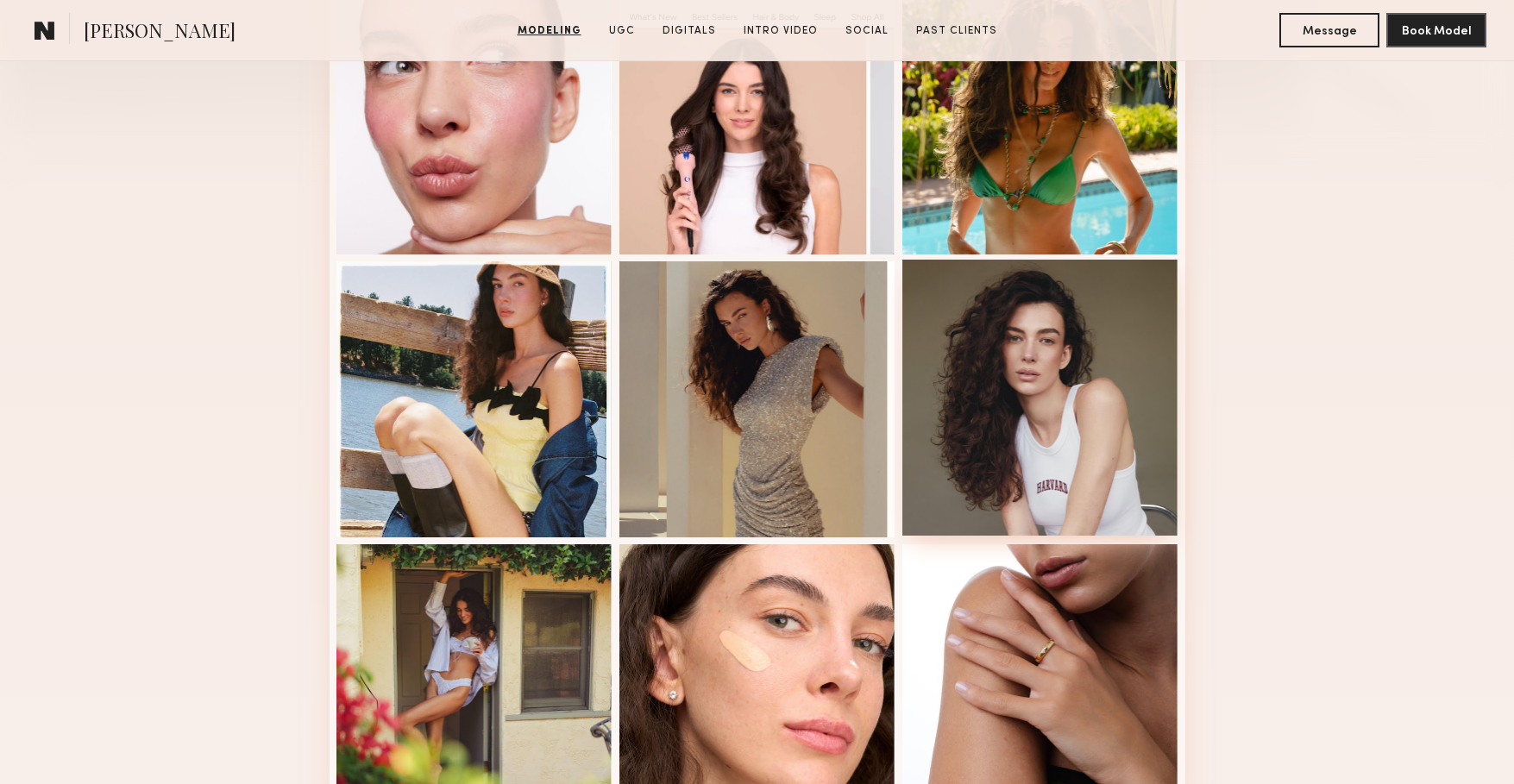
click at [958, 447] on div at bounding box center [1040, 397] width 276 height 276
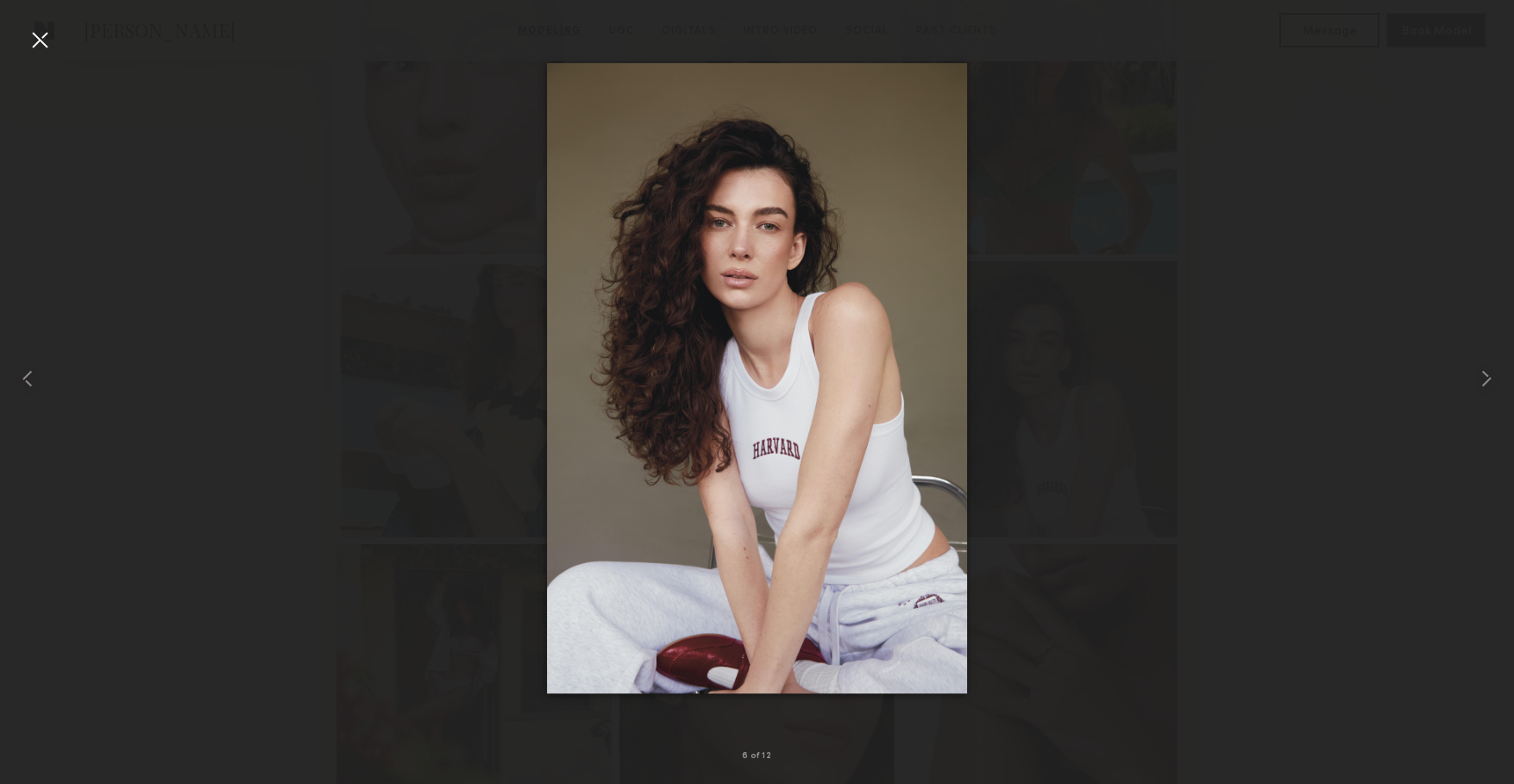
click at [299, 380] on div at bounding box center [757, 378] width 1514 height 701
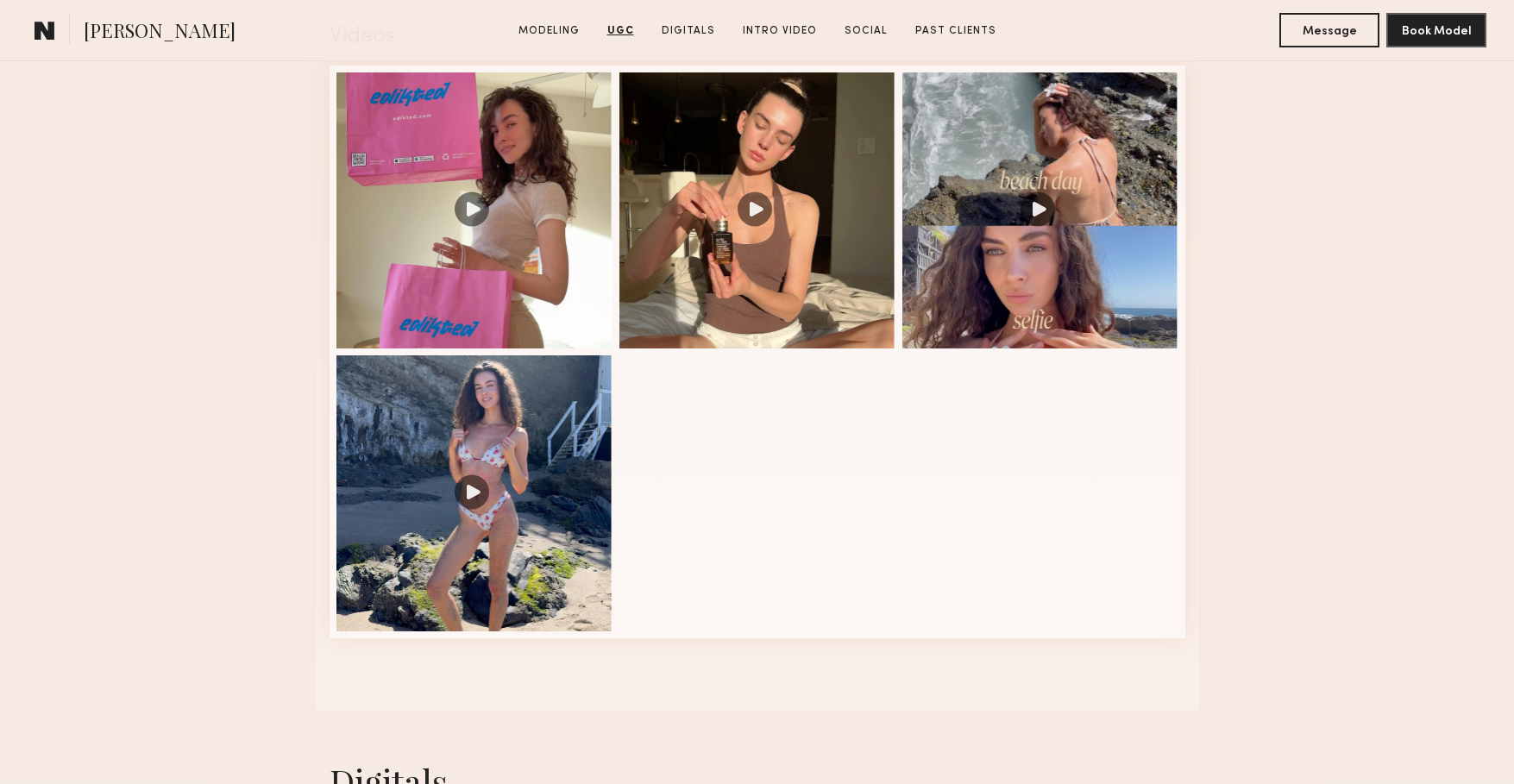
scroll to position [1813, 0]
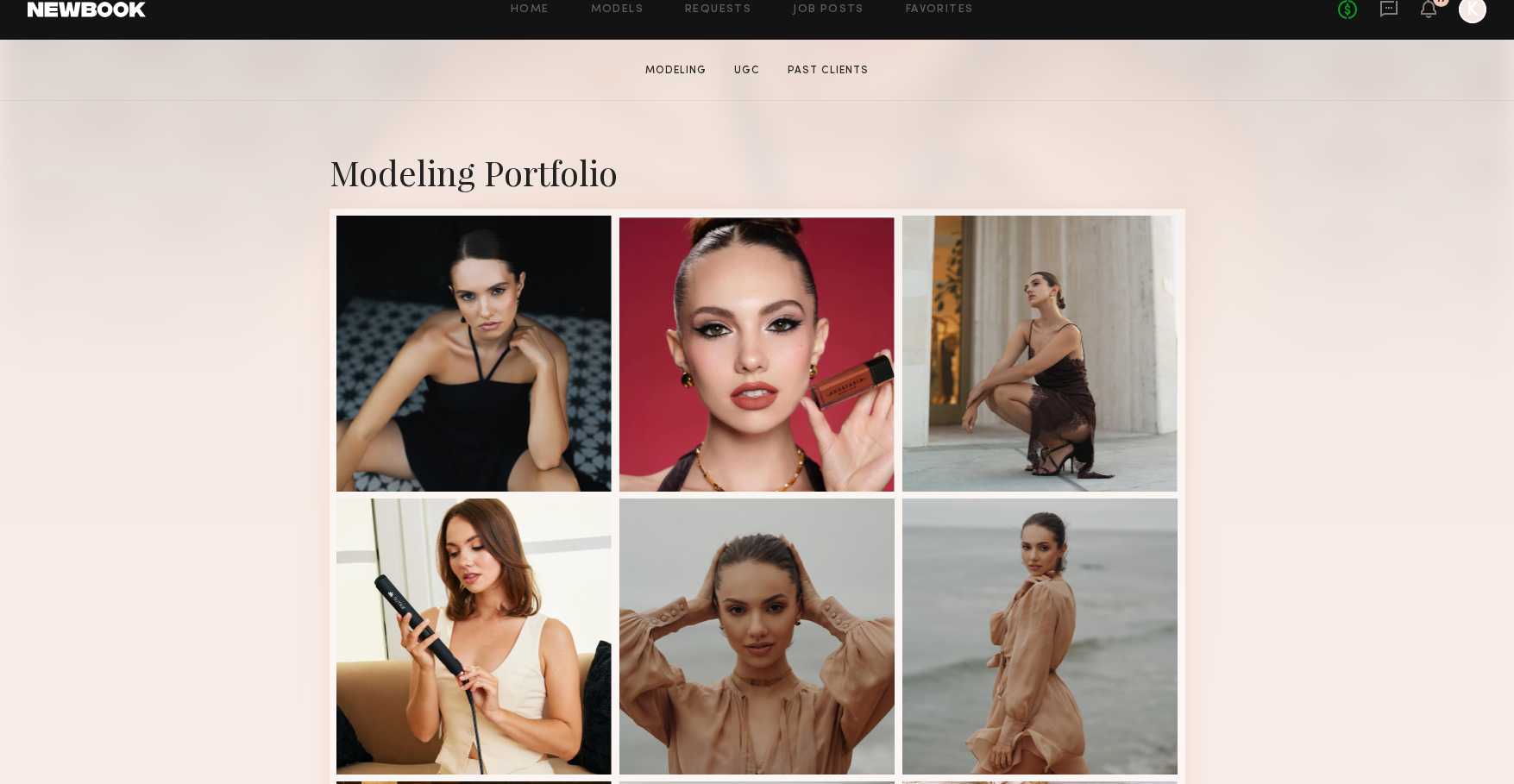
scroll to position [298, 0]
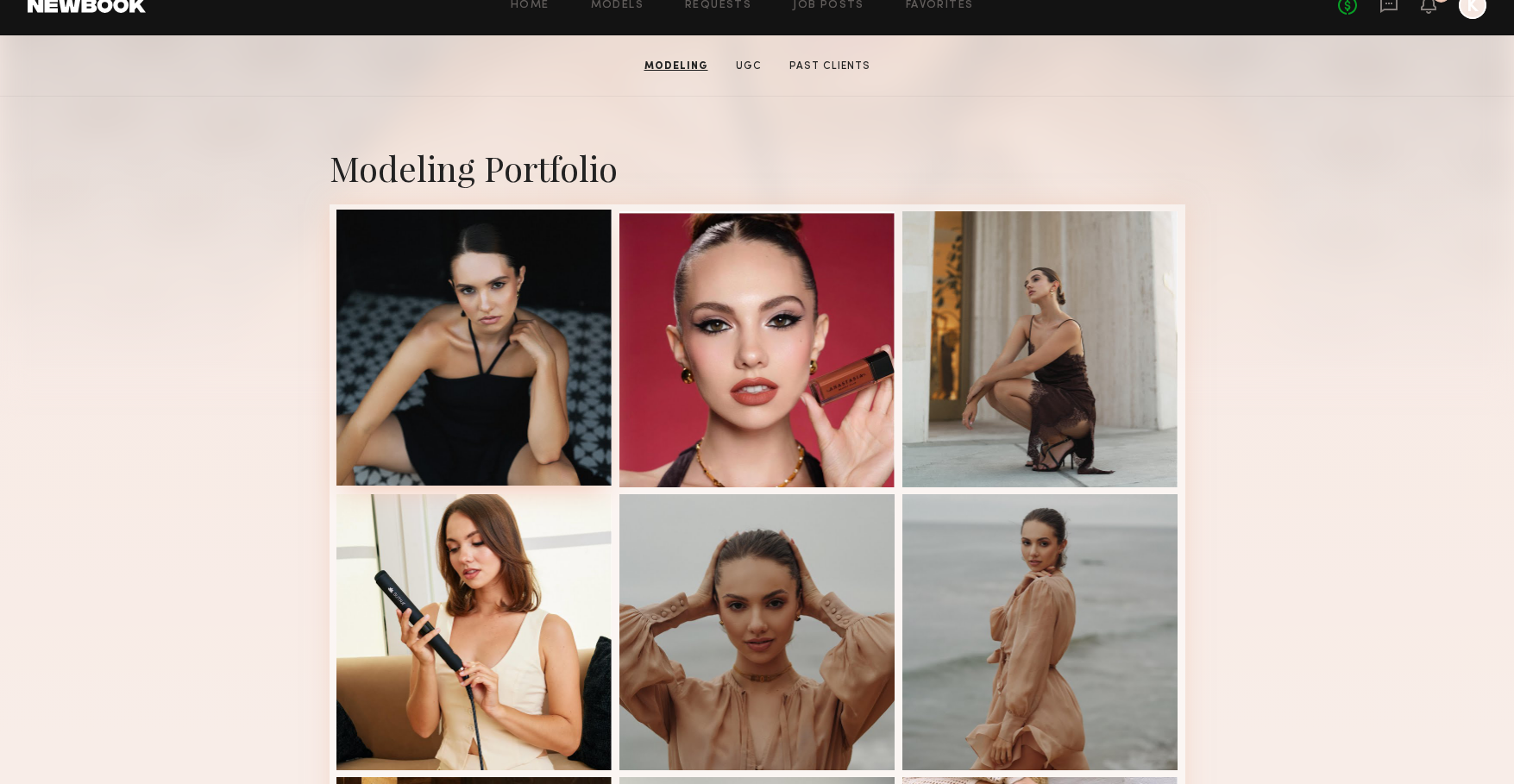
click at [438, 422] on div at bounding box center [474, 348] width 276 height 276
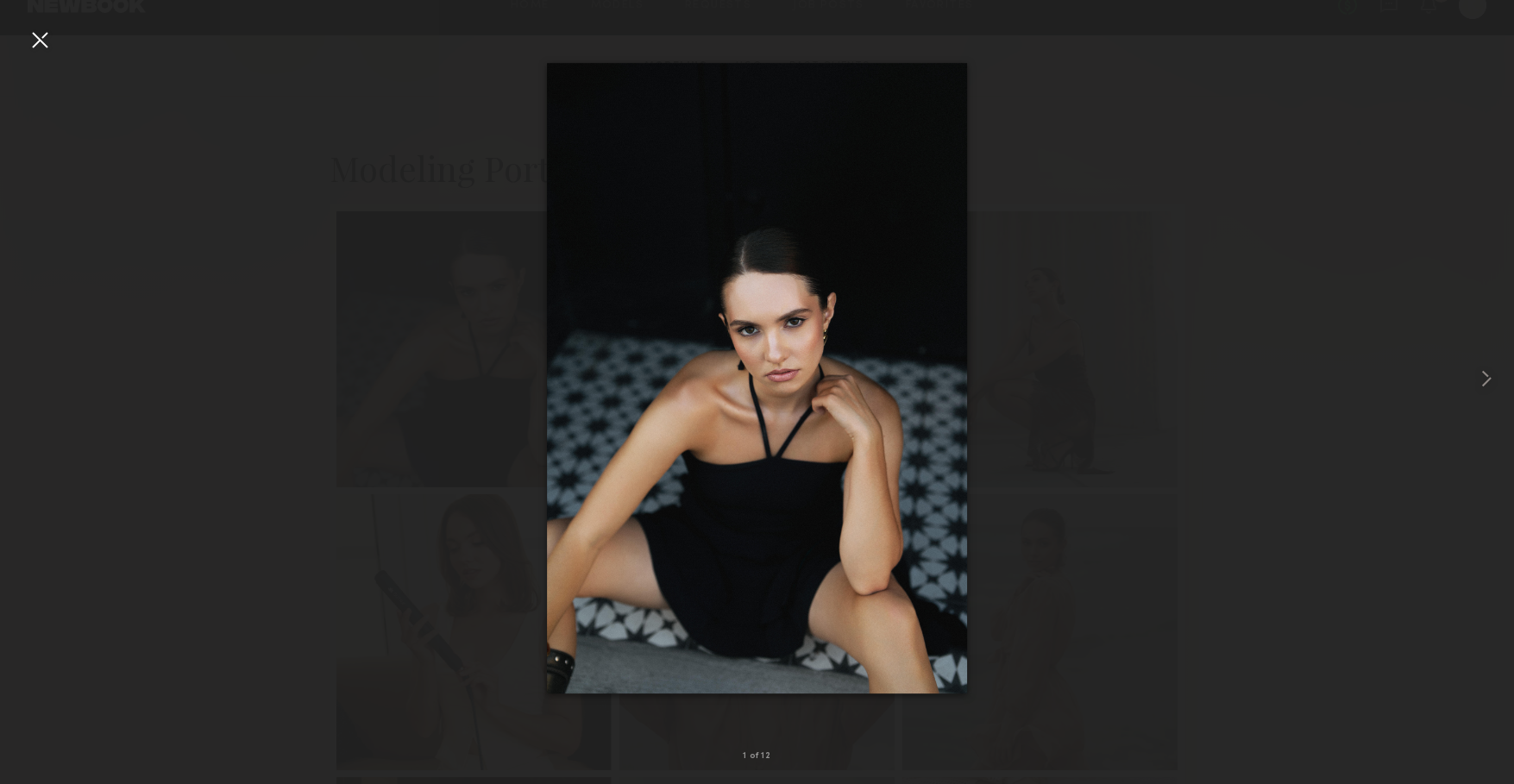
click at [326, 386] on div at bounding box center [757, 378] width 1514 height 701
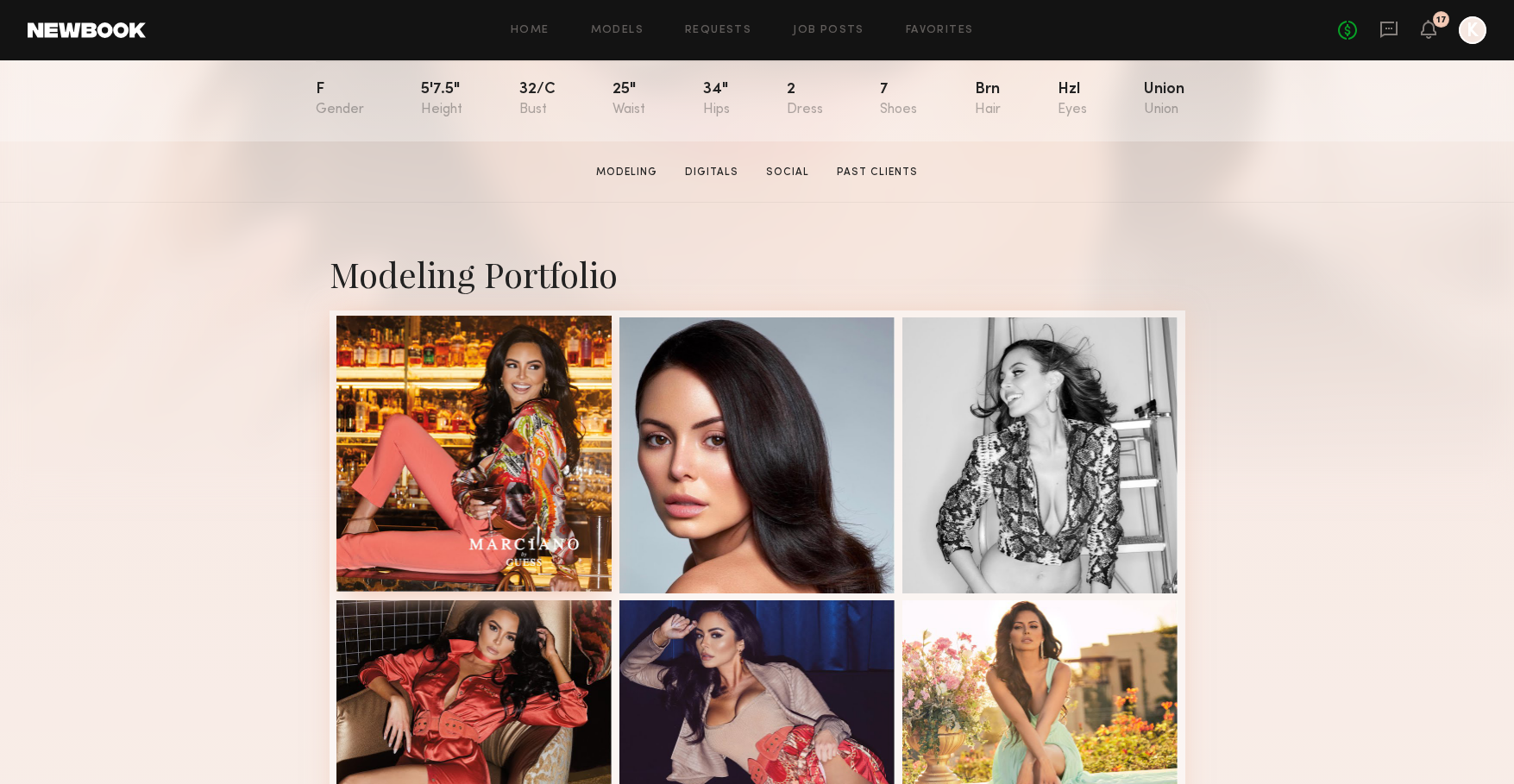
scroll to position [222, 0]
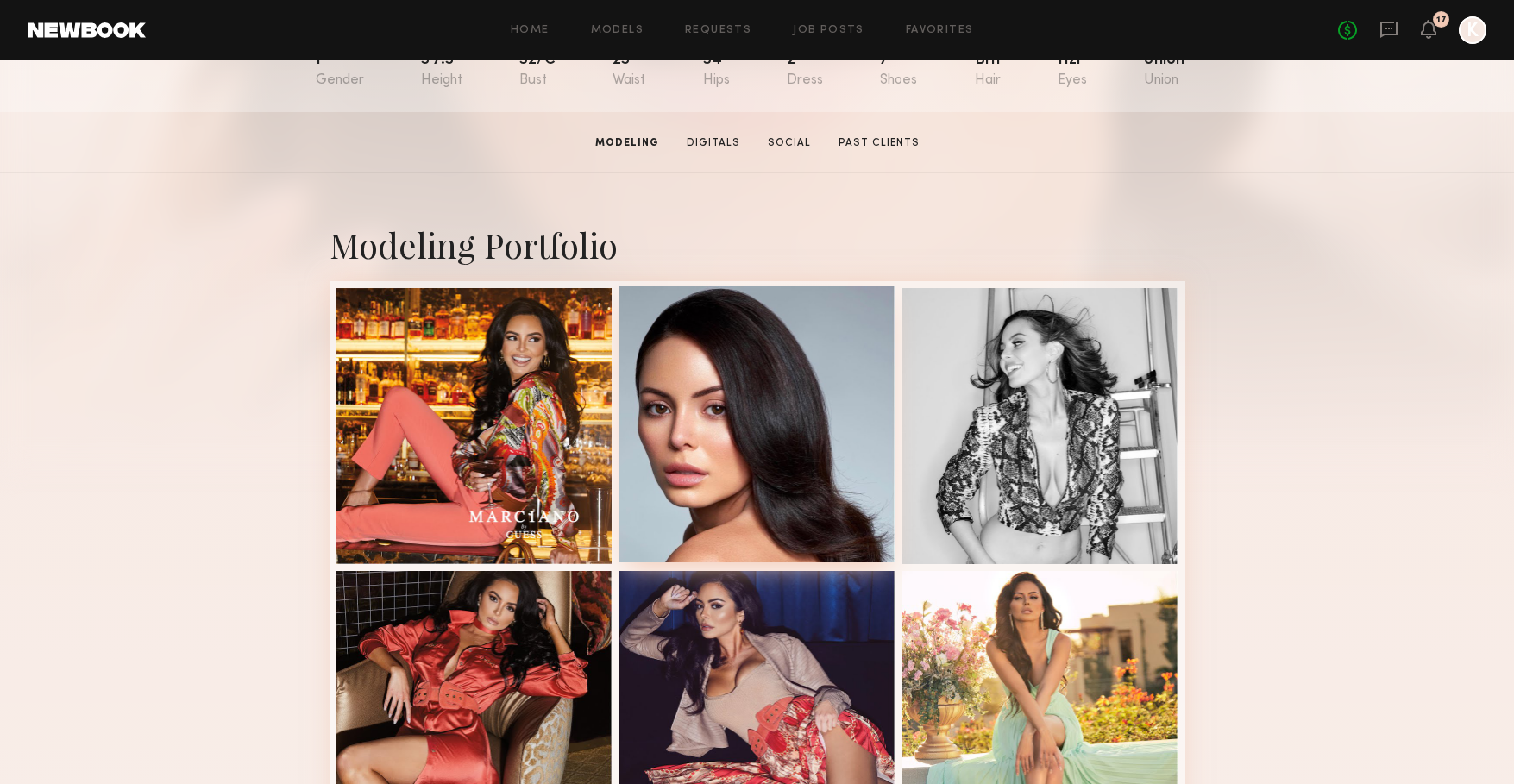
click at [815, 482] on div at bounding box center [757, 424] width 276 height 276
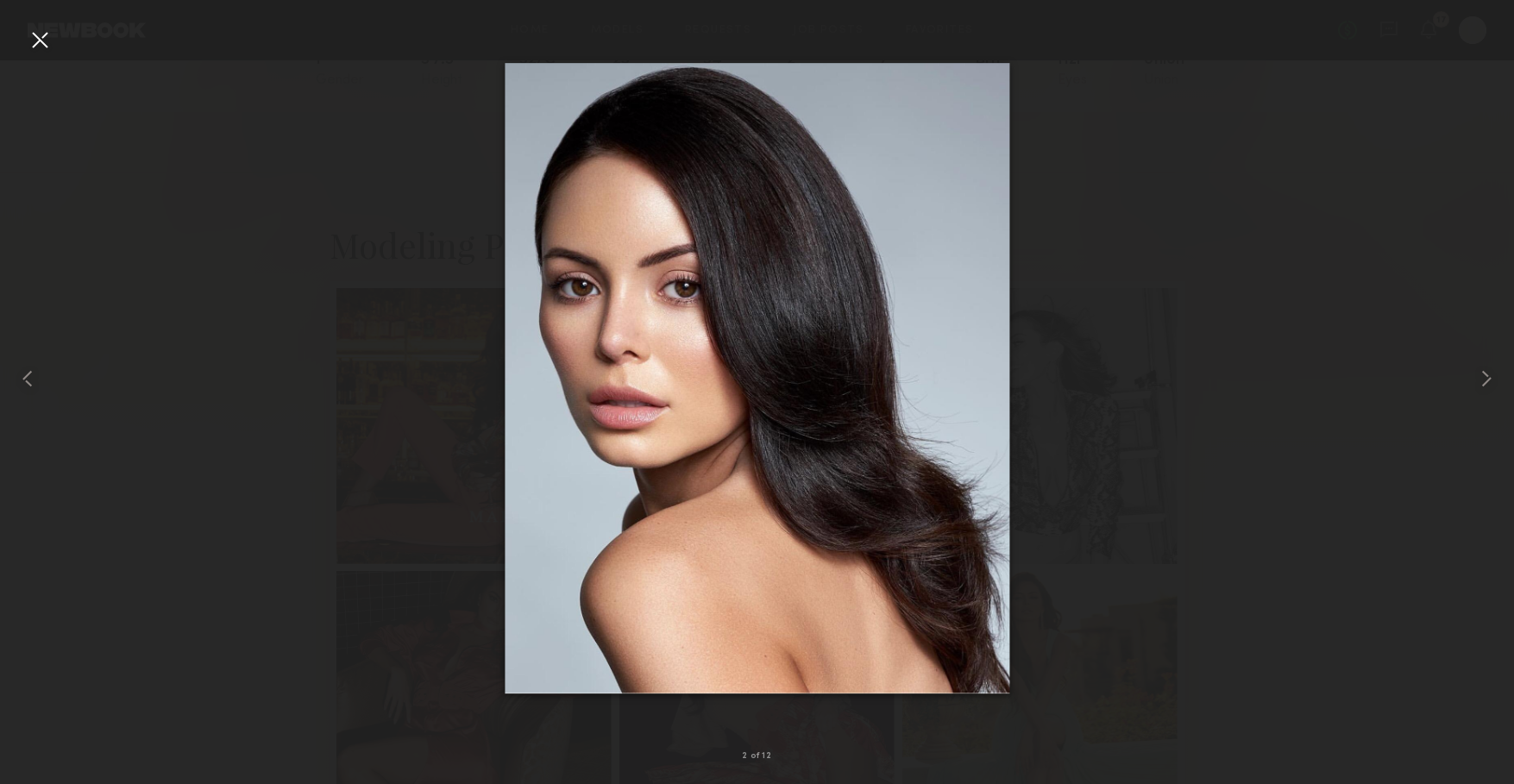
click at [283, 455] on div at bounding box center [757, 378] width 1514 height 701
click at [276, 455] on div at bounding box center [757, 378] width 1514 height 701
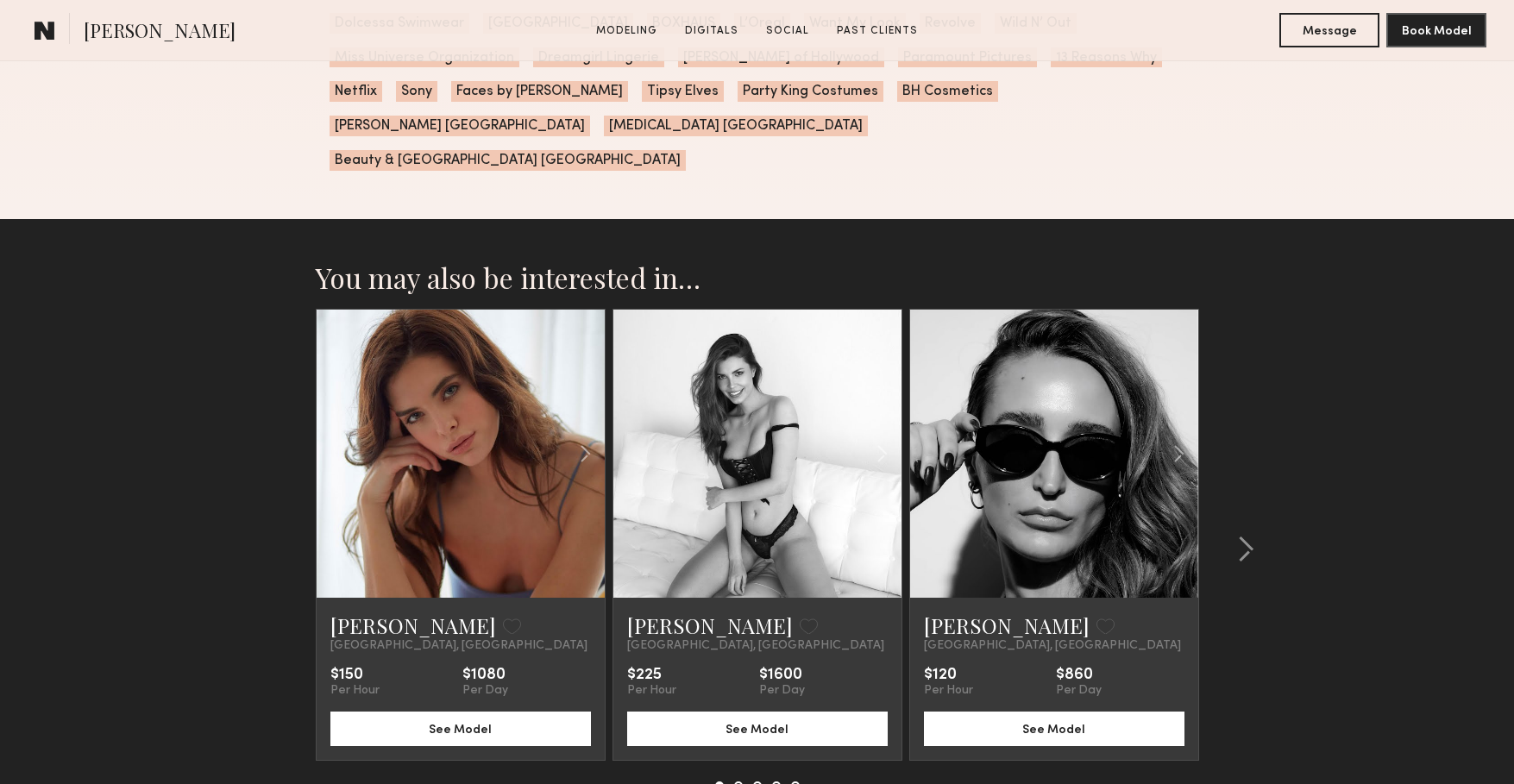
scroll to position [3519, 0]
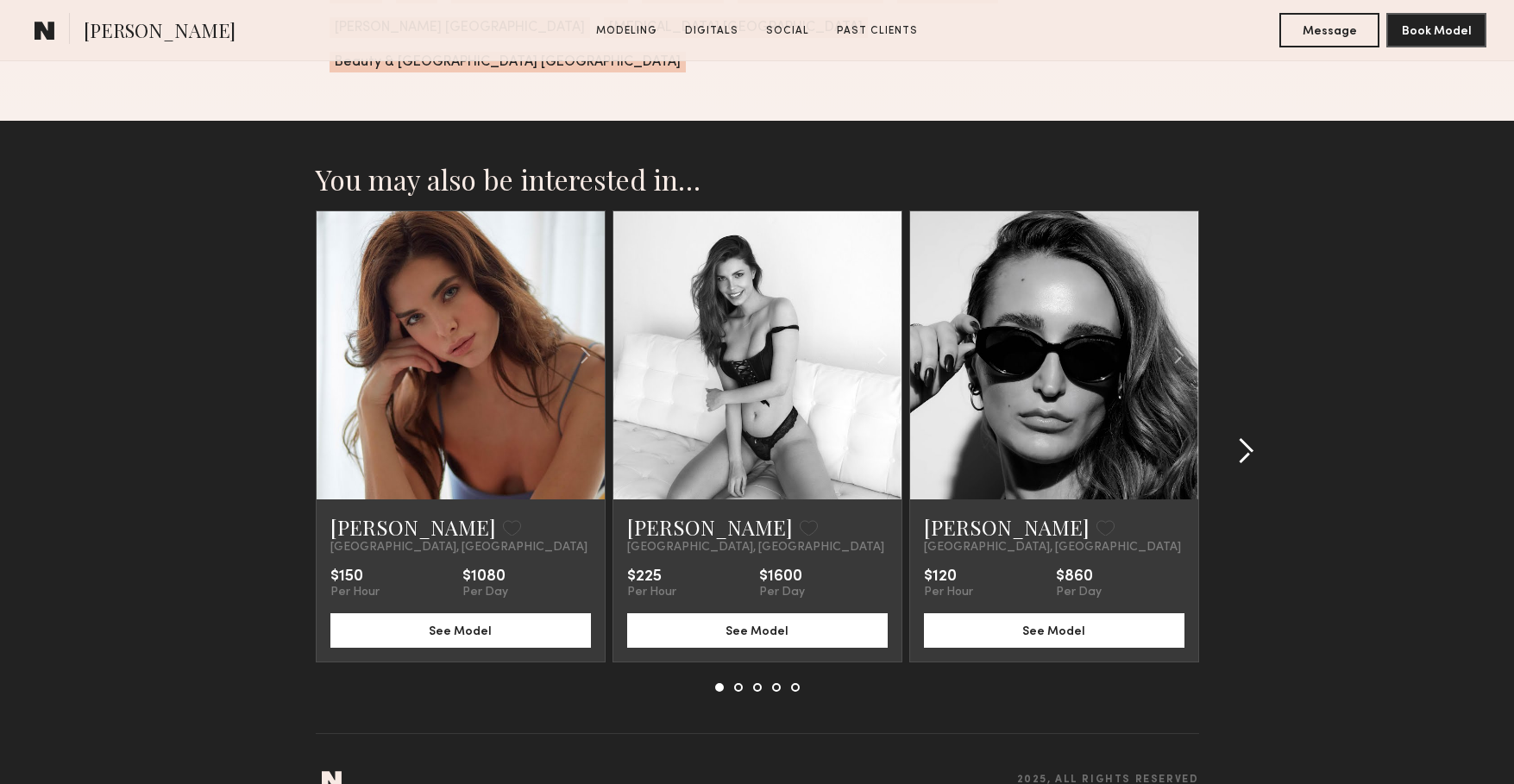
click at [1250, 437] on common-icon at bounding box center [1246, 451] width 17 height 27
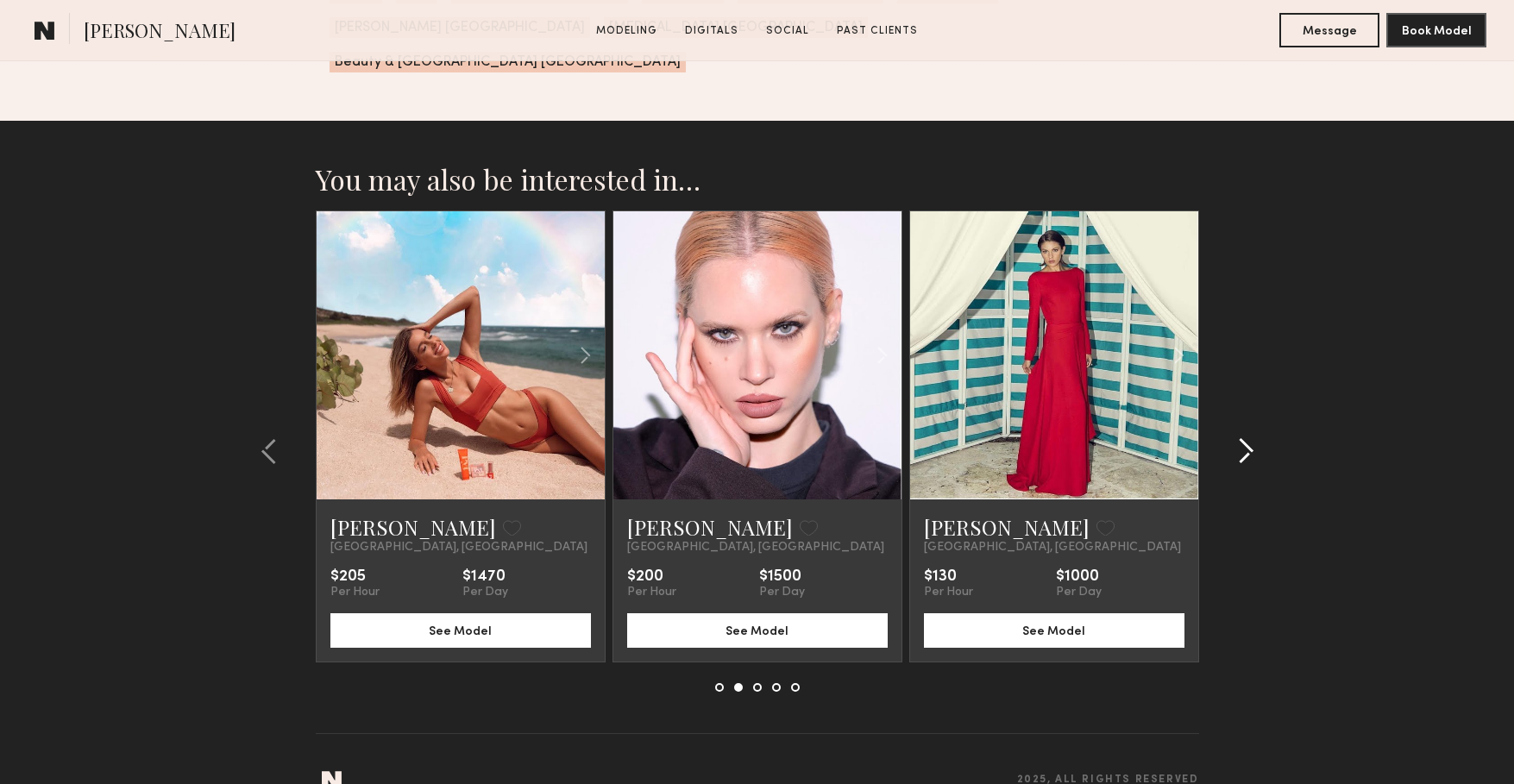
click at [1250, 437] on common-icon at bounding box center [1246, 451] width 17 height 27
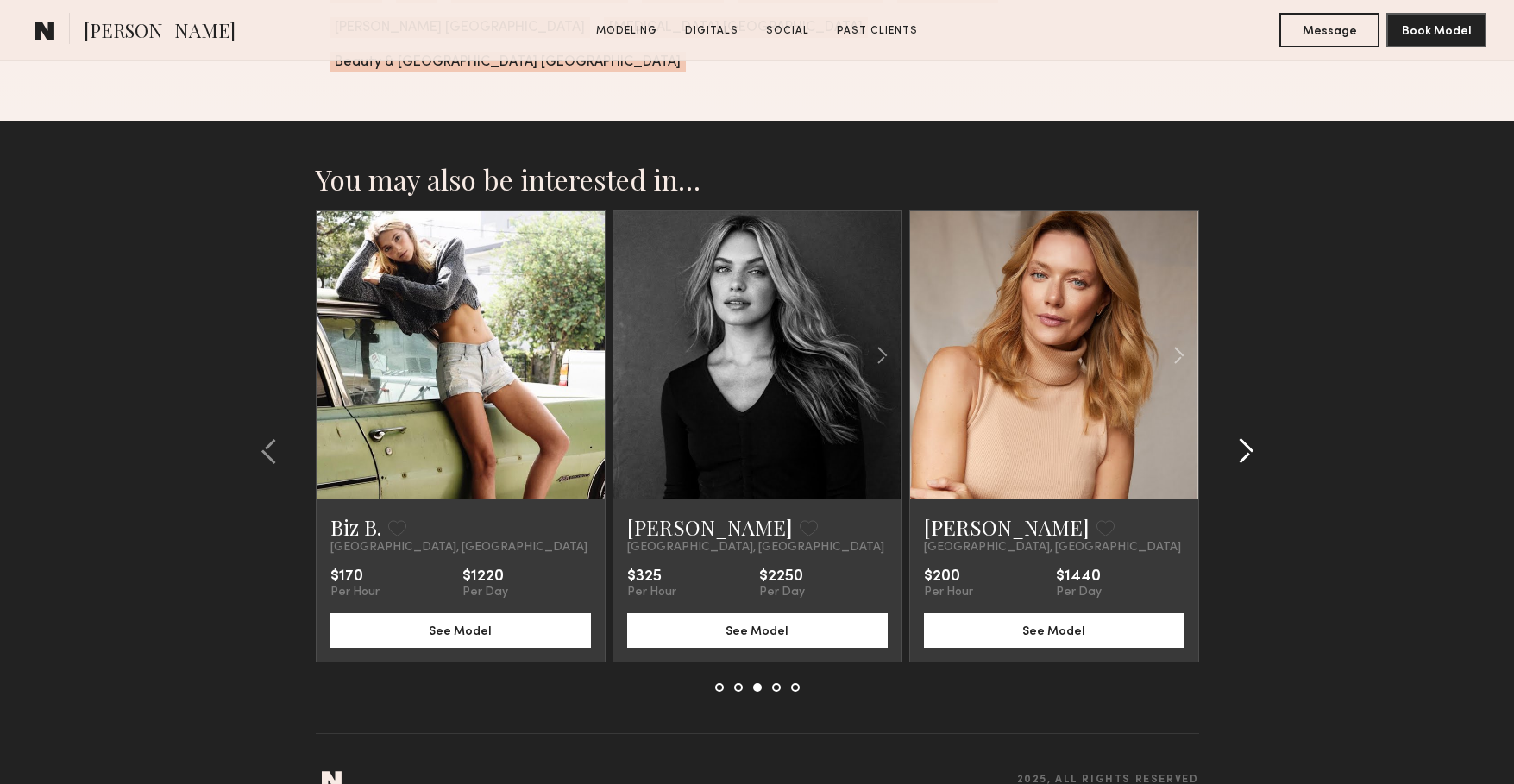
click at [1250, 437] on common-icon at bounding box center [1246, 451] width 17 height 27
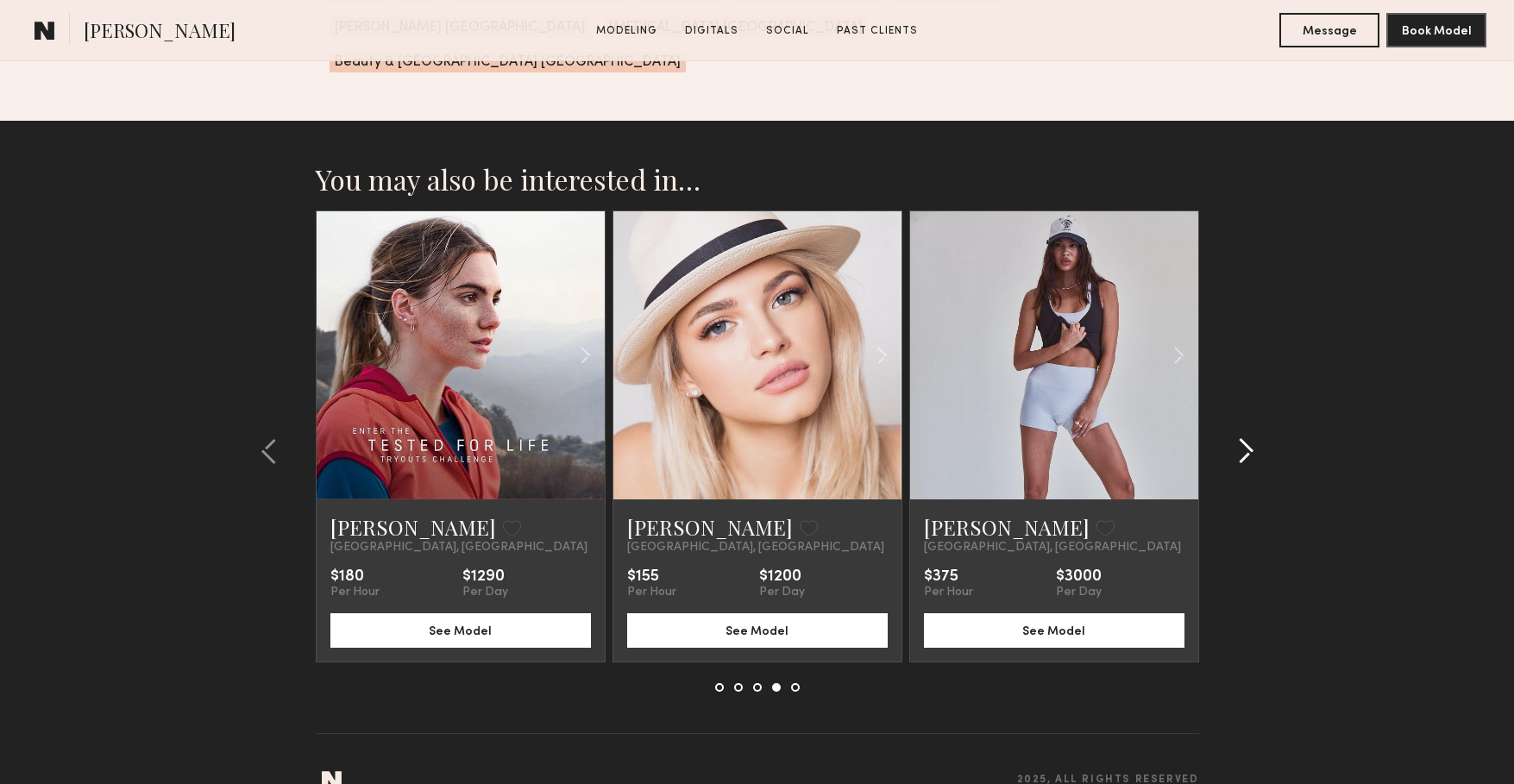
click at [1250, 437] on common-icon at bounding box center [1246, 451] width 17 height 27
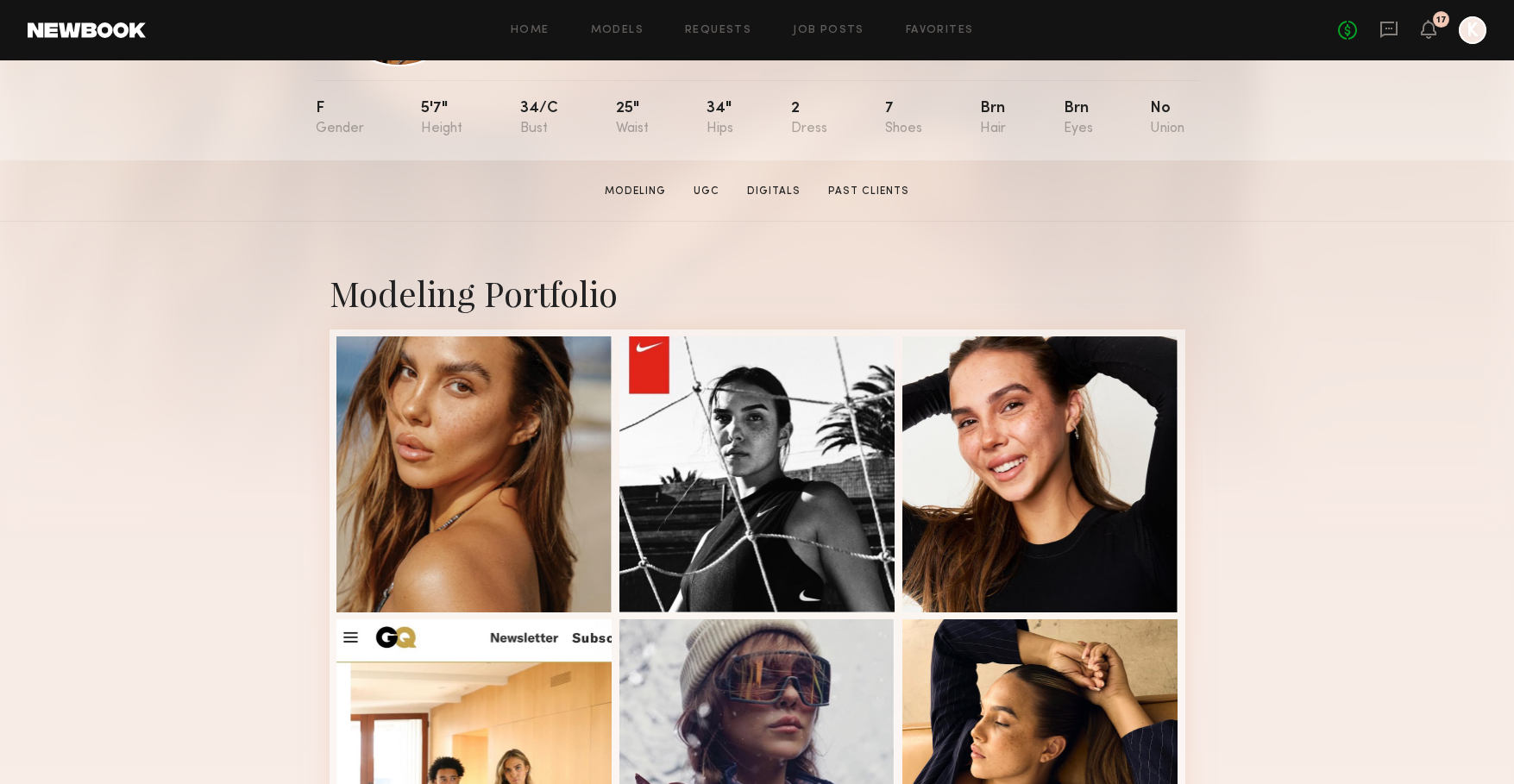
scroll to position [185, 0]
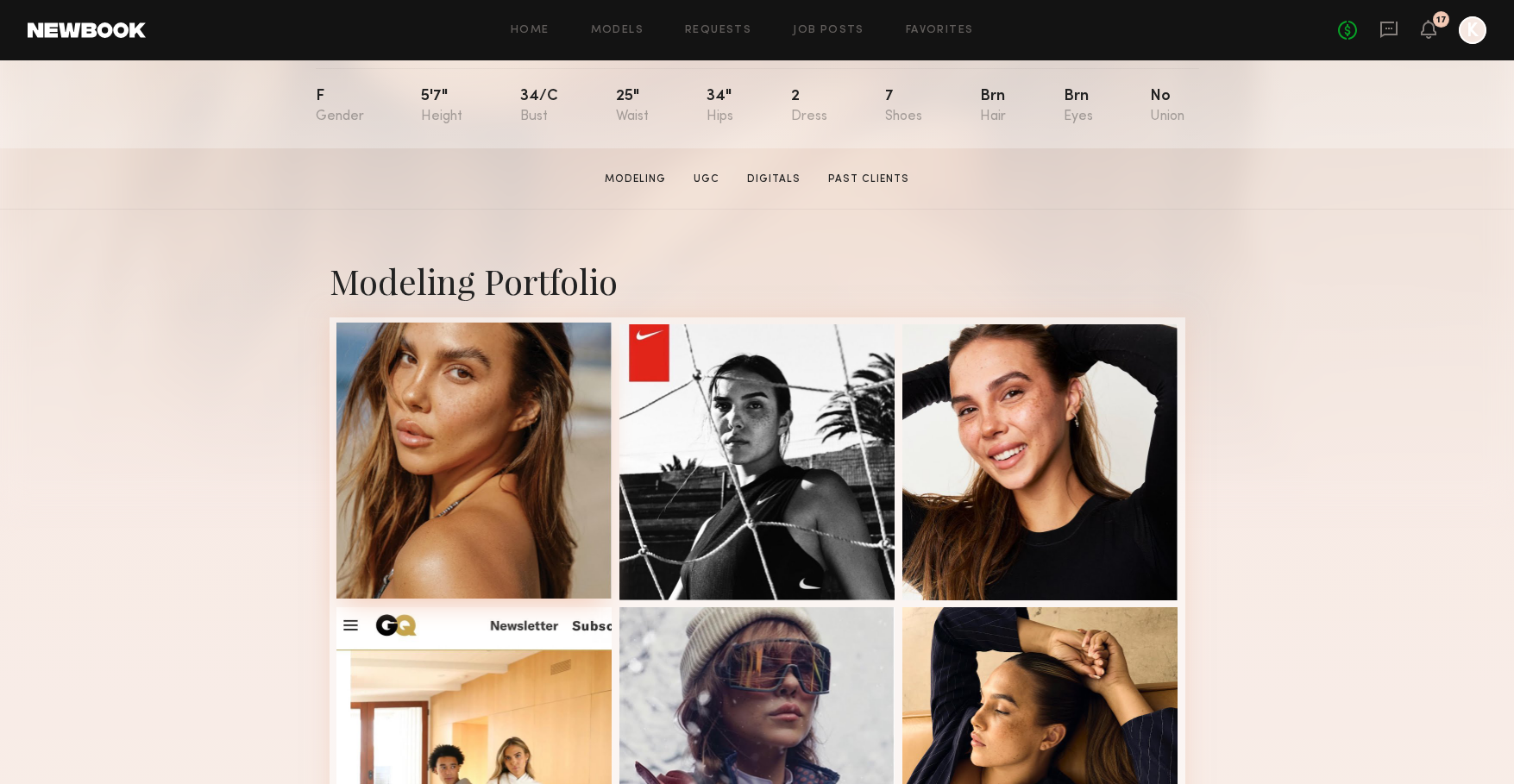
click at [419, 456] on div at bounding box center [474, 460] width 276 height 276
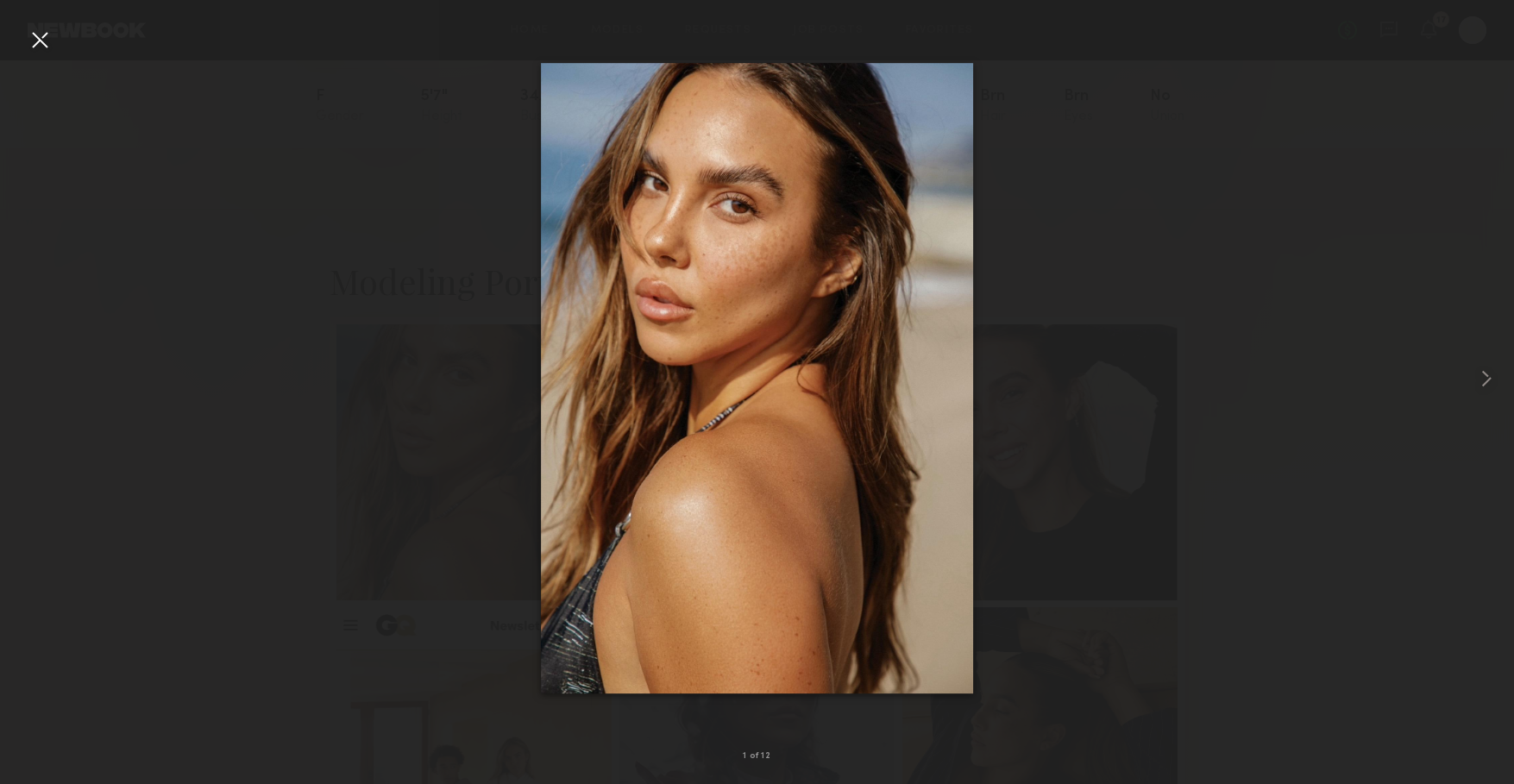
click at [228, 501] on div at bounding box center [757, 378] width 1514 height 701
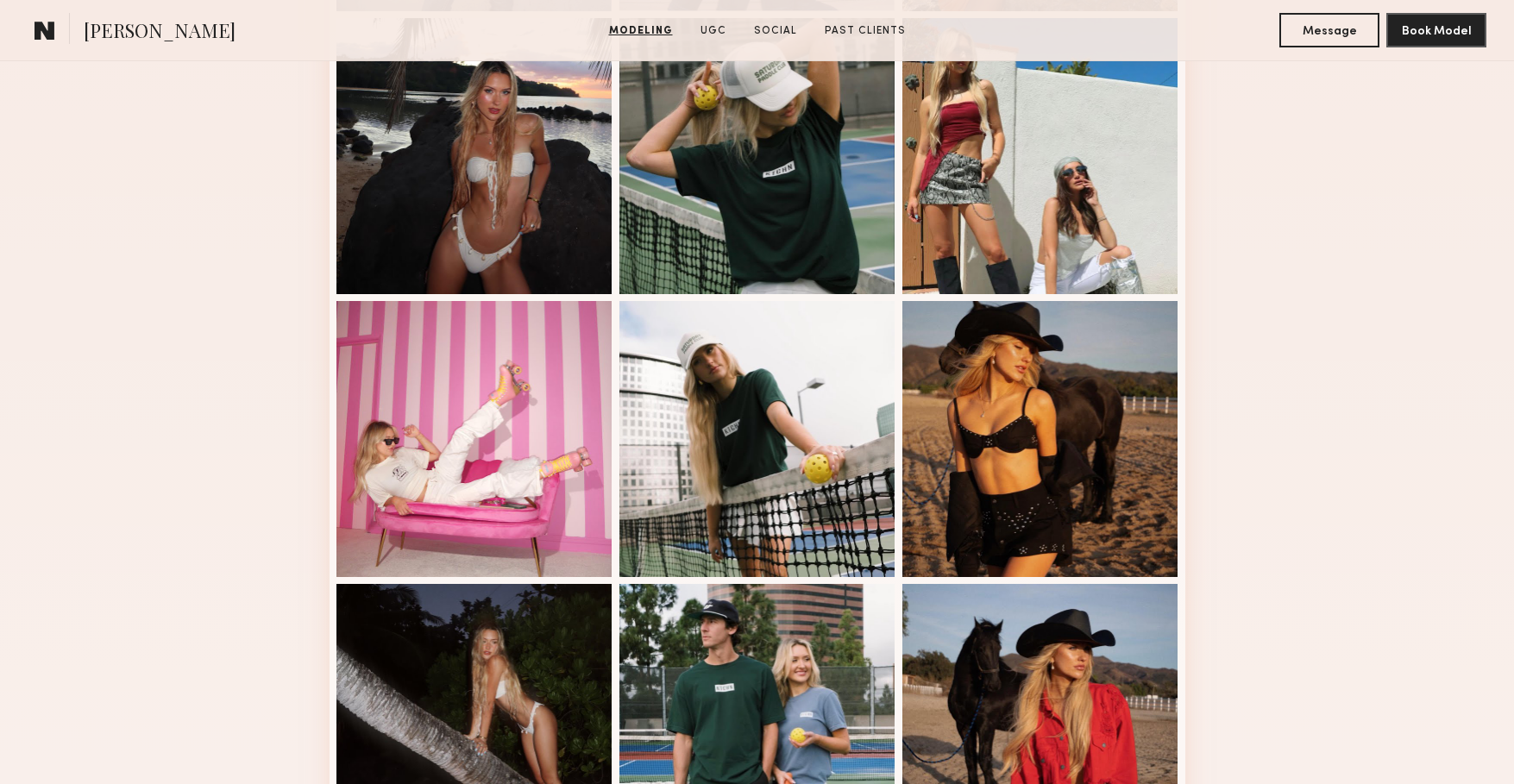
scroll to position [831, 0]
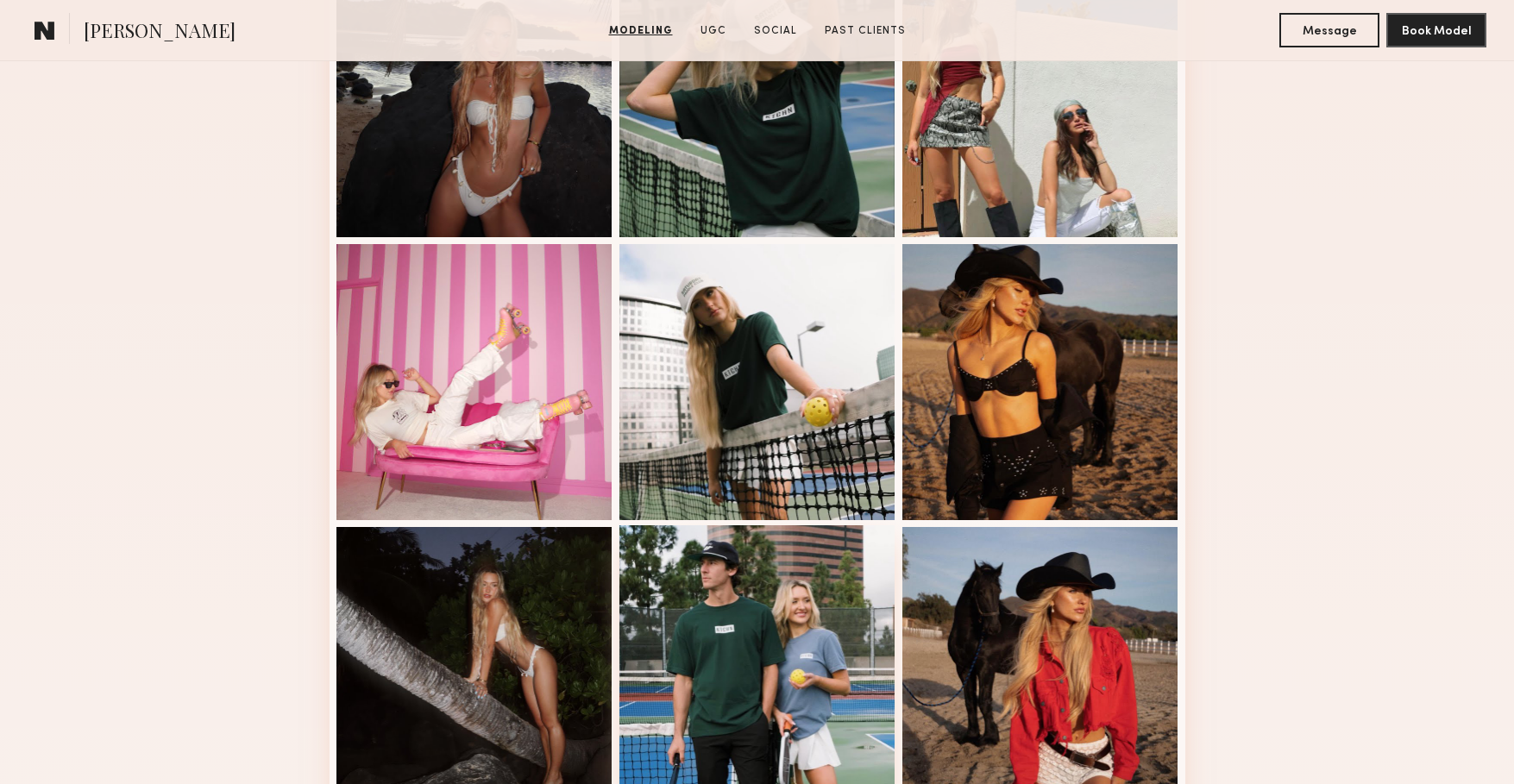
click at [719, 632] on div at bounding box center [757, 663] width 276 height 276
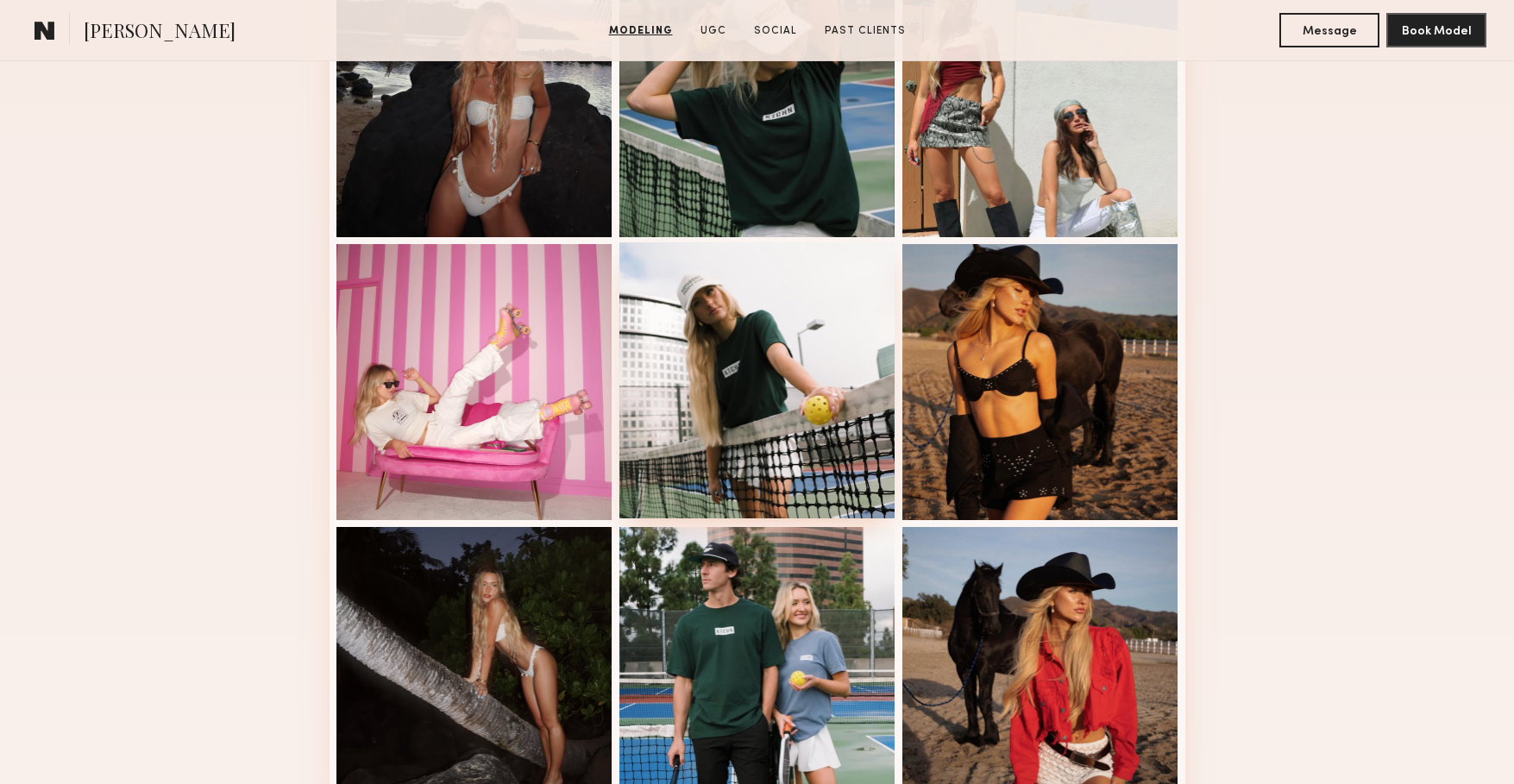
click at [771, 448] on div at bounding box center [757, 380] width 276 height 276
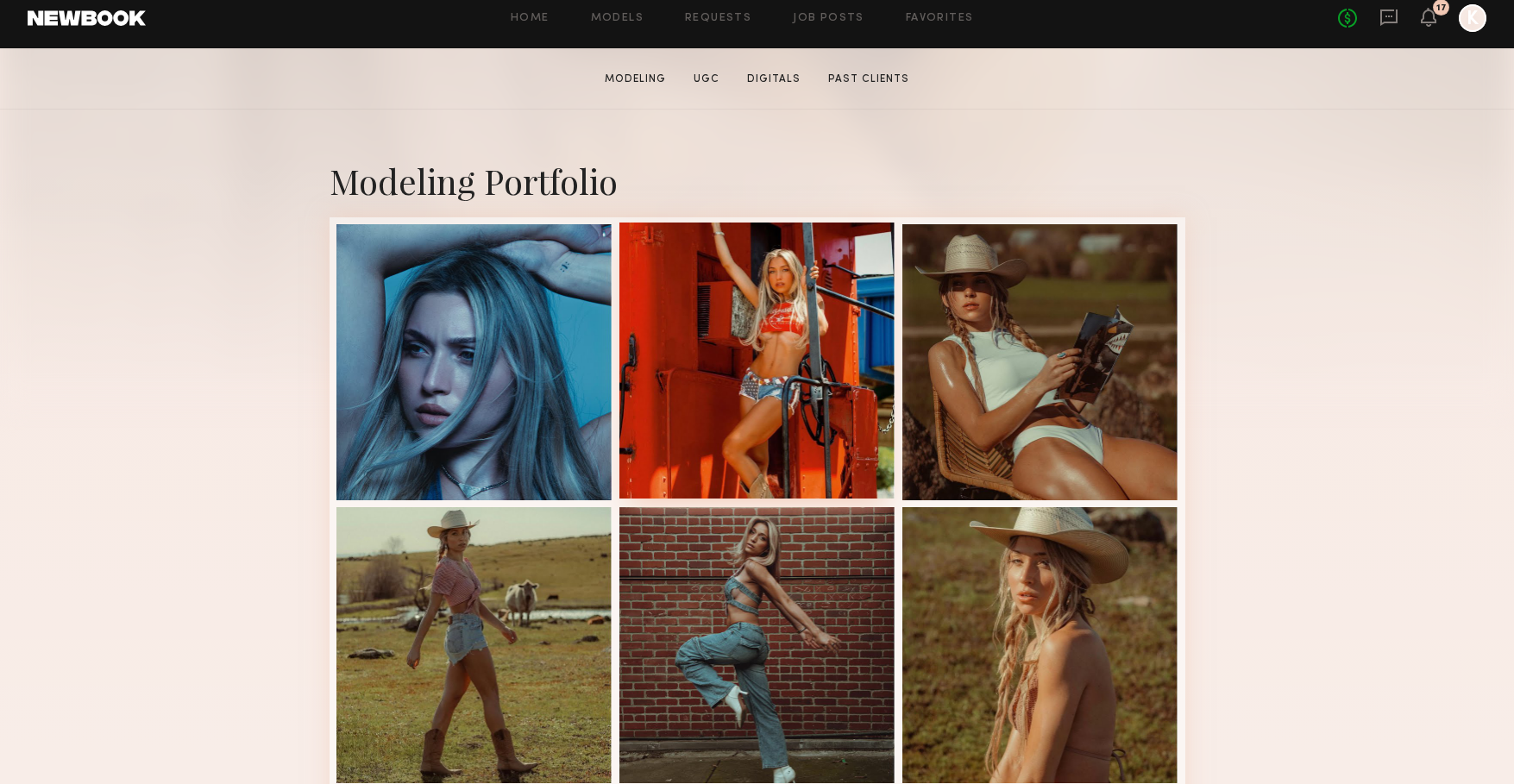
scroll to position [287, 0]
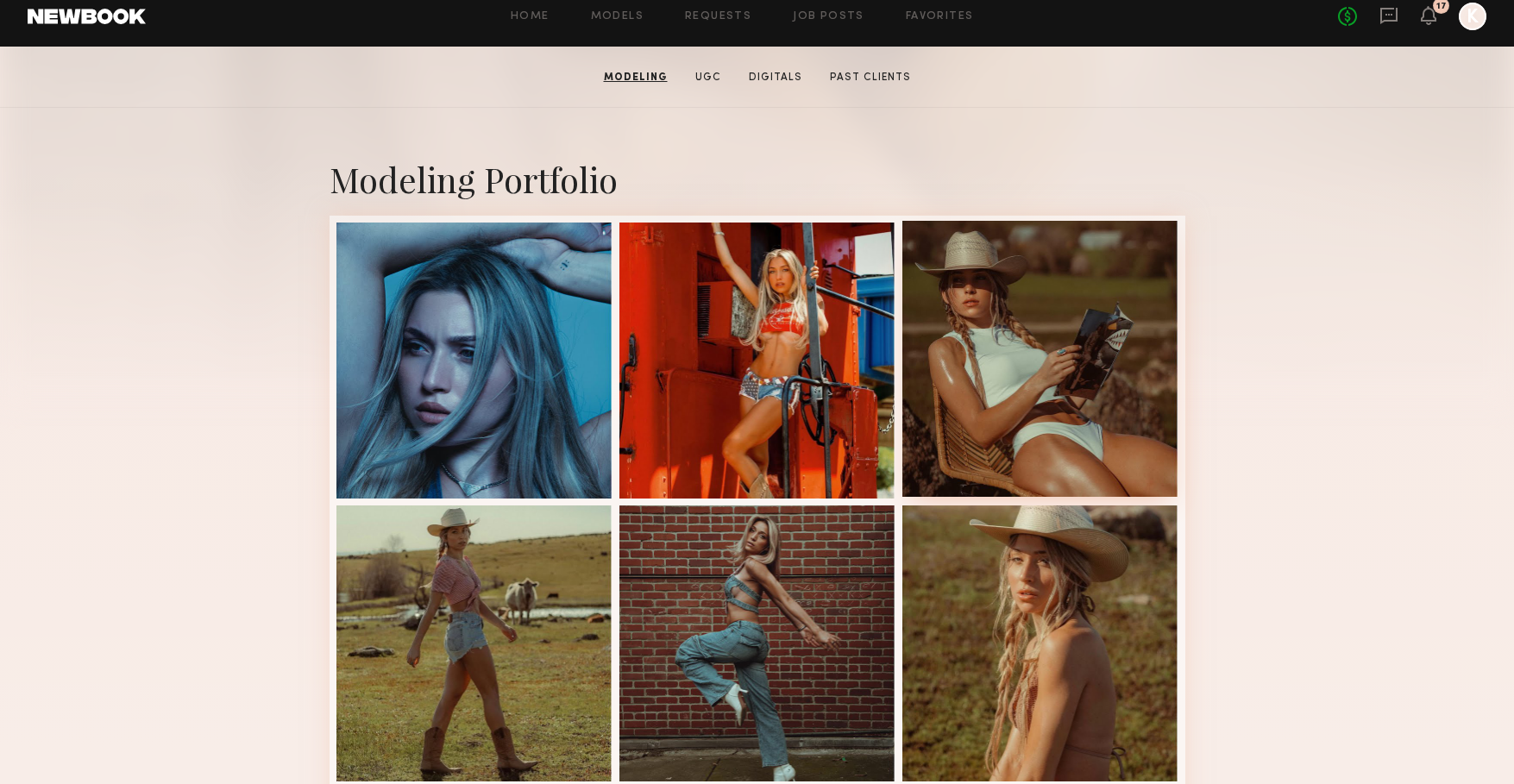
click at [1050, 380] on div at bounding box center [1040, 359] width 276 height 276
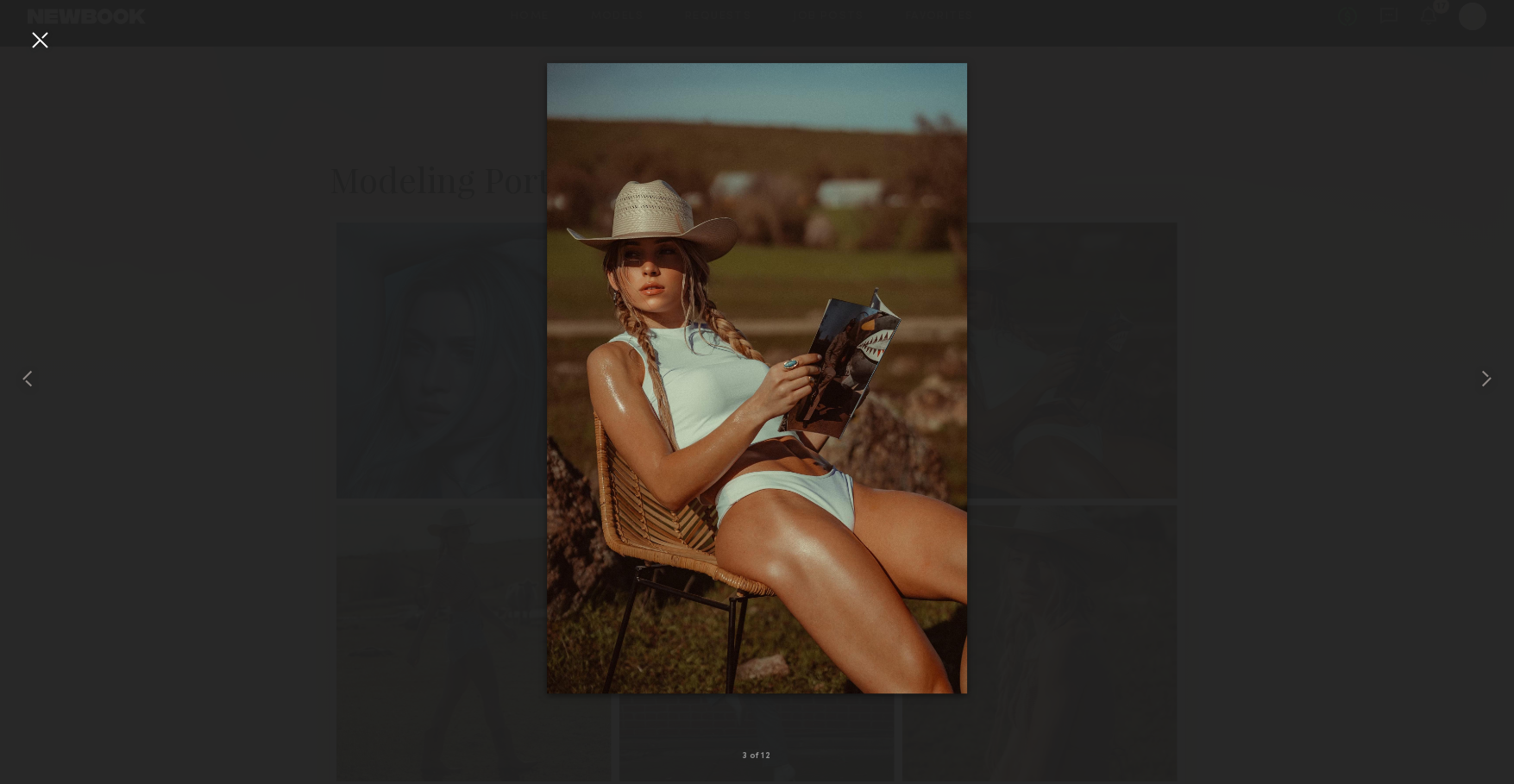
click at [226, 444] on div at bounding box center [757, 378] width 1514 height 701
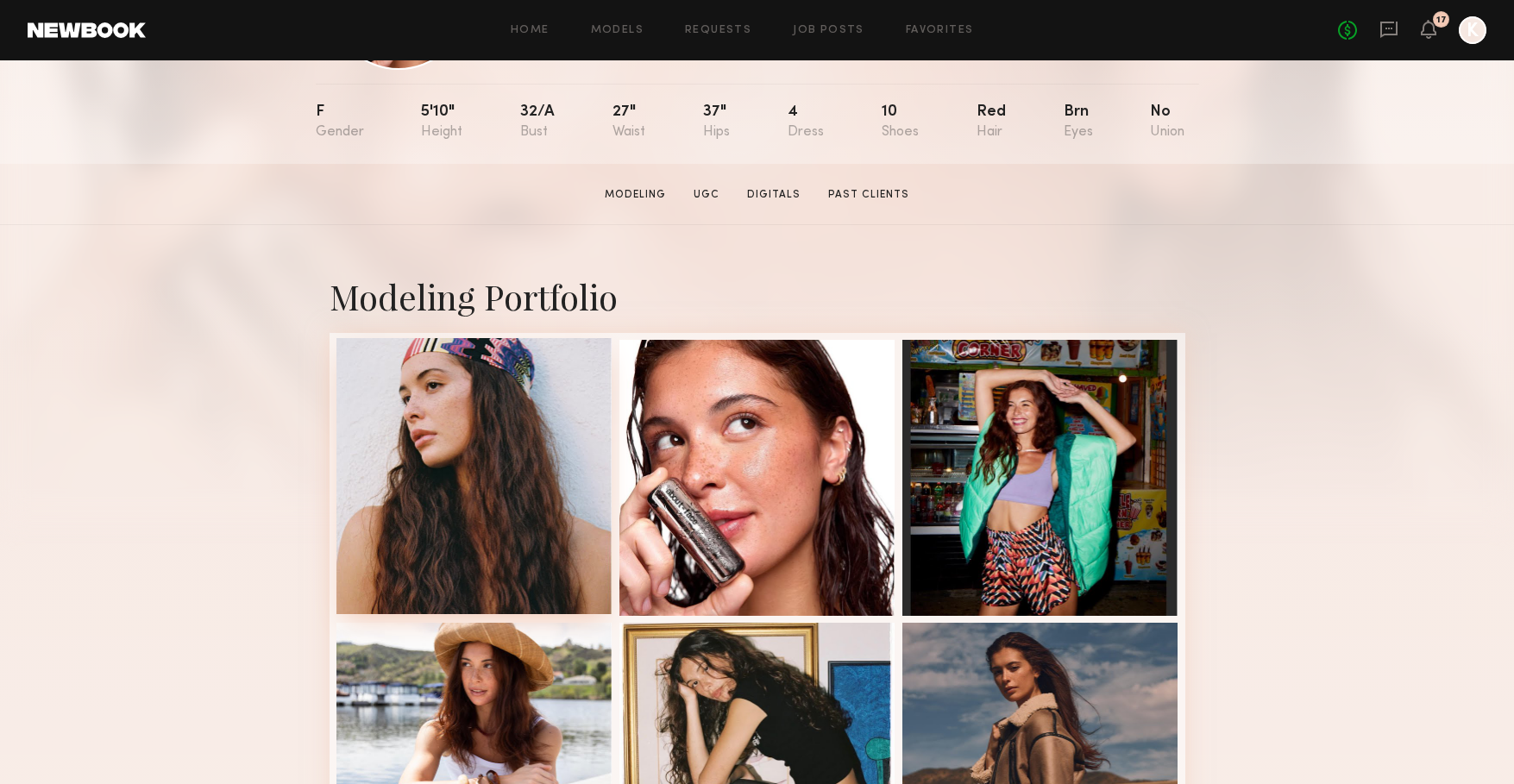
scroll to position [189, 0]
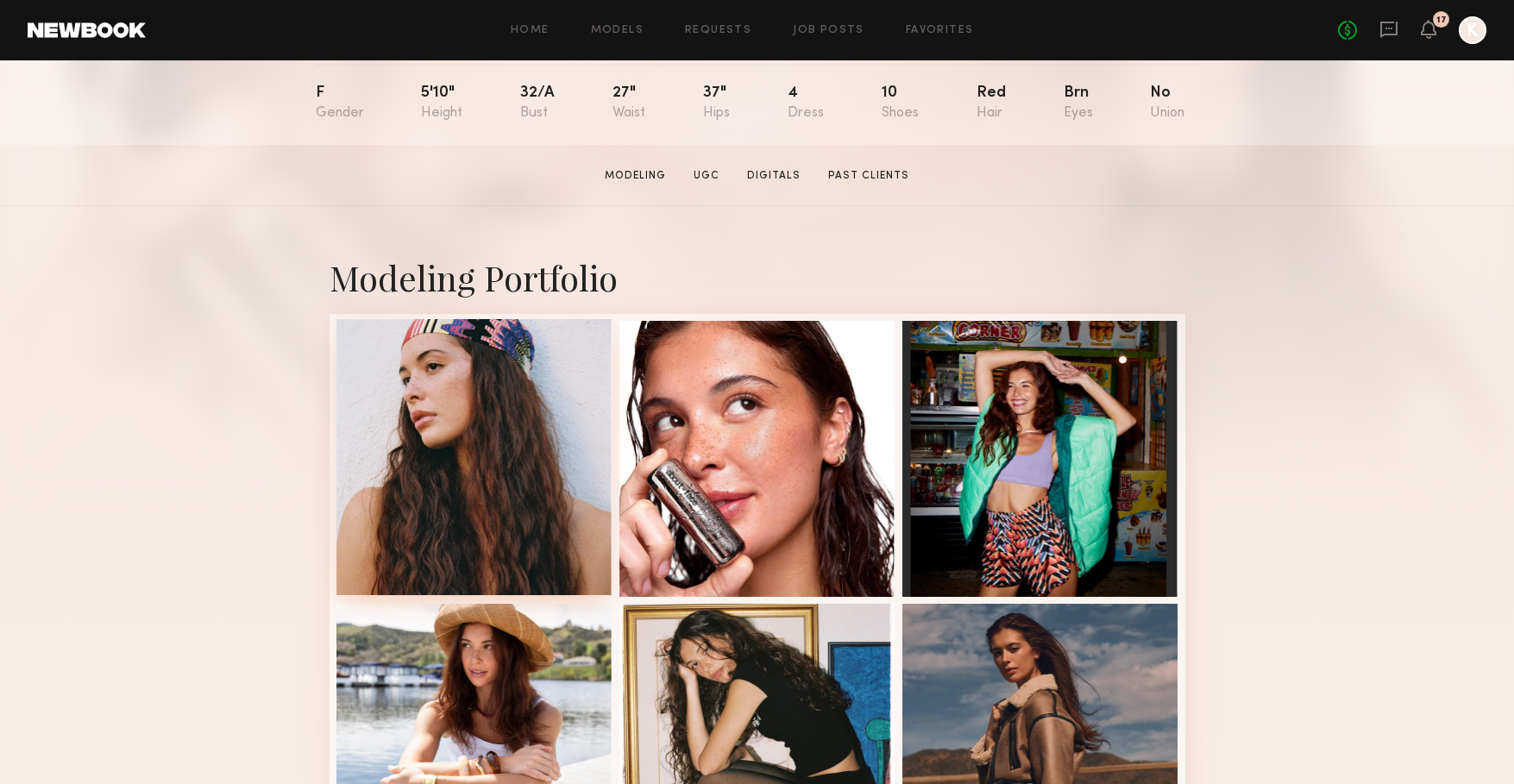
click at [433, 496] on div at bounding box center [474, 457] width 276 height 276
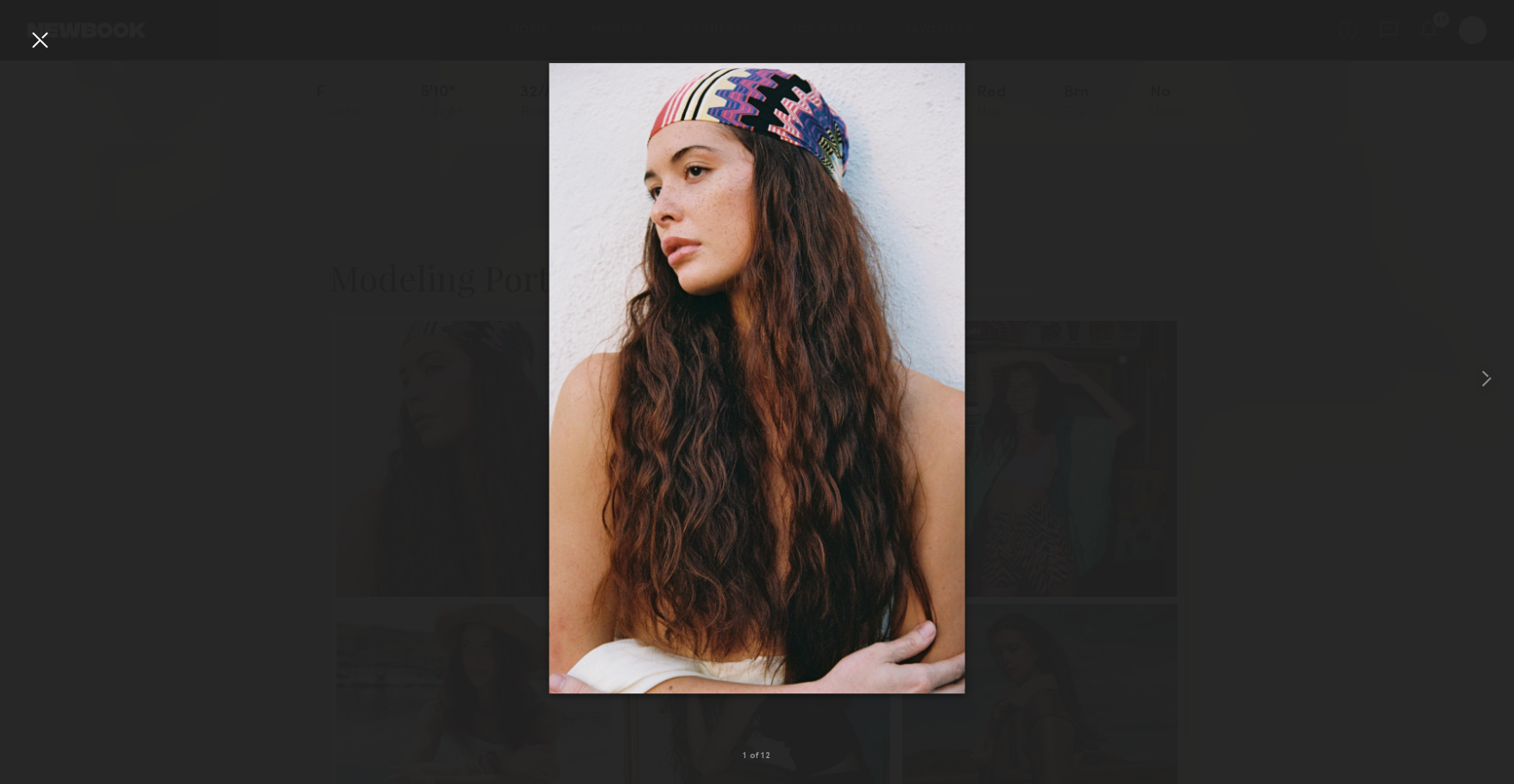
click at [133, 389] on div at bounding box center [757, 378] width 1514 height 701
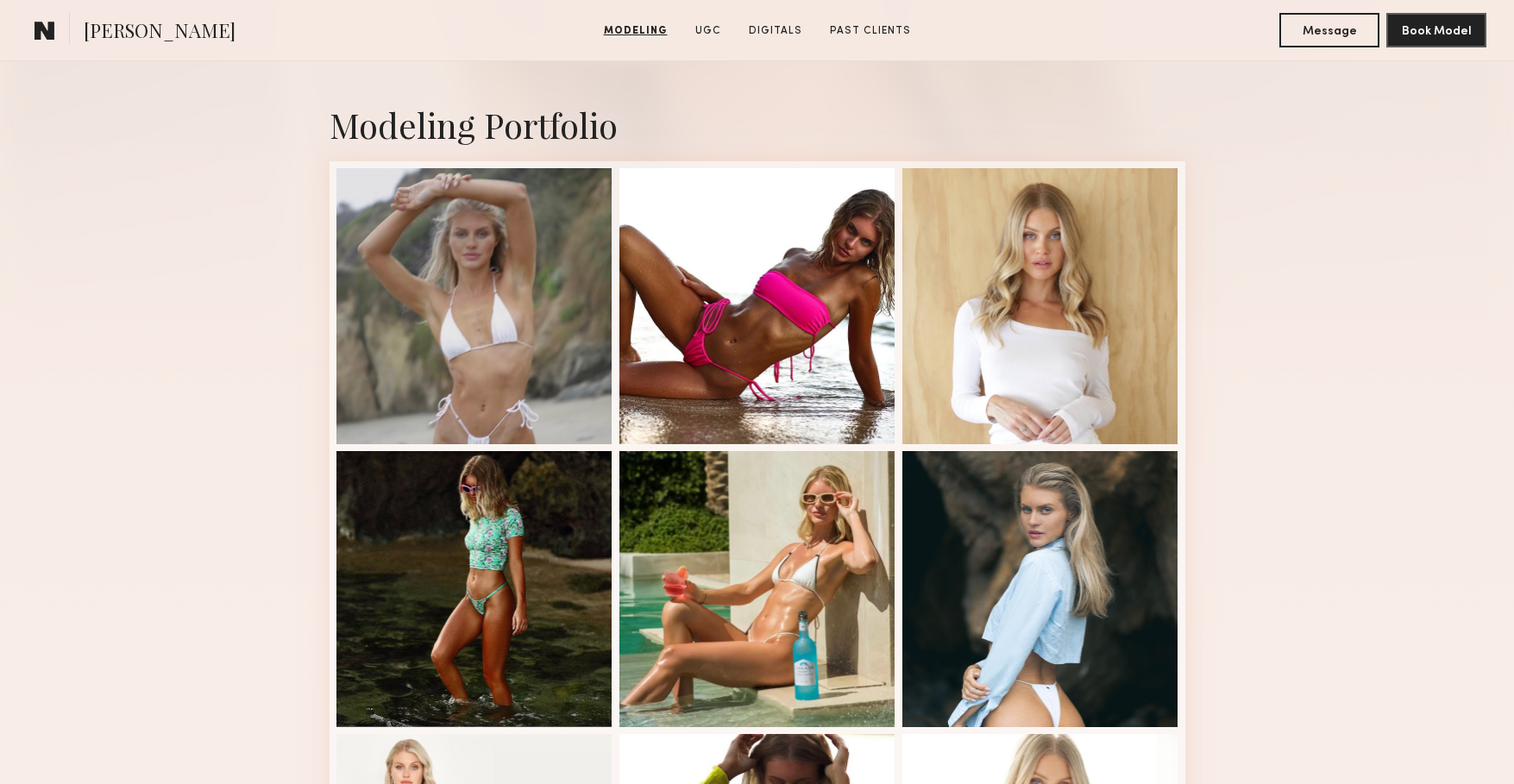
scroll to position [343, 0]
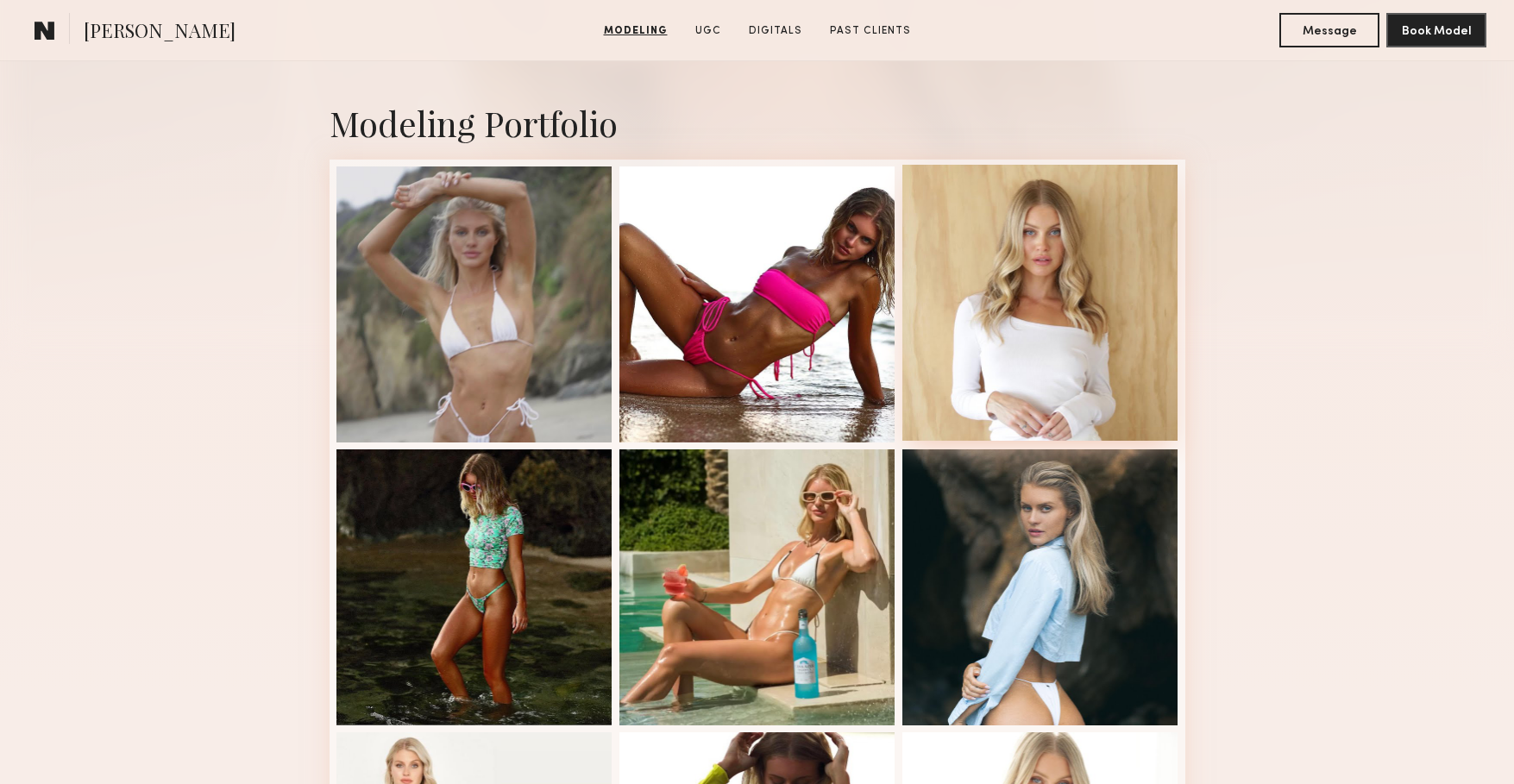
click at [944, 350] on div at bounding box center [1040, 302] width 276 height 276
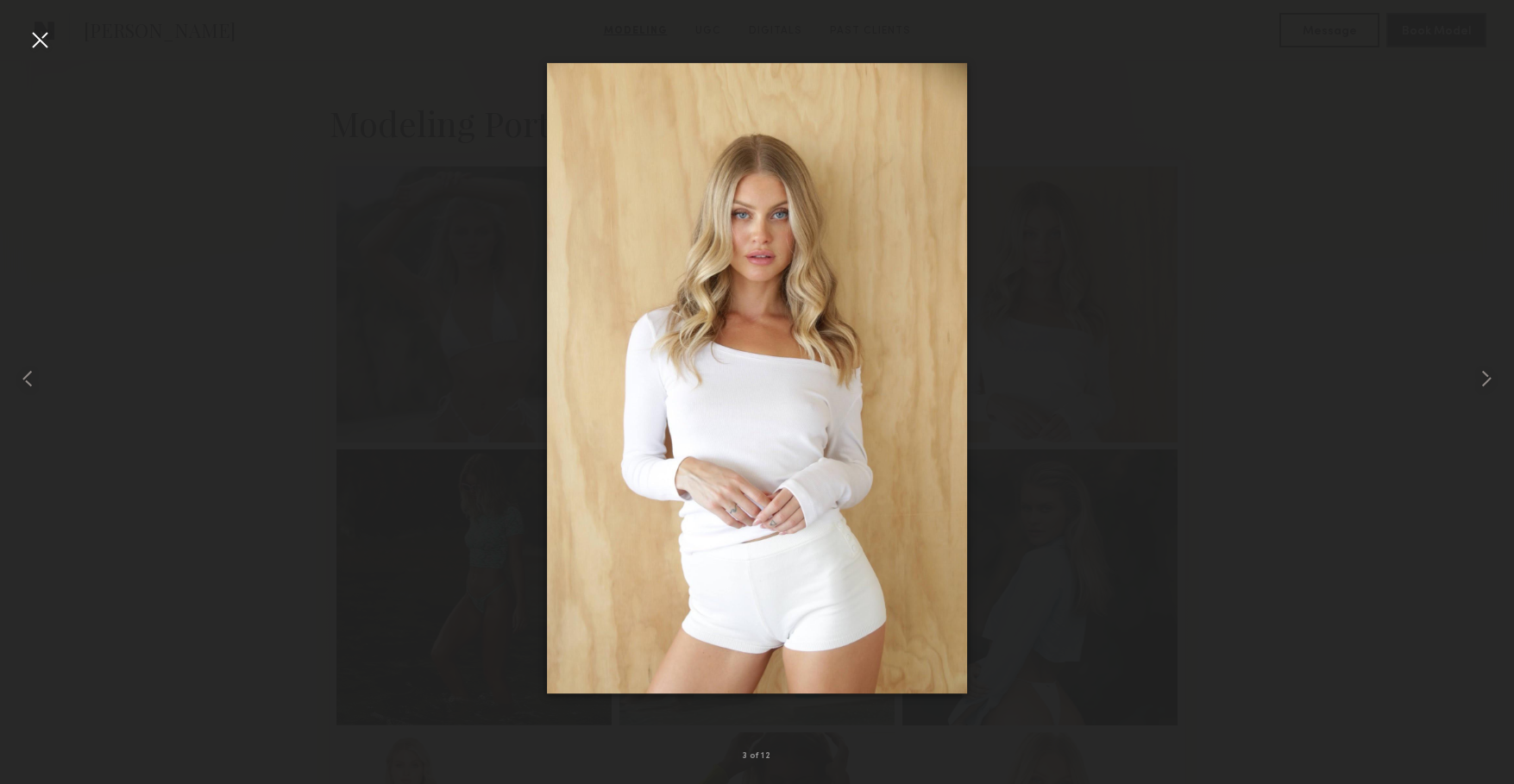
click at [234, 370] on div at bounding box center [757, 378] width 1514 height 701
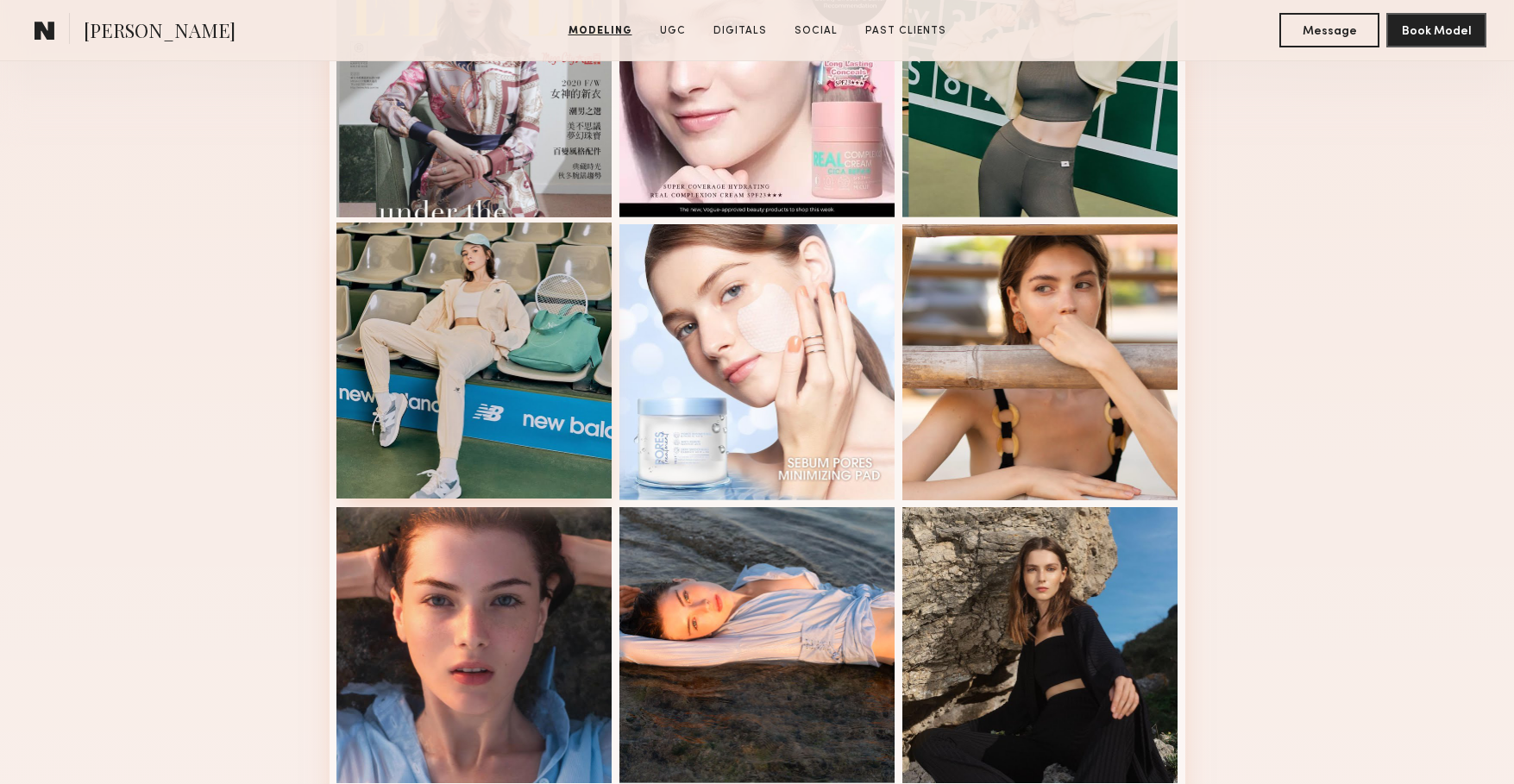
scroll to position [570, 0]
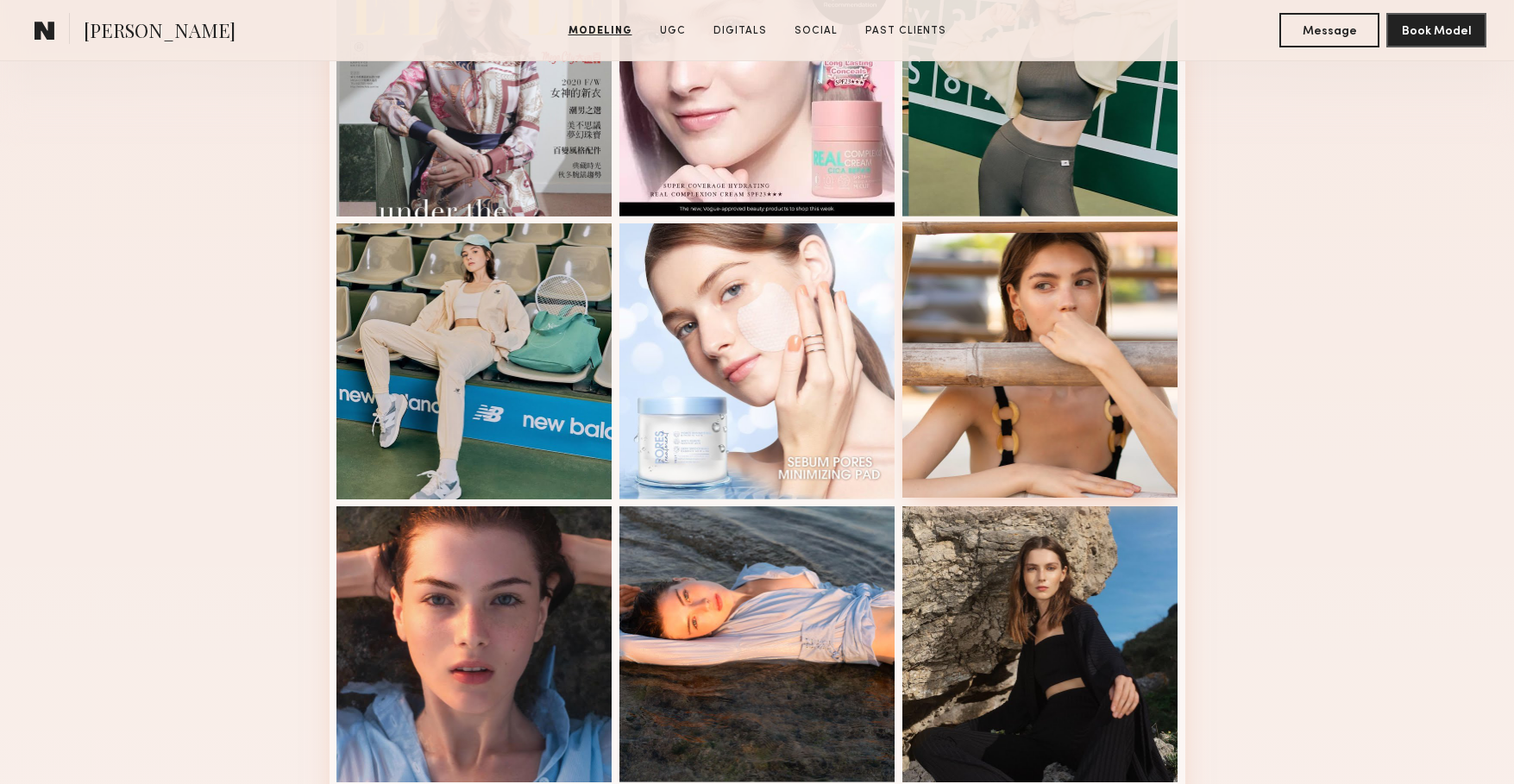
click at [946, 429] on div at bounding box center [1040, 360] width 276 height 276
click at [92, 457] on div "Modeling Portfolio View More" at bounding box center [757, 497] width 1514 height 1343
click at [230, 476] on div "Modeling Portfolio View More" at bounding box center [757, 497] width 1514 height 1343
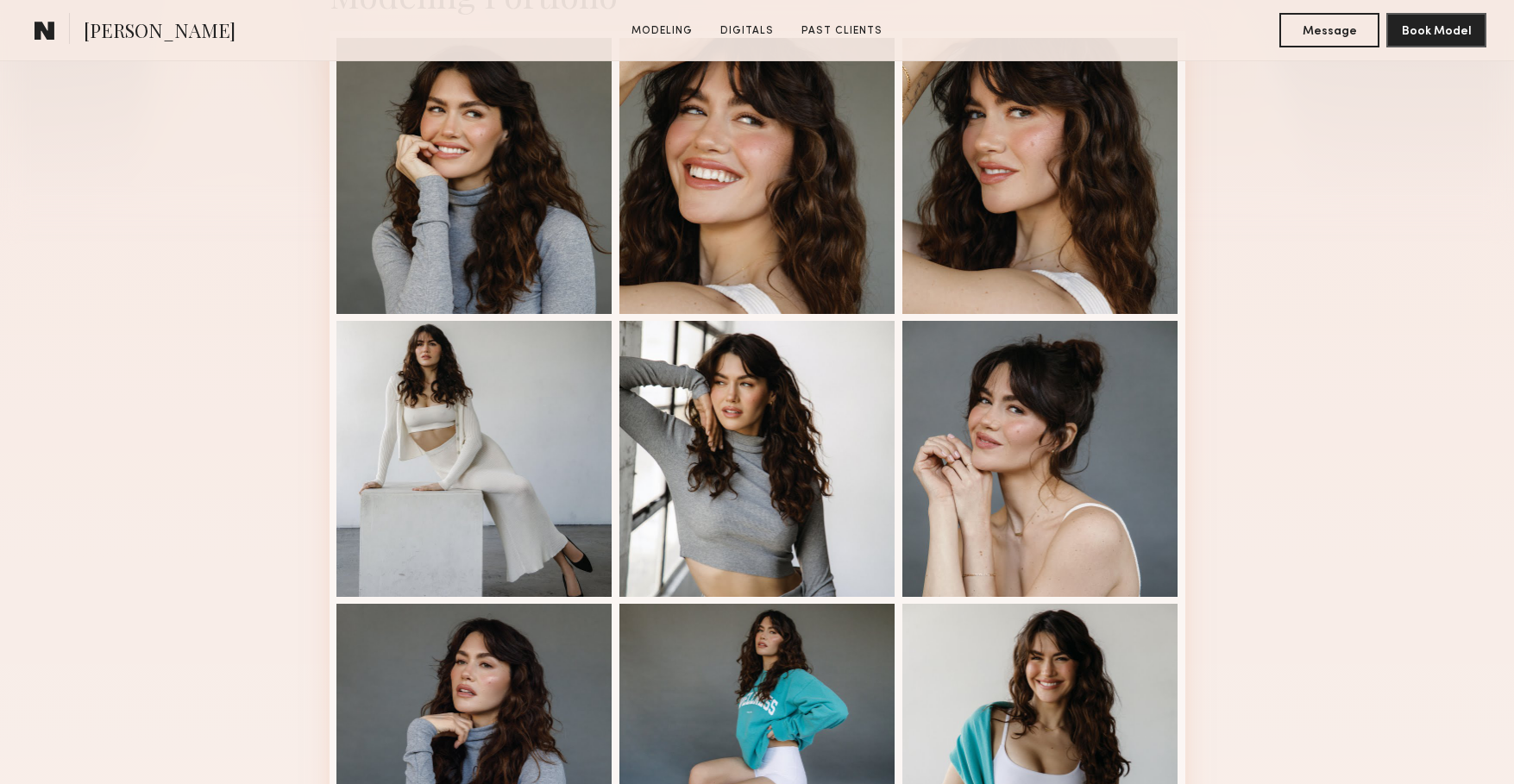
scroll to position [734, 0]
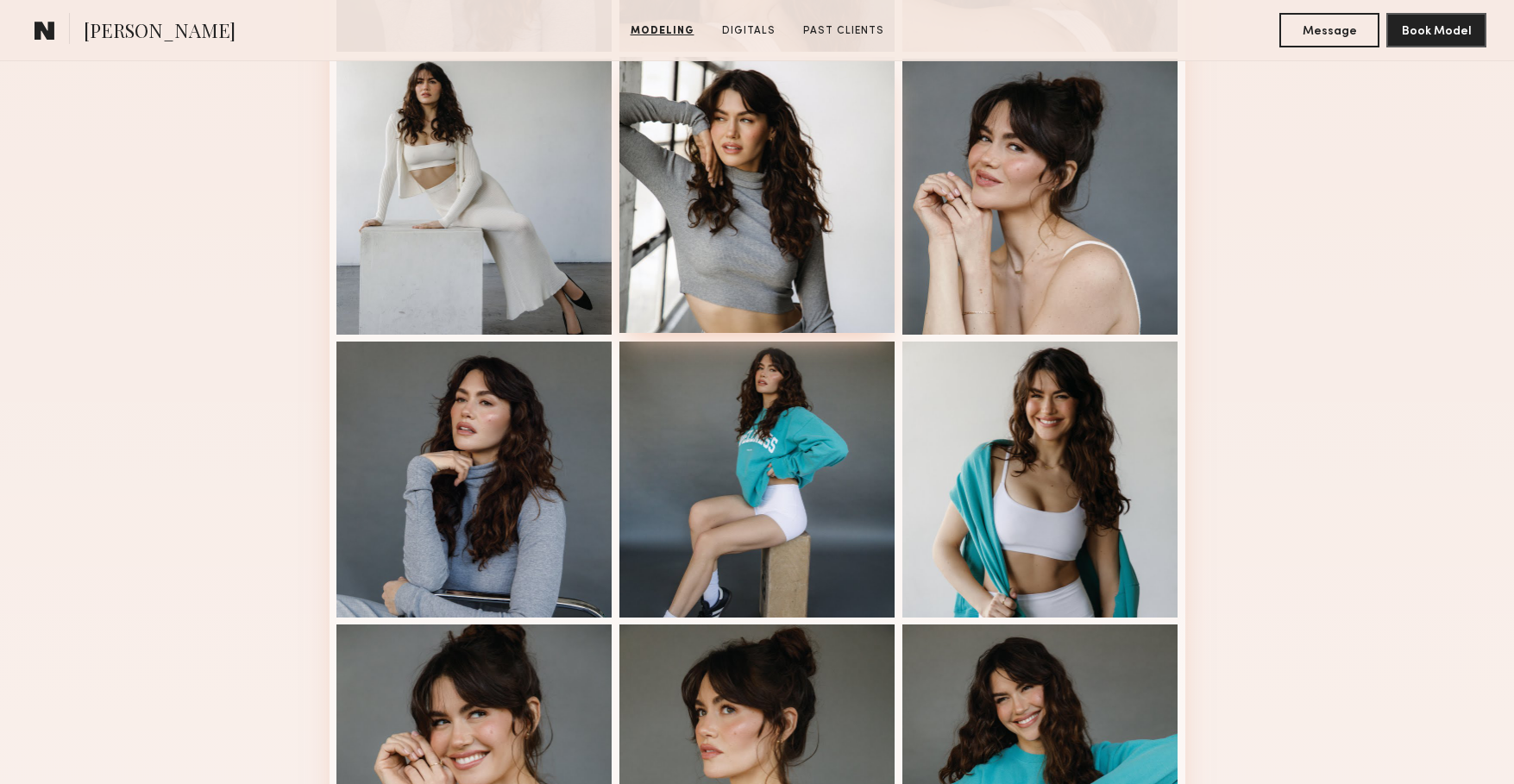
click at [722, 282] on div at bounding box center [757, 194] width 276 height 276
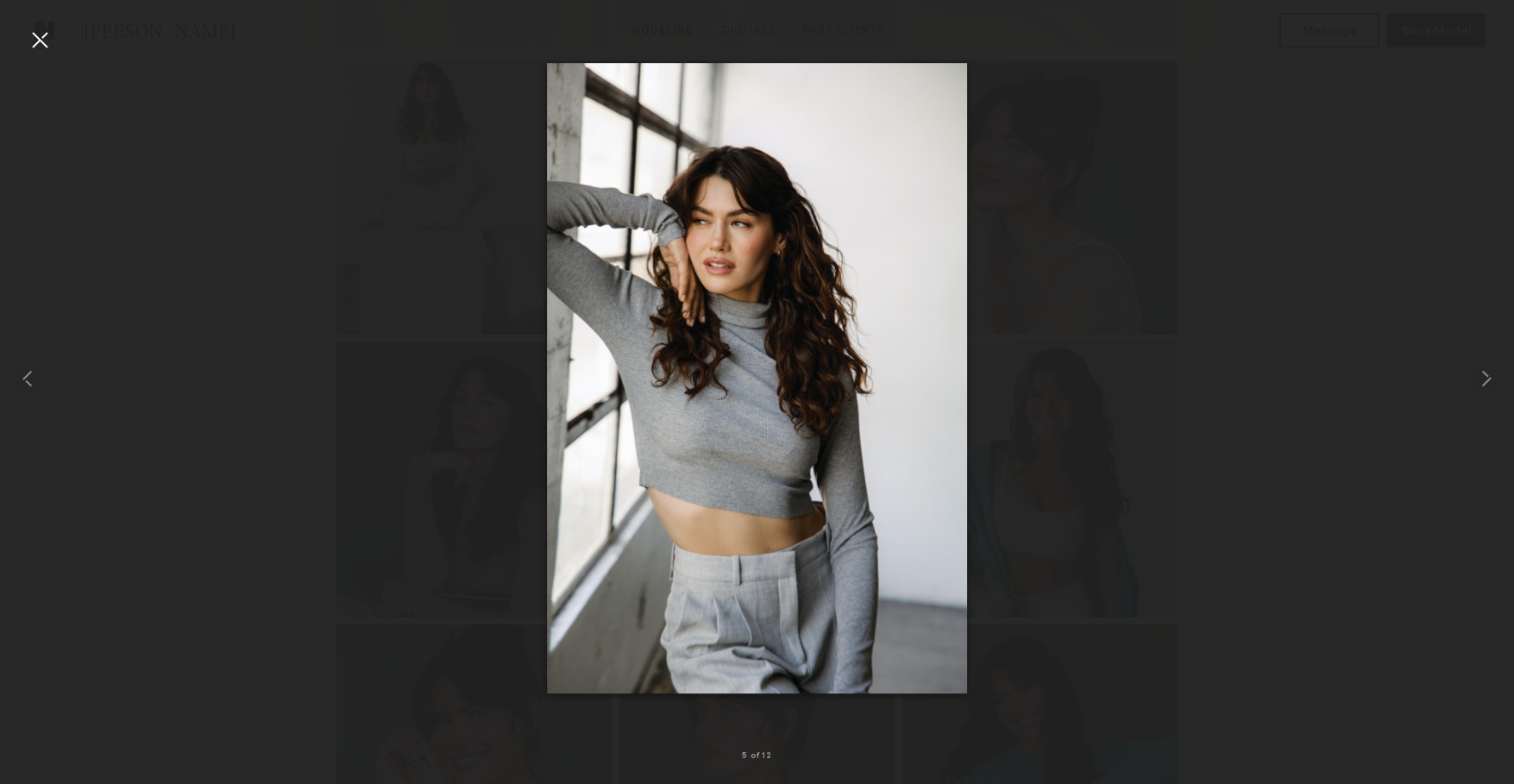
click at [218, 519] on div at bounding box center [757, 378] width 1514 height 701
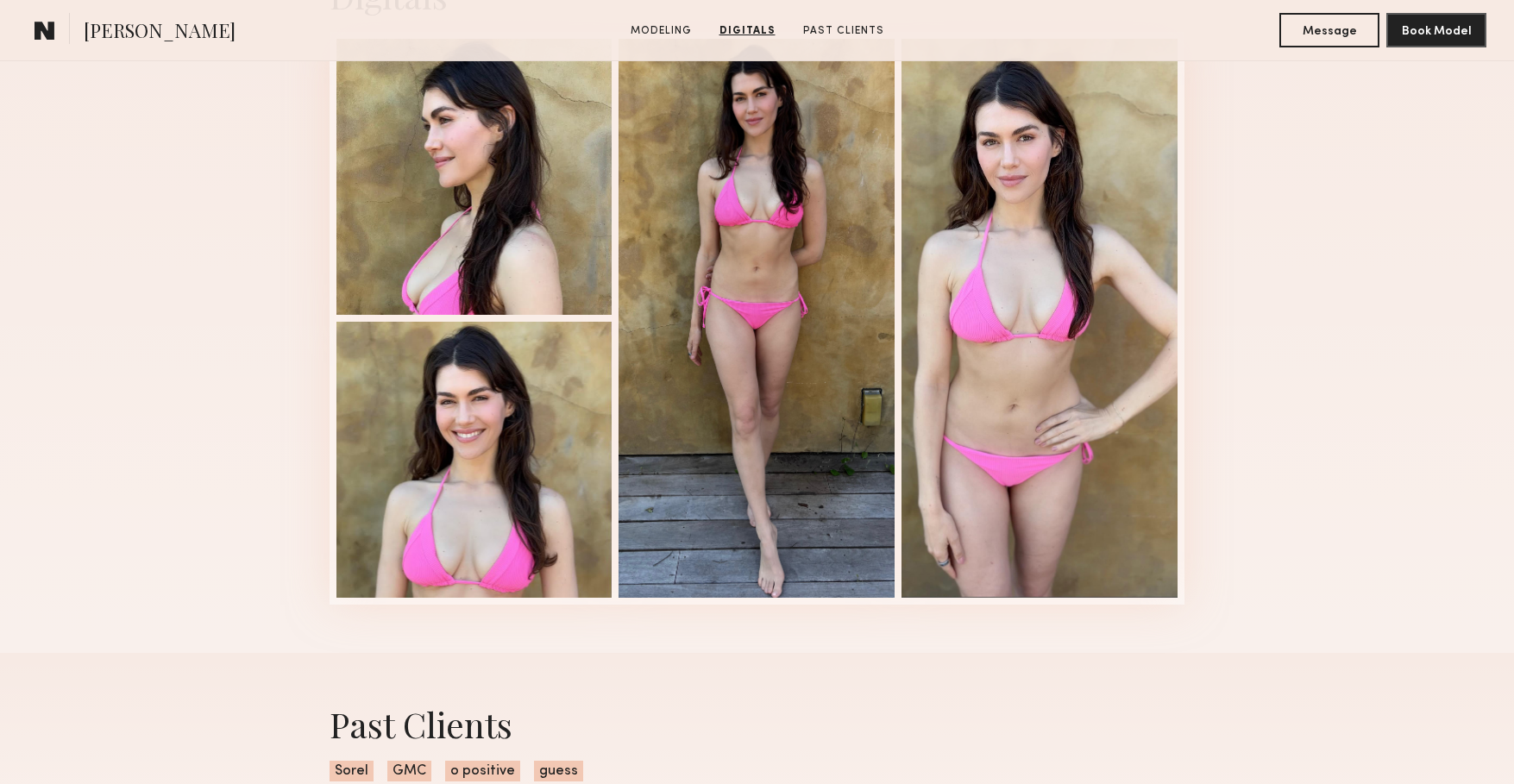
scroll to position [1937, 0]
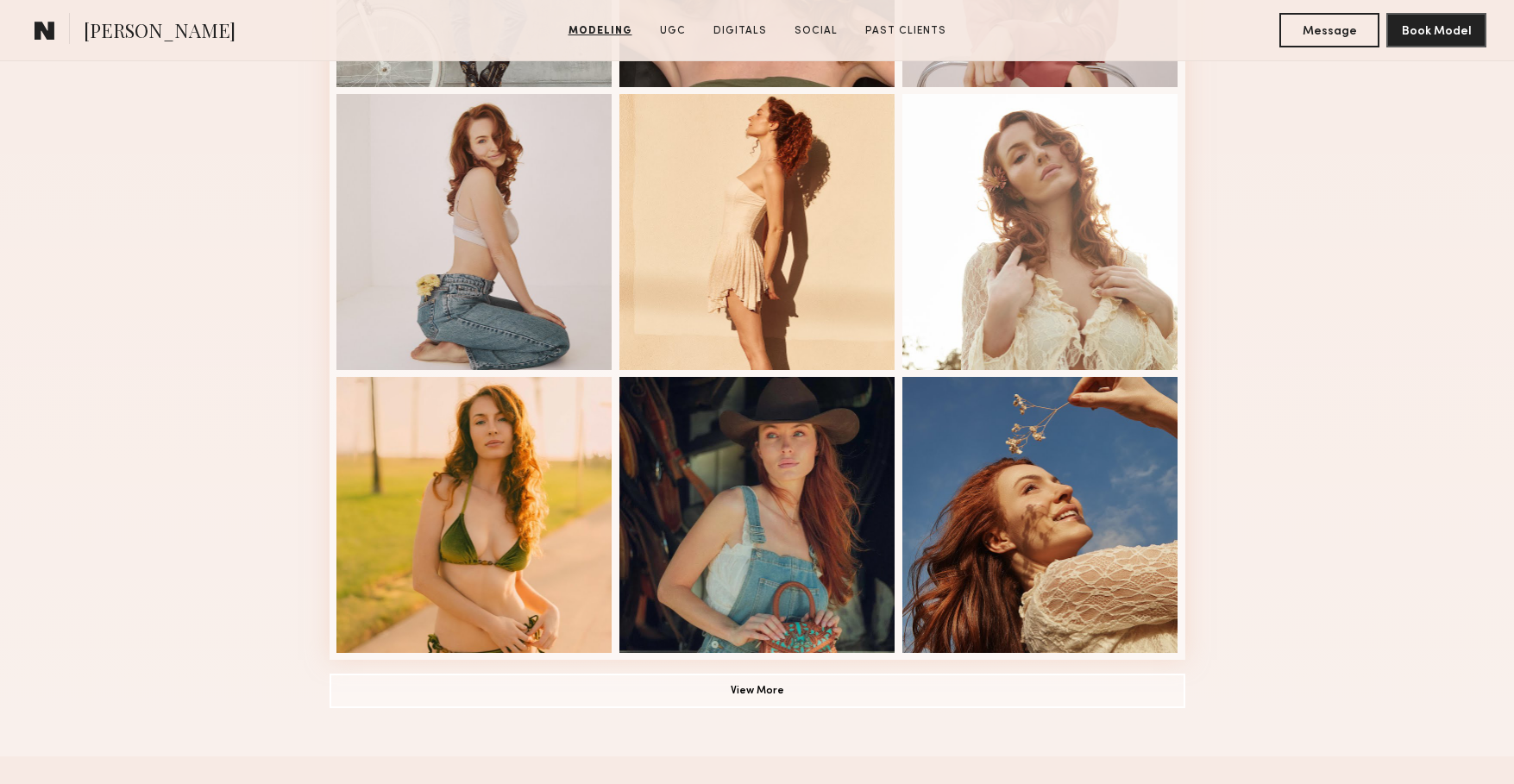
scroll to position [984, 0]
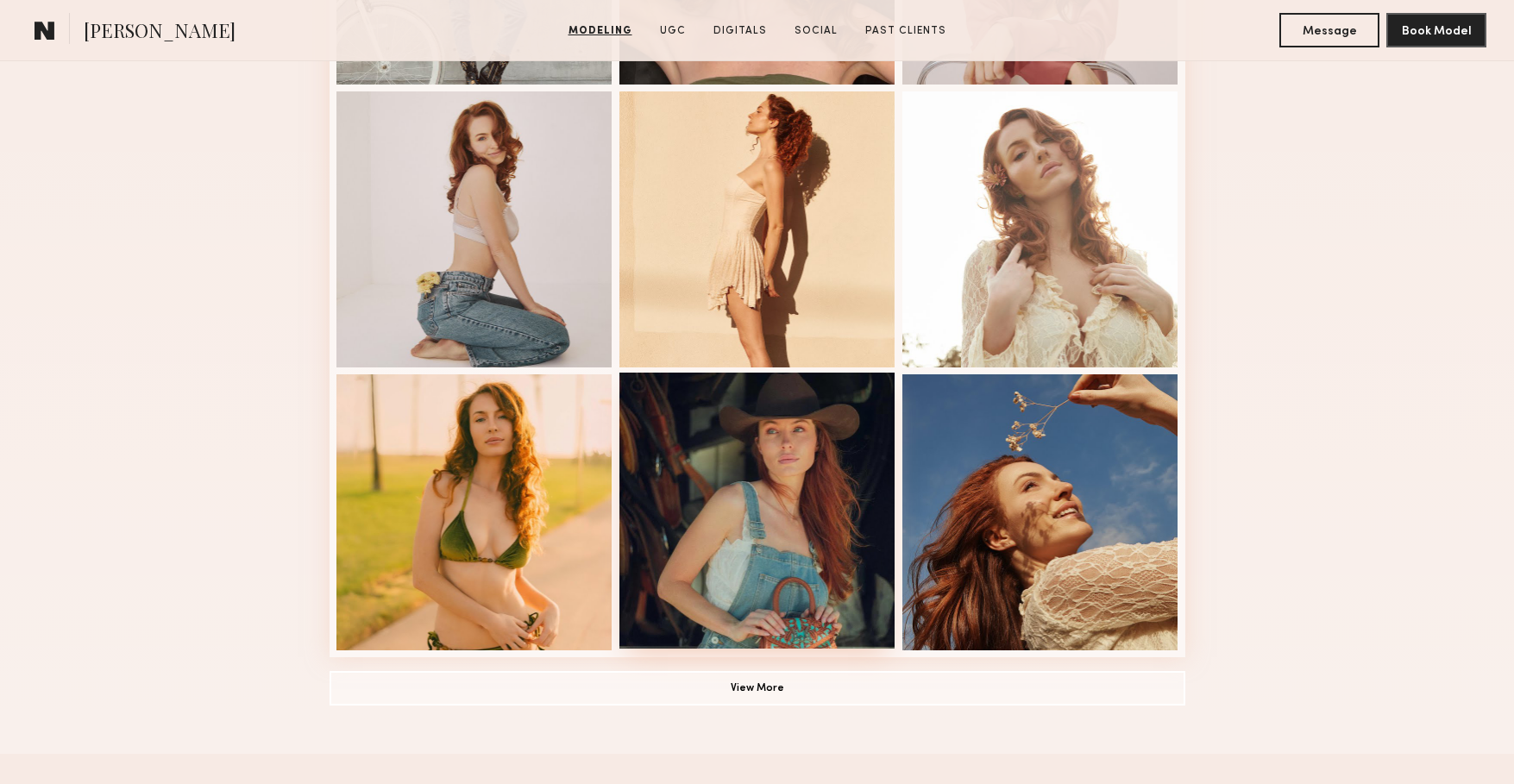
click at [751, 497] on div at bounding box center [757, 510] width 276 height 276
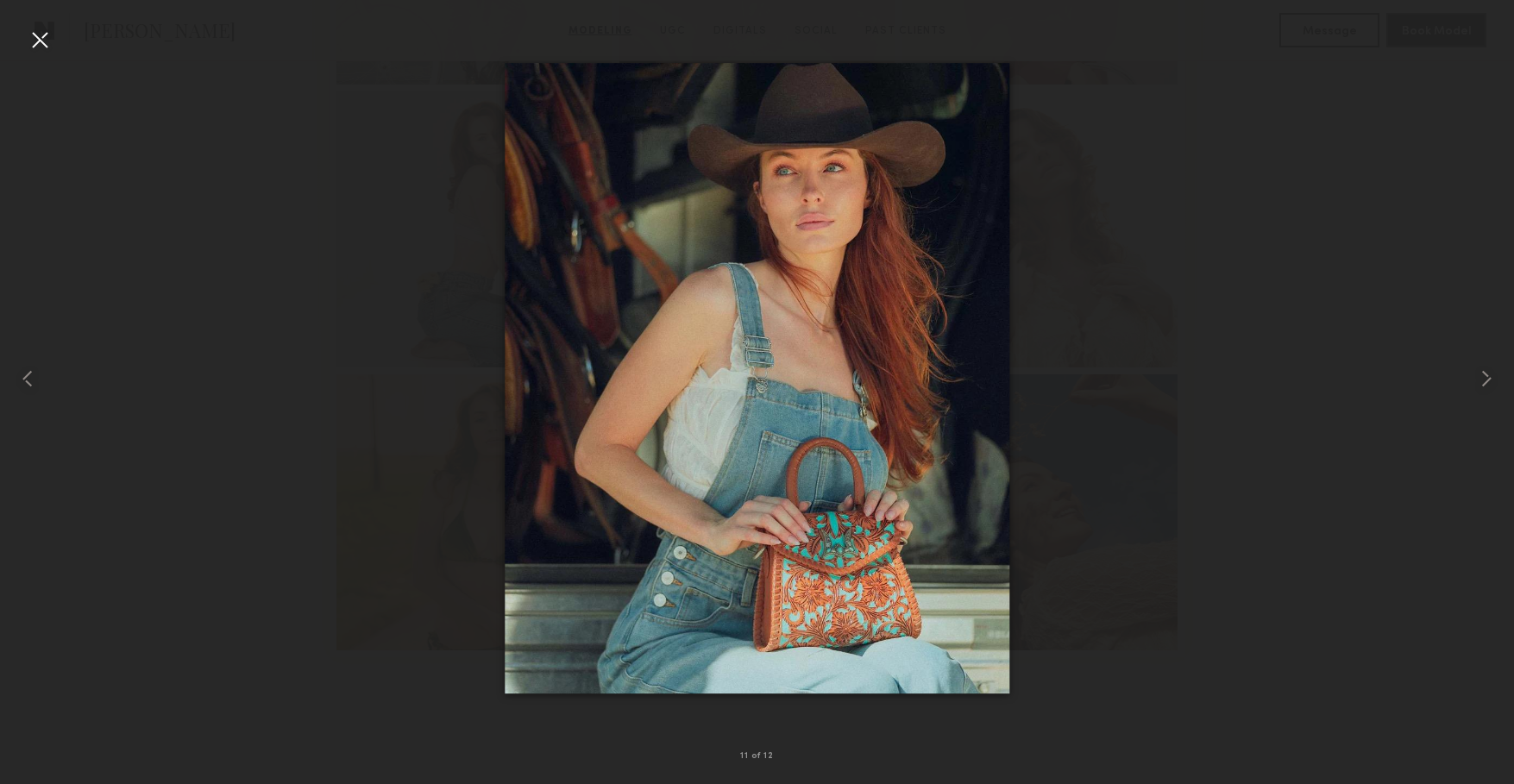
click at [258, 391] on div at bounding box center [757, 378] width 1514 height 701
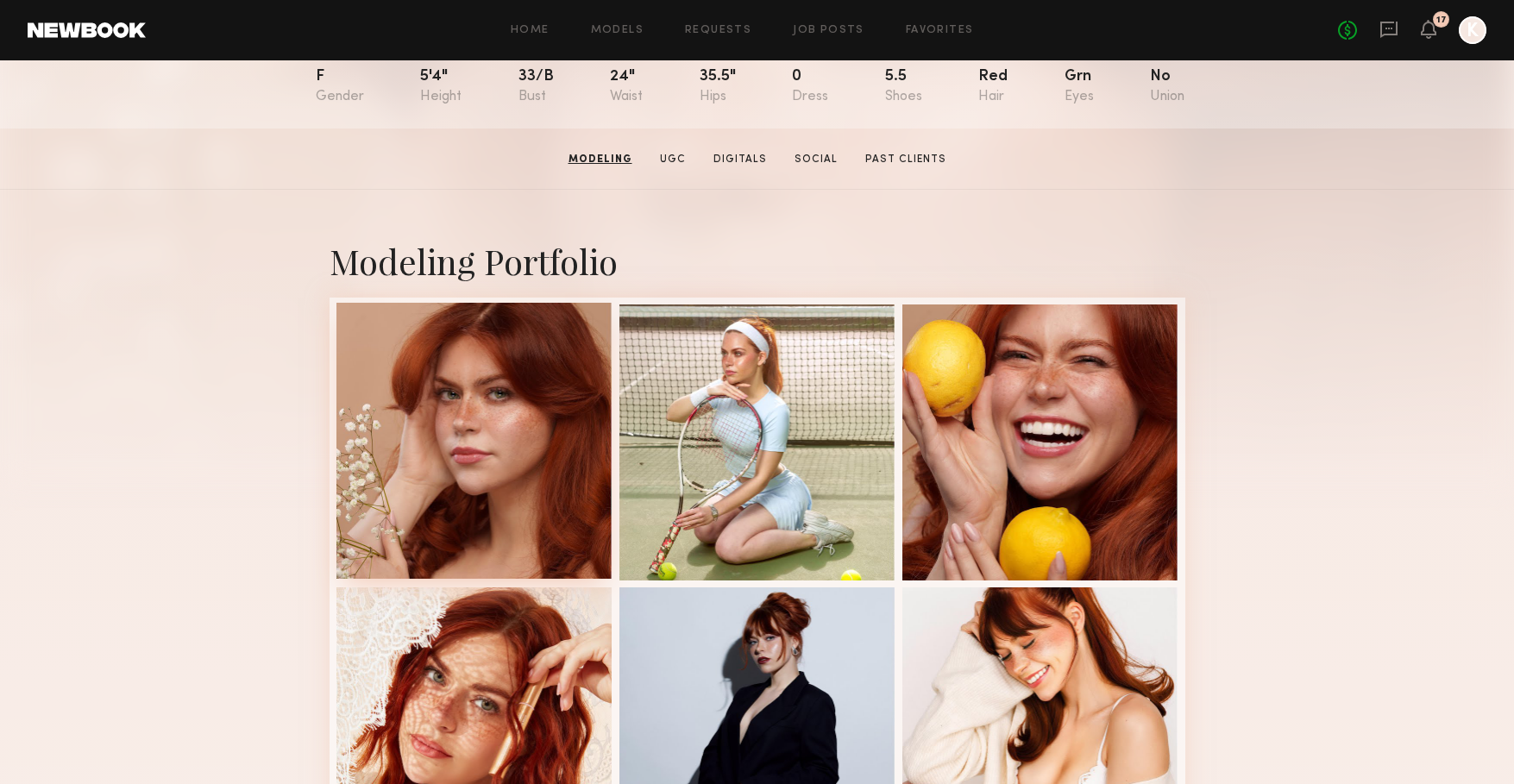
click at [469, 400] on div at bounding box center [474, 441] width 276 height 276
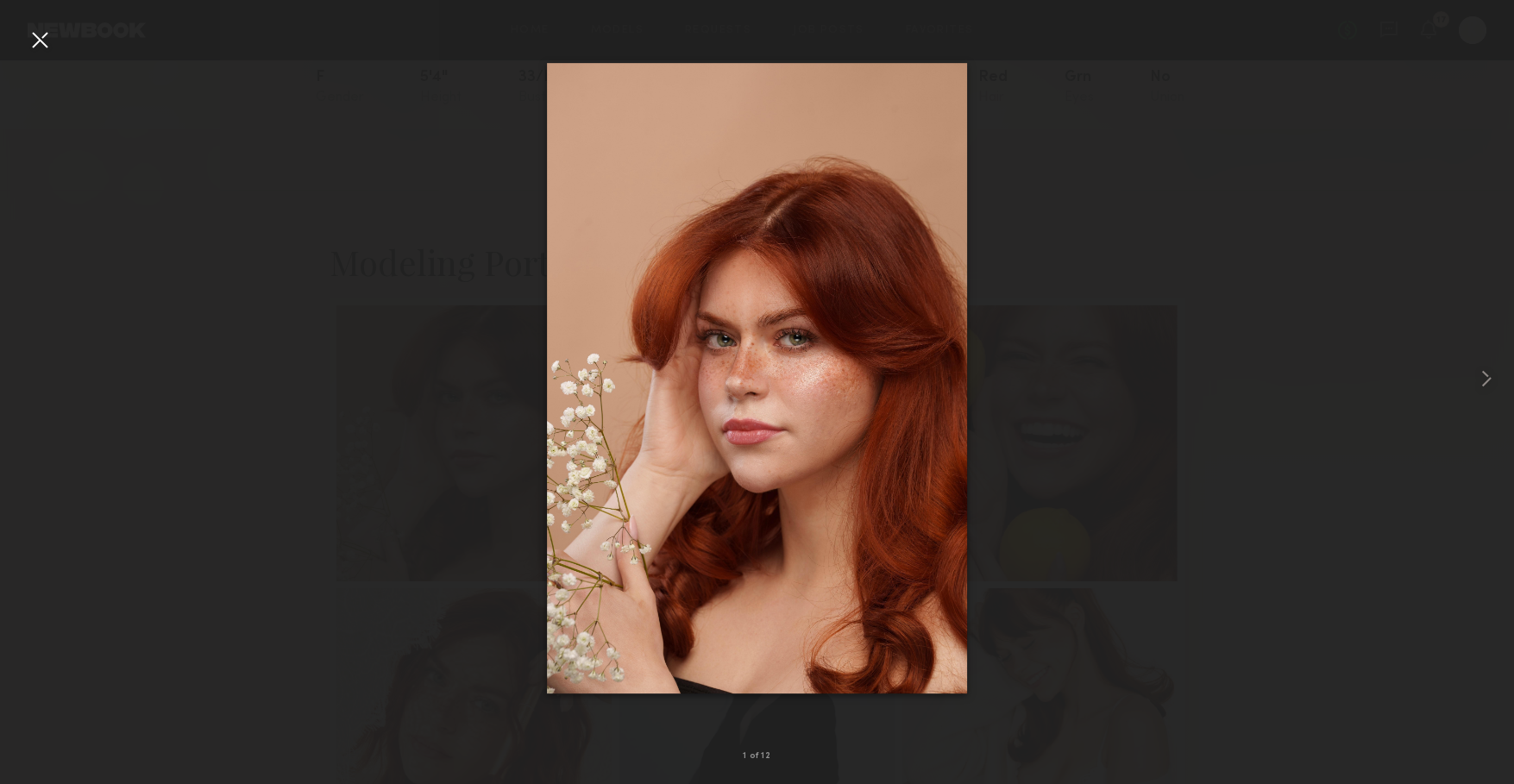
click at [409, 375] on div at bounding box center [757, 378] width 1514 height 701
click at [251, 381] on div at bounding box center [757, 378] width 1514 height 701
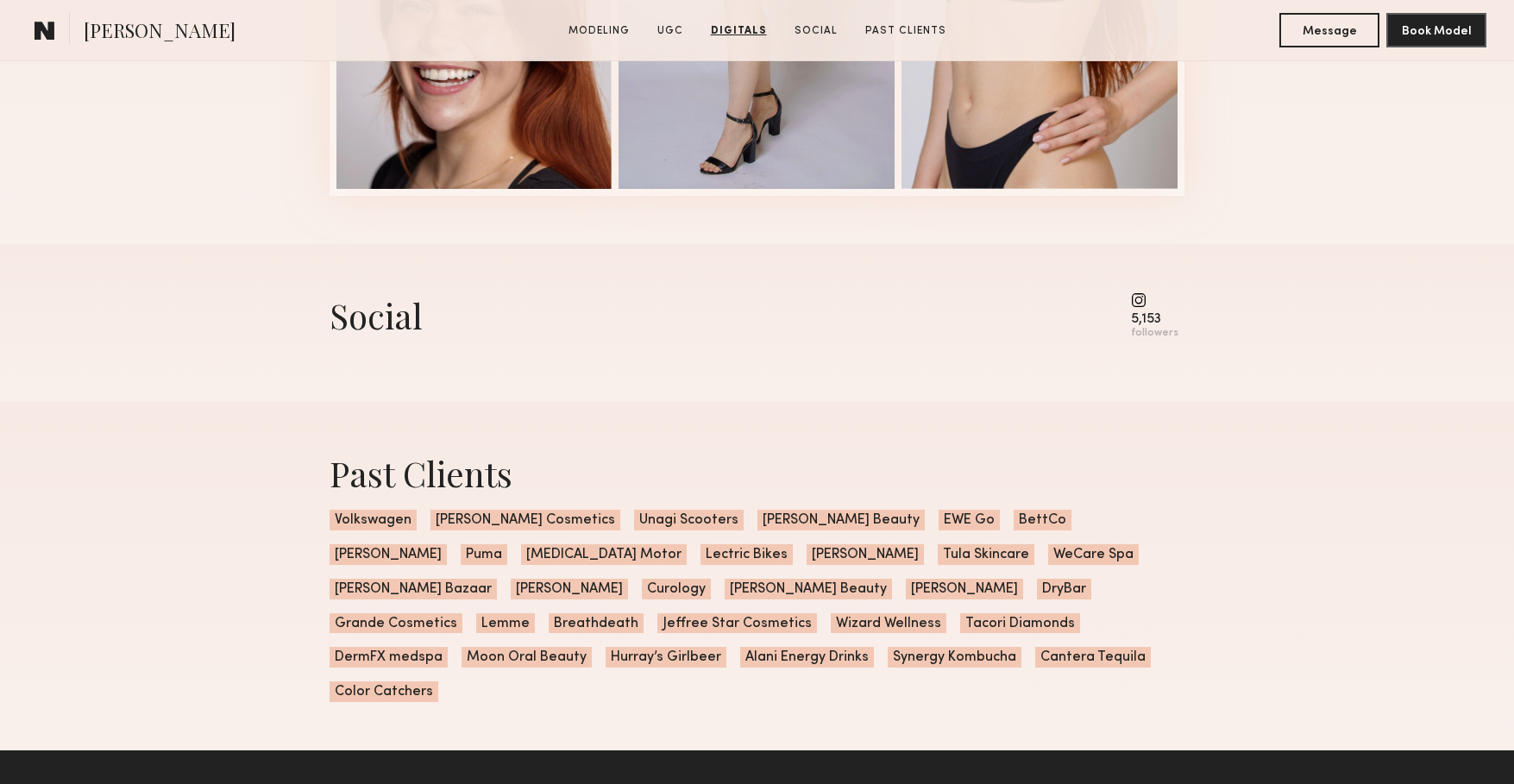
scroll to position [4206, 0]
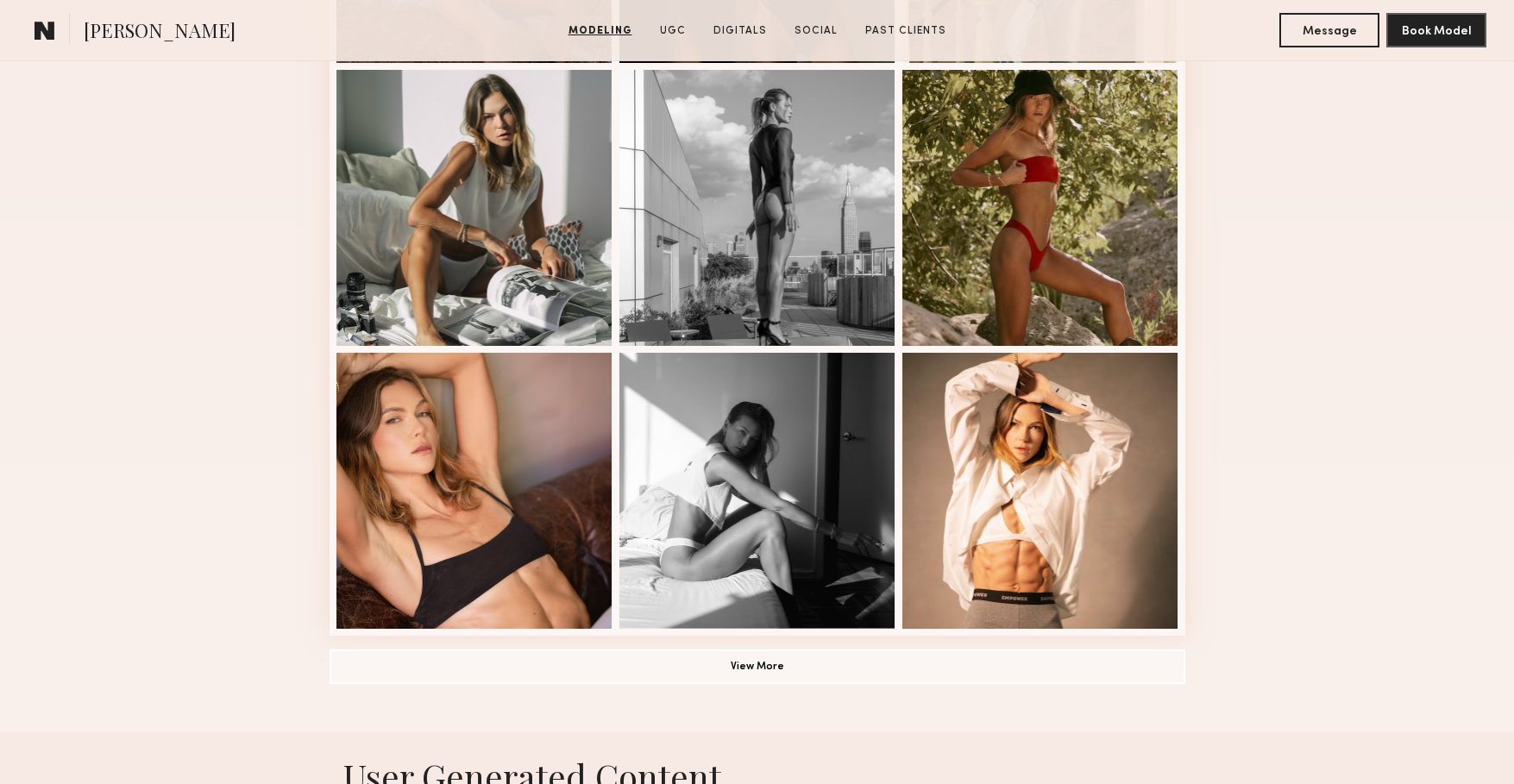
scroll to position [789, 0]
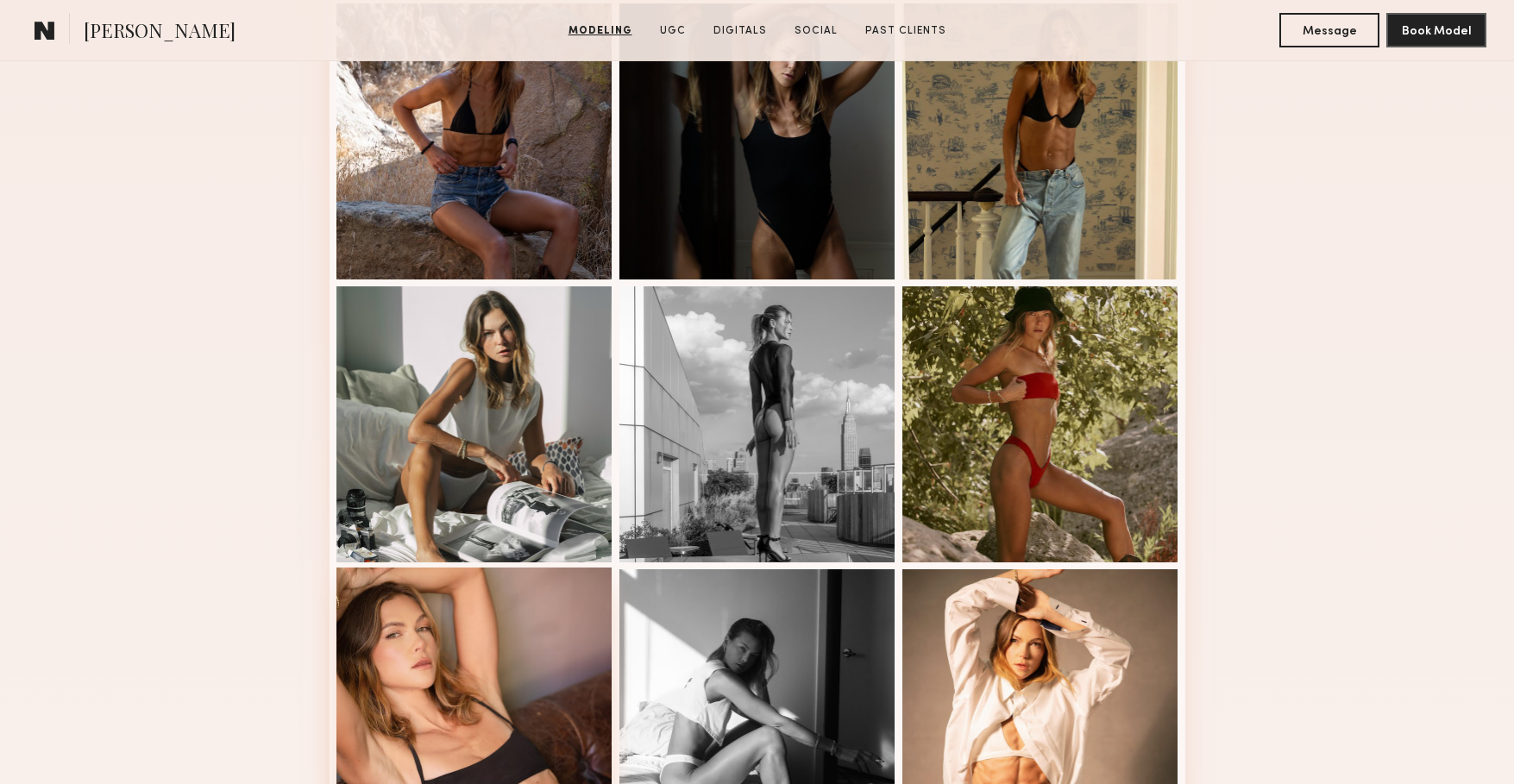
click at [489, 634] on div at bounding box center [474, 706] width 276 height 276
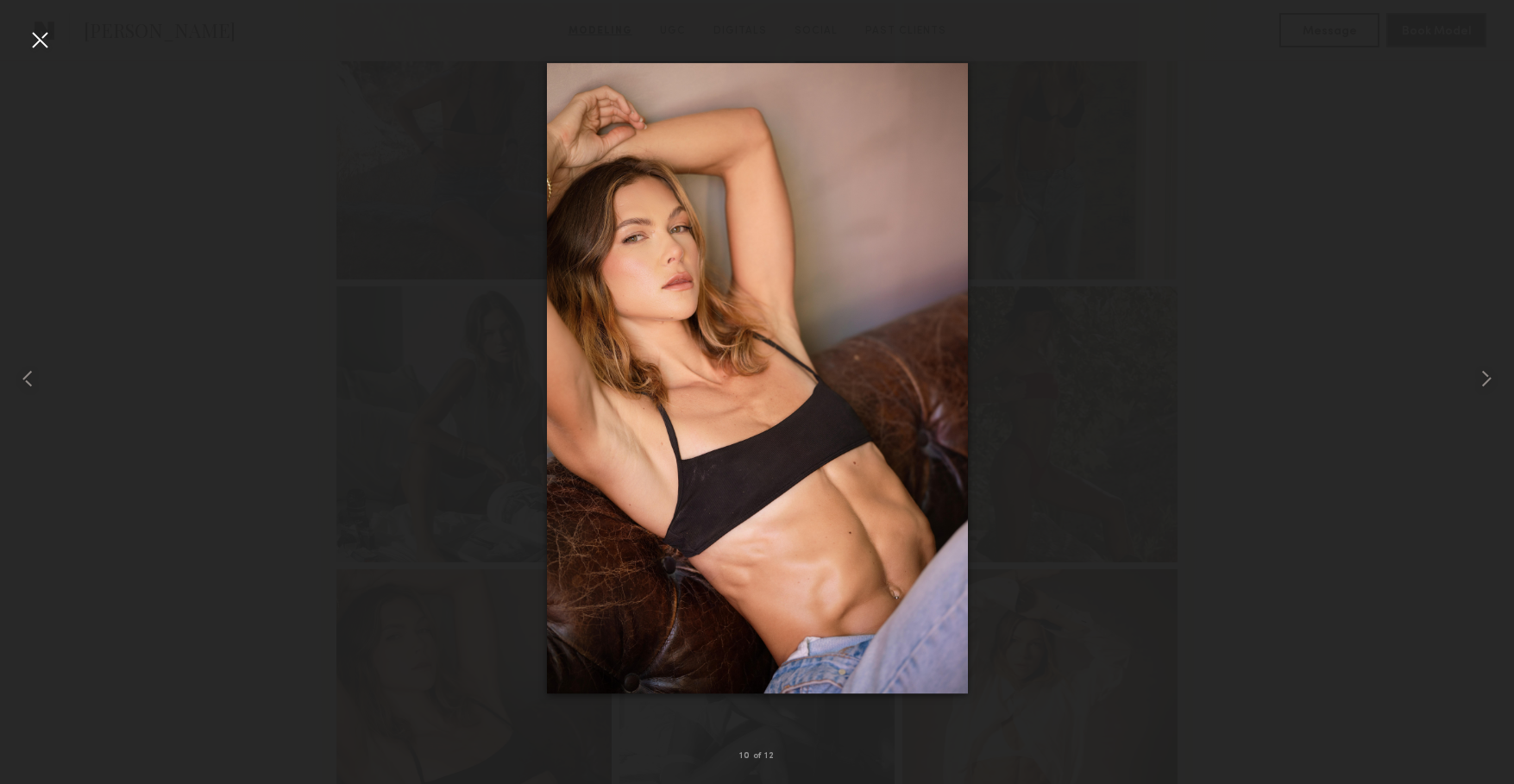
click at [200, 334] on div at bounding box center [757, 378] width 1514 height 701
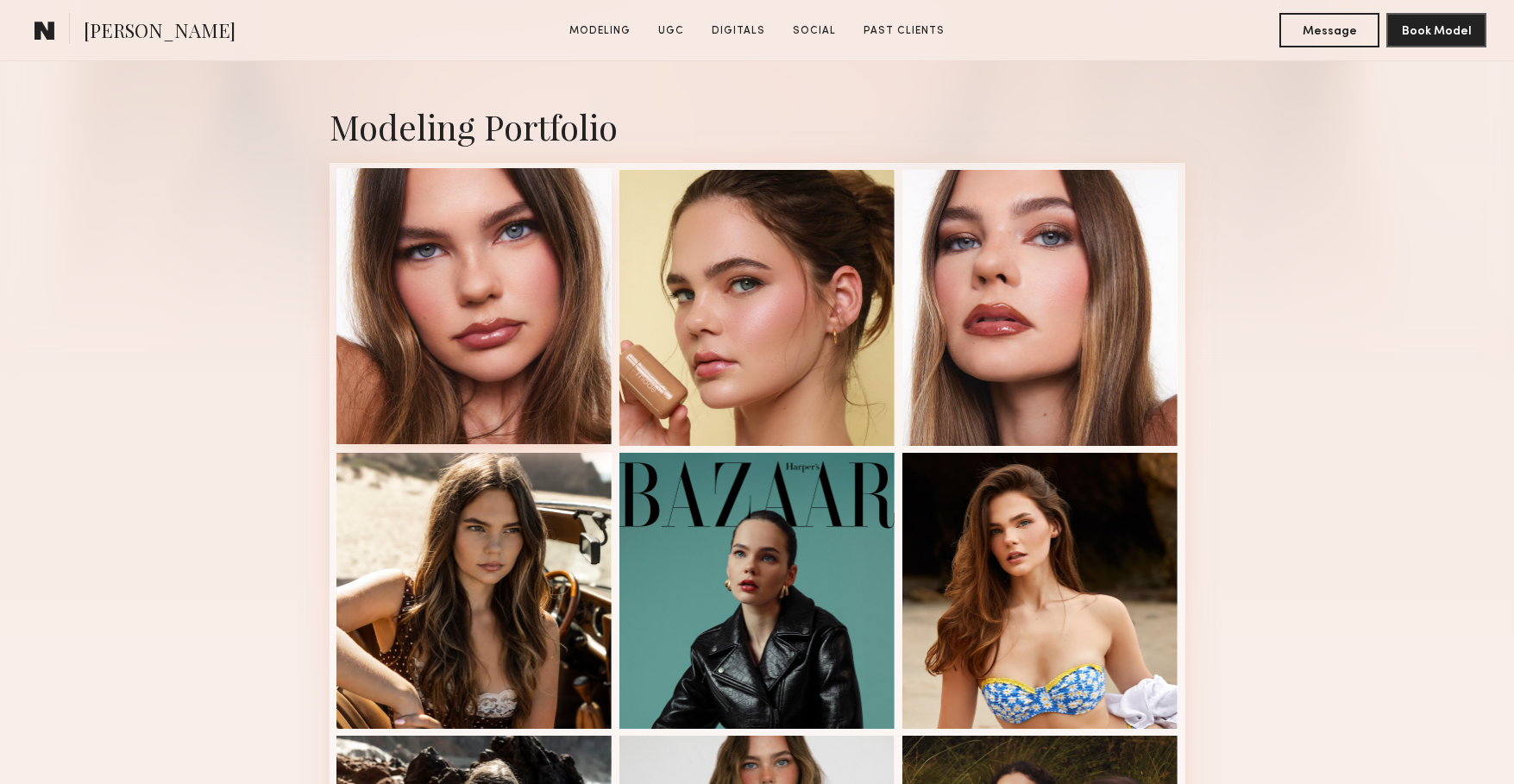
scroll to position [397, 0]
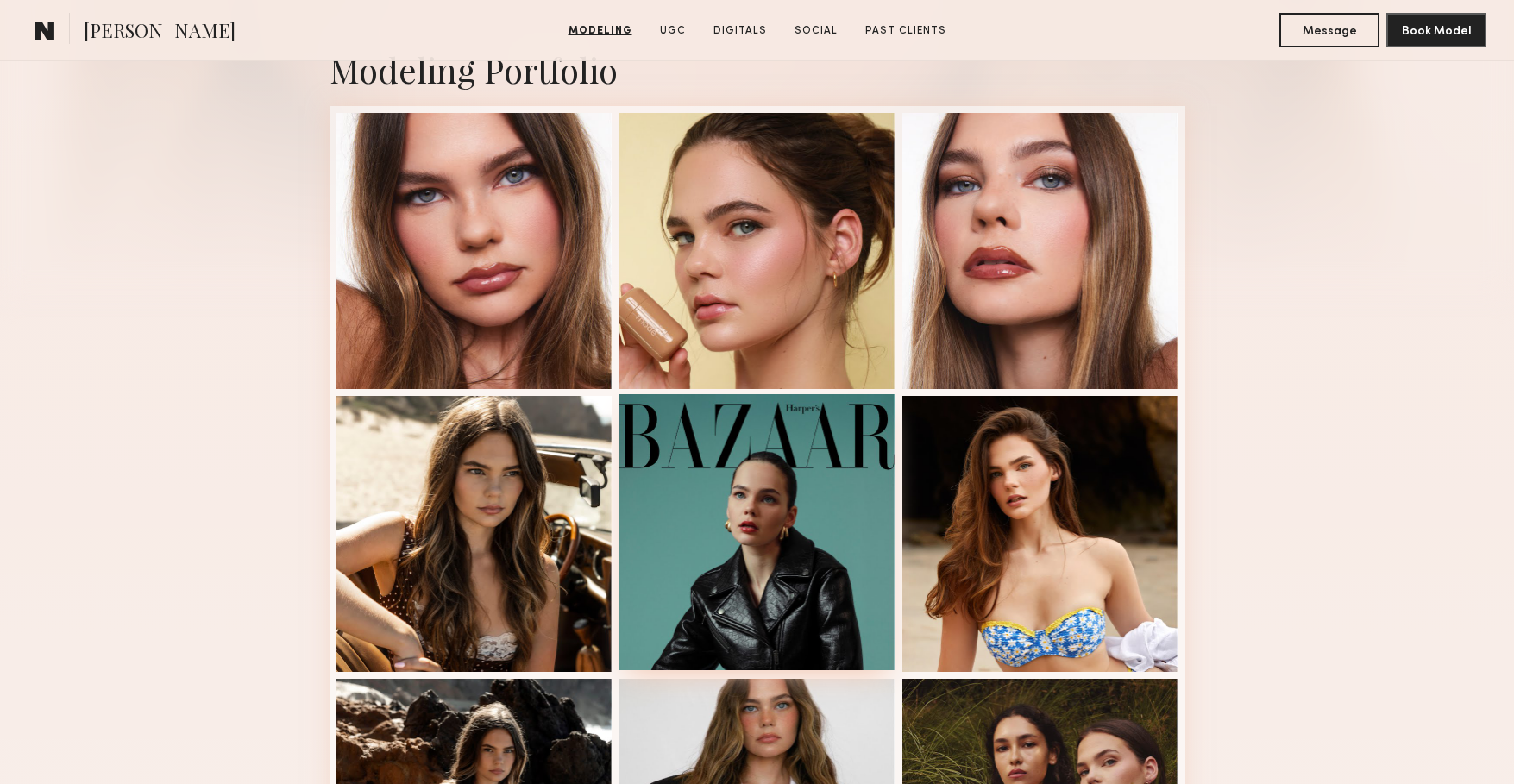
click at [664, 586] on div at bounding box center [757, 532] width 276 height 276
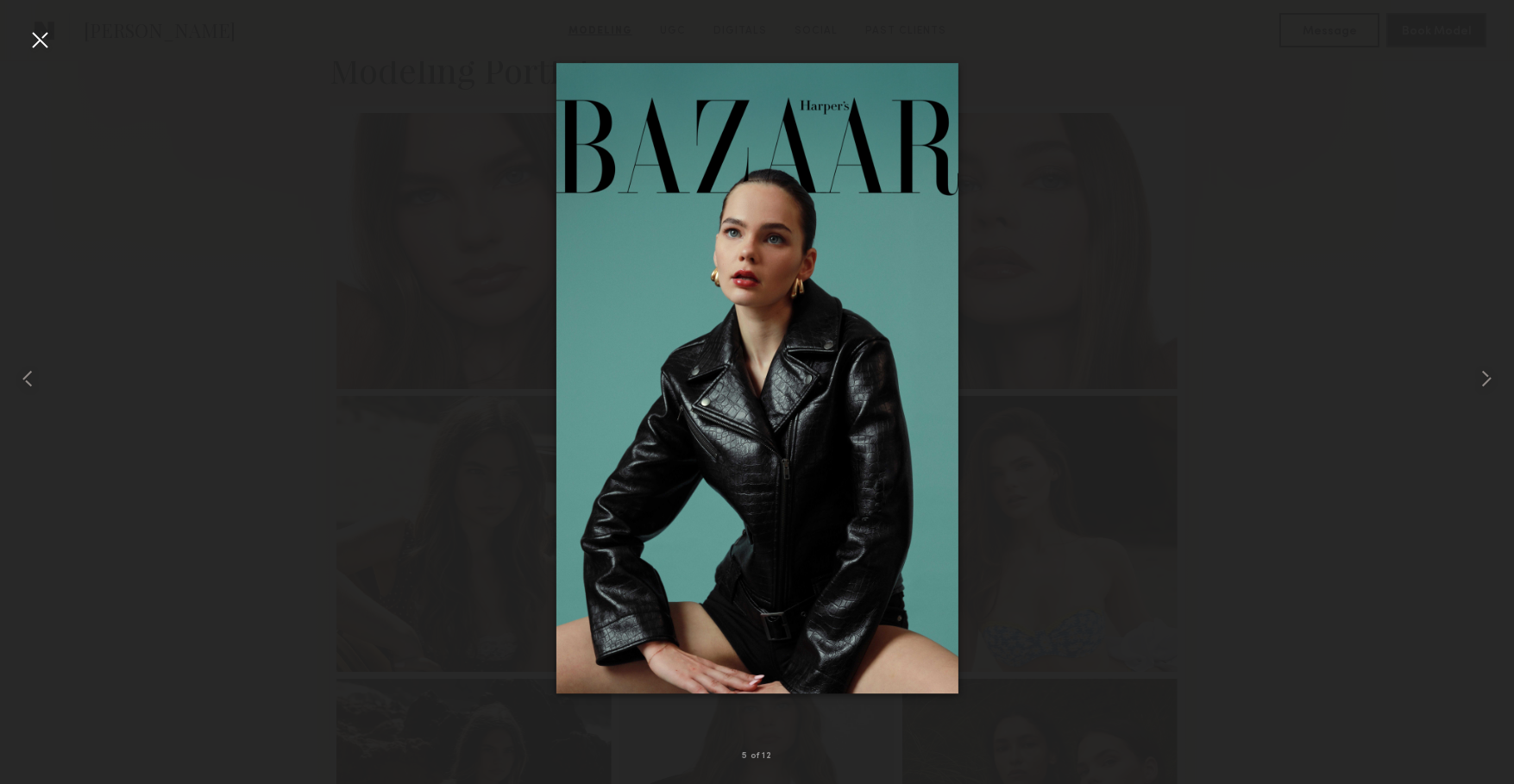
click at [205, 181] on div at bounding box center [757, 378] width 1514 height 701
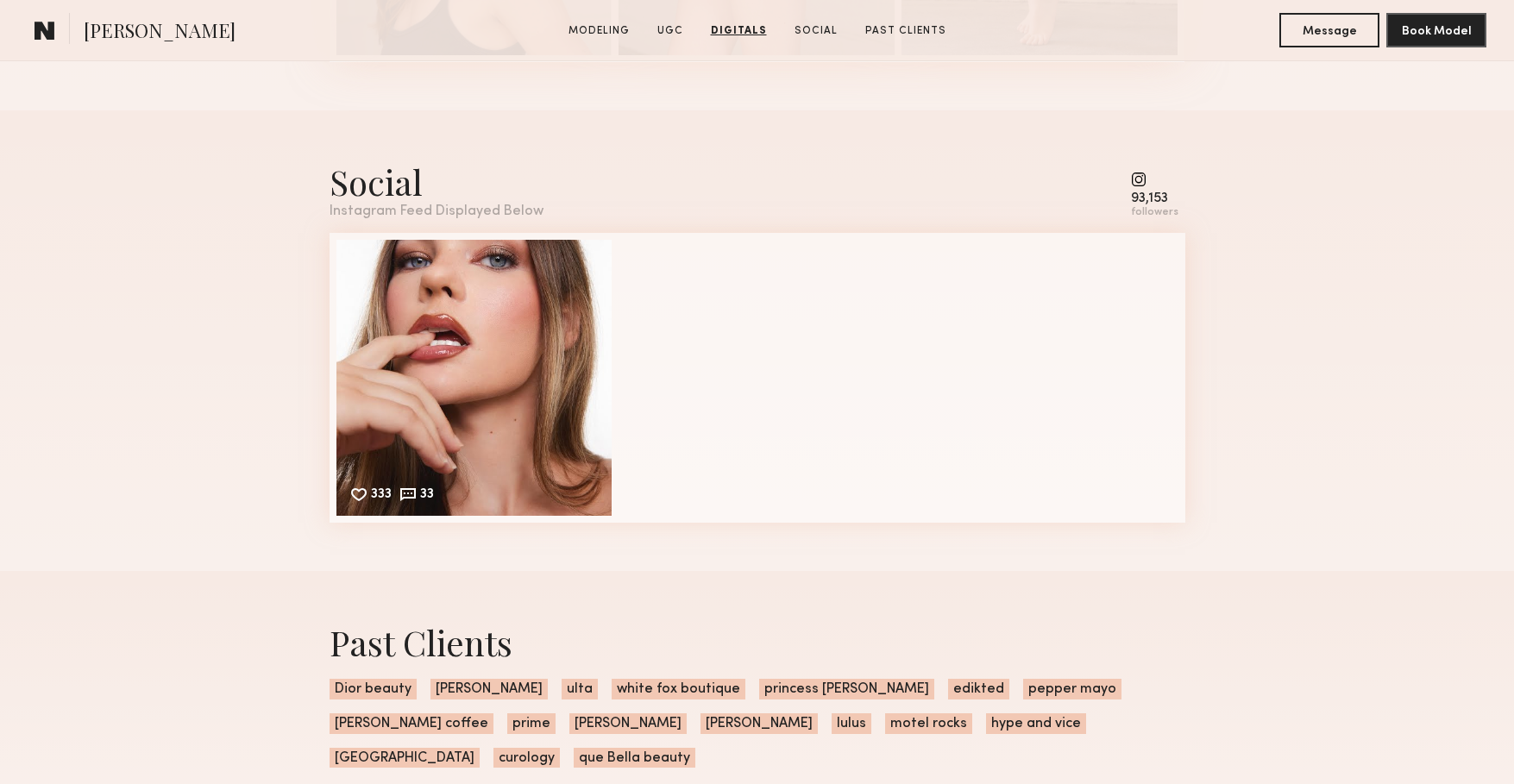
scroll to position [3838, 0]
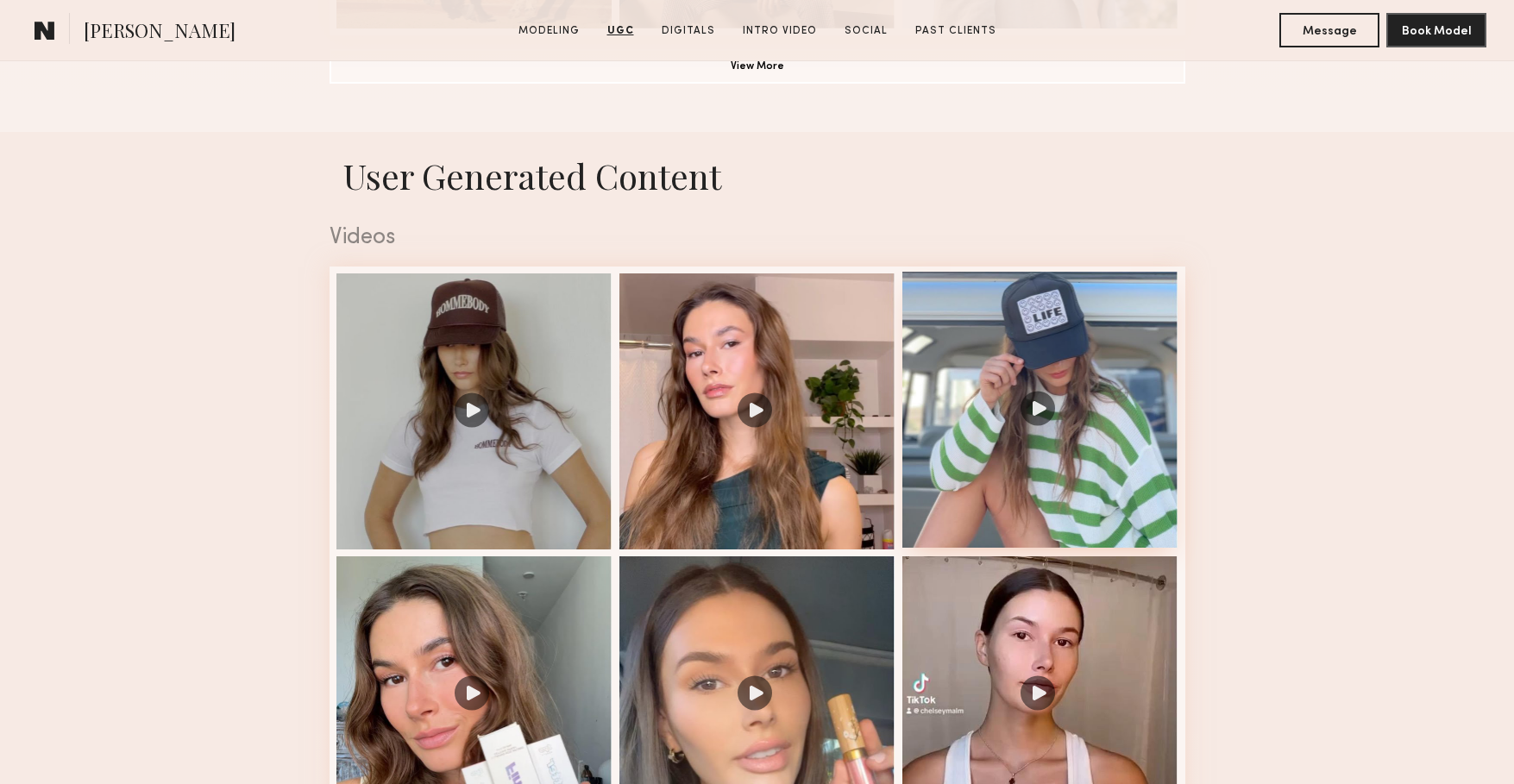
scroll to position [1131, 0]
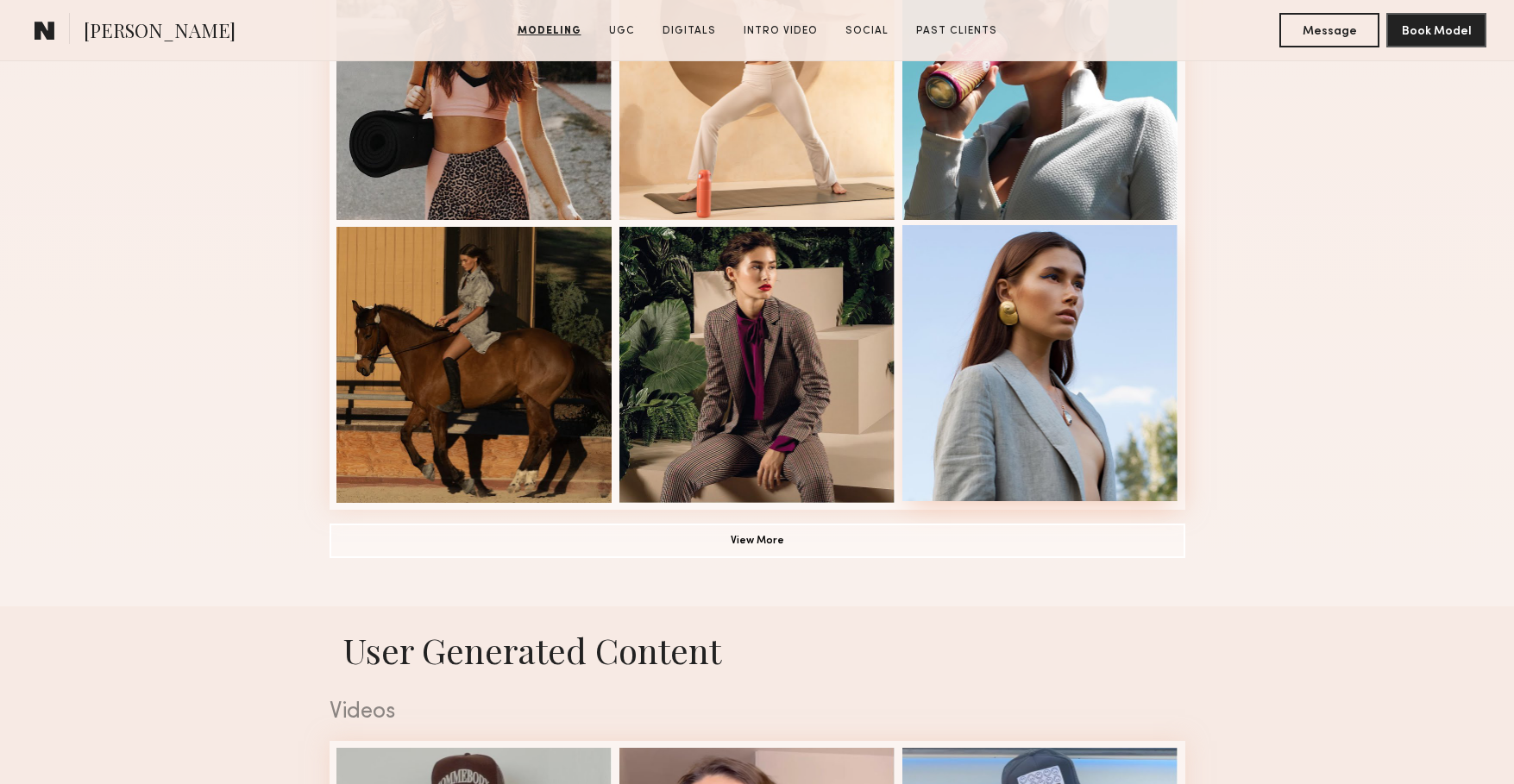
click at [1014, 455] on div at bounding box center [1040, 363] width 276 height 276
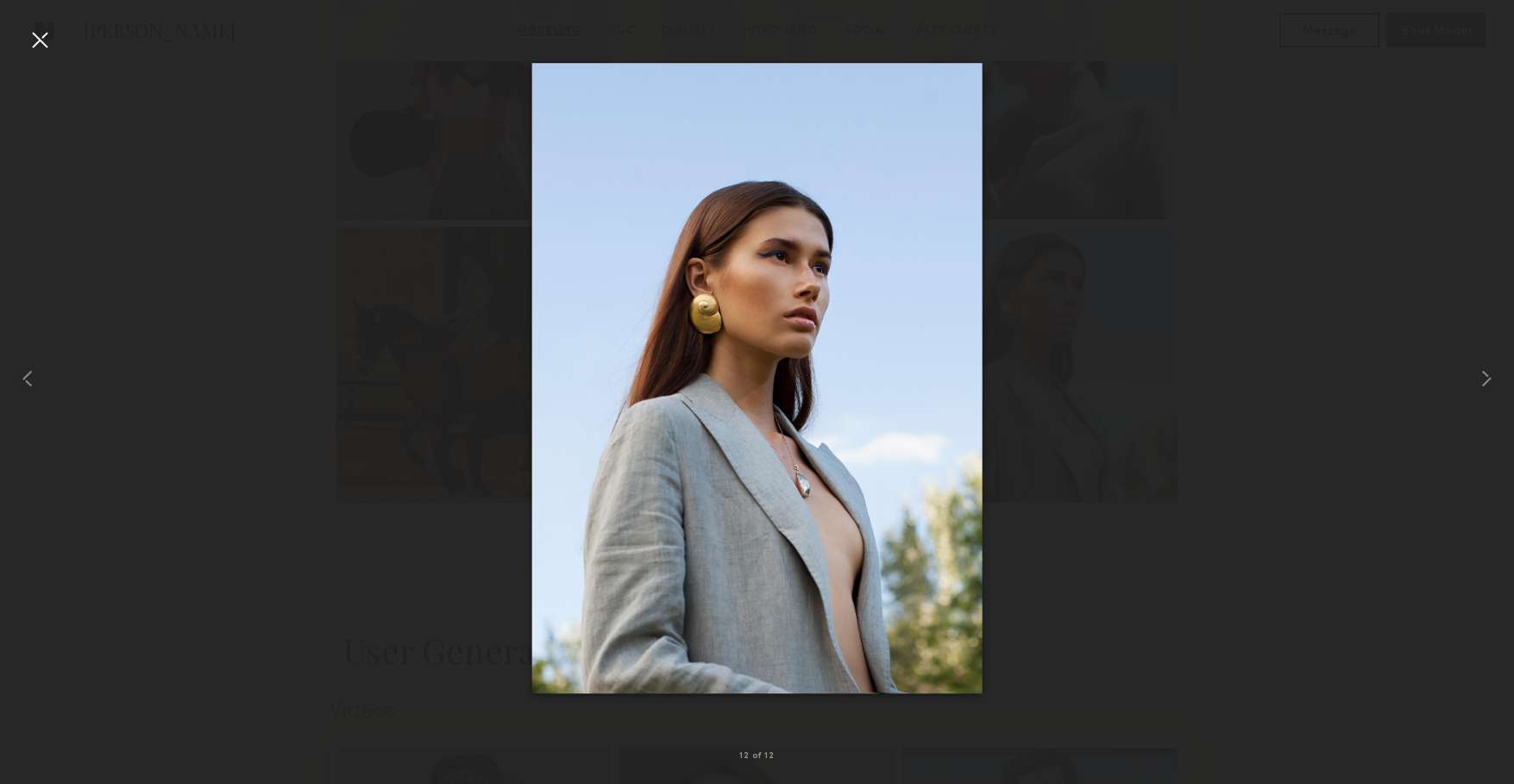
click at [125, 384] on div at bounding box center [757, 378] width 1514 height 701
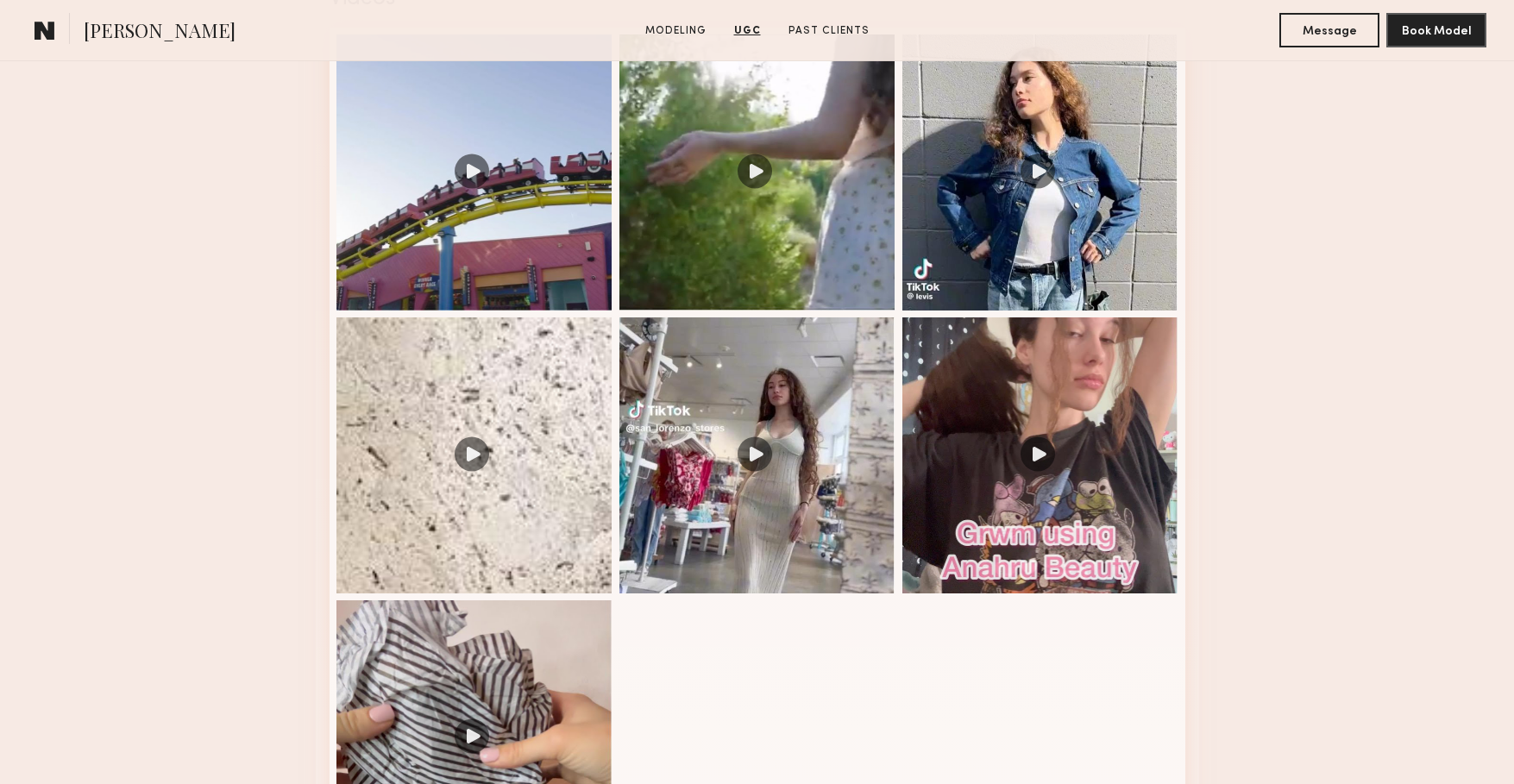
scroll to position [1864, 0]
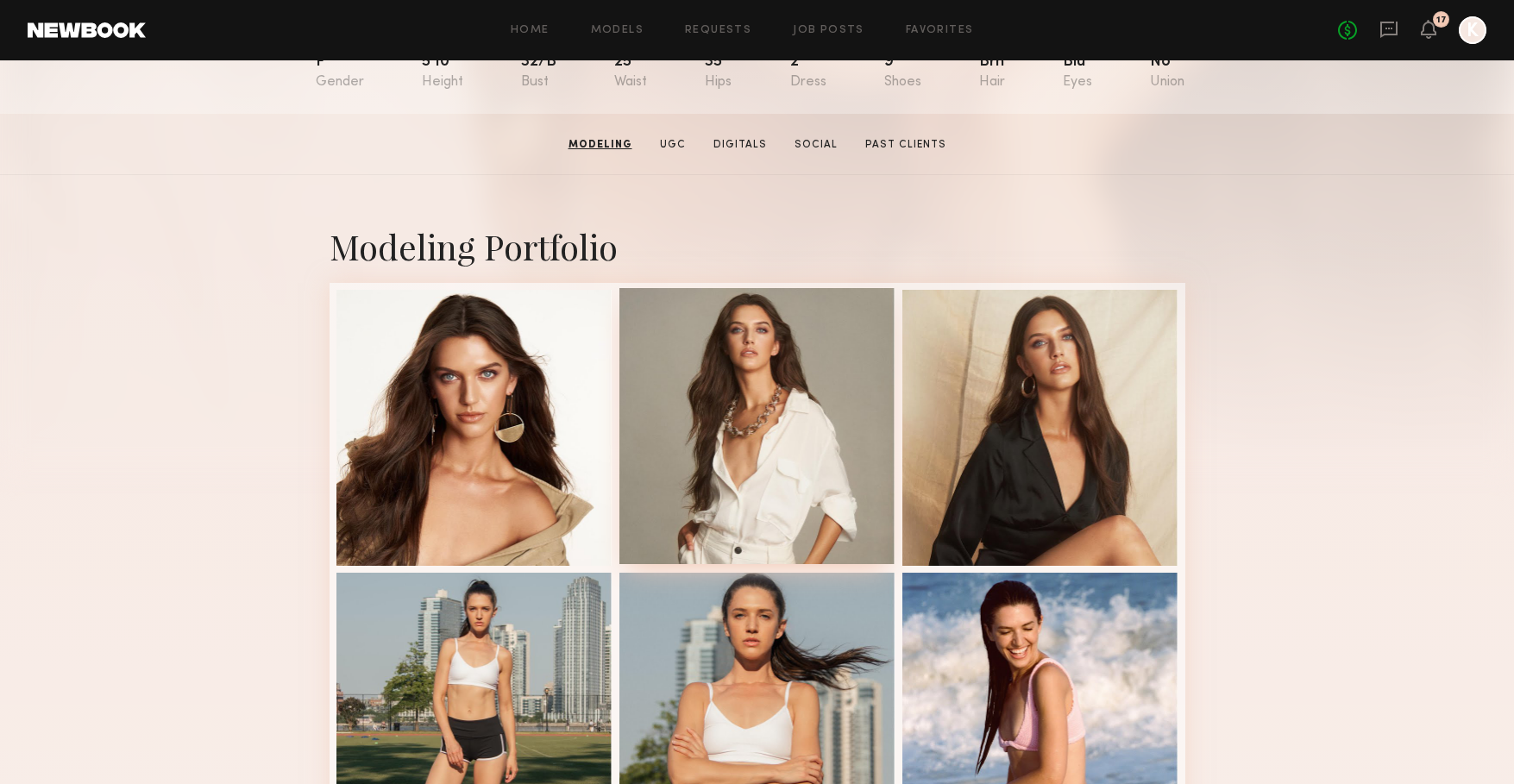
scroll to position [419, 0]
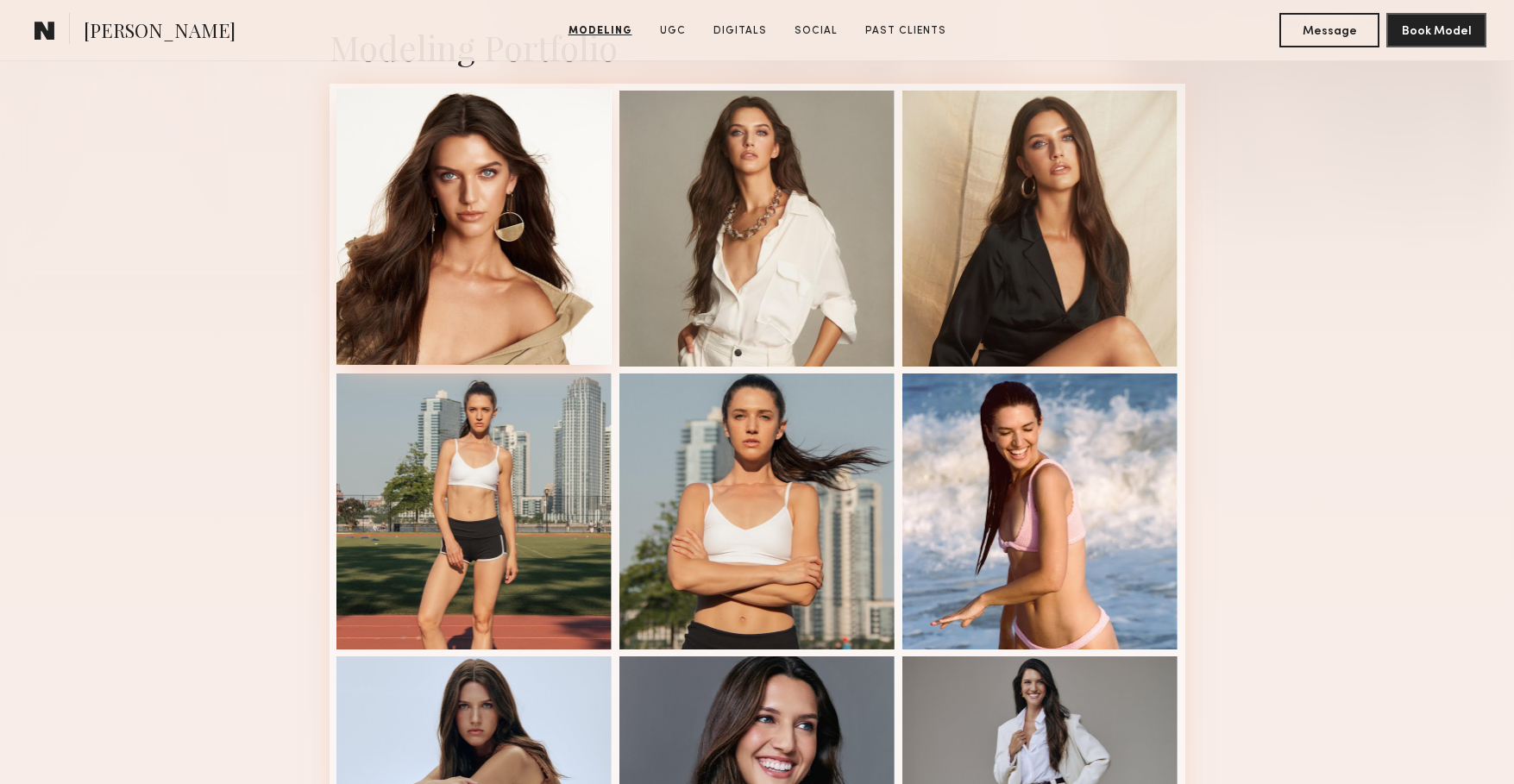
click at [483, 226] on div at bounding box center [474, 226] width 276 height 276
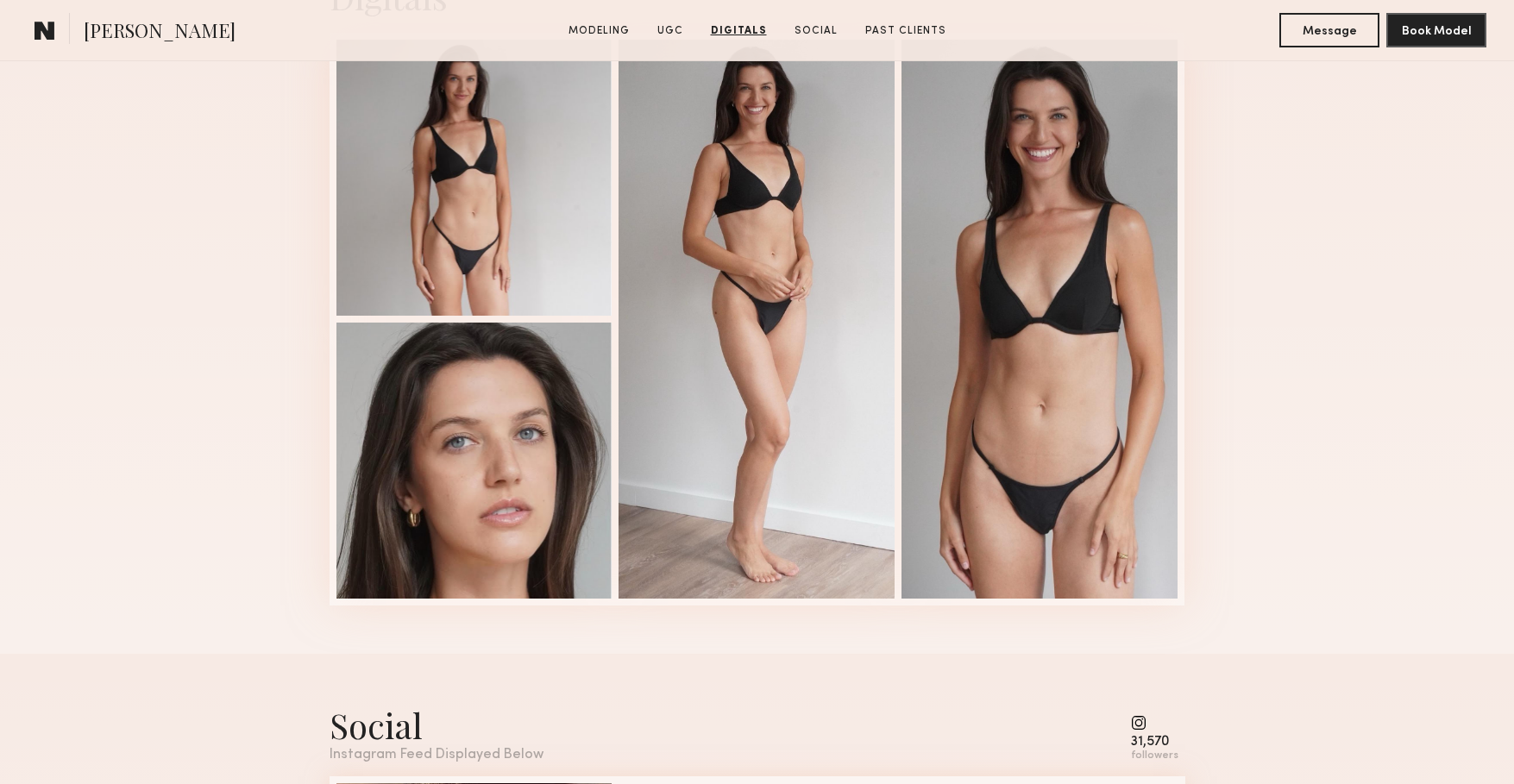
scroll to position [2875, 0]
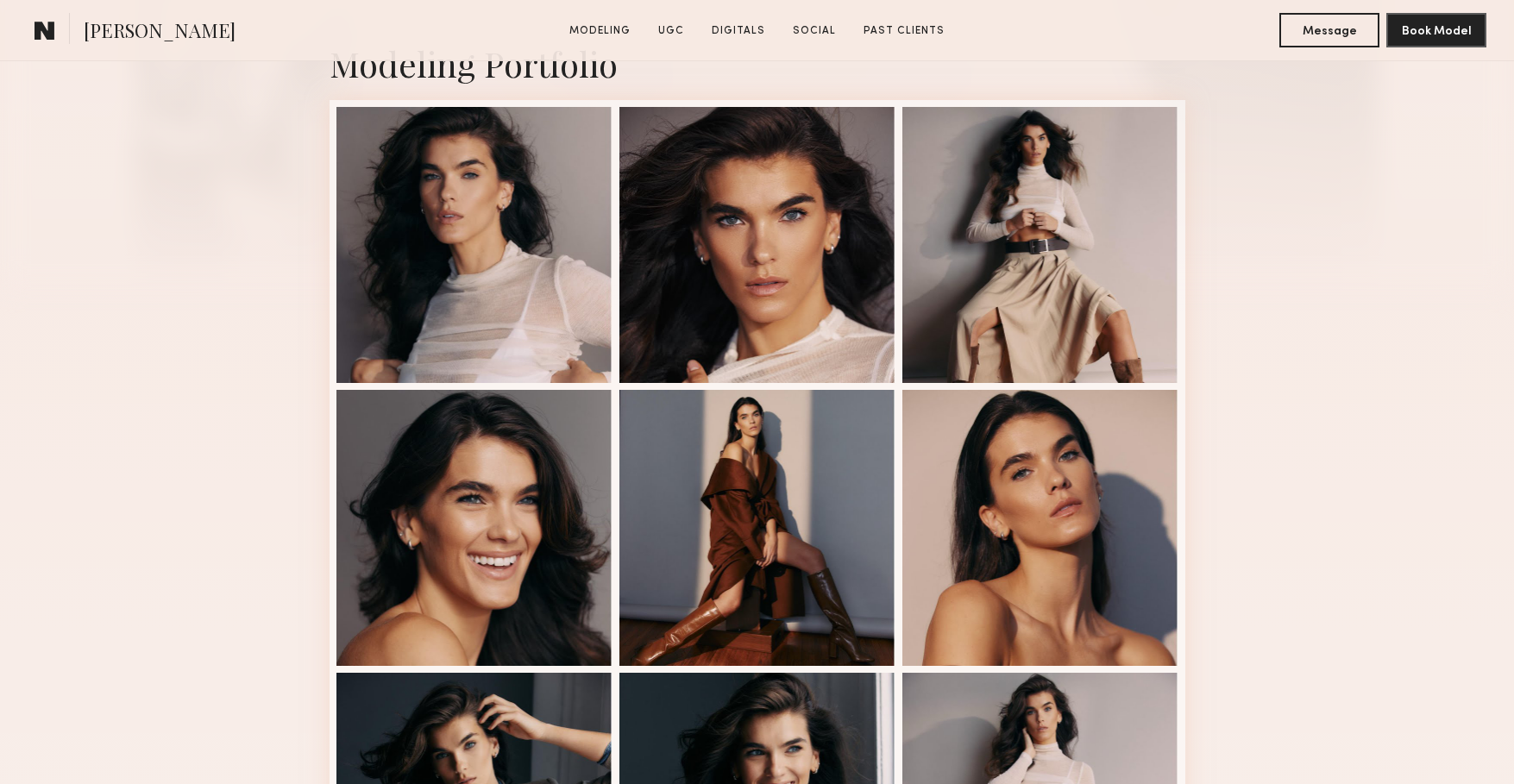
scroll to position [410, 0]
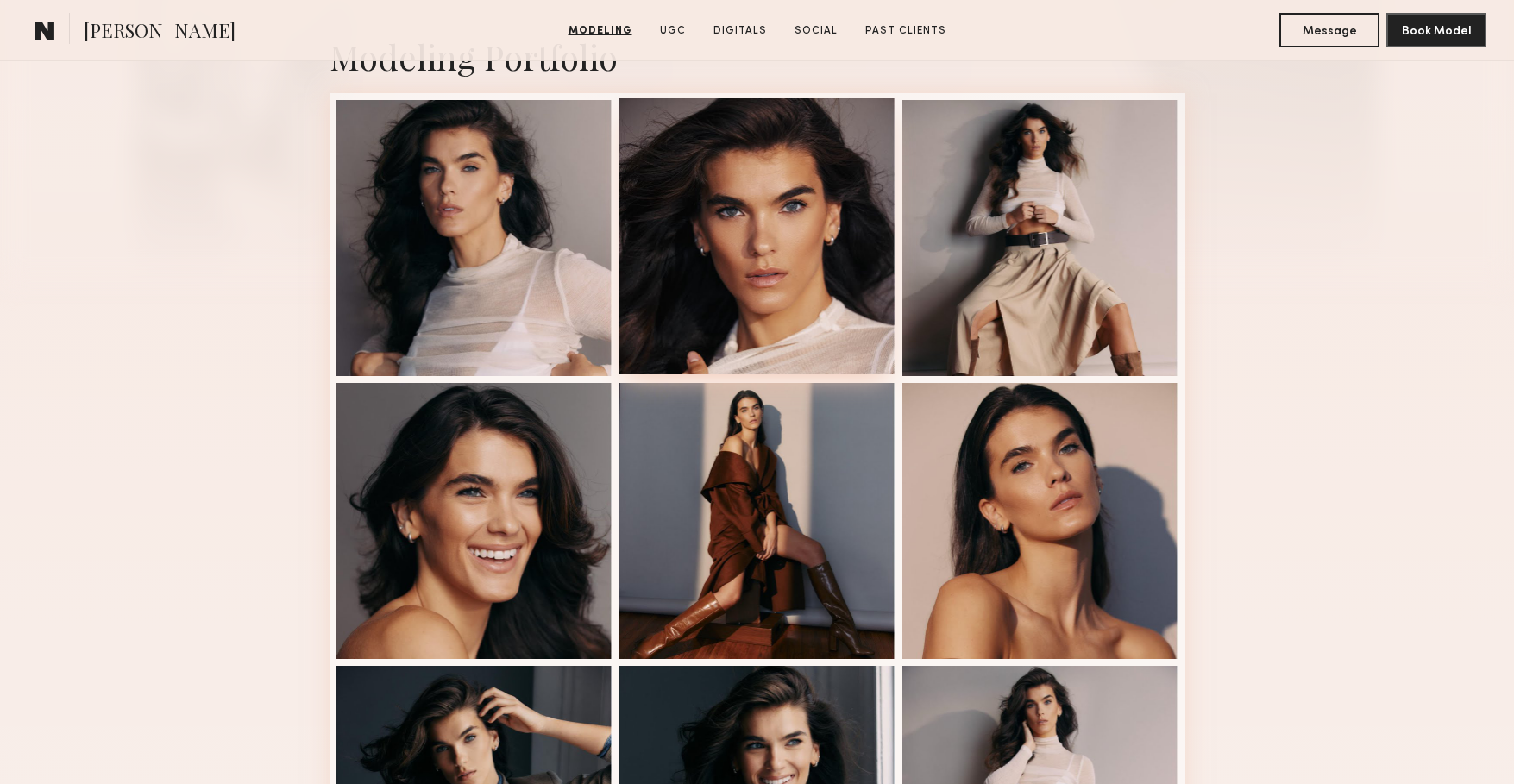
click at [822, 292] on div at bounding box center [757, 236] width 276 height 276
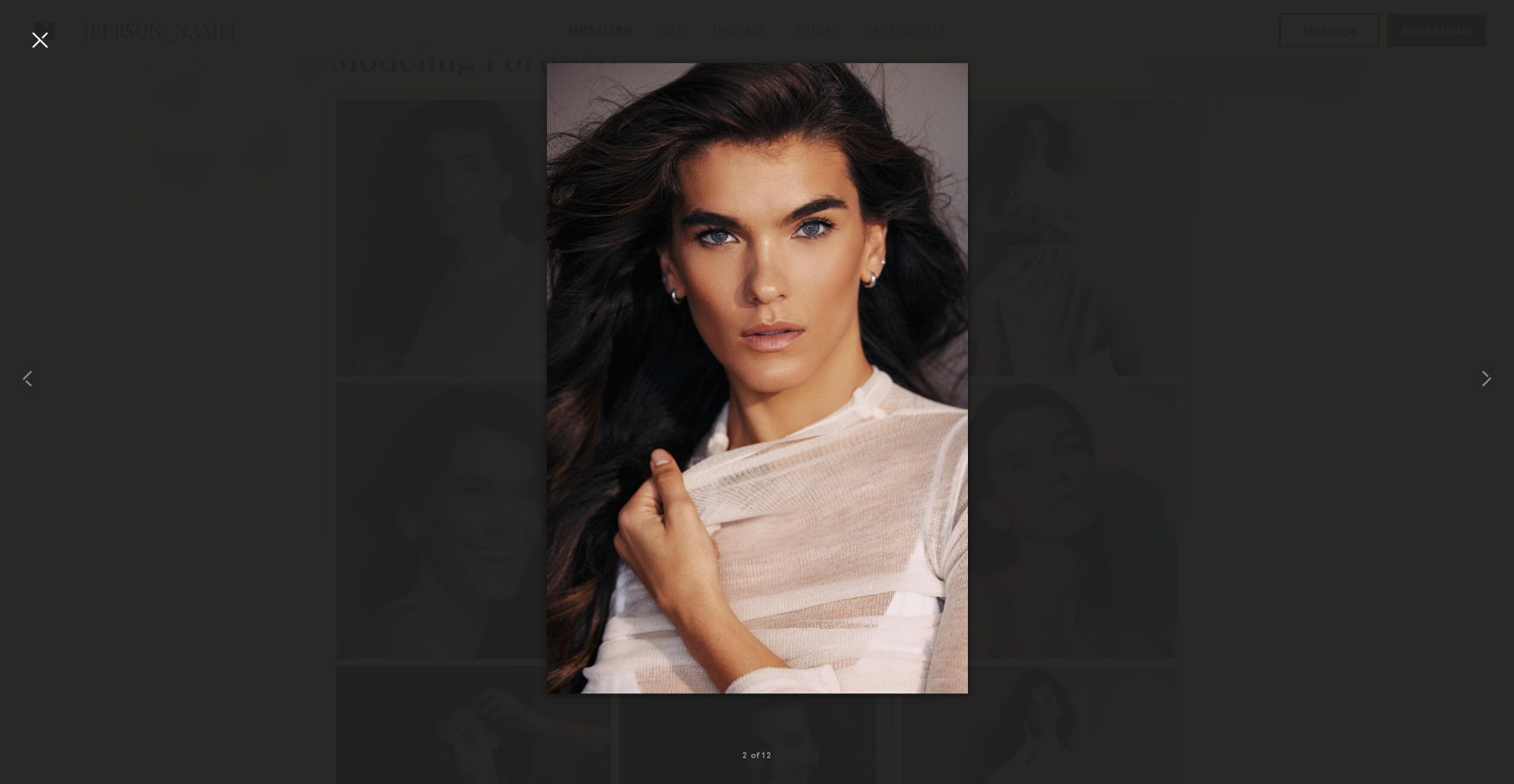
click at [194, 347] on div at bounding box center [757, 378] width 1514 height 701
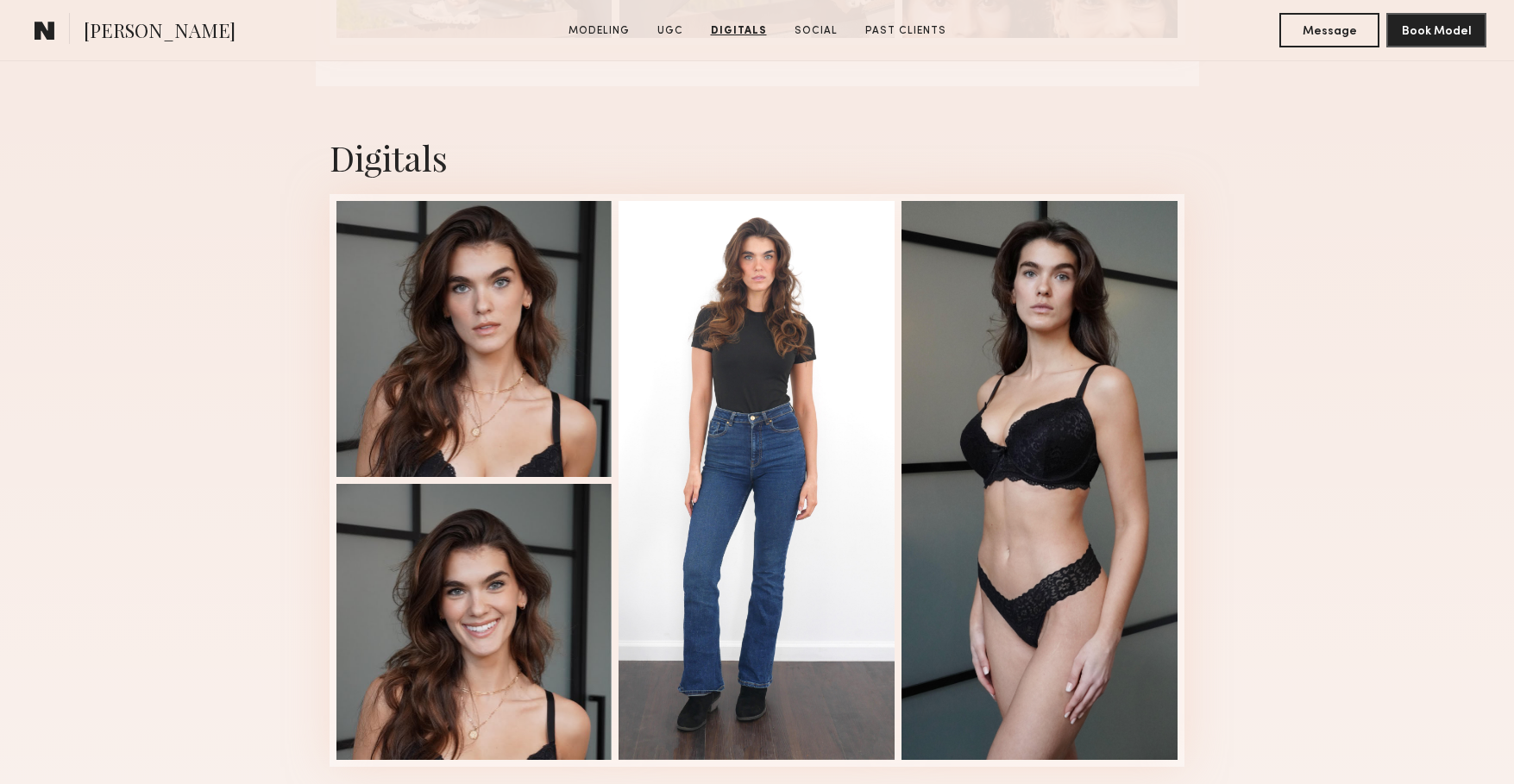
scroll to position [4542, 0]
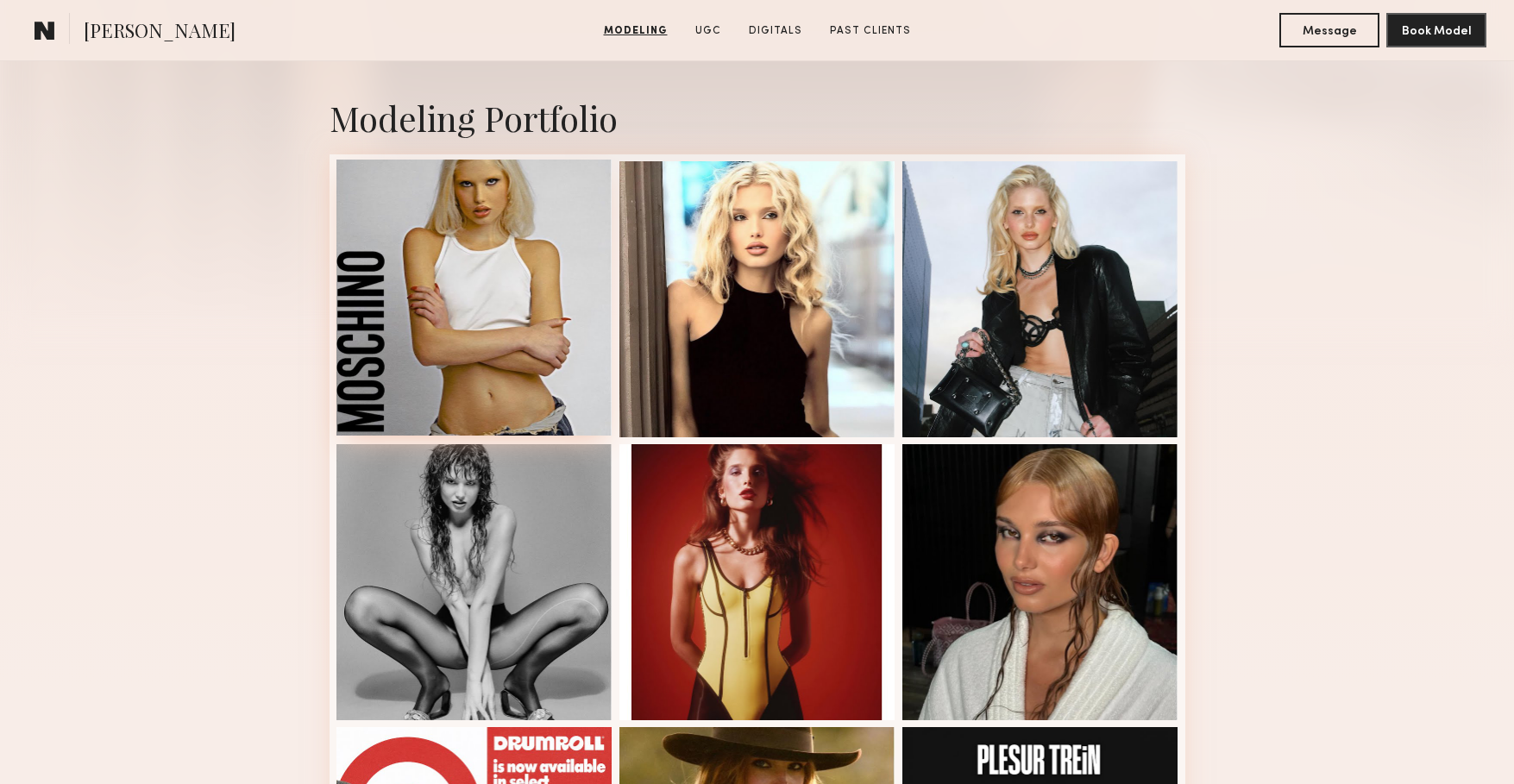
scroll to position [350, 0]
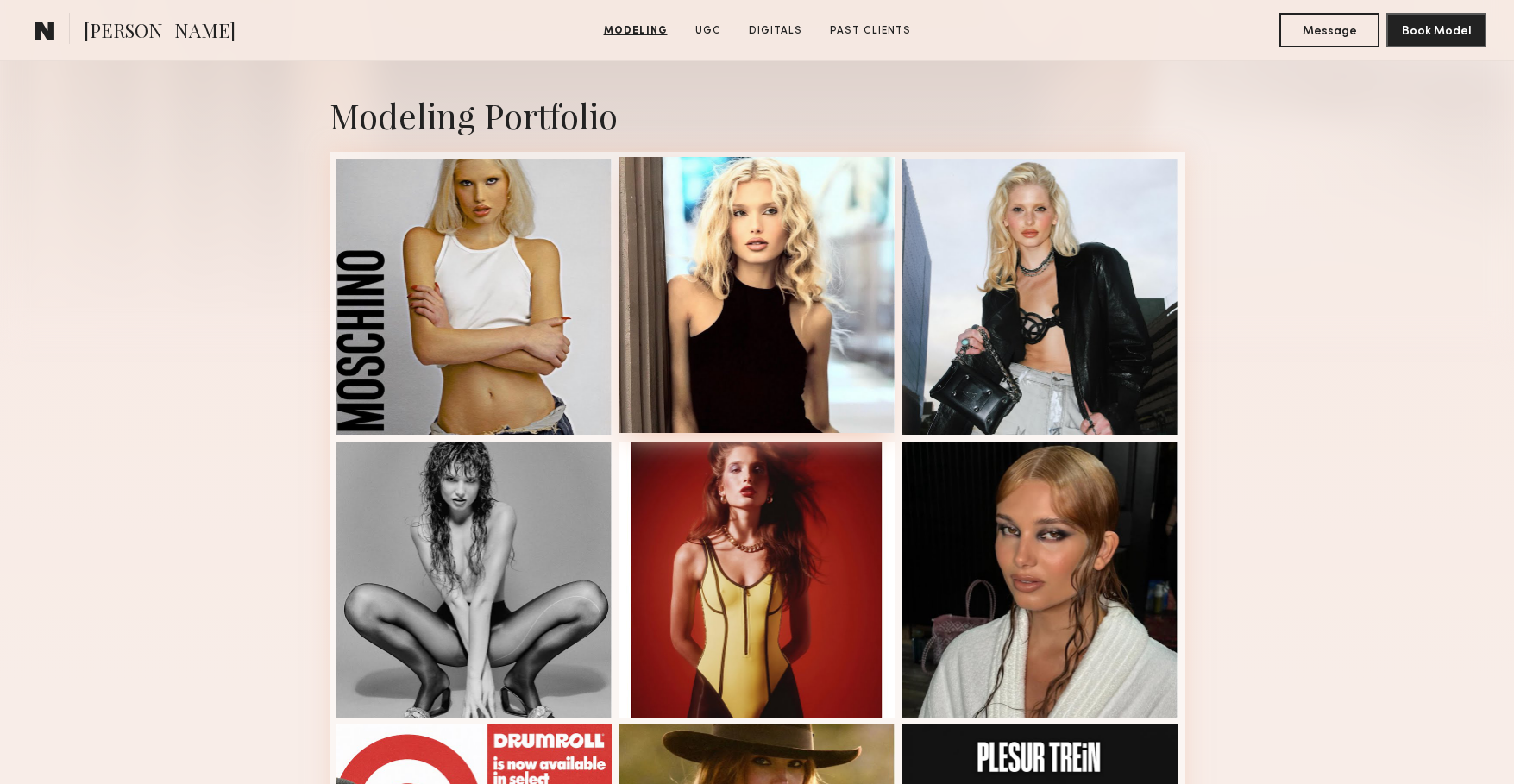
click at [766, 349] on div at bounding box center [757, 295] width 276 height 276
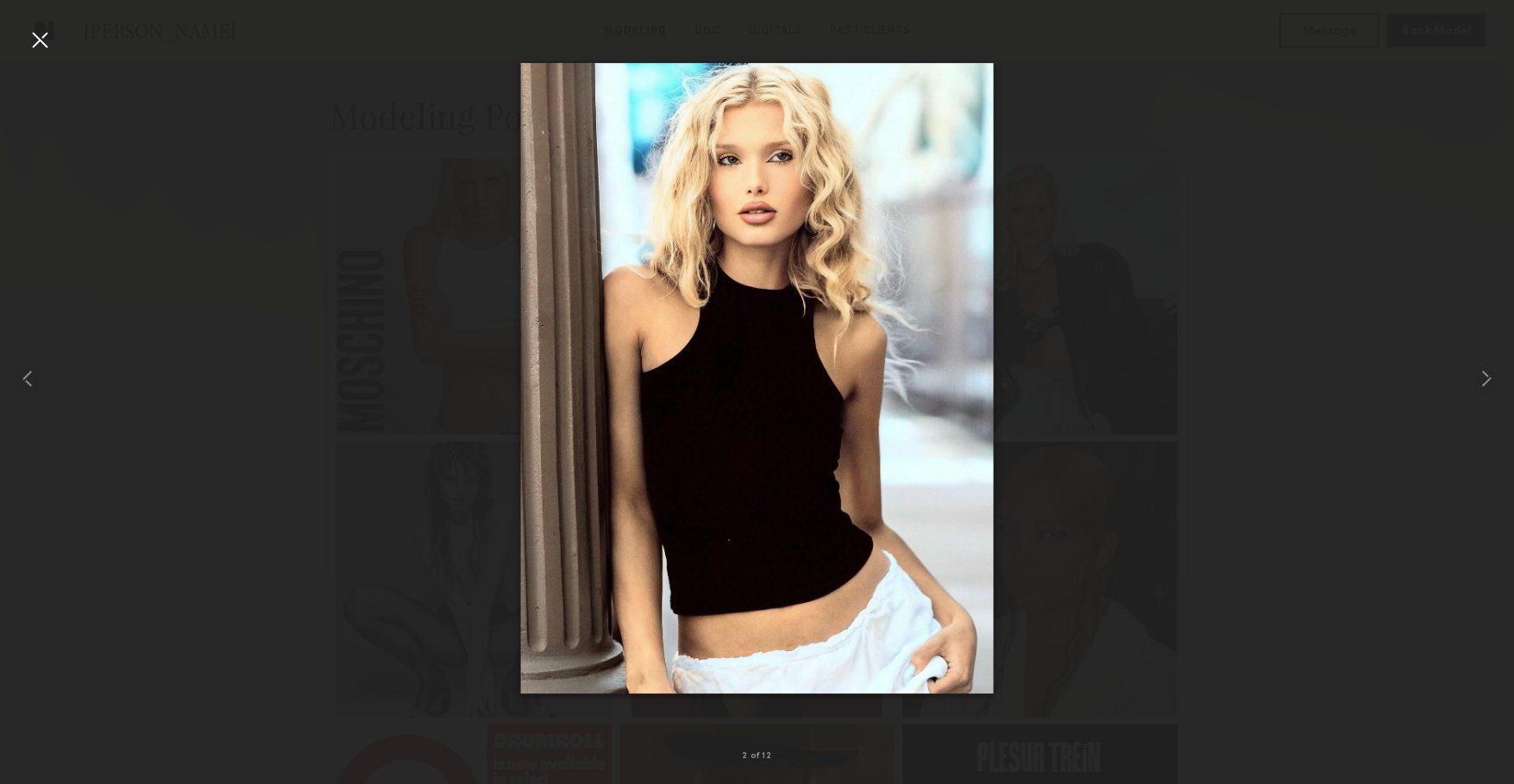
click at [399, 504] on div at bounding box center [757, 378] width 1514 height 701
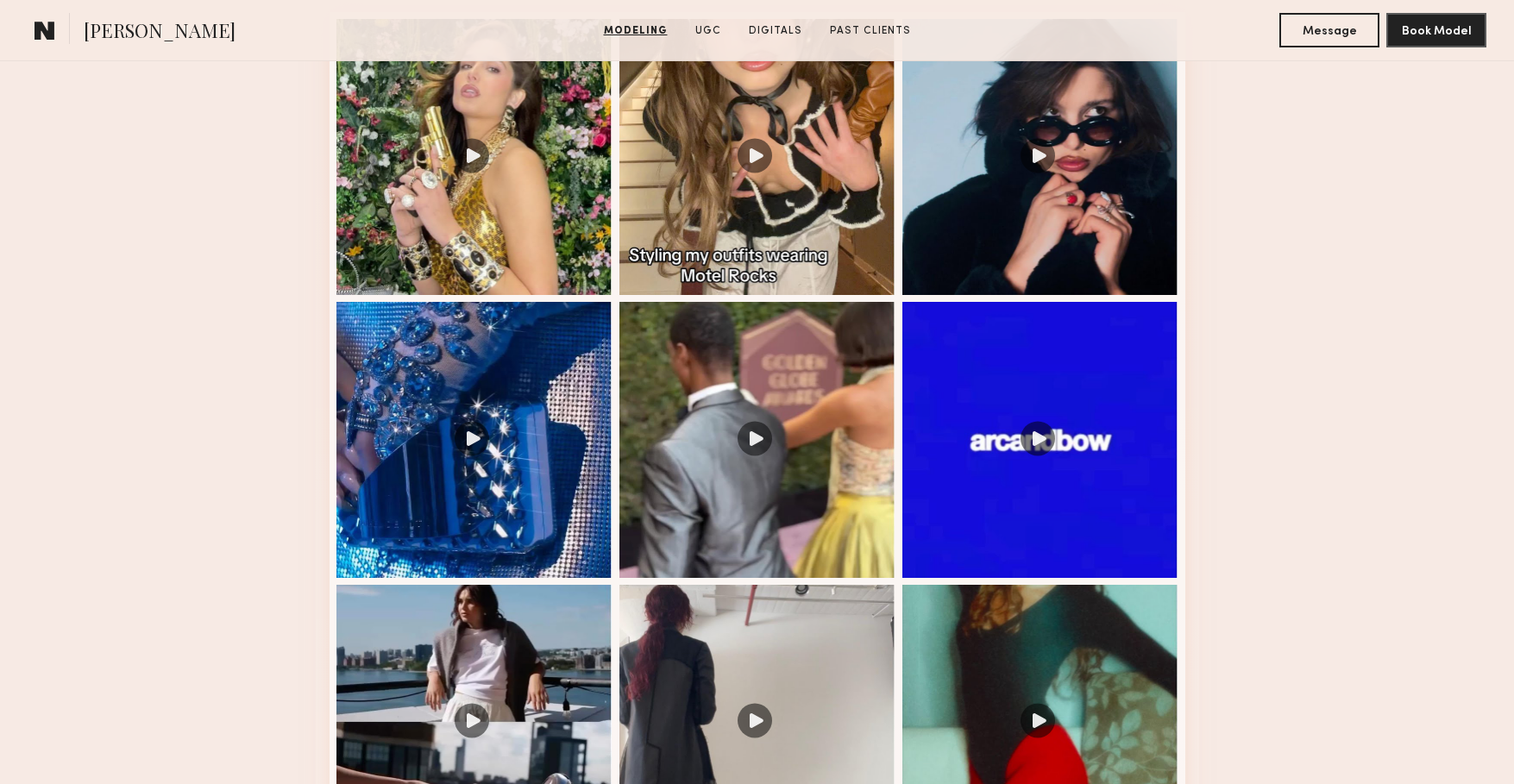
scroll to position [1861, 0]
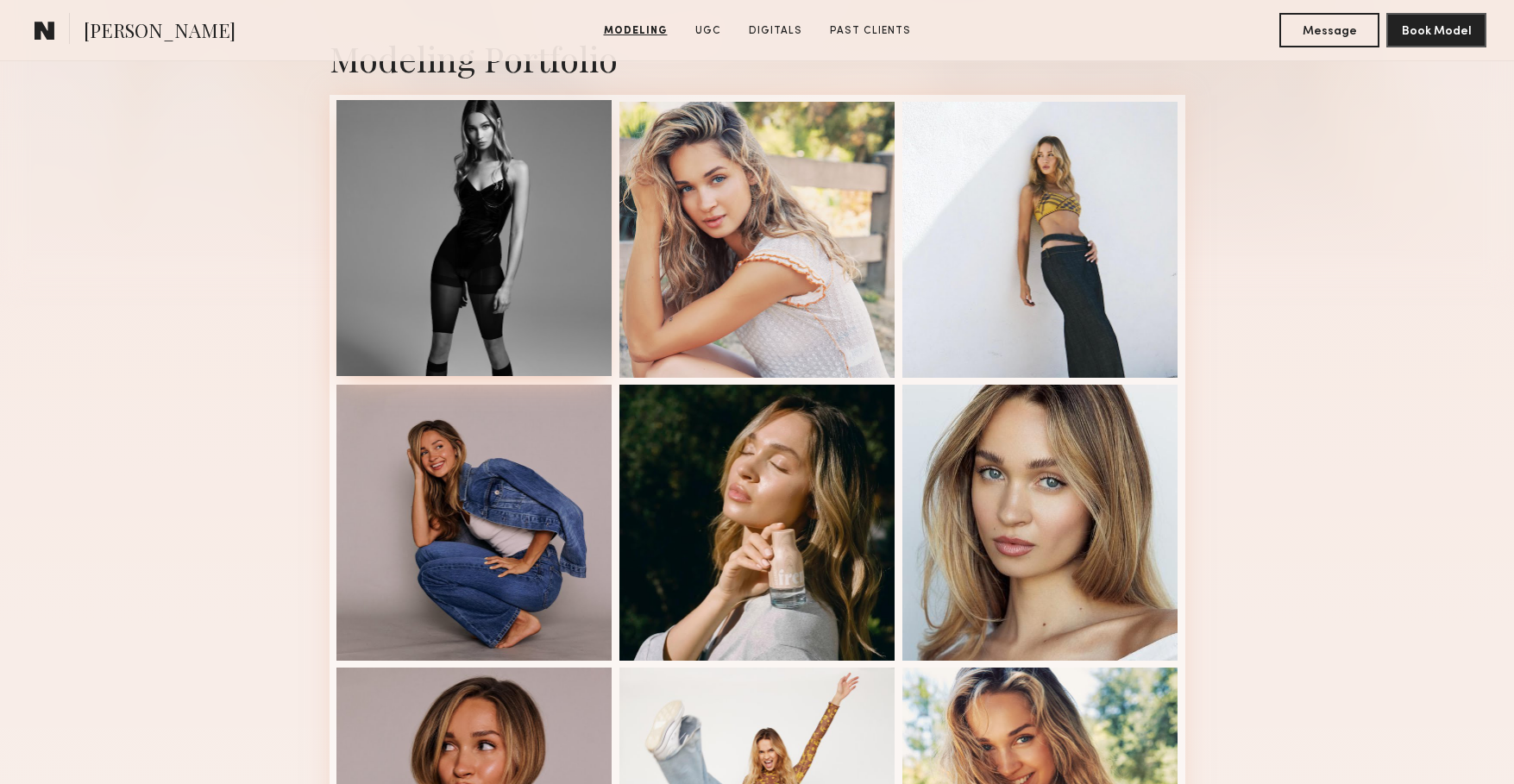
scroll to position [395, 0]
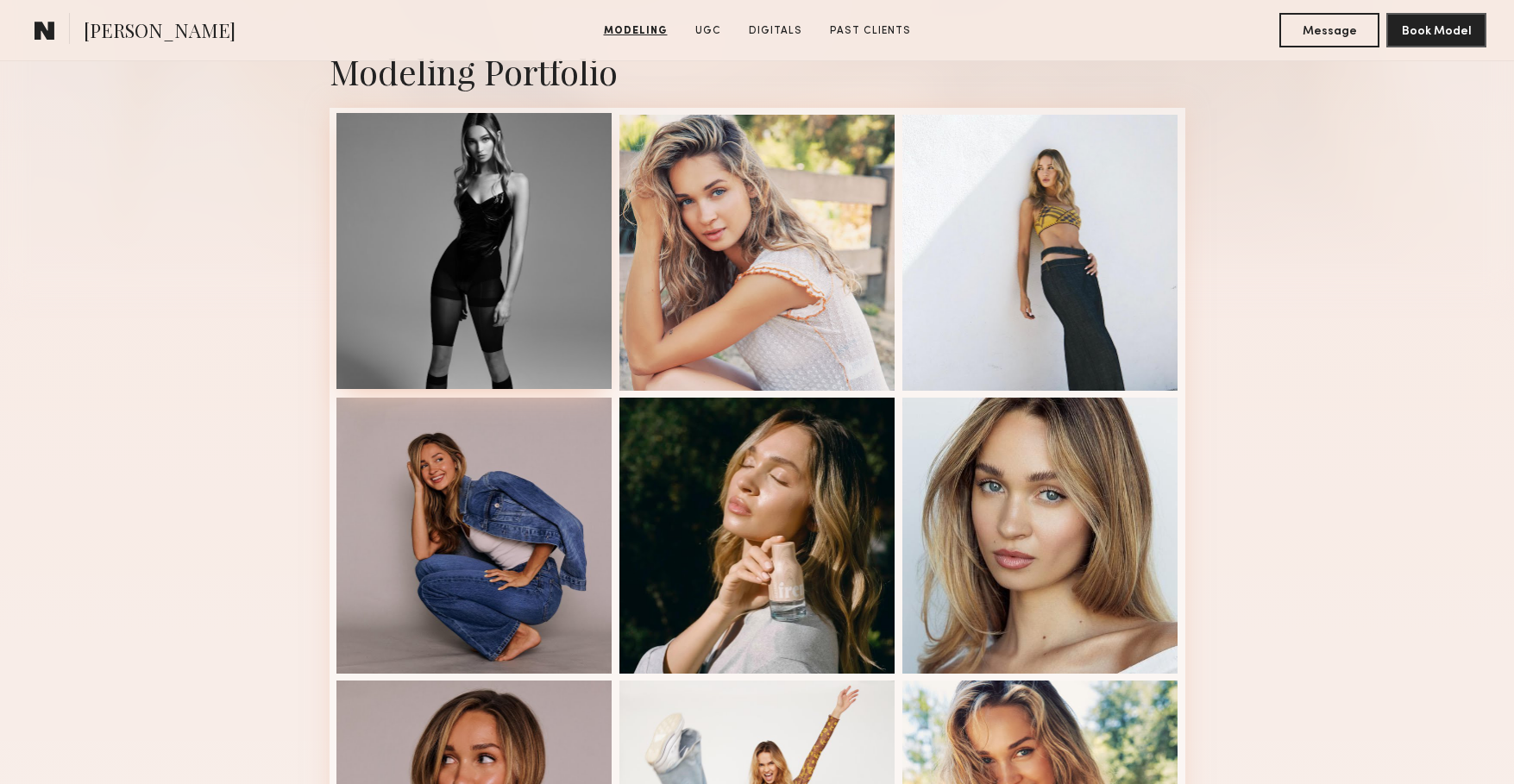
click at [509, 312] on div at bounding box center [474, 251] width 276 height 276
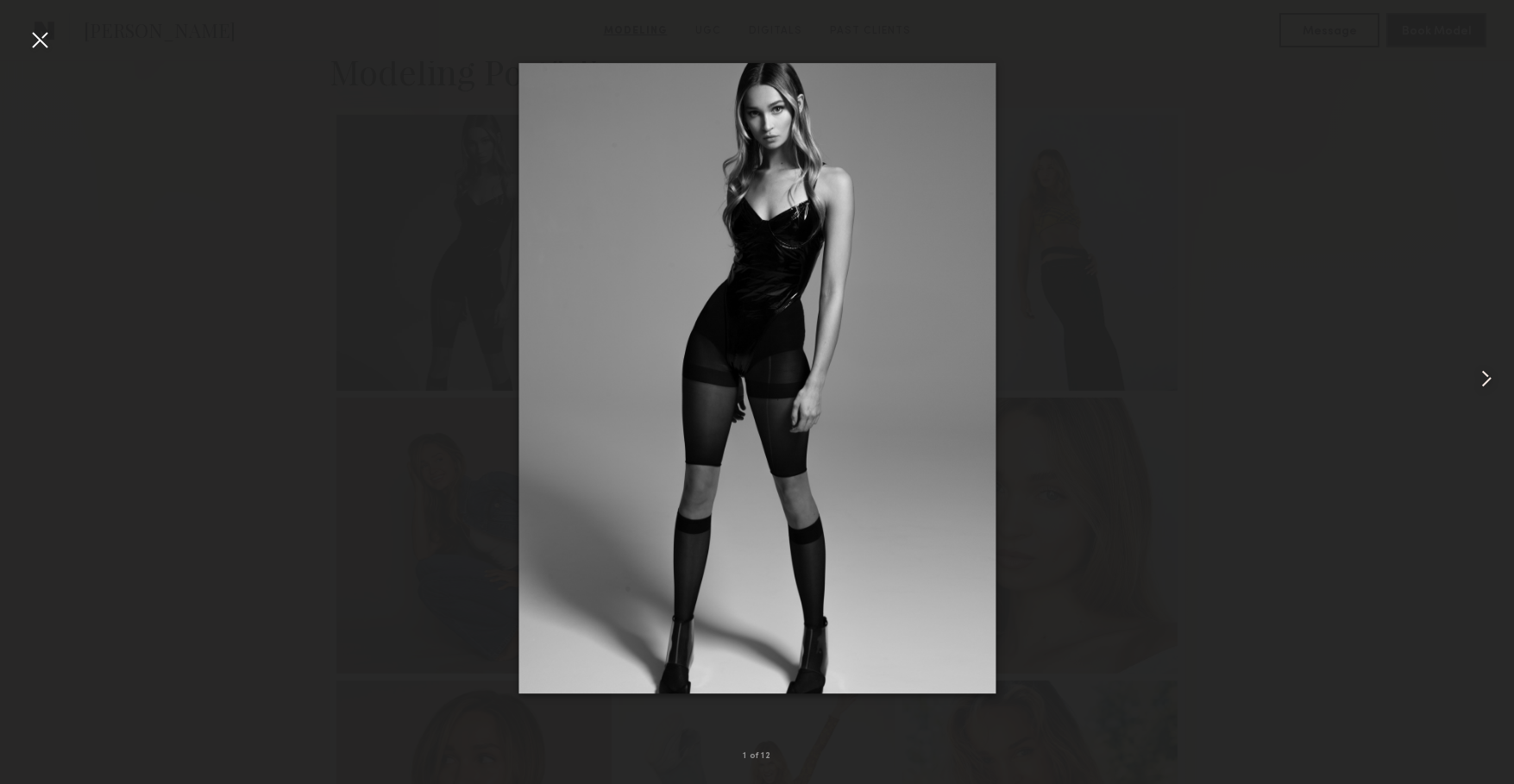
click at [1480, 371] on common-icon at bounding box center [1487, 379] width 27 height 27
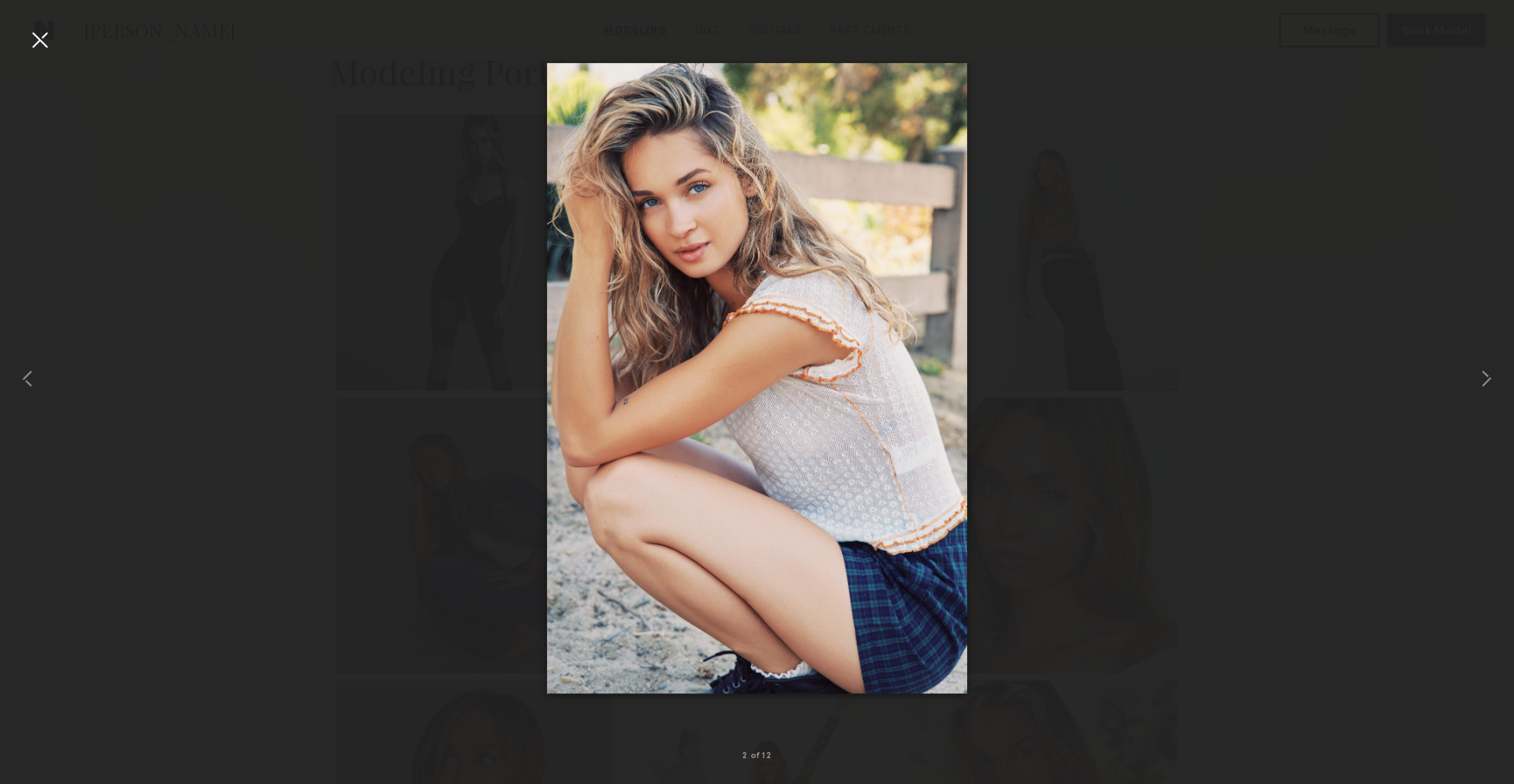
click at [178, 374] on div at bounding box center [757, 378] width 1514 height 701
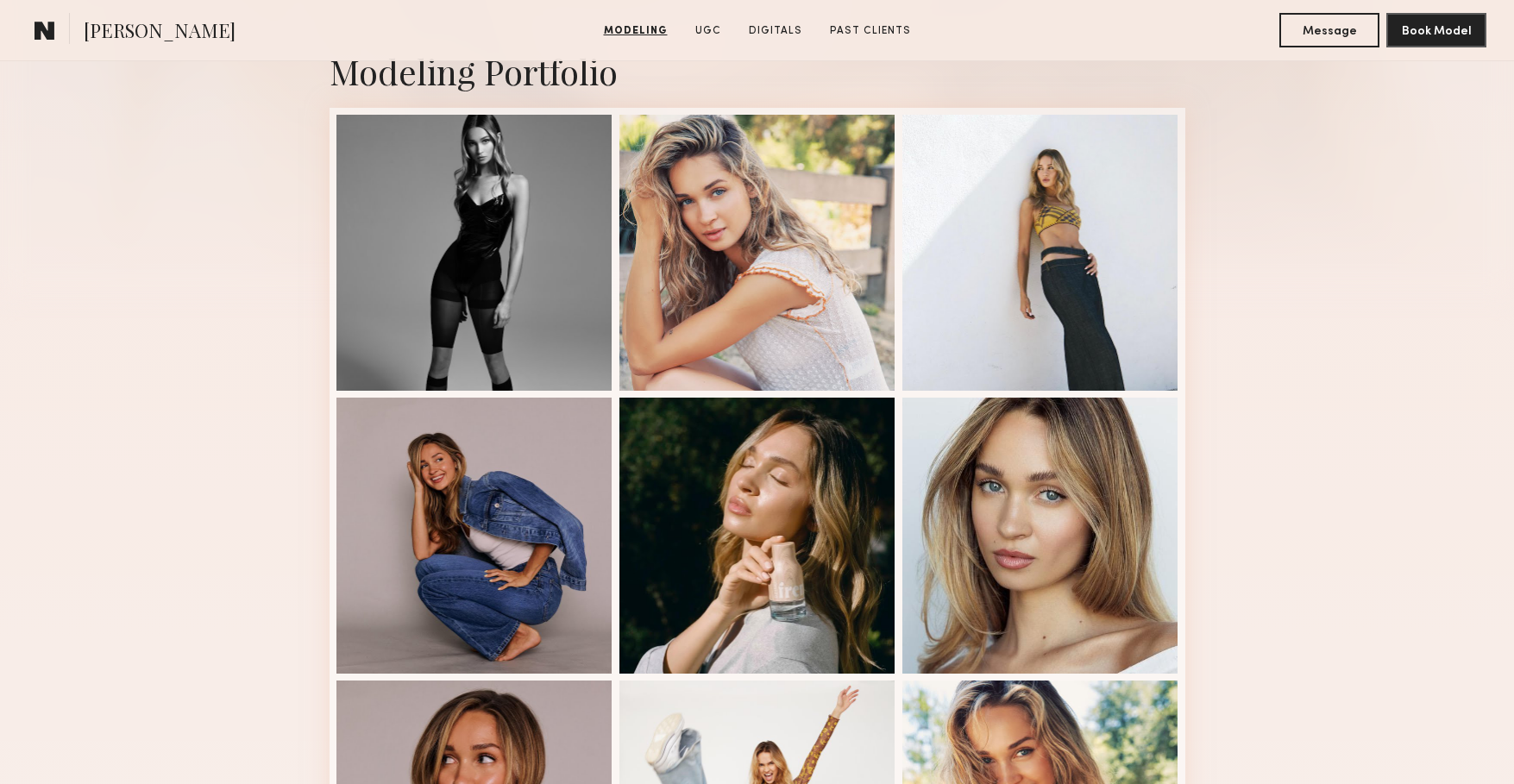
click at [217, 417] on div "Modeling Portfolio View More" at bounding box center [757, 671] width 1514 height 1343
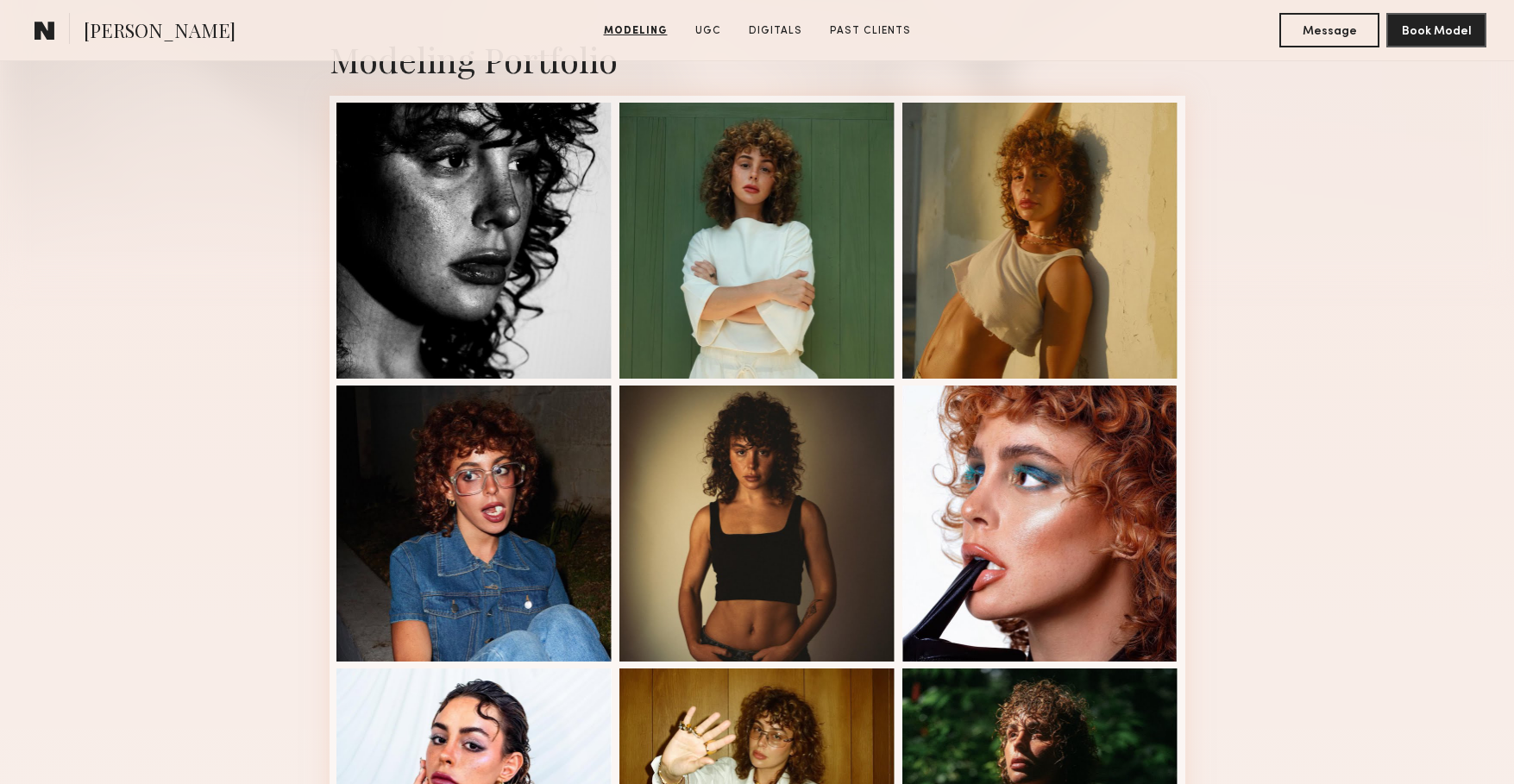
scroll to position [413, 0]
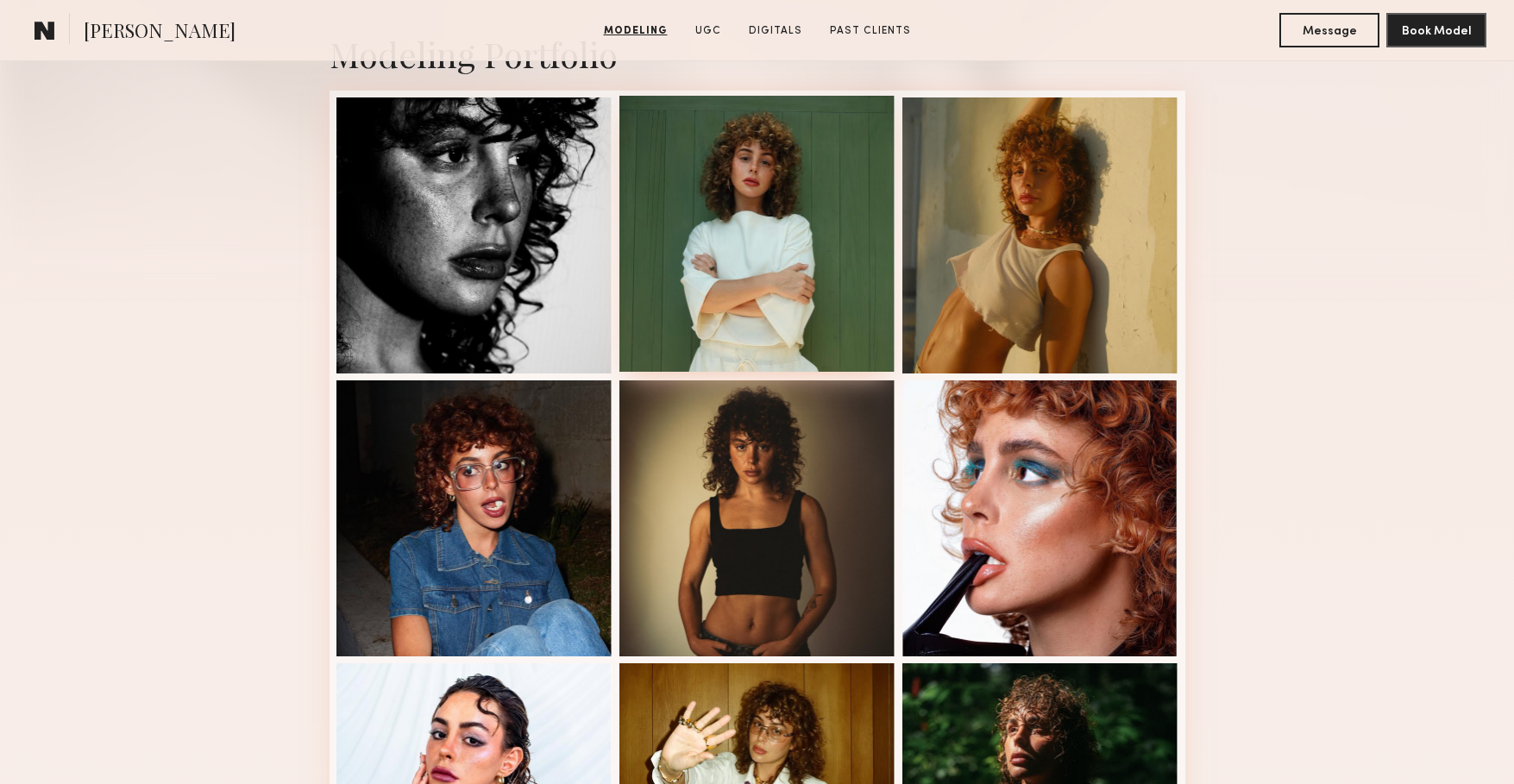
click at [794, 338] on div at bounding box center [757, 234] width 276 height 276
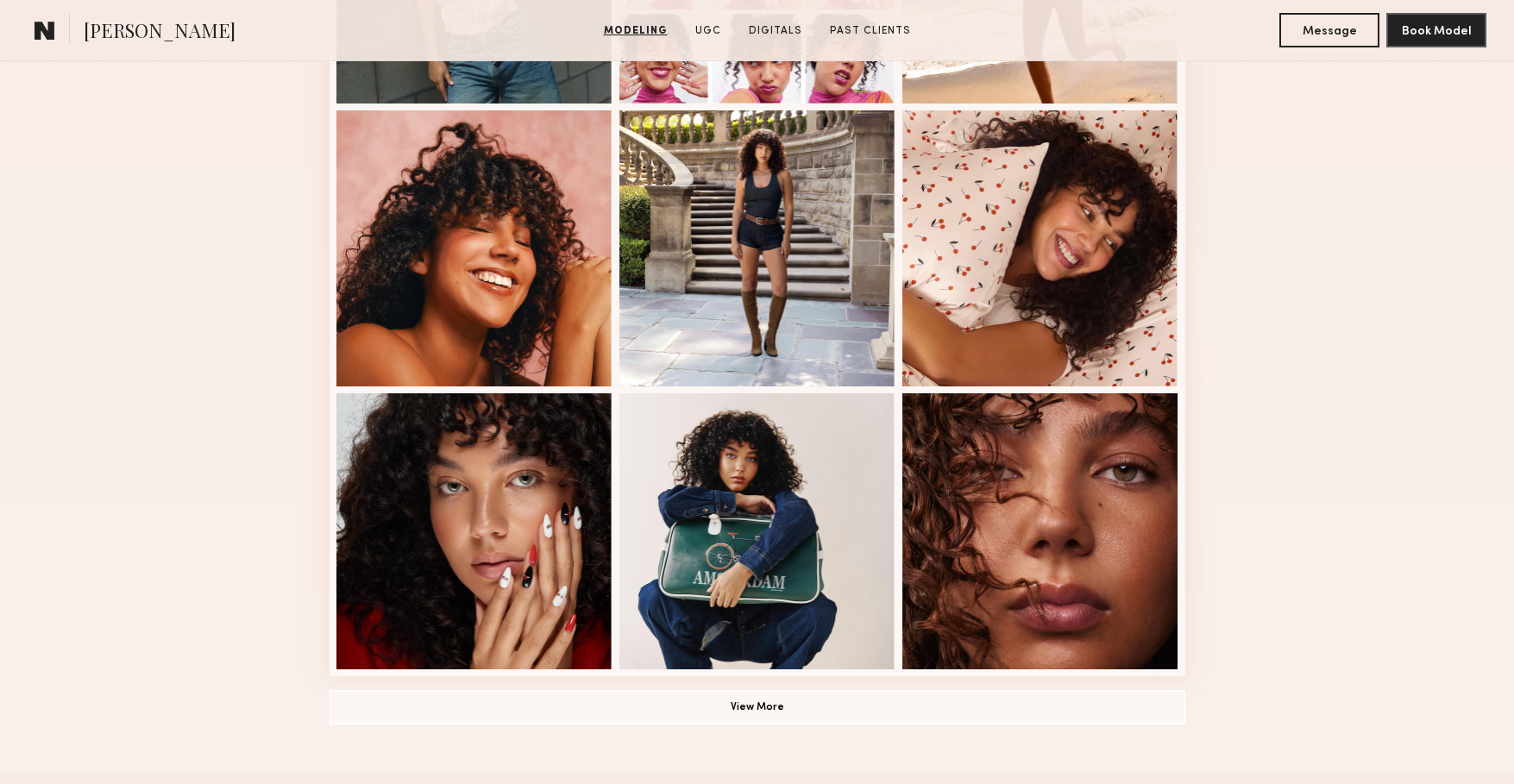
scroll to position [987, 0]
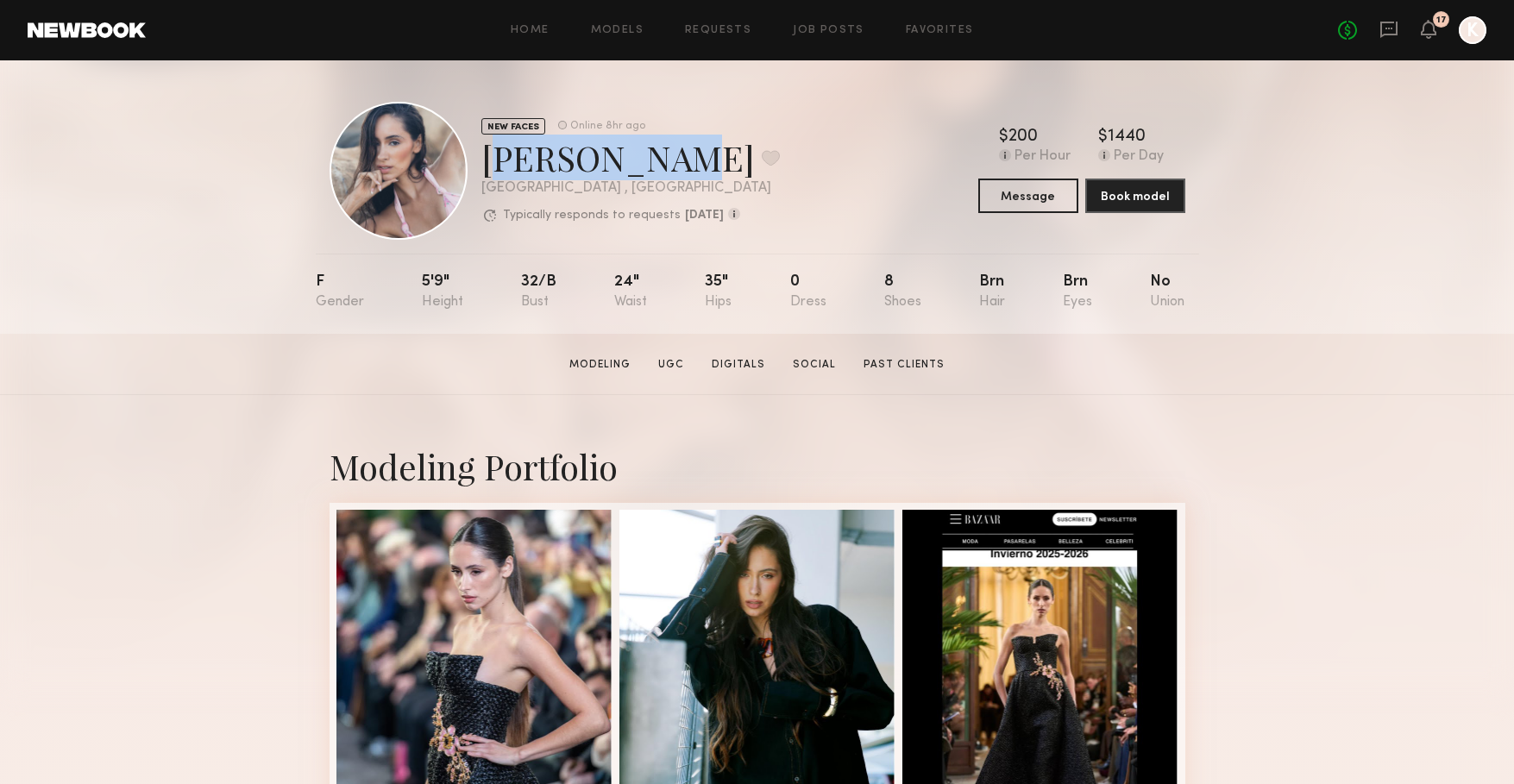
drag, startPoint x: 639, startPoint y: 164, endPoint x: 397, endPoint y: 169, distance: 242.1
click at [481, 163] on div "Miranda J. Favorite" at bounding box center [630, 157] width 299 height 46
copy div "Miranda J."
click at [178, 277] on div "NEW FACES Online 8hr ago Miranda J. Favorite Los Angeles , CA Typically respond…" at bounding box center [757, 196] width 1514 height 273
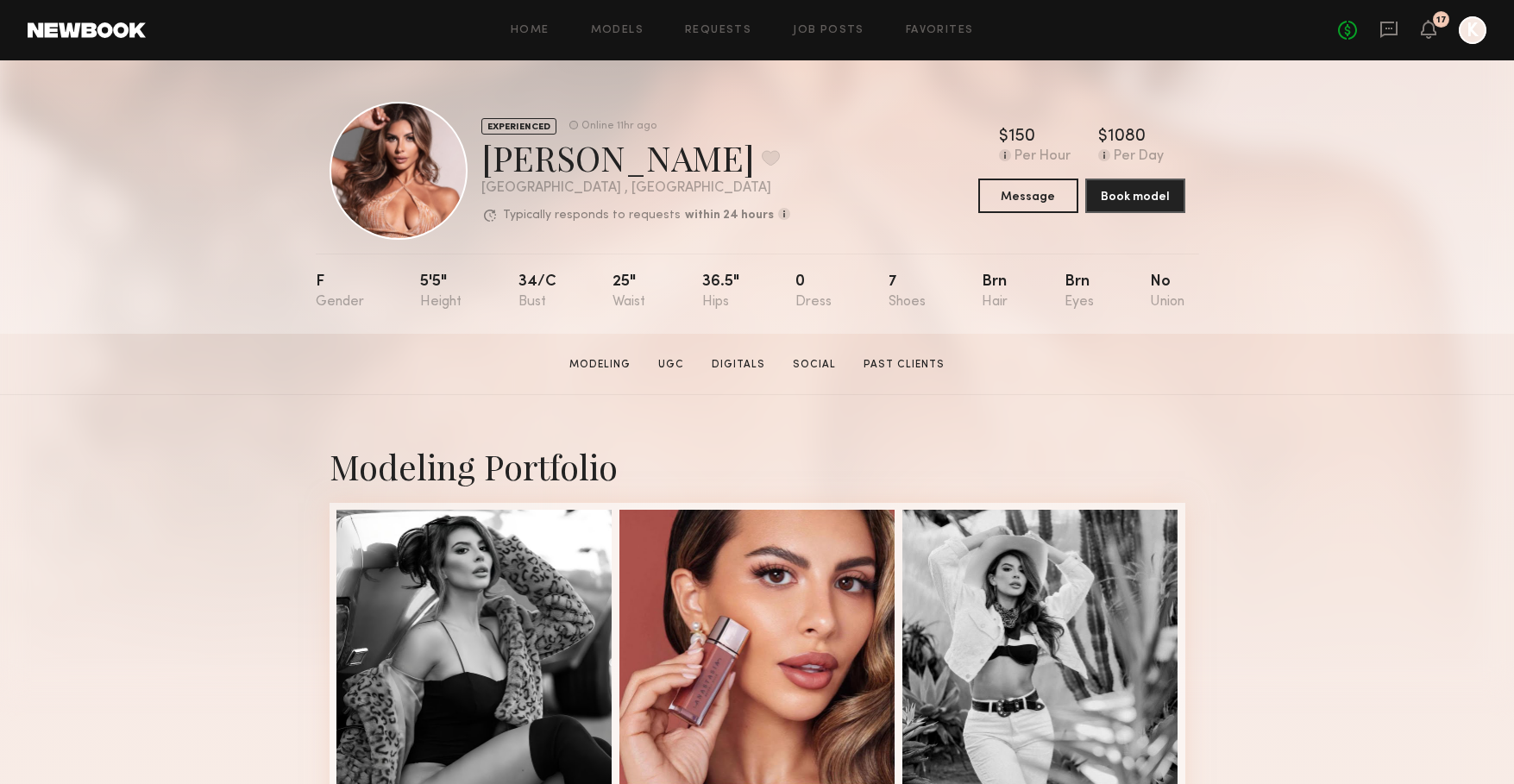
drag, startPoint x: 627, startPoint y: 163, endPoint x: 559, endPoint y: 162, distance: 68.0
click at [563, 162] on div "Sophia R. Favorite" at bounding box center [636, 157] width 309 height 46
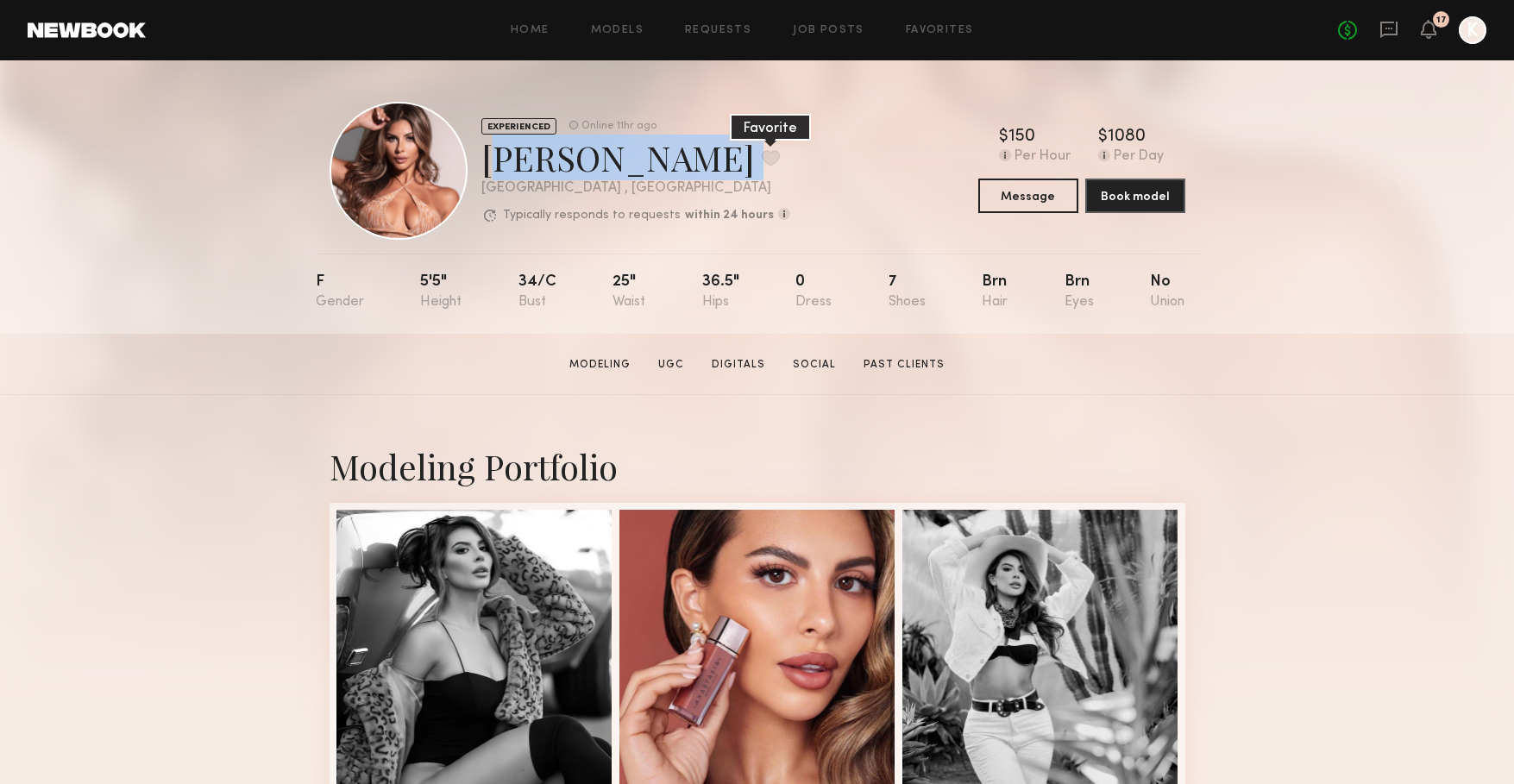
drag, startPoint x: 485, startPoint y: 161, endPoint x: 628, endPoint y: 156, distance: 143.1
click at [628, 156] on div "Sophia R. Favorite" at bounding box center [636, 157] width 309 height 46
copy div "Sophia R. Favorite"
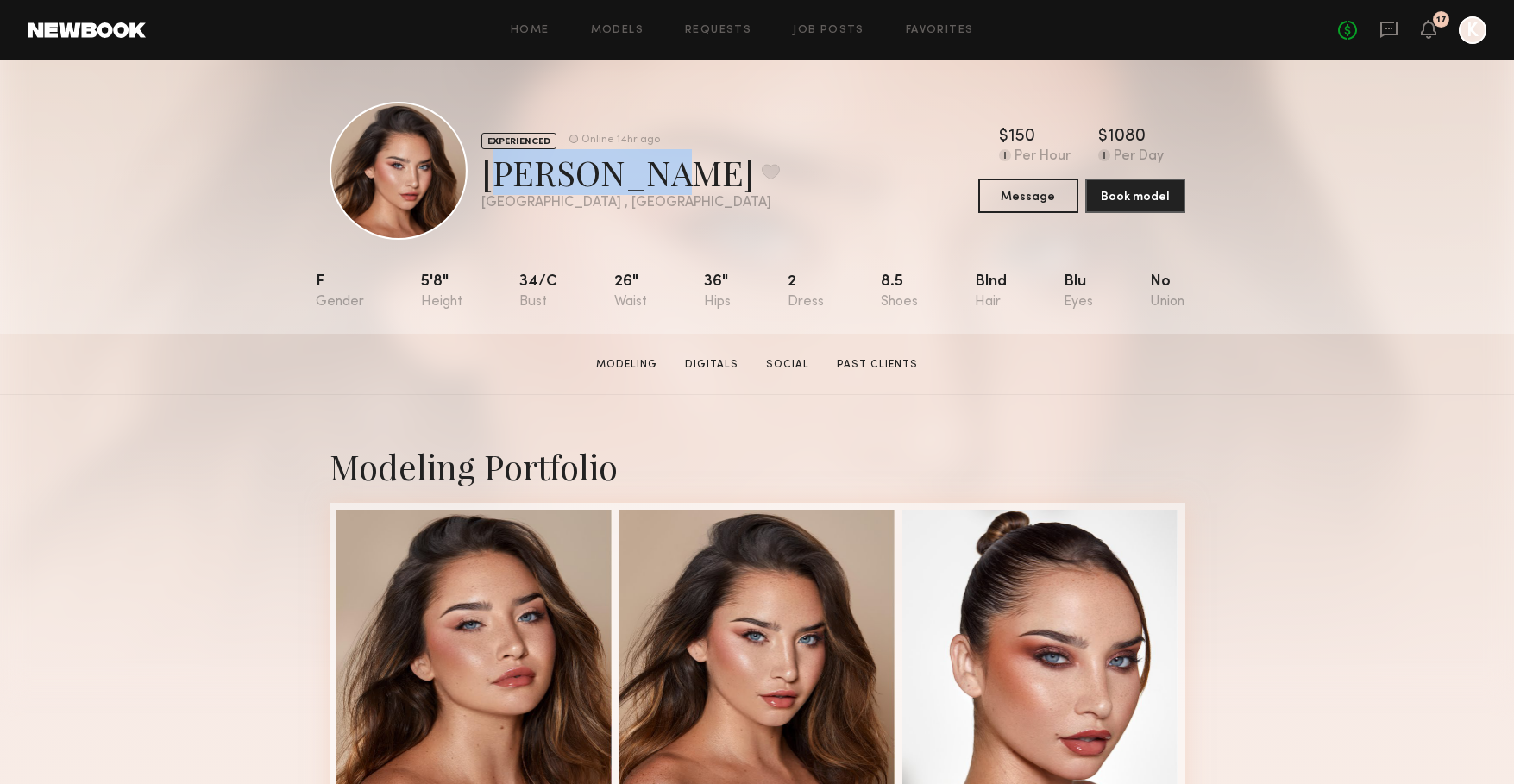
drag, startPoint x: 611, startPoint y: 181, endPoint x: 484, endPoint y: 177, distance: 127.1
click at [484, 177] on div "[PERSON_NAME] Favorite" at bounding box center [630, 172] width 299 height 46
copy div "[PERSON_NAME]"
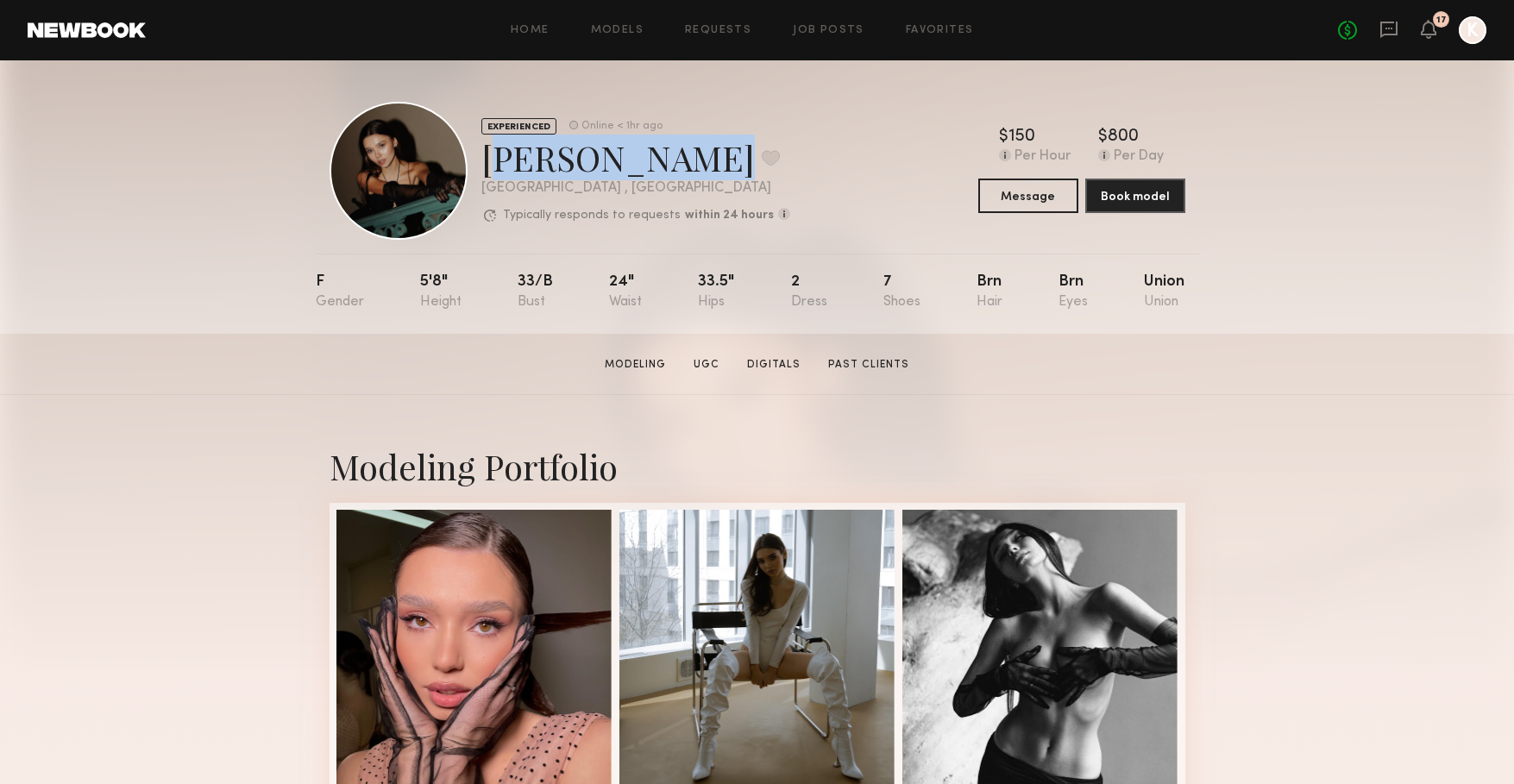
drag, startPoint x: 668, startPoint y: 161, endPoint x: 489, endPoint y: 157, distance: 179.0
click at [489, 157] on div "[PERSON_NAME] Favorite" at bounding box center [636, 157] width 309 height 46
copy div "[PERSON_NAME]"
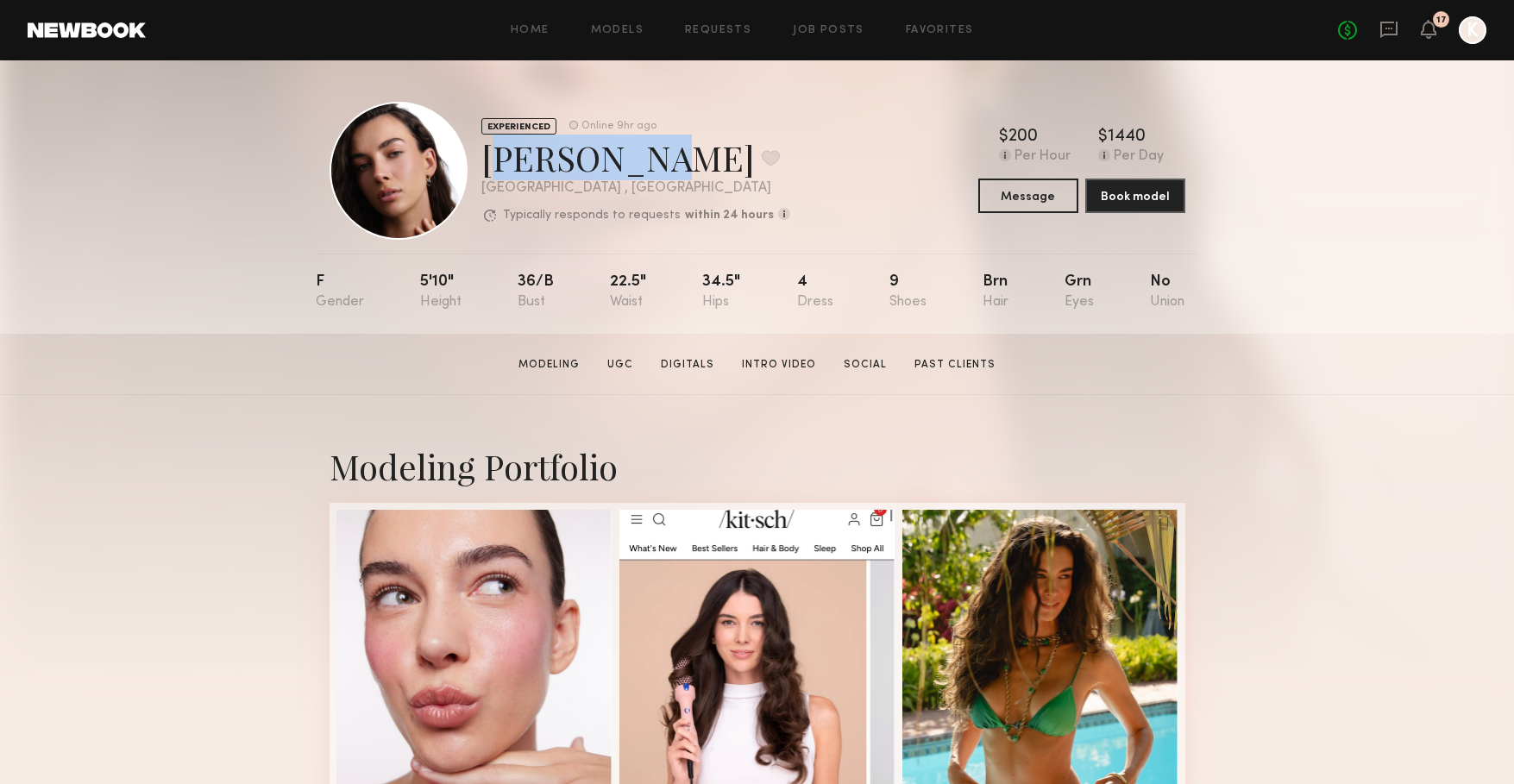
drag, startPoint x: 614, startPoint y: 167, endPoint x: 485, endPoint y: 168, distance: 129.0
click at [485, 168] on div "Uliana V. Favorite" at bounding box center [636, 157] width 309 height 46
copy div "Uliana V."
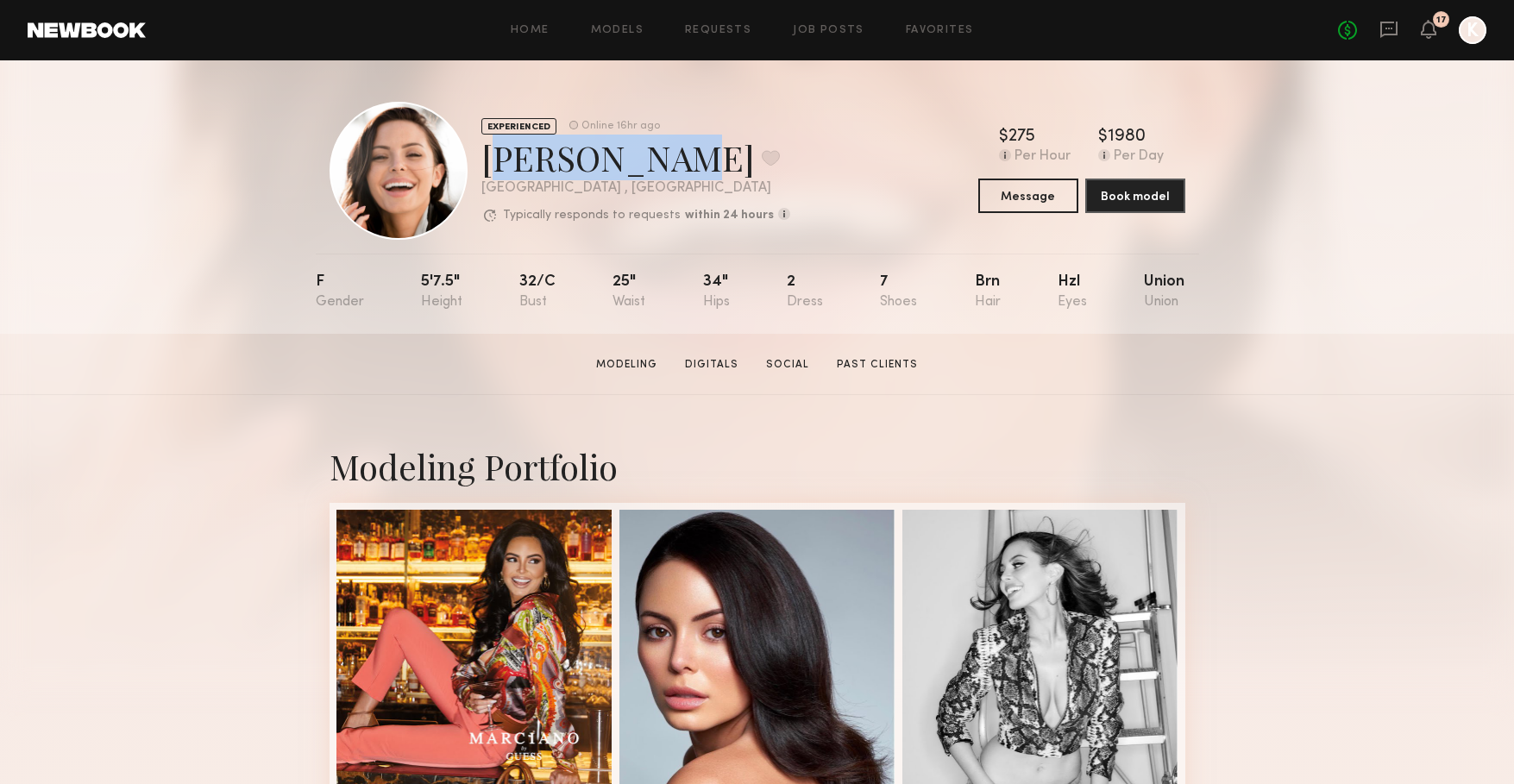
drag, startPoint x: 646, startPoint y: 160, endPoint x: 490, endPoint y: 159, distance: 156.0
click at [490, 159] on div "[PERSON_NAME] Favorite" at bounding box center [636, 157] width 309 height 46
copy div "[PERSON_NAME]"
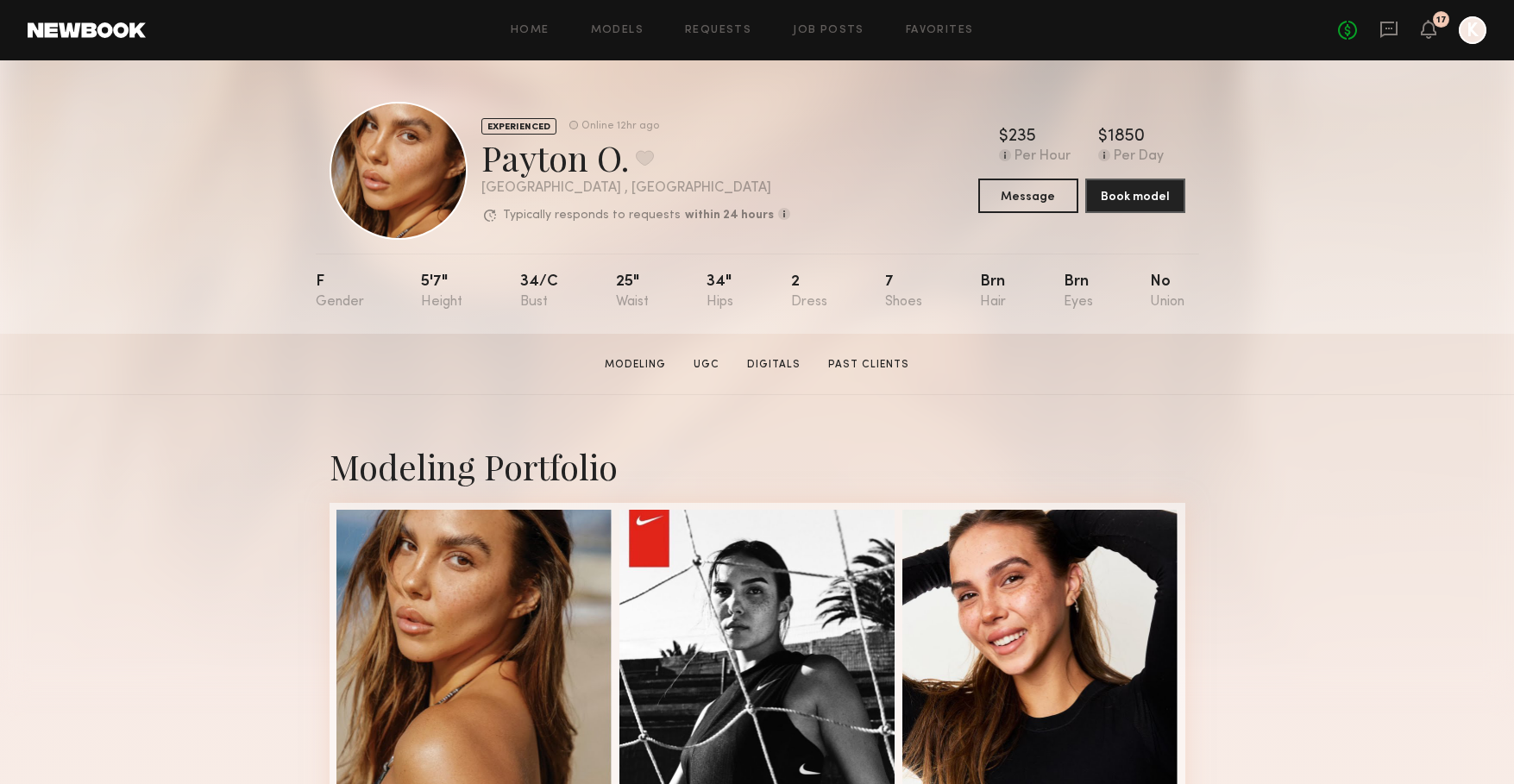
drag, startPoint x: 632, startPoint y: 169, endPoint x: 607, endPoint y: 161, distance: 26.2
click at [601, 162] on div "Payton O. Favorite" at bounding box center [636, 157] width 309 height 46
drag, startPoint x: 483, startPoint y: 157, endPoint x: 629, endPoint y: 156, distance: 146.0
click at [629, 156] on div "Payton O. Favorite" at bounding box center [636, 157] width 309 height 46
copy div "Payton O."
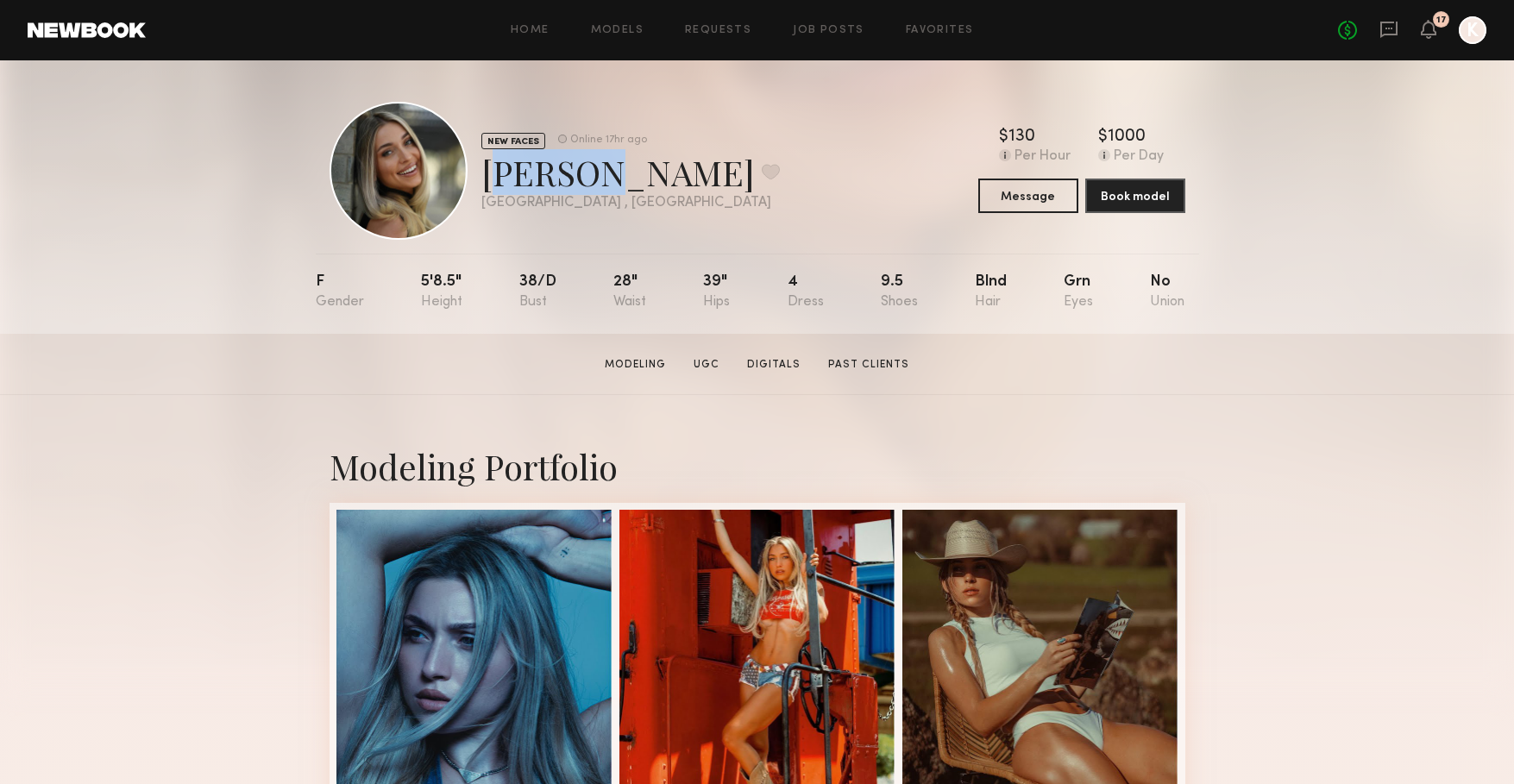
drag, startPoint x: 584, startPoint y: 177, endPoint x: 475, endPoint y: 169, distance: 109.3
click at [475, 169] on div "NEW FACES Online 17hr ago [PERSON_NAME] Favorite [GEOGRAPHIC_DATA] , [GEOGRAPHI…" at bounding box center [554, 170] width 450 height 138
copy div "Sage S"
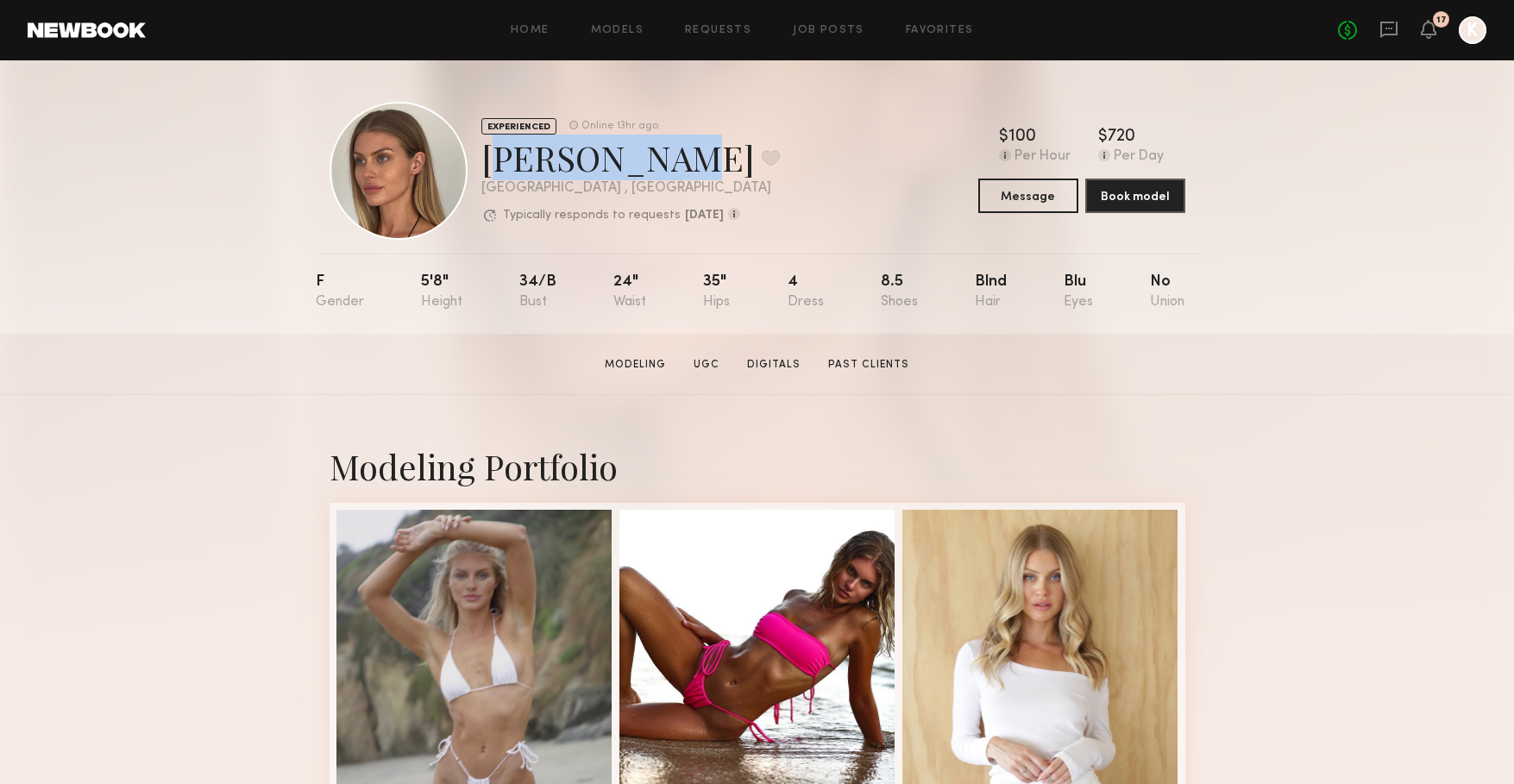
drag, startPoint x: 655, startPoint y: 163, endPoint x: 489, endPoint y: 156, distance: 166.1
click at [489, 156] on div "[PERSON_NAME] Favorite" at bounding box center [630, 157] width 299 height 46
copy div "[PERSON_NAME]"
click at [130, 369] on section "[PERSON_NAME] Modeling UGC Digitals Past Clients Message Book Model" at bounding box center [757, 364] width 1514 height 61
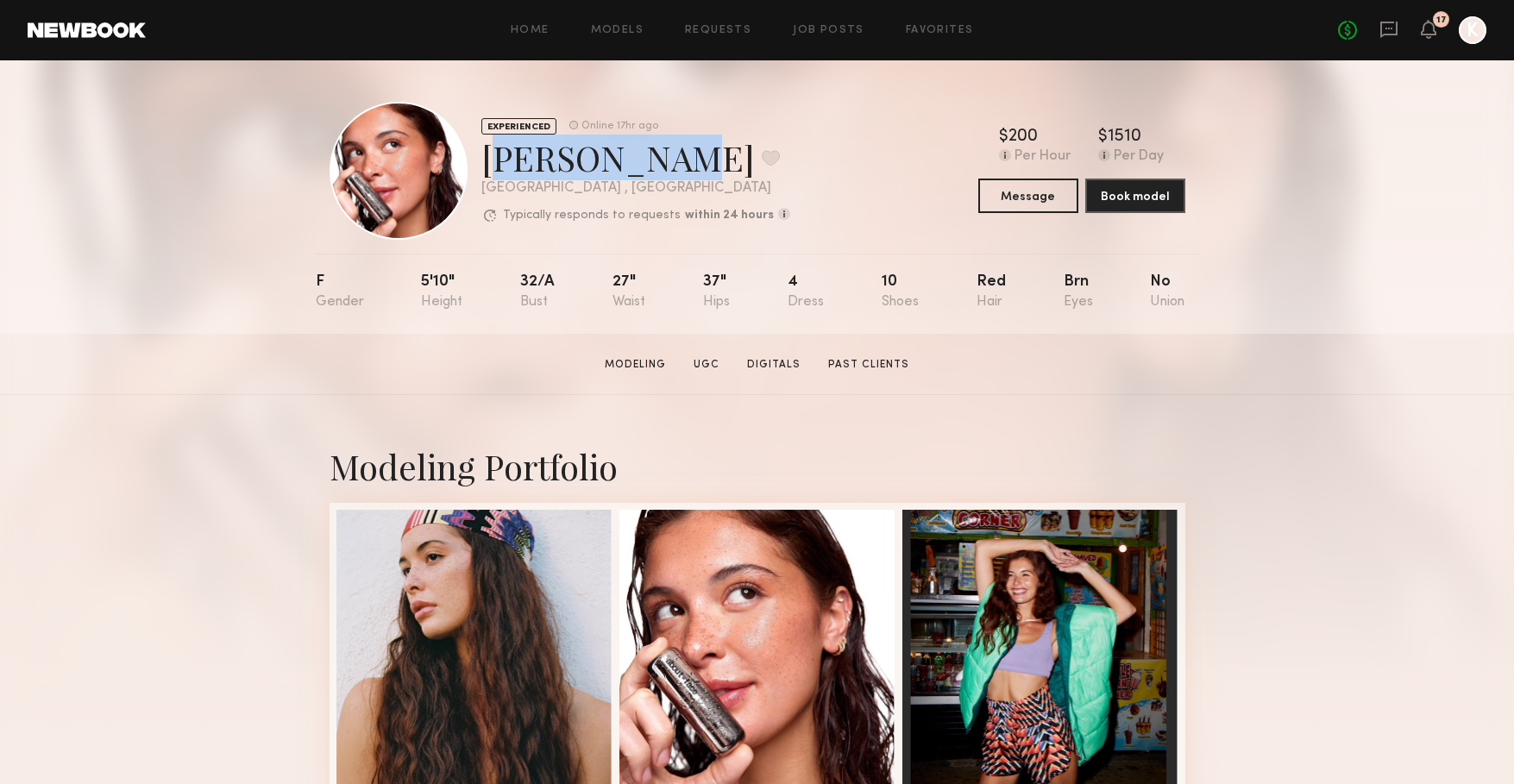
drag, startPoint x: 648, startPoint y: 171, endPoint x: 474, endPoint y: 162, distance: 174.2
click at [474, 162] on div "EXPERIENCED Online 17hr ago Jasmine G. Favorite Los Angeles , CA Typically resp…" at bounding box center [560, 170] width 460 height 138
copy div "Jasmine G."
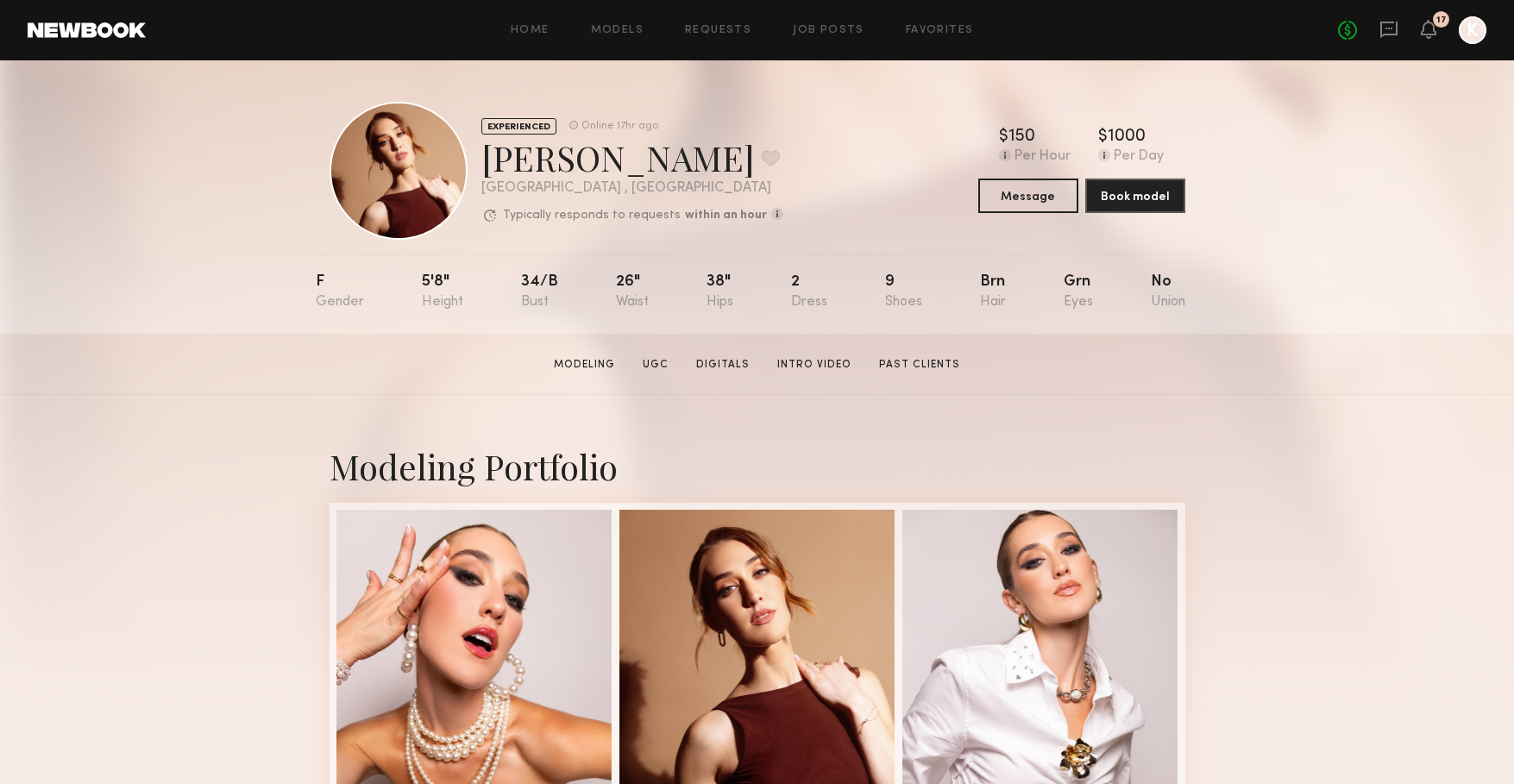
drag, startPoint x: 660, startPoint y: 164, endPoint x: 615, endPoint y: 158, distance: 45.4
click at [616, 158] on div "Angelina B. Favorite" at bounding box center [632, 157] width 302 height 46
drag, startPoint x: 479, startPoint y: 163, endPoint x: 653, endPoint y: 155, distance: 174.2
click at [653, 155] on div "EXPERIENCED Online 17hr ago Angelina B. Favorite Los Angeles , CA Typically res…" at bounding box center [556, 170] width 454 height 138
copy div "Angelina B."
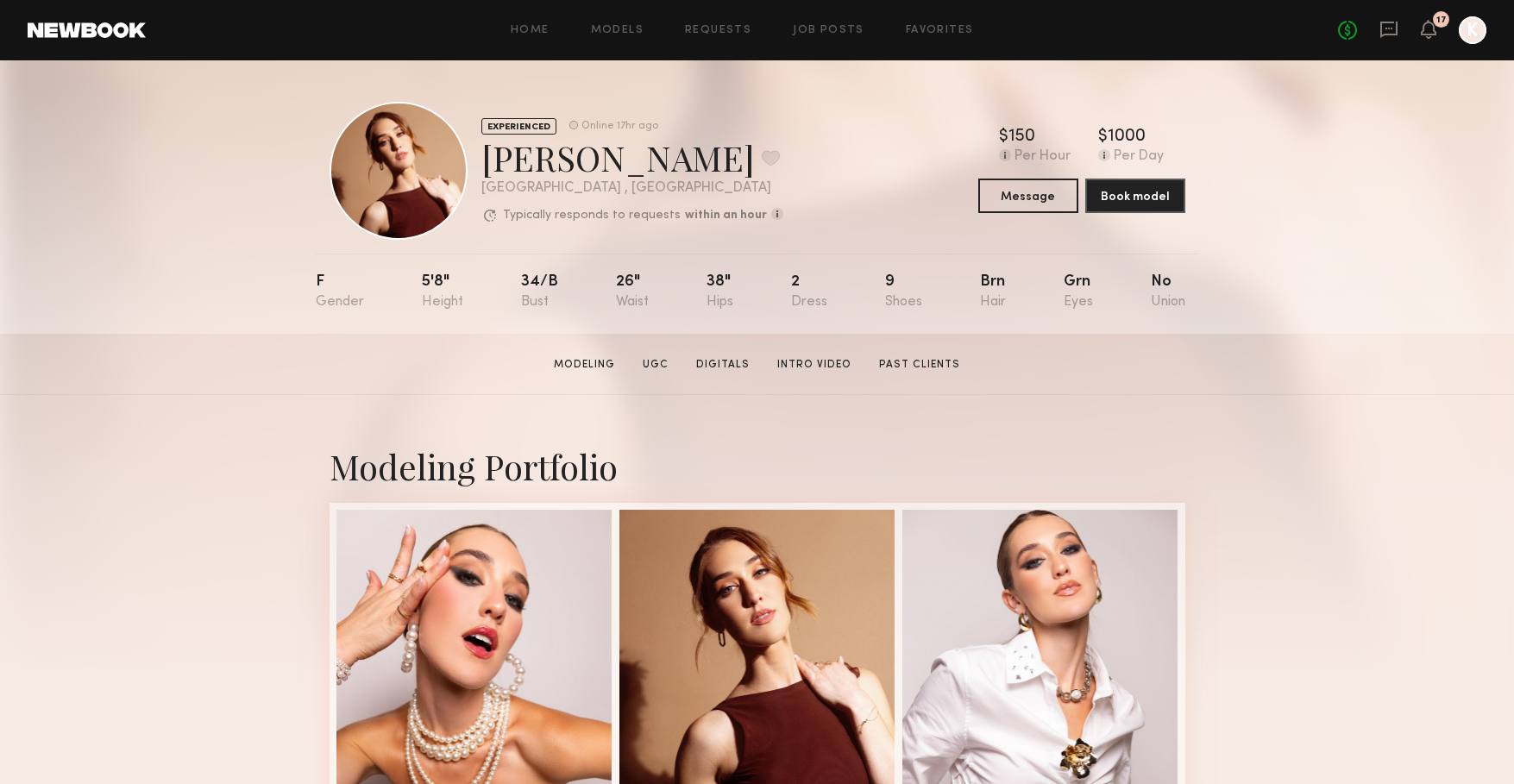
click at [351, 0] on header "Home Models Requests Job Posts Favorites Sign Out No fees up to $5,000 17 K" at bounding box center [757, 30] width 1514 height 60
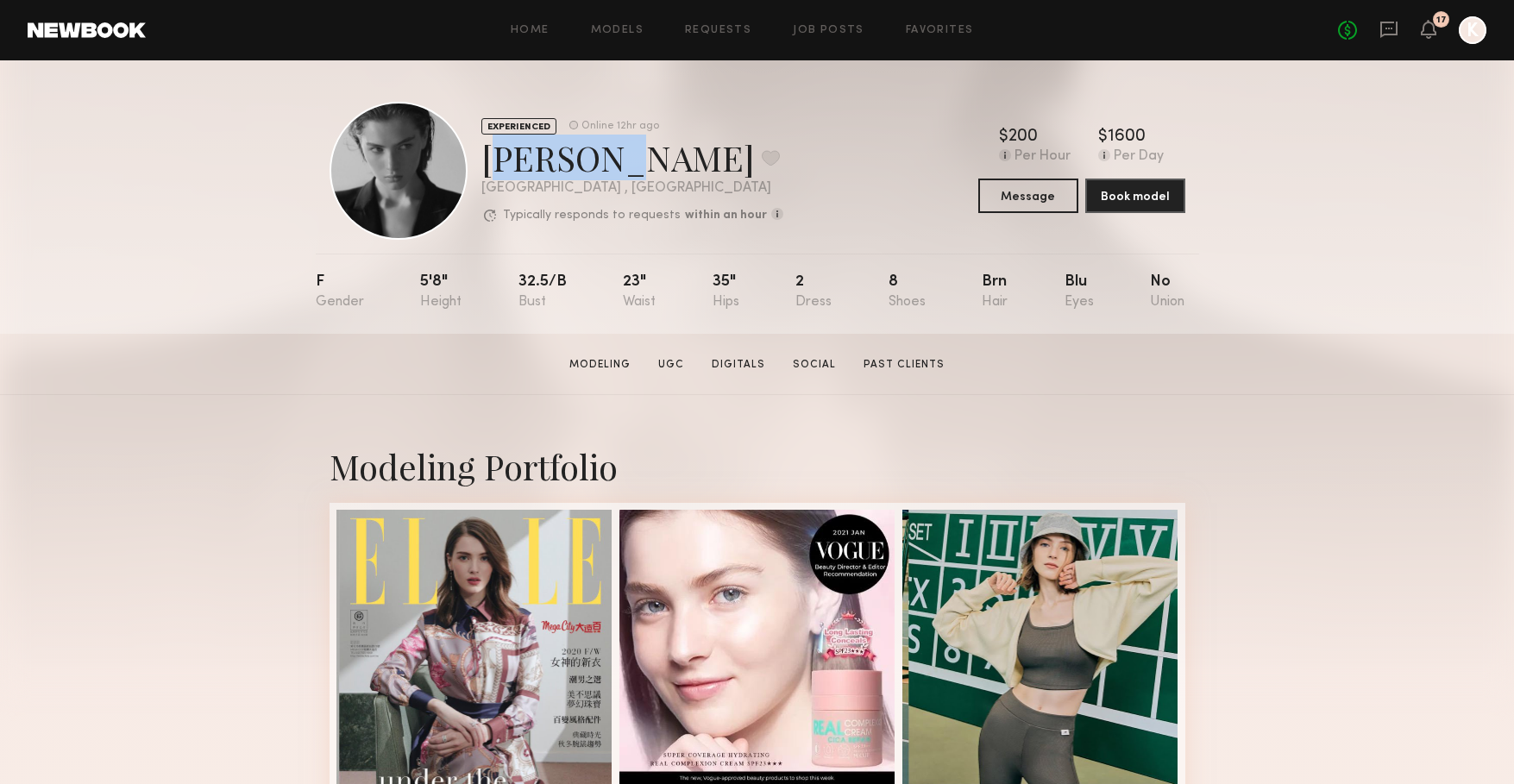
drag, startPoint x: 594, startPoint y: 172, endPoint x: 489, endPoint y: 162, distance: 105.5
click at [489, 162] on div "Lera G. Favorite" at bounding box center [632, 157] width 302 height 46
copy div "Lera G."
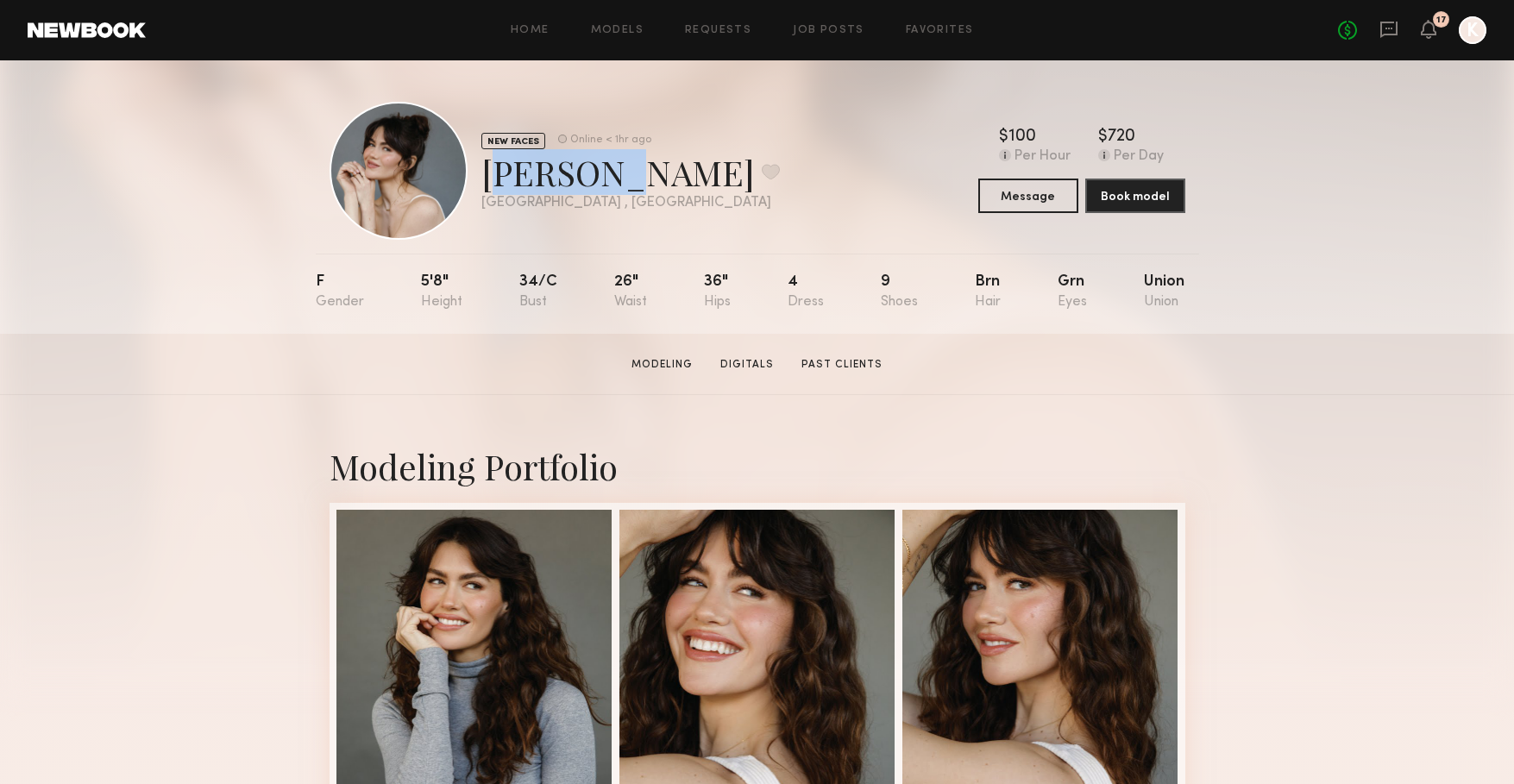
drag, startPoint x: 607, startPoint y: 179, endPoint x: 487, endPoint y: 181, distance: 120.0
click at [487, 181] on div "Anna M. Favorite" at bounding box center [630, 172] width 299 height 46
copy div "Anna M."
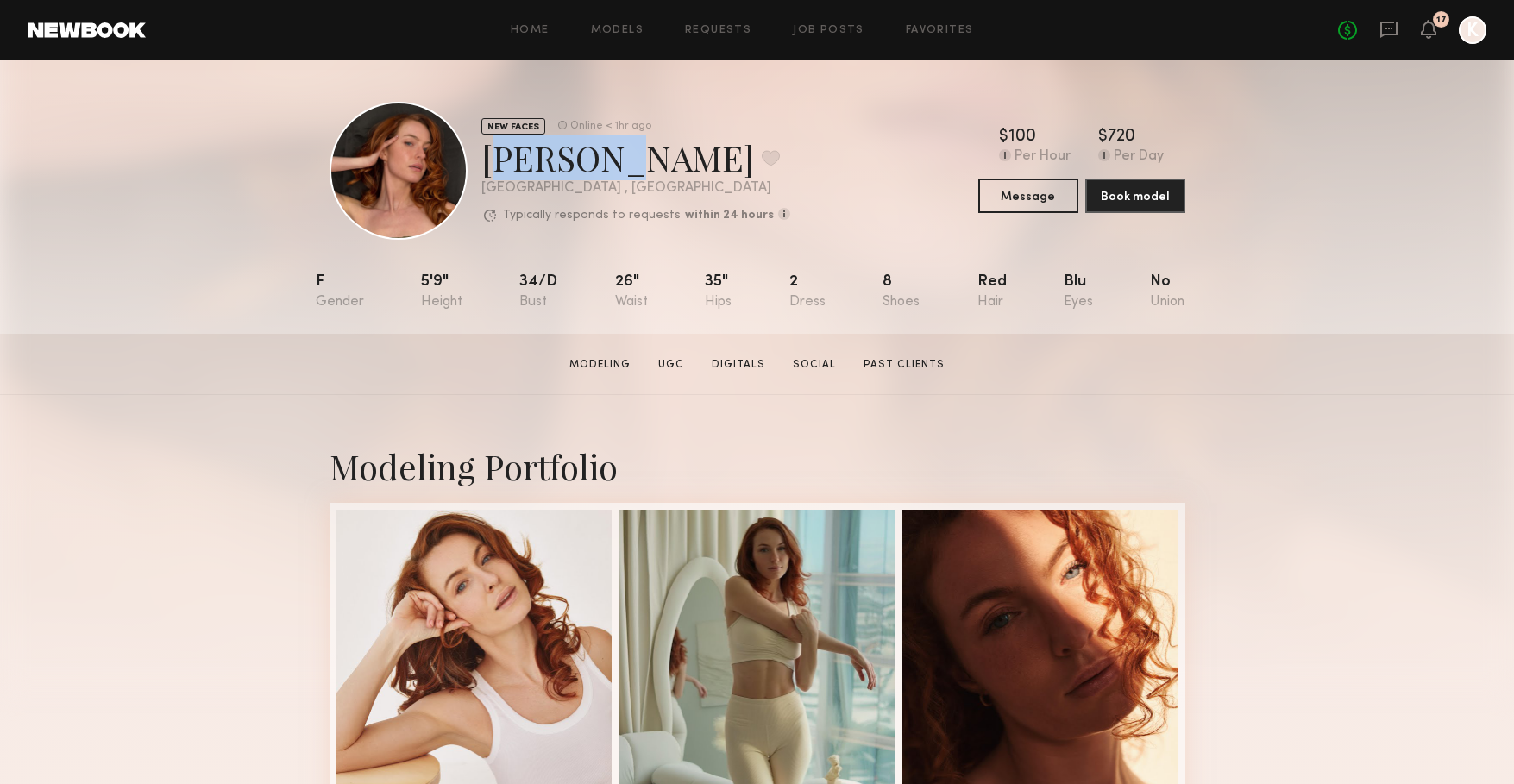
drag, startPoint x: 589, startPoint y: 160, endPoint x: 484, endPoint y: 155, distance: 105.1
click at [484, 155] on div "Sara R. Favorite" at bounding box center [636, 157] width 309 height 46
copy div "Sara R."
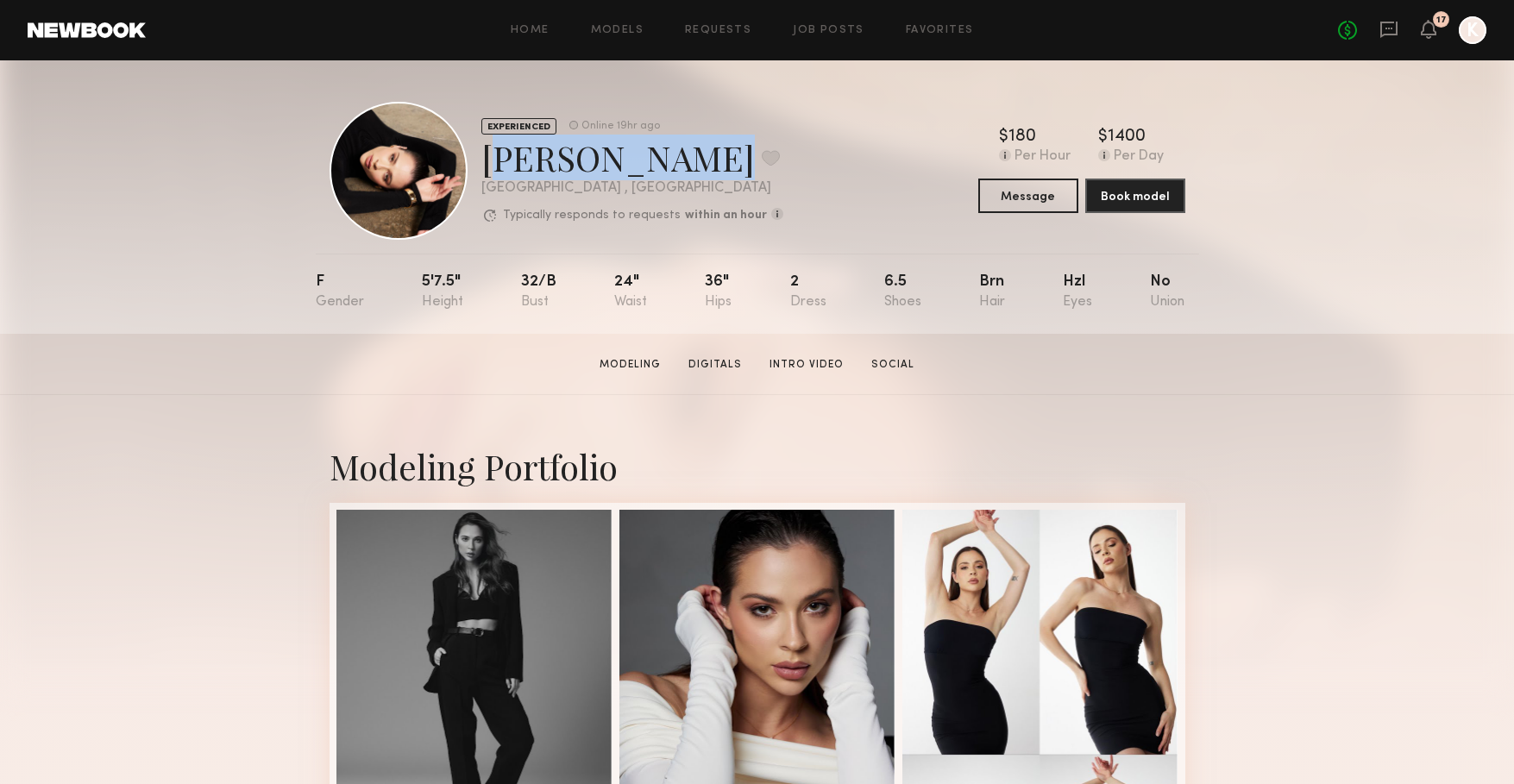
drag, startPoint x: 676, startPoint y: 164, endPoint x: 485, endPoint y: 164, distance: 191.0
click at [485, 164] on div "Anastasia M. Favorite" at bounding box center [632, 157] width 302 height 46
copy div "Anastasia M."
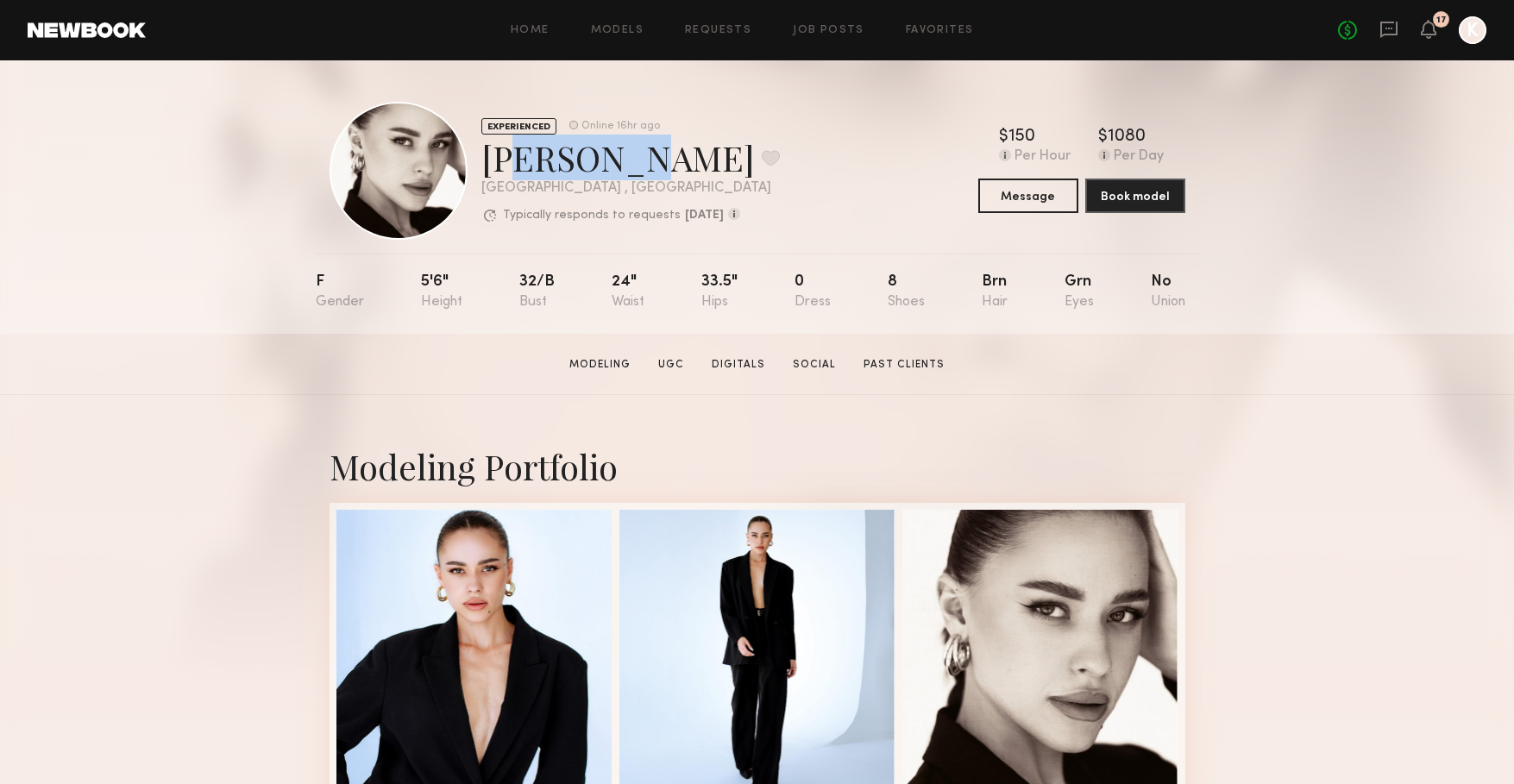
drag, startPoint x: 608, startPoint y: 165, endPoint x: 497, endPoint y: 163, distance: 111.0
click at [497, 163] on div "[PERSON_NAME] Favorite" at bounding box center [630, 157] width 299 height 46
click at [497, 163] on div "Elena O. Favorite" at bounding box center [630, 157] width 299 height 46
drag, startPoint x: 486, startPoint y: 162, endPoint x: 610, endPoint y: 160, distance: 124.0
click at [610, 160] on div "Elena O. Favorite" at bounding box center [630, 157] width 299 height 46
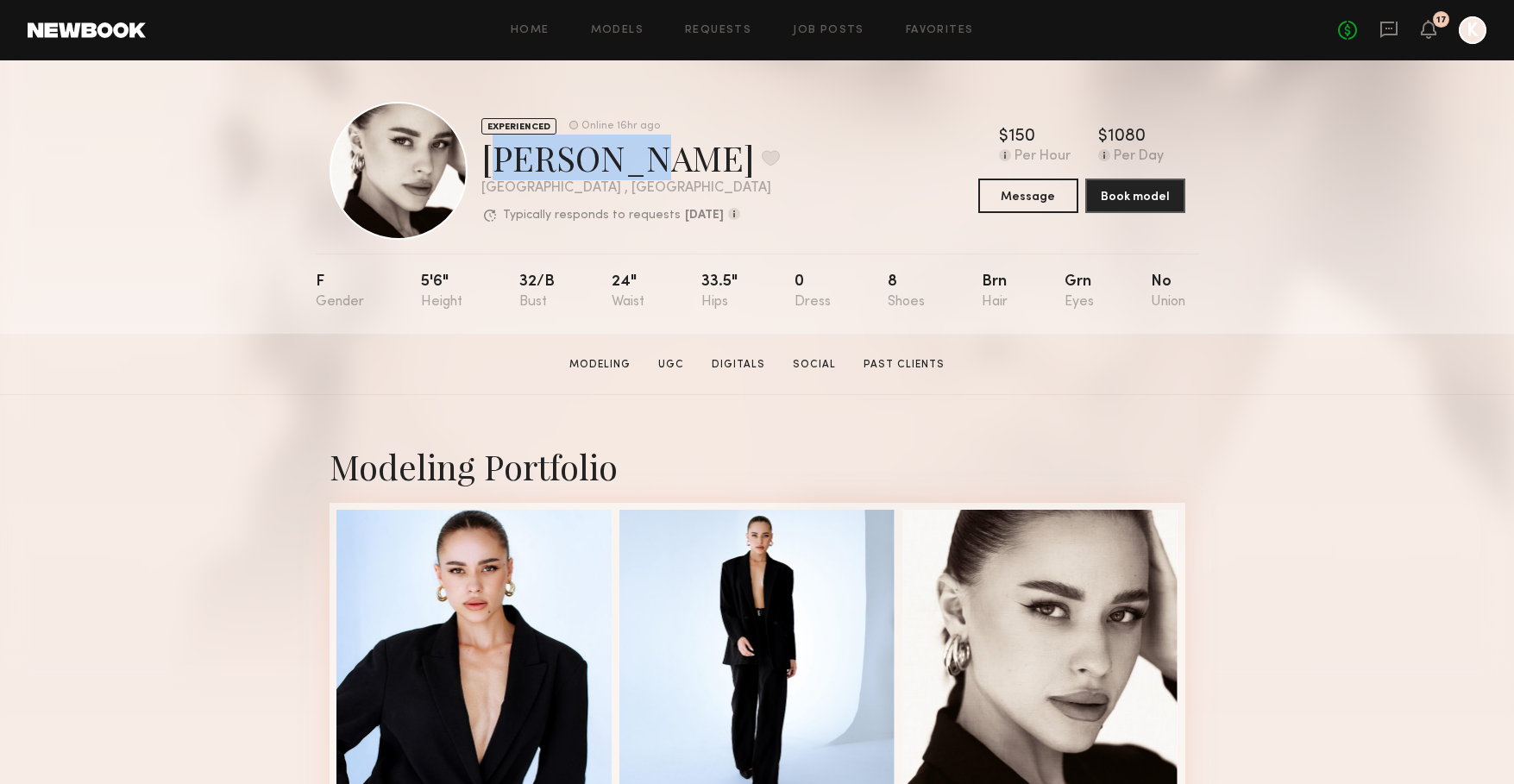
copy div "Elena O."
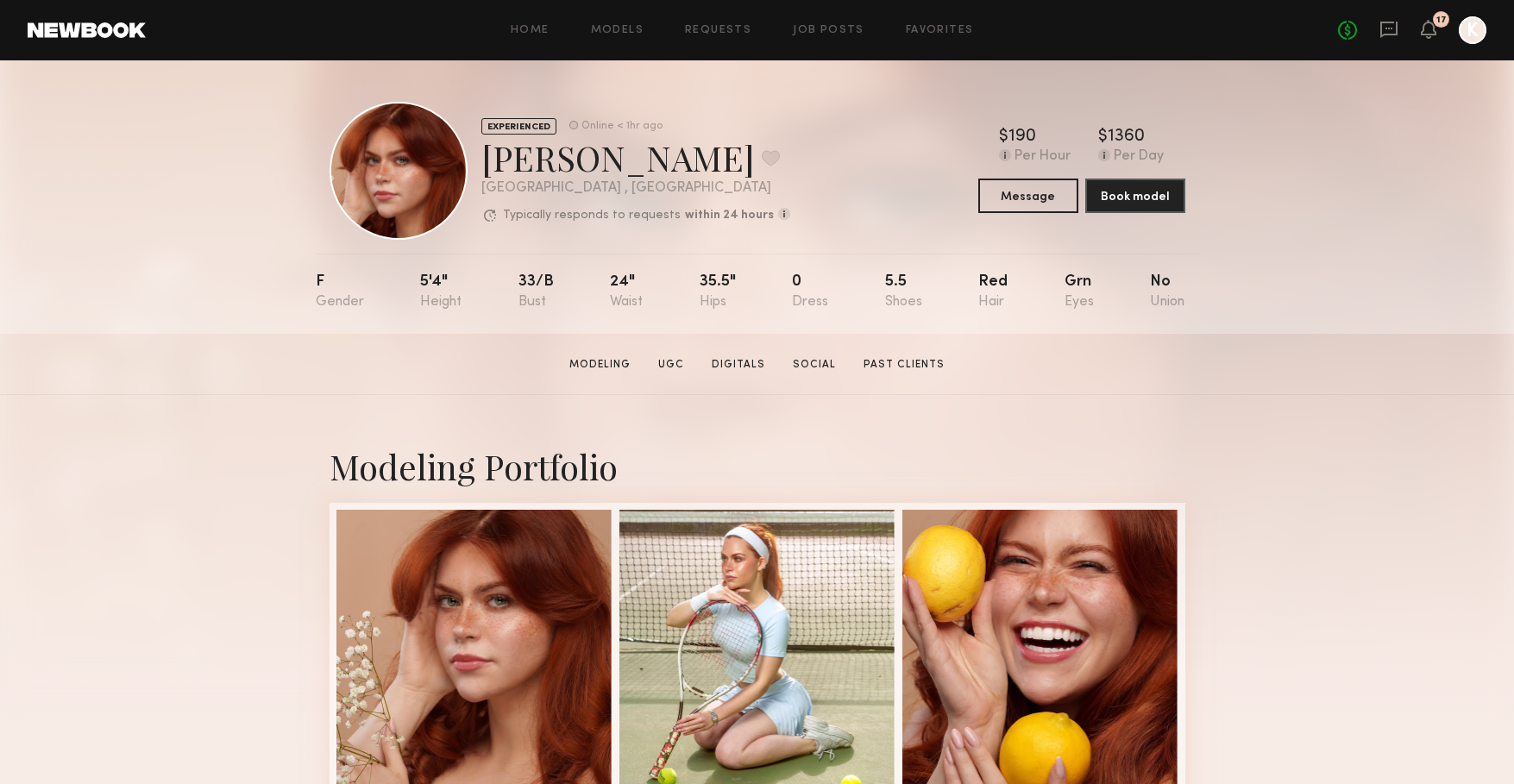
drag, startPoint x: 598, startPoint y: 161, endPoint x: 501, endPoint y: 161, distance: 97.0
click at [501, 161] on div "[PERSON_NAME] Favorite" at bounding box center [636, 157] width 309 height 46
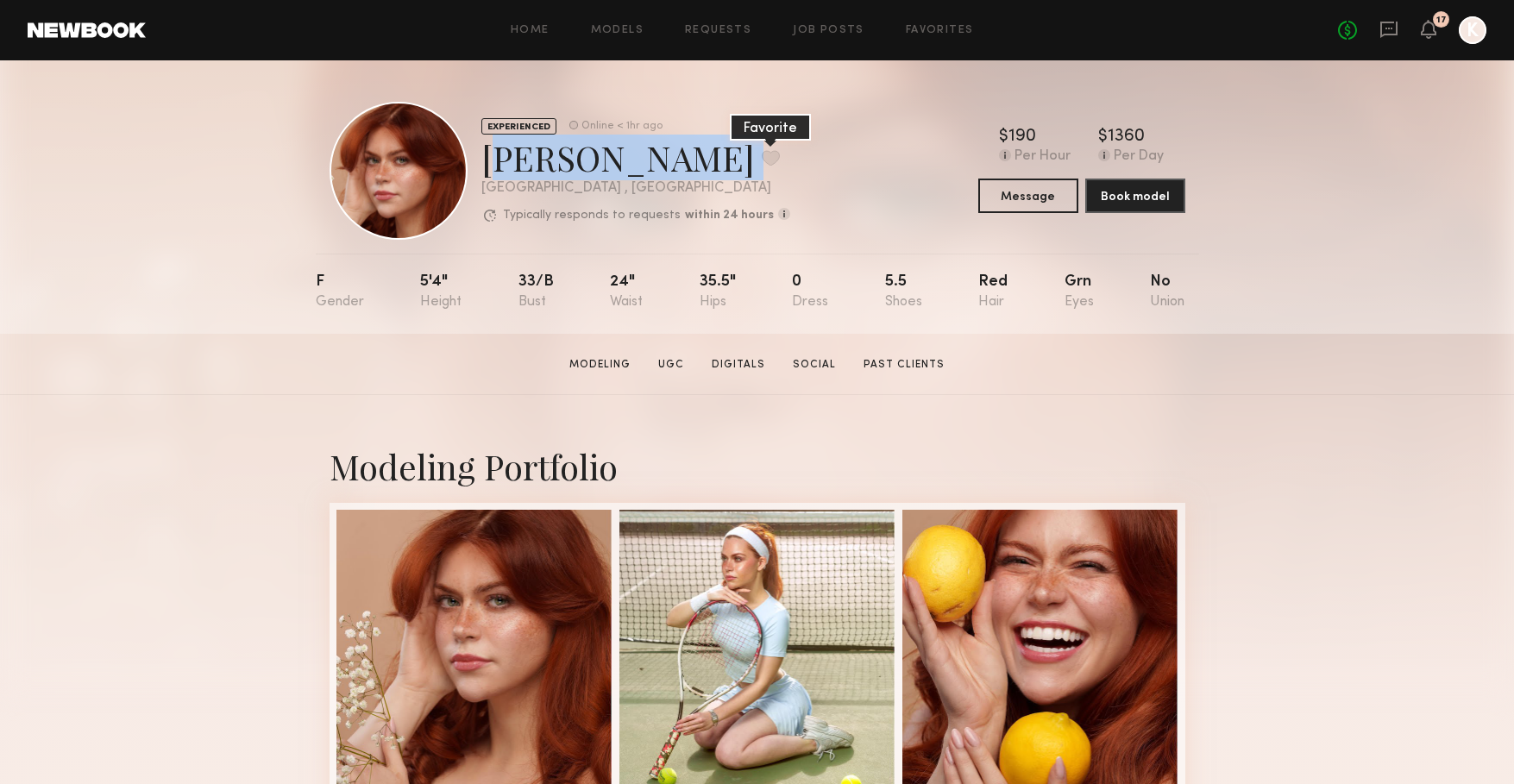
drag, startPoint x: 483, startPoint y: 160, endPoint x: 609, endPoint y: 162, distance: 126.0
click at [609, 162] on div "[PERSON_NAME] Favorite" at bounding box center [636, 157] width 309 height 46
copy div "[PERSON_NAME] Favorite"
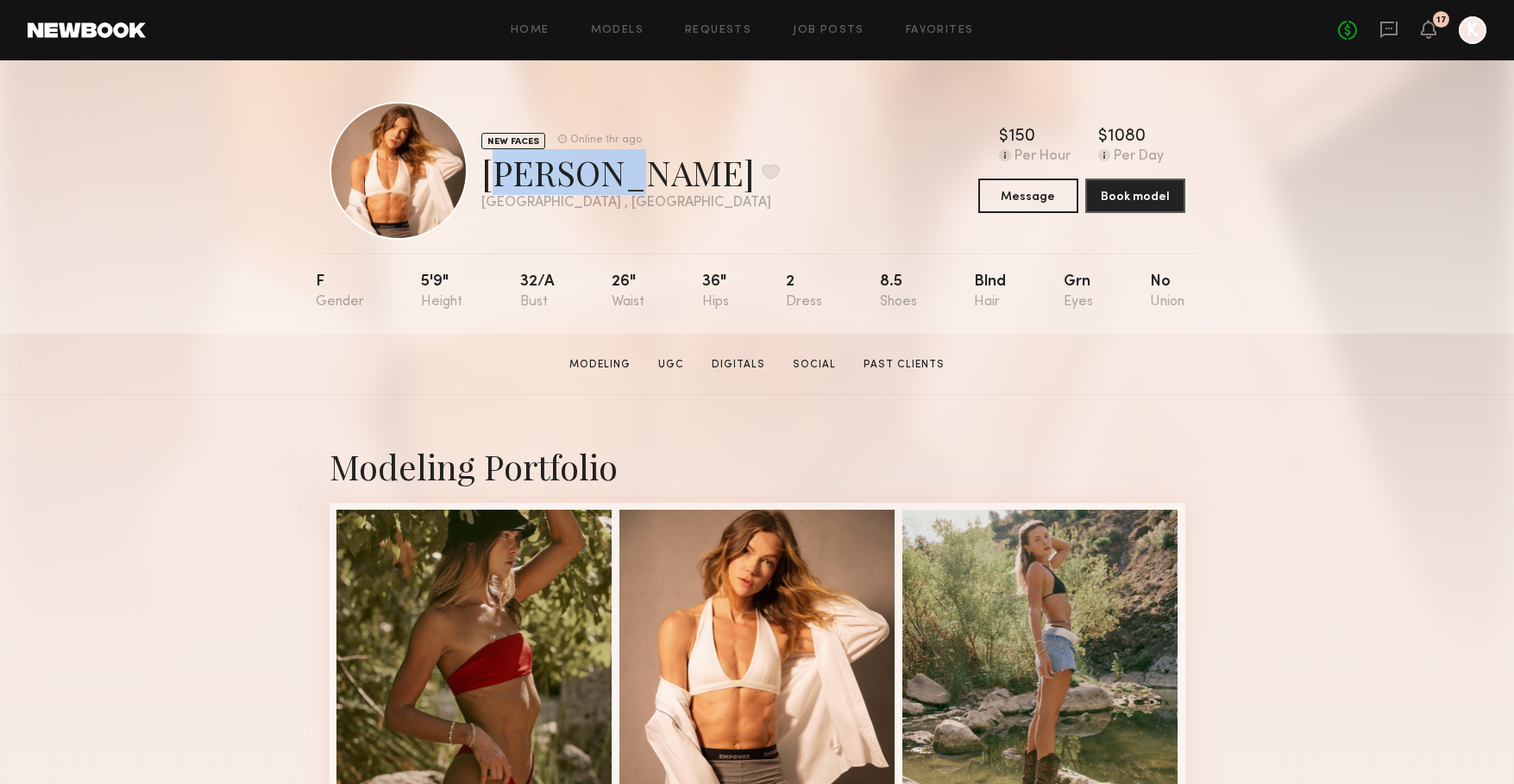
drag, startPoint x: 601, startPoint y: 178, endPoint x: 485, endPoint y: 176, distance: 116.0
click at [485, 176] on div "zane m. Favorite" at bounding box center [630, 172] width 299 height 46
copy div "zane m."
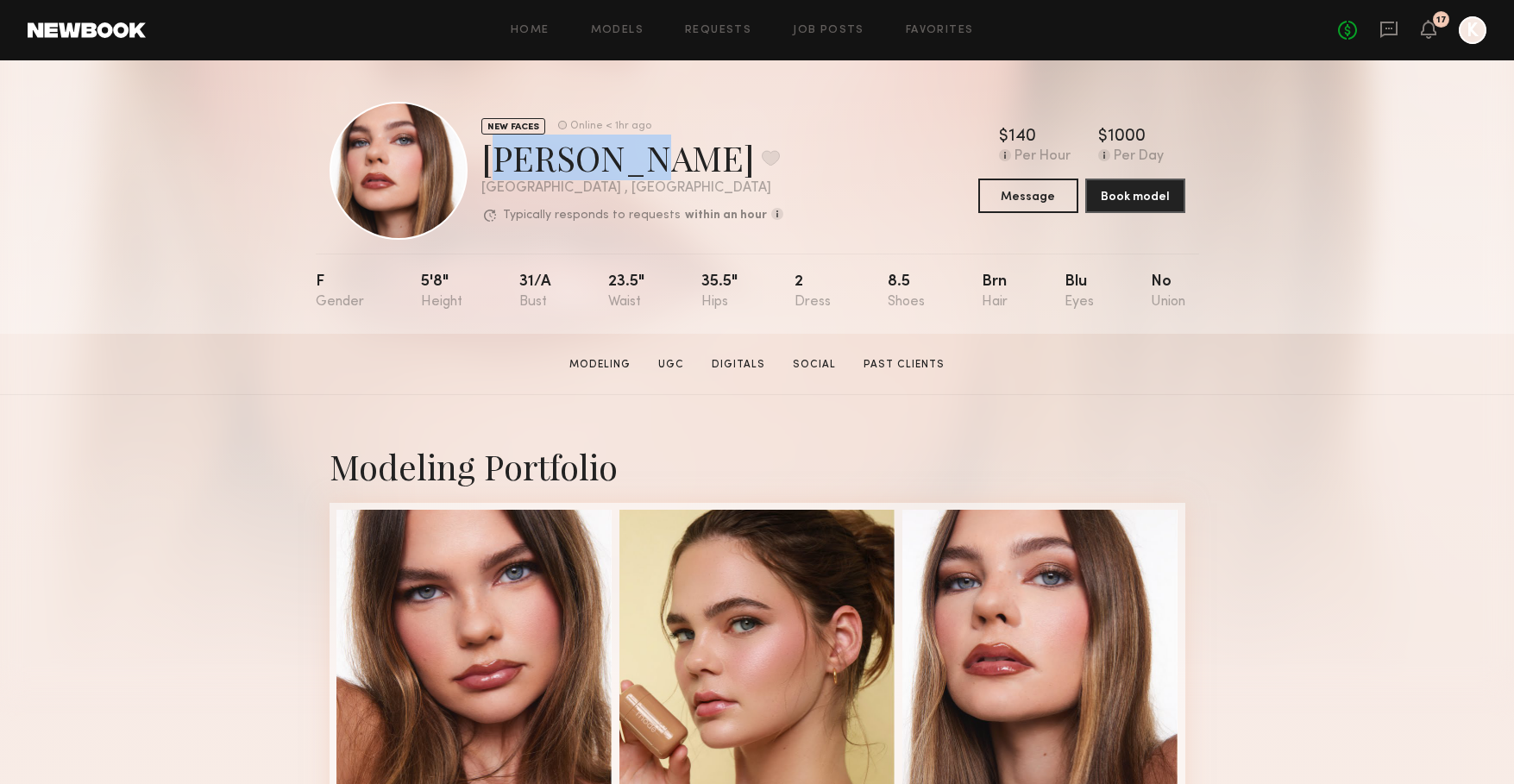
drag, startPoint x: 618, startPoint y: 165, endPoint x: 487, endPoint y: 162, distance: 131.0
click at [487, 162] on div "Grace W. Favorite" at bounding box center [632, 157] width 302 height 46
copy div "Grace W."
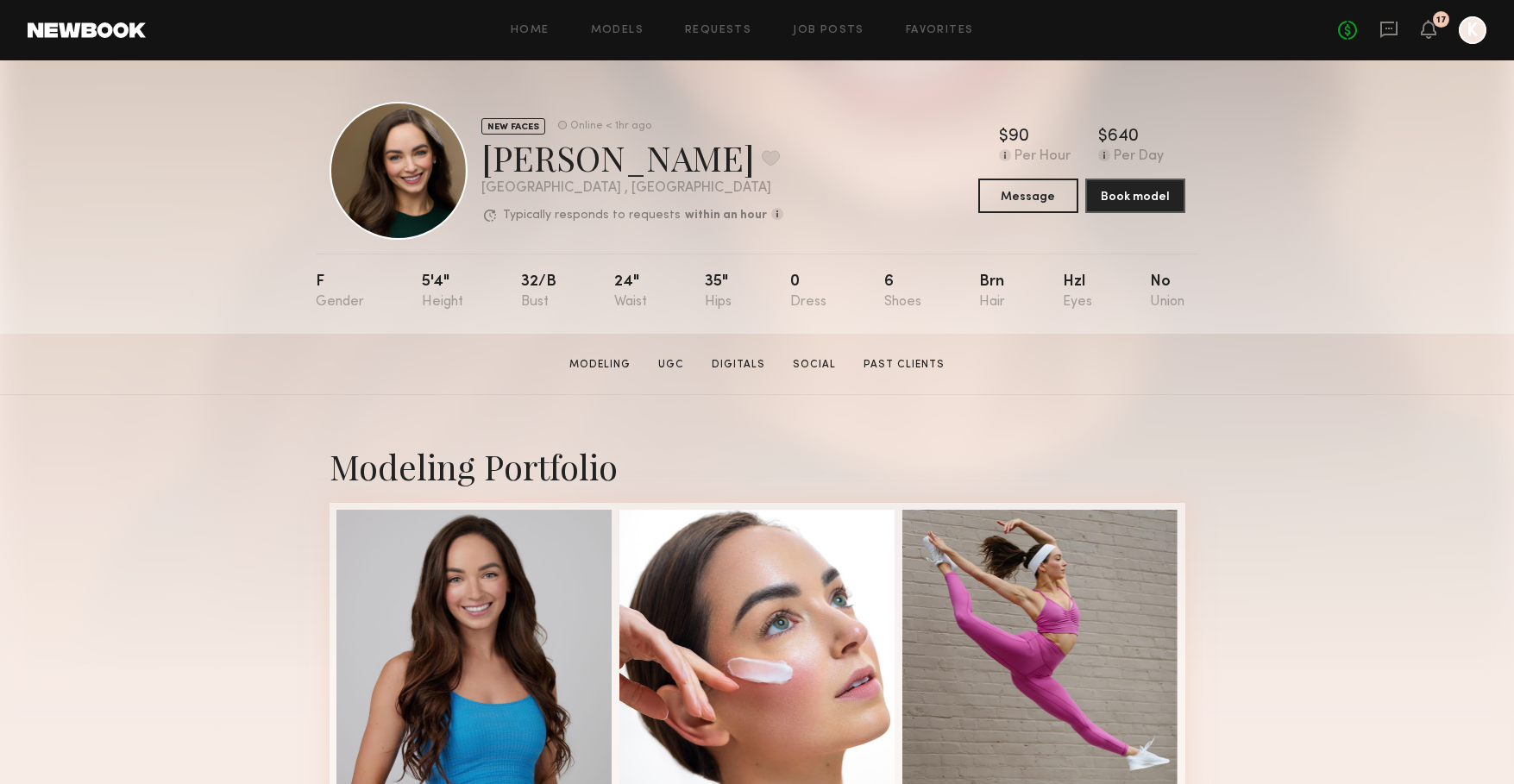
drag, startPoint x: 572, startPoint y: 161, endPoint x: 509, endPoint y: 158, distance: 63.1
click at [509, 158] on div "[PERSON_NAME] Favorite" at bounding box center [632, 157] width 302 height 46
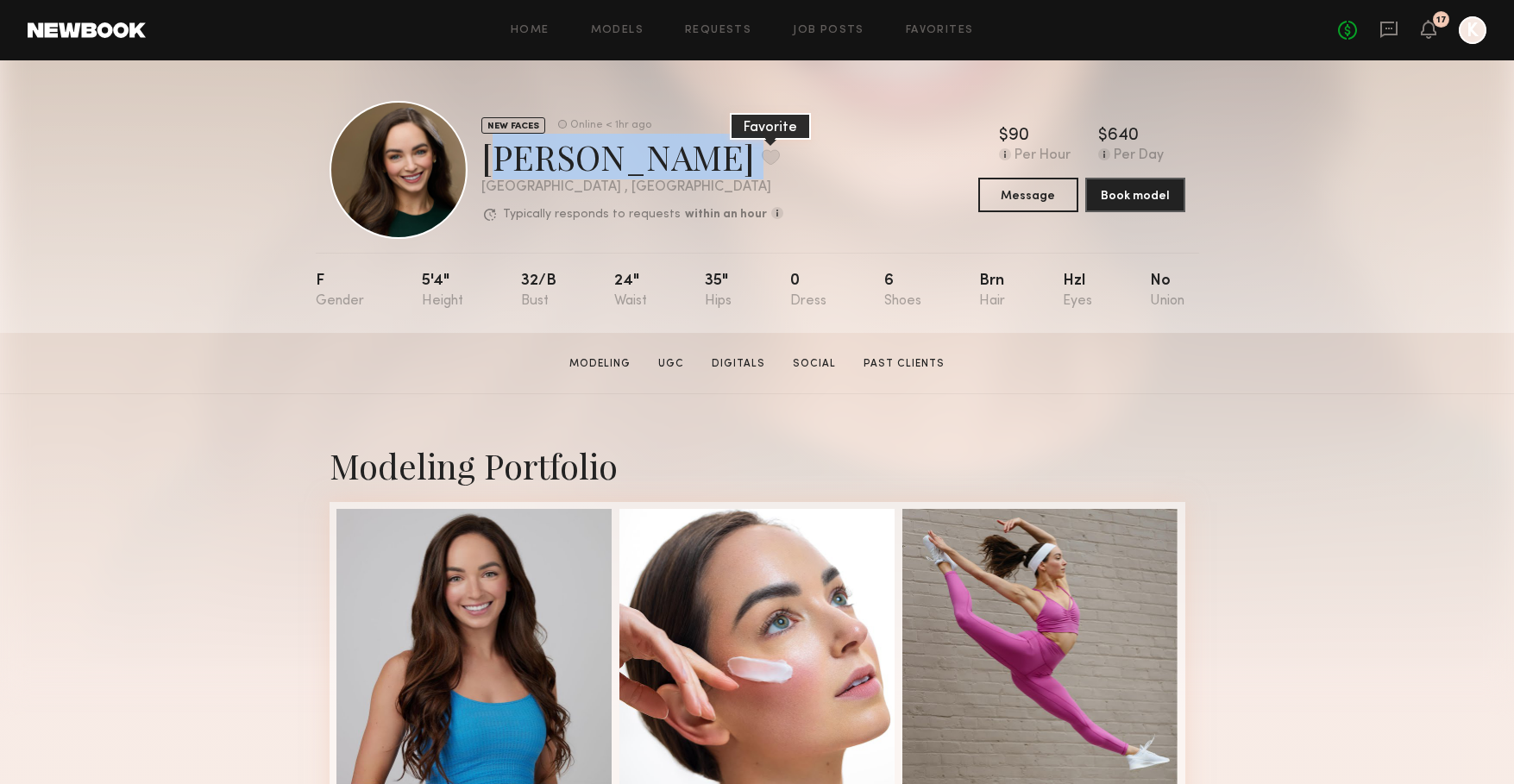
scroll to position [5, 0]
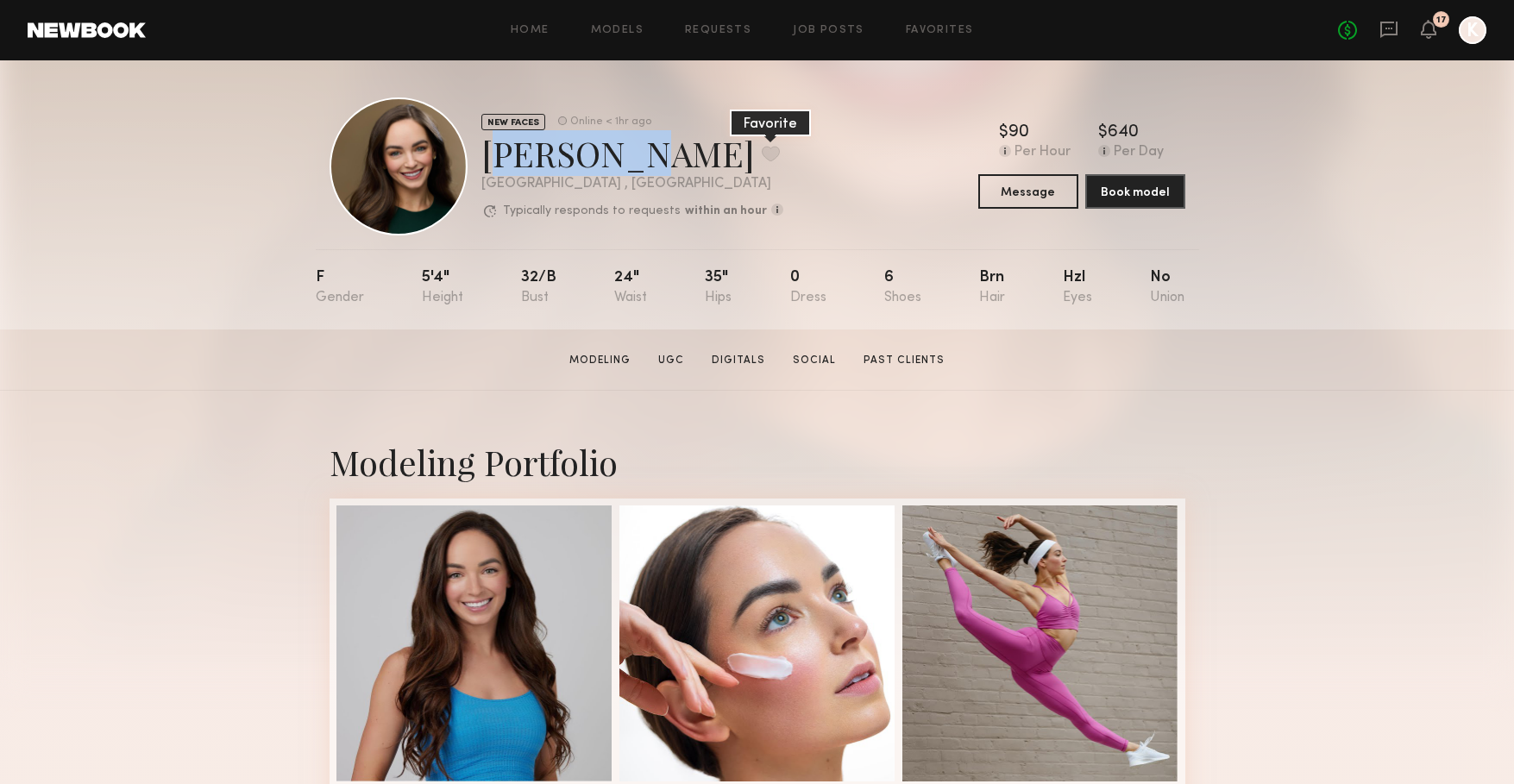
drag, startPoint x: 484, startPoint y: 156, endPoint x: 615, endPoint y: 168, distance: 131.5
click at [615, 168] on div "[PERSON_NAME] Favorite" at bounding box center [632, 153] width 302 height 46
copy div "[PERSON_NAME]"
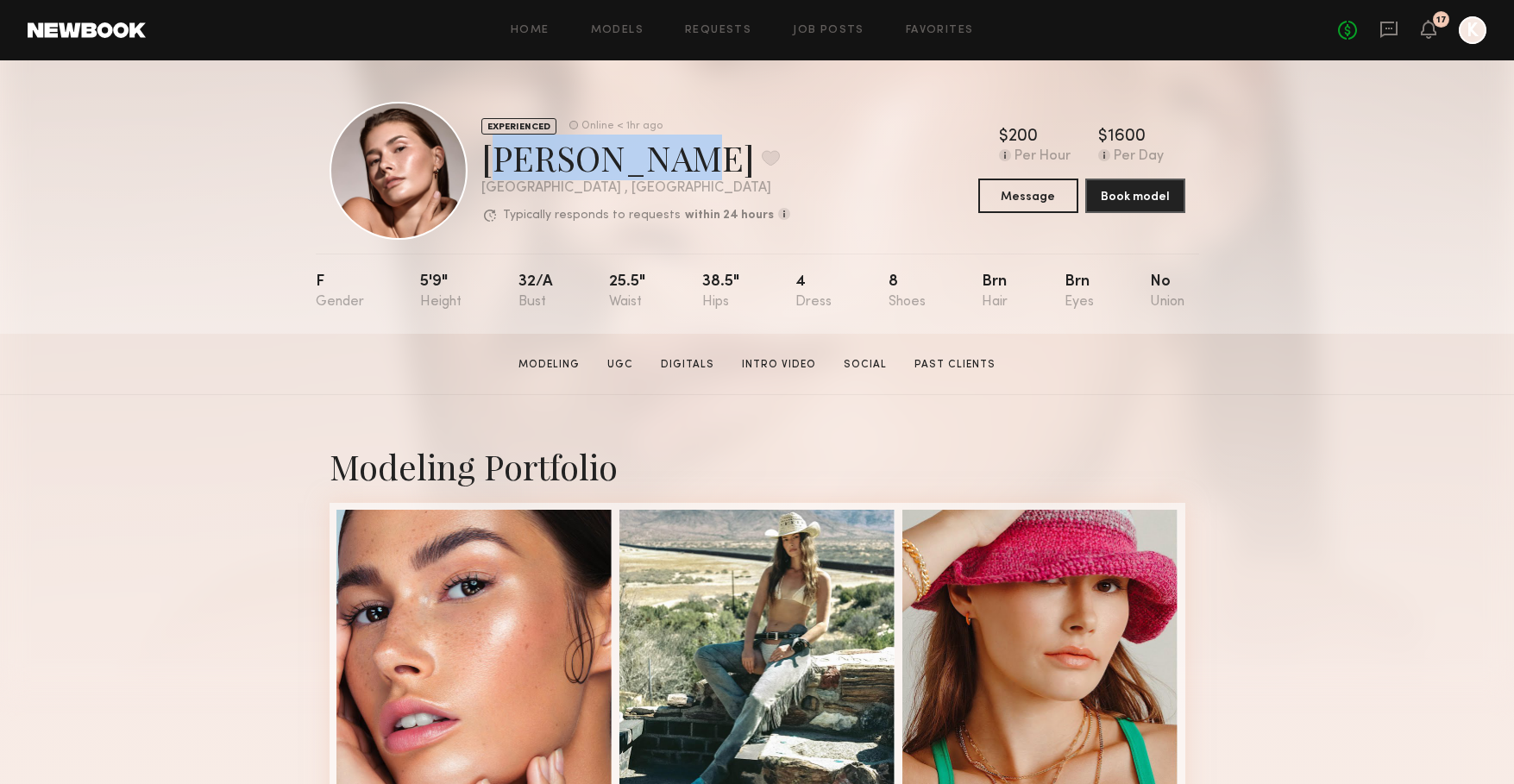
drag, startPoint x: 649, startPoint y: 166, endPoint x: 487, endPoint y: 154, distance: 162.4
click at [487, 154] on div "Chelsey M. Favorite" at bounding box center [636, 157] width 309 height 46
copy div "Chelsey M."
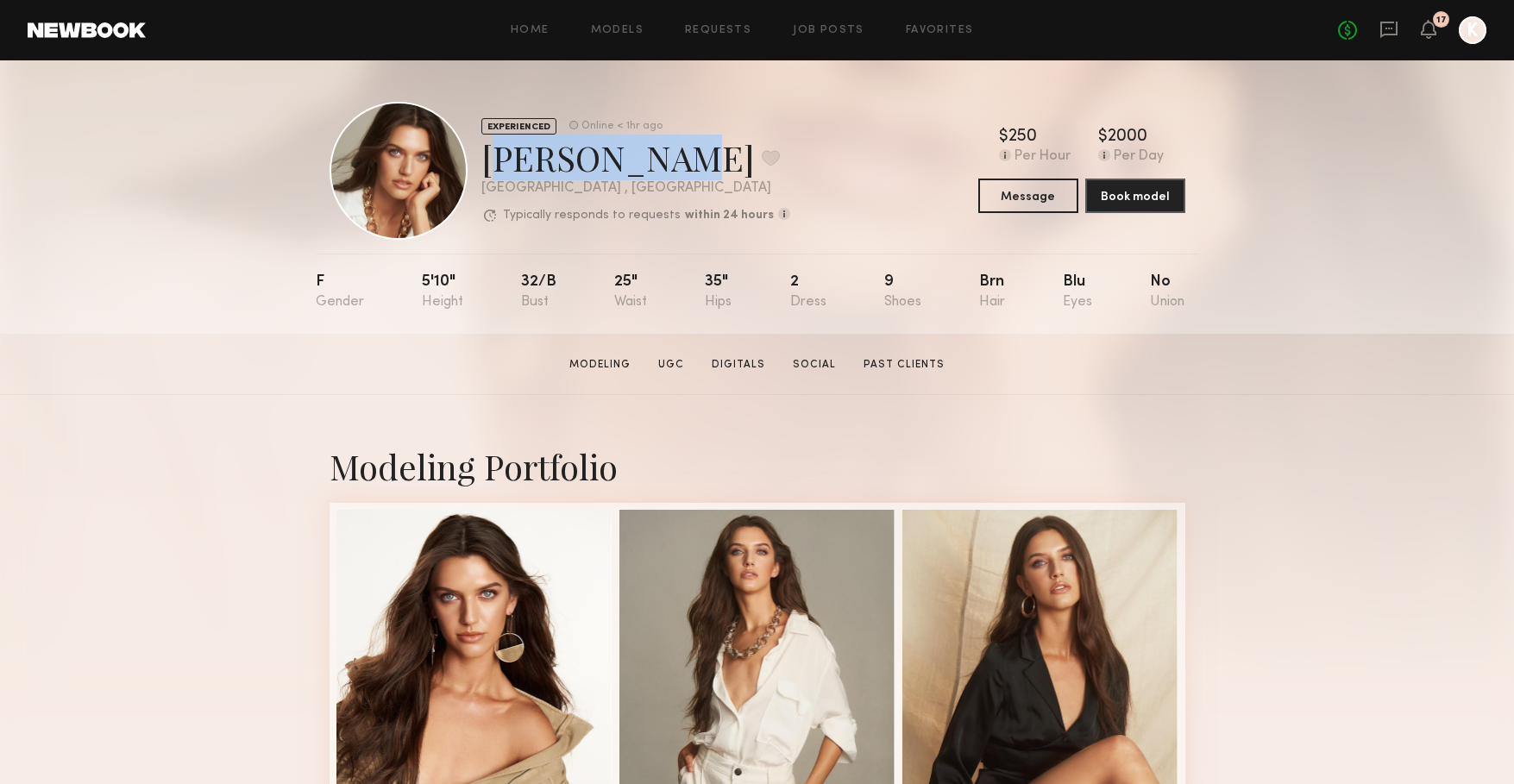
drag, startPoint x: 647, startPoint y: 163, endPoint x: 488, endPoint y: 163, distance: 159.0
click at [489, 162] on div "Caroline K. Favorite" at bounding box center [636, 157] width 309 height 46
copy div "Caroline K"
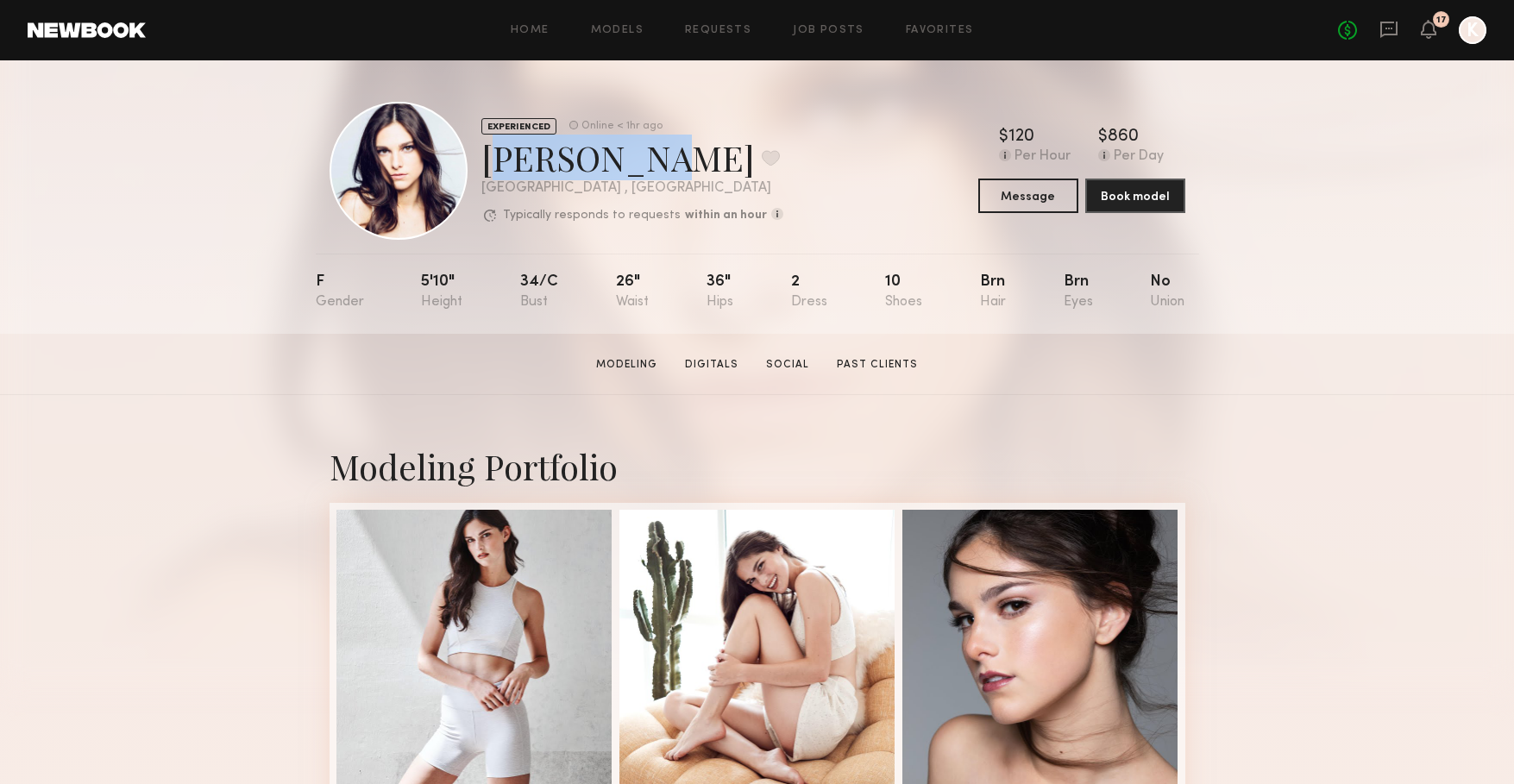
drag, startPoint x: 621, startPoint y: 166, endPoint x: 479, endPoint y: 163, distance: 142.0
click at [479, 163] on div "EXPERIENCED Online < 1hr ago [PERSON_NAME] Favorite [GEOGRAPHIC_DATA] , [GEOGRA…" at bounding box center [556, 170] width 454 height 138
copy div "[PERSON_NAME]"
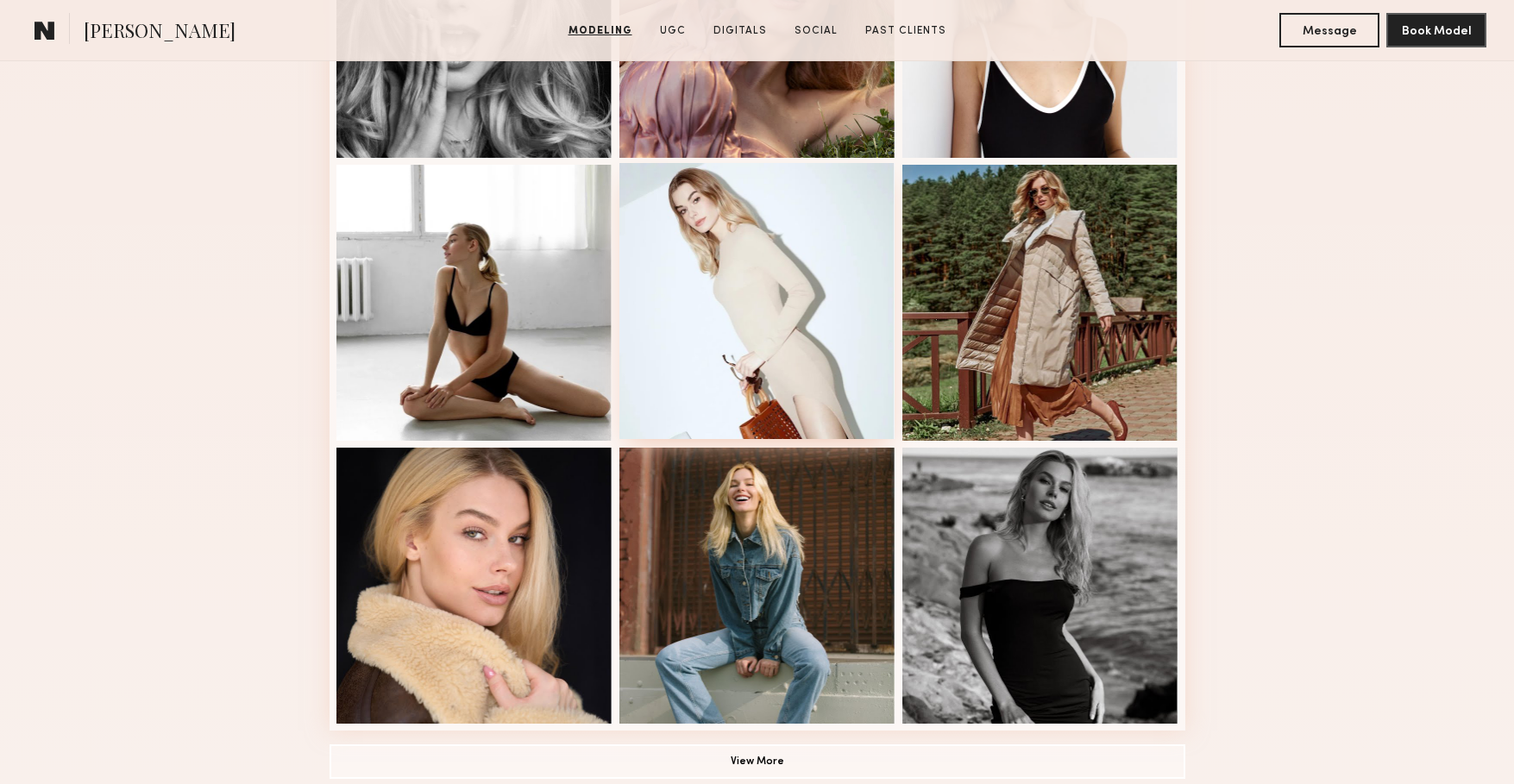
scroll to position [943, 0]
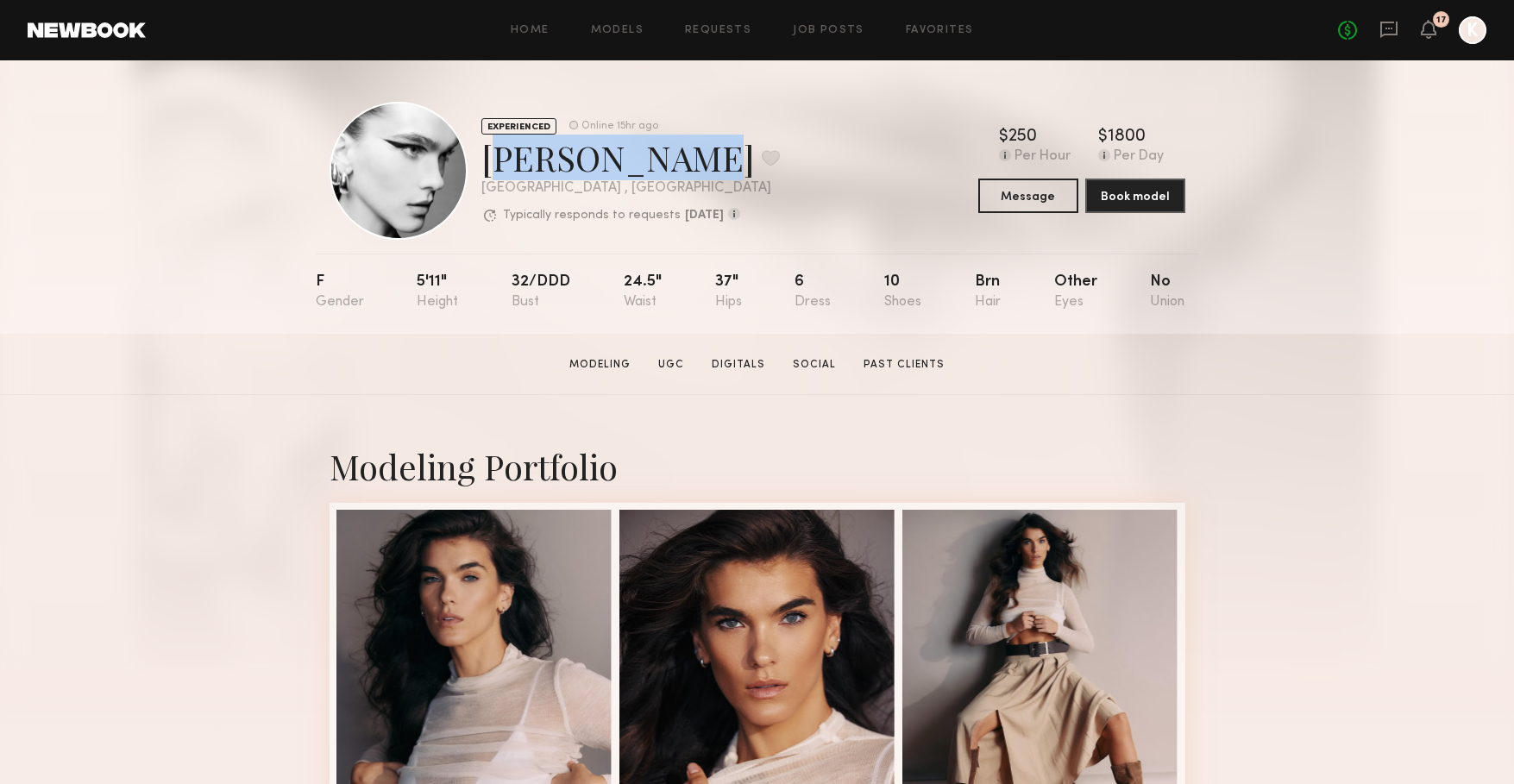
drag, startPoint x: 697, startPoint y: 162, endPoint x: 484, endPoint y: 172, distance: 213.2
click at [481, 171] on div "Summerlyn C. Favorite" at bounding box center [630, 157] width 299 height 46
copy div "Summerlyn C"
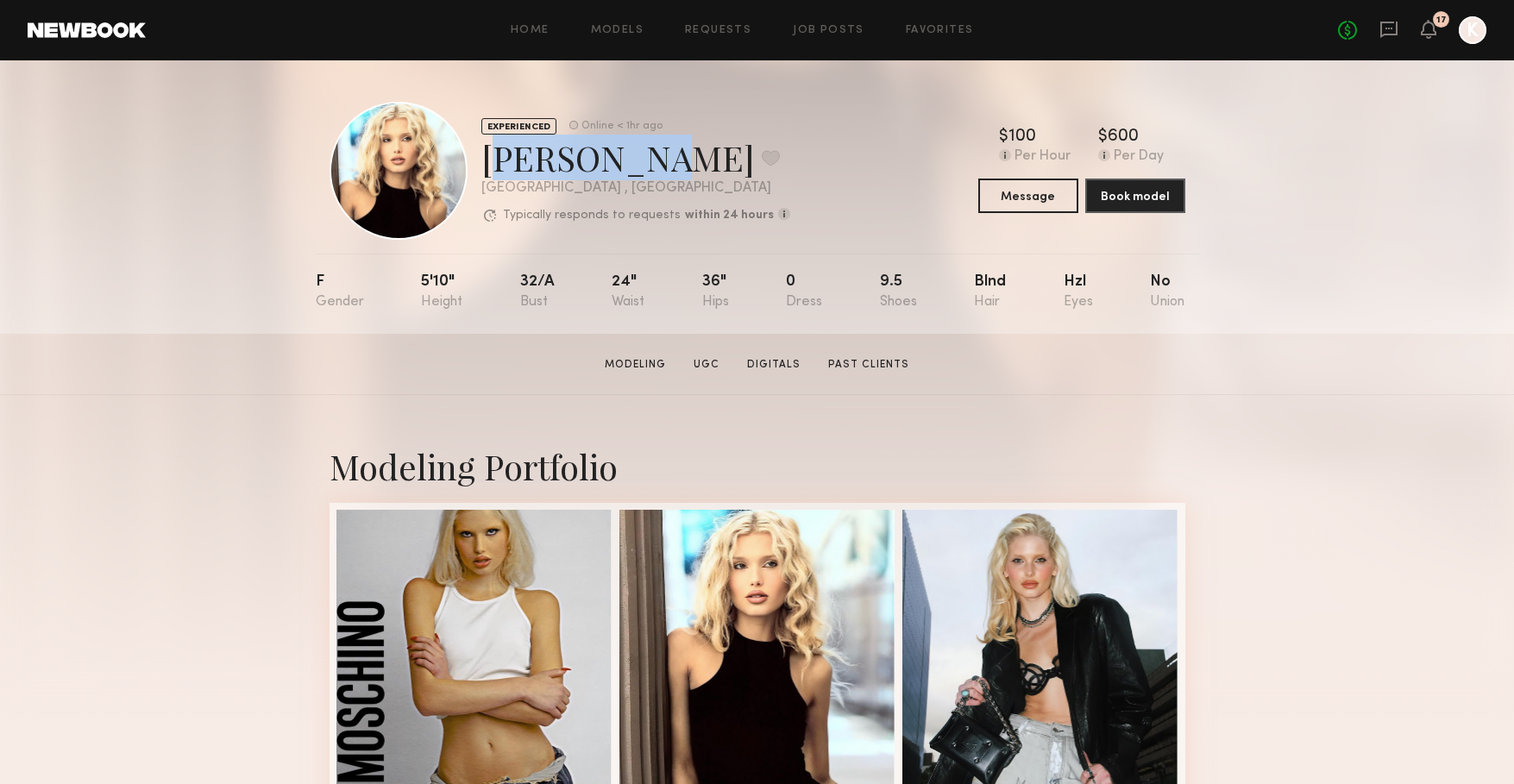
drag, startPoint x: 623, startPoint y: 165, endPoint x: 263, endPoint y: 193, distance: 361.1
click at [479, 160] on div "EXPERIENCED Online < 1hr ago Bianca A. Favorite Los Angeles , CA Typically resp…" at bounding box center [560, 170] width 460 height 138
copy div "Bianca A."
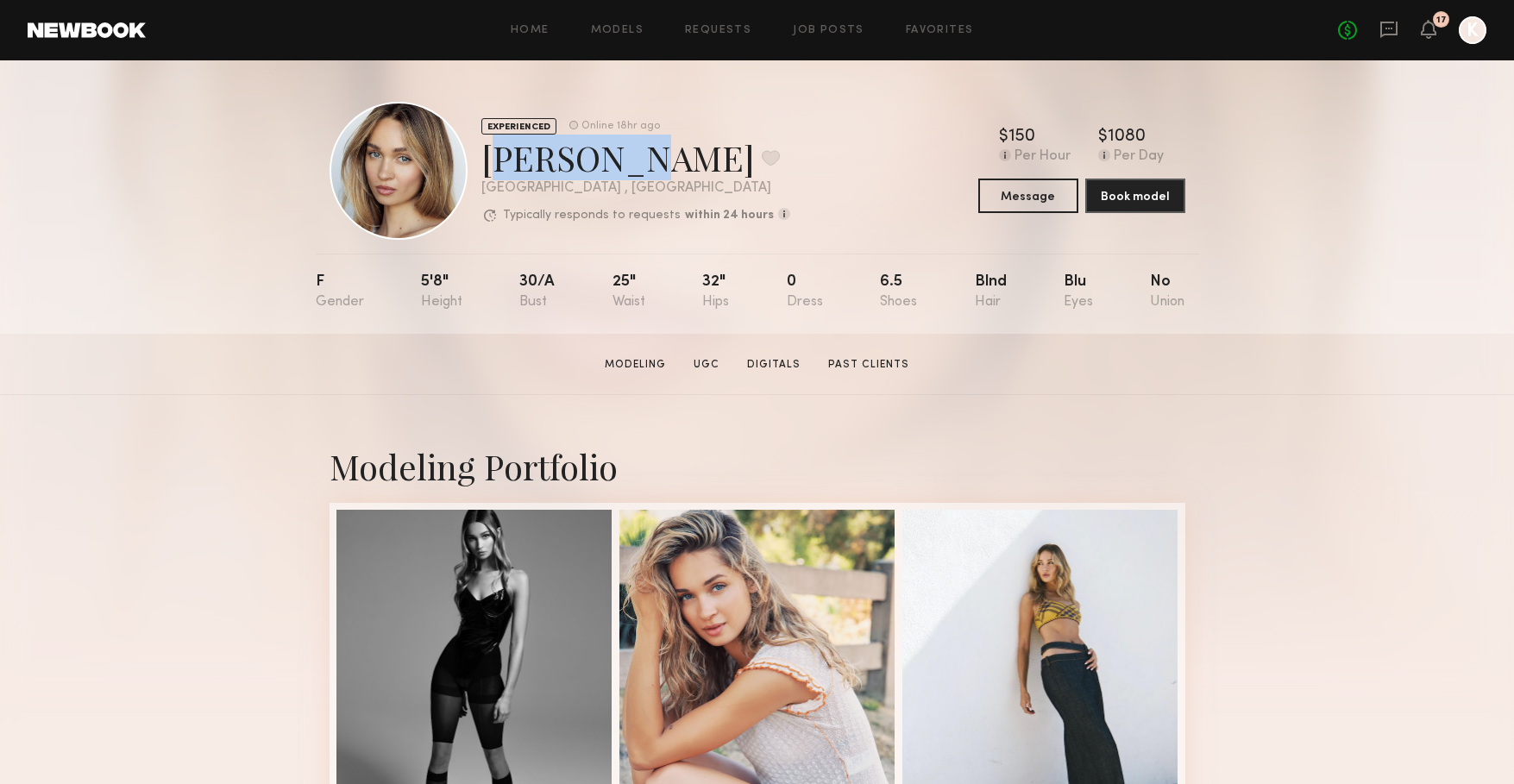
drag, startPoint x: 614, startPoint y: 165, endPoint x: 488, endPoint y: 168, distance: 126.0
click at [488, 168] on div "Chloe C. Favorite" at bounding box center [636, 157] width 309 height 46
copy div "Chloe C."
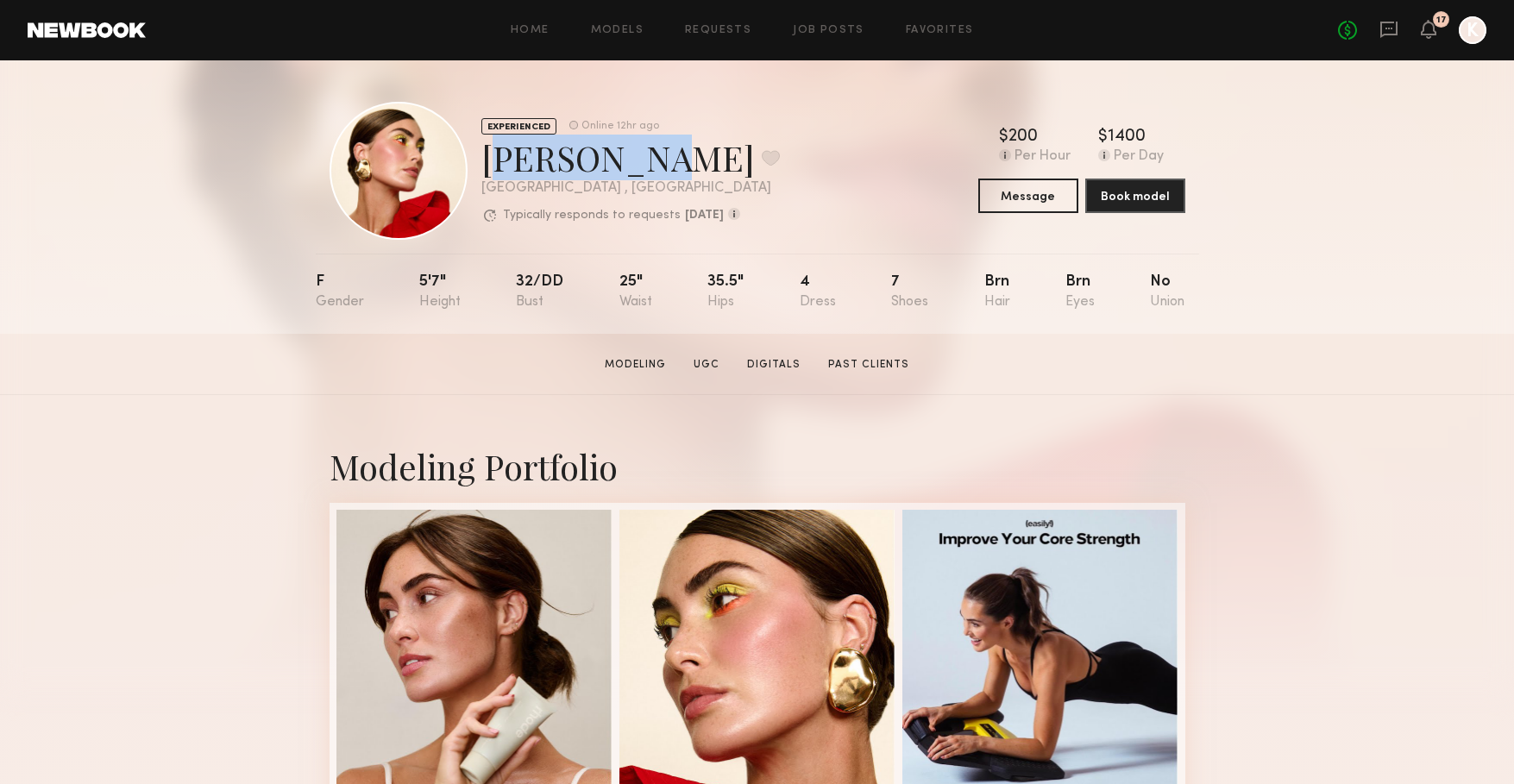
drag, startPoint x: 628, startPoint y: 162, endPoint x: 478, endPoint y: 162, distance: 150.0
click at [478, 162] on div "EXPERIENCED Online 12hr ago [PERSON_NAME] Favorite [GEOGRAPHIC_DATA] , [GEOGRAP…" at bounding box center [554, 170] width 450 height 138
copy div "[PERSON_NAME]"
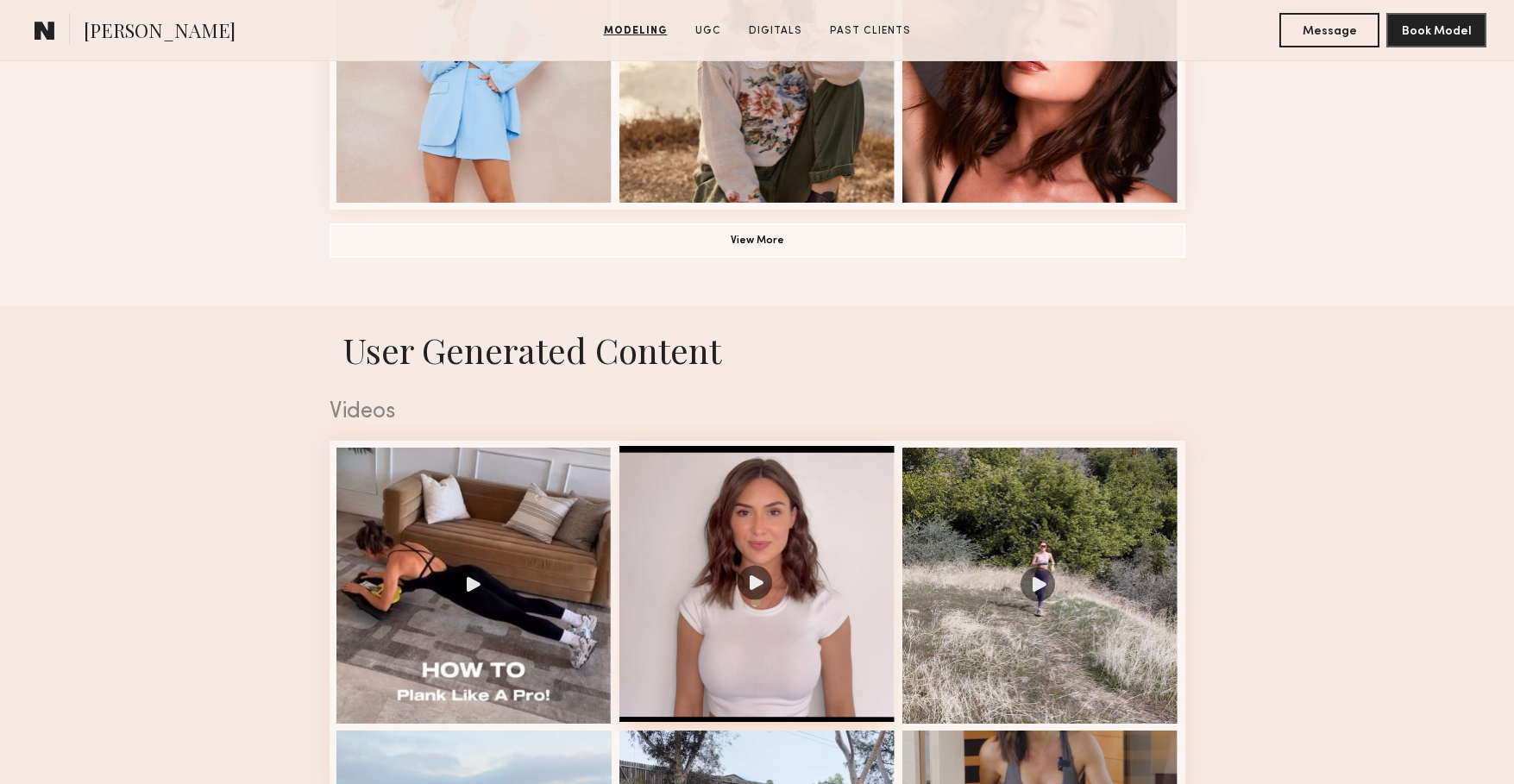
scroll to position [1437, 0]
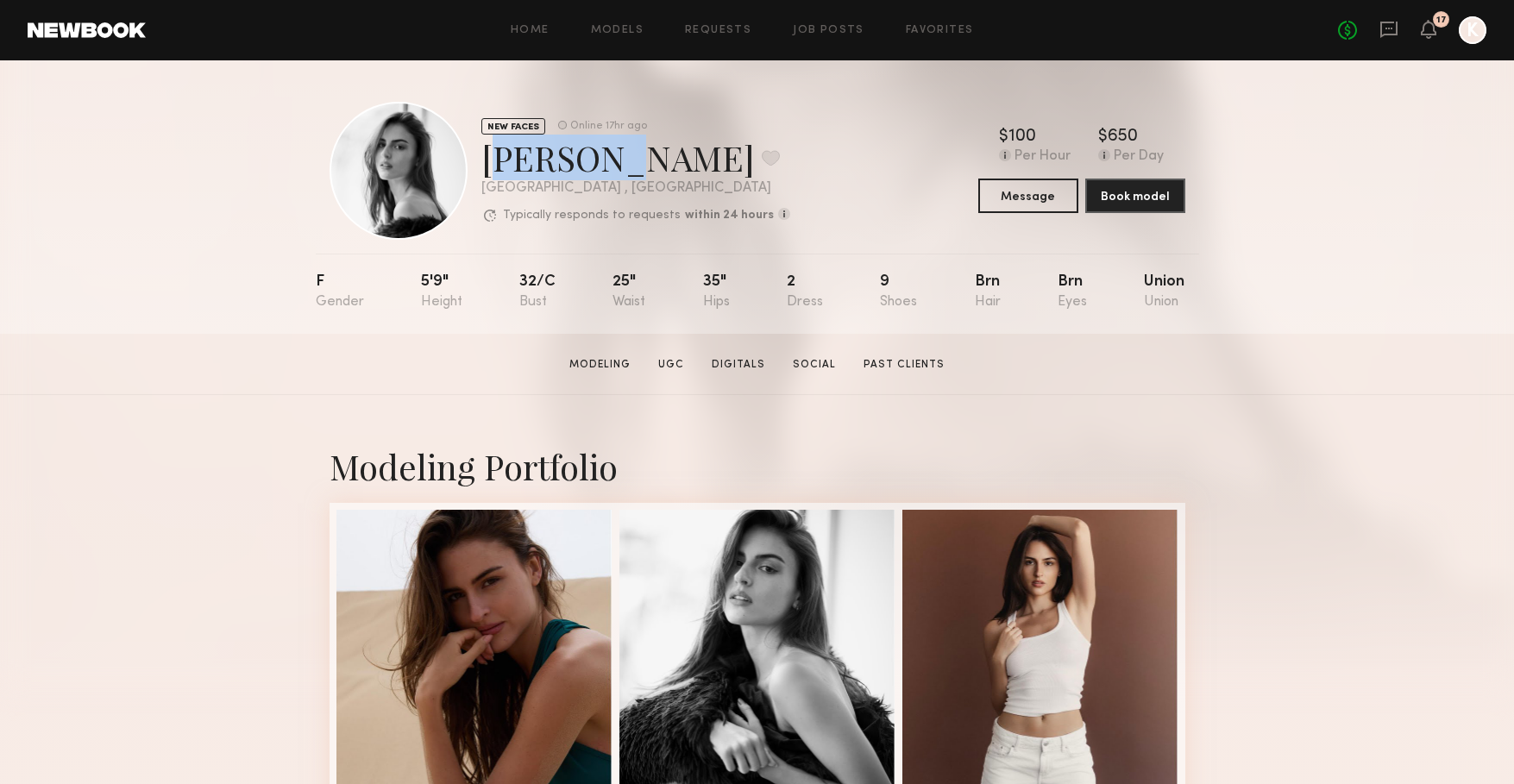
drag, startPoint x: 603, startPoint y: 168, endPoint x: 486, endPoint y: 164, distance: 117.1
click at [486, 164] on div "Leah M. Favorite" at bounding box center [636, 157] width 309 height 46
copy div "Leah M."
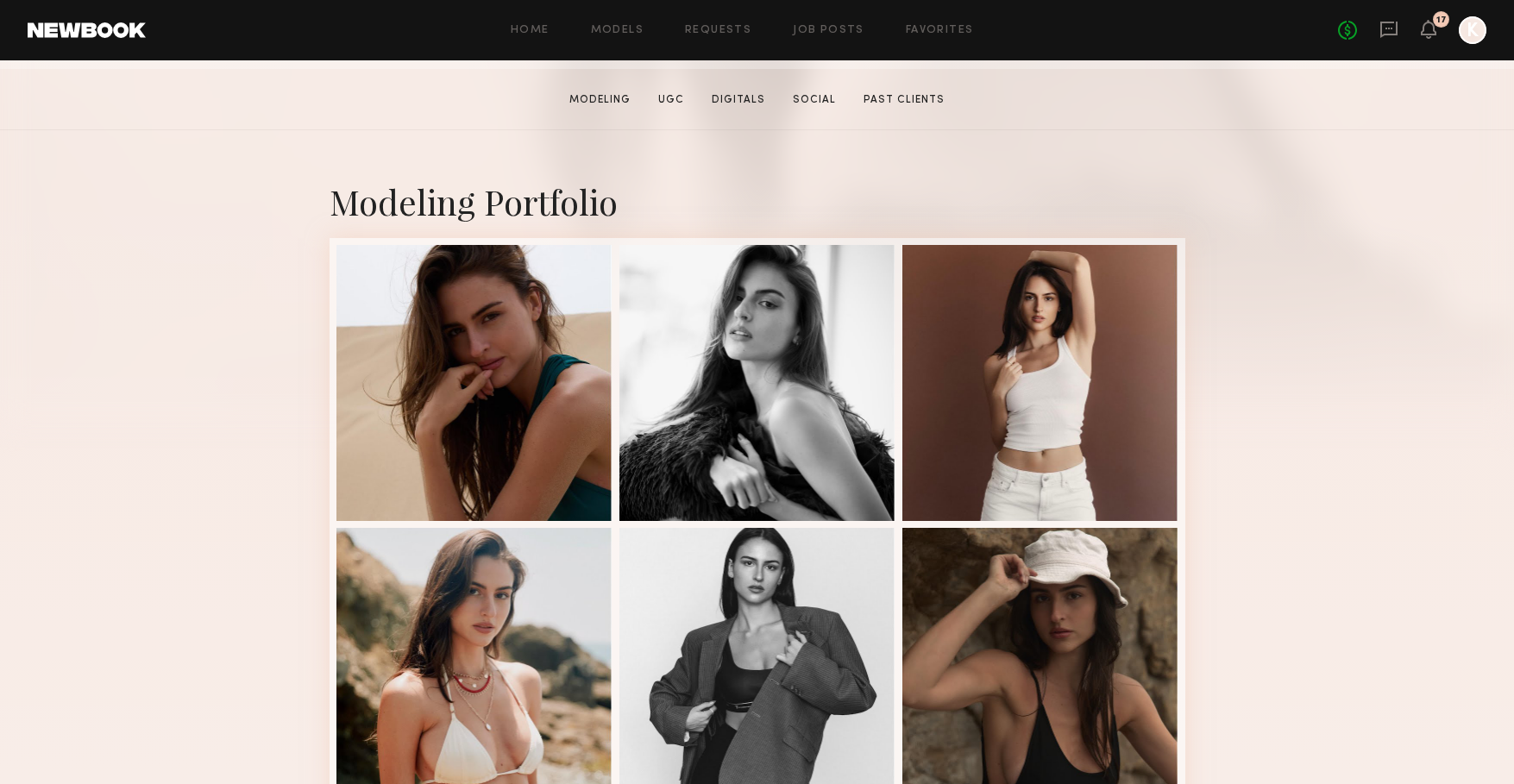
scroll to position [264, 0]
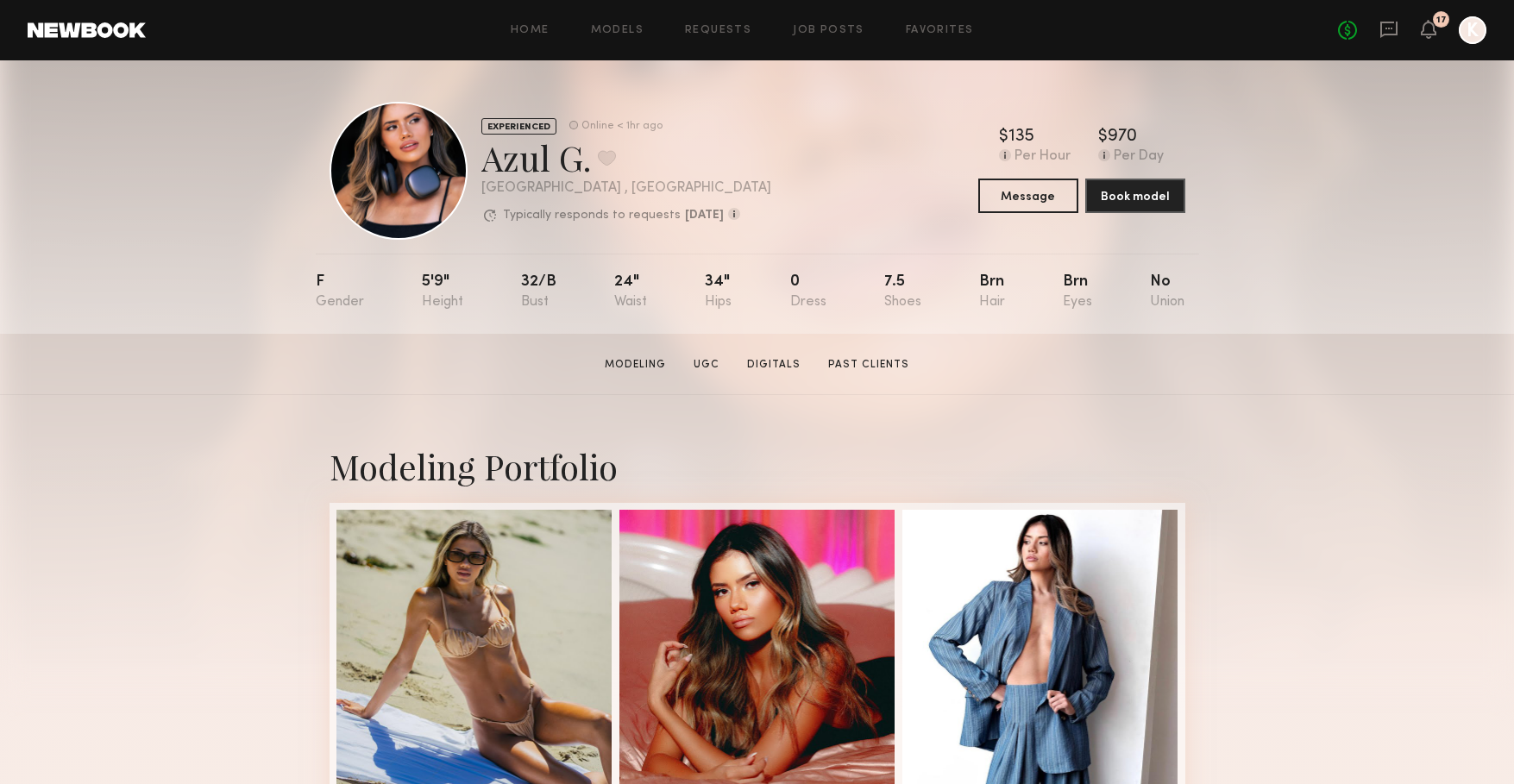
drag, startPoint x: 587, startPoint y: 166, endPoint x: 478, endPoint y: 166, distance: 109.0
click at [478, 166] on div "EXPERIENCED Online < 1hr ago Azul G. Favorite Los Angeles , CA Typically respon…" at bounding box center [551, 170] width 442 height 138
copy div "Azul G."
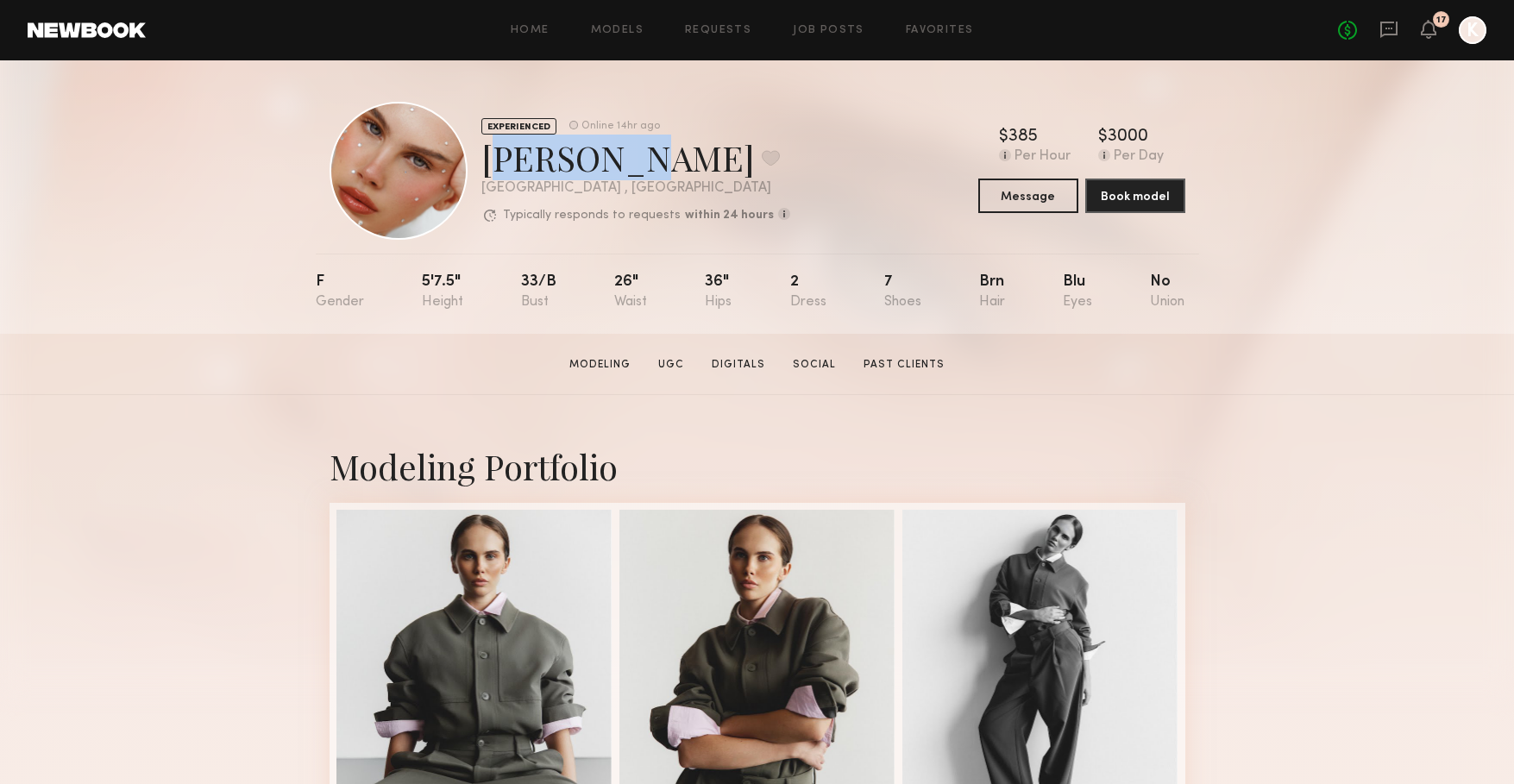
drag, startPoint x: 605, startPoint y: 161, endPoint x: 489, endPoint y: 162, distance: 116.0
click at [489, 162] on div "[PERSON_NAME] Favorite" at bounding box center [636, 157] width 309 height 46
copy div "Kirra W."
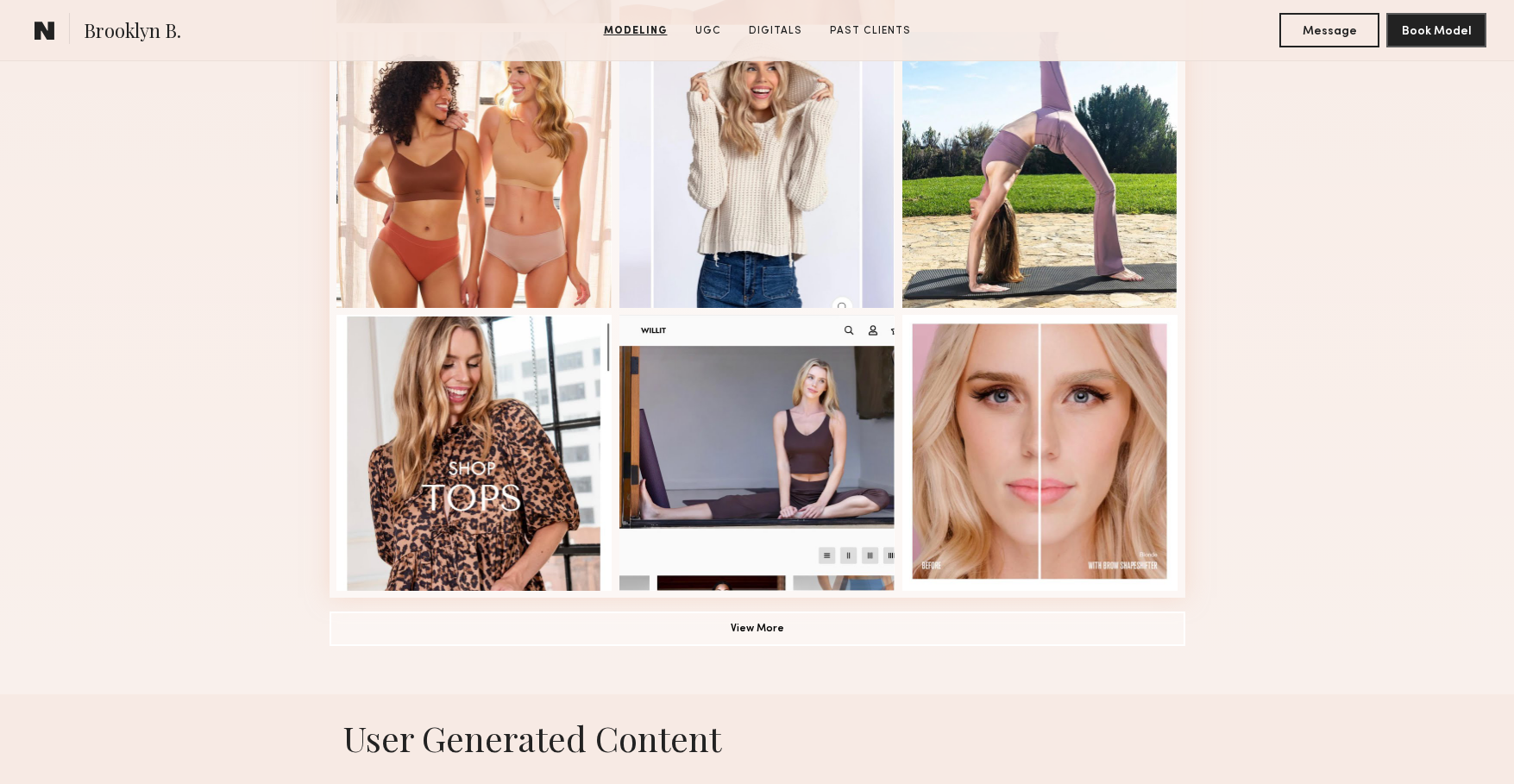
scroll to position [1124, 0]
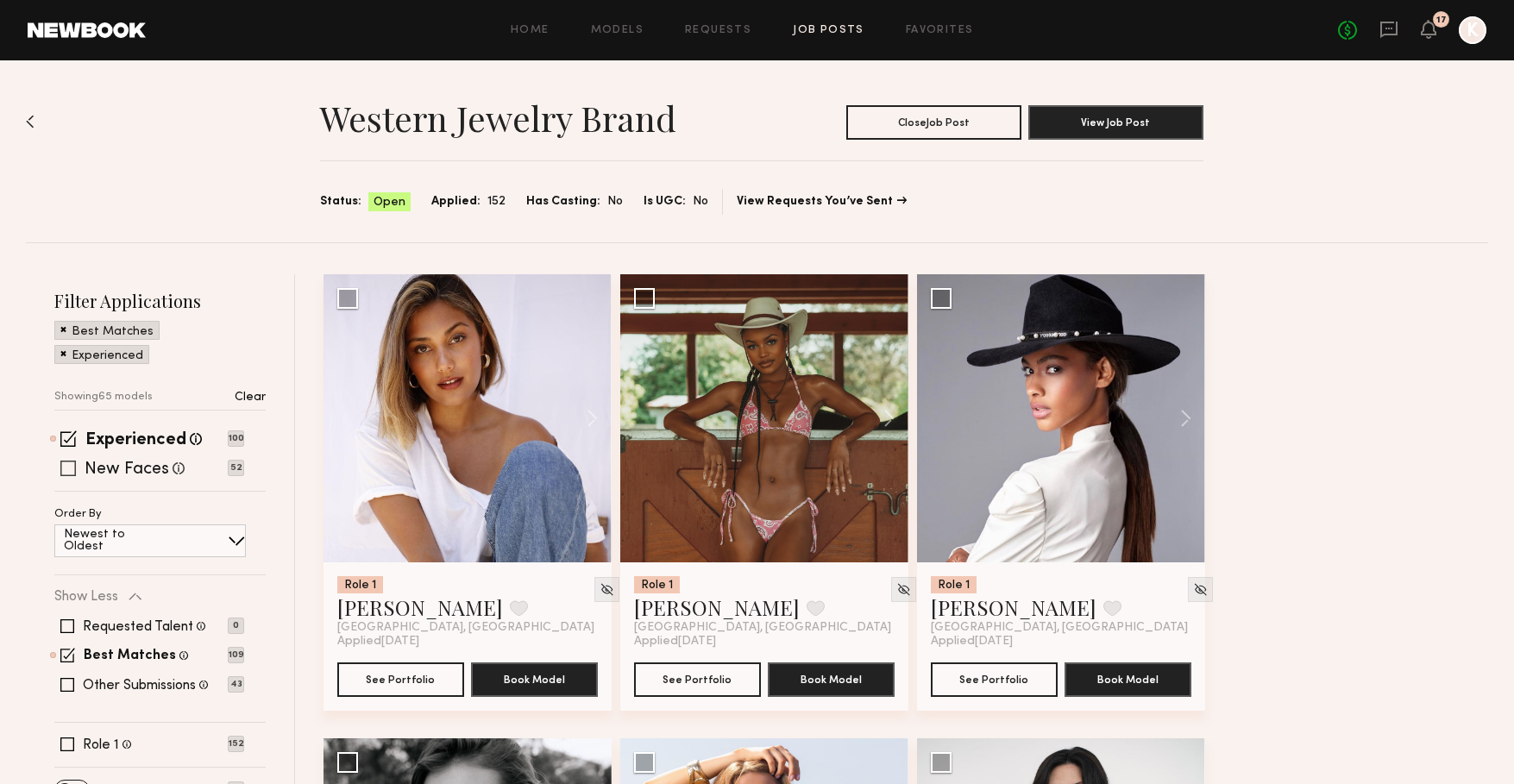
click at [72, 471] on span at bounding box center [68, 467] width 16 height 16
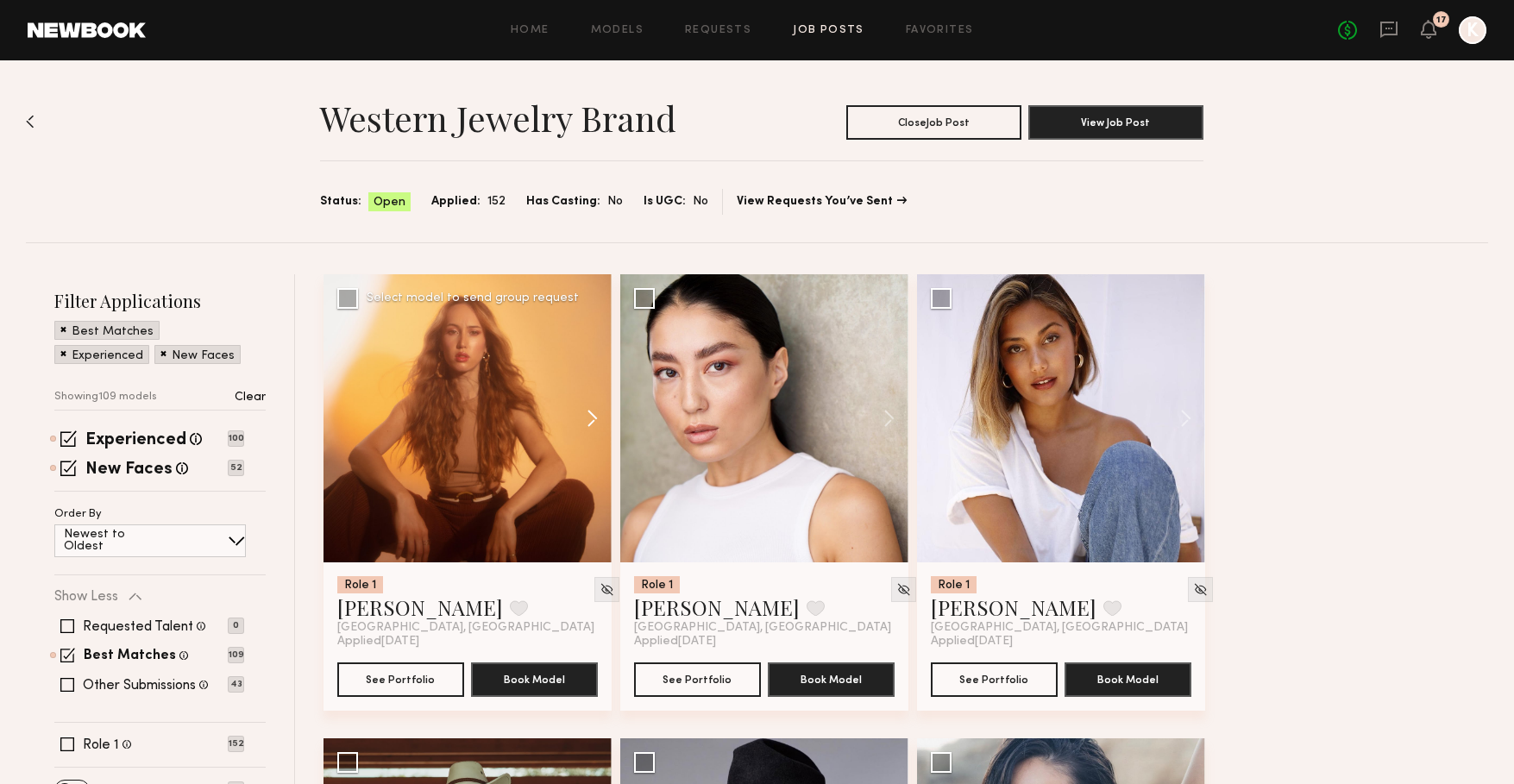
click at [586, 416] on button at bounding box center [584, 418] width 55 height 288
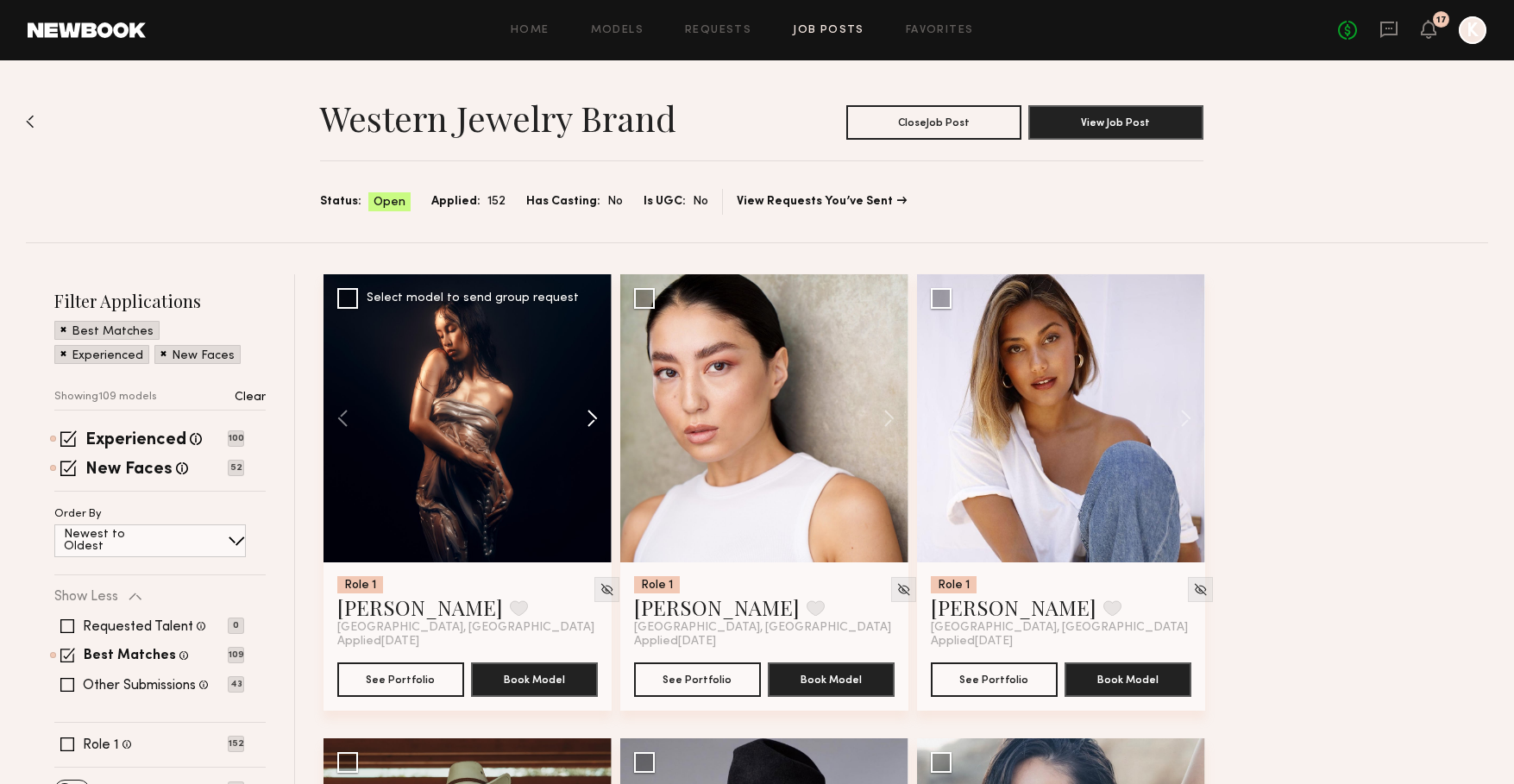
click at [586, 416] on button at bounding box center [584, 418] width 55 height 288
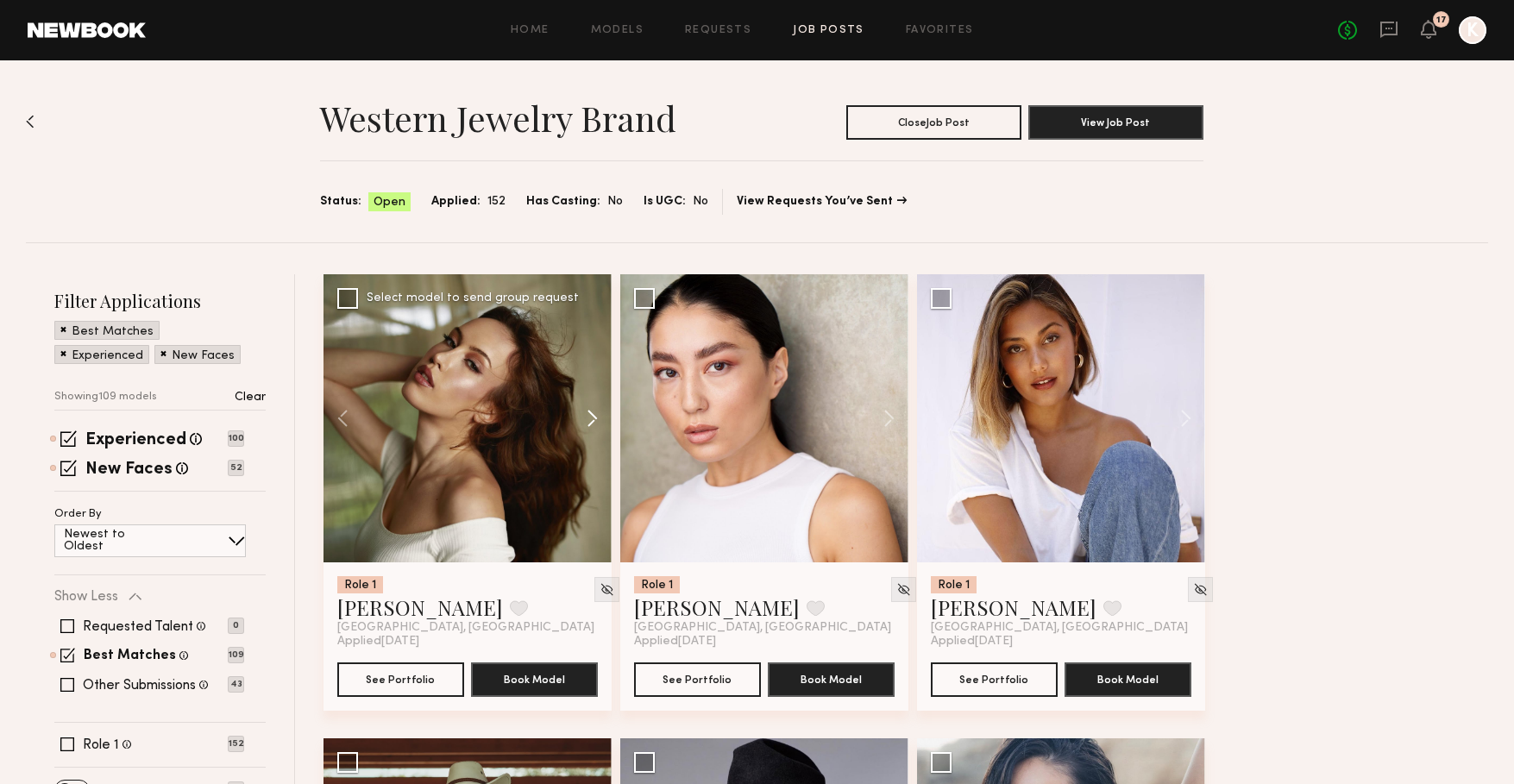
click at [586, 416] on button at bounding box center [584, 418] width 55 height 288
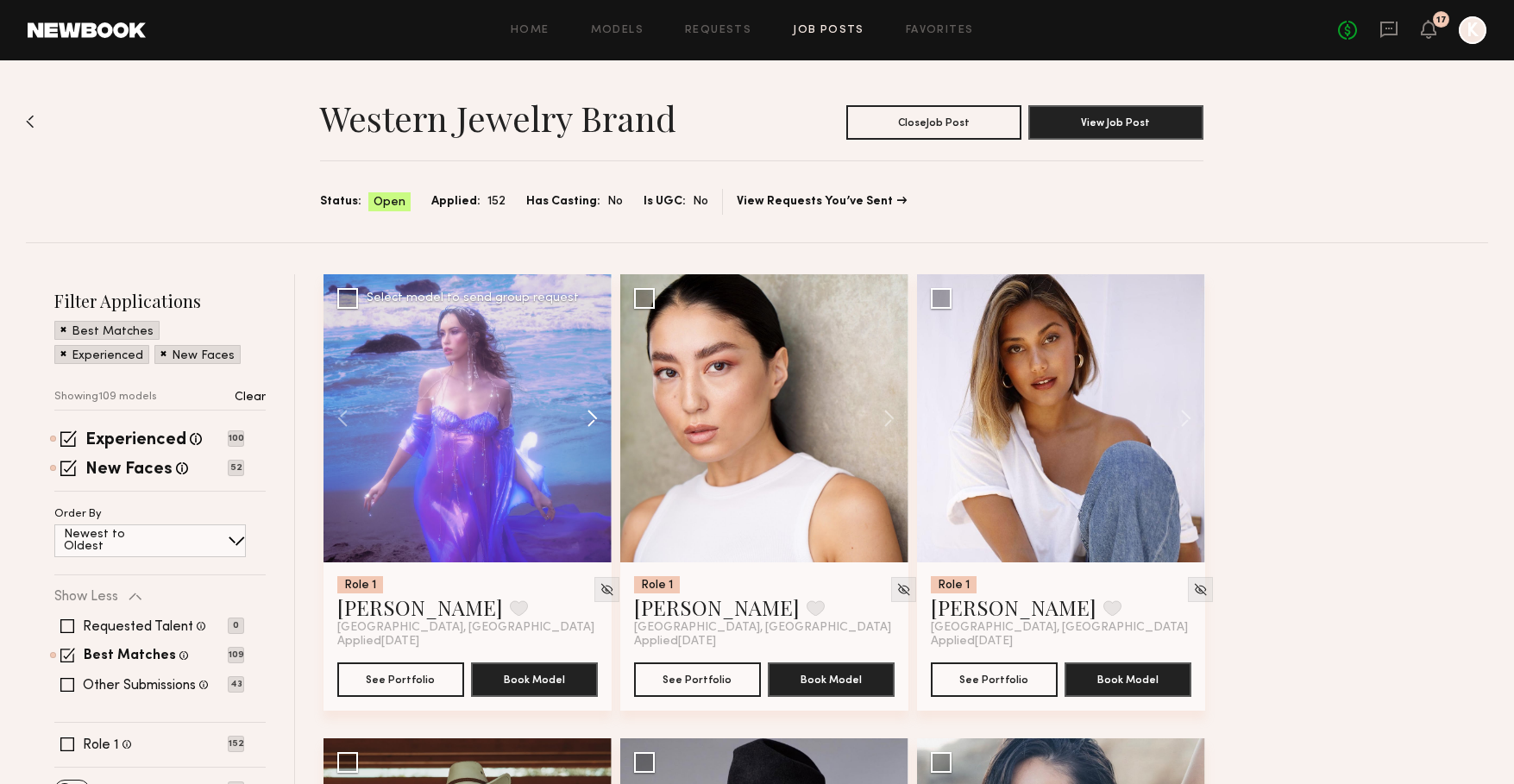
click at [586, 416] on button at bounding box center [584, 418] width 55 height 288
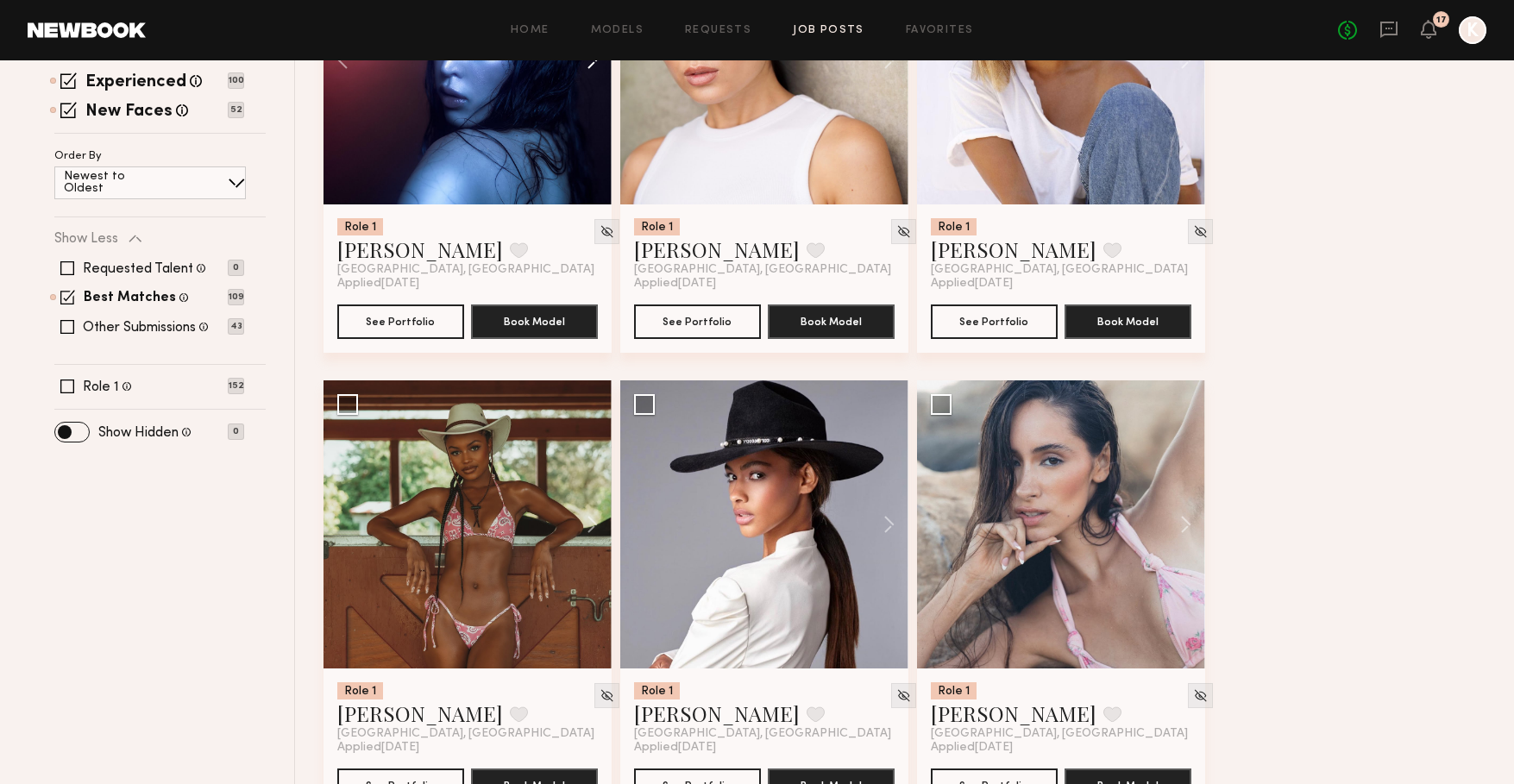
scroll to position [361, 0]
